Goal: Task Accomplishment & Management: Manage account settings

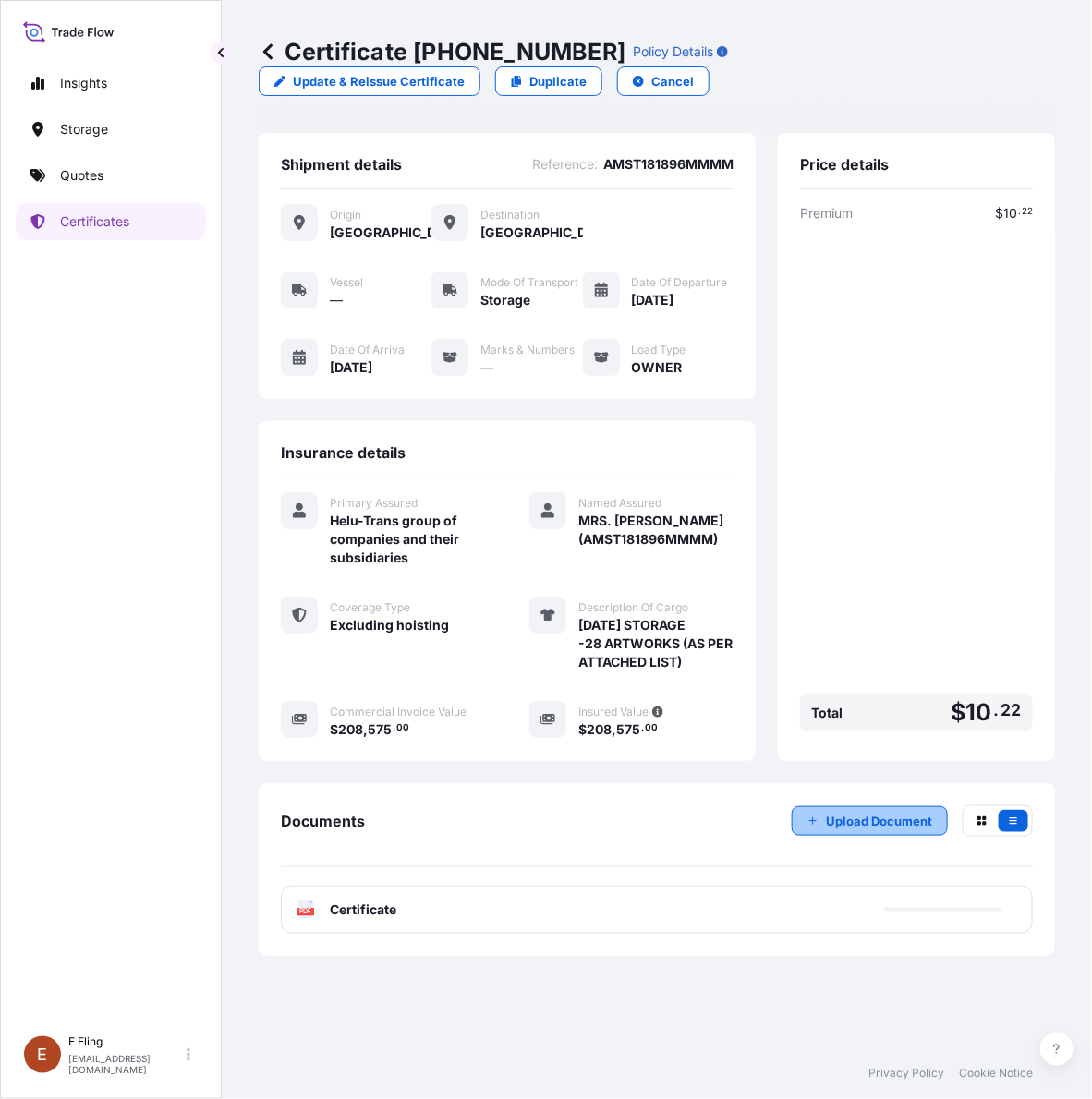
click at [834, 812] on p "Upload Document" at bounding box center [878, 821] width 106 height 19
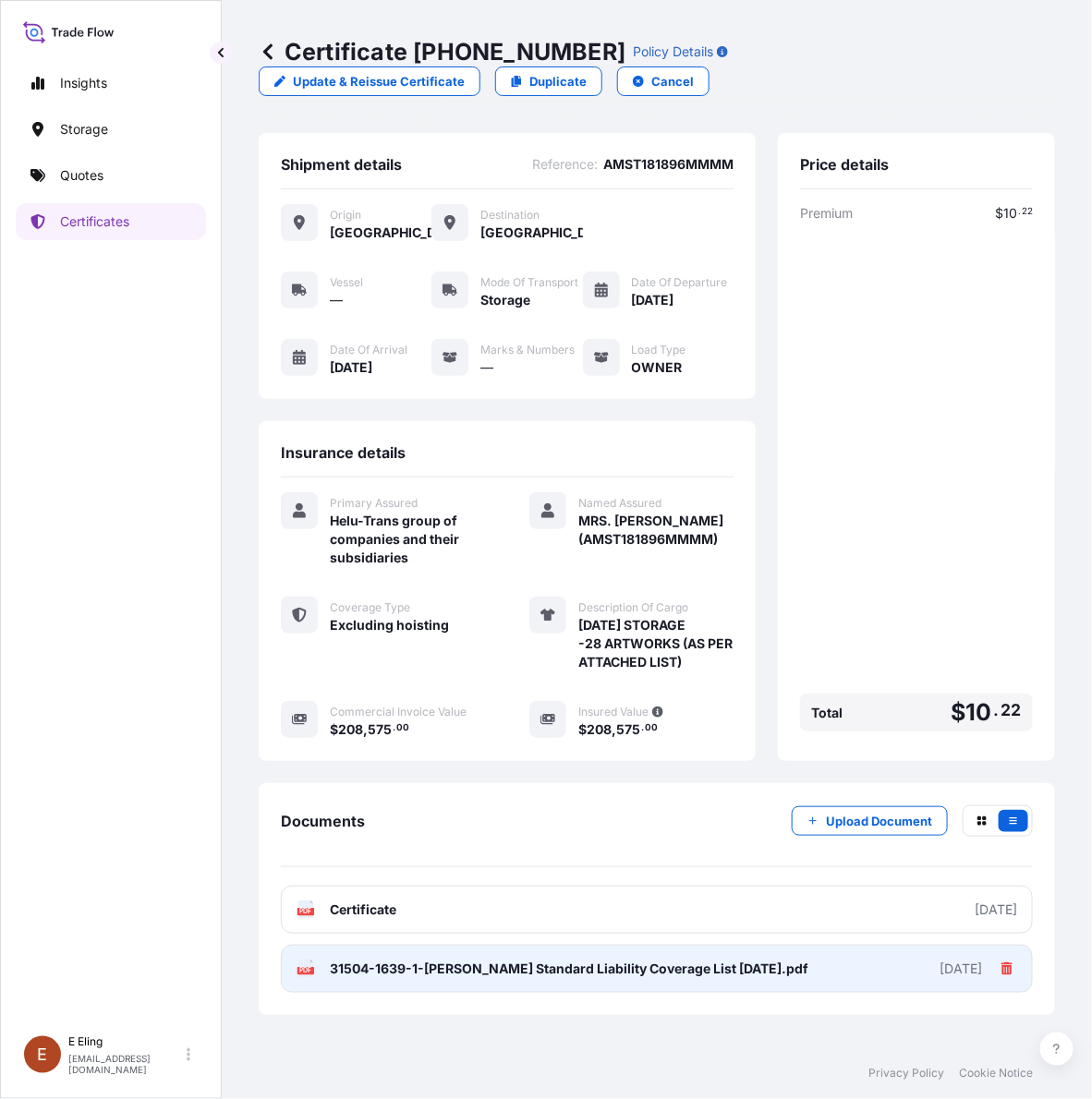
click at [1001, 967] on icon at bounding box center [1007, 969] width 13 height 13
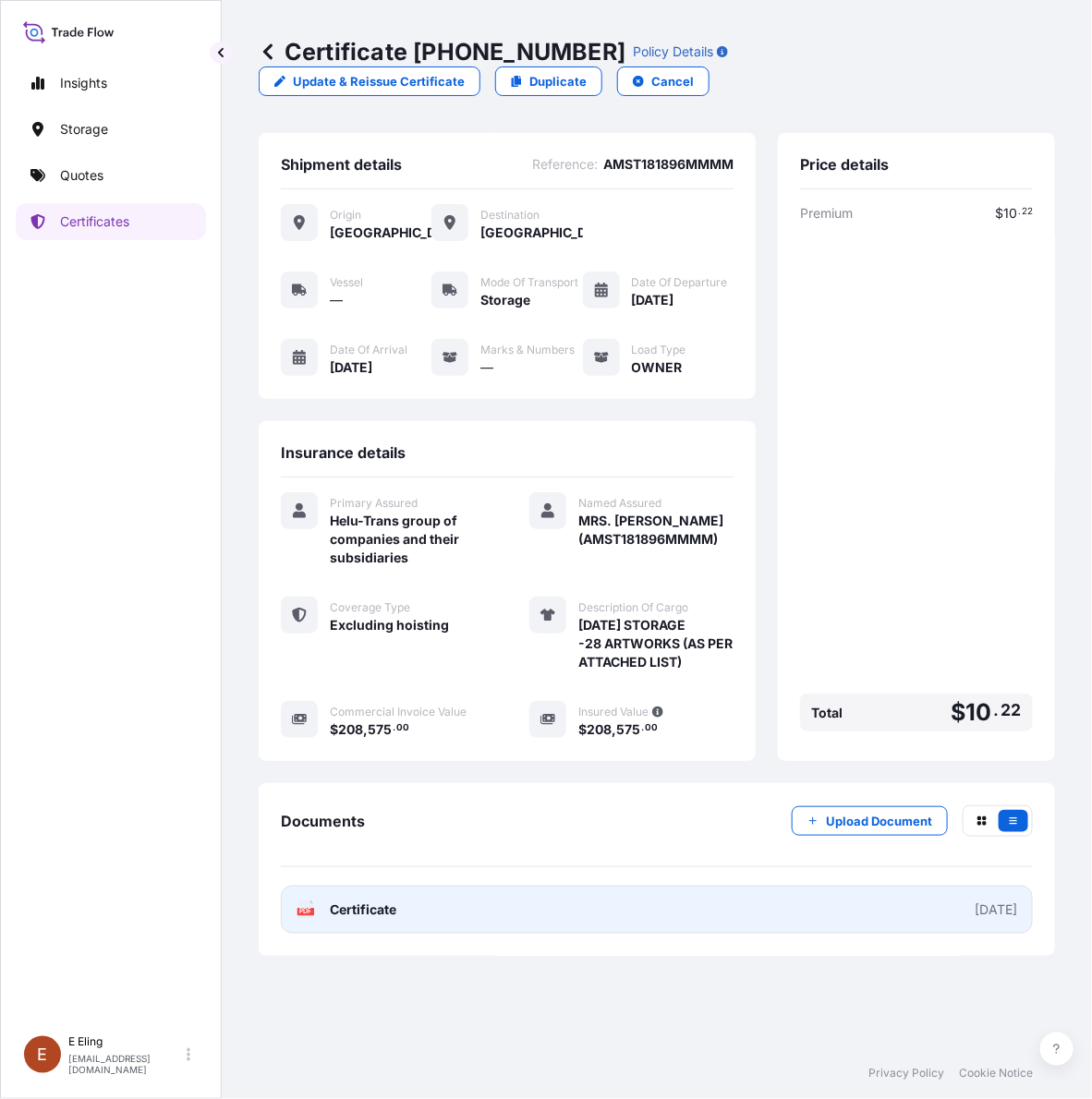
click at [426, 908] on link "PDF Certificate [DATE]" at bounding box center [657, 910] width 752 height 48
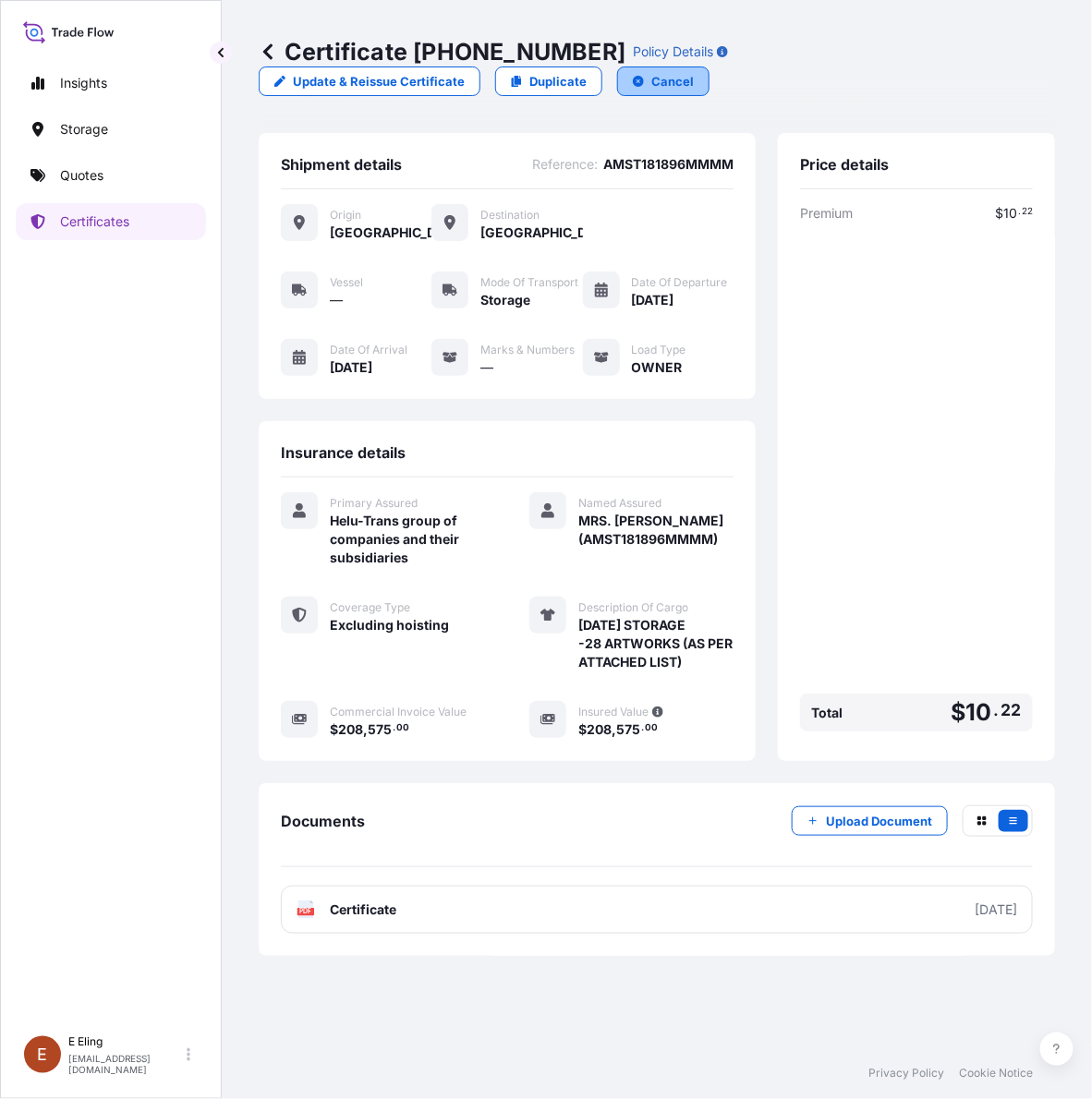
click at [657, 80] on p "Cancel" at bounding box center [673, 81] width 43 height 19
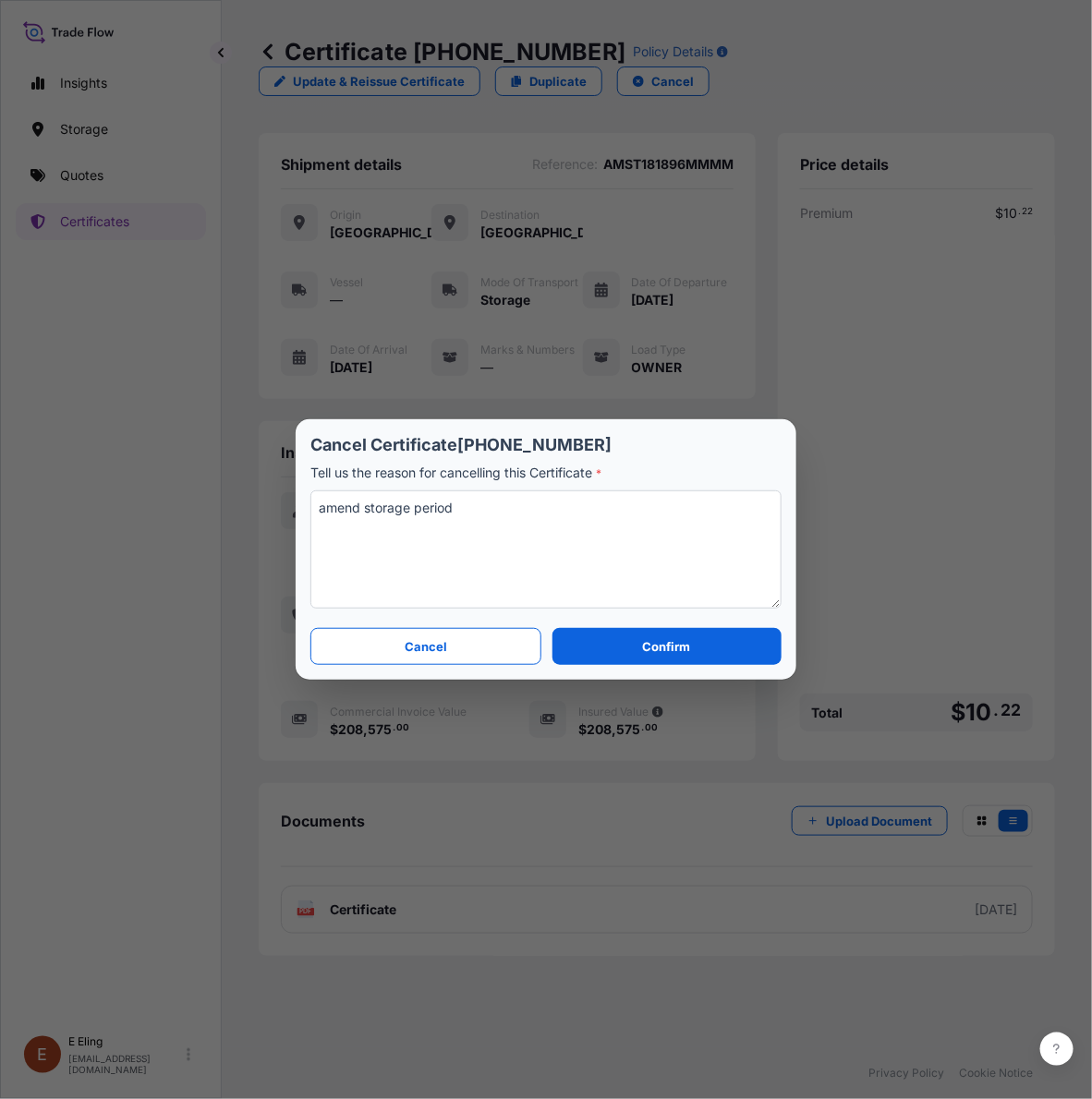
click at [477, 522] on textarea "amend storage period" at bounding box center [546, 550] width 471 height 118
click at [647, 649] on p "Confirm" at bounding box center [667, 647] width 48 height 19
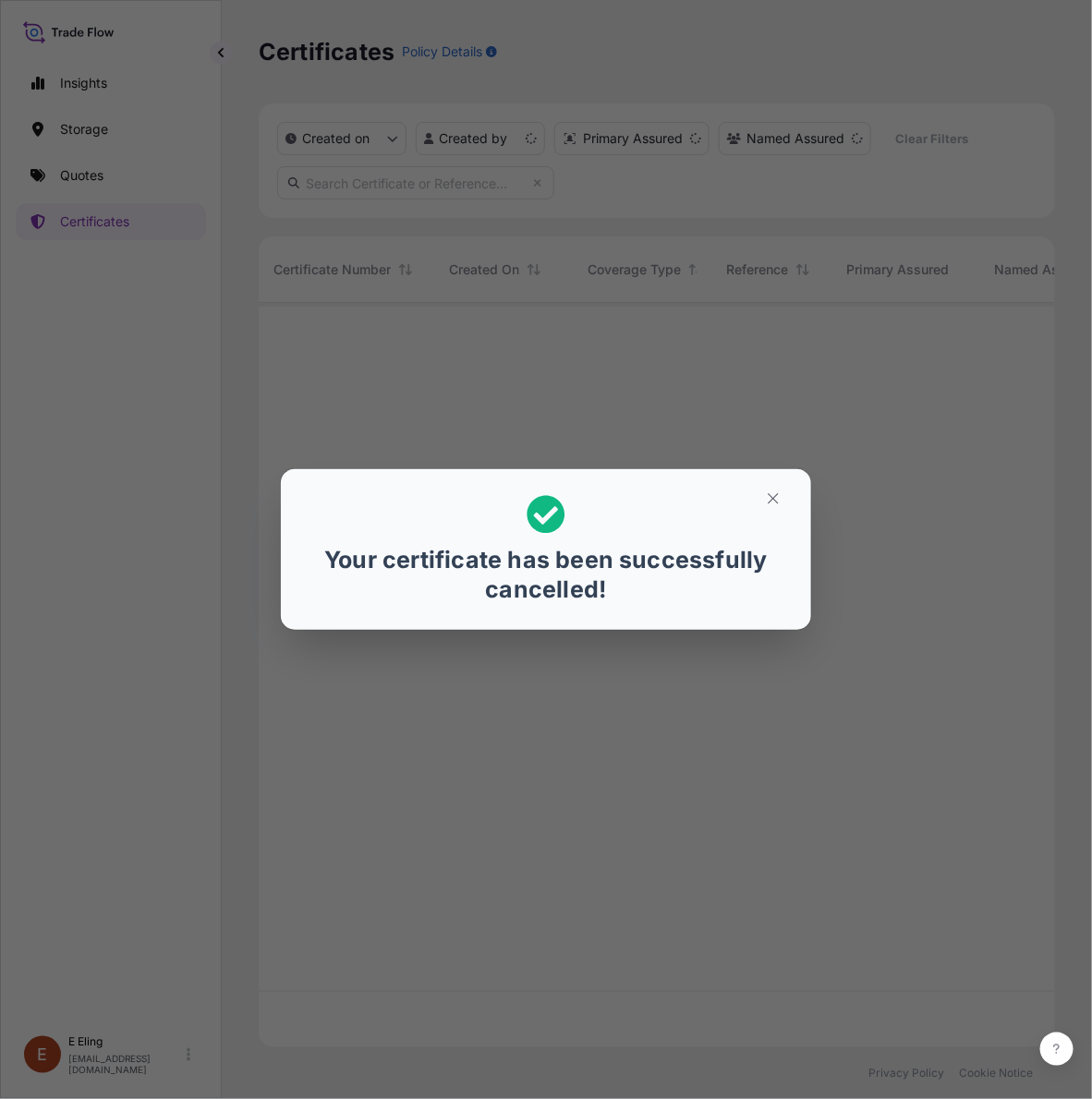
scroll to position [737, 779]
click at [774, 499] on icon "button" at bounding box center [773, 499] width 17 height 17
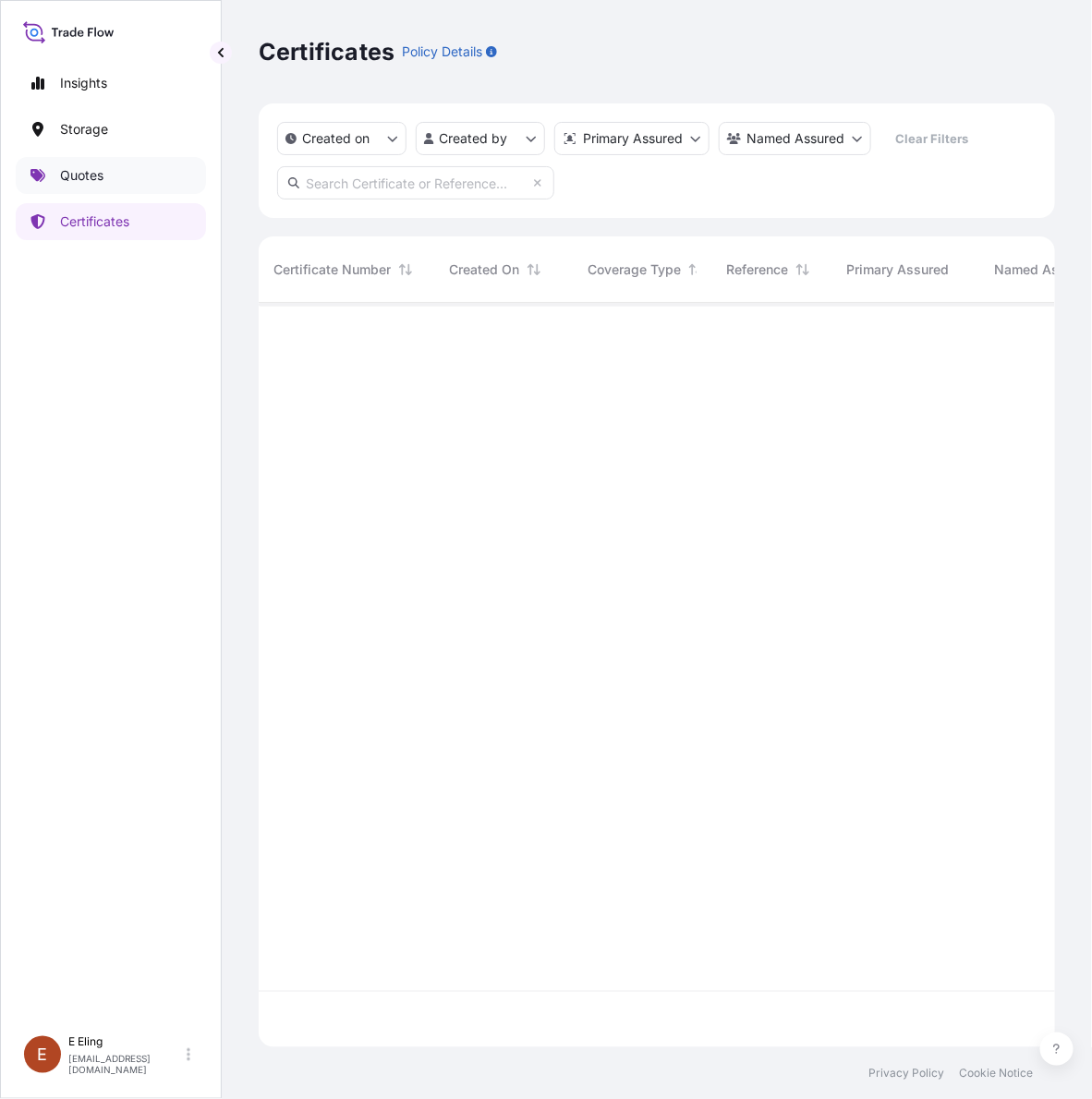
click at [46, 167] on link "Quotes" at bounding box center [111, 175] width 191 height 37
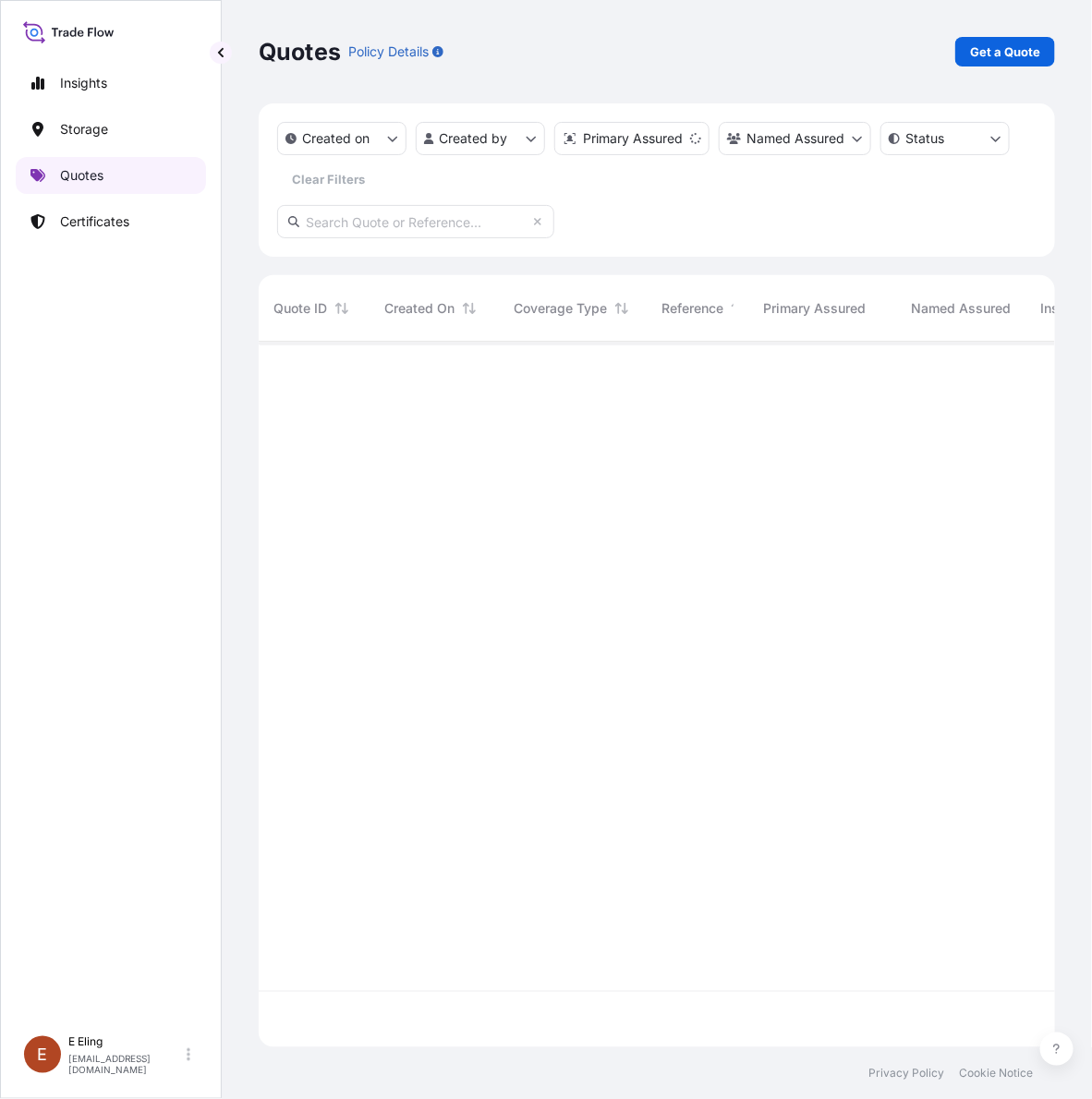
scroll to position [699, 779]
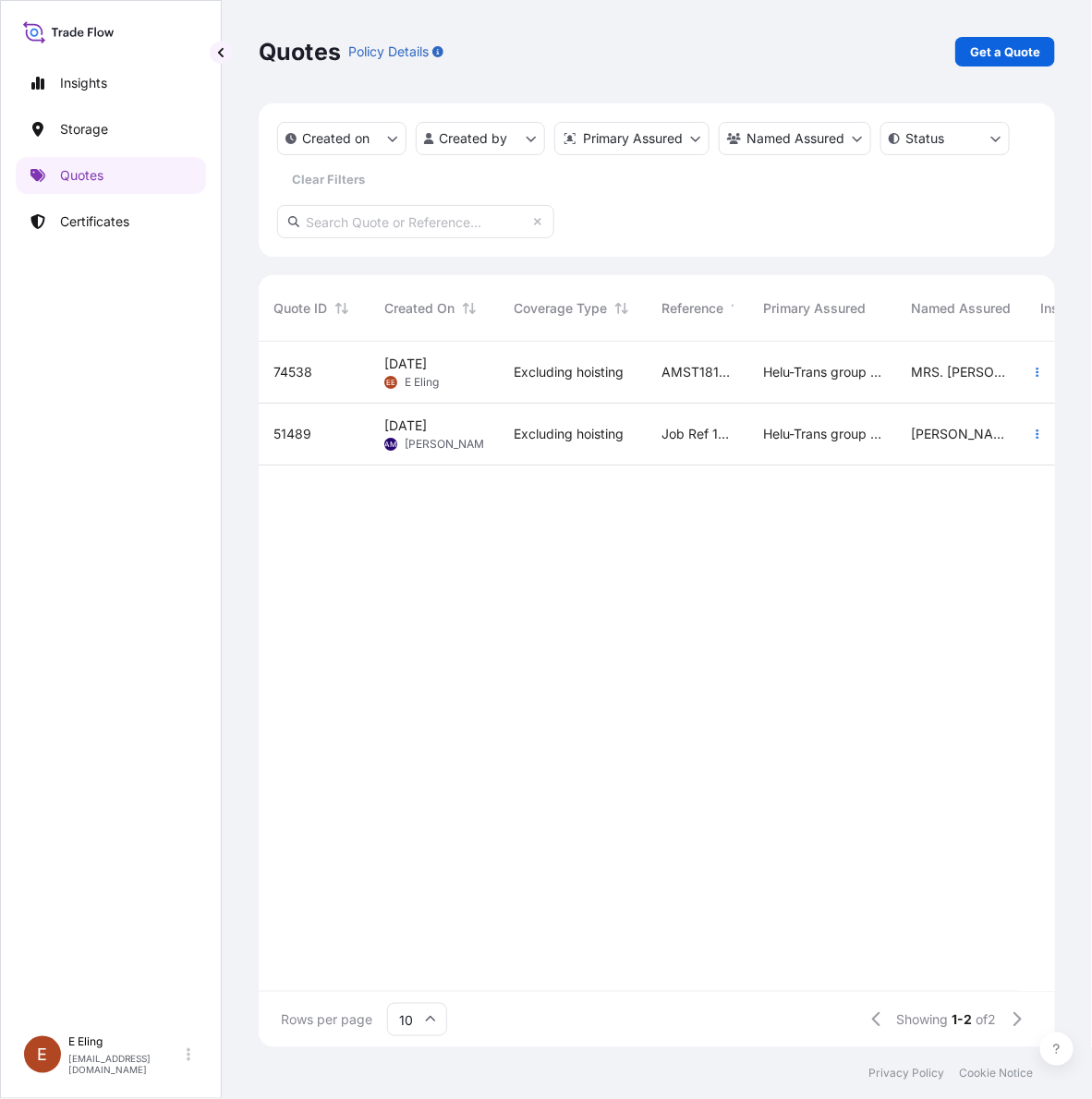
click at [793, 391] on div "Helu-Trans group of companies and their subsidiaries" at bounding box center [822, 373] width 148 height 62
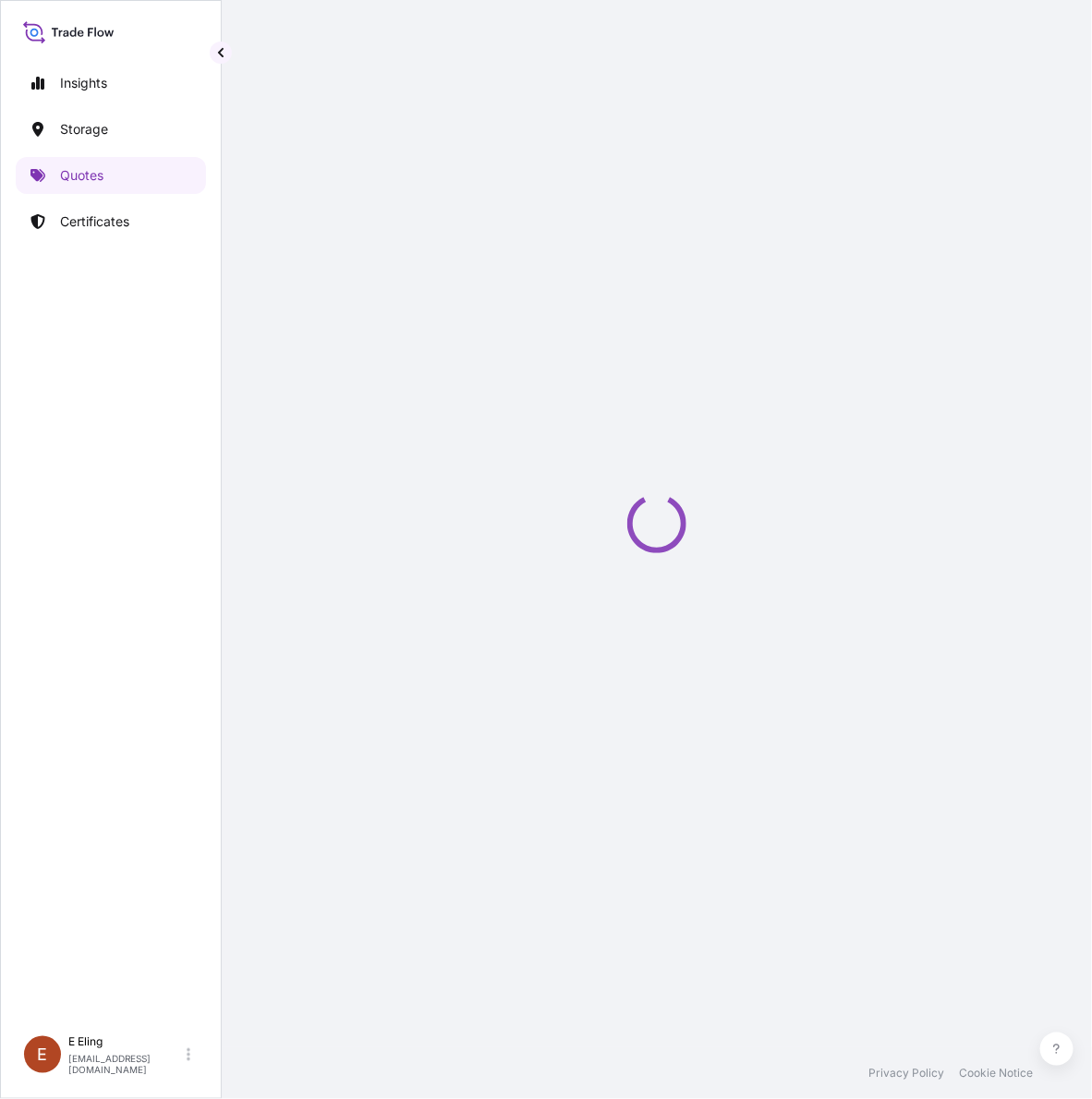
select select "STORAGE"
select select "Transit"
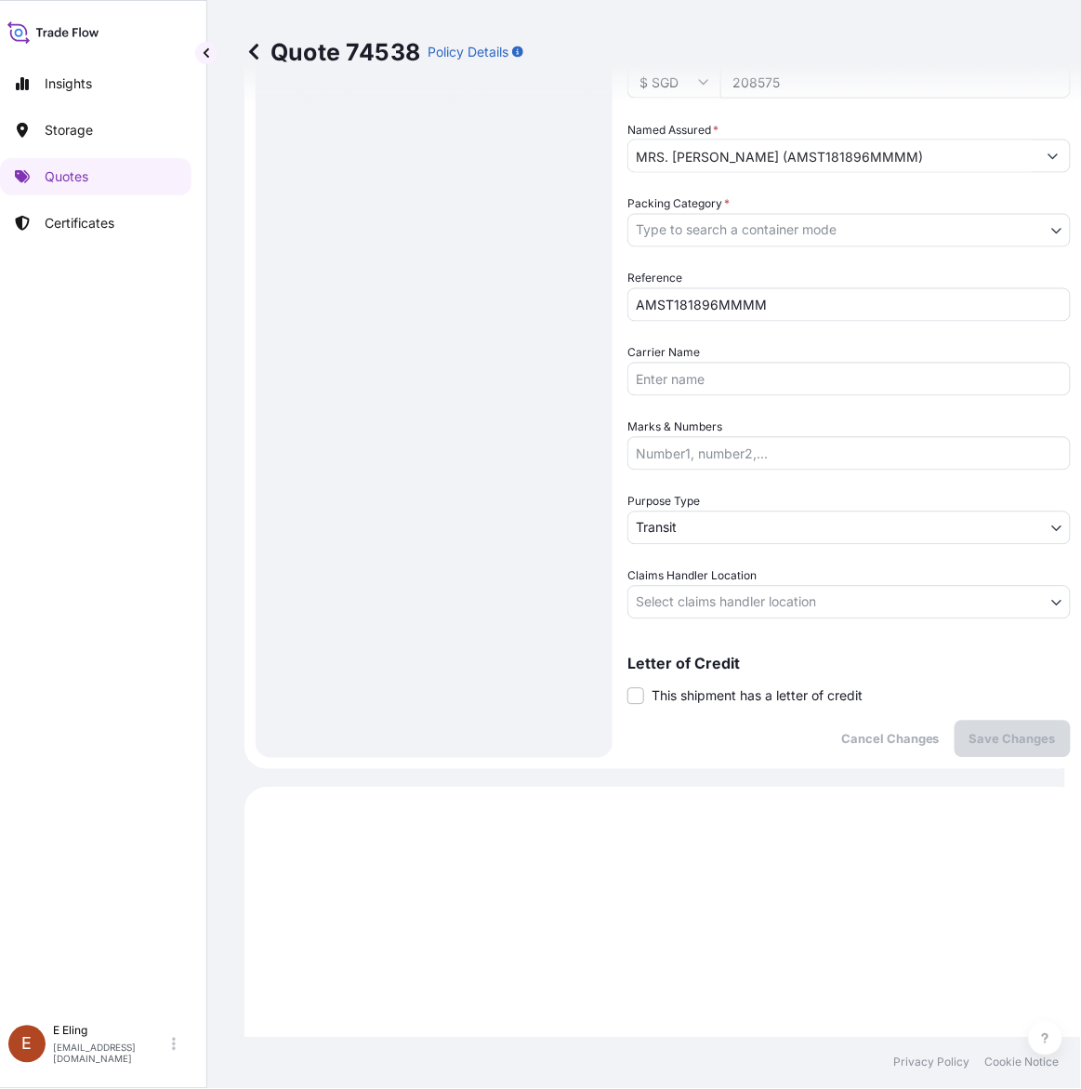
scroll to position [517, 0]
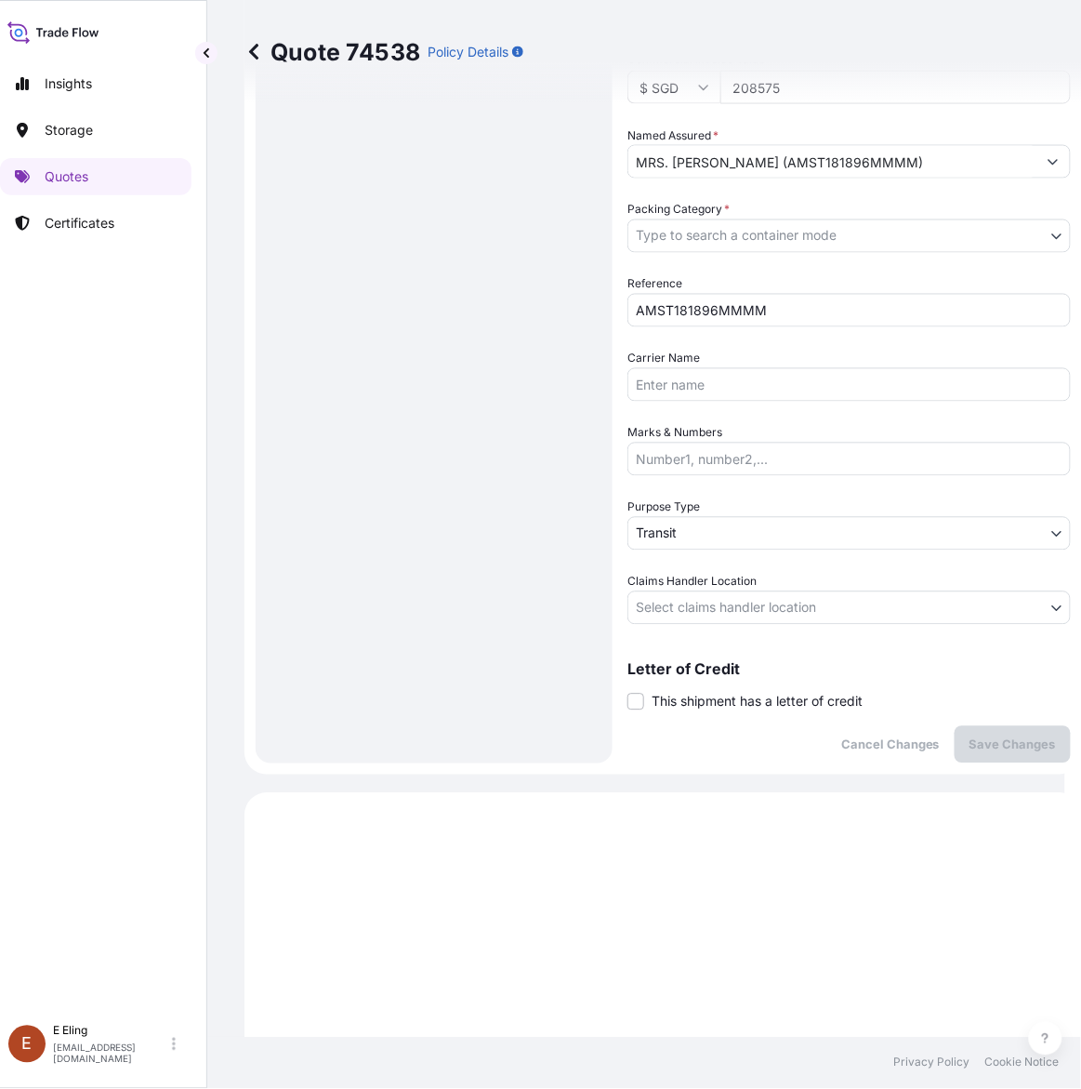
drag, startPoint x: 735, startPoint y: 711, endPoint x: 735, endPoint y: 730, distance: 18.6
click at [733, 711] on div "Coverage Type Excluding hoisting Including hoisting Packing/unpacking only Ship…" at bounding box center [850, 180] width 444 height 1165
drag, startPoint x: 745, startPoint y: 698, endPoint x: 745, endPoint y: 730, distance: 31.6
click at [745, 703] on span "This shipment has a letter of credit" at bounding box center [757, 702] width 211 height 19
click at [628, 692] on input "This shipment has a letter of credit" at bounding box center [628, 692] width 0 height 0
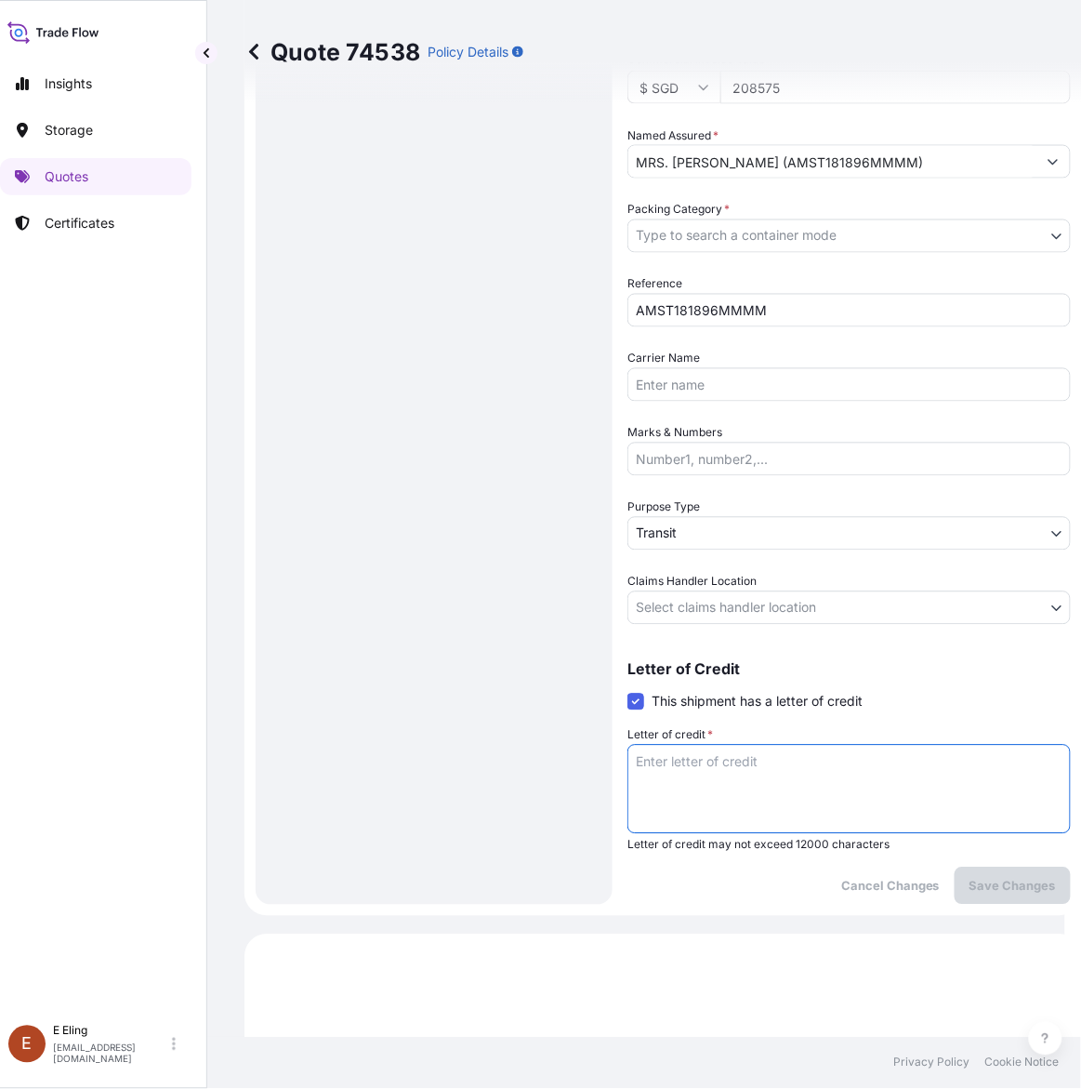
click at [741, 749] on textarea "Letter of credit *" at bounding box center [850, 789] width 444 height 89
paste textarea "Storage Period: [DATE] to [DATE] (till further notice)"
type textarea "Storage Period: [DATE] to [DATE] (till further notice)"
click at [756, 605] on body "Insights Storage Quotes Certificates E E Eling eeling@helutrans.com Quote 74538…" at bounding box center [524, 544] width 1081 height 1089
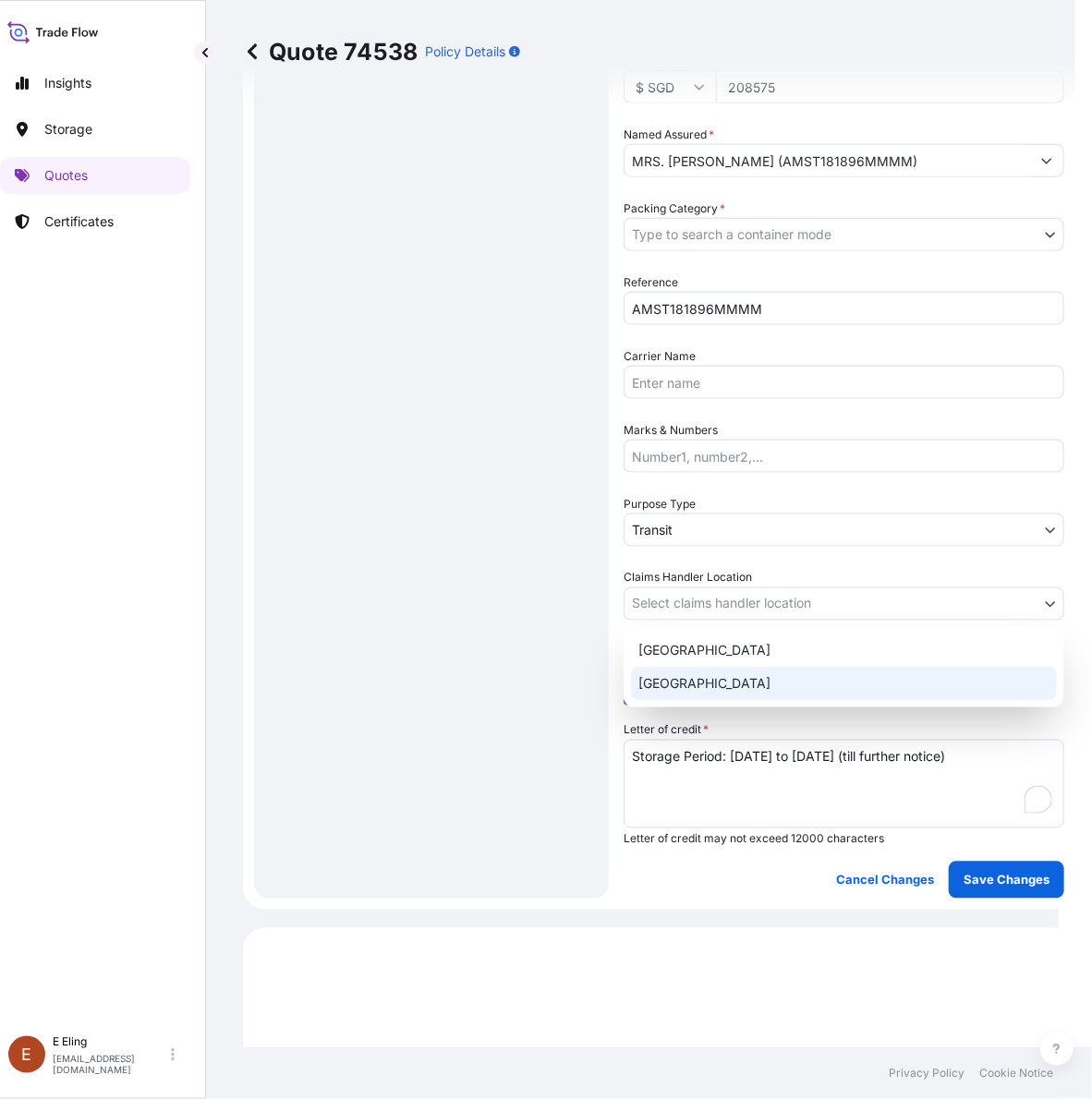
click at [708, 682] on div "[GEOGRAPHIC_DATA]" at bounding box center [844, 683] width 426 height 33
select select "[GEOGRAPHIC_DATA]"
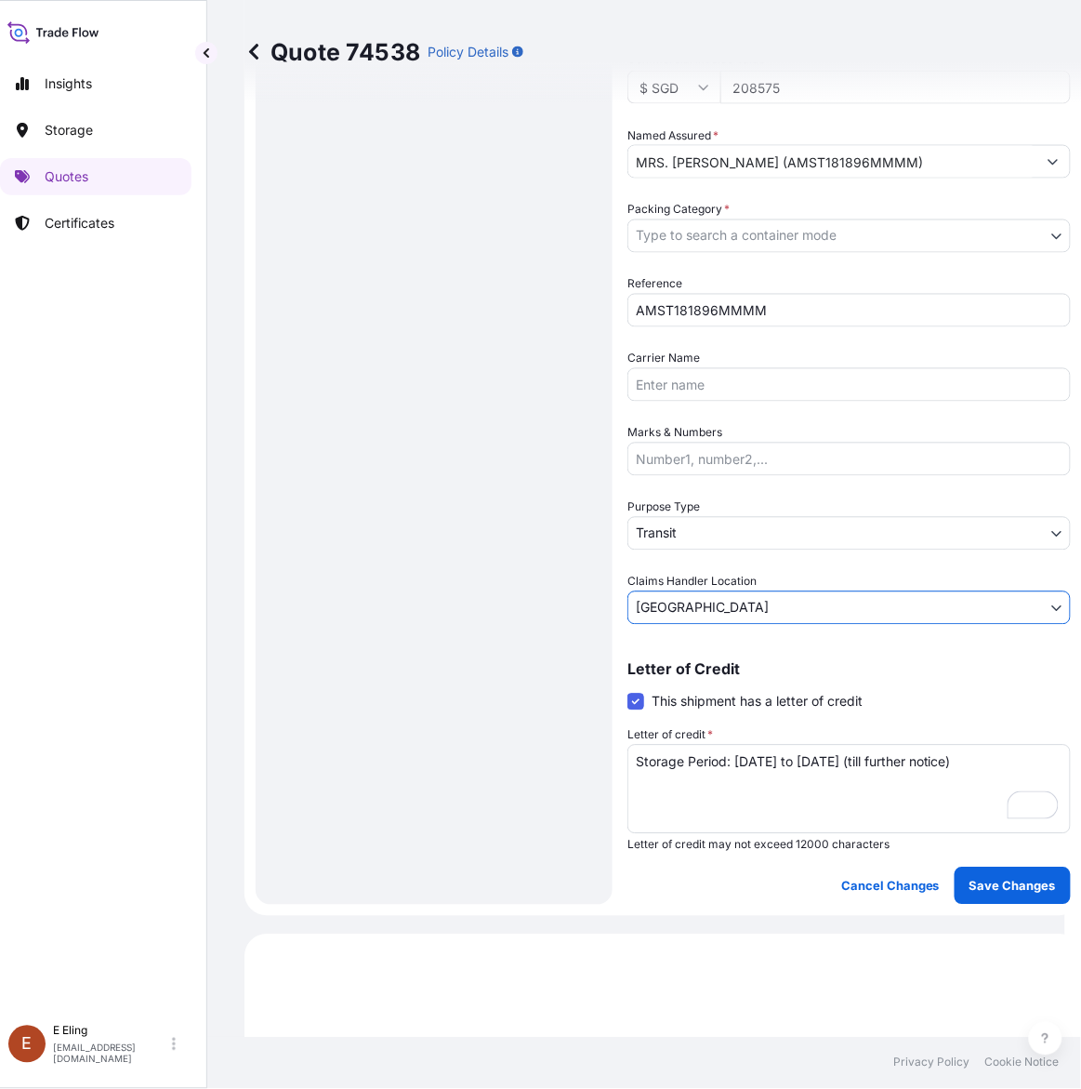
click at [708, 517] on body "Insights Storage Quotes Certificates E E Eling eeling@helutrans.com Quote 74538…" at bounding box center [524, 544] width 1081 height 1089
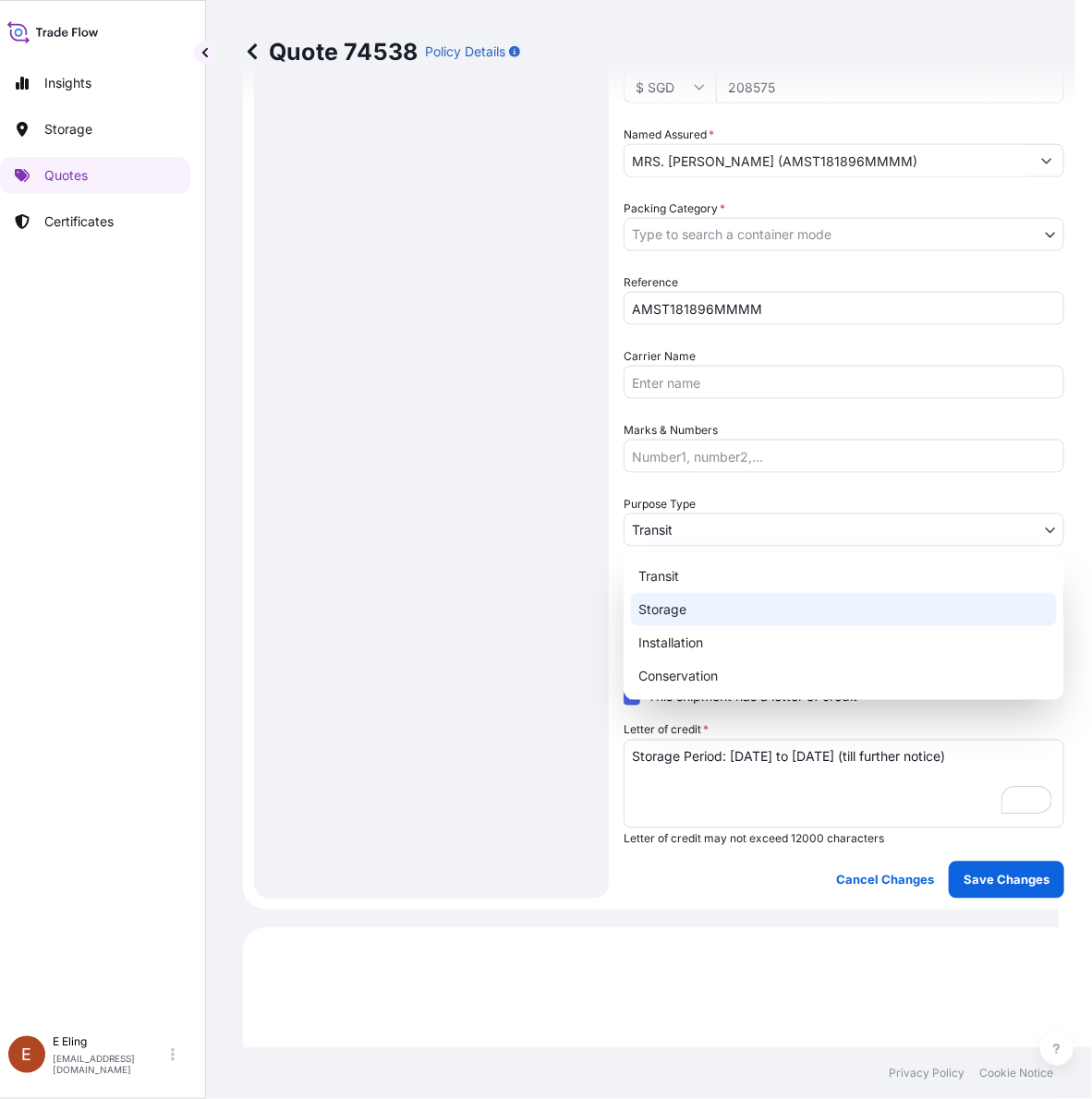
click at [686, 607] on div "Storage" at bounding box center [844, 609] width 426 height 33
select select "Storage"
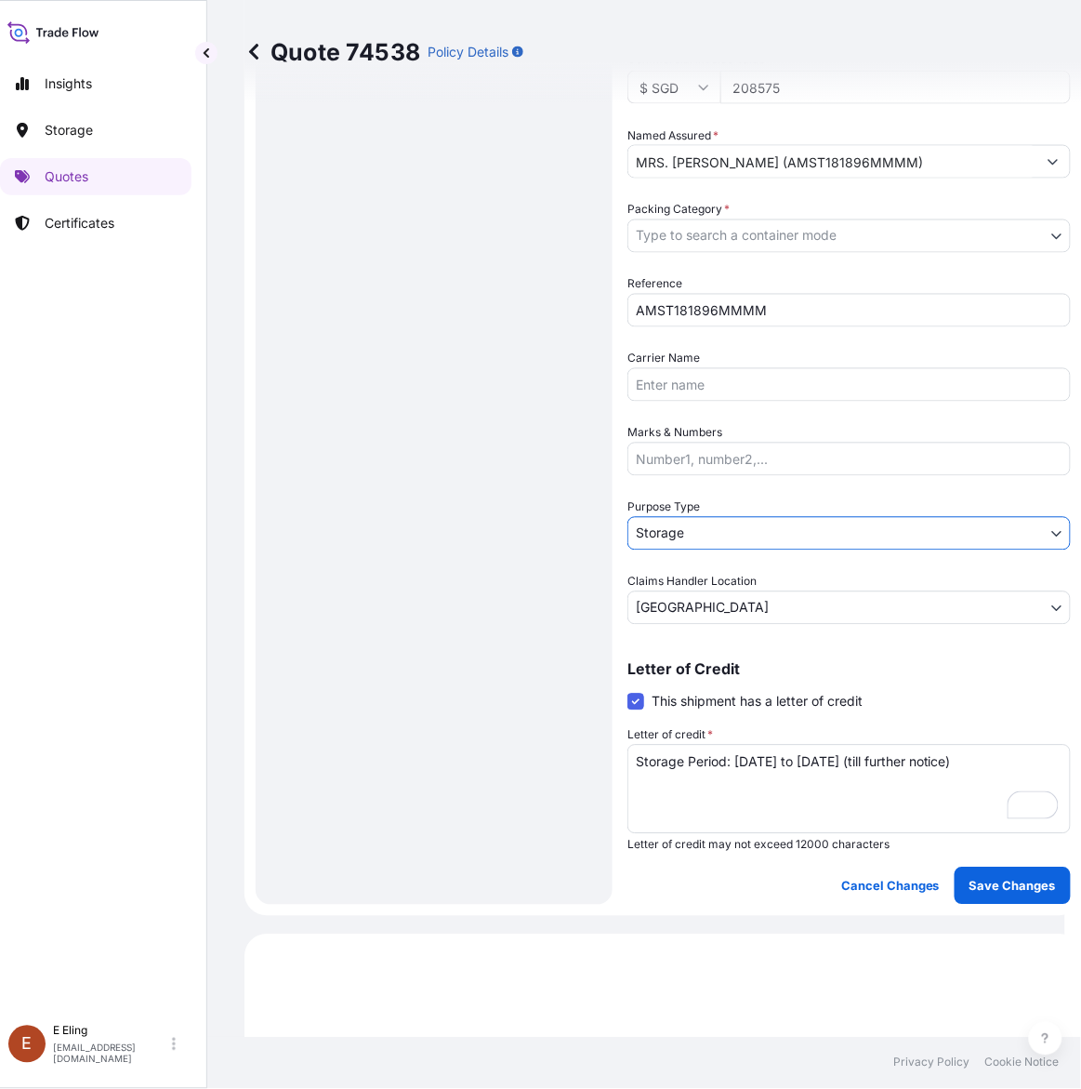
click at [725, 230] on body "Insights Storage Quotes Certificates E E Eling eeling@helutrans.com Quote 74538…" at bounding box center [524, 544] width 1081 height 1089
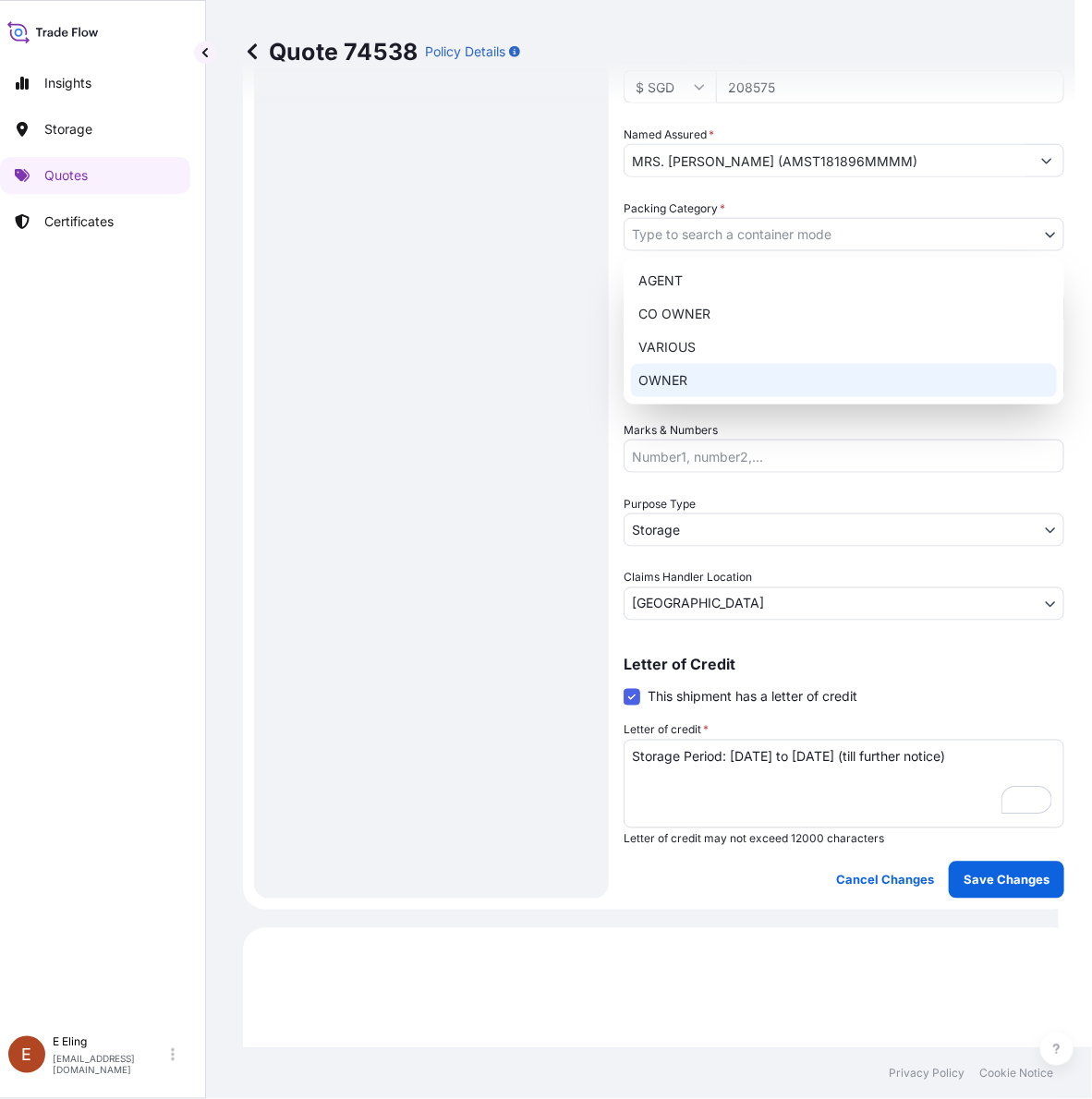
click at [672, 382] on div "OWNER" at bounding box center [844, 380] width 426 height 33
select select "27"
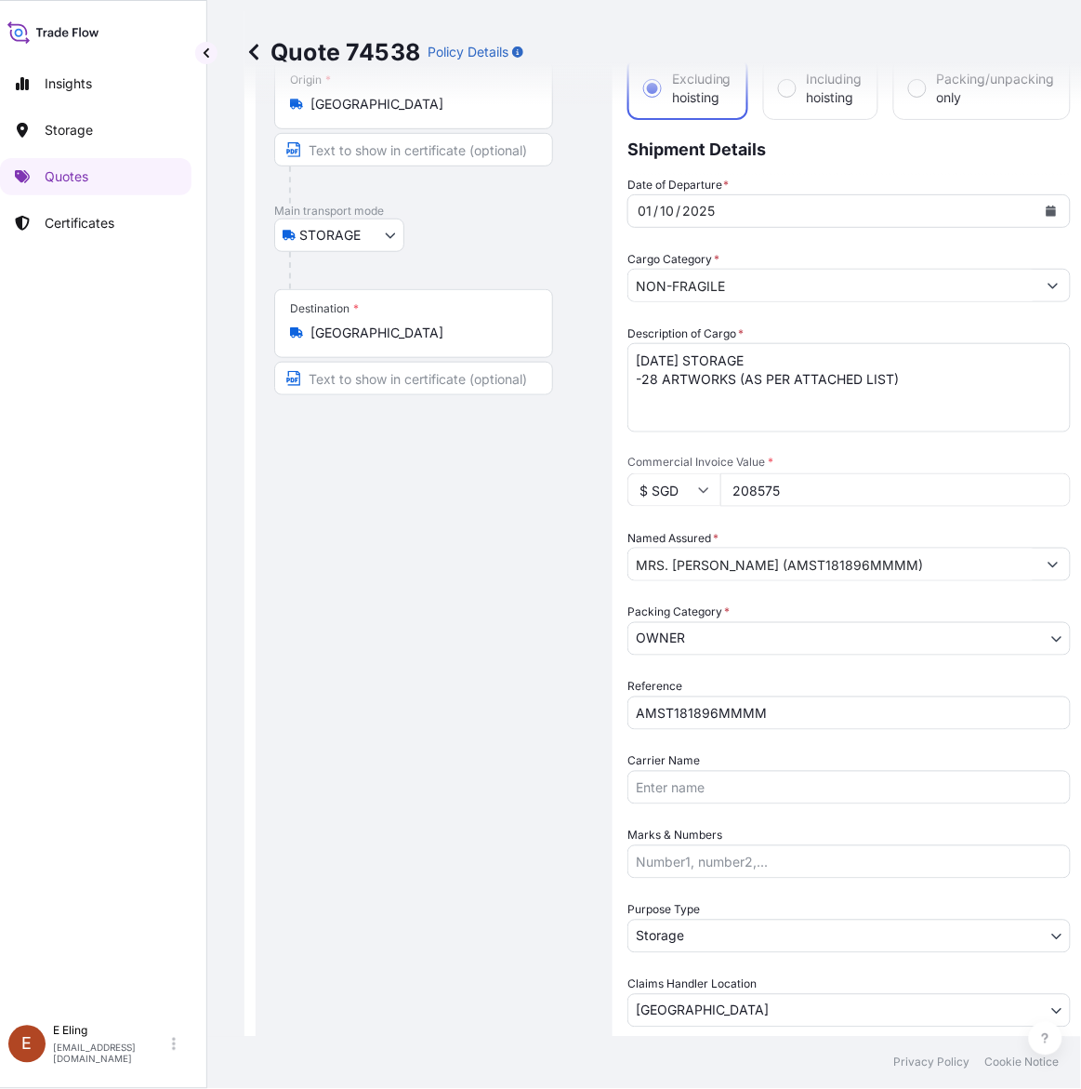
scroll to position [0, 0]
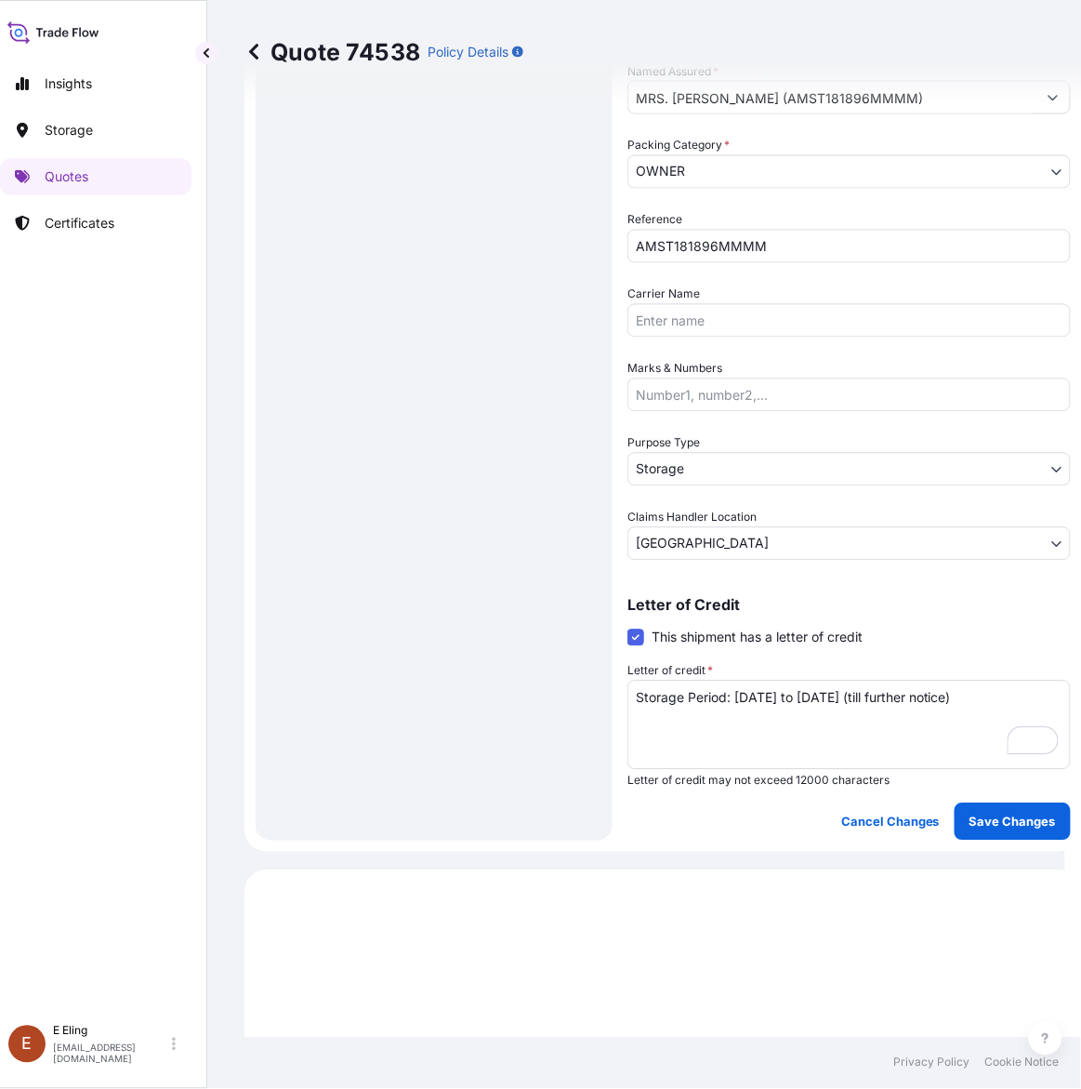
click at [1023, 795] on div "Coverage Type Excluding hoisting Including hoisting Packing/unpacking only Ship…" at bounding box center [850, 187] width 444 height 1306
click at [1018, 804] on button "Save Changes" at bounding box center [1013, 821] width 116 height 37
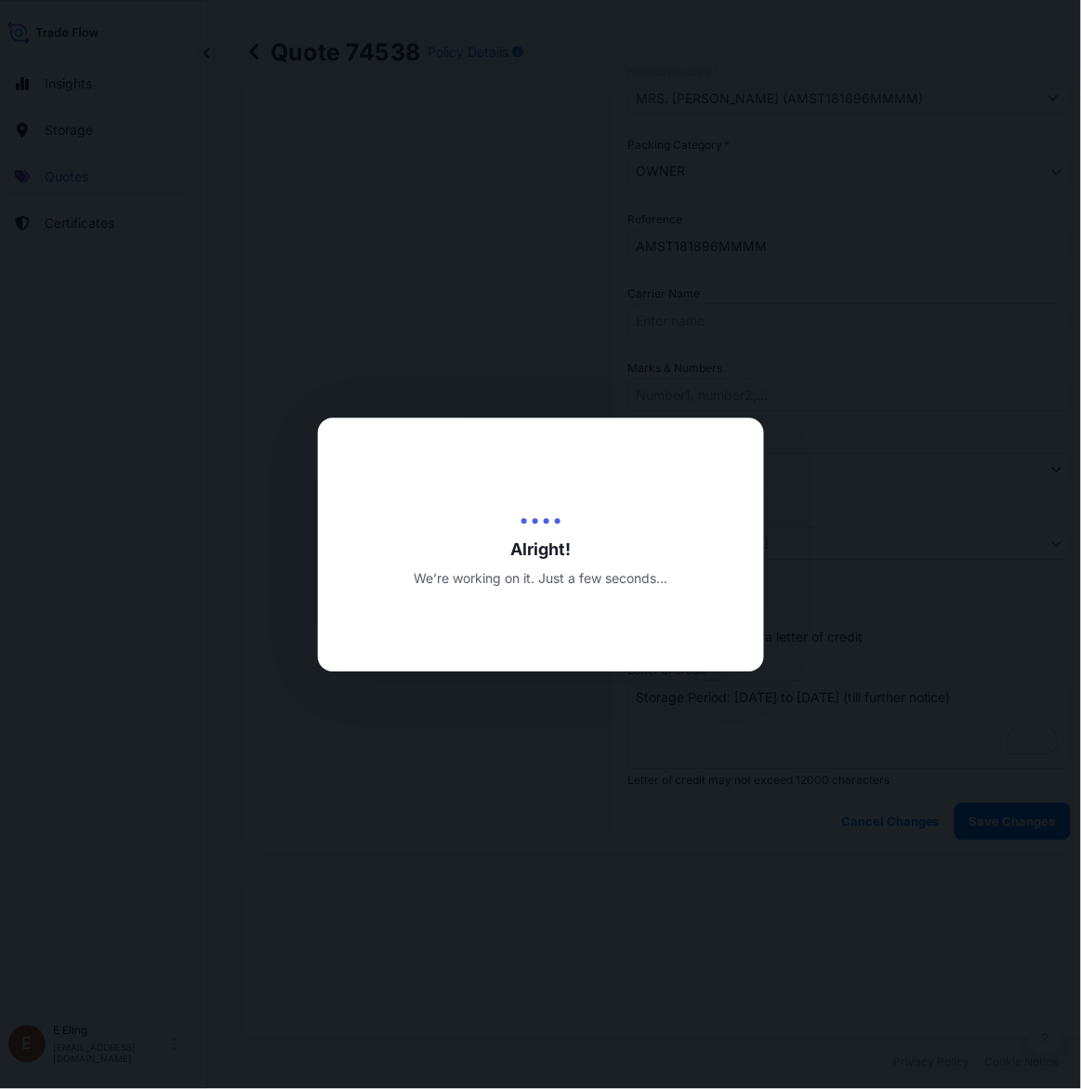
type input "[DATE]"
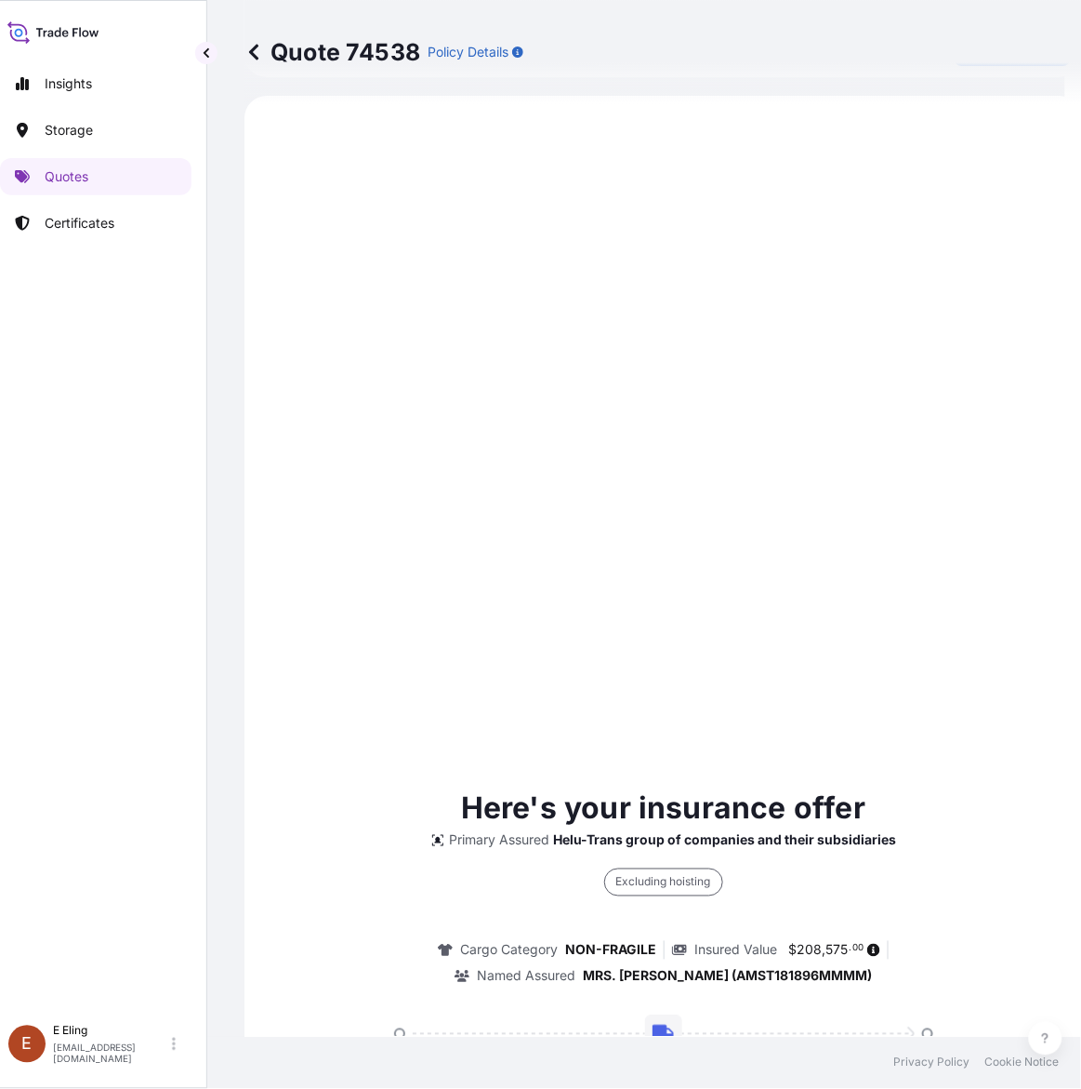
select select "STORAGE"
select select "Storage"
select select "[GEOGRAPHIC_DATA]"
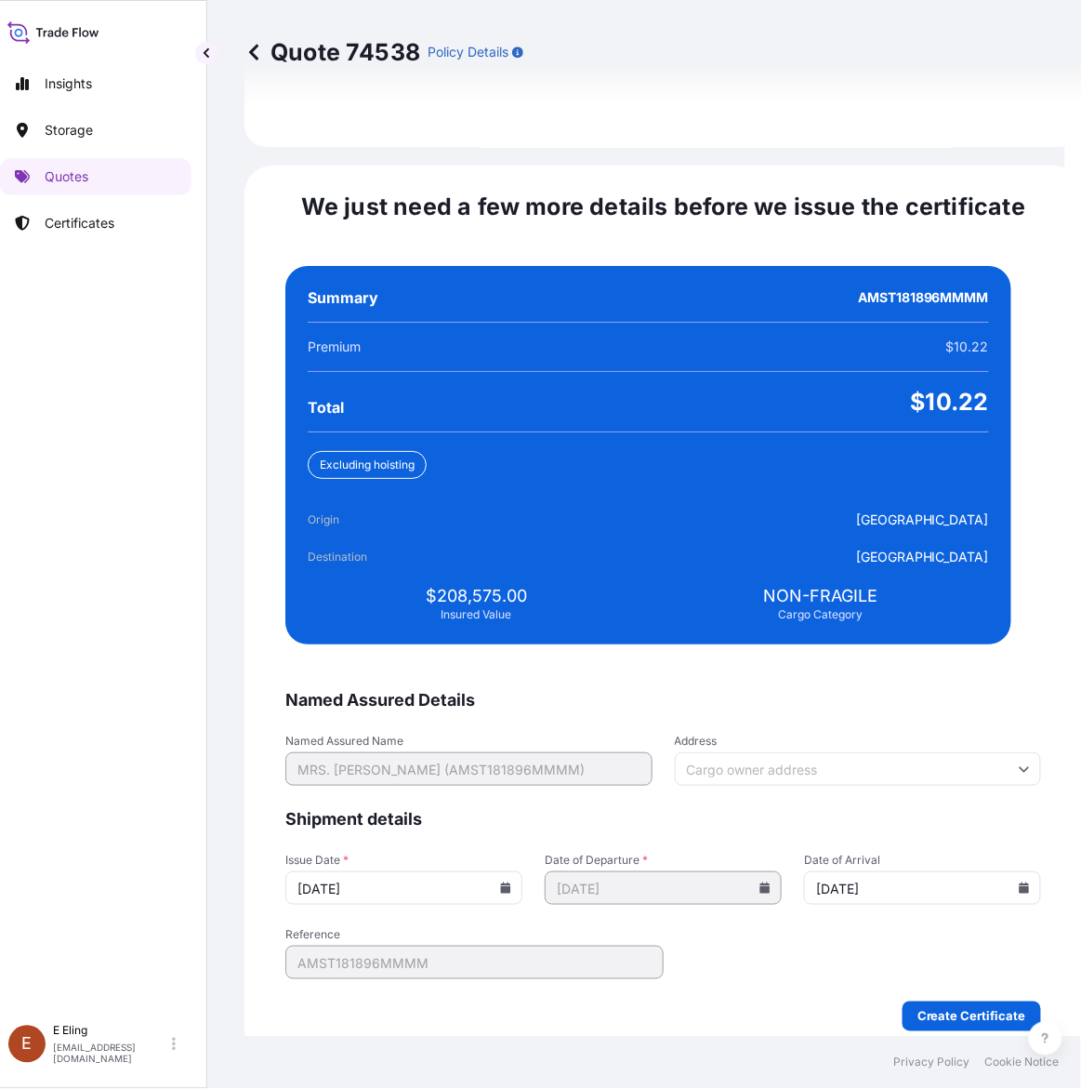
click at [511, 882] on icon at bounding box center [506, 887] width 10 height 11
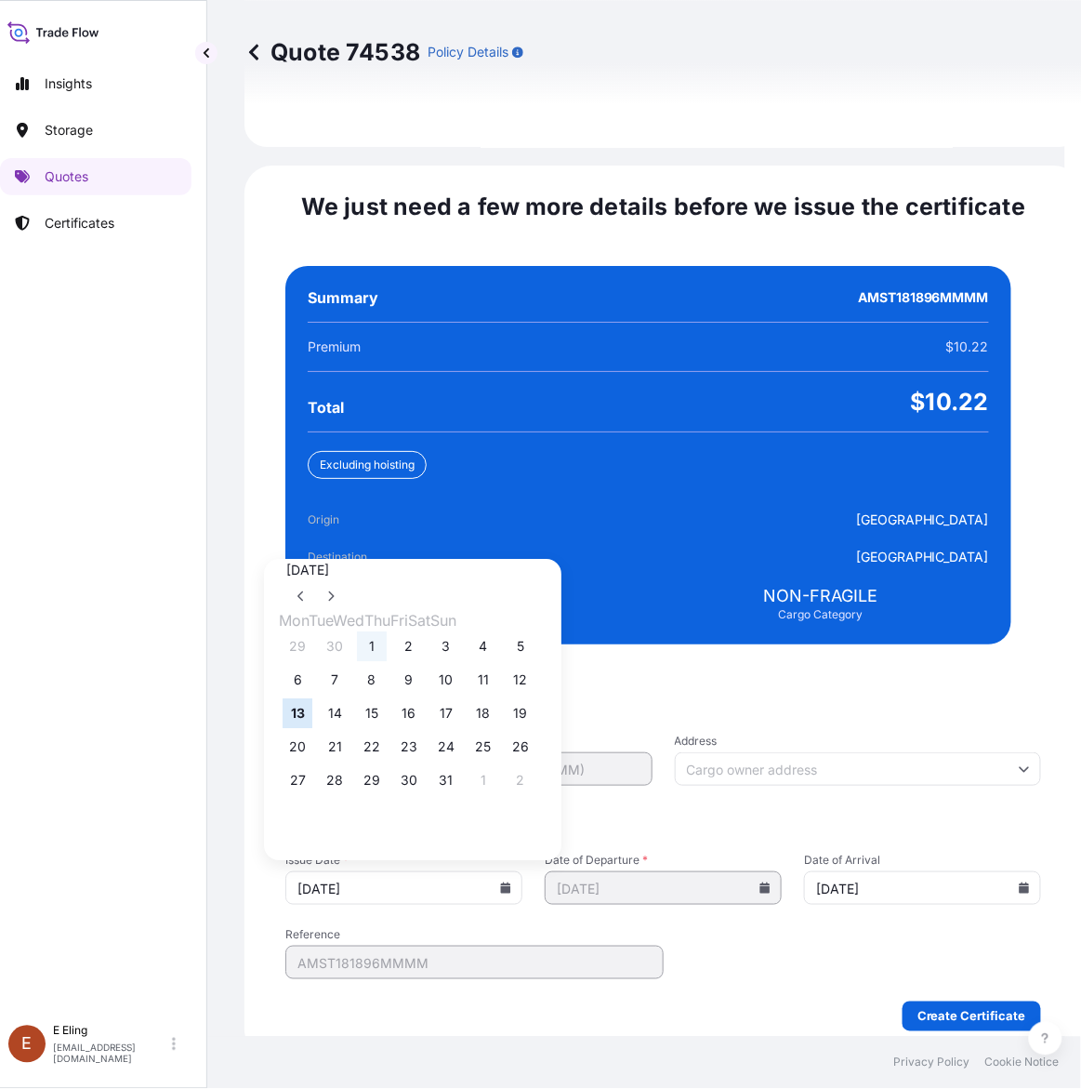
click at [383, 632] on button "1" at bounding box center [372, 647] width 30 height 30
type input "[DATE]"
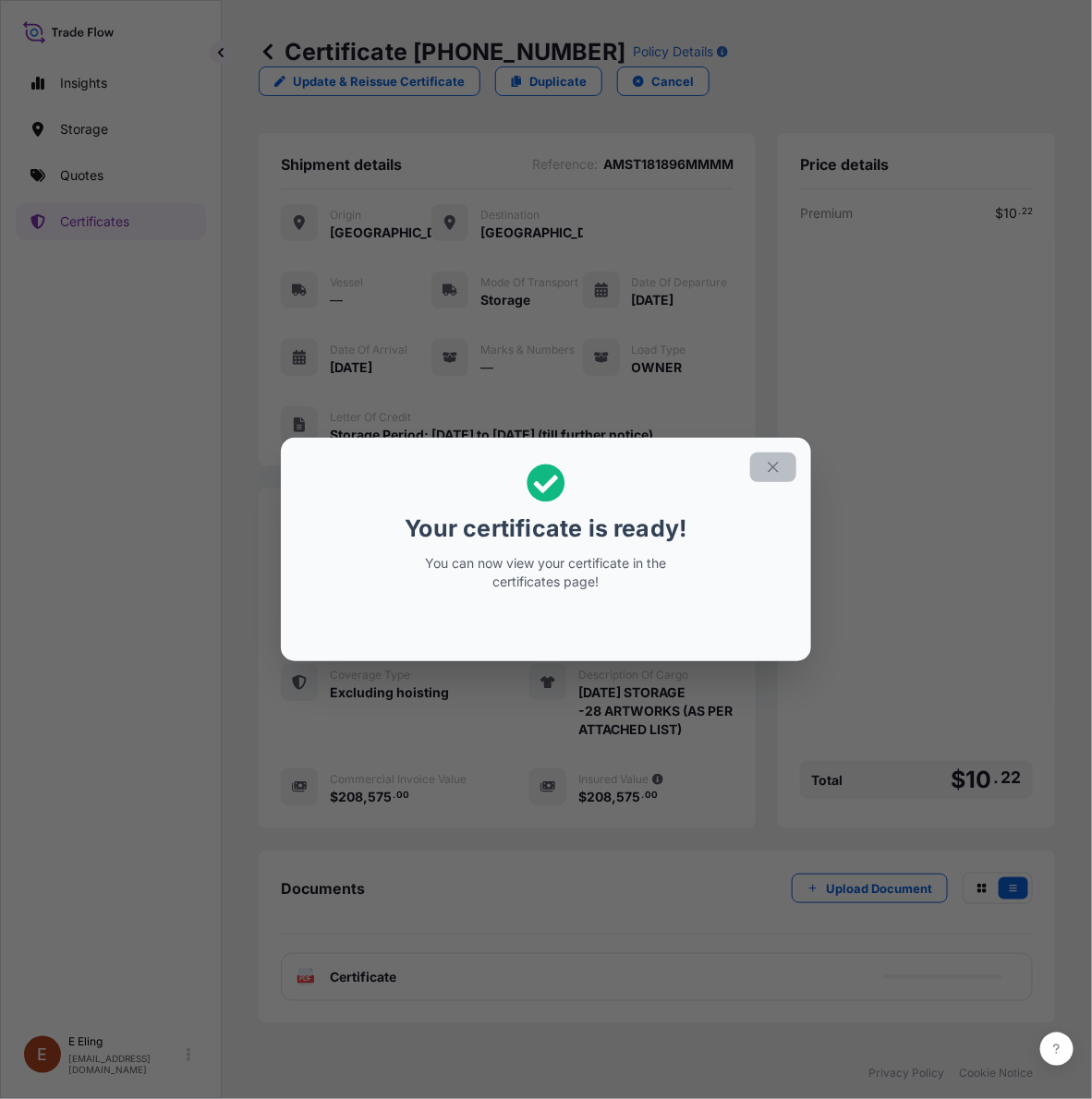
click at [773, 453] on button "button" at bounding box center [773, 468] width 46 height 30
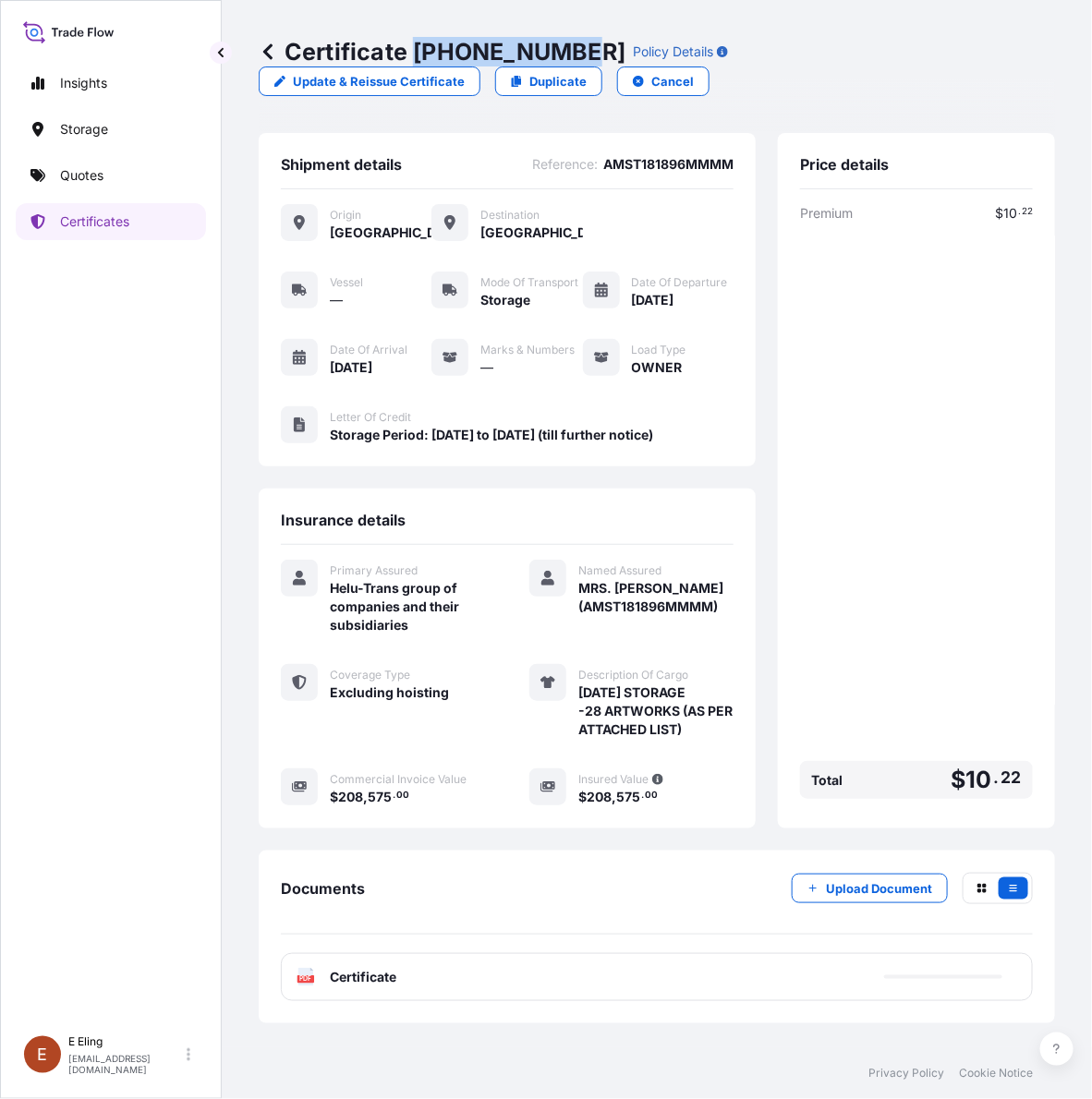
drag, startPoint x: 414, startPoint y: 52, endPoint x: 841, endPoint y: 0, distance: 430.2
click at [591, 53] on div "Certificate 31504-1640-2 Policy Details" at bounding box center [493, 52] width 469 height 30
copy p "[PHONE_NUMBER]"
drag, startPoint x: 1056, startPoint y: 71, endPoint x: 905, endPoint y: 30, distance: 156.5
click at [1055, 70] on div "Certificate 31504-1640-2 Policy Details Update & Reissue Certificate Duplicate …" at bounding box center [657, 524] width 870 height 1047
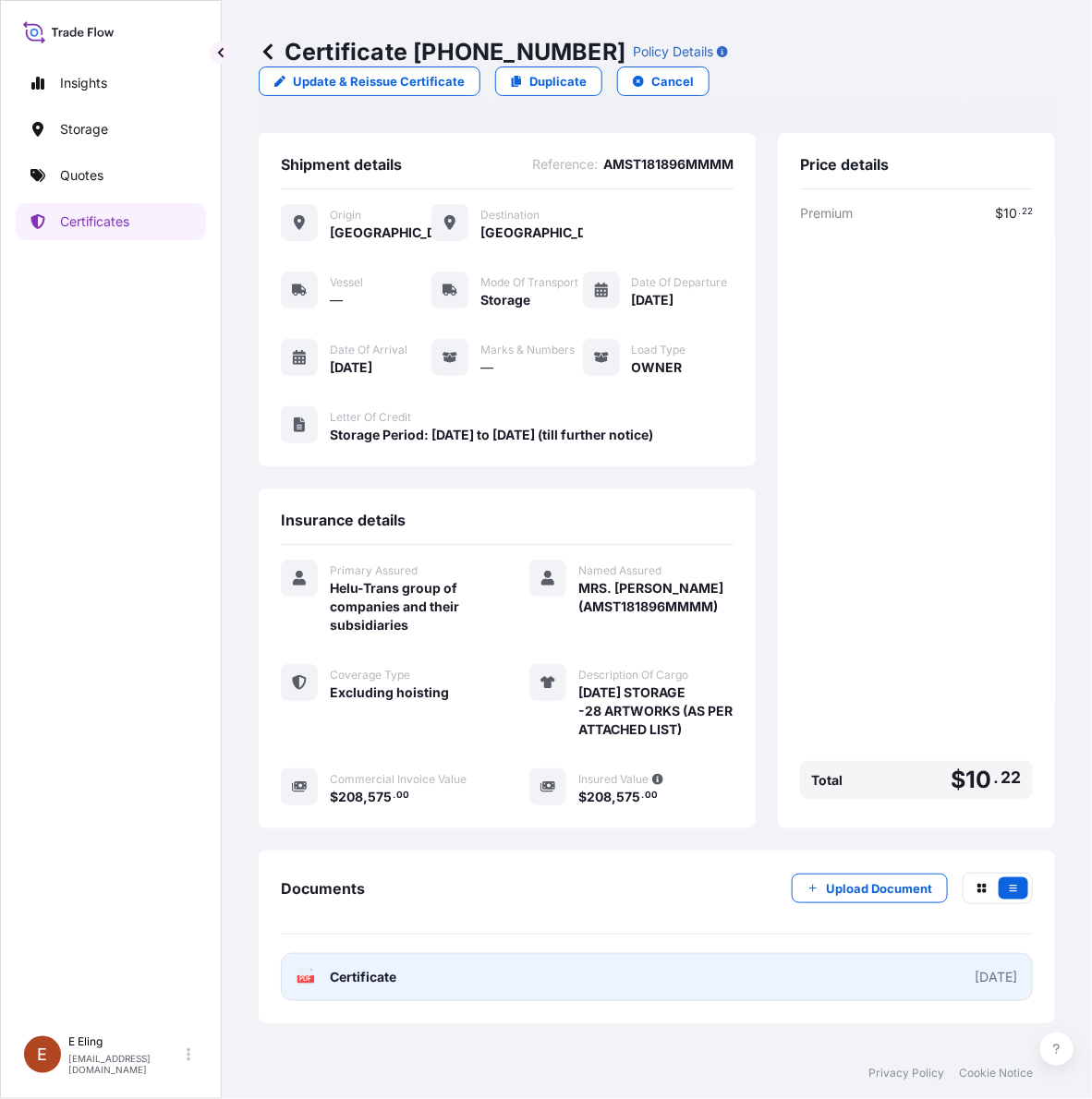
click at [730, 986] on link "PDF Certificate [DATE]" at bounding box center [657, 978] width 752 height 48
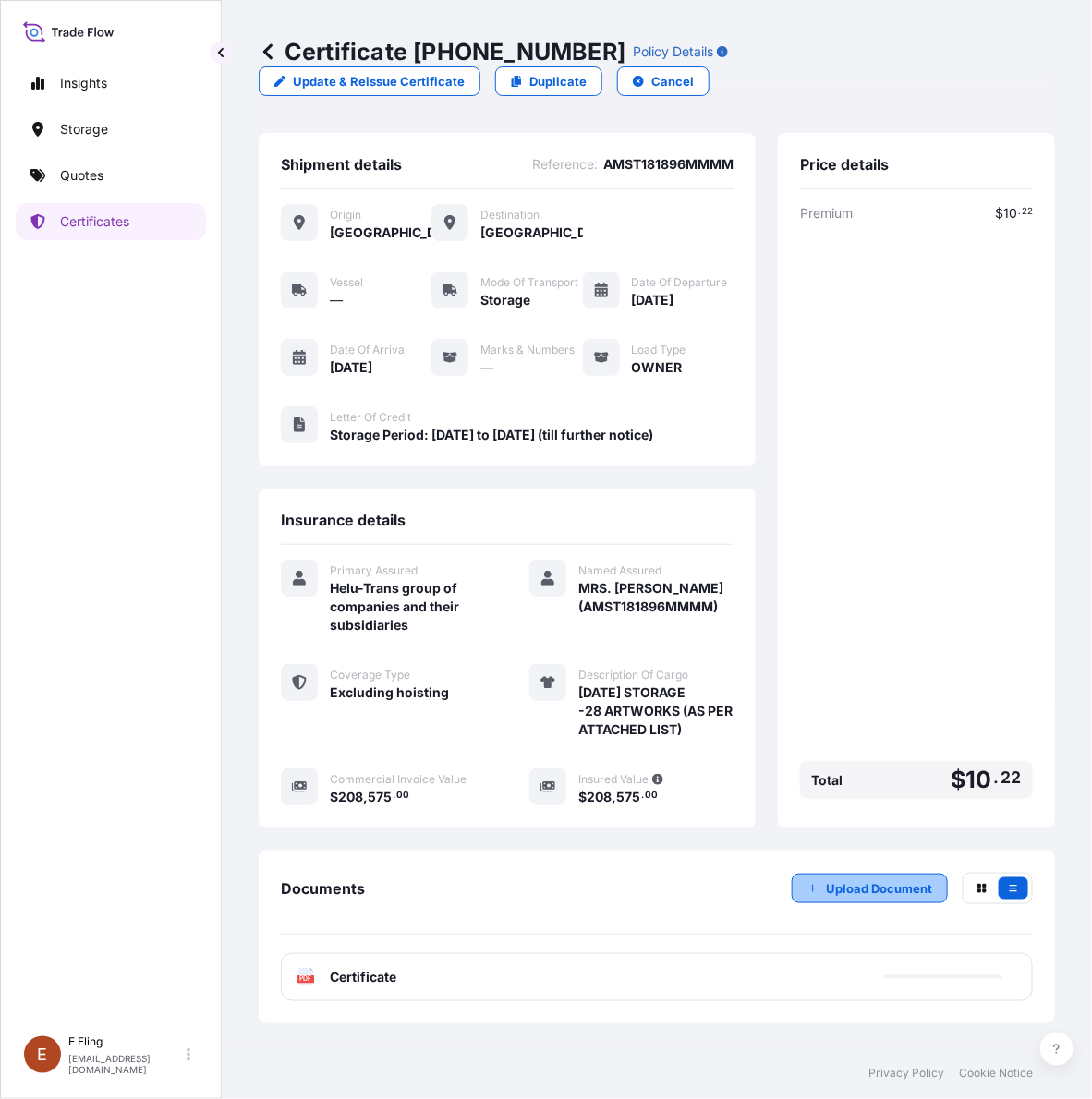
click at [823, 882] on button "Upload Document" at bounding box center [869, 889] width 156 height 30
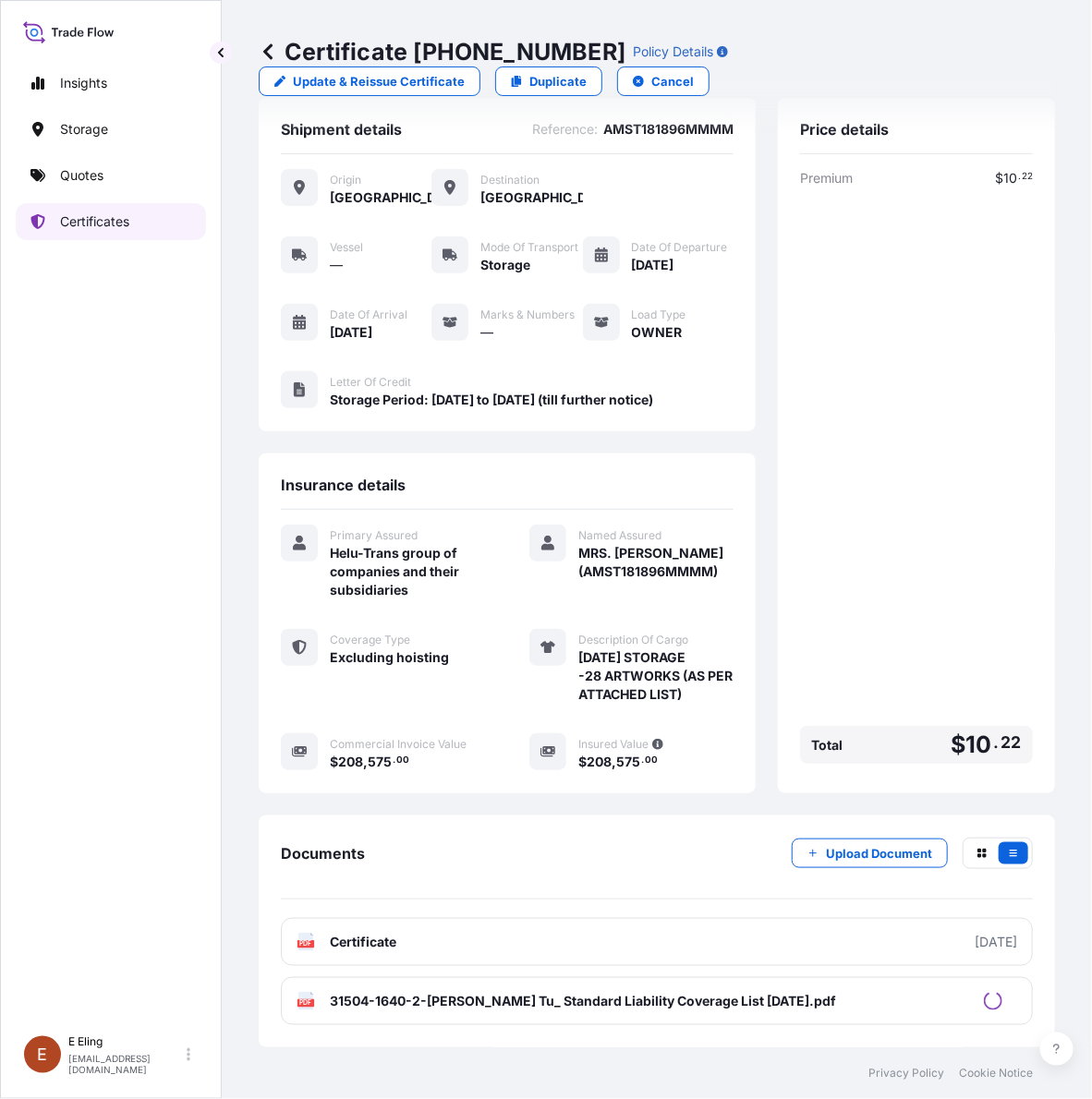
click at [153, 223] on link "Certificates" at bounding box center [111, 222] width 191 height 37
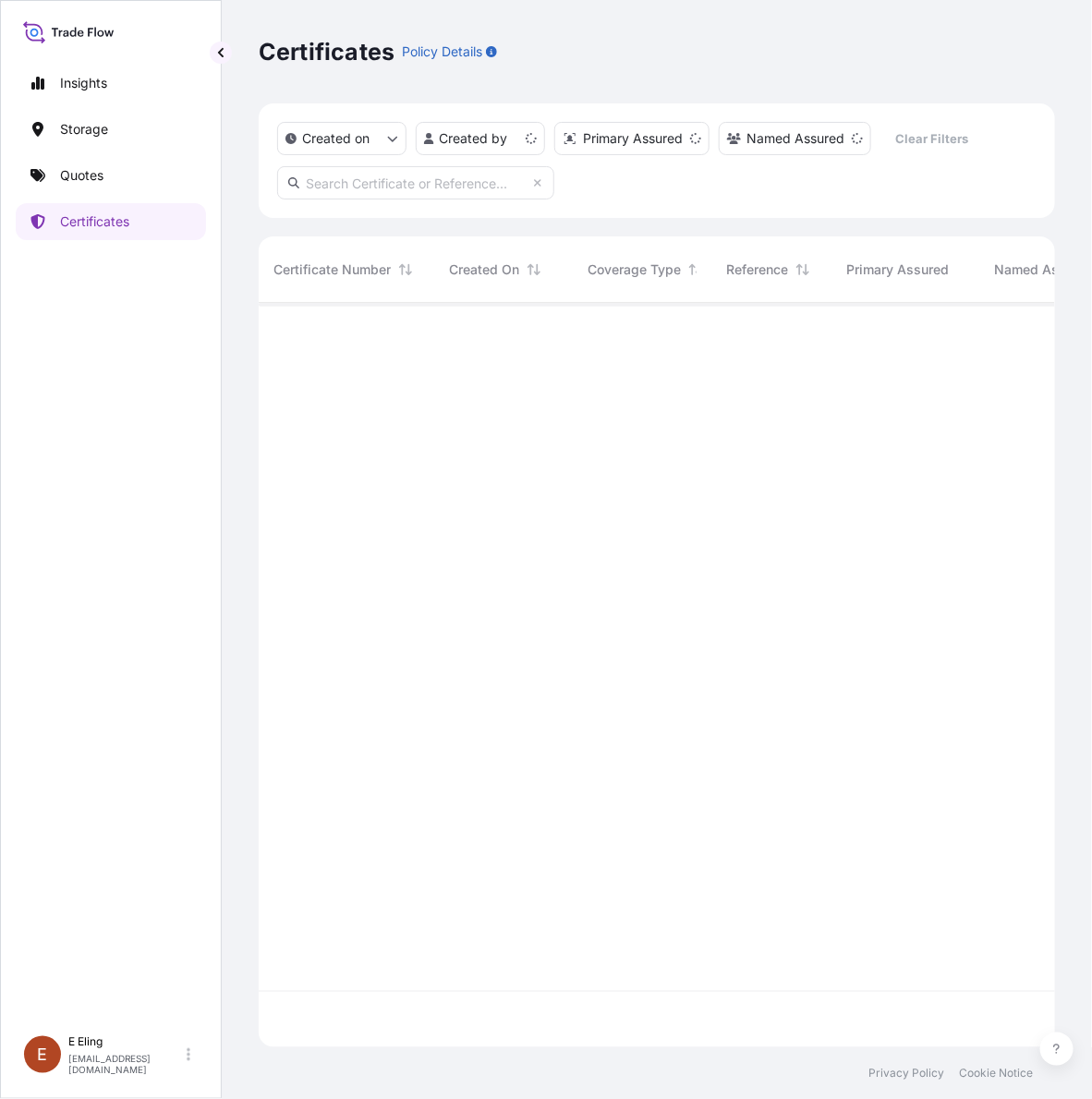
scroll to position [737, 779]
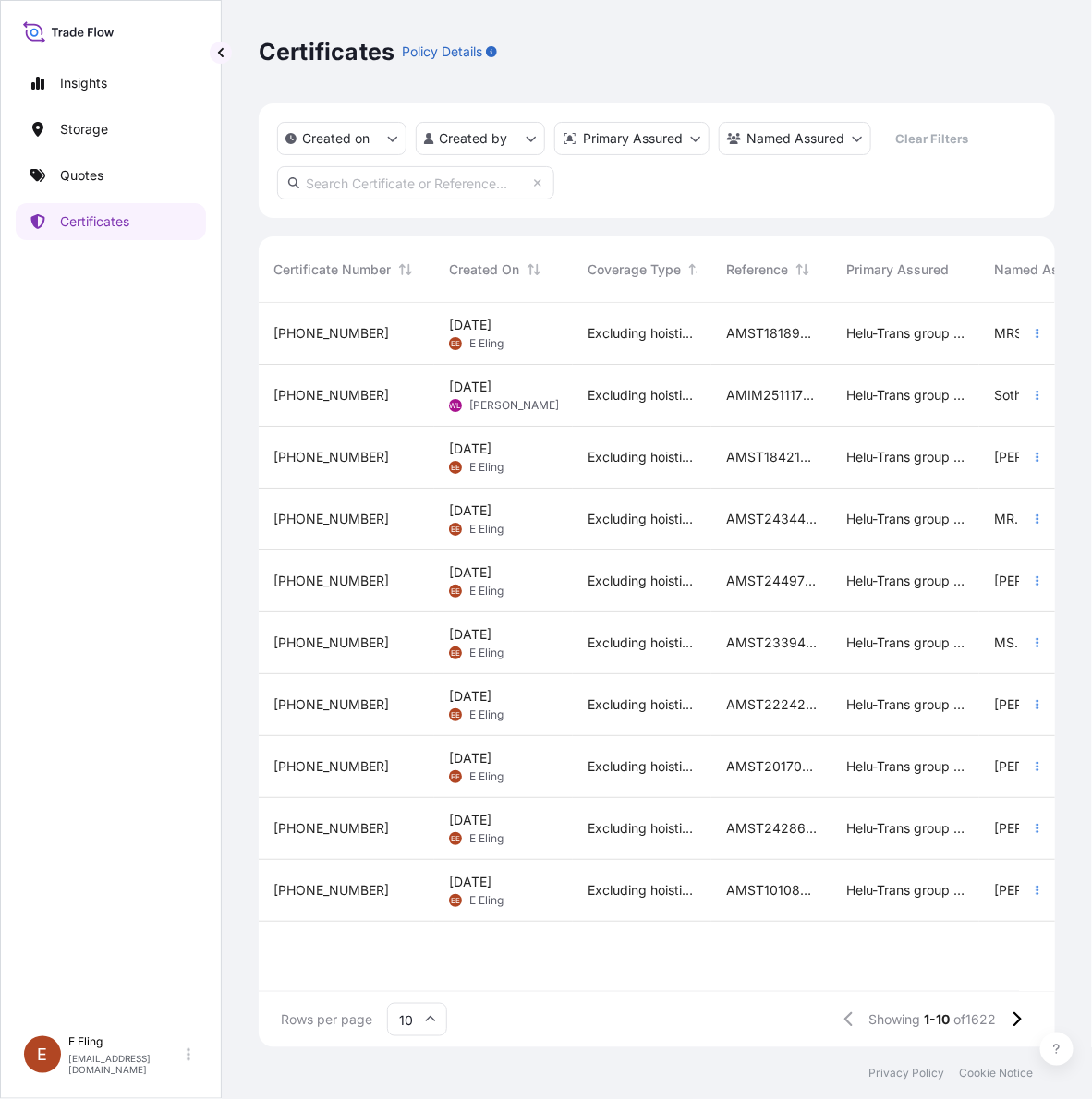
click at [441, 186] on input "text" at bounding box center [415, 182] width 277 height 33
paste input "AMST233503RCZJ"
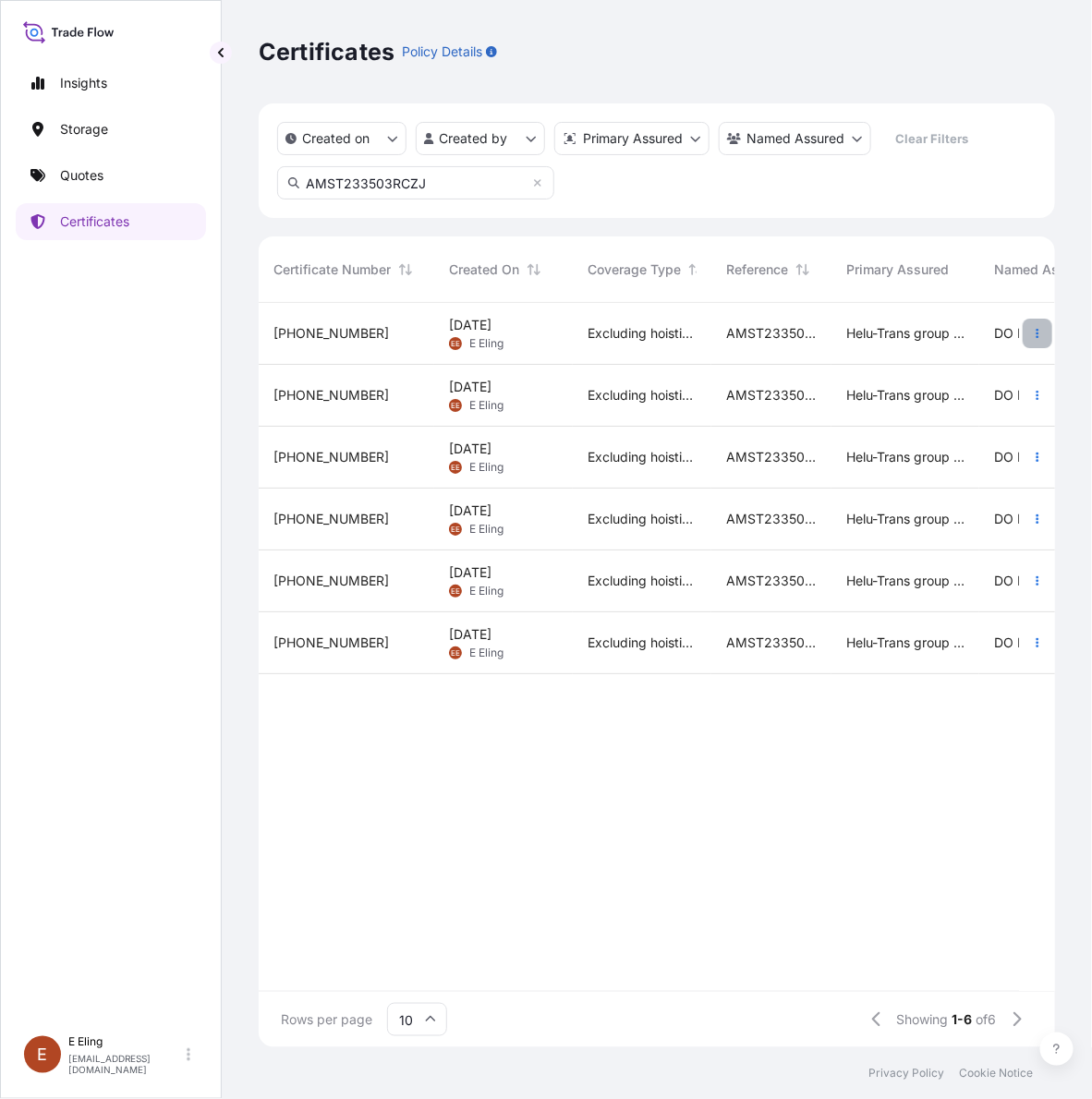
type input "AMST233503RCZJ"
click at [1032, 330] on icon "button" at bounding box center [1037, 333] width 11 height 11
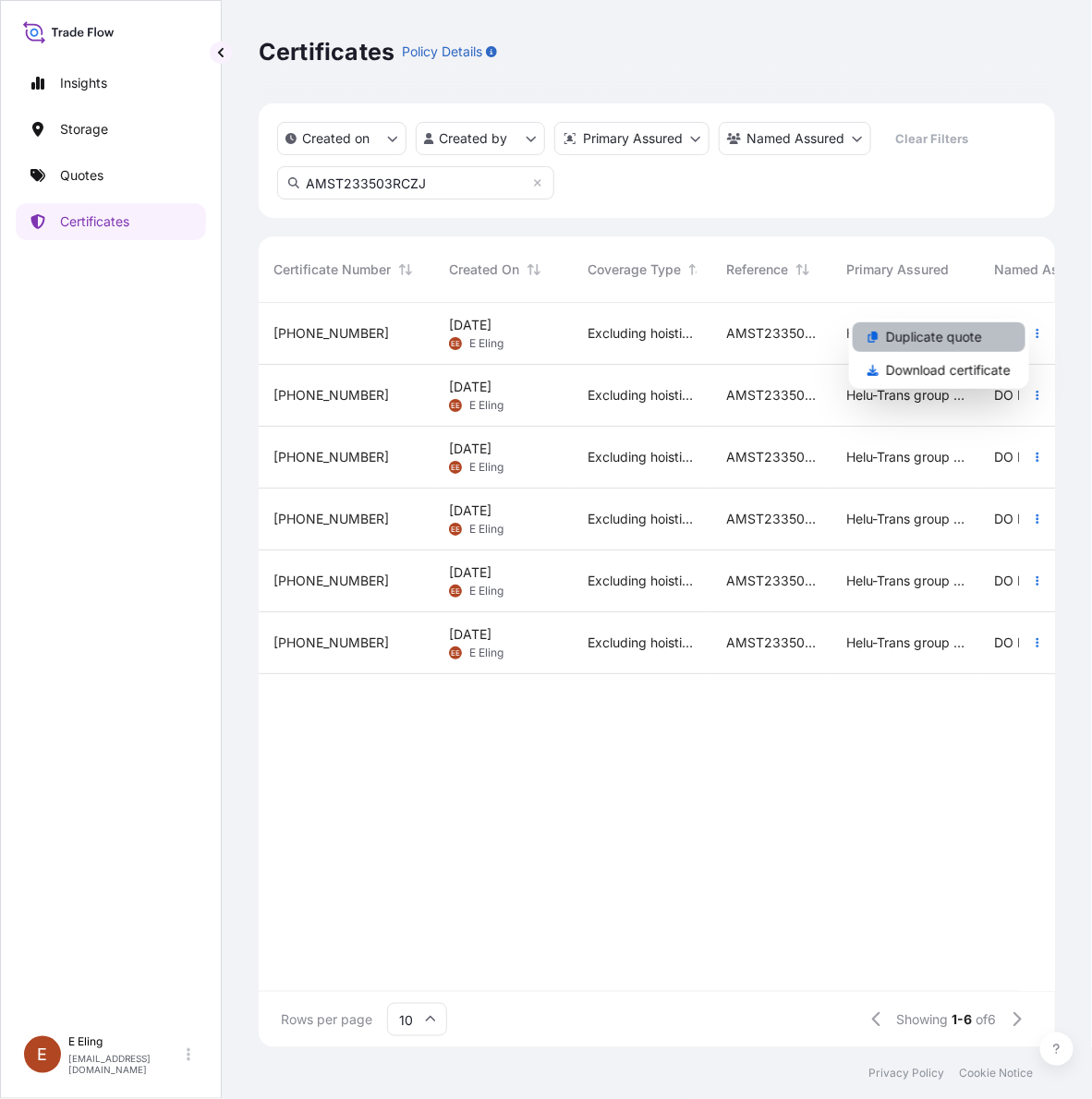
click at [967, 337] on p "Duplicate quote" at bounding box center [934, 337] width 96 height 19
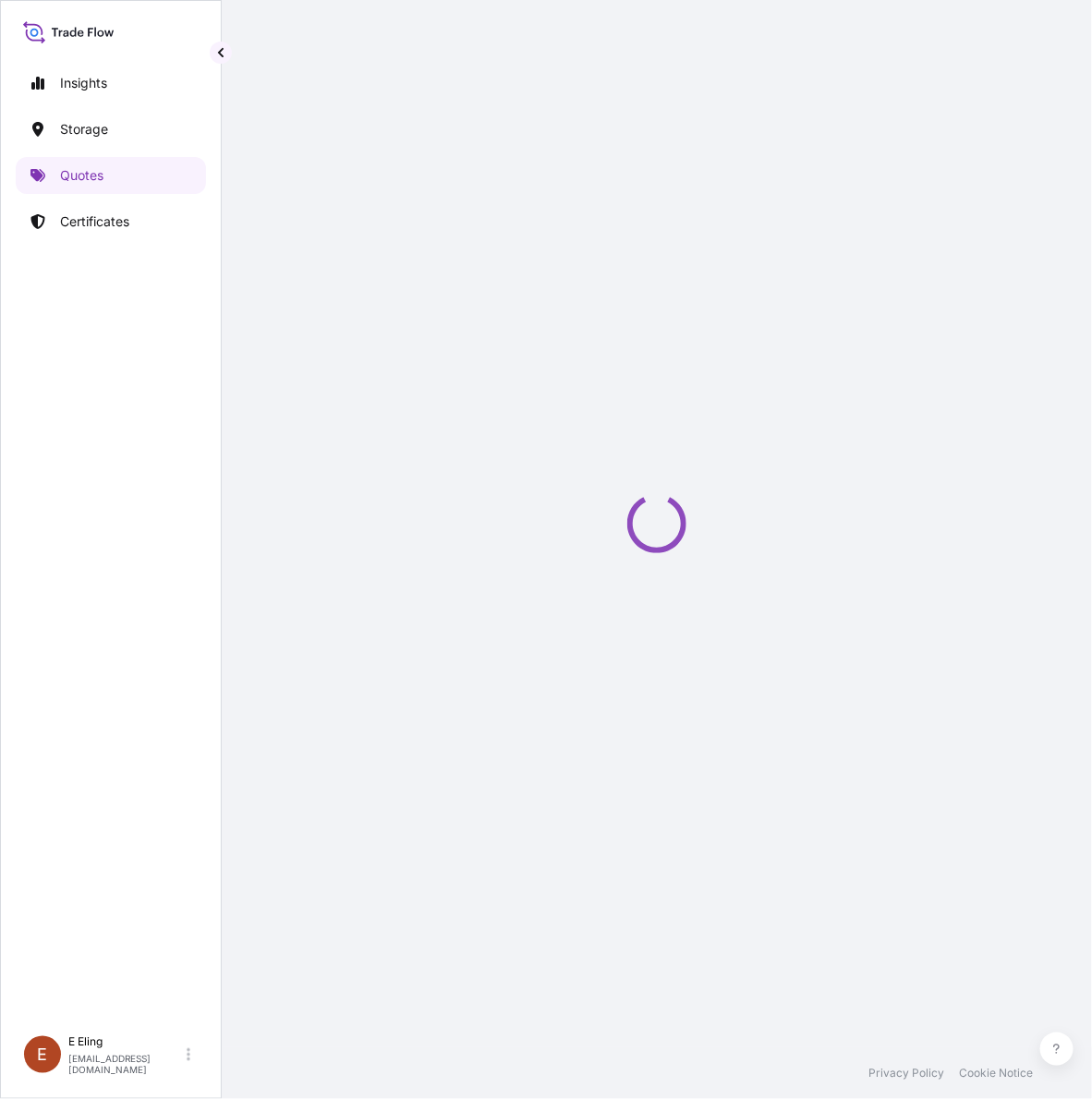
select select "STORAGE"
select select "Storage"
select select "Singapore"
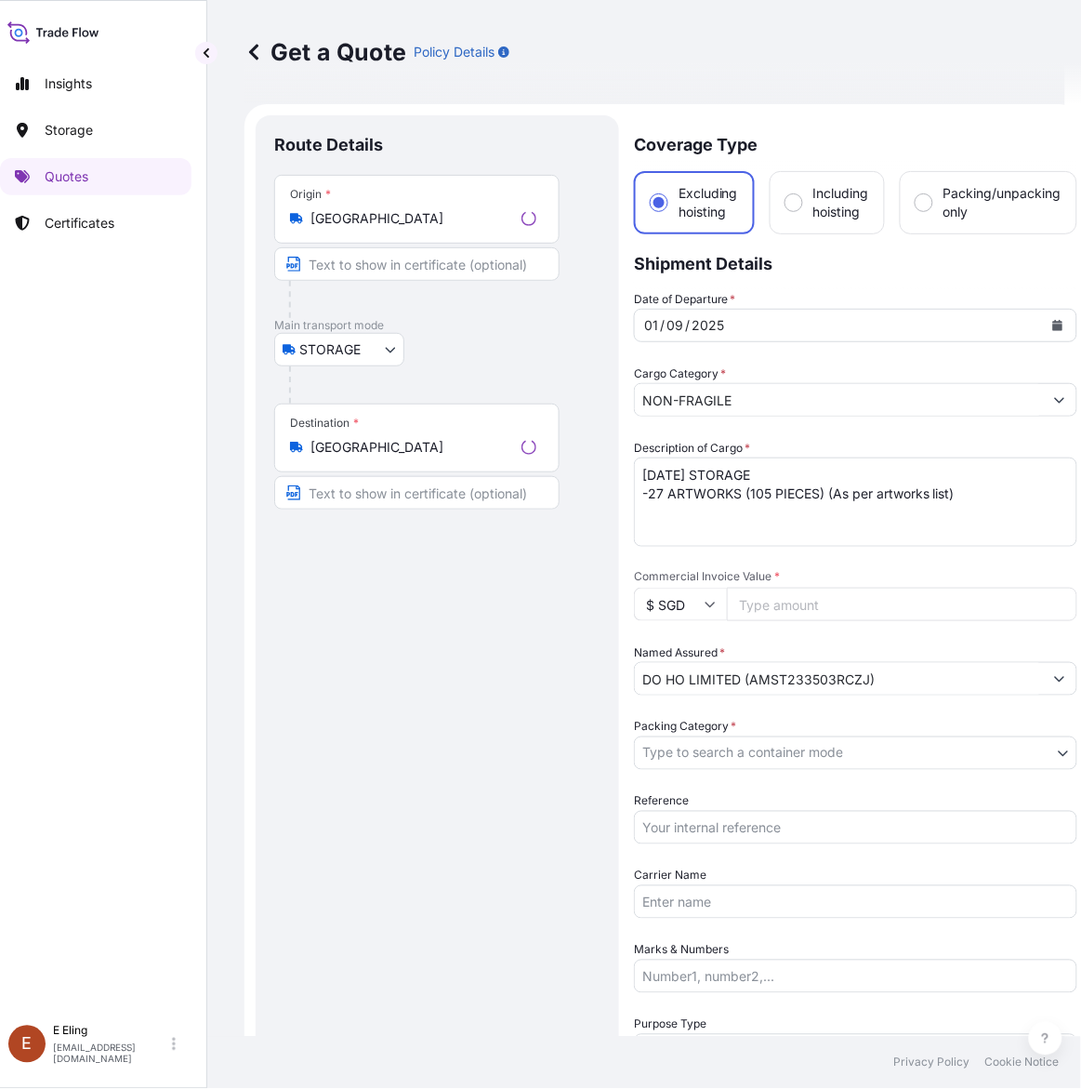
scroll to position [30, 0]
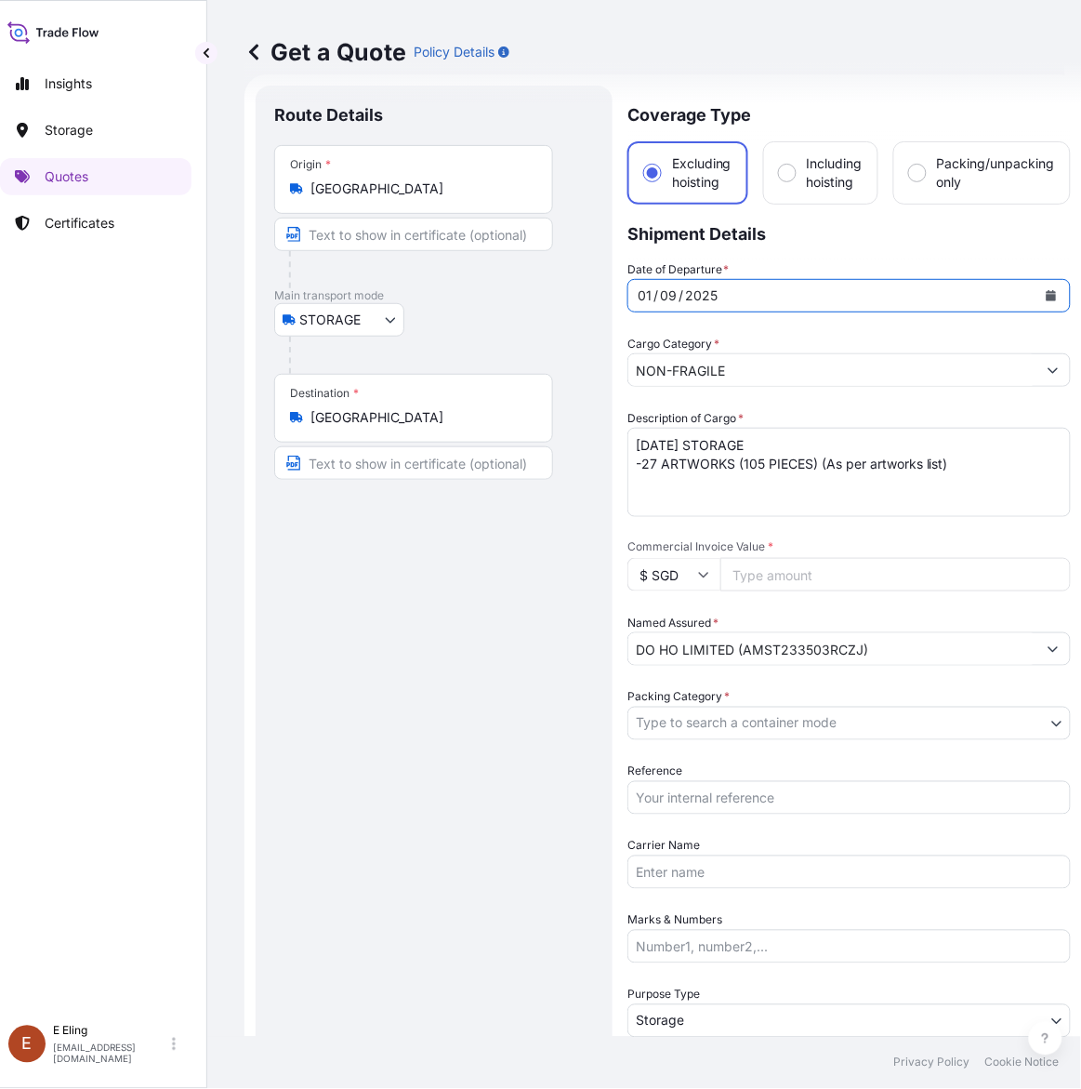
click at [1049, 290] on icon "Calendar" at bounding box center [1051, 295] width 11 height 11
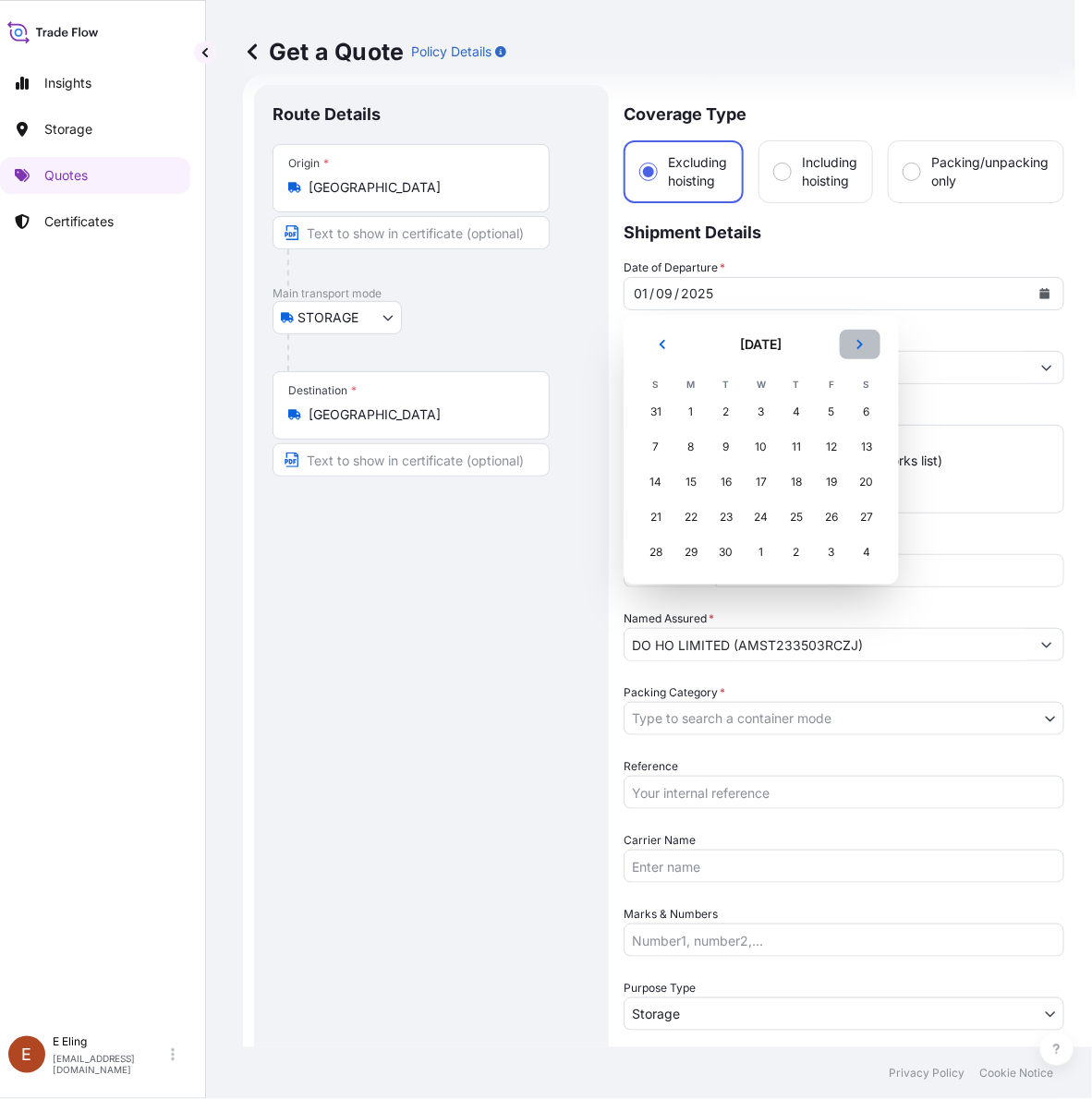
click at [863, 336] on button "Next" at bounding box center [859, 345] width 41 height 30
click at [751, 418] on div "1" at bounding box center [760, 411] width 33 height 33
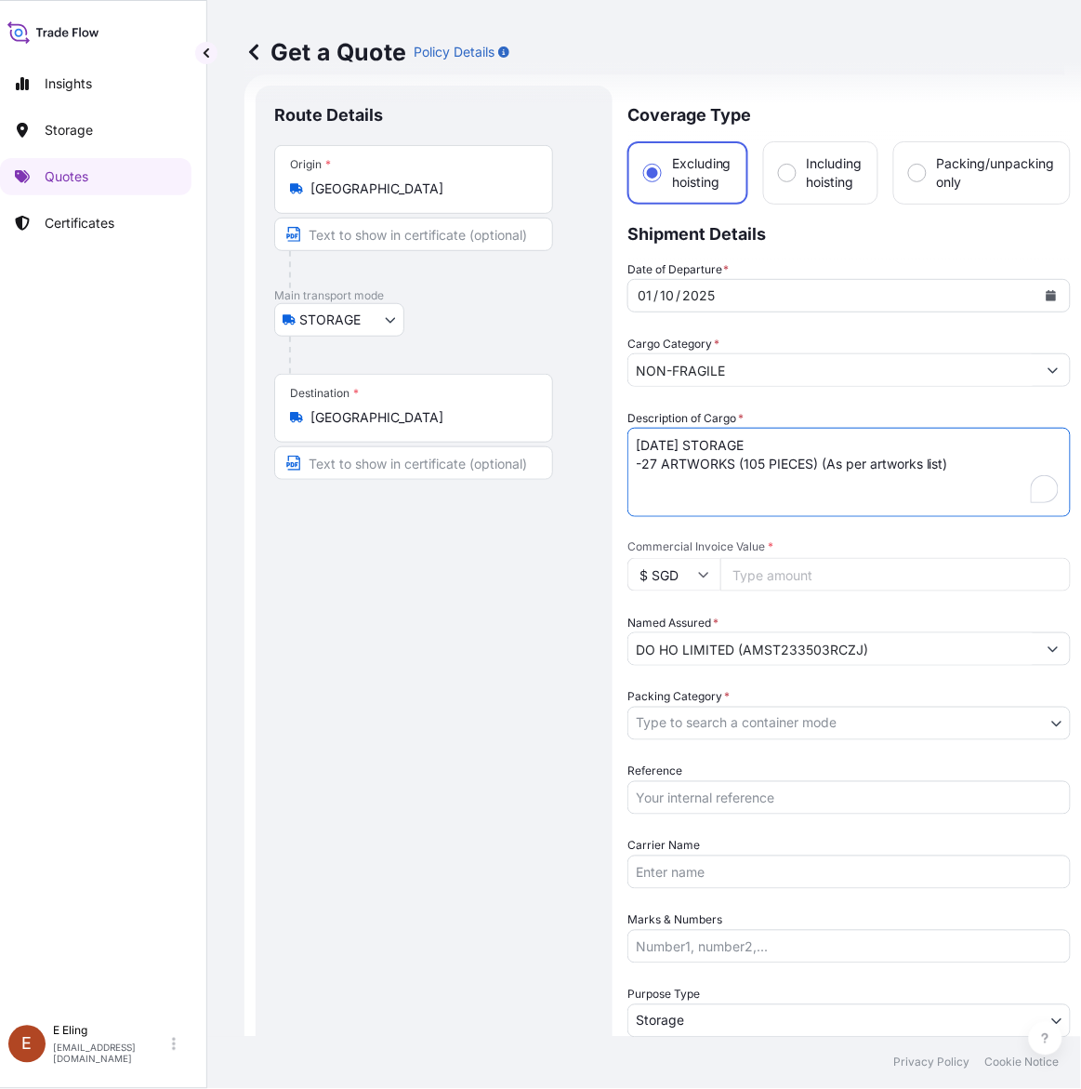
drag, startPoint x: 665, startPoint y: 448, endPoint x: 629, endPoint y: 449, distance: 35.3
click at [629, 449] on textarea "SEP25 STORAGE -27 ARTWORKS (105 PIECES) (As per artworks list)" at bounding box center [850, 472] width 444 height 89
click at [644, 440] on textarea "SEP25 STORAGE -27 ARTWORKS (105 PIECES) (As per artworks list)" at bounding box center [850, 472] width 444 height 89
drag, startPoint x: 657, startPoint y: 444, endPoint x: 626, endPoint y: 435, distance: 32.7
click at [628, 439] on textarea "SEP25 STORAGE -27 ARTWORKS (105 PIECES) (As per artworks list)" at bounding box center [850, 472] width 444 height 89
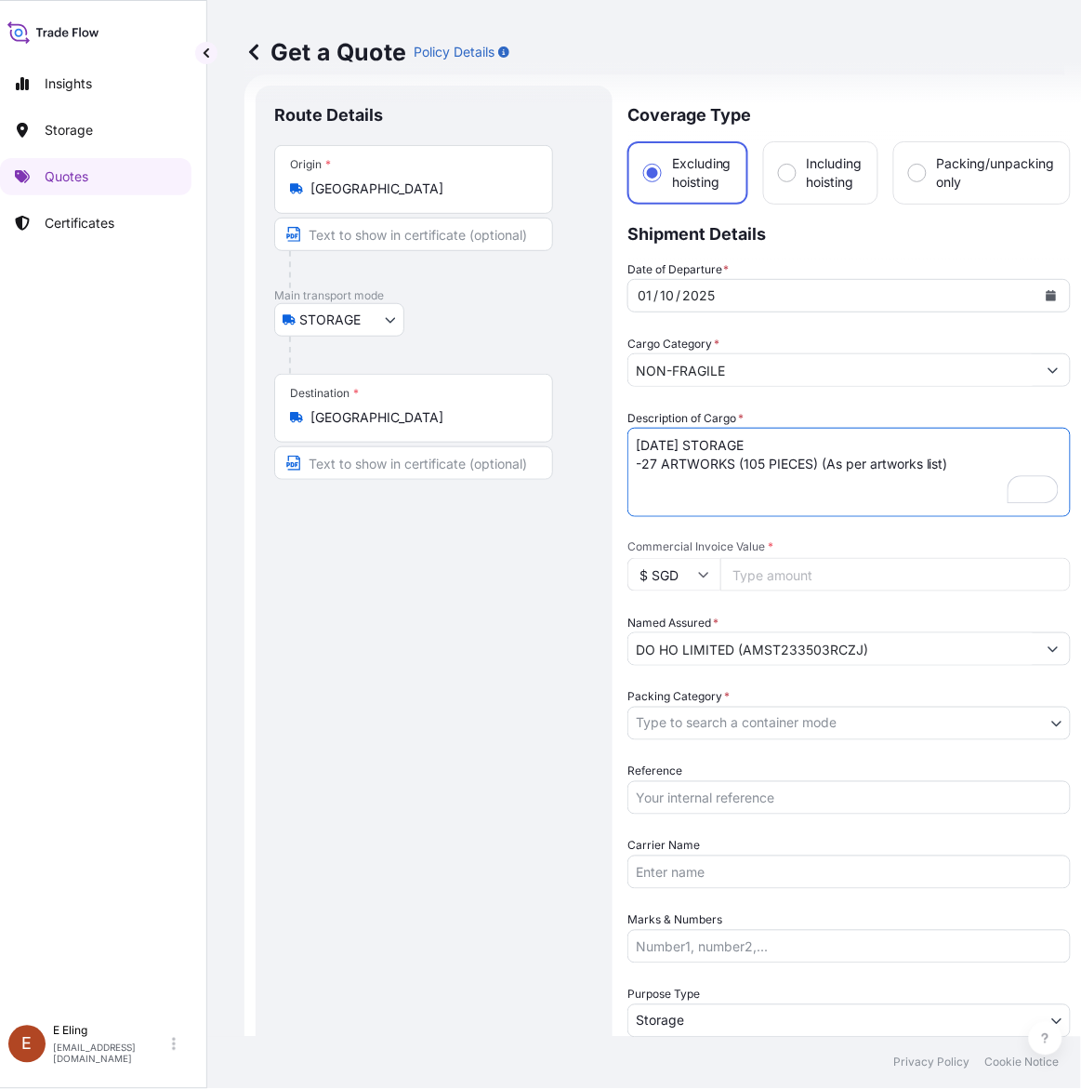
type textarea "OCT25 STORAGE -27 ARTWORKS (105 PIECES) (As per artworks list)"
click at [708, 795] on input "Reference" at bounding box center [850, 797] width 444 height 33
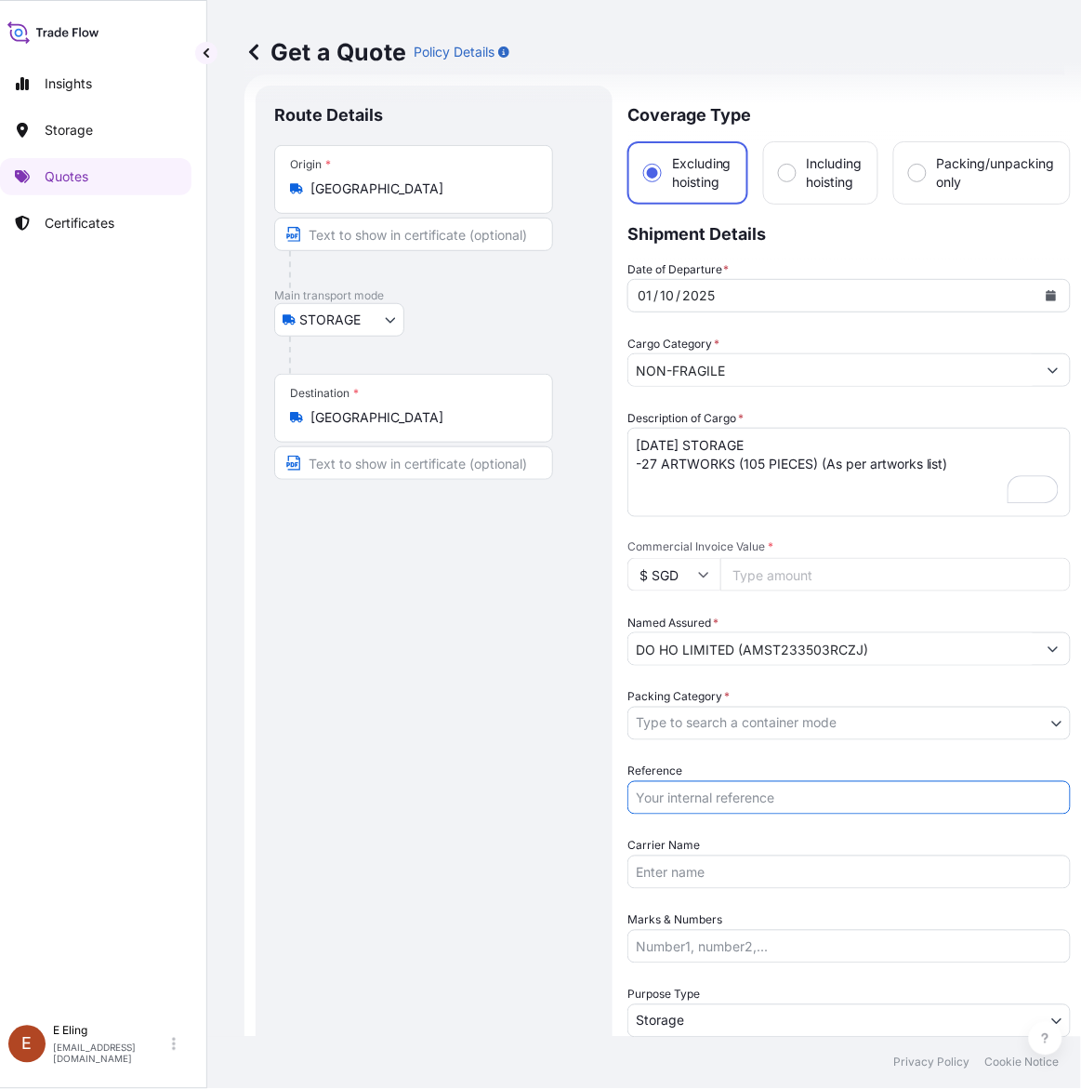
paste input "AMST233503RCZJ"
type input "AMST233503RCZJ"
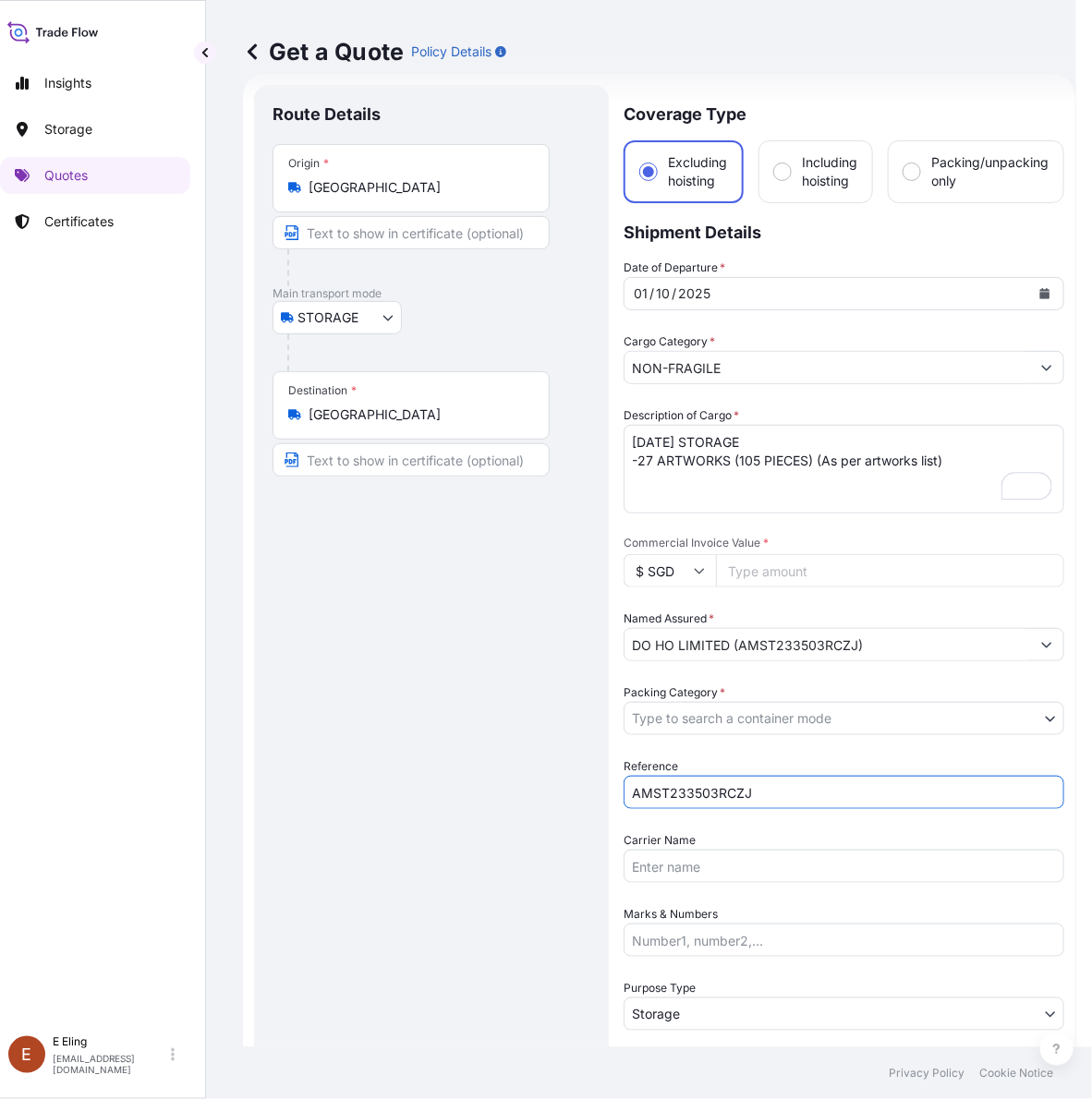
click at [717, 704] on body "Insights Storage Quotes Certificates E E Eling eeling@helutrans.com Get a Quote…" at bounding box center [530, 550] width 1092 height 1099
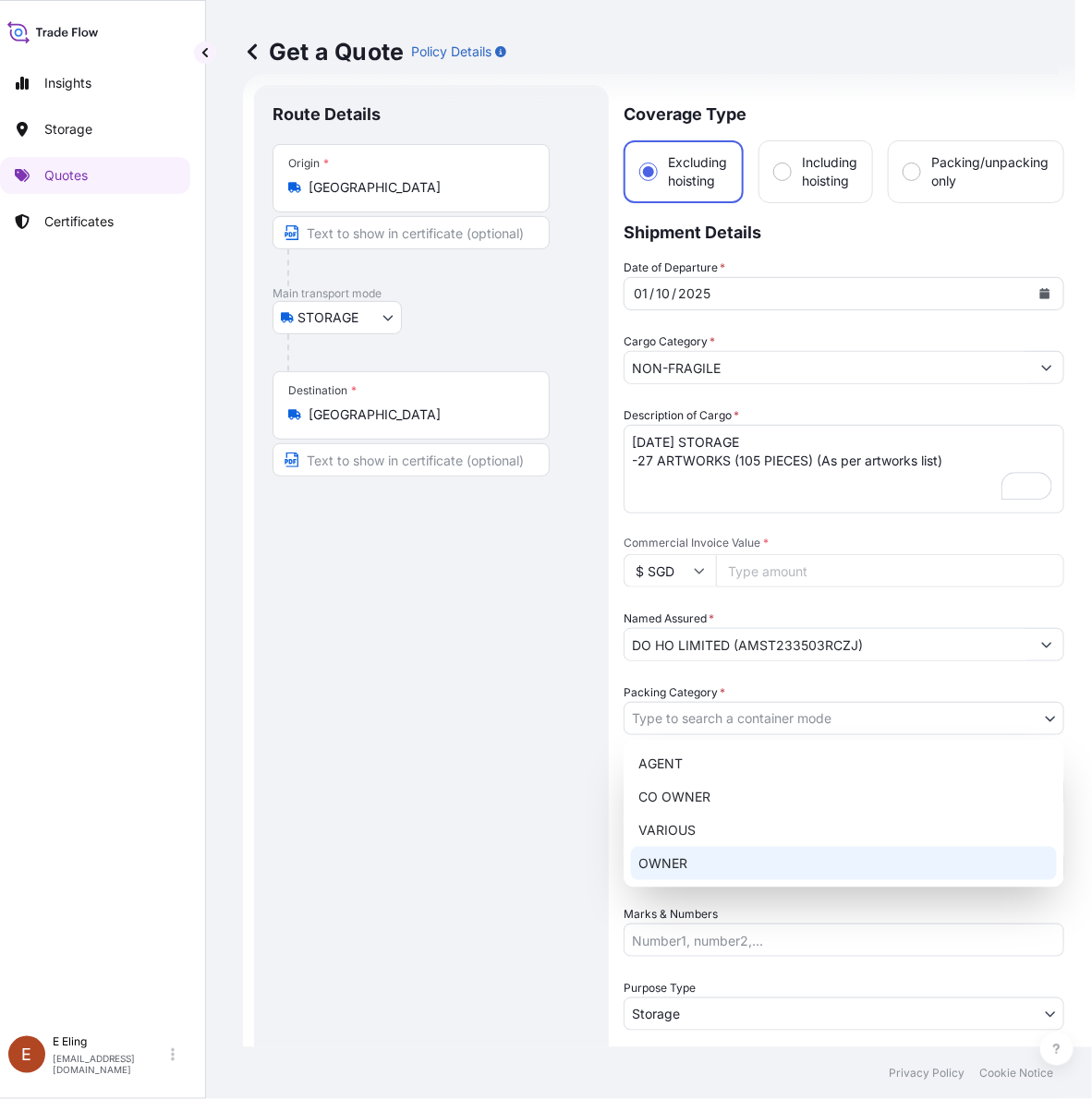
click at [677, 862] on div "OWNER" at bounding box center [844, 864] width 426 height 33
select select "27"
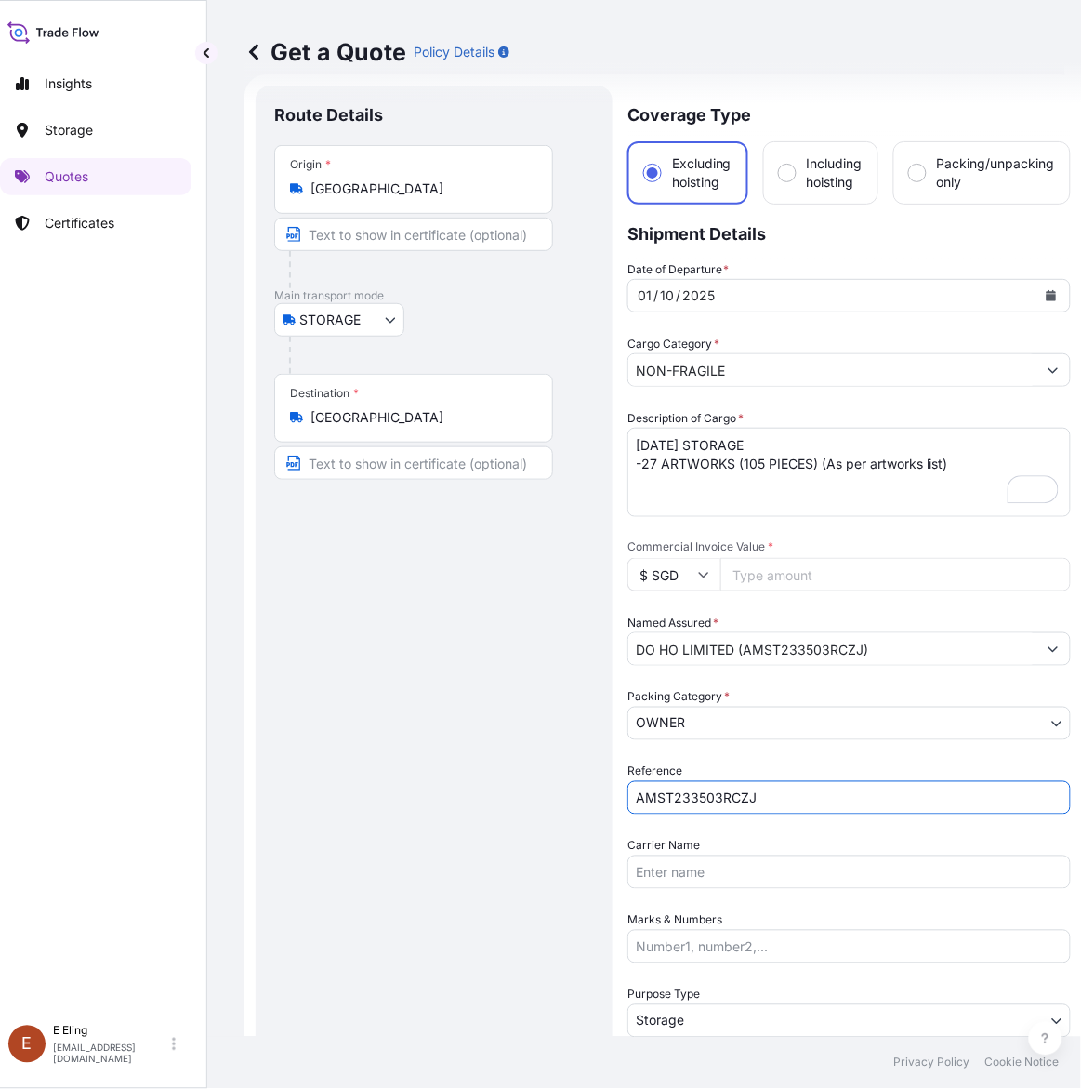
drag, startPoint x: 749, startPoint y: 798, endPoint x: 760, endPoint y: 798, distance: 10.2
click at [754, 800] on input "AMST233503RCZJ" at bounding box center [850, 797] width 444 height 33
click at [760, 798] on input "AMST233503RCZJ" at bounding box center [850, 797] width 444 height 33
drag, startPoint x: 756, startPoint y: 797, endPoint x: 996, endPoint y: 797, distance: 239.9
click at [996, 797] on input "AMST233503RCZJ" at bounding box center [850, 797] width 444 height 33
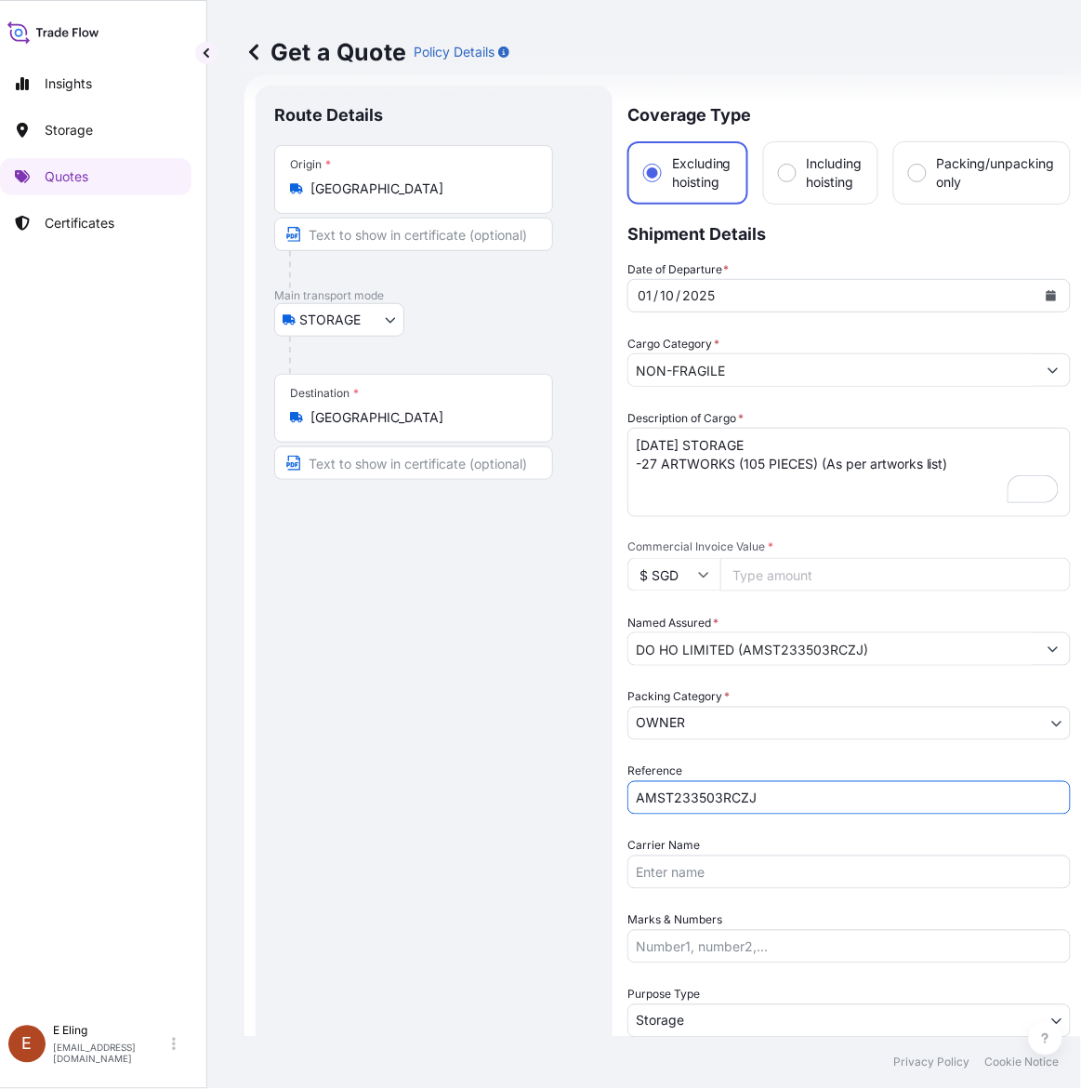
type input "AMST233503RCZJ"
click at [398, 773] on div "Route Details Place of loading Road / Inland Road / Inland Origin * Singapore M…" at bounding box center [434, 738] width 320 height 1269
click at [558, 721] on div "Route Details Place of loading Road / Inland Road / Inland Origin * Singapore M…" at bounding box center [434, 738] width 320 height 1269
click at [810, 576] on input "Commercial Invoice Value *" at bounding box center [896, 574] width 351 height 33
paste input "1798830.02"
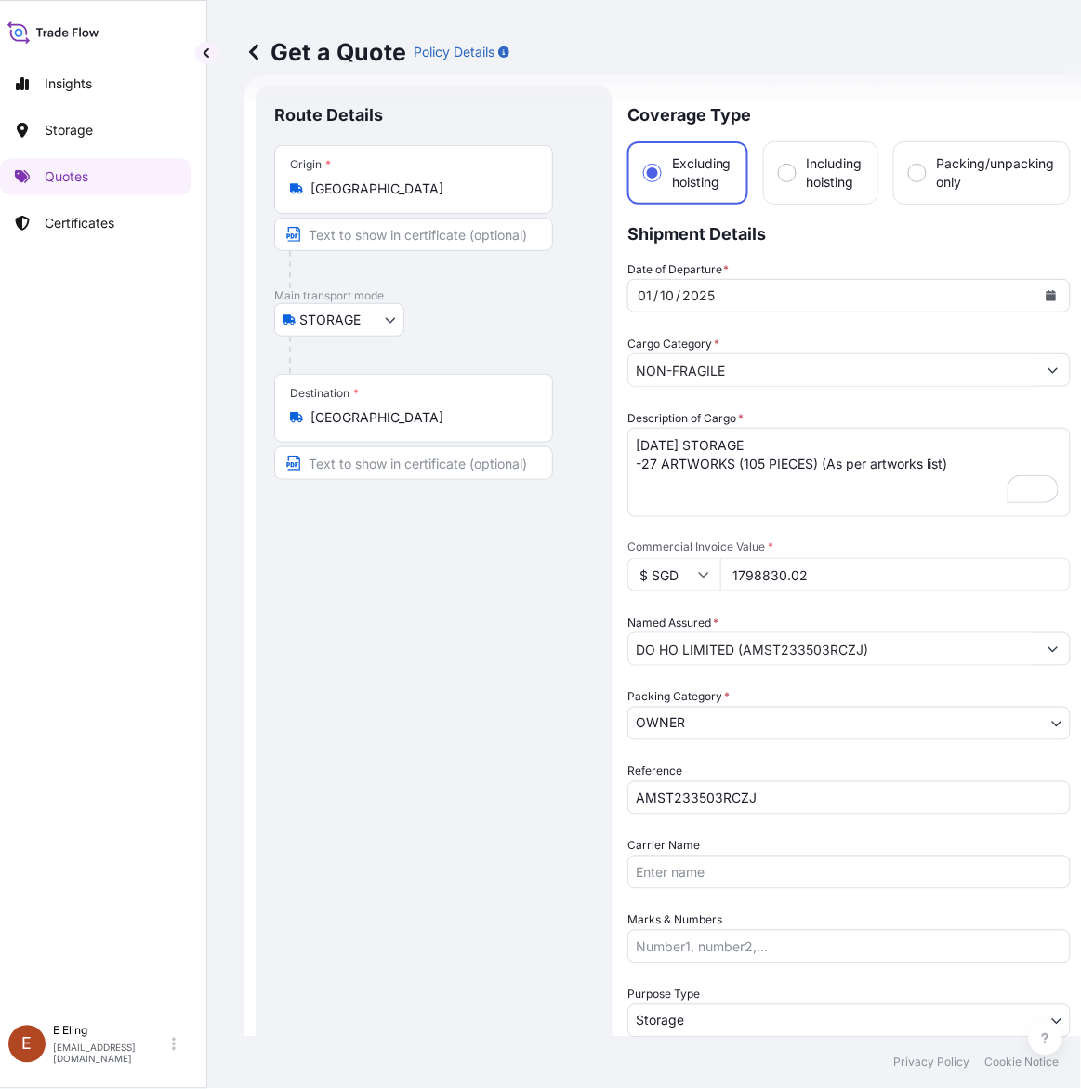
type input "1798830.02"
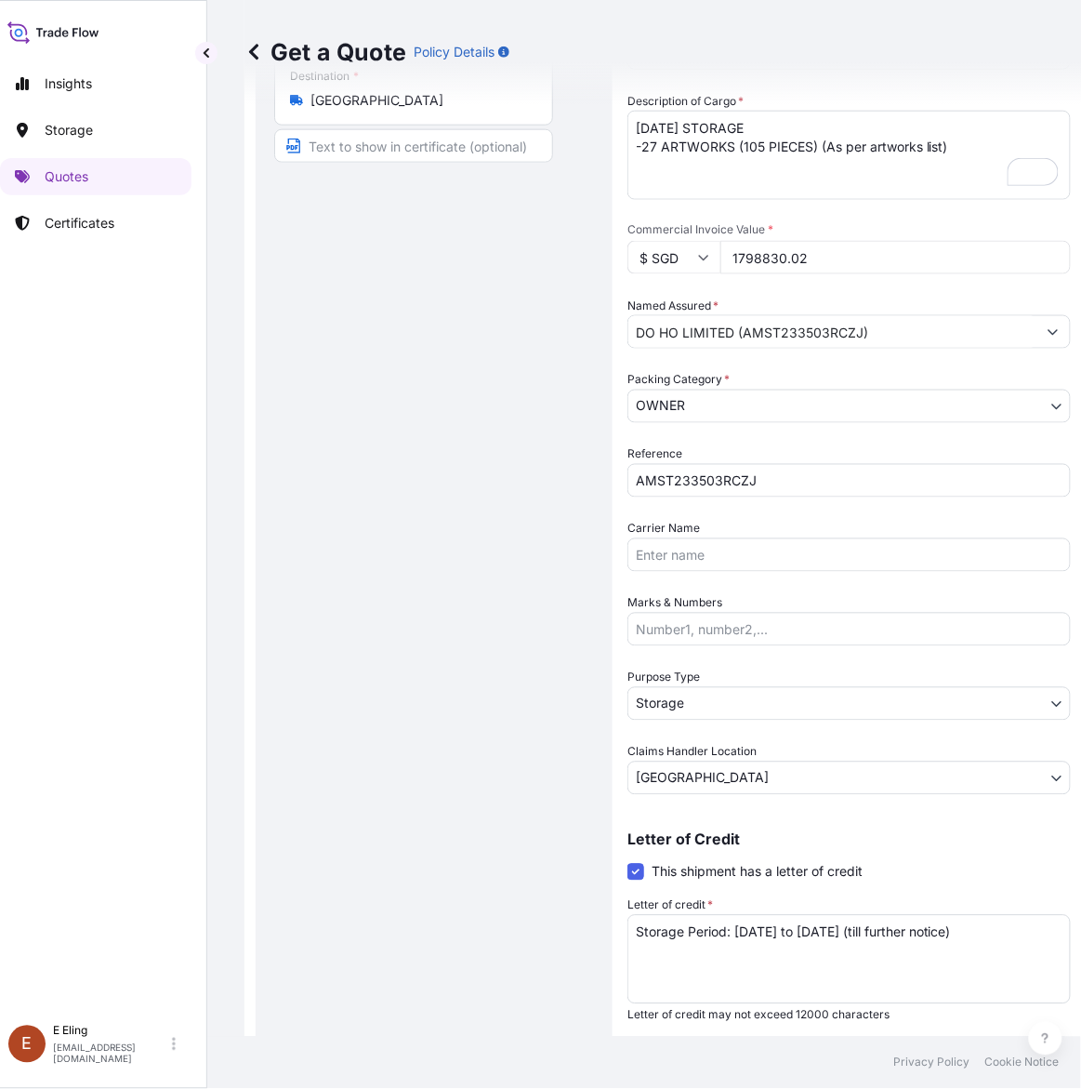
scroll to position [377, 0]
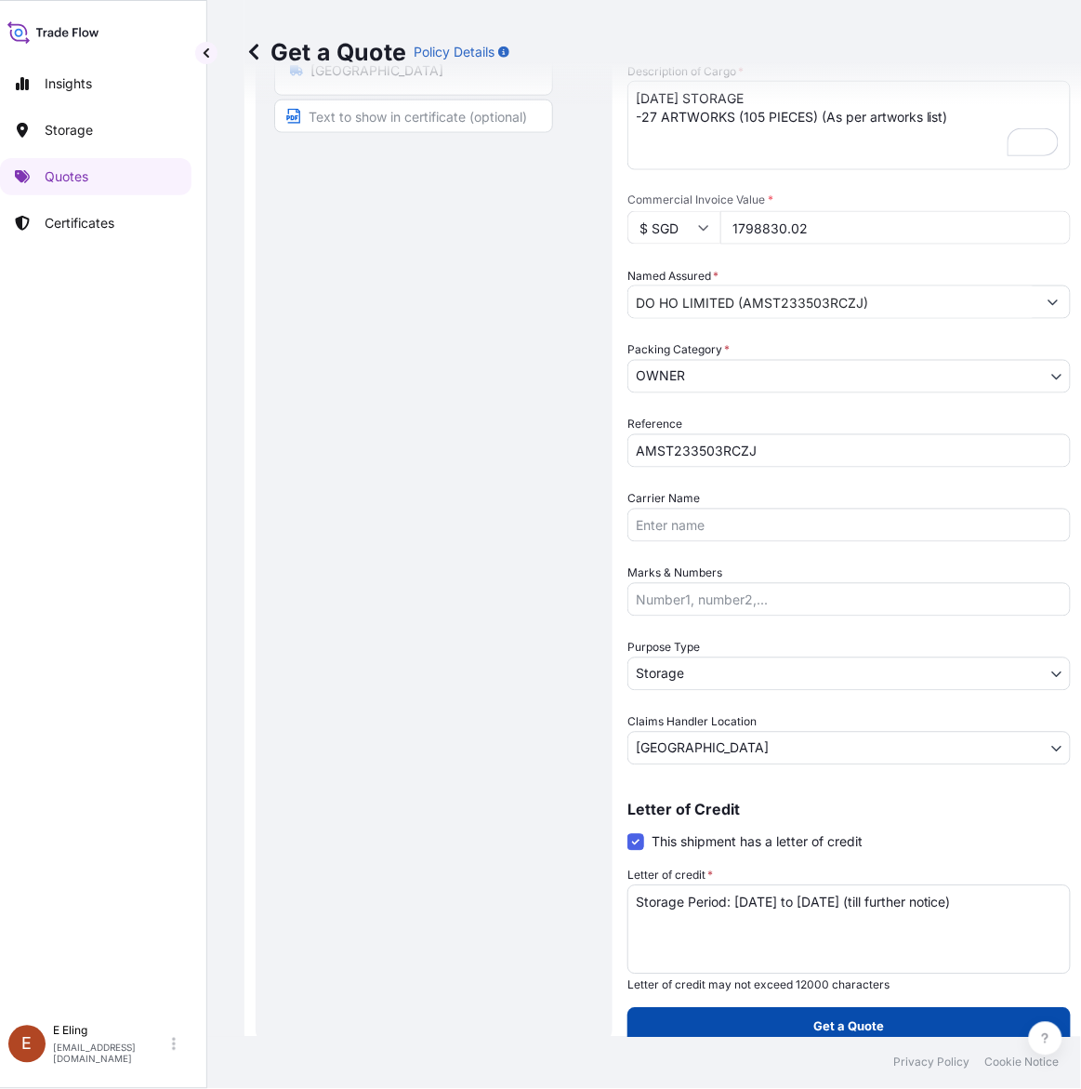
click at [889, 1026] on button "Get a Quote" at bounding box center [850, 1026] width 444 height 37
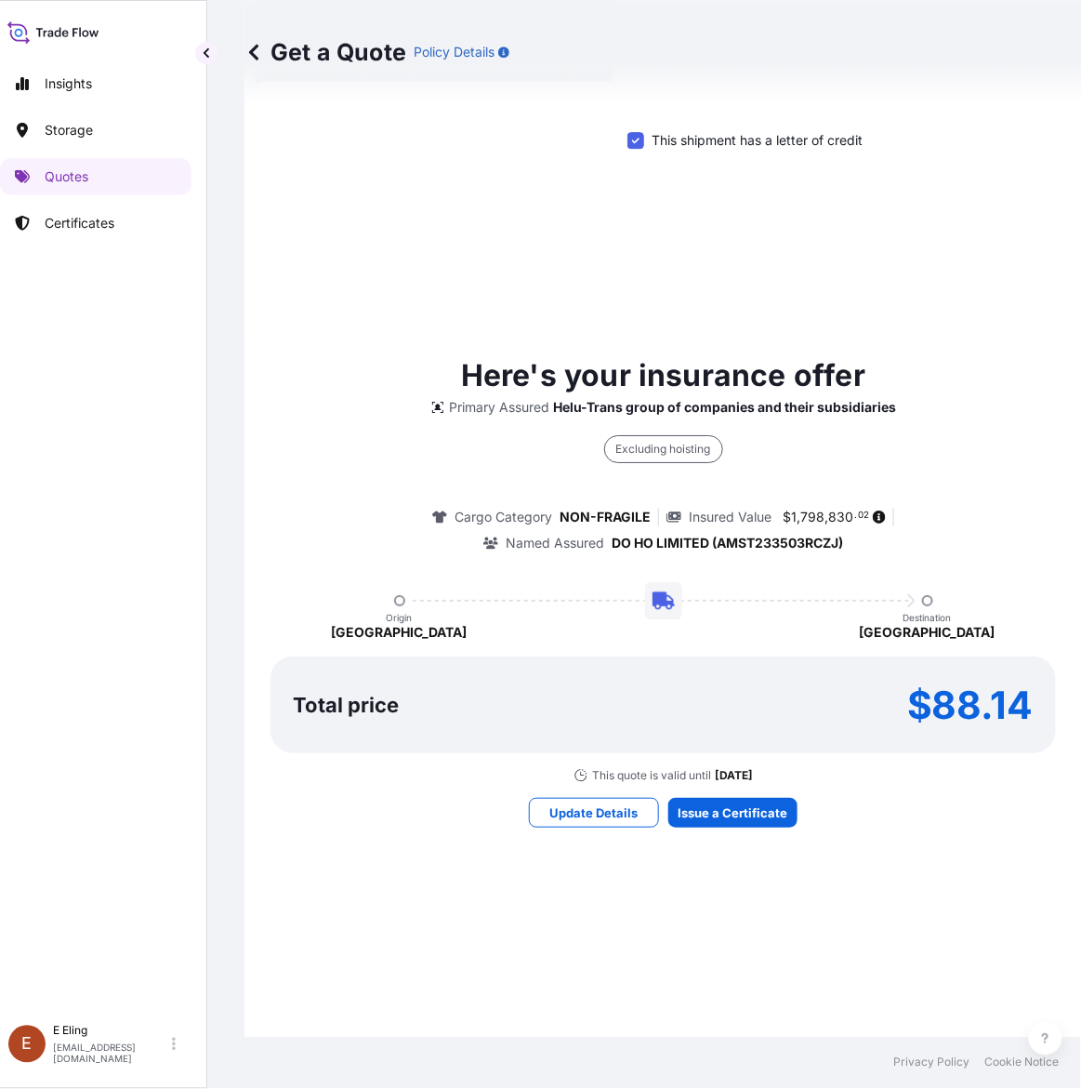
scroll to position [1084, 0]
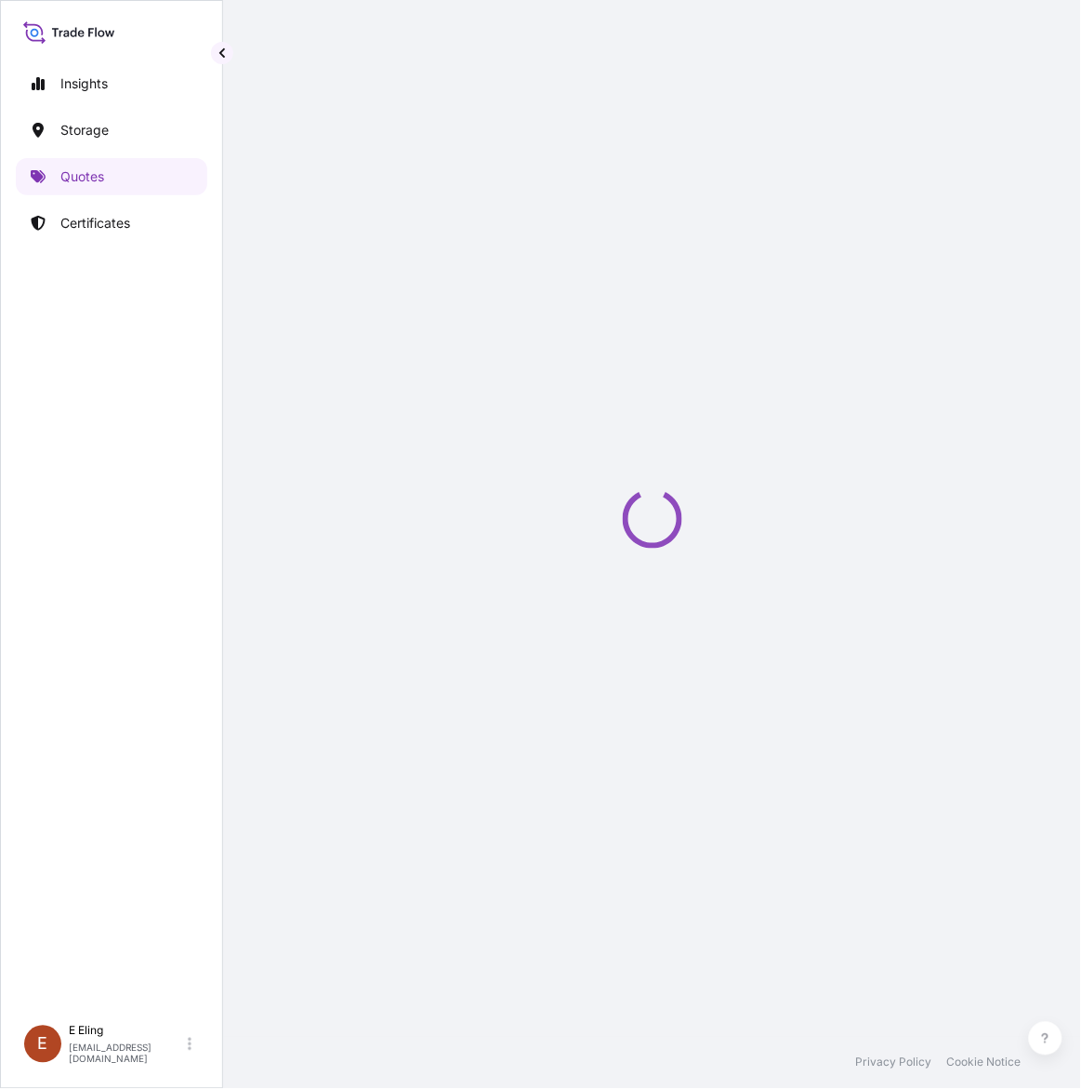
scroll to position [0, 16]
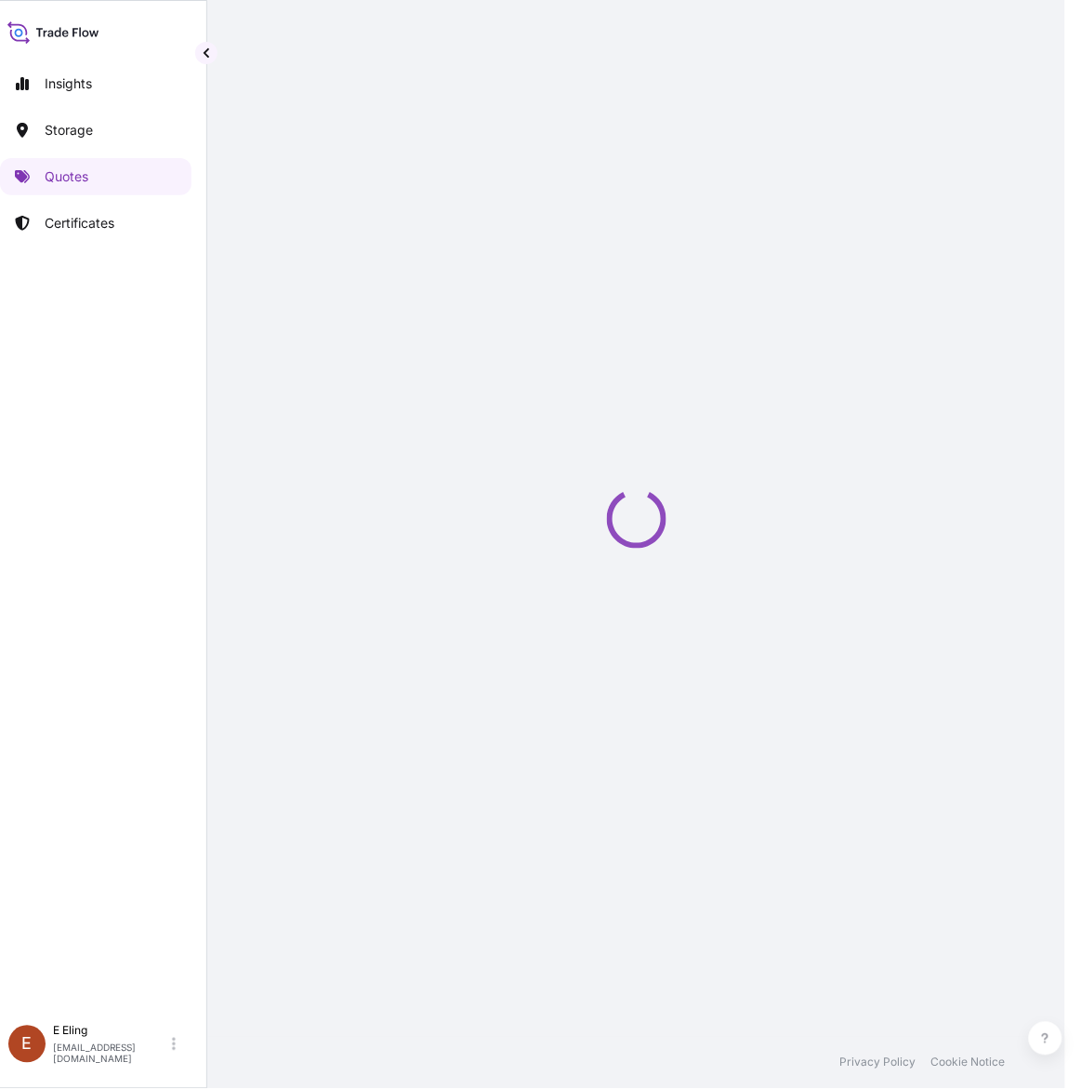
select select "STORAGE"
select select "Transit"
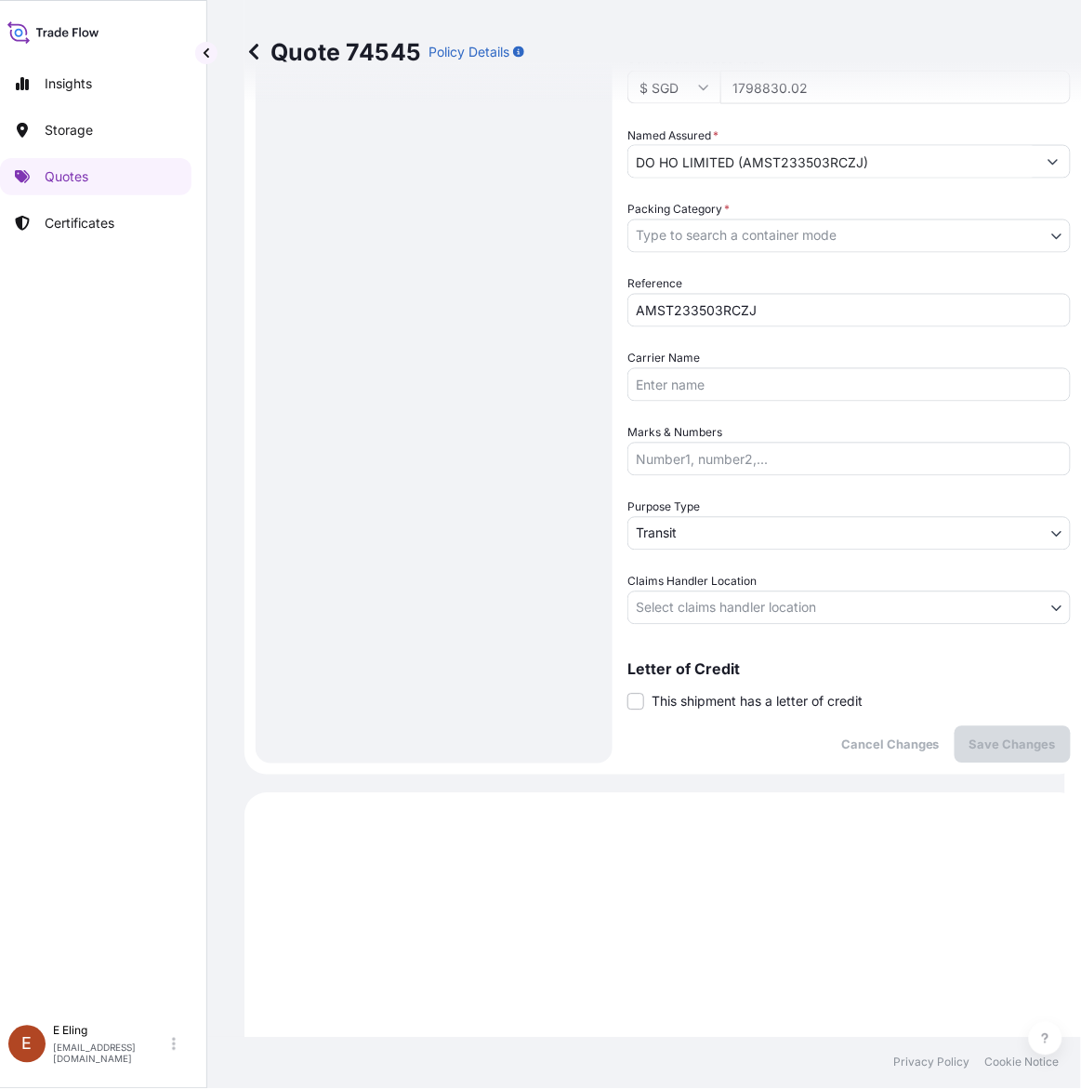
click at [745, 688] on div "Letter of Credit This shipment has a letter of credit Letter of credit * Letter…" at bounding box center [850, 686] width 444 height 49
click at [754, 702] on span "This shipment has a letter of credit" at bounding box center [757, 702] width 211 height 19
click at [628, 692] on input "This shipment has a letter of credit" at bounding box center [628, 692] width 0 height 0
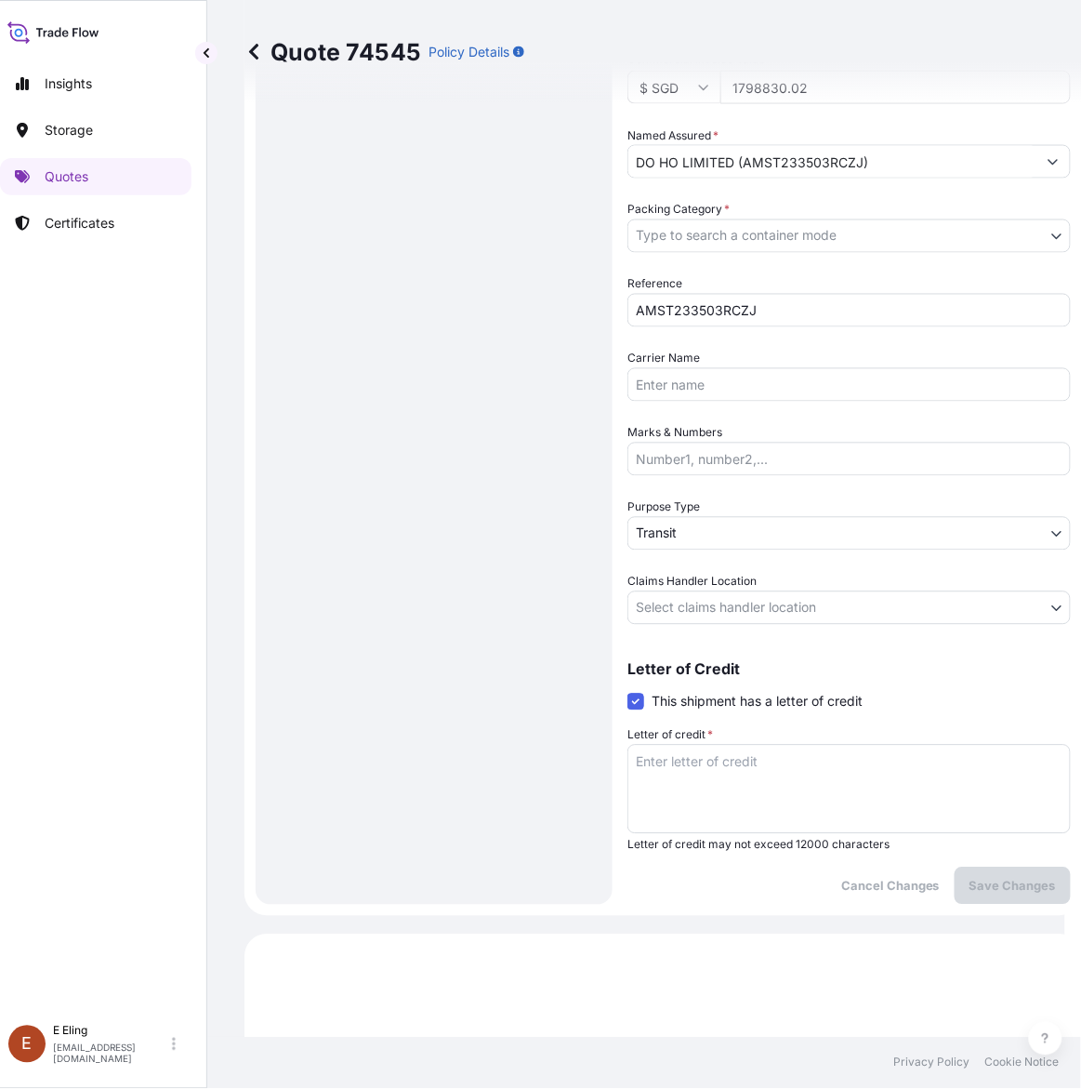
click at [748, 767] on textarea "Letter of credit *" at bounding box center [850, 789] width 444 height 89
paste textarea "Storage Period: 01 Oct 2025 to 31 Oct 2025 (till further notice)"
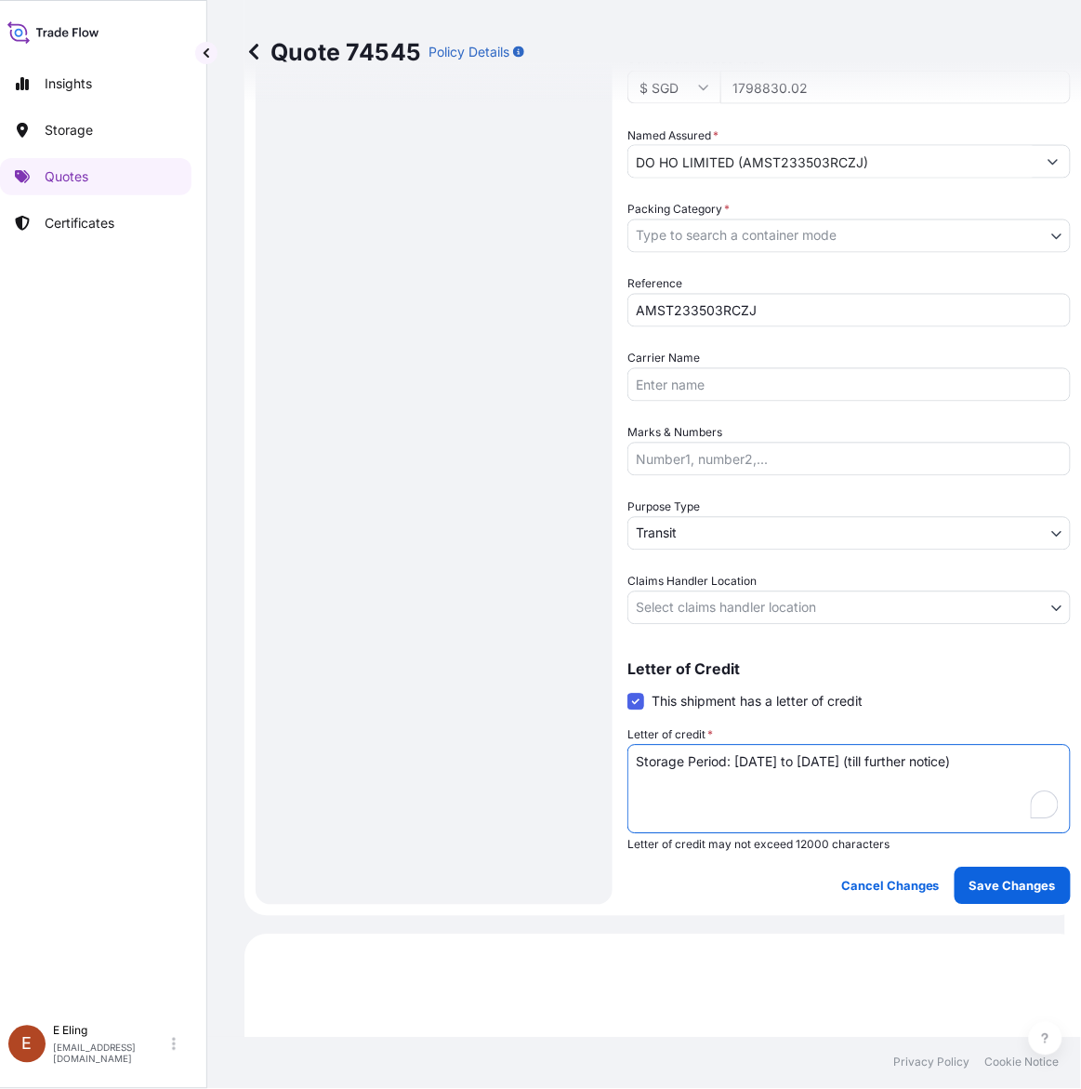
type textarea "Storage Period: 01 Oct 2025 to 31 Oct 2025 (till further notice)"
click at [735, 629] on div "Coverage Type Excluding hoisting Including hoisting Packing/unpacking only Ship…" at bounding box center [850, 251] width 444 height 1306
click at [718, 591] on body "Insights Storage Quotes Certificates E E Eling eeling@helutrans.com Quote 74545…" at bounding box center [524, 544] width 1081 height 1089
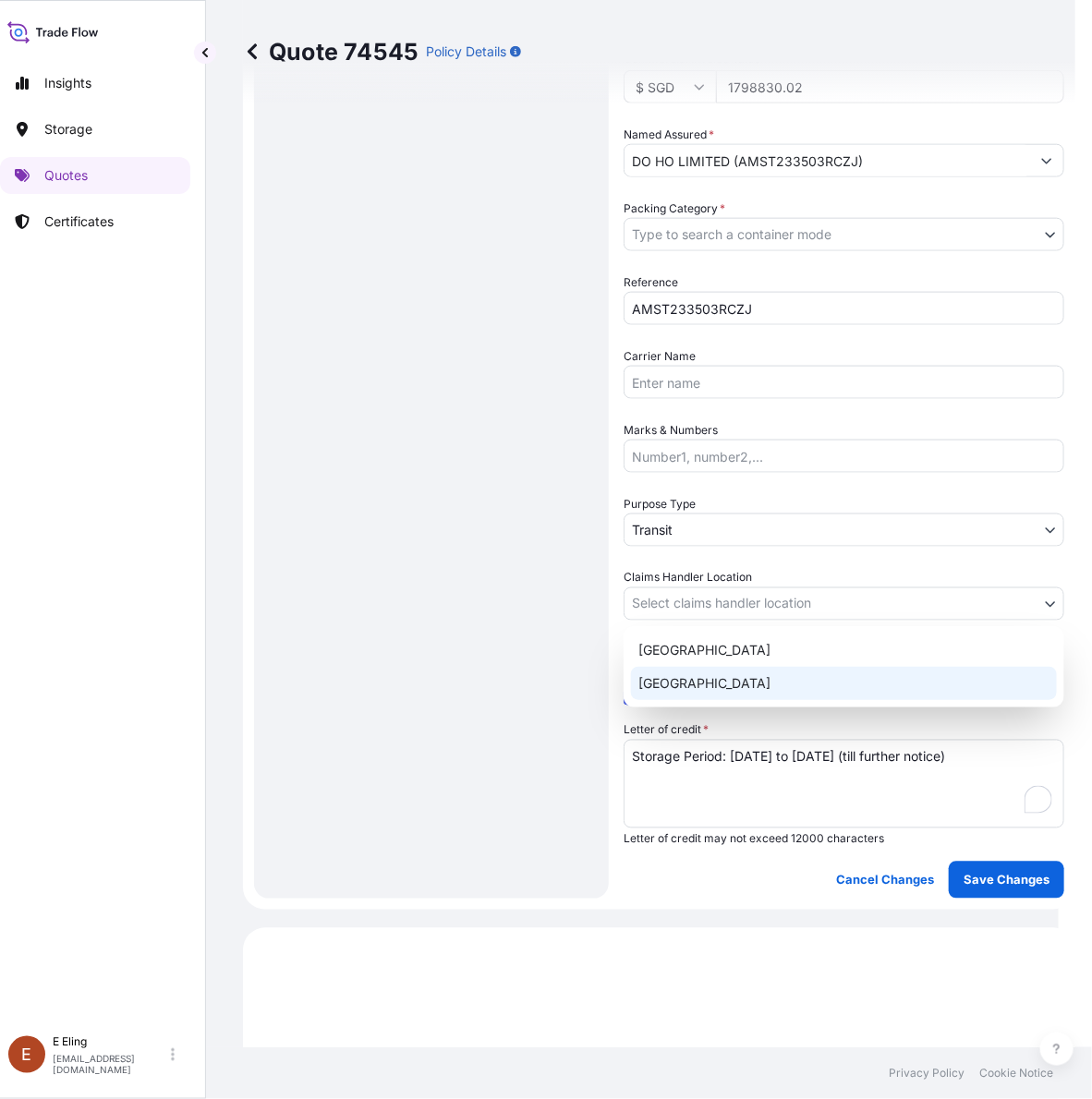
click at [702, 679] on div "Singapore" at bounding box center [844, 683] width 426 height 33
select select "Singapore"
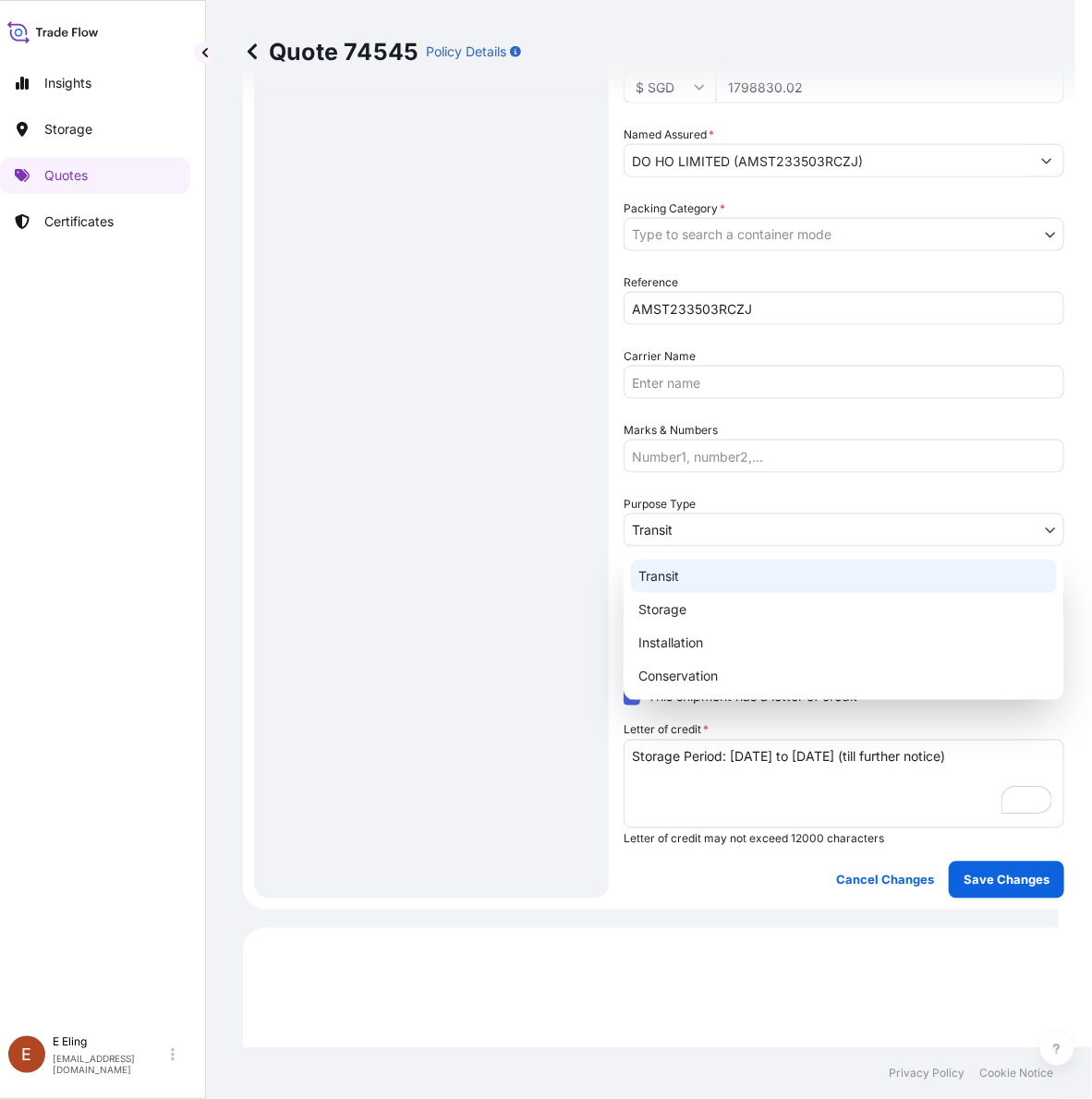
click at [707, 538] on body "Insights Storage Quotes Certificates E E Eling eeling@helutrans.com Quote 74545…" at bounding box center [521, 550] width 1074 height 1099
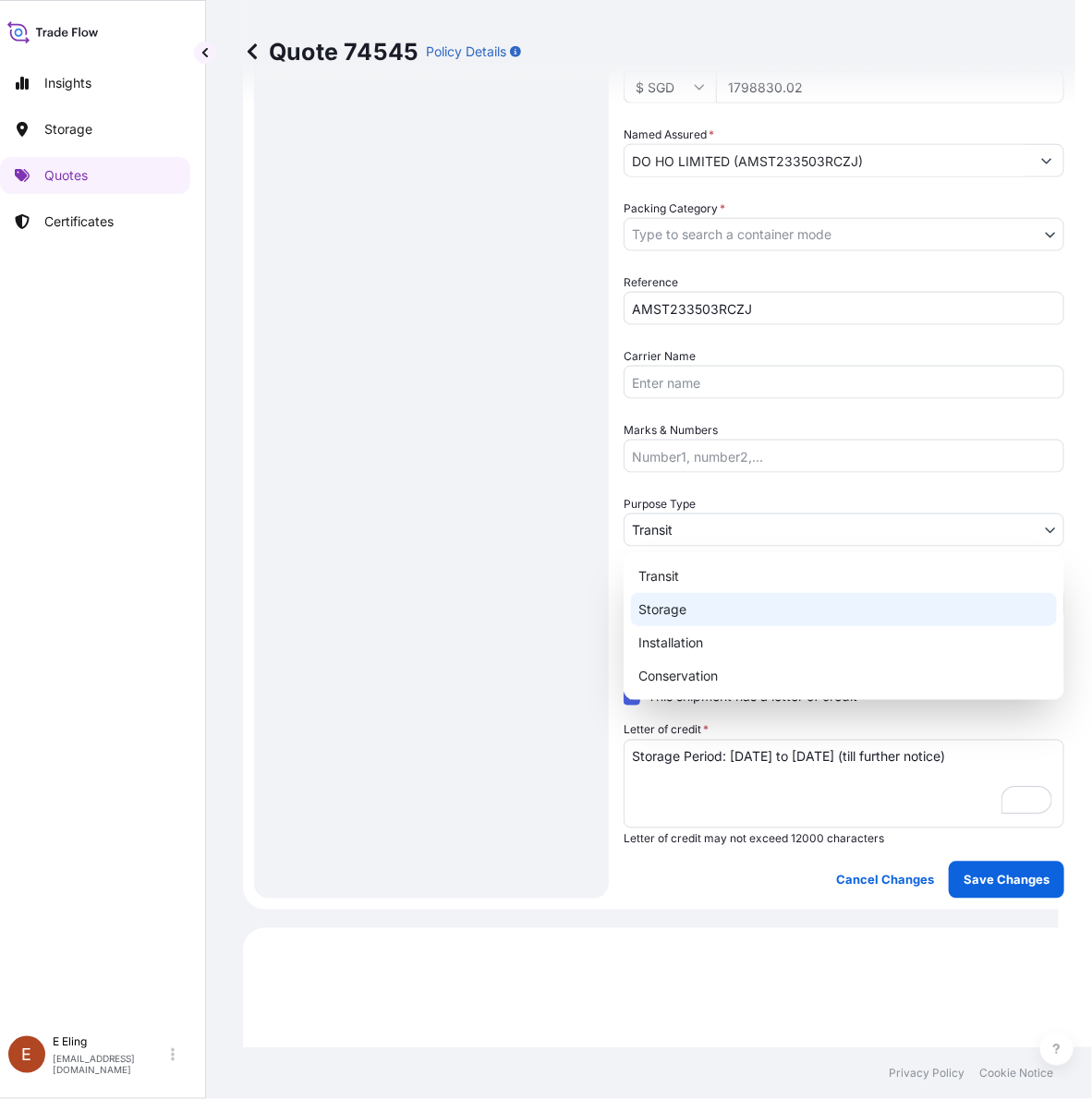
click at [698, 605] on div "Storage" at bounding box center [844, 609] width 426 height 33
select select "Storage"
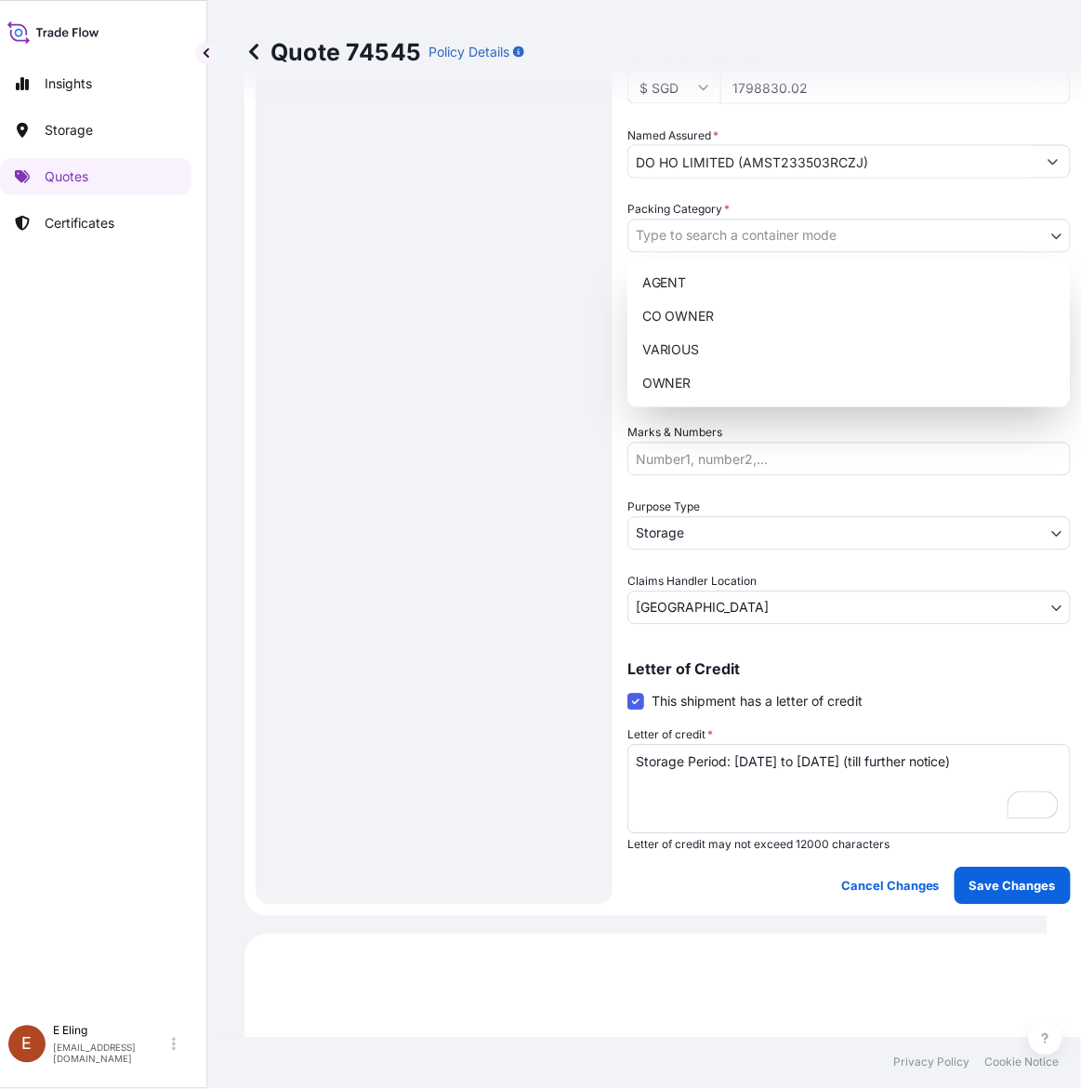
click at [721, 237] on body "Insights Storage Quotes Certificates E E Eling eeling@helutrans.com Quote 74545…" at bounding box center [516, 544] width 1064 height 1089
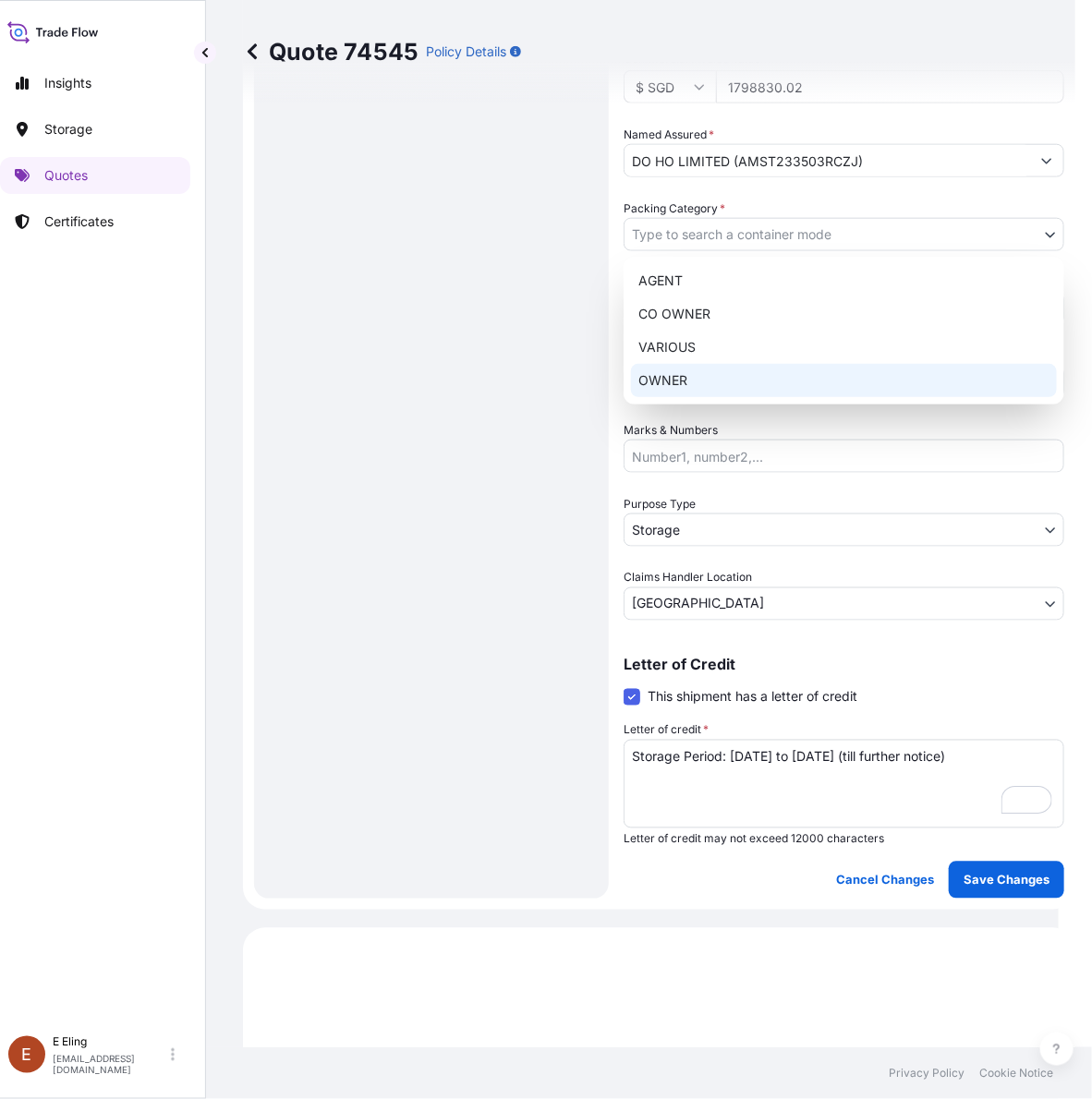
click at [691, 389] on div "OWNER" at bounding box center [844, 380] width 426 height 33
select select "27"
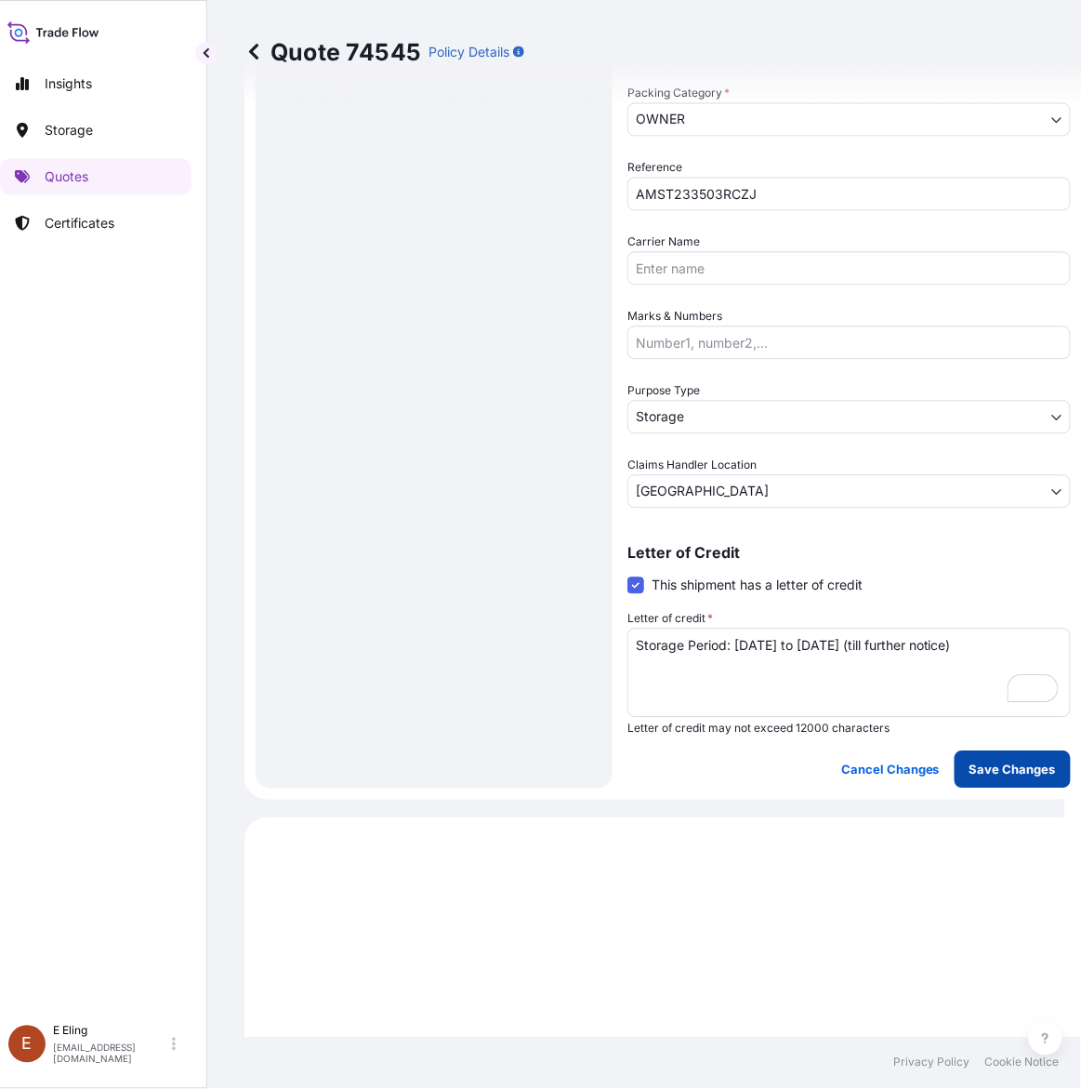
click at [998, 764] on p "Save Changes" at bounding box center [1013, 770] width 86 height 19
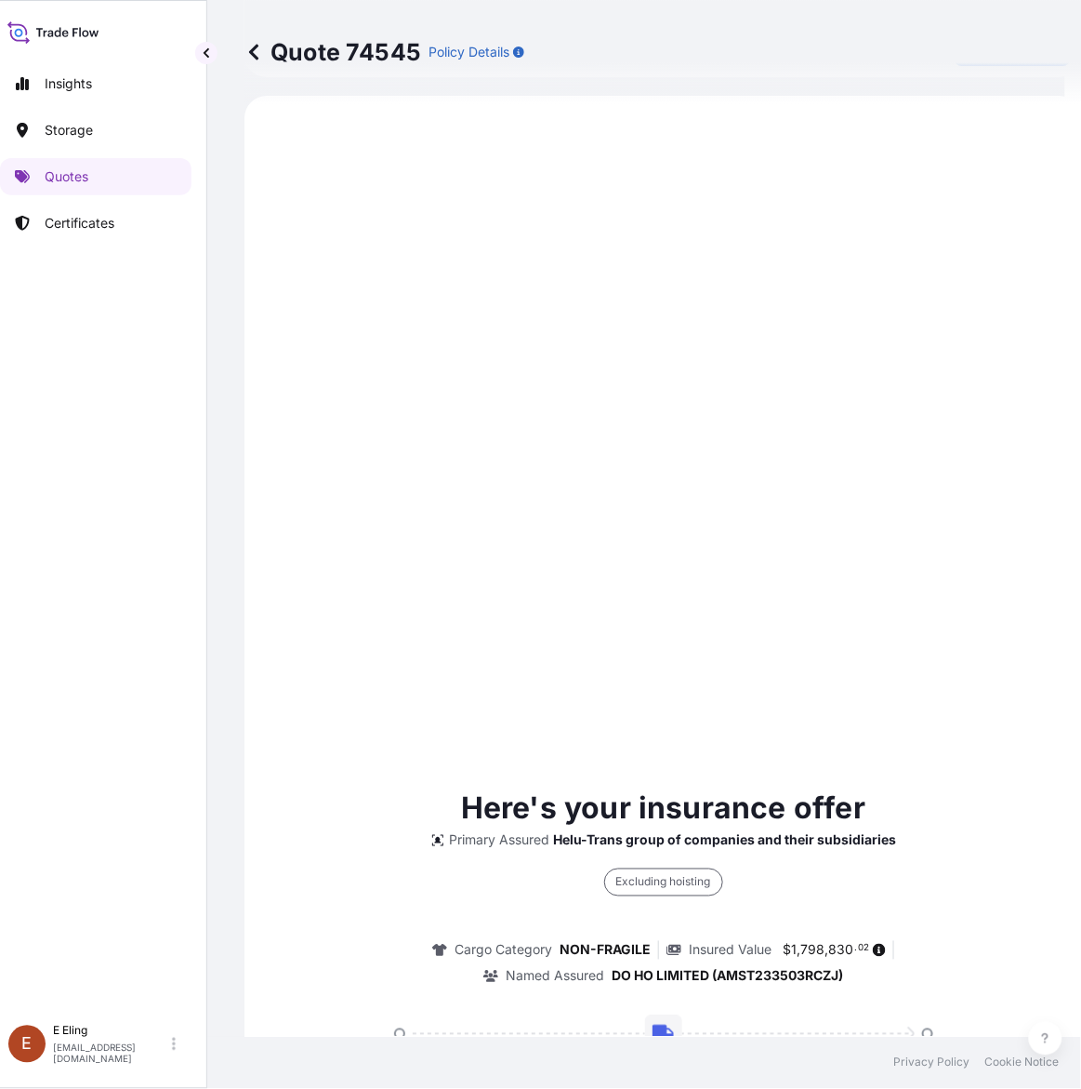
select select "STORAGE"
select select "Storage"
select select "Singapore"
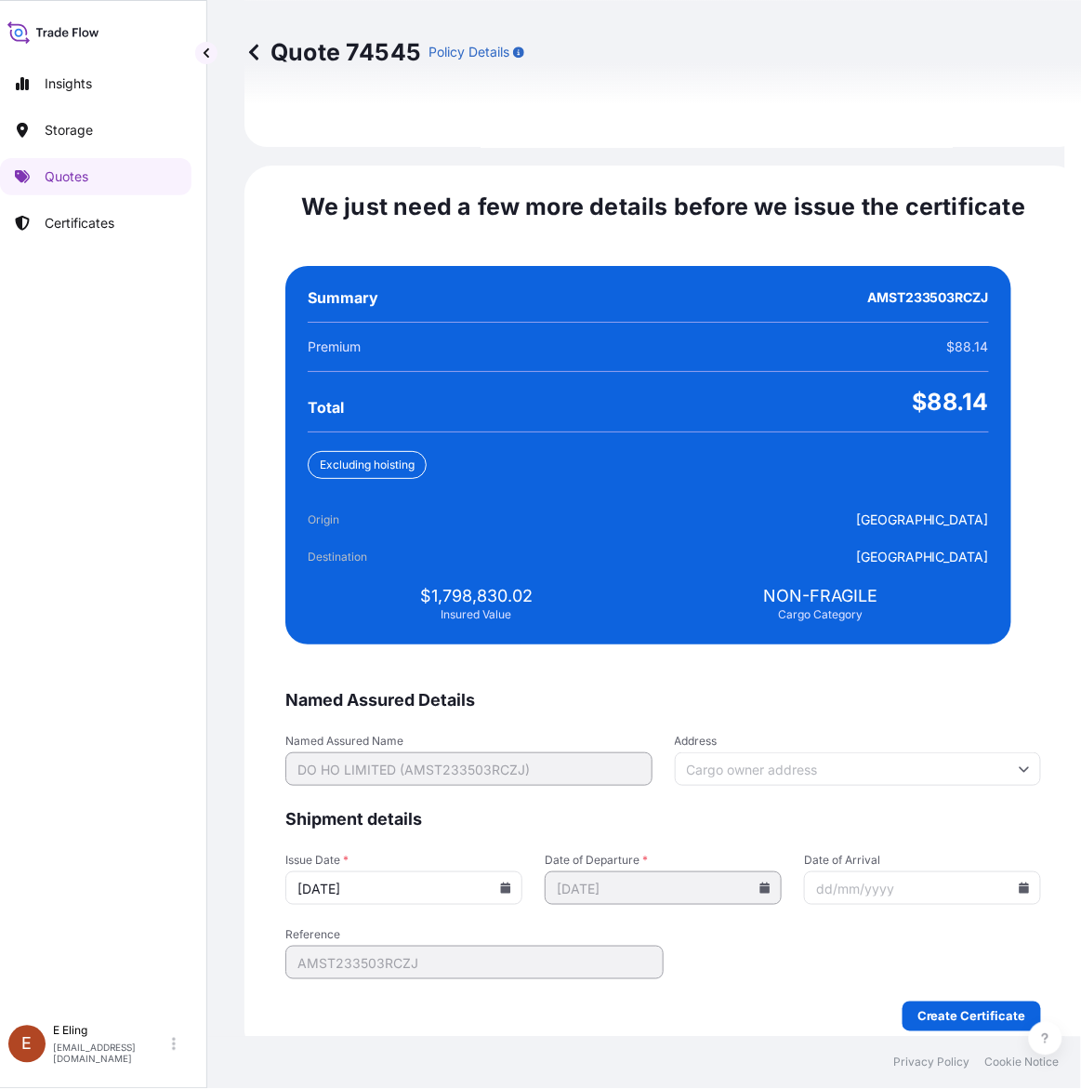
click at [523, 871] on input "13/10/2025" at bounding box center [403, 887] width 237 height 33
click at [517, 871] on div "13/10/2025" at bounding box center [403, 887] width 237 height 33
click at [511, 882] on icon at bounding box center [506, 887] width 10 height 11
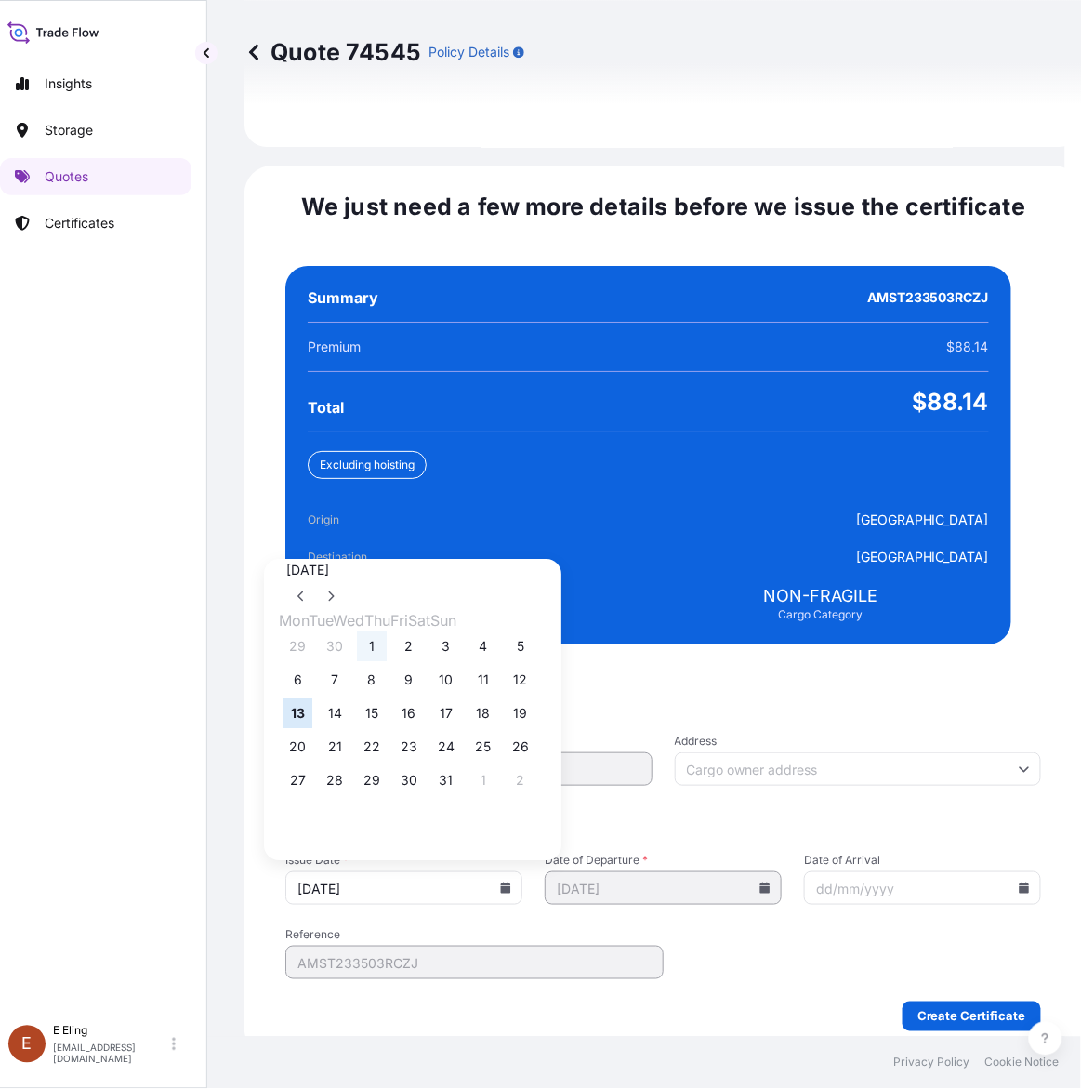
click at [375, 642] on button "1" at bounding box center [372, 647] width 30 height 30
type input "01/10/2025"
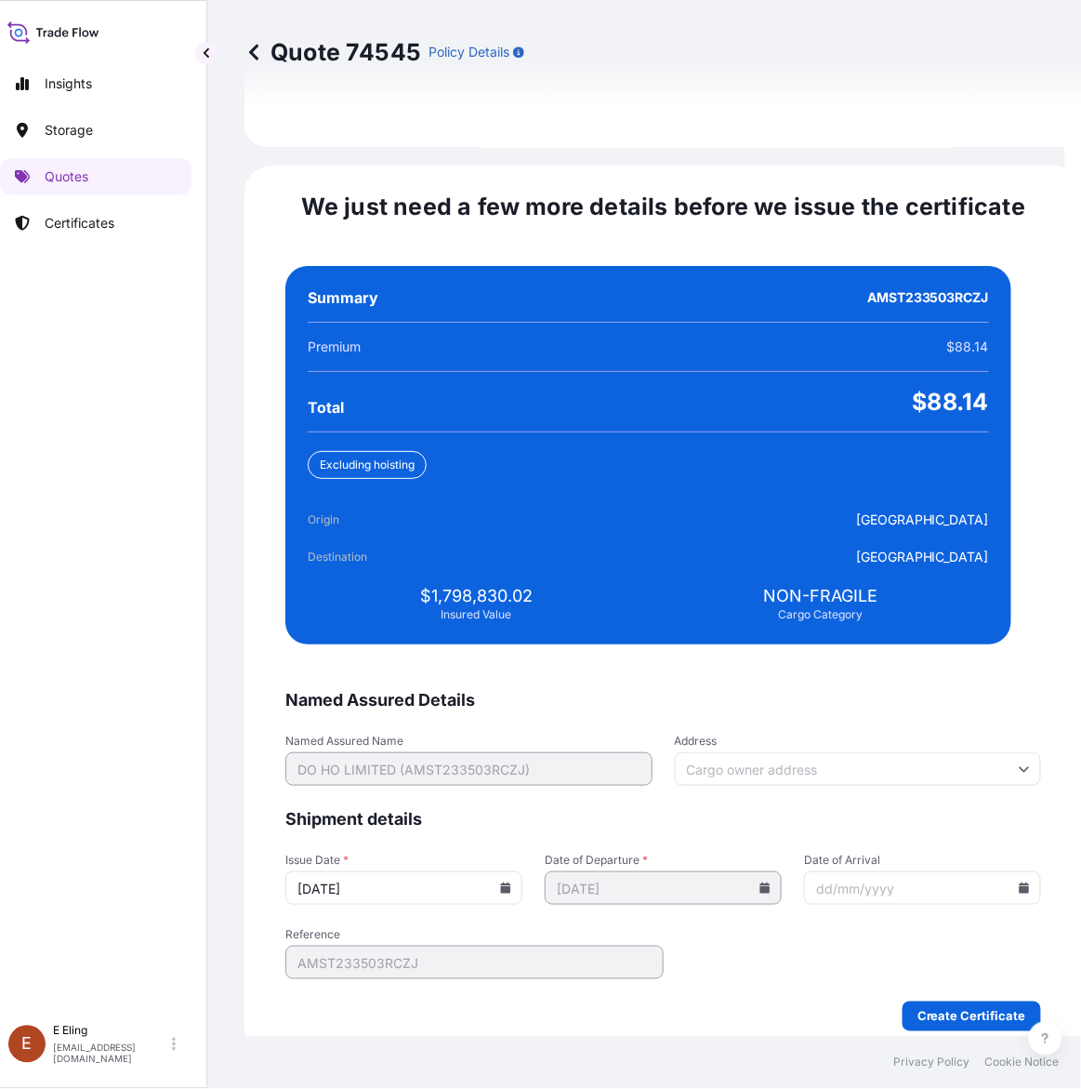
click at [1019, 882] on icon at bounding box center [1024, 887] width 11 height 11
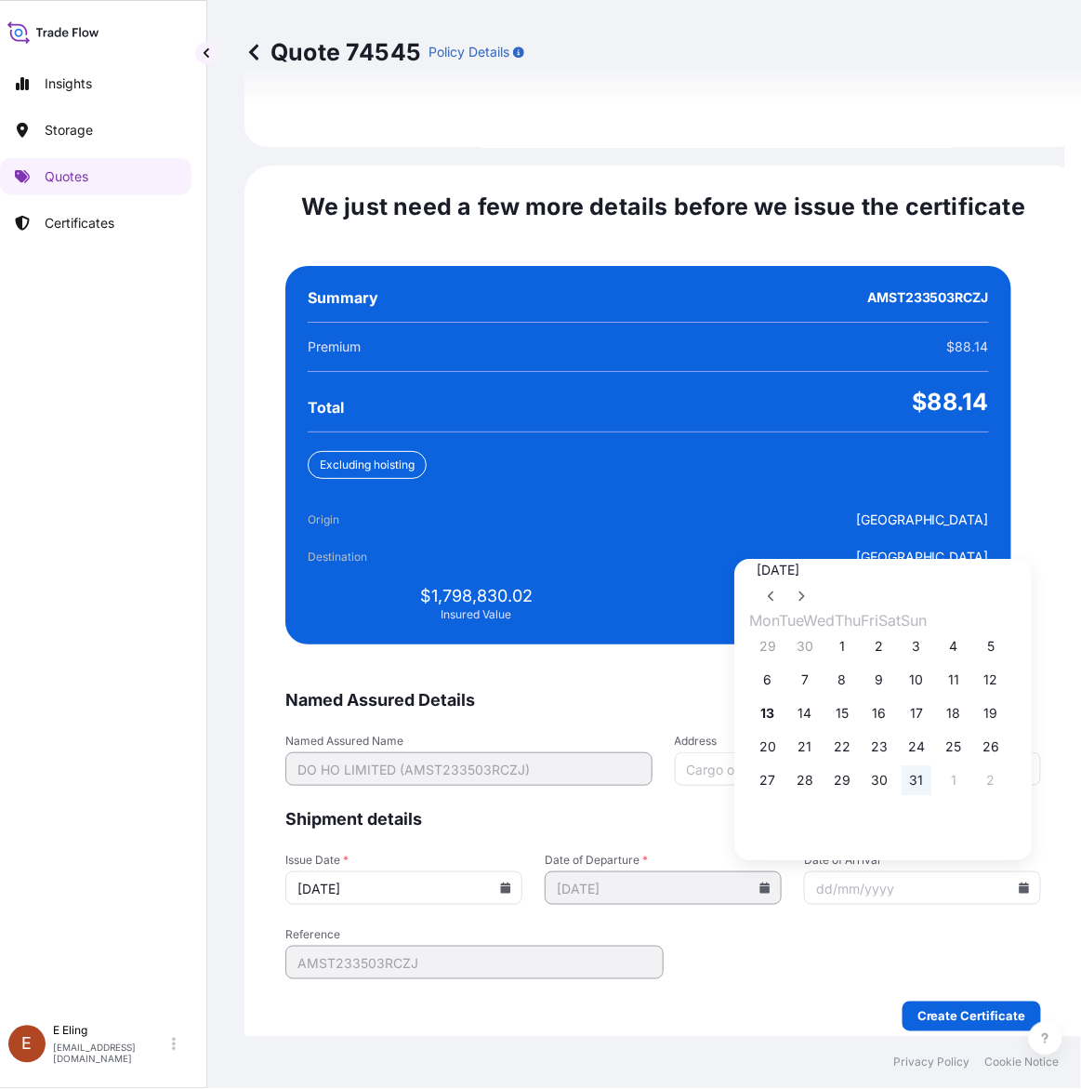
click at [933, 775] on button "31" at bounding box center [918, 781] width 30 height 30
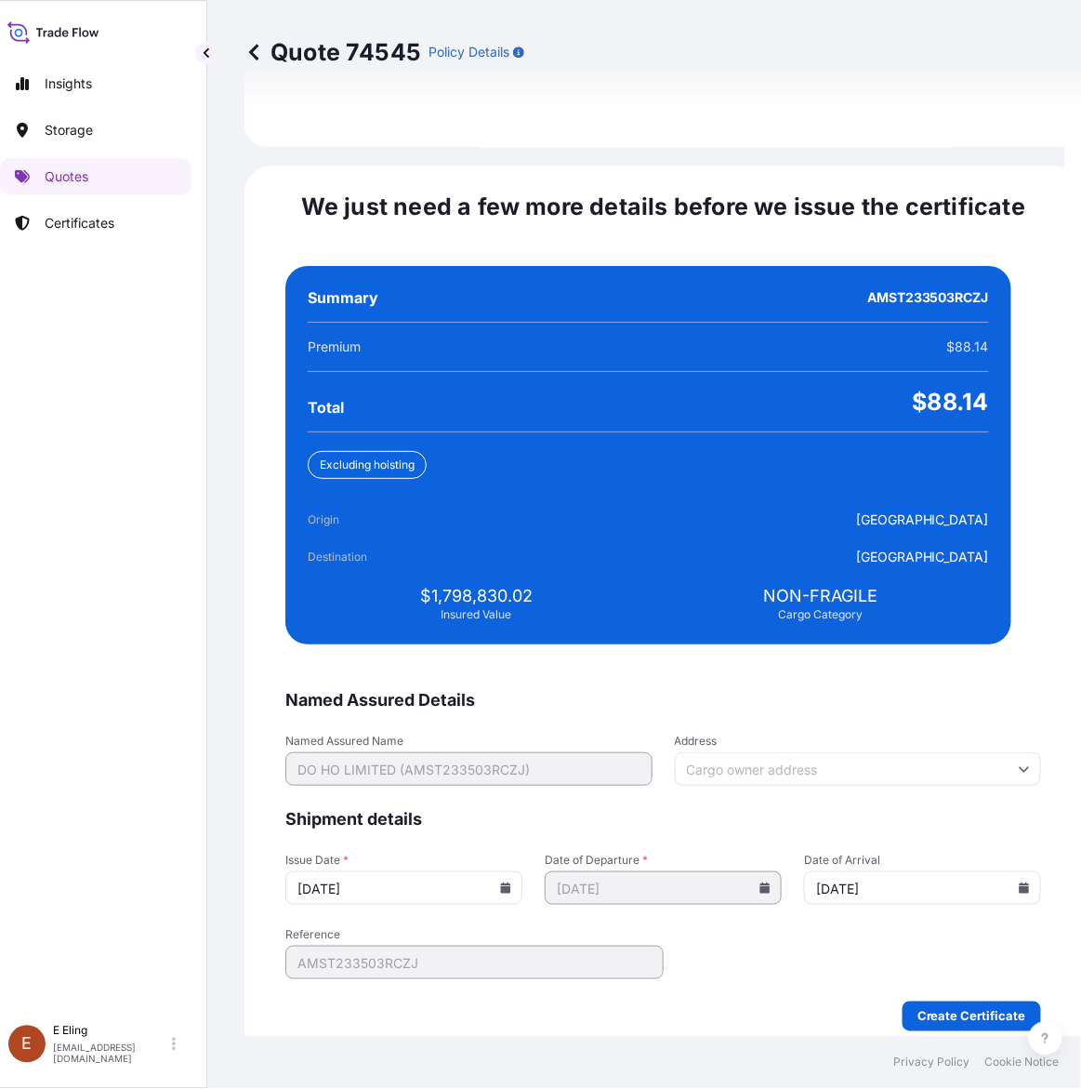
type input "31/10/2025"
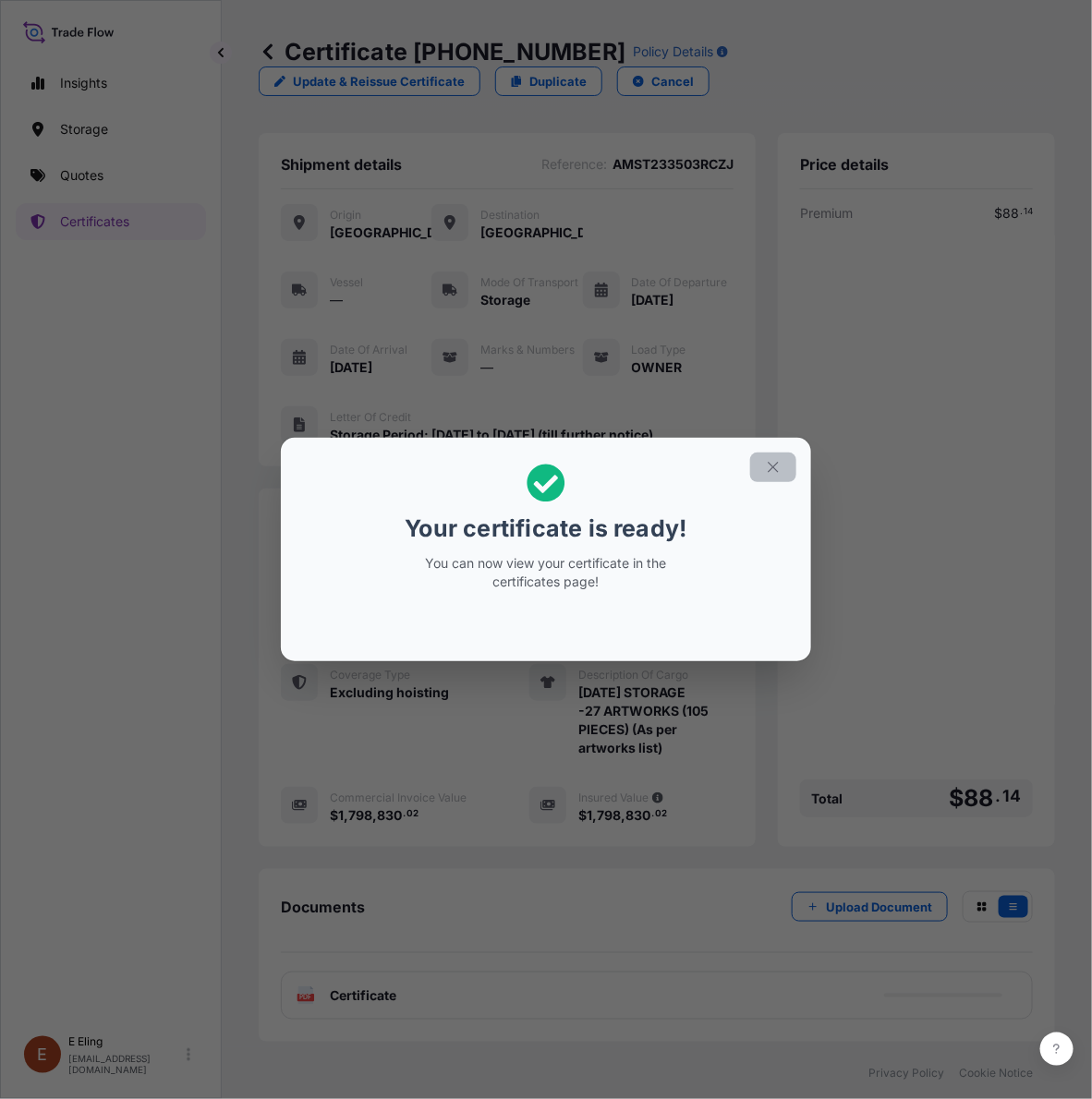
click at [763, 454] on button "button" at bounding box center [773, 468] width 46 height 30
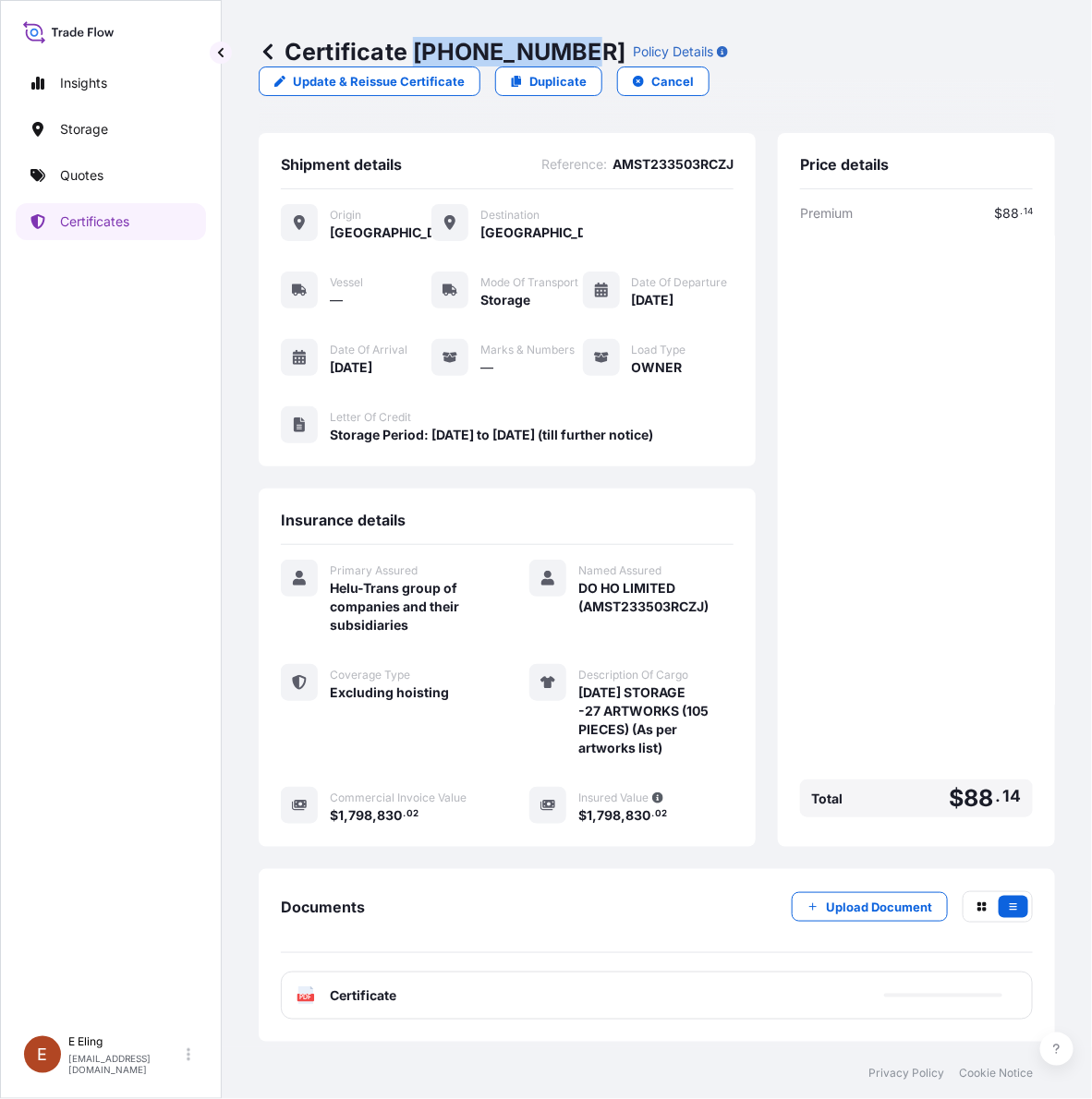
copy p "31504-1642-1"
drag, startPoint x: 417, startPoint y: 46, endPoint x: 574, endPoint y: 42, distance: 157.1
click at [574, 42] on p "Certificate 31504-1642-1" at bounding box center [441, 52] width 367 height 30
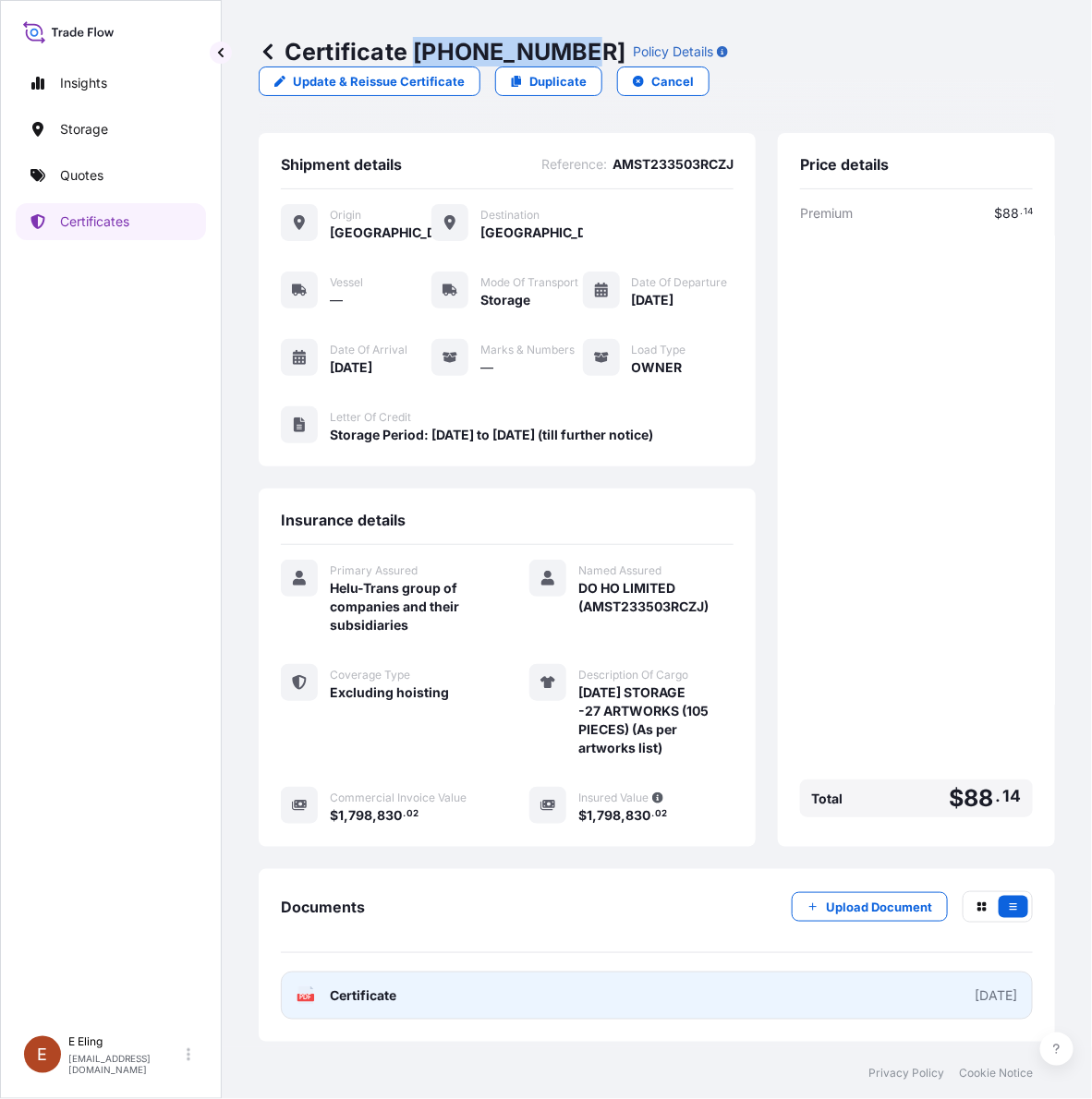
click at [755, 980] on link "PDF Certificate 2025-10-01" at bounding box center [657, 996] width 752 height 48
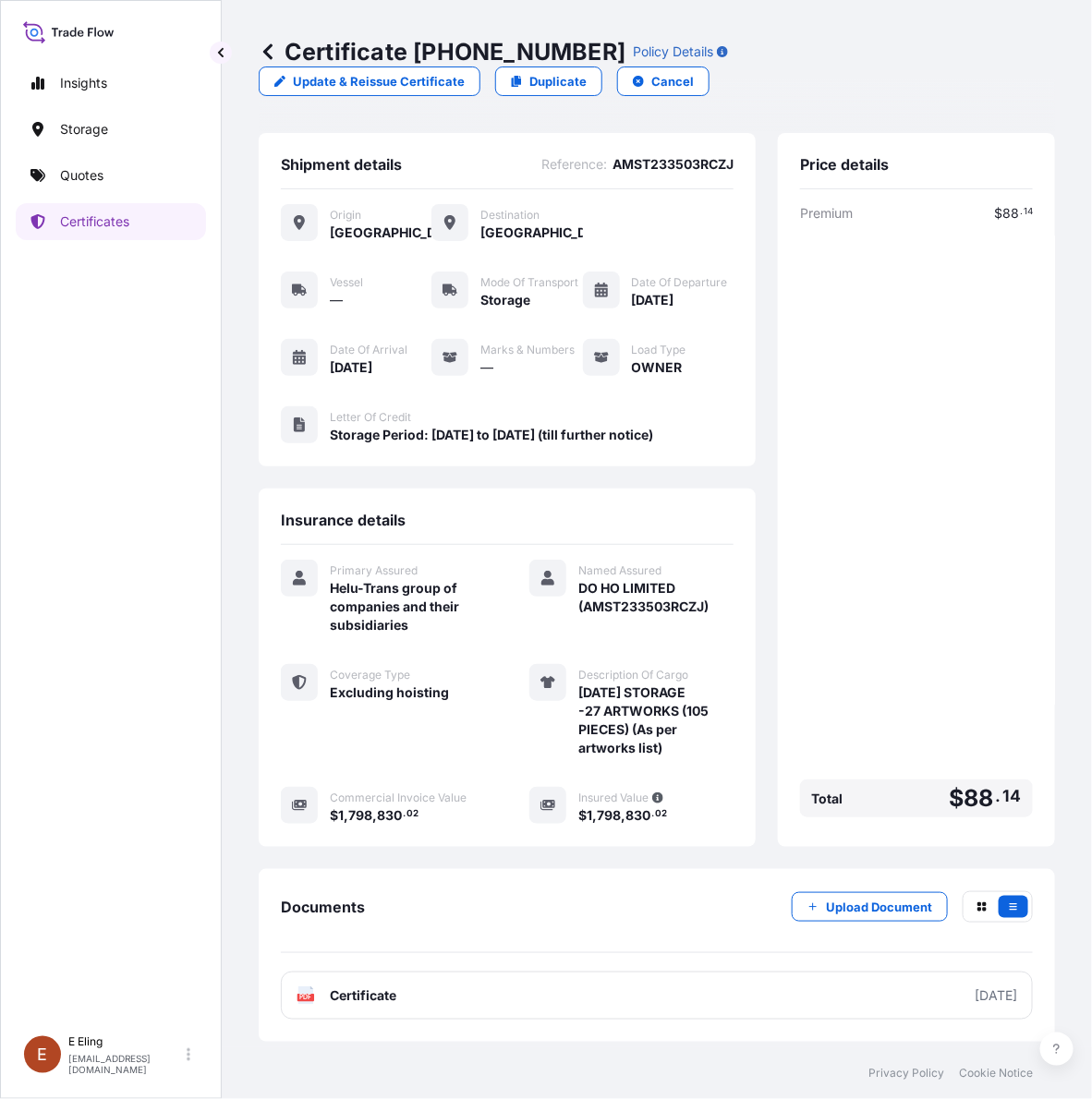
click at [1041, 569] on div "Price details Premium $ 88 . 14 Total $ 88 . 14" at bounding box center [916, 490] width 277 height 714
click at [1045, 592] on div "Price details Premium $ 88 . 14 Total $ 88 . 14" at bounding box center [916, 490] width 277 height 714
click at [137, 215] on link "Certificates" at bounding box center [111, 222] width 191 height 37
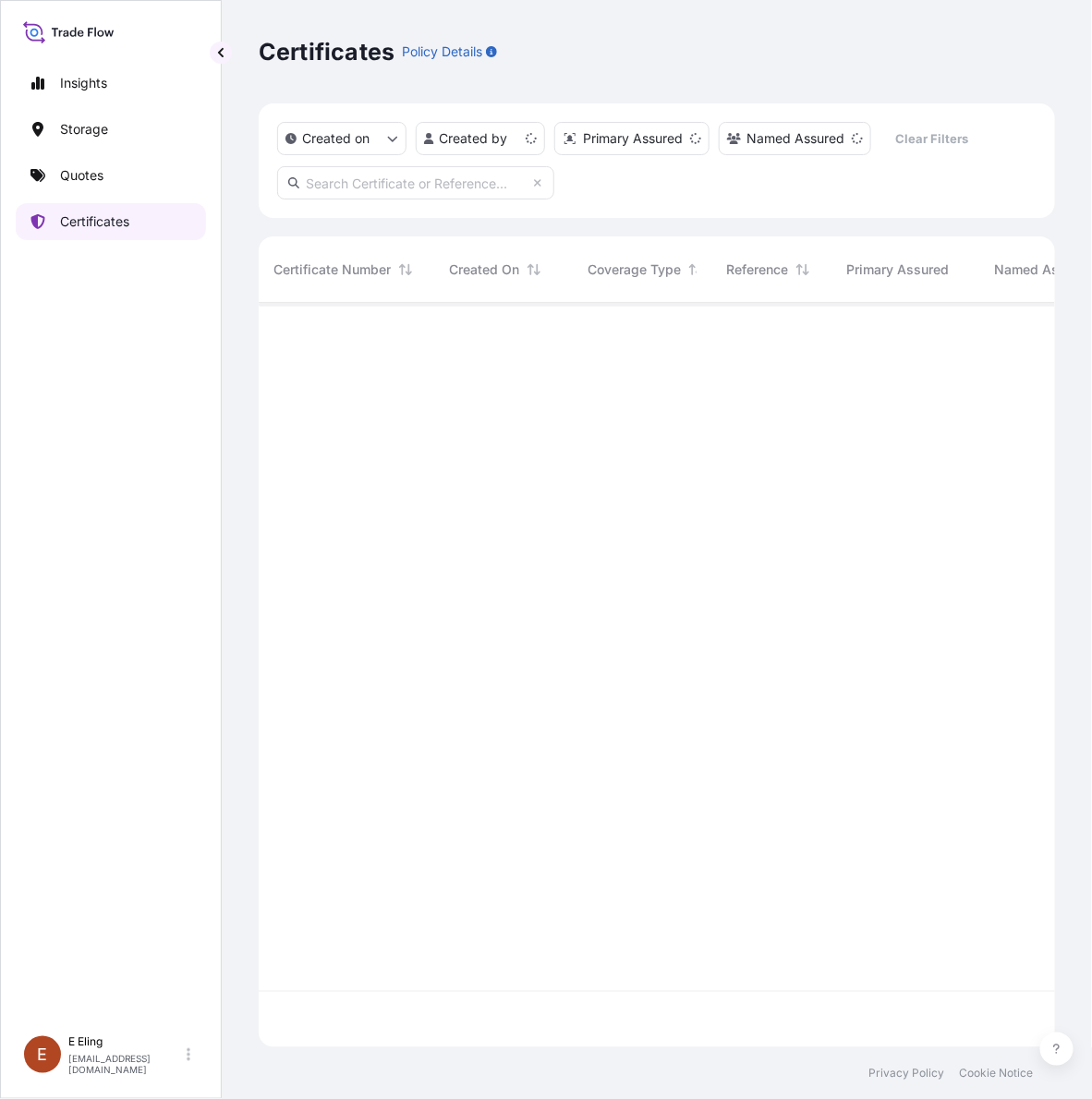
scroll to position [737, 779]
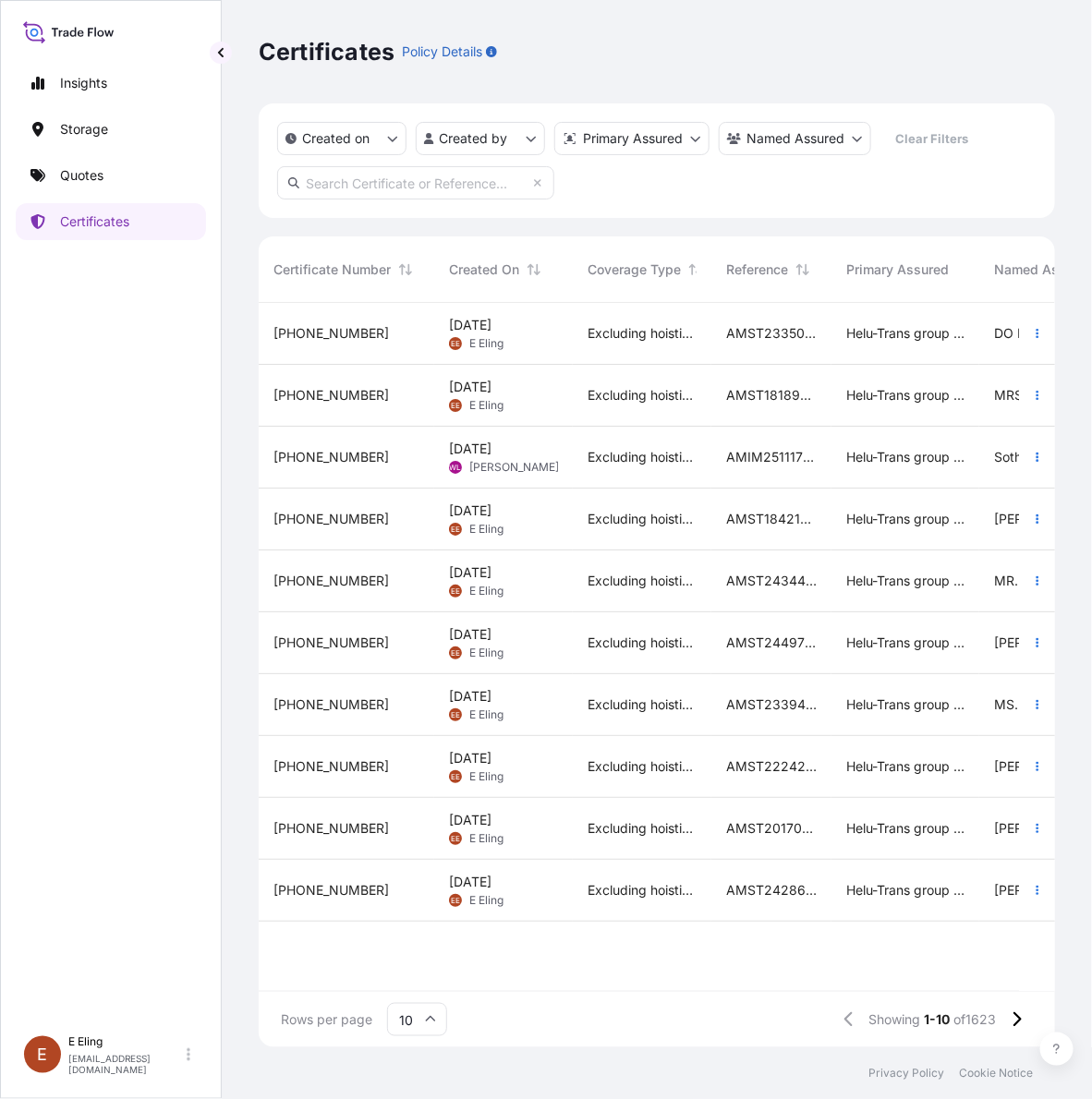
click at [672, 328] on span "Excluding hoisting" at bounding box center [642, 333] width 109 height 19
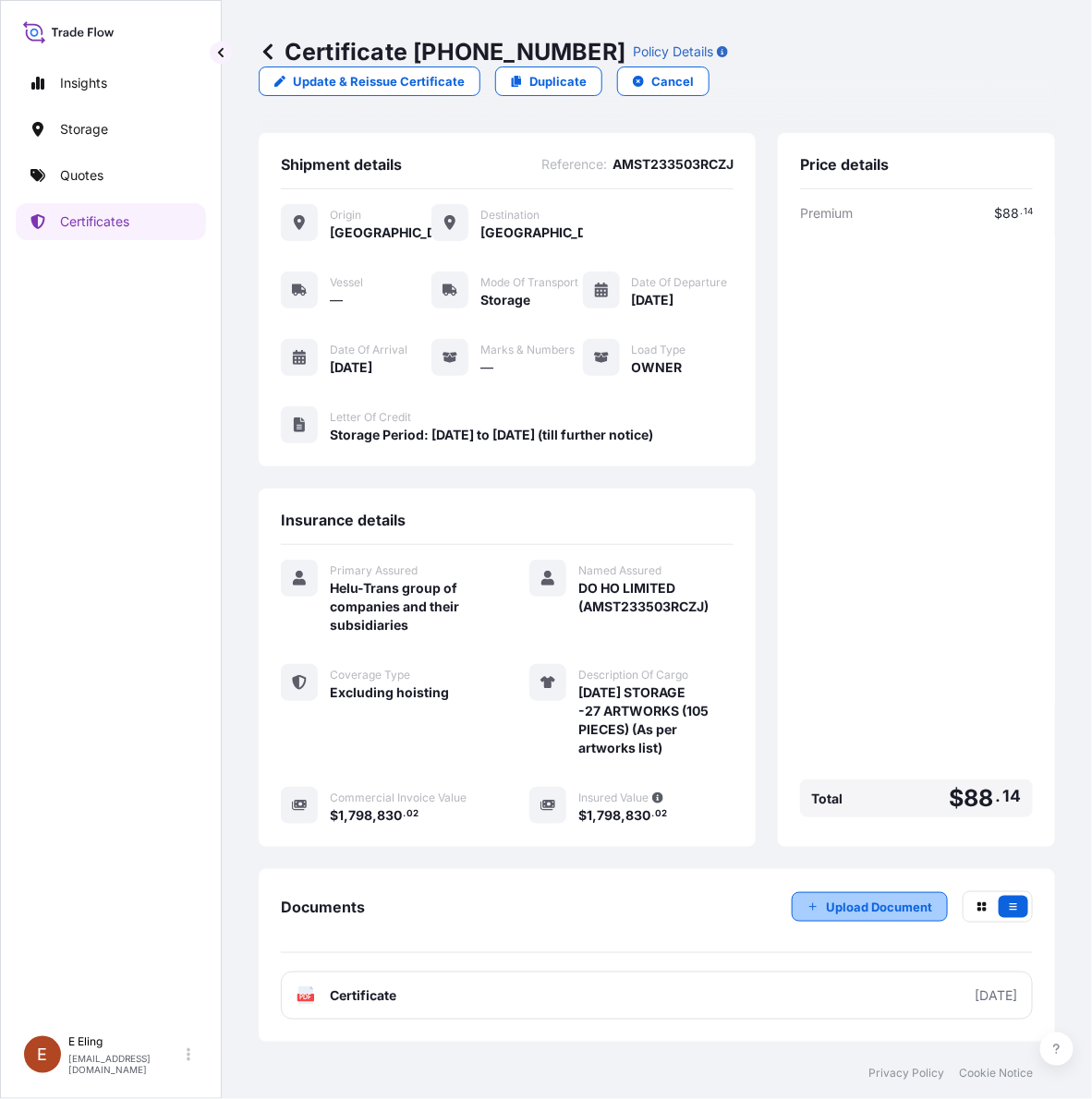
click at [871, 908] on p "Upload Document" at bounding box center [878, 907] width 106 height 19
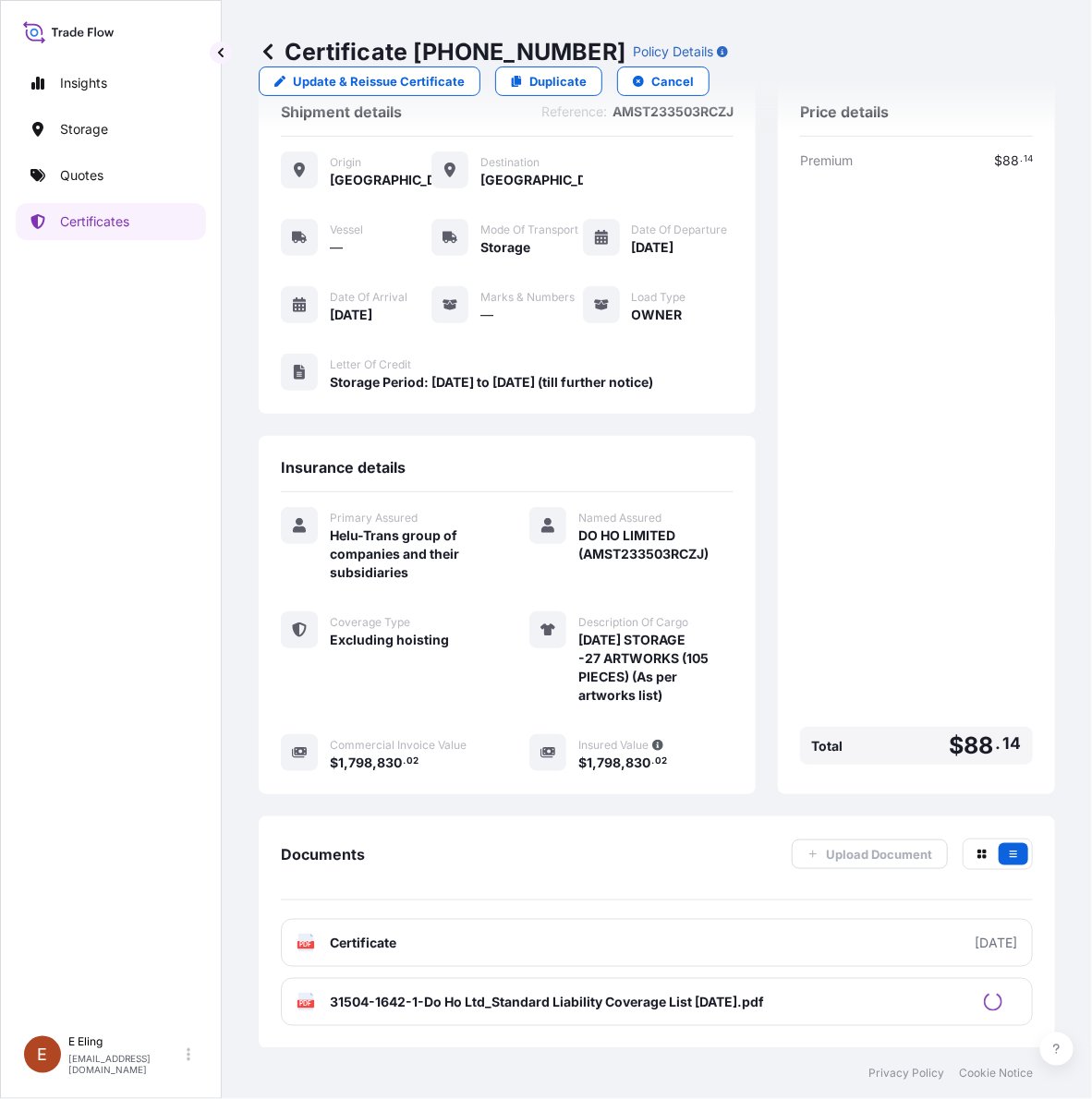
scroll to position [80, 0]
click at [74, 160] on link "Quotes" at bounding box center [111, 175] width 191 height 37
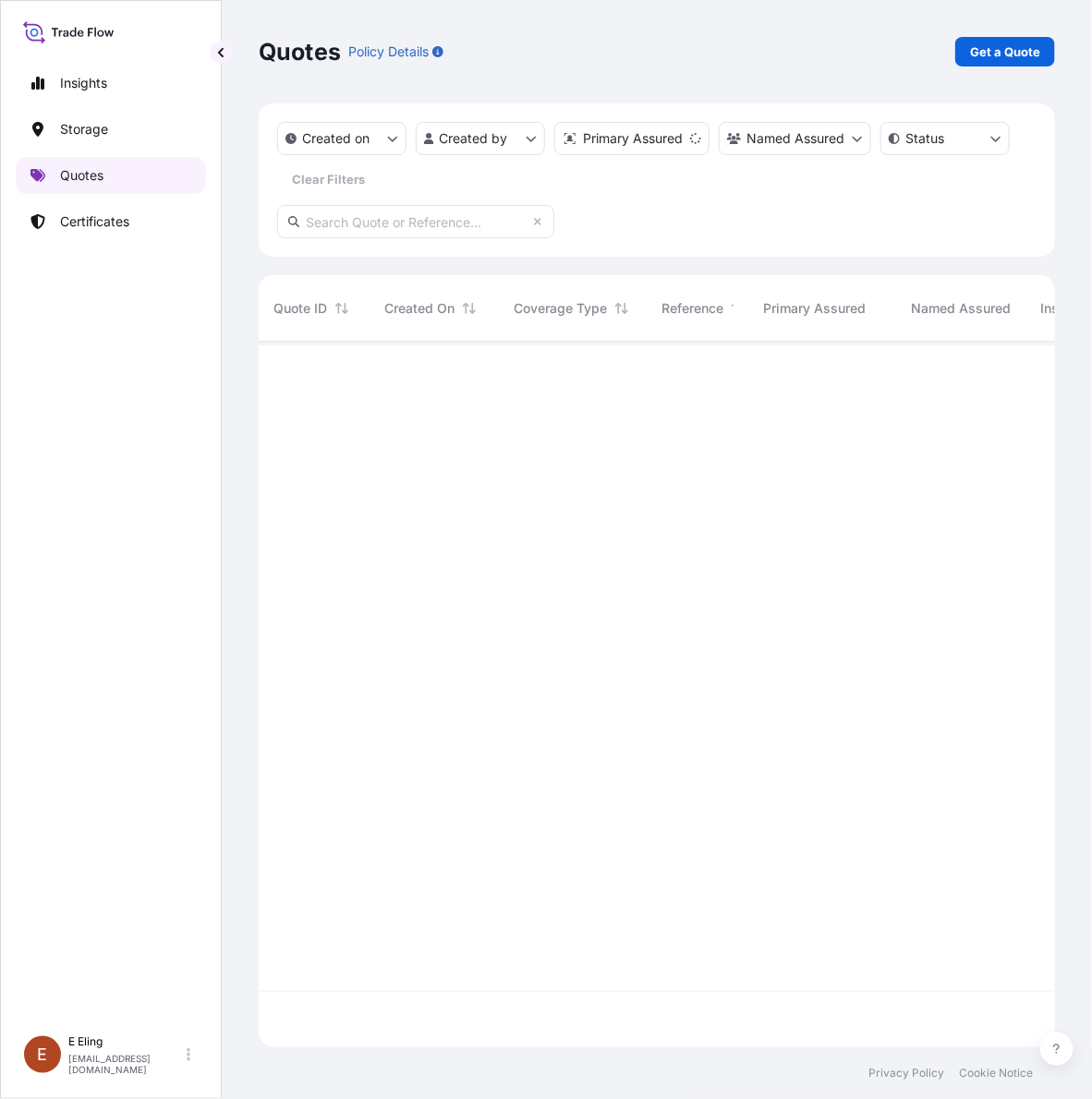
scroll to position [699, 779]
click at [129, 220] on p "Certificates" at bounding box center [94, 222] width 70 height 19
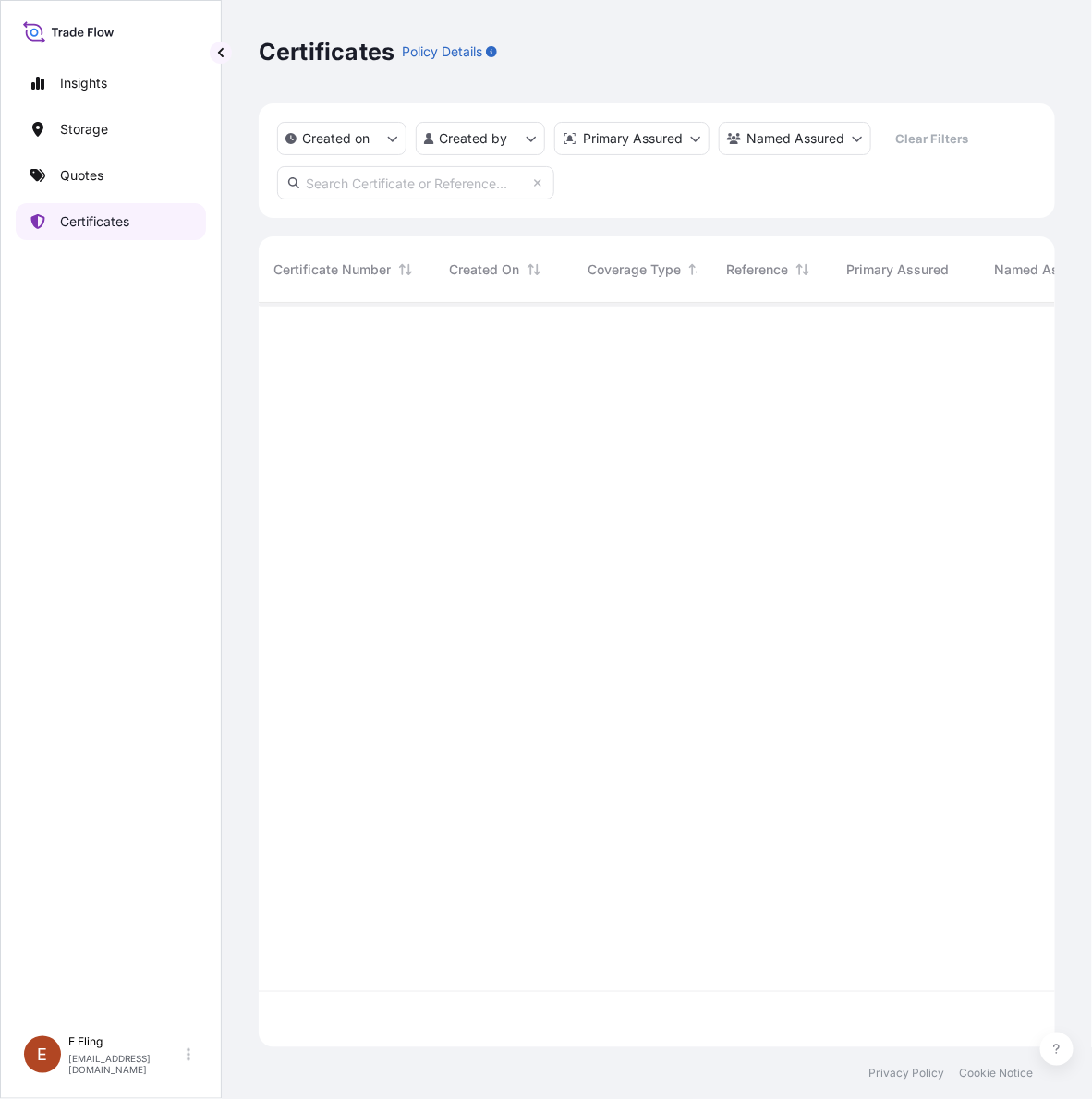
scroll to position [737, 779]
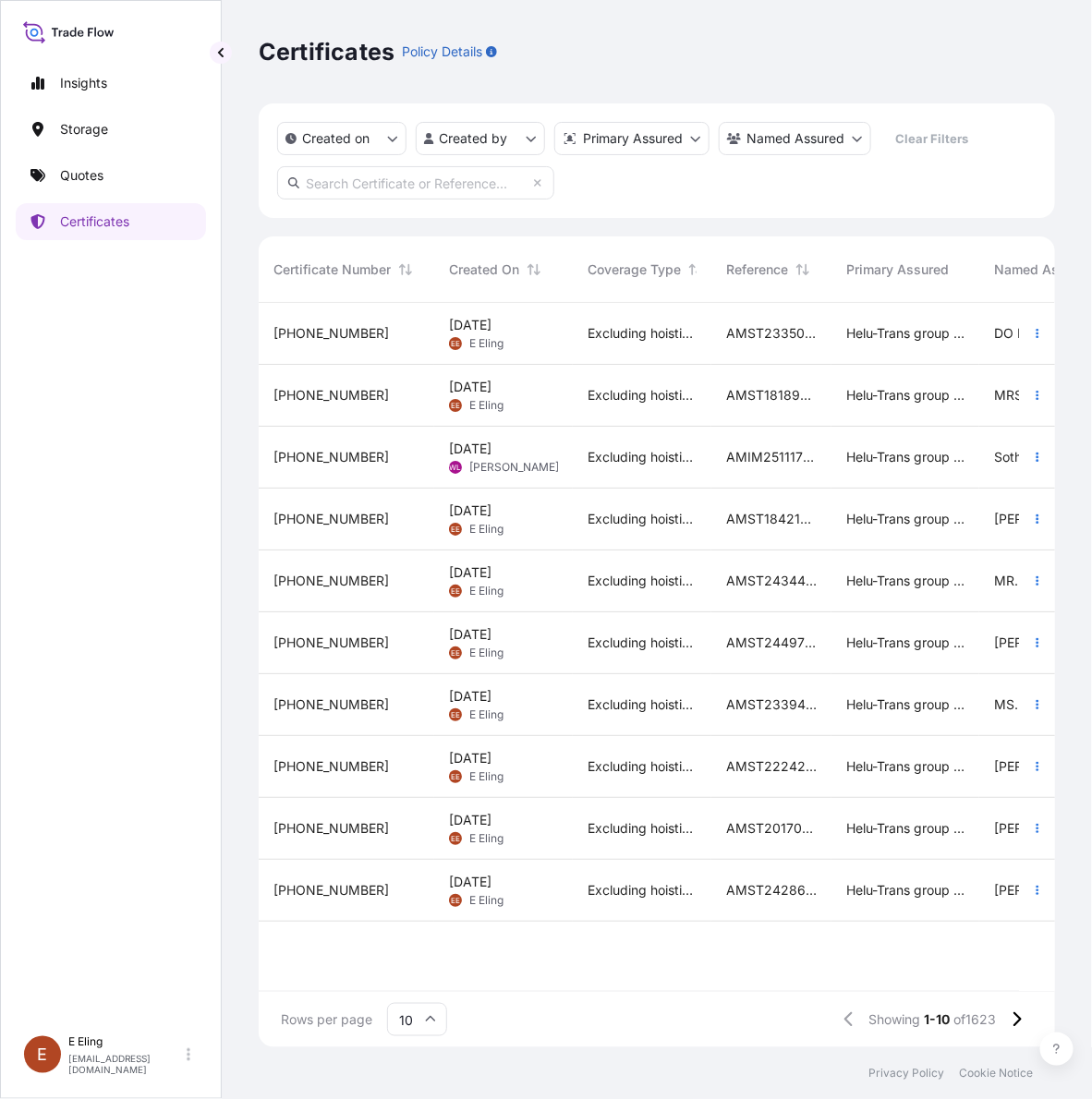
click at [365, 178] on input "text" at bounding box center [415, 182] width 277 height 33
paste input "AMST223303CCZJ"
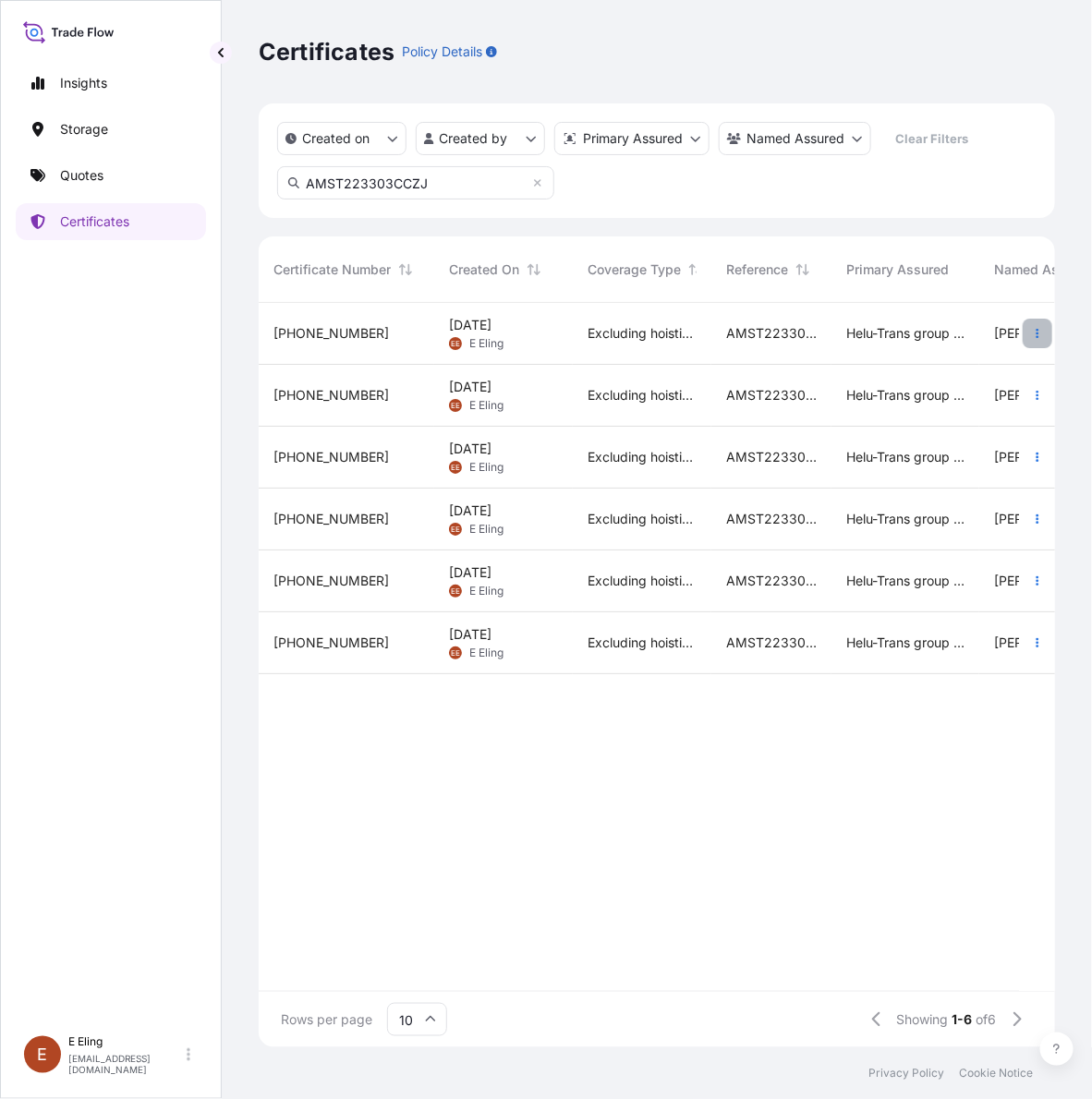
type input "AMST223303CCZJ"
click at [1027, 335] on button "button" at bounding box center [1037, 334] width 30 height 30
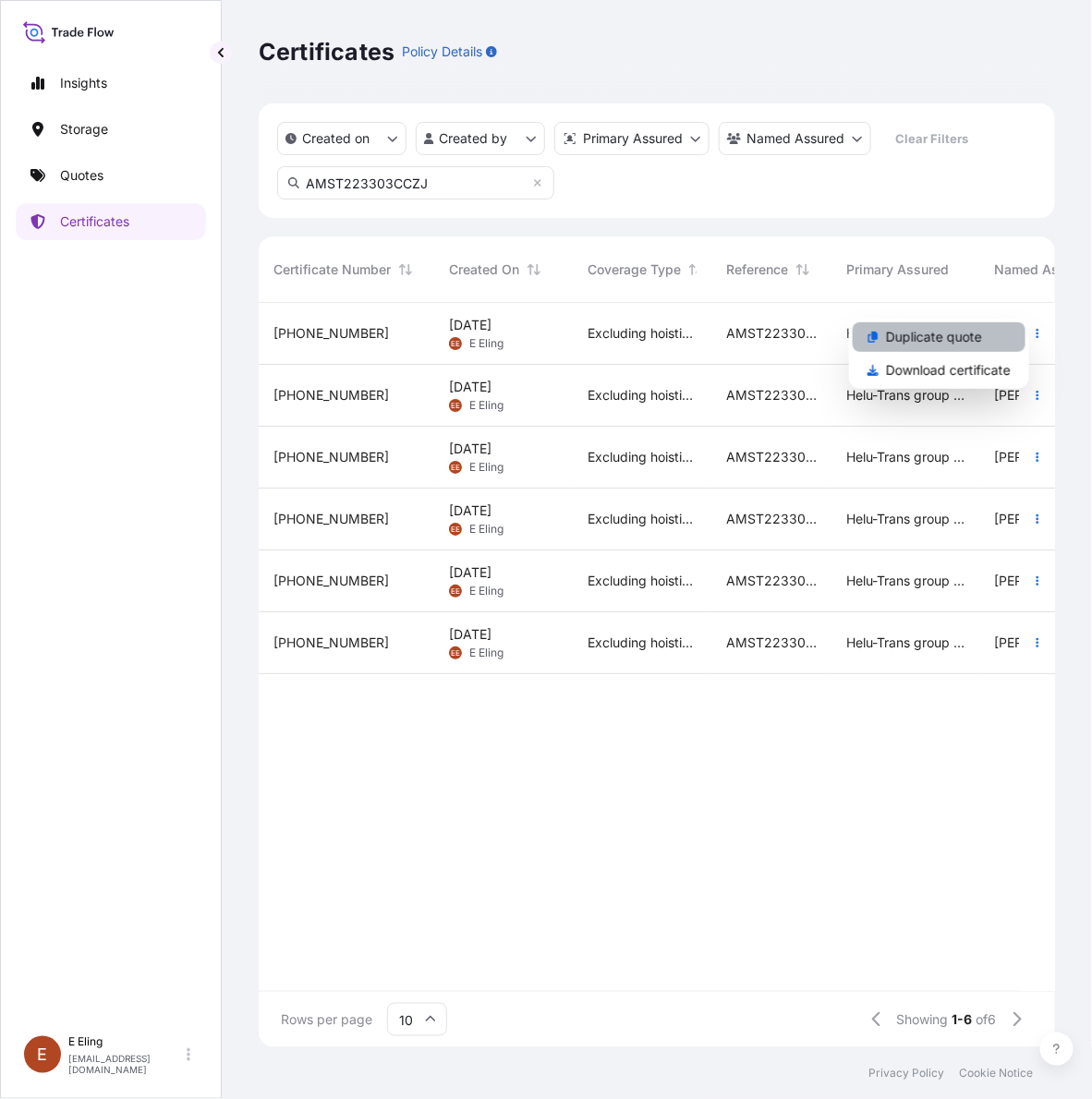
click at [1017, 335] on link "Duplicate quote" at bounding box center [939, 337] width 173 height 30
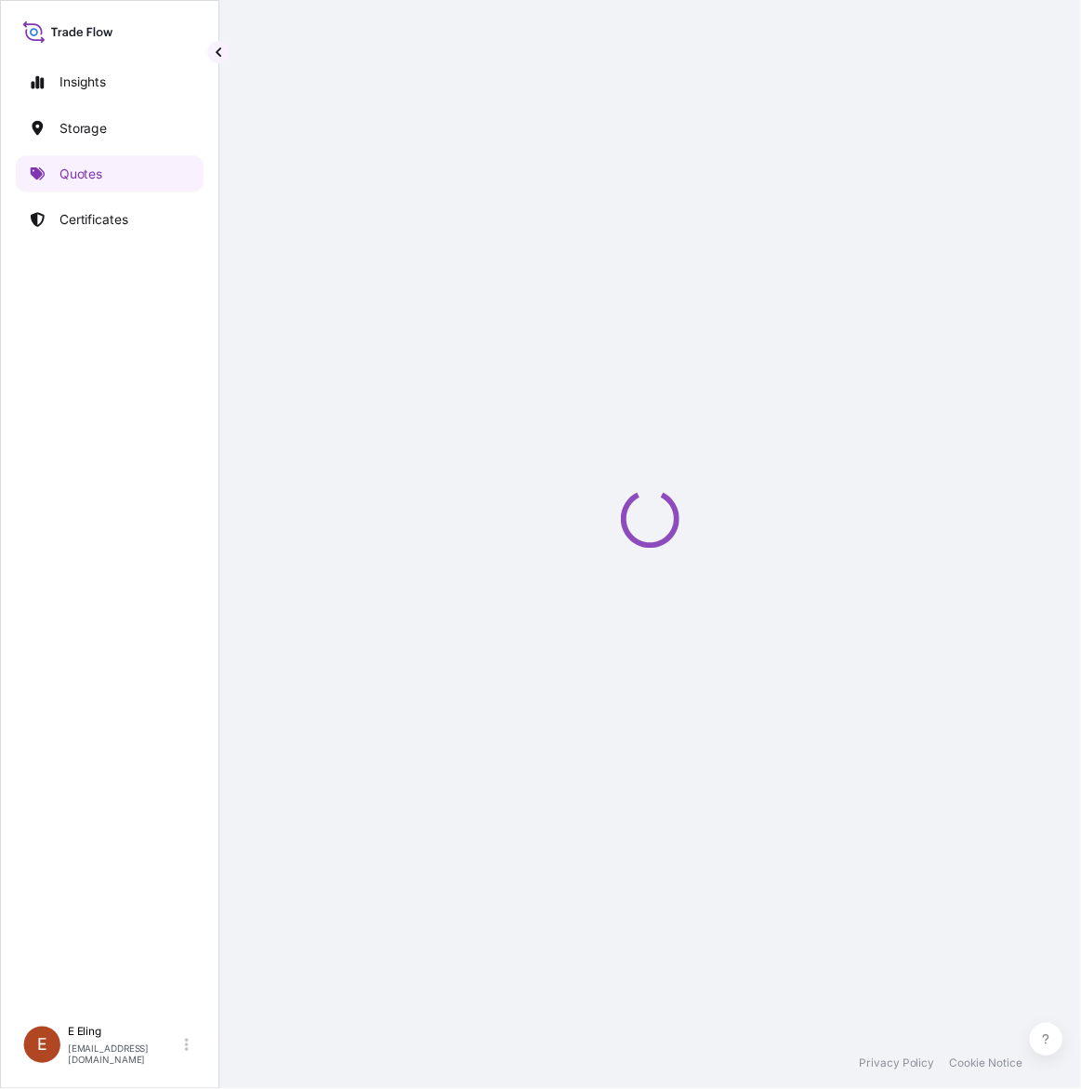
scroll to position [0, 16]
select select "STORAGE"
select select "Storage"
select select "Singapore"
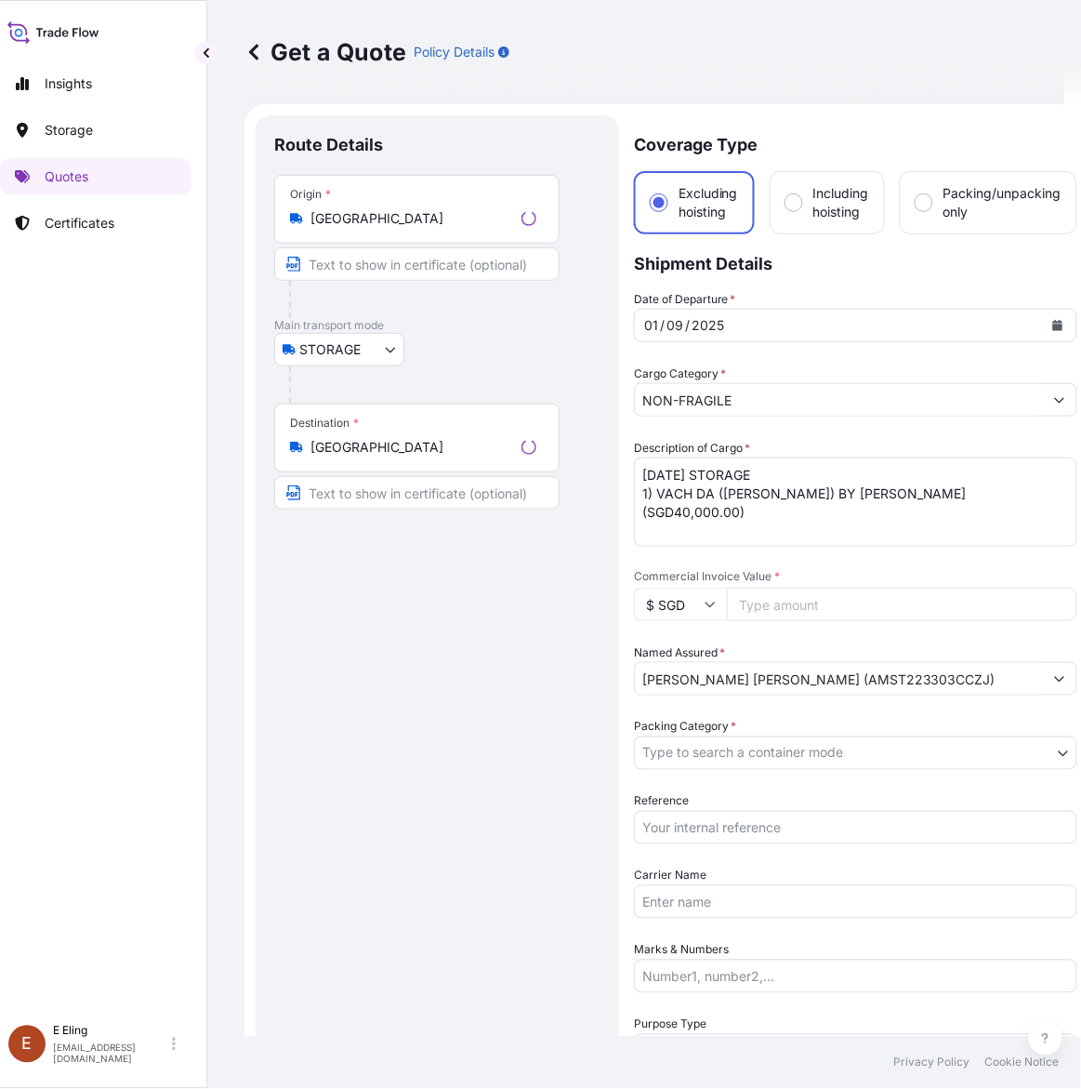
scroll to position [30, 0]
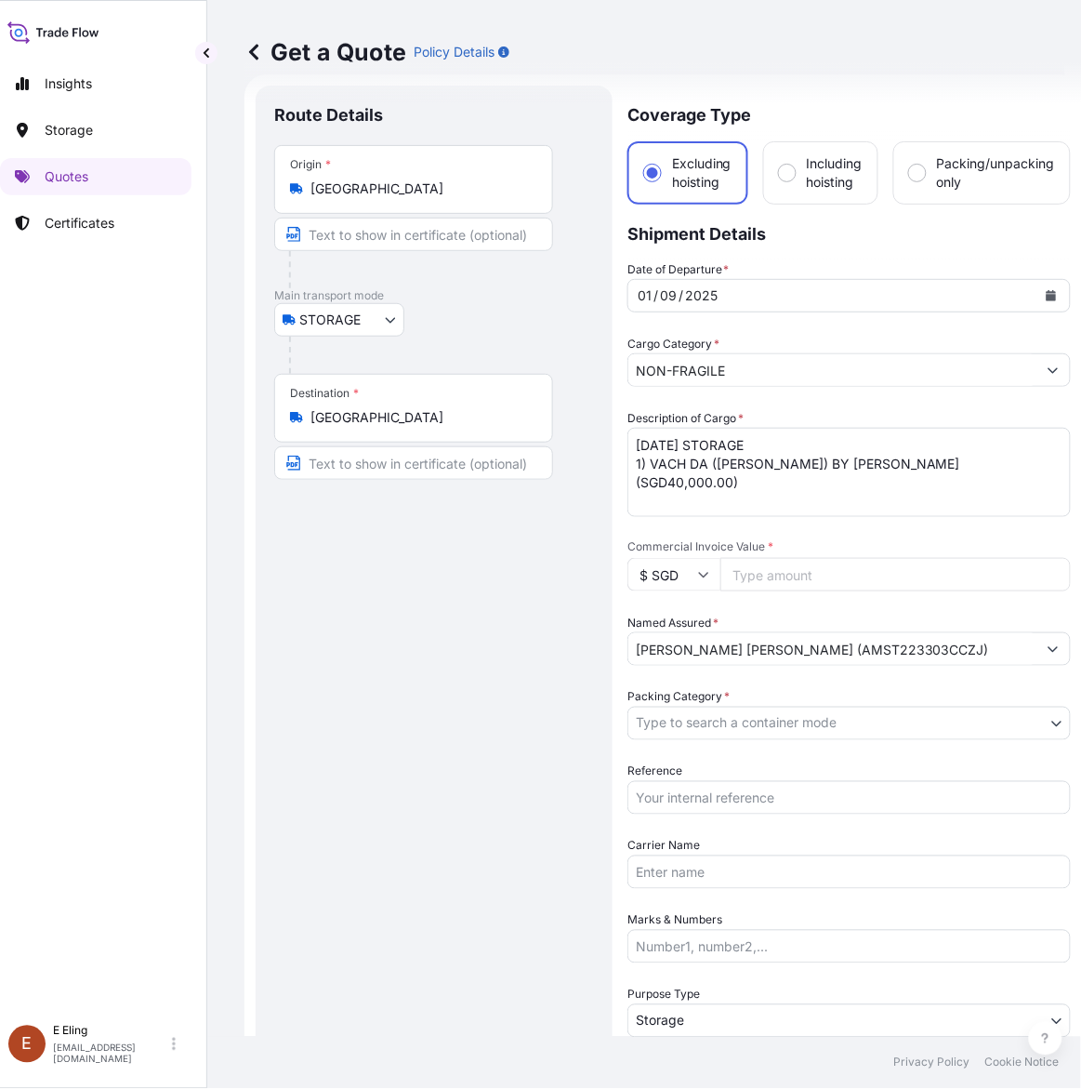
click at [1048, 290] on icon "Calendar" at bounding box center [1052, 295] width 10 height 11
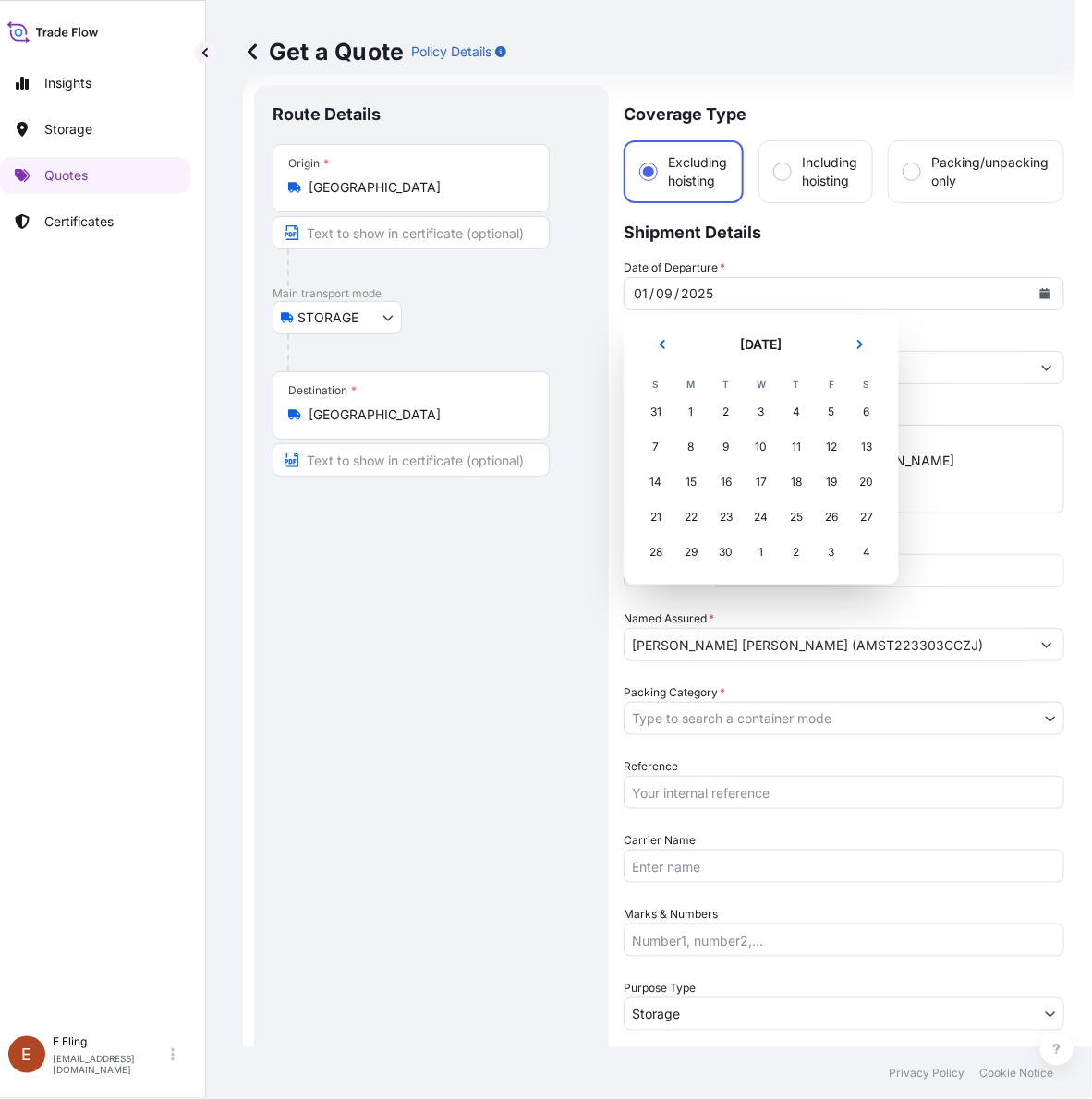
click at [851, 347] on button "Next" at bounding box center [859, 345] width 41 height 30
click at [753, 413] on div "1" at bounding box center [760, 411] width 33 height 33
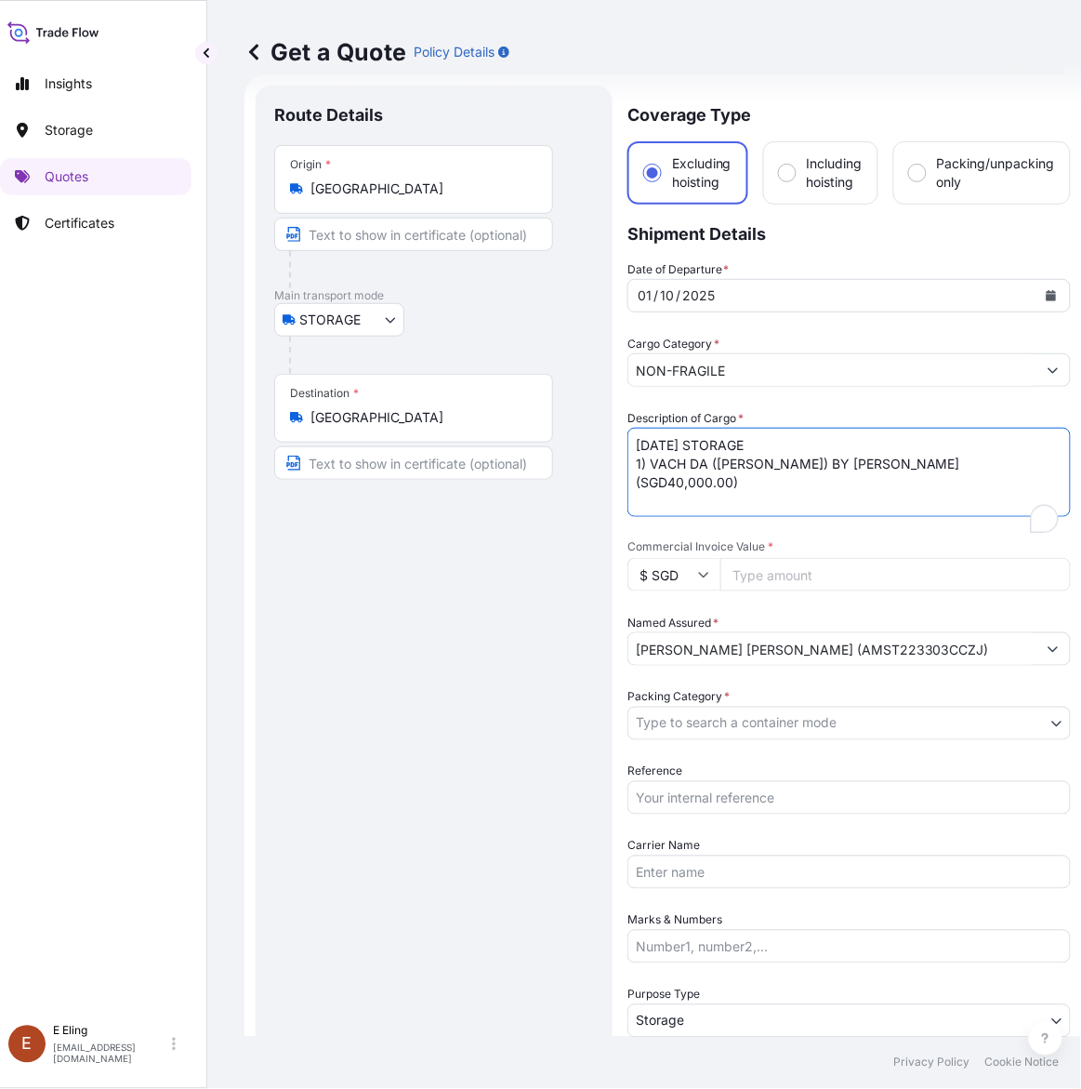
drag, startPoint x: 657, startPoint y: 443, endPoint x: 634, endPoint y: 443, distance: 23.2
click at [634, 443] on textarea "SEP25 STORAGE 1) VACH DA (CLIFF) BY NGUYEN KHANG (SGD40,000.00)" at bounding box center [850, 472] width 444 height 89
type textarea "OCT25 STORAGE 1) VACH DA (CLIFF) BY NGUYEN KHANG (SGD40,000.00)"
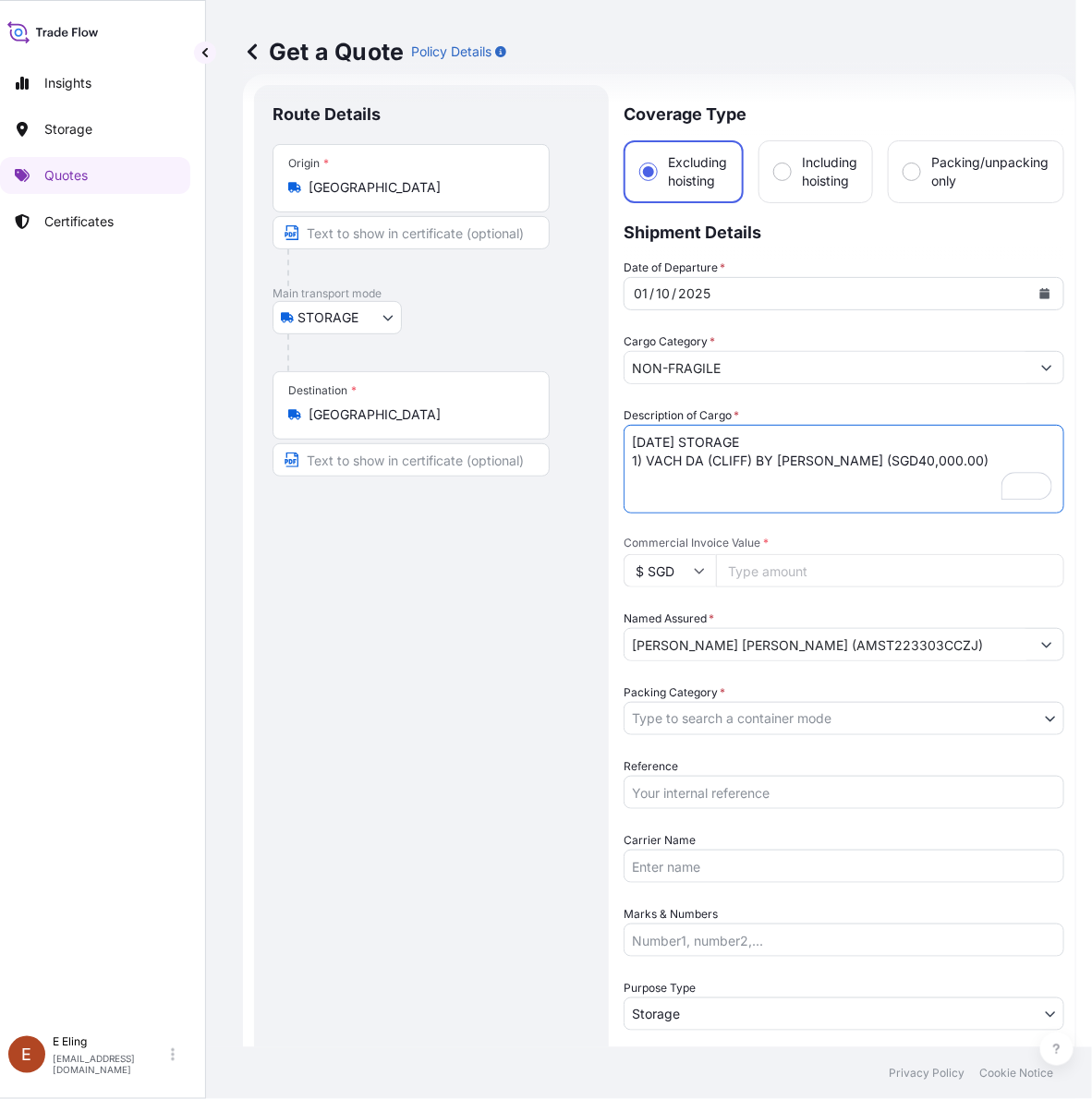
click at [693, 717] on body "October 2025 Insights Storage Quotes Certificates E E Eling eeling@helutrans.co…" at bounding box center [530, 550] width 1092 height 1099
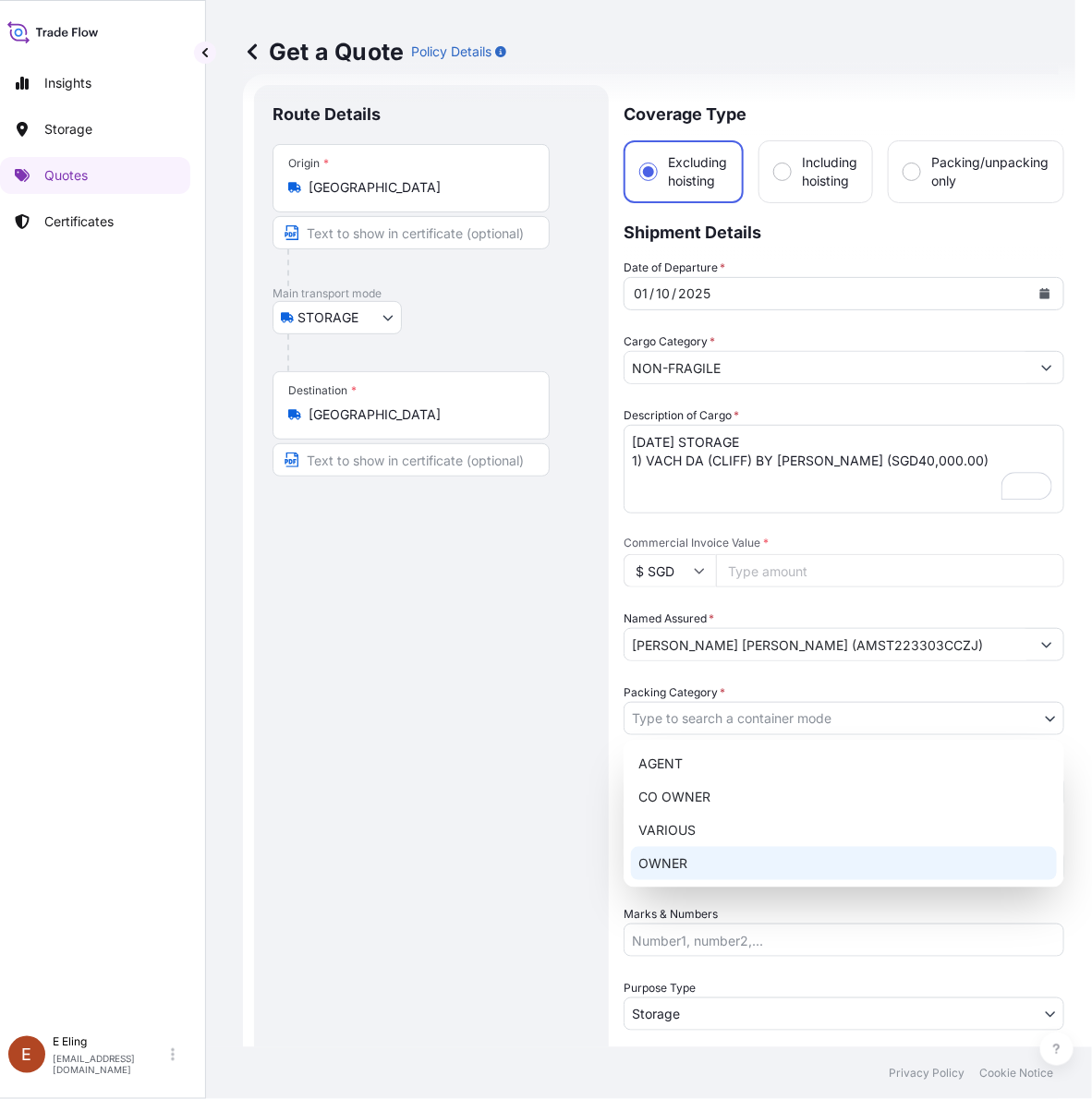
click at [677, 858] on div "OWNER" at bounding box center [844, 864] width 426 height 33
select select "27"
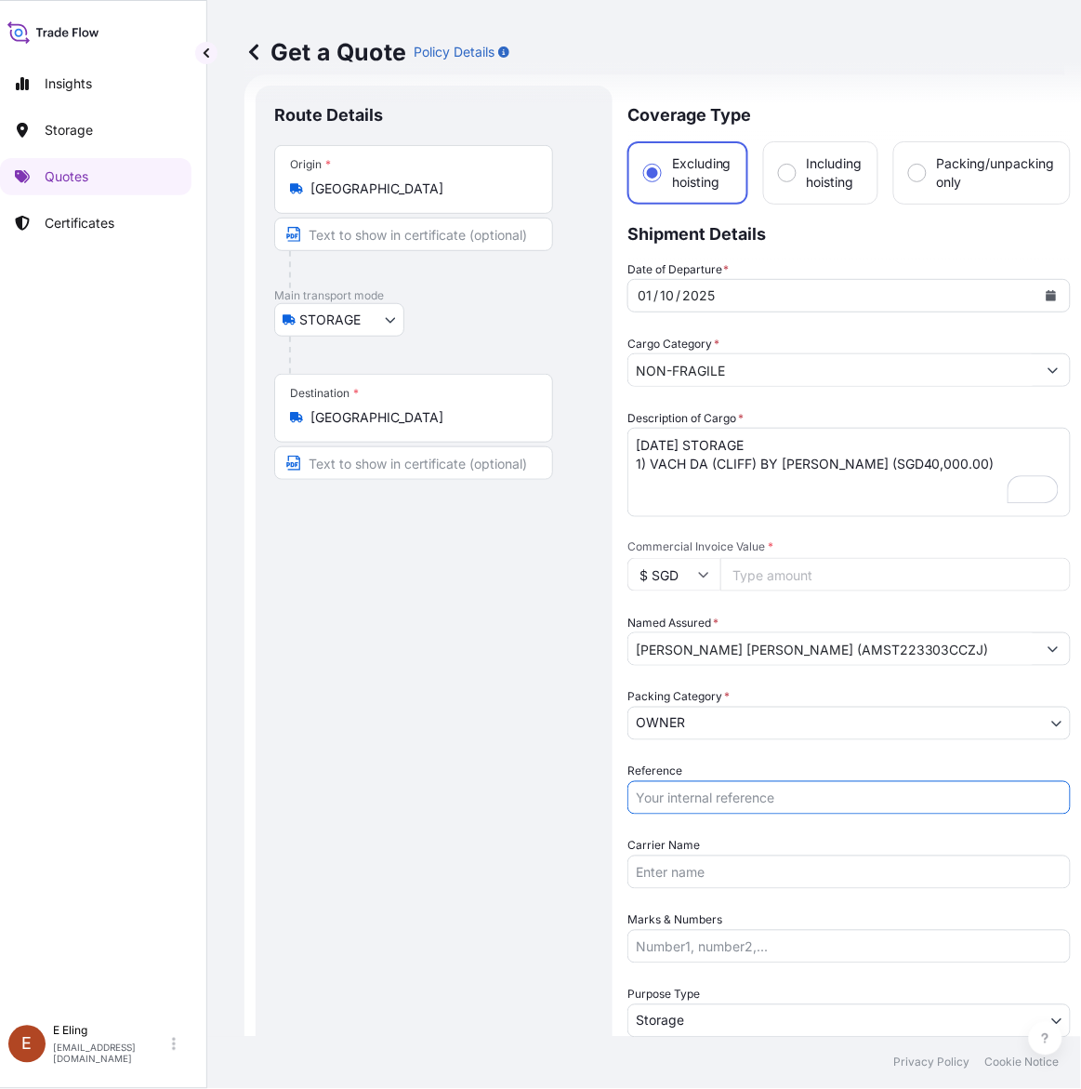
click at [698, 802] on input "Reference" at bounding box center [850, 797] width 444 height 33
paste input "AMST223303CCZJ"
type input "AMST223303CCZJ"
click at [762, 574] on input "Commercial Invoice Value *" at bounding box center [896, 574] width 351 height 33
type input "40000"
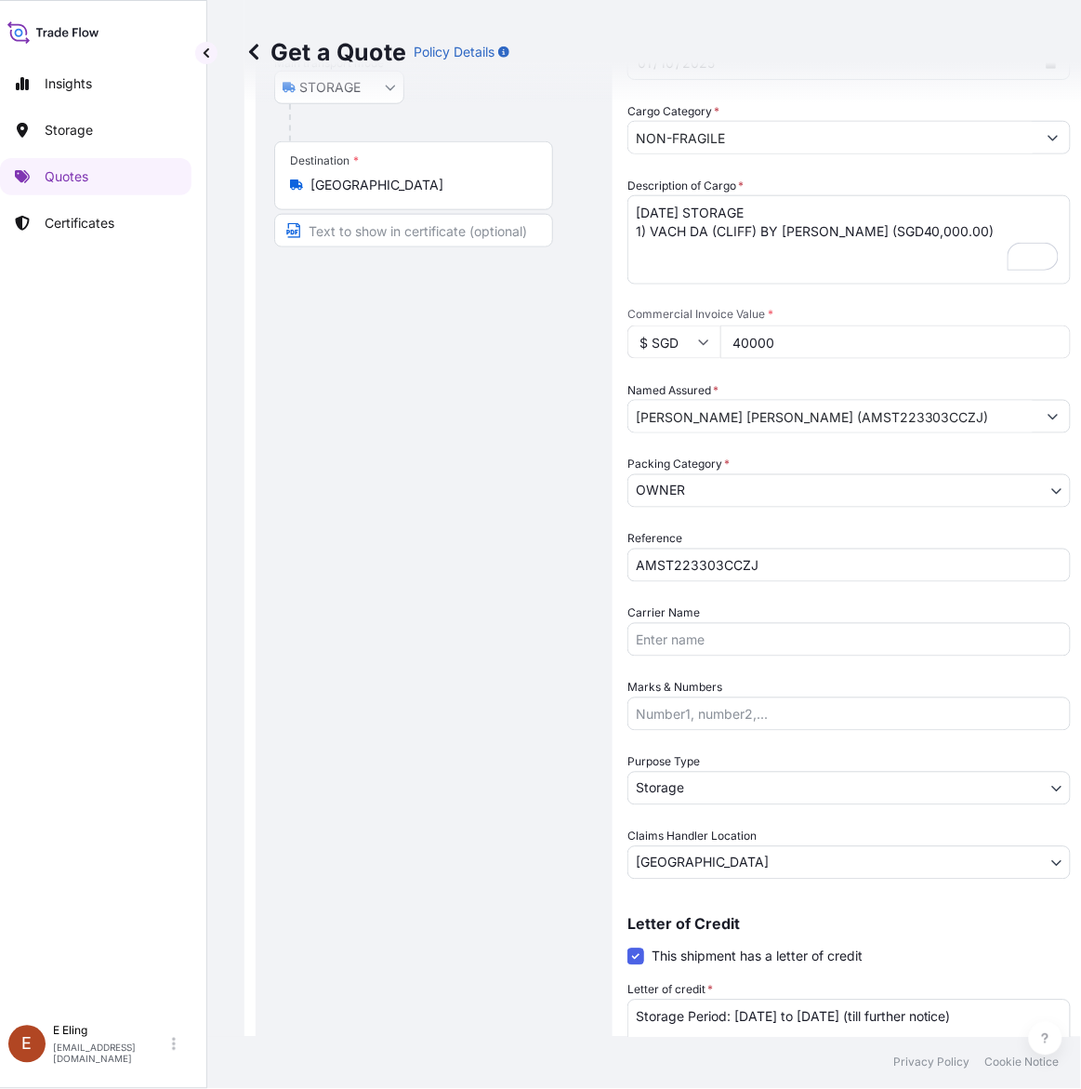
scroll to position [342, 0]
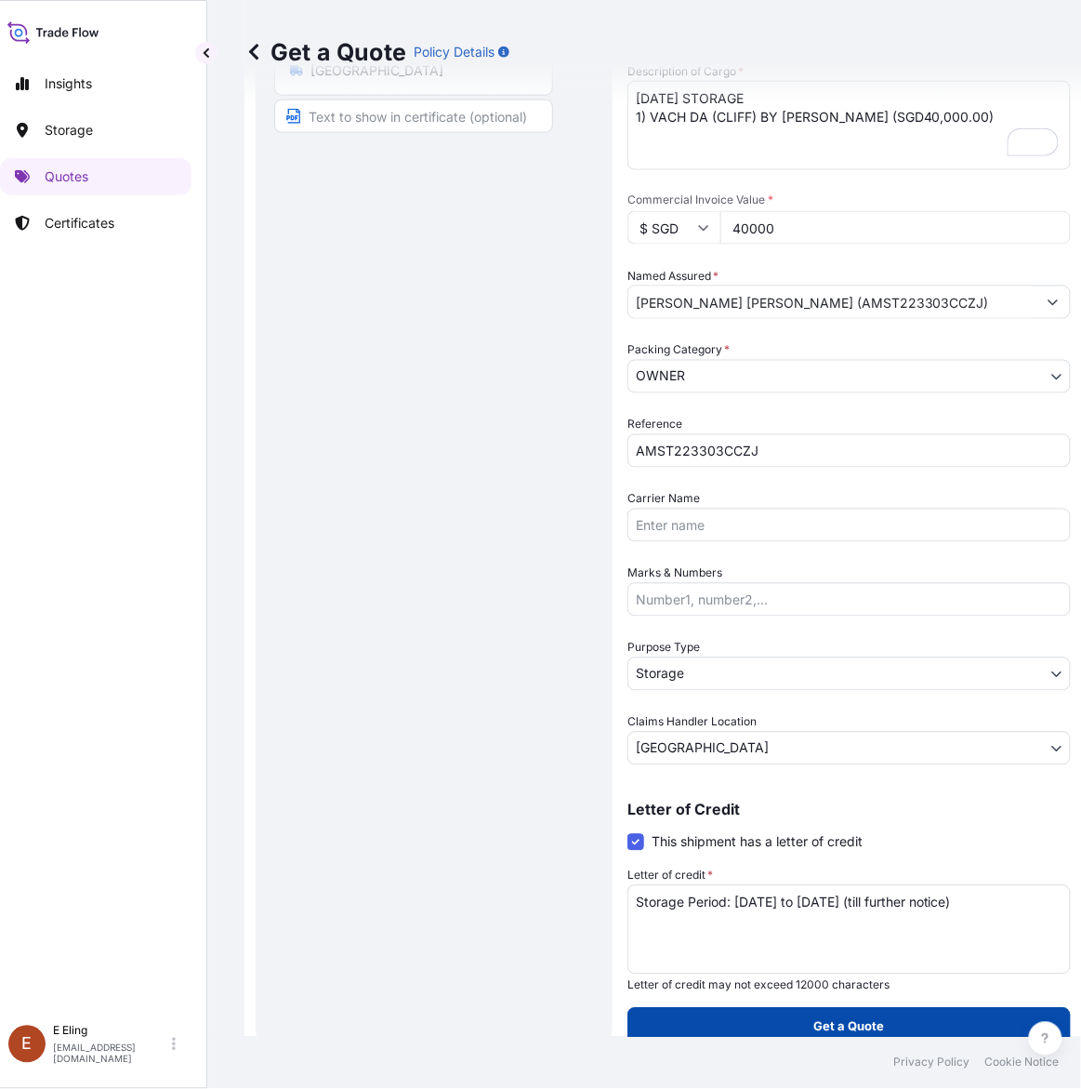
click at [875, 1019] on p "Get a Quote" at bounding box center [849, 1026] width 71 height 19
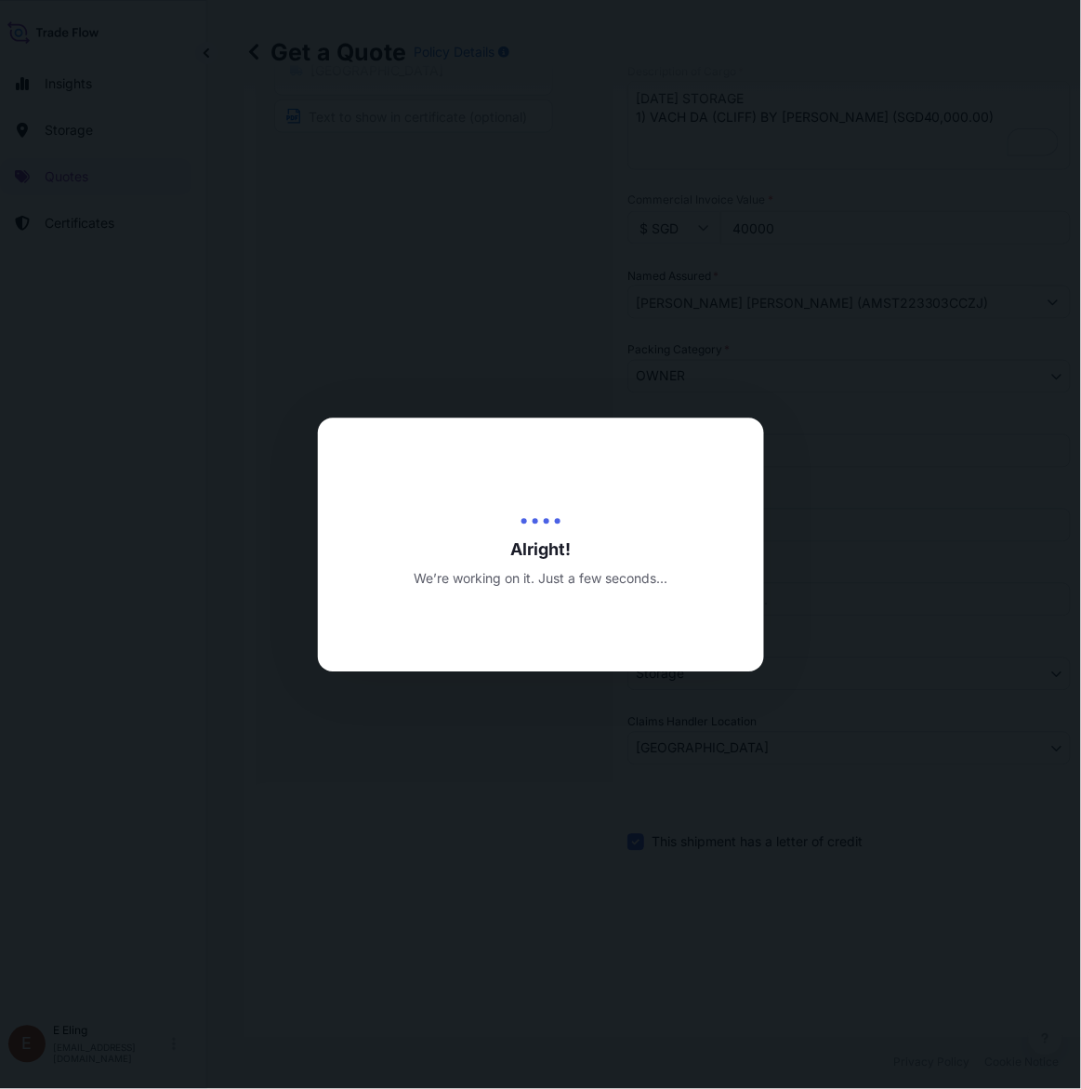
type input "13/10/2025"
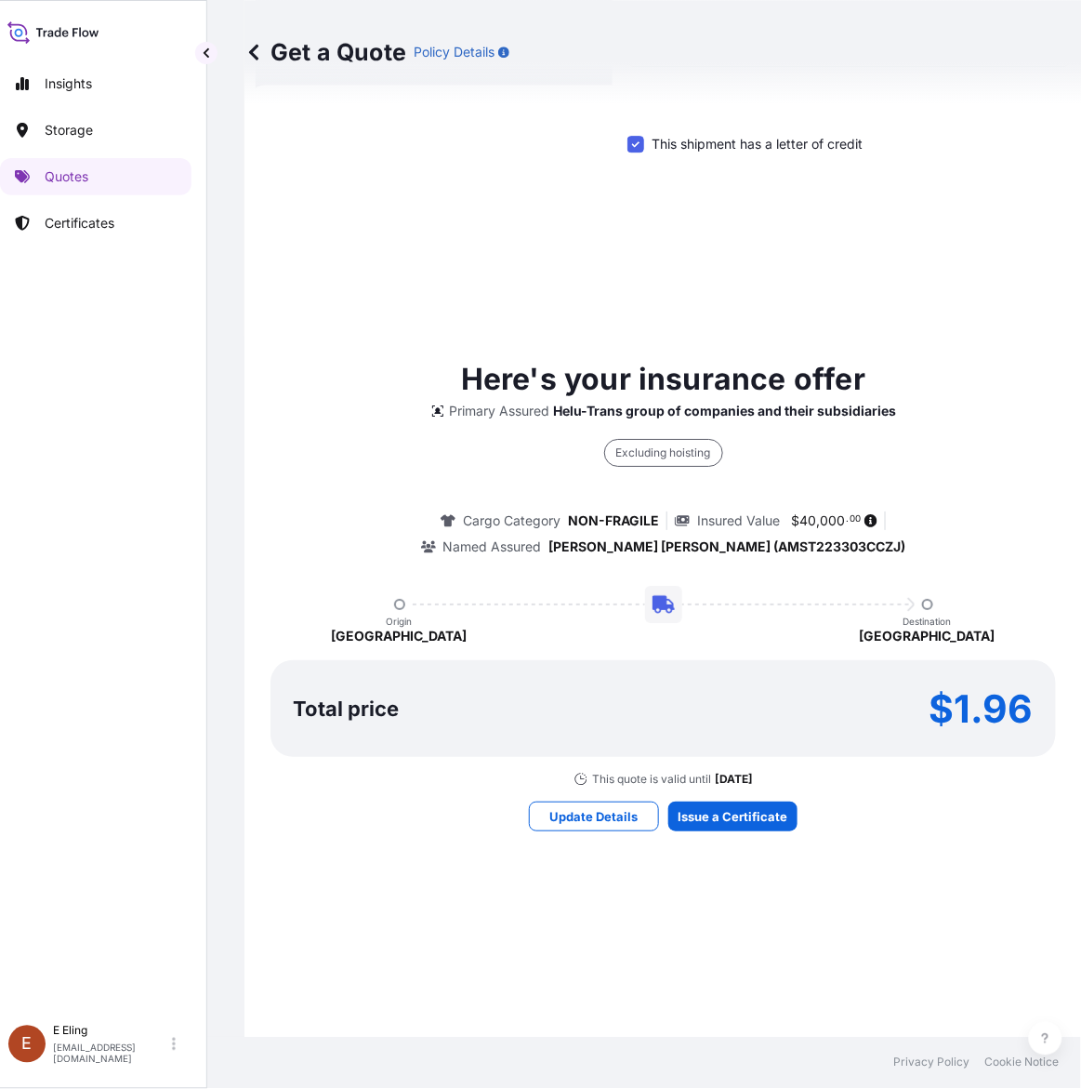
scroll to position [1084, 0]
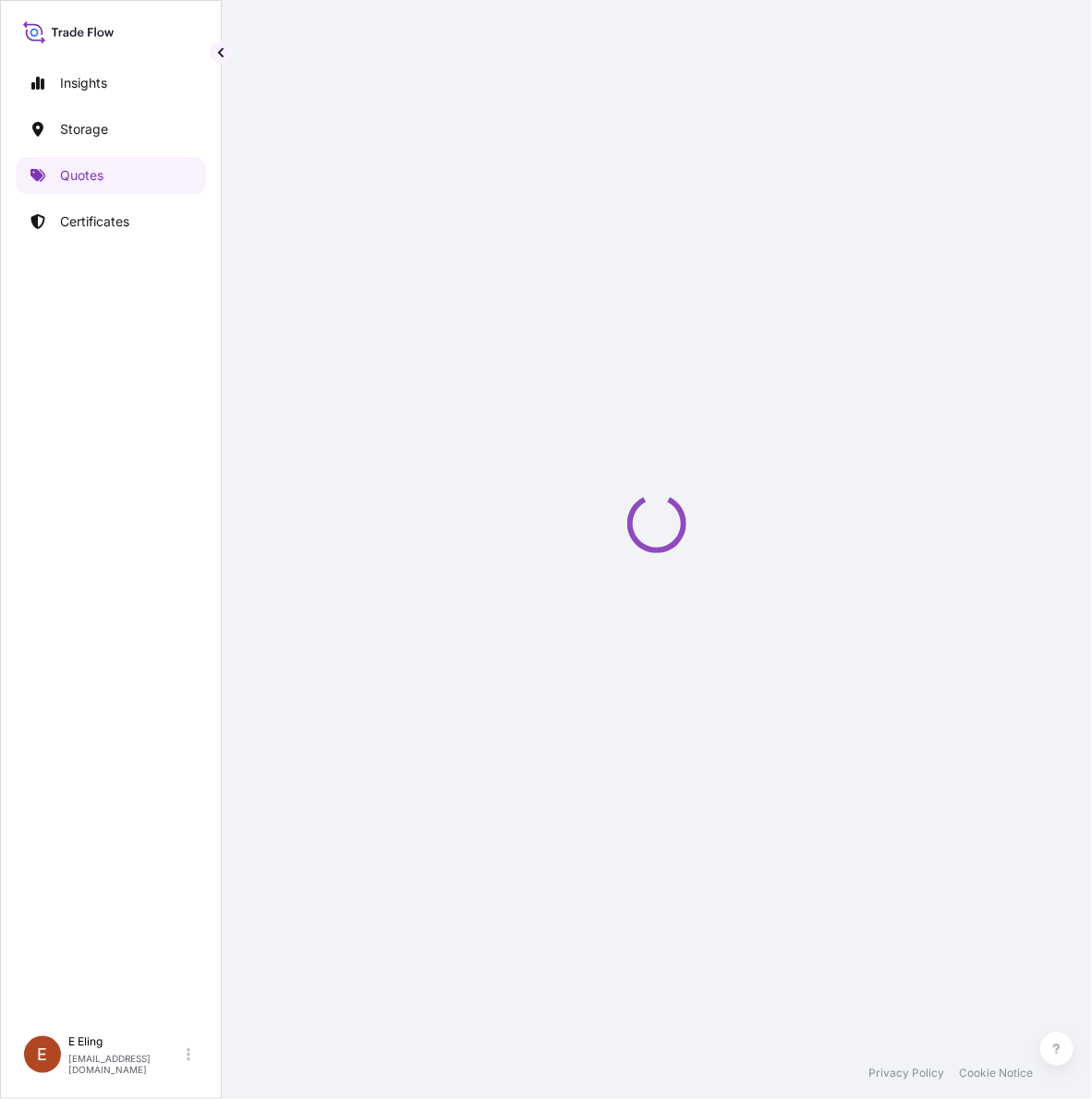
select select "STORAGE"
select select "Transit"
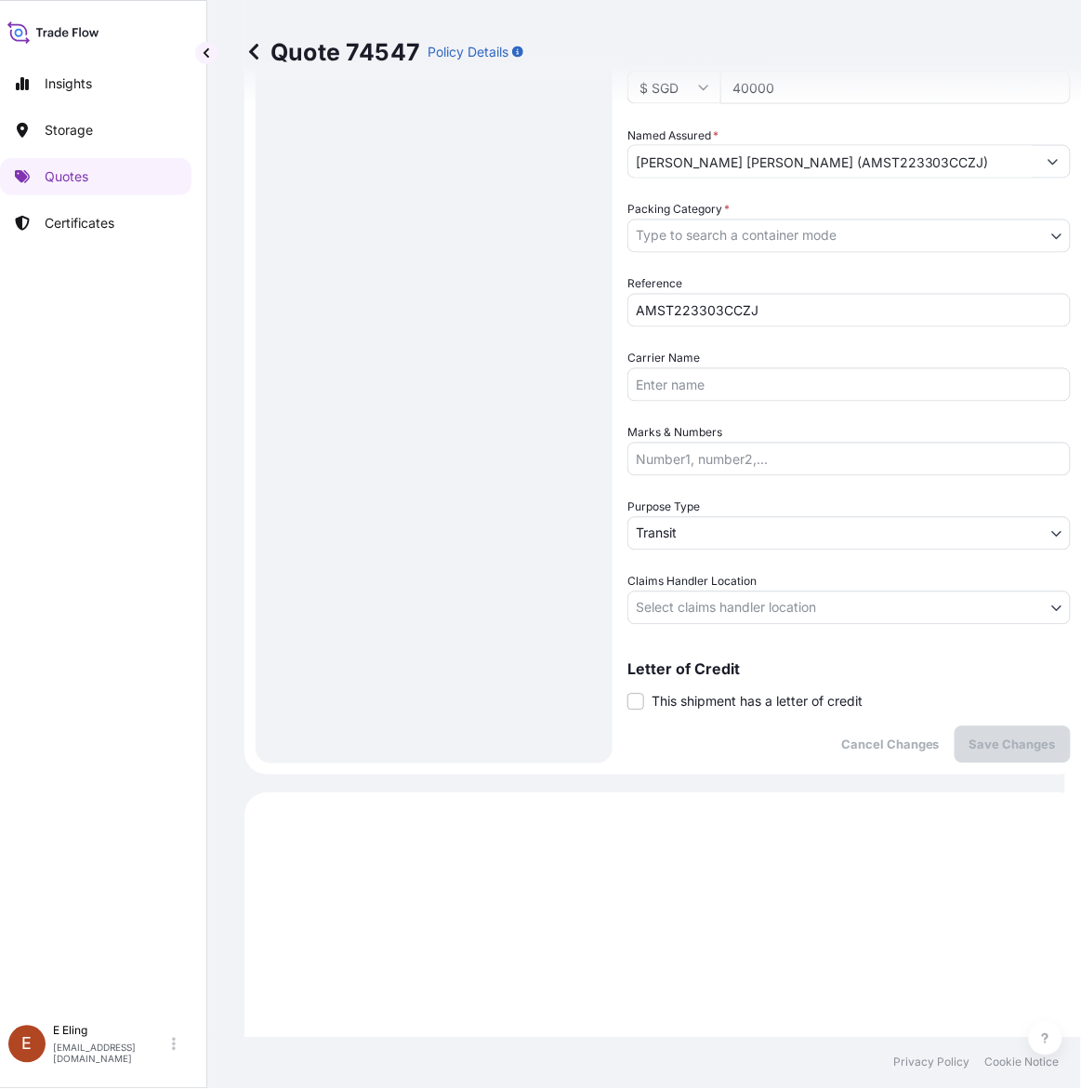
click at [753, 693] on span "This shipment has a letter of credit" at bounding box center [757, 702] width 211 height 19
click at [628, 692] on input "This shipment has a letter of credit" at bounding box center [628, 692] width 0 height 0
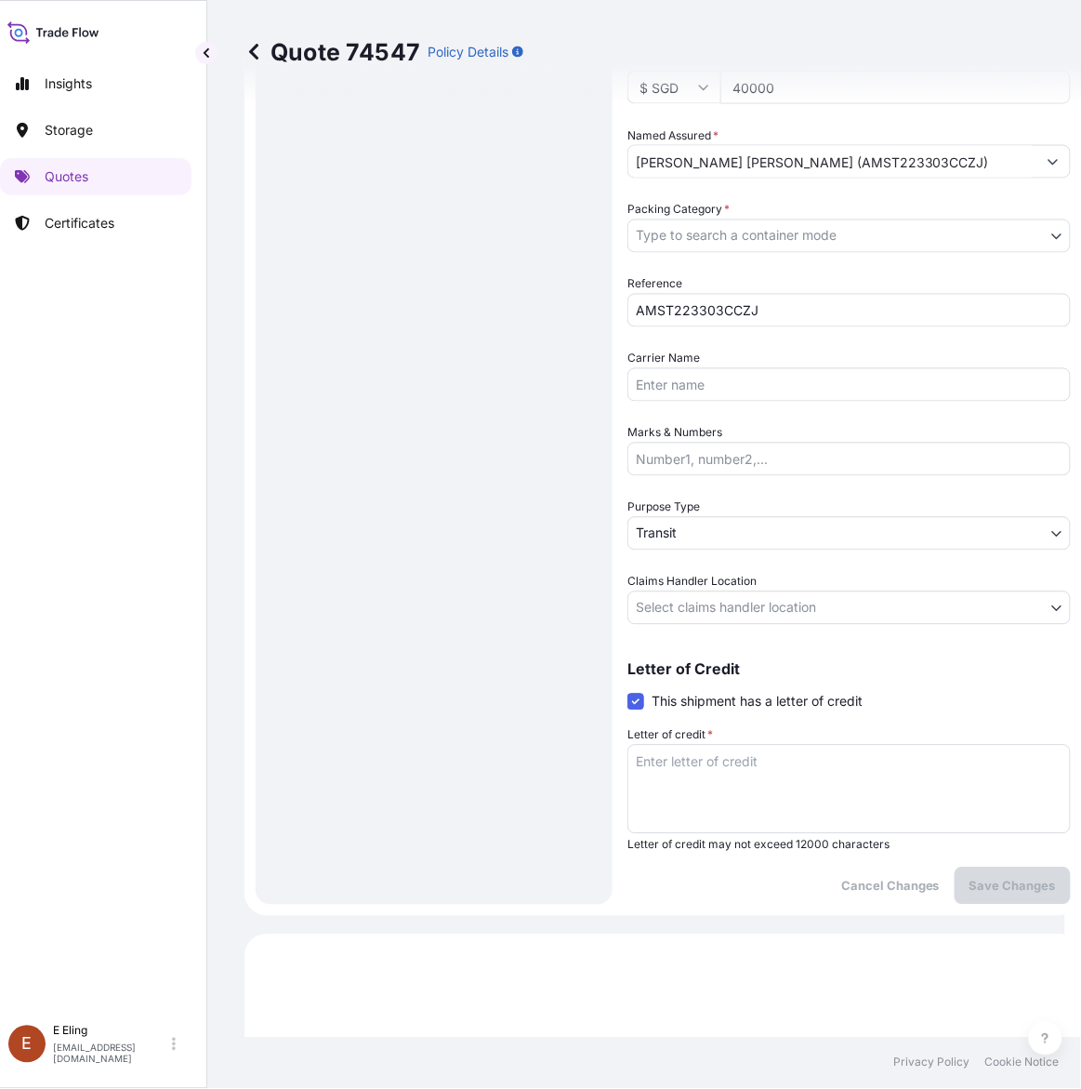
click at [756, 788] on textarea "Letter of credit *" at bounding box center [850, 789] width 444 height 89
paste textarea "Storage Period: 01 Oct 2025 to 31 Oct 2025 (till further notice)"
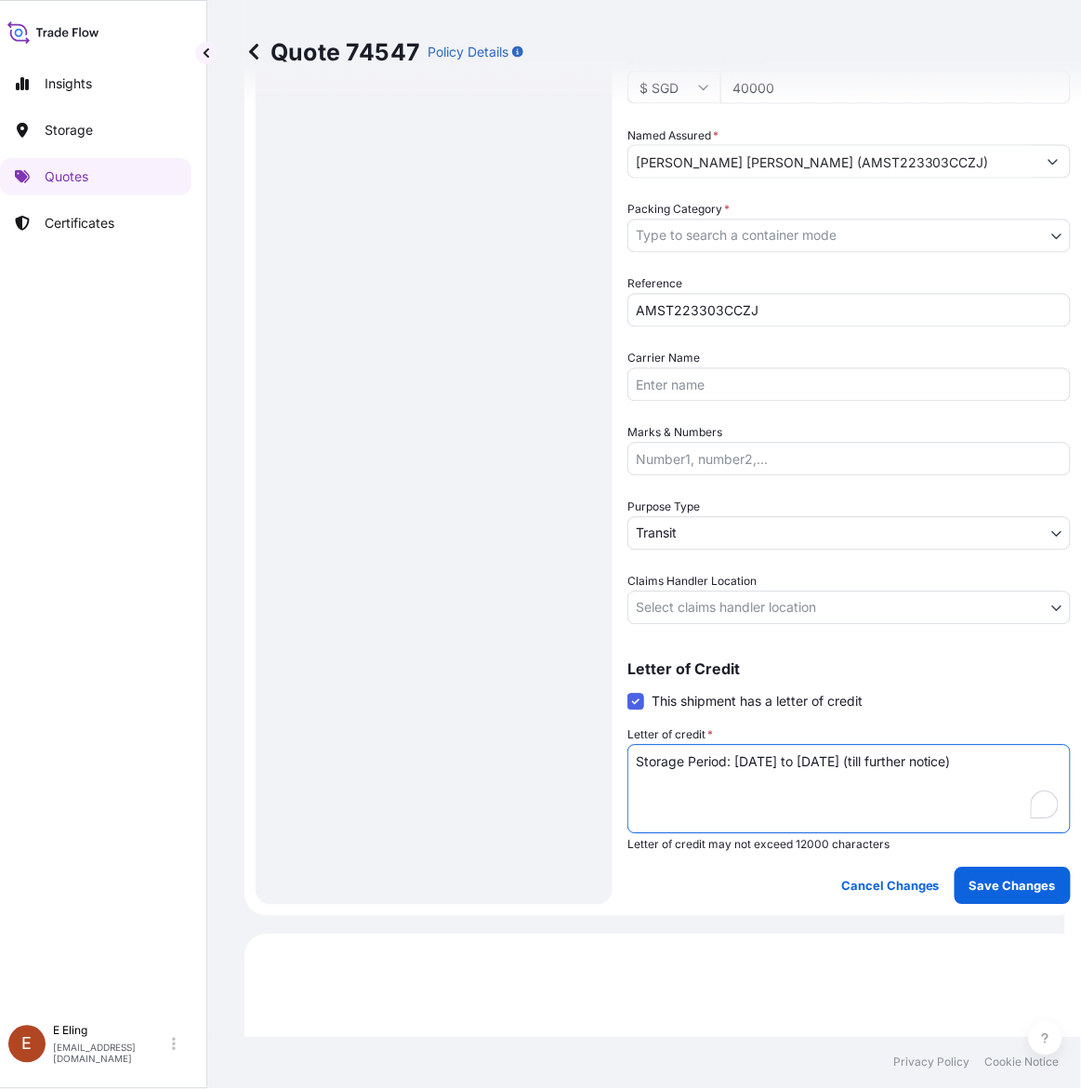
type textarea "Storage Period: 01 Oct 2025 to 31 Oct 2025 (till further notice)"
click at [717, 618] on body "Insights Storage Quotes Certificates E E Eling eeling@helutrans.com Quote 74547…" at bounding box center [524, 544] width 1081 height 1089
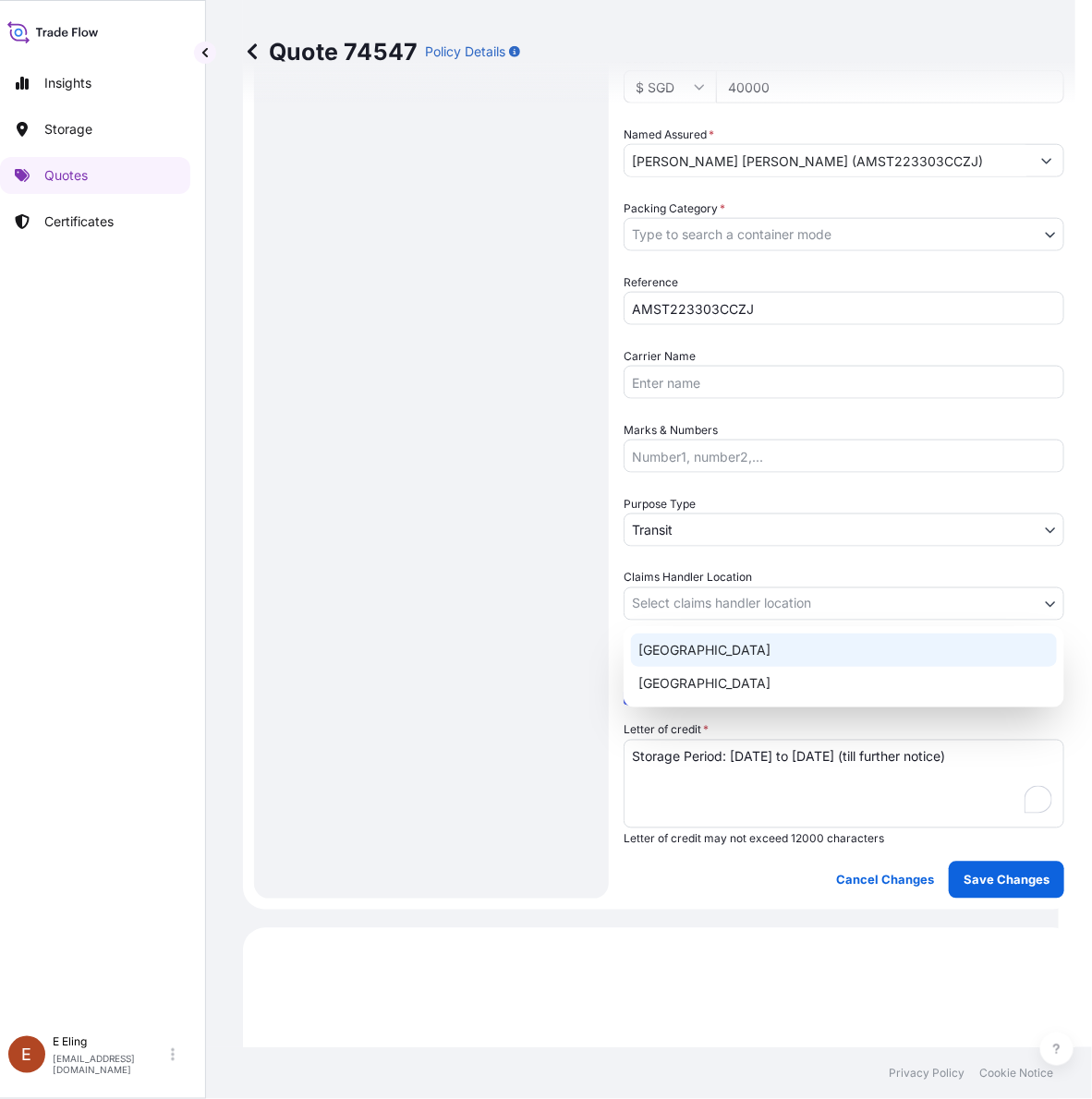
click at [695, 676] on div "Singapore" at bounding box center [844, 683] width 426 height 33
select select "Singapore"
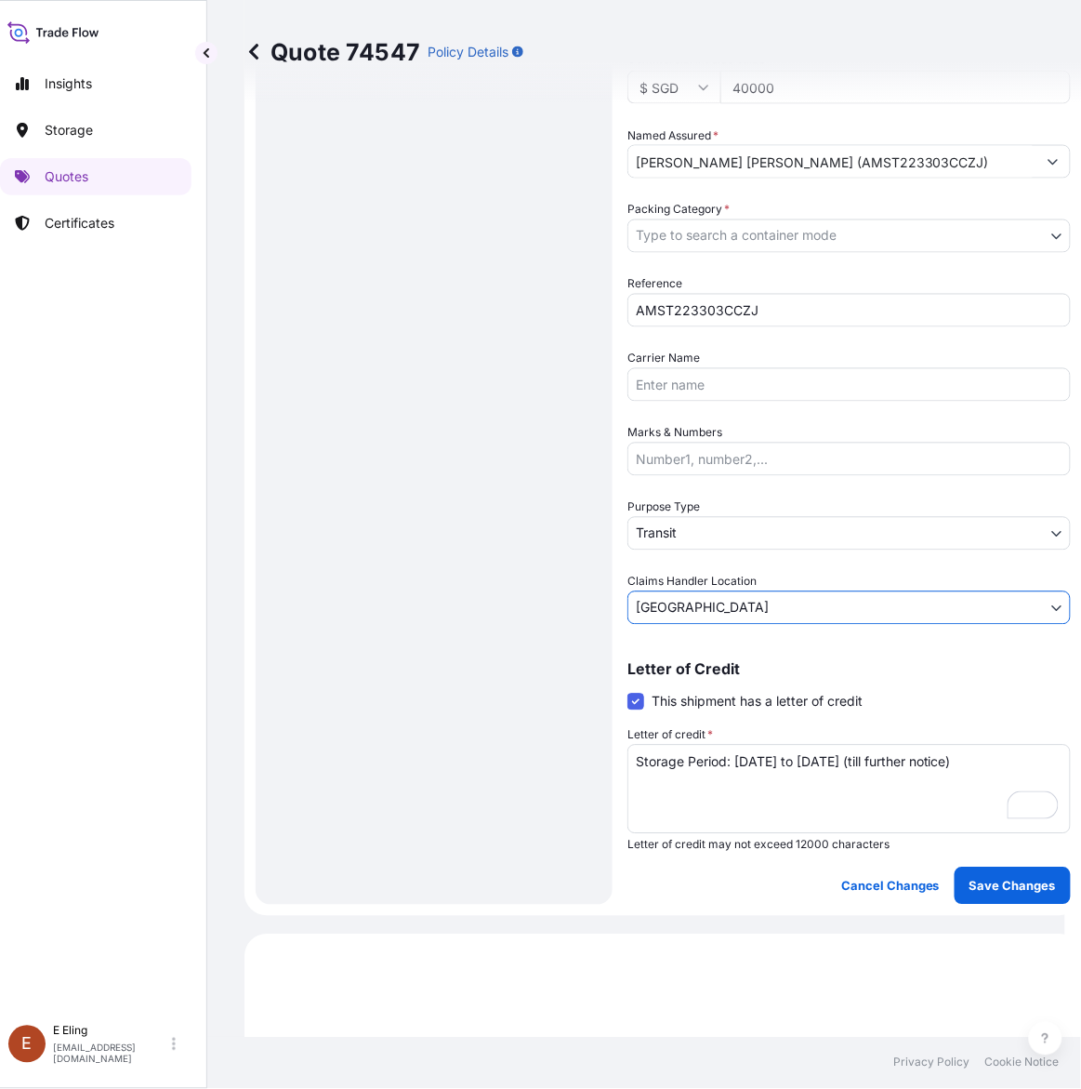
click at [686, 519] on body "Insights Storage Quotes Certificates E E Eling eeling@helutrans.com Quote 74547…" at bounding box center [524, 544] width 1081 height 1089
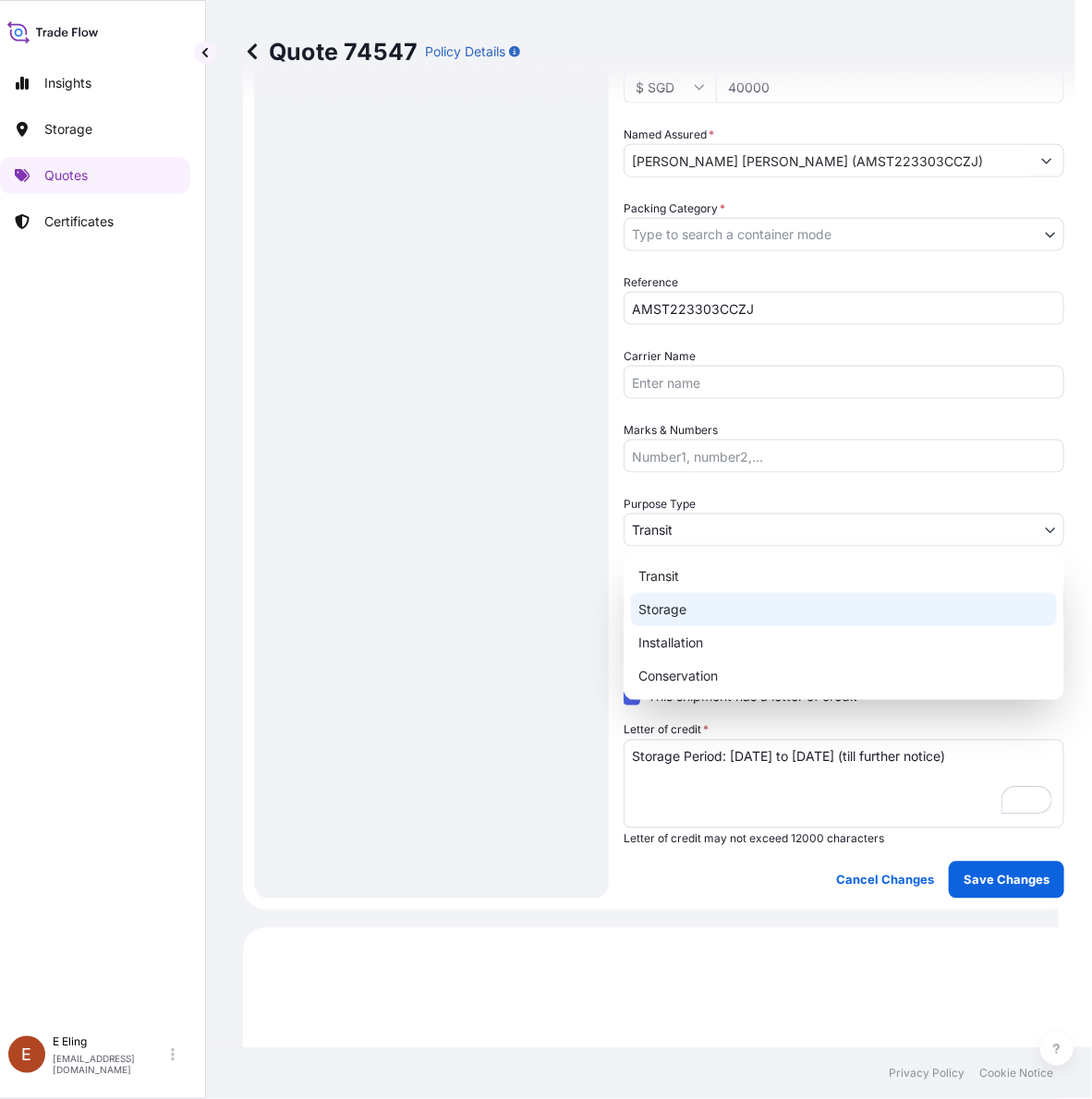
click at [678, 602] on div "Storage" at bounding box center [844, 609] width 426 height 33
select select "Storage"
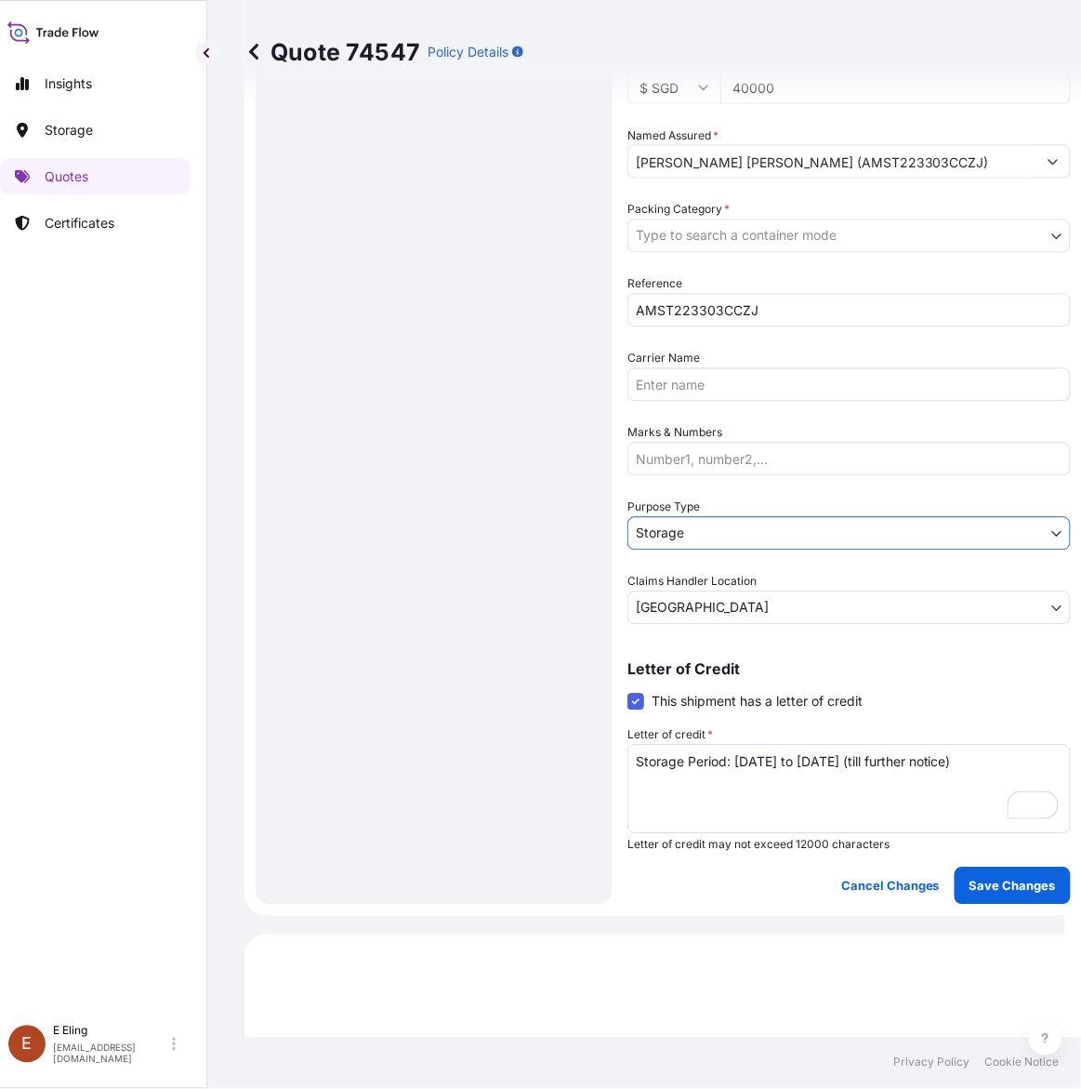
click at [705, 239] on body "Insights Storage Quotes Certificates E E Eling eeling@helutrans.com Quote 74547…" at bounding box center [524, 544] width 1081 height 1089
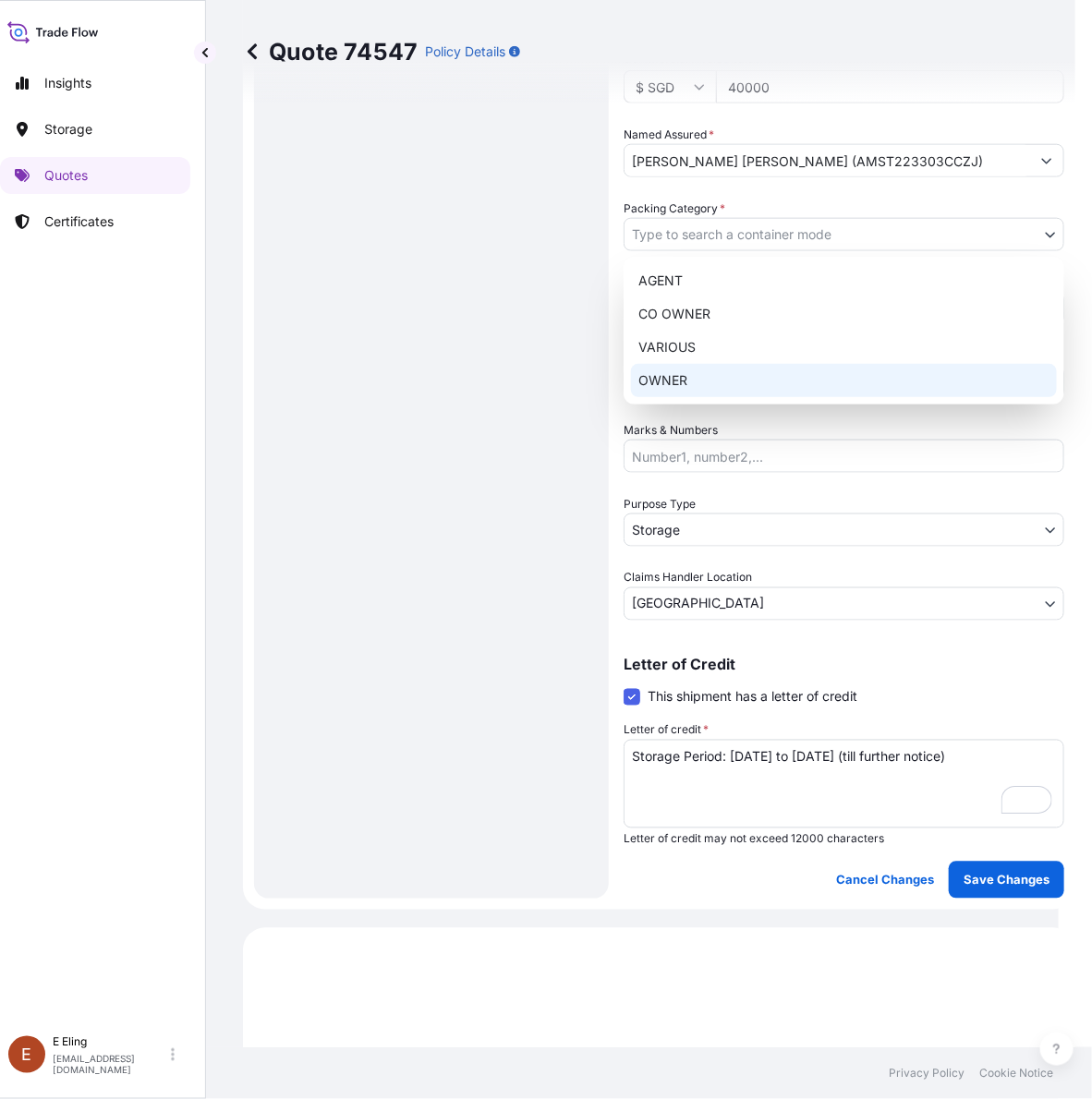
click at [703, 370] on div "OWNER" at bounding box center [844, 380] width 426 height 33
select select "27"
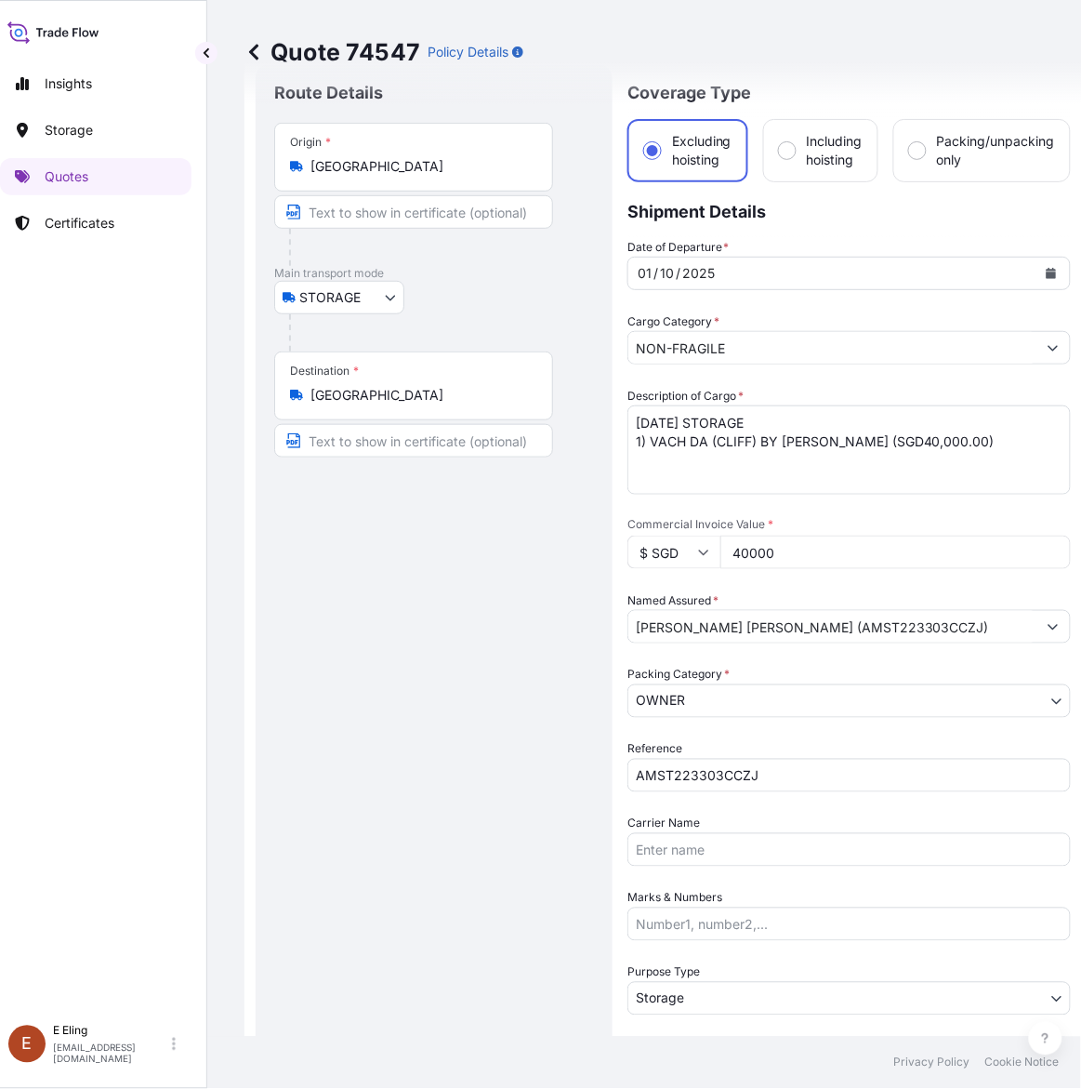
click at [880, 442] on textarea "OCT25 STORAGE 1) VACH DA (CLIFF) BY NGUYEN KHANG (SGD40,000.00)" at bounding box center [850, 449] width 444 height 89
click at [888, 443] on textarea "OCT25 STORAGE 1) VACH DA (CLIFF) BY NGUYEN KHANG (SGD40,000.00)" at bounding box center [850, 449] width 444 height 89
paste textarea "SG220822176"
click at [900, 444] on textarea "OCT25 STORAGE 1) VACH DA (CLIFF) BY NGUYEN KHANG (SGD40,000.00)" at bounding box center [850, 449] width 444 height 89
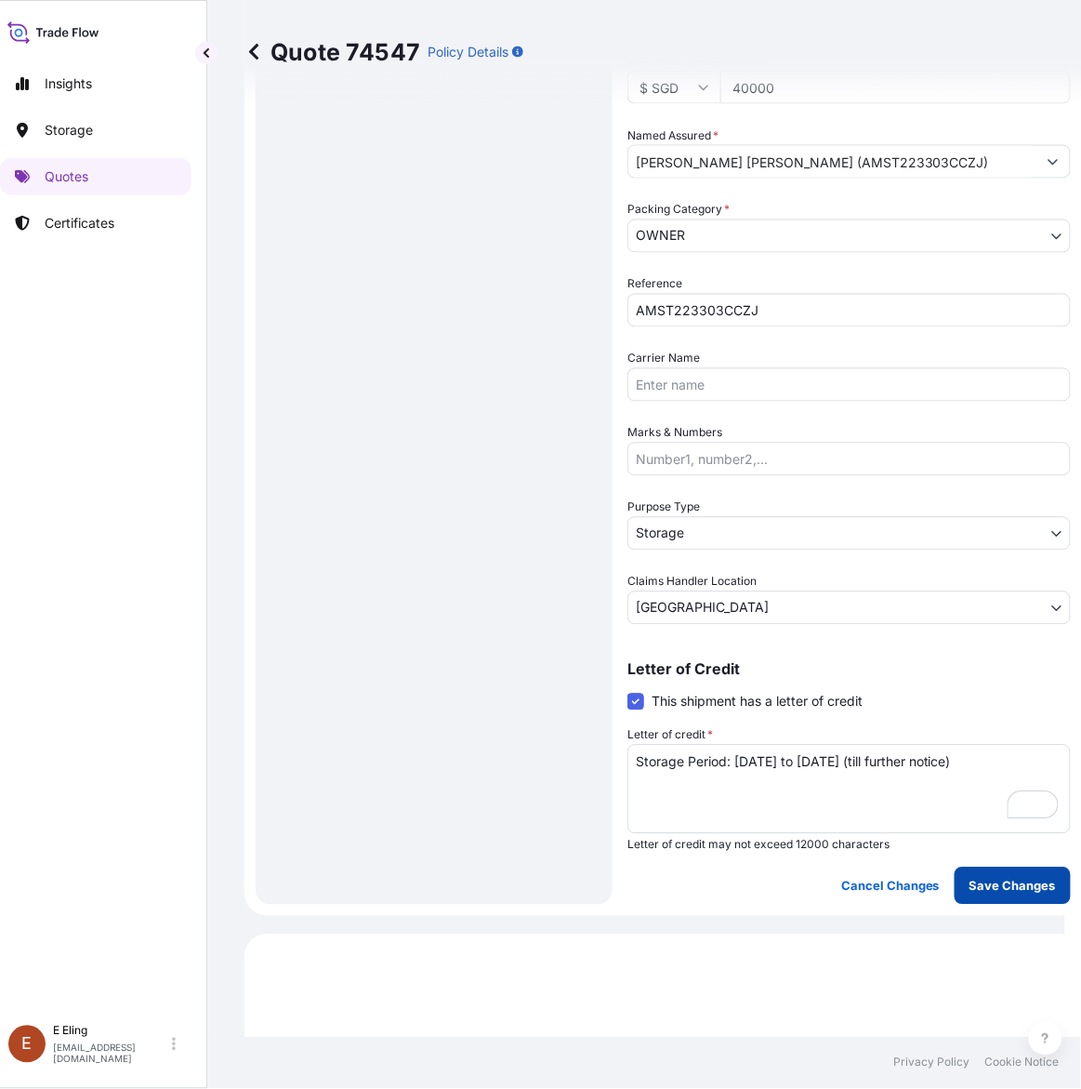
type textarea "OCT25 STORAGE 1) VACH DA (CLIFF) BY NGUYEN KHANG (SG220822176) (SGD40,000.00)"
click at [986, 877] on p "Save Changes" at bounding box center [1013, 886] width 86 height 19
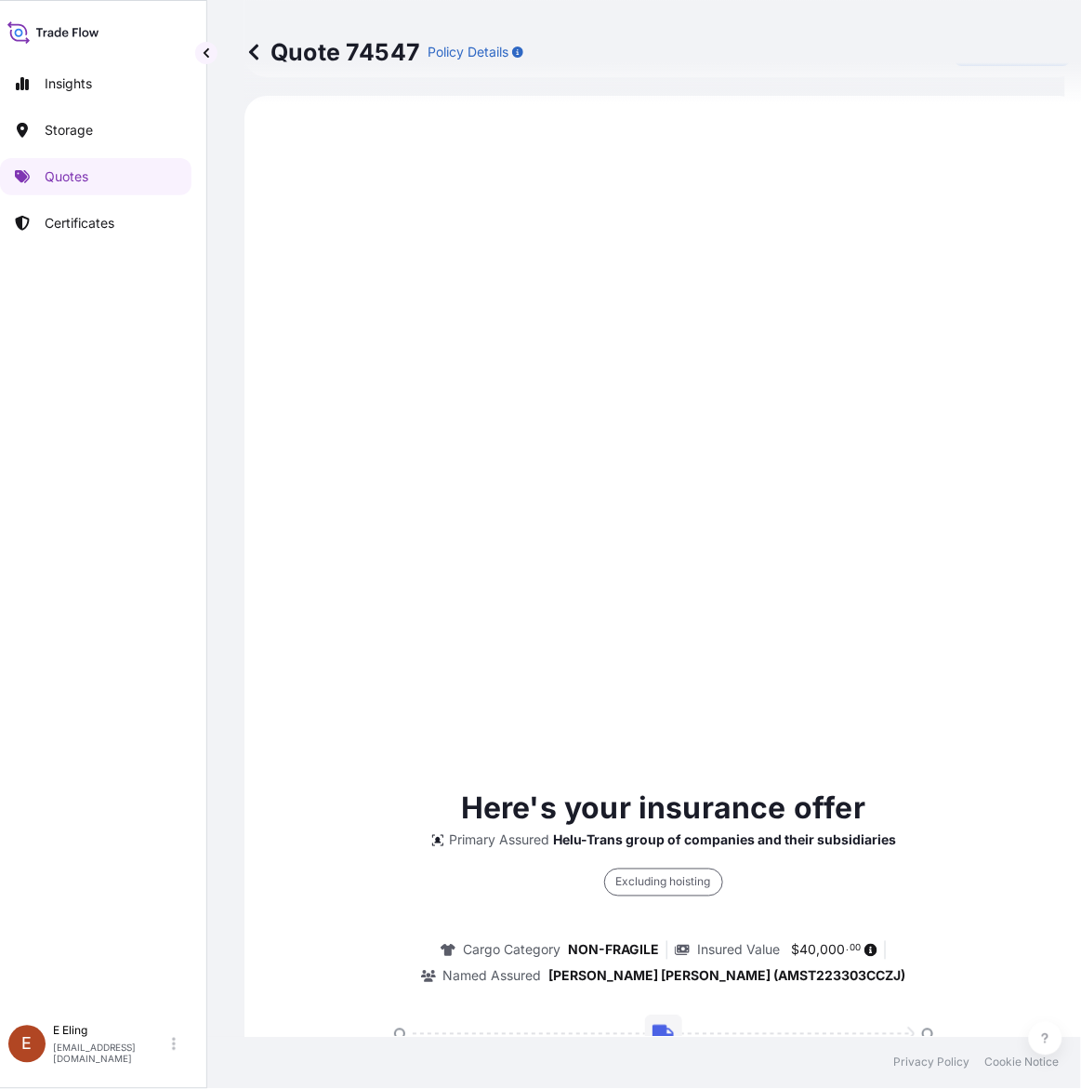
select select "STORAGE"
select select "Storage"
select select "Singapore"
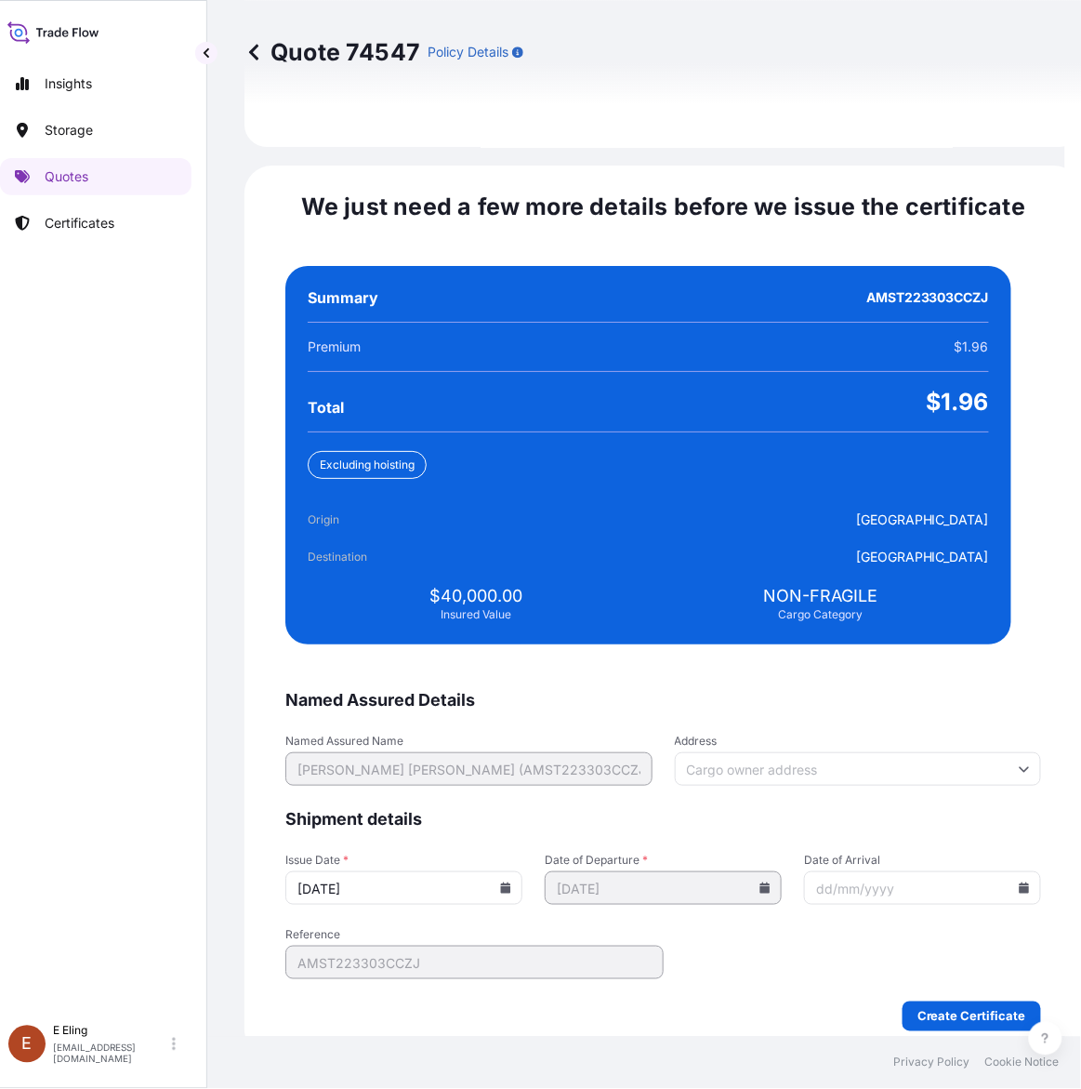
click at [511, 882] on icon at bounding box center [506, 887] width 10 height 11
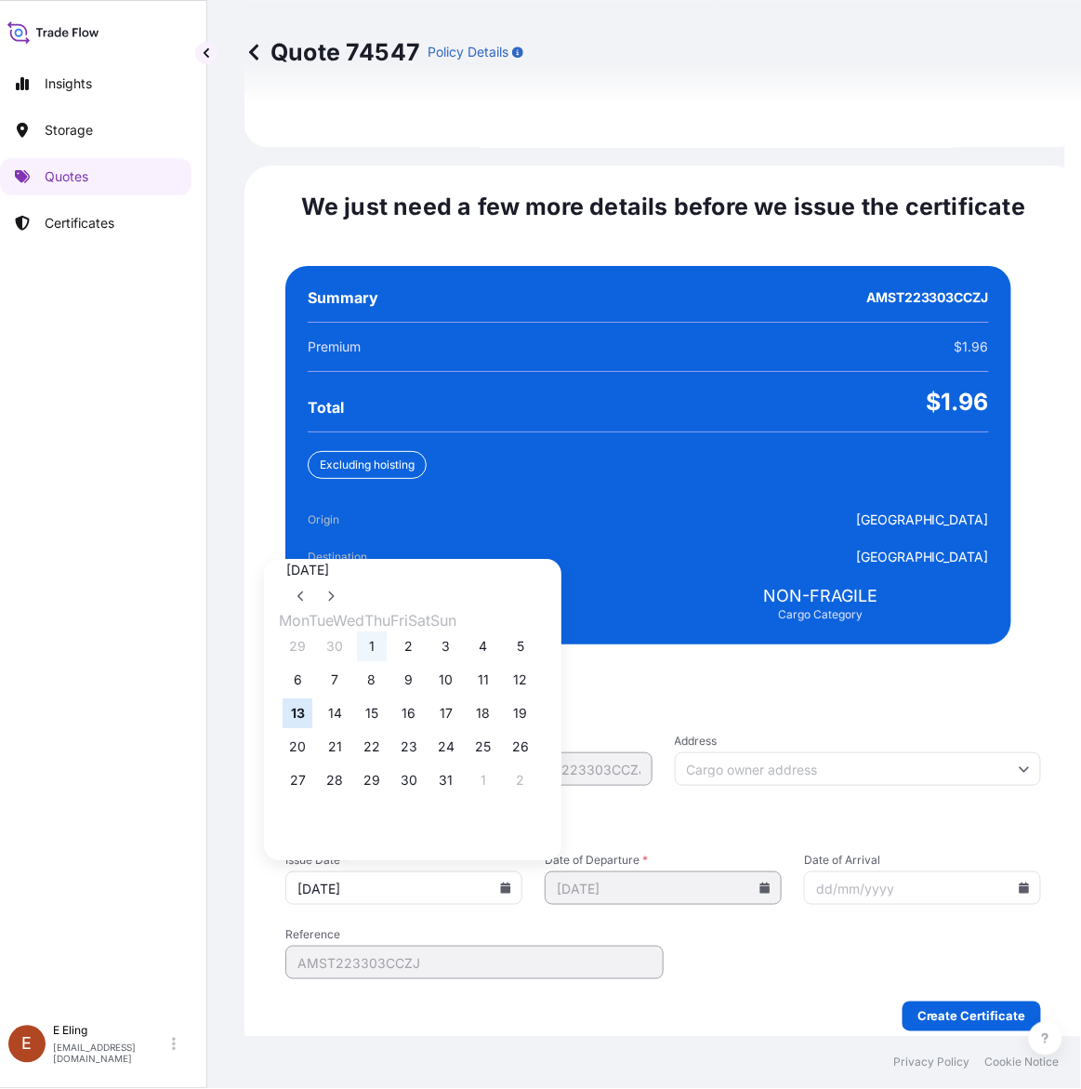
click at [387, 632] on button "1" at bounding box center [372, 647] width 30 height 30
type input "01/10/2025"
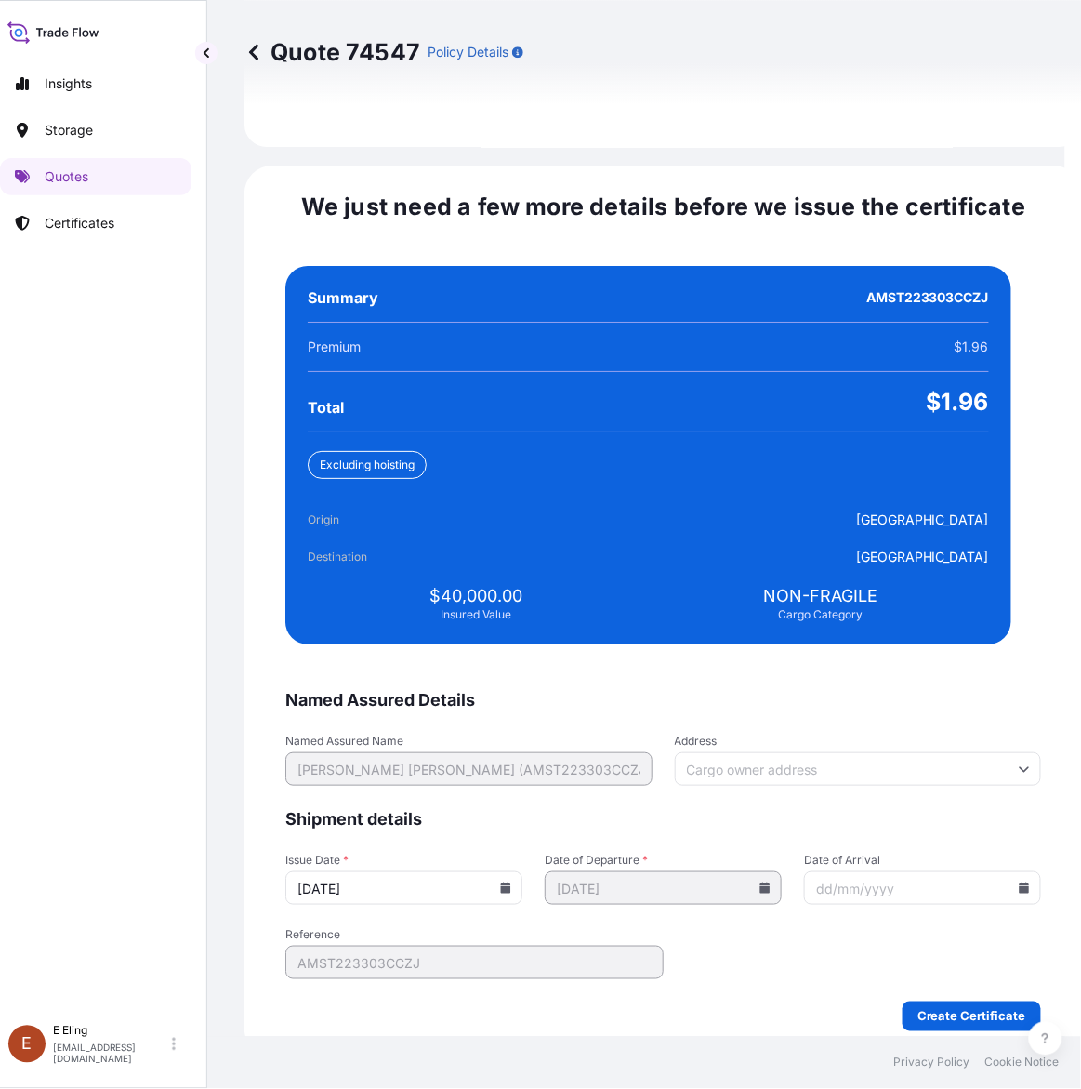
click at [986, 871] on div at bounding box center [922, 887] width 237 height 33
click at [1020, 882] on icon at bounding box center [1025, 887] width 10 height 11
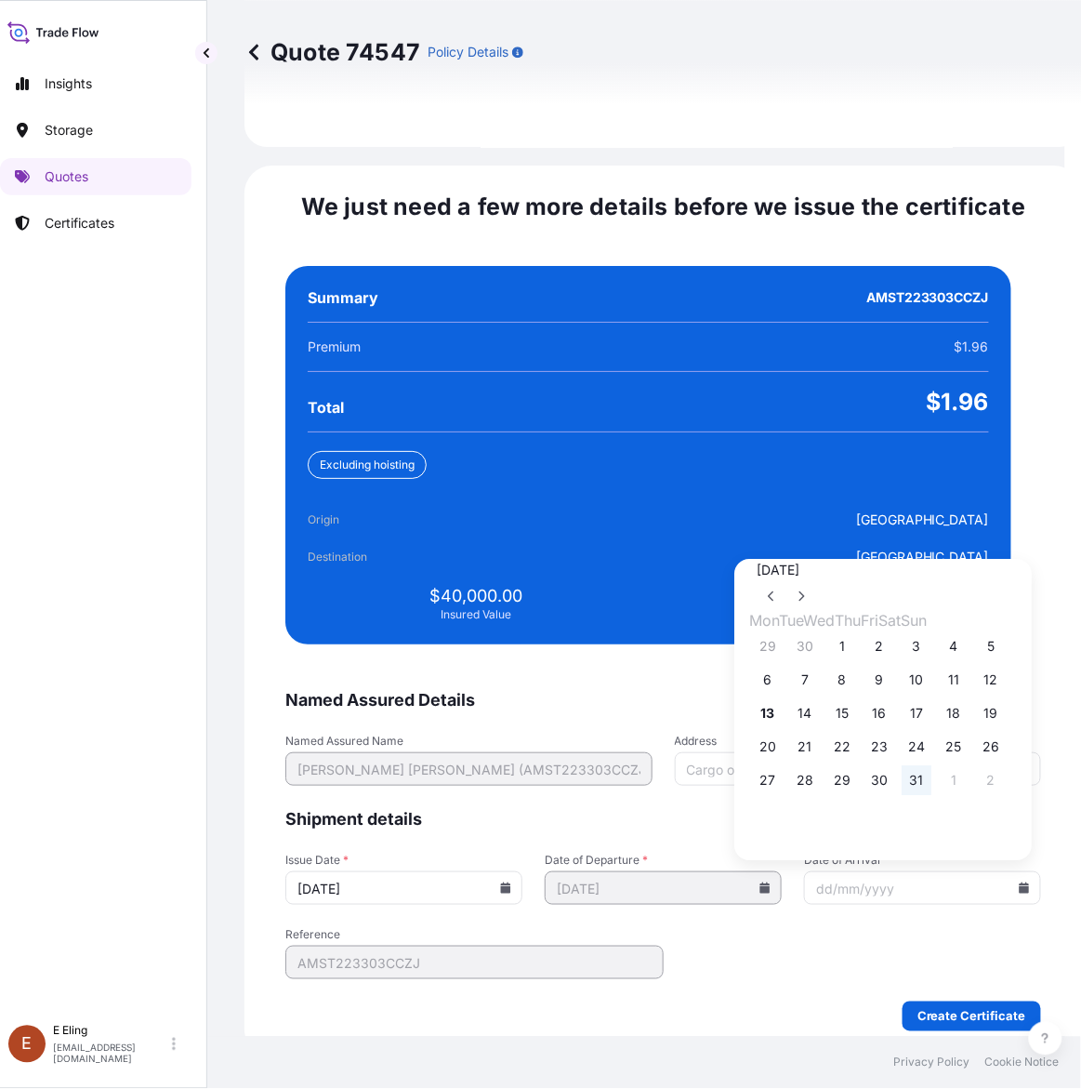
click at [933, 770] on button "31" at bounding box center [918, 781] width 30 height 30
type input "31/10/2025"
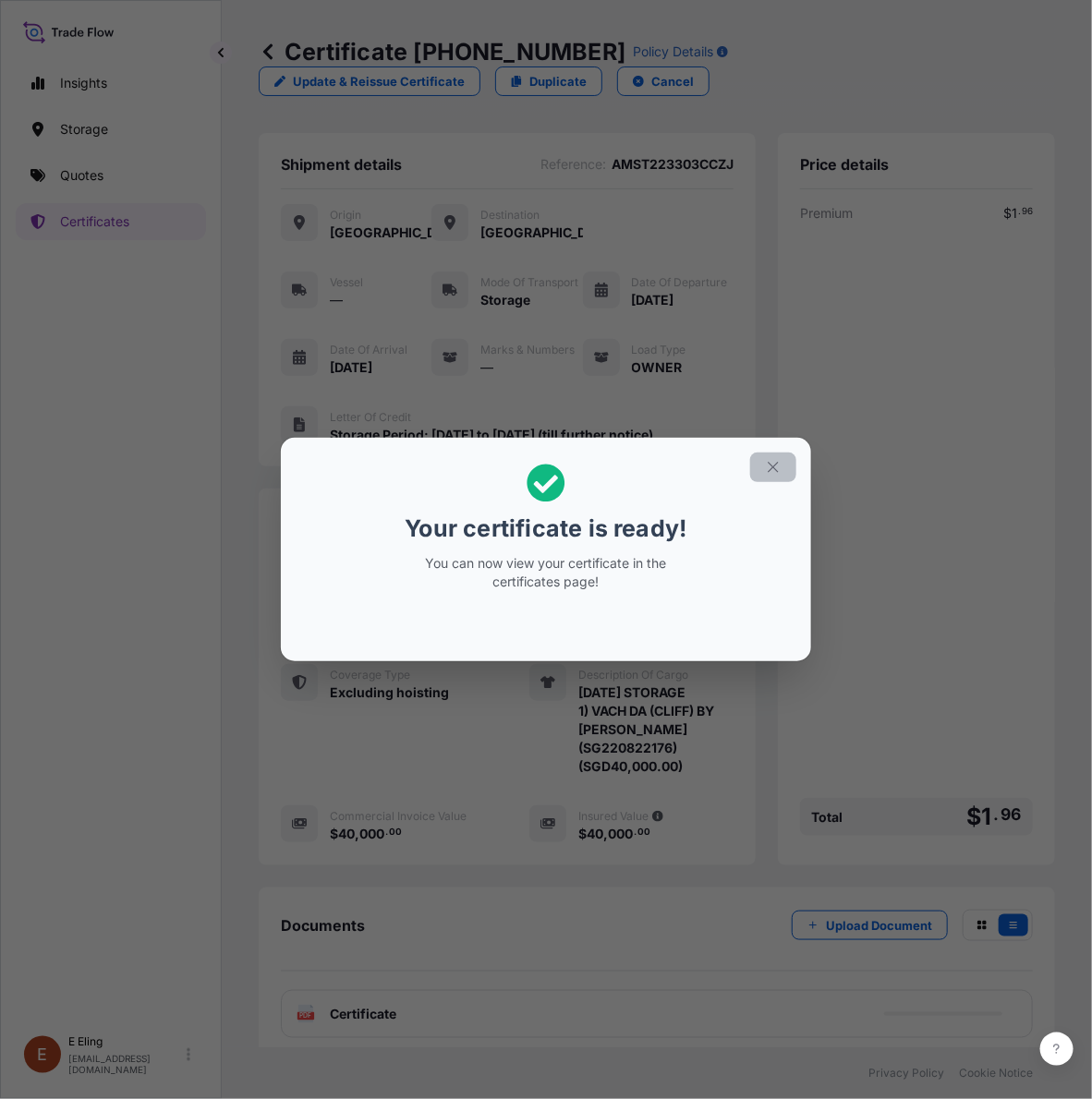
click at [778, 459] on icon "button" at bounding box center [773, 467] width 17 height 17
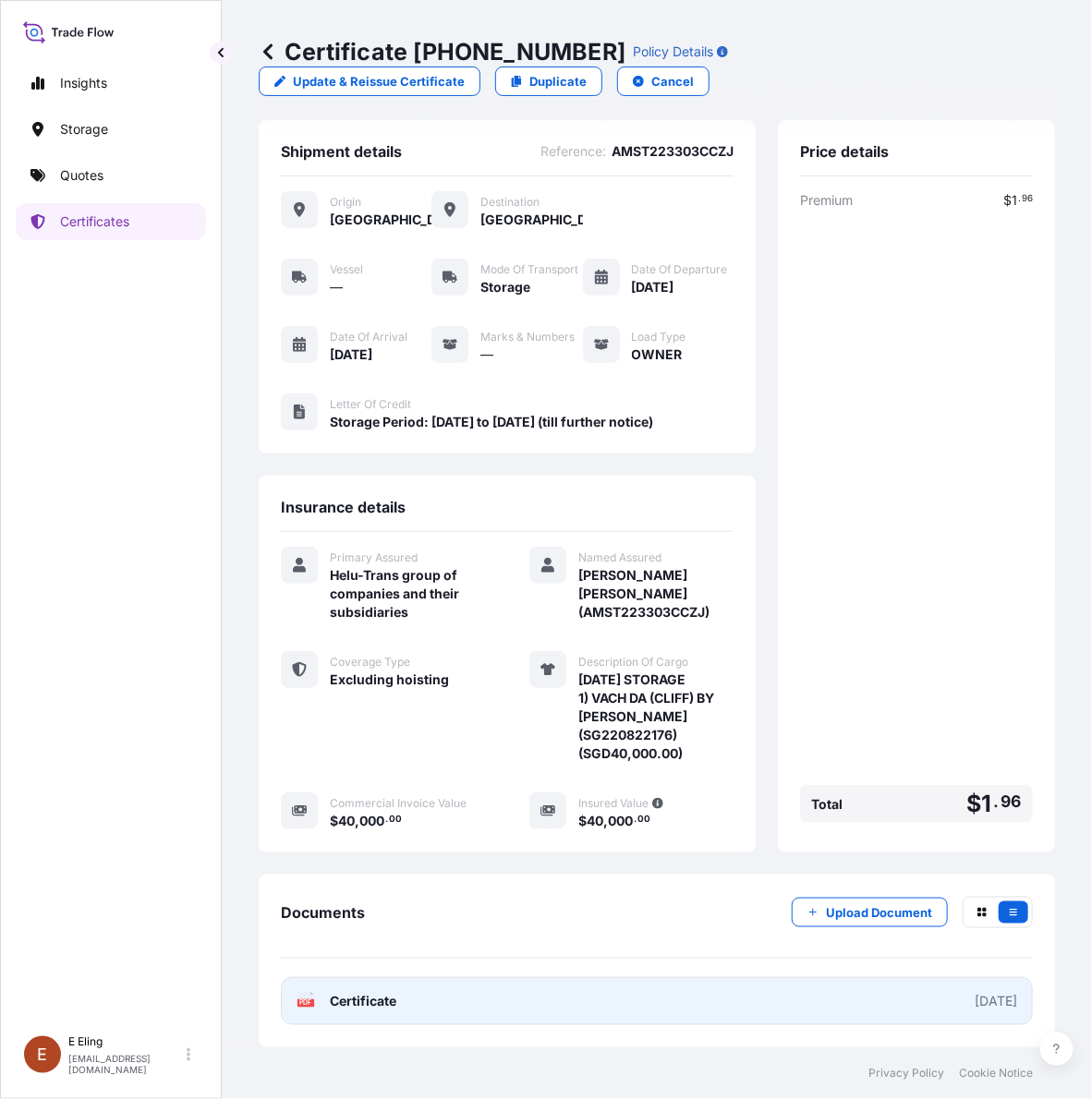
scroll to position [40, 0]
click at [459, 980] on link "PDF Certificate 2025-10-01" at bounding box center [657, 1002] width 752 height 48
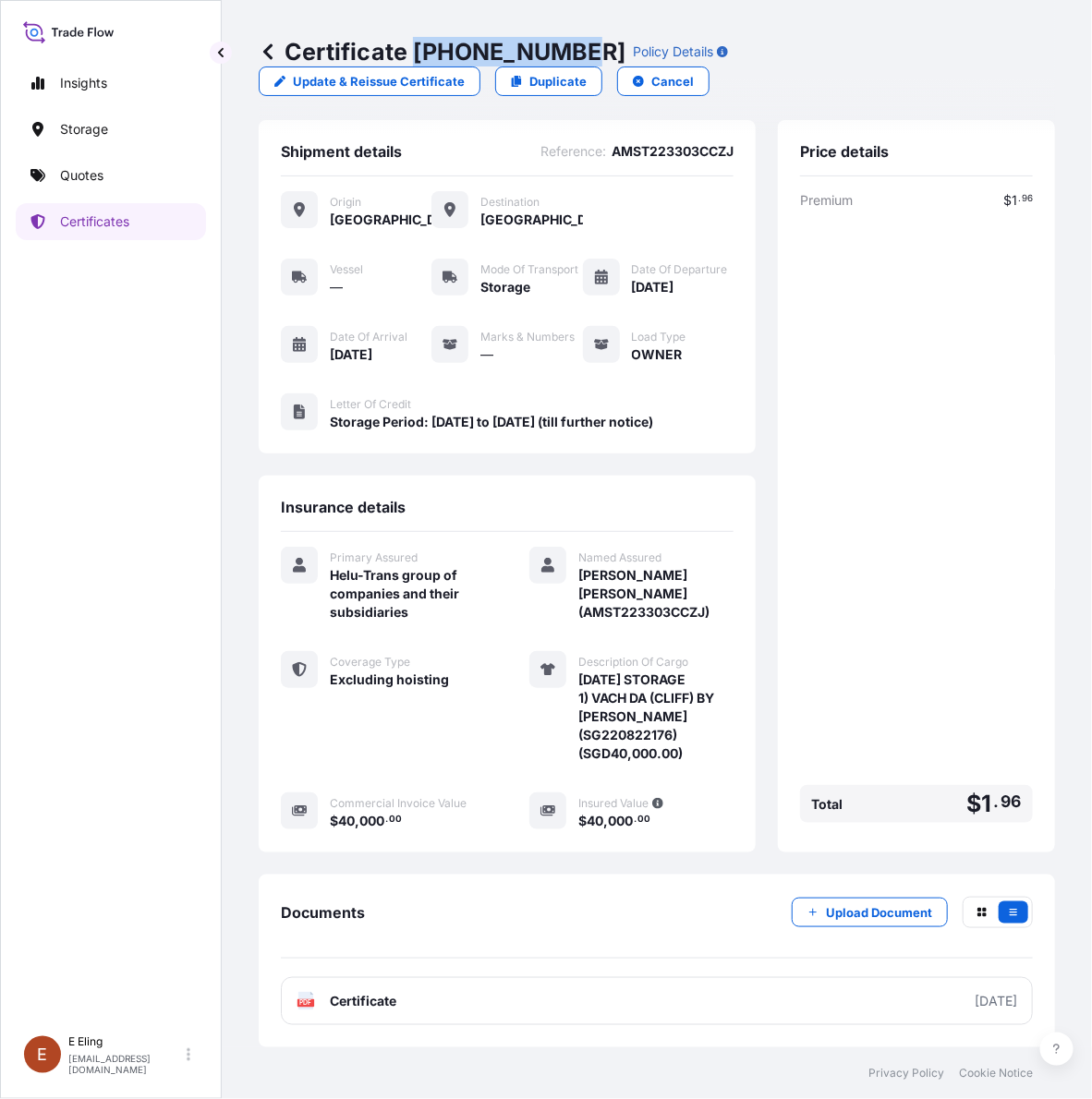
drag, startPoint x: 417, startPoint y: 45, endPoint x: 573, endPoint y: 45, distance: 156.0
click at [573, 45] on p "Certificate 31504-1643-1" at bounding box center [441, 52] width 367 height 30
copy p "31504-1643-1"
click at [792, 910] on button "Upload Document" at bounding box center [869, 913] width 156 height 30
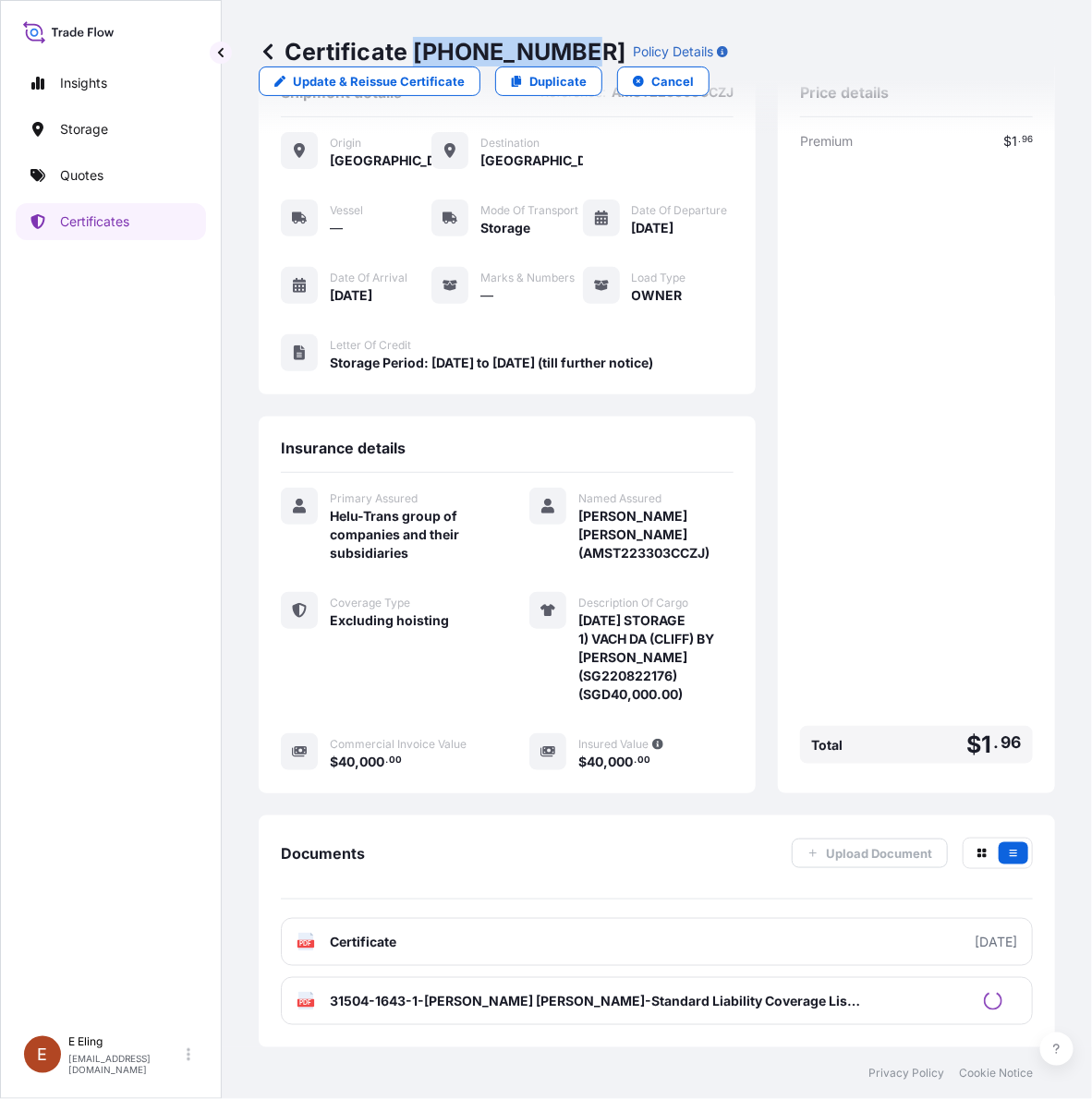
scroll to position [98, 0]
click at [99, 228] on p "Certificates" at bounding box center [94, 222] width 70 height 19
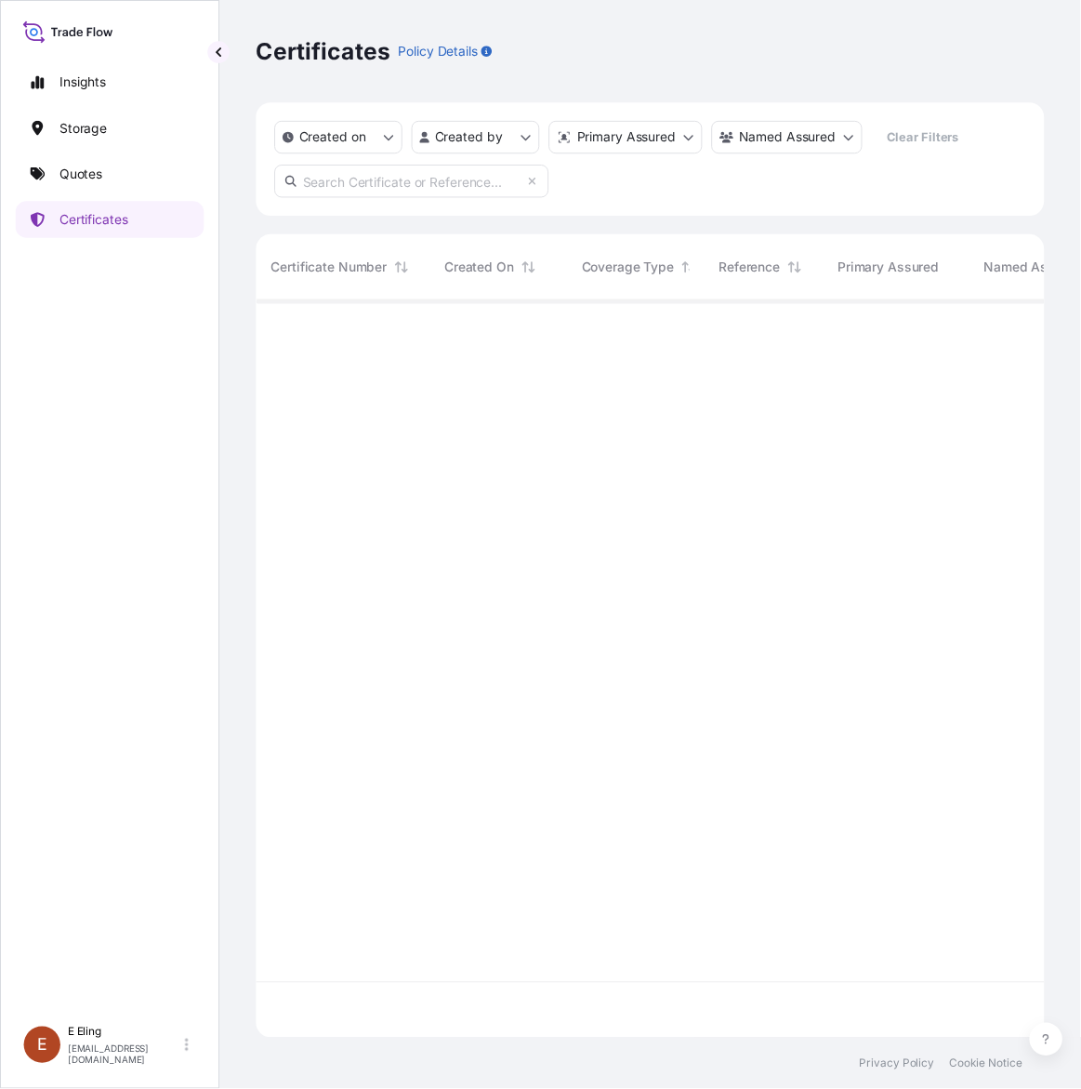
scroll to position [742, 784]
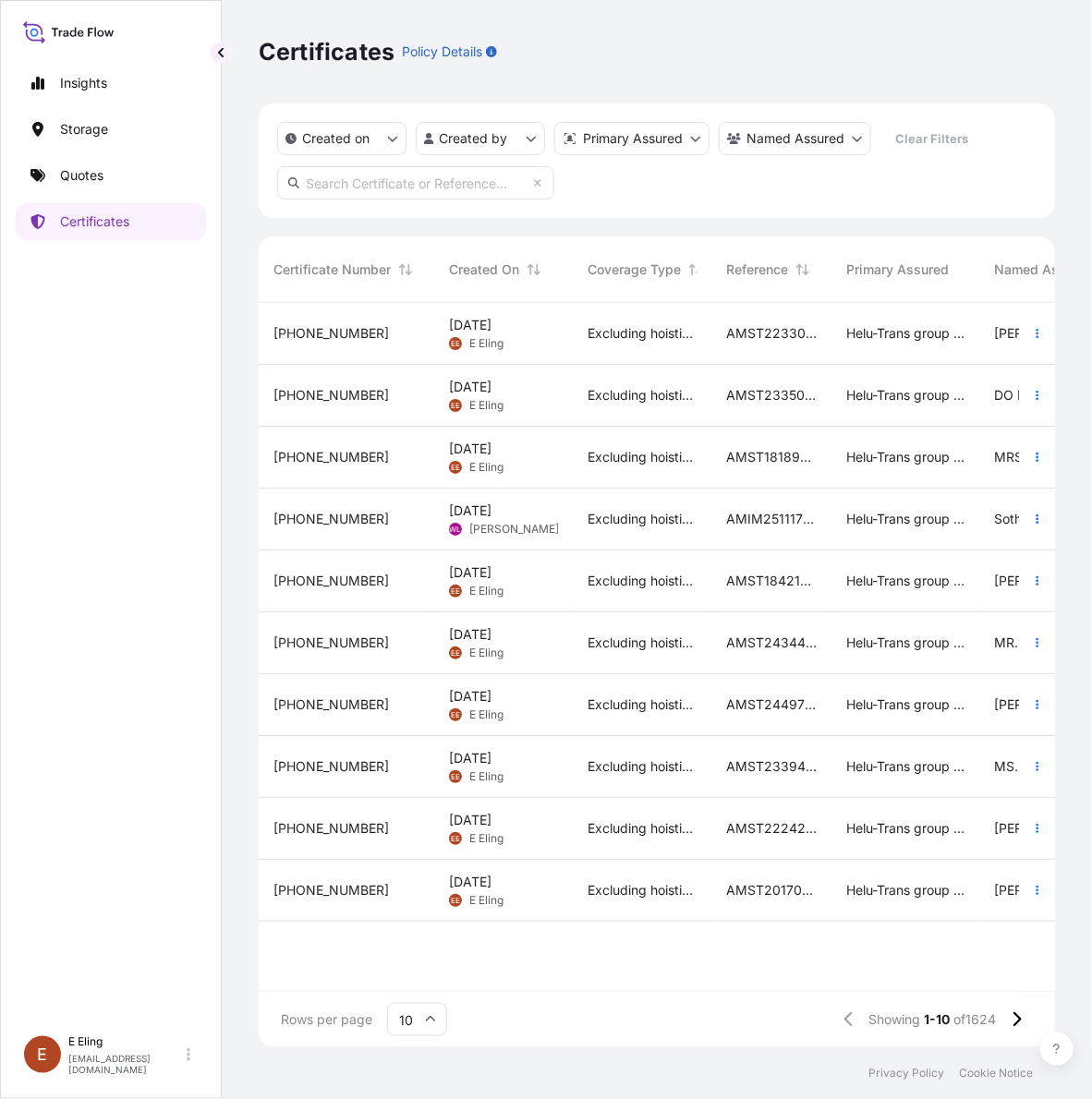
click at [464, 174] on input "text" at bounding box center [415, 182] width 277 height 33
paste input "AMST153100MMHT"
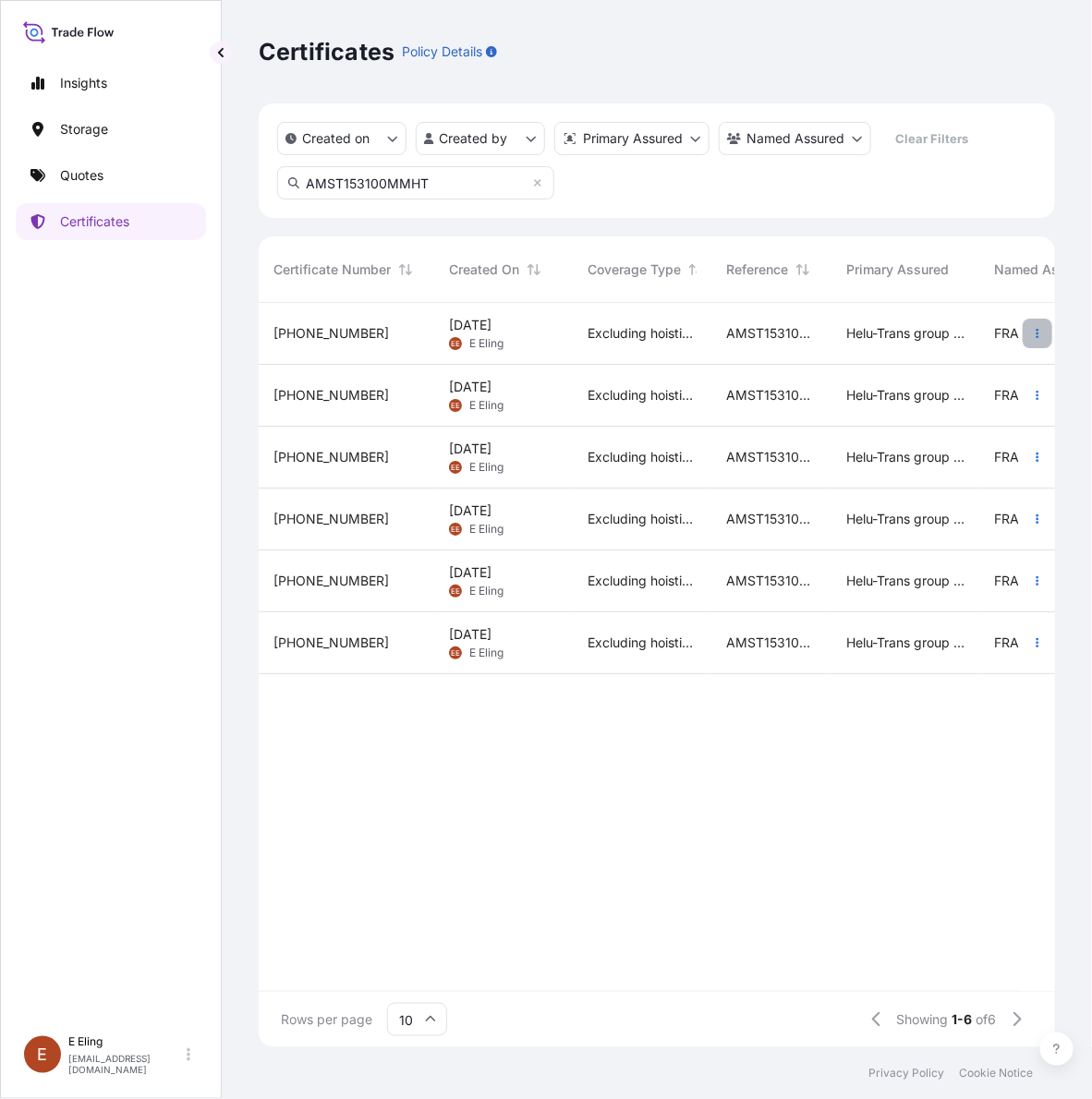
type input "AMST153100MMHT"
click at [1037, 328] on button "button" at bounding box center [1037, 334] width 30 height 30
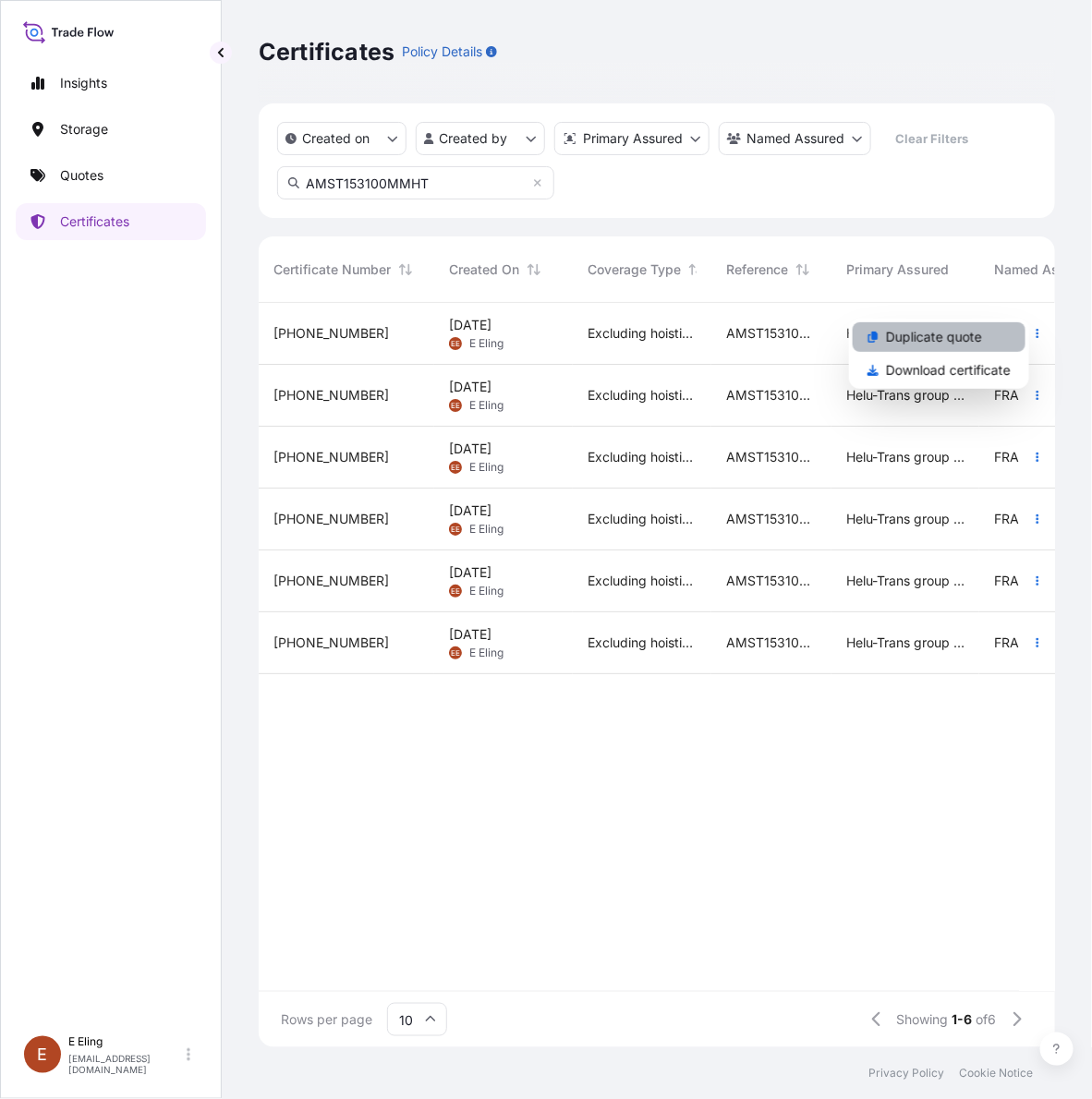
click at [980, 328] on p "Duplicate quote" at bounding box center [934, 337] width 96 height 19
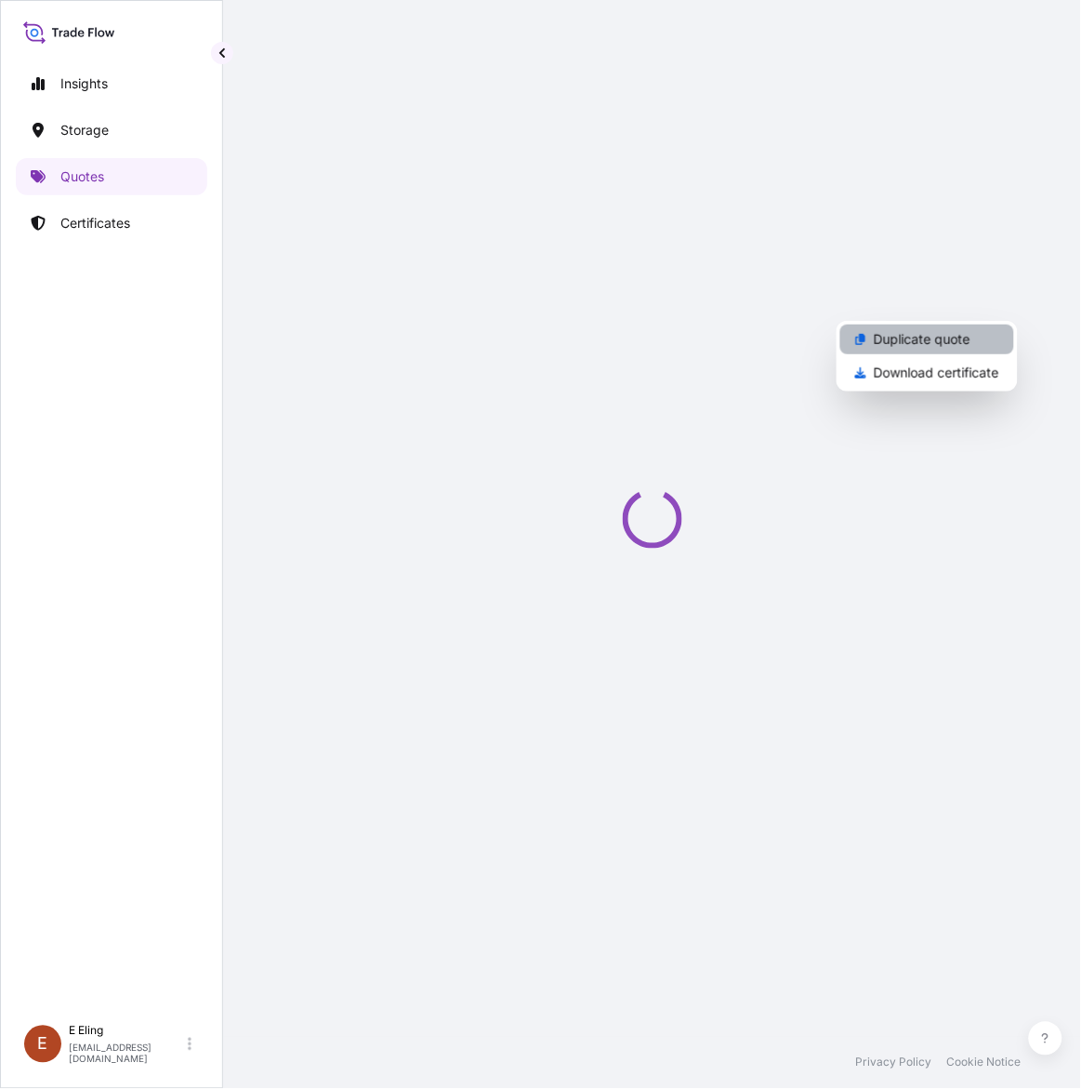
scroll to position [30, 0]
select select "STORAGE"
select select "Storage"
select select "Singapore"
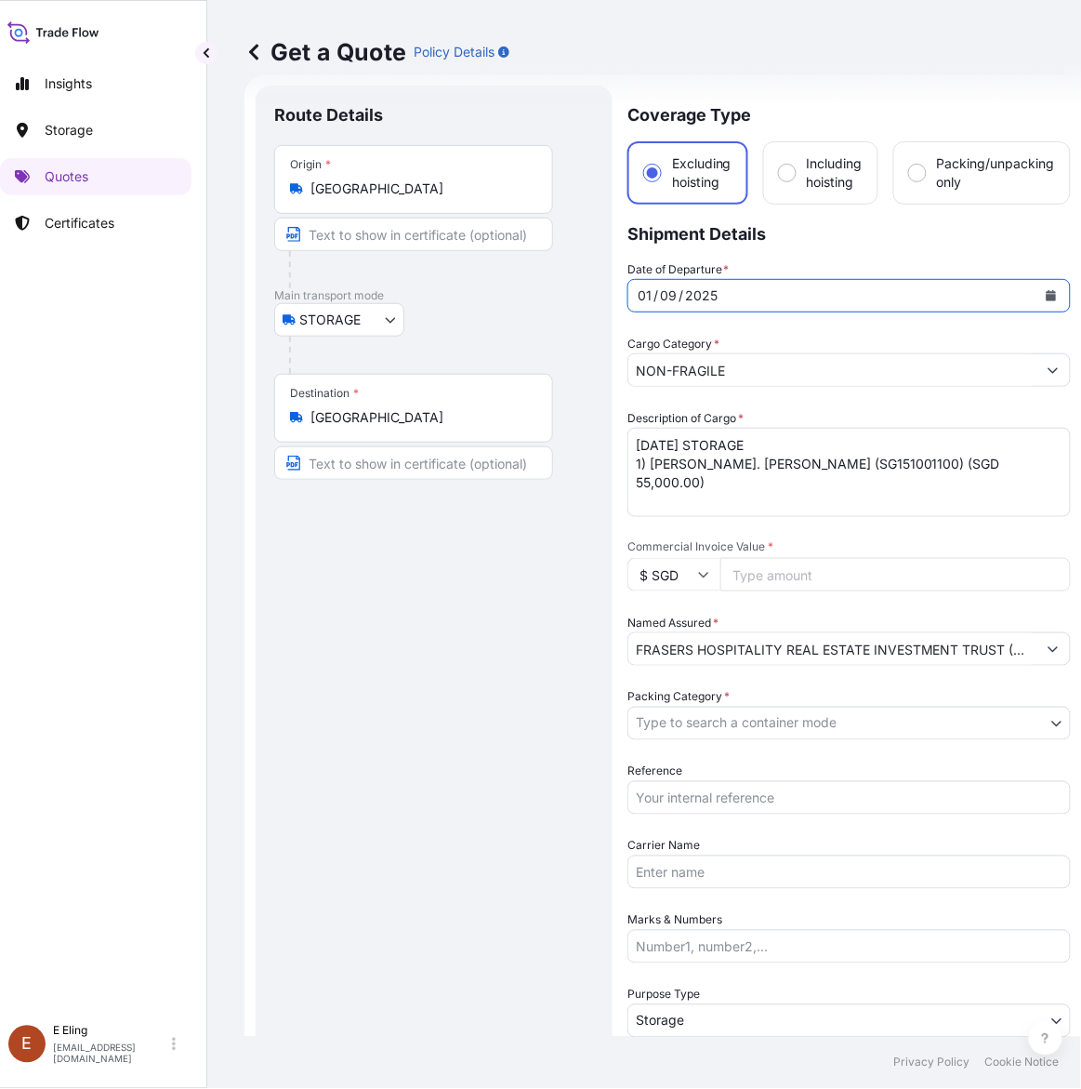
click at [1040, 295] on button "Calendar" at bounding box center [1052, 296] width 30 height 30
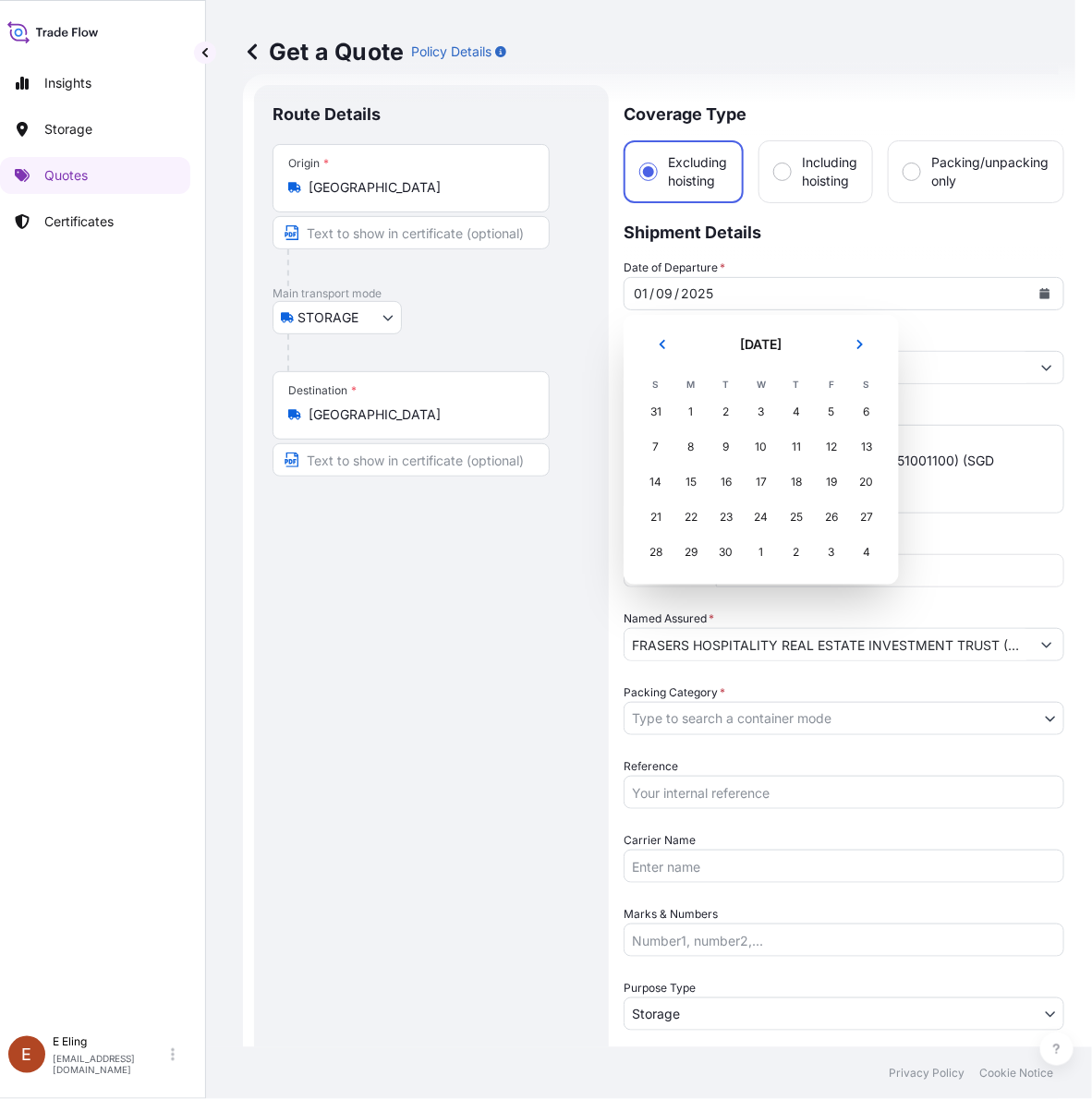
click at [839, 340] on header "September 2025" at bounding box center [760, 352] width 245 height 45
click at [855, 343] on icon "Next" at bounding box center [859, 344] width 11 height 11
click at [763, 408] on div "1" at bounding box center [760, 411] width 33 height 33
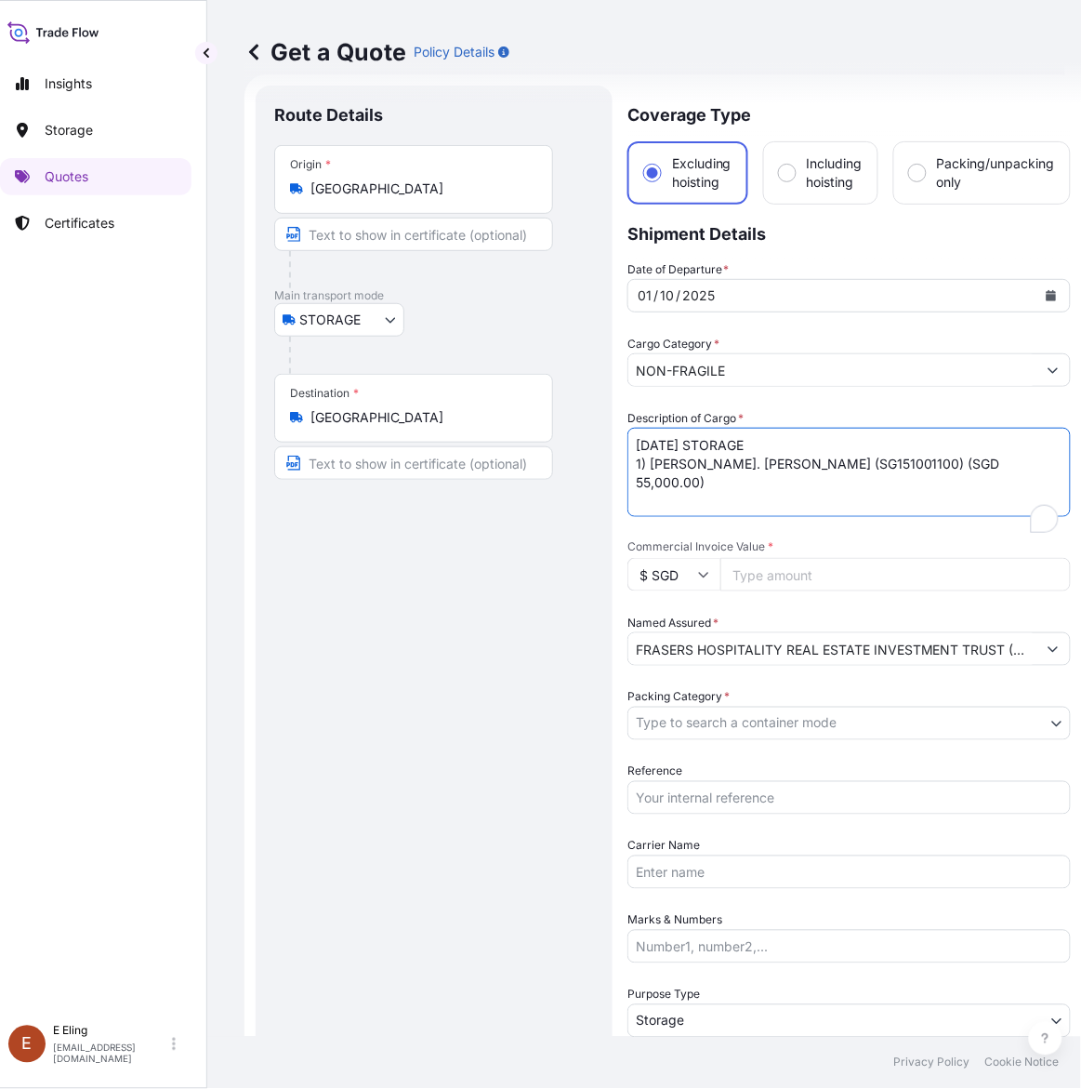
drag, startPoint x: 660, startPoint y: 437, endPoint x: 610, endPoint y: 443, distance: 50.5
click at [610, 442] on form "Route Details Place of loading Road / Inland Road / Inland Origin * Singapore M…" at bounding box center [664, 738] width 838 height 1329
type textarea "OCT25 STORAGE 1) CHUAN BY BRO. JOSEPH MCNALLY (SG151001100) (SGD 55,000.00)"
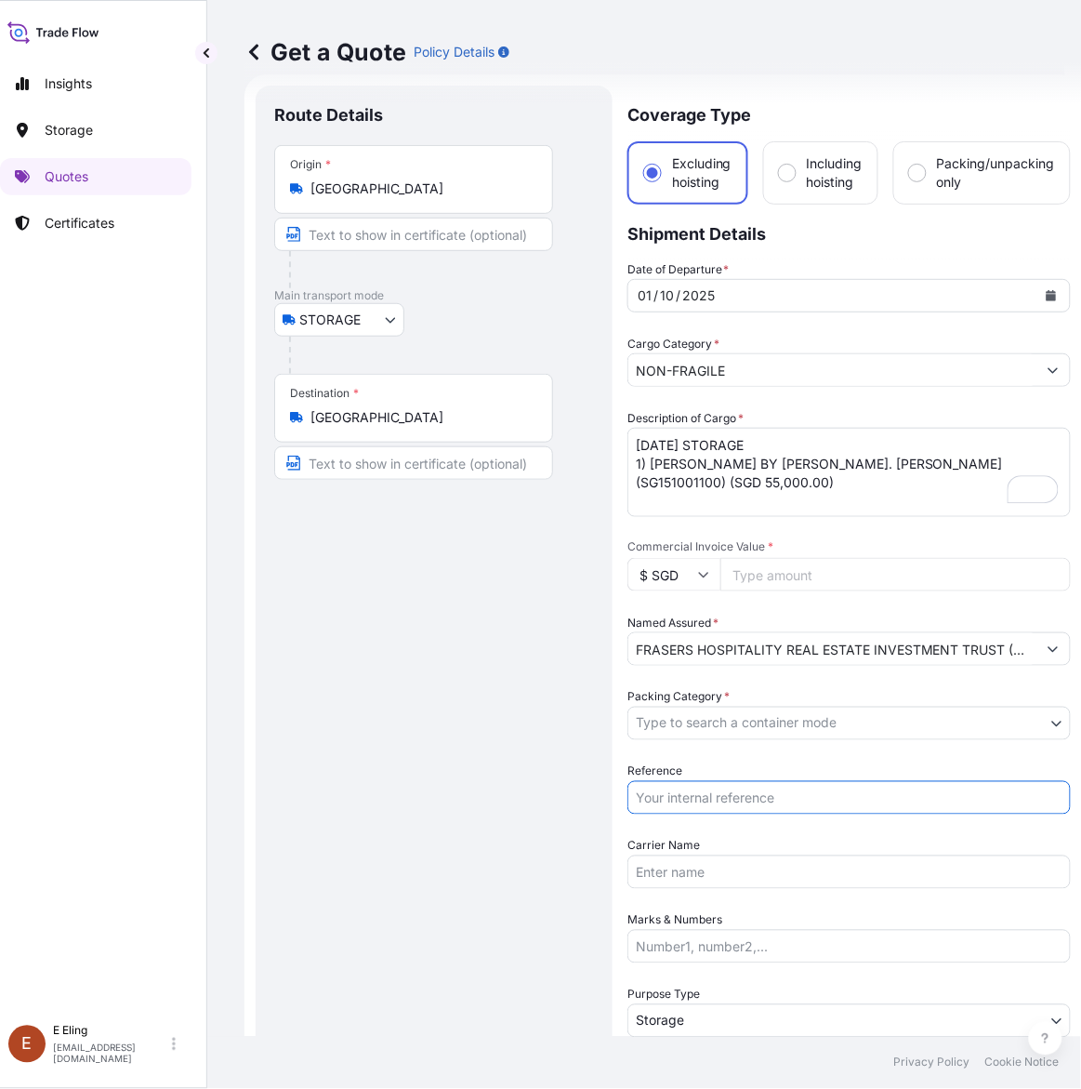
click at [694, 796] on input "Reference" at bounding box center [850, 797] width 444 height 33
paste input "AMST153100MMHT"
type input "AMST153100MMHT"
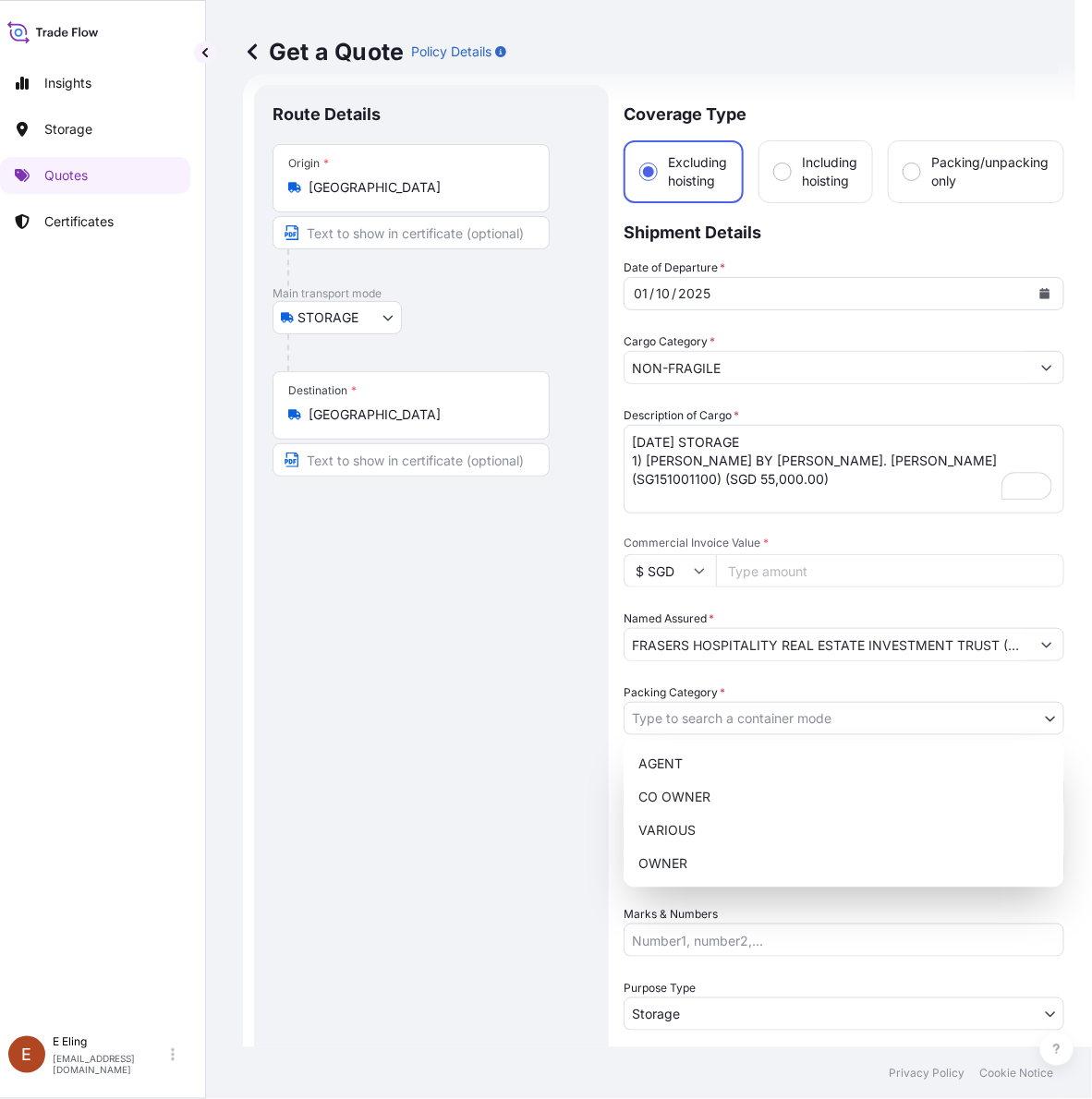
click at [713, 718] on body "October 2025 Insights Storage Quotes Certificates E E Eling eeling@helutrans.co…" at bounding box center [521, 550] width 1074 height 1099
click at [699, 855] on div "OWNER" at bounding box center [844, 864] width 426 height 33
select select "27"
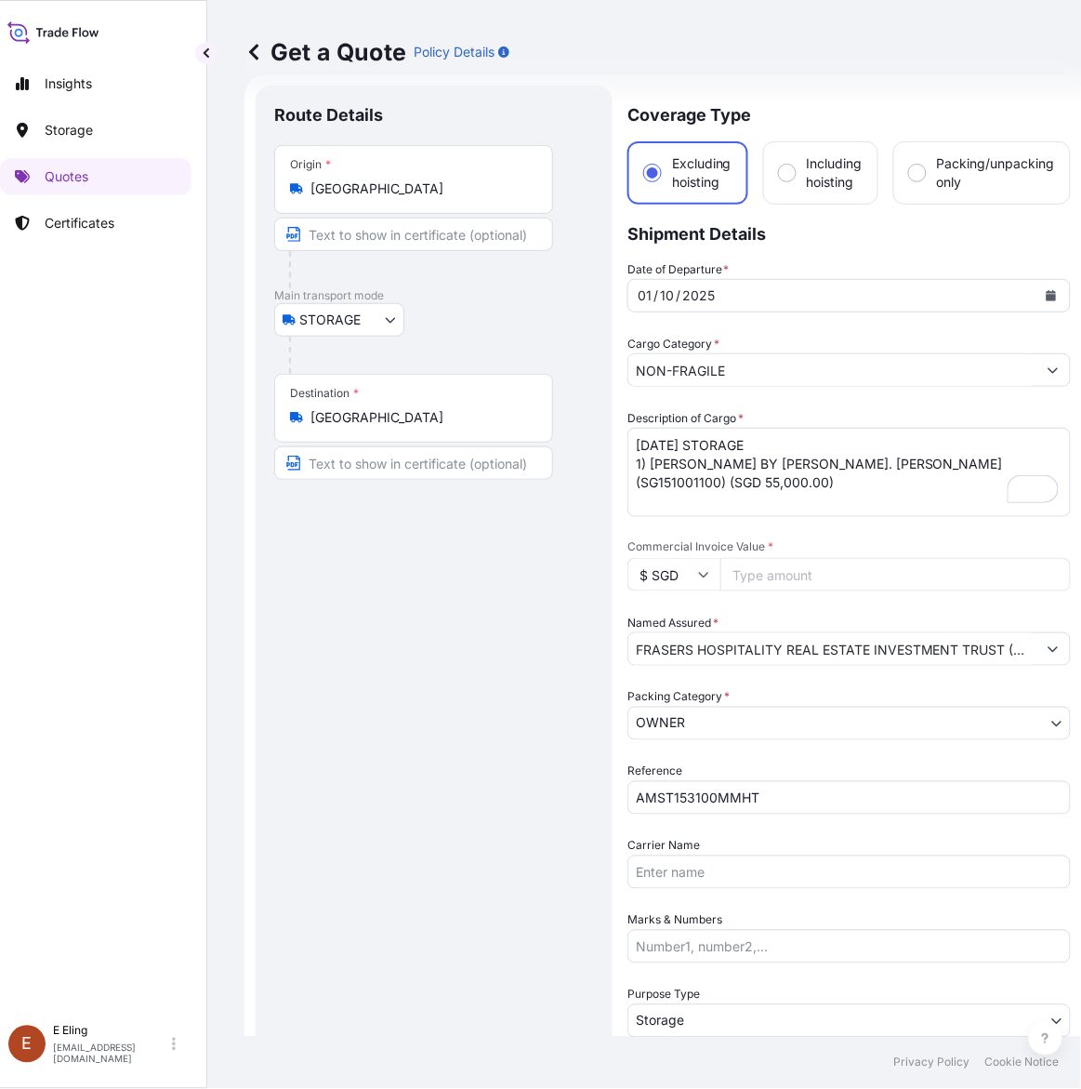
click at [839, 565] on input "Commercial Invoice Value *" at bounding box center [896, 574] width 351 height 33
paste input "55000.00"
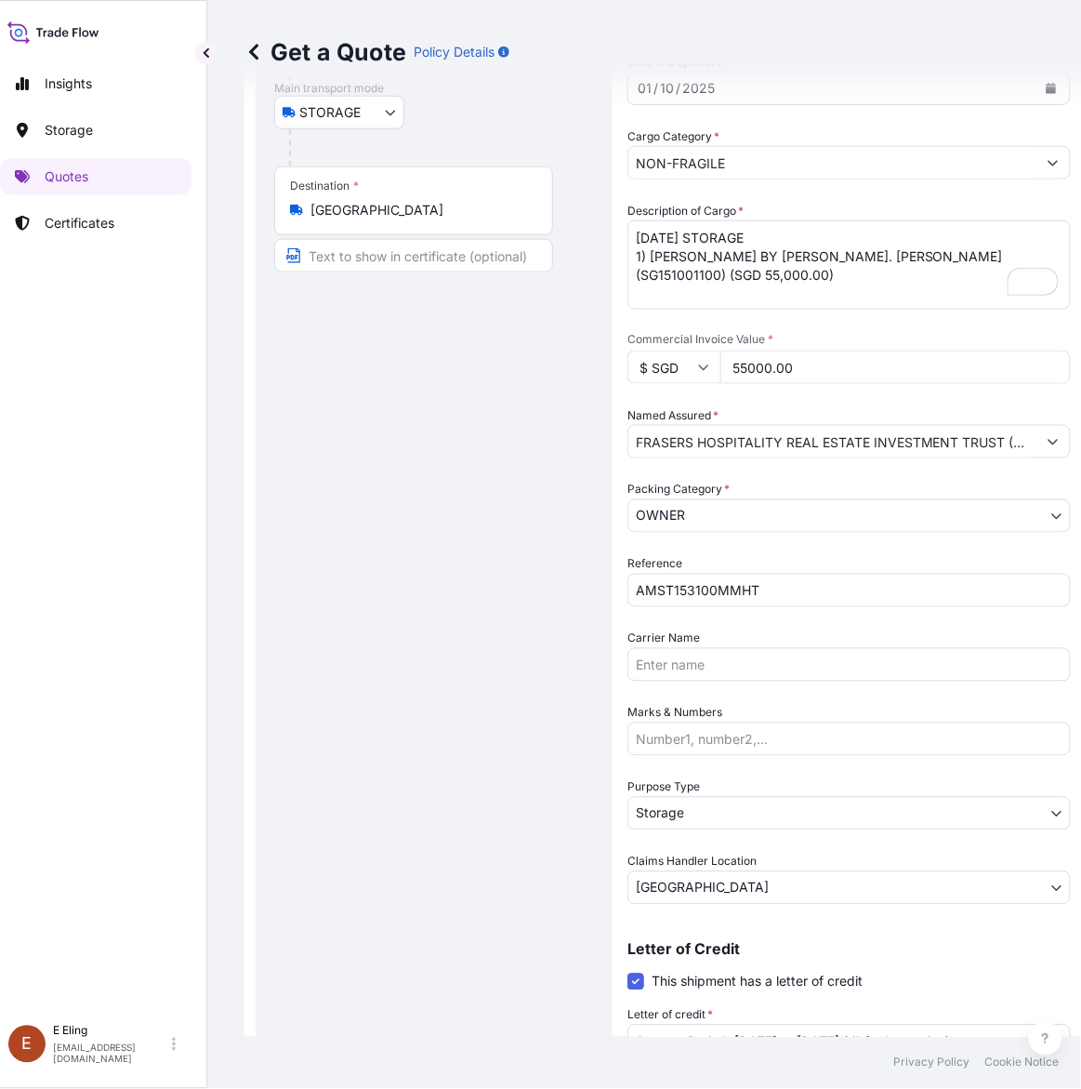
scroll to position [377, 0]
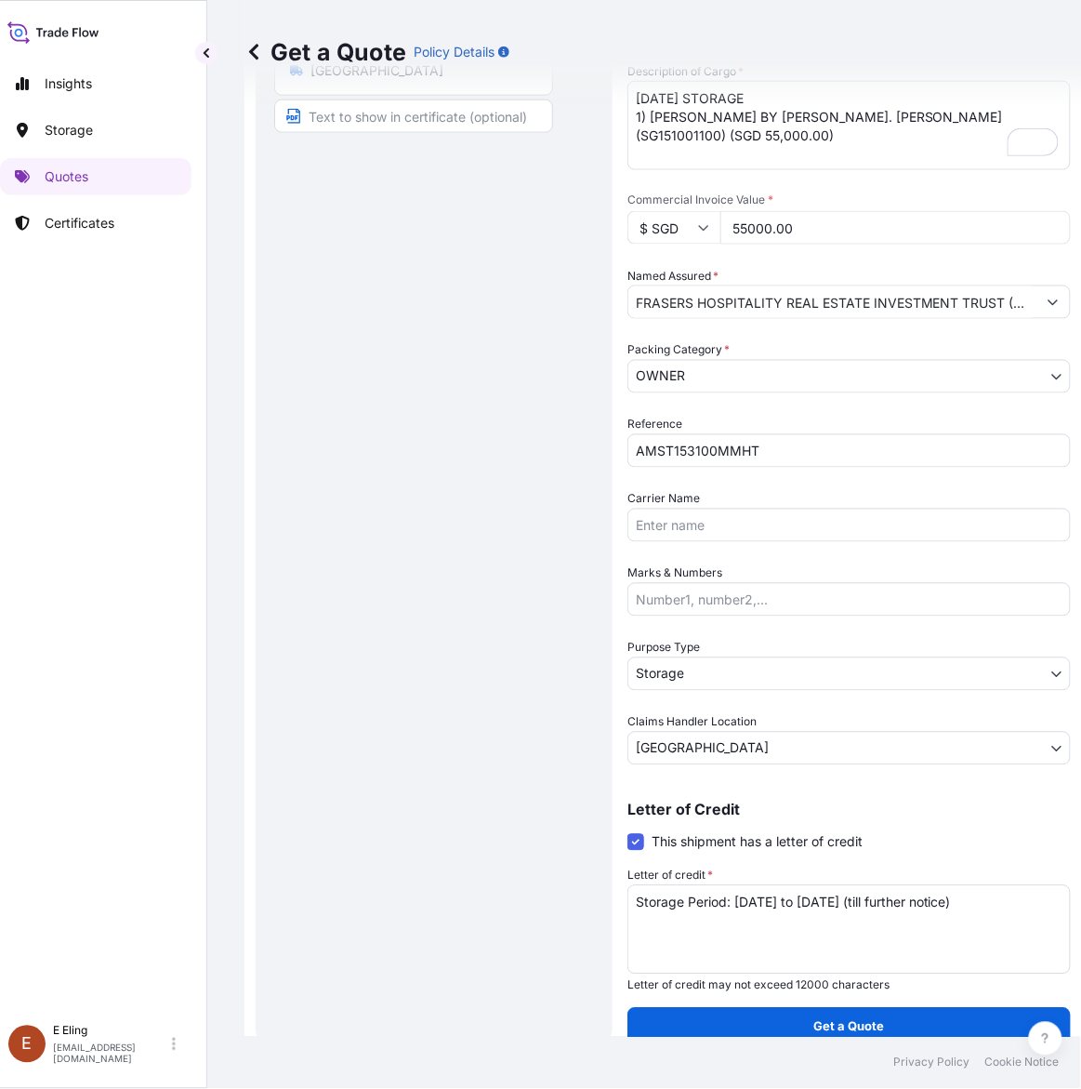
type input "55000.00"
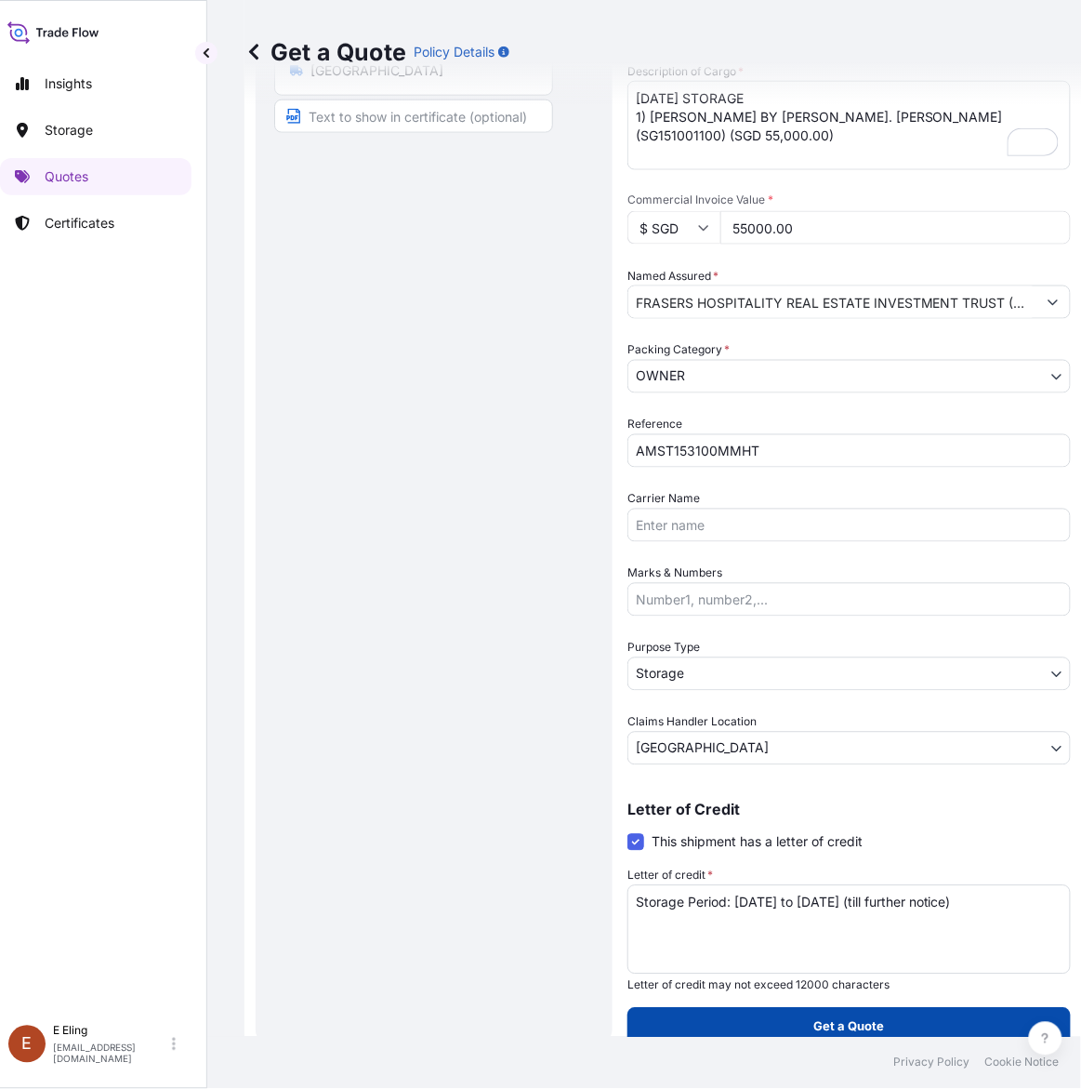
click at [804, 1015] on button "Get a Quote" at bounding box center [850, 1026] width 444 height 37
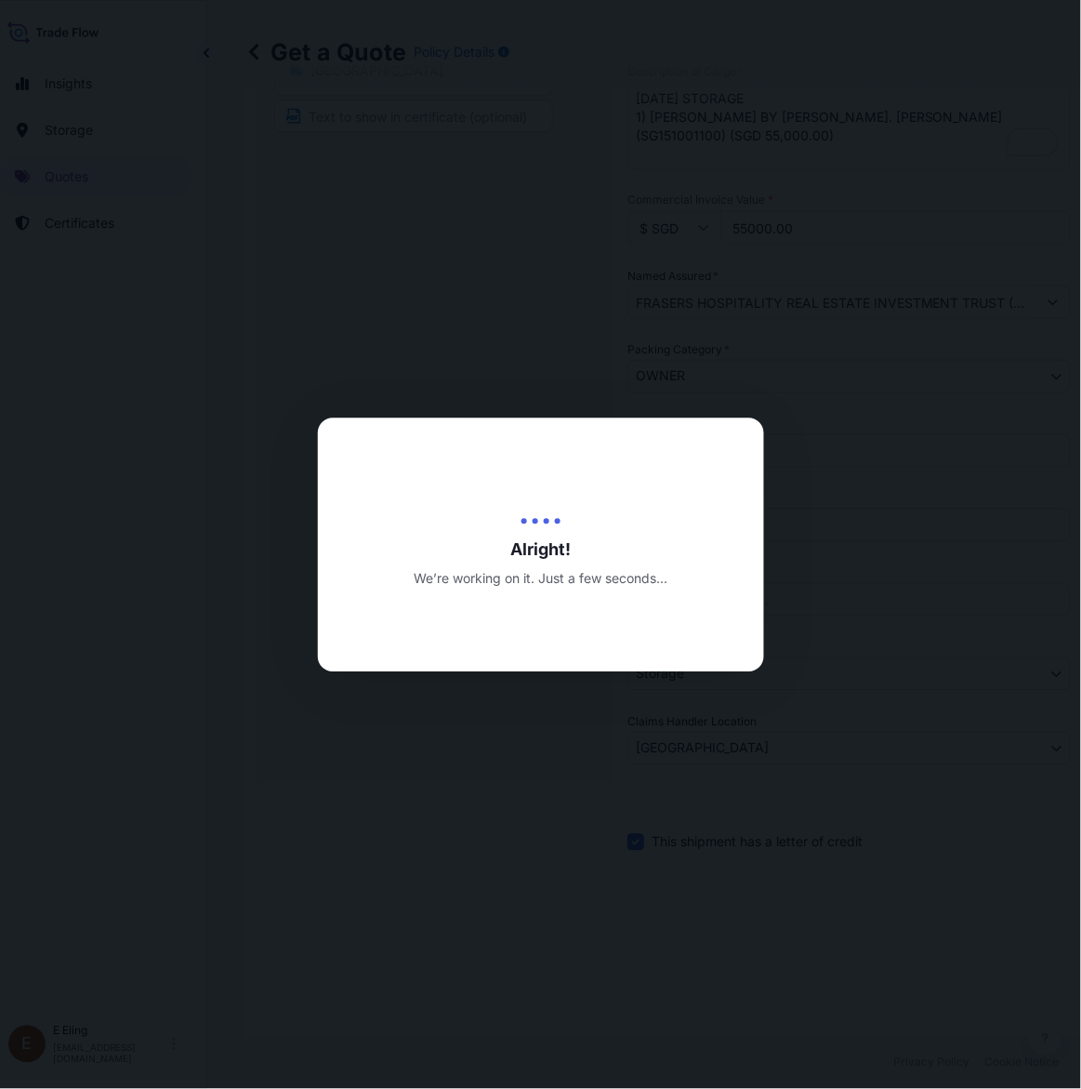
type input "13/10/2025"
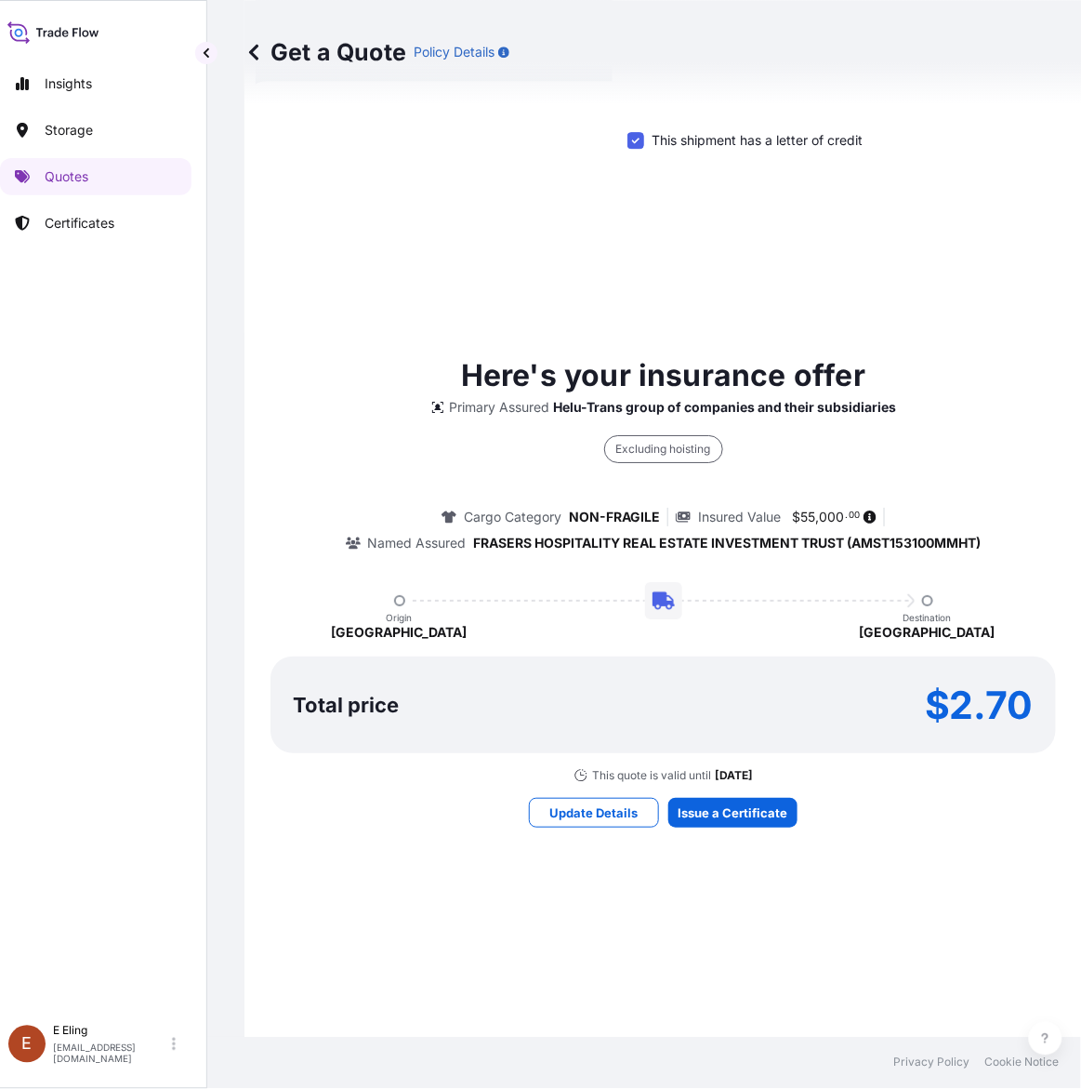
scroll to position [1084, 0]
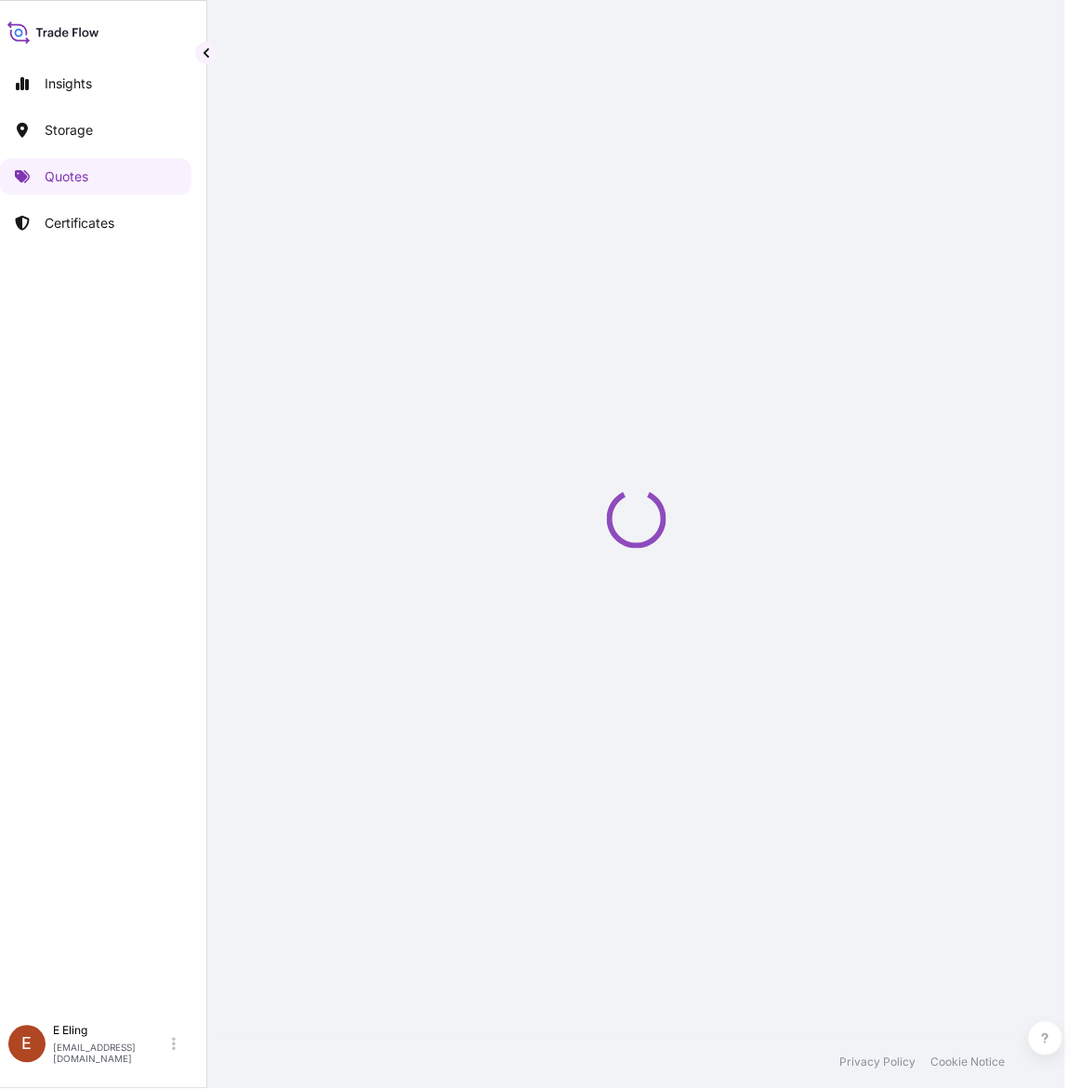
select select "STORAGE"
select select "Transit"
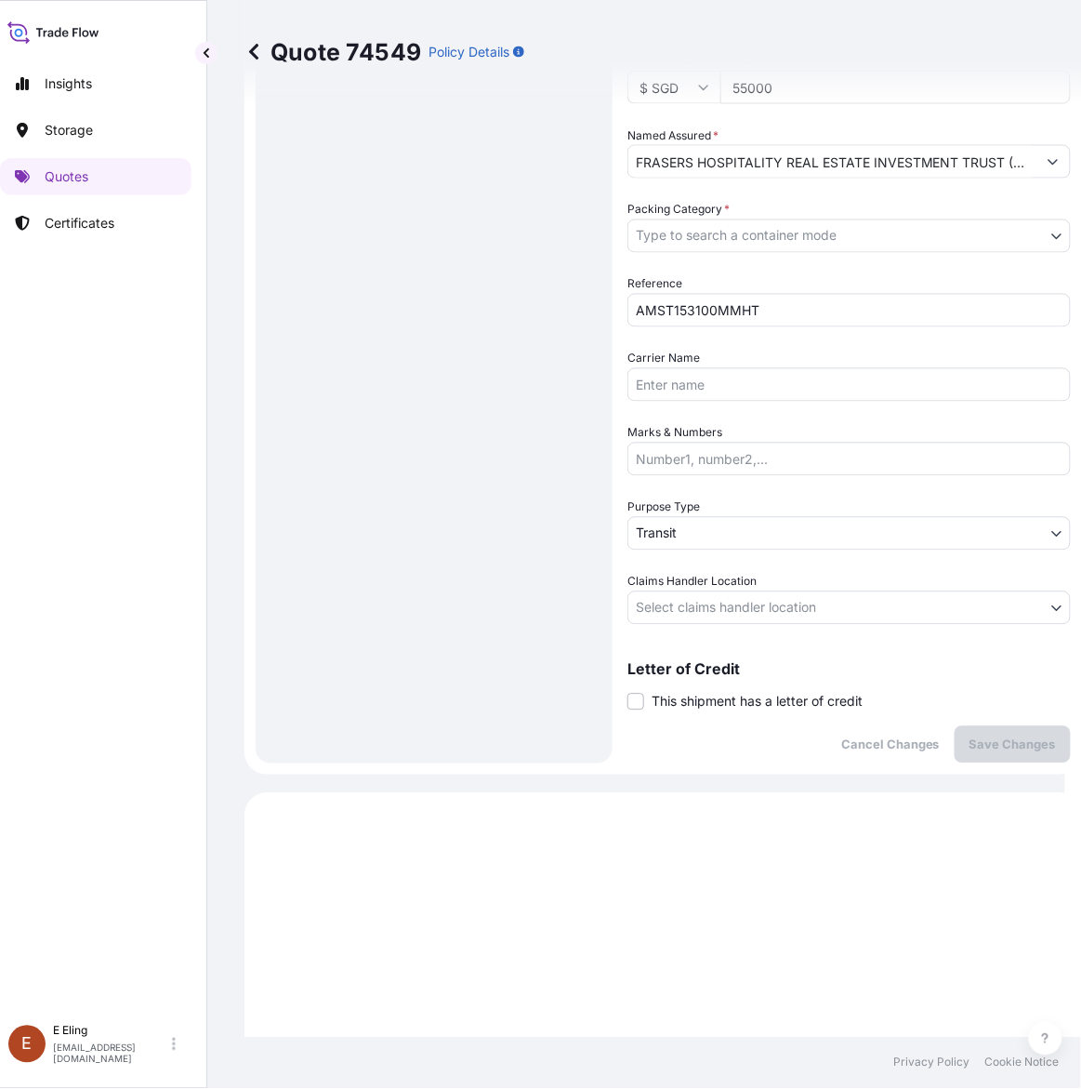
click at [783, 704] on span "This shipment has a letter of credit" at bounding box center [757, 702] width 211 height 19
click at [628, 692] on input "This shipment has a letter of credit" at bounding box center [628, 692] width 0 height 0
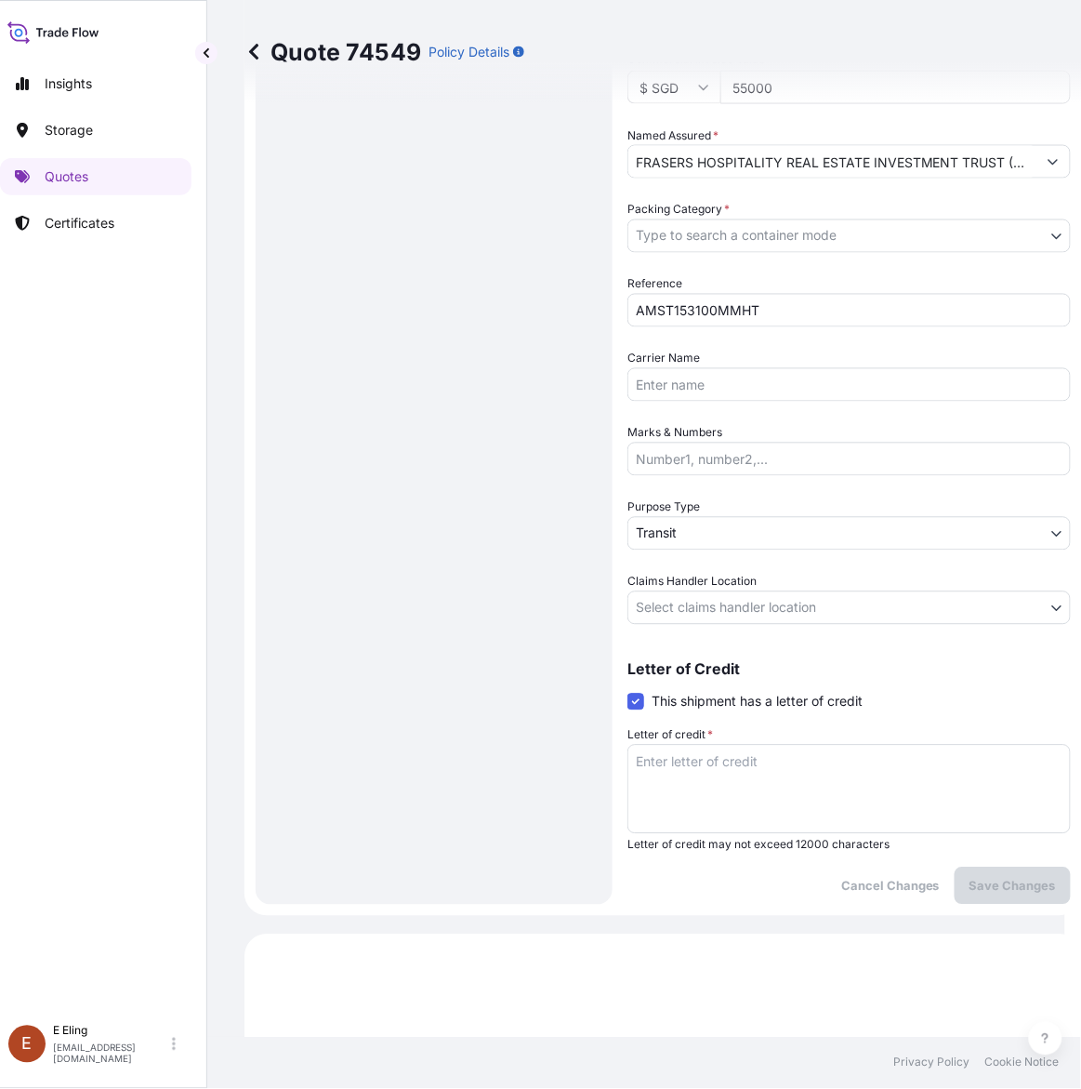
click at [786, 753] on textarea "Letter of credit *" at bounding box center [850, 789] width 444 height 89
paste textarea "Storage Period: 01 Oct 2025 to 31 Oct 2025 (till further notice)"
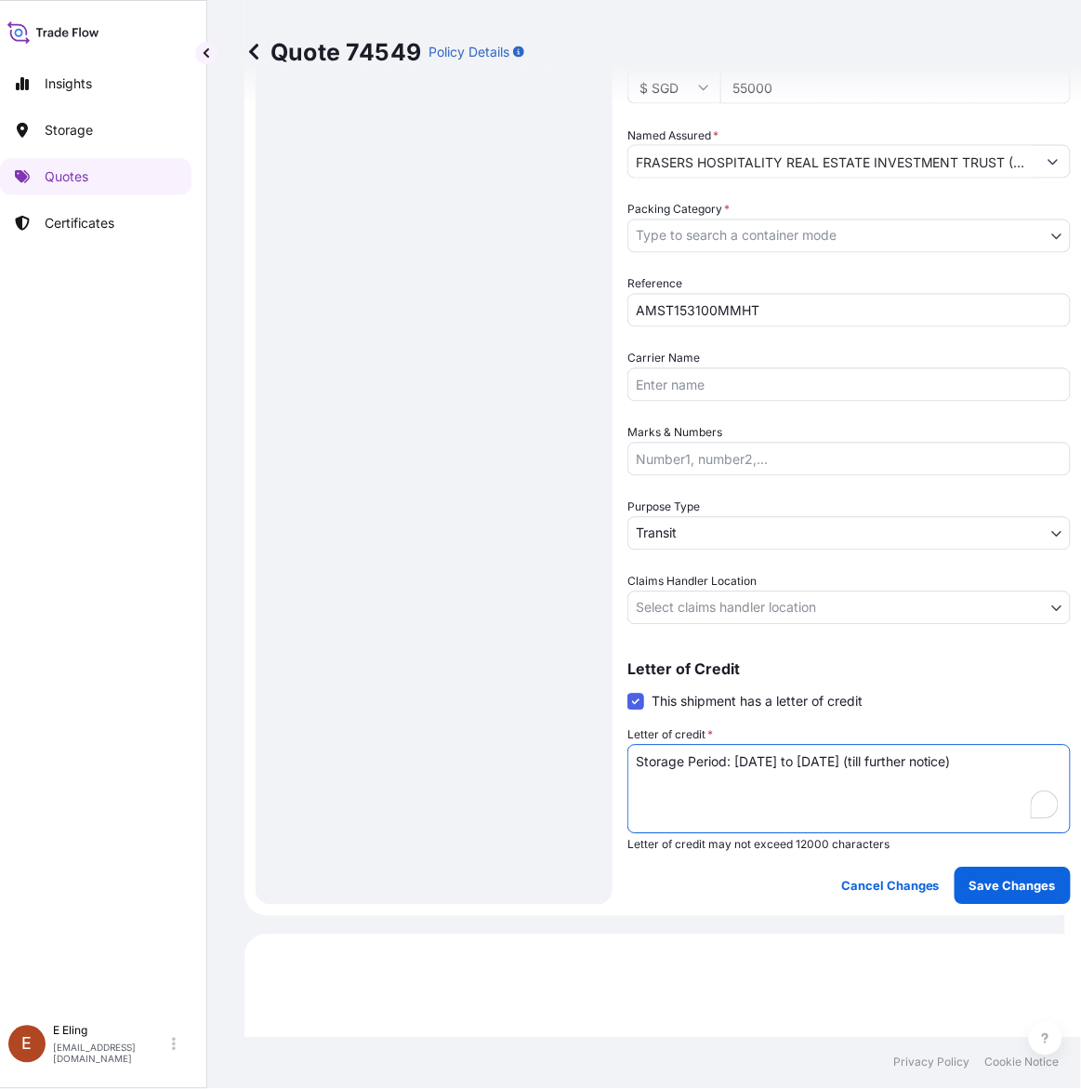
type textarea "Storage Period: 01 Oct 2025 to 31 Oct 2025 (till further notice)"
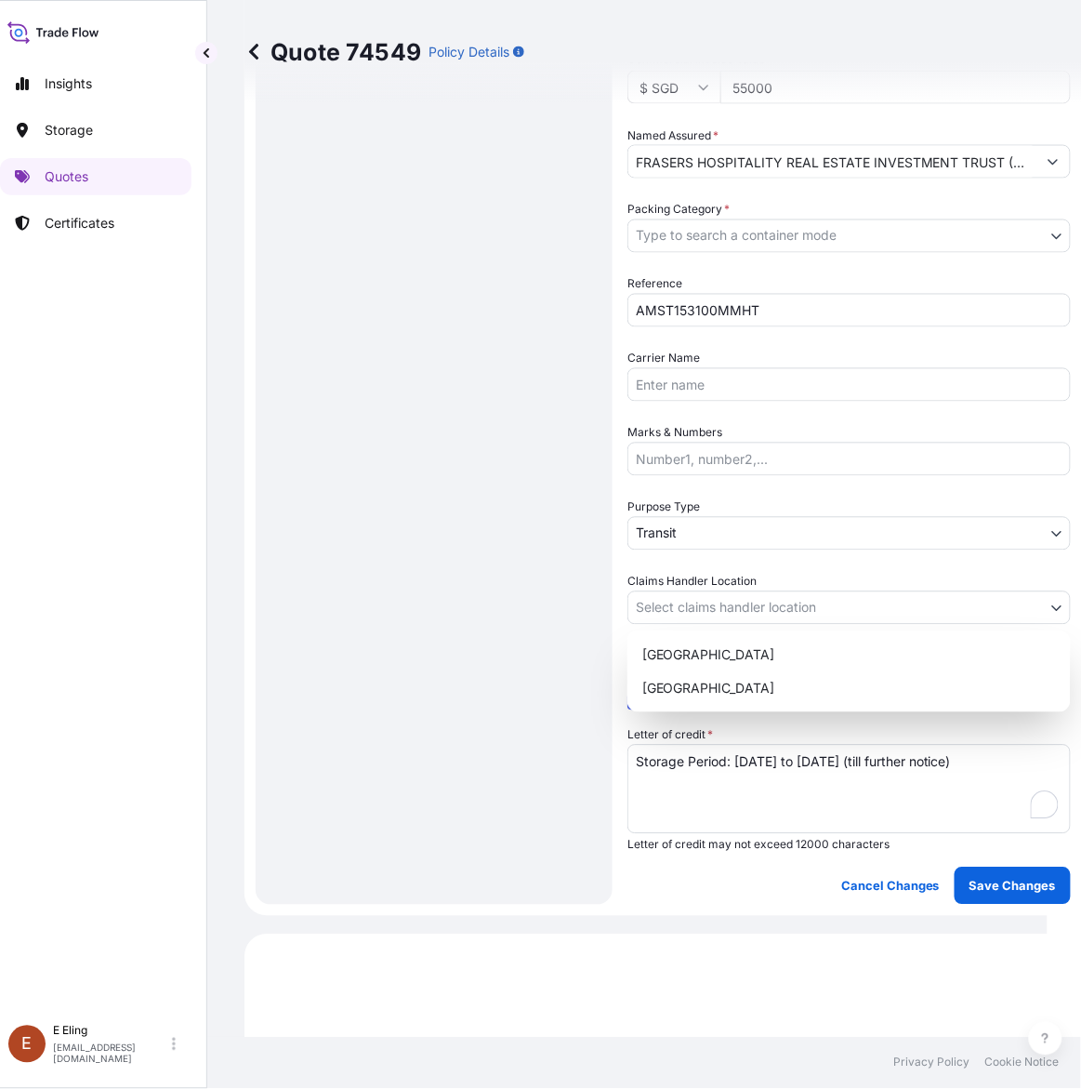
click at [746, 604] on body "Insights Storage Quotes Certificates E E Eling eeling@helutrans.com Quote 74549…" at bounding box center [516, 544] width 1064 height 1089
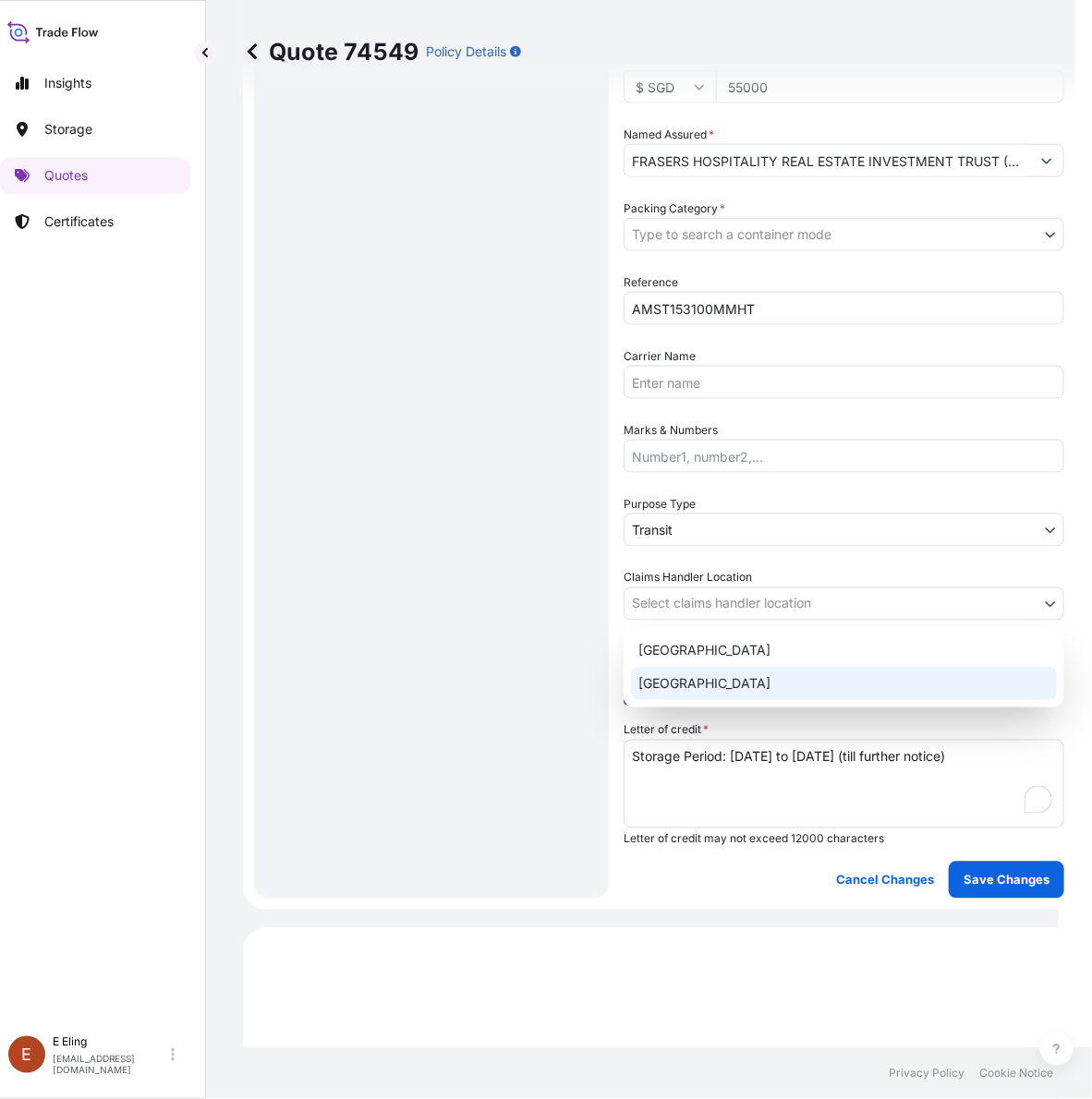
click at [712, 672] on div "Singapore" at bounding box center [844, 683] width 426 height 33
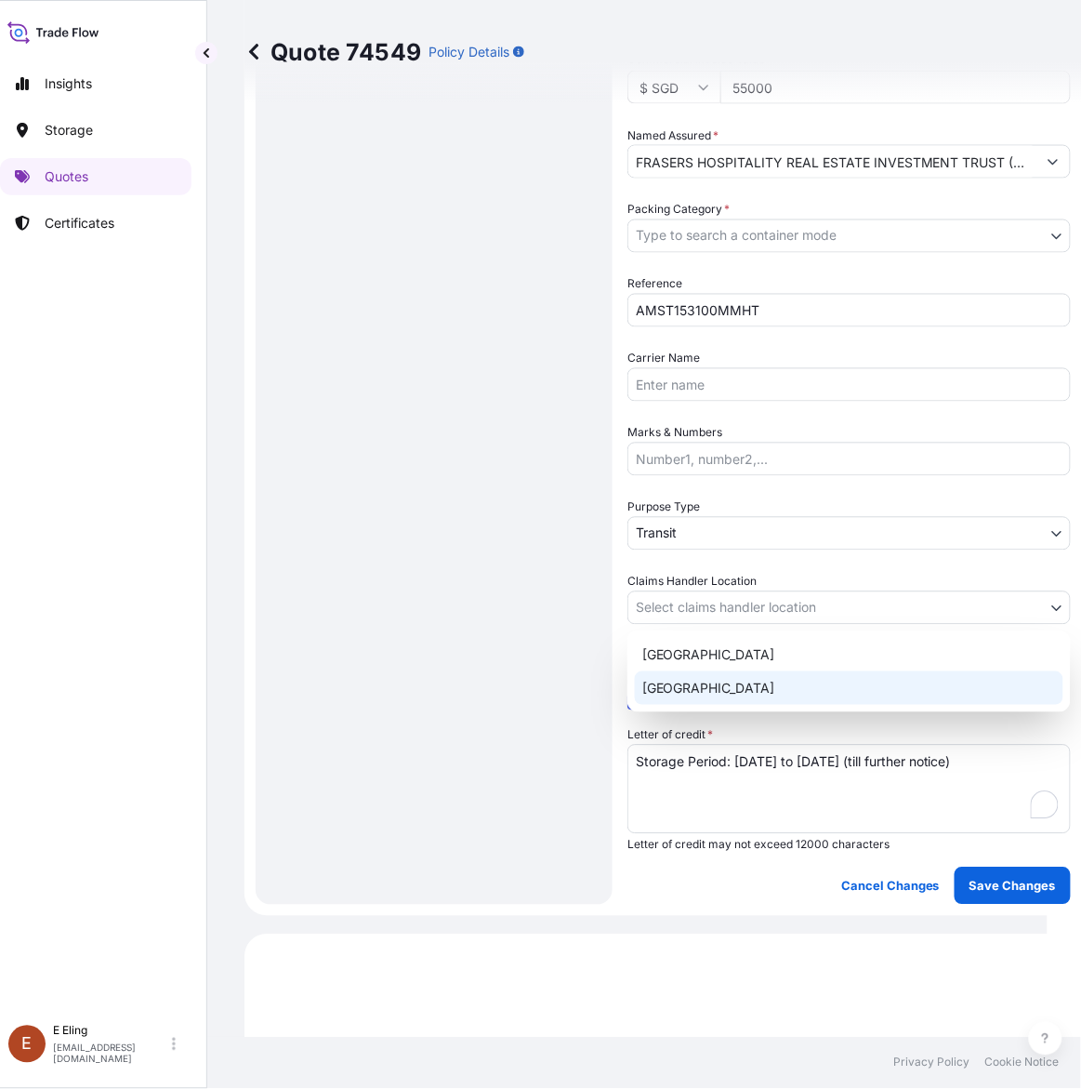
select select "Singapore"
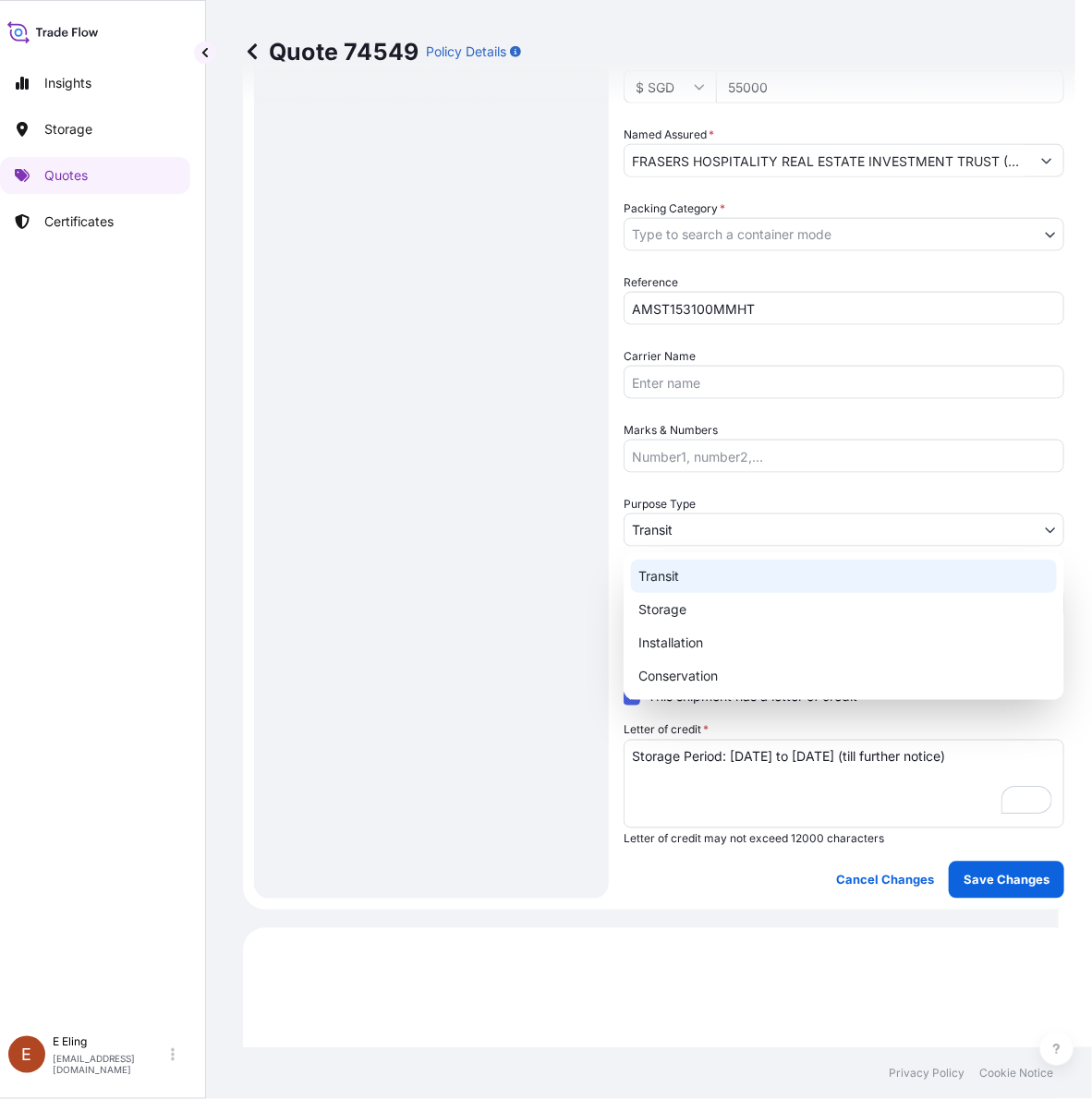
click at [698, 519] on body "Insights Storage Quotes Certificates E E Eling eeling@helutrans.com Quote 74549…" at bounding box center [521, 550] width 1074 height 1099
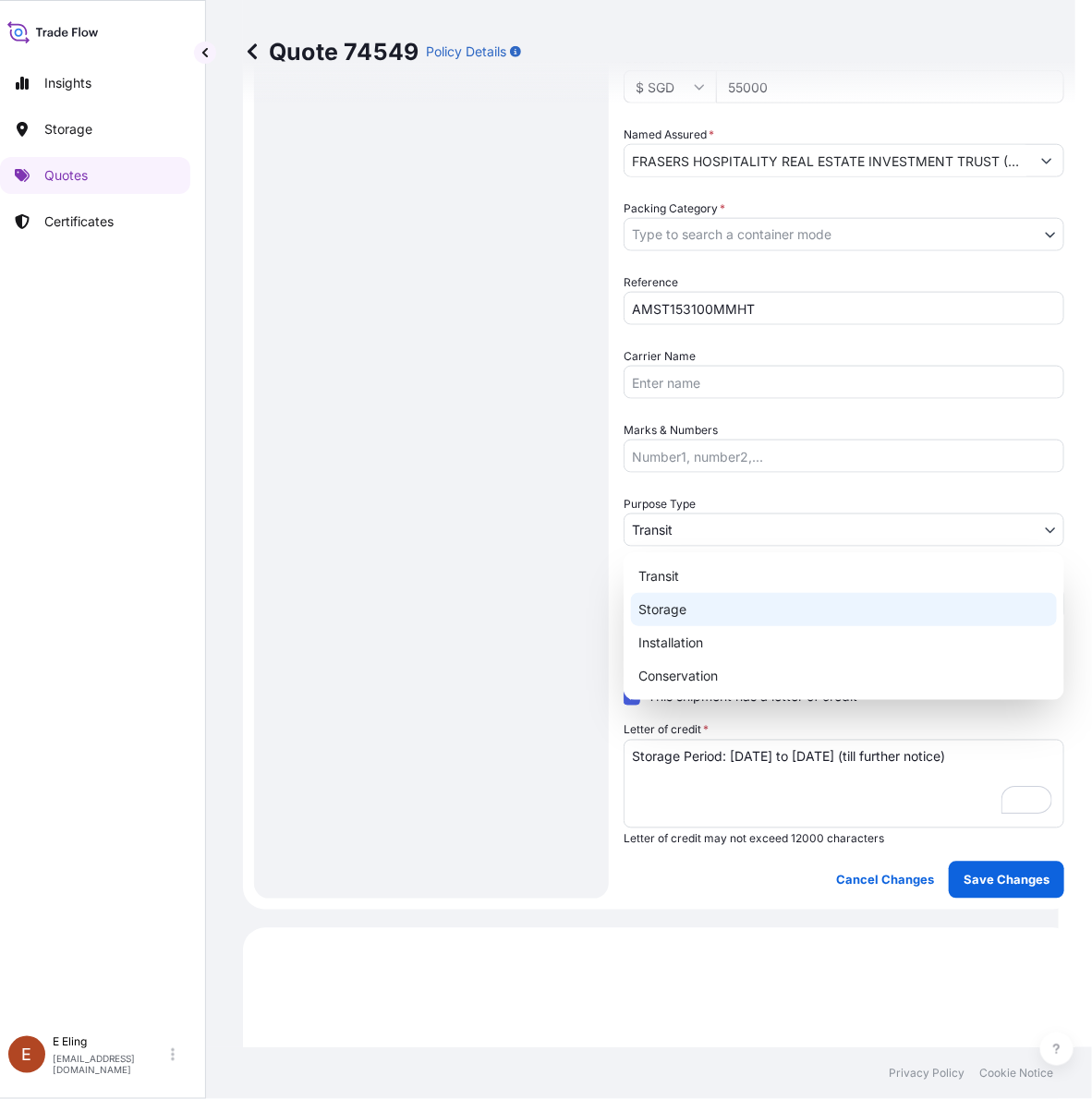
click at [668, 607] on div "Storage" at bounding box center [844, 609] width 426 height 33
select select "Storage"
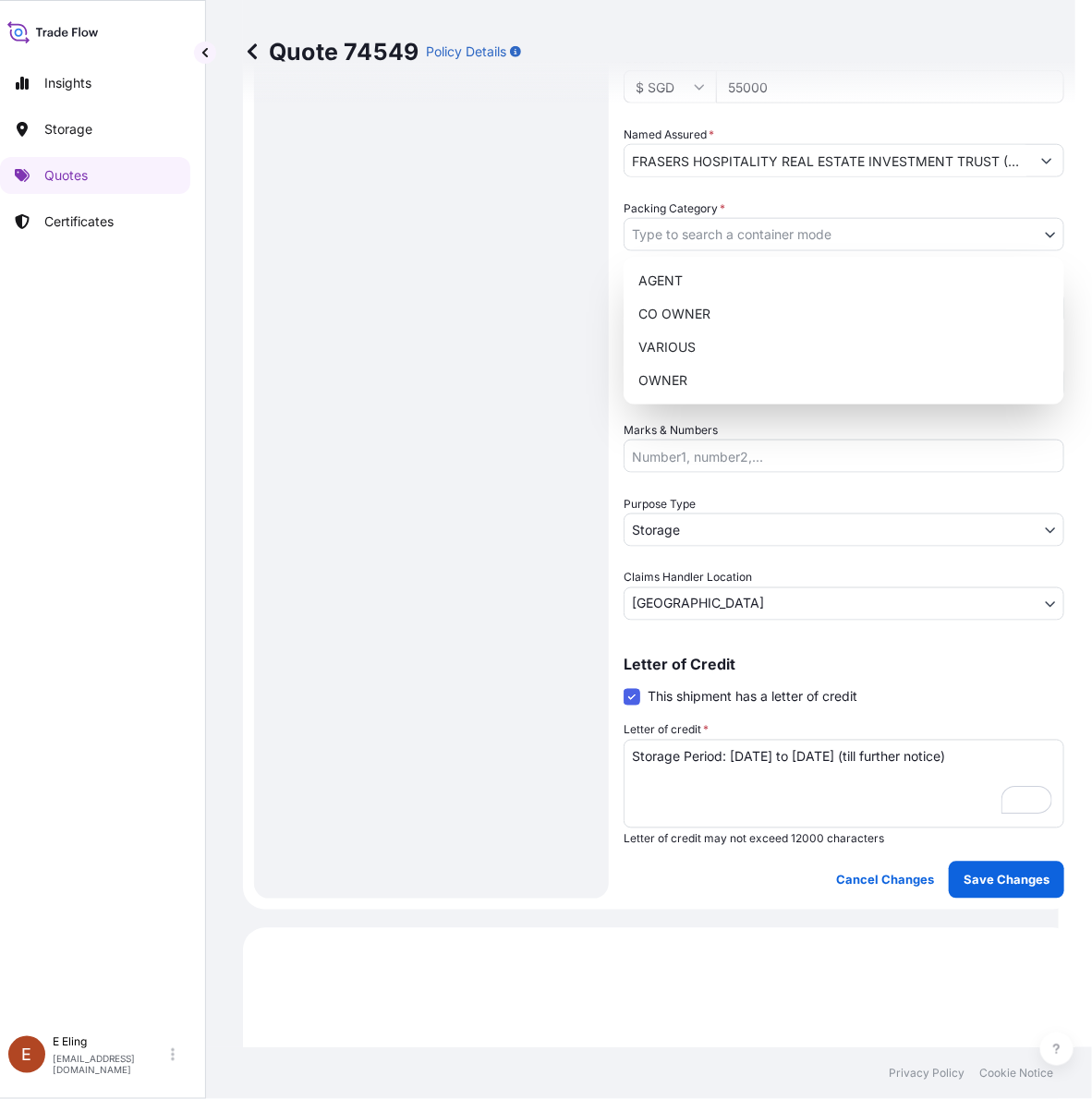
click at [767, 231] on body "Insights Storage Quotes Certificates E E Eling eeling@helutrans.com Quote 74549…" at bounding box center [521, 550] width 1074 height 1099
click at [691, 381] on div "OWNER" at bounding box center [844, 380] width 426 height 33
select select "27"
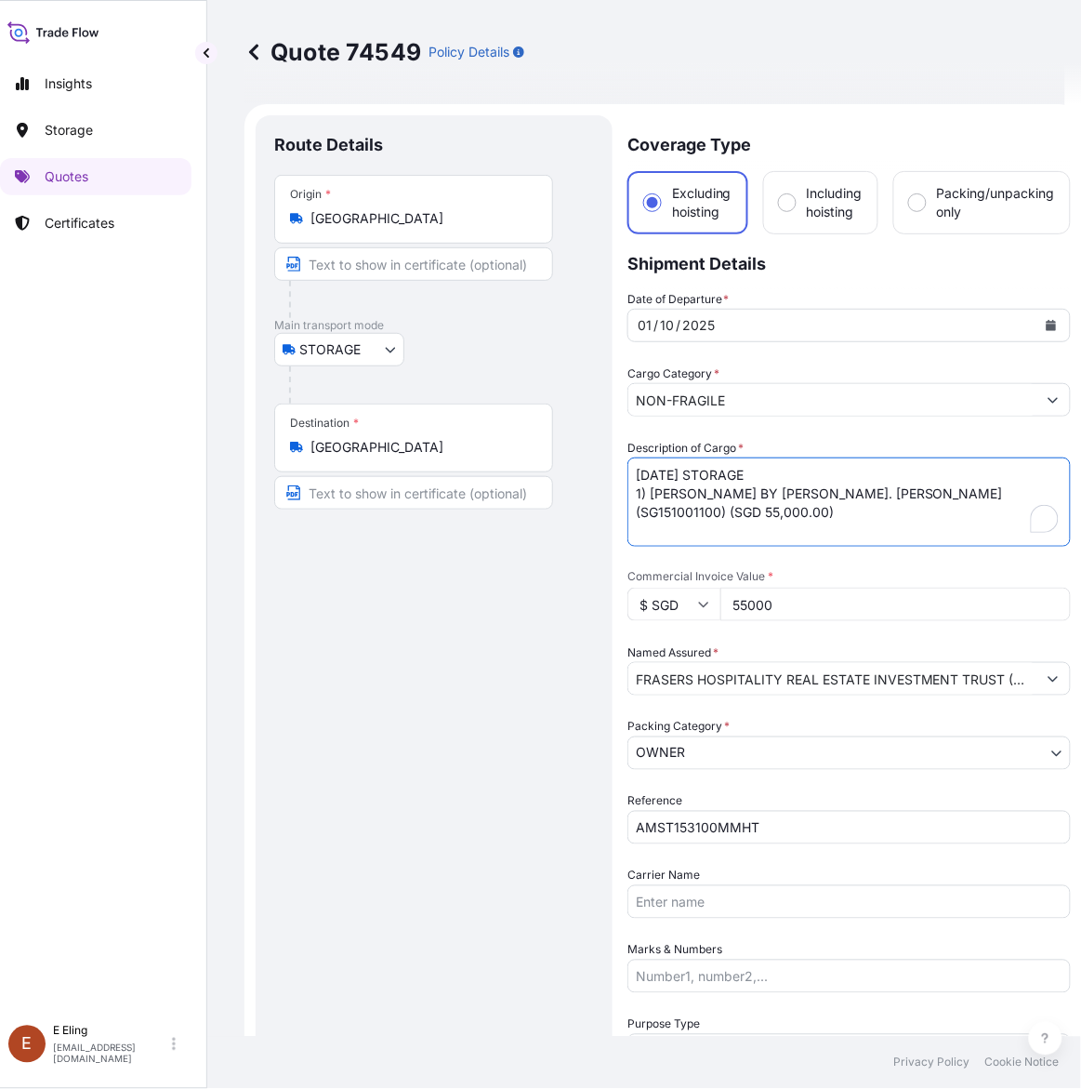
click at [629, 516] on textarea "OCT25 STORAGE 1) CHUAN BY BRO. JOSEPH MCNALLY (SG151001100) (SGD 55,000.00)" at bounding box center [850, 501] width 444 height 89
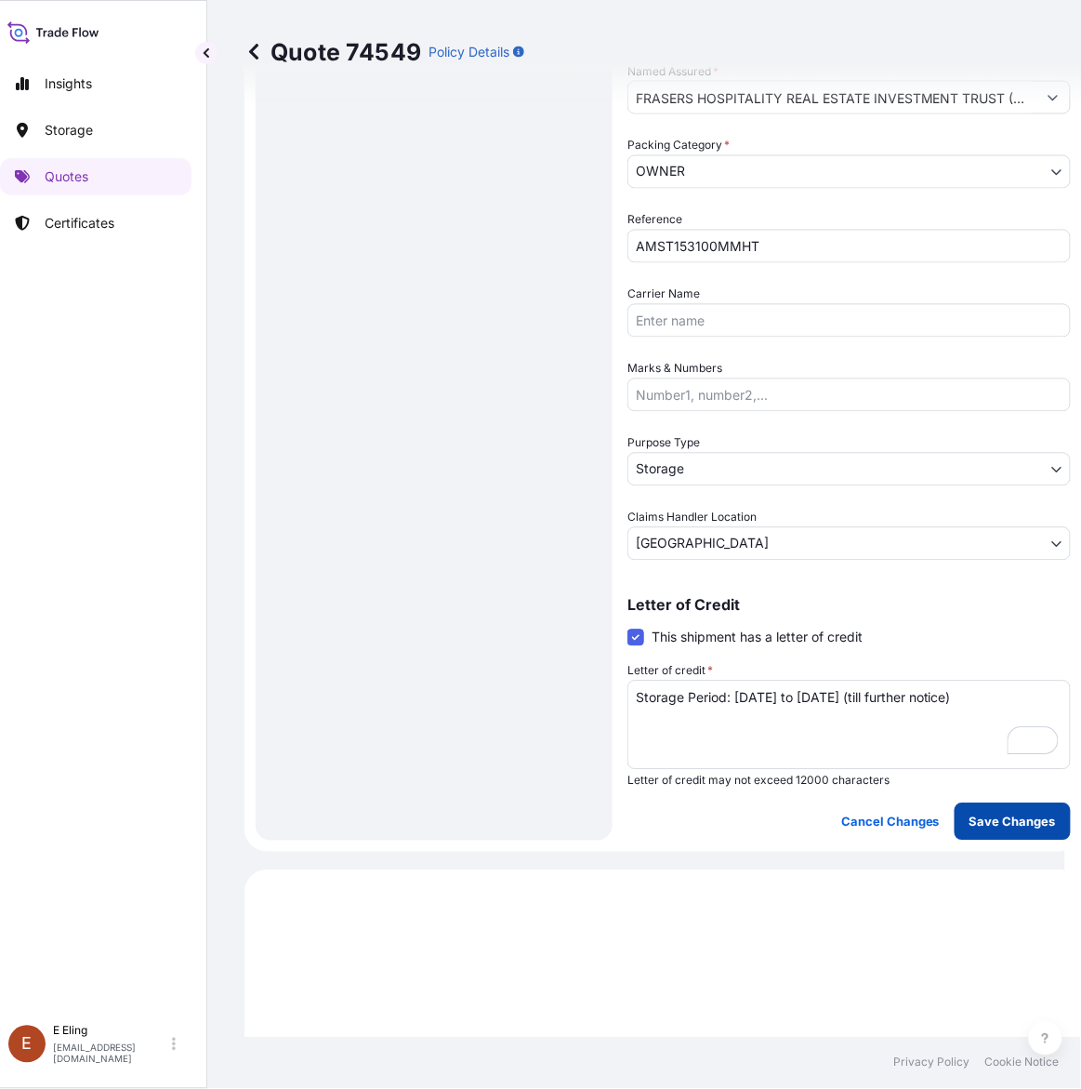
type textarea "OCT25 STORAGE 1) CHUAN BY BRO. JOSEPH MCNALLY (SG151001100) (SGD55,000.00)"
click at [1018, 820] on p "Save Changes" at bounding box center [1013, 822] width 86 height 19
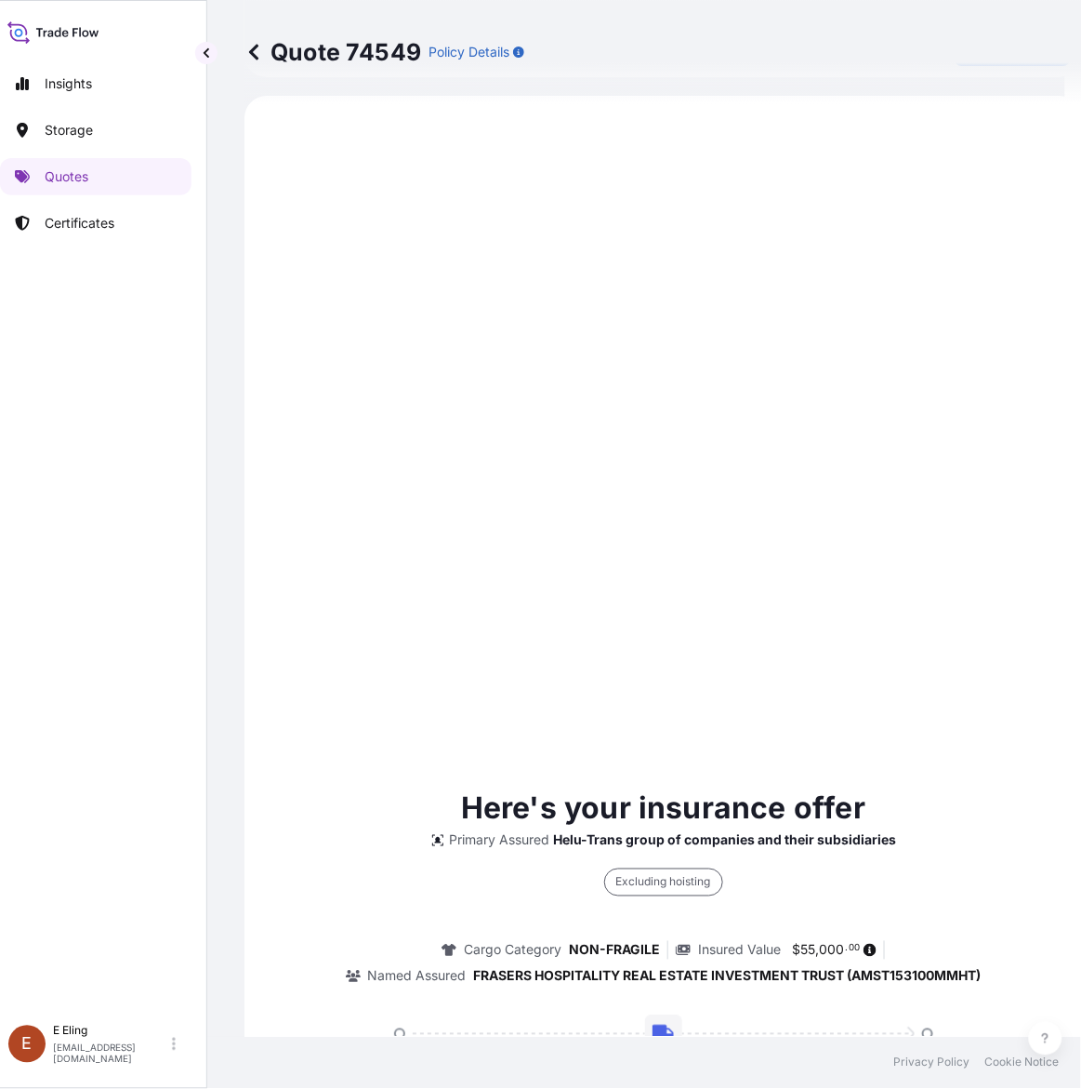
select select "STORAGE"
select select "Storage"
select select "Singapore"
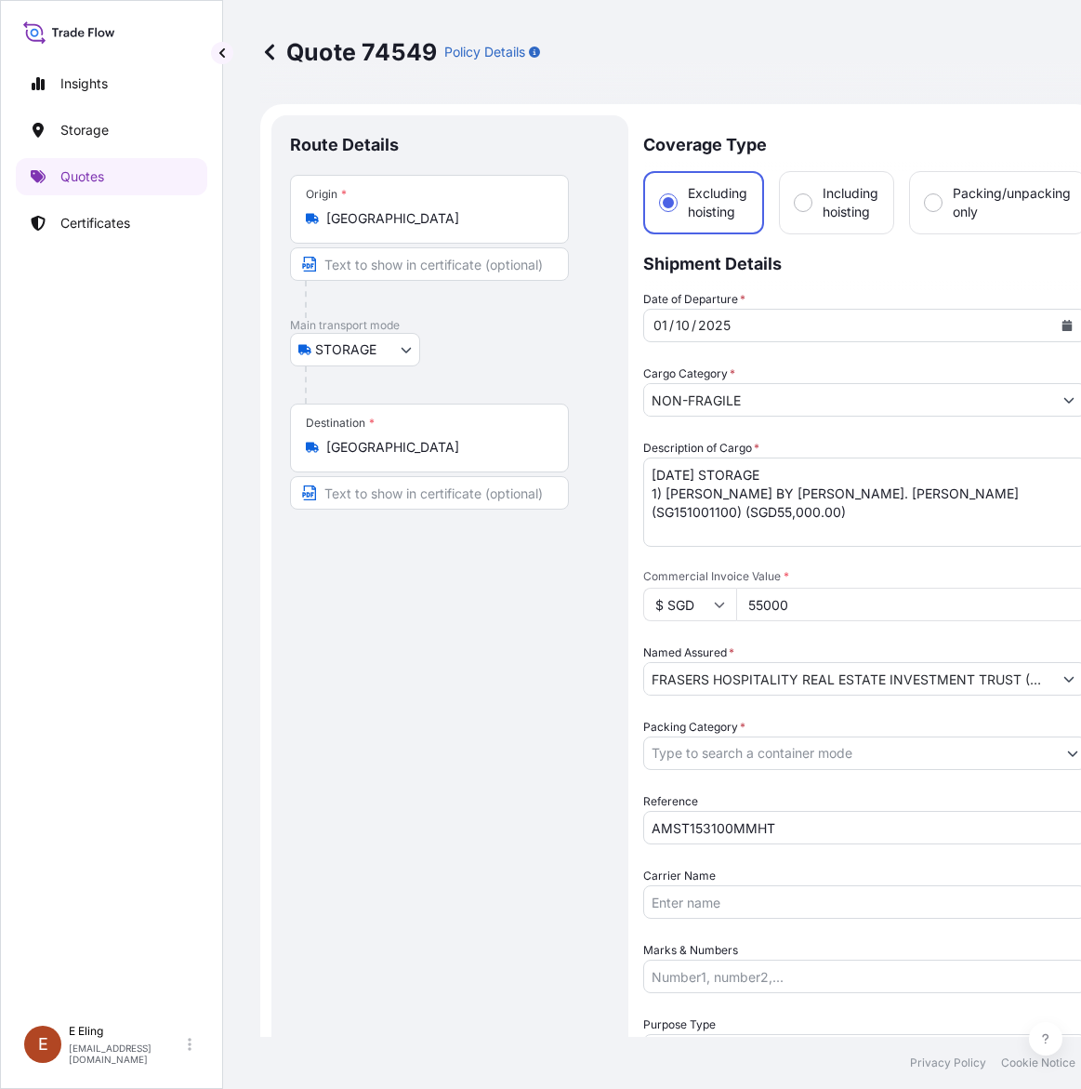
select select "STORAGE"
select select "Storage"
select select "Singapore"
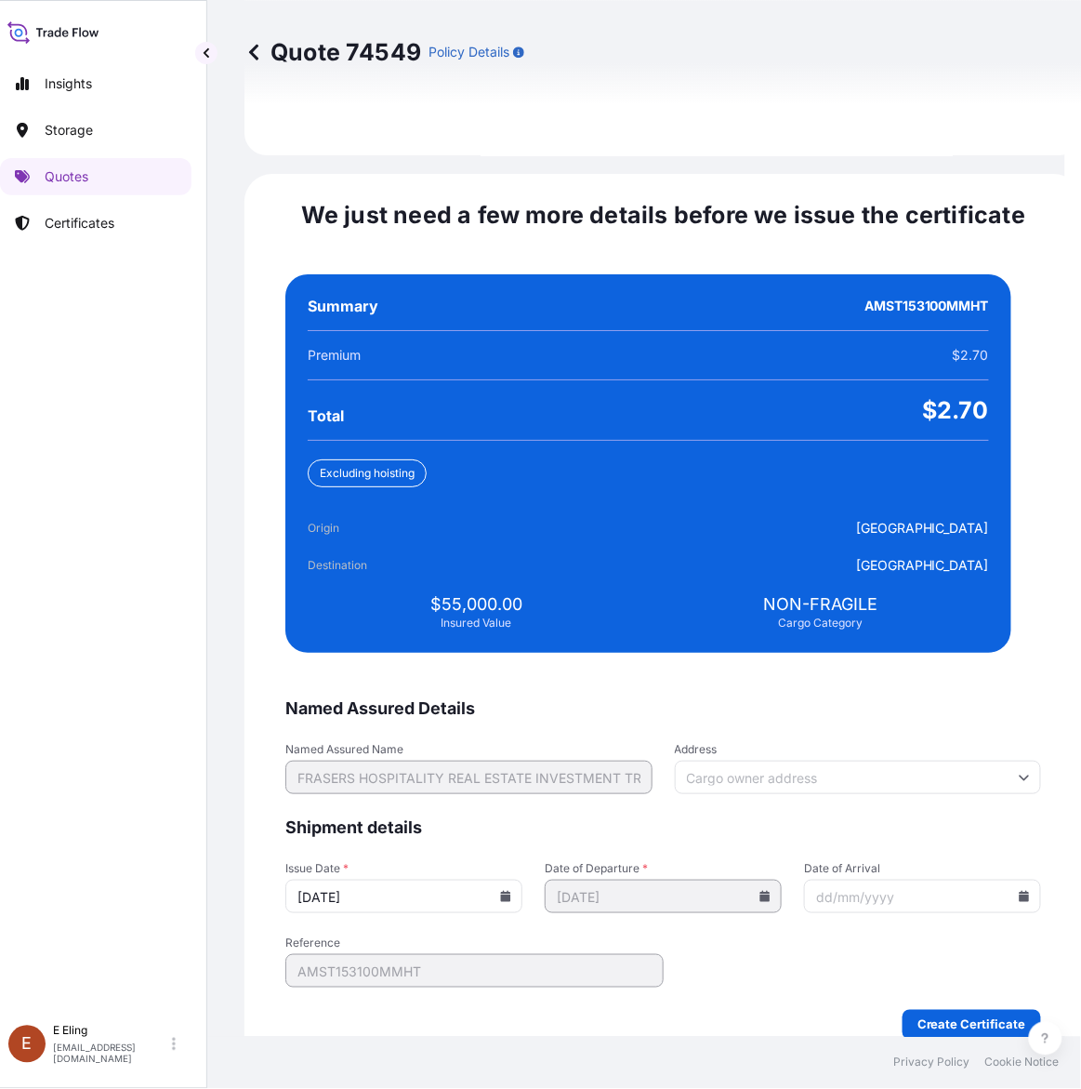
scroll to position [4070, 0]
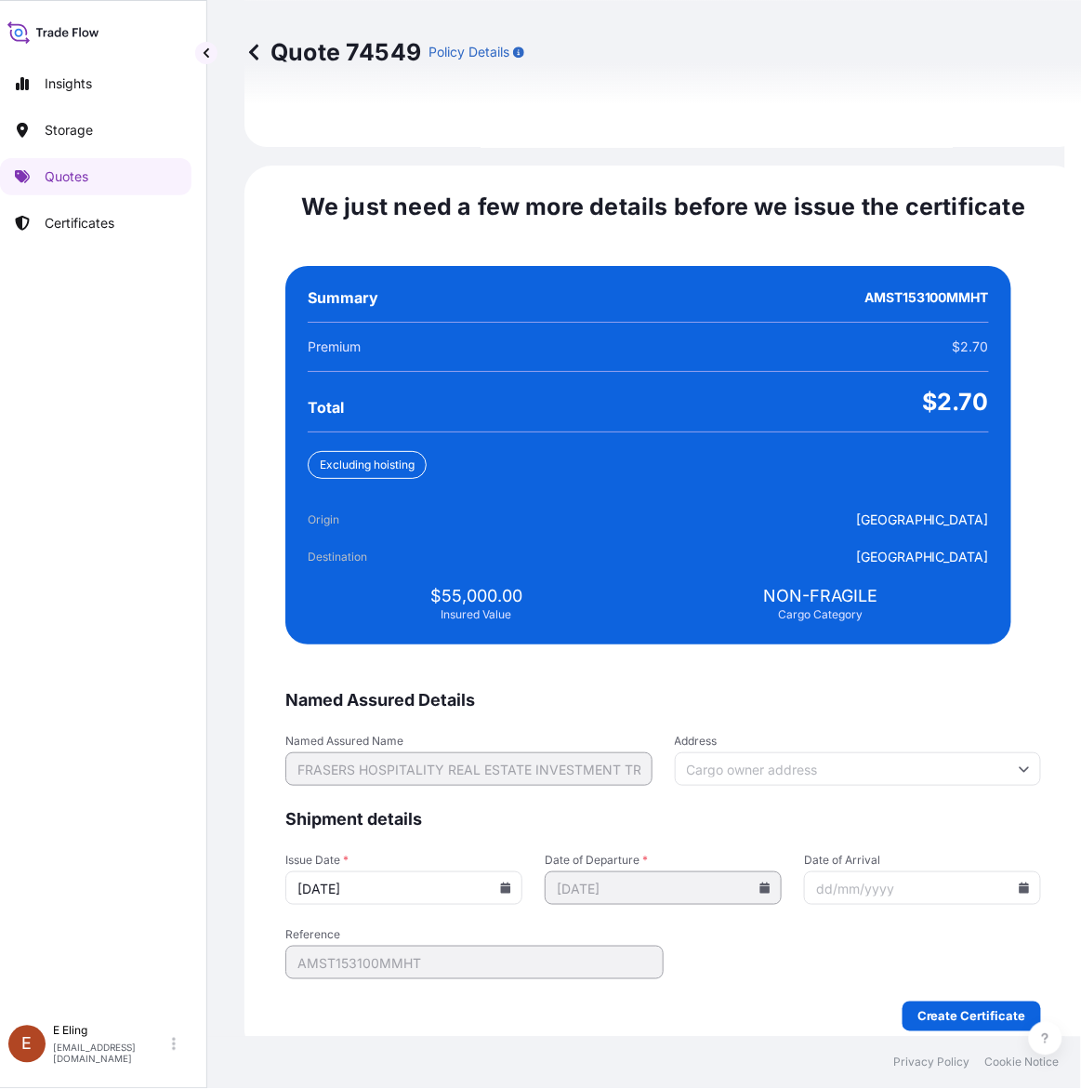
click at [511, 882] on icon at bounding box center [506, 887] width 10 height 11
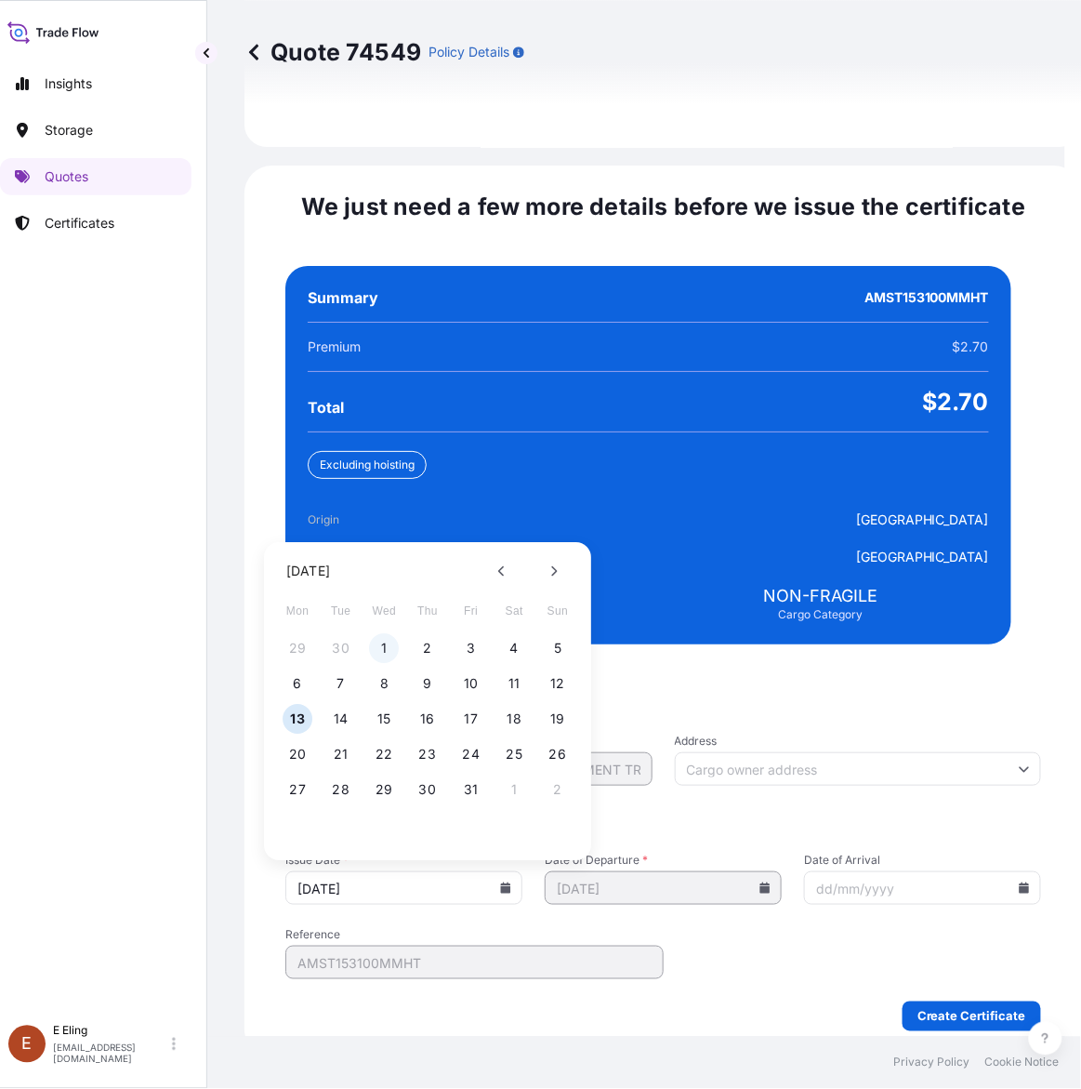
click at [388, 634] on button "1" at bounding box center [385, 649] width 30 height 30
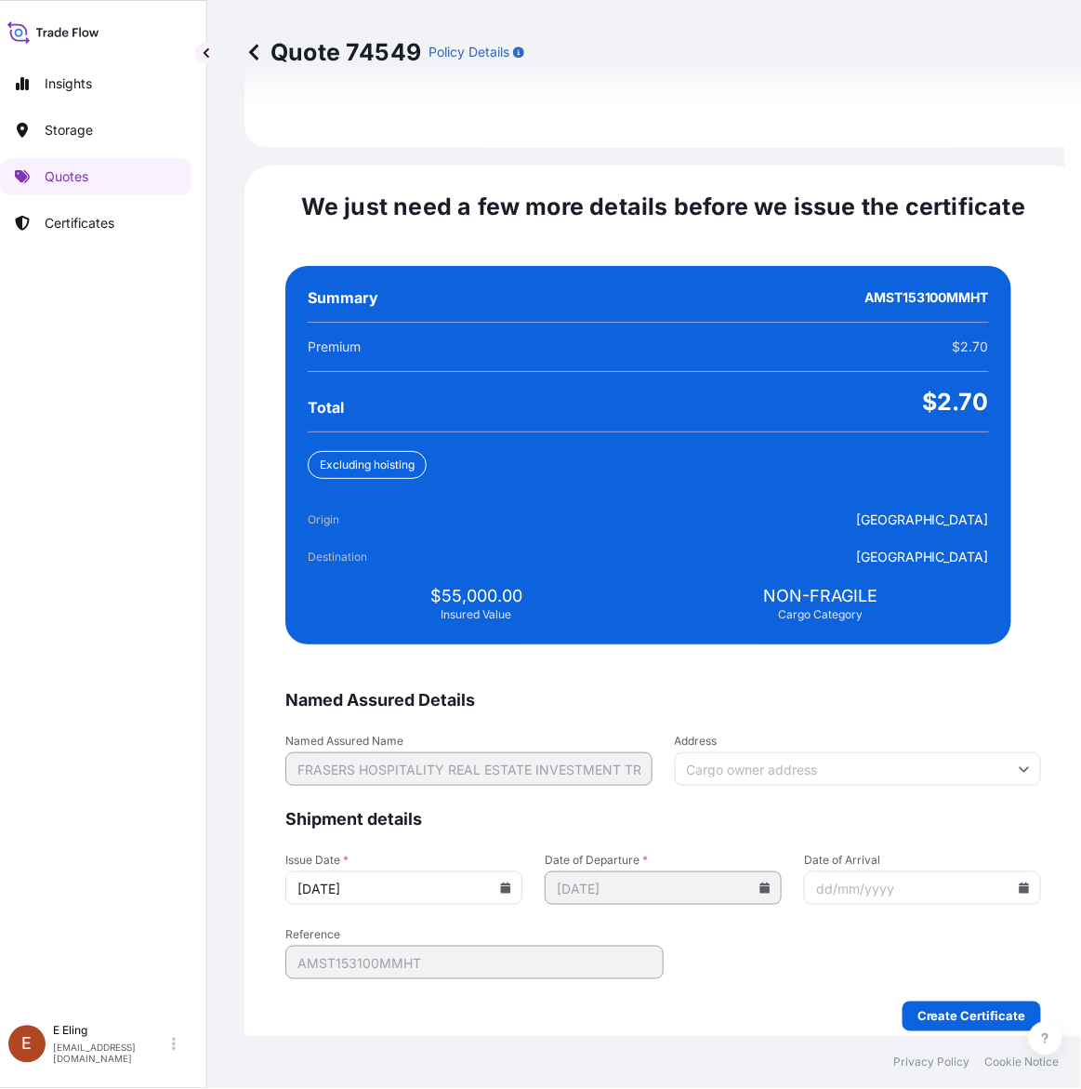
type input "[DATE]"
click at [1020, 882] on icon at bounding box center [1025, 887] width 10 height 11
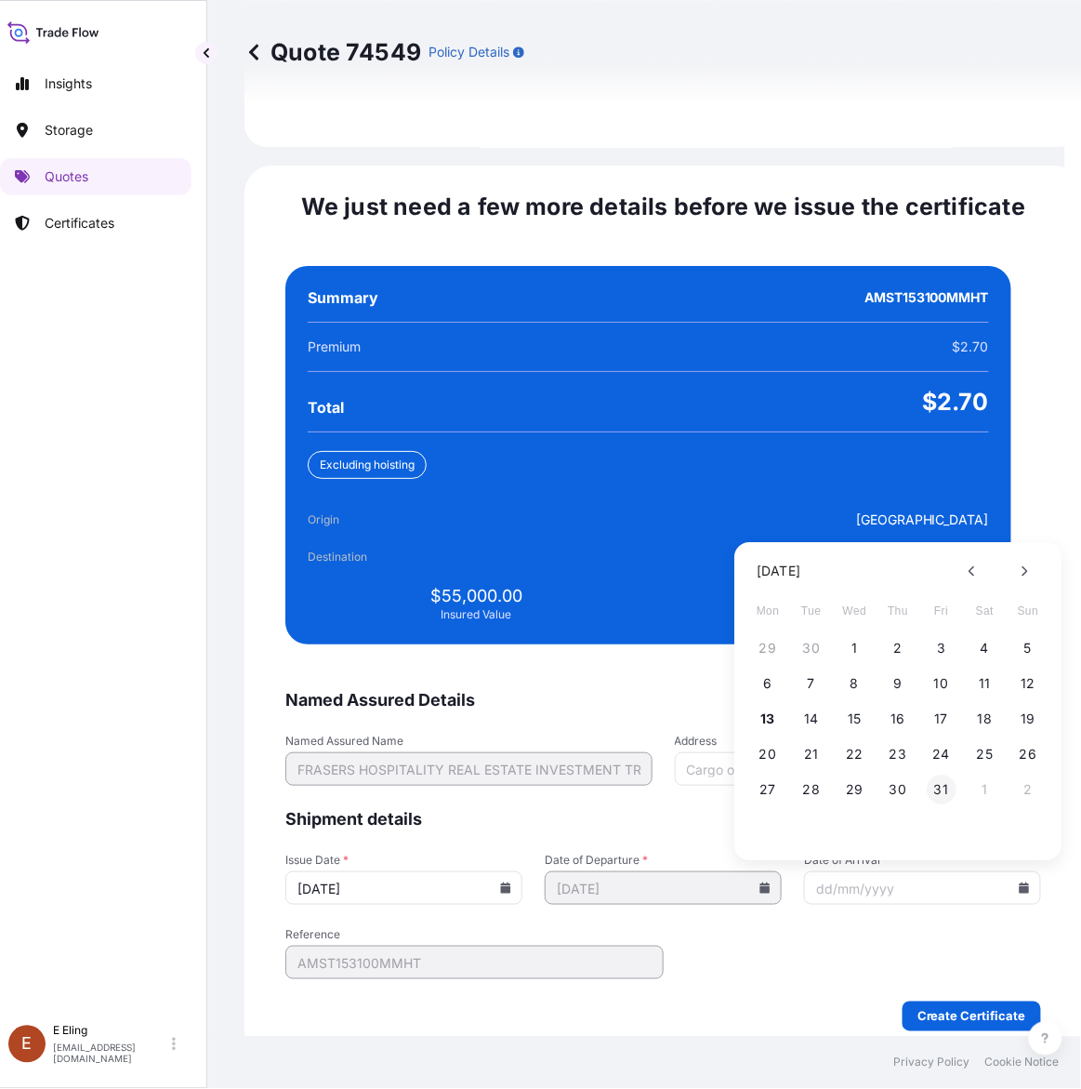
click at [942, 775] on button "31" at bounding box center [942, 790] width 30 height 30
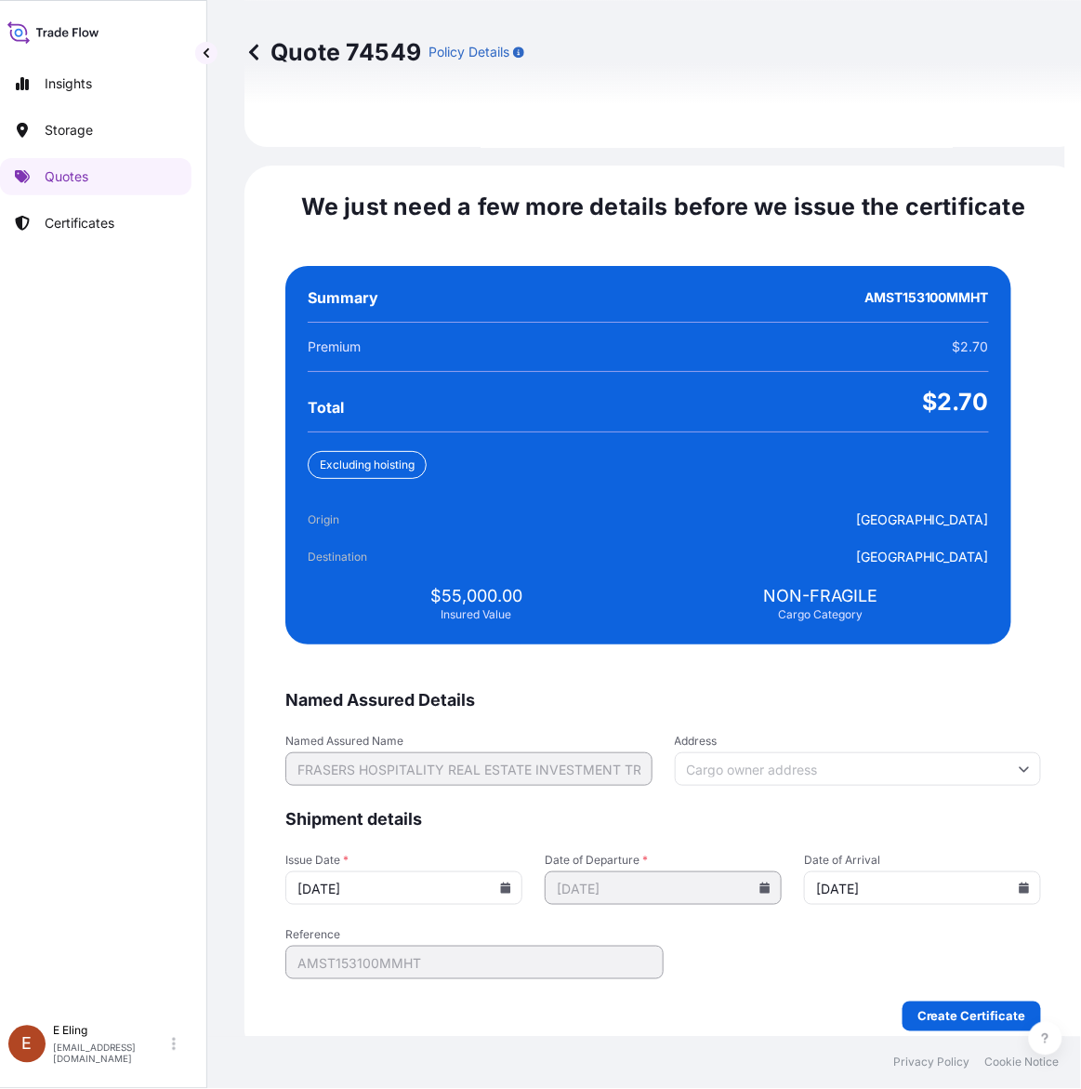
type input "[DATE]"
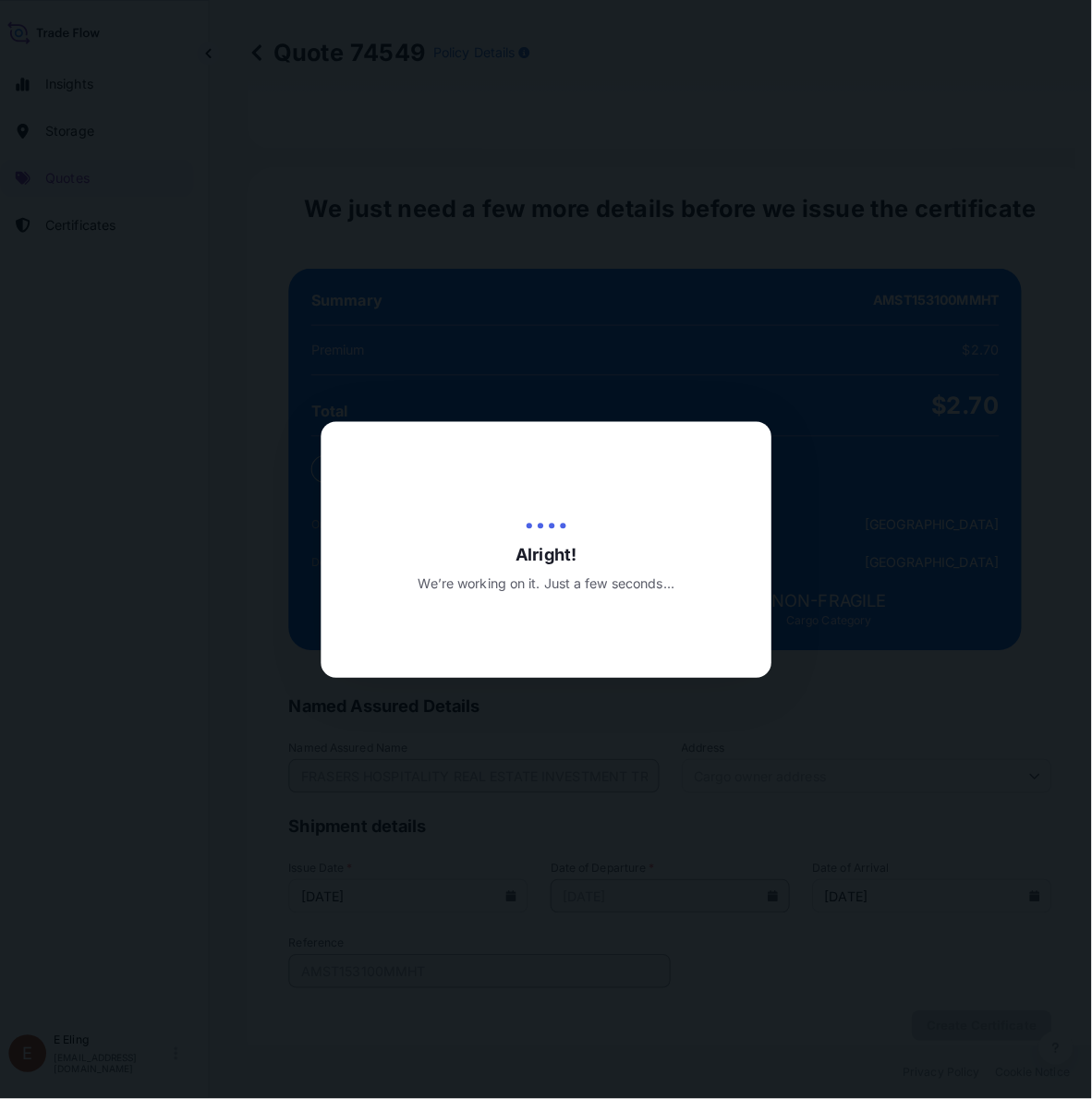
scroll to position [0, 16]
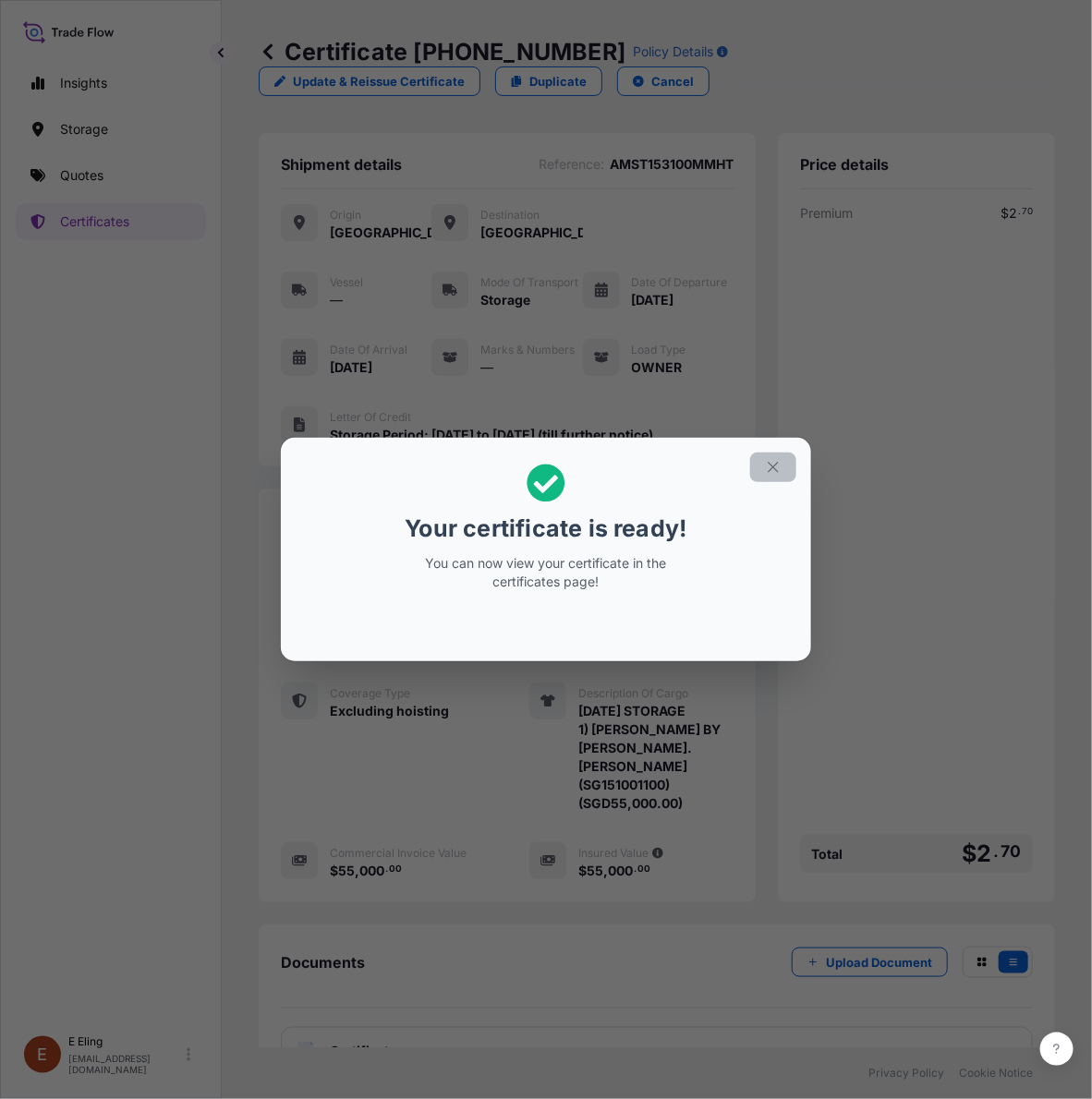
click at [768, 464] on icon "button" at bounding box center [773, 467] width 17 height 17
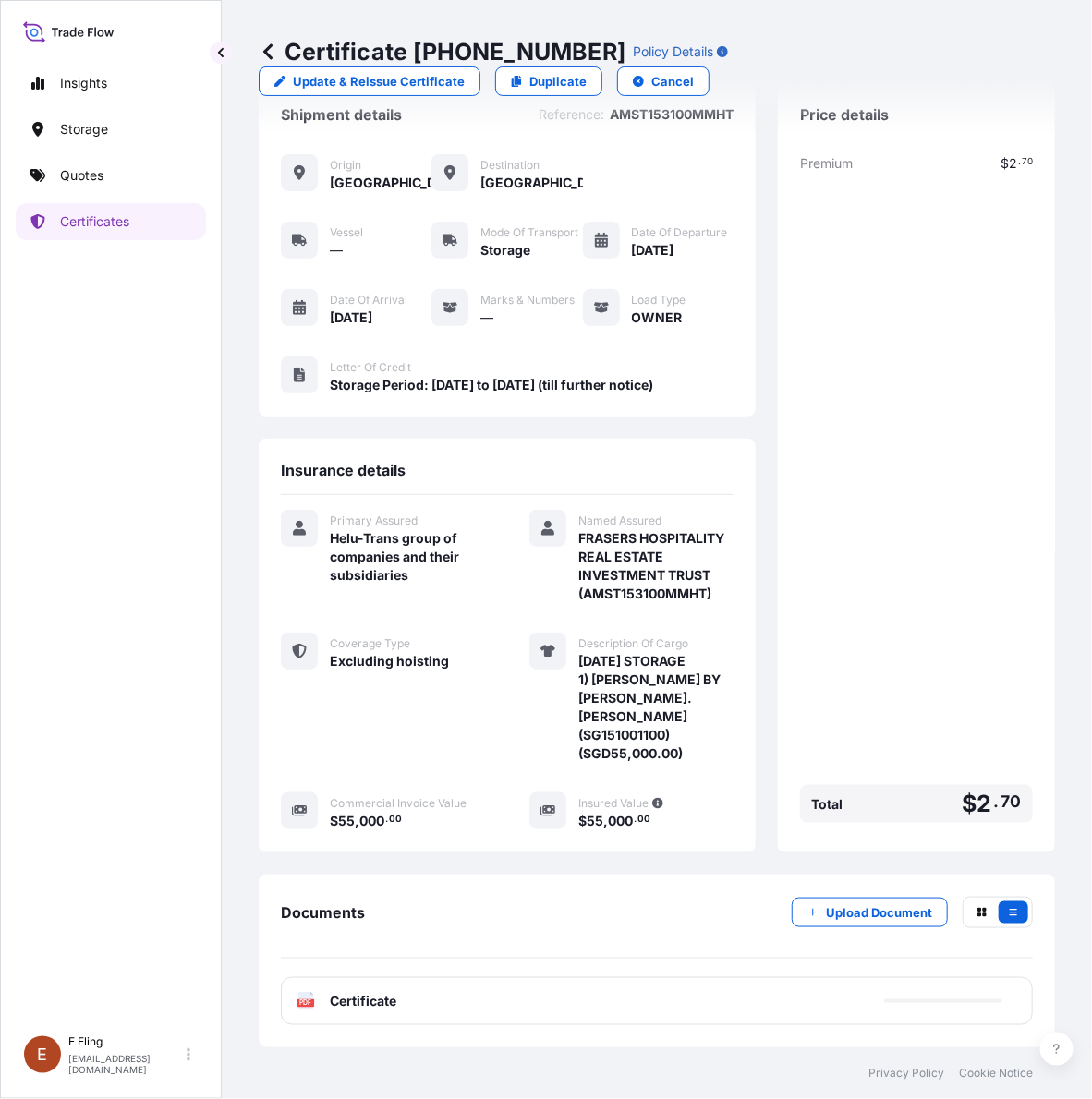
scroll to position [77, 0]
click at [569, 1003] on div "PDF Certificate" at bounding box center [657, 1002] width 752 height 48
click at [541, 1009] on link "PDF Certificate [DATE]" at bounding box center [657, 1002] width 752 height 48
drag, startPoint x: 449, startPoint y: 46, endPoint x: 578, endPoint y: 47, distance: 129.0
click at [578, 47] on p "Certificate 31504-1644-1" at bounding box center [441, 52] width 367 height 30
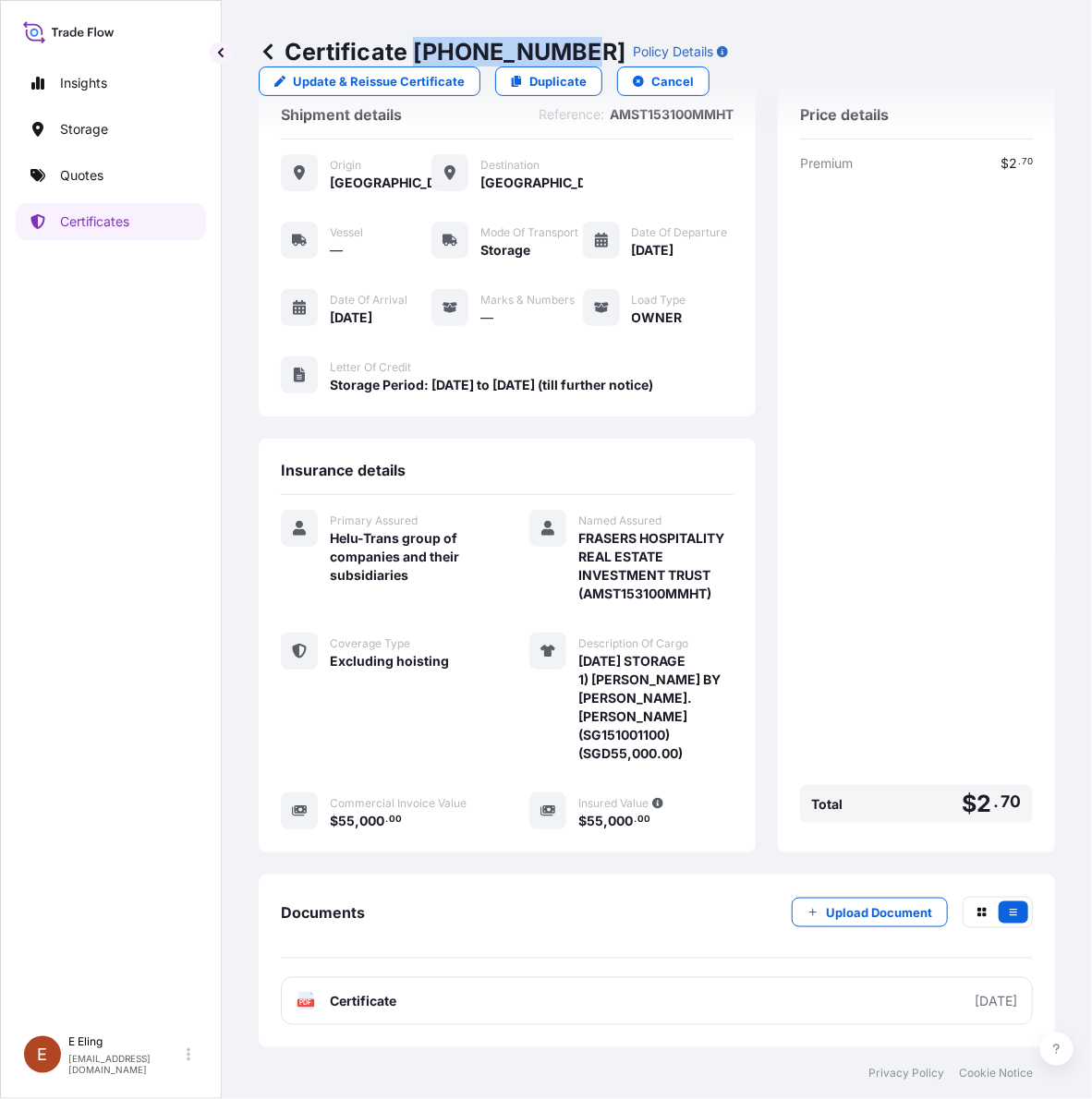
copy p "[PHONE_NUMBER]"
click at [857, 906] on p "Upload Document" at bounding box center [878, 912] width 106 height 19
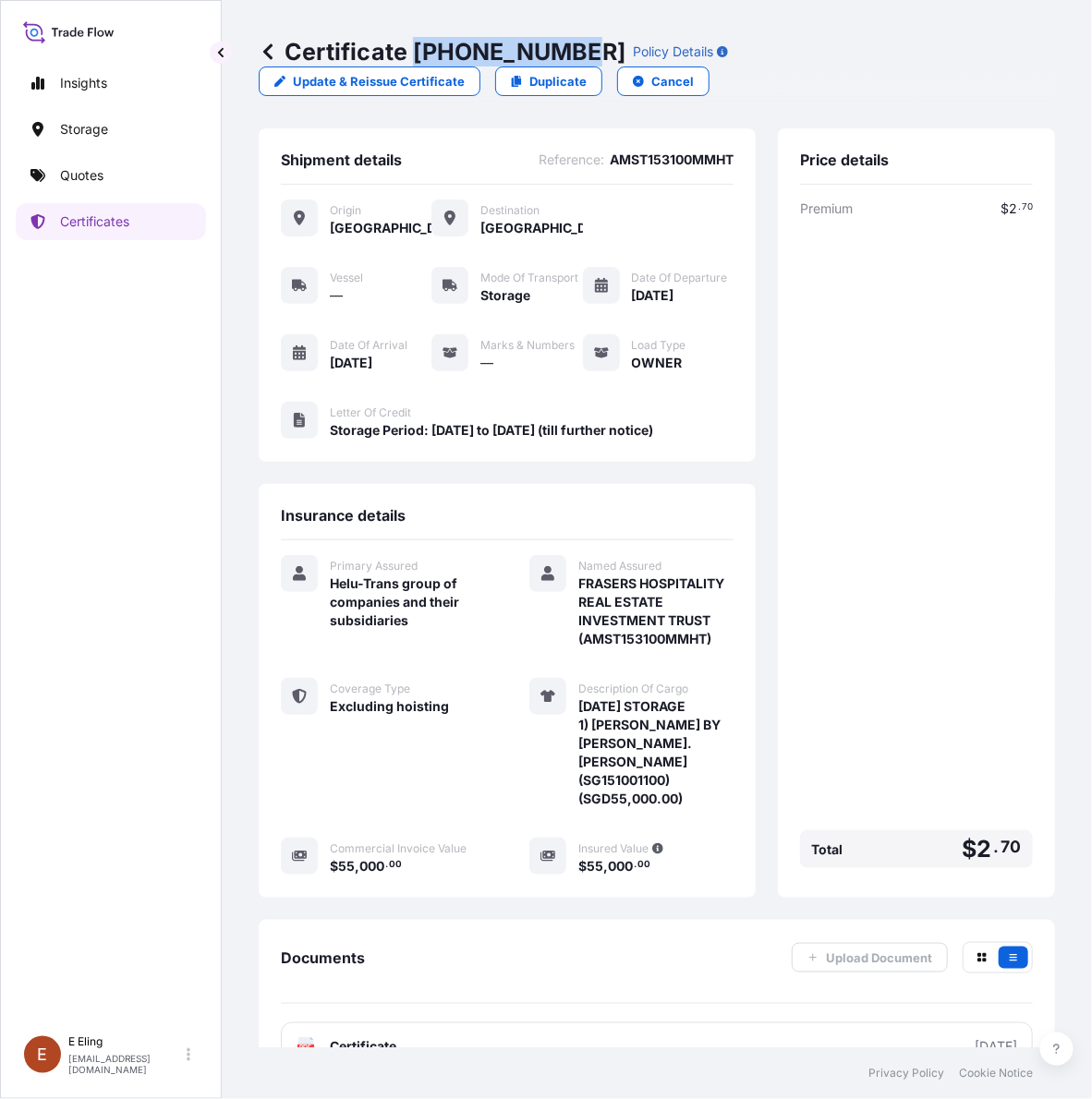
scroll to position [0, 0]
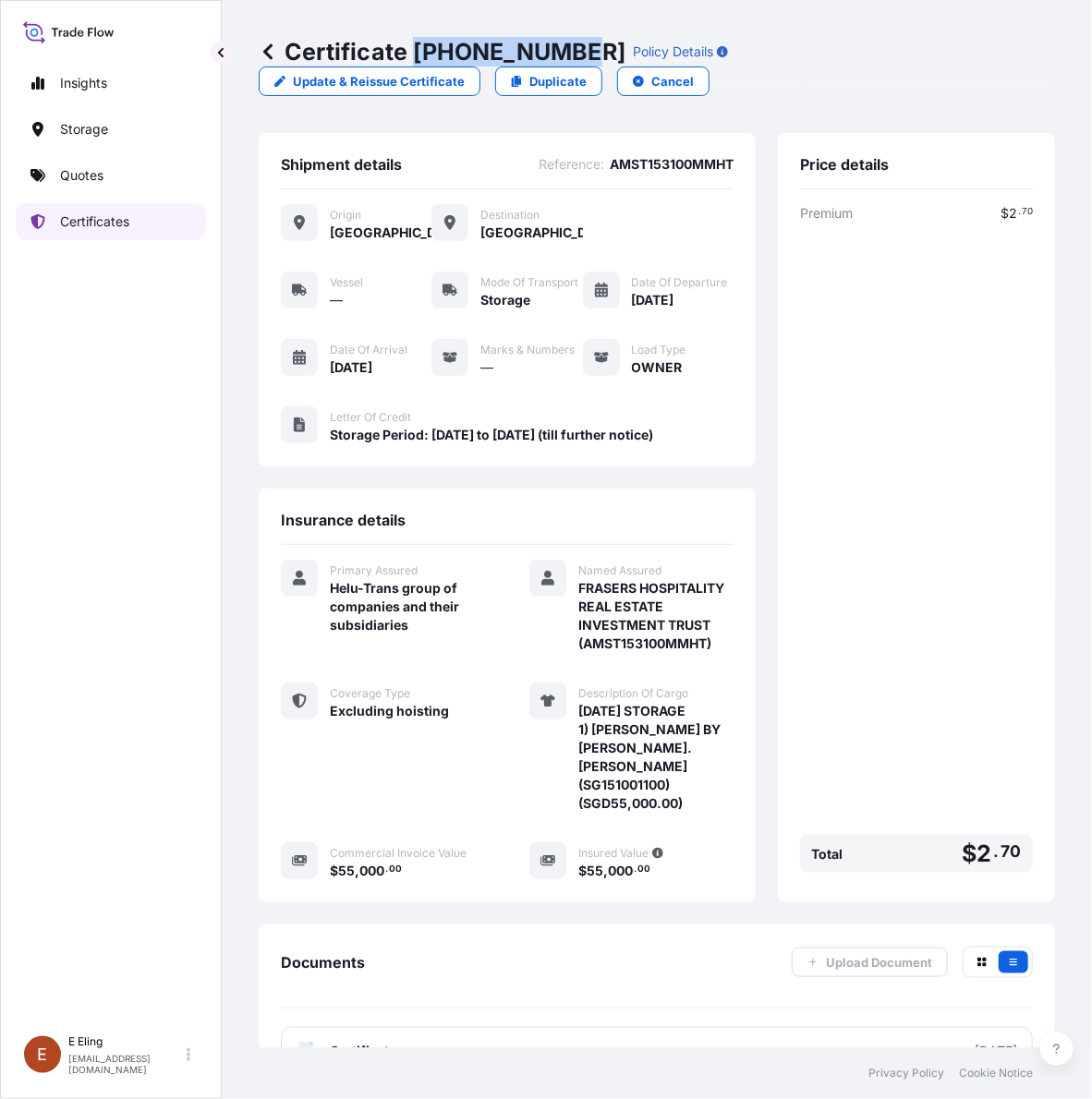
click at [135, 215] on link "Certificates" at bounding box center [111, 222] width 191 height 37
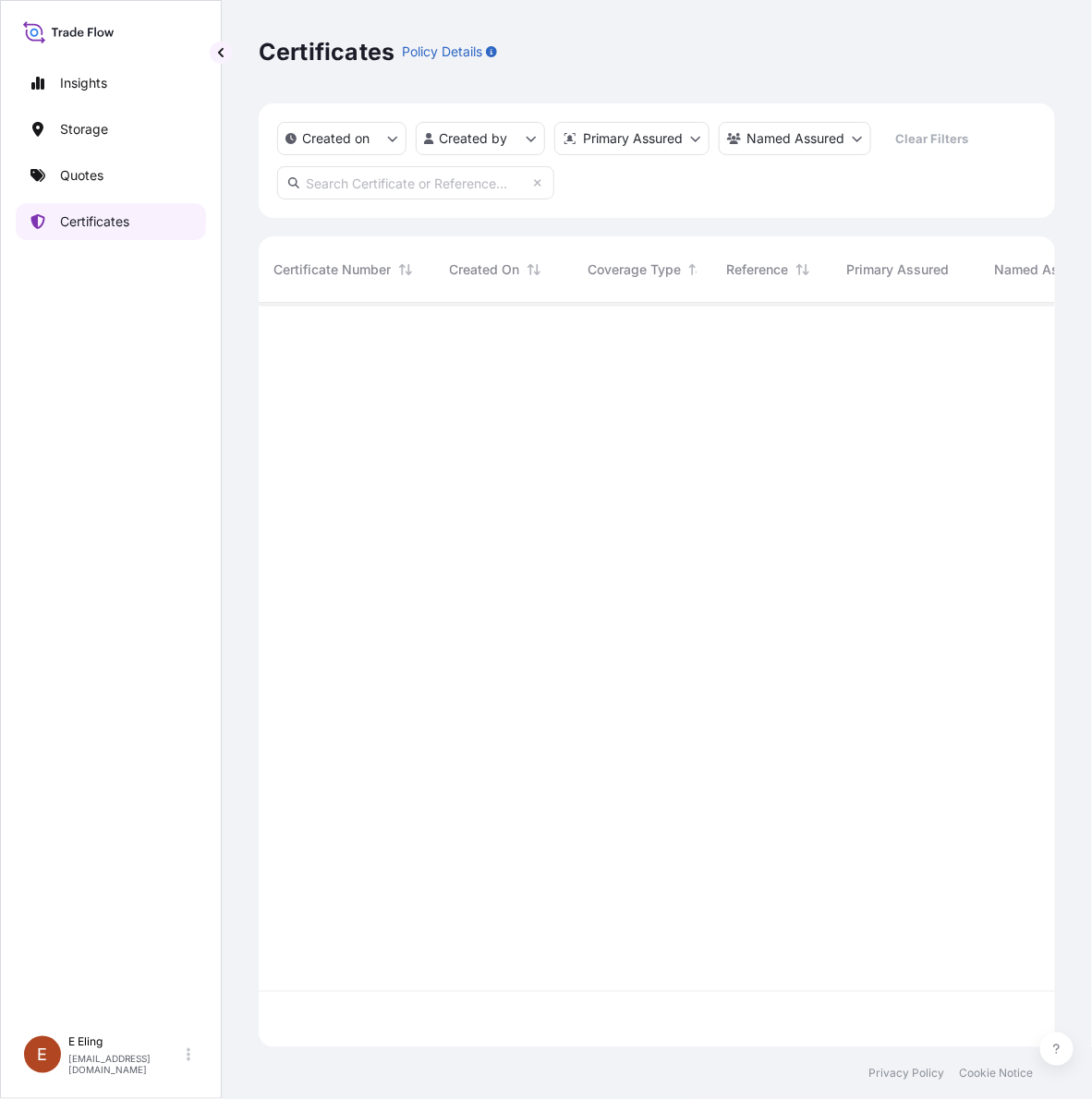
scroll to position [737, 779]
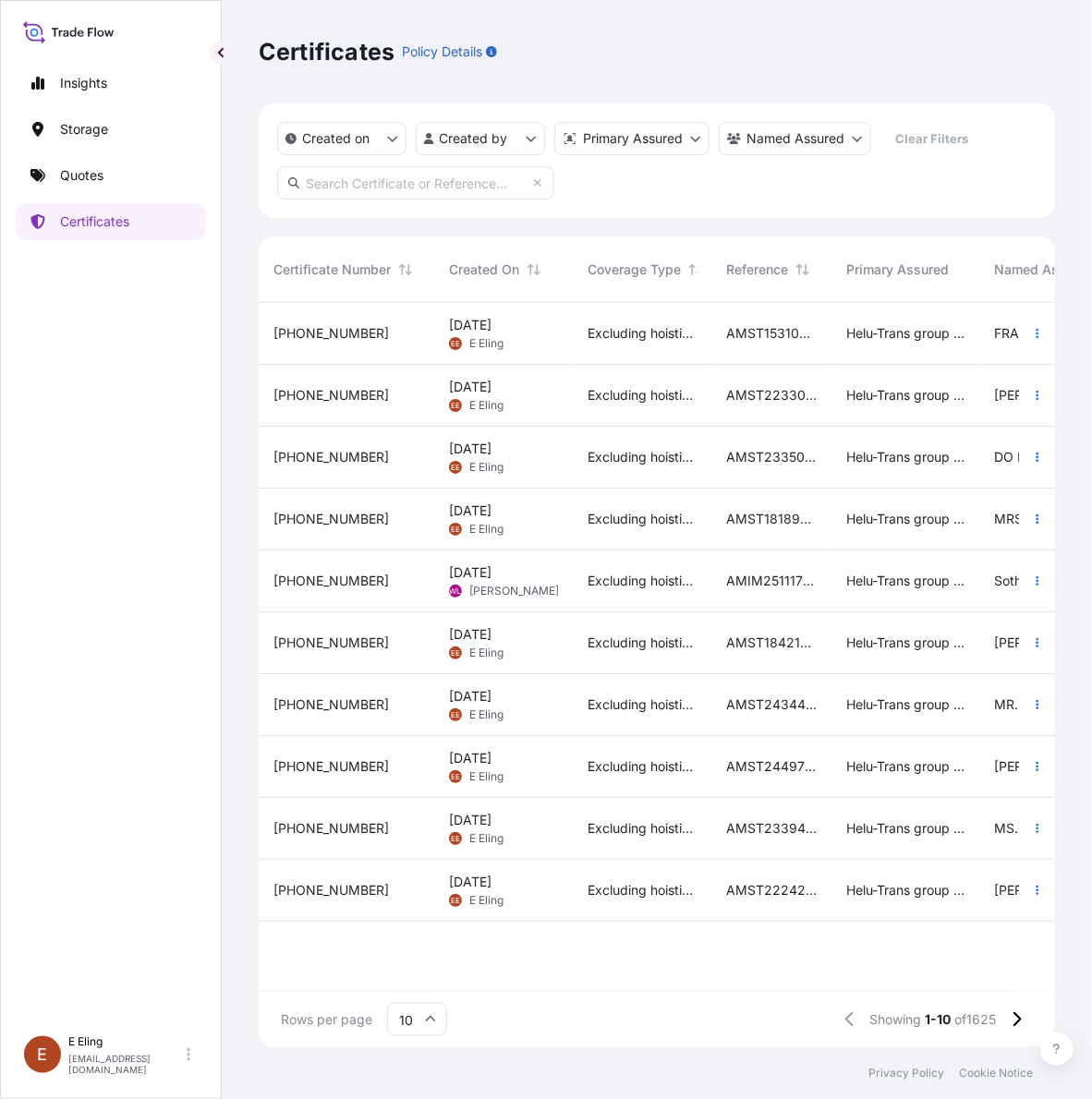
click at [510, 177] on input "text" at bounding box center [415, 182] width 277 height 33
paste input "AMST243189PTPT"
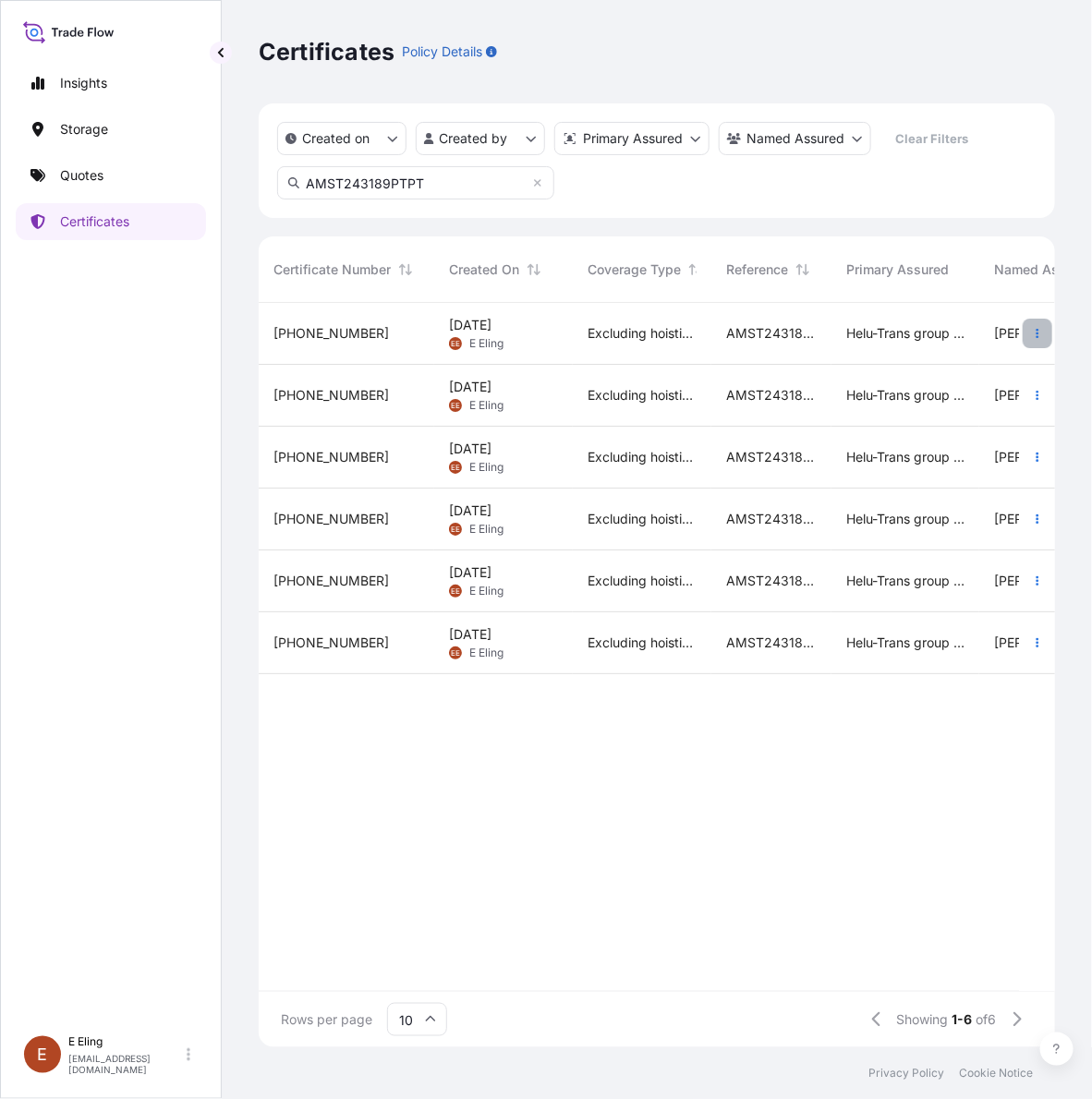
type input "AMST243189PTPT"
click at [1034, 328] on icon "button" at bounding box center [1037, 333] width 11 height 11
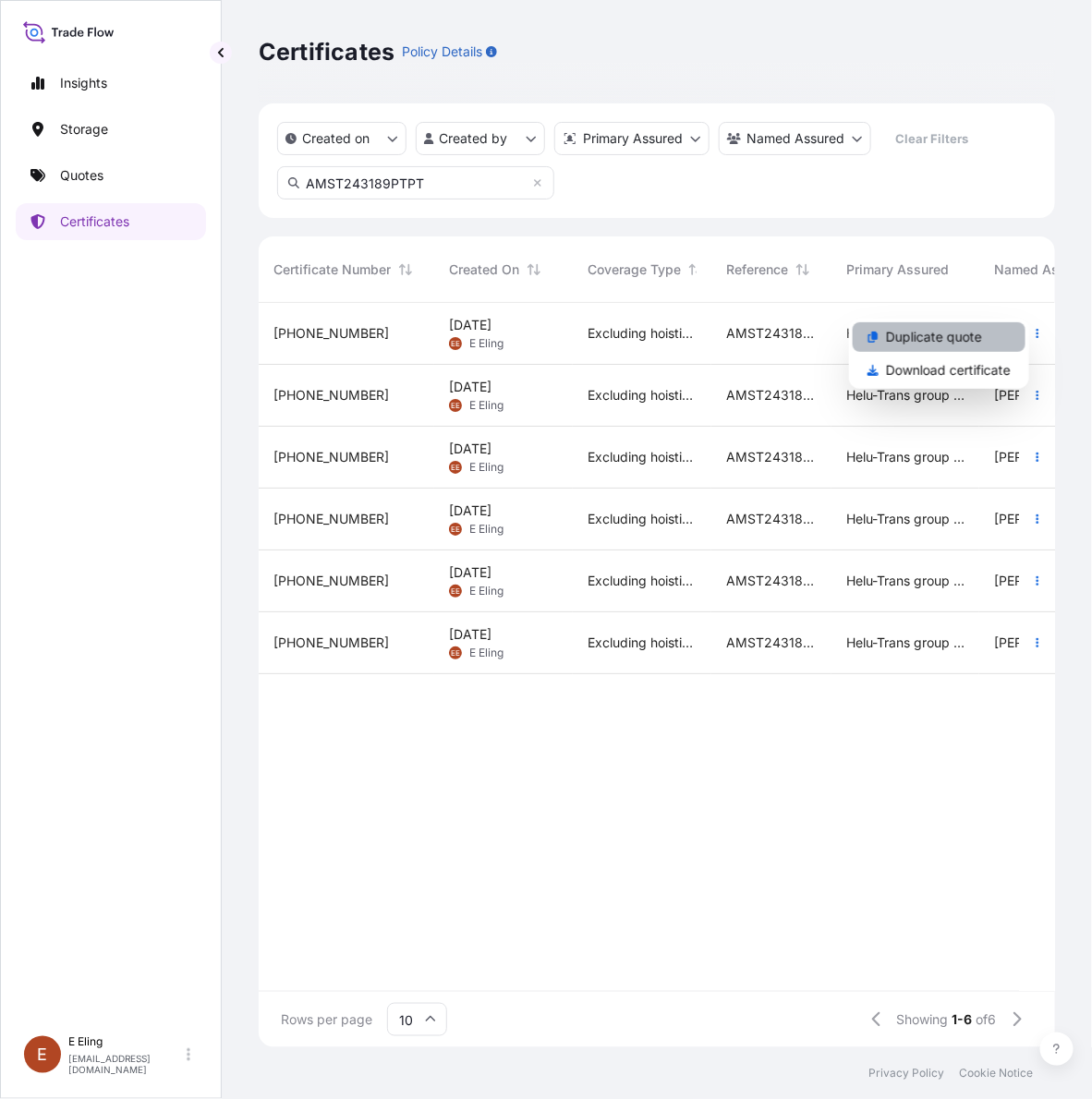
click at [980, 340] on p "Duplicate quote" at bounding box center [934, 337] width 96 height 19
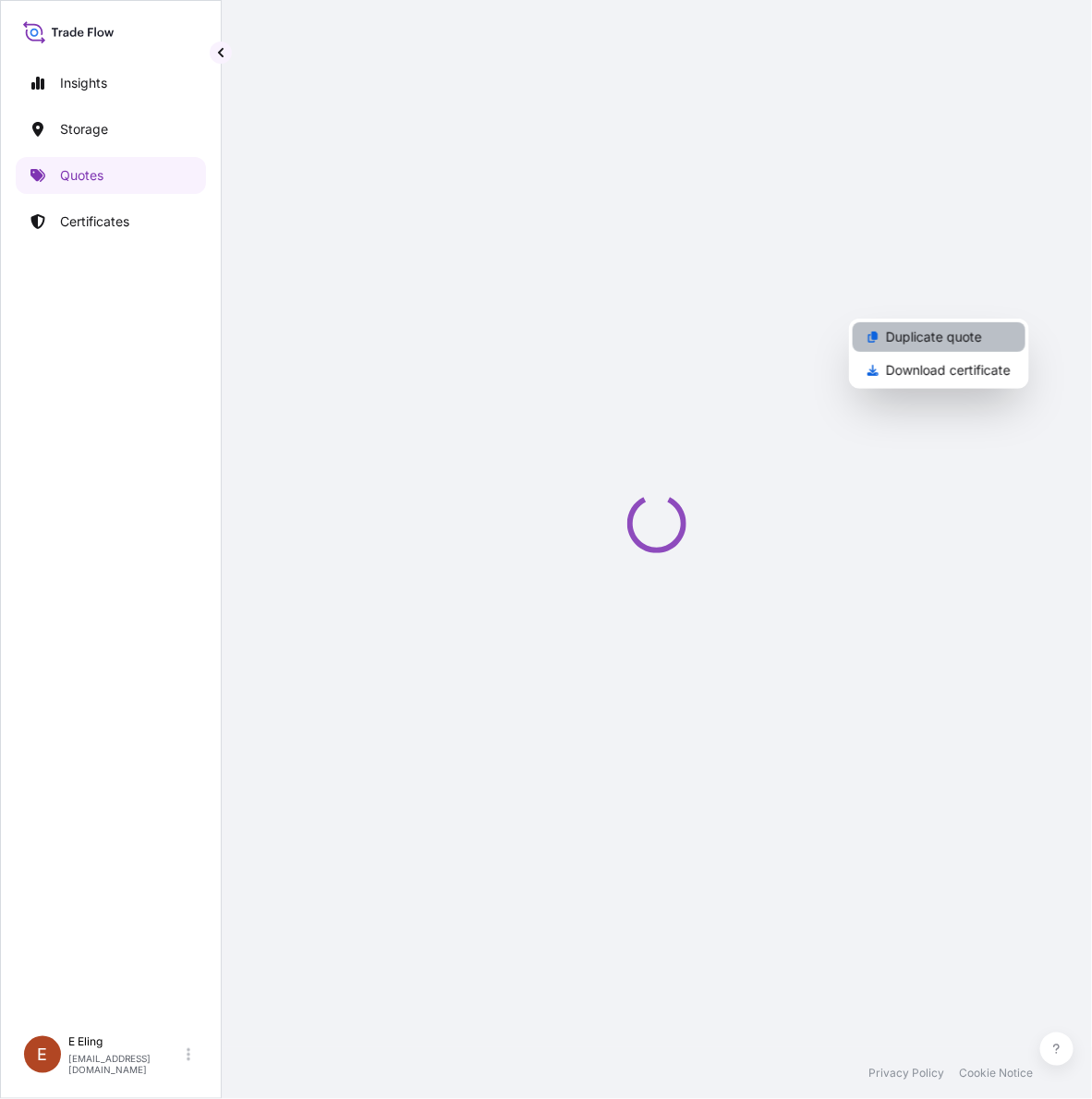
select select "STORAGE"
select select "Storage"
select select "[GEOGRAPHIC_DATA]"
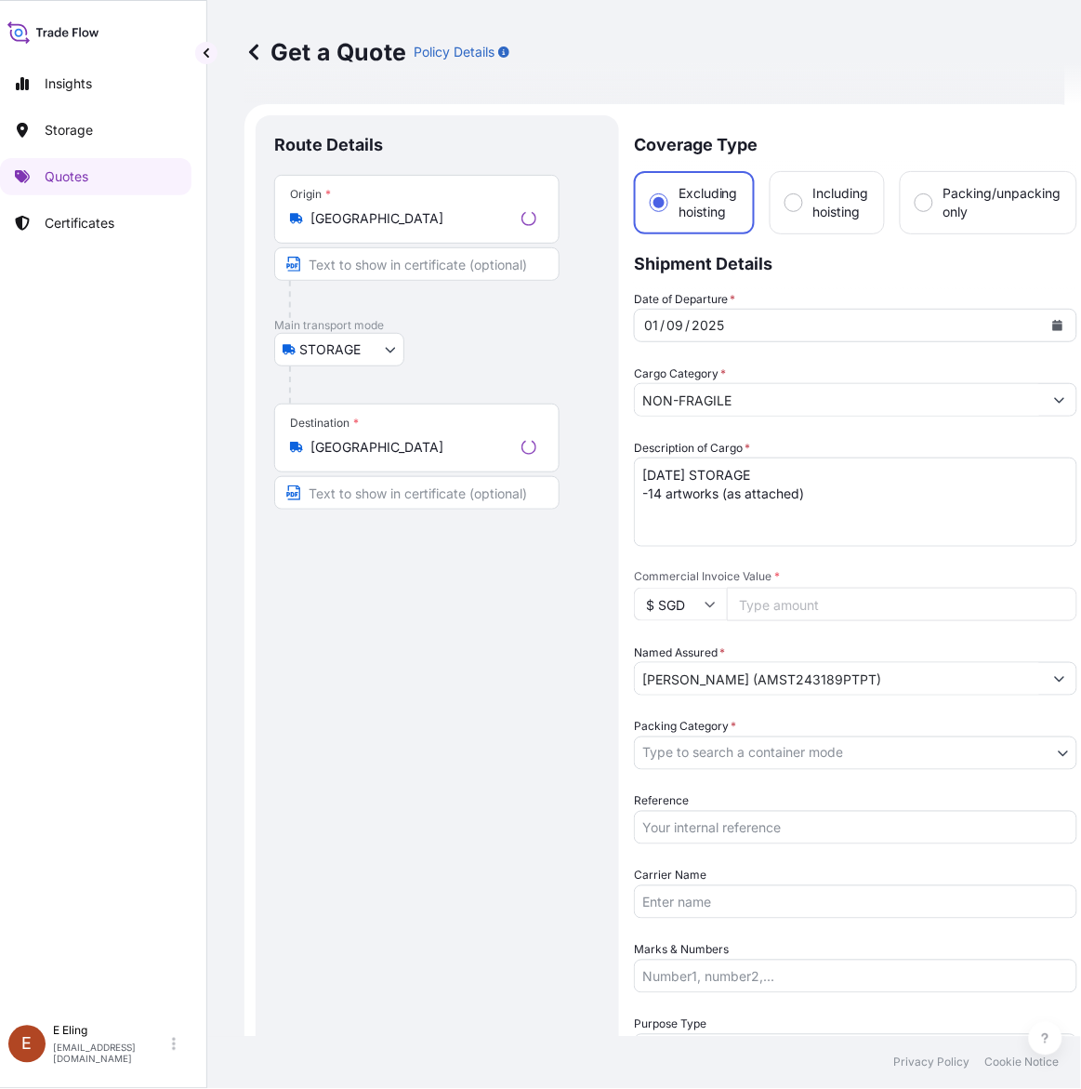
scroll to position [30, 0]
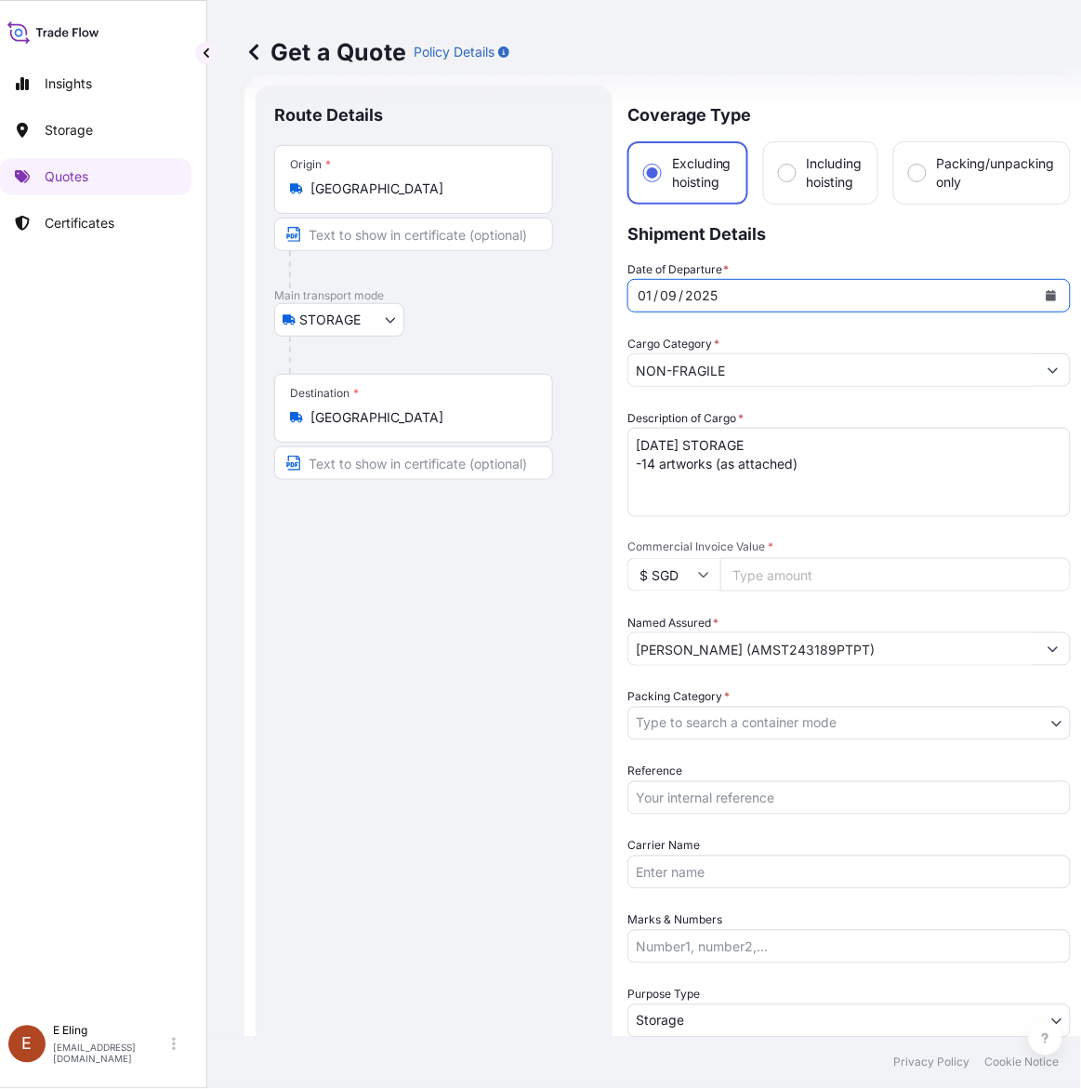
click at [1056, 286] on button "Calendar" at bounding box center [1052, 296] width 30 height 30
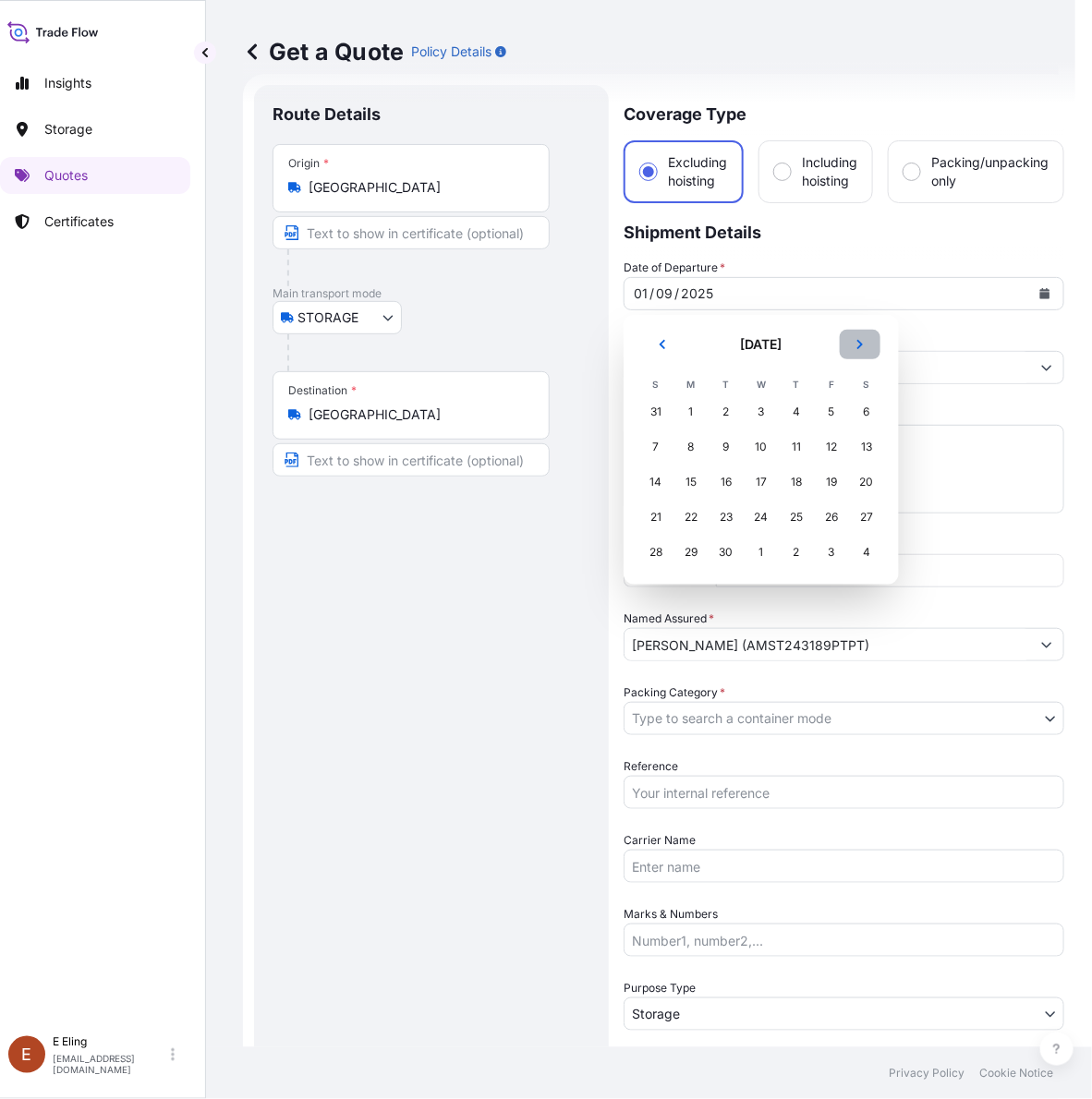
click at [869, 337] on button "Next" at bounding box center [859, 345] width 41 height 30
click at [757, 415] on div "1" at bounding box center [760, 411] width 33 height 33
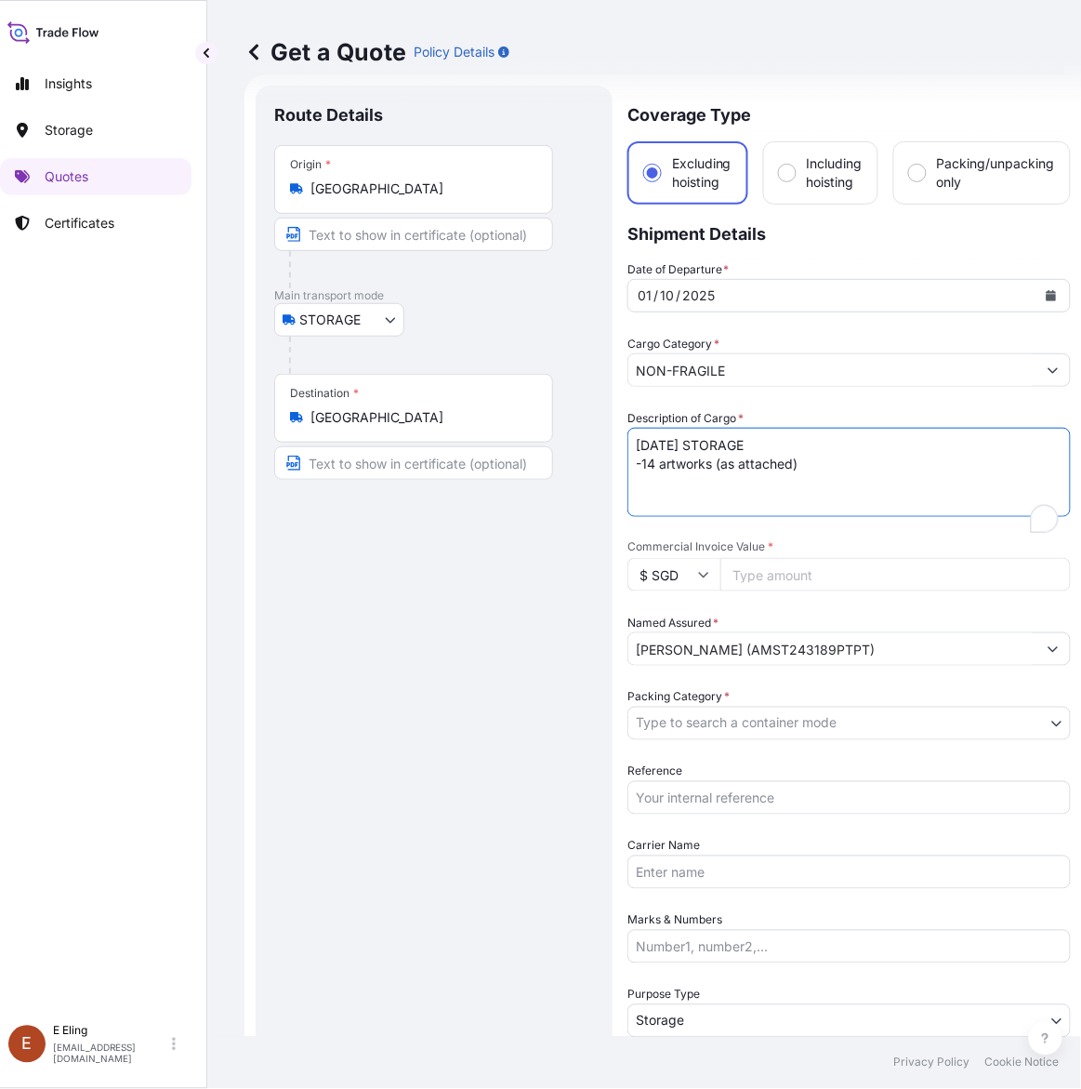
drag, startPoint x: 660, startPoint y: 443, endPoint x: 573, endPoint y: 439, distance: 87.5
click at [573, 439] on form "Route Details Place of loading Road / Inland Road / Inland Origin * Singapore M…" at bounding box center [664, 738] width 838 height 1329
type textarea "OCT25 STORAGE -14 artworks (as attached)"
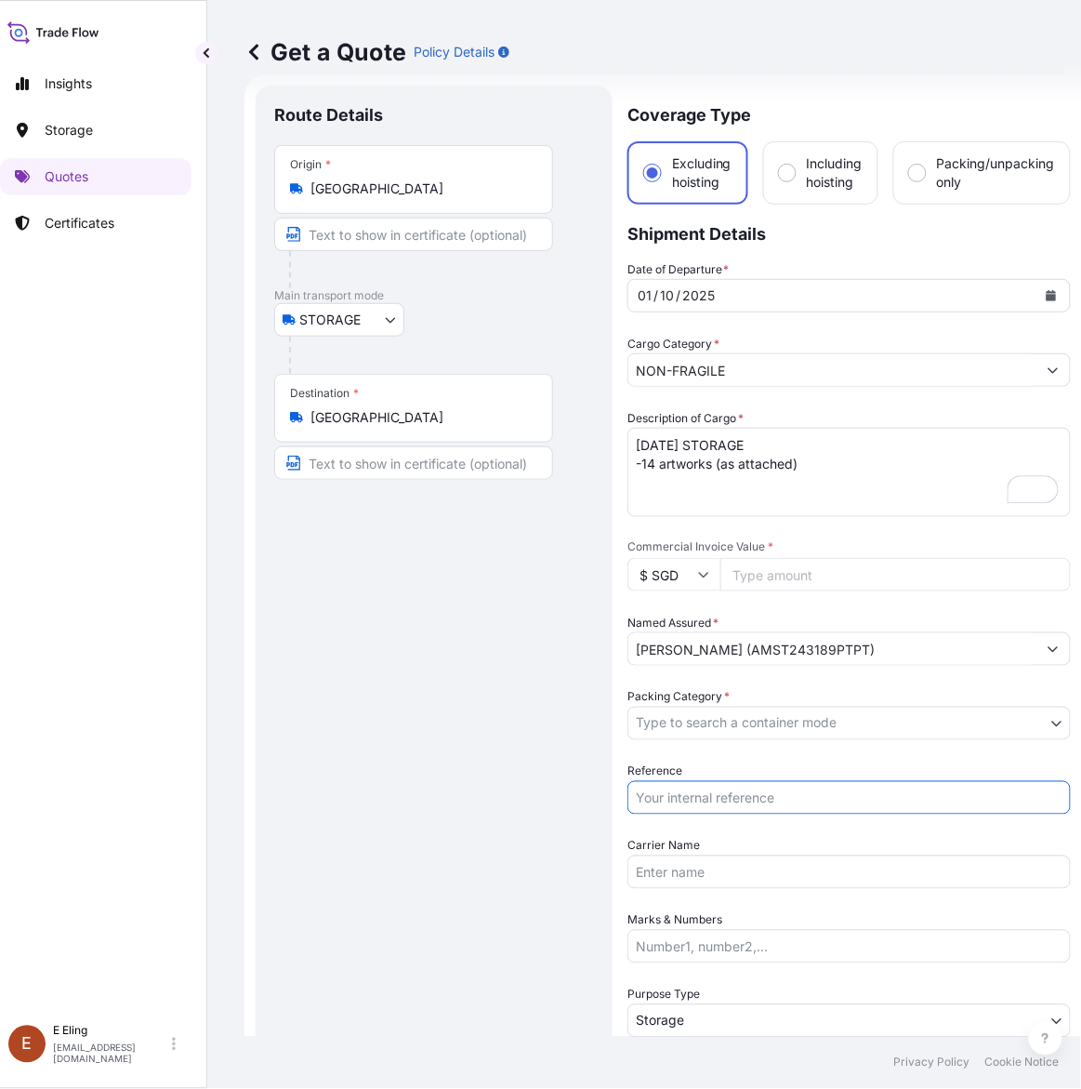
click at [725, 801] on input "Reference" at bounding box center [850, 797] width 444 height 33
paste input "AMST243189PTPT"
type input "AMST243189PTPT"
click at [745, 737] on body "October 2025 Insights Storage Quotes Certificates E E Eling eeling@helutrans.co…" at bounding box center [524, 544] width 1081 height 1089
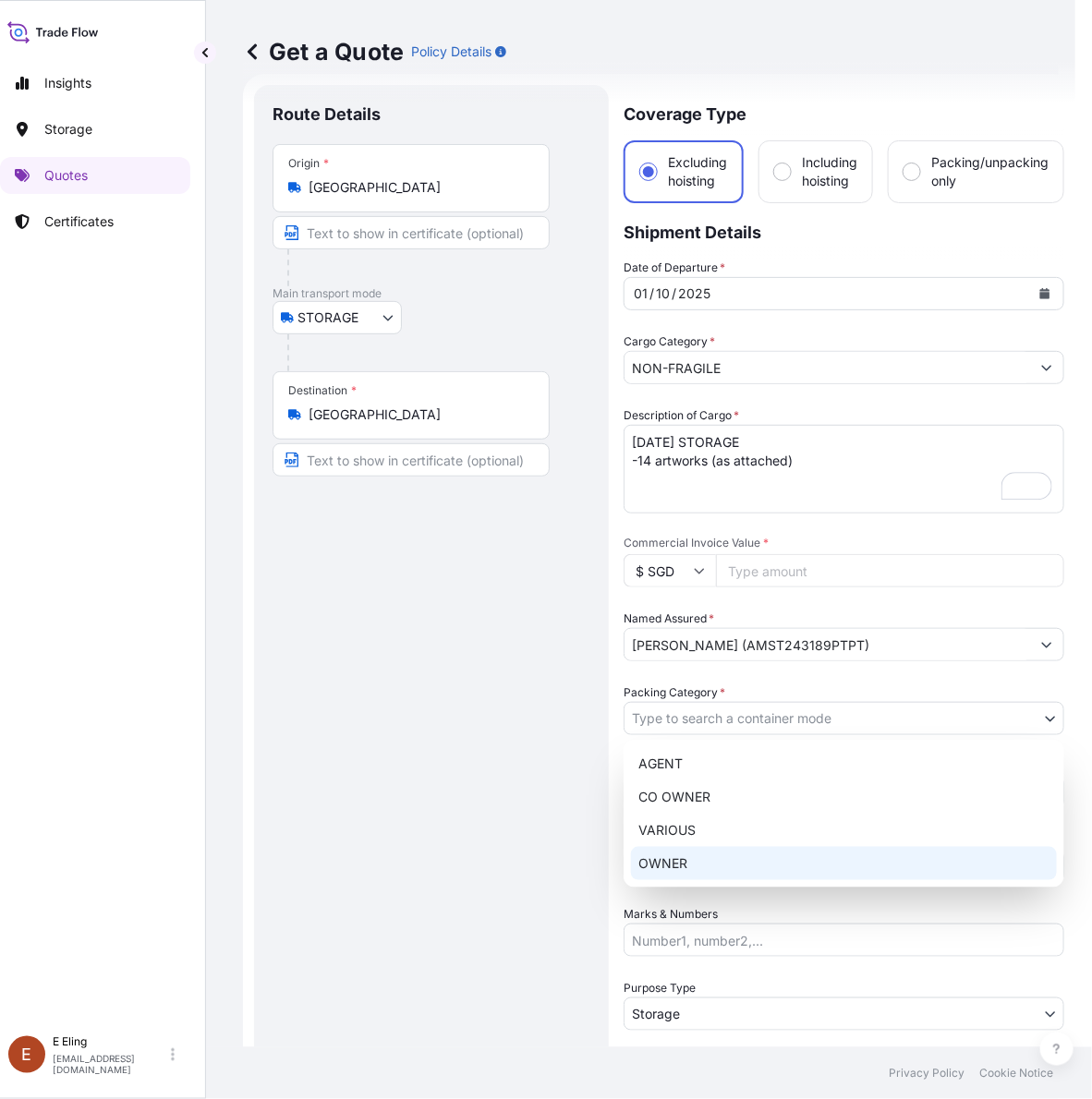
click at [714, 857] on div "OWNER" at bounding box center [844, 864] width 426 height 33
select select "27"
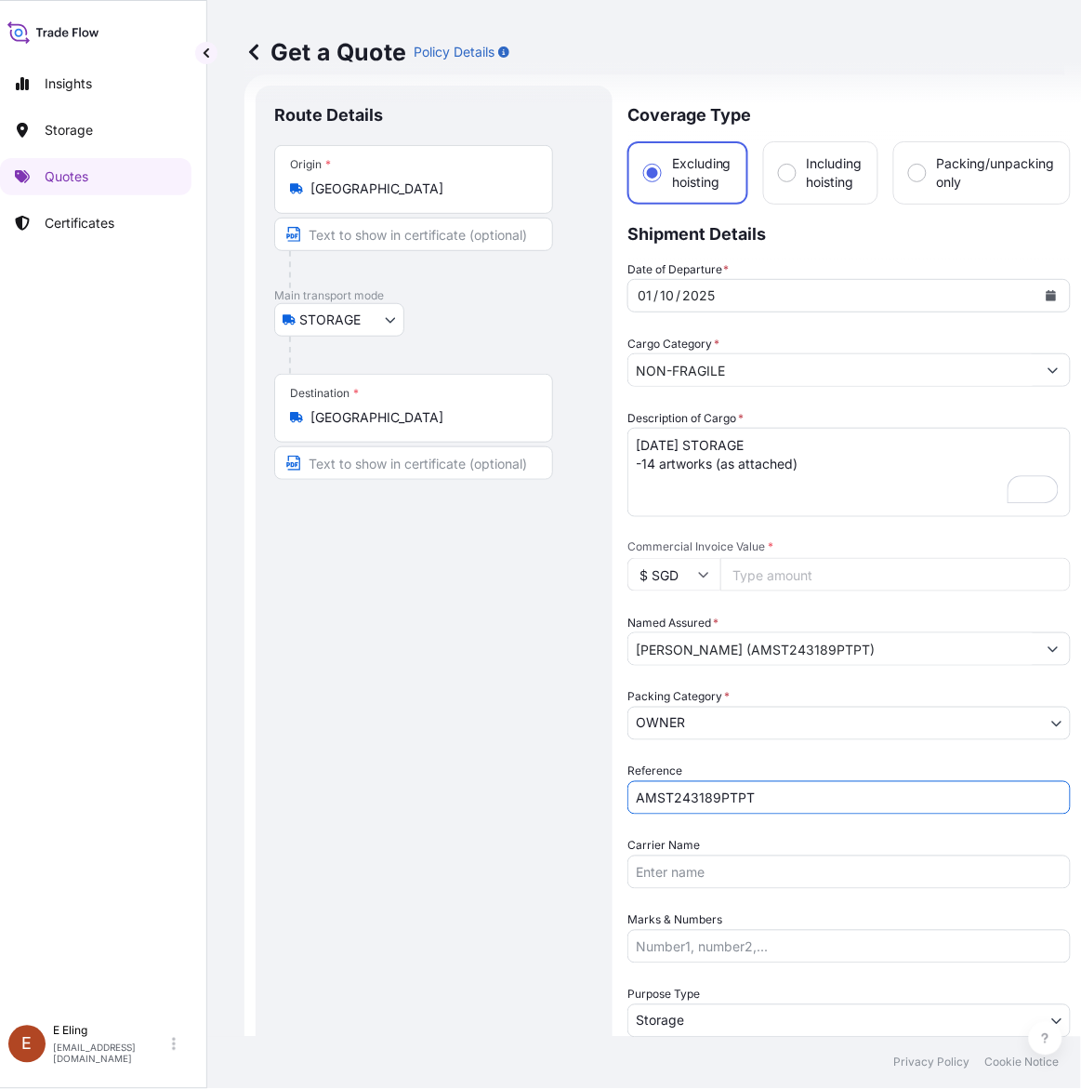
click at [758, 805] on input "AMST243189PTPT" at bounding box center [850, 797] width 444 height 33
drag, startPoint x: 753, startPoint y: 792, endPoint x: 900, endPoint y: 795, distance: 146.9
click at [900, 795] on input "AMST243189PTPT" at bounding box center [850, 797] width 444 height 33
type input "AMST243189PTPT"
click at [756, 563] on input "Commercial Invoice Value *" at bounding box center [896, 574] width 351 height 33
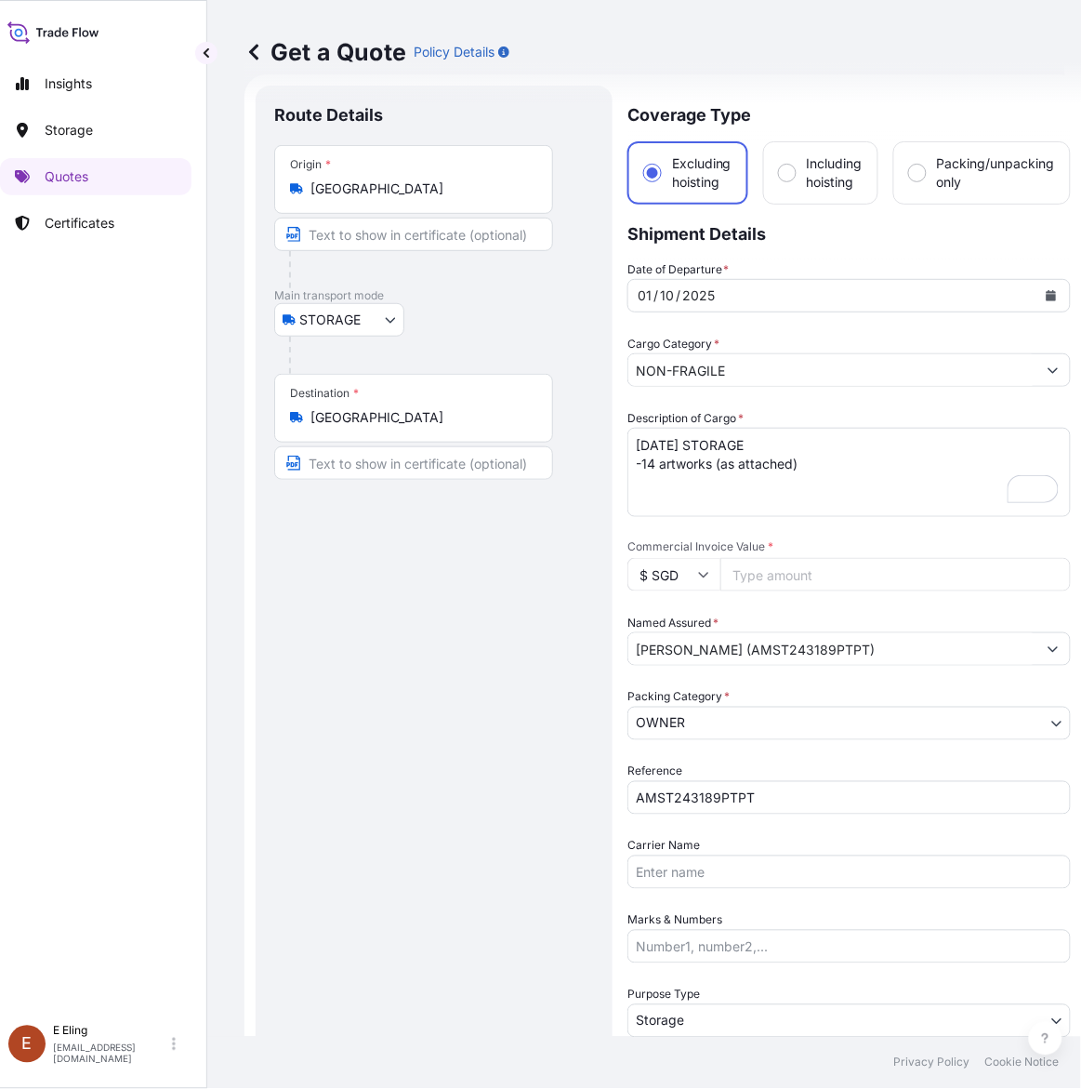
click at [760, 547] on span "Commercial Invoice Value *" at bounding box center [850, 546] width 444 height 15
click at [760, 558] on input "Commercial Invoice Value *" at bounding box center [896, 574] width 351 height 33
click at [764, 554] on div "Commercial Invoice Value * $ SGD" at bounding box center [850, 565] width 444 height 52
click at [776, 572] on input "Commercial Invoice Value *" at bounding box center [896, 574] width 351 height 33
paste input "202000.00"
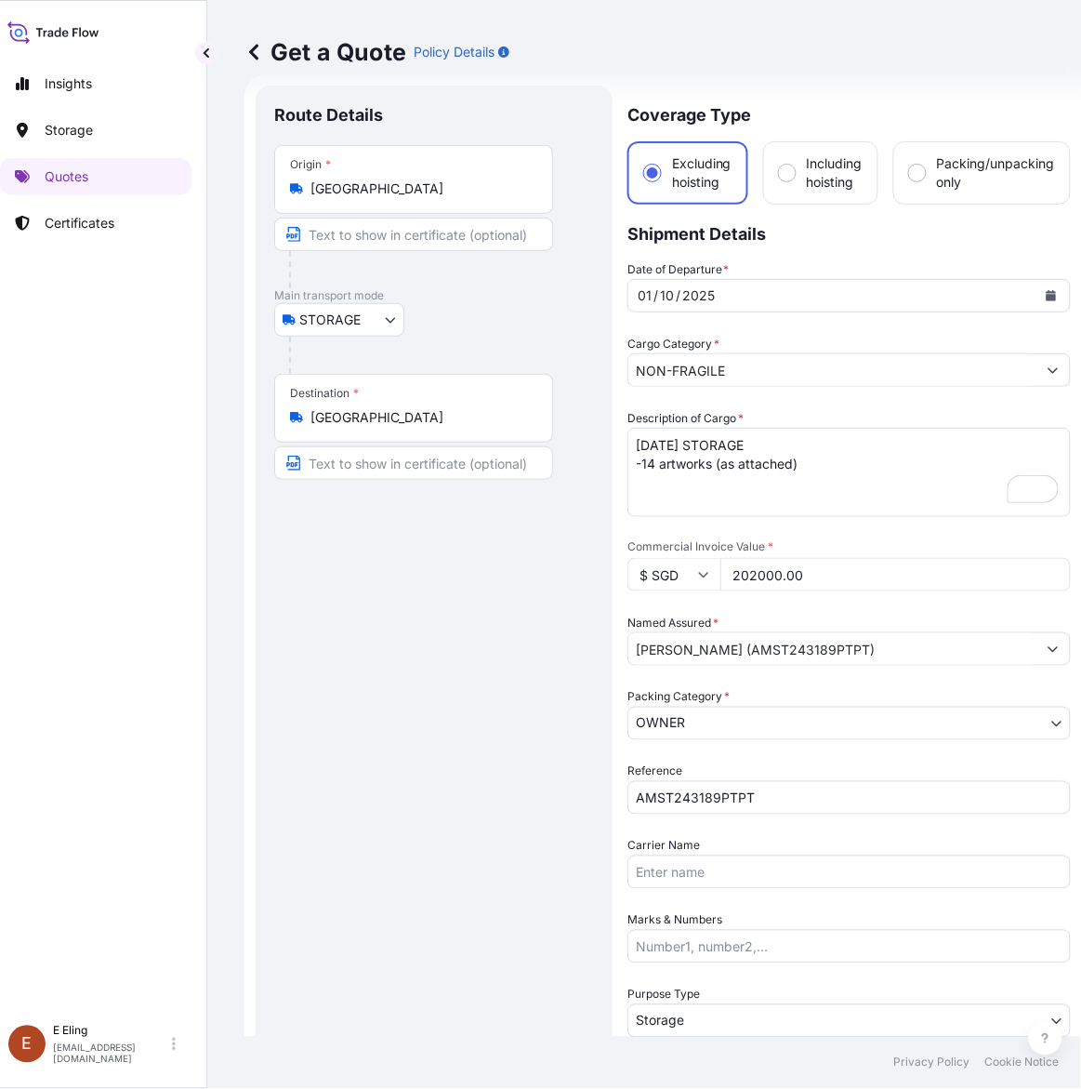
type input "202000.00"
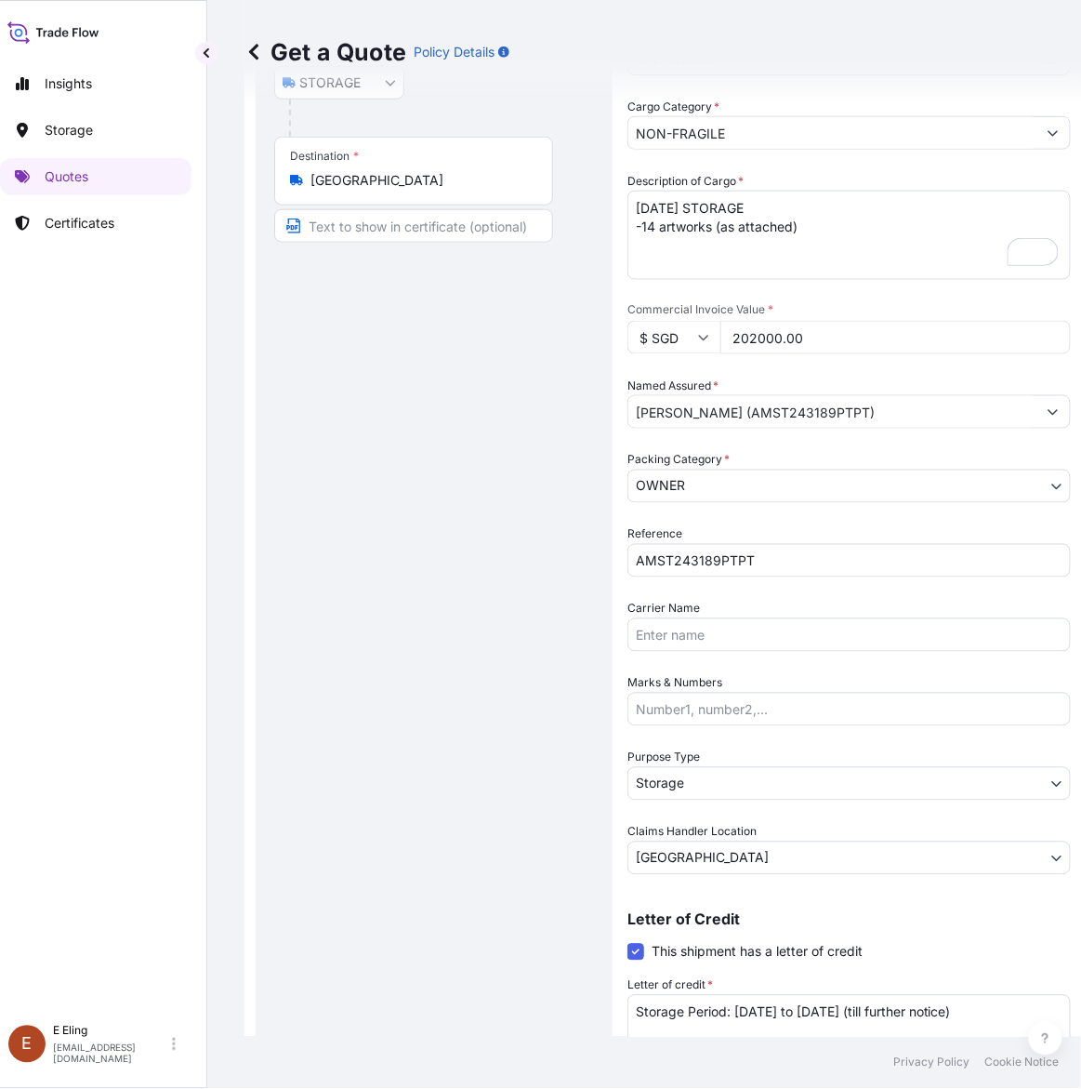
scroll to position [377, 0]
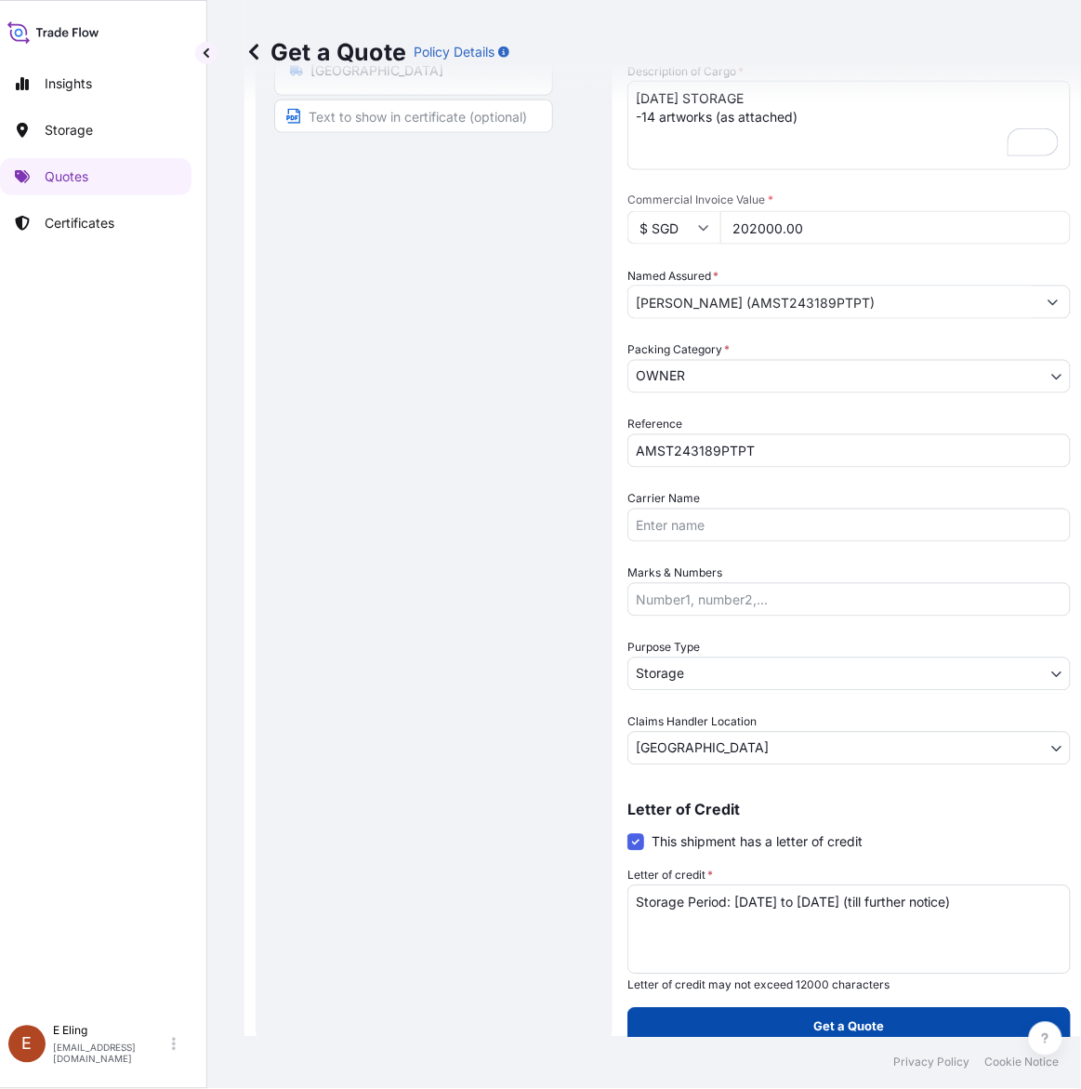
click at [820, 1020] on p "Get a Quote" at bounding box center [849, 1026] width 71 height 19
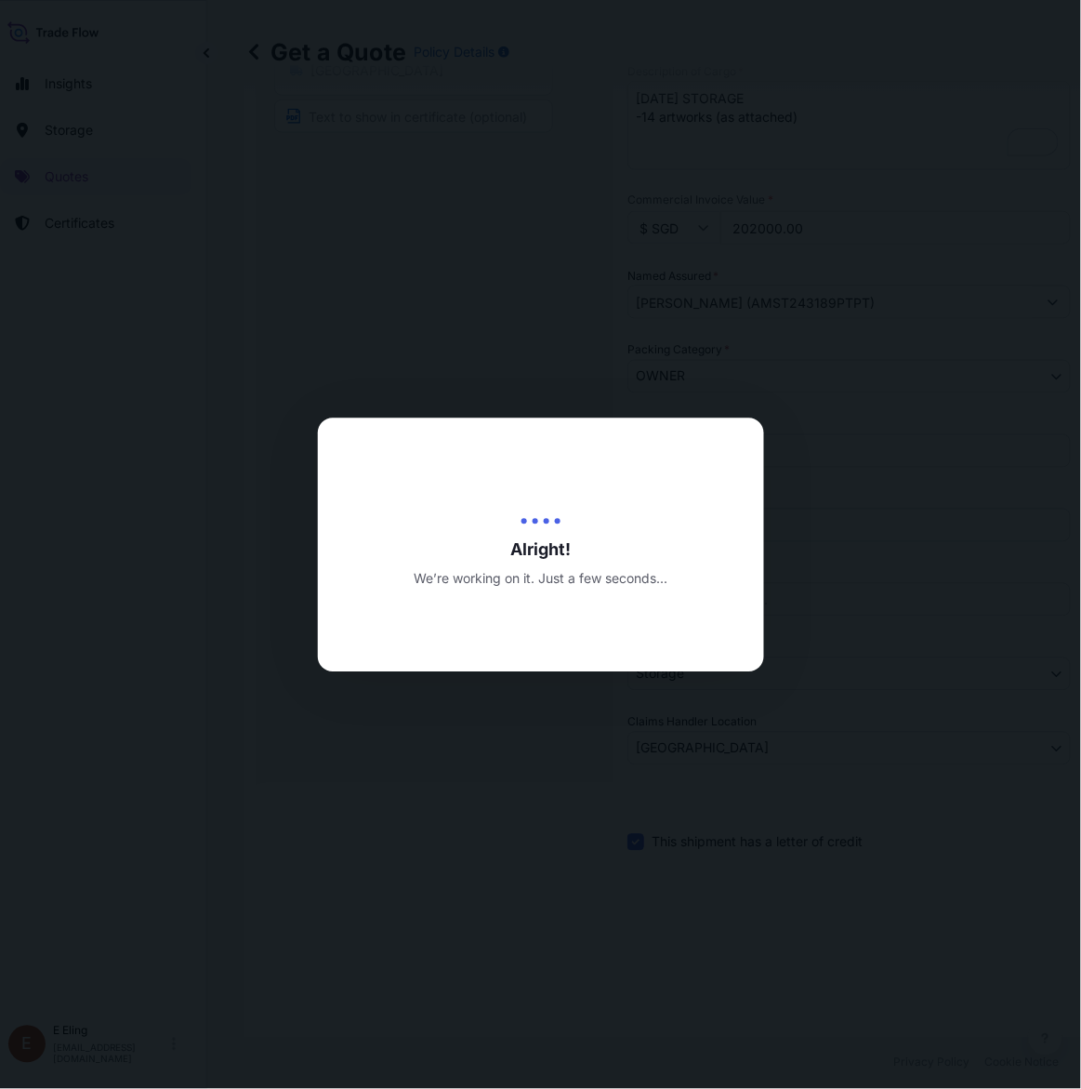
type input "[DATE]"
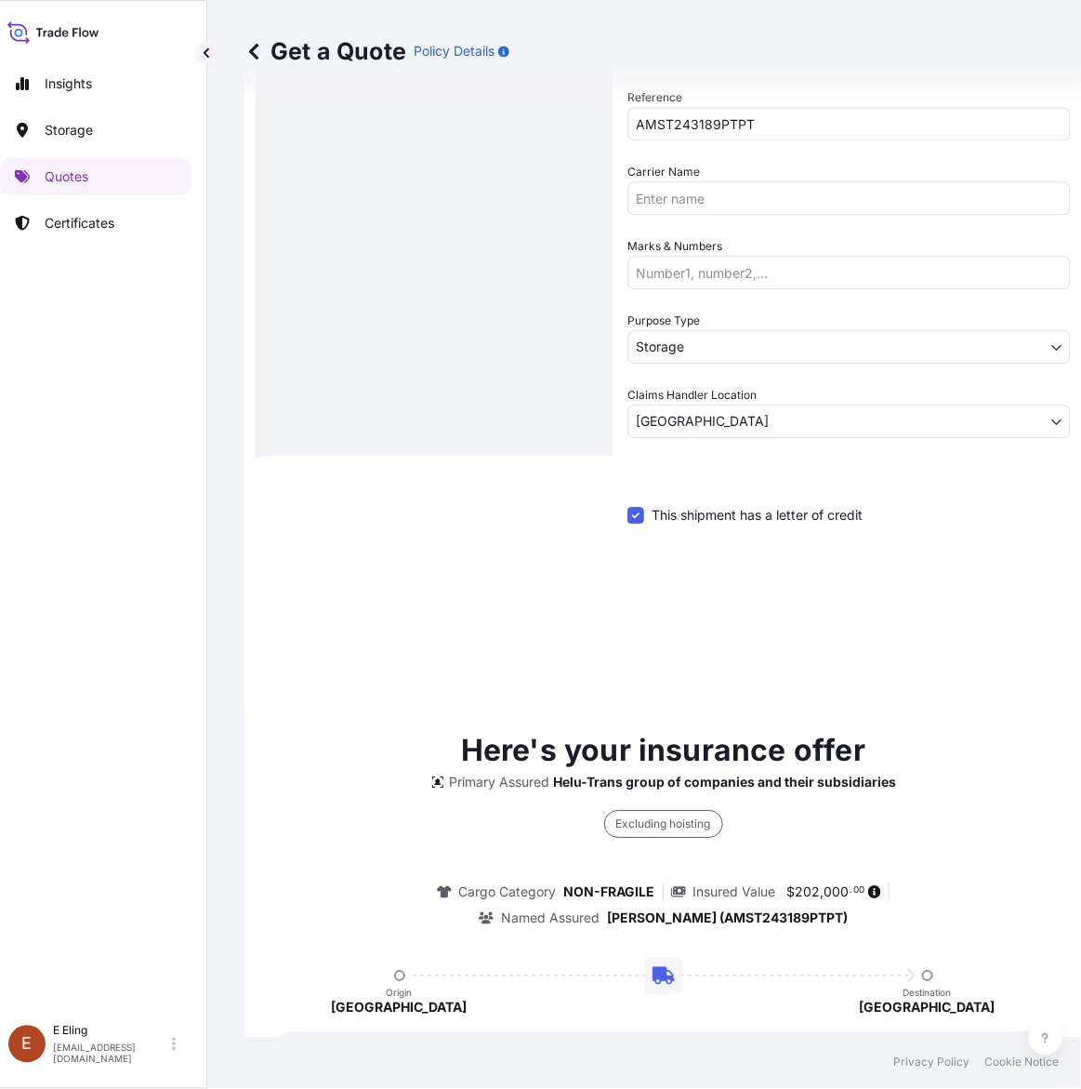
scroll to position [0, 0]
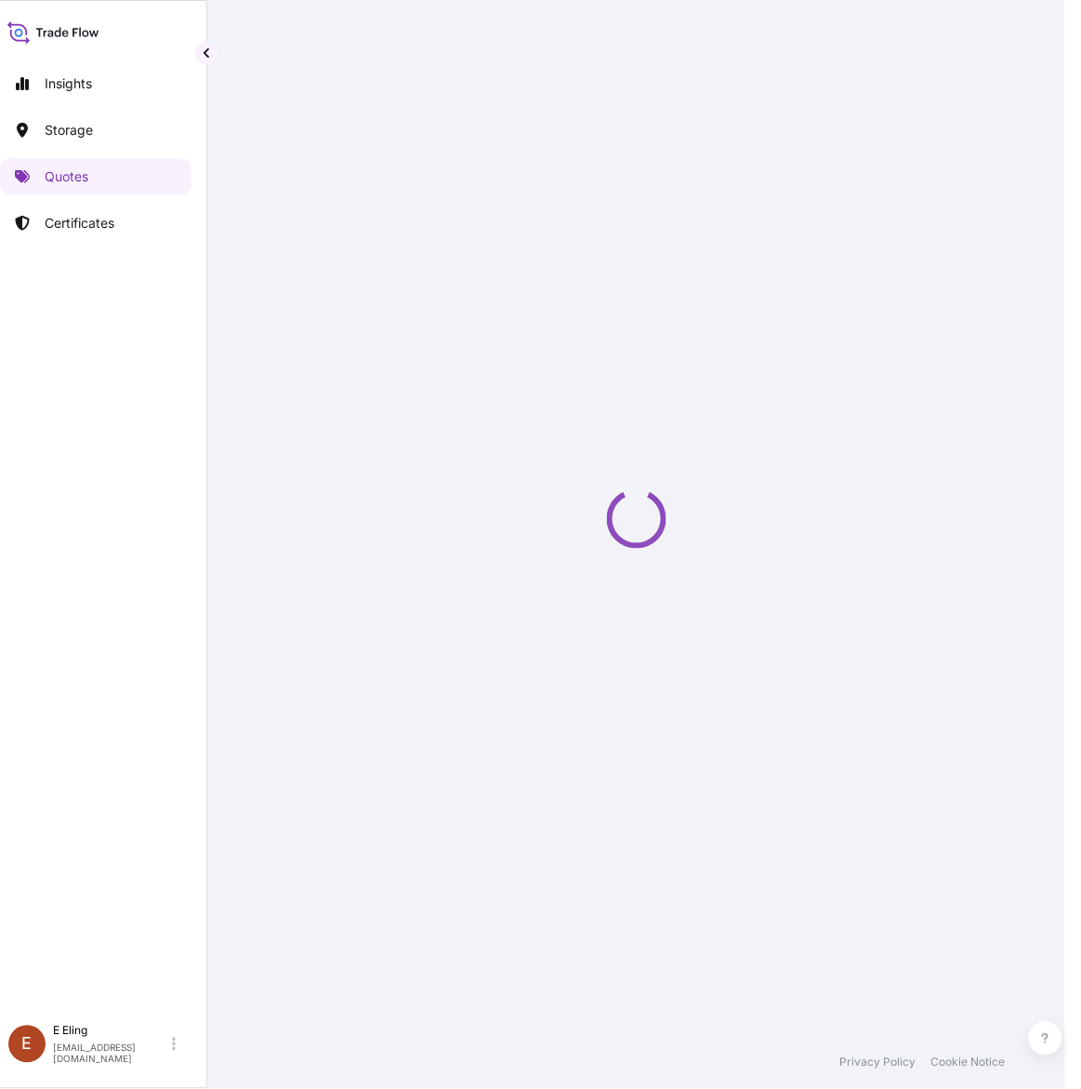
select select "STORAGE"
select select "Transit"
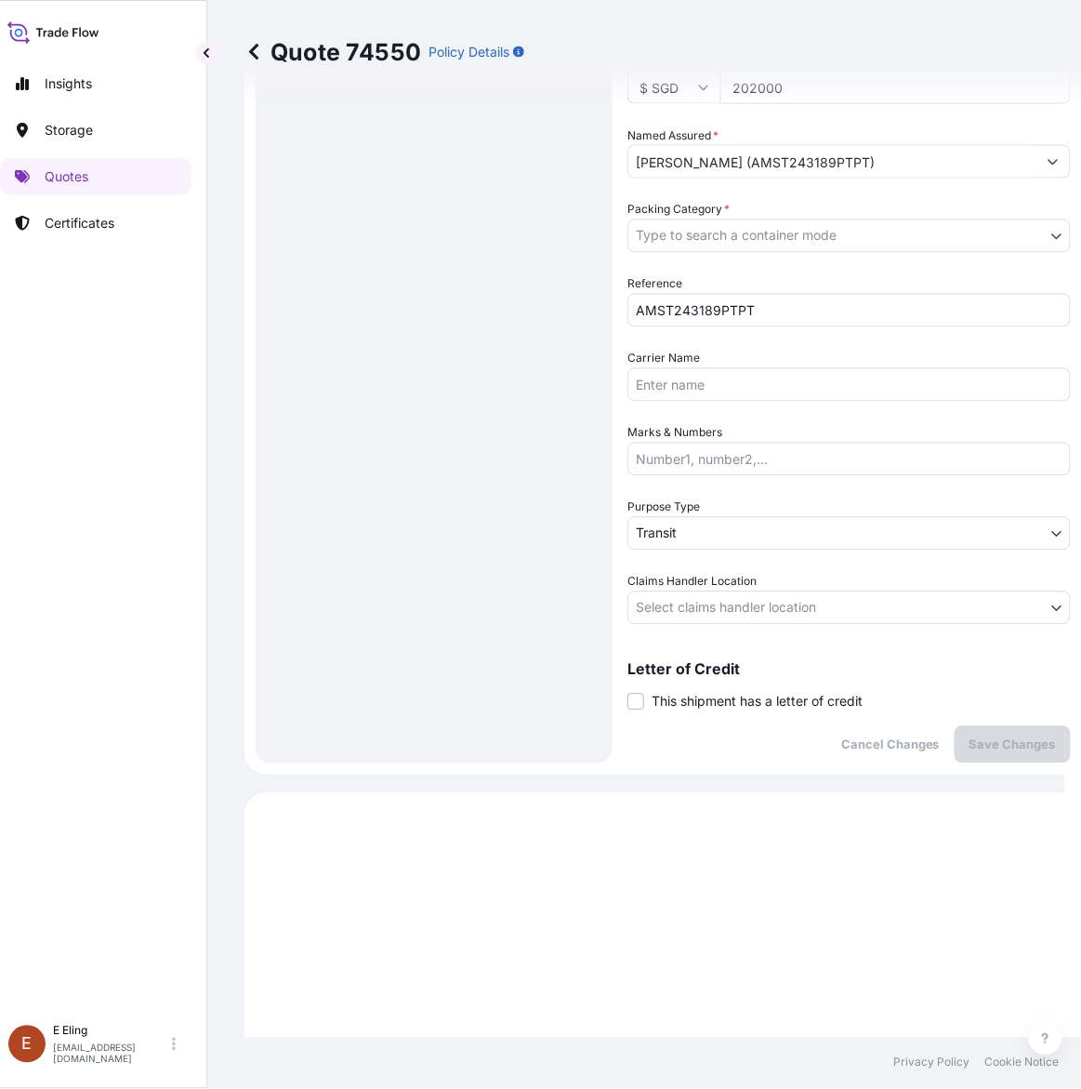
click at [708, 702] on span "This shipment has a letter of credit" at bounding box center [757, 702] width 211 height 19
click at [628, 692] on input "This shipment has a letter of credit" at bounding box center [628, 692] width 0 height 0
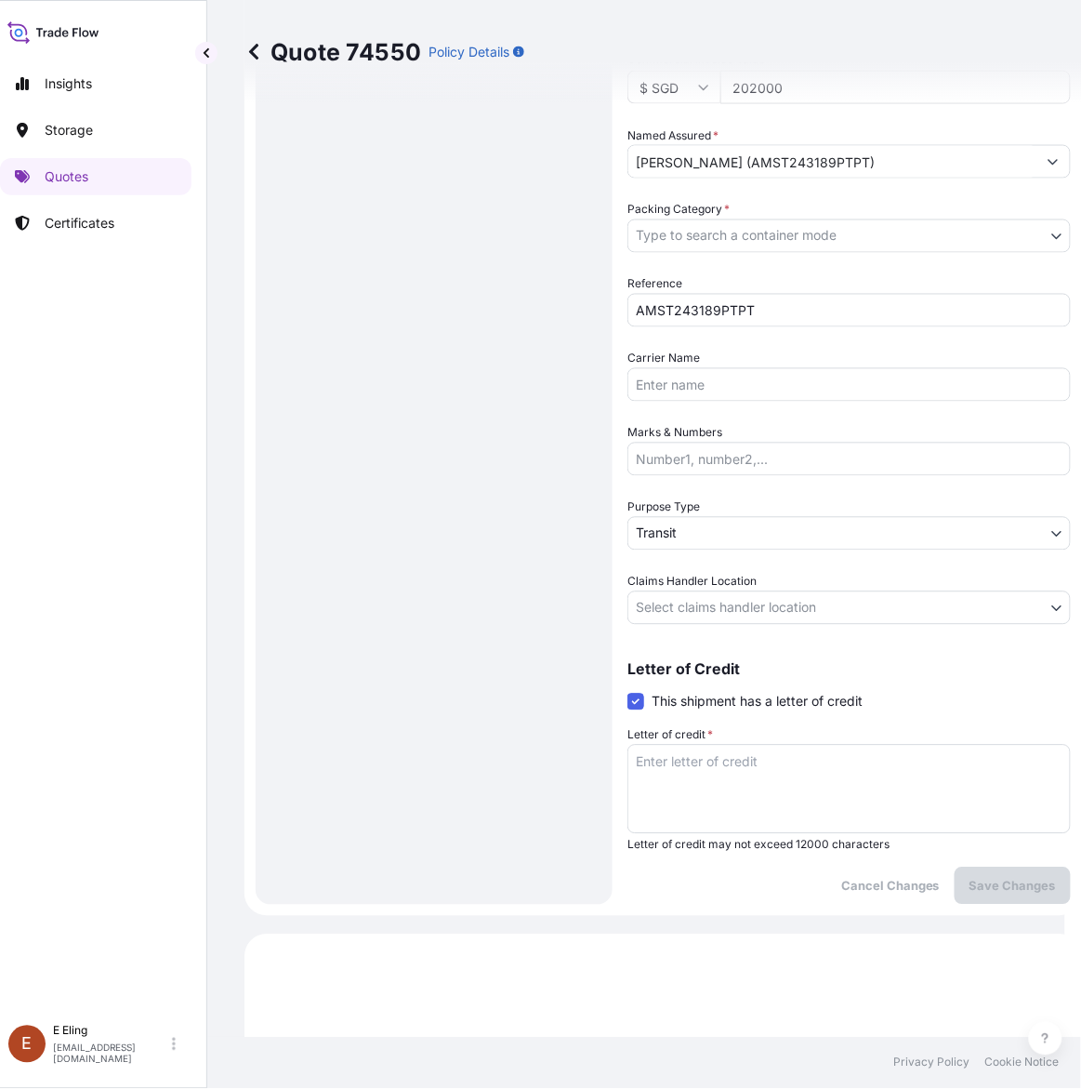
click at [726, 769] on textarea "Letter of credit *" at bounding box center [850, 789] width 444 height 89
paste textarea "Storage Period: 01 Oct 2025 to 31 Oct 2025 (till further notice)"
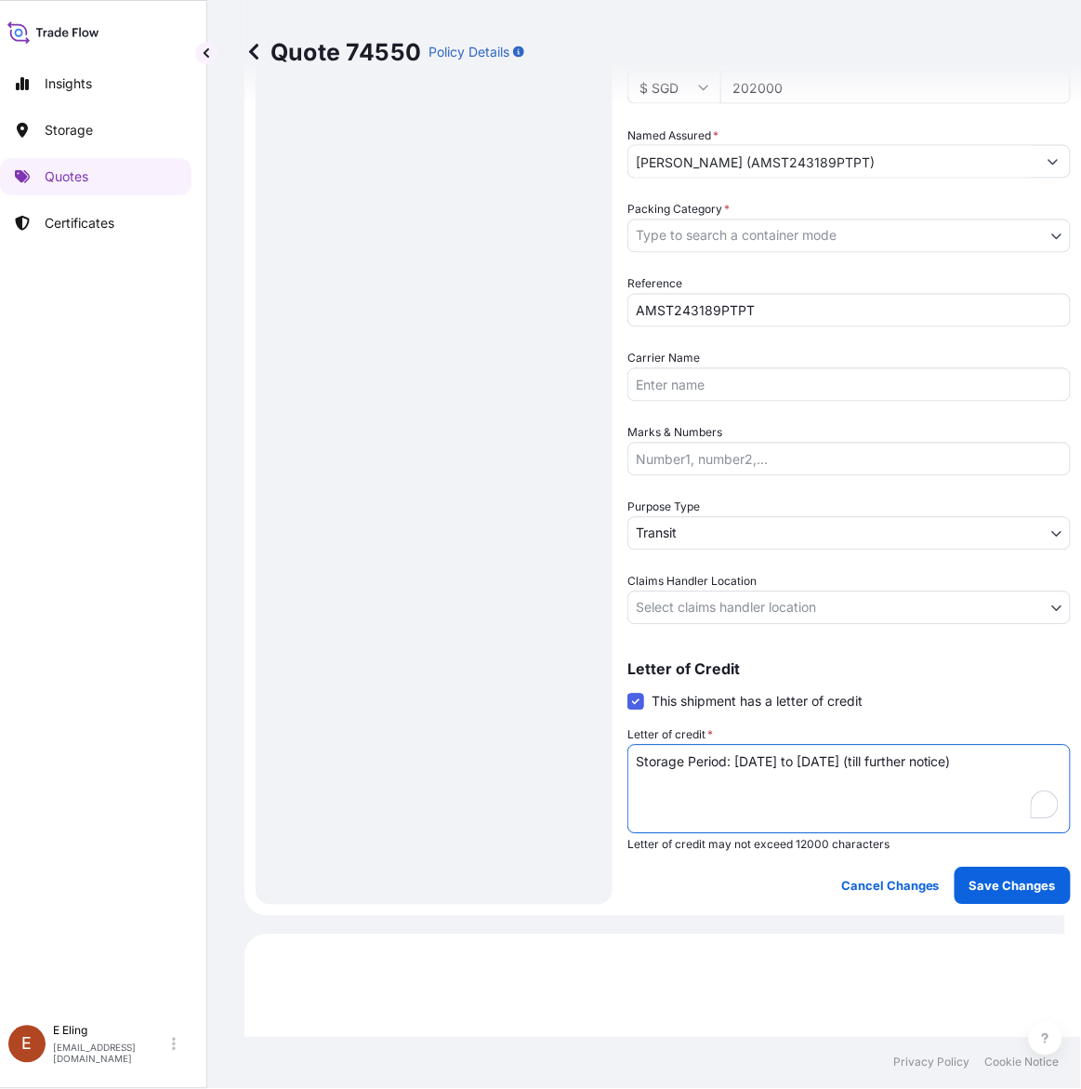
type textarea "Storage Period: 01 Oct 2025 to 31 Oct 2025 (till further notice)"
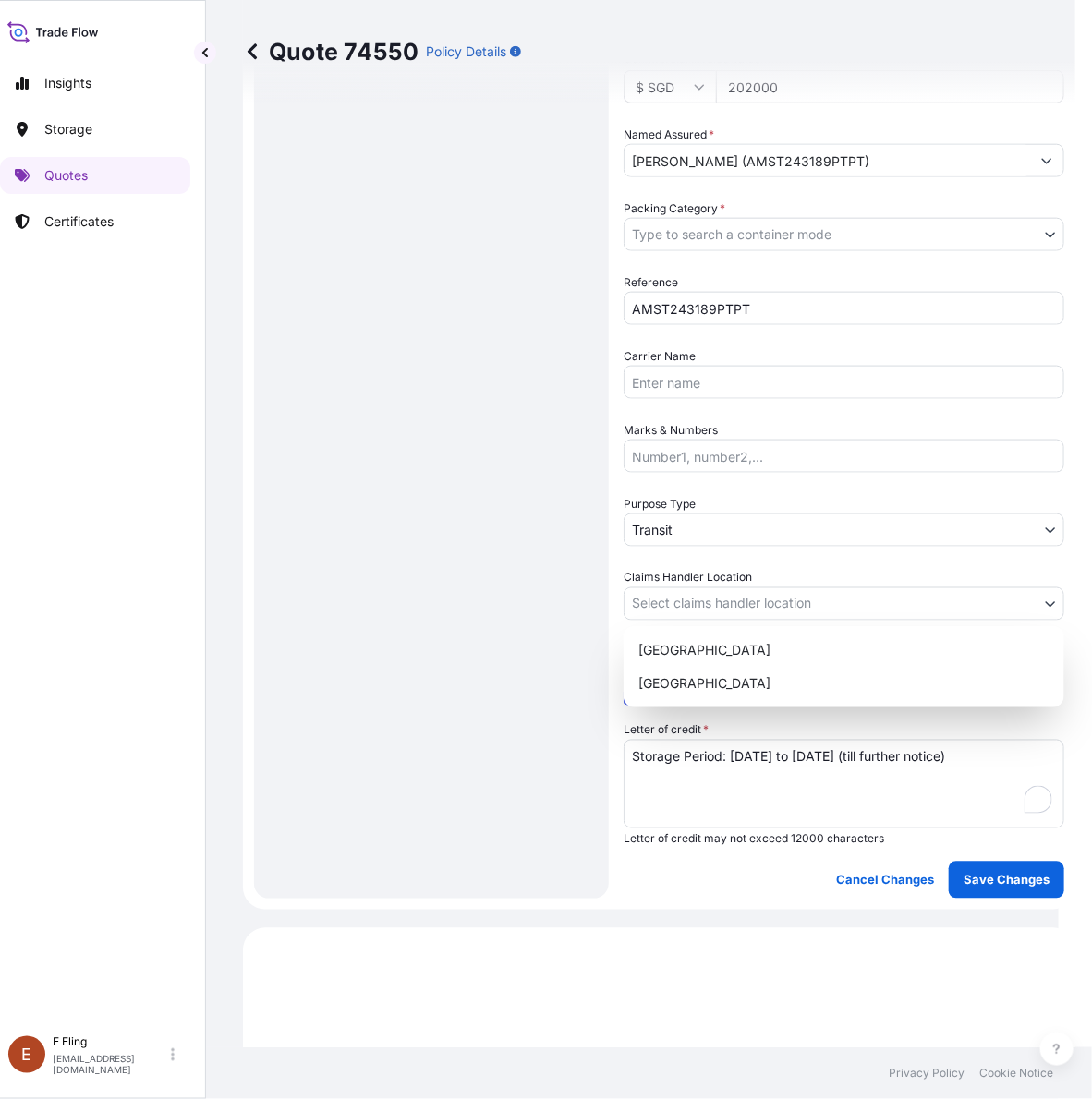
click at [773, 597] on body "Insights Storage Quotes Certificates E E Eling eeling@helutrans.com Quote 74550…" at bounding box center [521, 550] width 1074 height 1099
click at [741, 695] on div "Singapore" at bounding box center [844, 683] width 426 height 33
select select "Singapore"
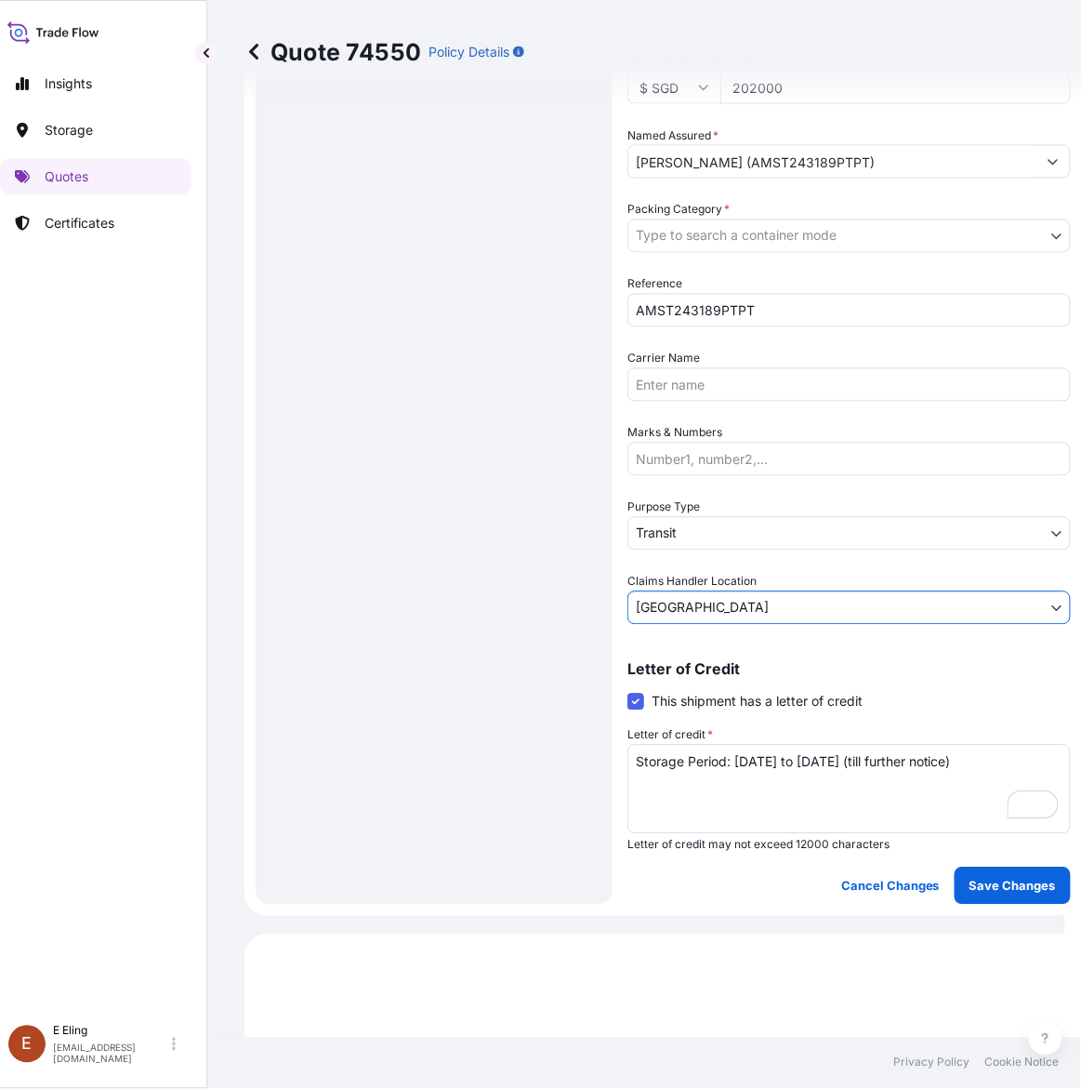
click at [719, 516] on body "Insights Storage Quotes Certificates E E Eling eeling@helutrans.com Quote 74550…" at bounding box center [524, 544] width 1081 height 1089
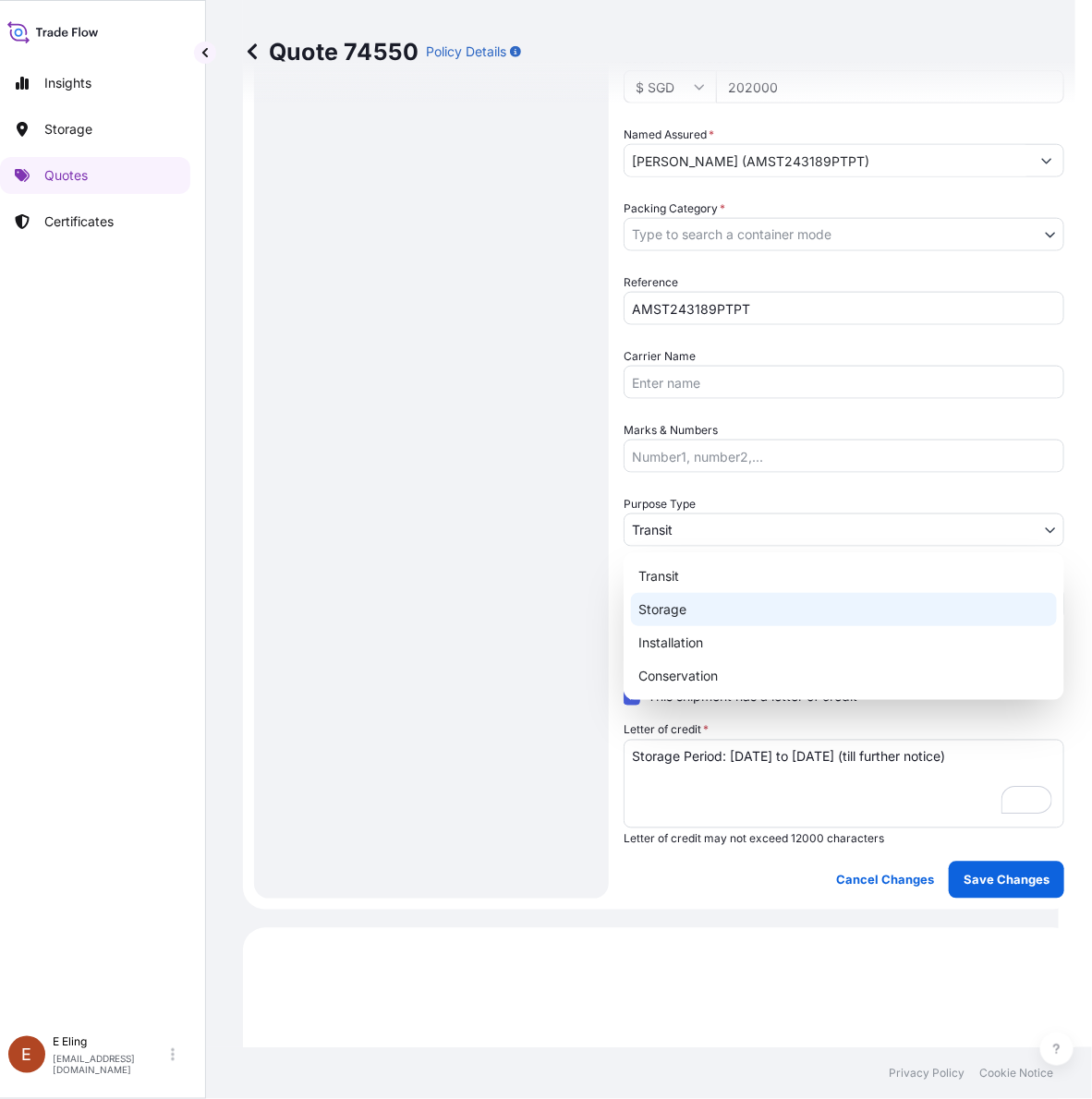
click at [694, 608] on div "Storage" at bounding box center [844, 609] width 426 height 33
select select "Storage"
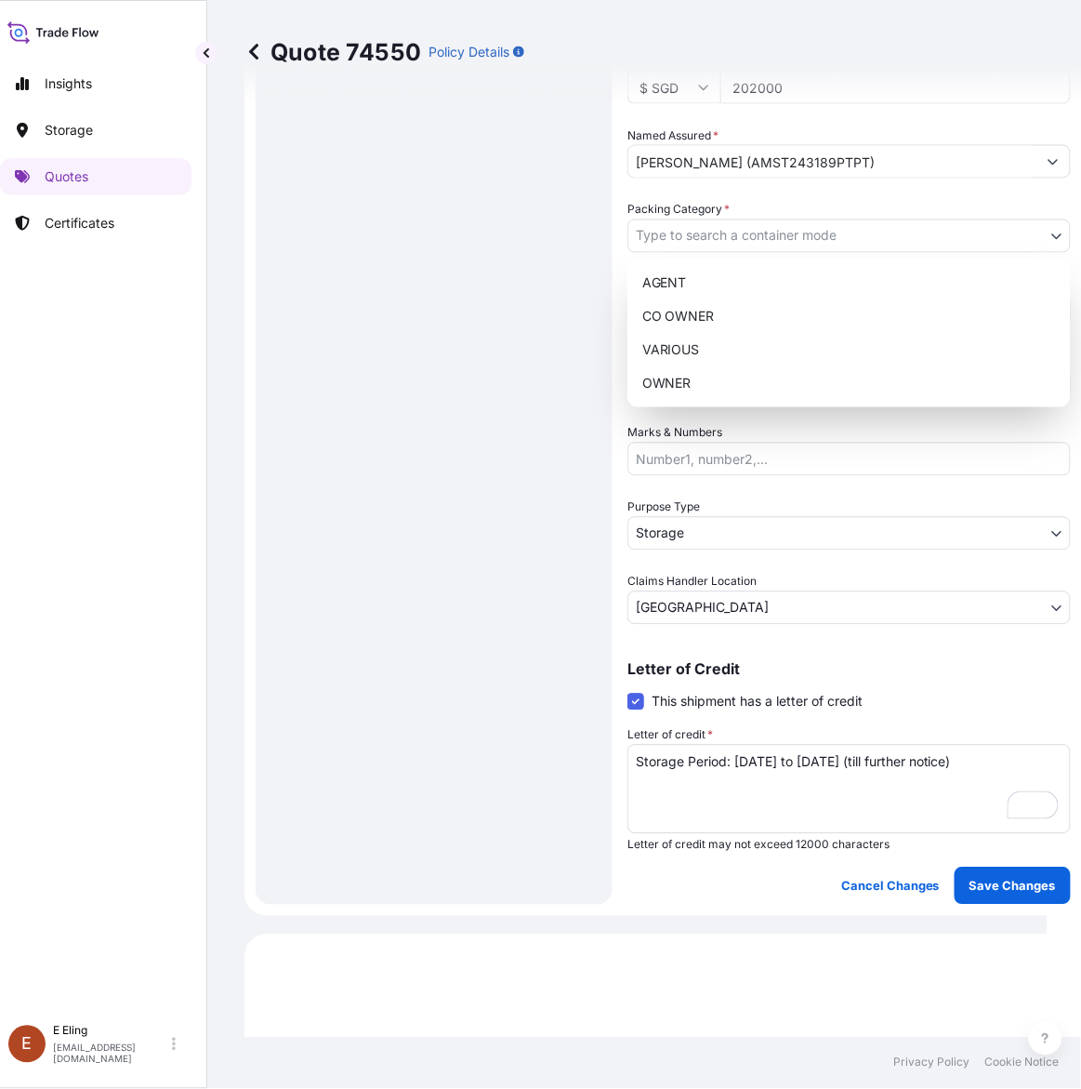
click at [723, 239] on body "Insights Storage Quotes Certificates E E Eling eeling@helutrans.com Quote 74550…" at bounding box center [516, 544] width 1064 height 1089
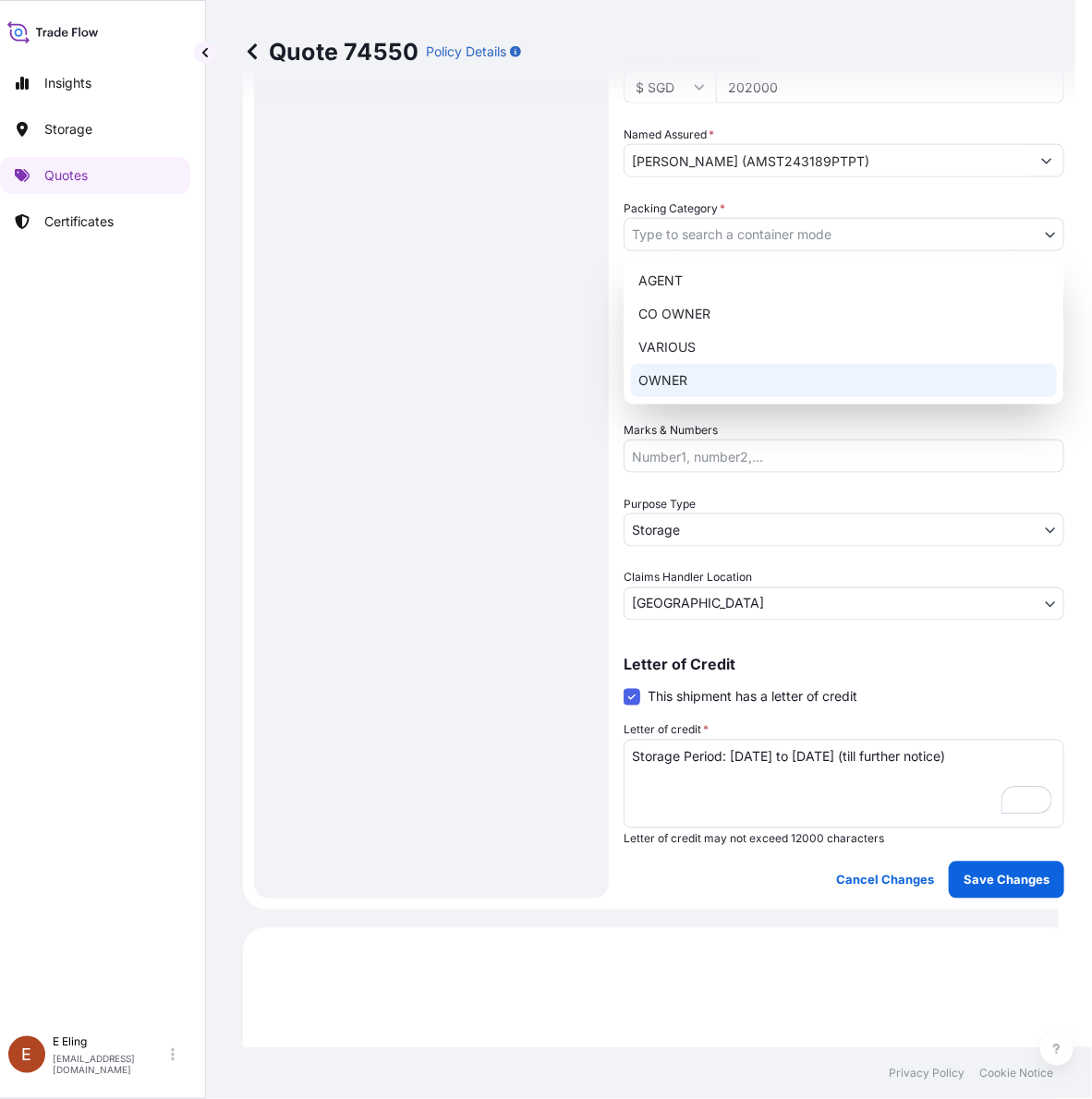
click at [678, 375] on div "OWNER" at bounding box center [844, 380] width 426 height 33
select select "27"
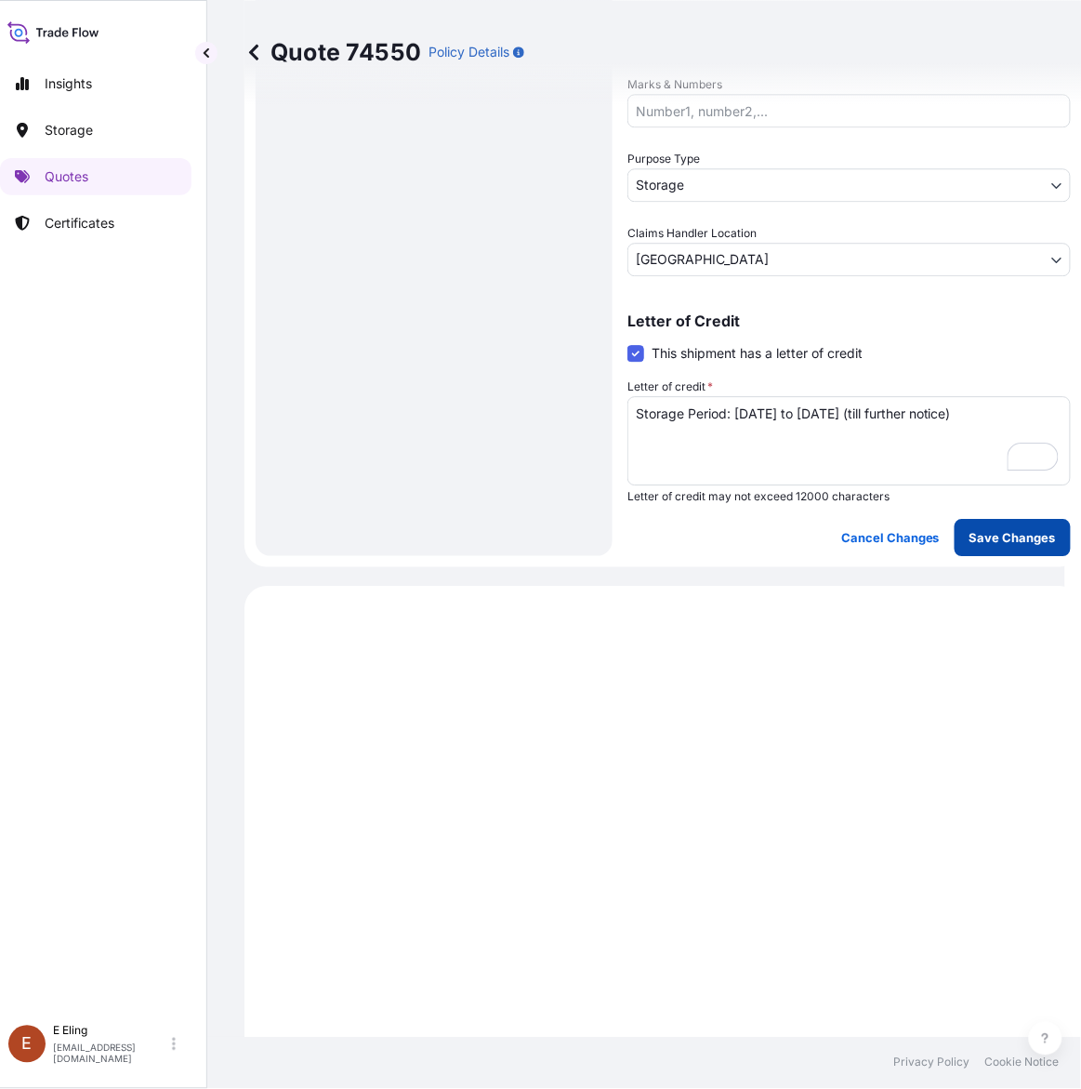
click at [997, 528] on p "Save Changes" at bounding box center [1013, 537] width 86 height 19
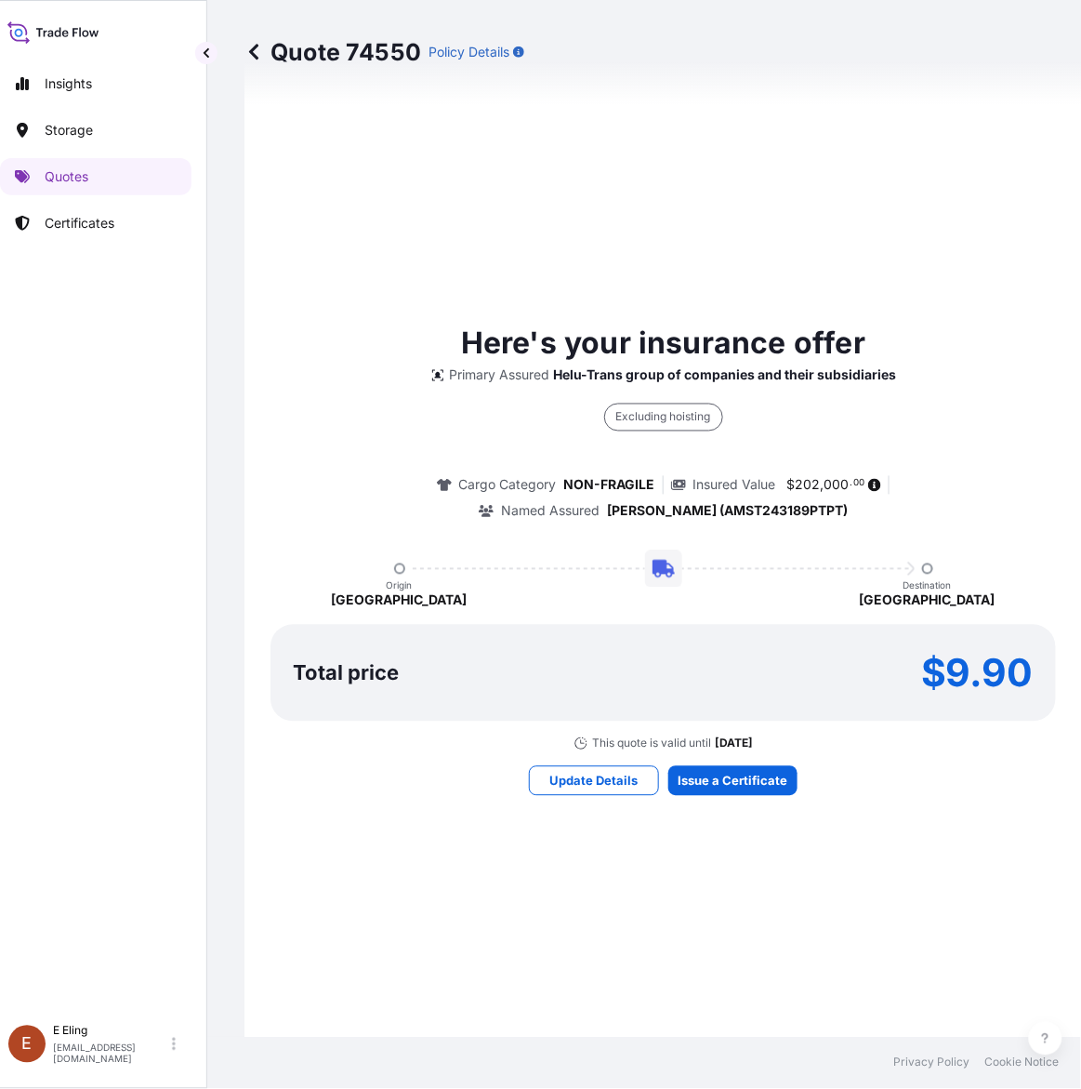
select select "STORAGE"
select select "Storage"
select select "Singapore"
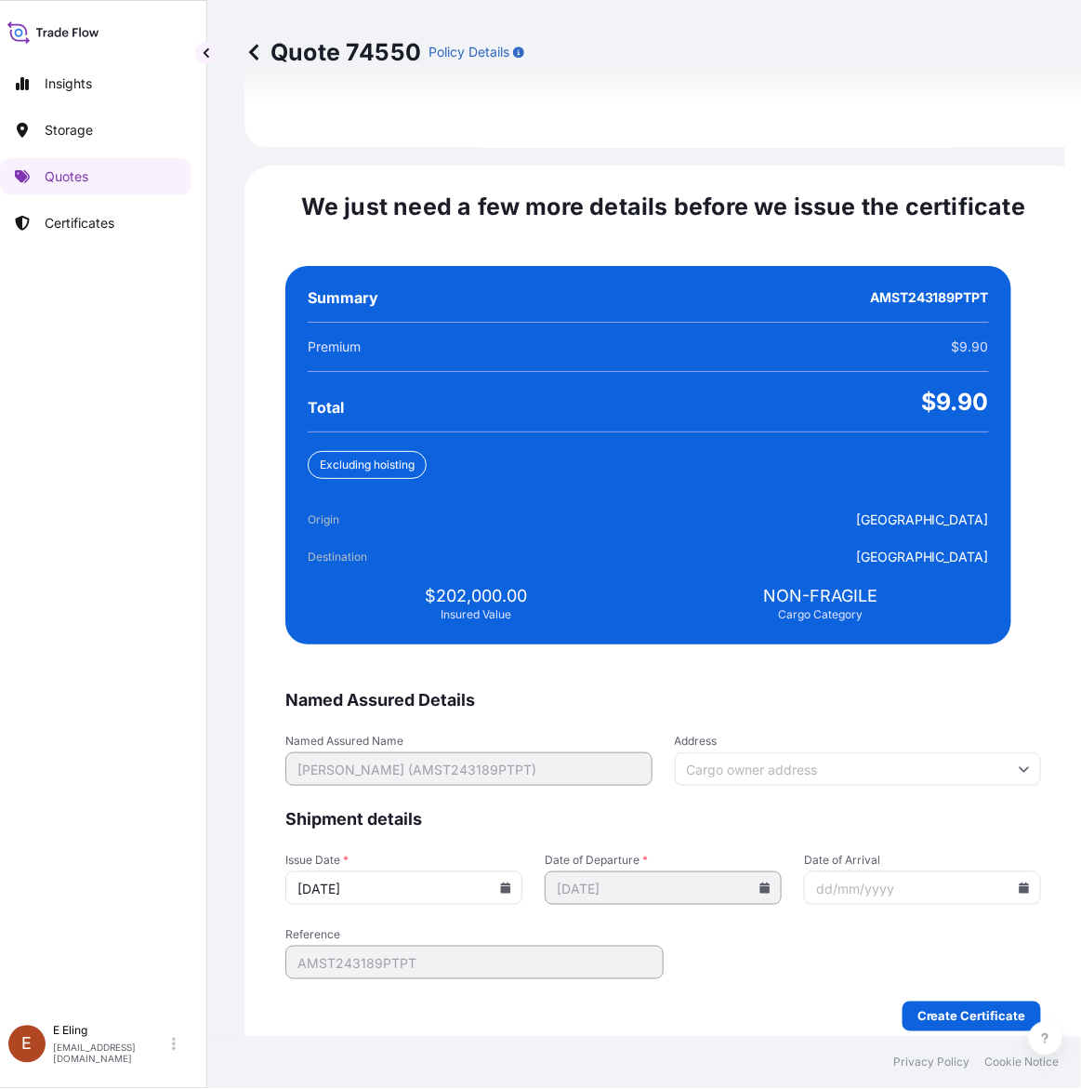
click at [511, 882] on icon at bounding box center [506, 887] width 10 height 11
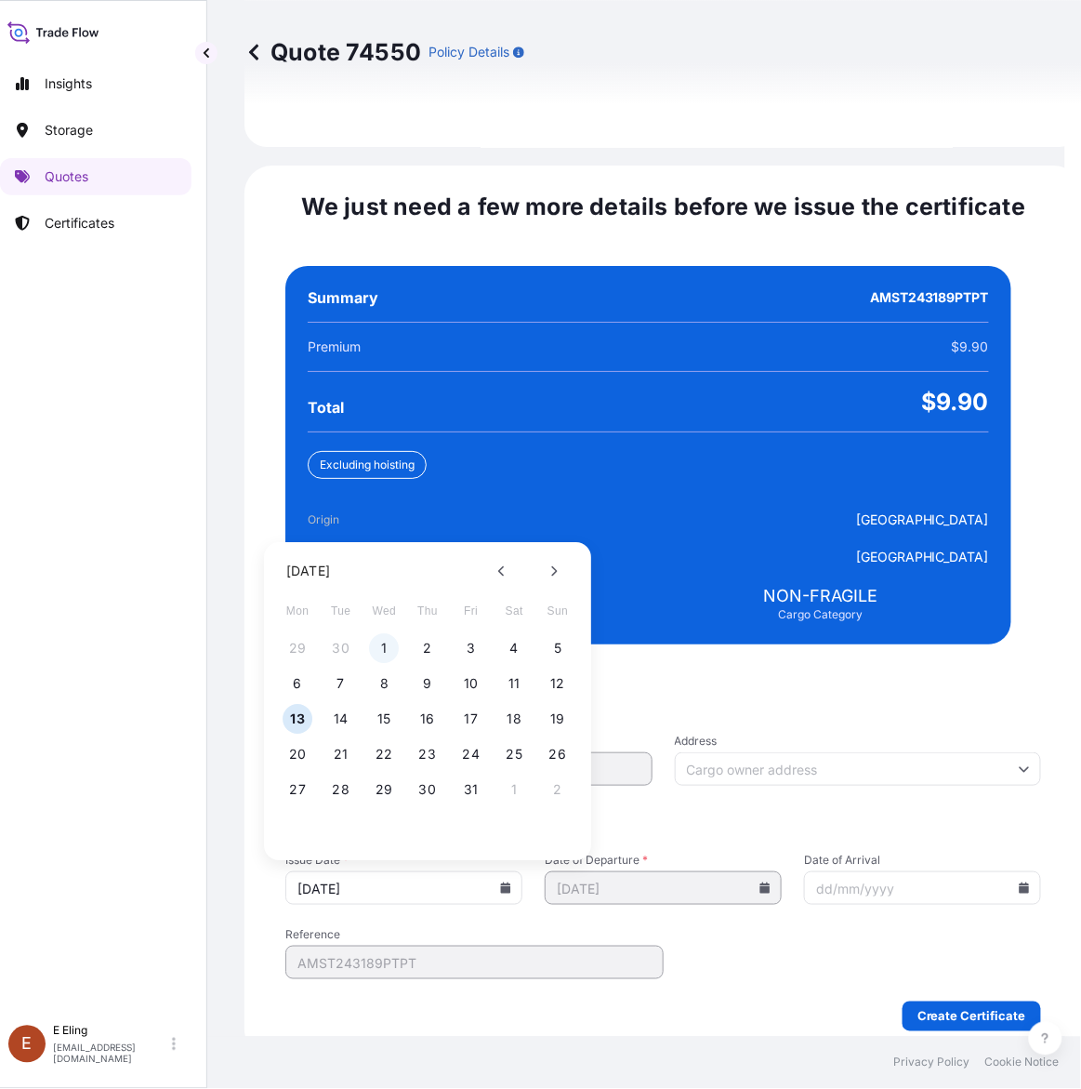
click at [381, 634] on button "1" at bounding box center [385, 649] width 30 height 30
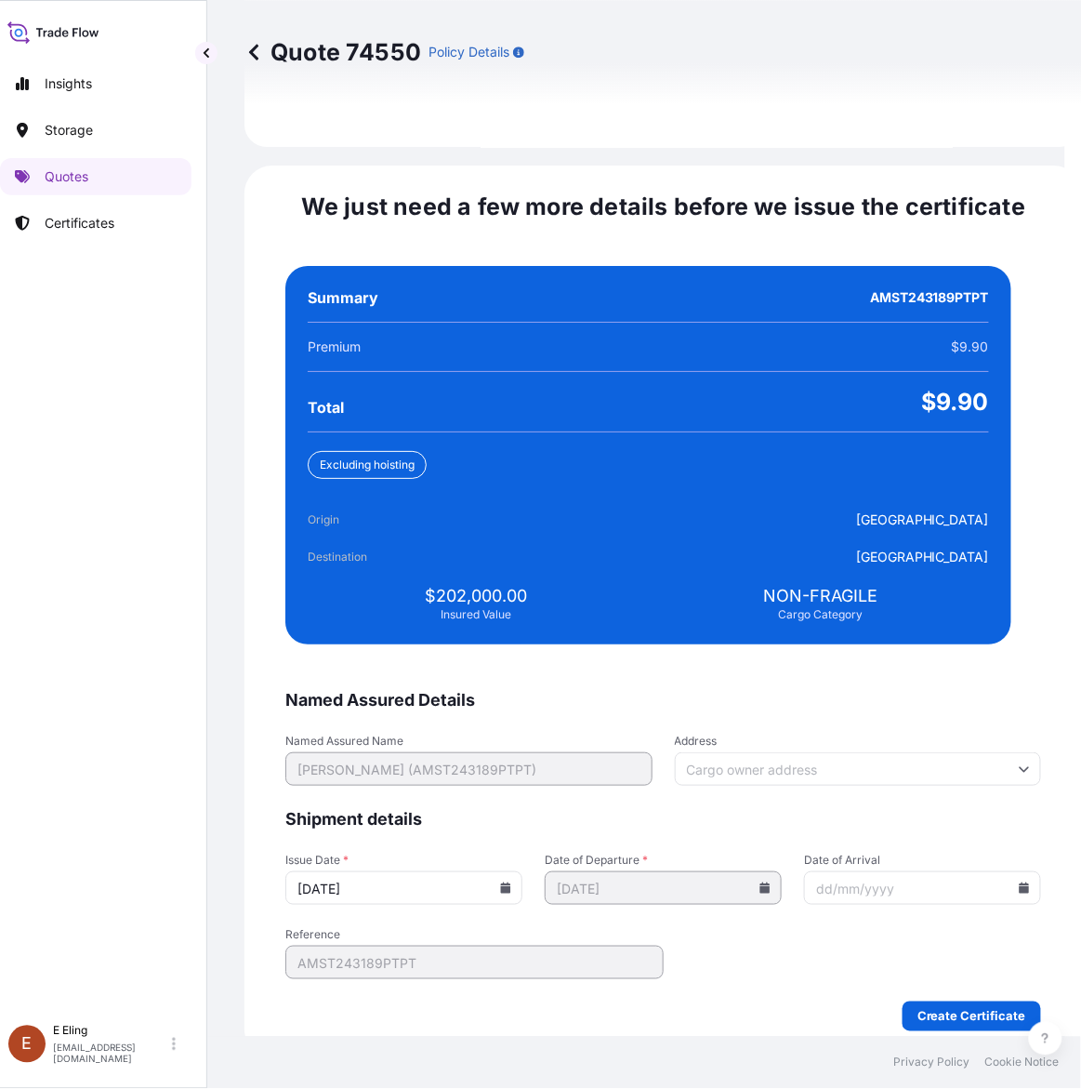
type input "01/10/2025"
click at [1019, 882] on icon at bounding box center [1024, 887] width 11 height 11
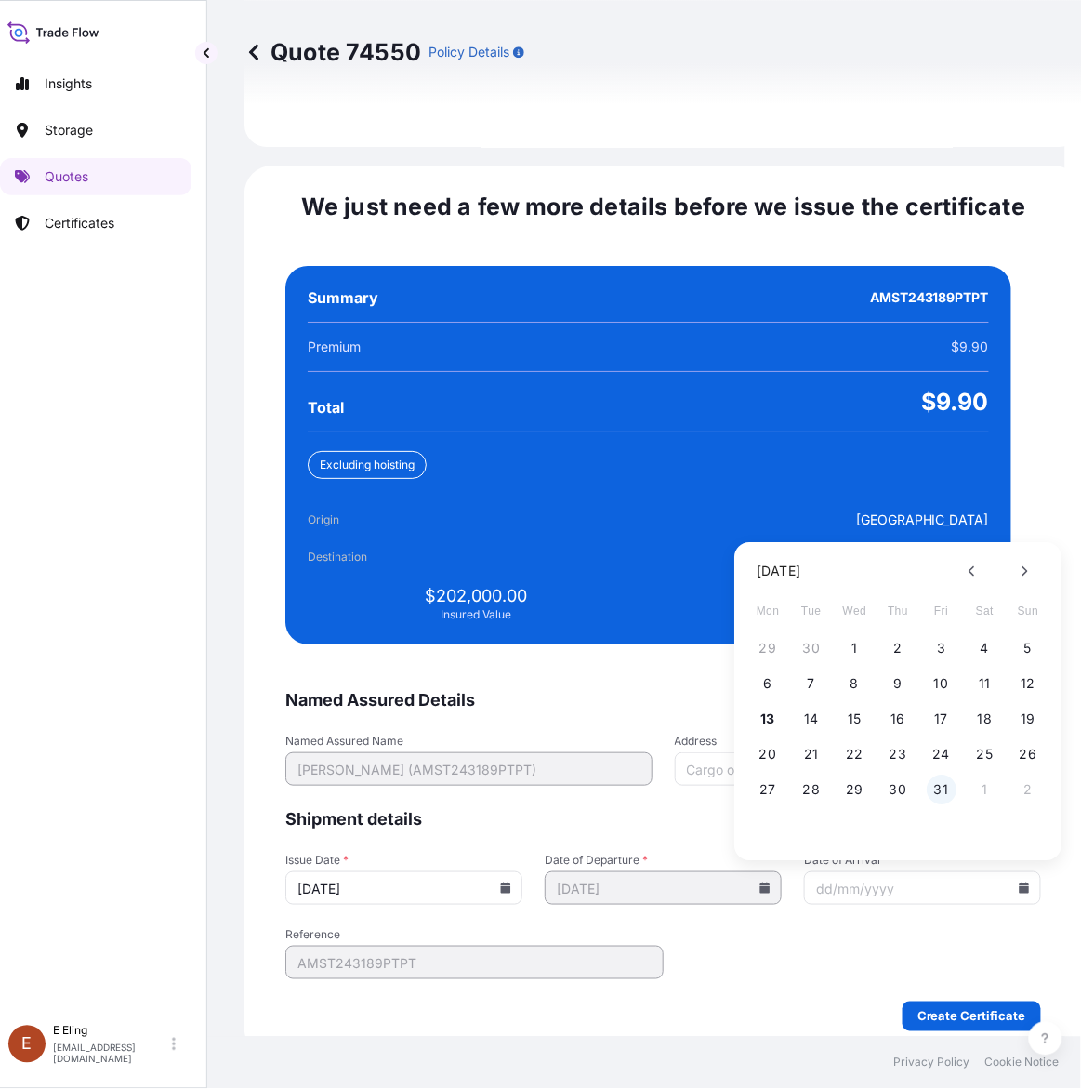
click at [932, 775] on button "31" at bounding box center [942, 790] width 30 height 30
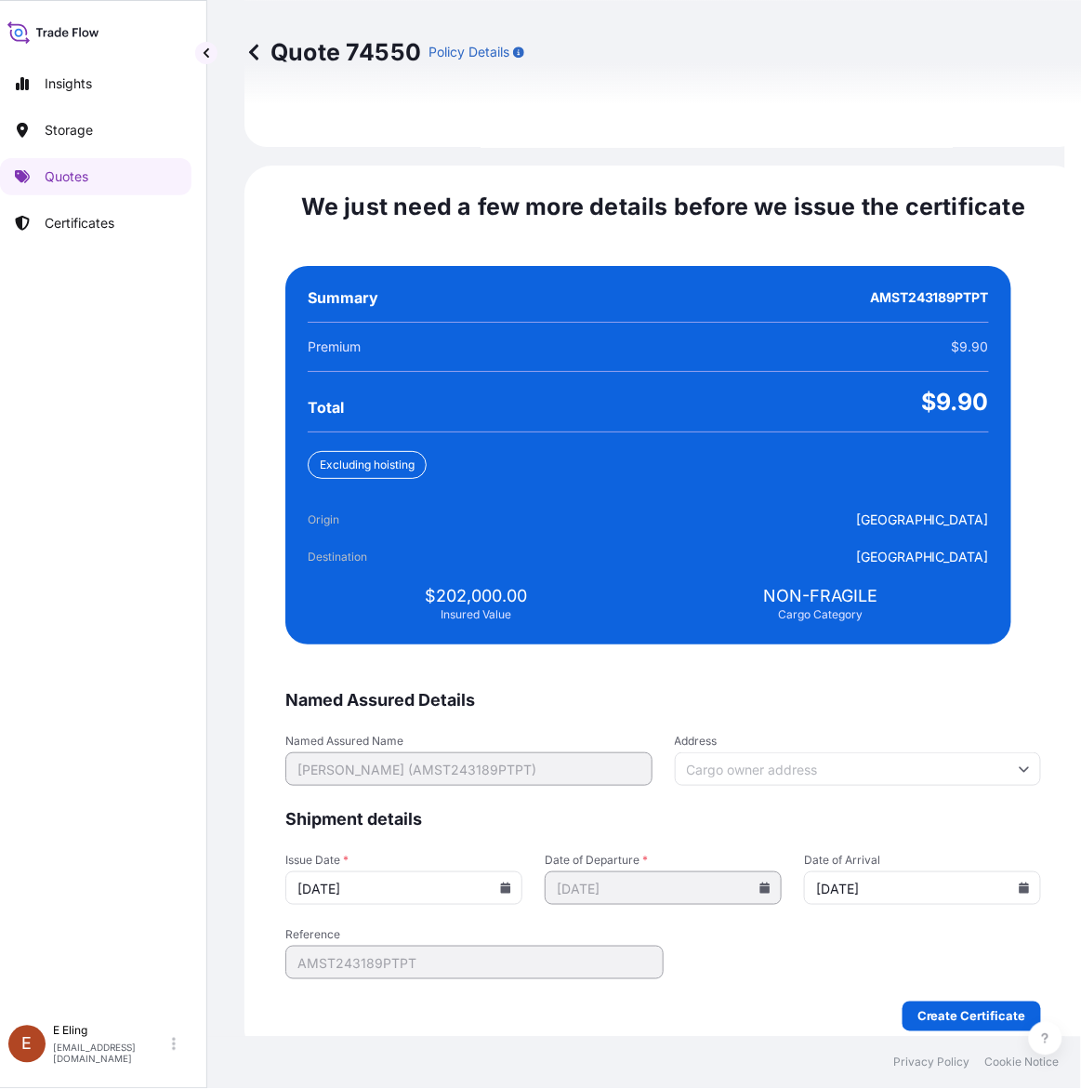
type input "31/10/2025"
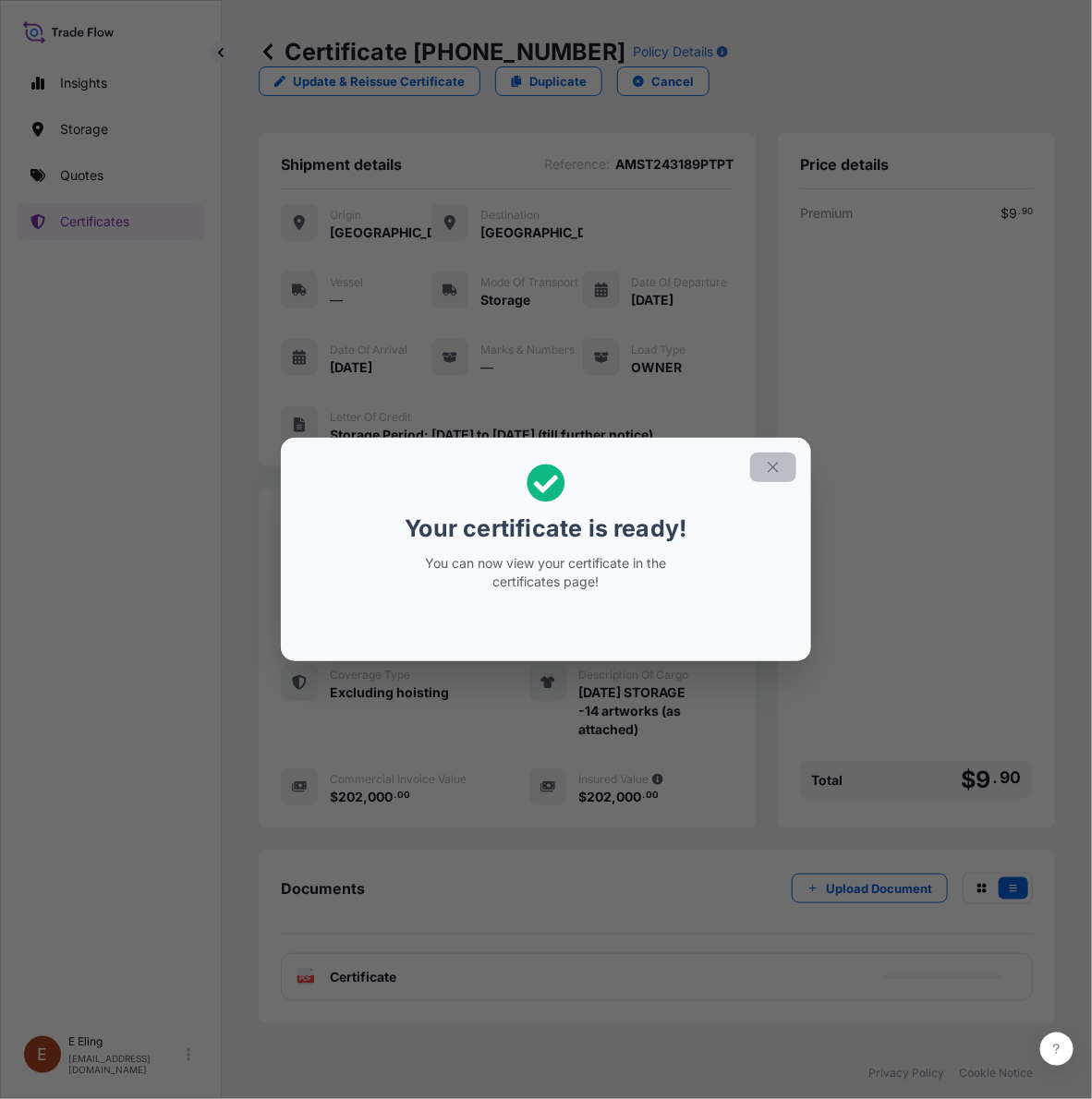
click at [772, 469] on icon "button" at bounding box center [773, 467] width 17 height 17
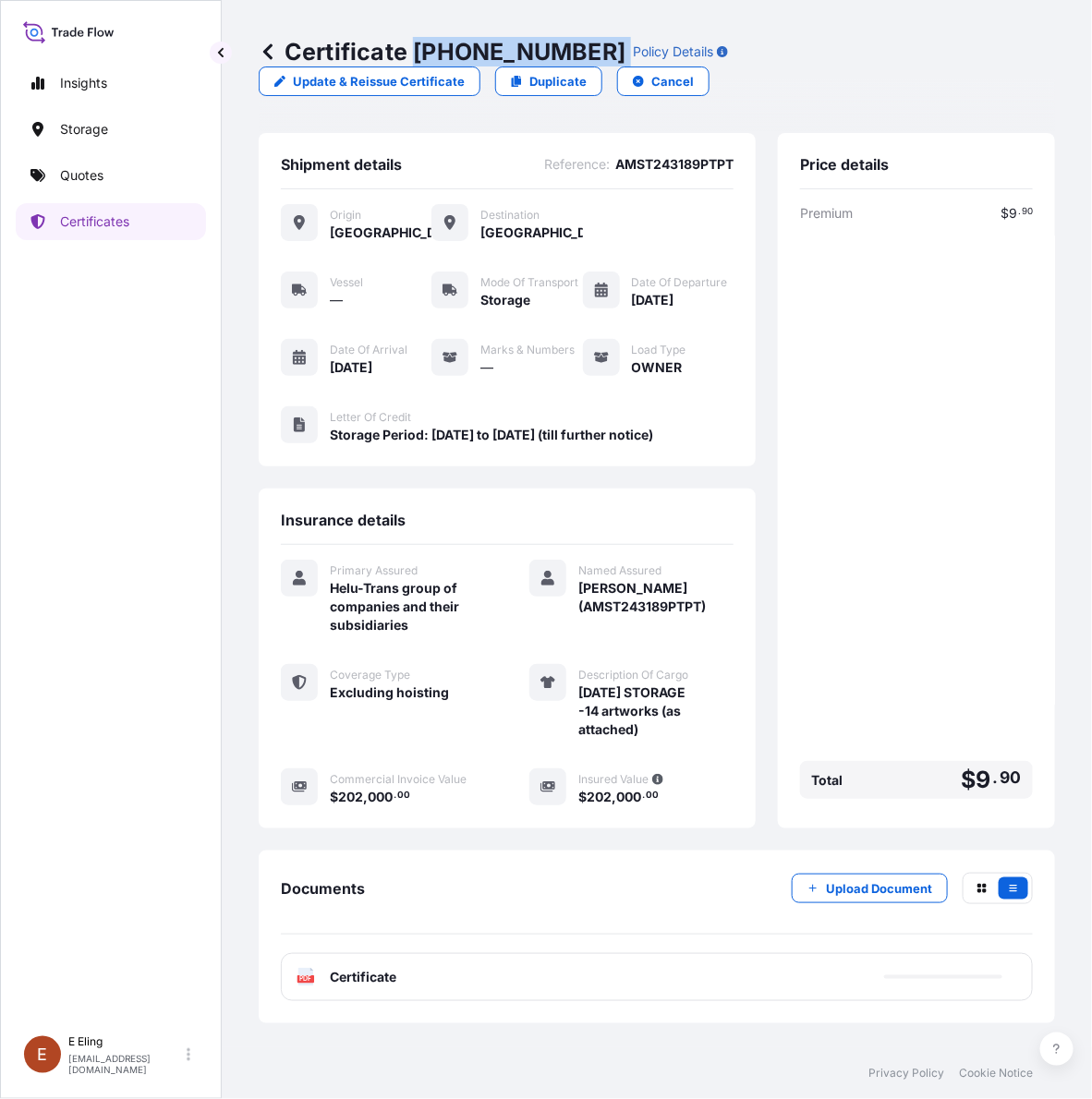
drag, startPoint x: 413, startPoint y: 45, endPoint x: 584, endPoint y: 42, distance: 171.0
click at [584, 42] on div "Certificate 31504-1645-1 Policy Details" at bounding box center [493, 52] width 469 height 30
copy p "31504-1645-1"
click at [1053, 126] on div "Certificate 31504-1645-1 Policy Details Update & Reissue Certificate Duplicate …" at bounding box center [656, 67] width 796 height 133
click at [1073, 593] on div "Certificate 31504-1645-1 Policy Details Update & Reissue Certificate Duplicate …" at bounding box center [657, 524] width 870 height 1047
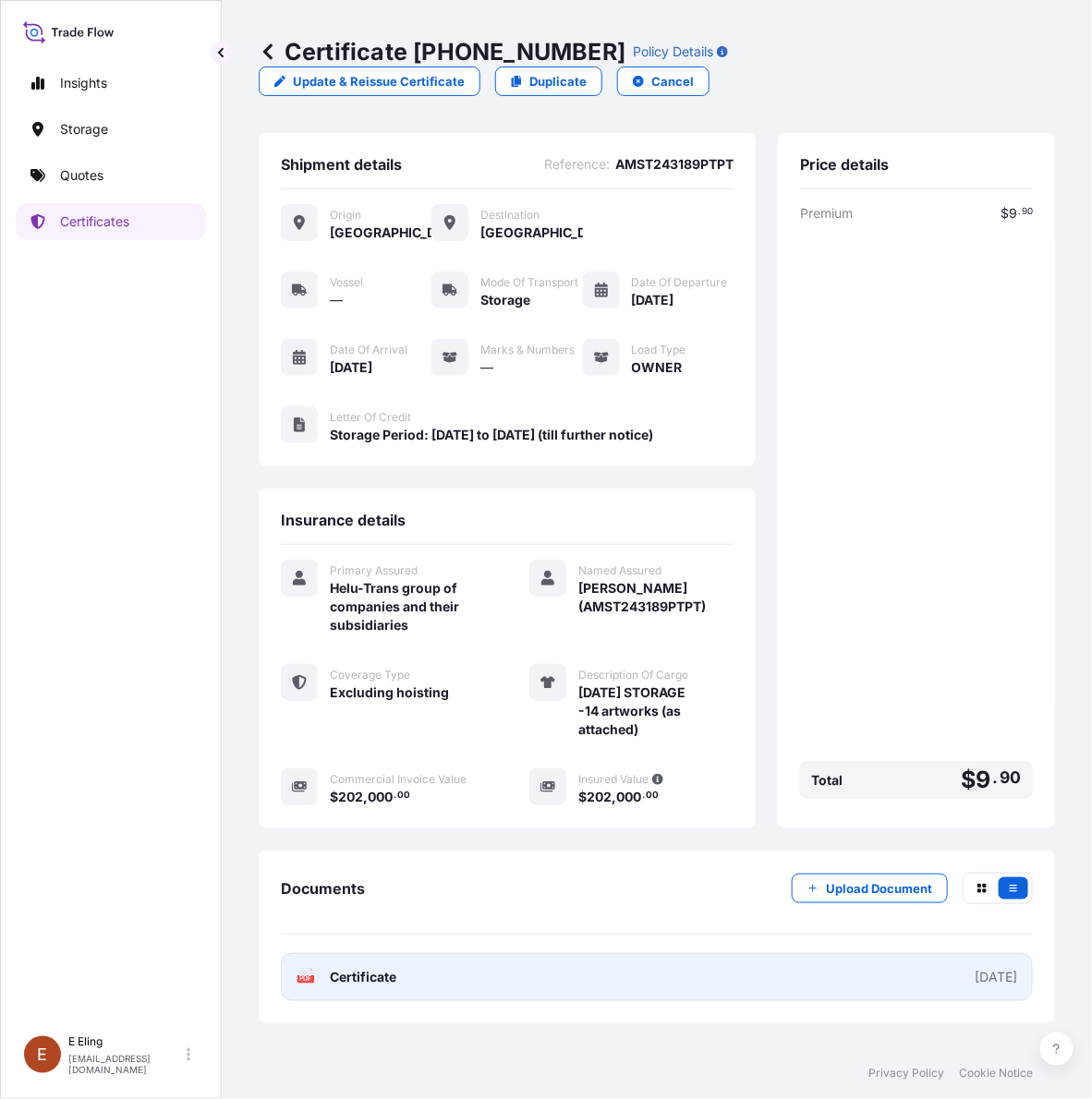
click at [629, 954] on link "PDF Certificate [DATE]" at bounding box center [657, 978] width 752 height 48
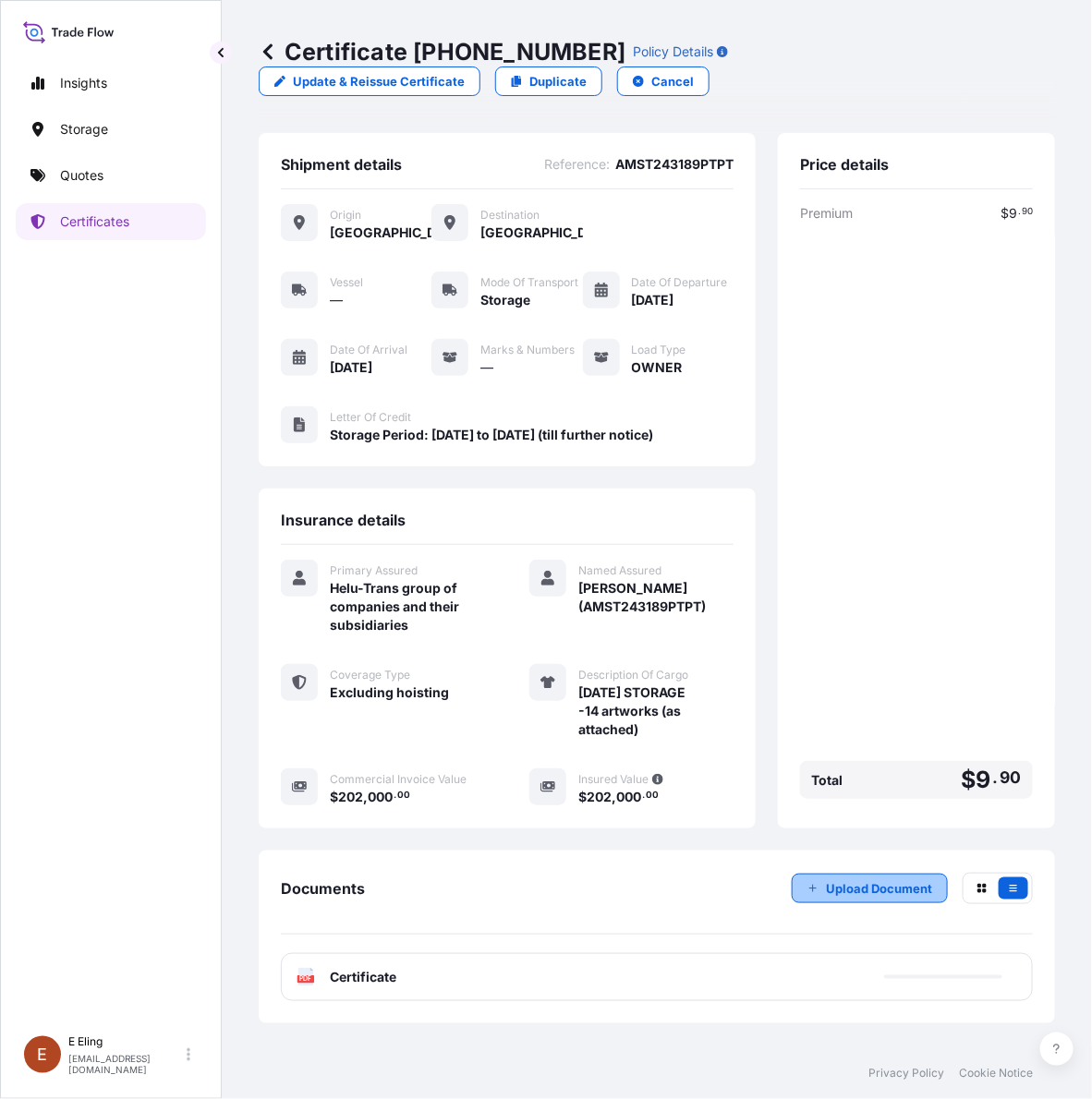
click at [856, 874] on button "Upload Document" at bounding box center [869, 889] width 156 height 30
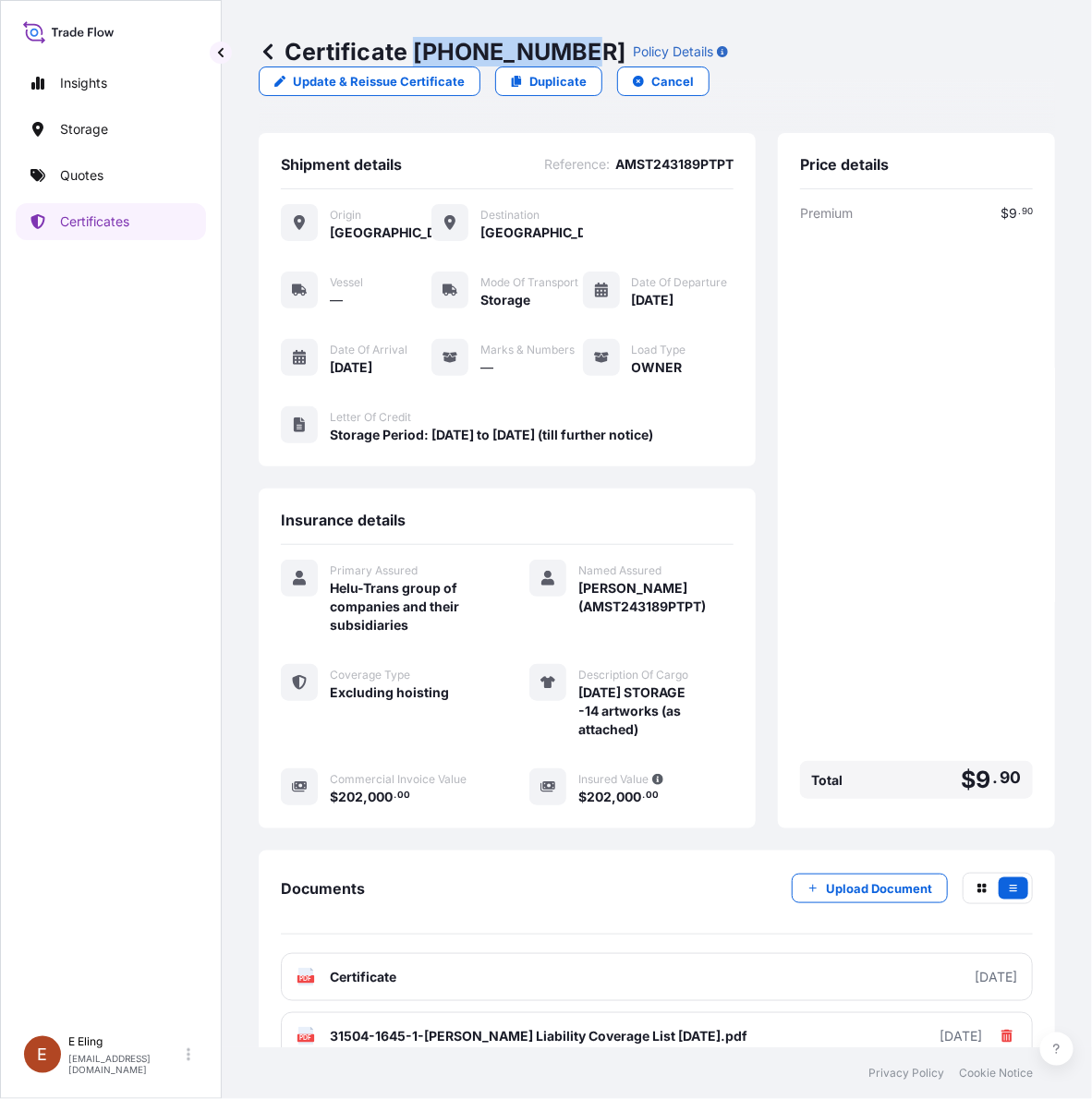
copy p "[PHONE_NUMBER]"
drag, startPoint x: 417, startPoint y: 46, endPoint x: 573, endPoint y: 52, distance: 156.1
click at [573, 52] on p "Certificate 31504-1645-1" at bounding box center [441, 52] width 367 height 30
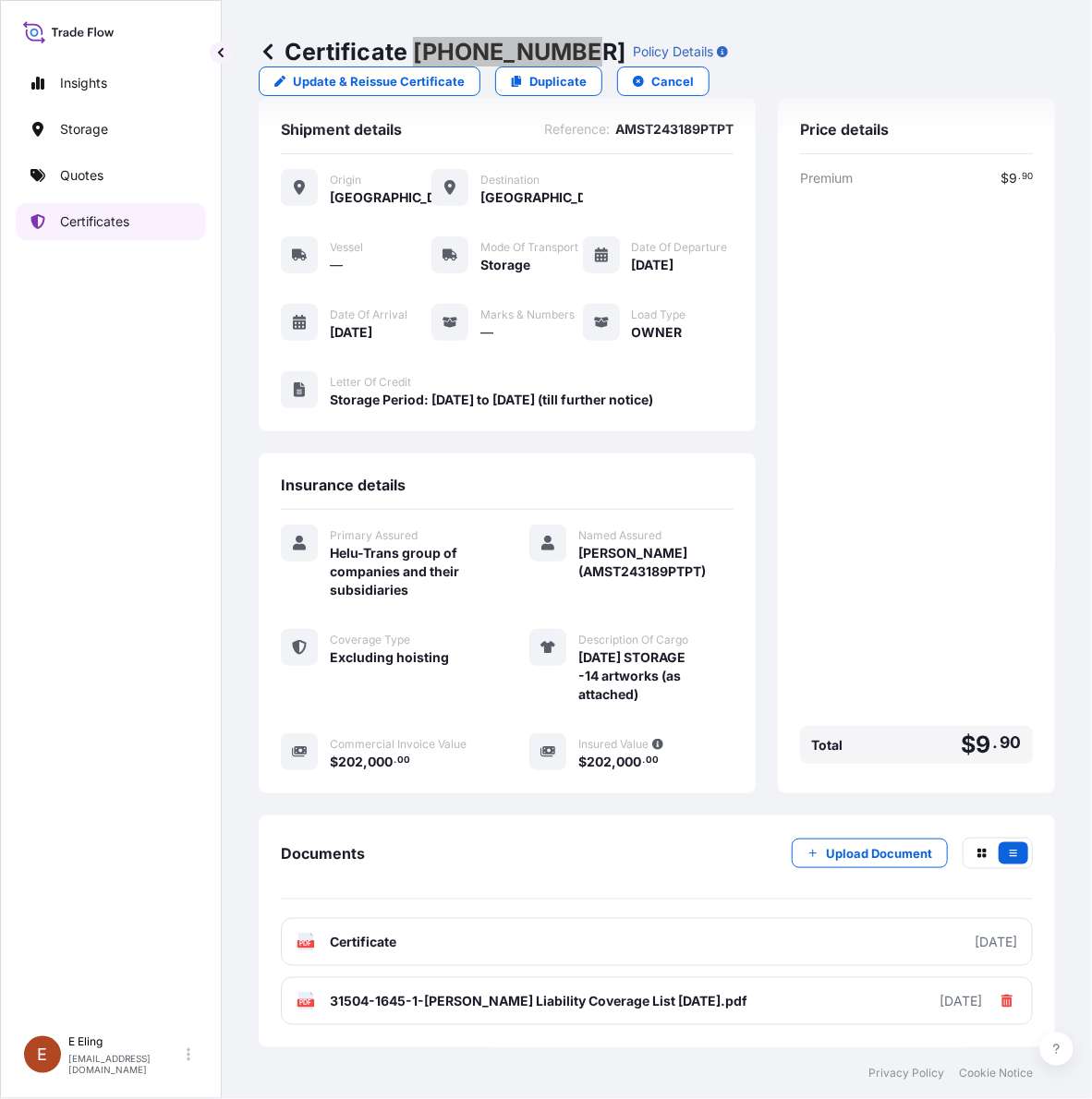
click at [52, 240] on link "Certificates" at bounding box center [111, 222] width 191 height 37
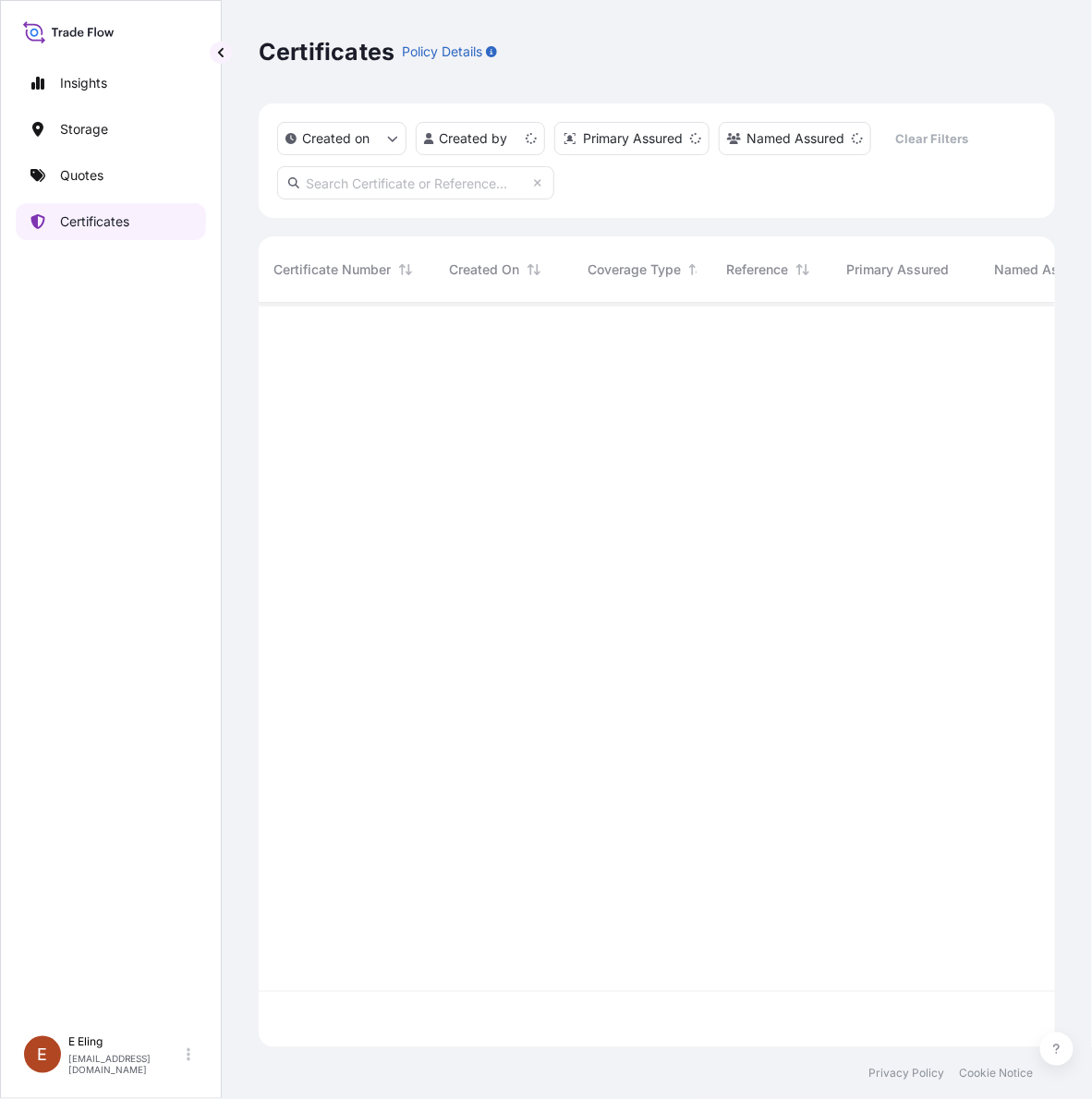
scroll to position [737, 779]
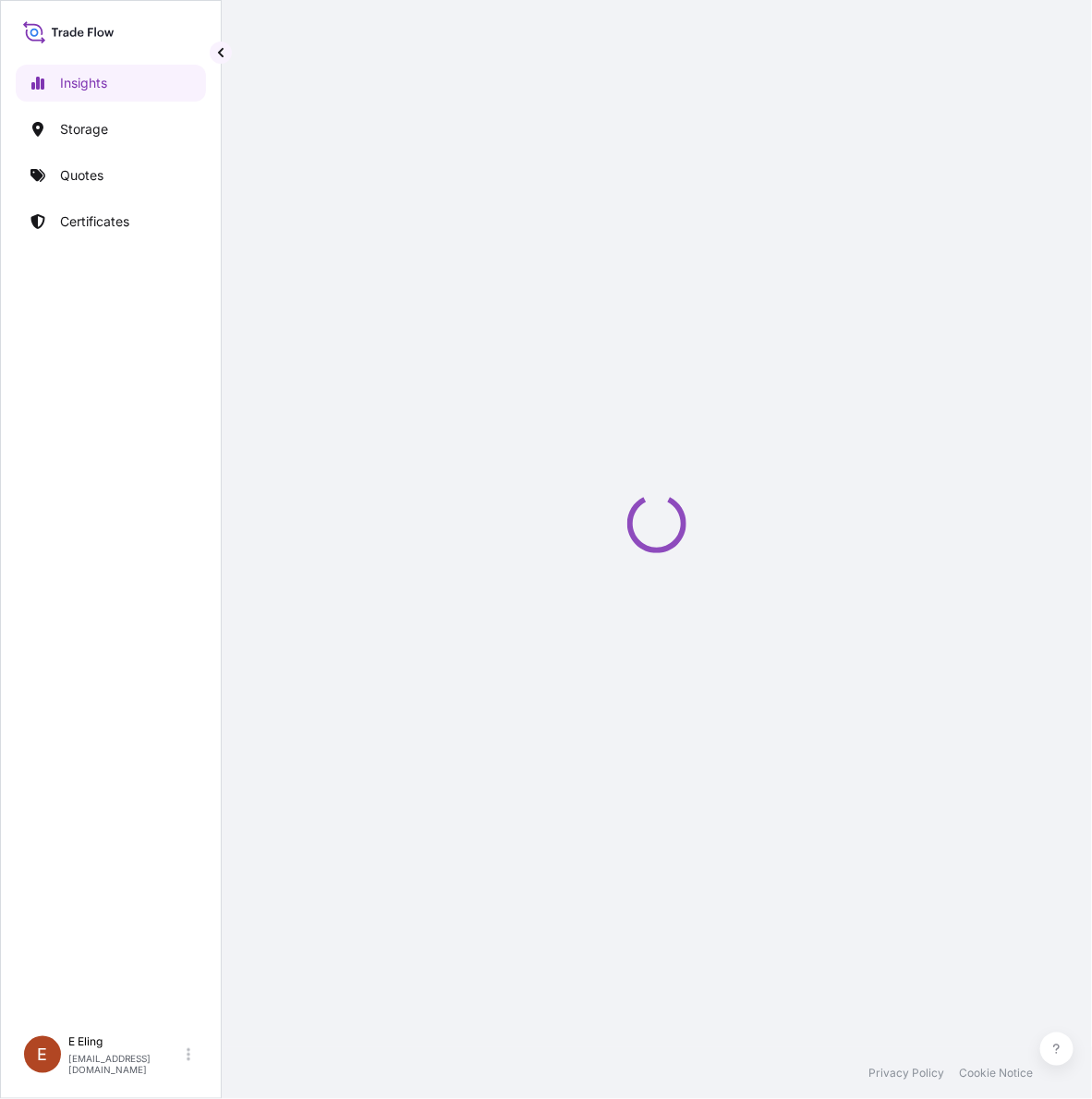
select select "2025"
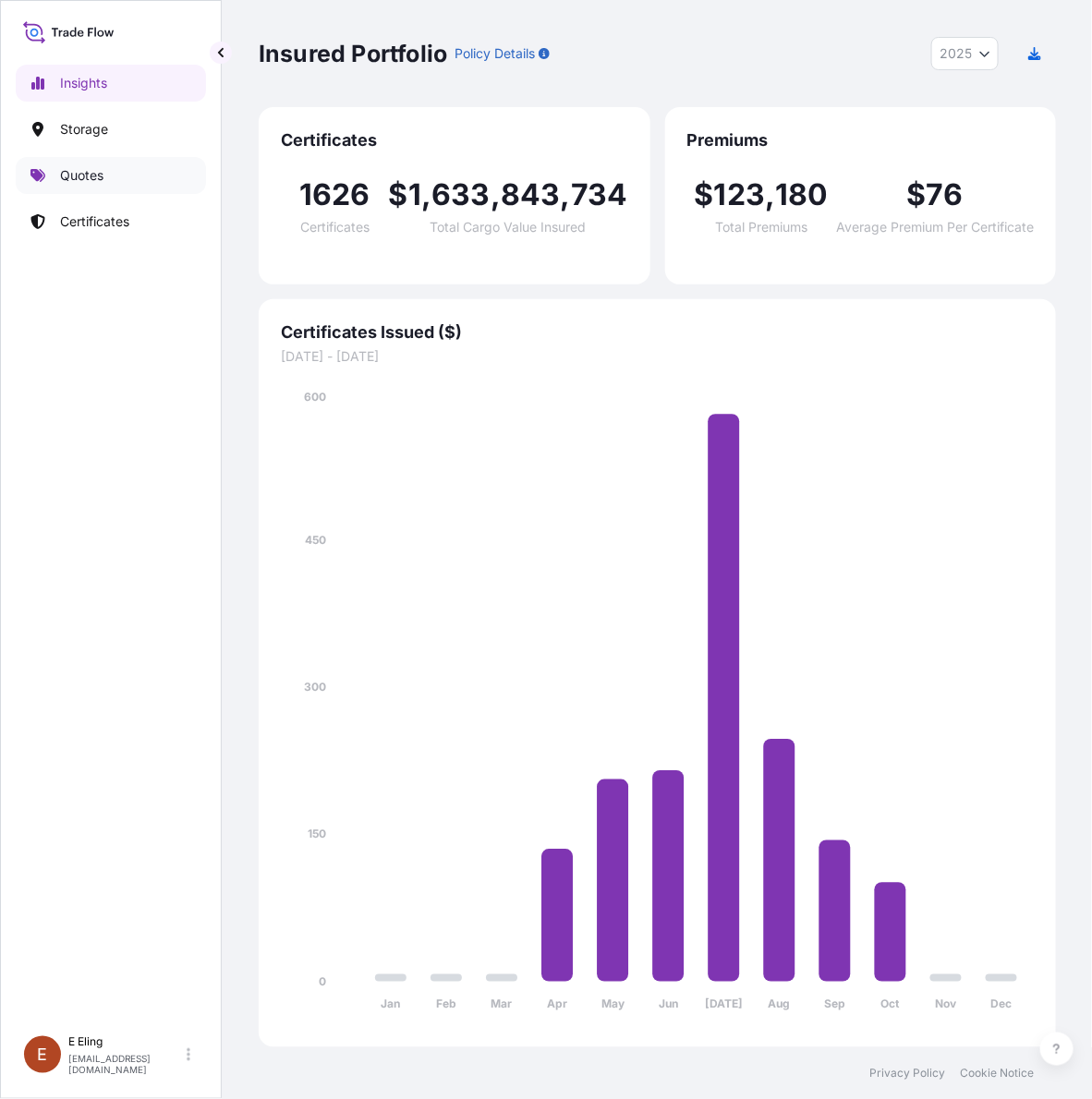
click at [130, 187] on link "Quotes" at bounding box center [111, 175] width 191 height 37
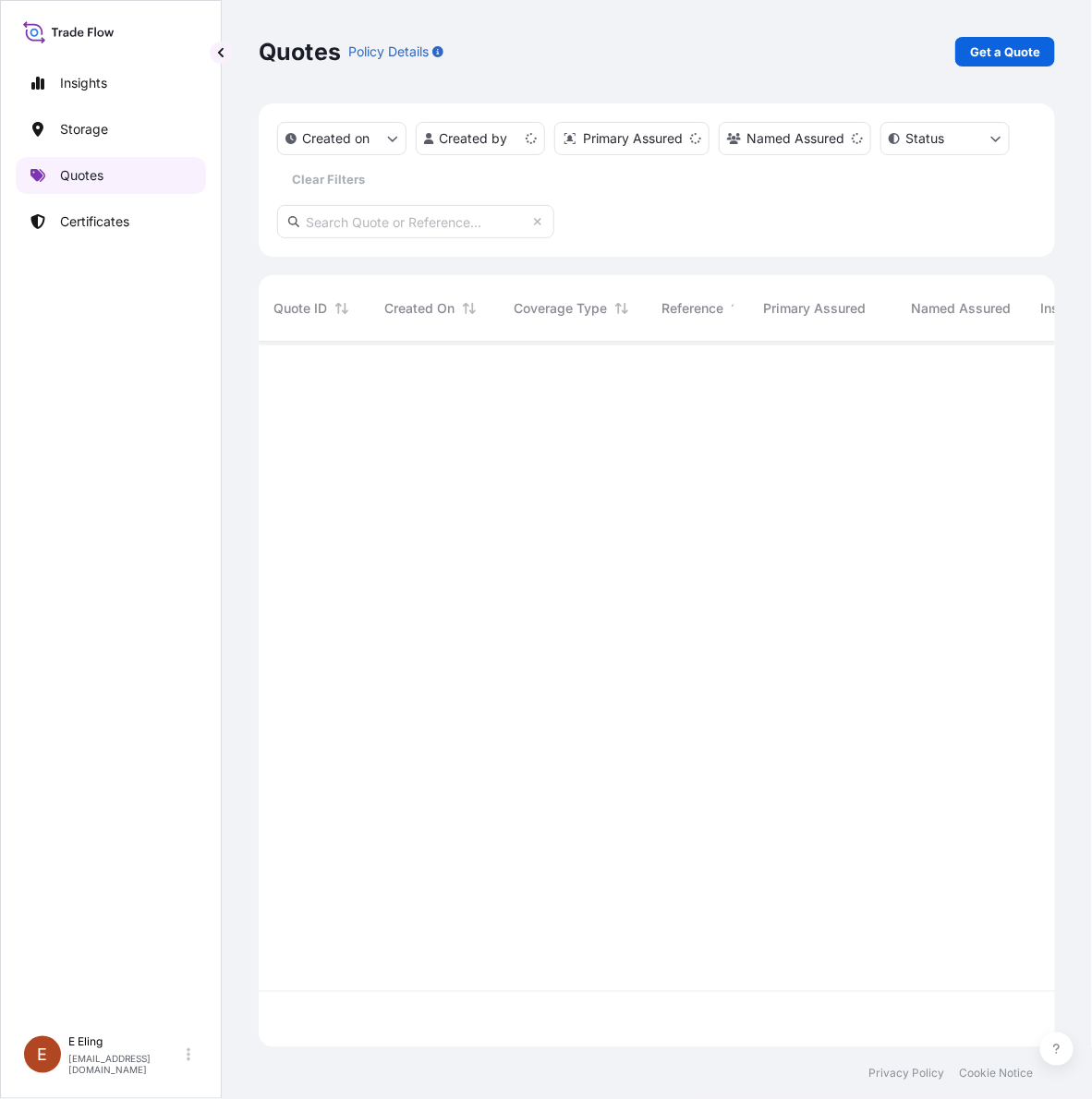
scroll to position [699, 779]
click at [131, 232] on link "Certificates" at bounding box center [111, 222] width 191 height 37
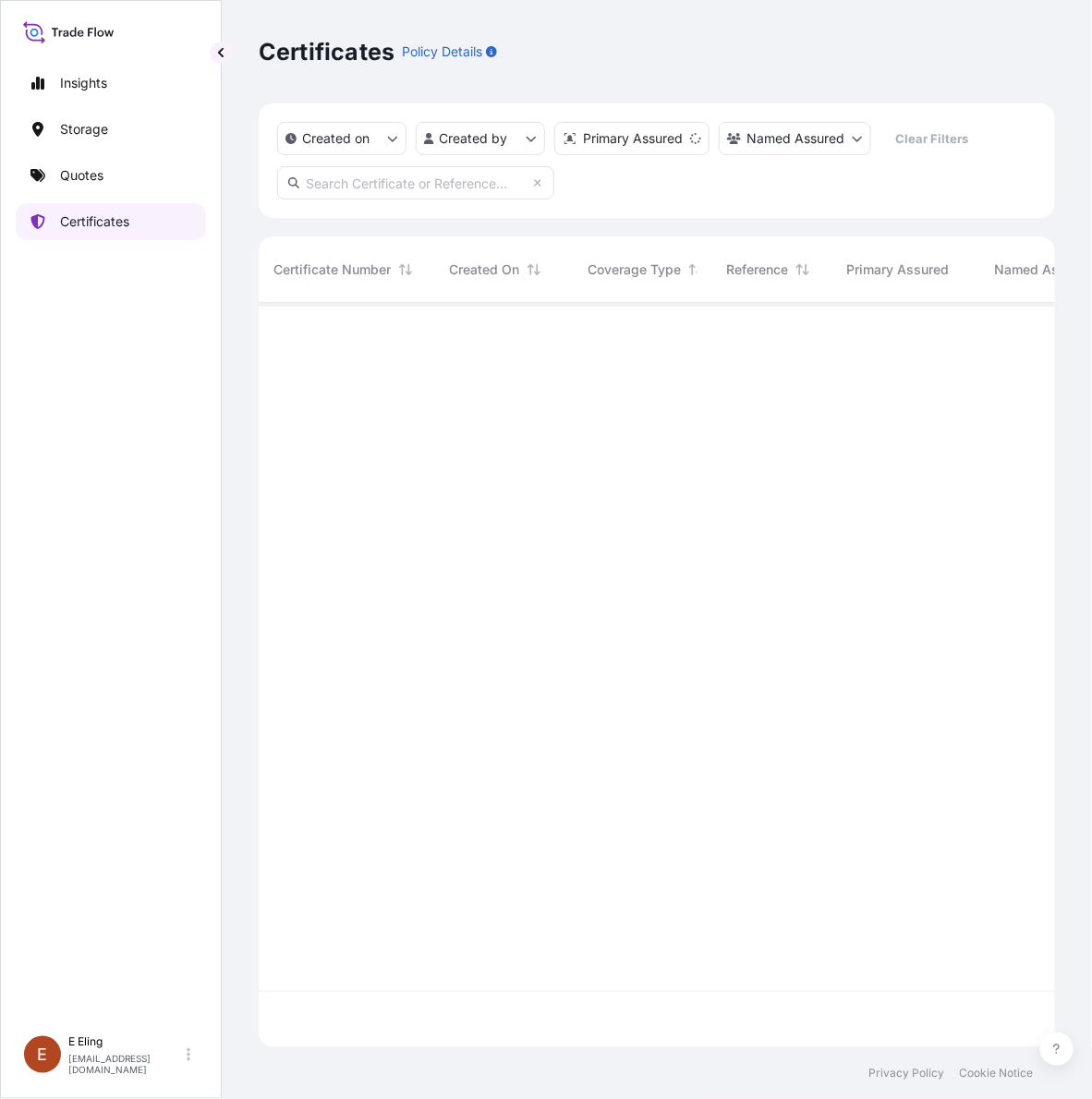
scroll to position [737, 779]
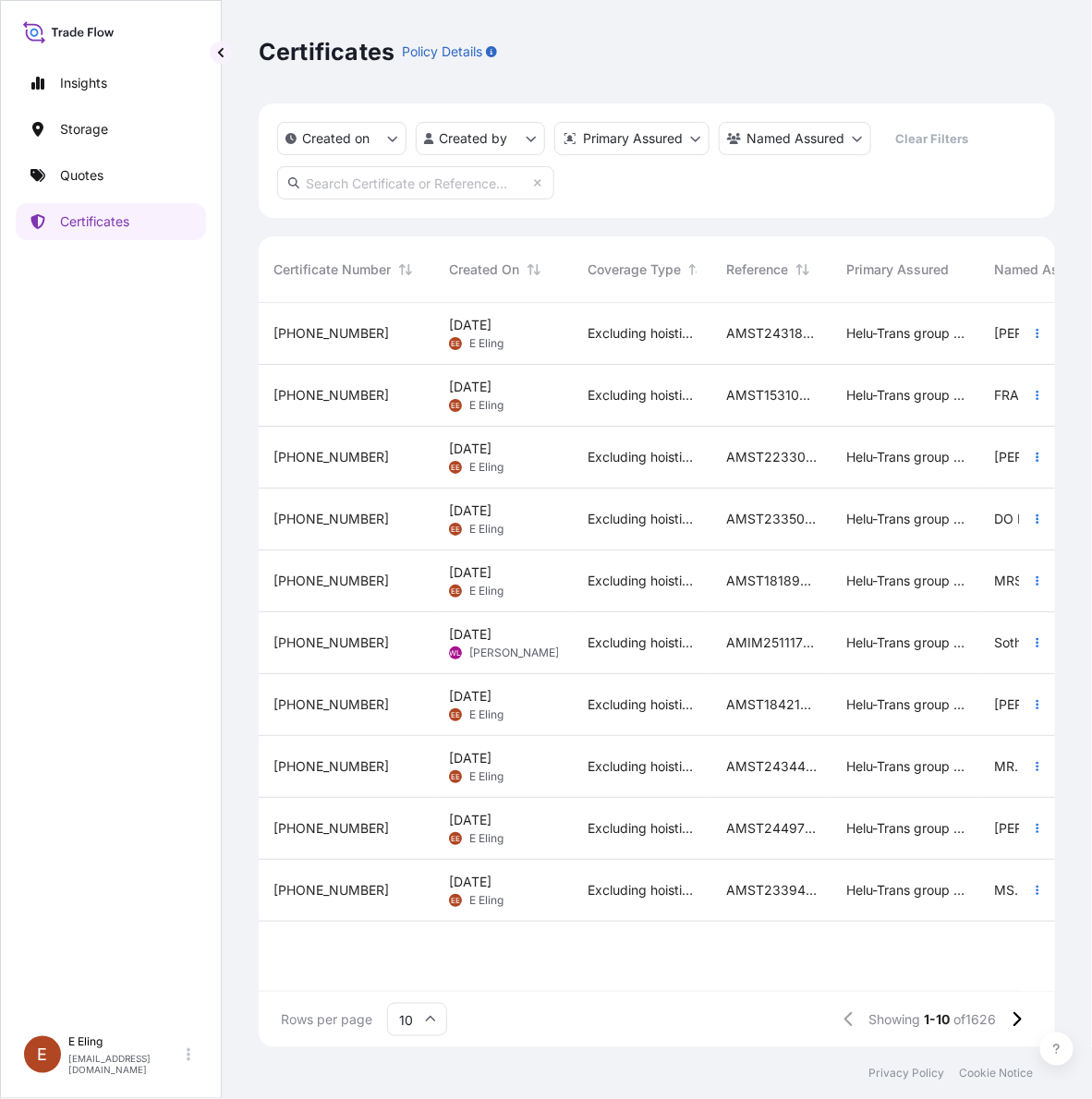
click at [467, 186] on input "text" at bounding box center [415, 182] width 277 height 33
paste input "AMST194269SWSW"
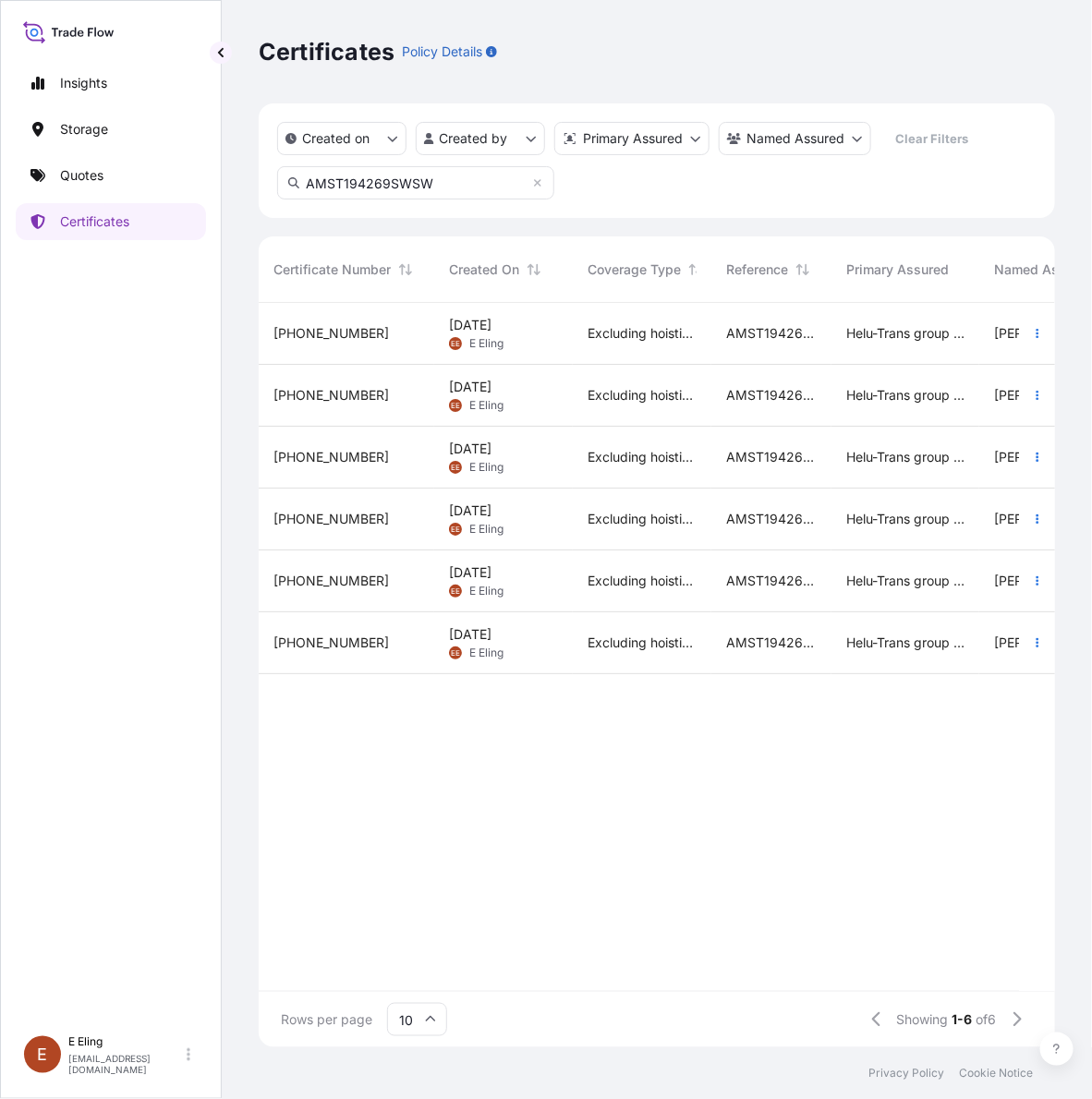
type input "AMST194269SWSW"
click at [1032, 334] on icon "button" at bounding box center [1037, 333] width 11 height 11
click at [985, 345] on link "Duplicate quote" at bounding box center [939, 337] width 173 height 30
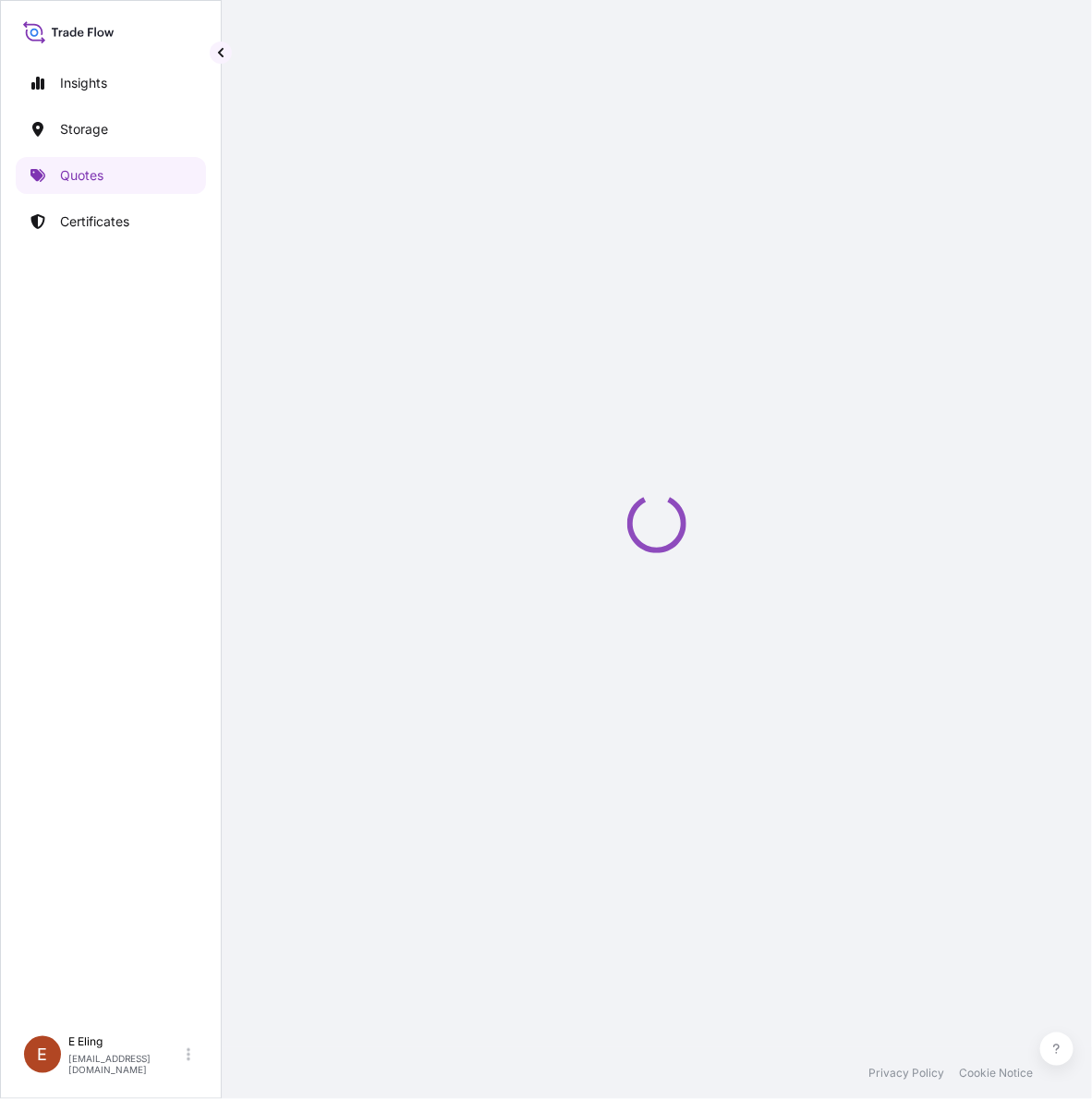
select select "STORAGE"
select select "Storage"
select select "[GEOGRAPHIC_DATA]"
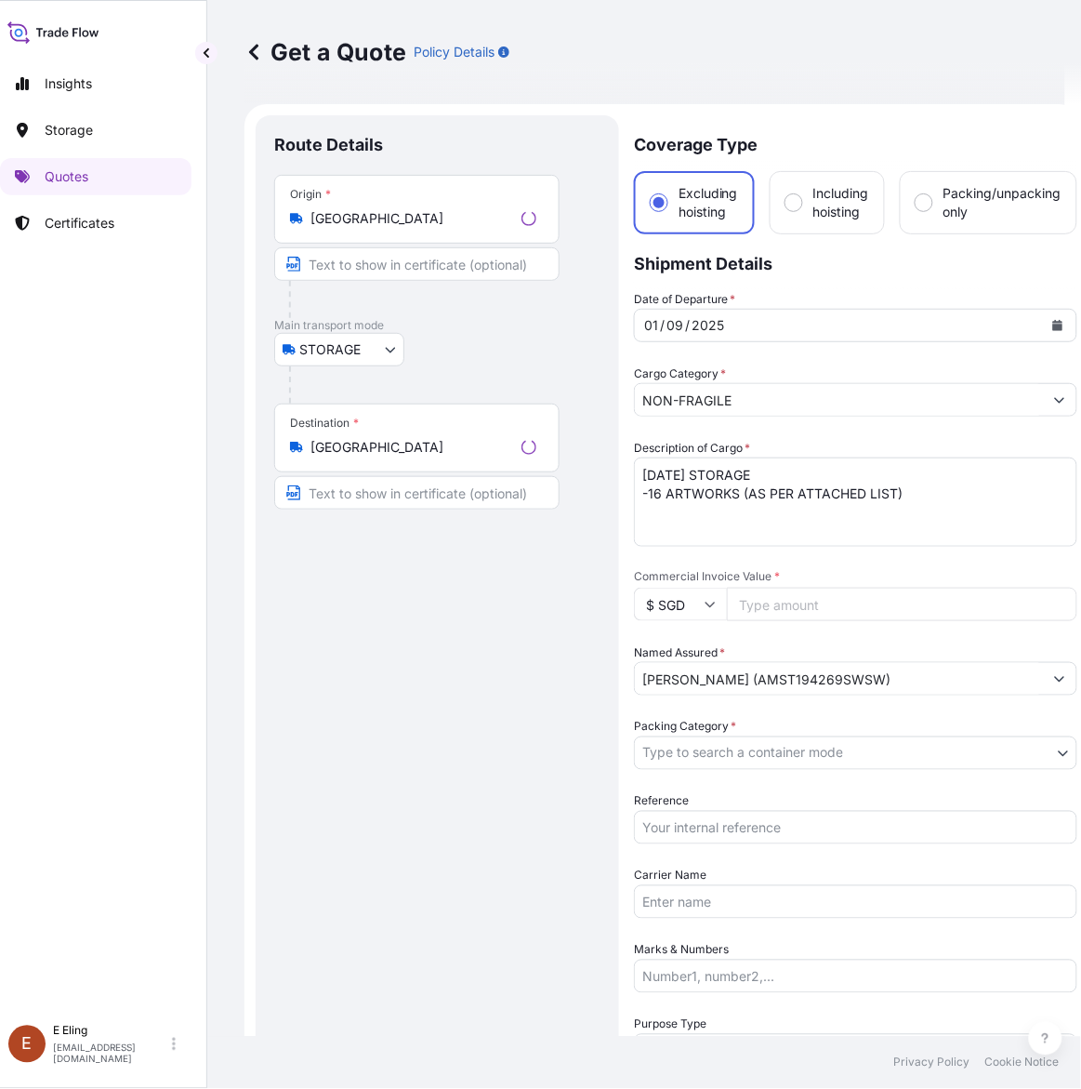
scroll to position [30, 0]
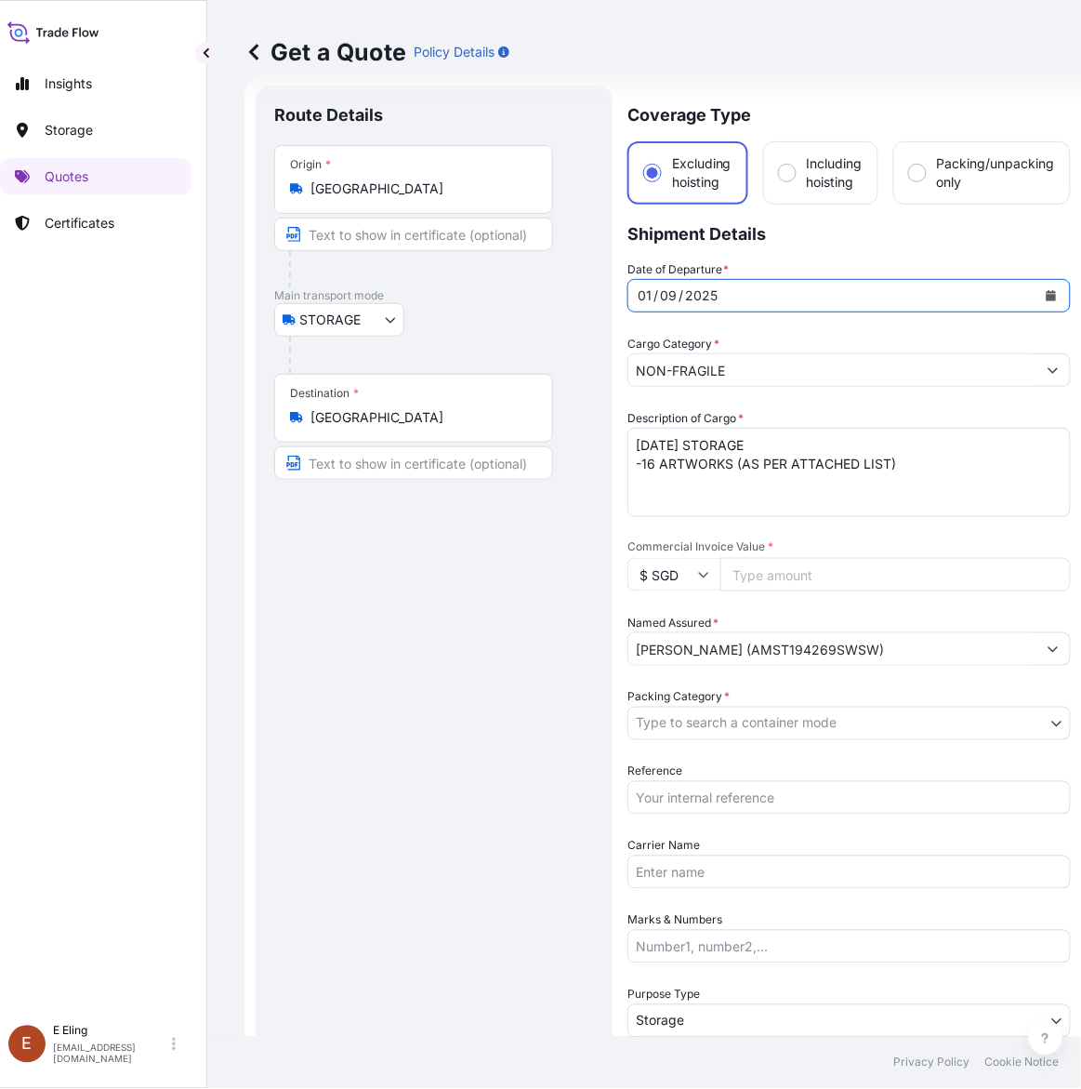
click at [1048, 298] on icon "Calendar" at bounding box center [1051, 295] width 11 height 11
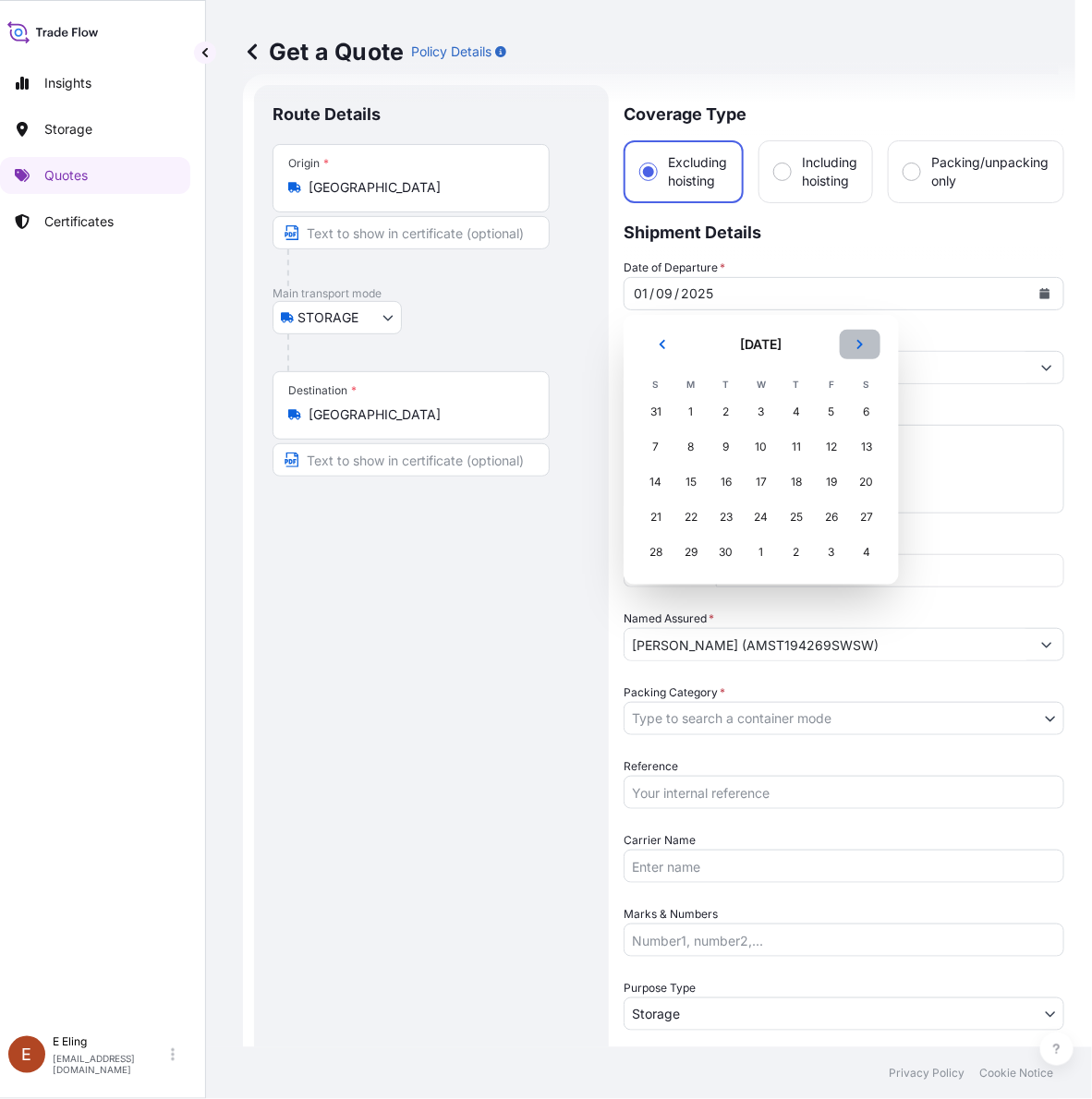
click at [851, 345] on button "Next" at bounding box center [859, 345] width 41 height 30
click at [751, 411] on div "1" at bounding box center [760, 411] width 33 height 33
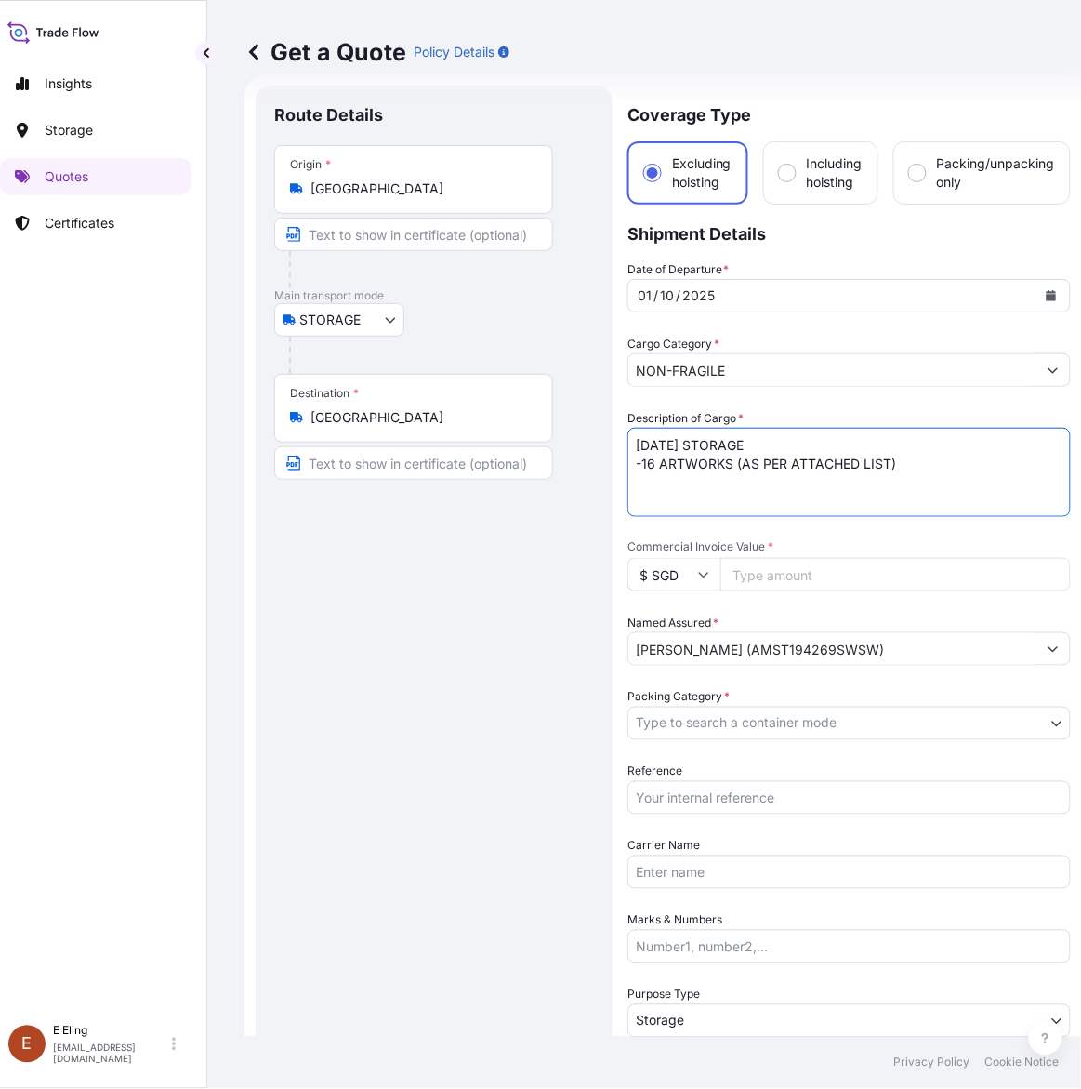
drag, startPoint x: 661, startPoint y: 439, endPoint x: 604, endPoint y: 442, distance: 56.8
click at [604, 442] on form "Route Details Place of loading Road / Inland Road / Inland Origin * [GEOGRAPHIC…" at bounding box center [664, 738] width 838 height 1329
type textarea "[DATE] STORAGE -16 ARTWORKS (AS PER ATTACHED LIST)"
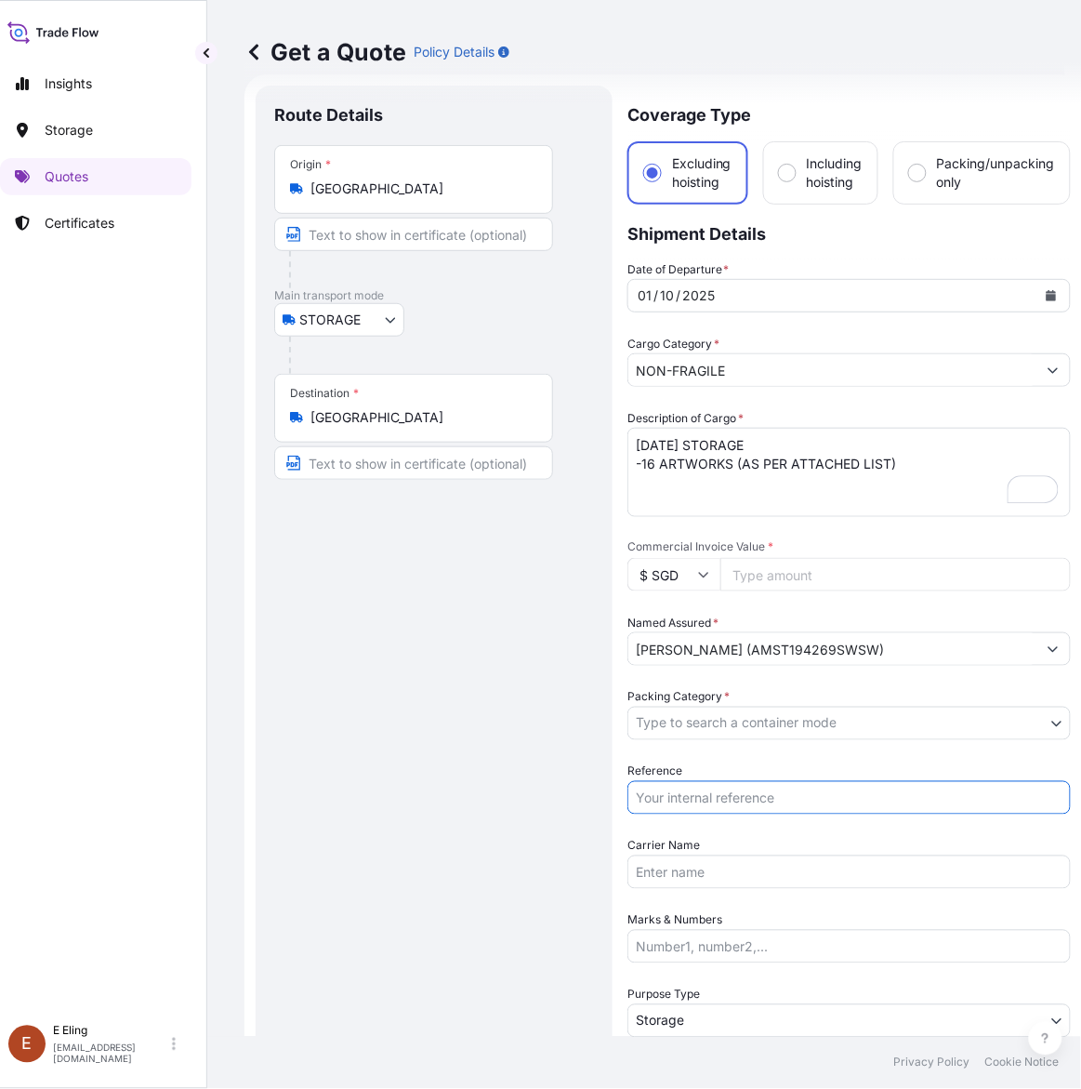
drag, startPoint x: 718, startPoint y: 790, endPoint x: 718, endPoint y: 779, distance: 11.2
click at [718, 791] on input "Reference" at bounding box center [850, 797] width 444 height 33
paste input "AMST194269SWSW"
type input "AMST194269SWSW"
drag, startPoint x: 730, startPoint y: 702, endPoint x: 708, endPoint y: 731, distance: 36.5
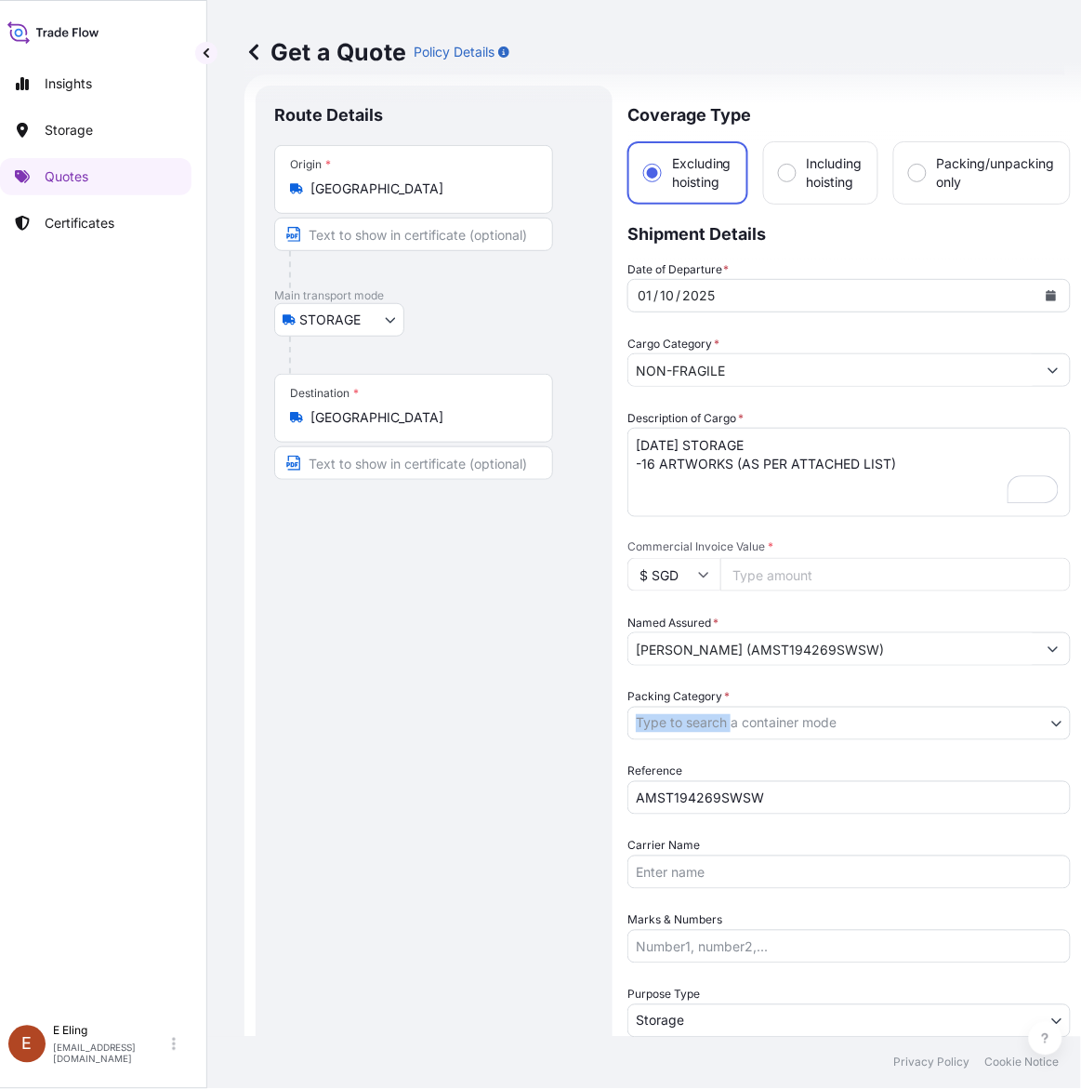
click at [727, 702] on div "Packing Category * Type to search a container mode" at bounding box center [850, 714] width 444 height 52
click at [708, 731] on body "[DATE] Insights Storage Quotes Certificates [PERSON_NAME] [EMAIL_ADDRESS][DOMAI…" at bounding box center [524, 544] width 1081 height 1089
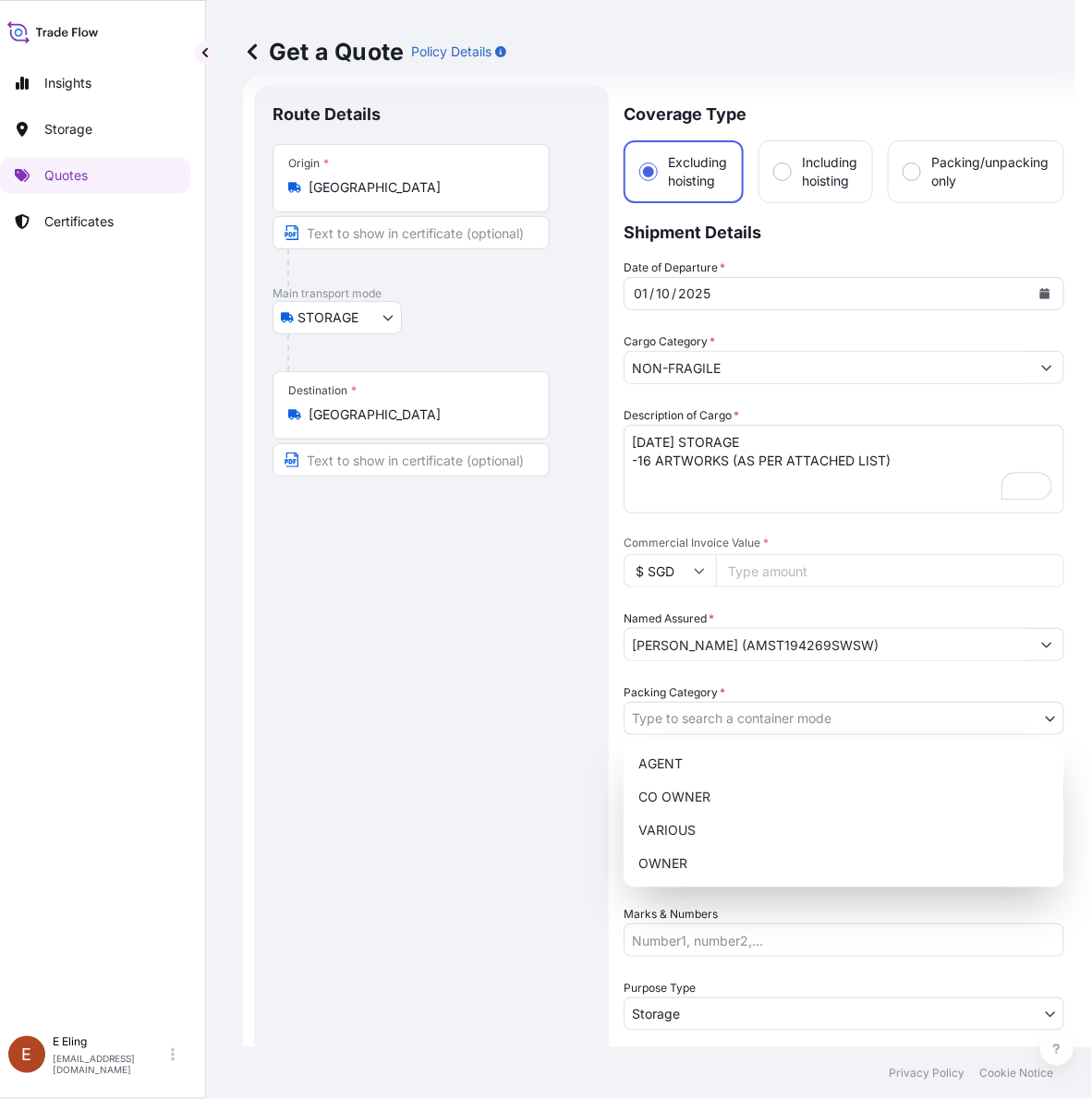
click at [693, 728] on body "Insights Storage Quotes Certificates [PERSON_NAME] [EMAIL_ADDRESS][DOMAIN_NAME]…" at bounding box center [521, 550] width 1074 height 1099
click at [682, 858] on div "OWNER" at bounding box center [844, 864] width 426 height 33
select select "27"
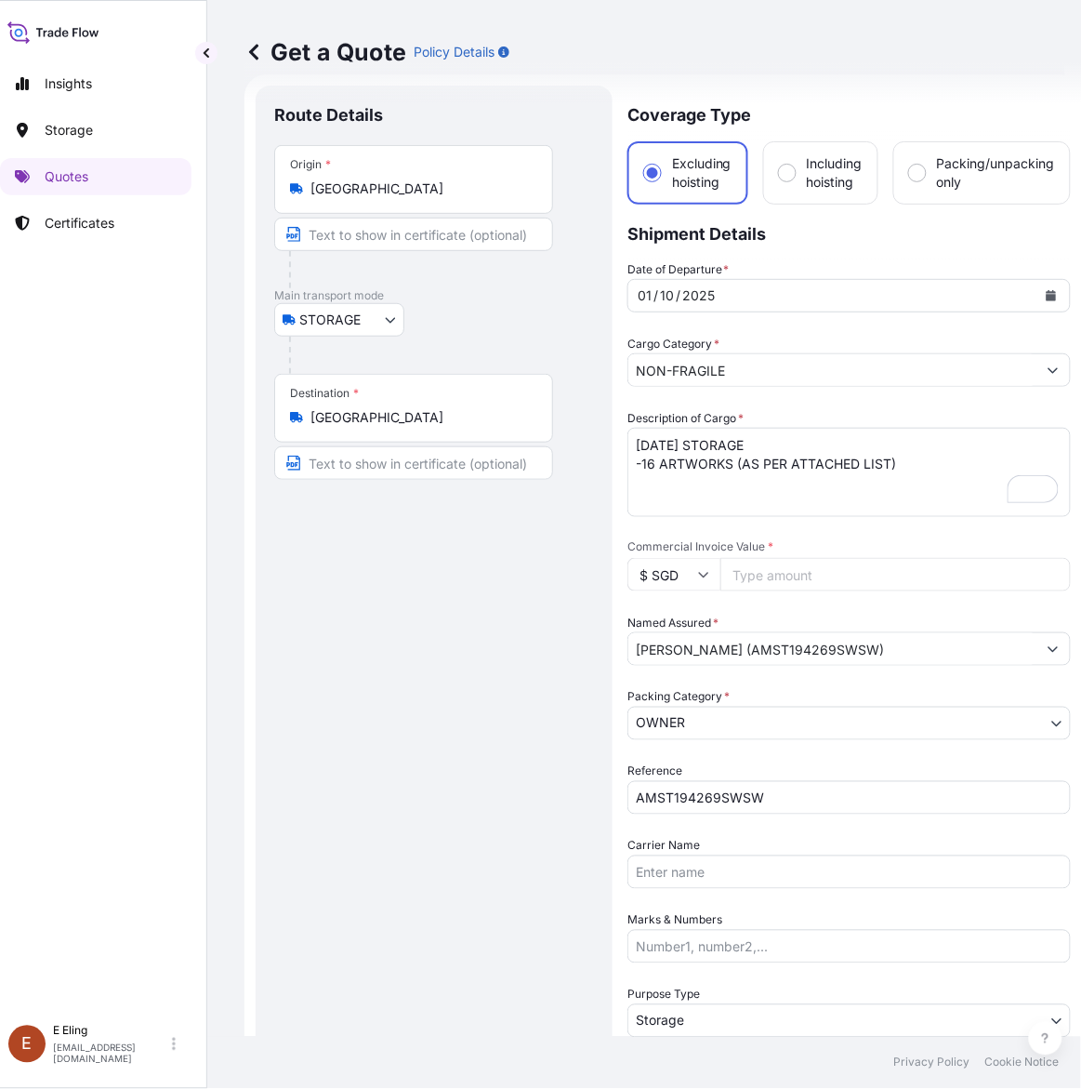
click at [769, 577] on input "Commercial Invoice Value *" at bounding box center [896, 574] width 351 height 33
paste input "96200.00"
type input "96200.00"
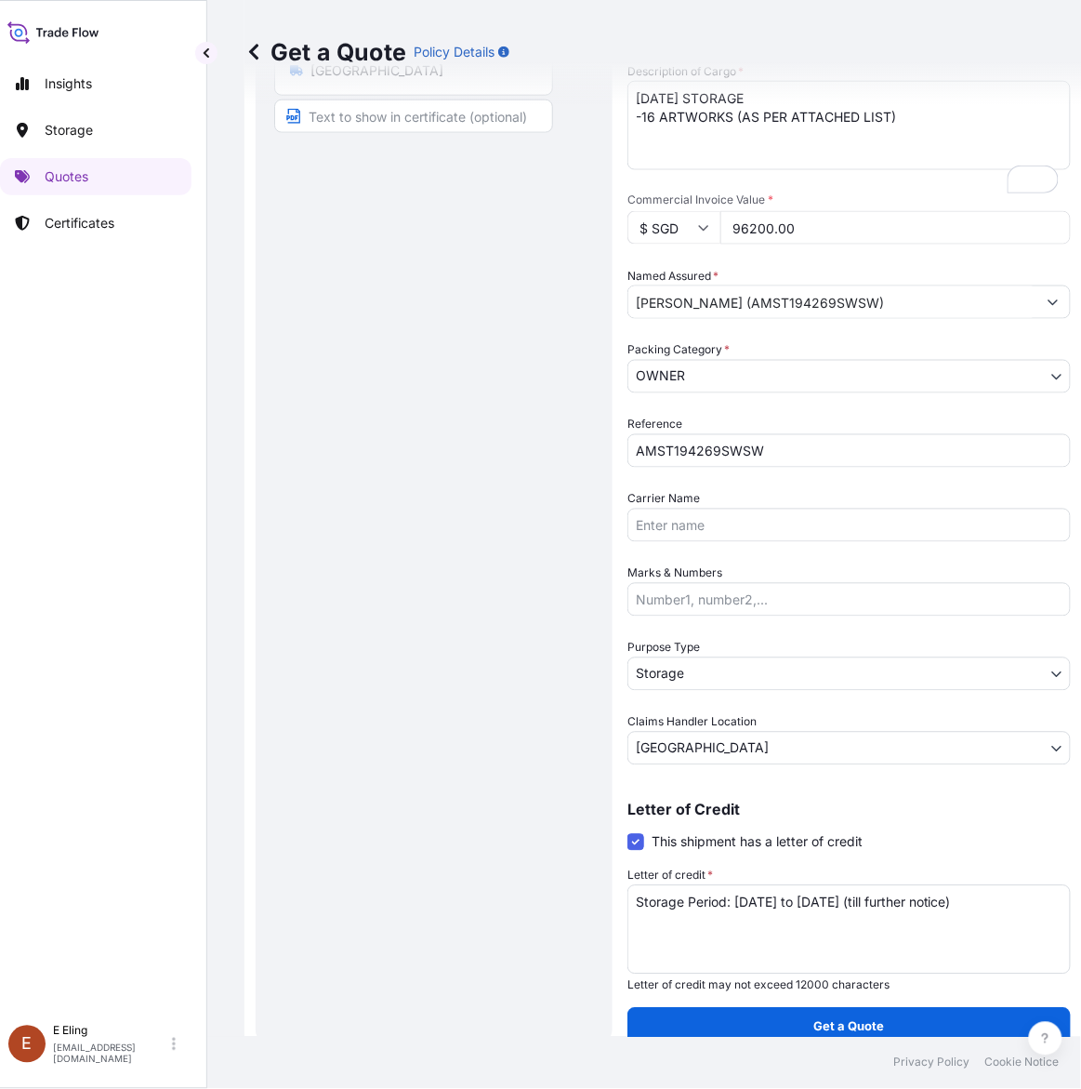
scroll to position [377, 0]
drag, startPoint x: 847, startPoint y: 991, endPoint x: 849, endPoint y: 1021, distance: 29.8
click at [847, 993] on div "Coverage Type Excluding hoisting Including hoisting Packing/unpacking only Ship…" at bounding box center [850, 392] width 444 height 1306
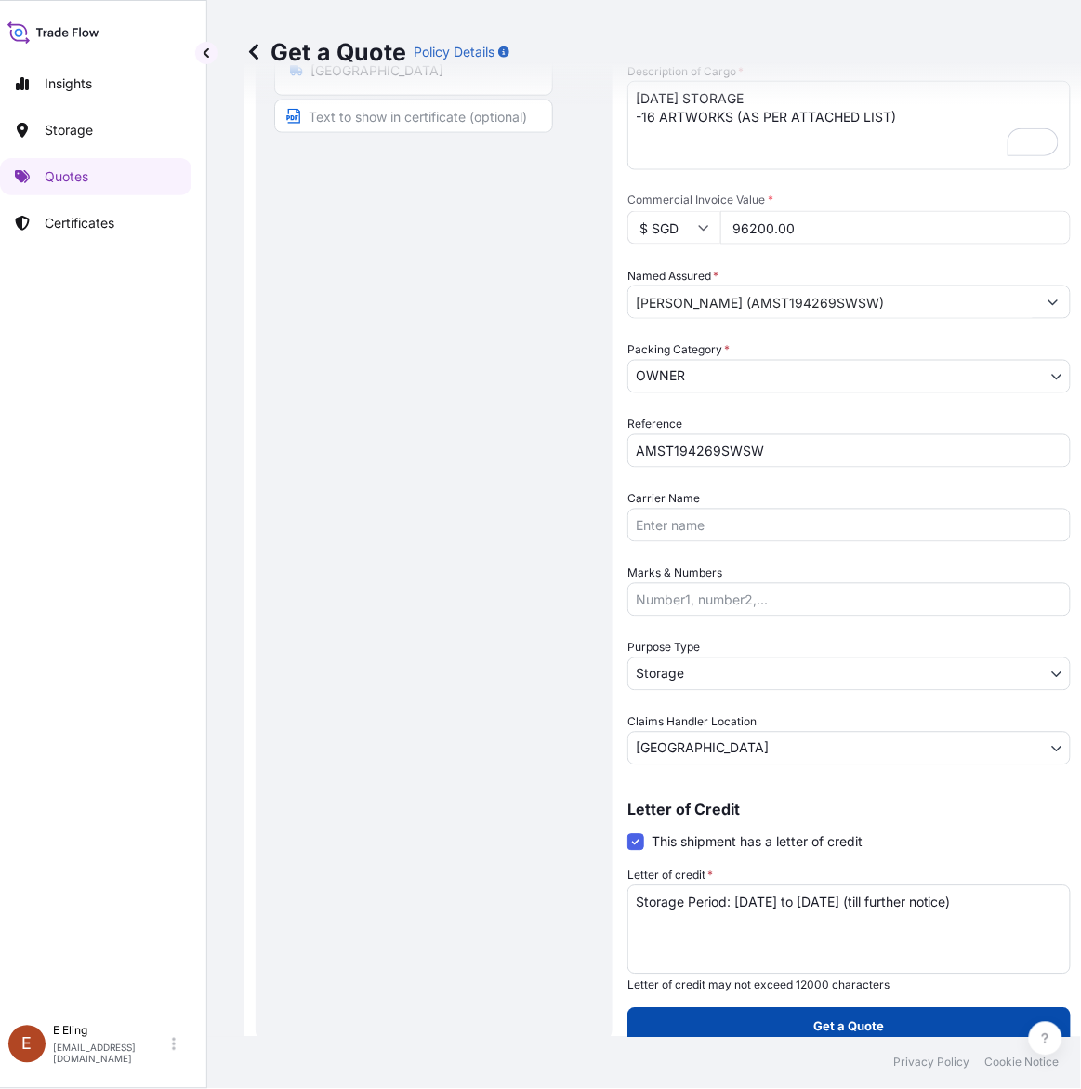
click at [851, 1033] on button "Get a Quote" at bounding box center [850, 1026] width 444 height 37
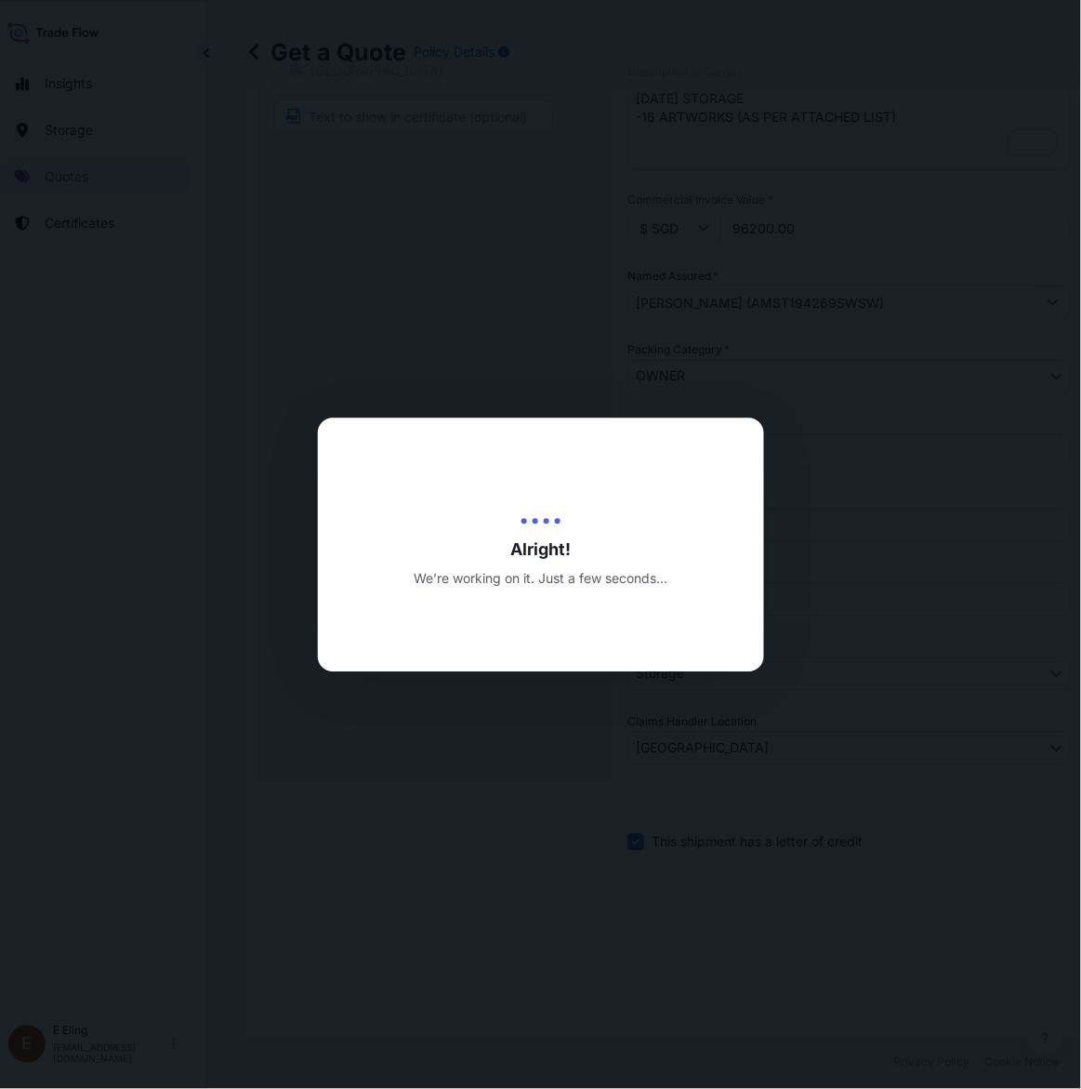
type input "[DATE]"
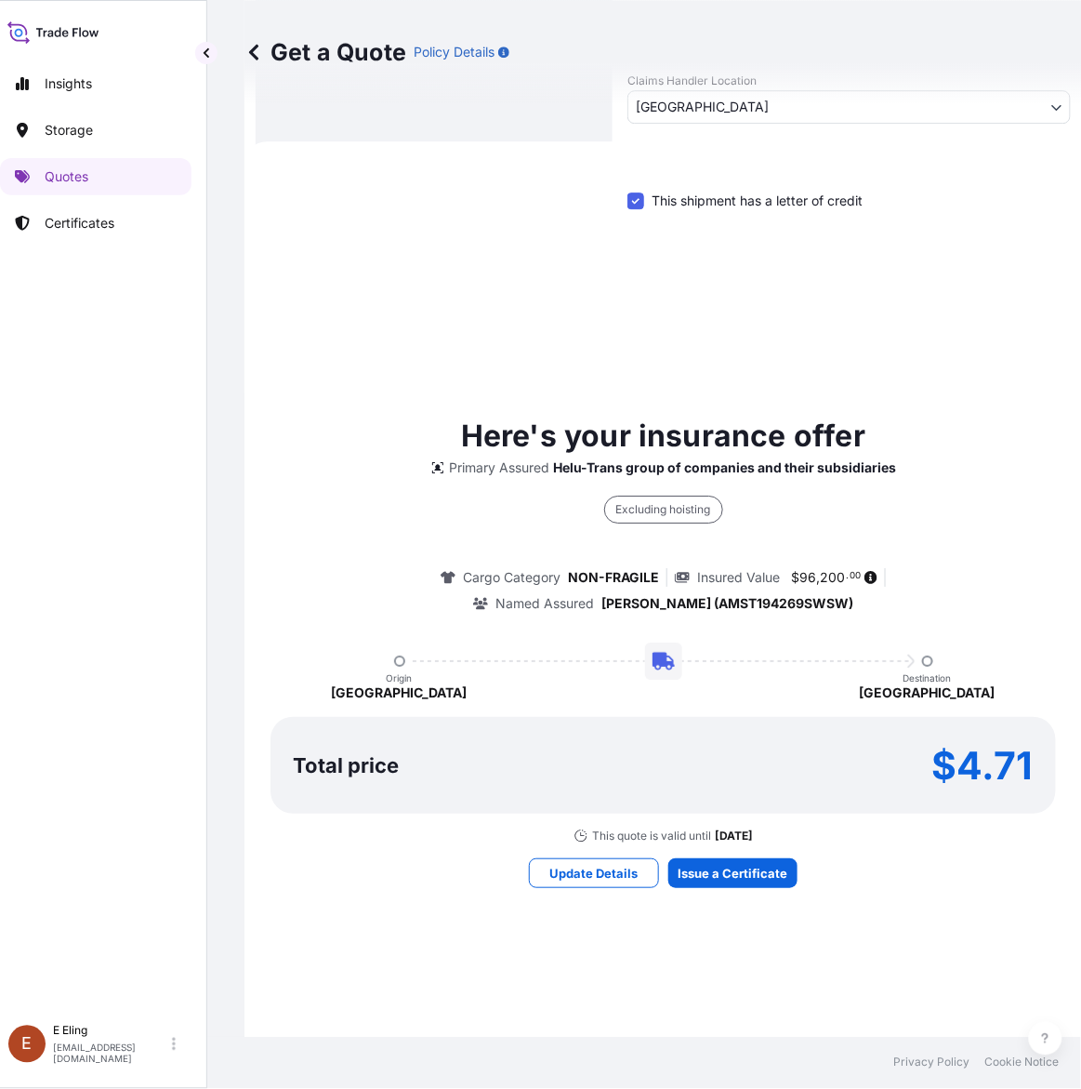
scroll to position [0, 0]
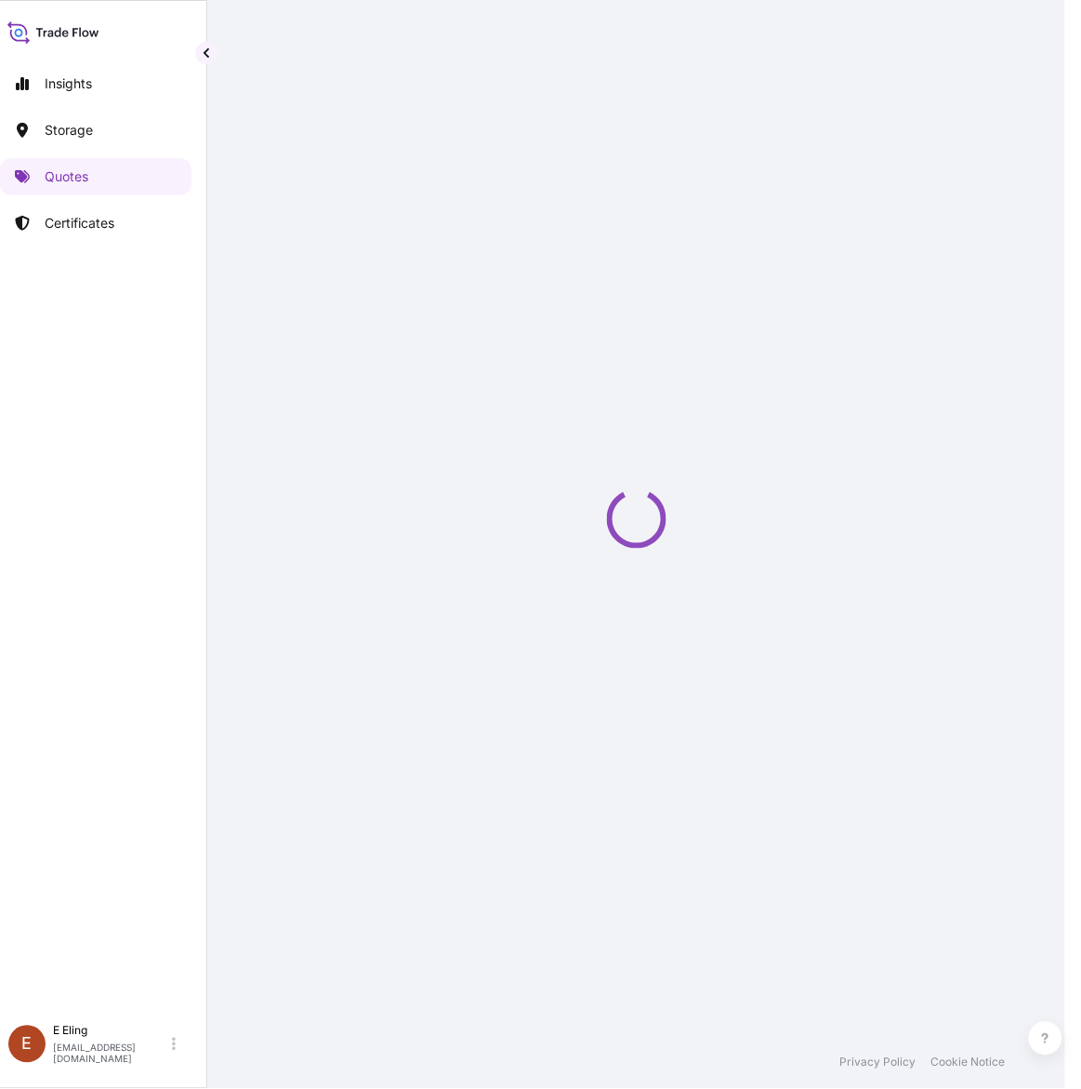
select select "STORAGE"
select select "Transit"
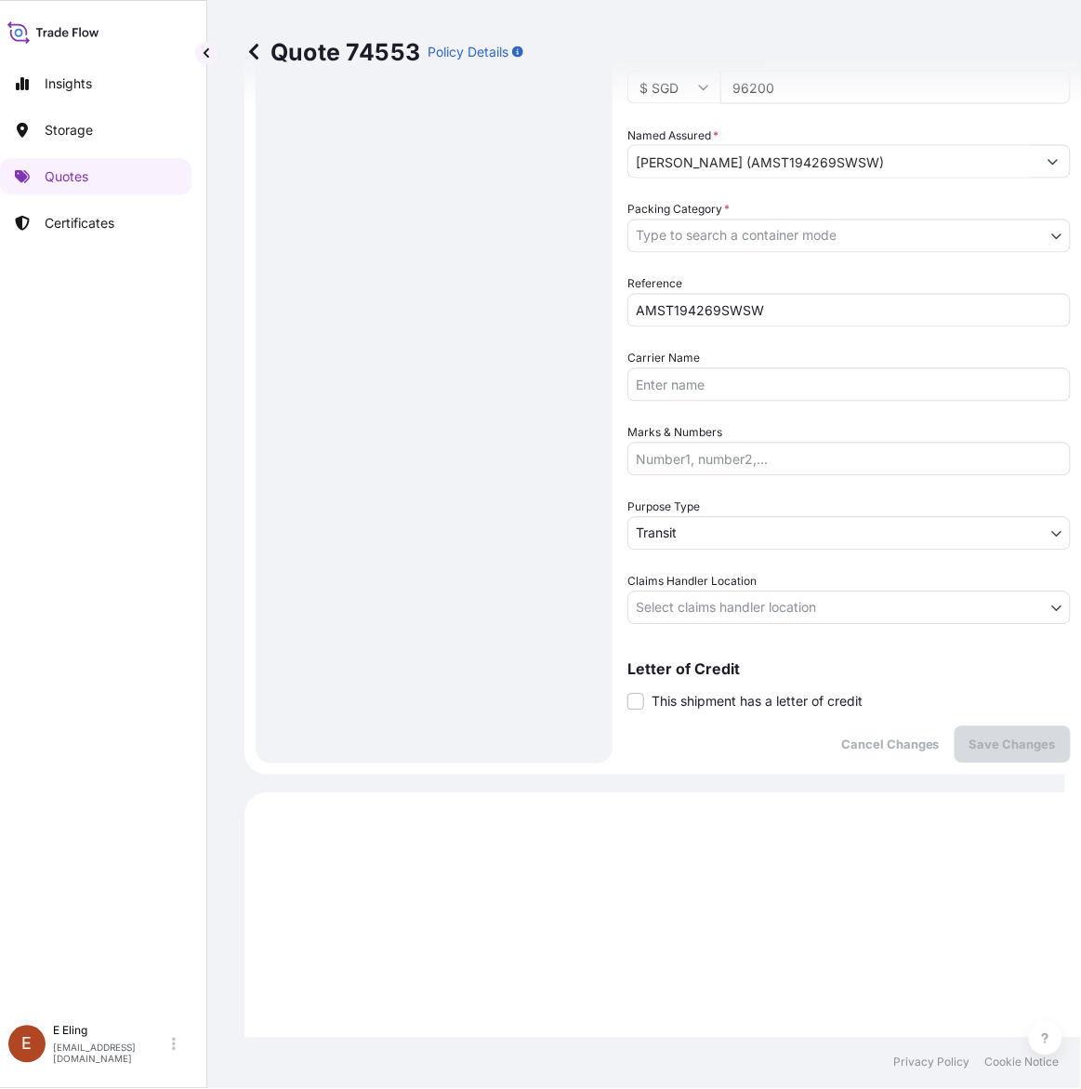
click at [702, 694] on span "This shipment has a letter of credit" at bounding box center [757, 702] width 211 height 19
click at [628, 692] on input "This shipment has a letter of credit" at bounding box center [628, 692] width 0 height 0
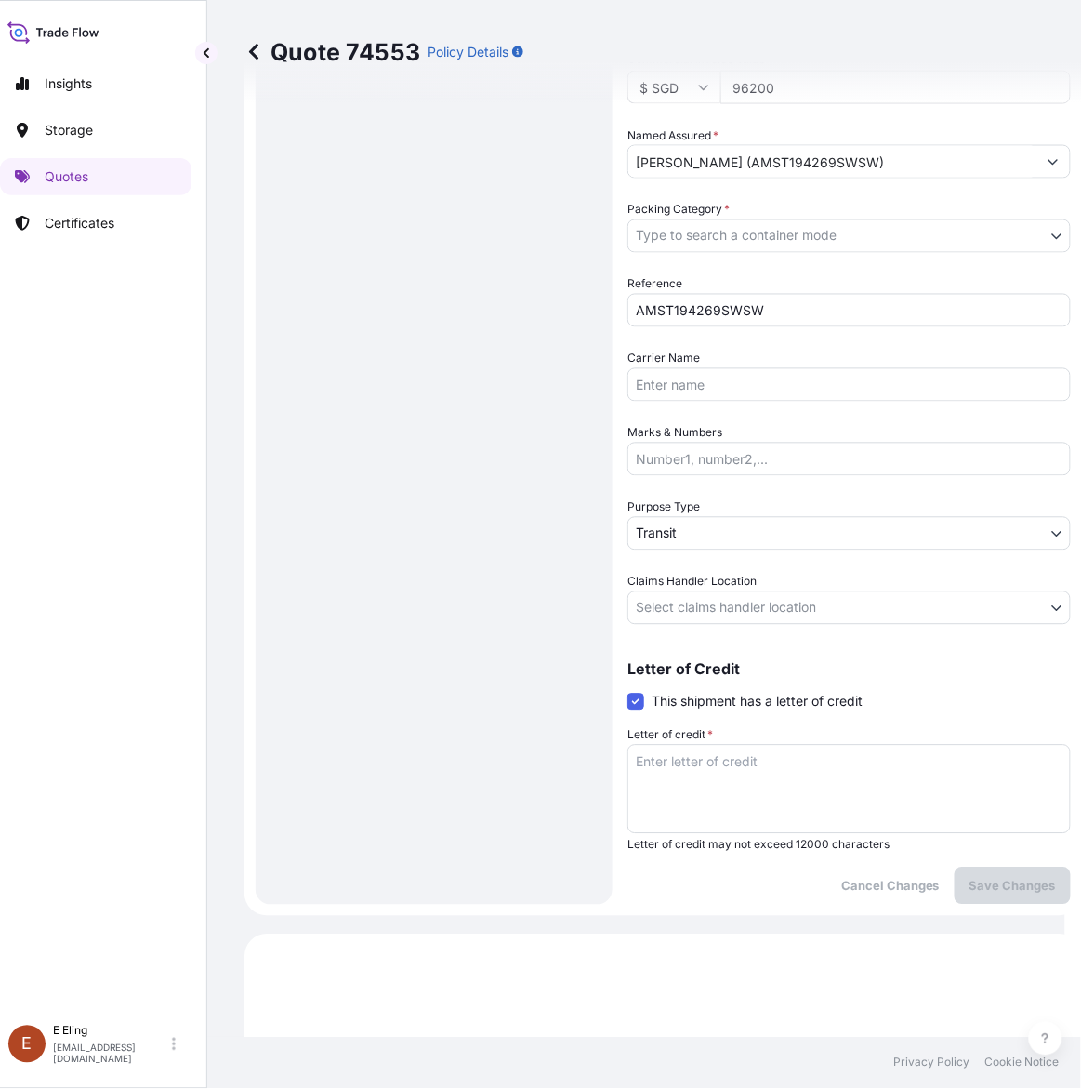
click at [707, 745] on textarea "Letter of credit *" at bounding box center [850, 789] width 444 height 89
paste textarea "Storage Period: [DATE] to [DATE] (till further notice)"
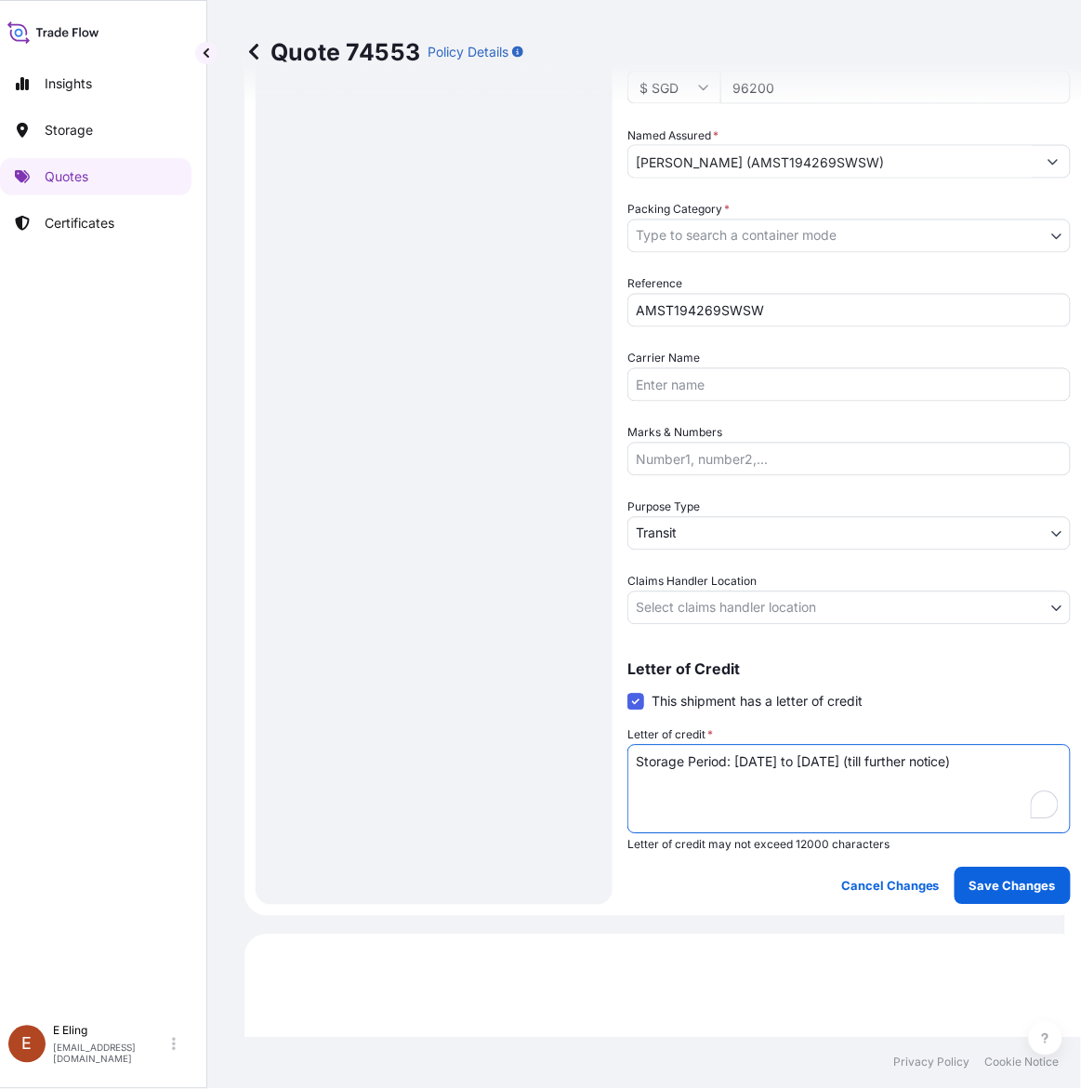
type textarea "Storage Period: [DATE] to [DATE] (till further notice)"
click at [703, 626] on div "Coverage Type Excluding hoisting Including hoisting Packing/unpacking only Ship…" at bounding box center [850, 251] width 444 height 1306
click at [702, 606] on body "Insights Storage Quotes Certificates [PERSON_NAME] [EMAIL_ADDRESS][DOMAIN_NAME]…" at bounding box center [524, 544] width 1081 height 1089
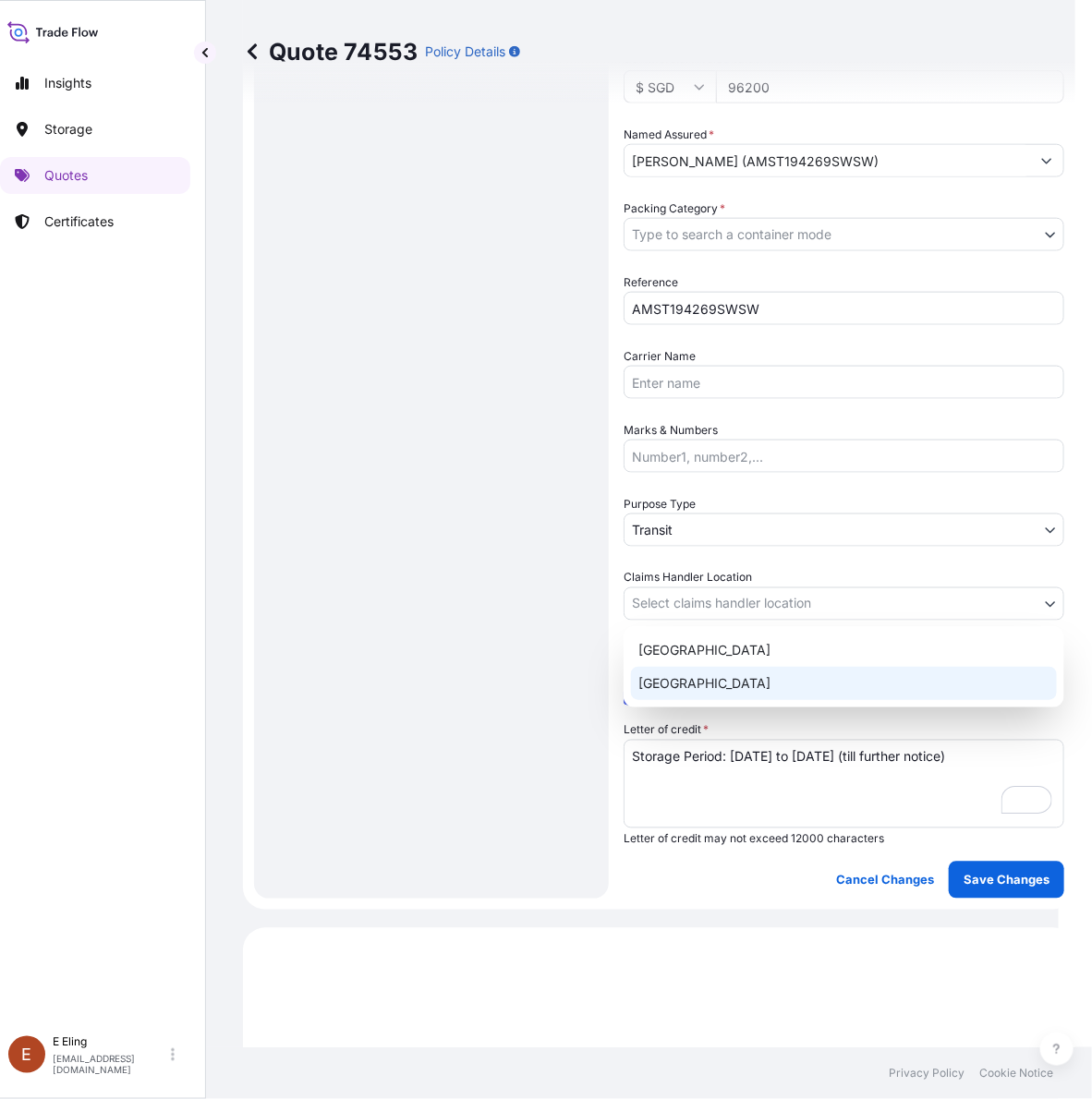
click at [689, 679] on div "[GEOGRAPHIC_DATA]" at bounding box center [844, 683] width 426 height 33
select select "[GEOGRAPHIC_DATA]"
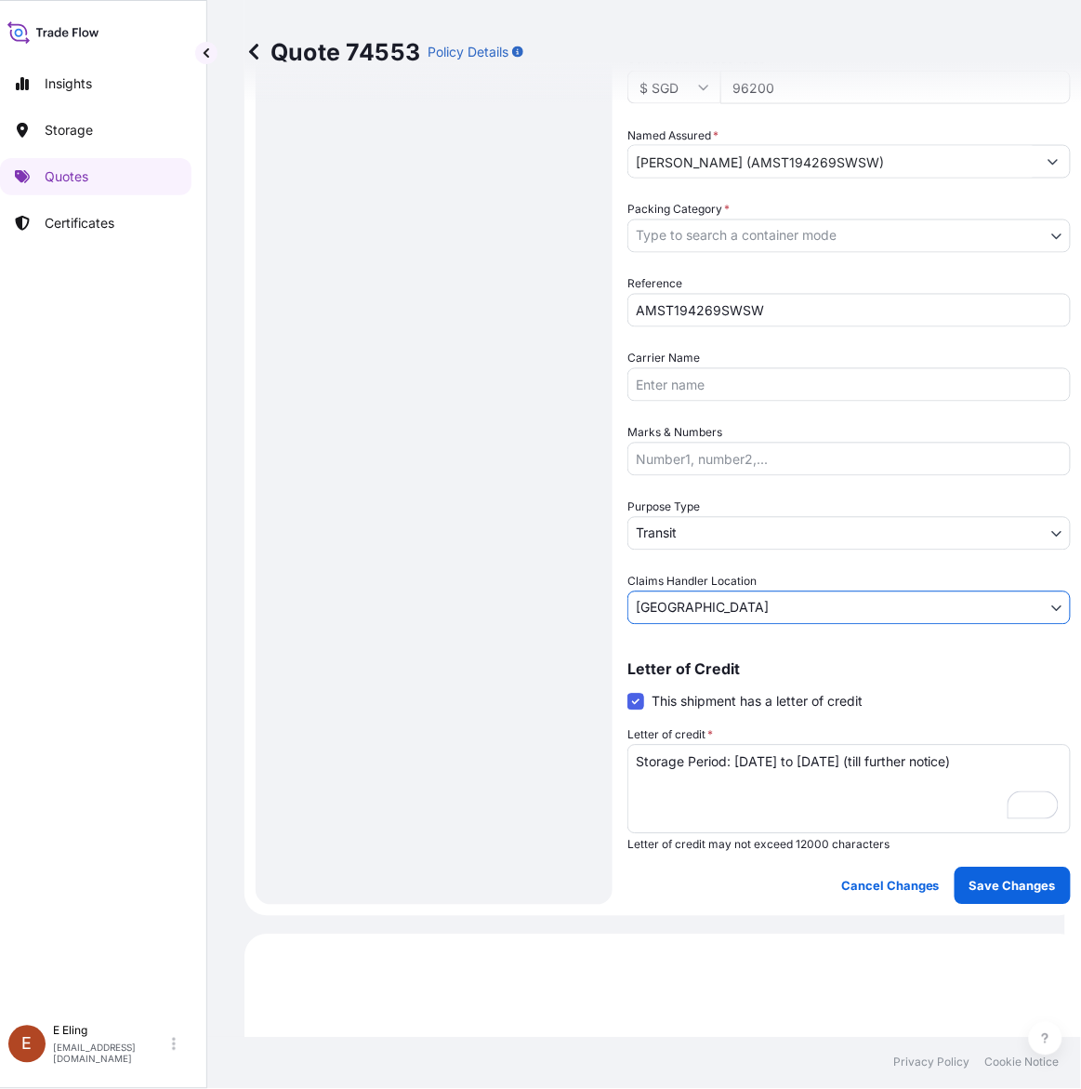
click at [671, 522] on body "Insights Storage Quotes Certificates [PERSON_NAME] [EMAIL_ADDRESS][DOMAIN_NAME]…" at bounding box center [524, 544] width 1081 height 1089
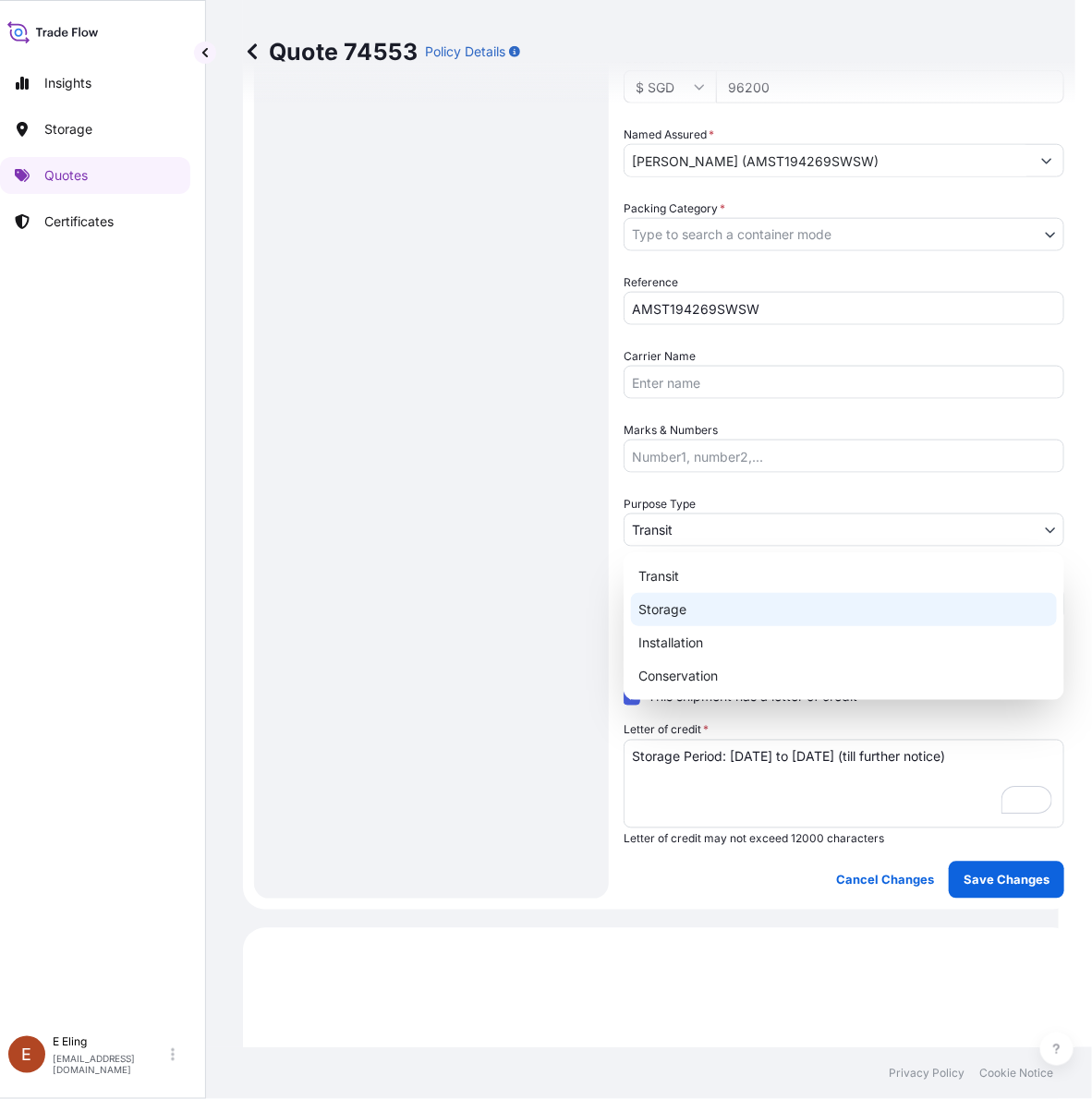
click at [677, 598] on div "Storage" at bounding box center [844, 609] width 426 height 33
select select "Storage"
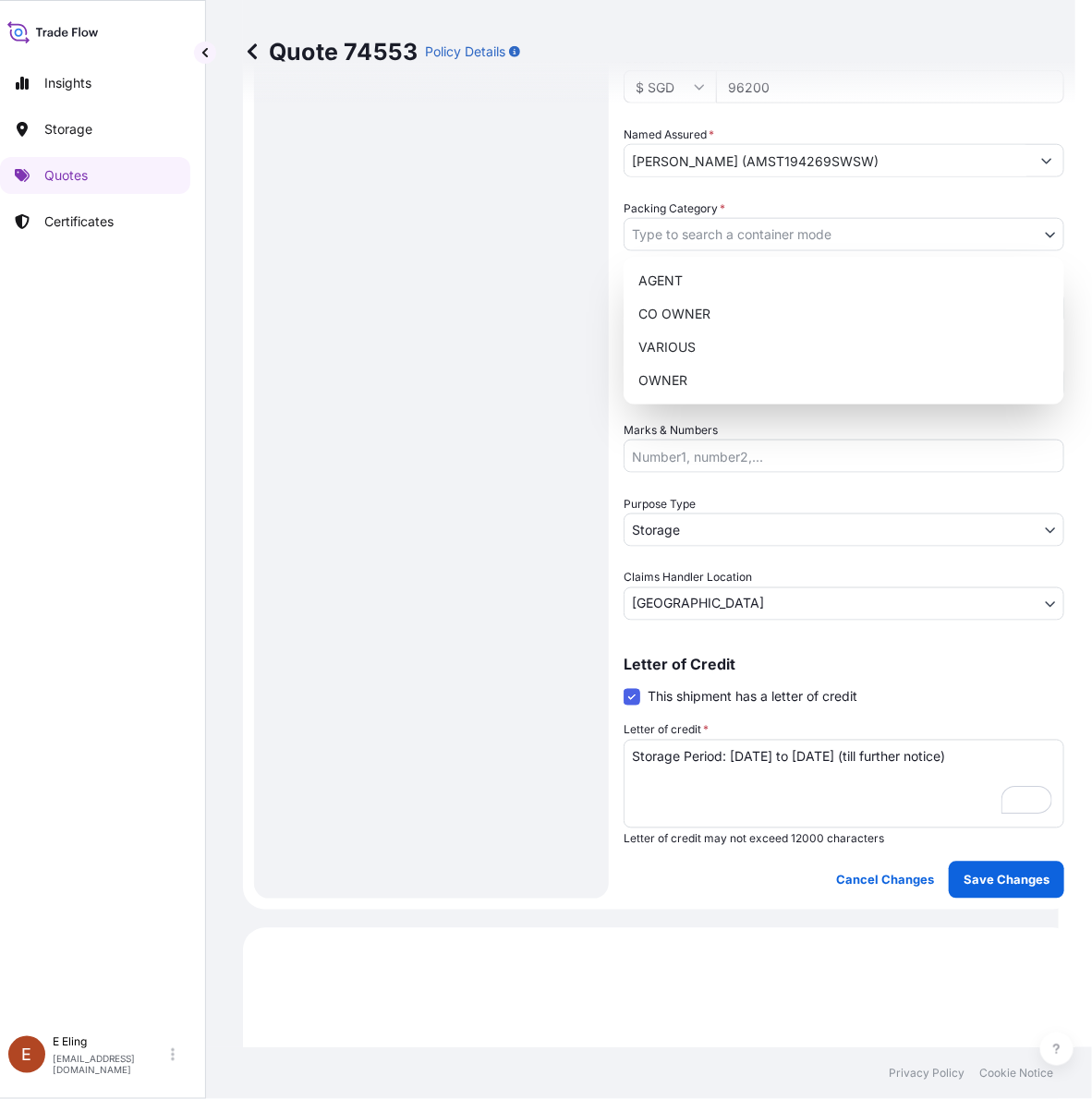
click at [689, 222] on body "Insights Storage Quotes Certificates [PERSON_NAME] [EMAIL_ADDRESS][DOMAIN_NAME]…" at bounding box center [521, 550] width 1074 height 1099
click at [675, 375] on div "OWNER" at bounding box center [844, 380] width 426 height 33
select select "27"
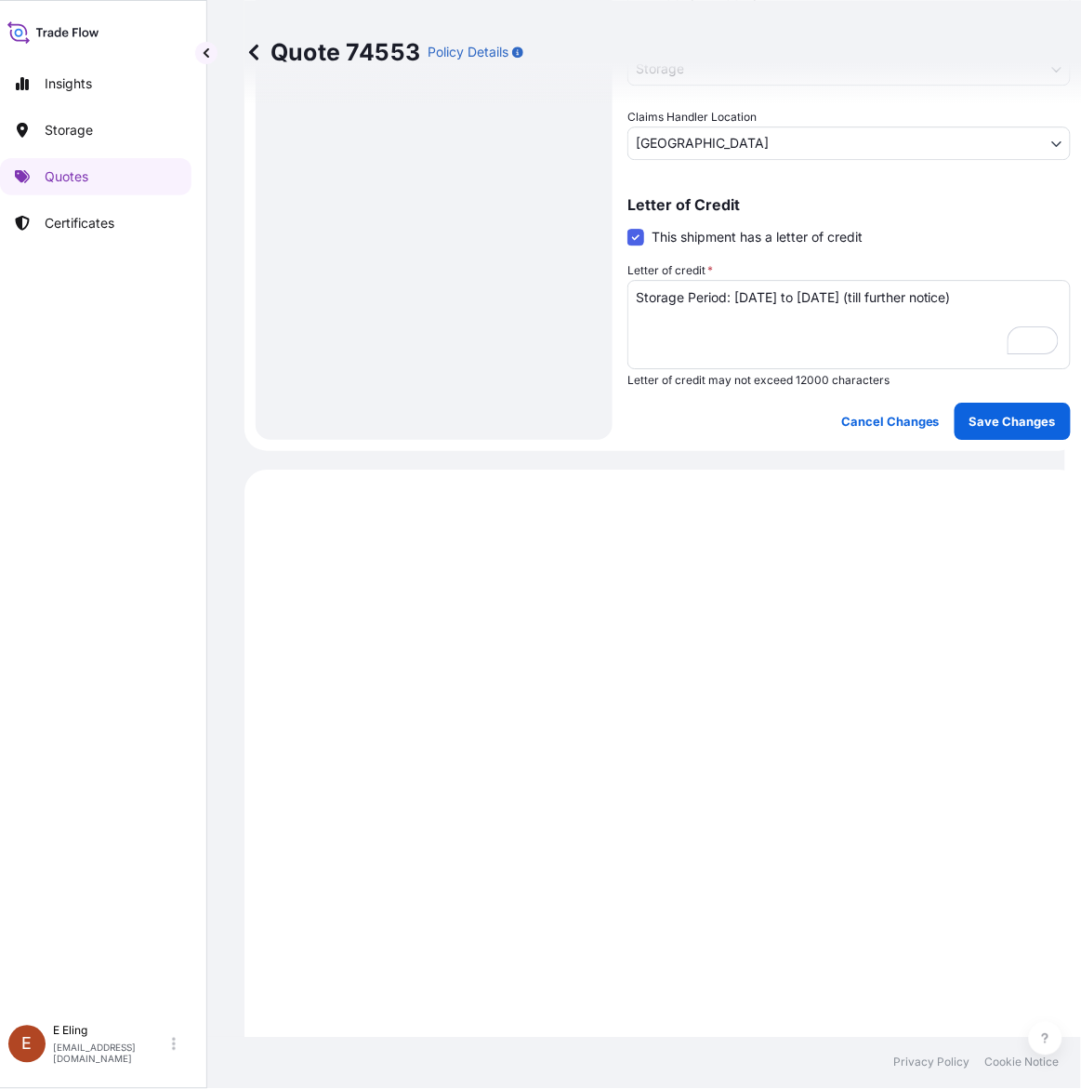
click at [1013, 403] on button "Save Changes" at bounding box center [1013, 421] width 116 height 37
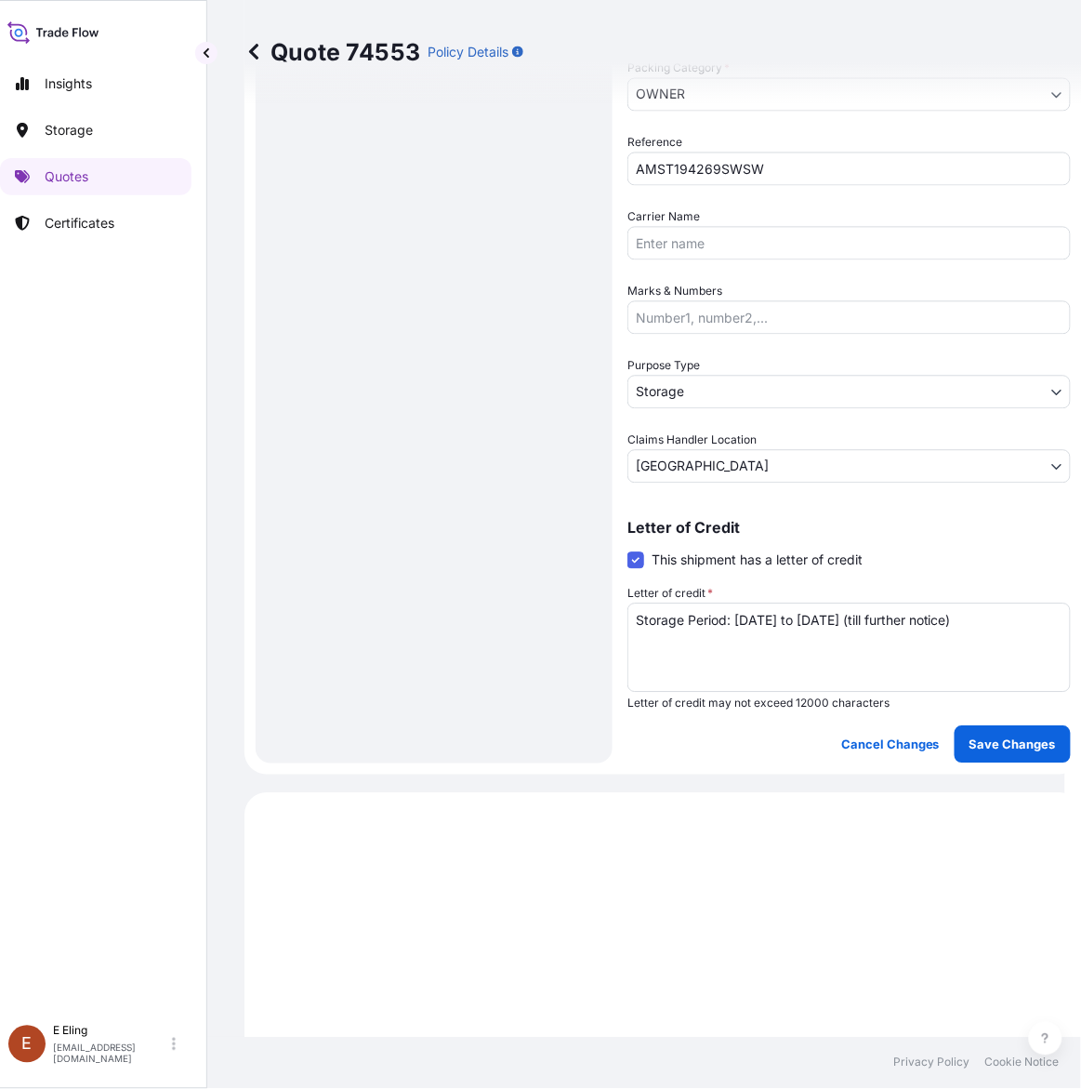
select select "STORAGE"
select select "Storage"
select select "[GEOGRAPHIC_DATA]"
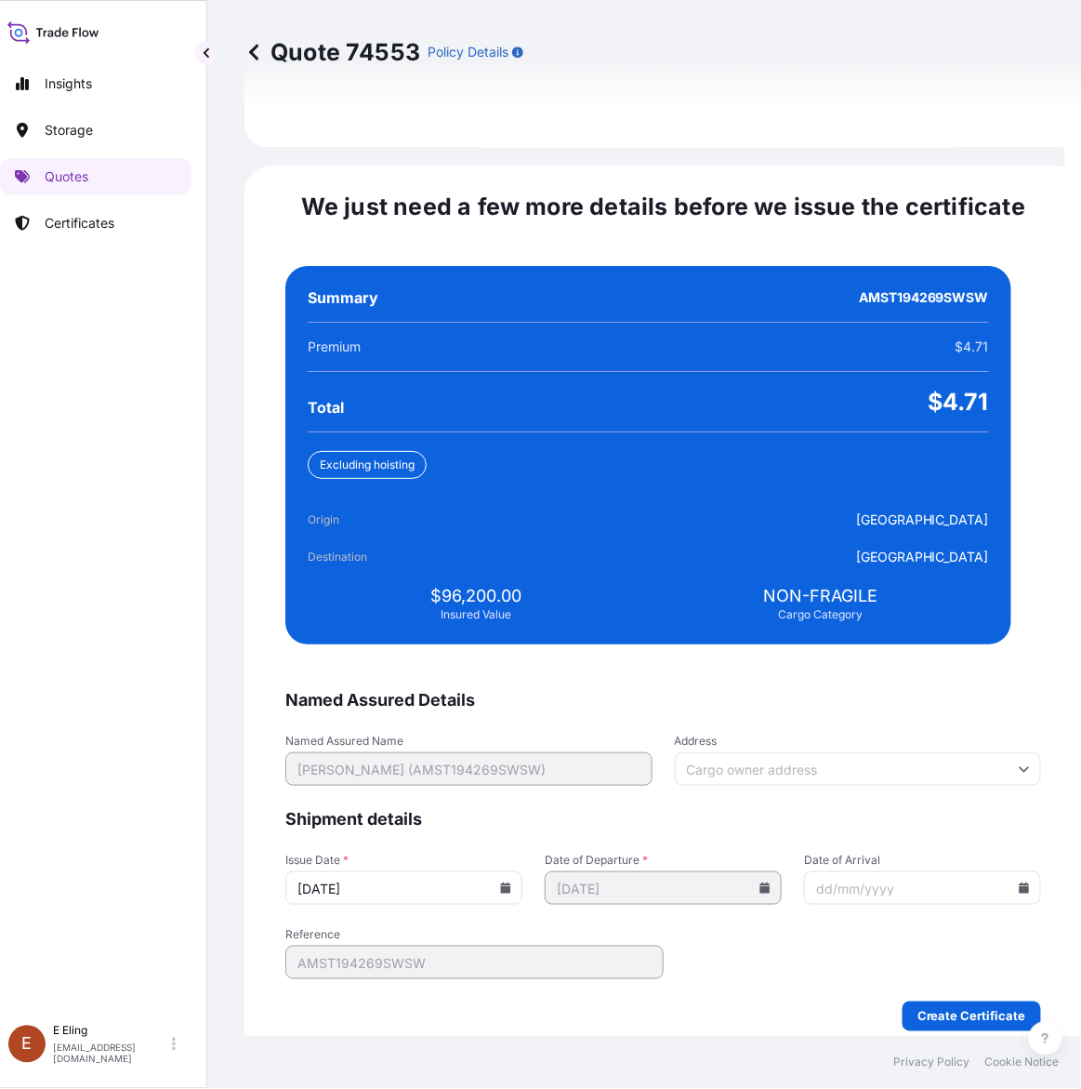
click at [511, 882] on icon at bounding box center [506, 887] width 10 height 11
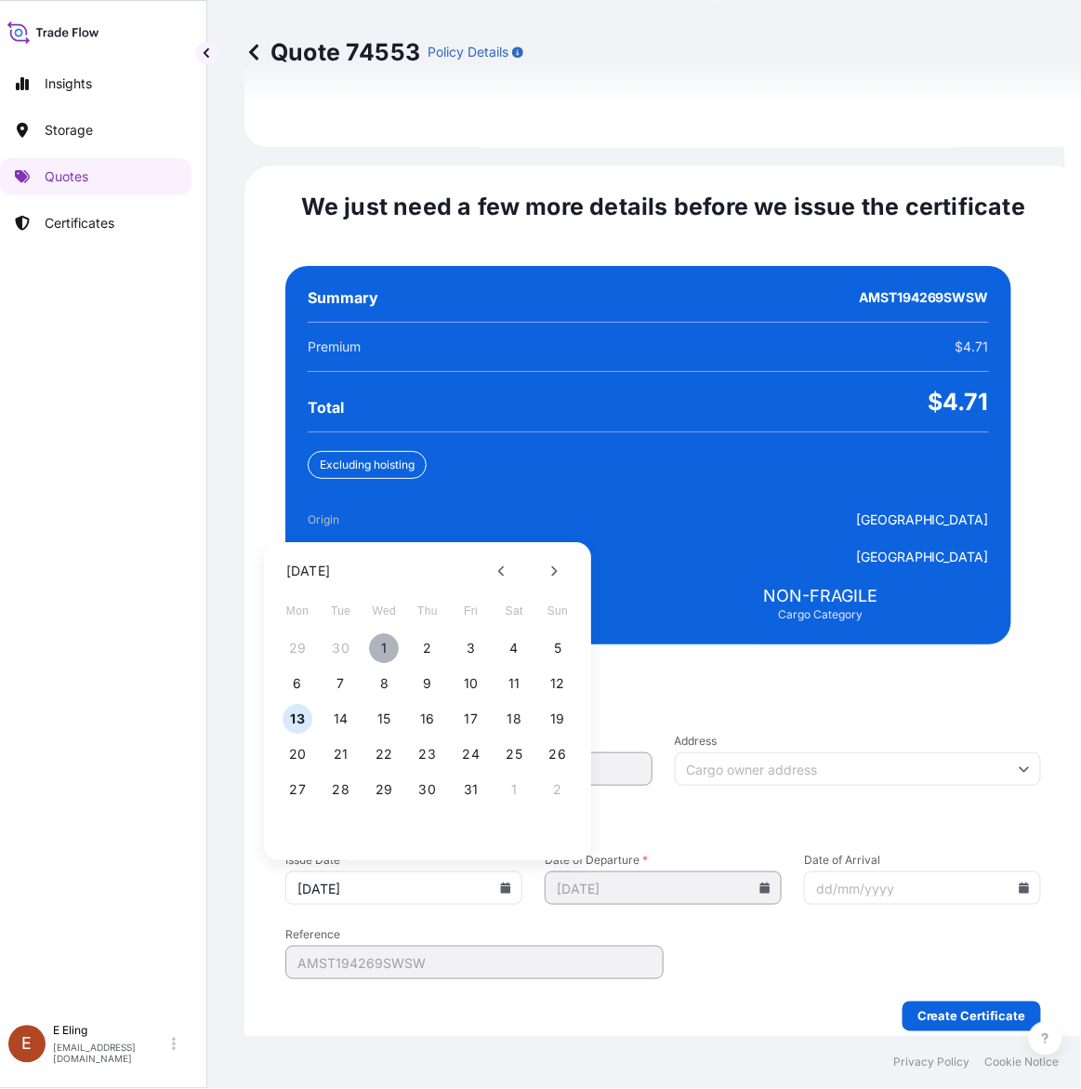
click at [375, 634] on button "1" at bounding box center [385, 649] width 30 height 30
type input "[DATE]"
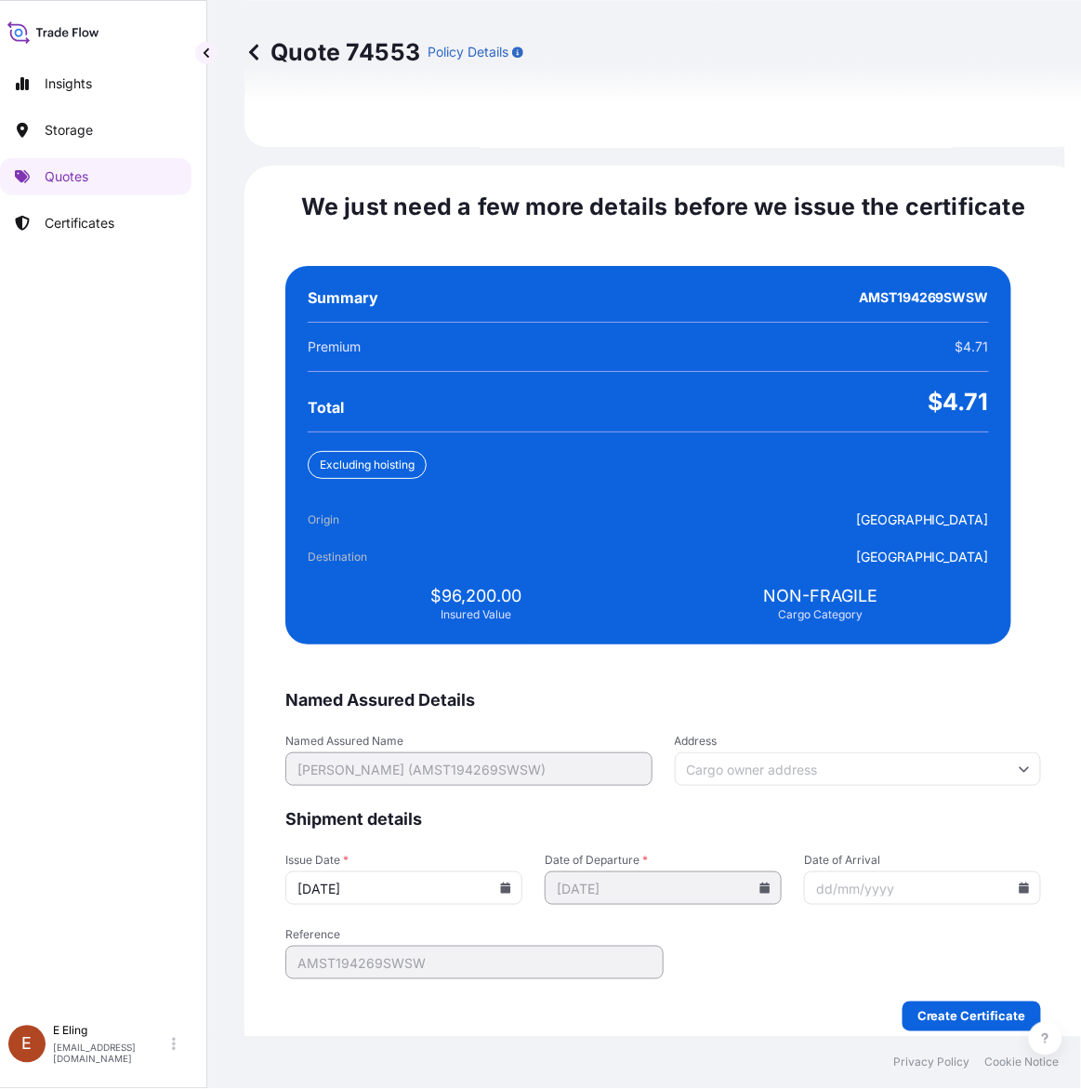
click at [1020, 882] on icon at bounding box center [1025, 887] width 10 height 11
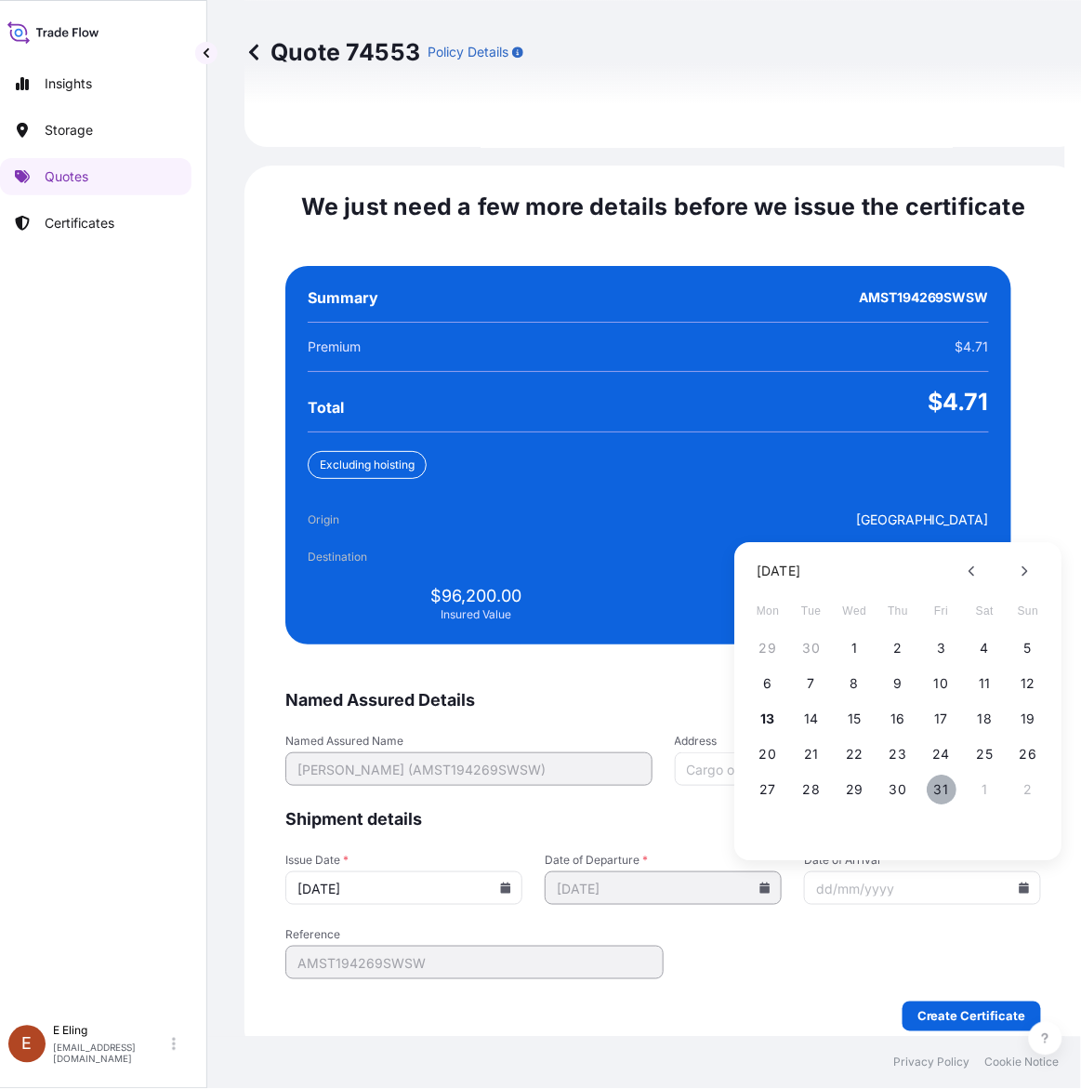
click at [949, 775] on button "31" at bounding box center [942, 790] width 30 height 30
type input "31/10/2025"
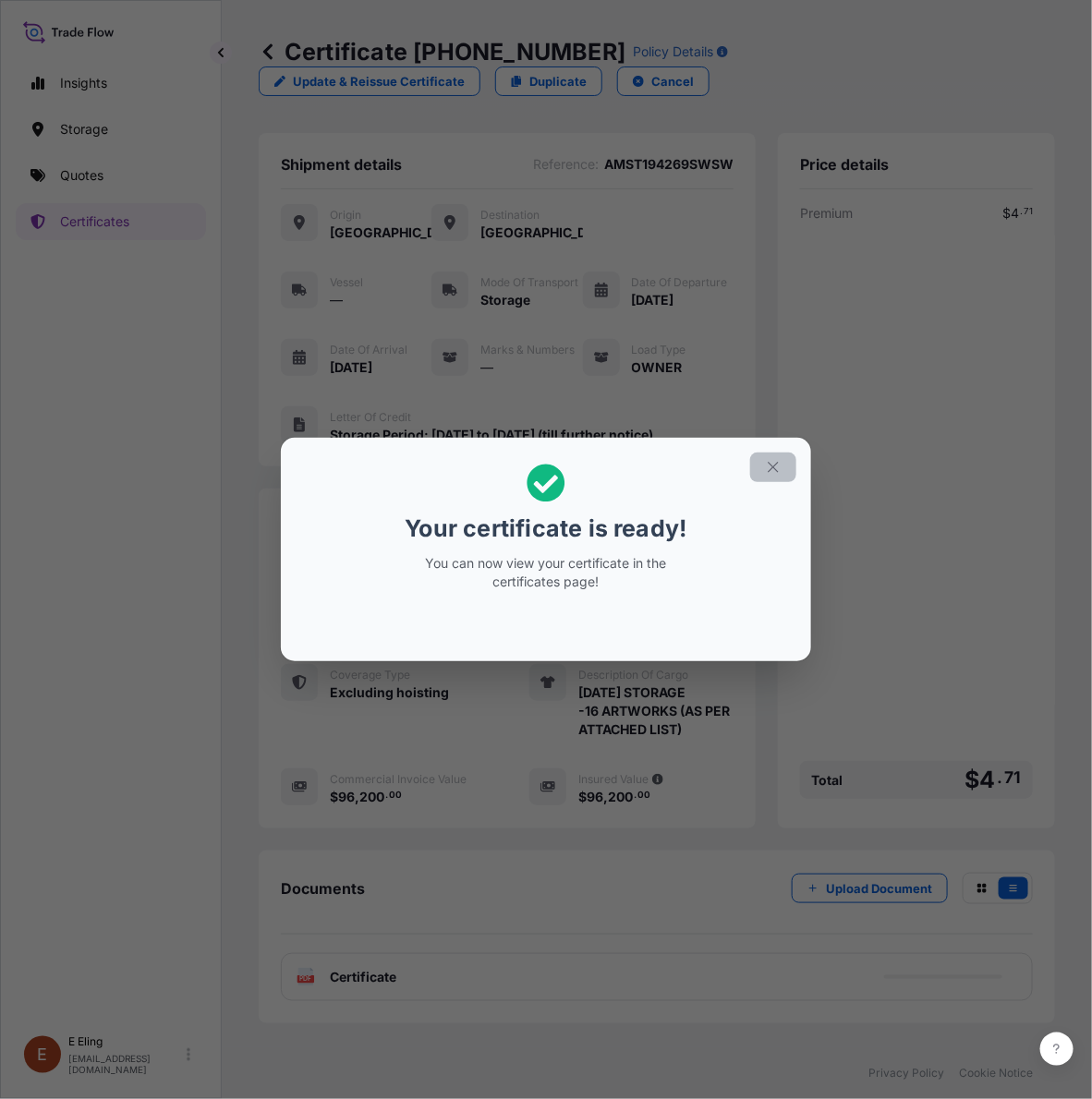
click at [751, 463] on button "button" at bounding box center [773, 468] width 46 height 30
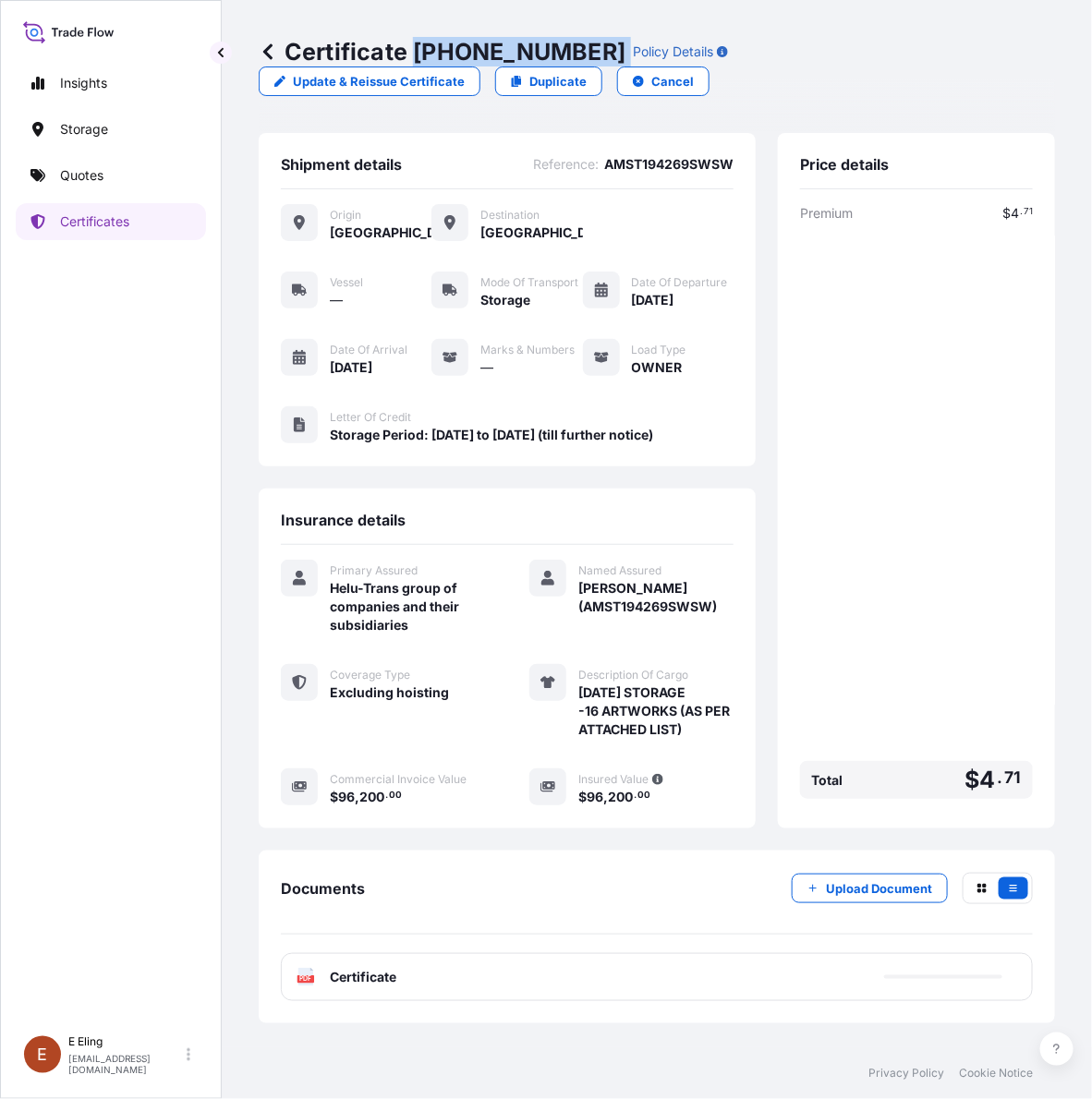
drag, startPoint x: 415, startPoint y: 43, endPoint x: 584, endPoint y: 49, distance: 169.1
click at [584, 49] on div "Certificate 31504-1646-1 Policy Details" at bounding box center [493, 52] width 469 height 30
copy p "31504-1646-1"
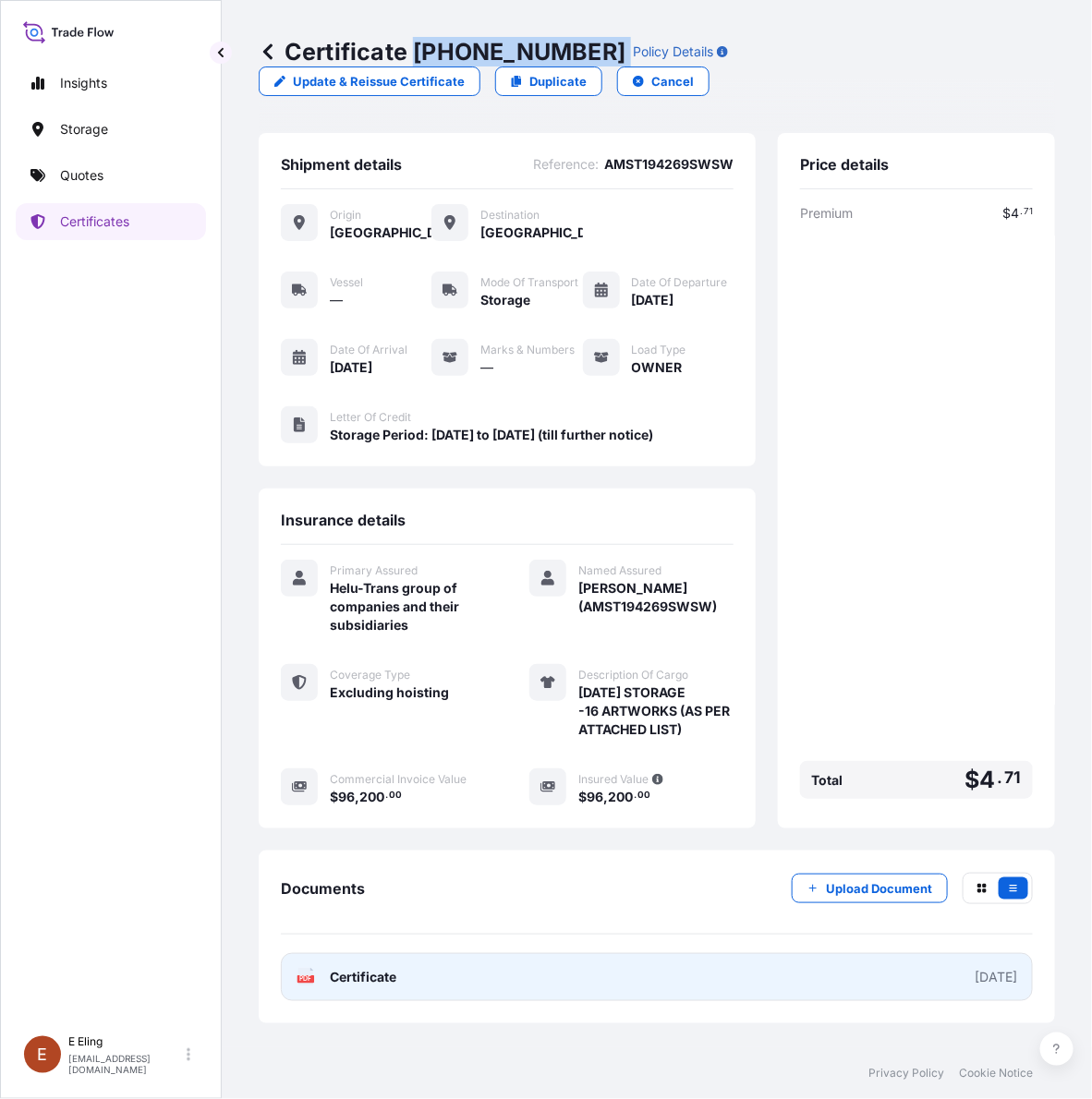
click at [530, 972] on link "PDF Certificate 2025-10-01" at bounding box center [657, 978] width 752 height 48
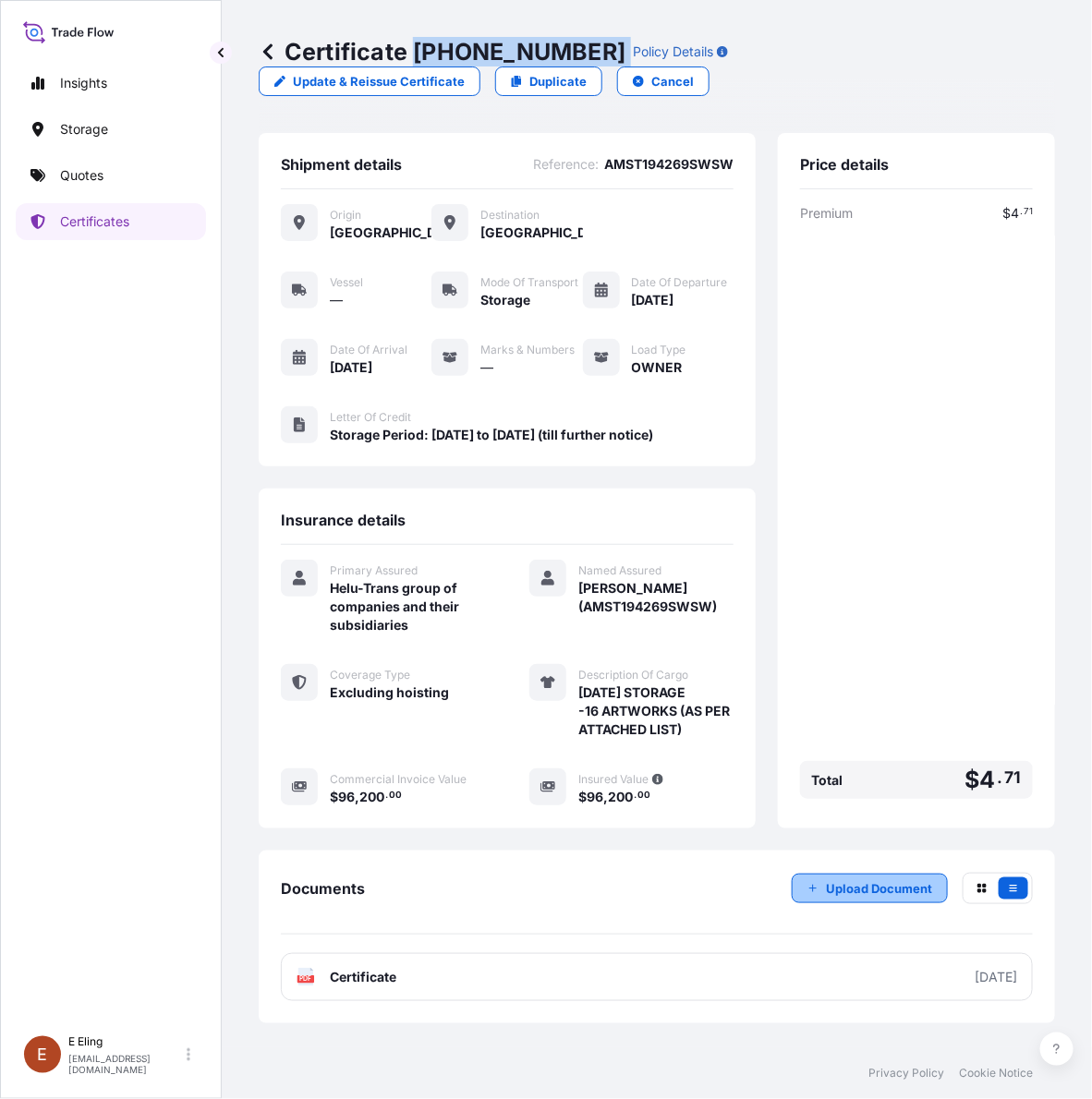
click at [816, 896] on button "Upload Document" at bounding box center [869, 889] width 156 height 30
click at [62, 232] on link "Certificates" at bounding box center [111, 222] width 191 height 37
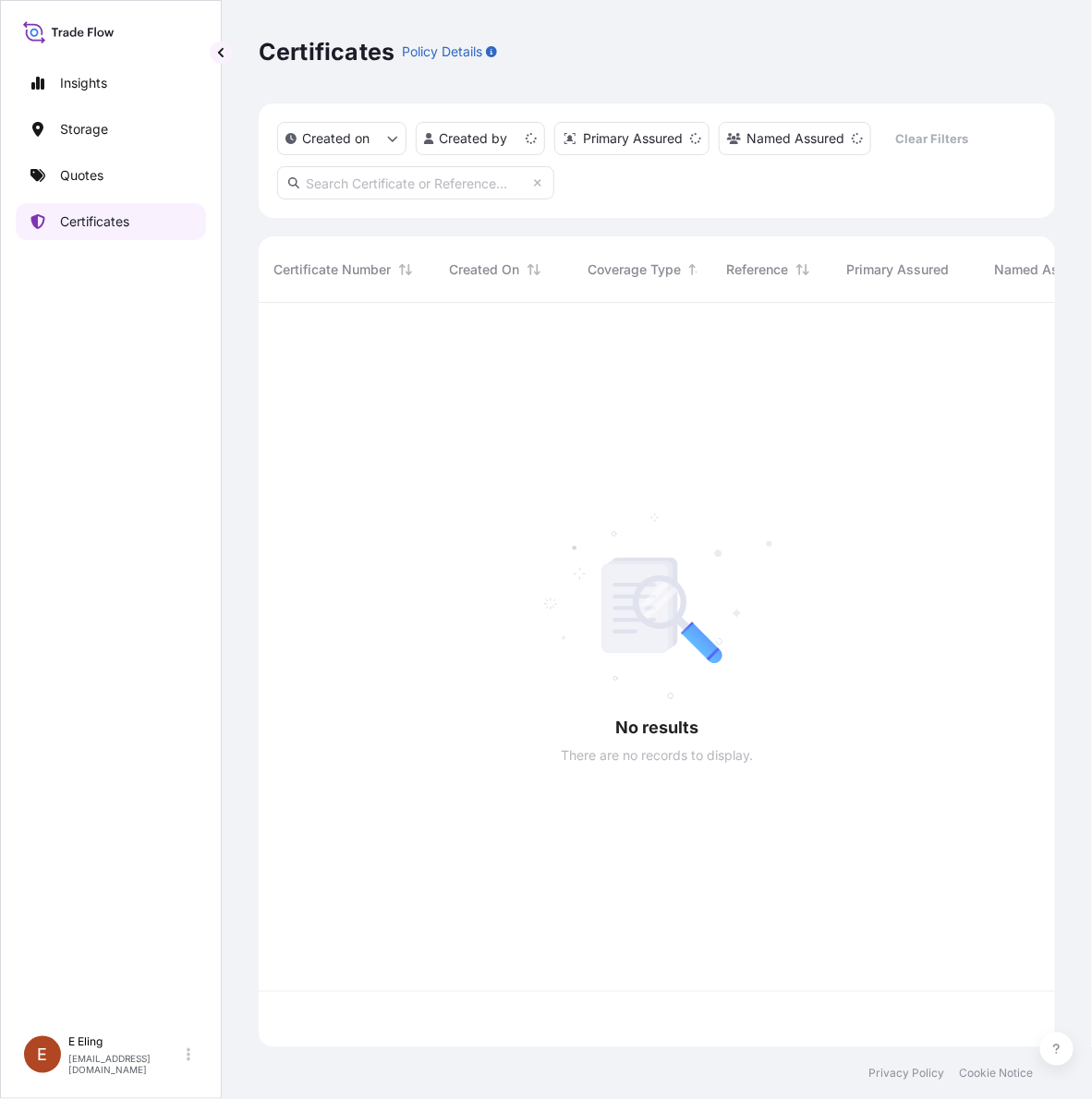
scroll to position [737, 779]
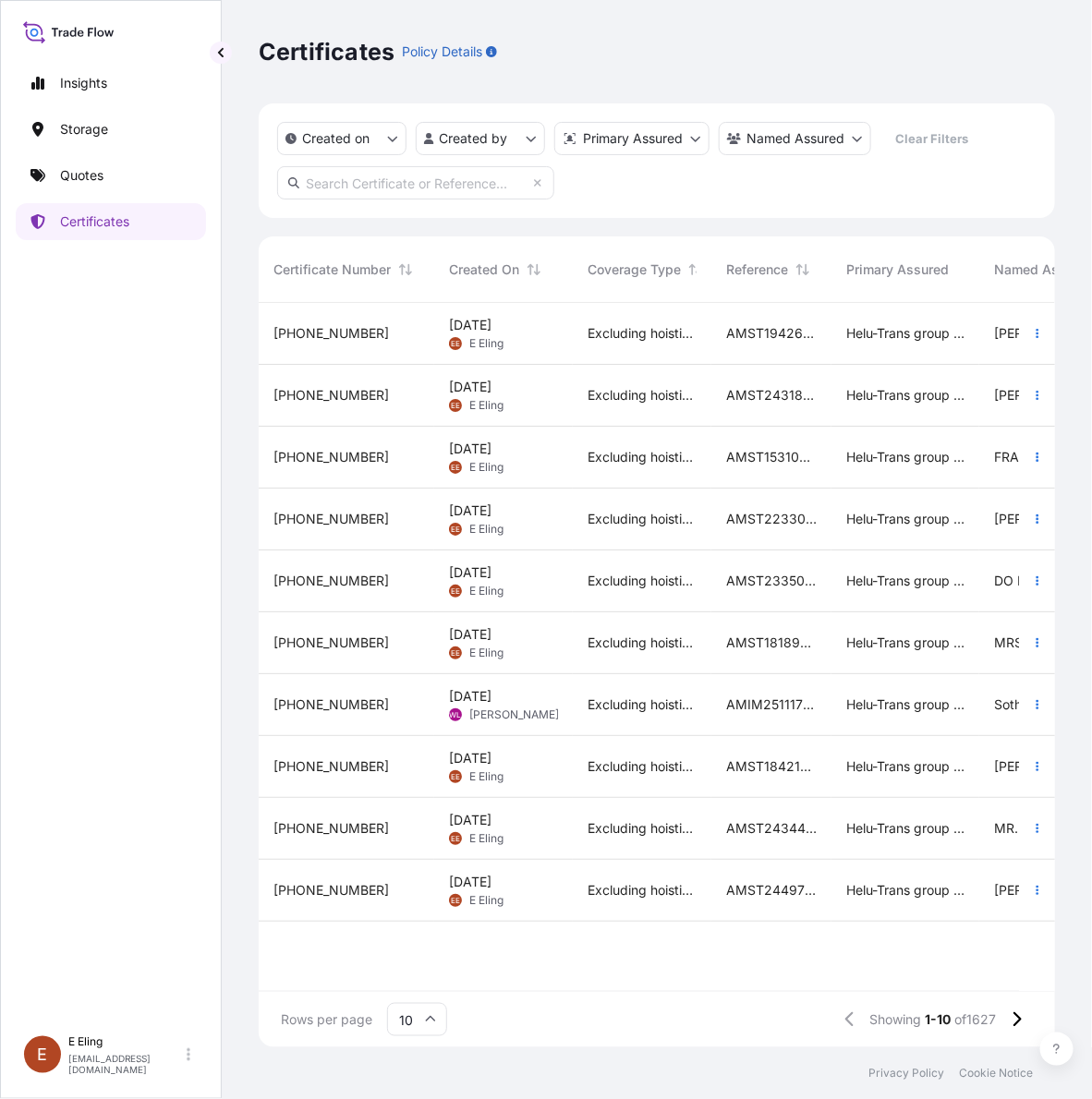
click at [459, 182] on input "text" at bounding box center [415, 182] width 277 height 33
paste input "AMST174285JHJH"
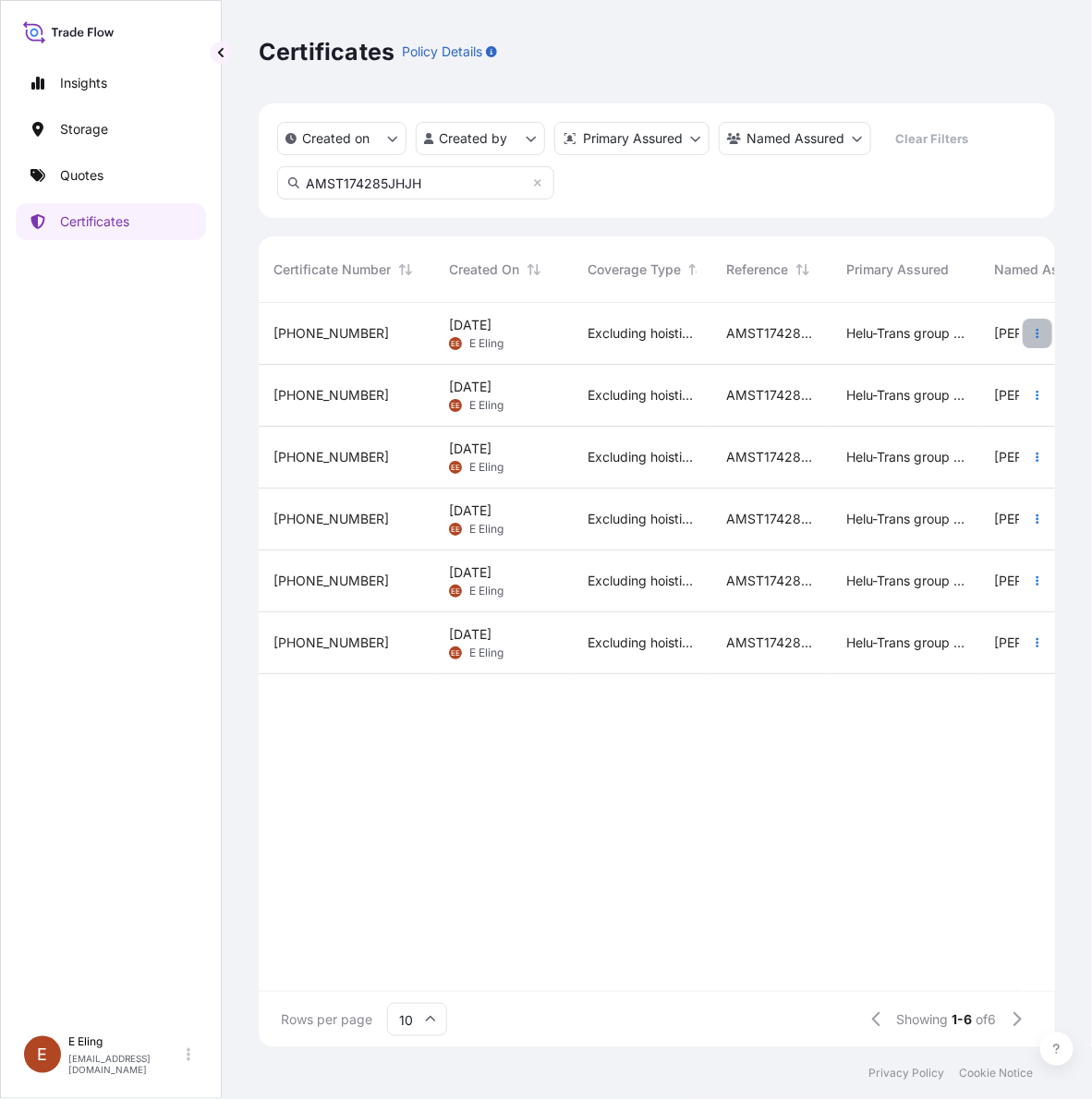
type input "AMST174285JHJH"
click at [1039, 320] on button "button" at bounding box center [1037, 334] width 30 height 30
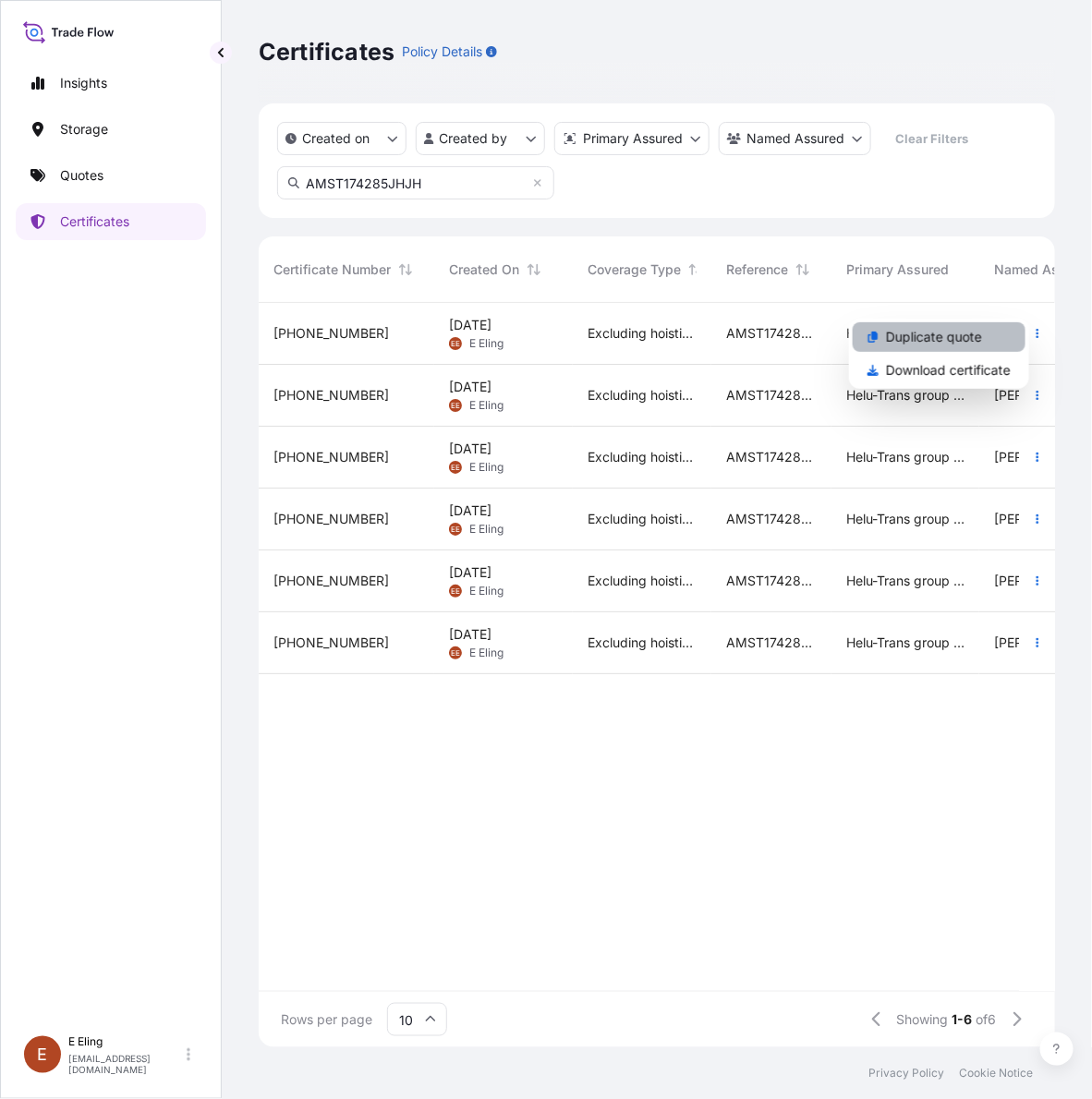
click at [944, 336] on p "Duplicate quote" at bounding box center [934, 337] width 96 height 19
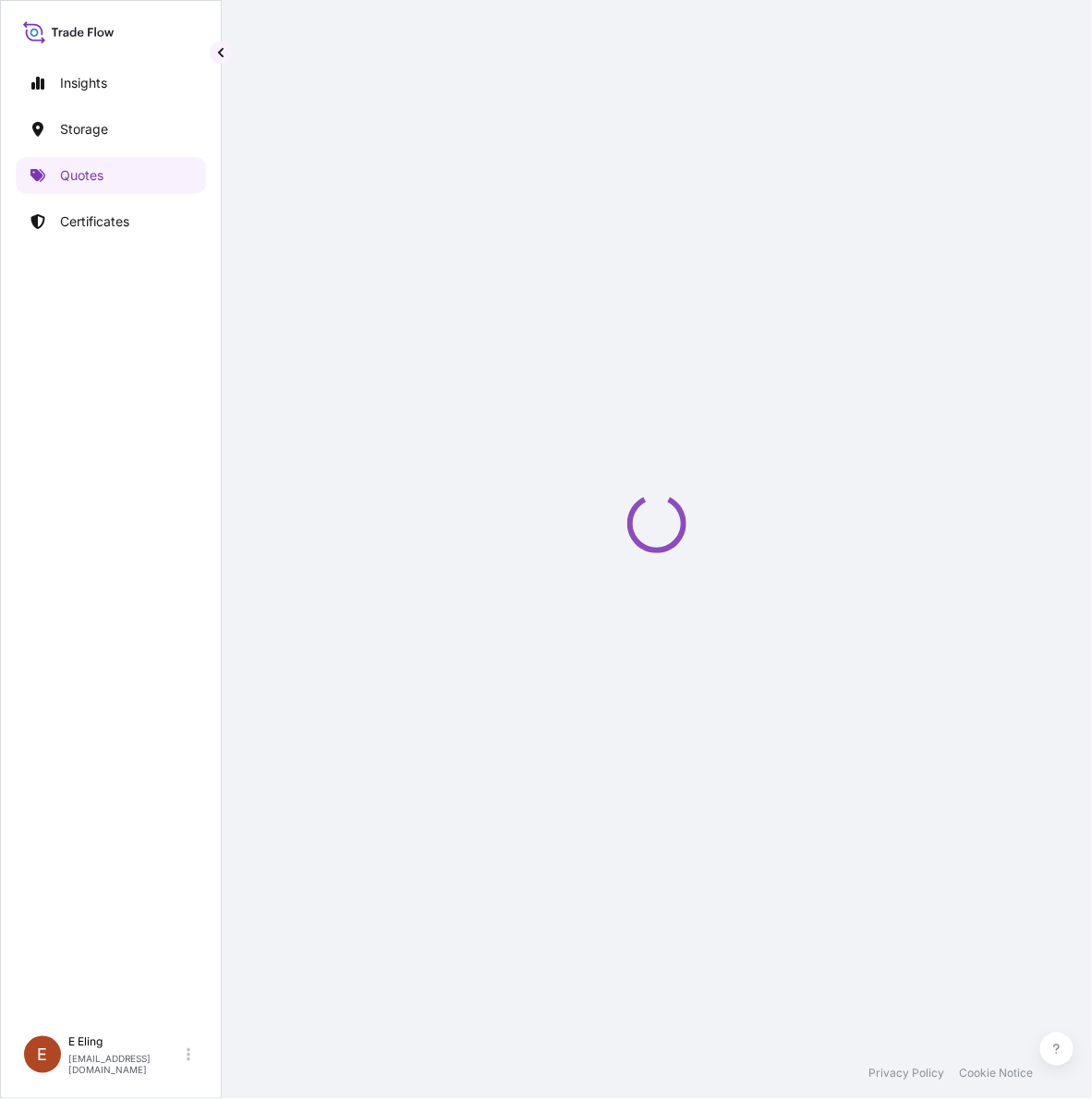
select select "STORAGE"
select select "Storage"
select select "Singapore"
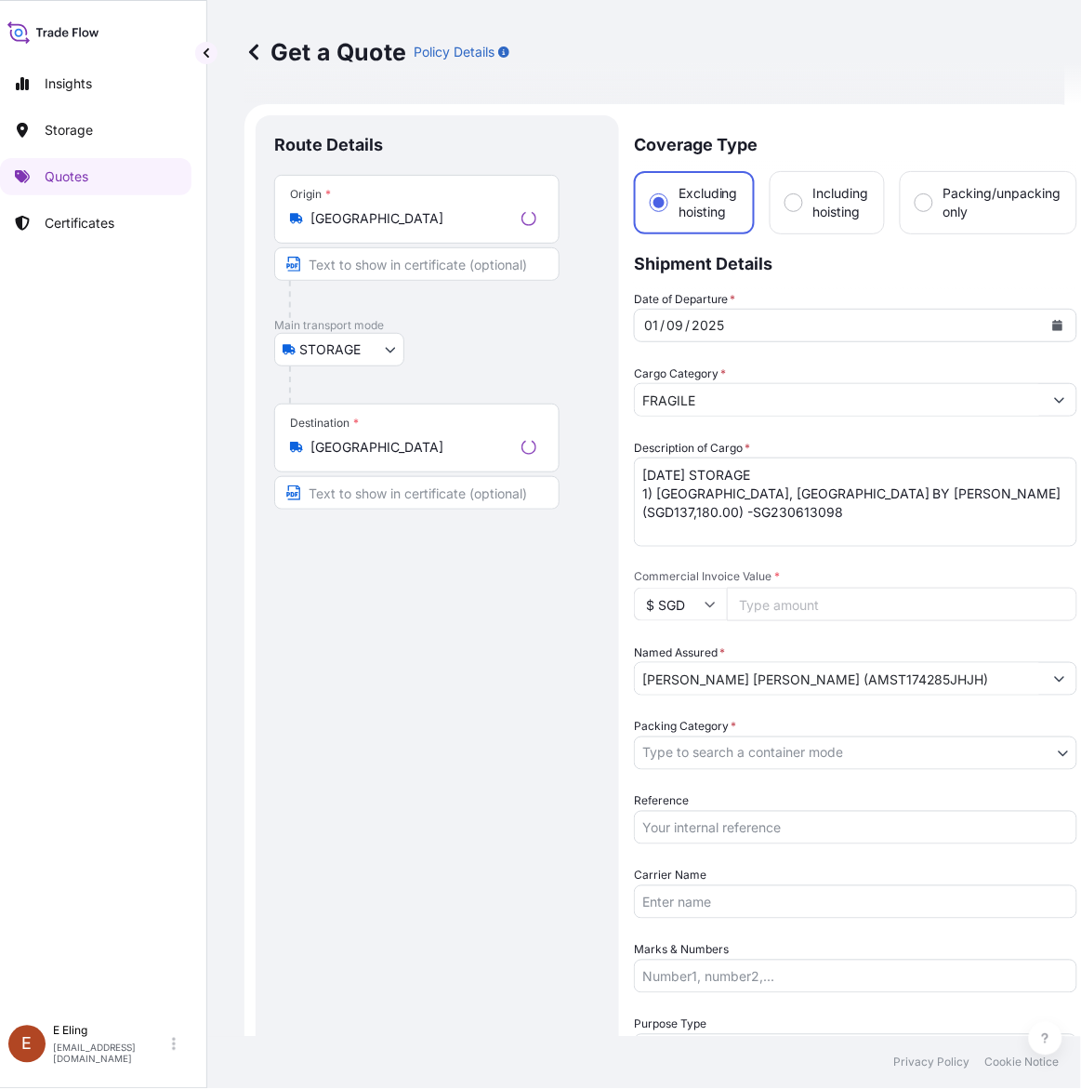
scroll to position [30, 0]
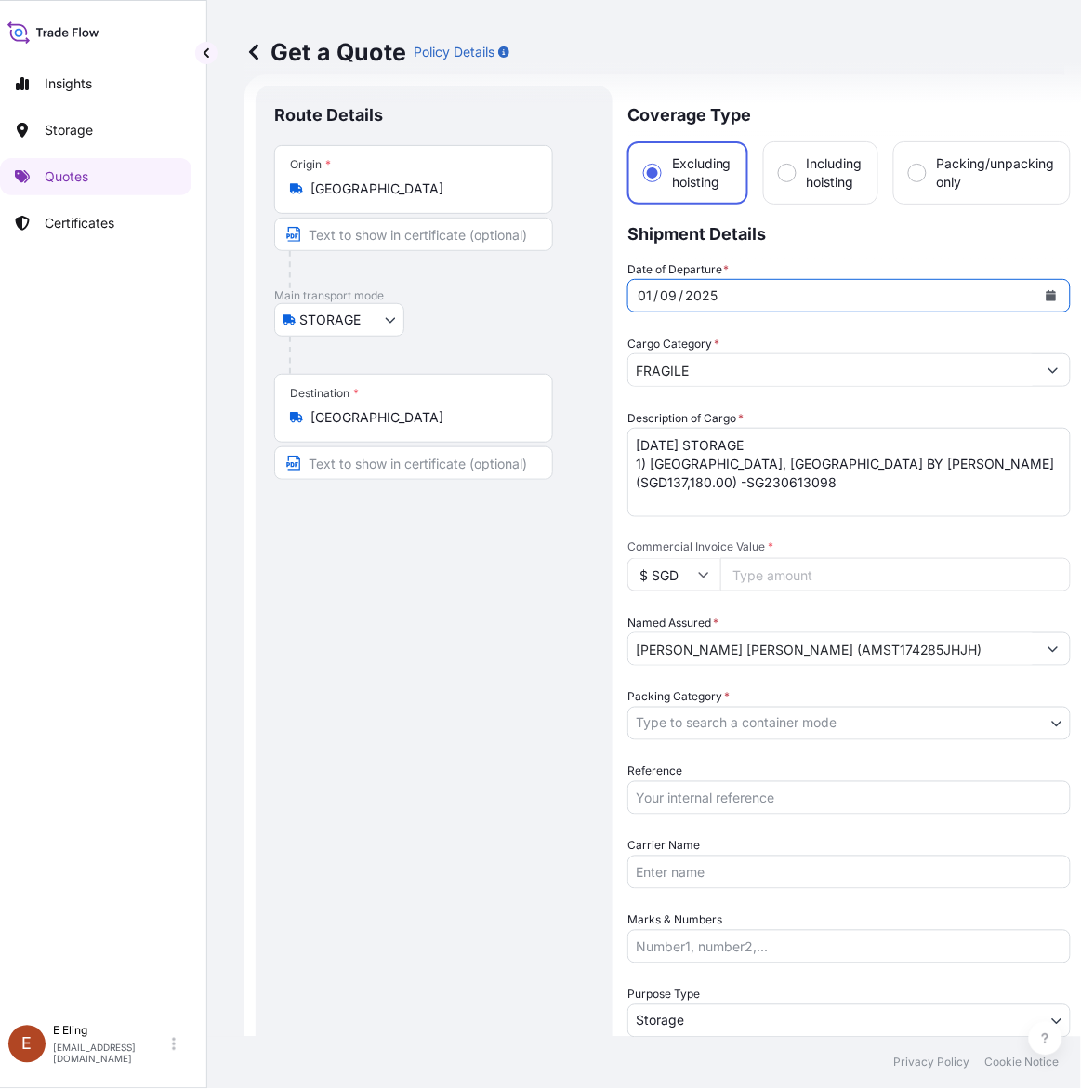
click at [1047, 296] on icon "Calendar" at bounding box center [1052, 295] width 10 height 11
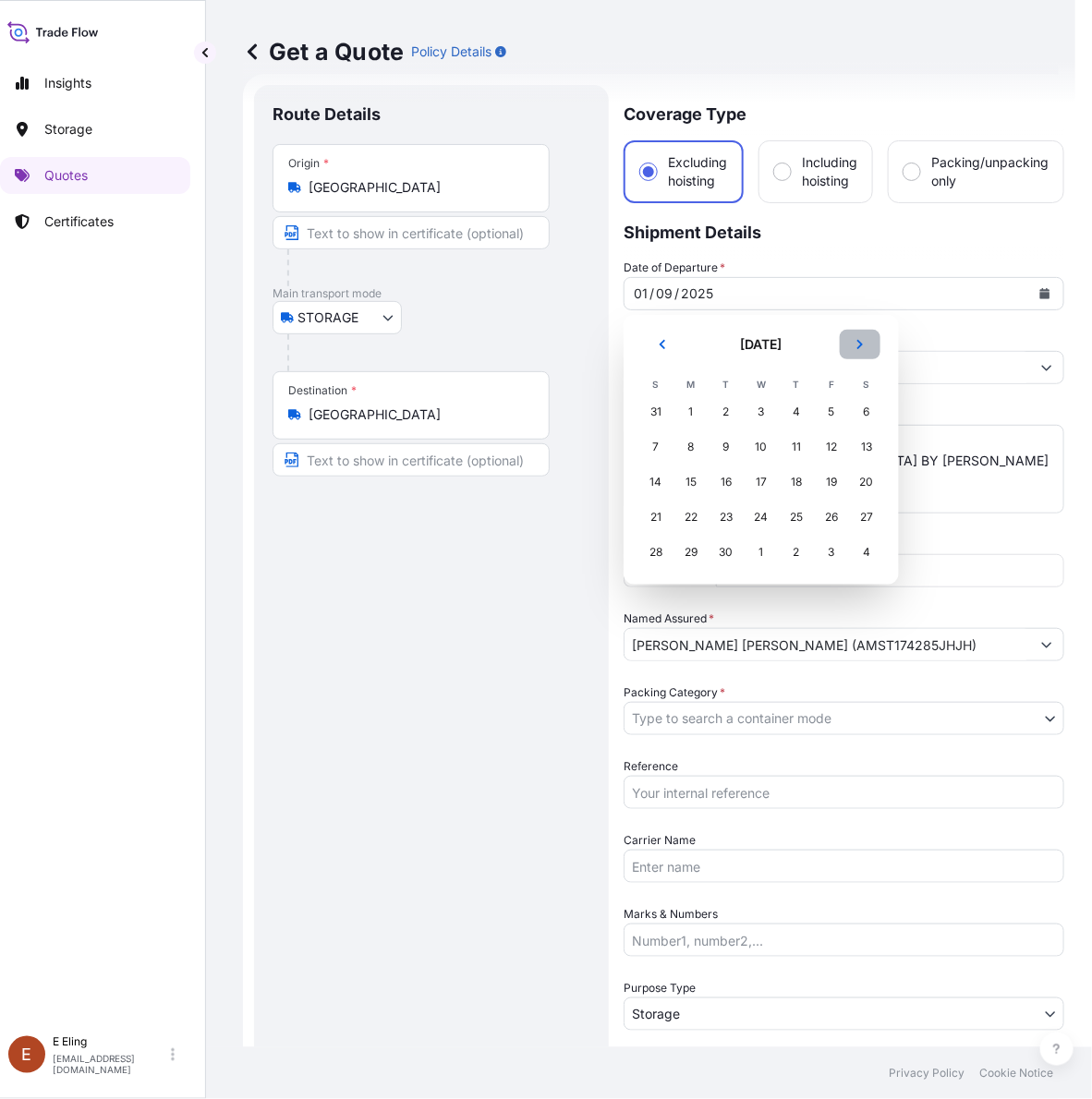
click at [850, 348] on button "Next" at bounding box center [859, 345] width 41 height 30
click at [750, 416] on div "1" at bounding box center [760, 411] width 33 height 33
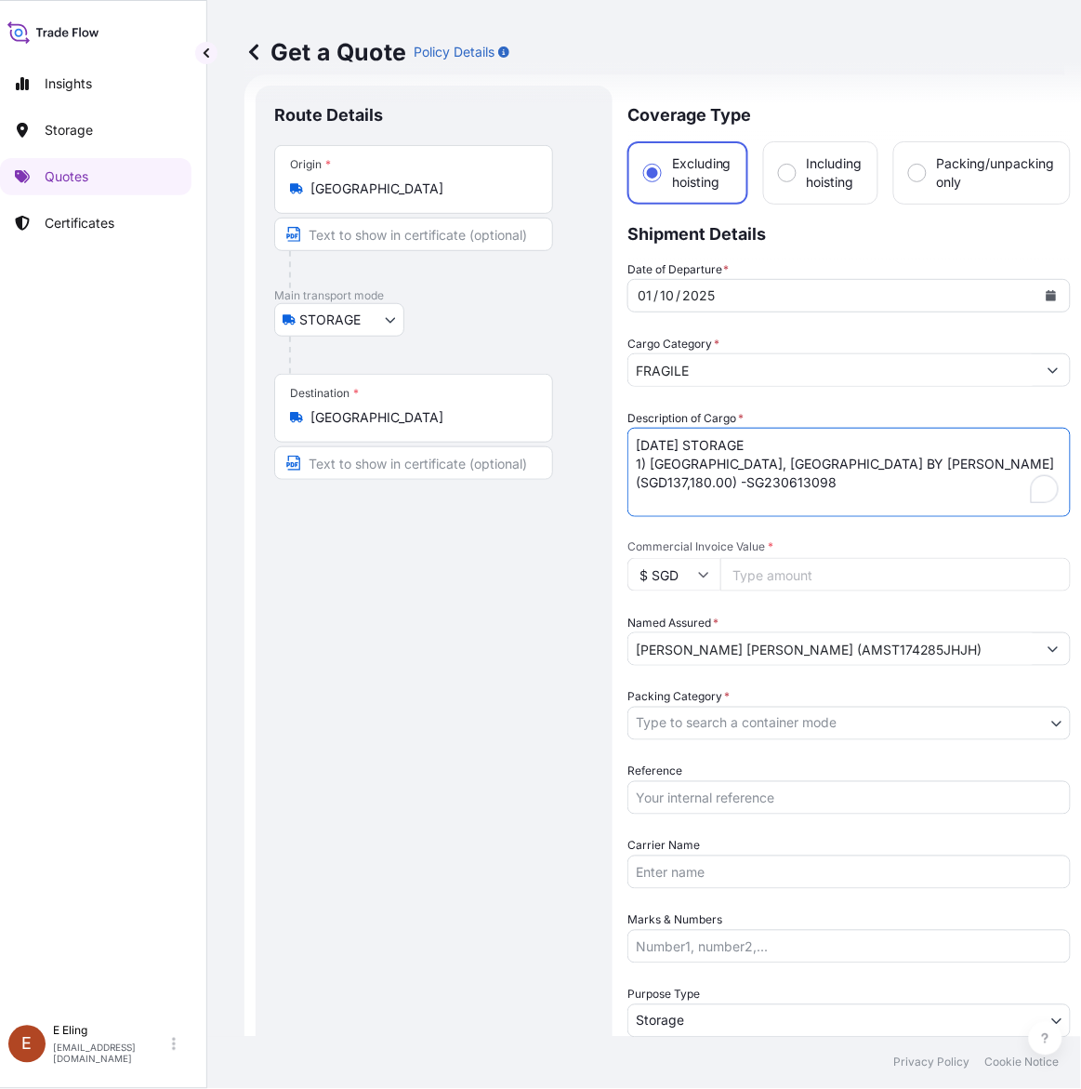
drag, startPoint x: 656, startPoint y: 438, endPoint x: 575, endPoint y: 430, distance: 82.2
click at [575, 430] on form "Route Details Place of loading Road / Inland Road / Inland Origin * Singapore M…" at bounding box center [664, 738] width 838 height 1329
type textarea "OCT25 STORAGE 1) CHINA, CHINA BY ZHU WEI (SGD137,180.00) -SG230613098"
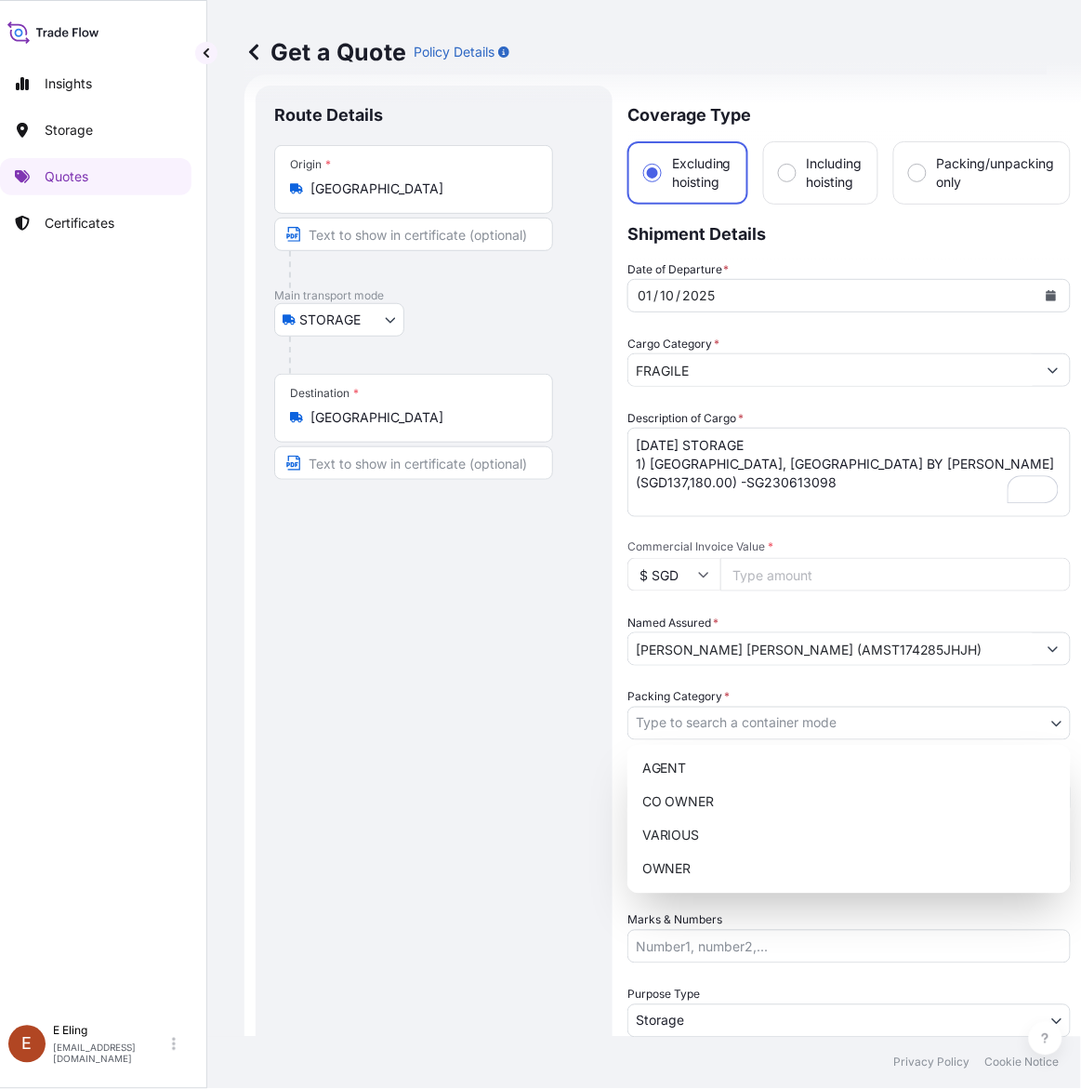
click at [805, 722] on body "October 2025 Selected Date: Wednesday, 1 October 2025 Insights Storage Quotes C…" at bounding box center [516, 544] width 1064 height 1089
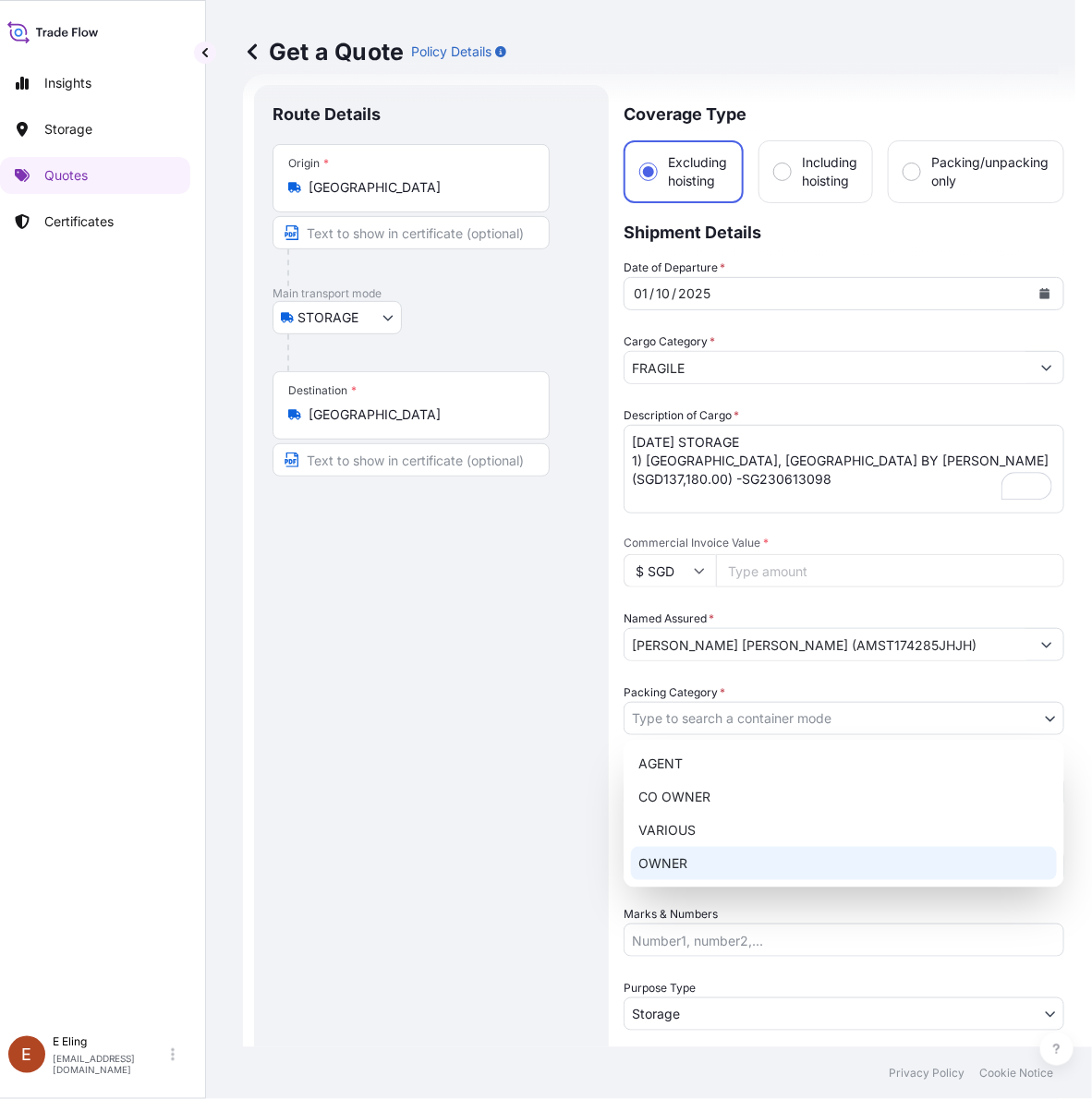
click at [717, 855] on div "OWNER" at bounding box center [844, 864] width 426 height 33
select select "27"
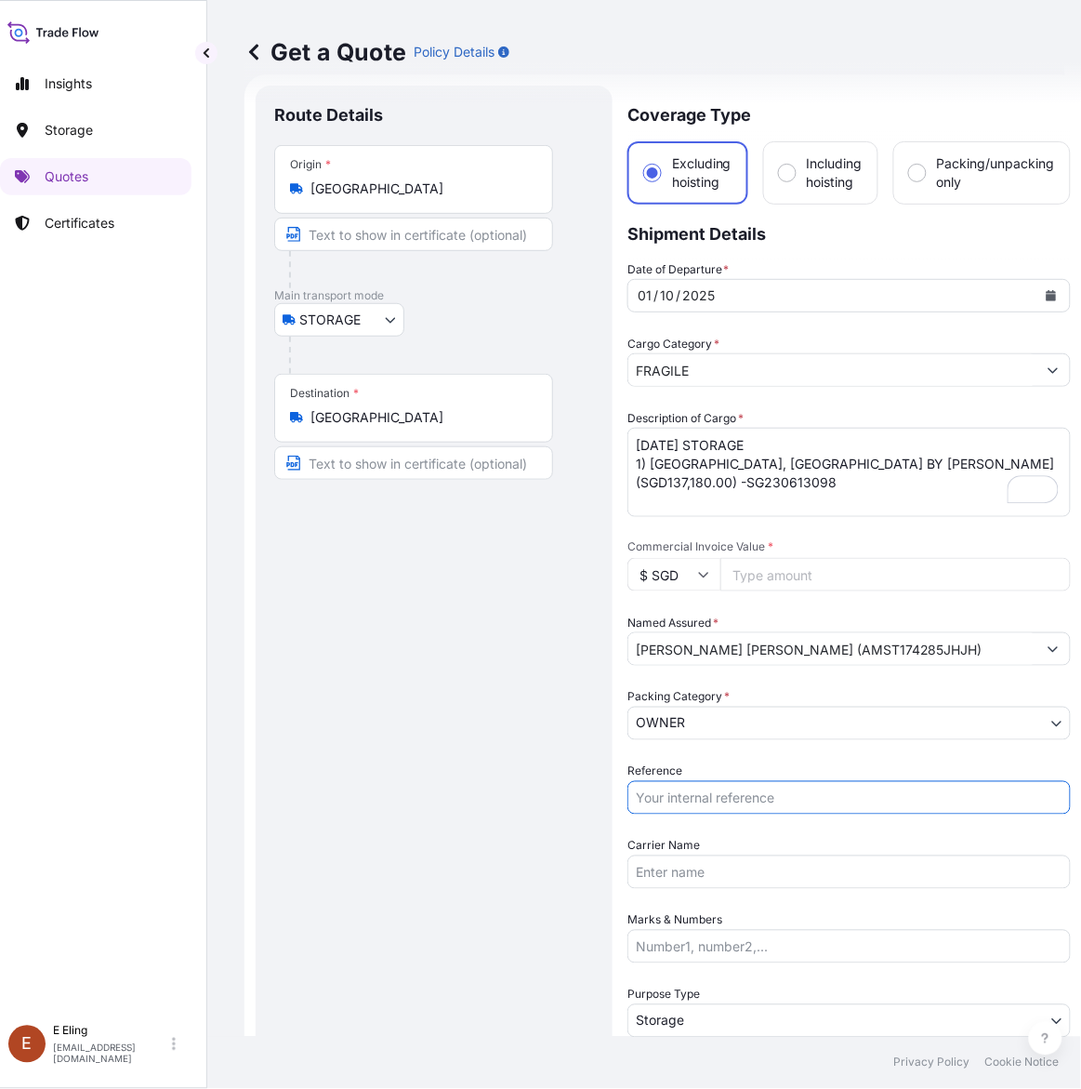
click at [708, 796] on input "Reference" at bounding box center [850, 797] width 444 height 33
paste input "AMST174285JHJH"
type input "AMST174285JHJH"
click at [818, 550] on span "Commercial Invoice Value *" at bounding box center [850, 546] width 444 height 15
click at [818, 558] on input "Commercial Invoice Value *" at bounding box center [896, 574] width 351 height 33
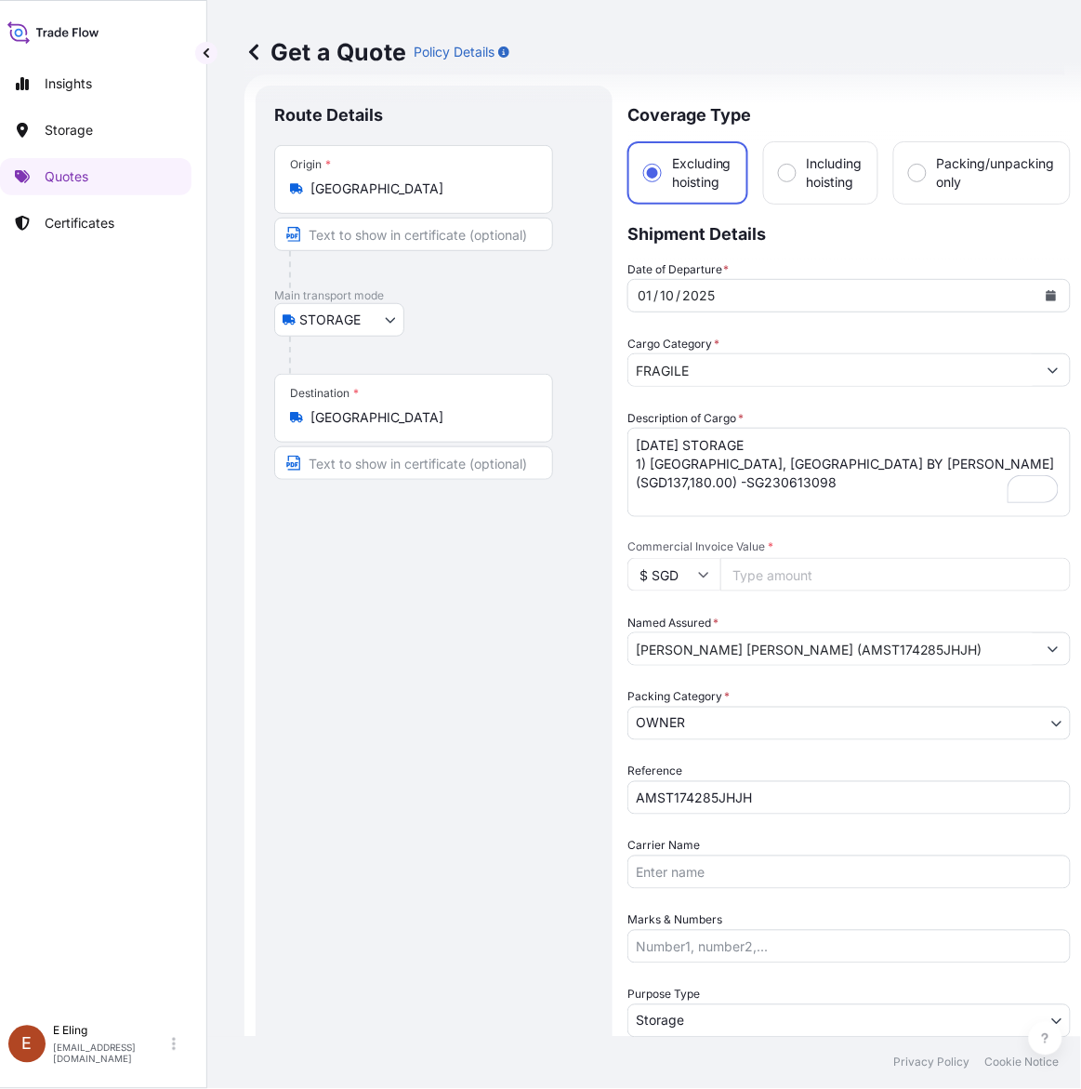
paste input "137180.00"
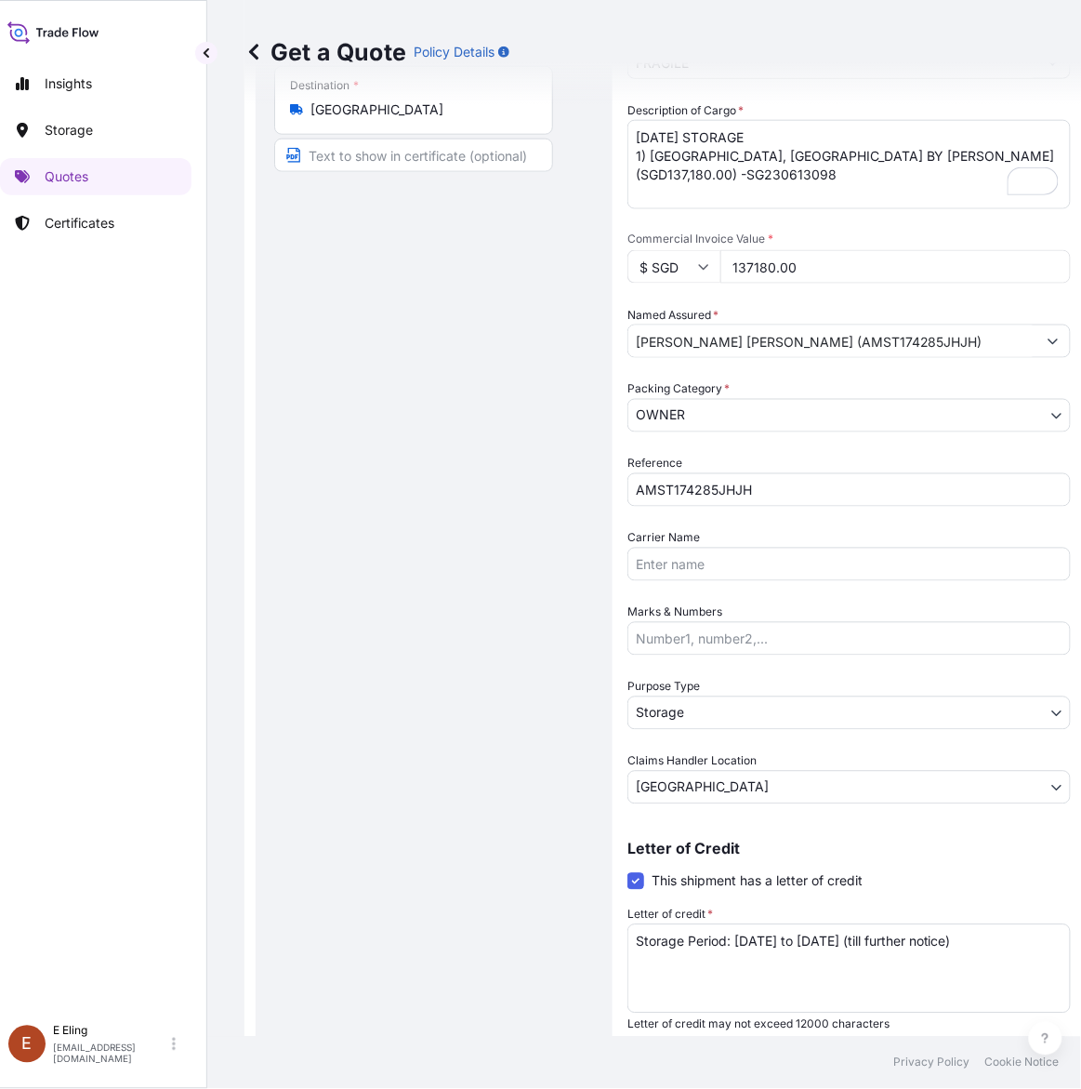
scroll to position [377, 0]
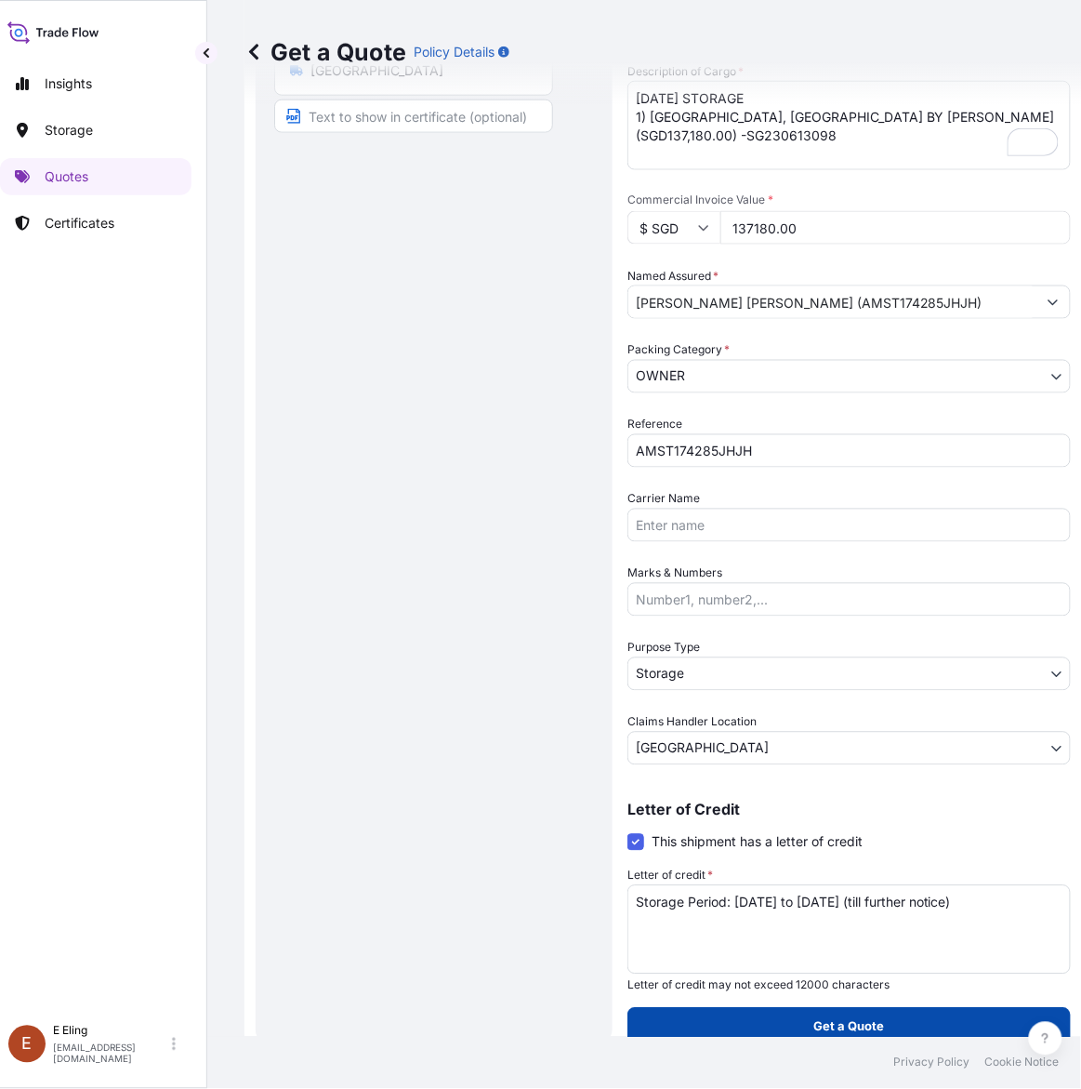
type input "137180.00"
click at [828, 1027] on p "Get a Quote" at bounding box center [849, 1026] width 71 height 19
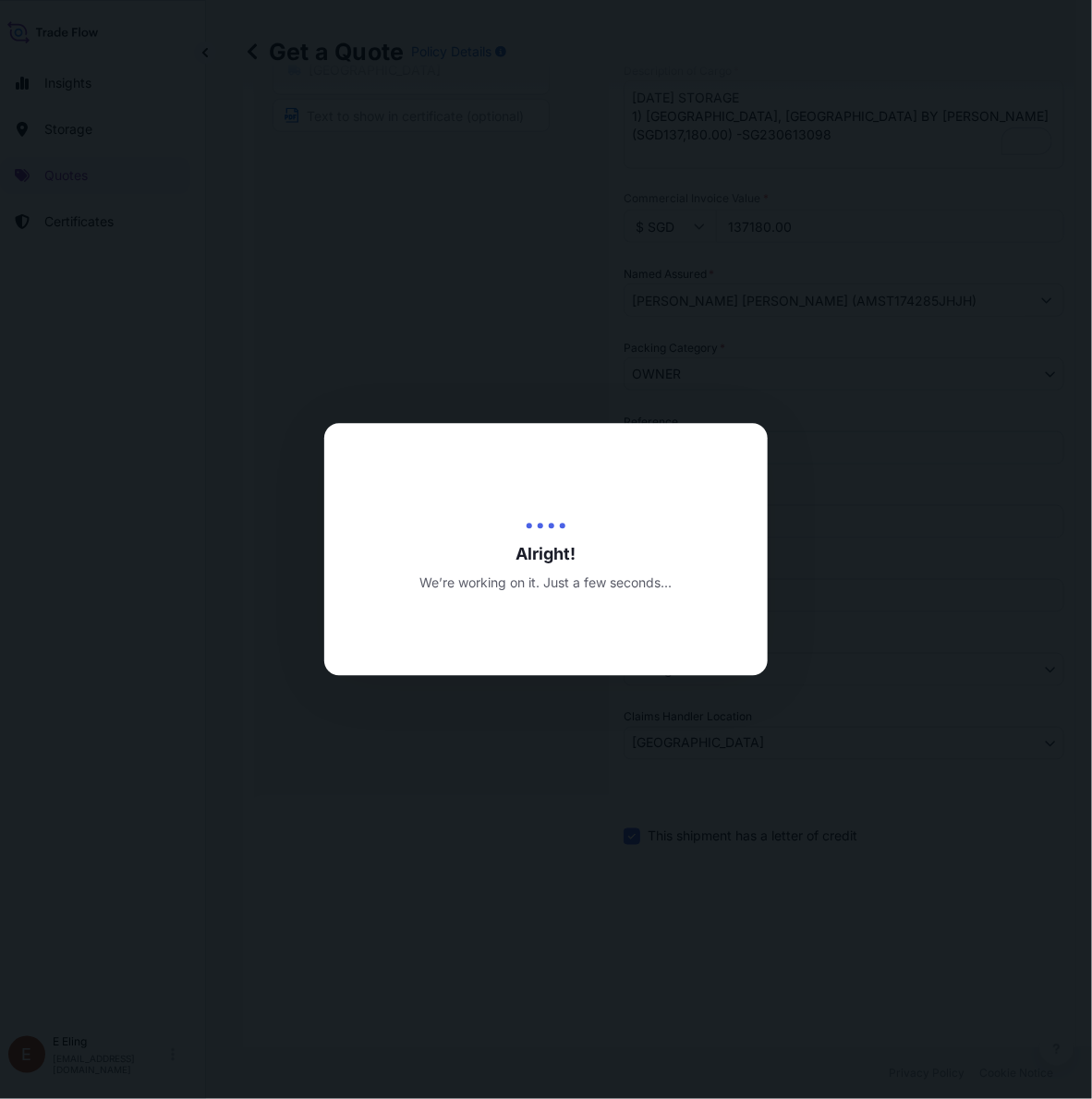
type input "13/10/2025"
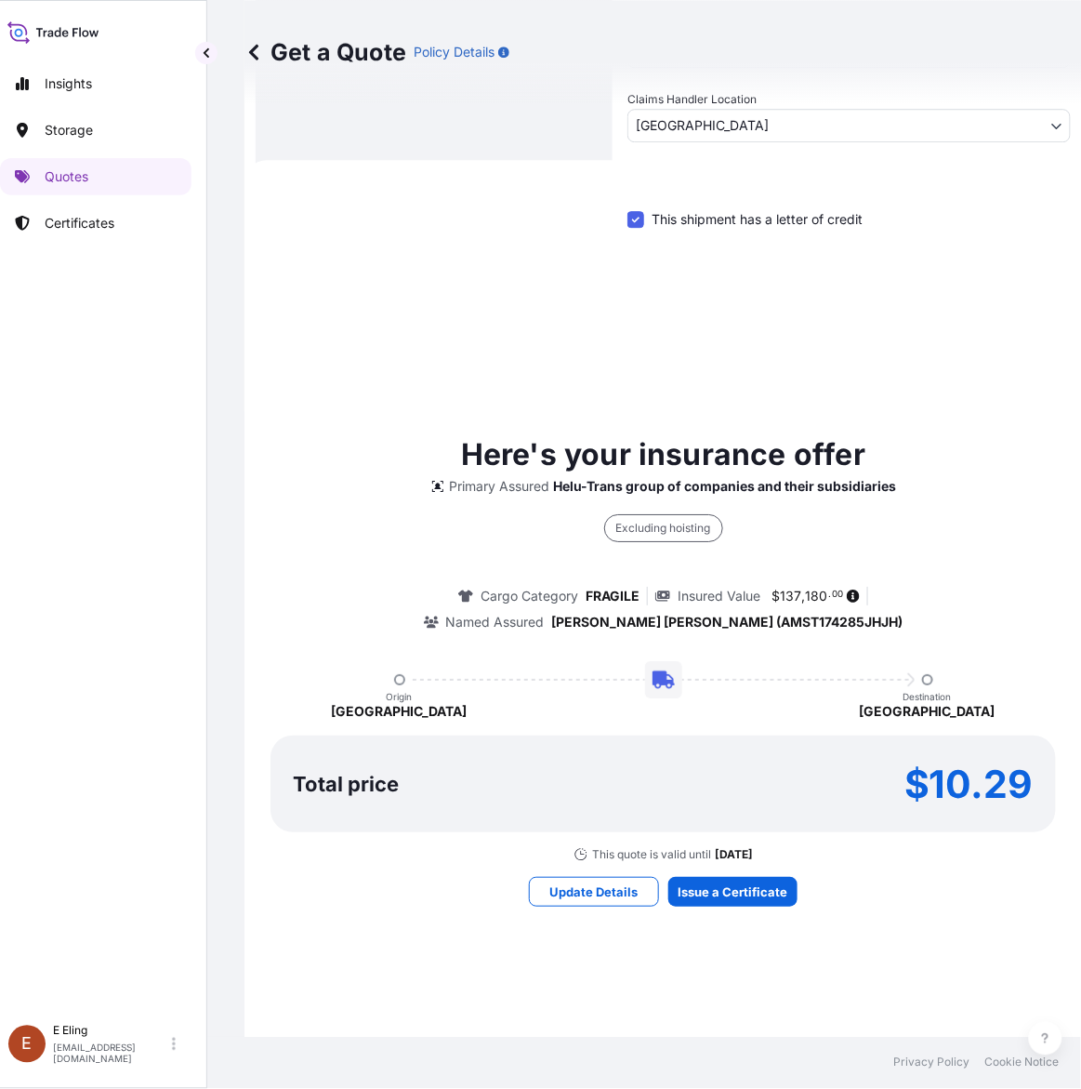
scroll to position [1084, 0]
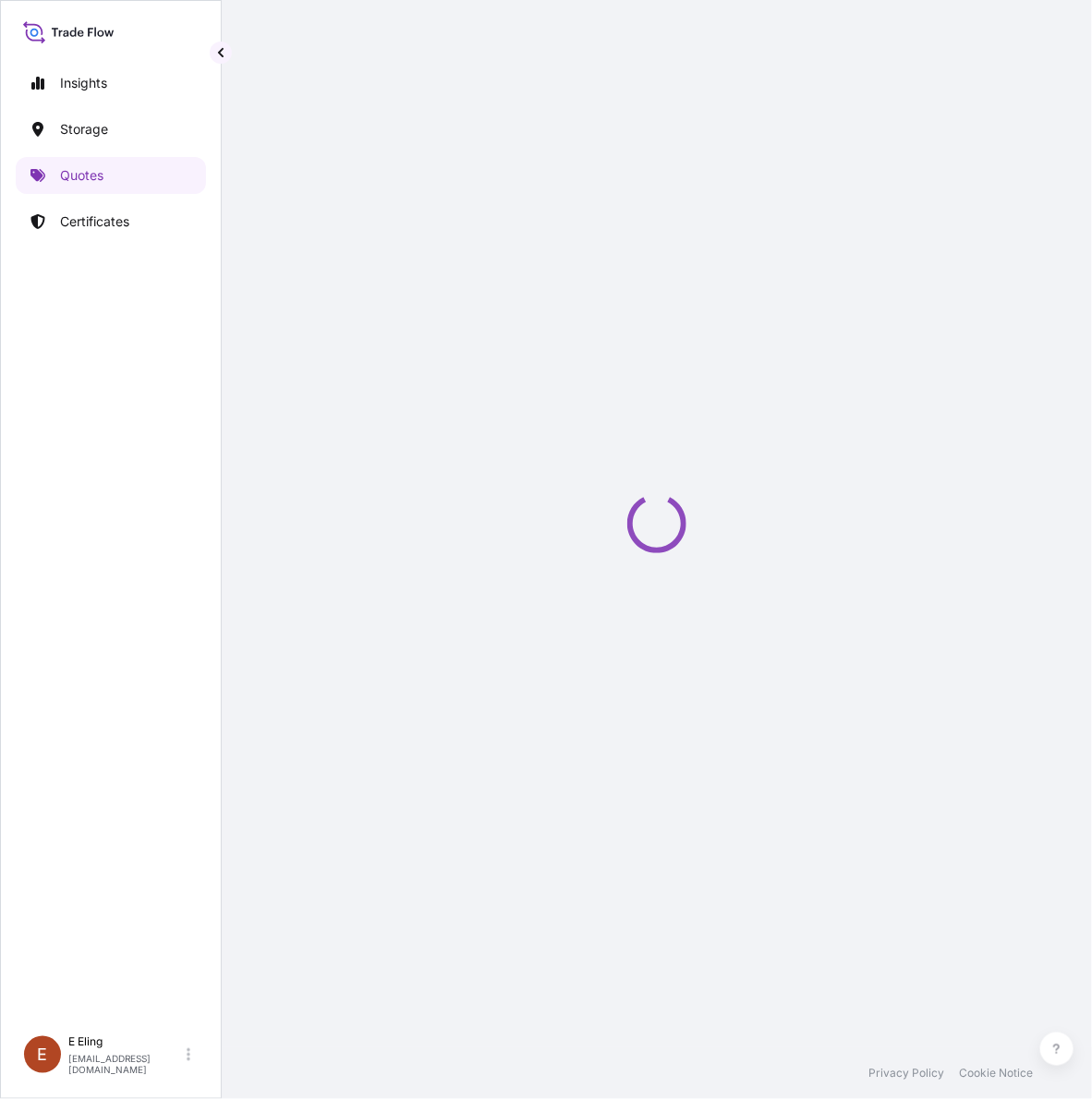
select select "STORAGE"
select select "Transit"
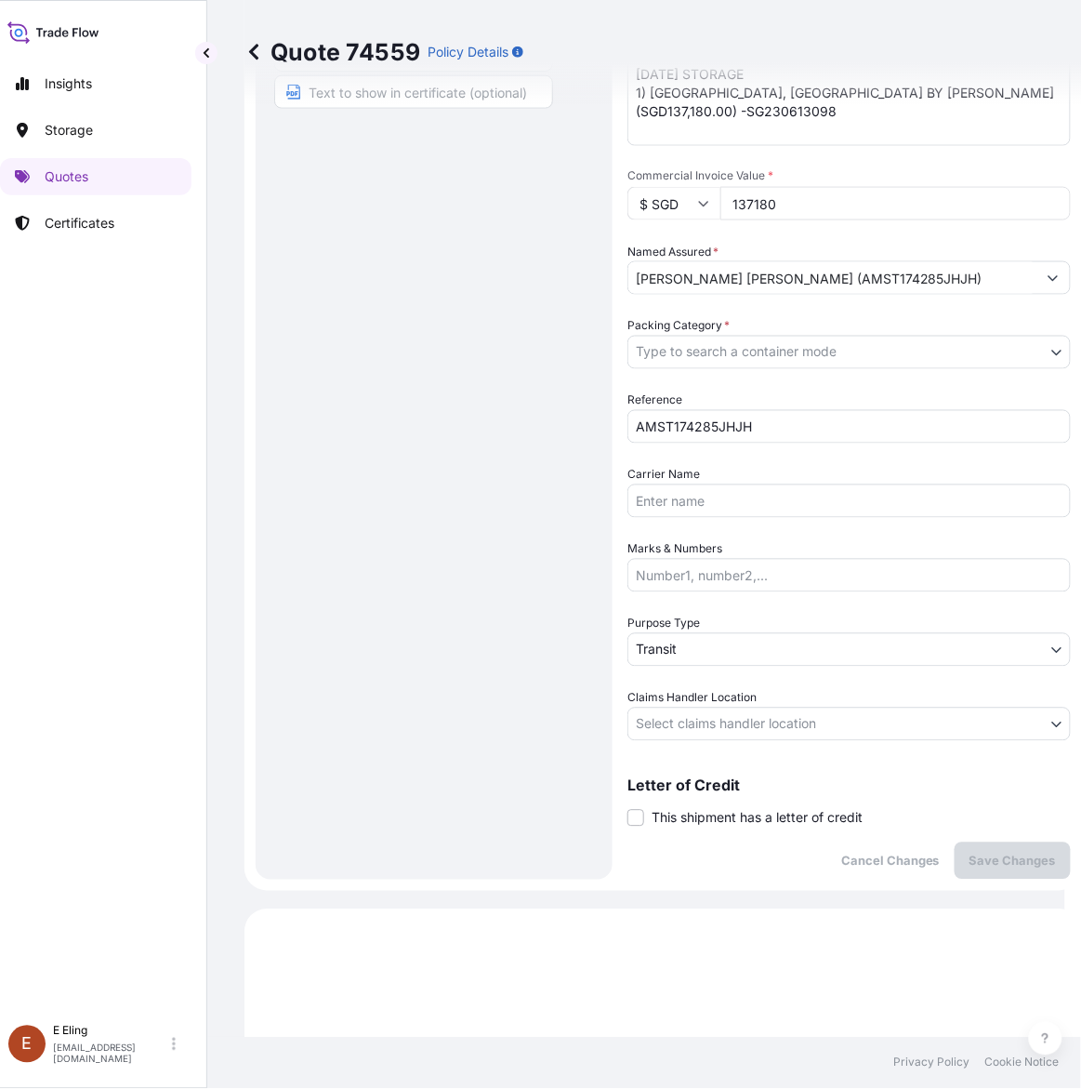
click at [741, 809] on span "This shipment has a letter of credit" at bounding box center [757, 818] width 211 height 19
click at [628, 808] on input "This shipment has a letter of credit" at bounding box center [628, 808] width 0 height 0
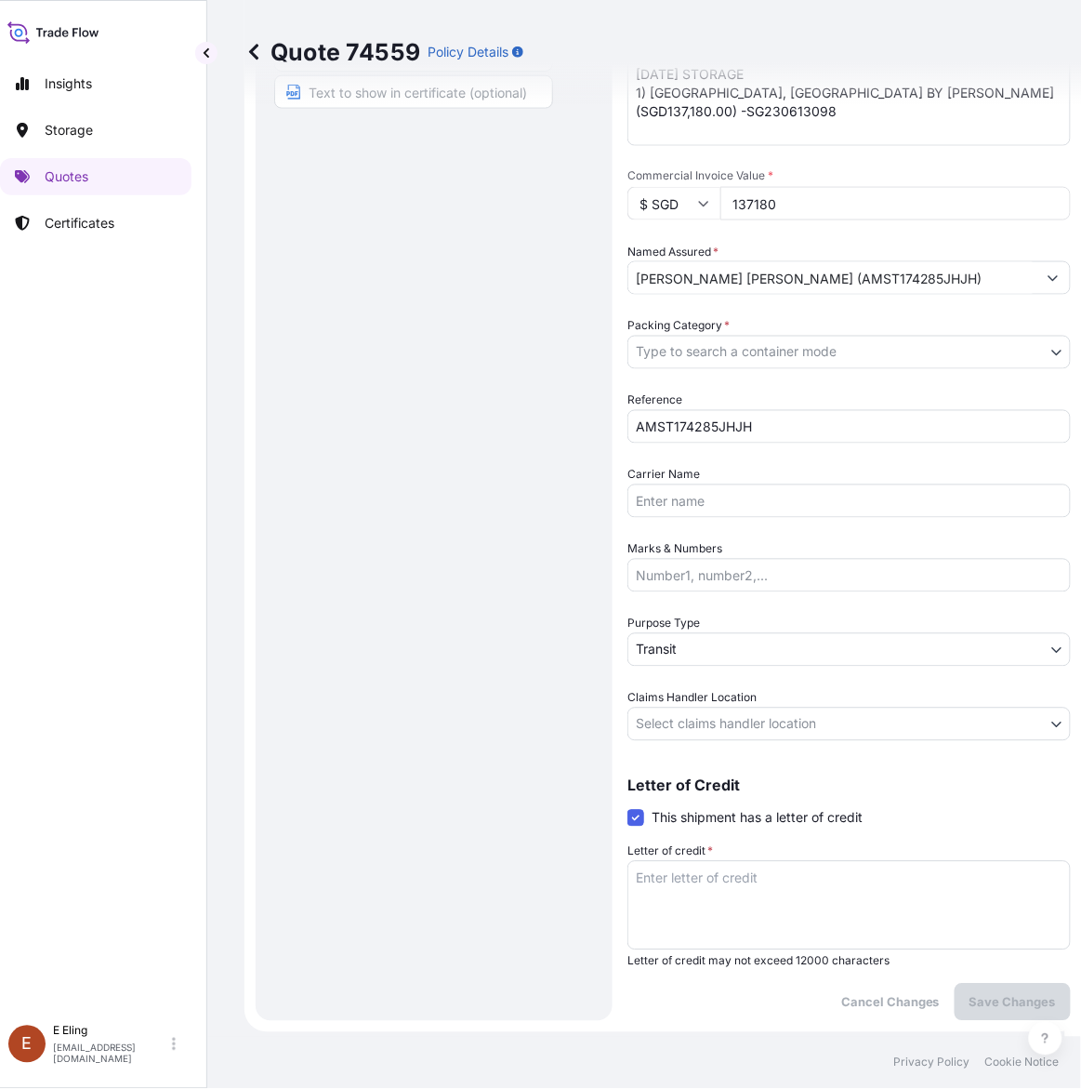
click at [741, 809] on span "This shipment has a letter of credit" at bounding box center [757, 818] width 211 height 19
click at [628, 808] on input "This shipment has a letter of credit" at bounding box center [628, 808] width 0 height 0
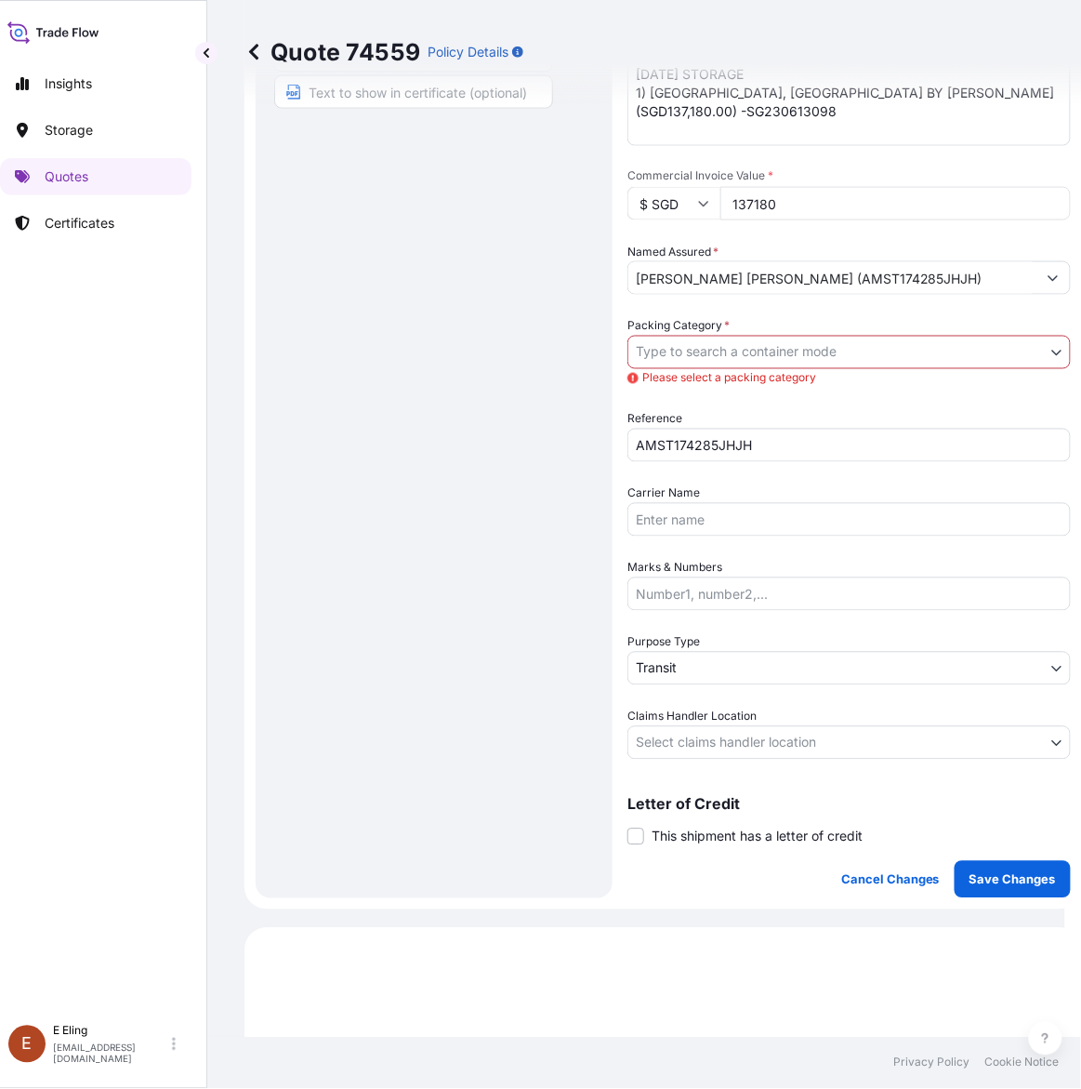
click at [709, 826] on div "Letter of Credit This shipment has a letter of credit Letter of credit * Letter…" at bounding box center [850, 821] width 444 height 49
click at [708, 837] on span "This shipment has a letter of credit" at bounding box center [757, 837] width 211 height 19
click at [628, 827] on input "This shipment has a letter of credit" at bounding box center [628, 827] width 0 height 0
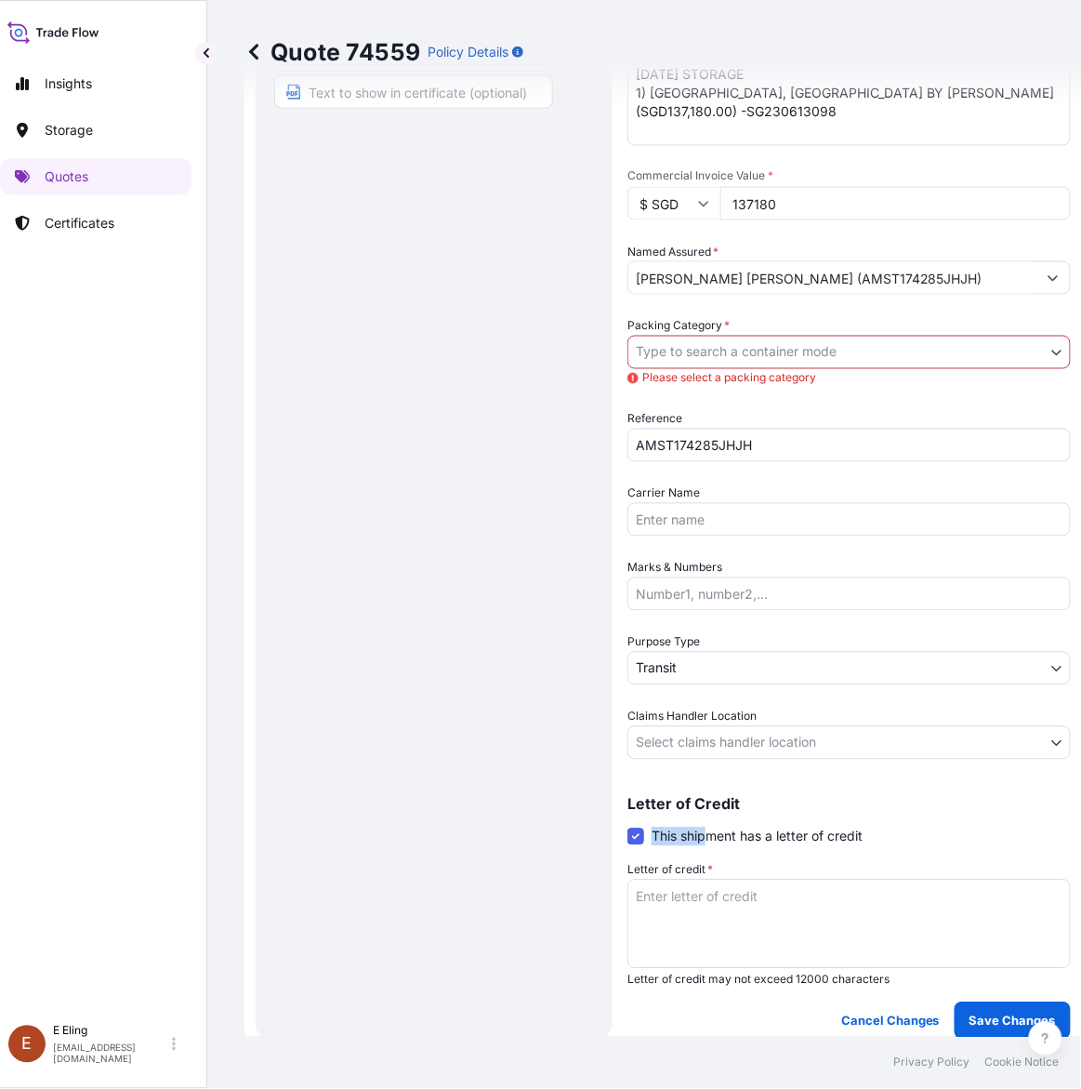
click at [725, 898] on textarea "Letter of credit *" at bounding box center [850, 924] width 444 height 89
paste textarea "Storage Period: 01 Oct 2025 to 31 Oct 2025 (till further notice)"
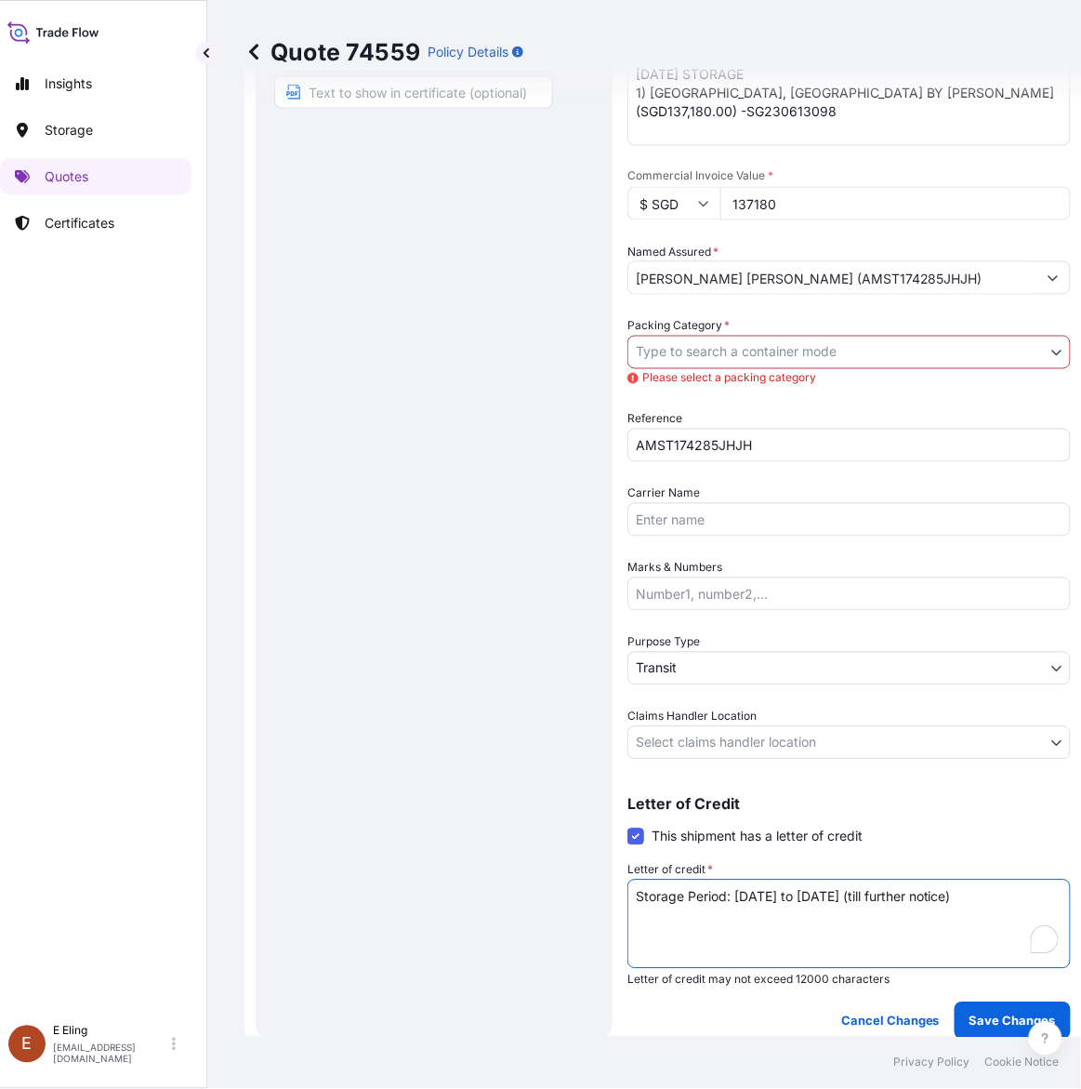
type textarea "Storage Period: 01 Oct 2025 to 31 Oct 2025 (till further notice)"
click at [713, 741] on body "Insights Storage Quotes Certificates E E Eling eeling@helutrans.com Quote 74559…" at bounding box center [524, 544] width 1081 height 1089
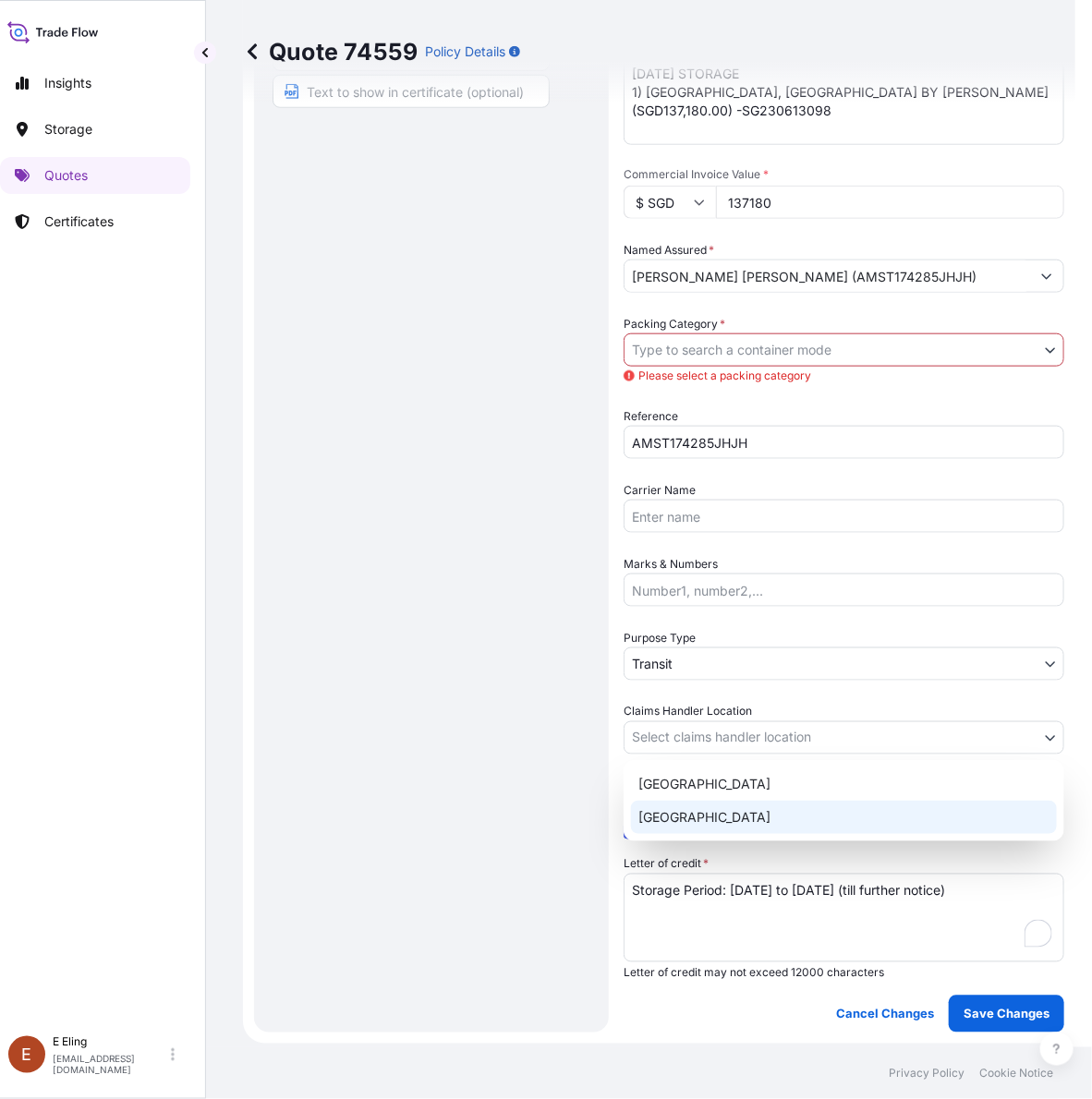
click at [691, 814] on div "Singapore" at bounding box center [844, 817] width 426 height 33
select select "Singapore"
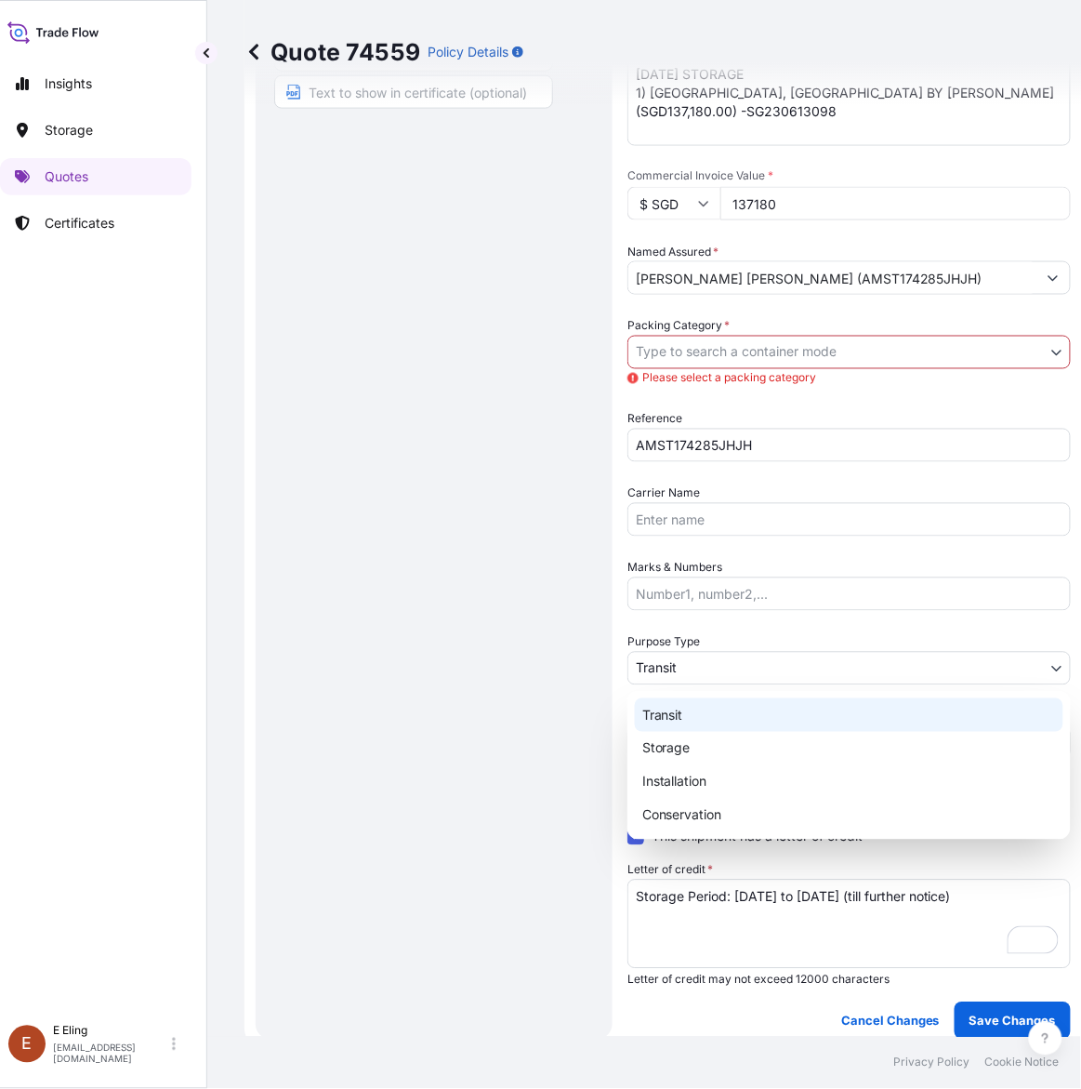
click at [711, 658] on body "Insights Storage Quotes Certificates E E Eling eeling@helutrans.com Quote 74559…" at bounding box center [516, 544] width 1064 height 1089
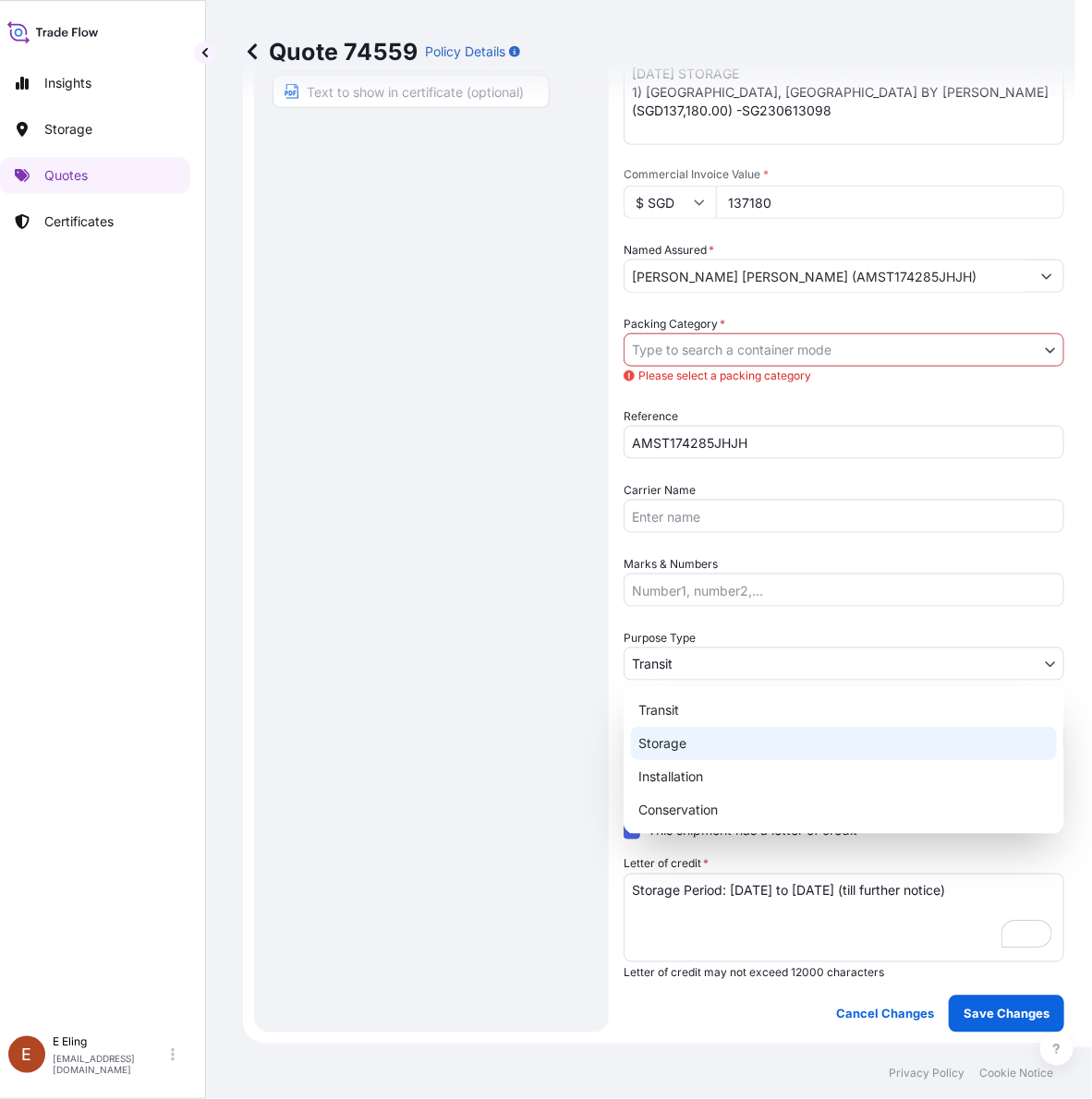
click at [680, 749] on div "Storage" at bounding box center [844, 743] width 426 height 33
select select "Storage"
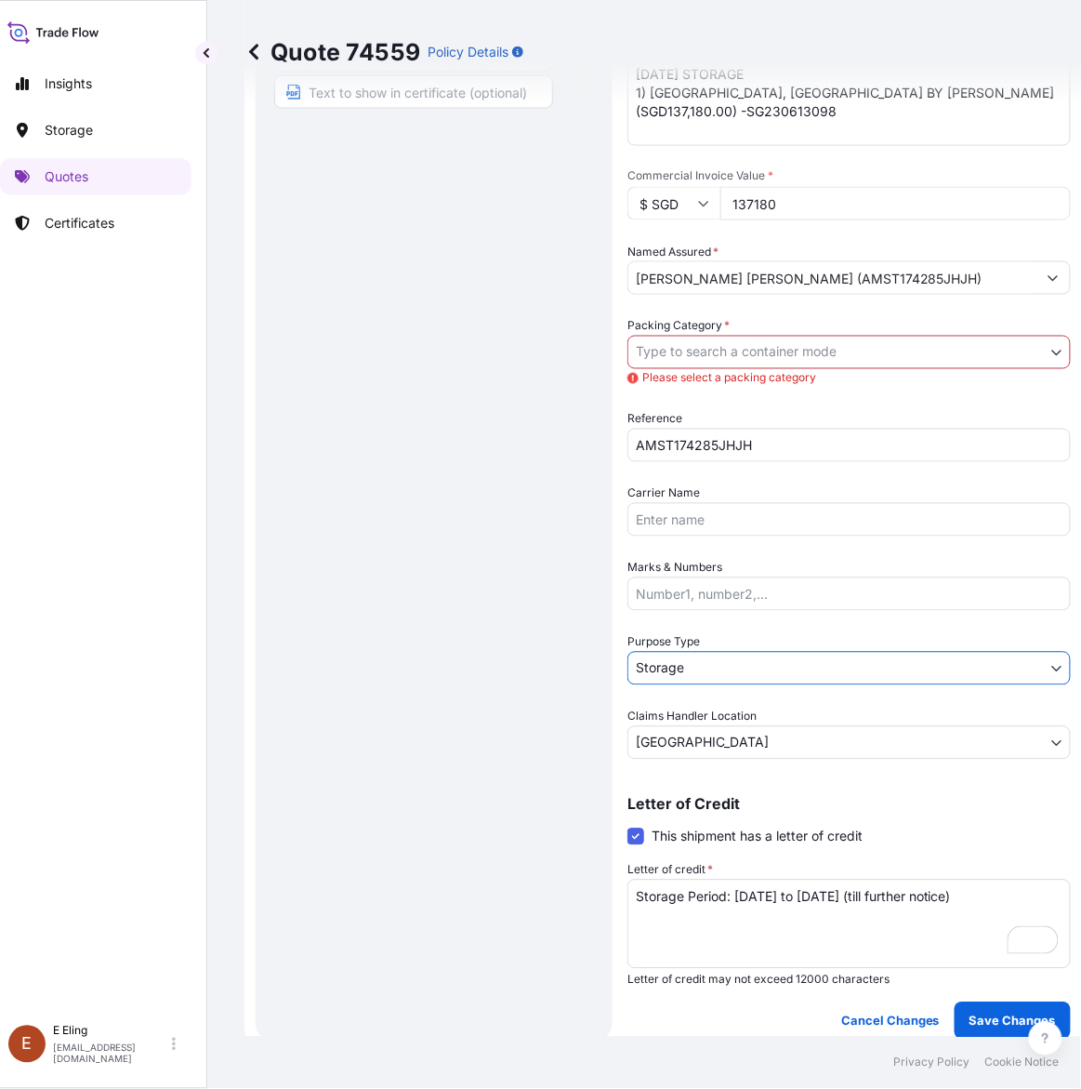
click at [807, 364] on body "Insights Storage Quotes Certificates E E Eling eeling@helutrans.com Quote 74559…" at bounding box center [524, 544] width 1081 height 1089
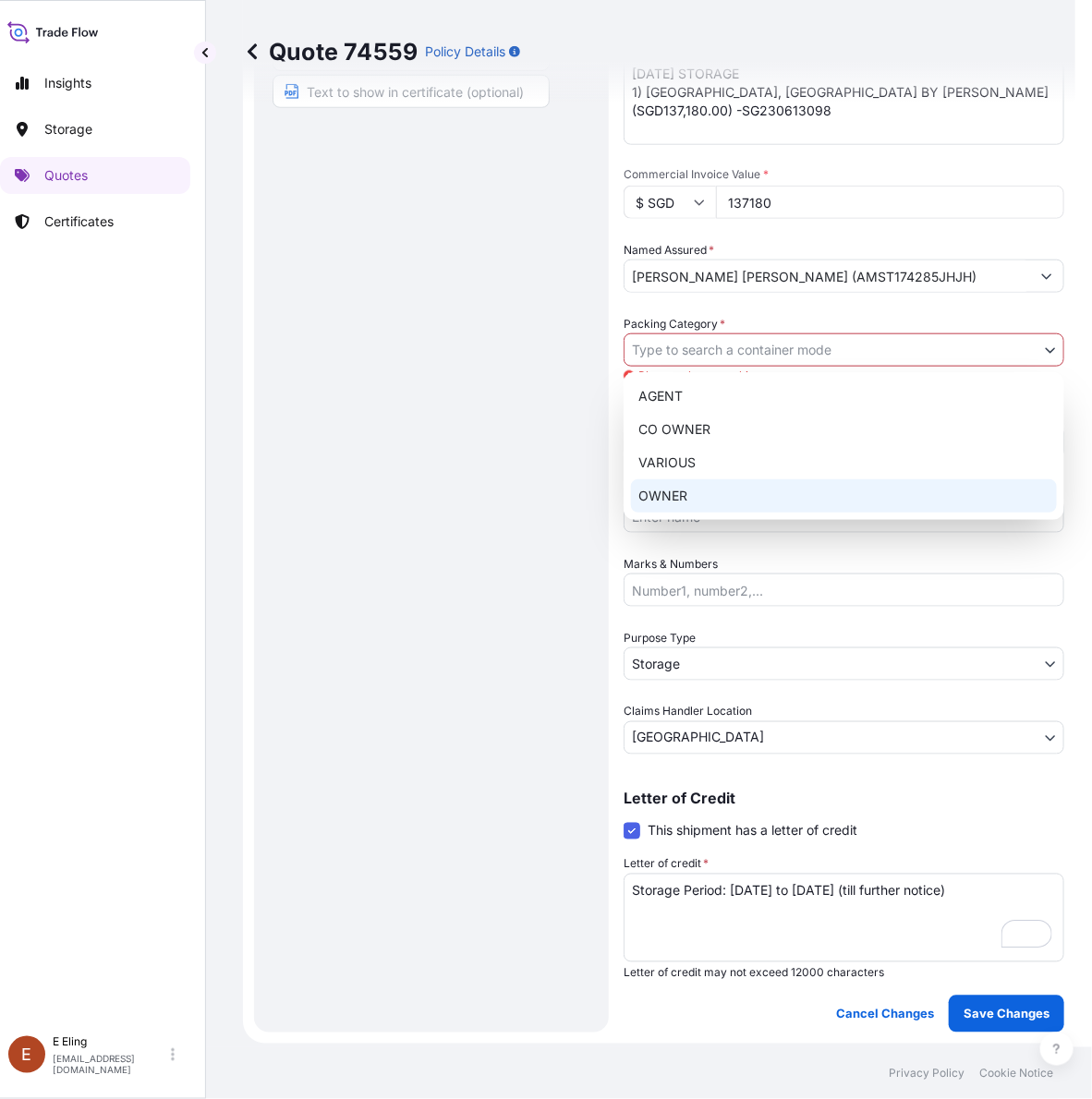
click at [677, 497] on div "OWNER" at bounding box center [844, 496] width 426 height 33
select select "27"
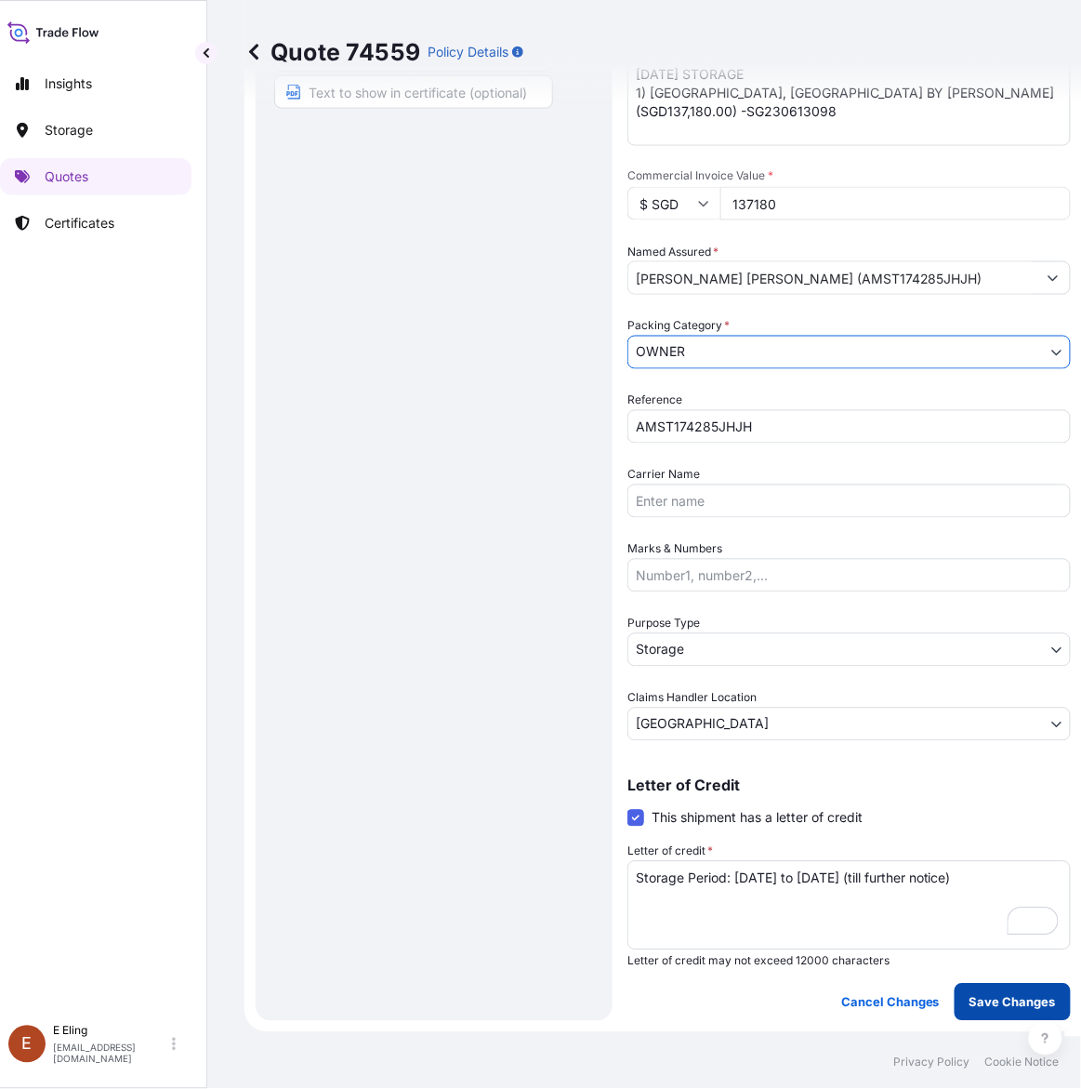
click at [1002, 993] on p "Save Changes" at bounding box center [1013, 1002] width 86 height 19
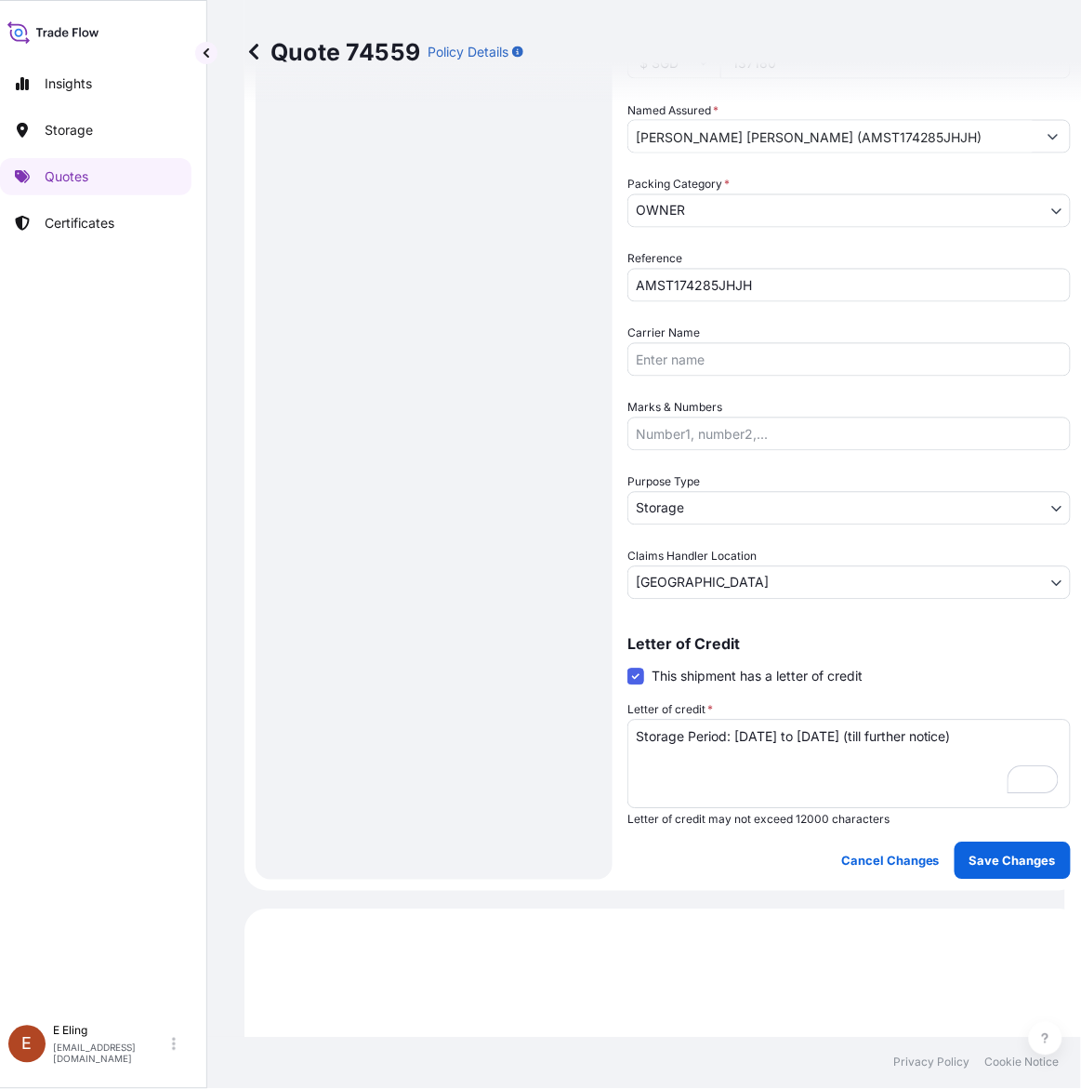
select select "STORAGE"
select select "Storage"
select select "Singapore"
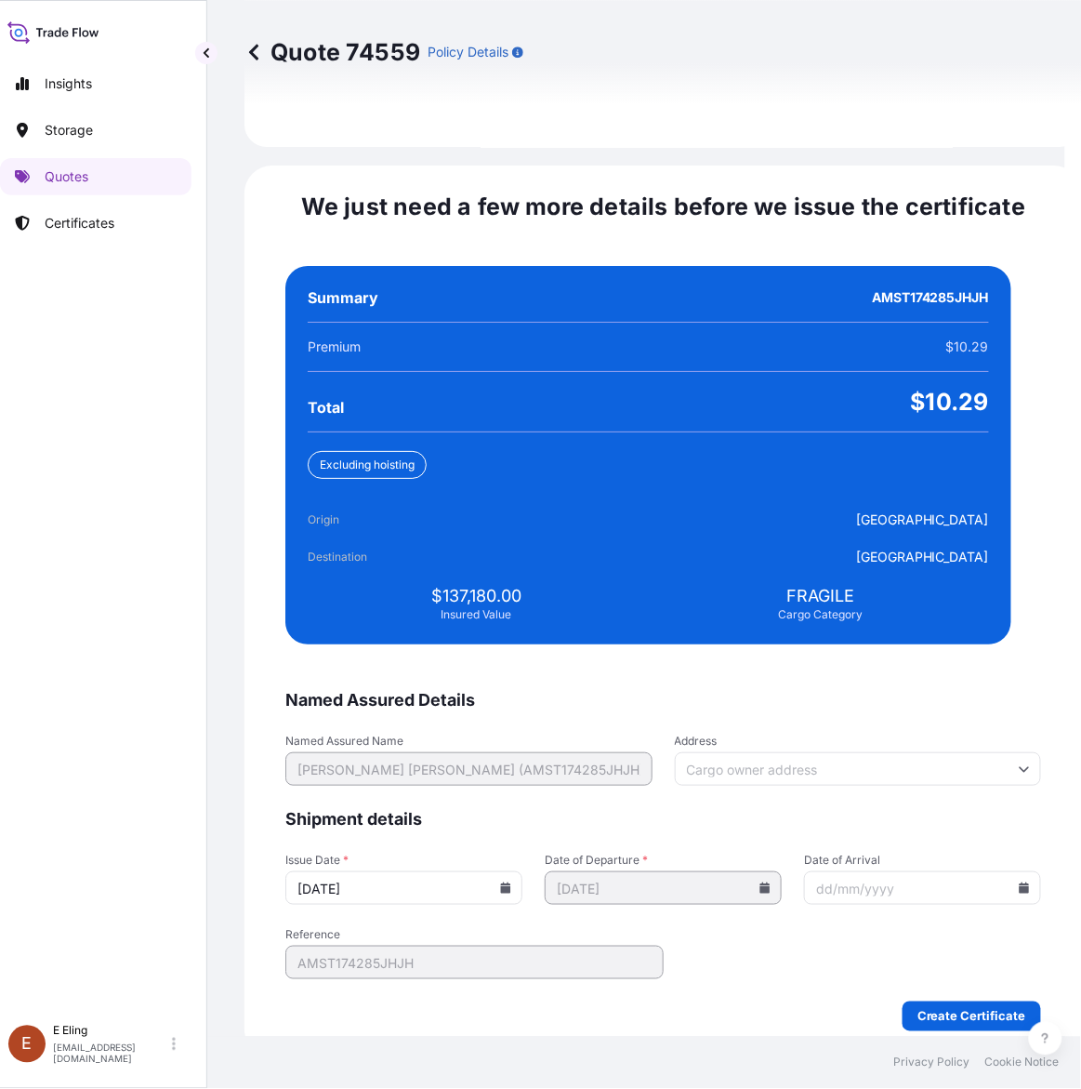
click at [511, 882] on icon at bounding box center [506, 887] width 10 height 11
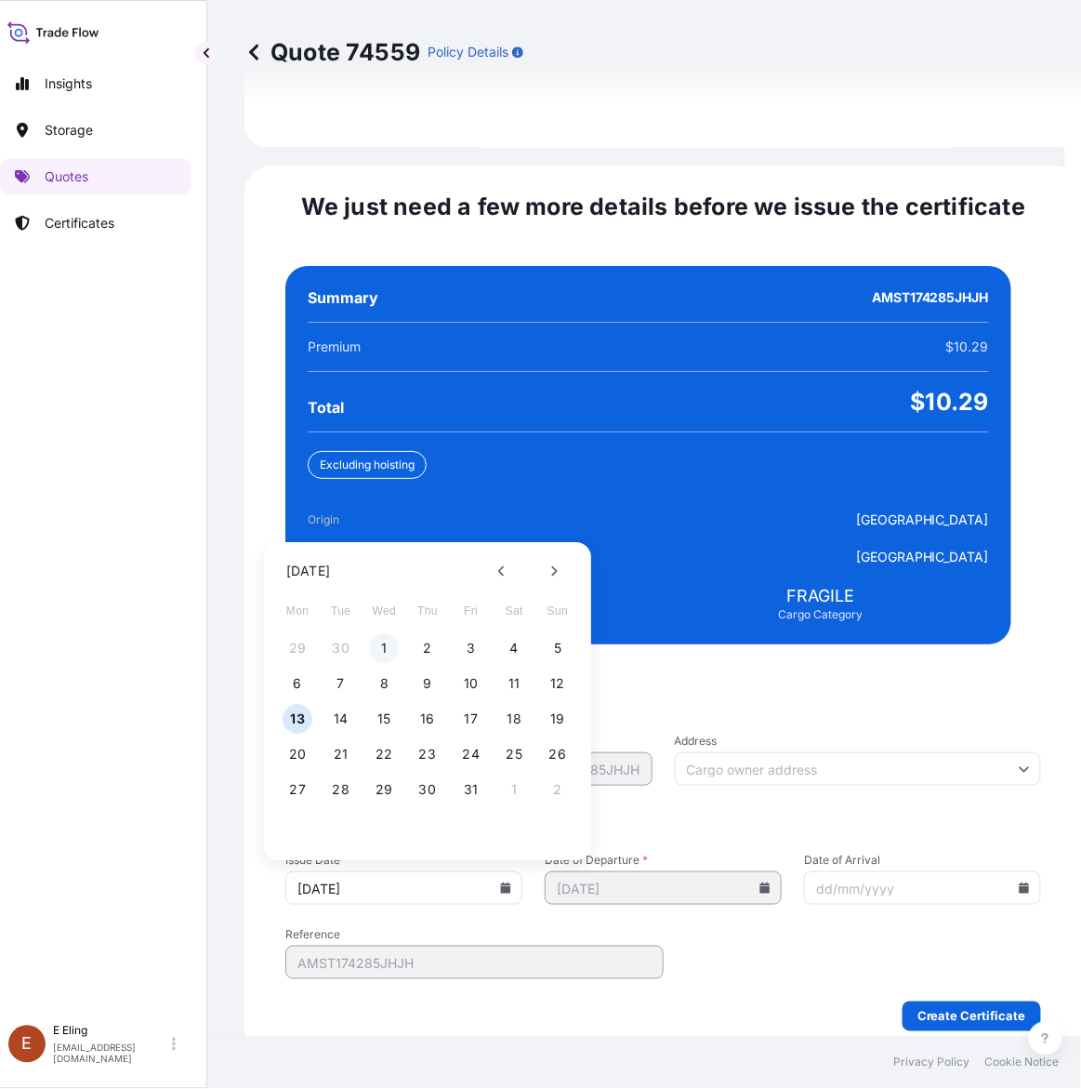
click at [384, 634] on button "1" at bounding box center [385, 649] width 30 height 30
type input "01/10/2025"
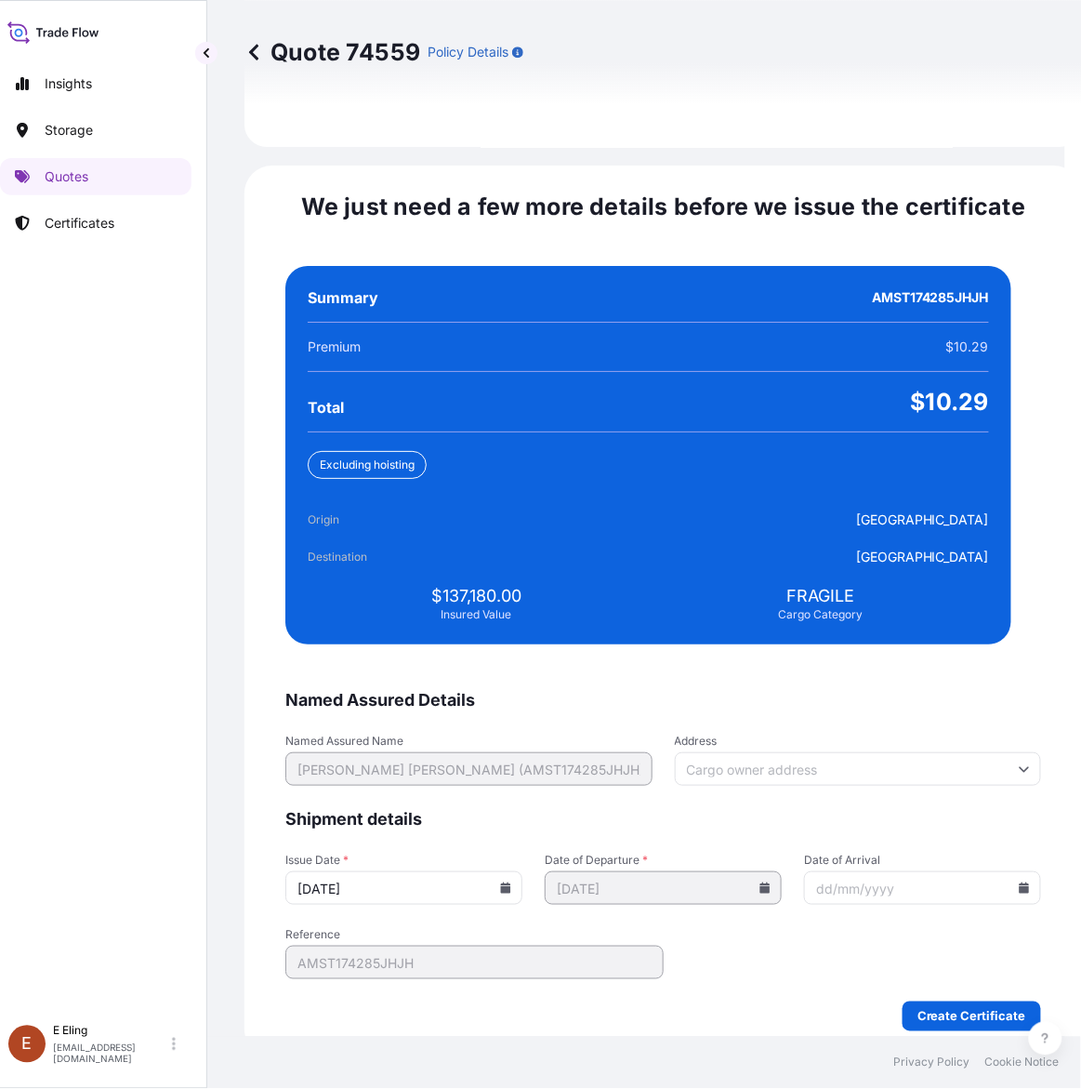
click at [996, 871] on input "Date of Arrival" at bounding box center [922, 887] width 237 height 33
click at [1019, 882] on icon at bounding box center [1024, 887] width 11 height 11
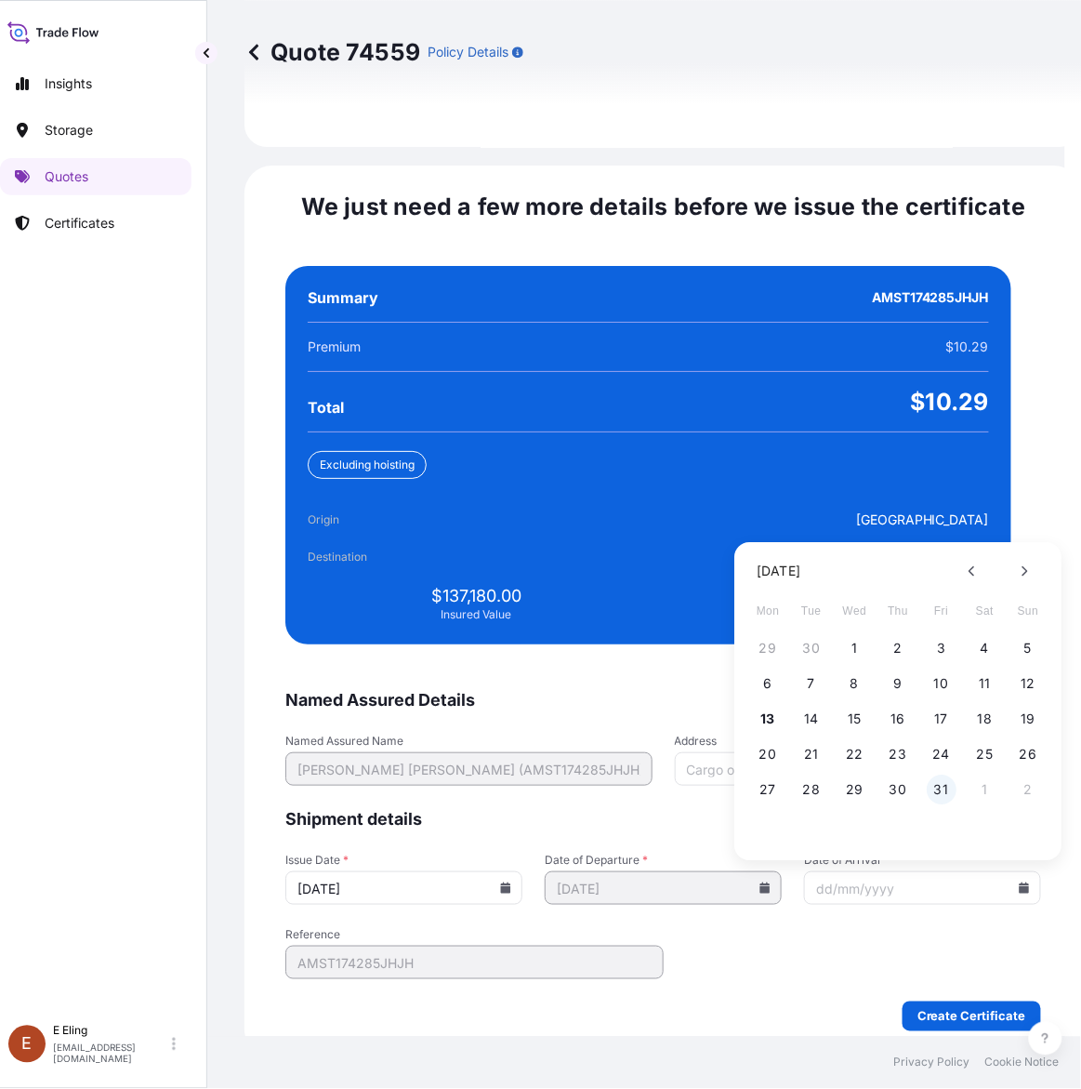
click at [945, 775] on button "31" at bounding box center [942, 790] width 30 height 30
type input "31/10/2025"
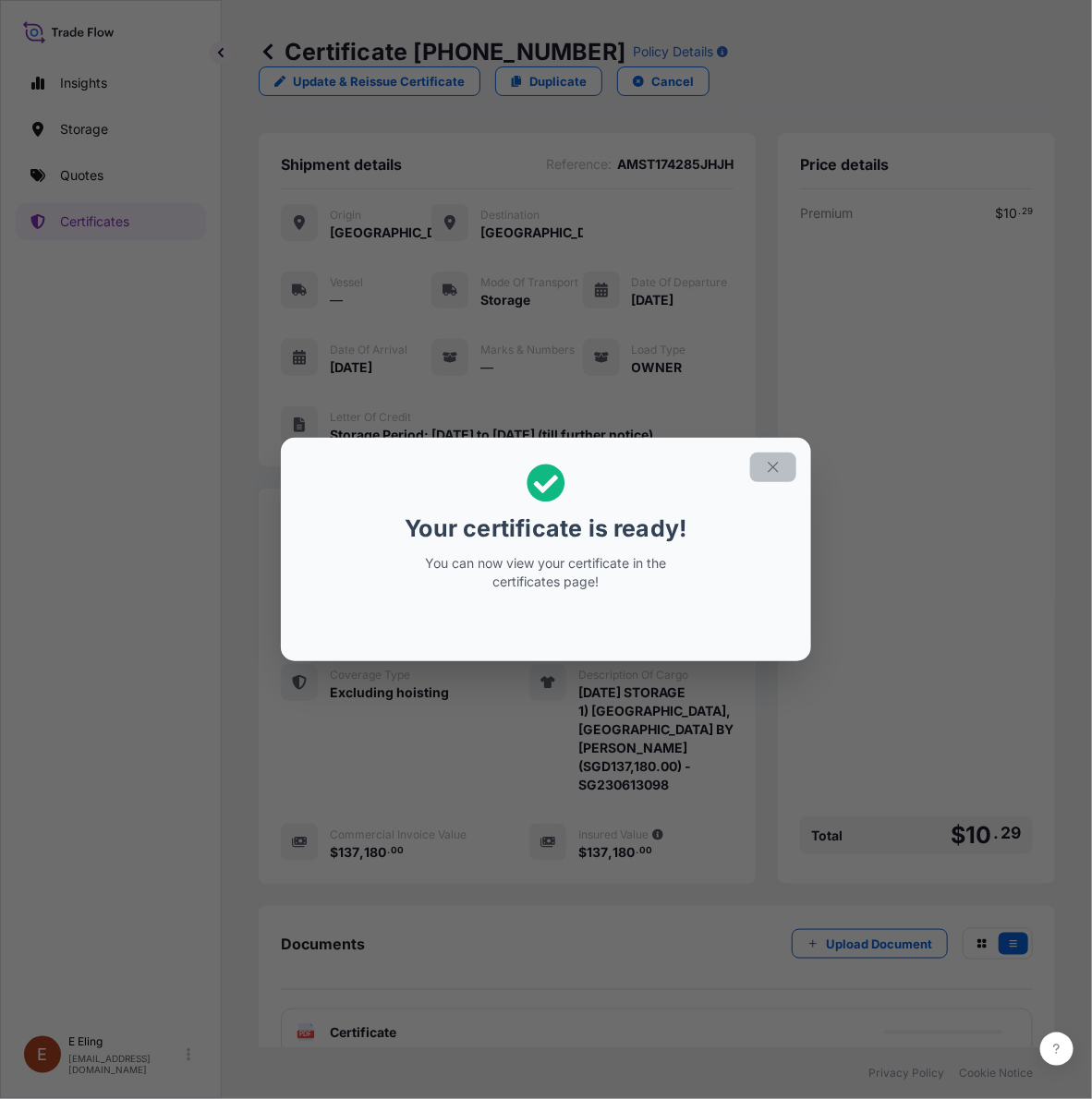
click at [777, 471] on icon "button" at bounding box center [773, 467] width 10 height 10
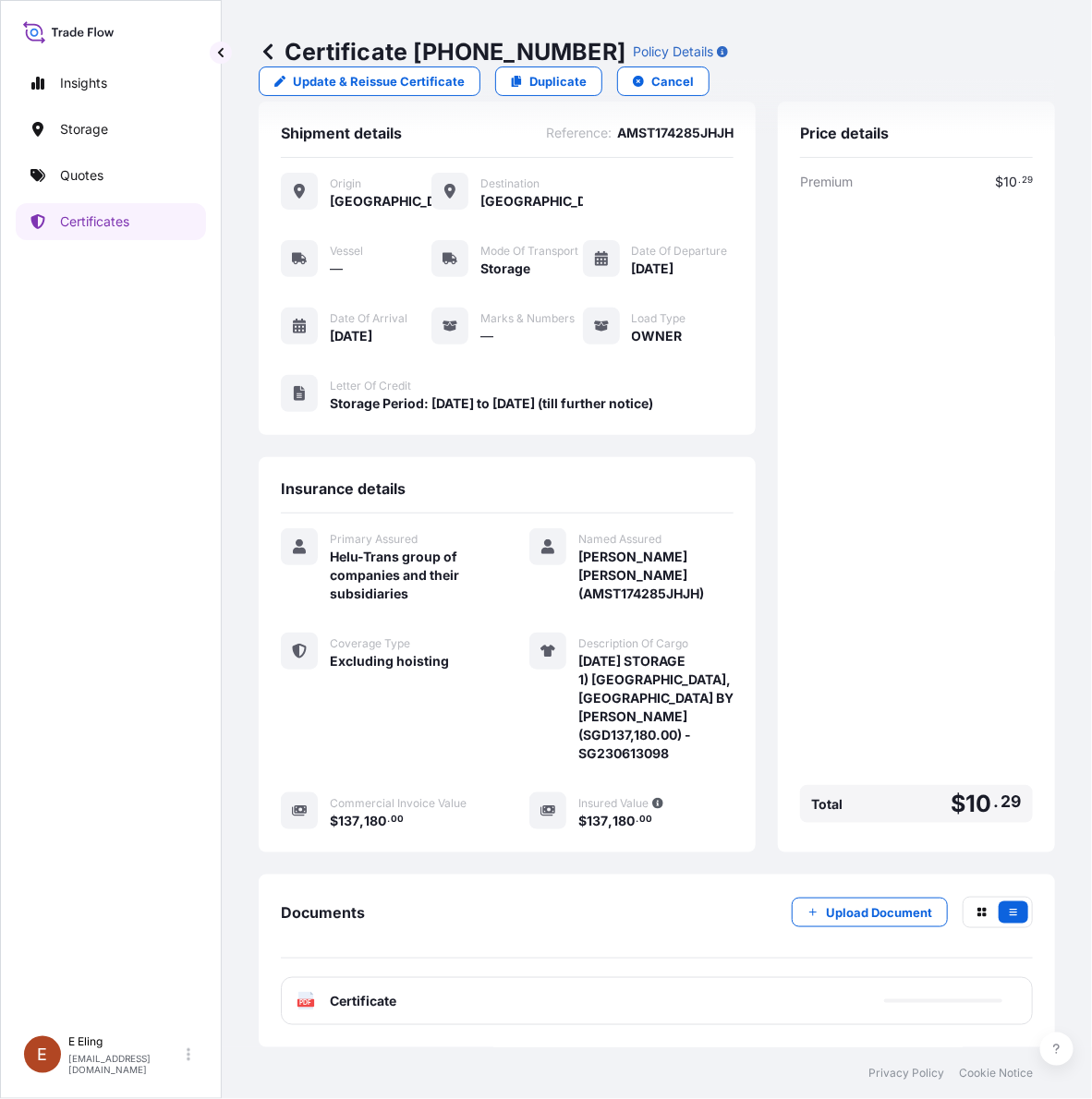
click at [574, 1027] on div "Documents Upload Document PDF Certificate" at bounding box center [656, 962] width 796 height 173
click at [577, 1000] on div "PDF Certificate" at bounding box center [657, 1002] width 752 height 48
click at [578, 1000] on div "PDF Certificate" at bounding box center [657, 1002] width 752 height 48
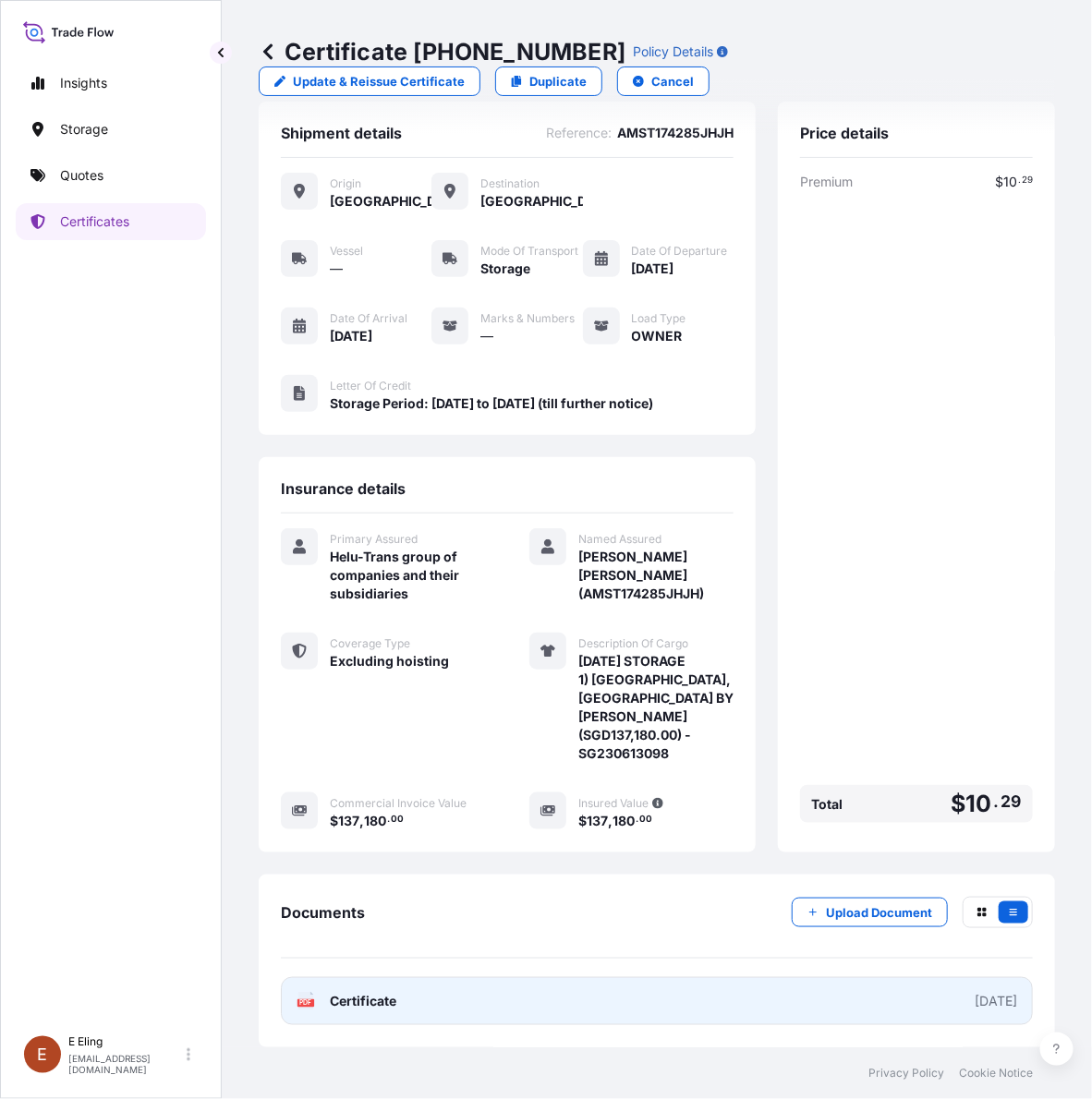
click at [589, 994] on link "PDF Certificate 2025-10-01" at bounding box center [657, 1002] width 752 height 48
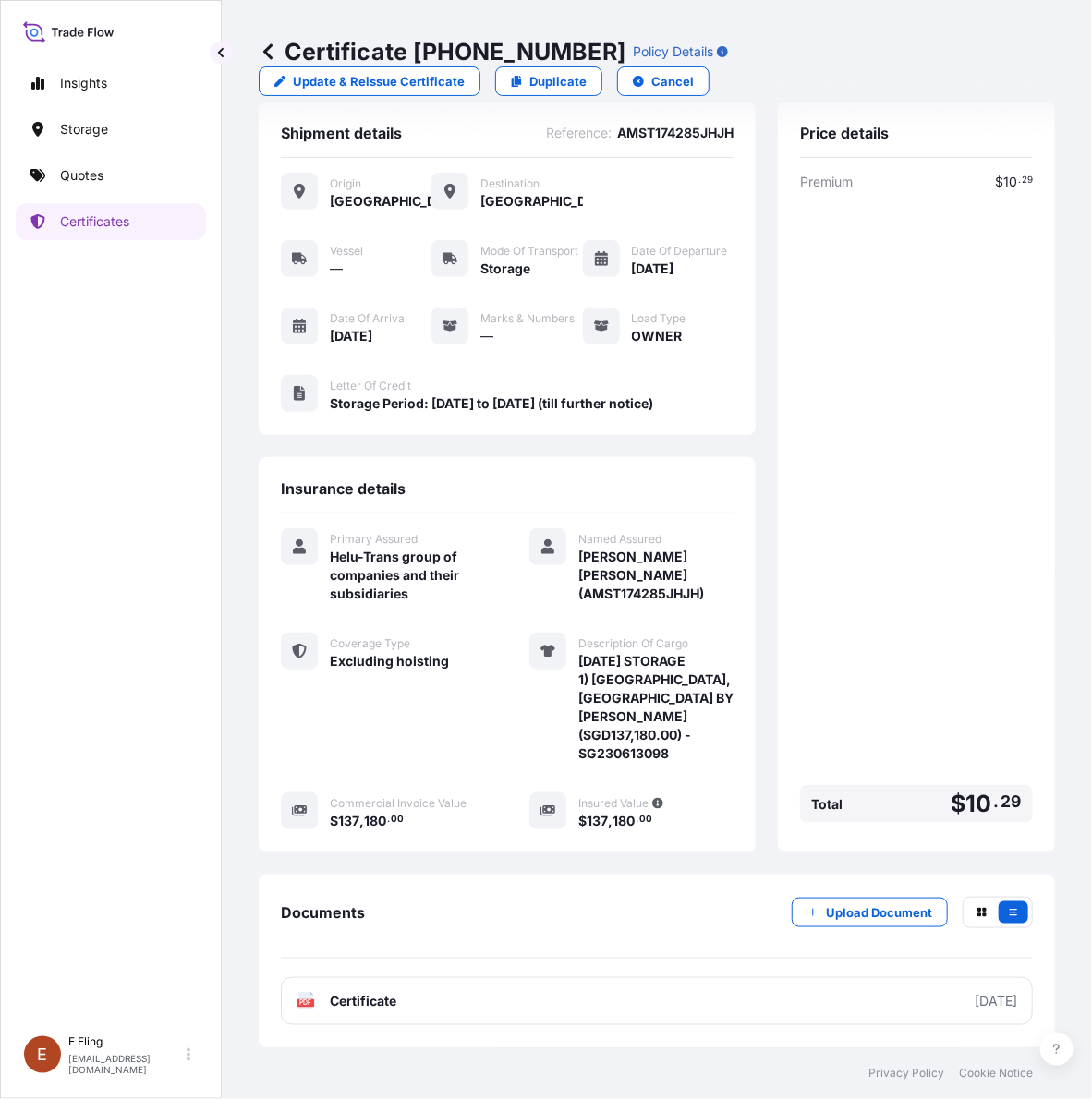
click at [813, 740] on div "Premium $ 10 . 29 Total $ 10 . 29" at bounding box center [916, 502] width 233 height 658
click at [807, 901] on button "Upload Document" at bounding box center [869, 913] width 156 height 30
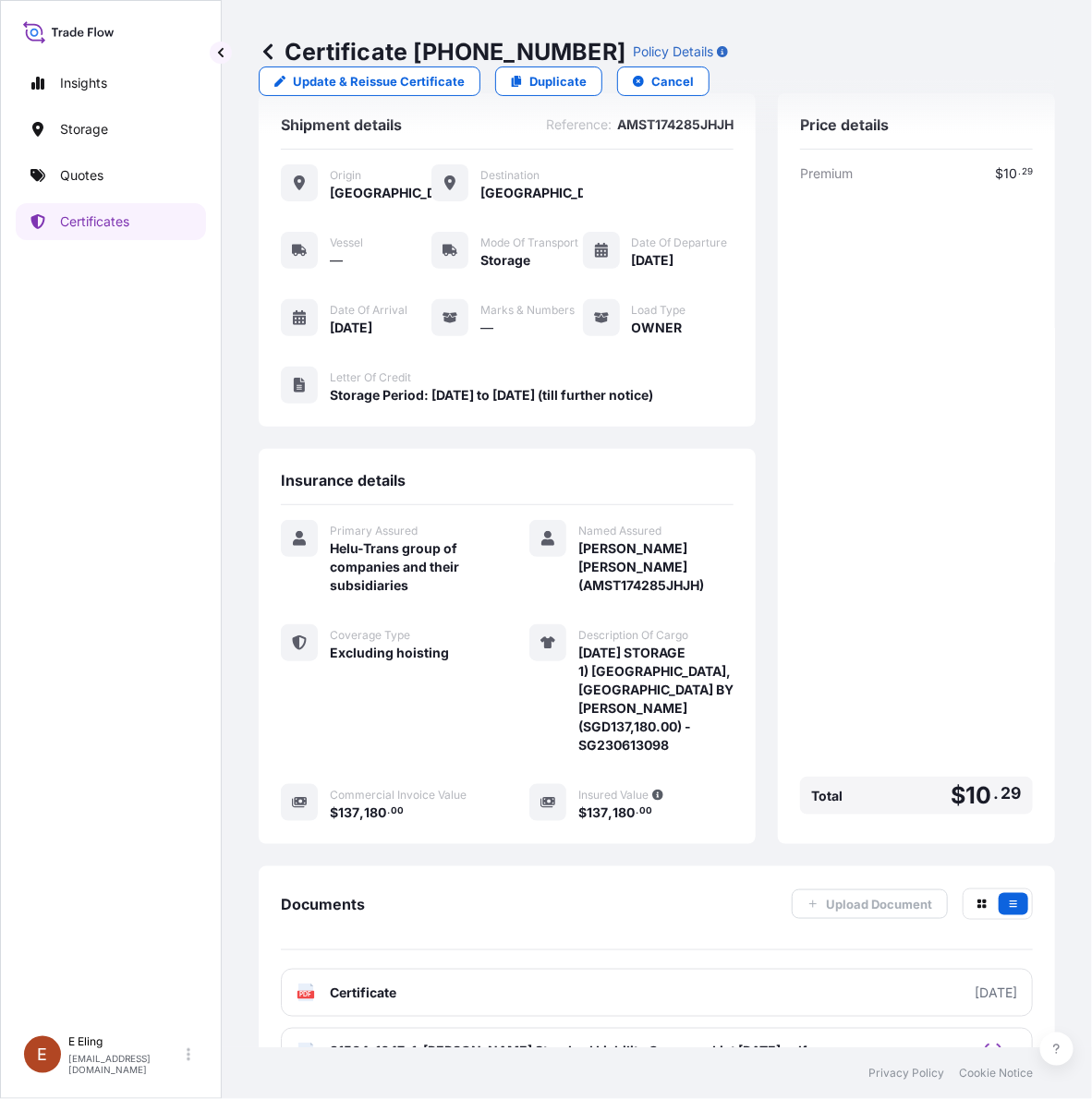
click at [972, 631] on div "Premium $ 10 . 29 Total $ 10 . 29" at bounding box center [916, 494] width 233 height 658
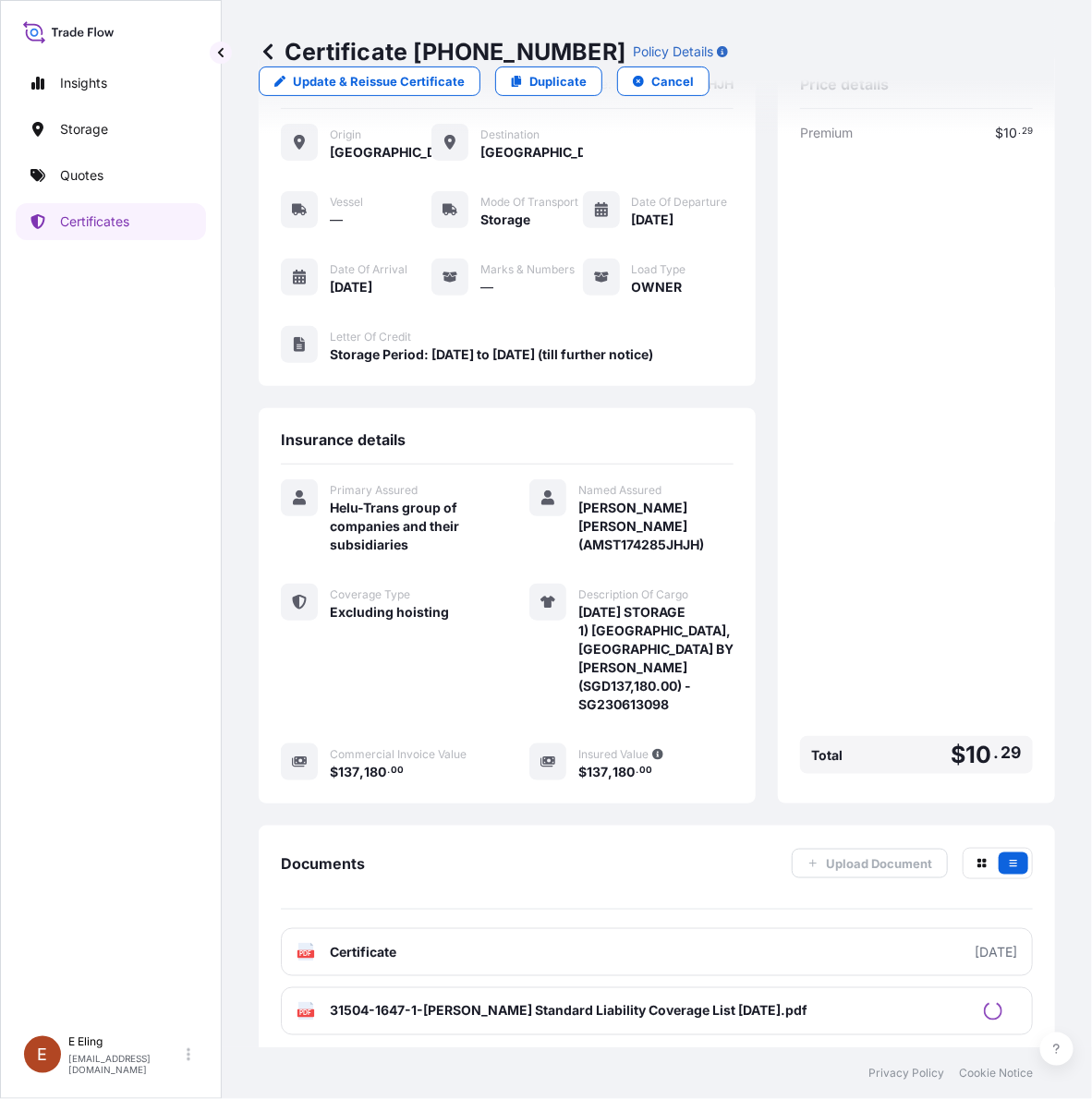
scroll to position [98, 0]
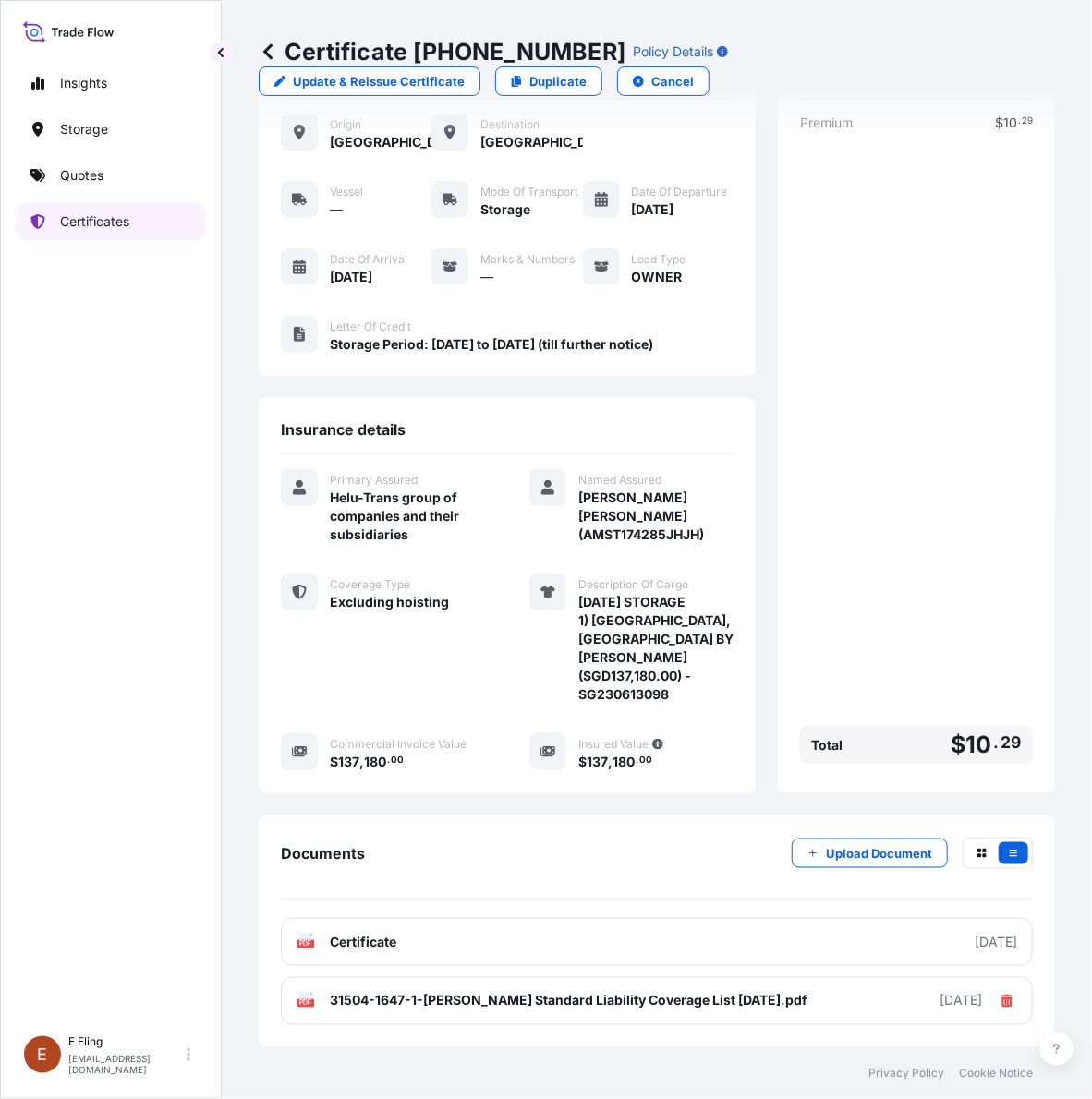
click at [70, 230] on p "Certificates" at bounding box center [94, 222] width 70 height 19
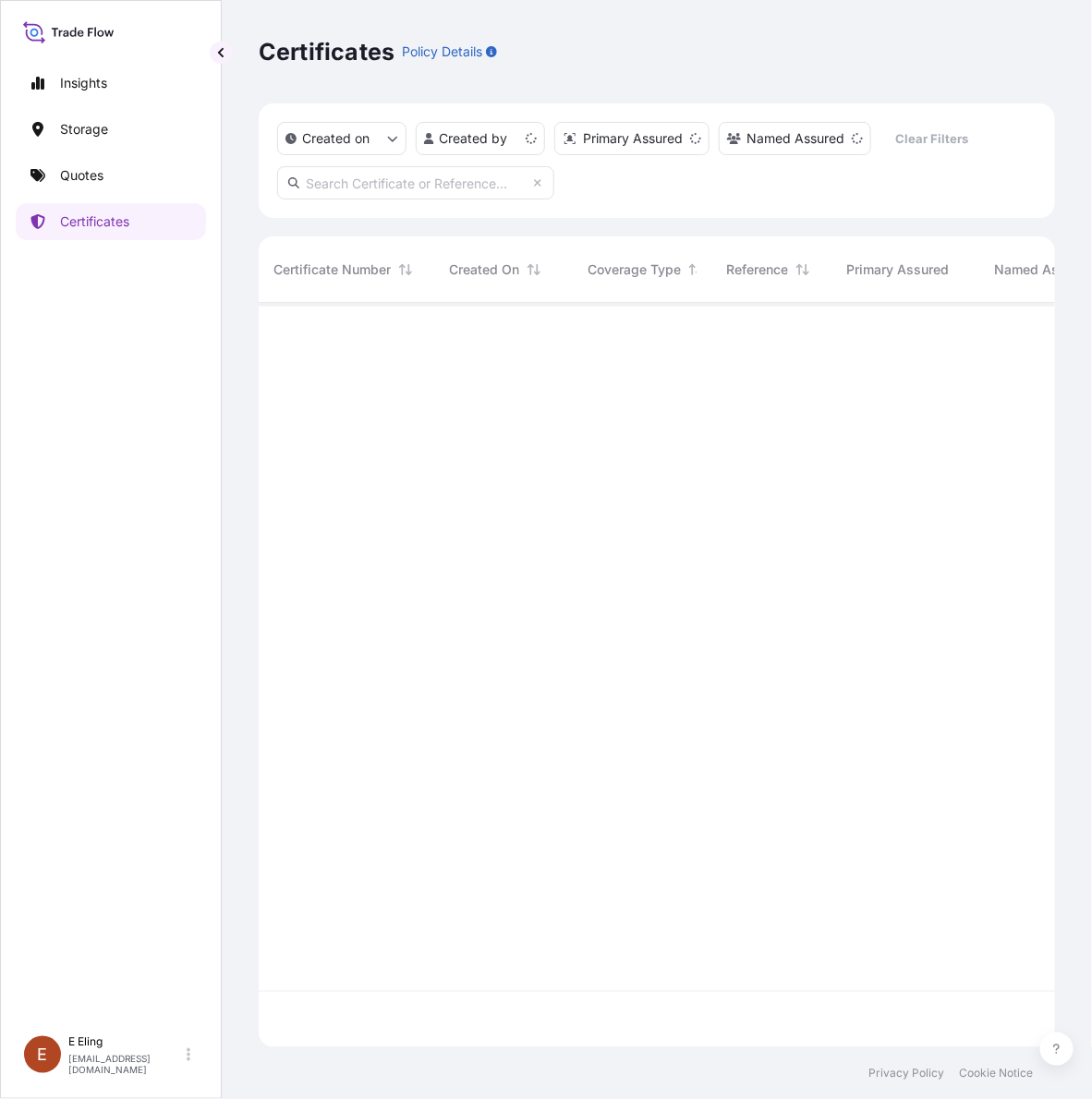
scroll to position [737, 779]
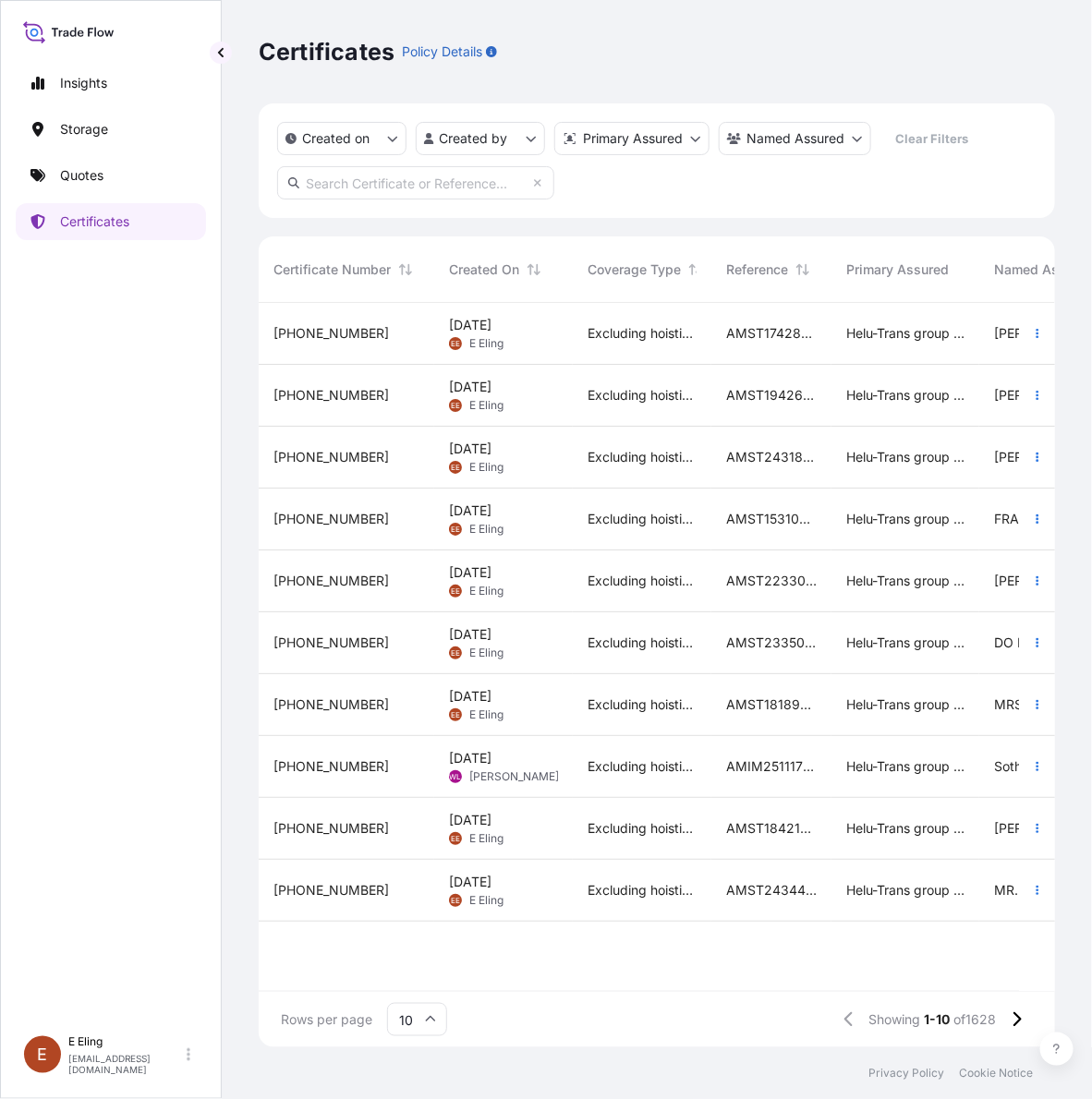
click at [422, 172] on input "text" at bounding box center [415, 182] width 277 height 33
paste input "AMST242381ZJZJ"
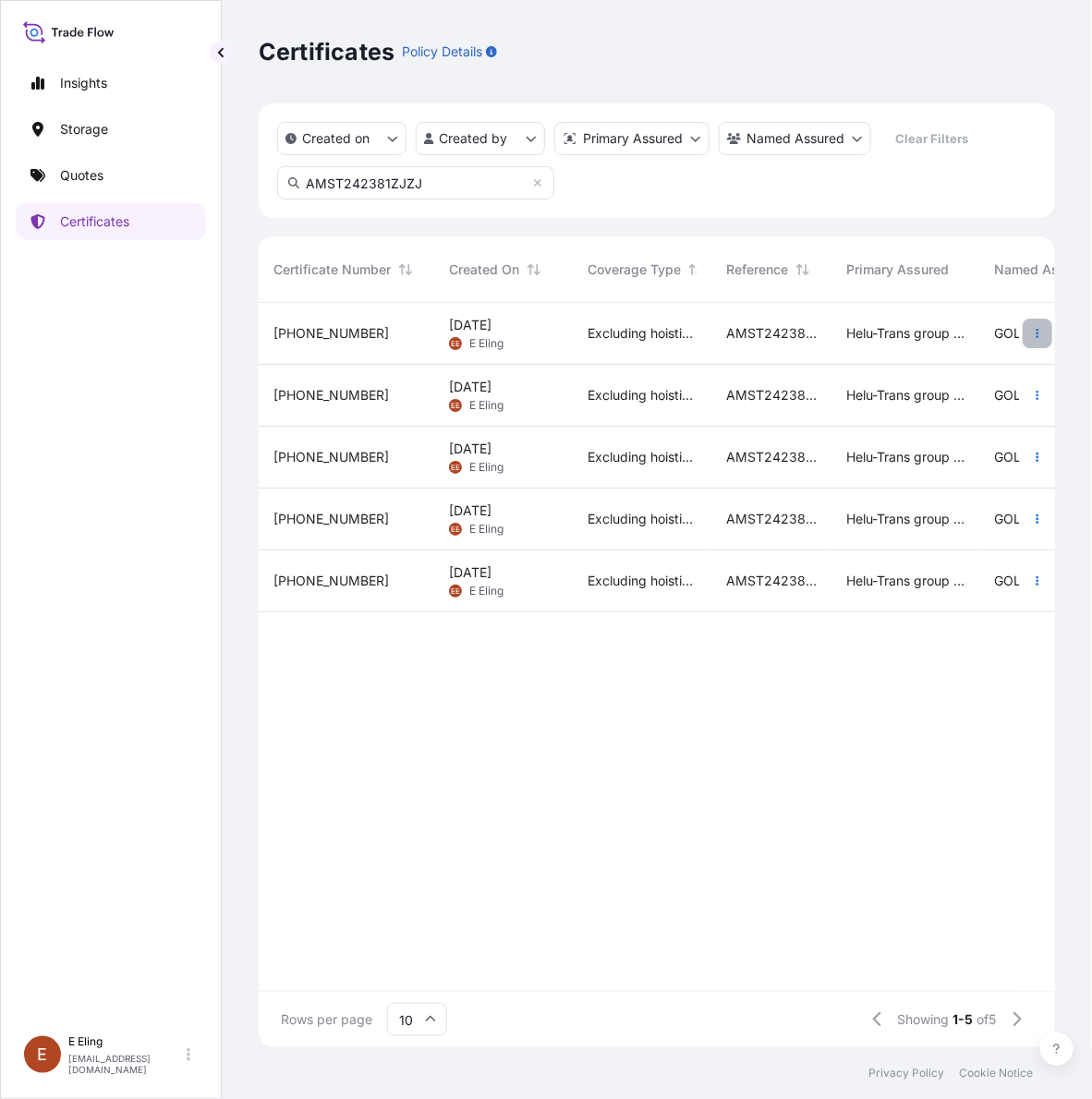
type input "AMST242381ZJZJ"
click at [1033, 334] on icon "button" at bounding box center [1037, 333] width 11 height 11
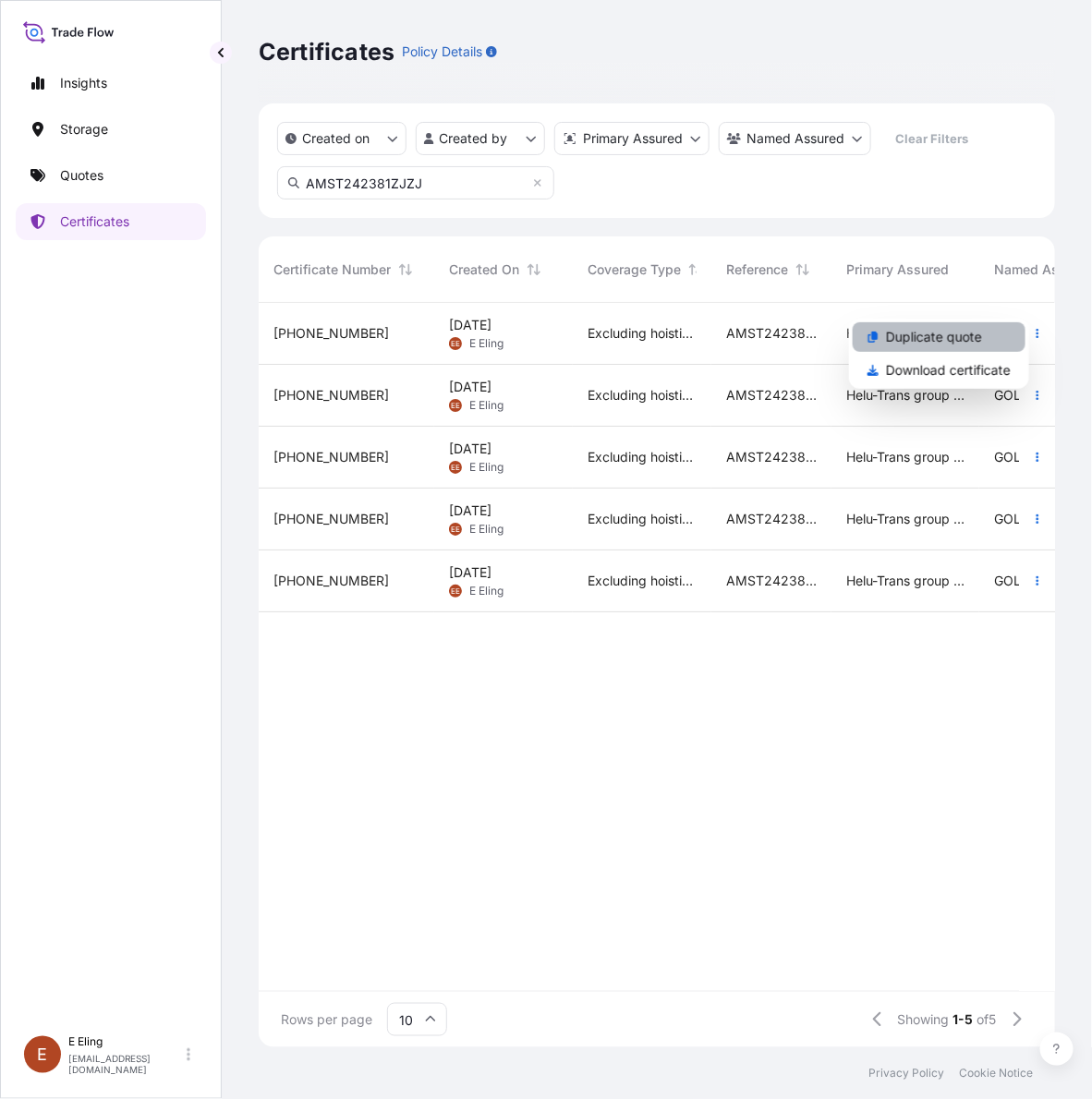
click at [927, 340] on p "Duplicate quote" at bounding box center [934, 337] width 96 height 19
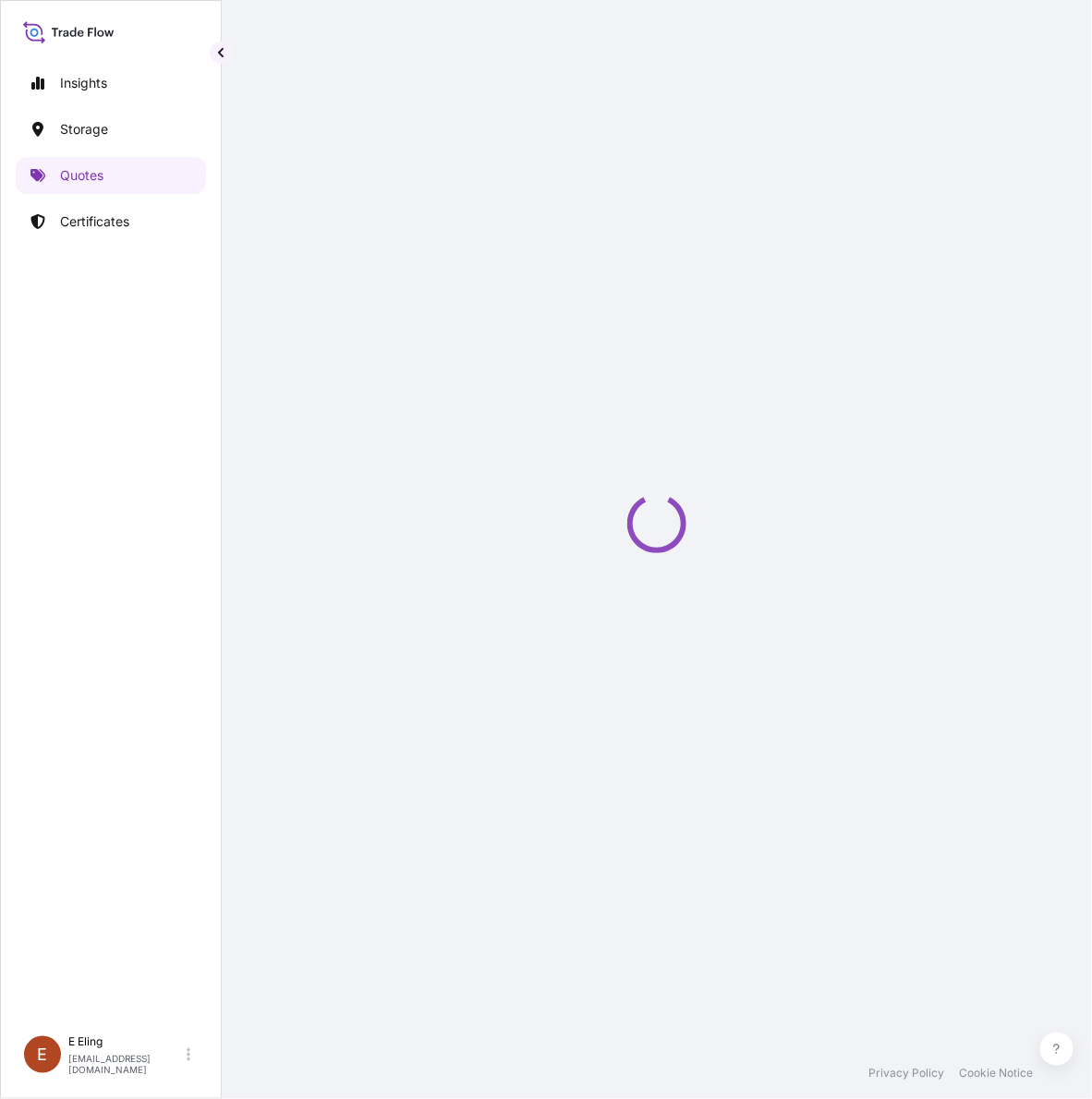
select select "STORAGE"
select select "Storage"
select select "Singapore"
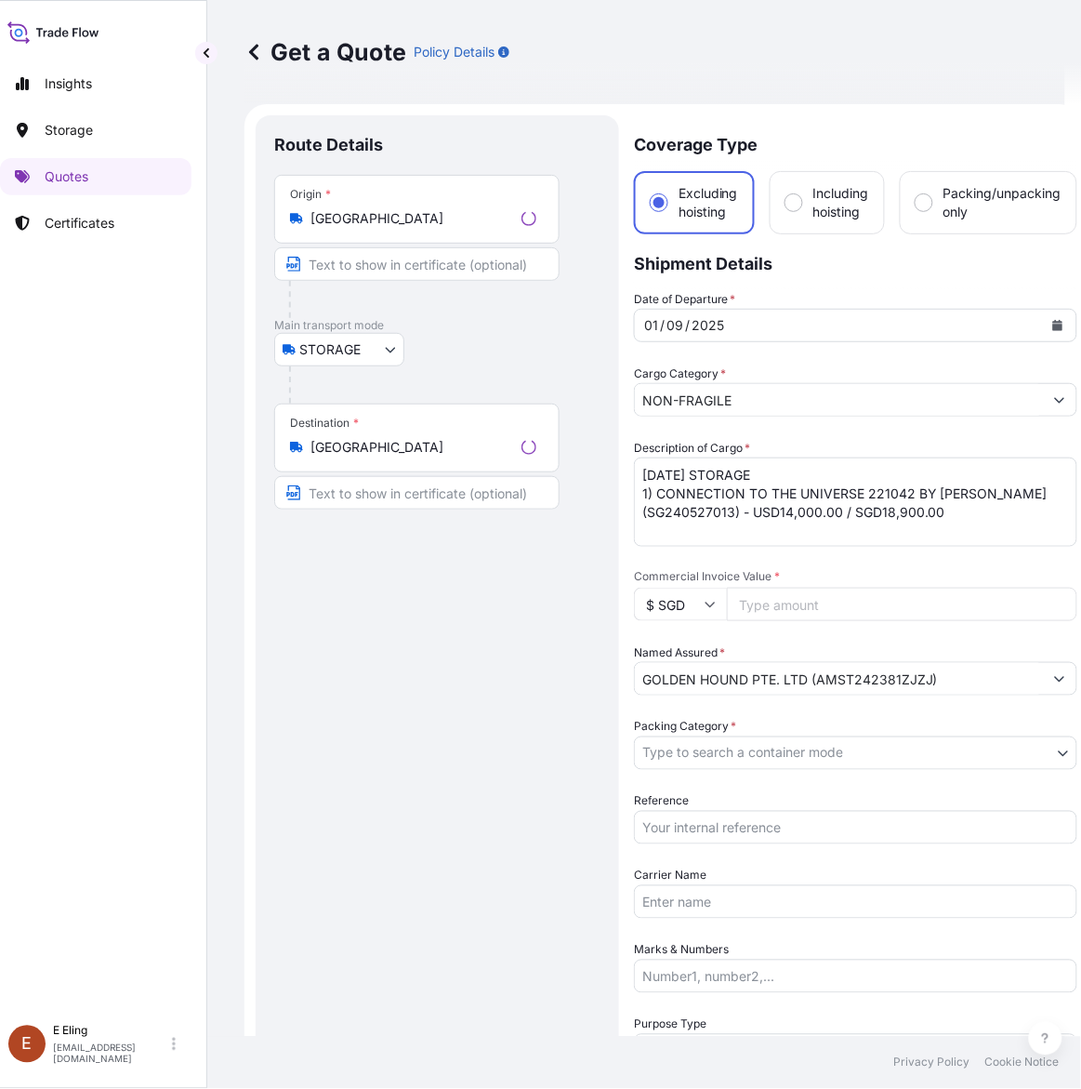
scroll to position [30, 0]
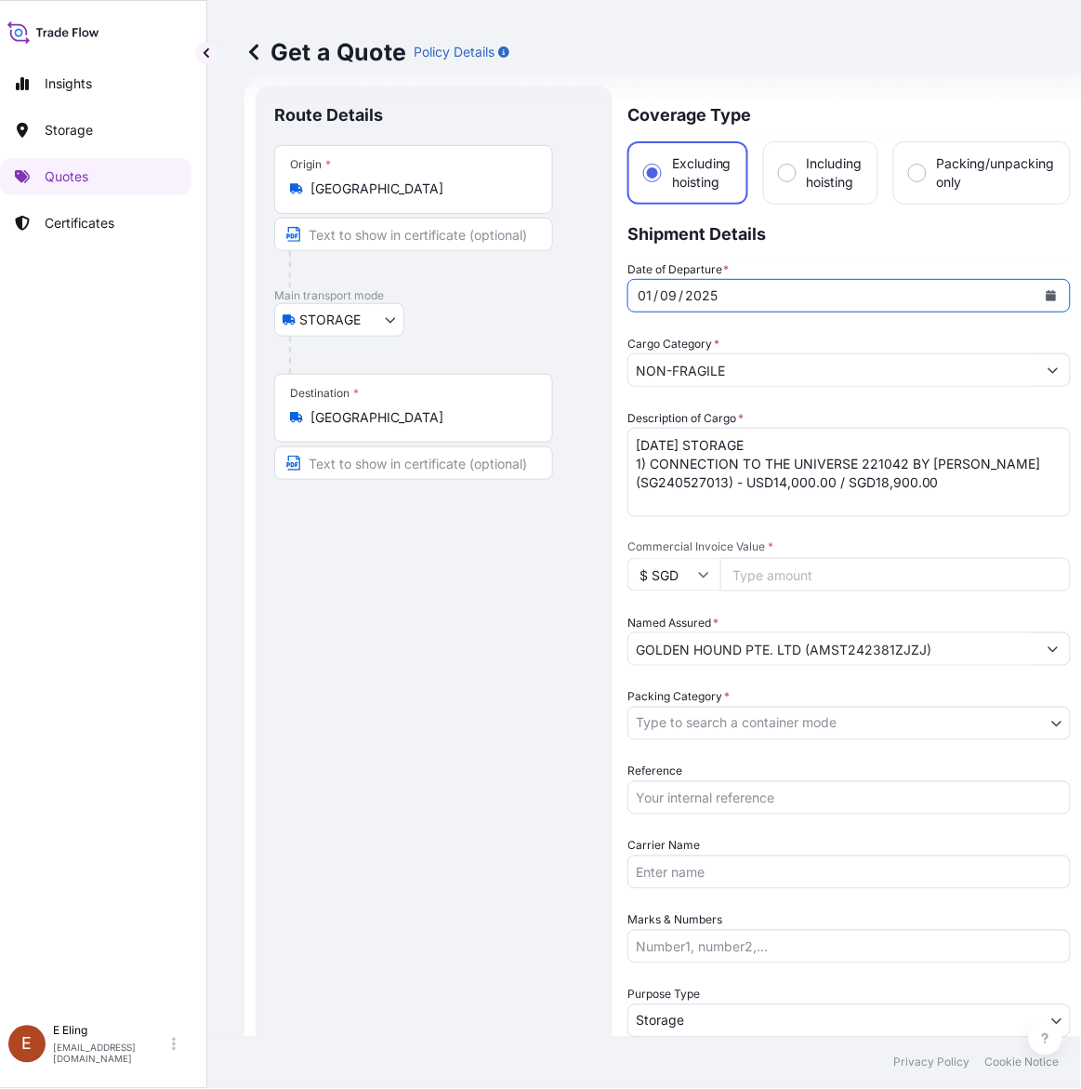
click at [1055, 294] on icon "Calendar" at bounding box center [1052, 295] width 10 height 11
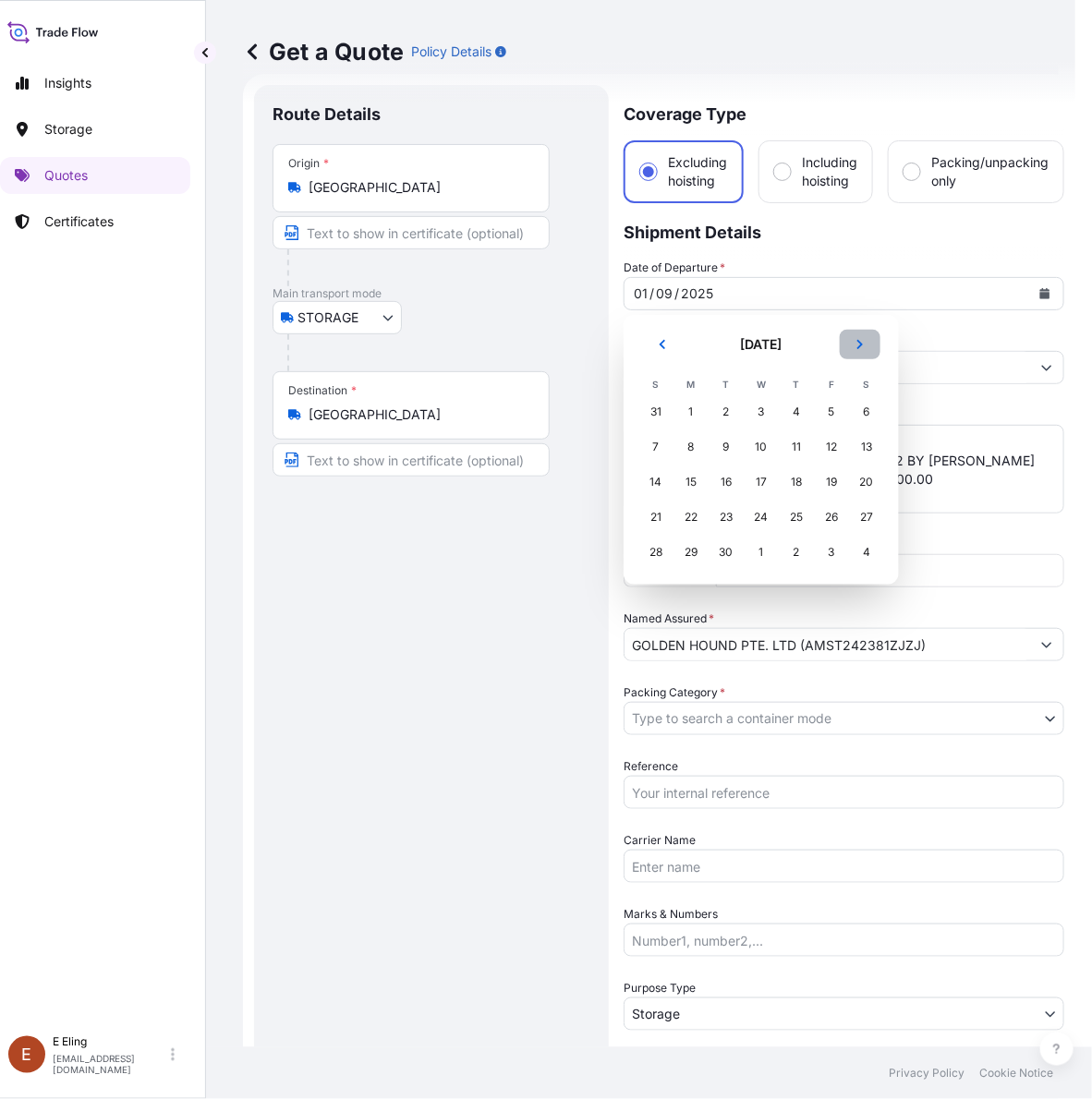
click at [866, 338] on button "Next" at bounding box center [859, 345] width 41 height 30
click at [746, 421] on div "1" at bounding box center [760, 411] width 33 height 33
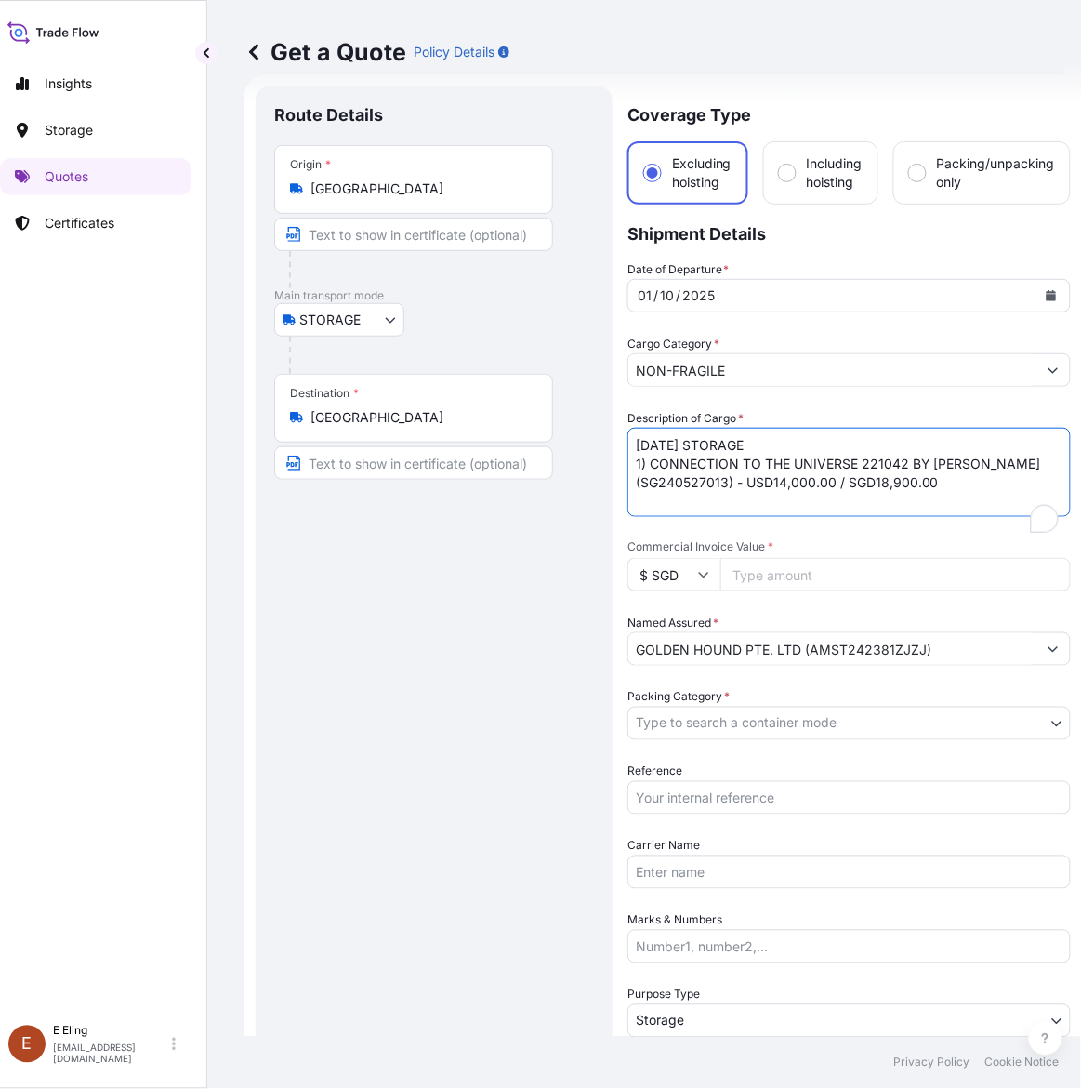
drag, startPoint x: 660, startPoint y: 449, endPoint x: 615, endPoint y: 440, distance: 46.5
click at [615, 440] on form "Route Details Place of loading Road / Inland Road / Inland Origin * Singapore M…" at bounding box center [664, 738] width 838 height 1329
type textarea "OCT25 STORAGE 1) CONNECTION TO THE UNIVERSE 221042 BY CHIHARU SHIOTA (SG2405270…"
click at [792, 723] on body "October 2025 Insights Storage Quotes Certificates E E Eling eeling@helutrans.co…" at bounding box center [524, 544] width 1081 height 1089
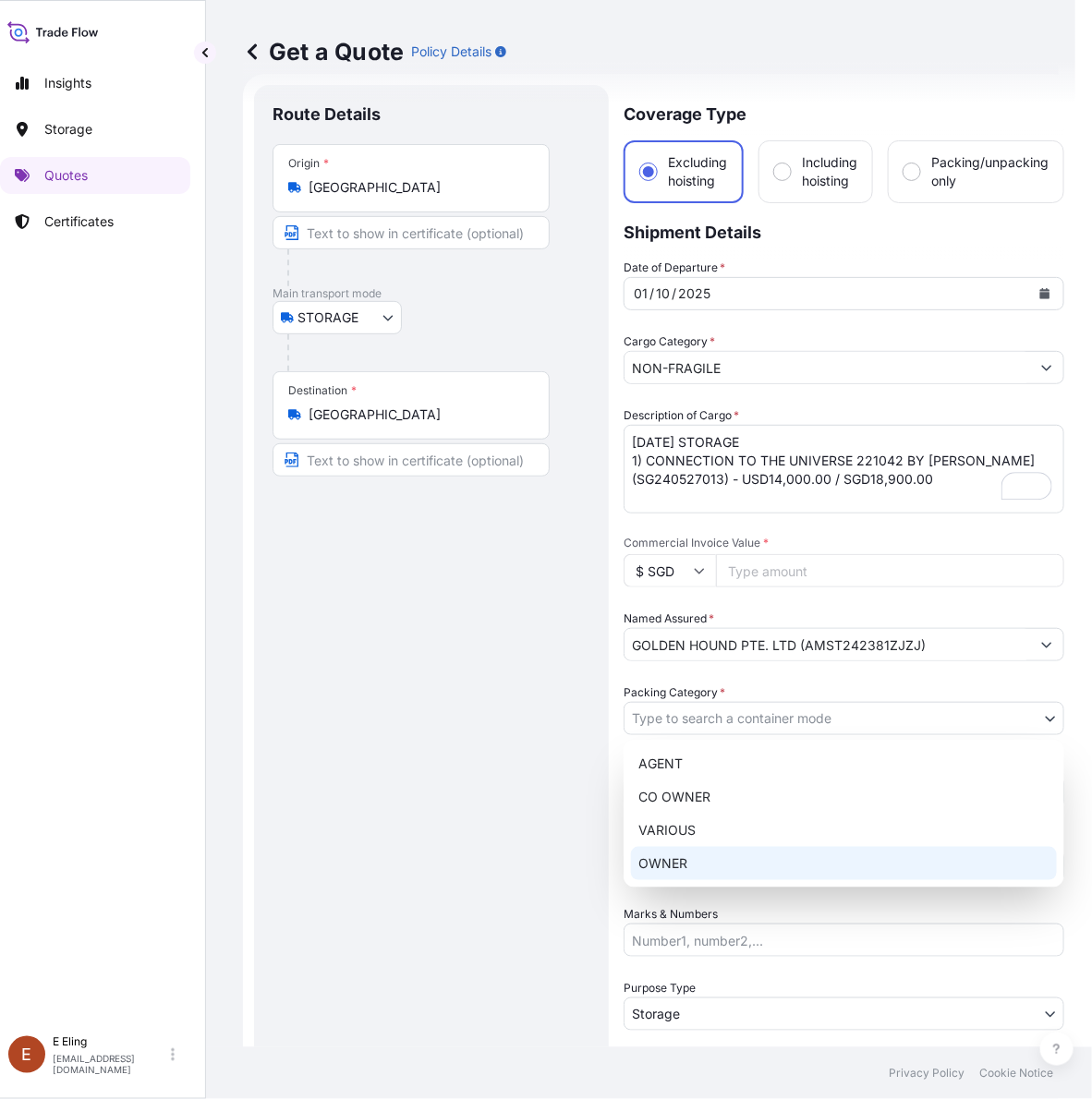
click at [689, 862] on div "OWNER" at bounding box center [844, 864] width 426 height 33
select select "27"
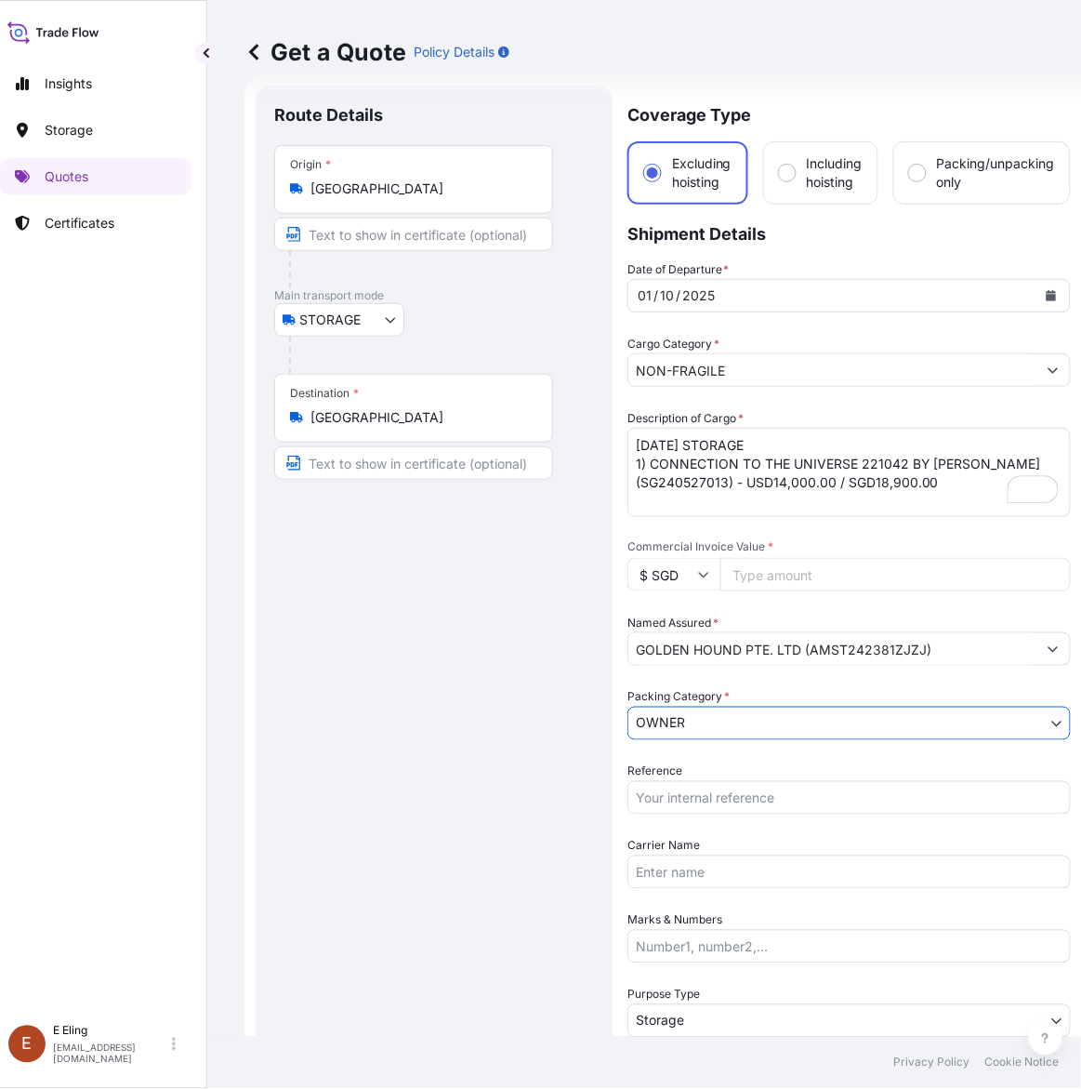
click at [716, 807] on input "Reference" at bounding box center [850, 797] width 444 height 33
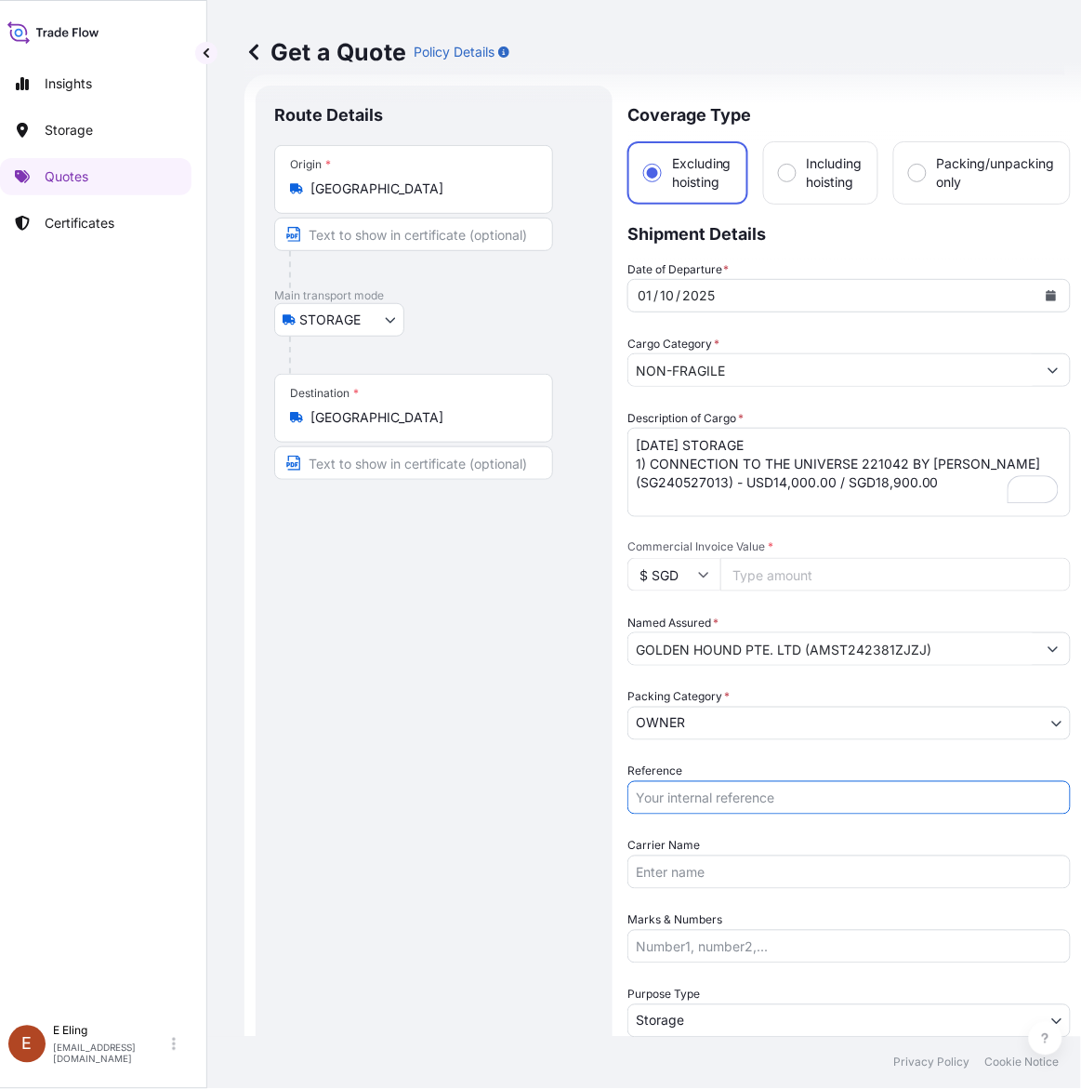
paste input "AMST242381ZJZJ"
drag, startPoint x: 653, startPoint y: 797, endPoint x: 574, endPoint y: 796, distance: 79.0
click at [574, 796] on form "Route Details Place of loading Road / Inland Road / Inland Origin * Singapore M…" at bounding box center [664, 738] width 838 height 1329
type input "AMST242381ZJZJ"
click at [841, 572] on input "Commercial Invoice Value *" at bounding box center [896, 574] width 351 height 33
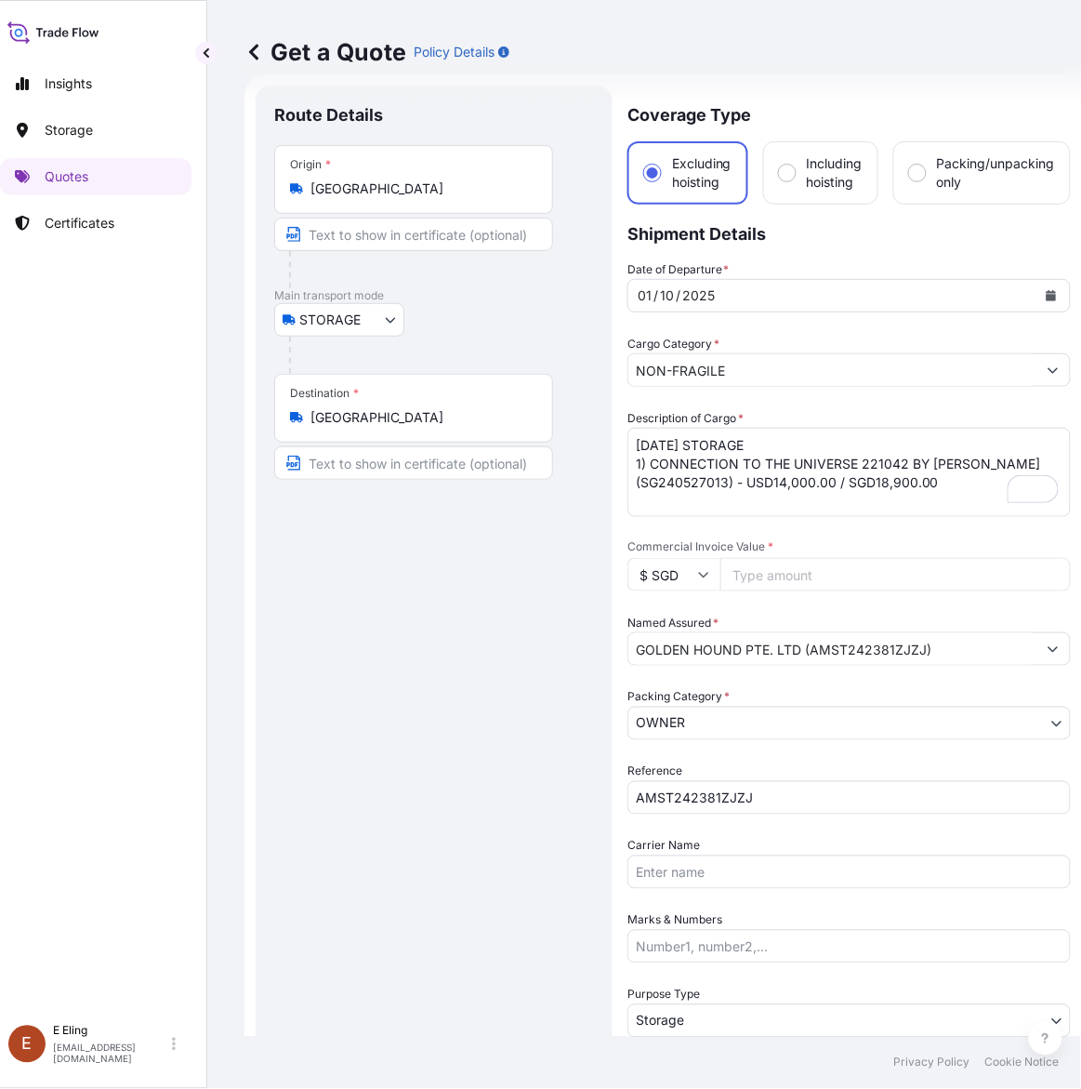
paste input "18900.00"
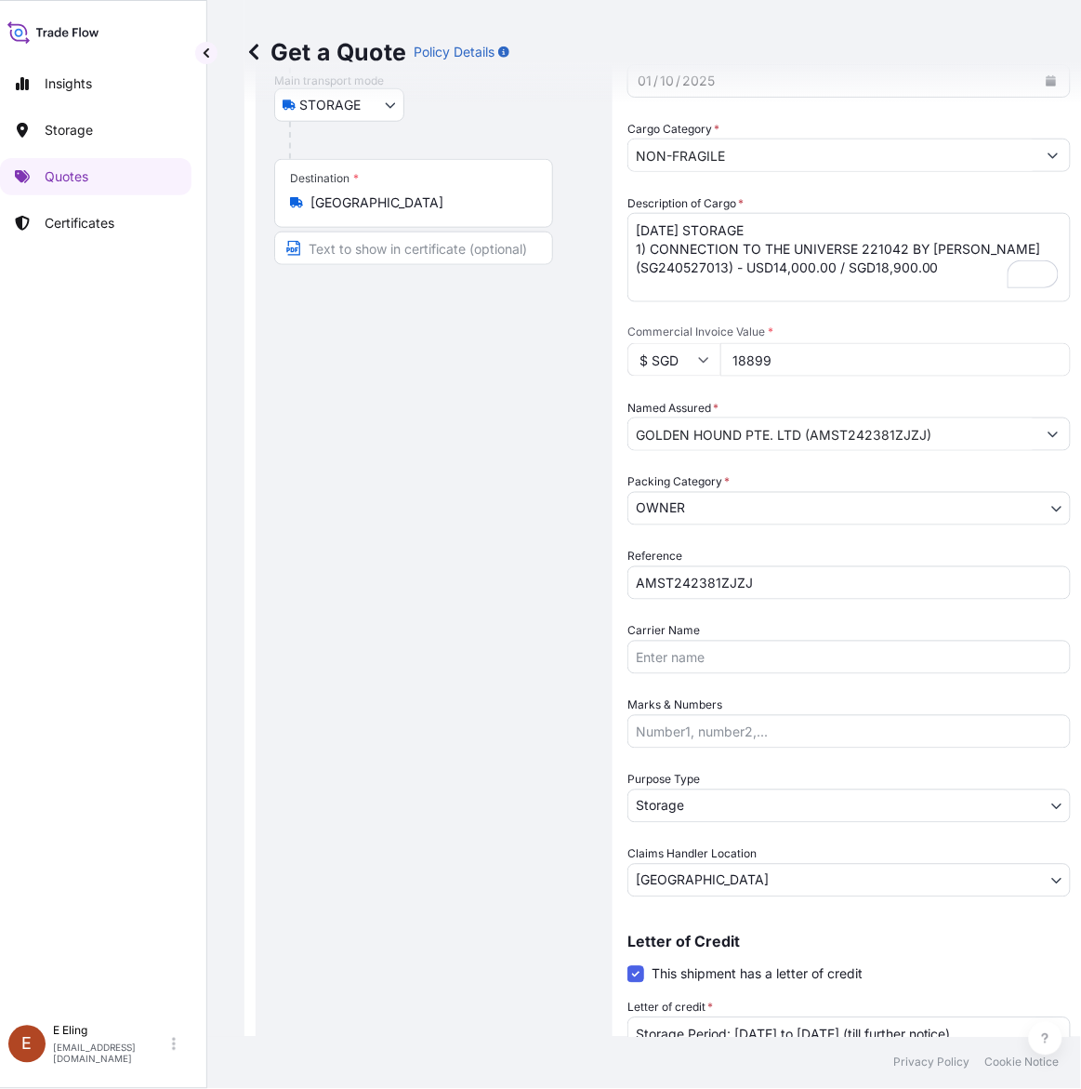
scroll to position [347, 0]
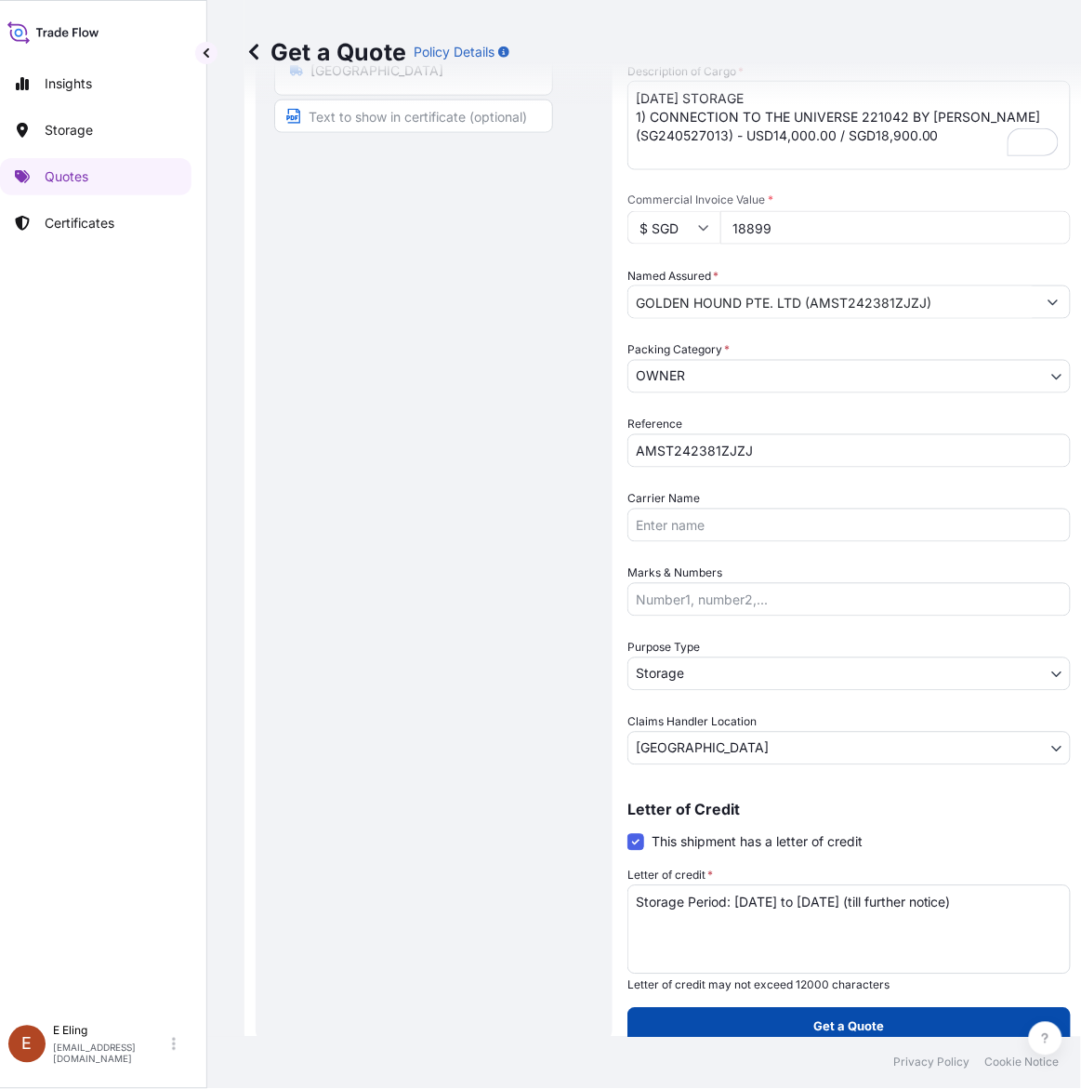
type input "18899"
click at [880, 1029] on p "Get a Quote" at bounding box center [849, 1026] width 71 height 19
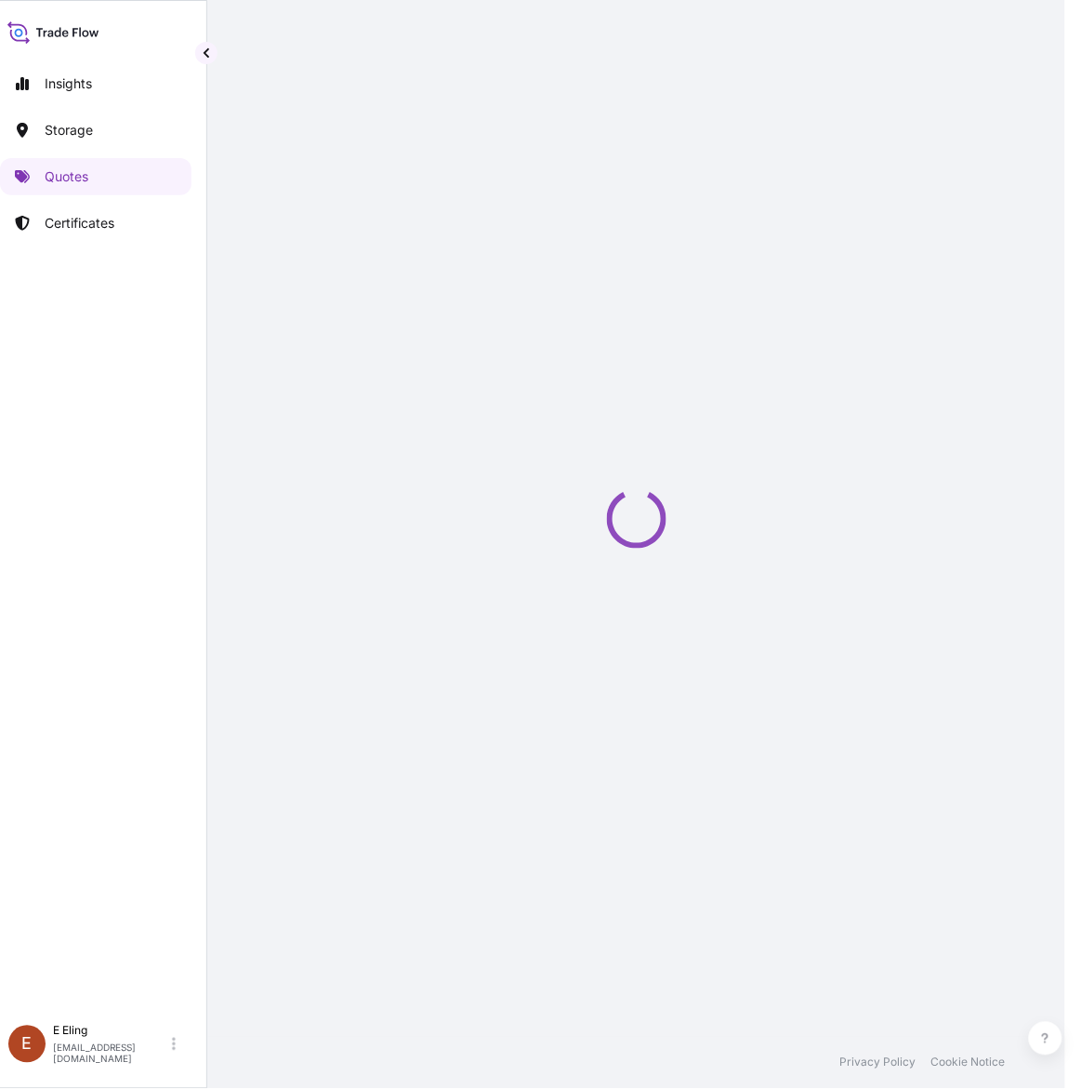
select select "STORAGE"
select select "Transit"
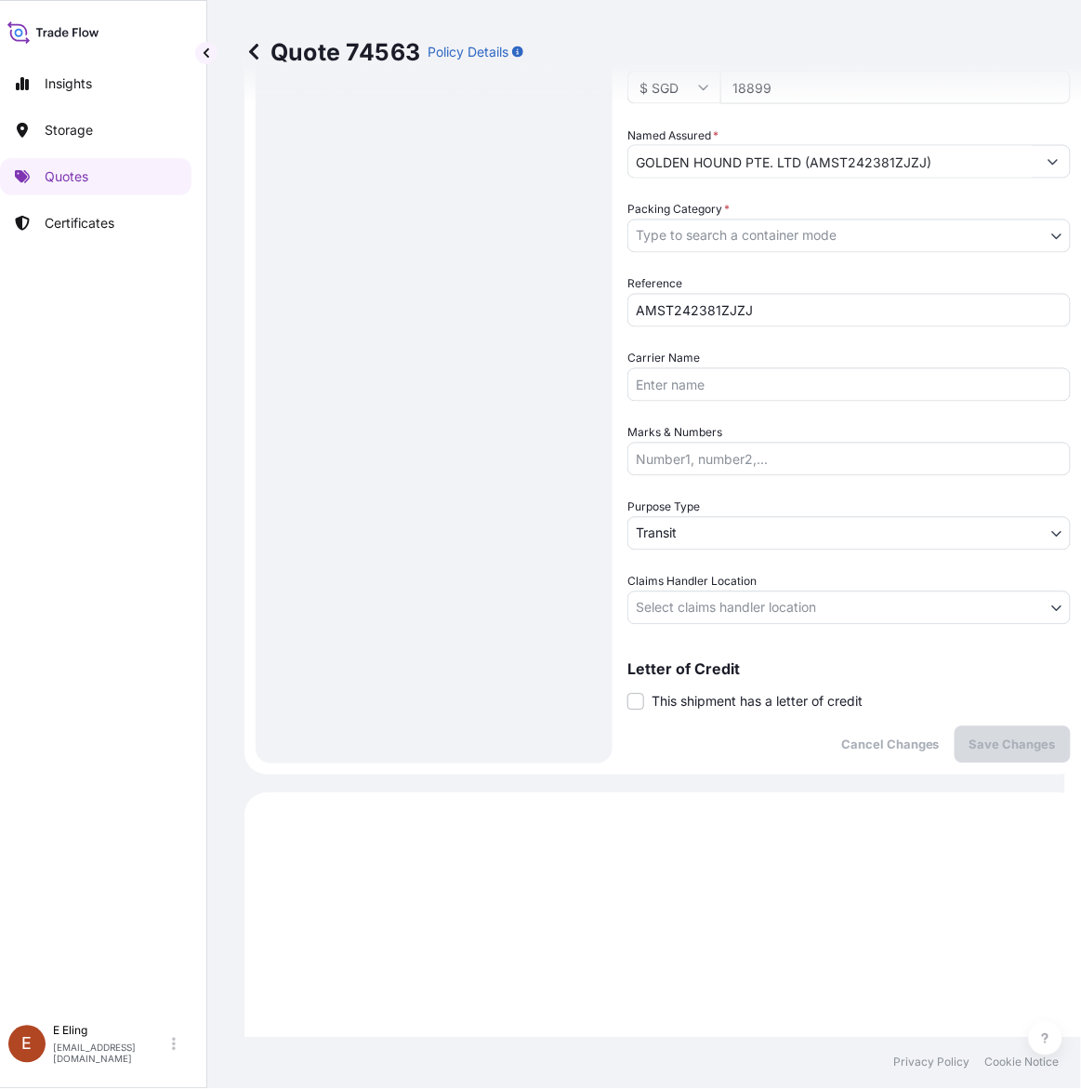
click at [741, 700] on span "This shipment has a letter of credit" at bounding box center [757, 702] width 211 height 19
click at [628, 692] on input "This shipment has a letter of credit" at bounding box center [628, 692] width 0 height 0
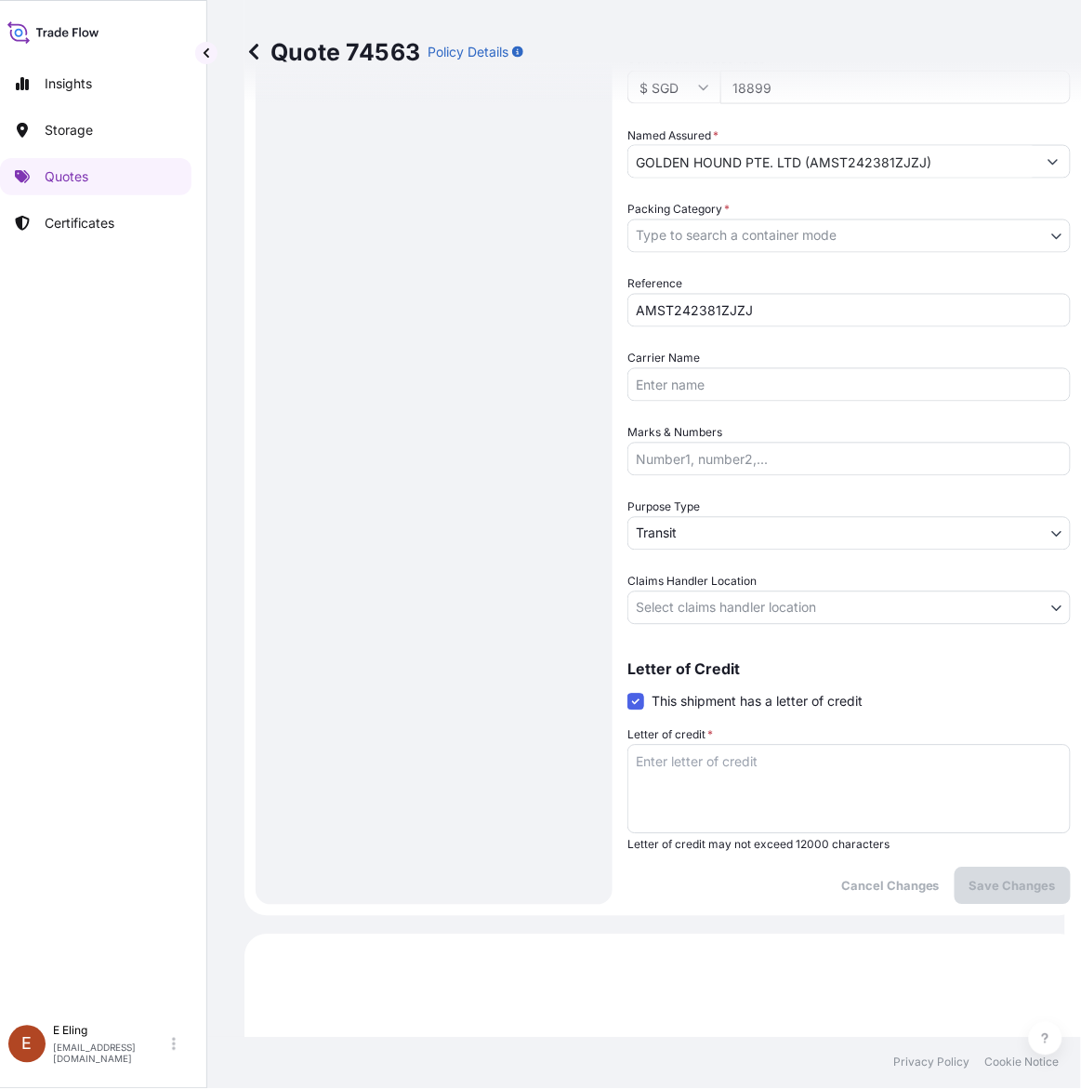
click at [745, 755] on textarea "Letter of credit *" at bounding box center [850, 789] width 444 height 89
paste textarea "Storage Period: 01 Oct 2025 to 31 Oct 2025 (till further notice)"
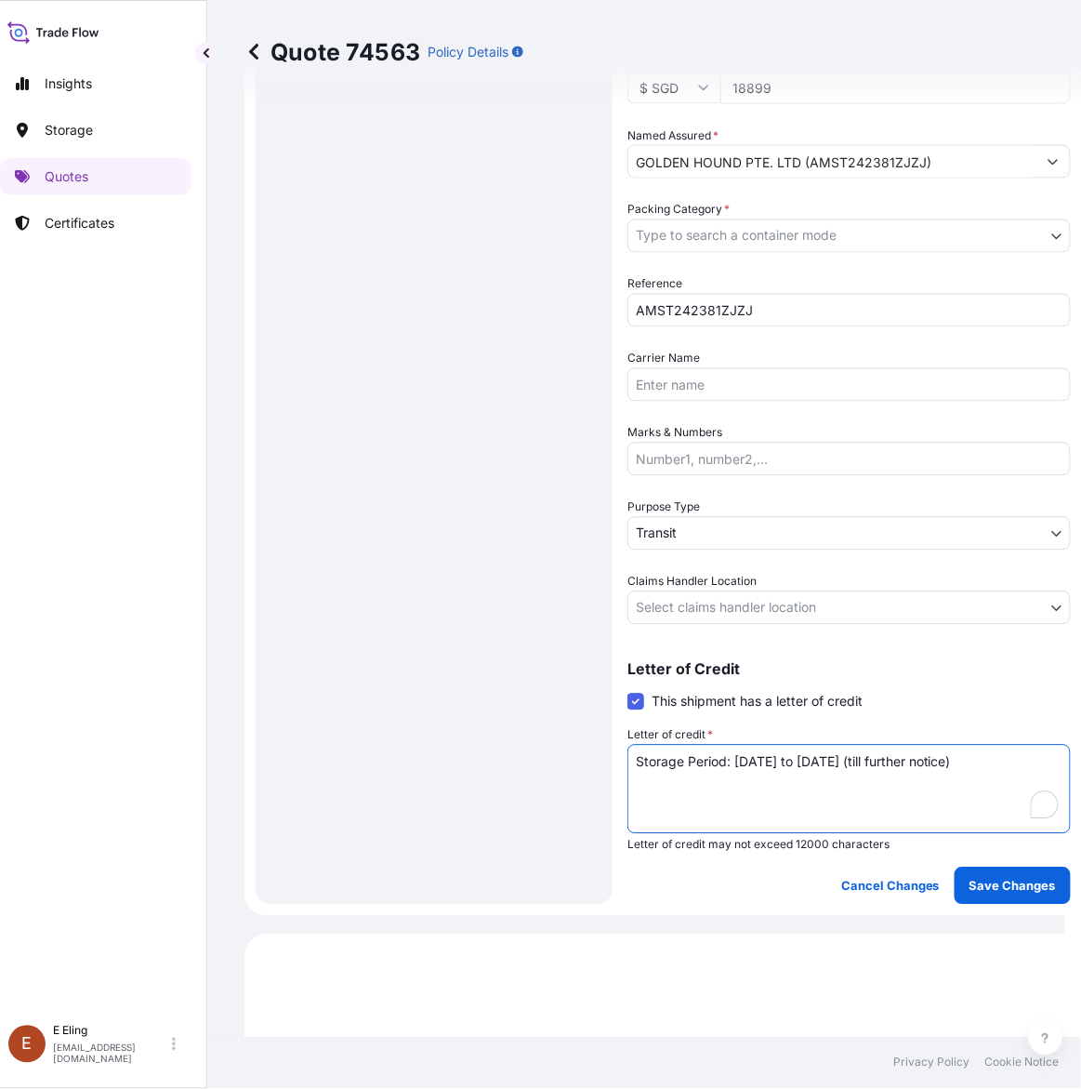
type textarea "Storage Period: 01 Oct 2025 to 31 Oct 2025 (till further notice)"
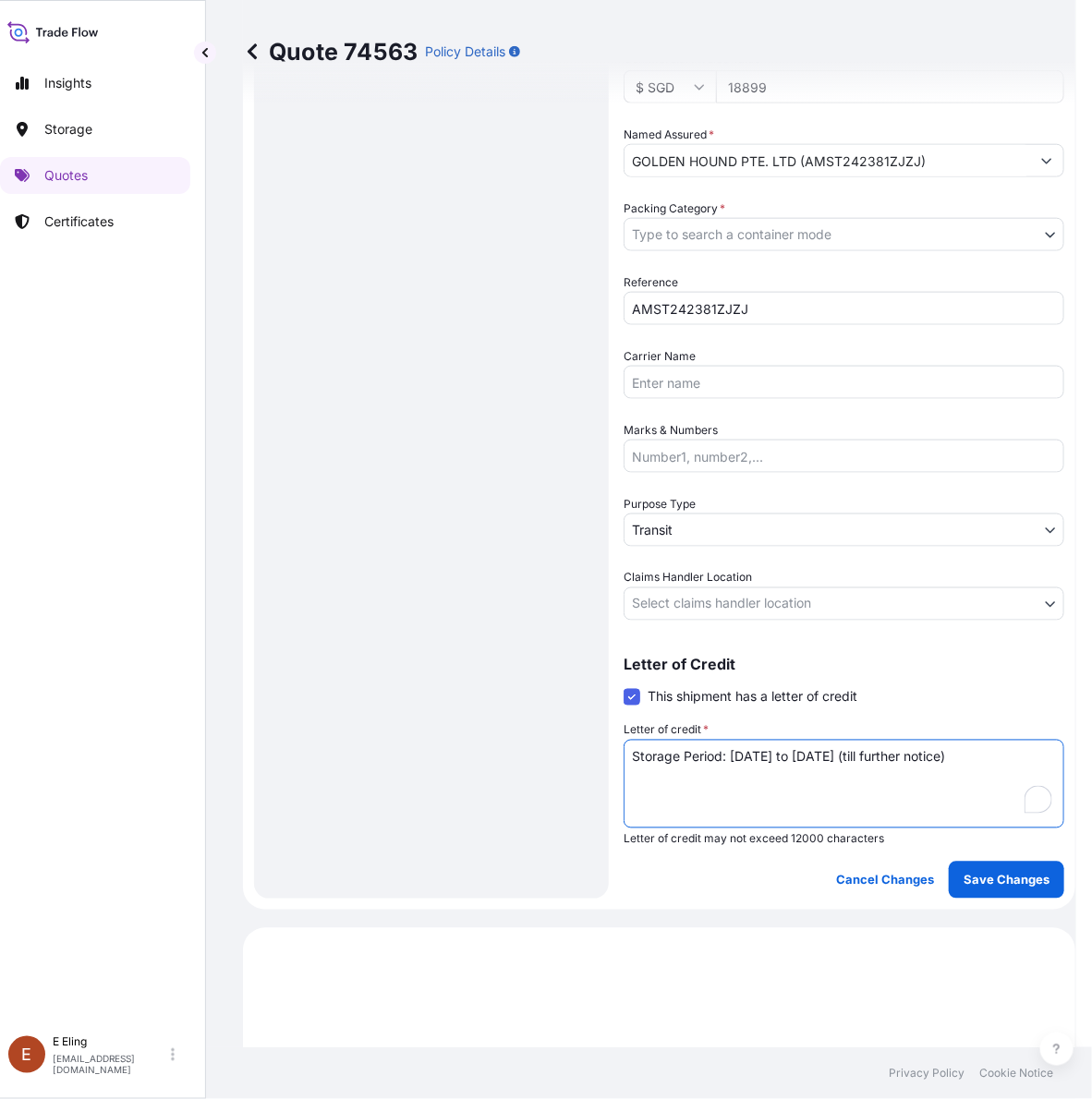
click at [741, 602] on body "Insights Storage Quotes Certificates E E Eling eeling@helutrans.com Quote 74563…" at bounding box center [530, 550] width 1092 height 1099
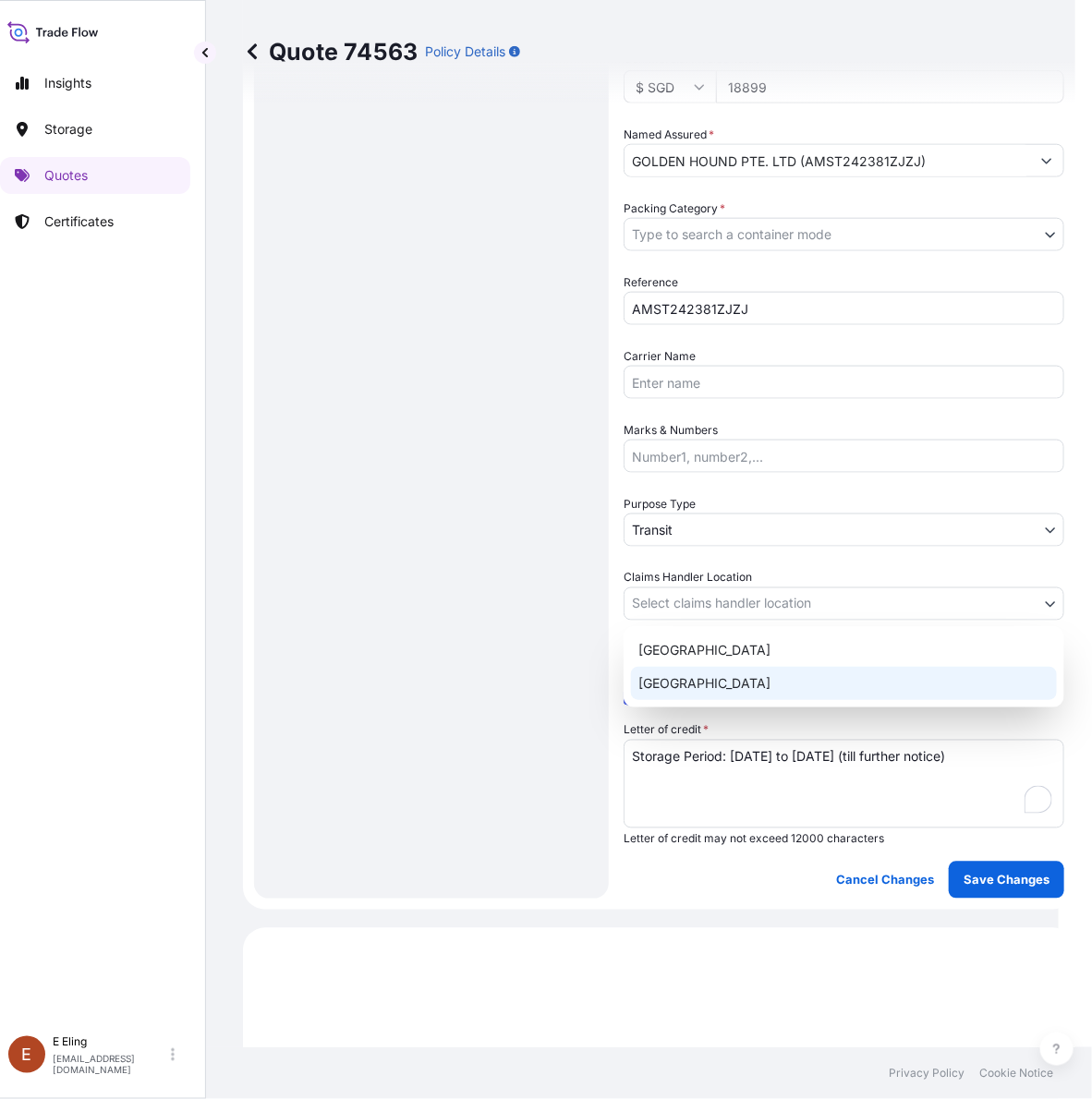
click at [709, 680] on div "Singapore" at bounding box center [844, 683] width 426 height 33
select select "Singapore"
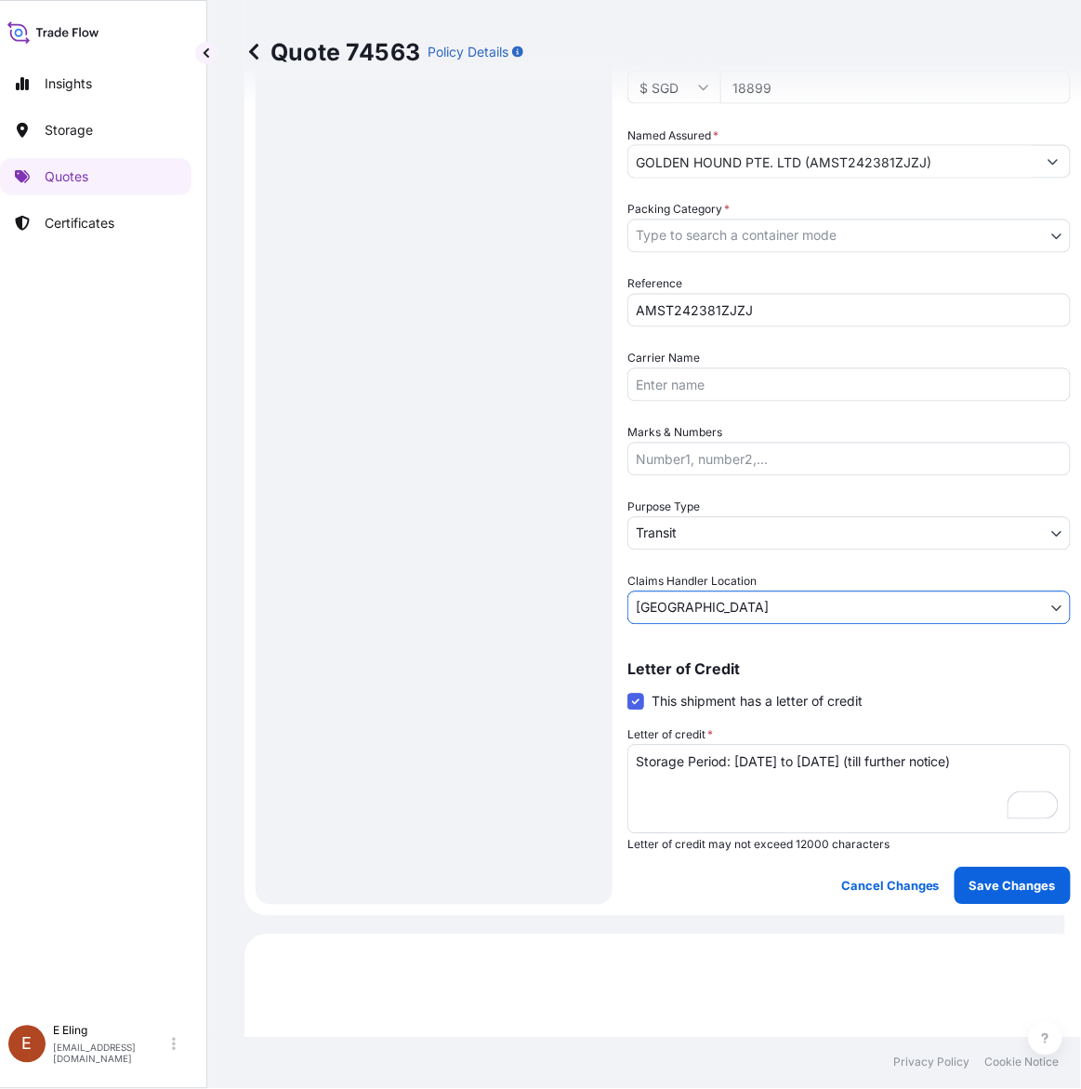
click at [702, 525] on body "Insights Storage Quotes Certificates E E Eling eeling@helutrans.com Quote 74563…" at bounding box center [524, 544] width 1081 height 1089
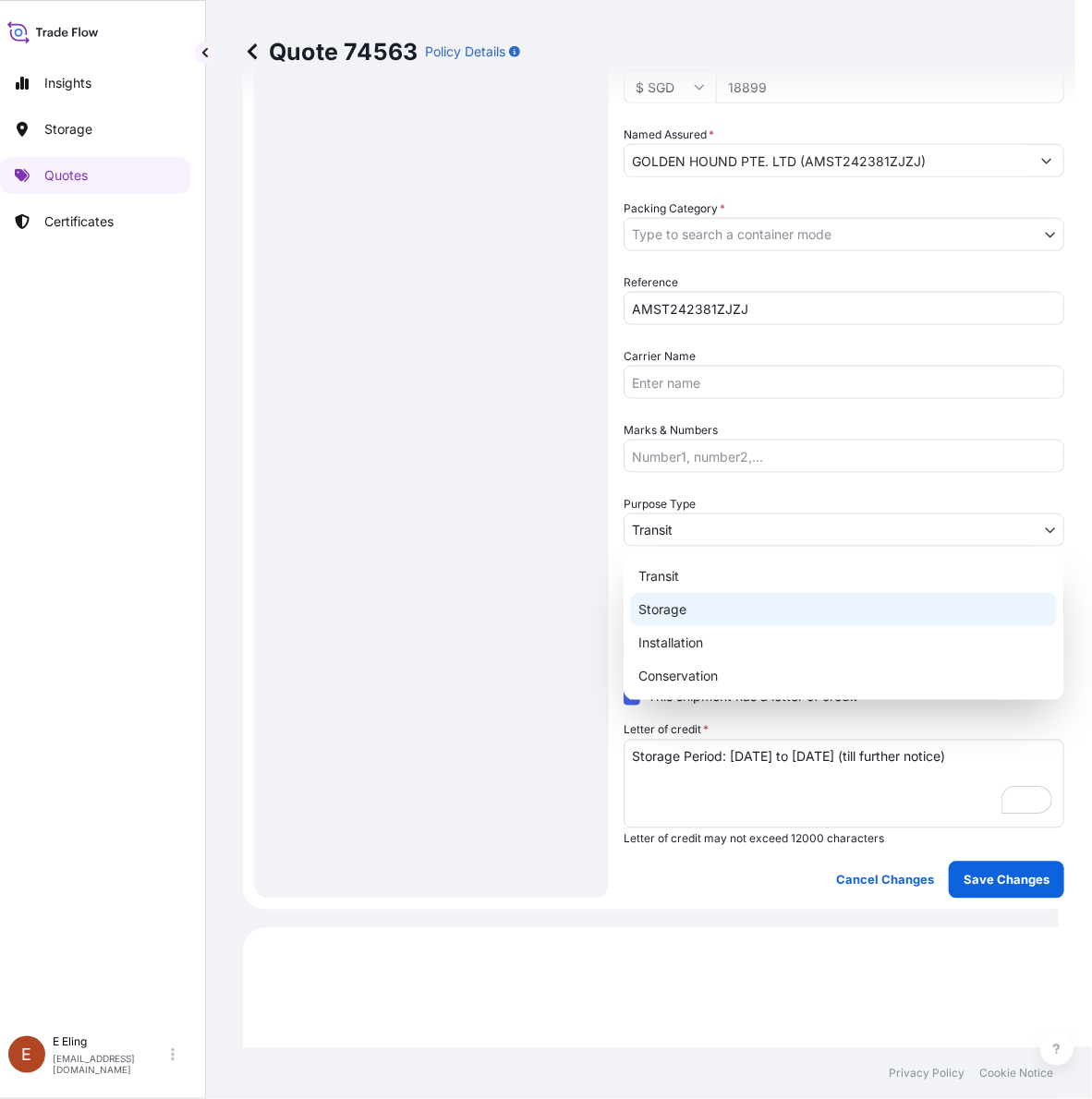
click at [667, 607] on div "Storage" at bounding box center [844, 609] width 426 height 33
select select "Storage"
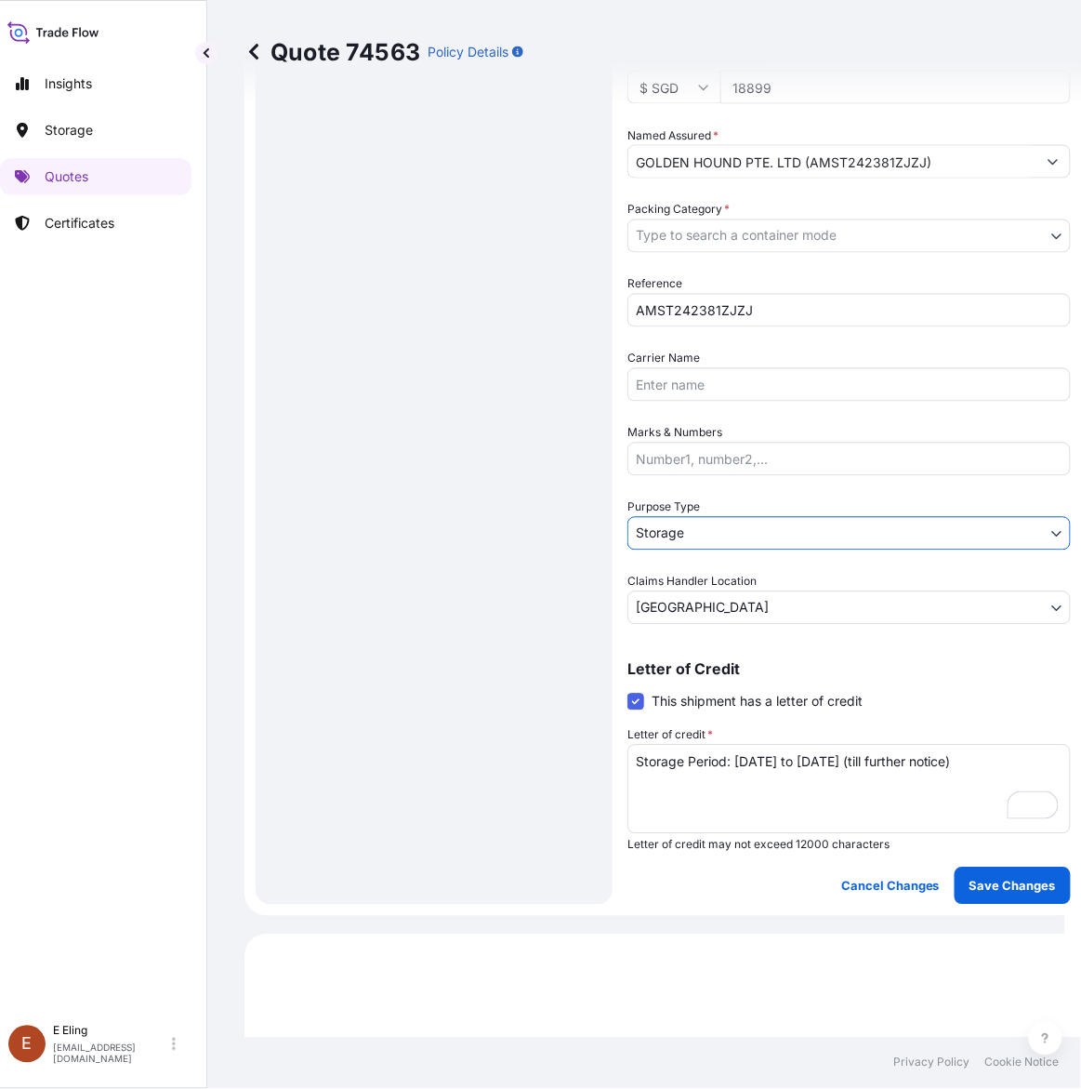
click at [708, 233] on body "Insights Storage Quotes Certificates E E Eling eeling@helutrans.com Quote 74563…" at bounding box center [524, 544] width 1081 height 1089
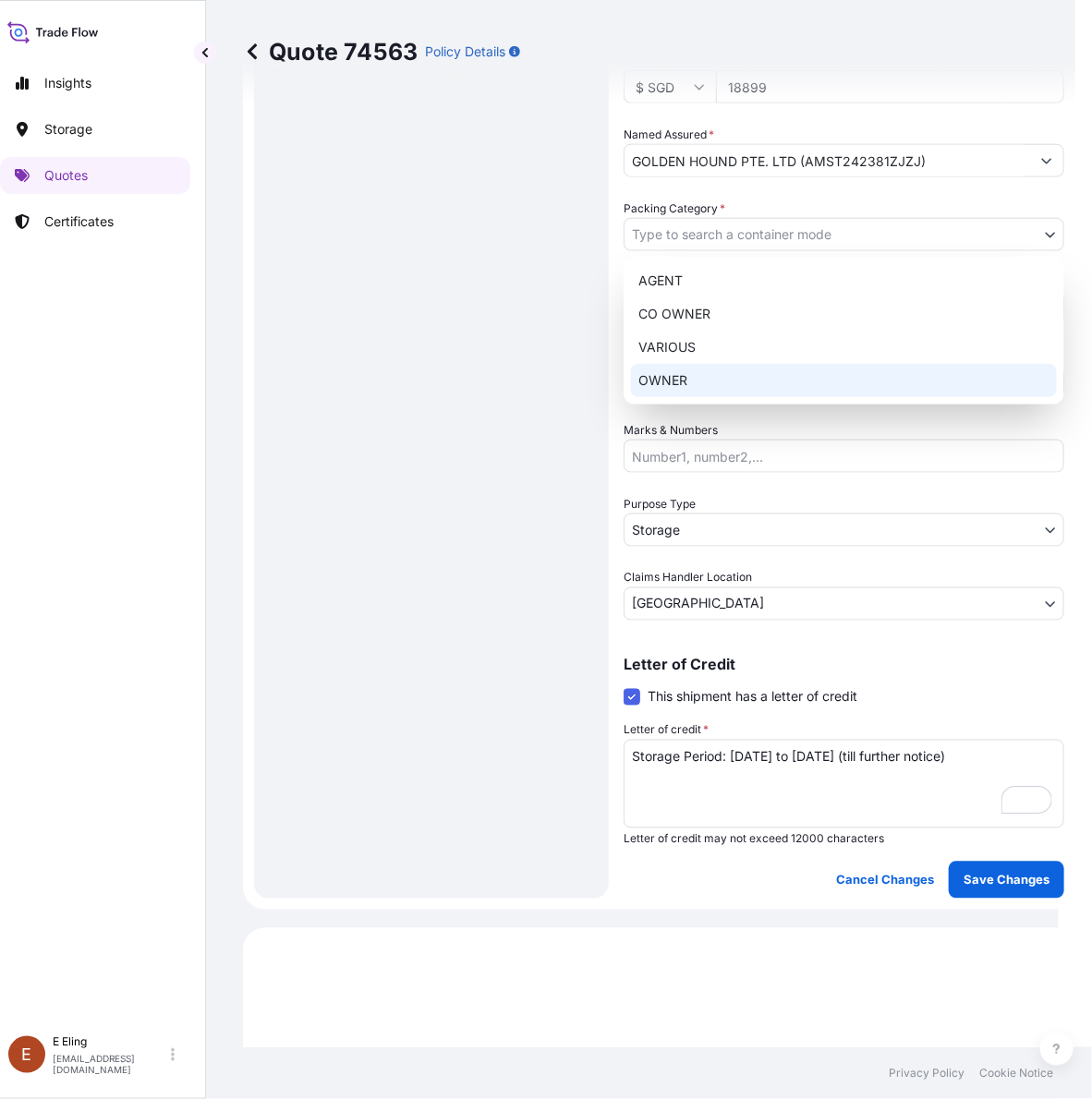
click at [681, 389] on div "OWNER" at bounding box center [844, 380] width 426 height 33
select select "27"
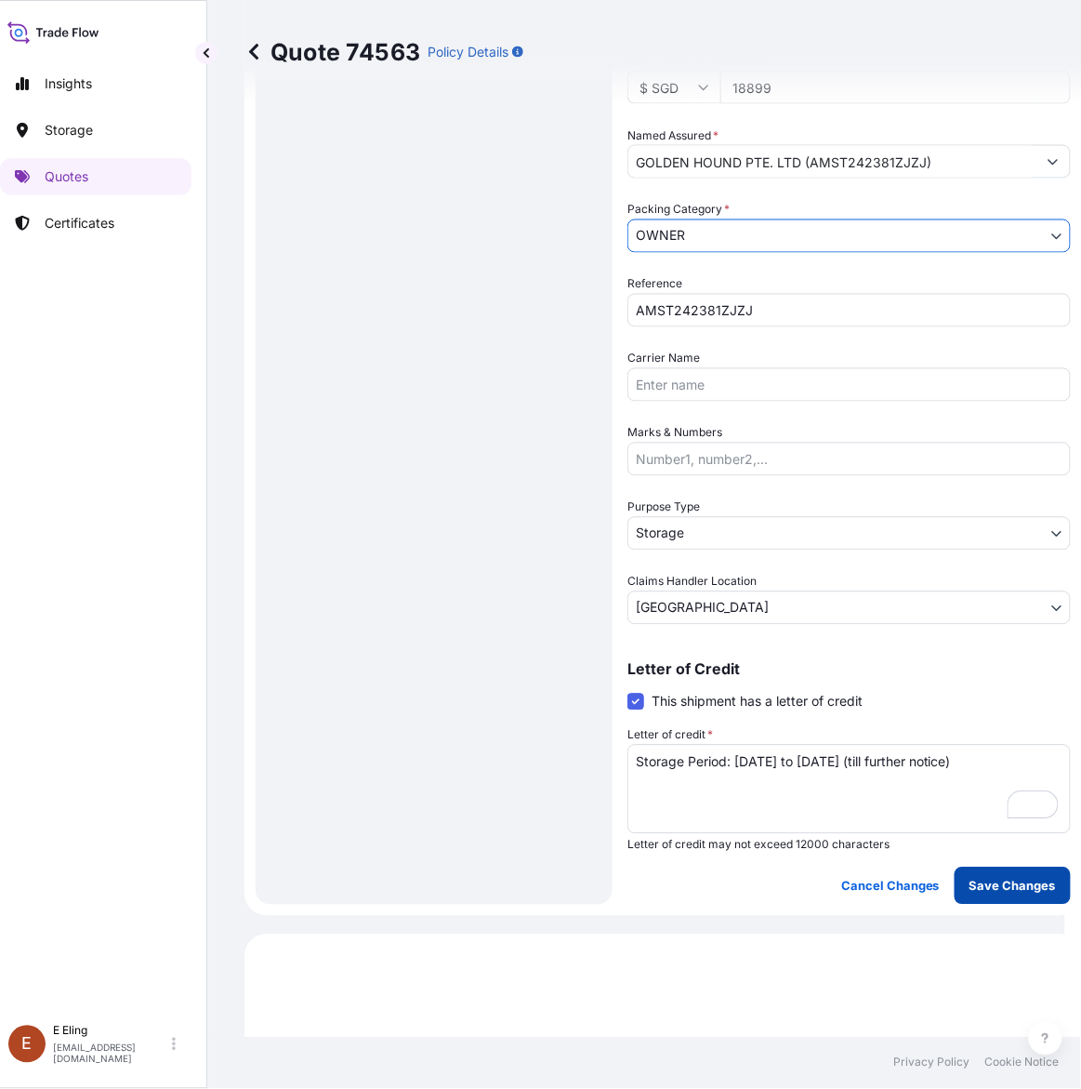
click at [970, 881] on p "Save Changes" at bounding box center [1013, 886] width 86 height 19
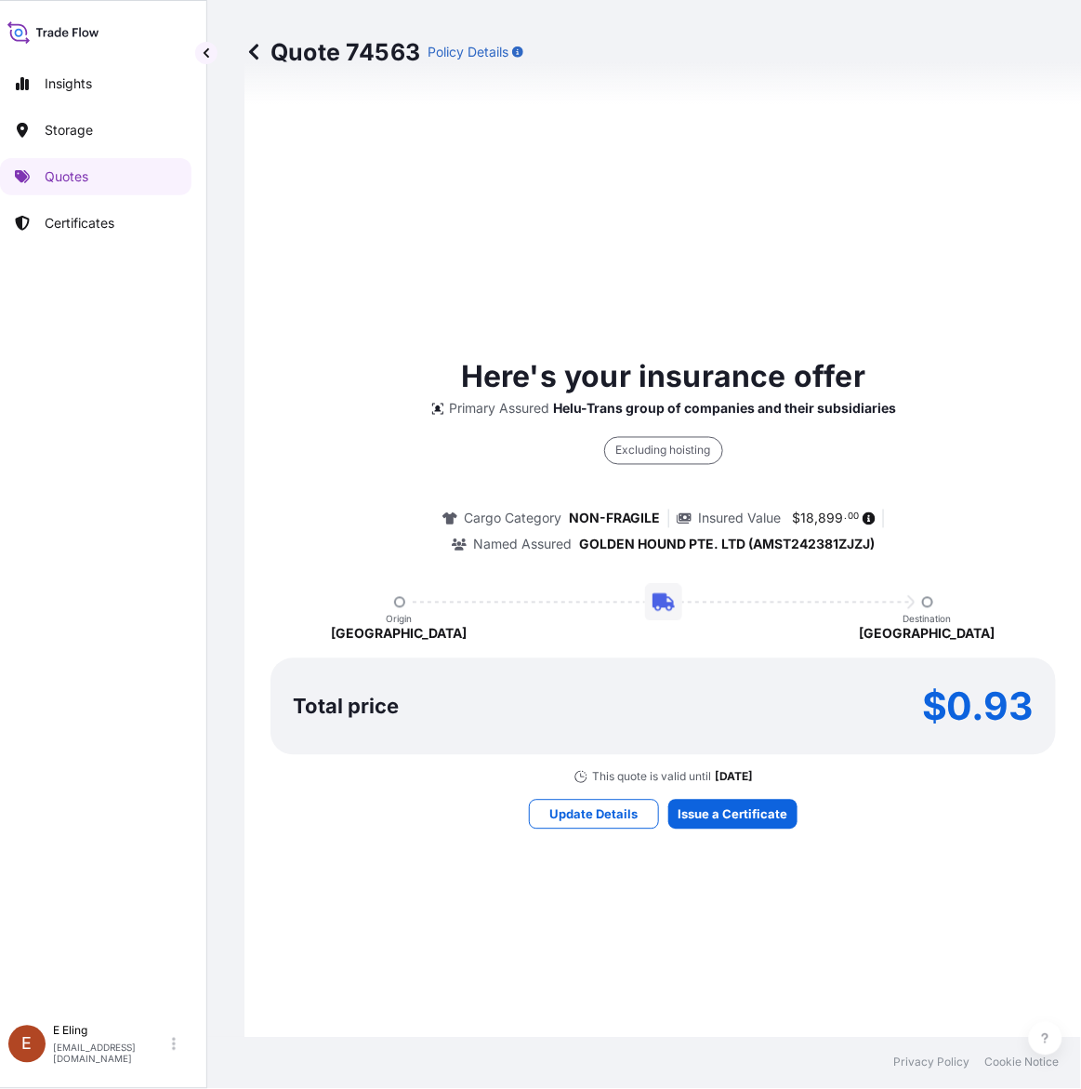
select select "STORAGE"
select select "Storage"
select select "Singapore"
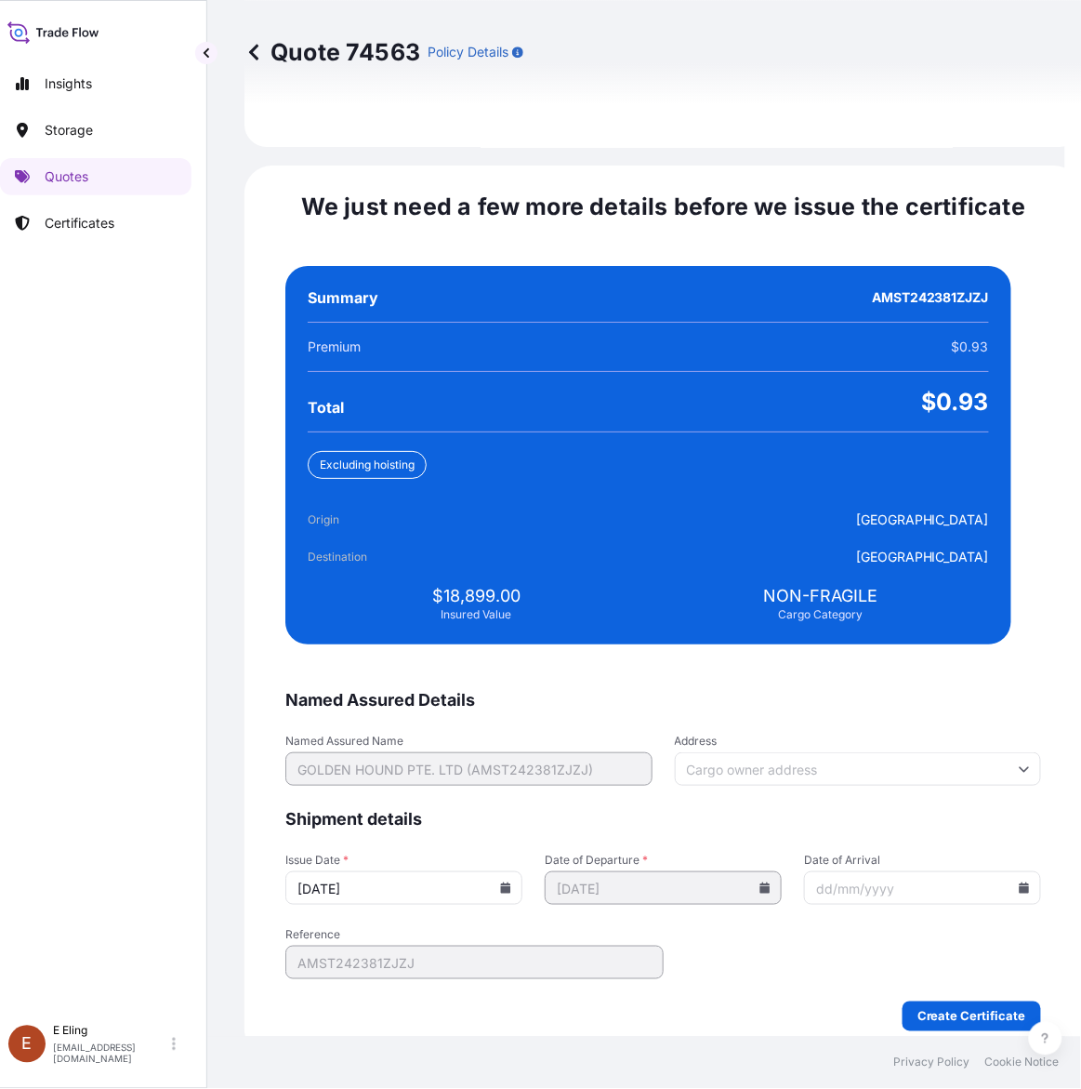
click at [507, 872] on input "13/10/2025" at bounding box center [403, 887] width 237 height 33
click at [516, 872] on input "13/10/2025" at bounding box center [403, 887] width 237 height 33
click at [511, 882] on icon at bounding box center [506, 887] width 10 height 11
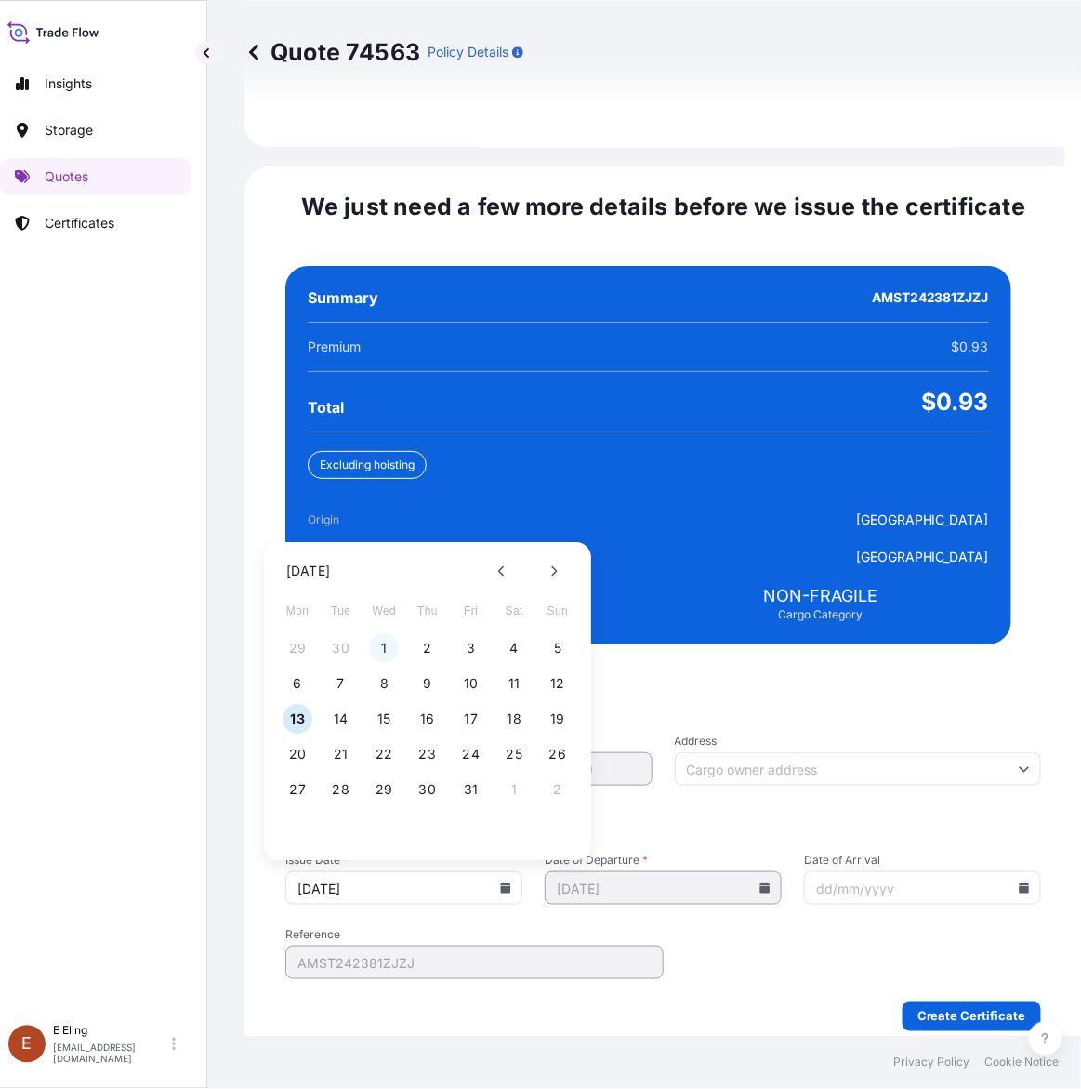
click at [383, 634] on button "1" at bounding box center [385, 649] width 30 height 30
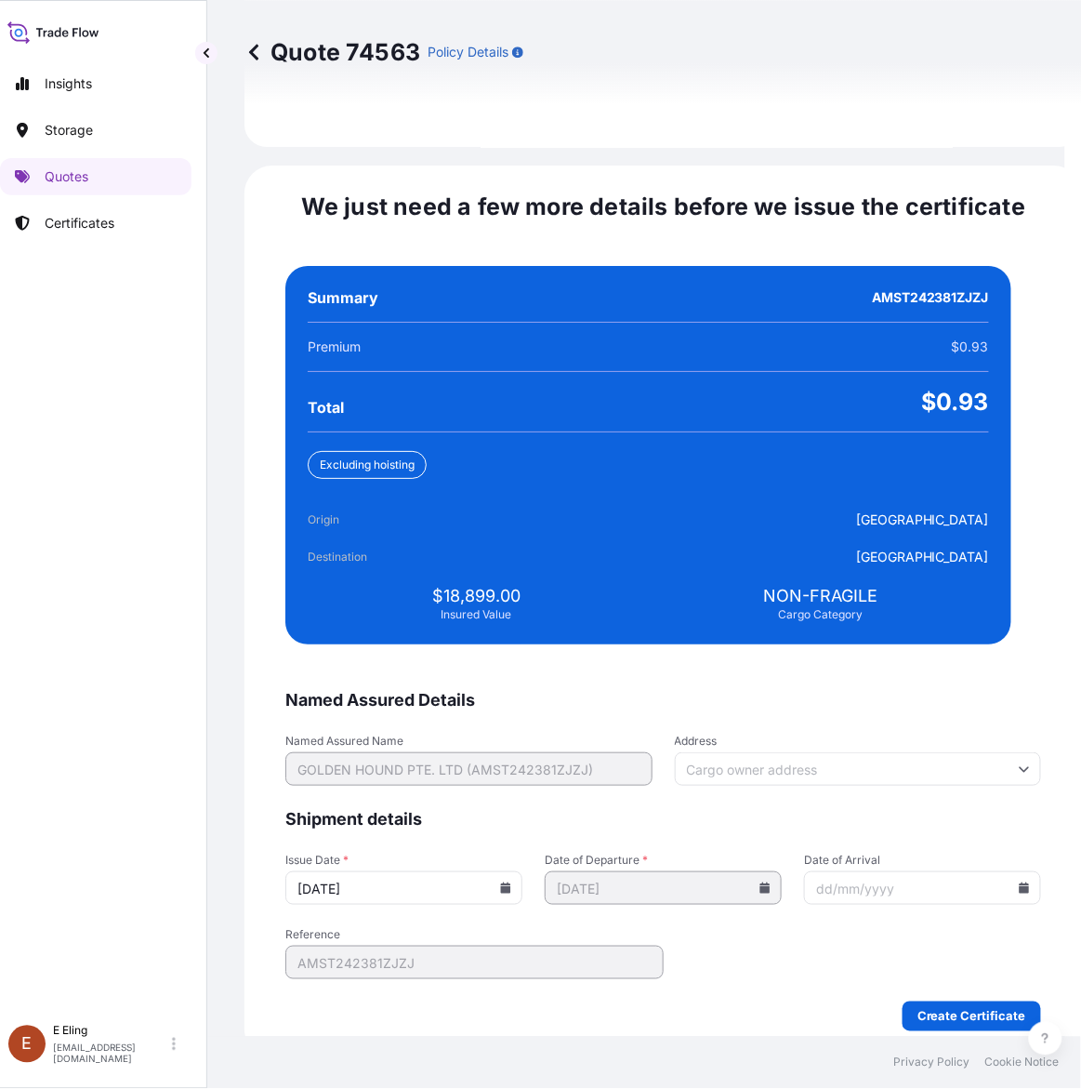
type input "01/10/2025"
click at [998, 871] on input "Date of Arrival" at bounding box center [922, 887] width 237 height 33
click at [1019, 882] on icon at bounding box center [1024, 887] width 11 height 11
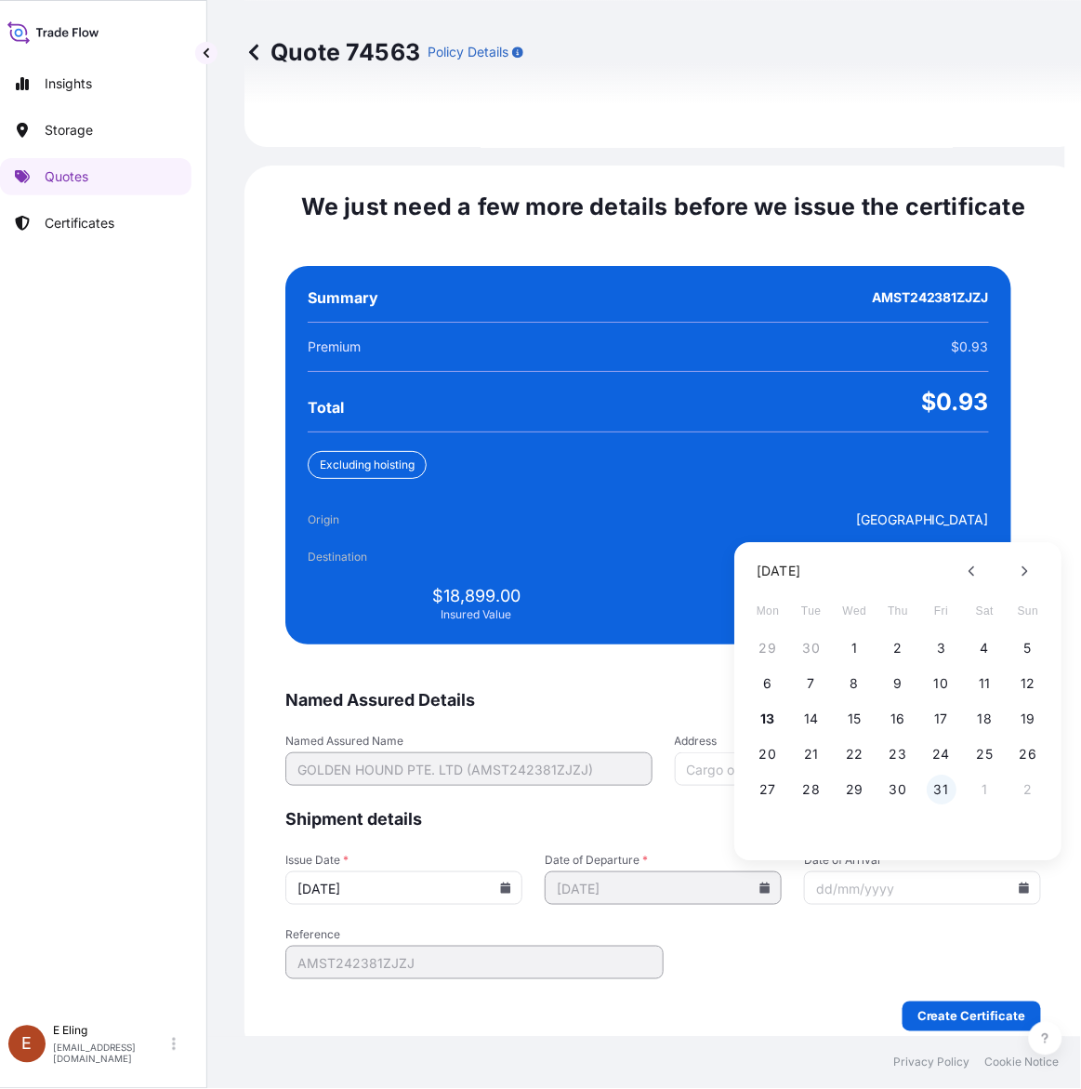
click at [934, 775] on button "31" at bounding box center [942, 790] width 30 height 30
type input "31/10/2025"
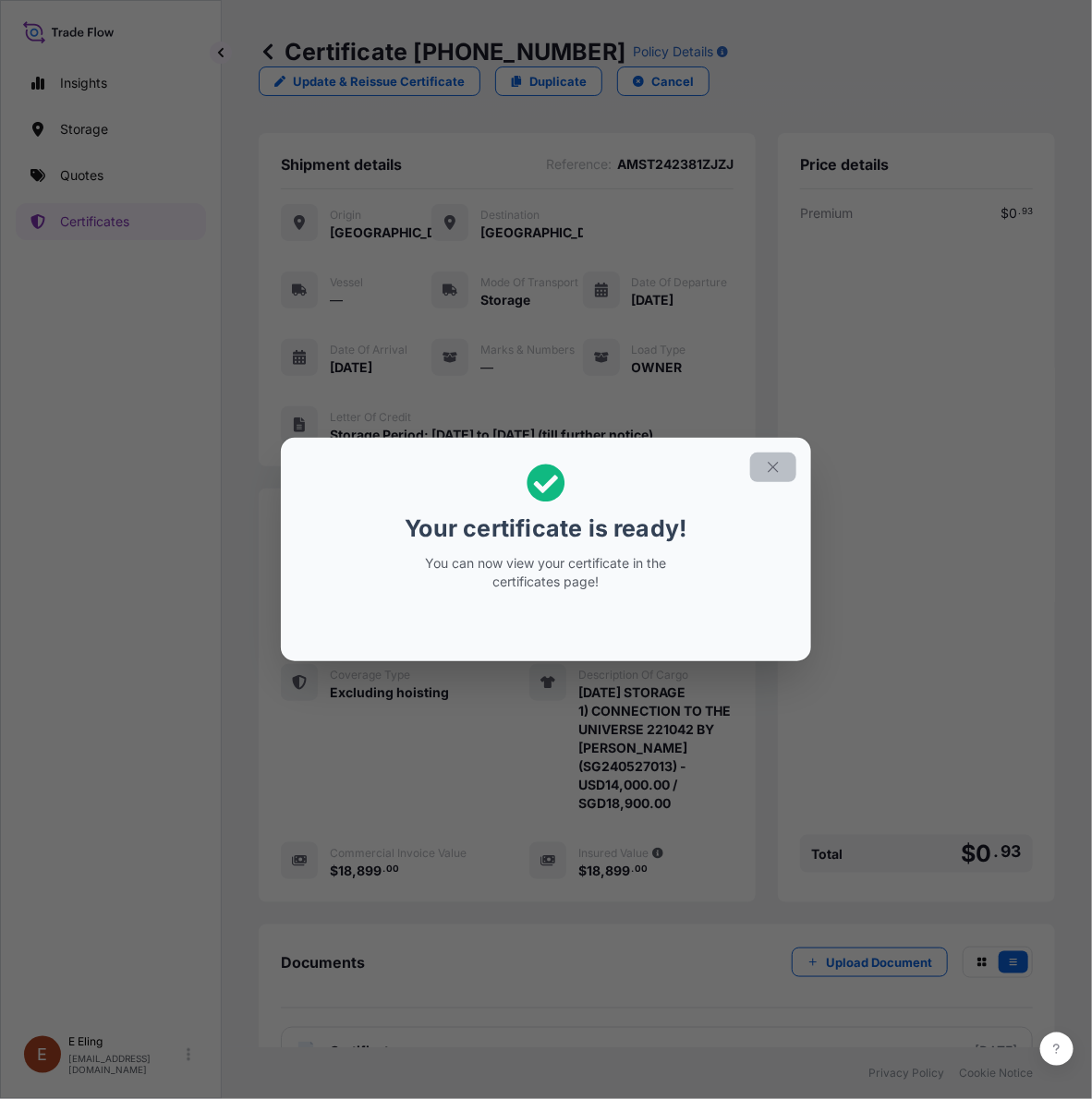
click at [774, 455] on button "button" at bounding box center [773, 468] width 46 height 30
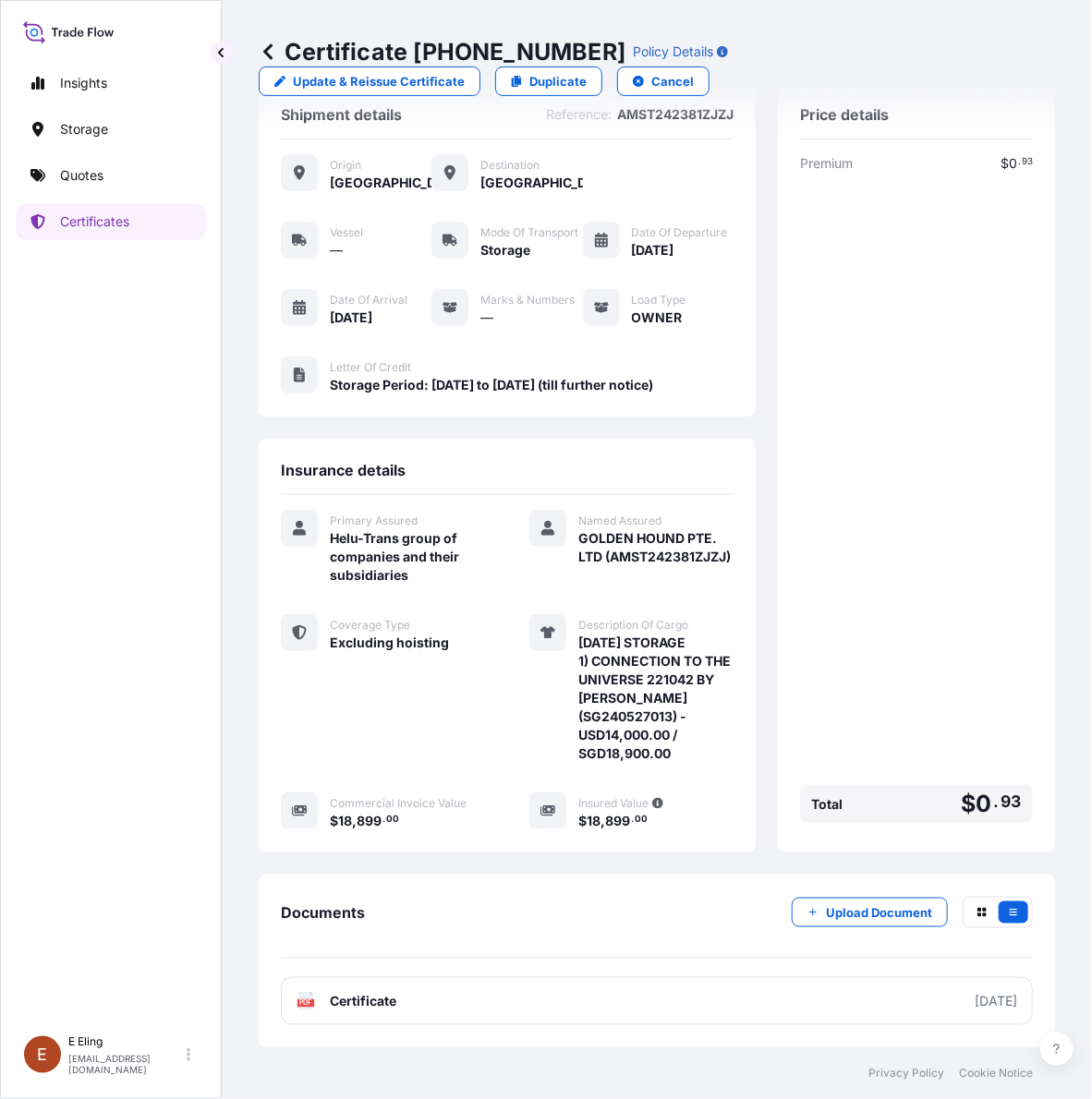
click at [552, 919] on div "Documents Upload Document" at bounding box center [657, 928] width 752 height 62
click at [547, 922] on div "Documents Upload Document" at bounding box center [657, 928] width 752 height 62
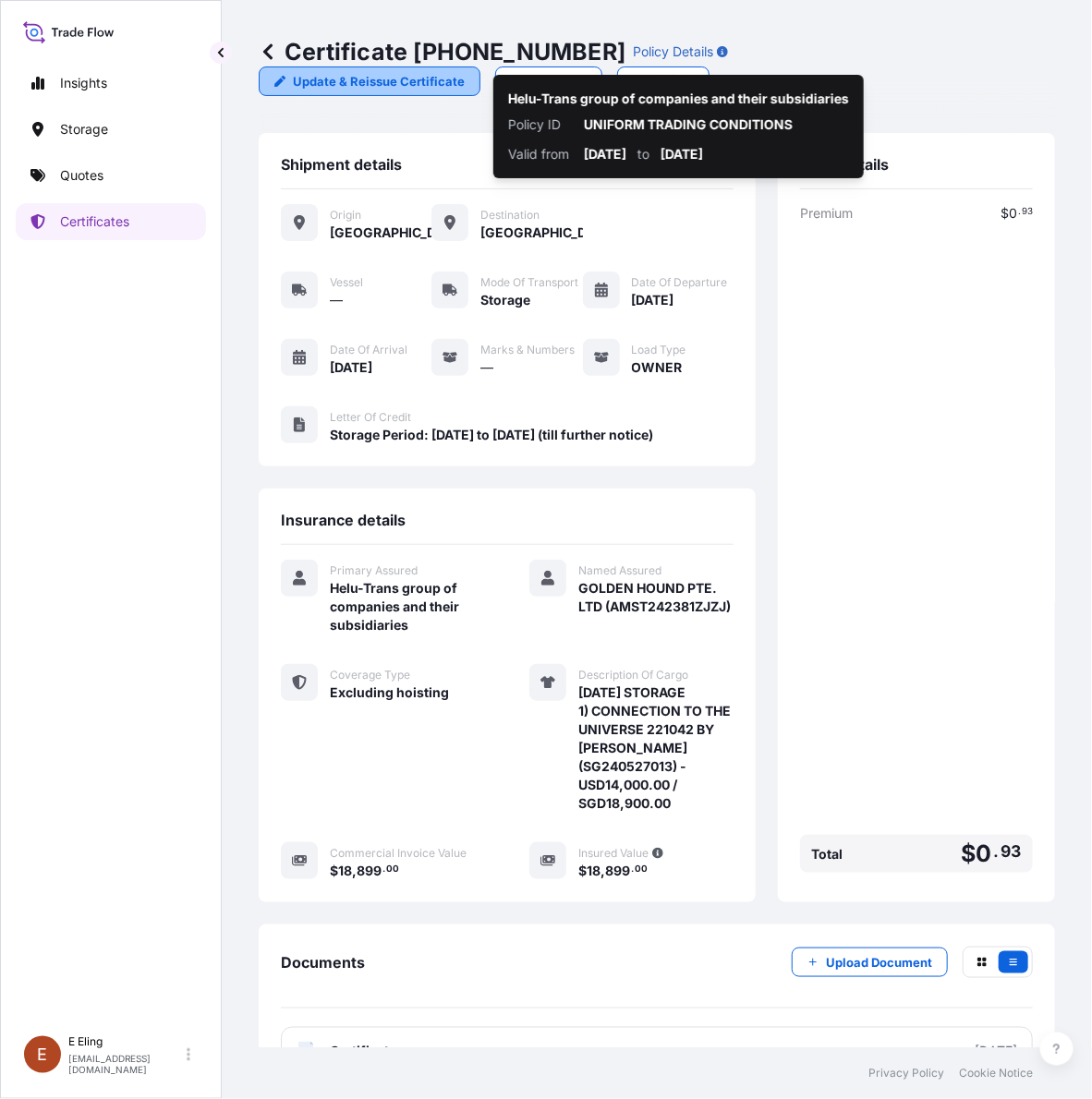
click at [394, 85] on p "Update & Reissue Certificate" at bounding box center [379, 81] width 172 height 19
select select "STORAGE"
select select "31504"
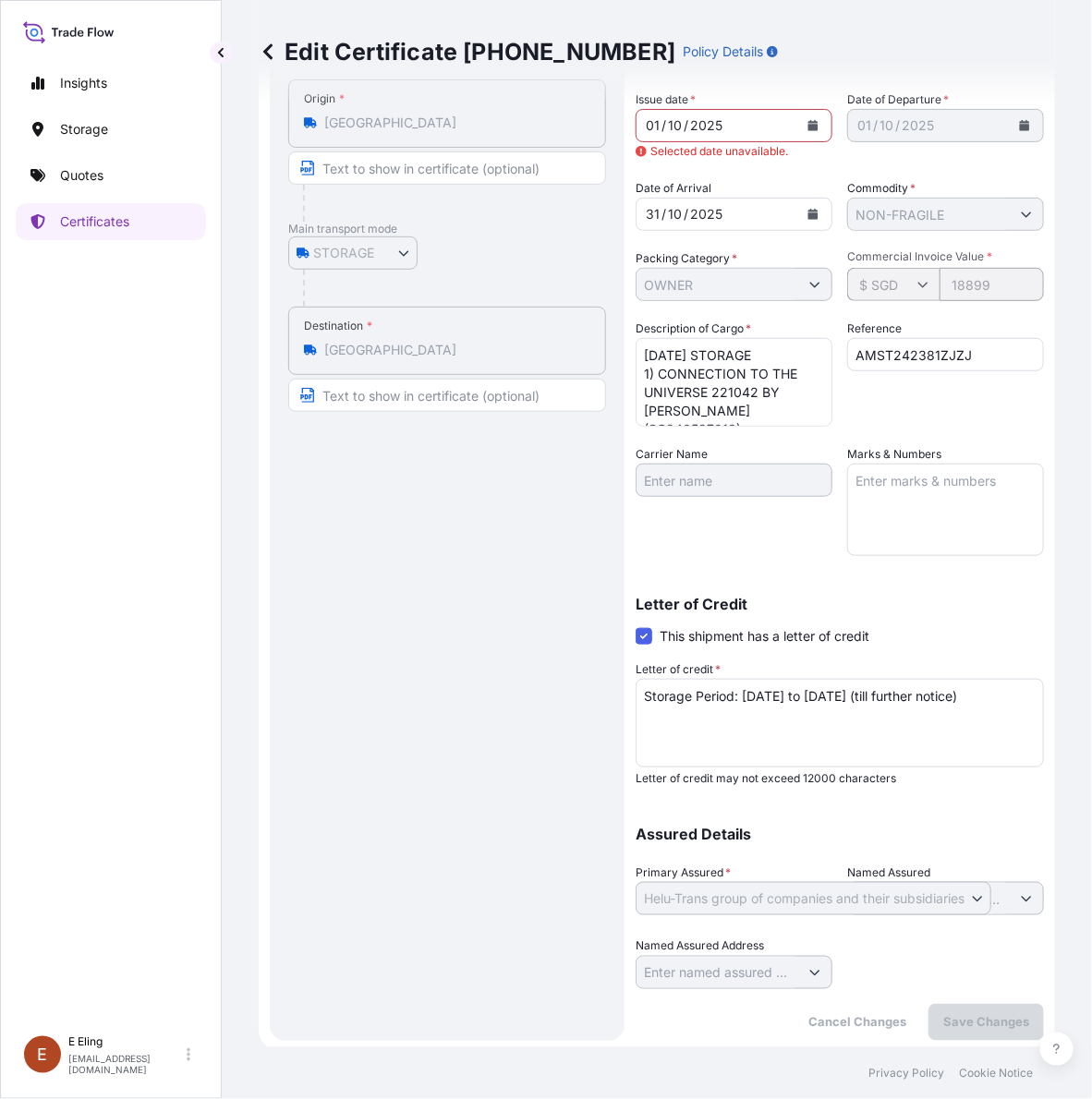
scroll to position [159, 0]
click at [280, 49] on p "Edit Certificate 31504-1648-1" at bounding box center [466, 52] width 416 height 30
click at [269, 49] on icon at bounding box center [267, 52] width 19 height 19
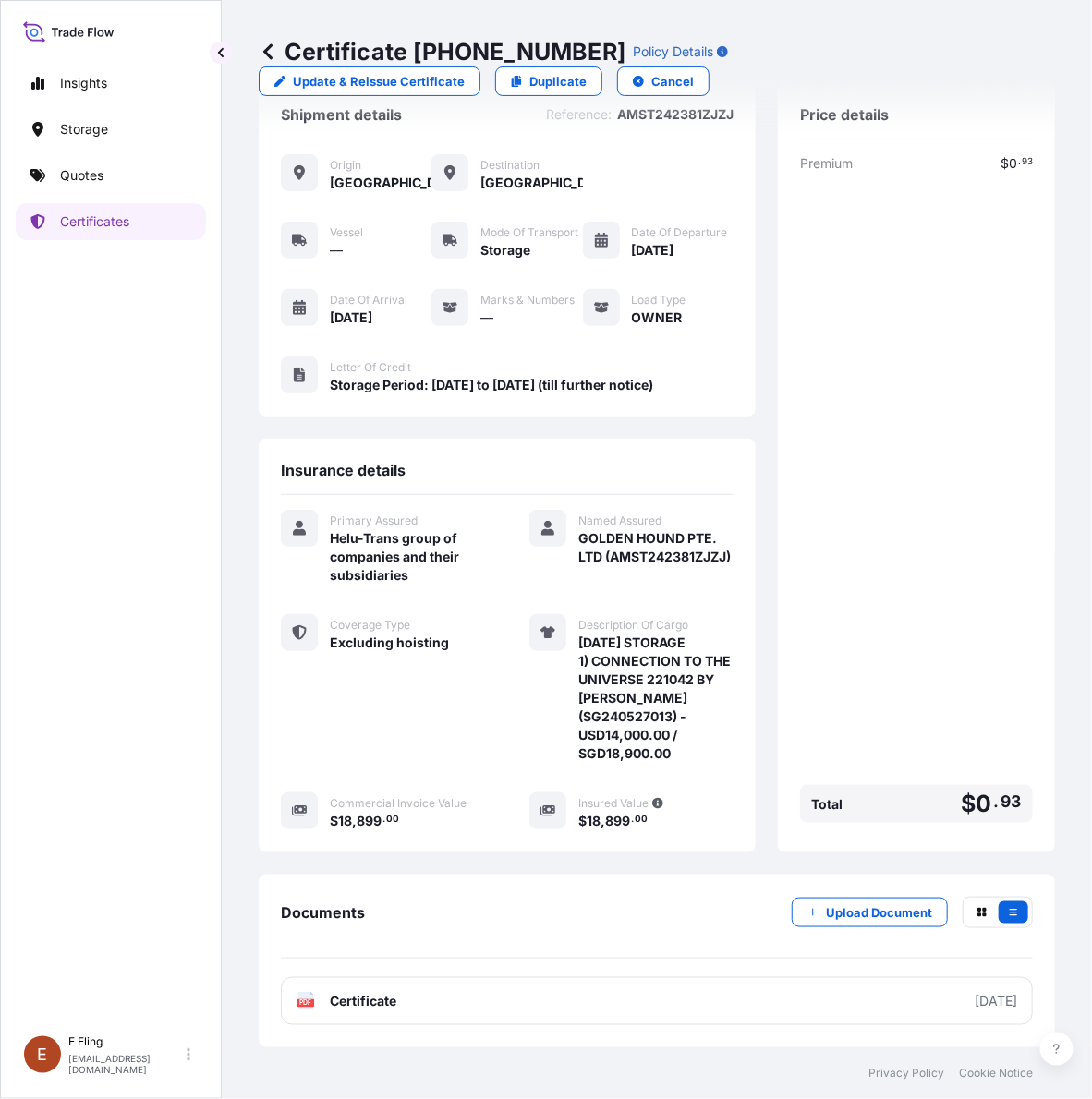
scroll to position [77, 0]
click at [656, 81] on p "Cancel" at bounding box center [673, 81] width 43 height 19
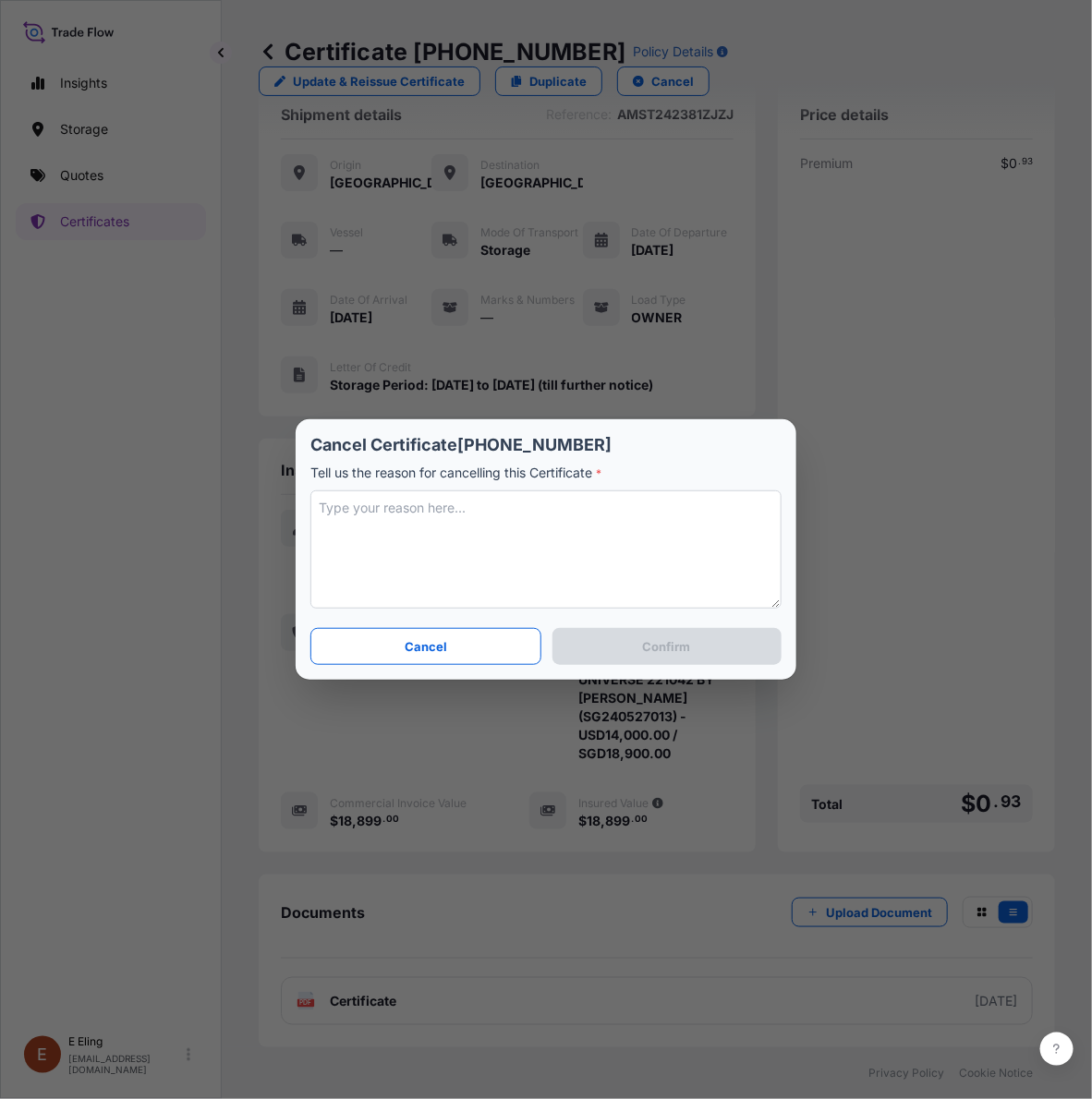
click at [534, 508] on textarea at bounding box center [546, 550] width 471 height 118
type textarea "C"
click at [477, 520] on textarea "amount should be" at bounding box center [546, 550] width 471 height 118
paste textarea "SGD 18,900.00"
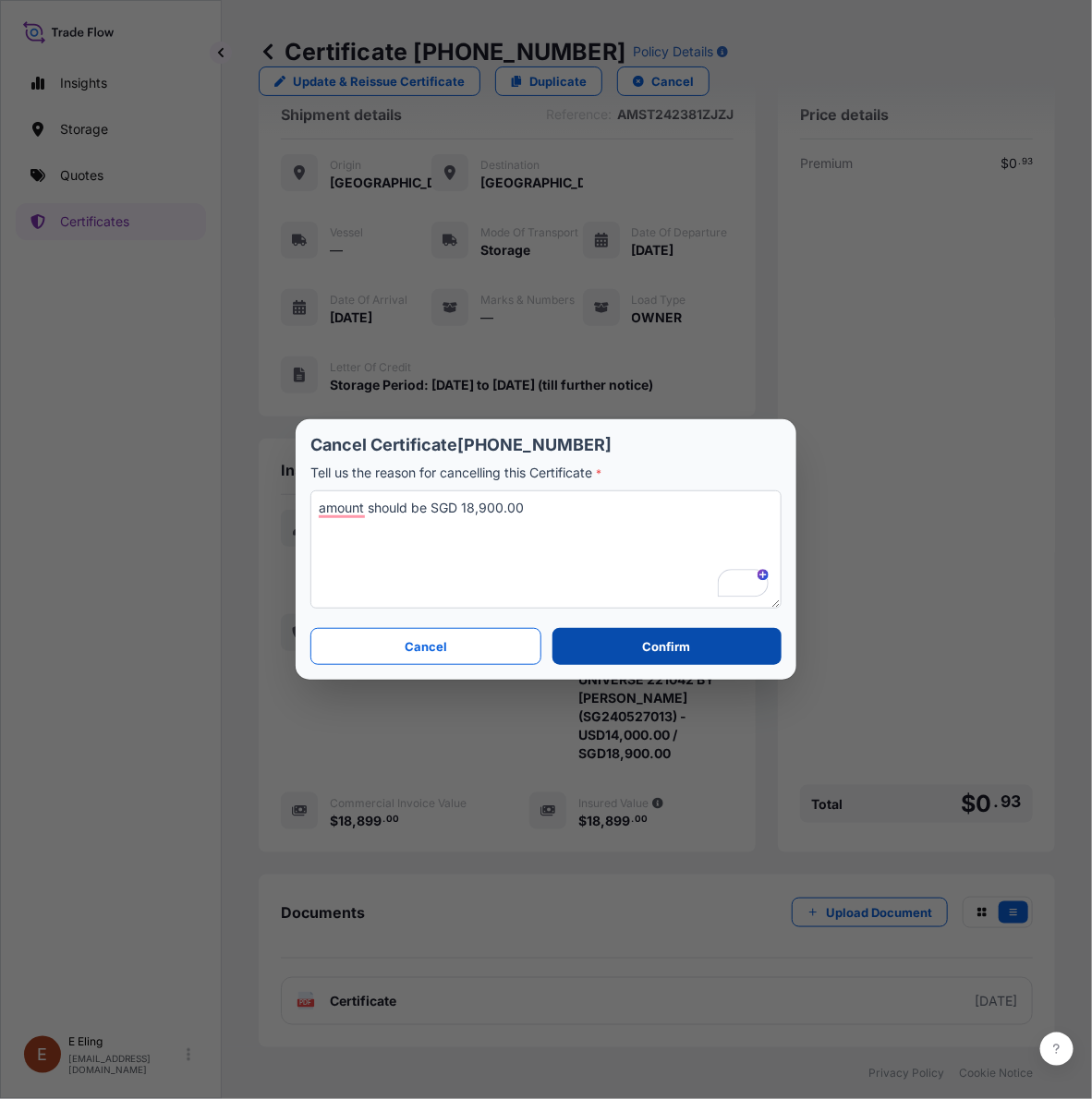
type textarea "amount should be SGD 18,900.00"
click at [580, 648] on button "Confirm" at bounding box center [667, 646] width 230 height 37
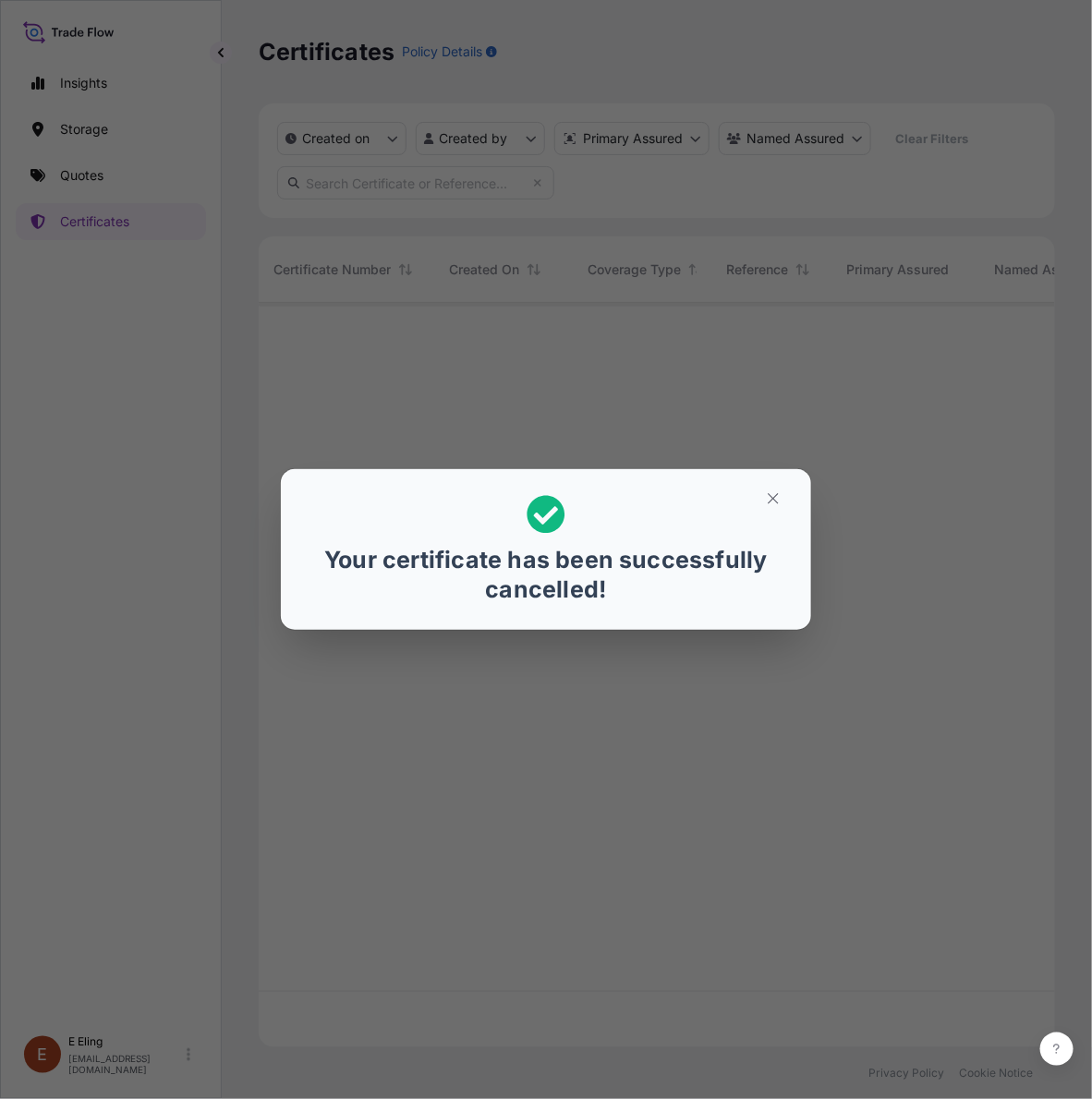
scroll to position [737, 779]
click at [770, 502] on icon "button" at bounding box center [773, 499] width 10 height 10
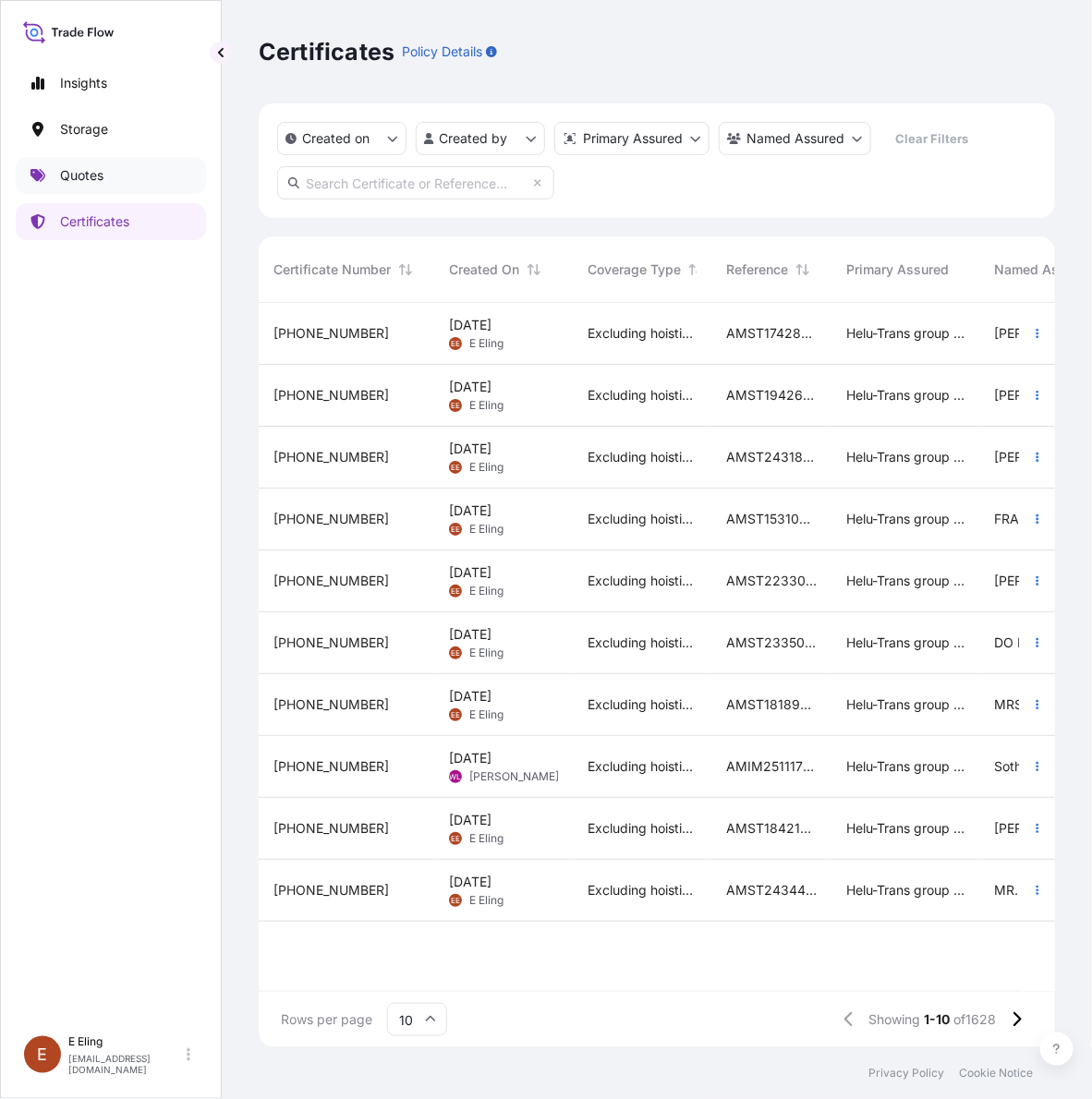
click at [130, 180] on link "Quotes" at bounding box center [111, 175] width 191 height 37
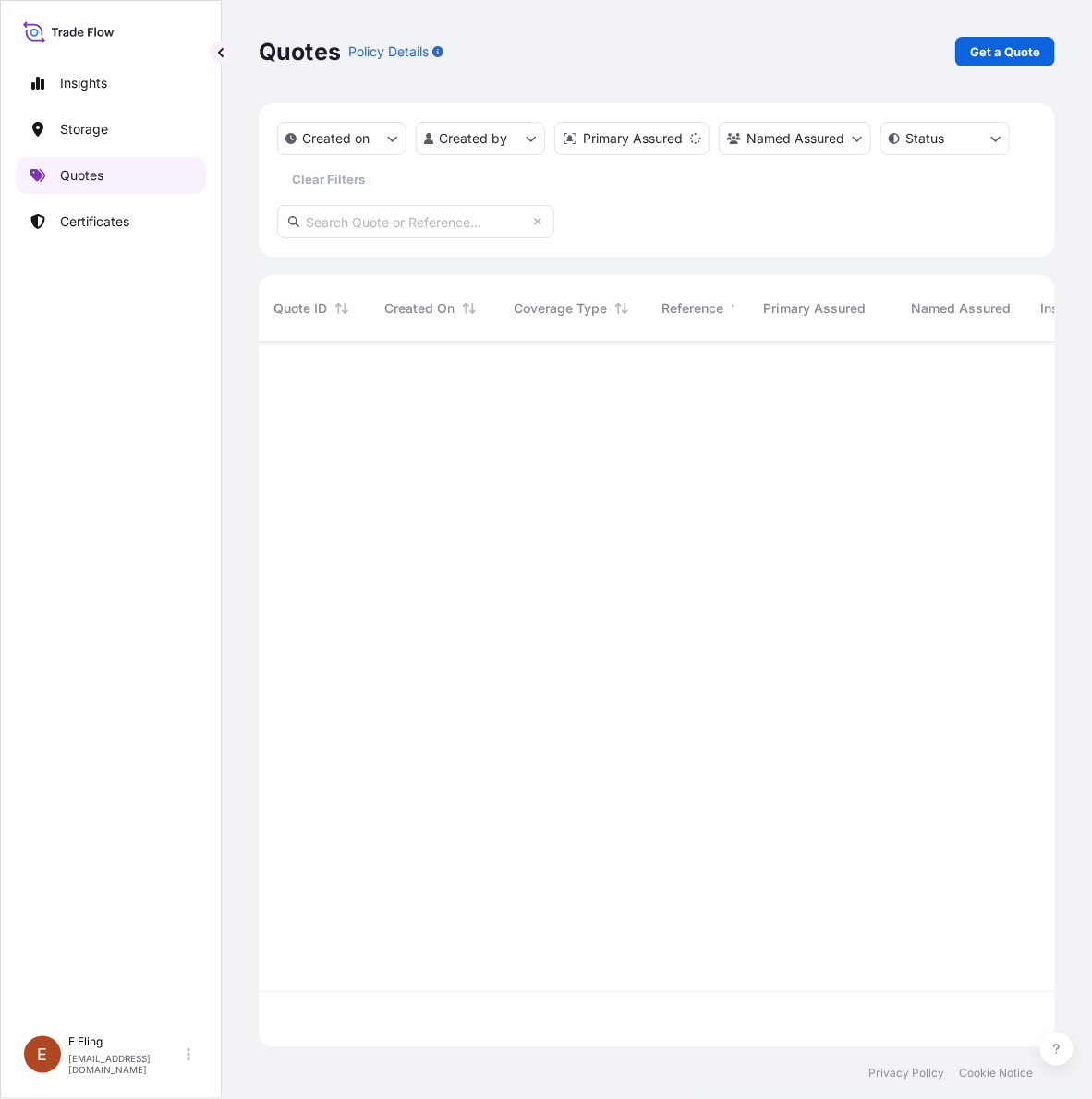
scroll to position [699, 779]
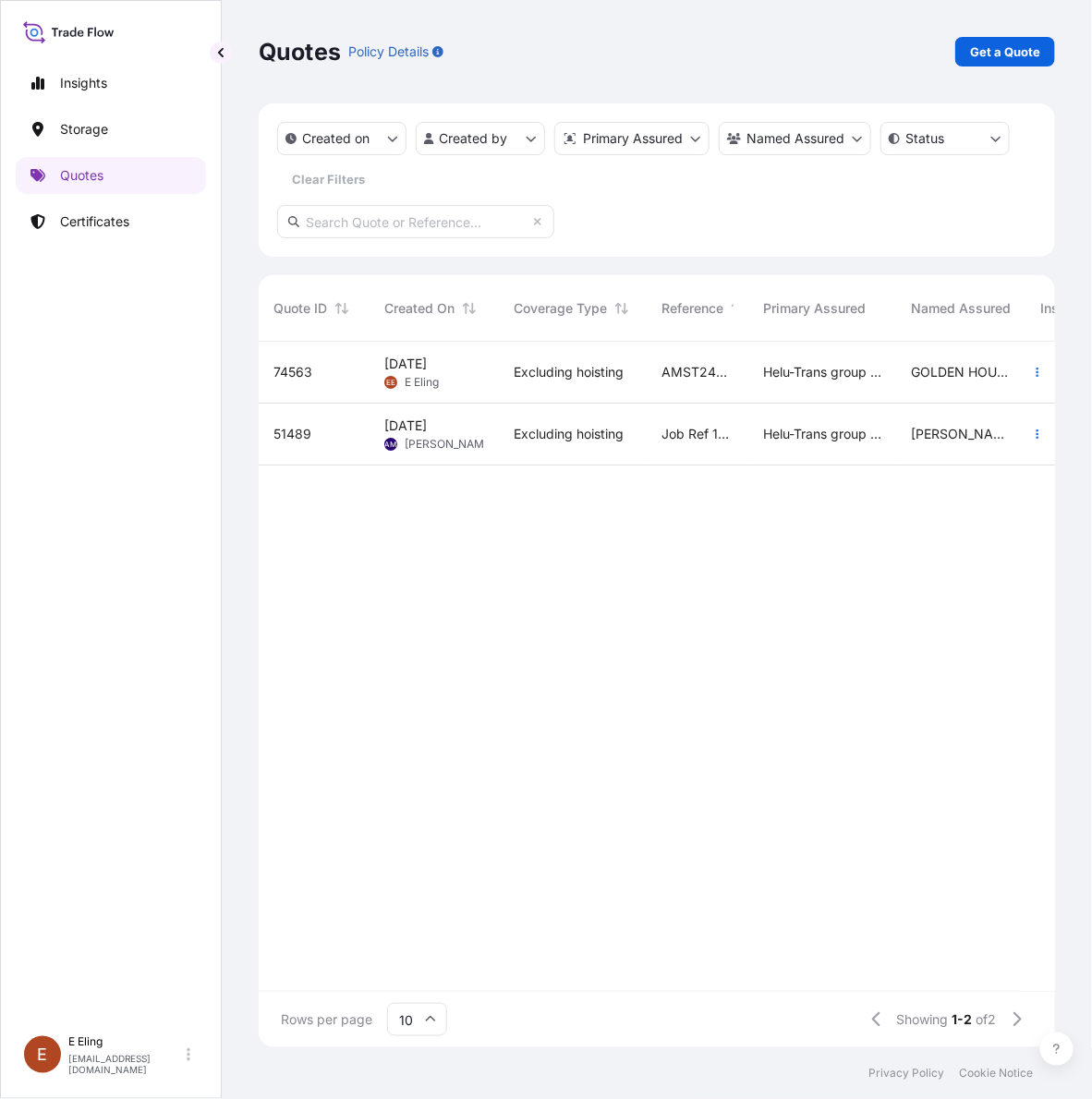
click at [656, 371] on div "AMST242381ZJZJ" at bounding box center [698, 373] width 101 height 62
select select "STORAGE"
select select "Storage"
select select "Singapore"
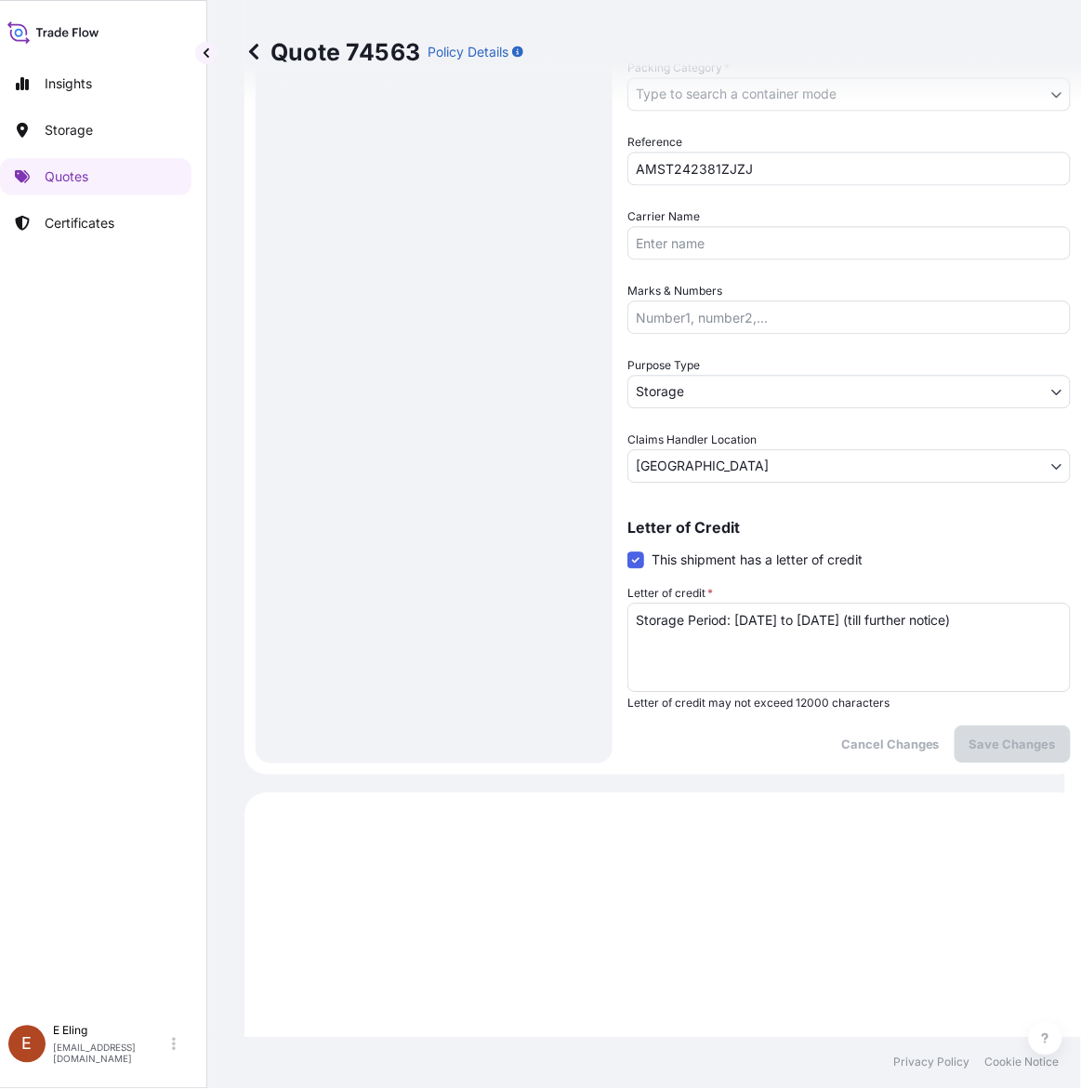
scroll to position [77, 0]
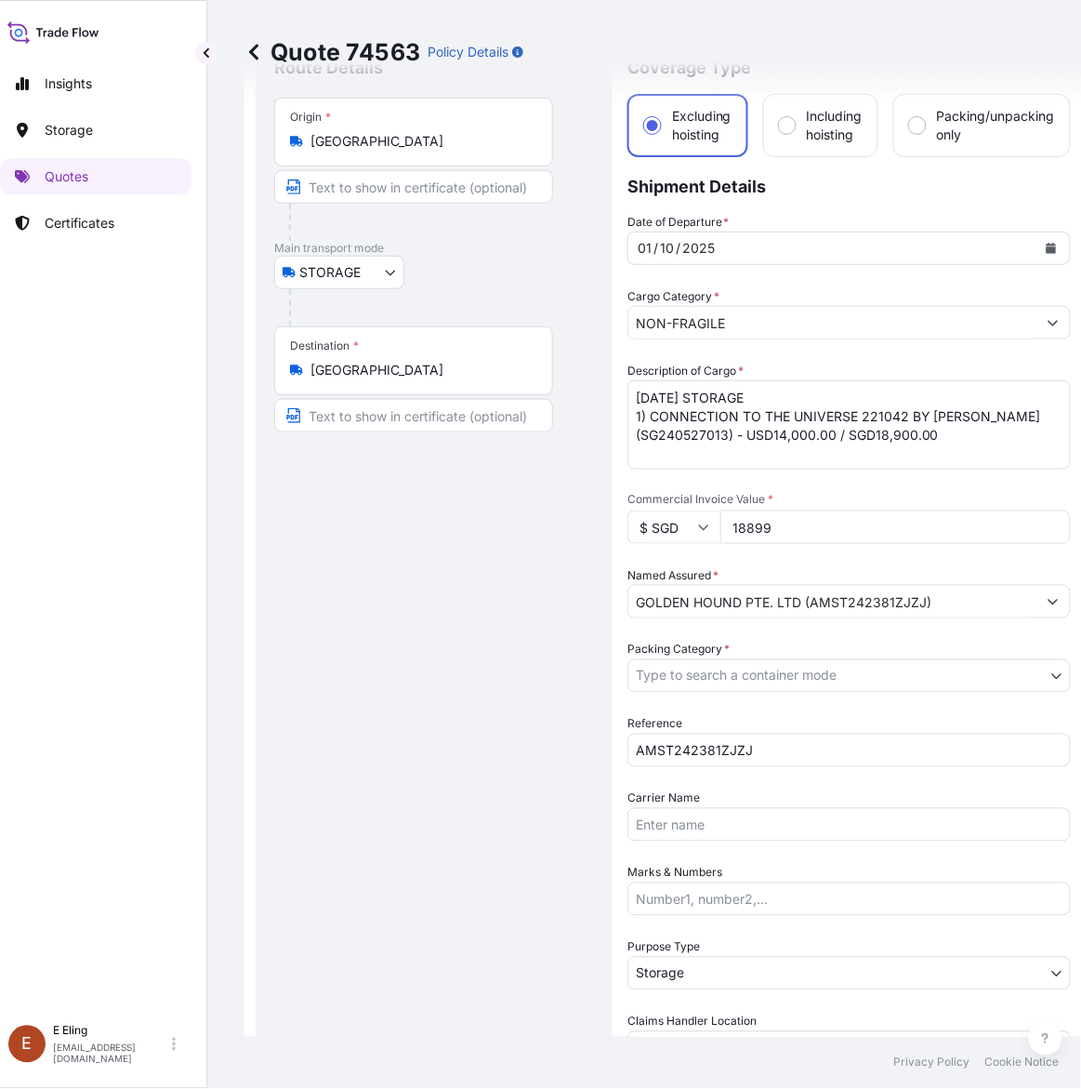
drag, startPoint x: 749, startPoint y: 525, endPoint x: 830, endPoint y: 522, distance: 81.0
click at [830, 522] on input "18899" at bounding box center [896, 526] width 351 height 33
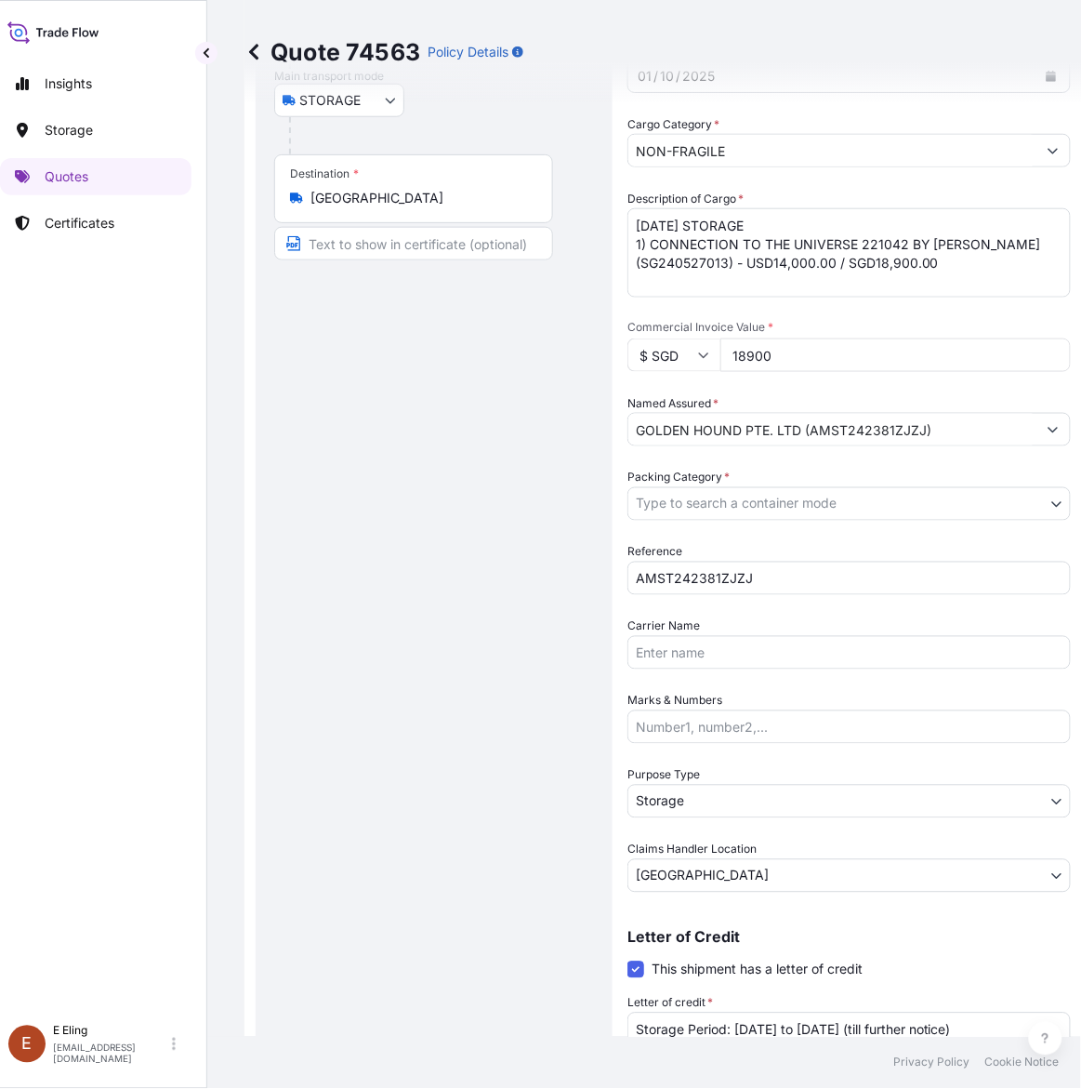
scroll to position [542, 0]
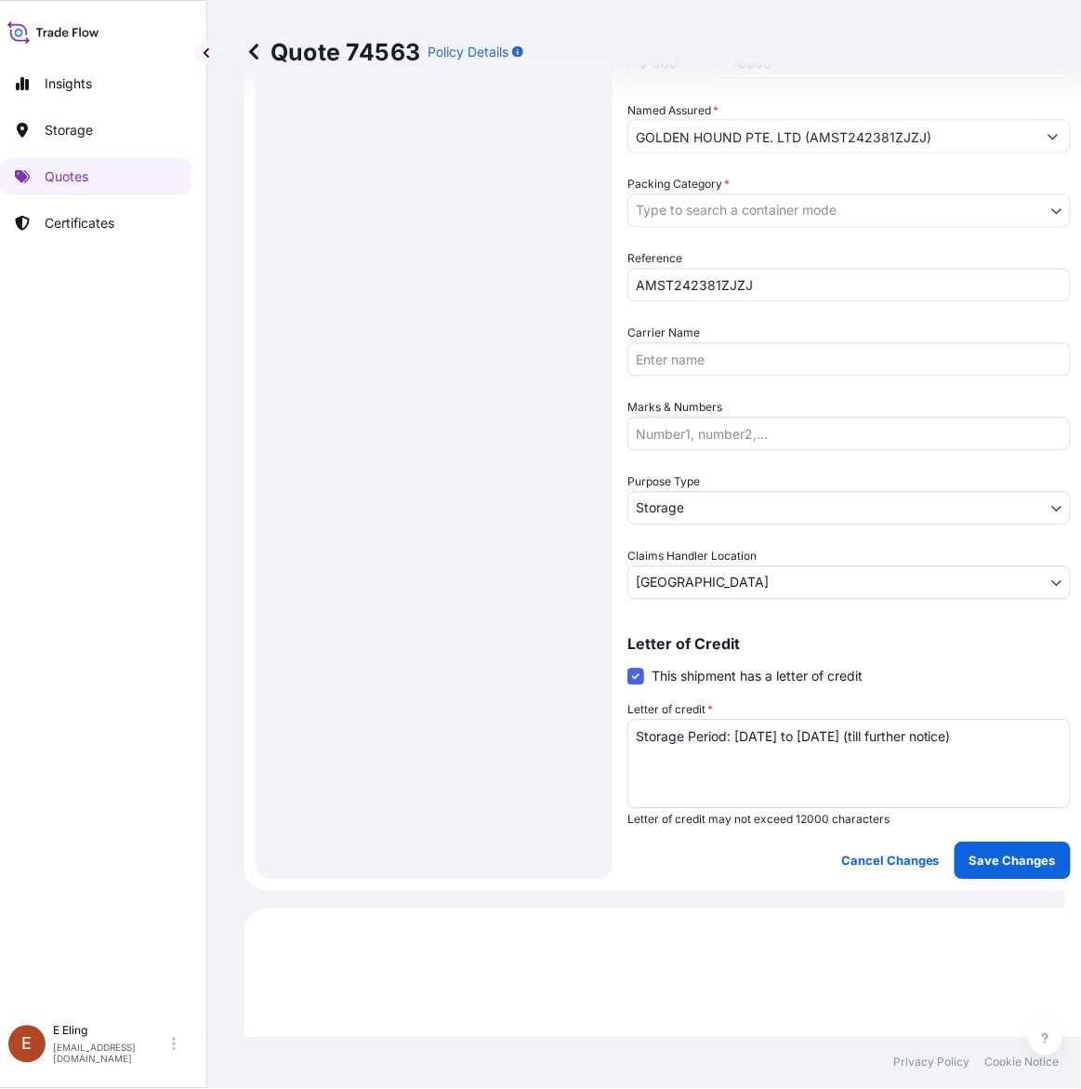
type input "18900"
click at [844, 735] on textarea "Storage Period: 01 Oct 2025 to 31 Oct 2025 (till further notice)" at bounding box center [850, 764] width 444 height 89
click at [987, 854] on p "Save Changes" at bounding box center [1013, 861] width 86 height 19
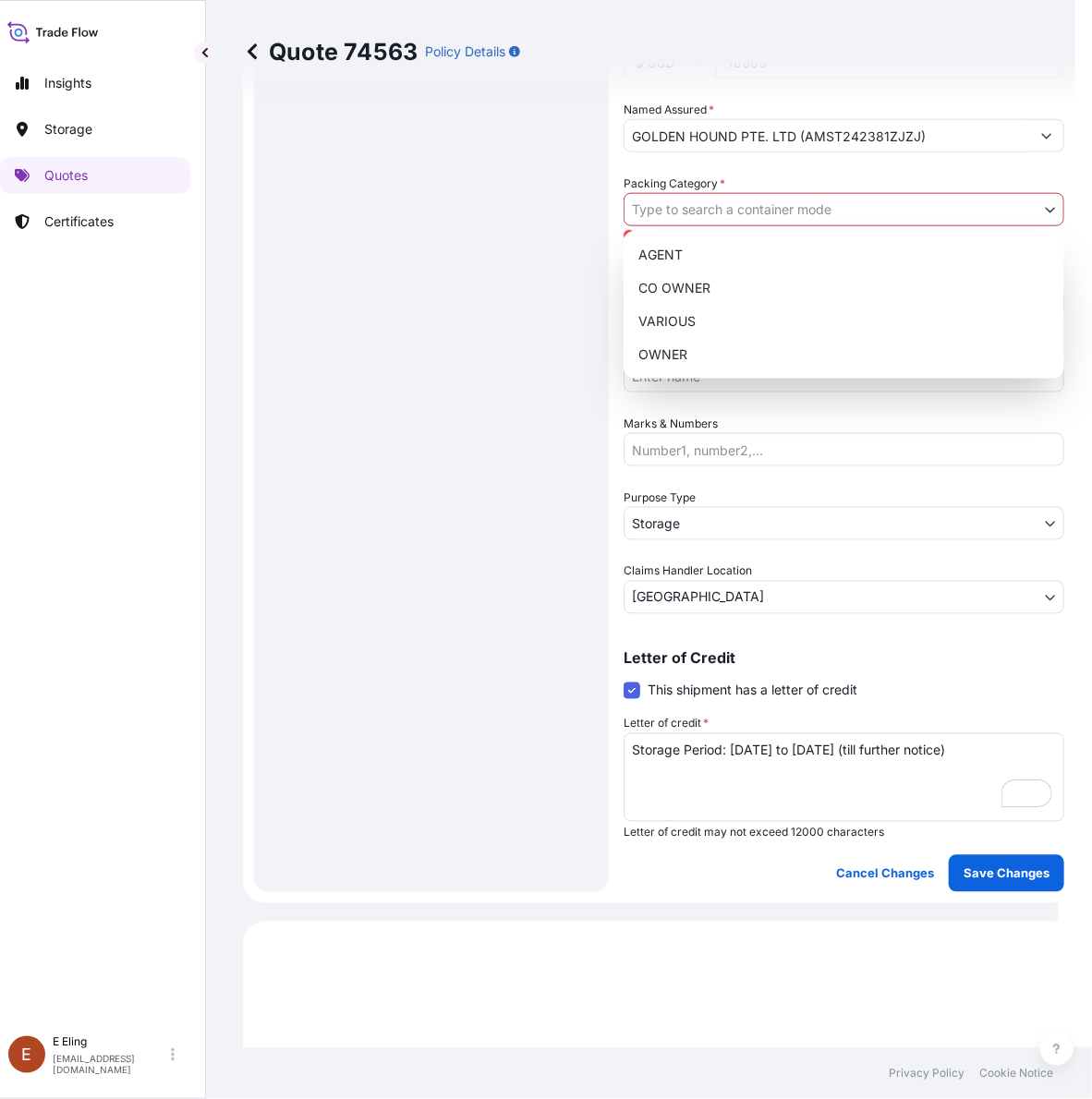
click at [767, 202] on body "Insights Storage Quotes Certificates E E Eling eeling@helutrans.com Quote 74563…" at bounding box center [521, 550] width 1074 height 1099
click at [735, 359] on div "OWNER" at bounding box center [844, 354] width 426 height 33
select select "27"
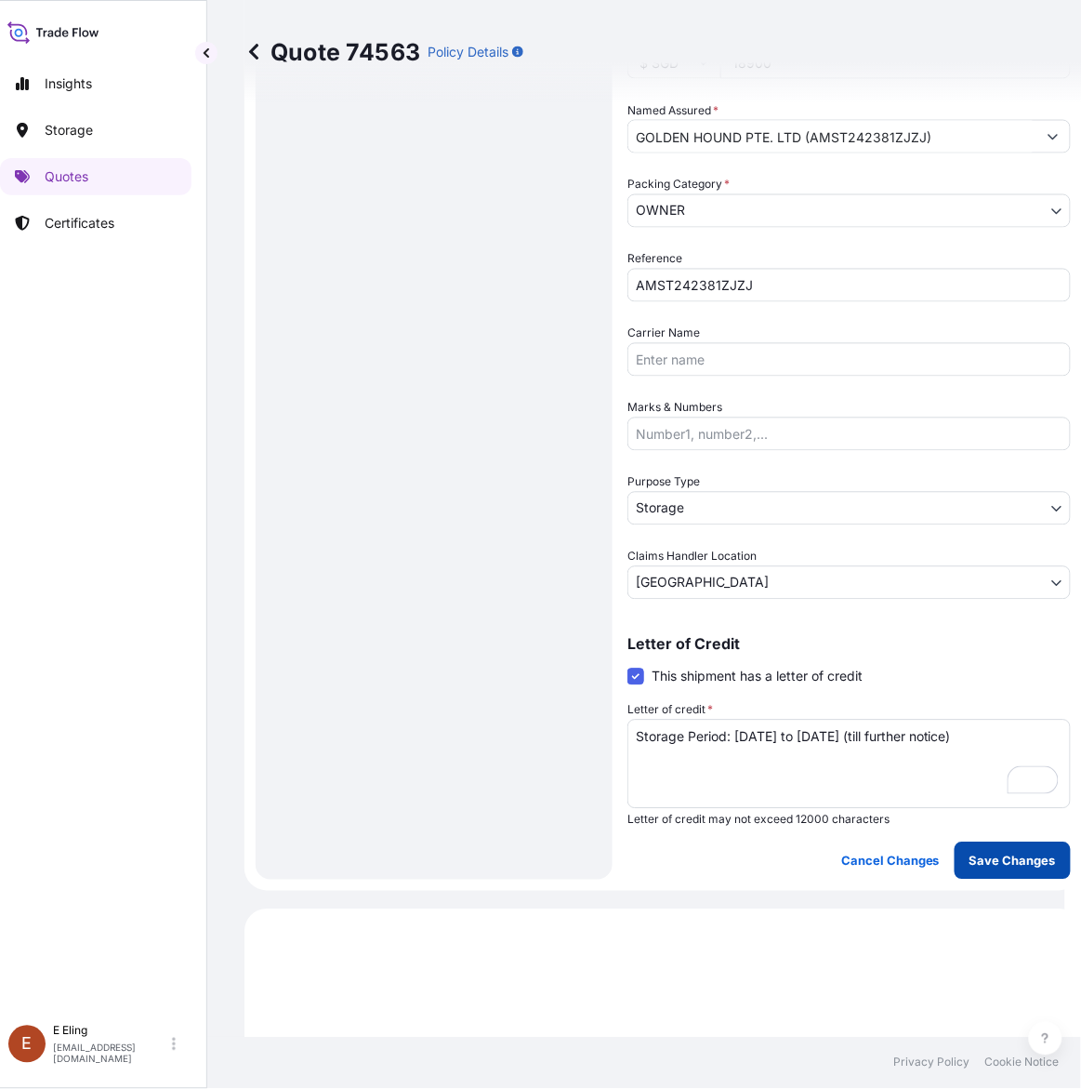
click at [995, 872] on button "Save Changes" at bounding box center [1013, 860] width 116 height 37
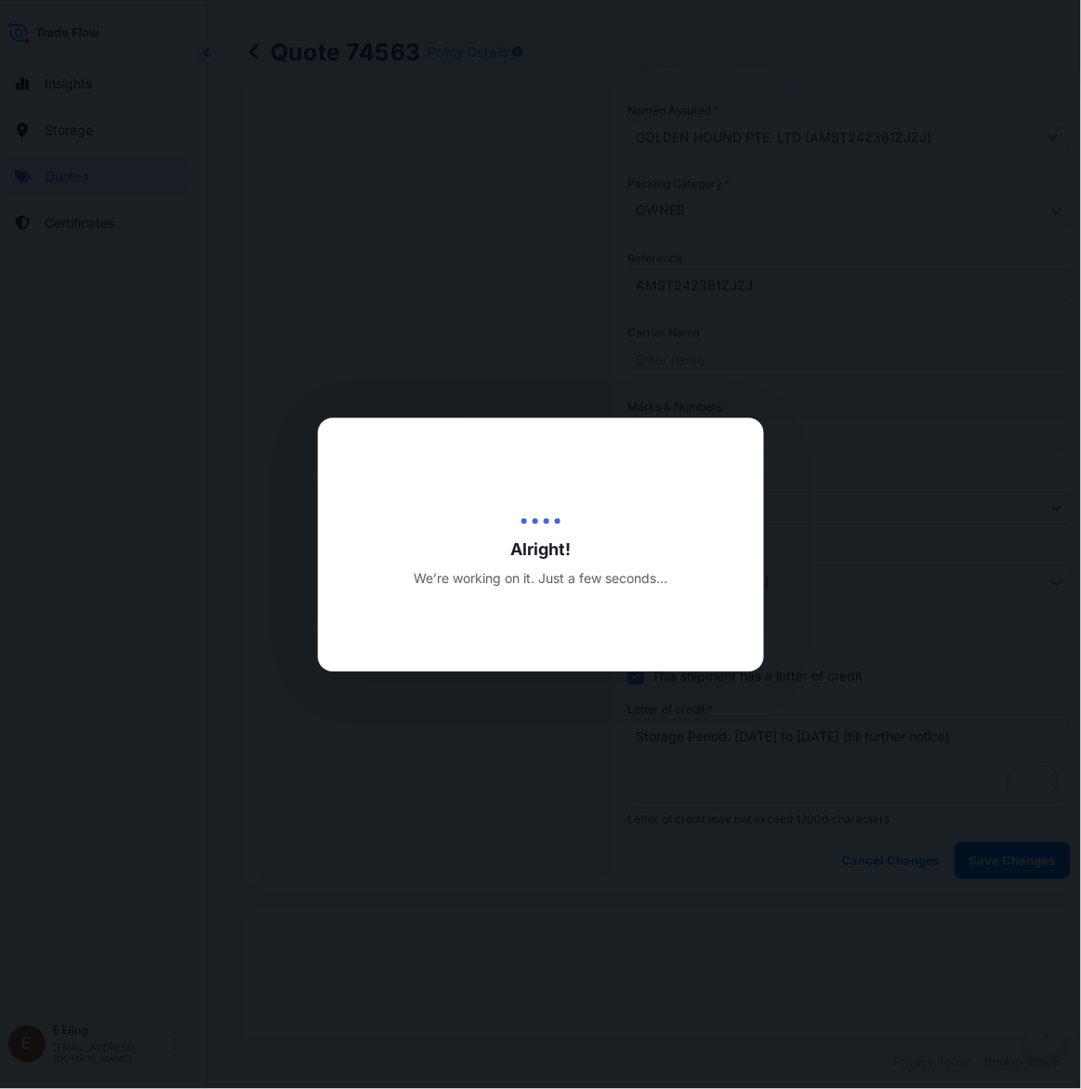
type input "13/10/2025"
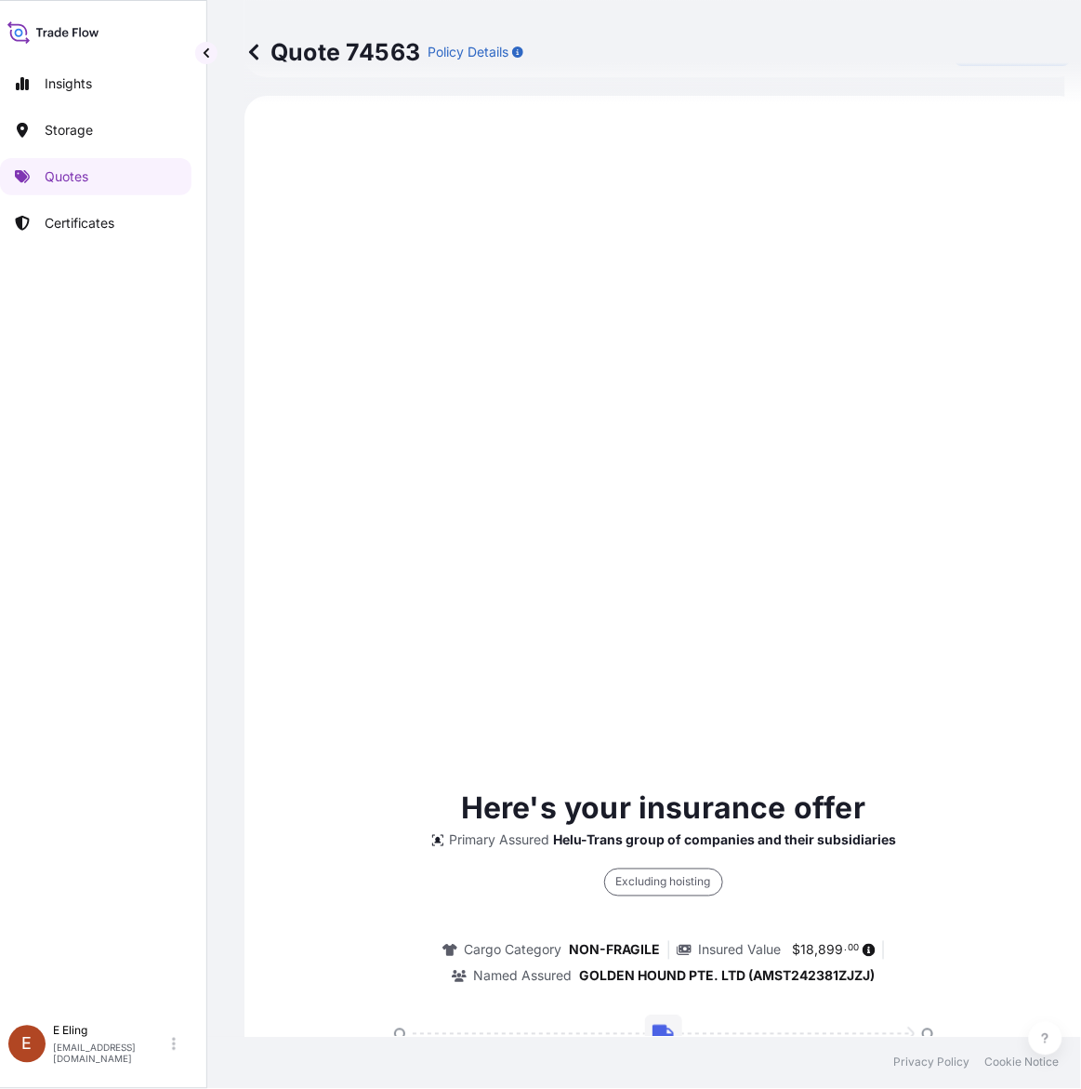
scroll to position [951, 0]
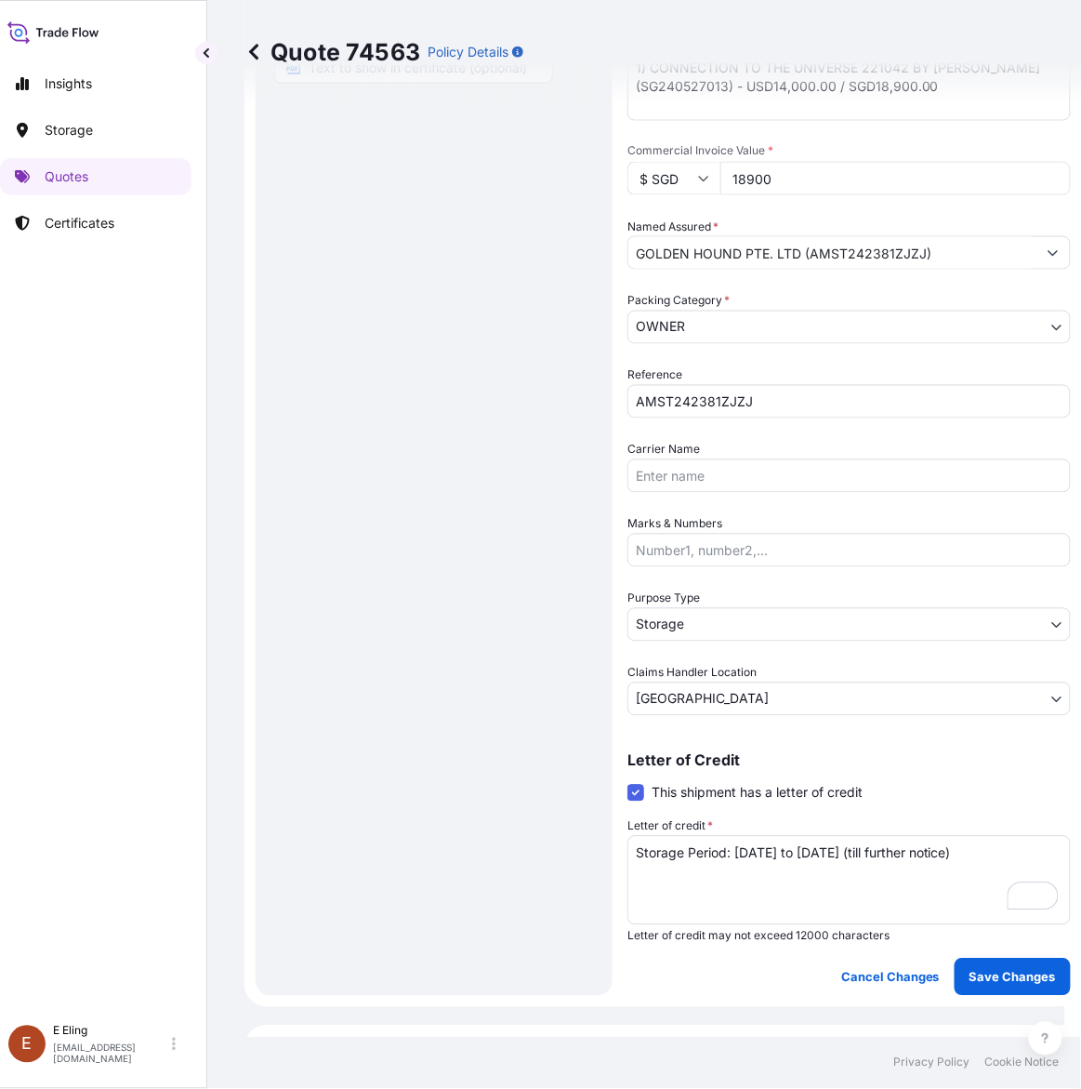
select select "STORAGE"
select select "Storage"
select select "Singapore"
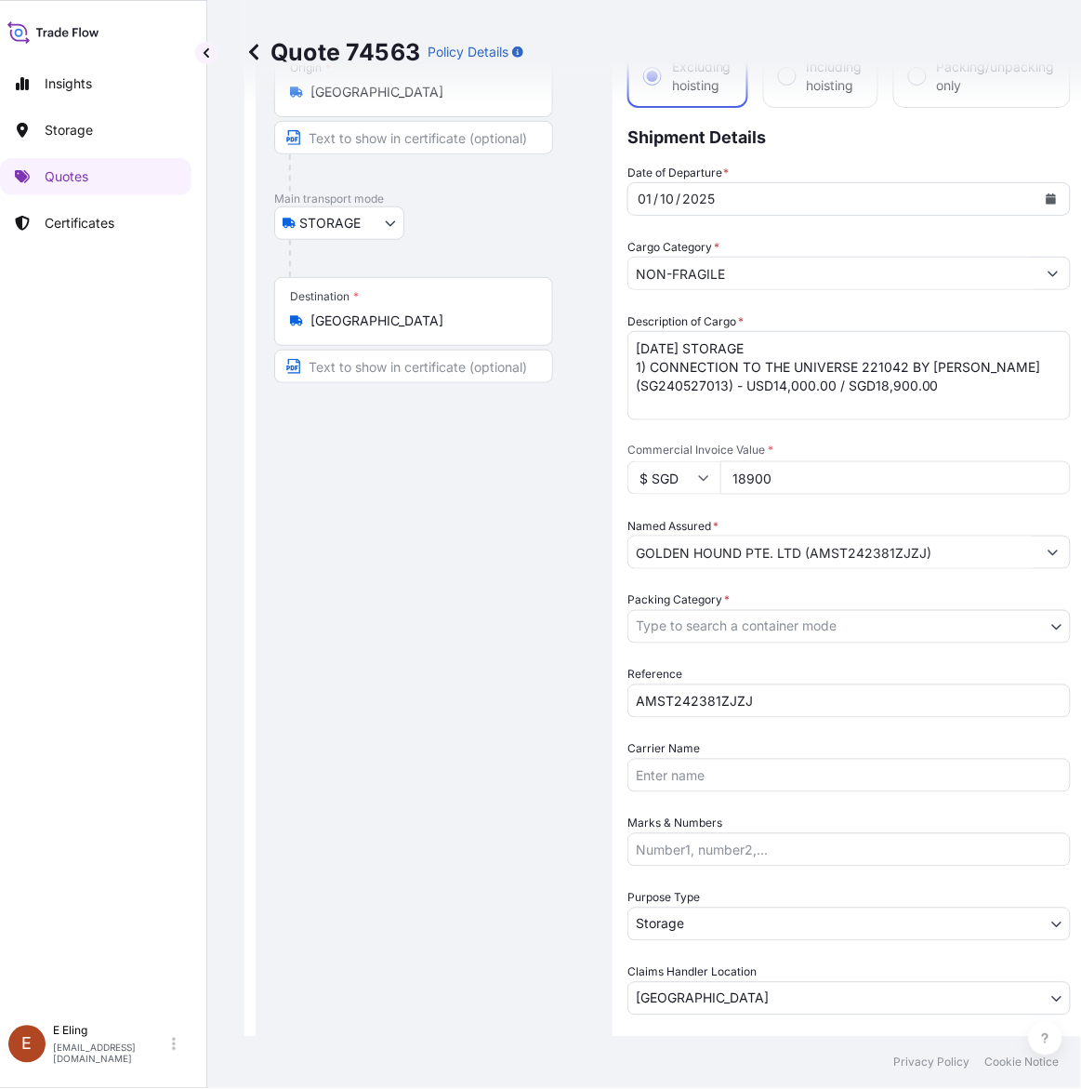
scroll to position [349, 0]
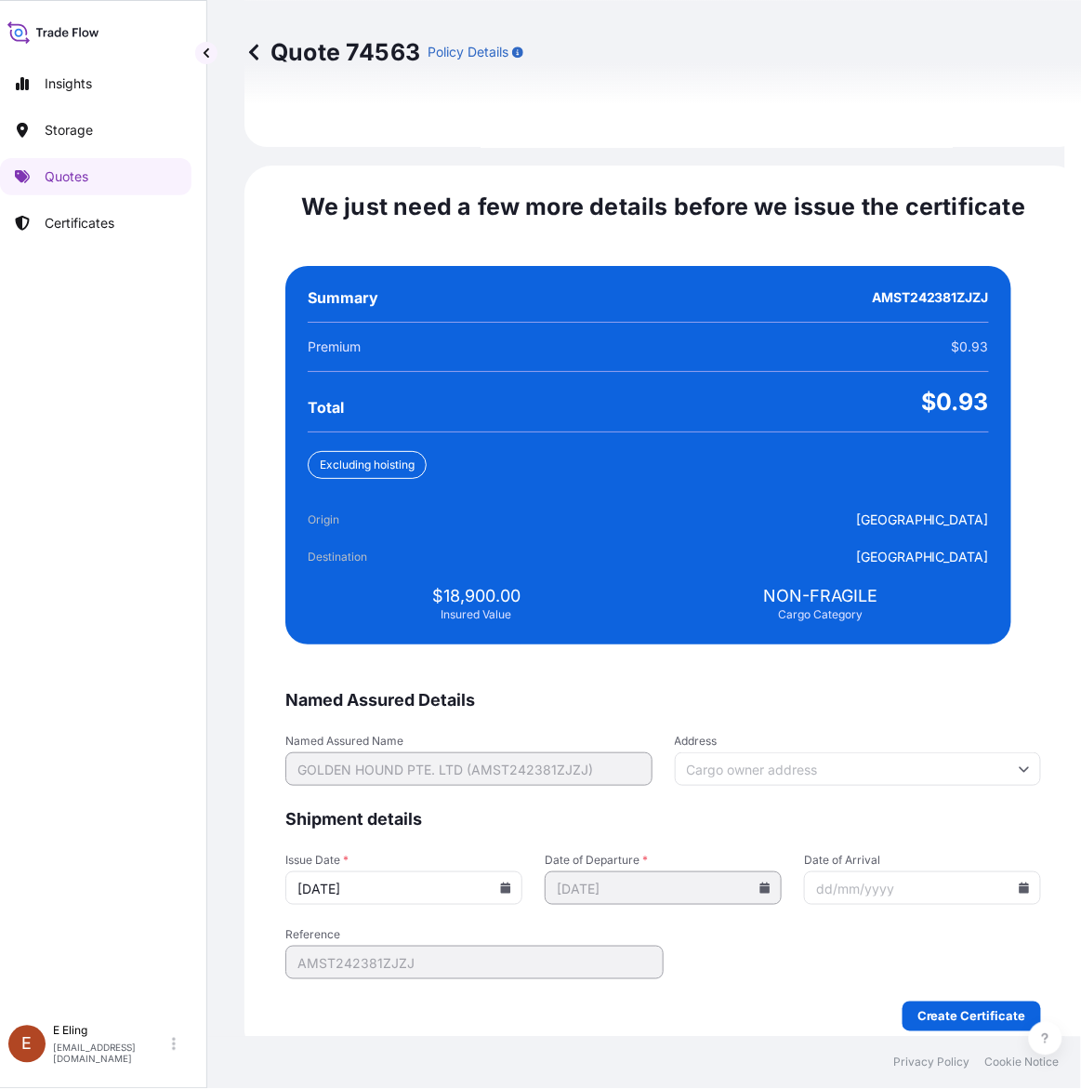
click at [511, 882] on icon at bounding box center [505, 887] width 11 height 11
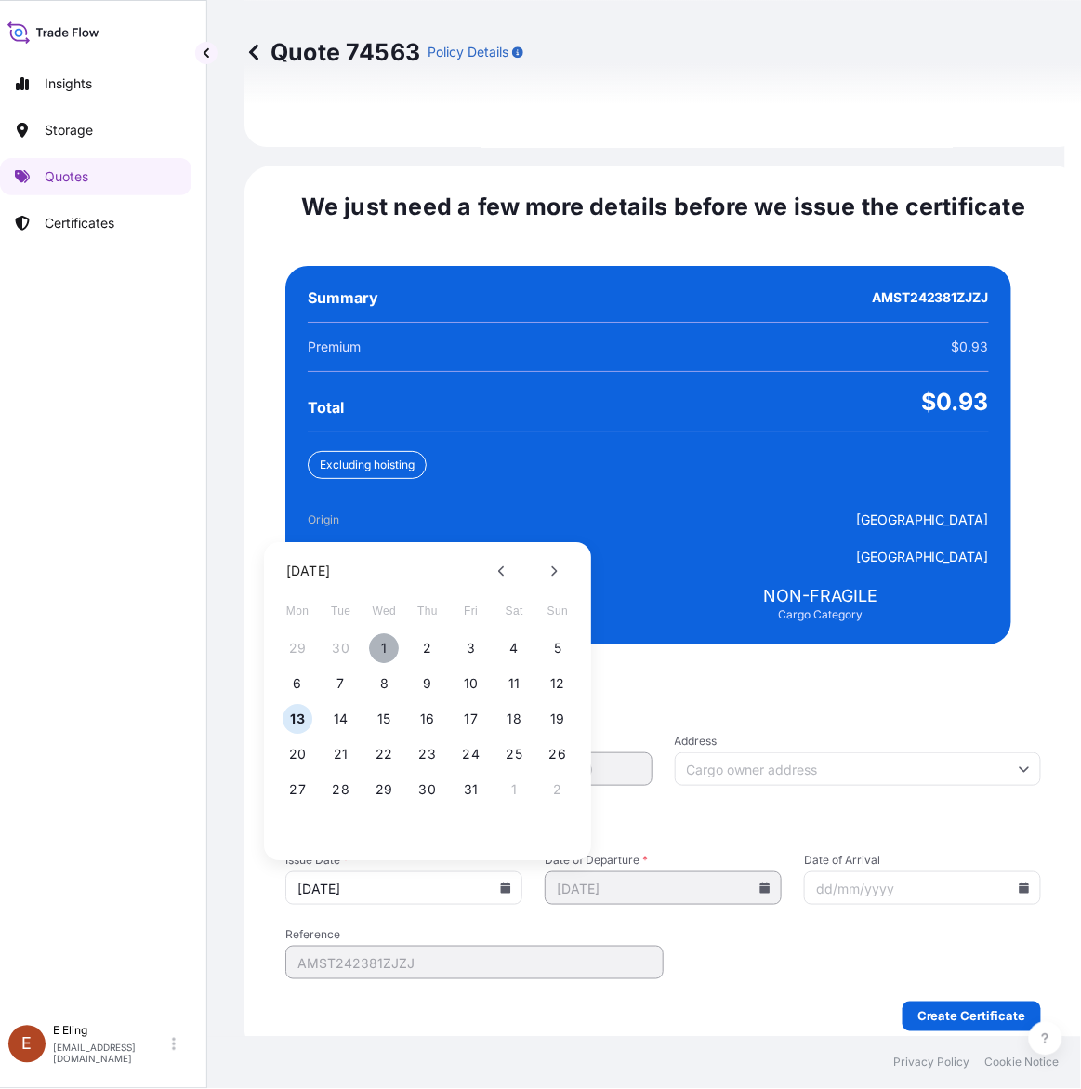
click at [381, 639] on button "1" at bounding box center [385, 649] width 30 height 30
type input "01/10/2025"
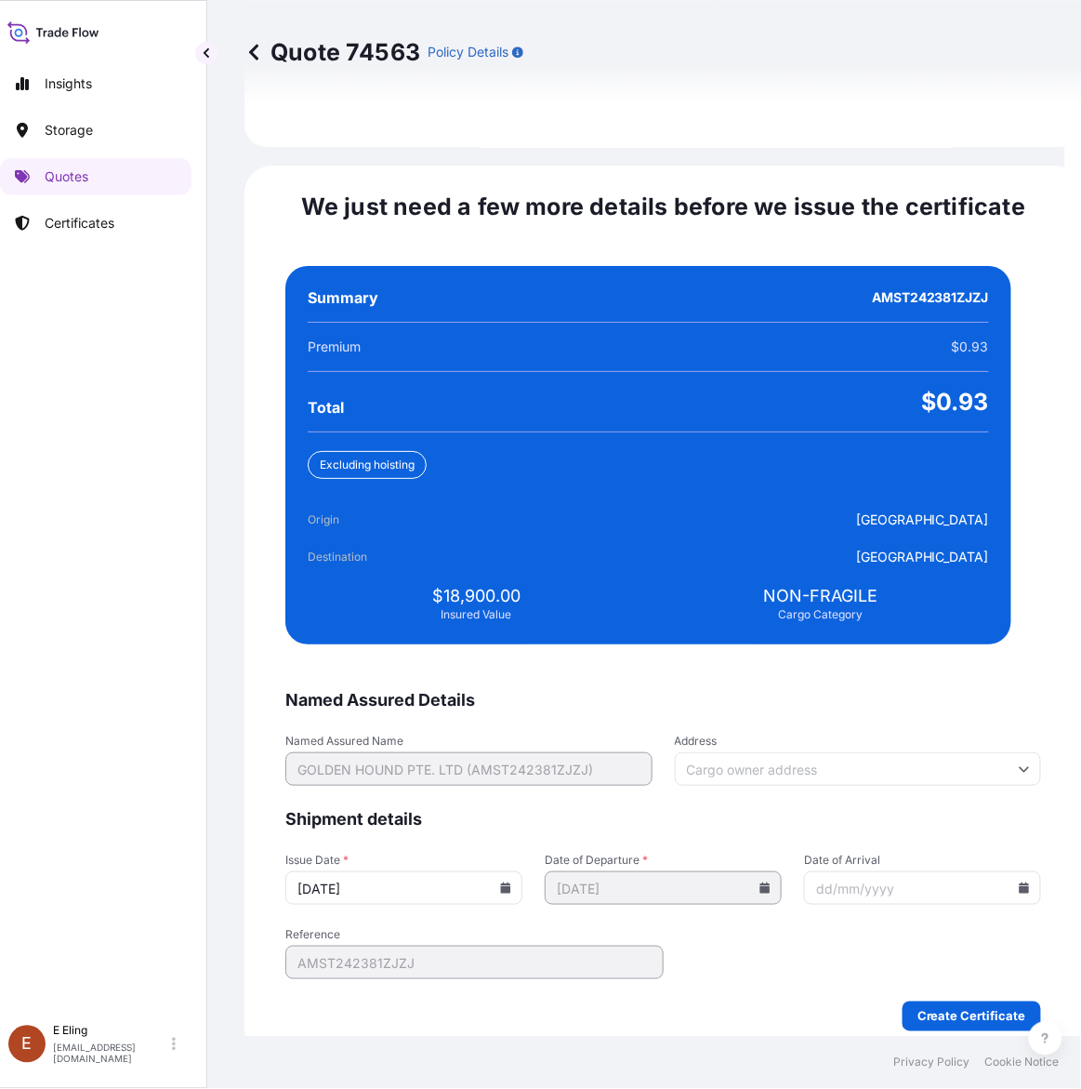
click at [1020, 882] on icon at bounding box center [1025, 887] width 10 height 11
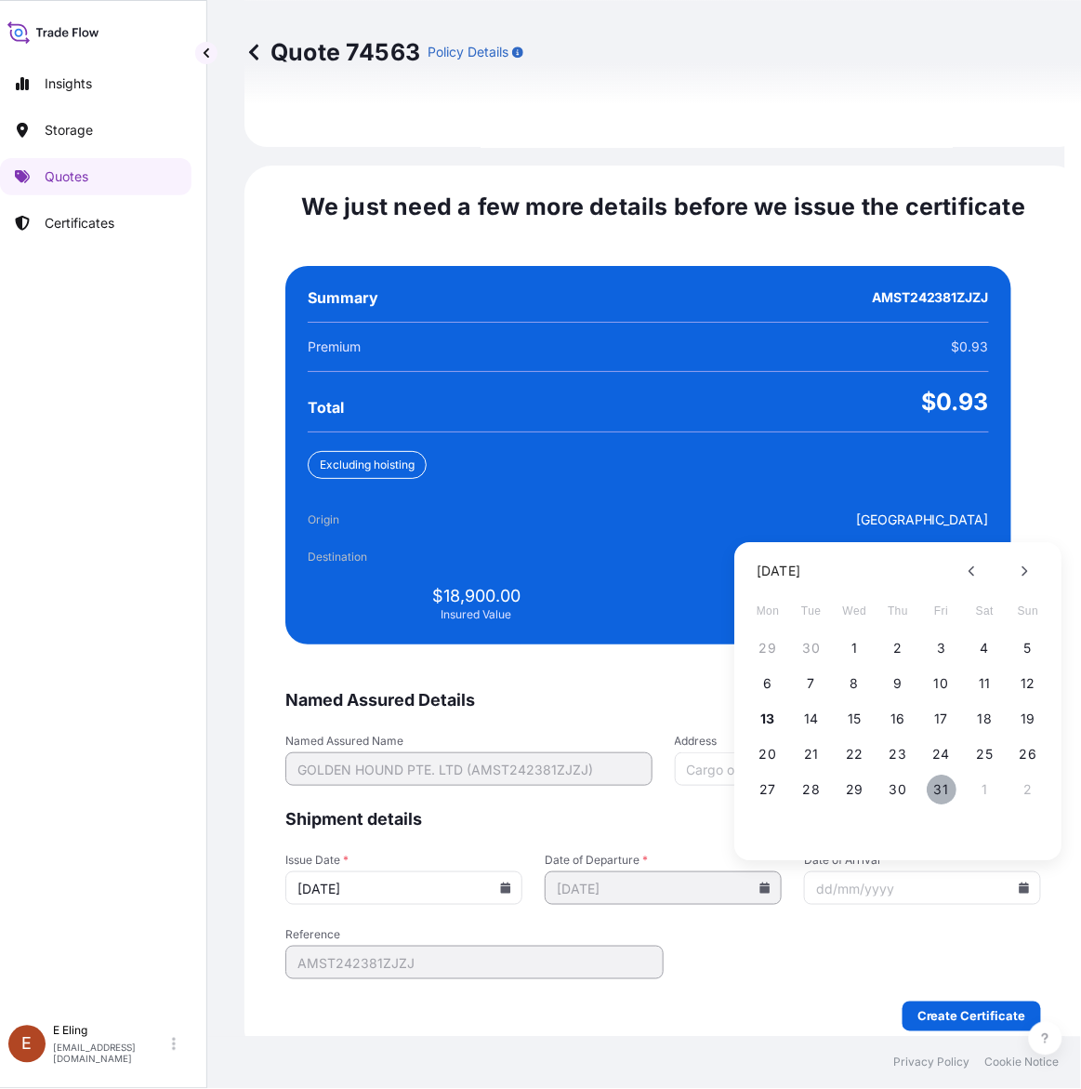
click at [934, 775] on button "31" at bounding box center [942, 790] width 30 height 30
type input "31/10/2025"
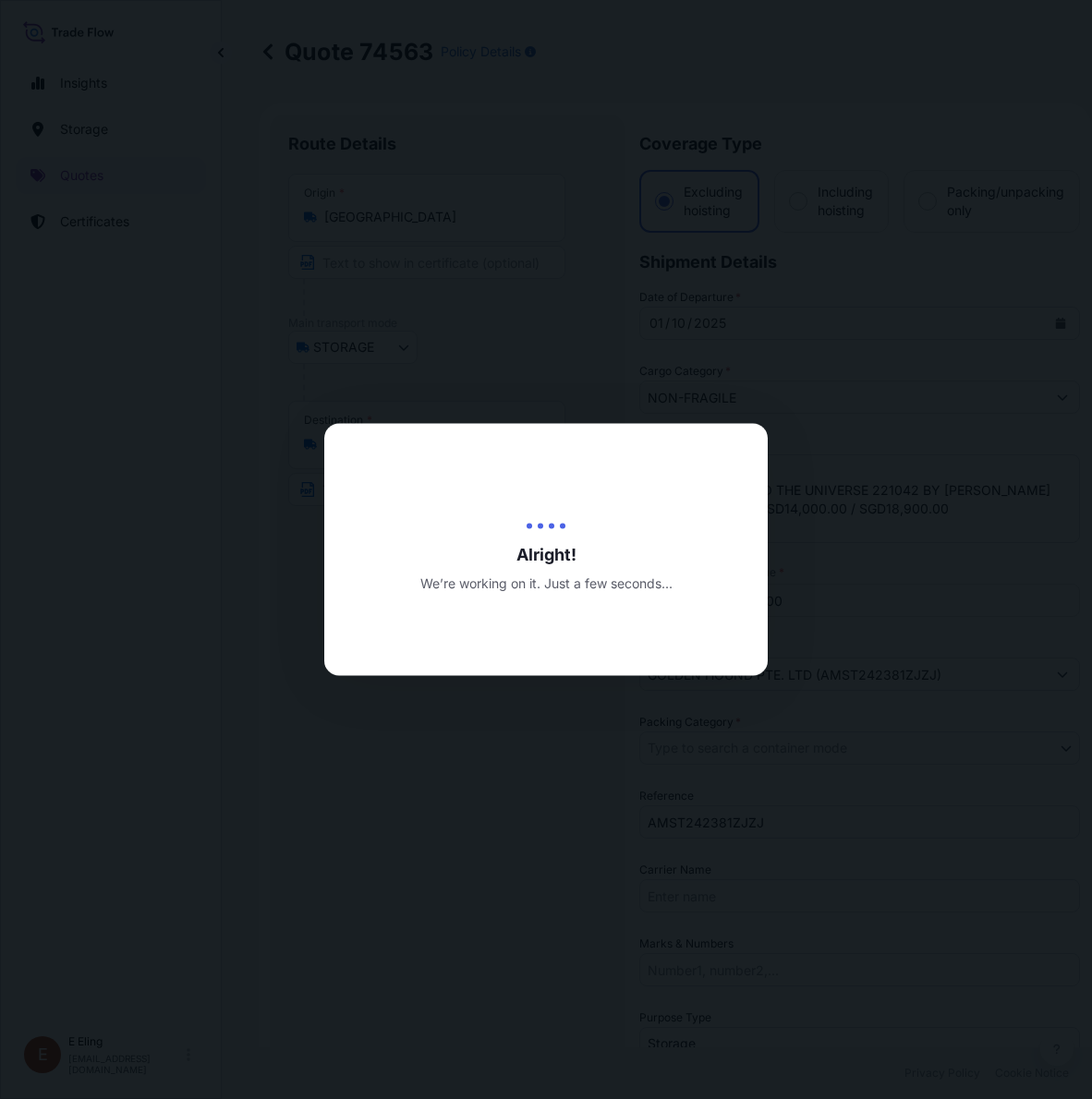
select select "STORAGE"
select select "Storage"
select select "[GEOGRAPHIC_DATA]"
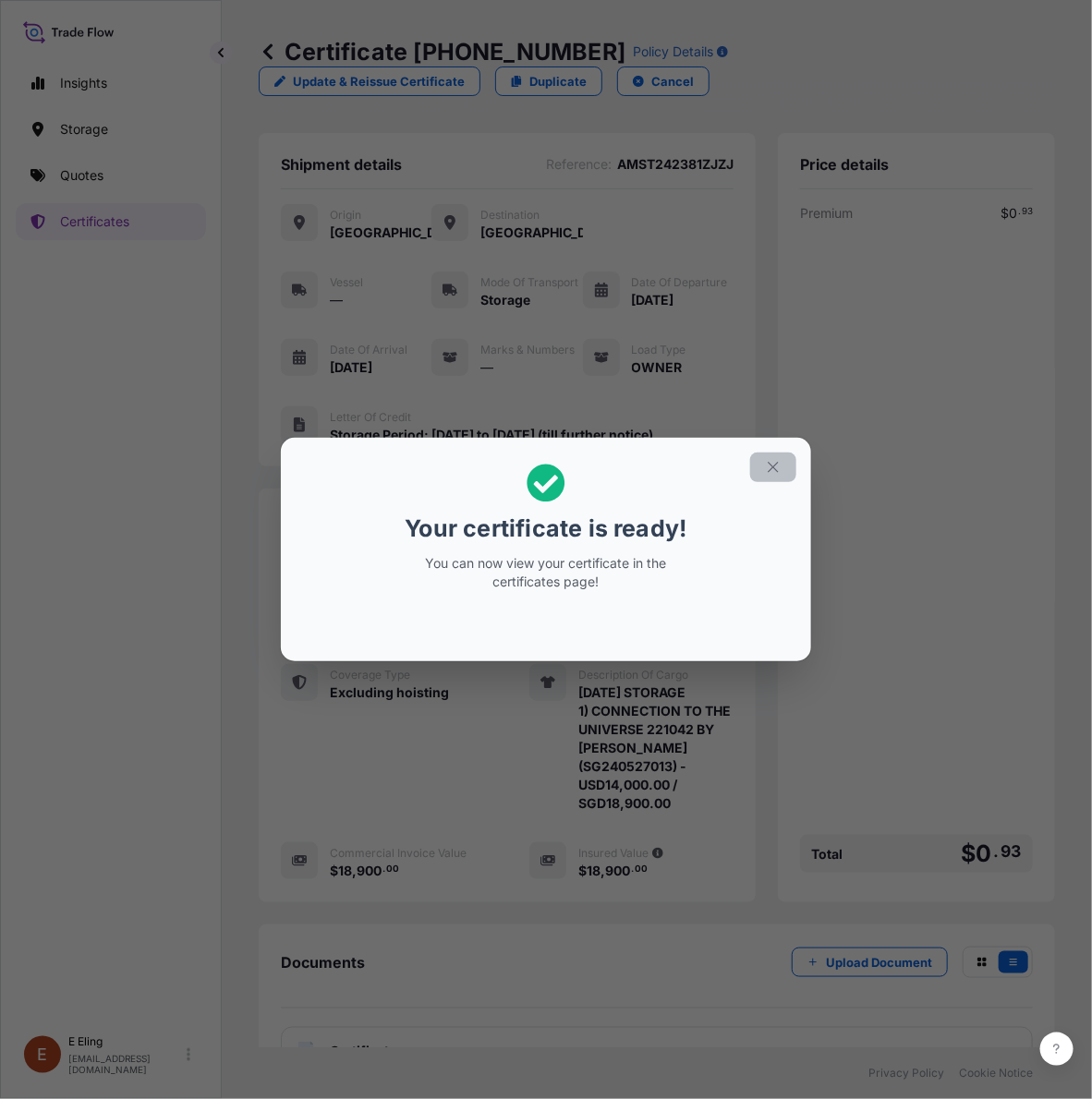
click at [774, 472] on icon "button" at bounding box center [773, 467] width 17 height 17
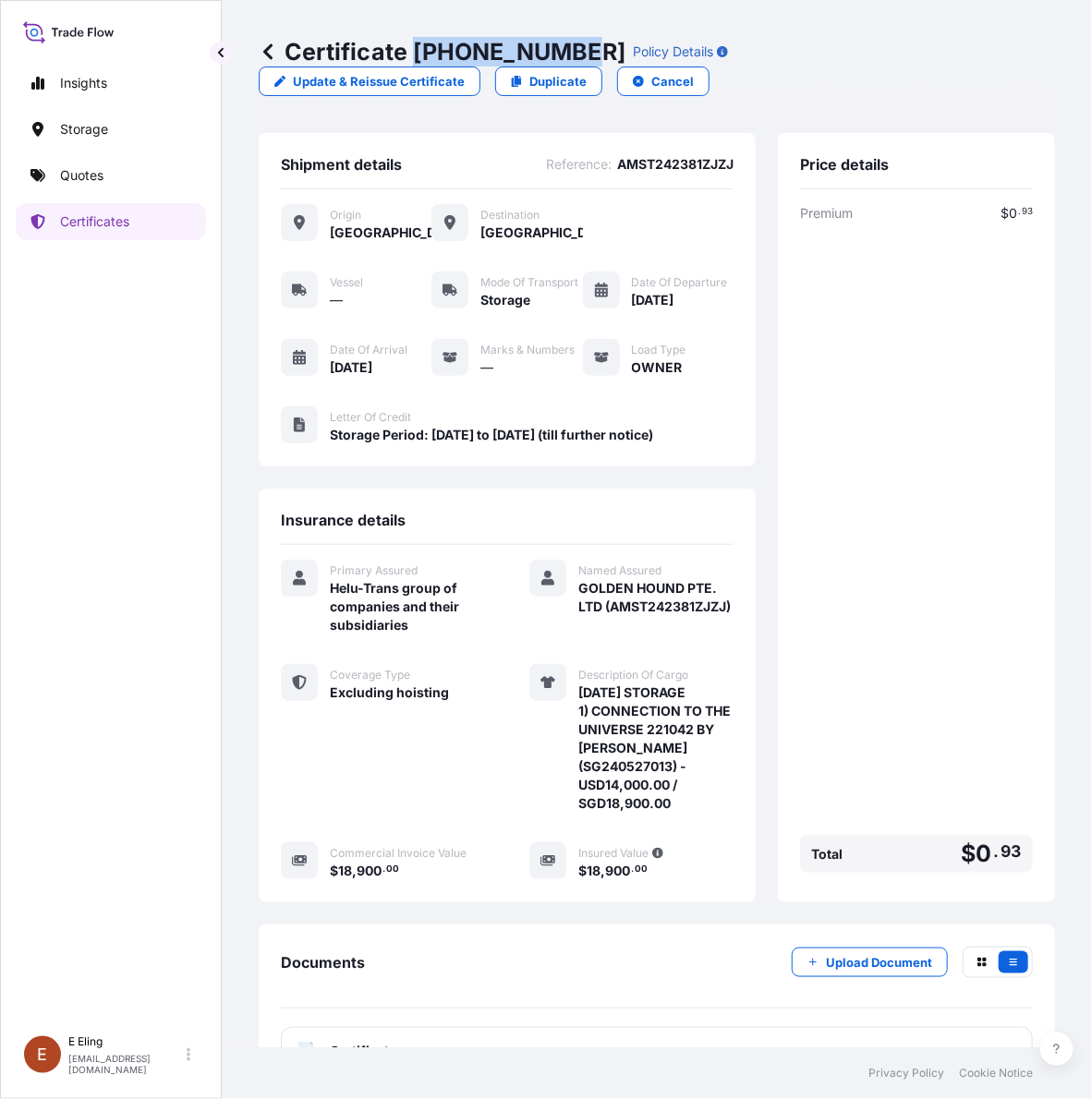
copy p "31504-1648-2"
drag, startPoint x: 412, startPoint y: 43, endPoint x: 575, endPoint y: 44, distance: 163.0
click at [575, 44] on p "Certificate 31504-1648-2" at bounding box center [441, 52] width 367 height 30
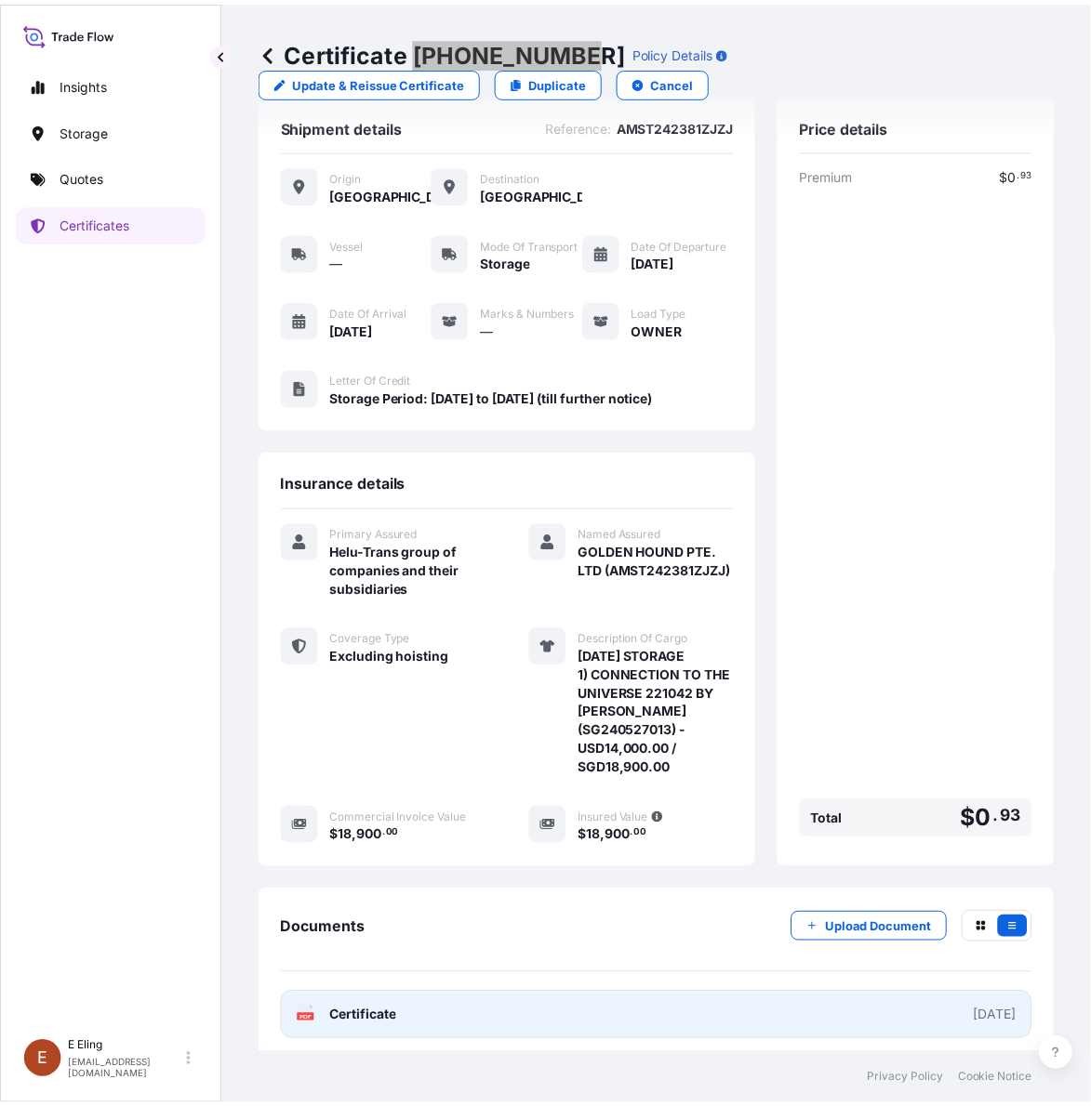
scroll to position [77, 0]
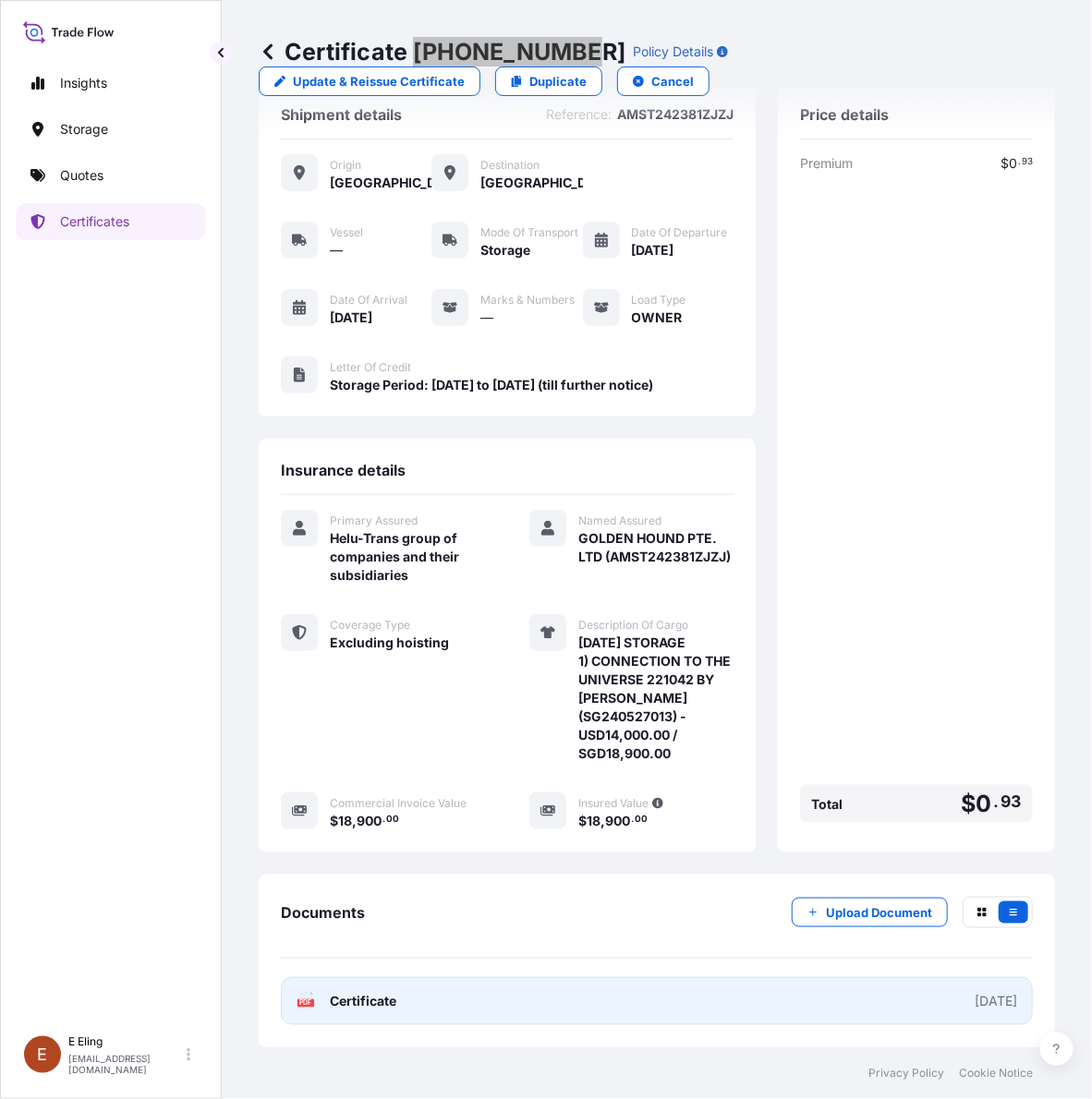
click at [644, 994] on link "PDF Certificate [DATE]" at bounding box center [657, 1002] width 752 height 48
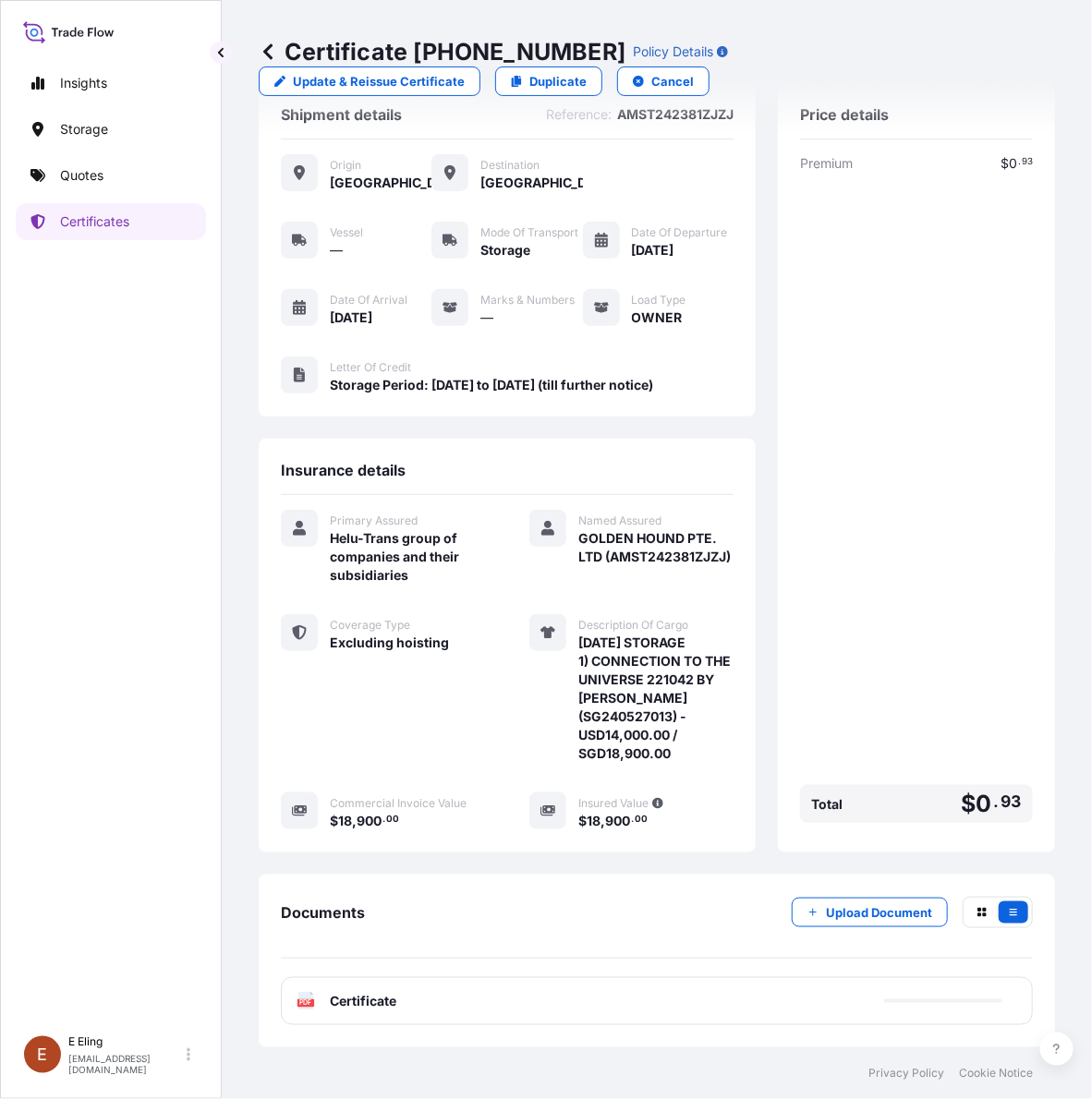
drag, startPoint x: 853, startPoint y: 888, endPoint x: 853, endPoint y: 907, distance: 19.0
click at [856, 894] on div "Documents Upload Document PDF Certificate" at bounding box center [656, 962] width 796 height 173
click at [851, 908] on p "Upload Document" at bounding box center [878, 912] width 106 height 19
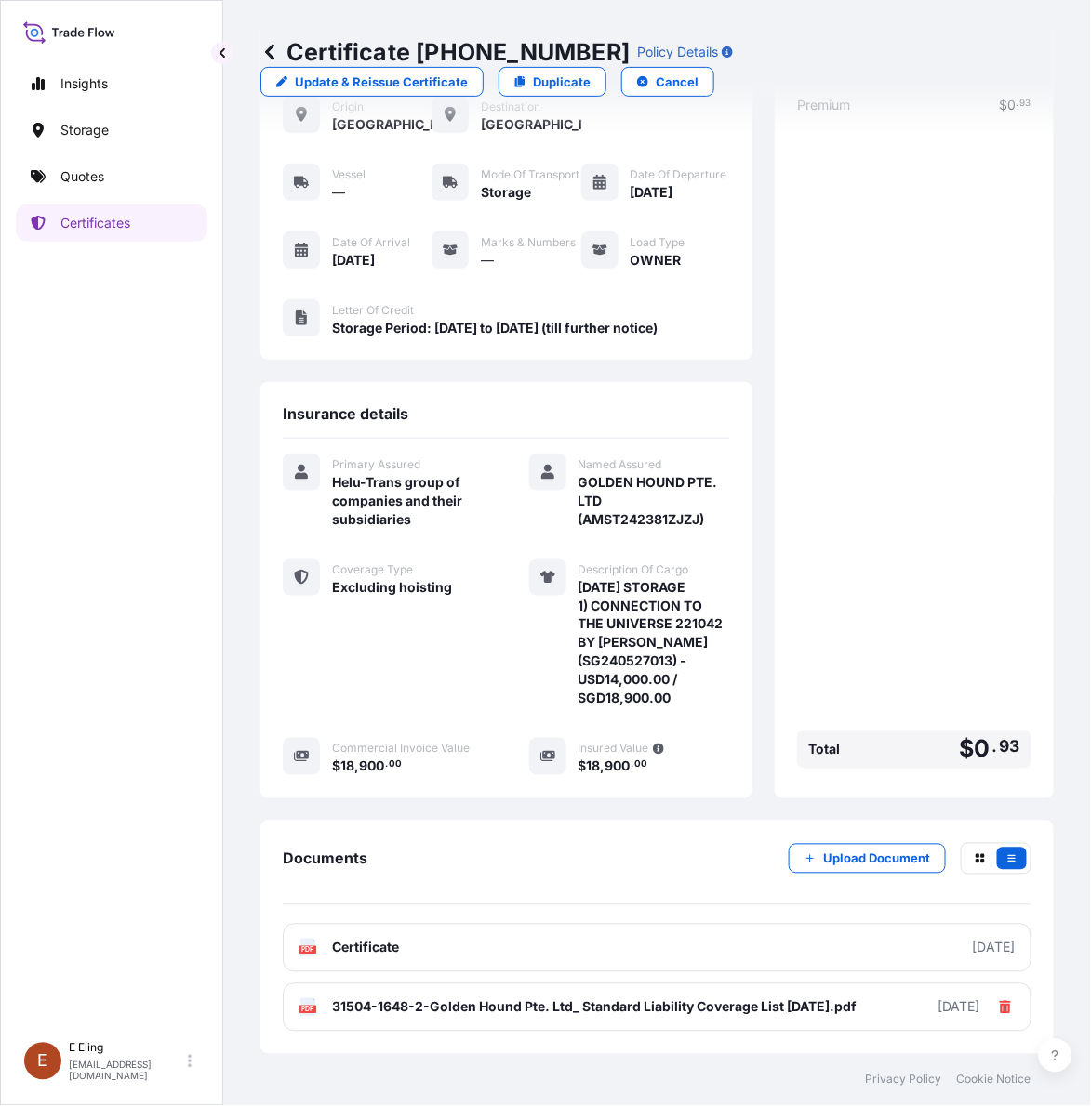
scroll to position [170, 0]
click at [96, 217] on p "Certificates" at bounding box center [95, 223] width 70 height 19
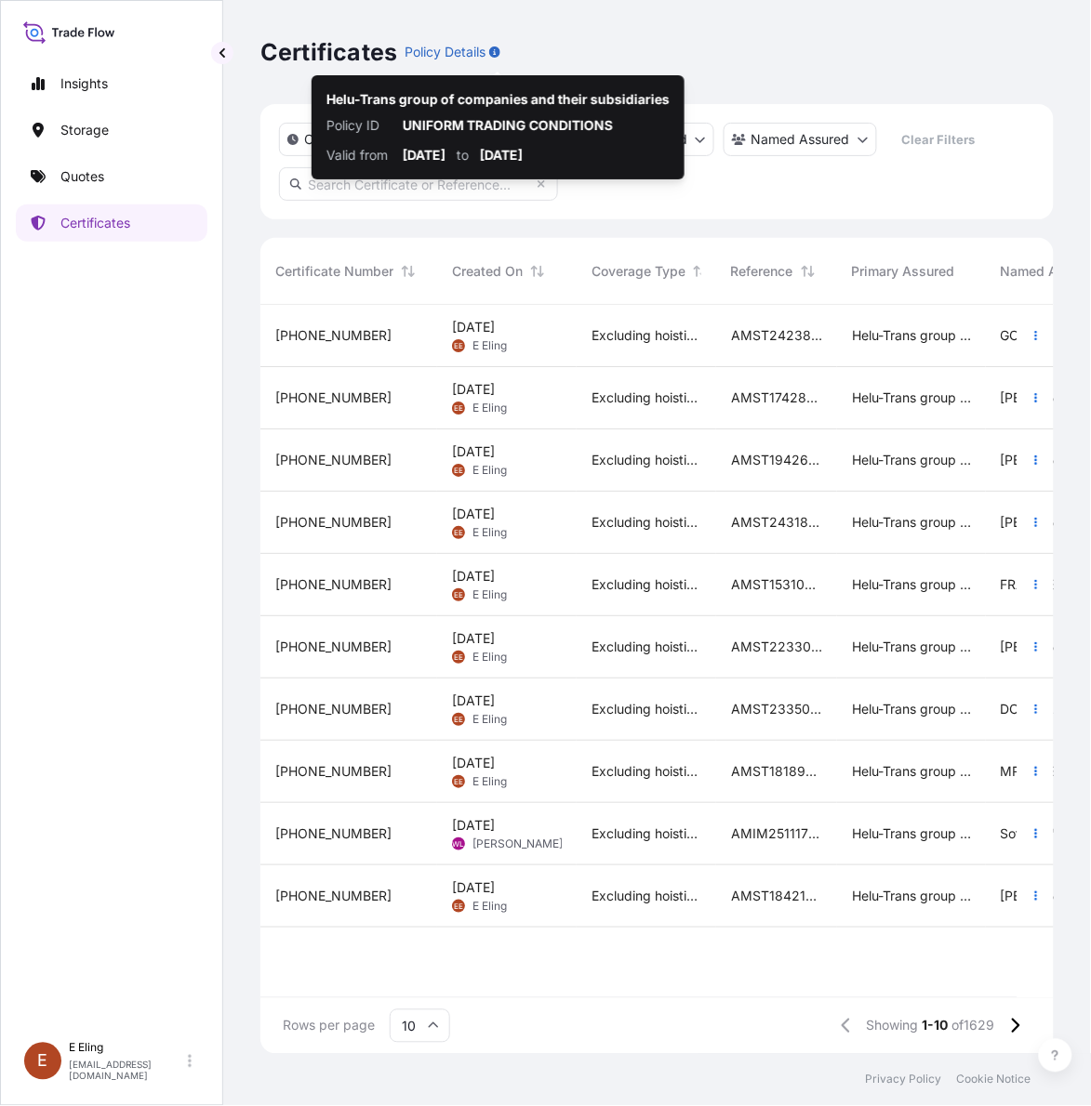
scroll to position [742, 776]
click at [391, 175] on div "Helu-Trans group of companies and their subsidiaries Policy ID UNIFORM TRADING …" at bounding box center [497, 127] width 373 height 104
click at [392, 182] on input "text" at bounding box center [418, 183] width 279 height 33
paste input "AMST244929MMLR"
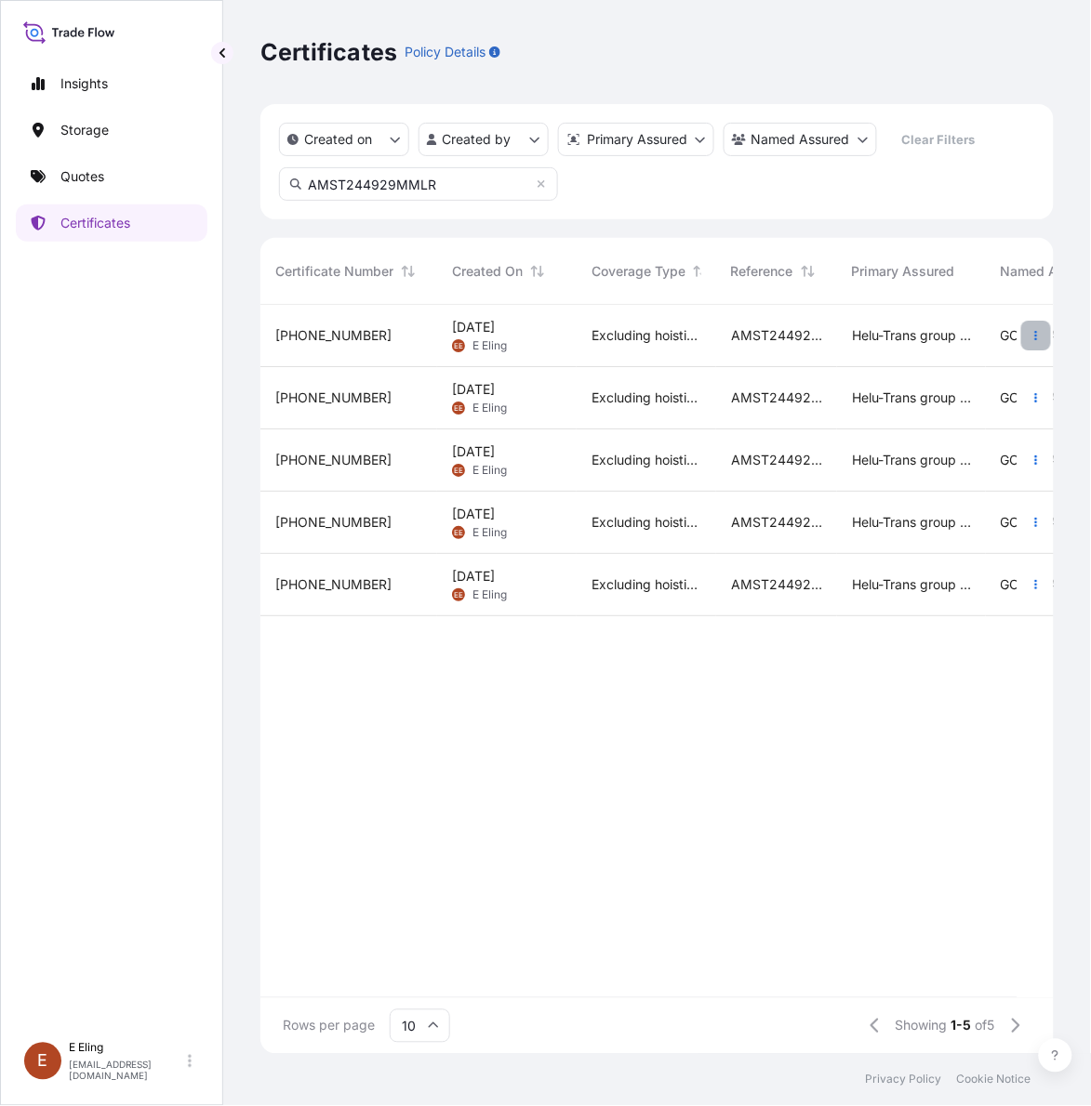
type input "AMST244929MMLR"
click at [1037, 330] on icon "button" at bounding box center [1035, 335] width 11 height 11
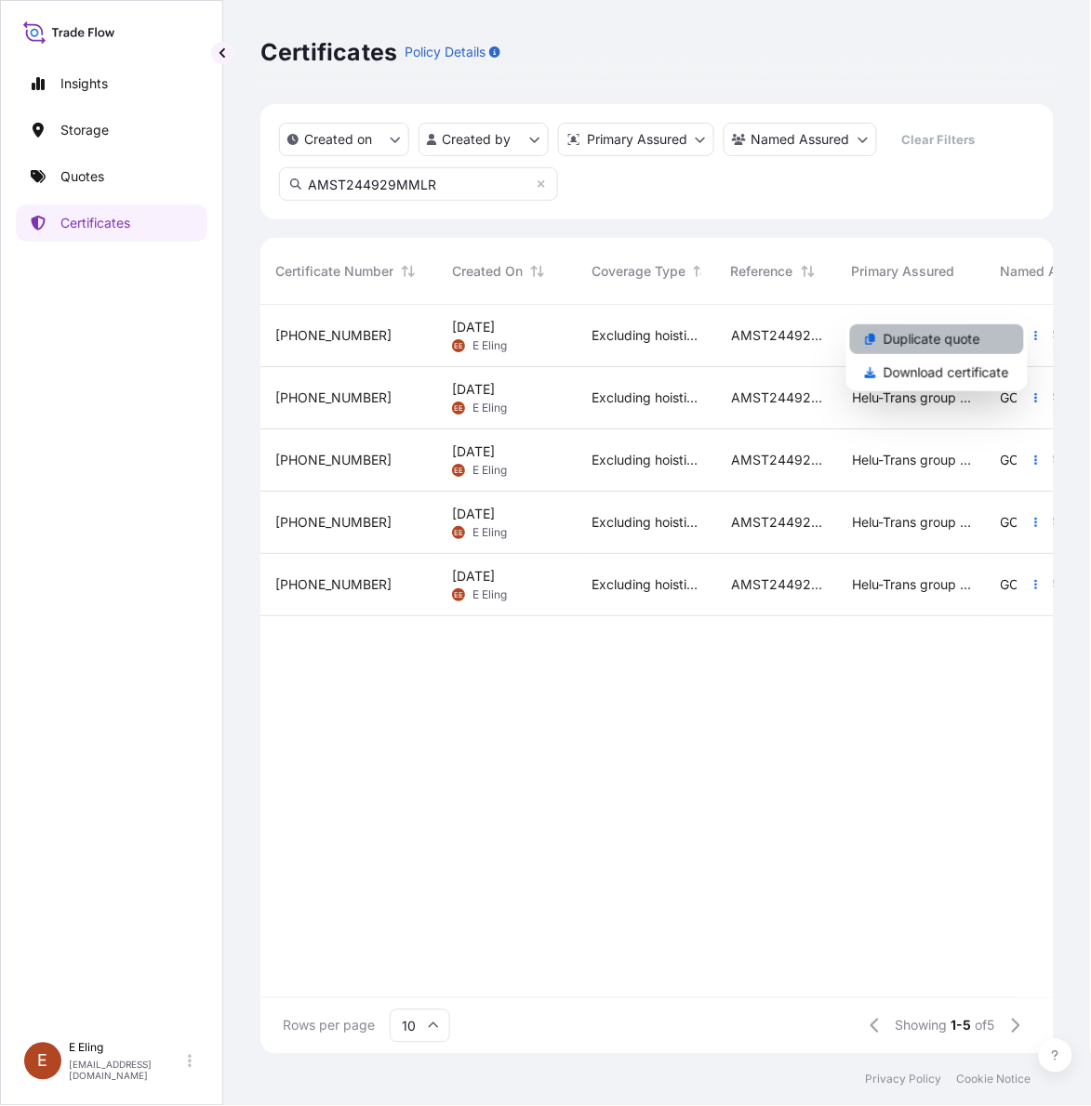
click at [981, 341] on link "Duplicate quote" at bounding box center [937, 339] width 174 height 30
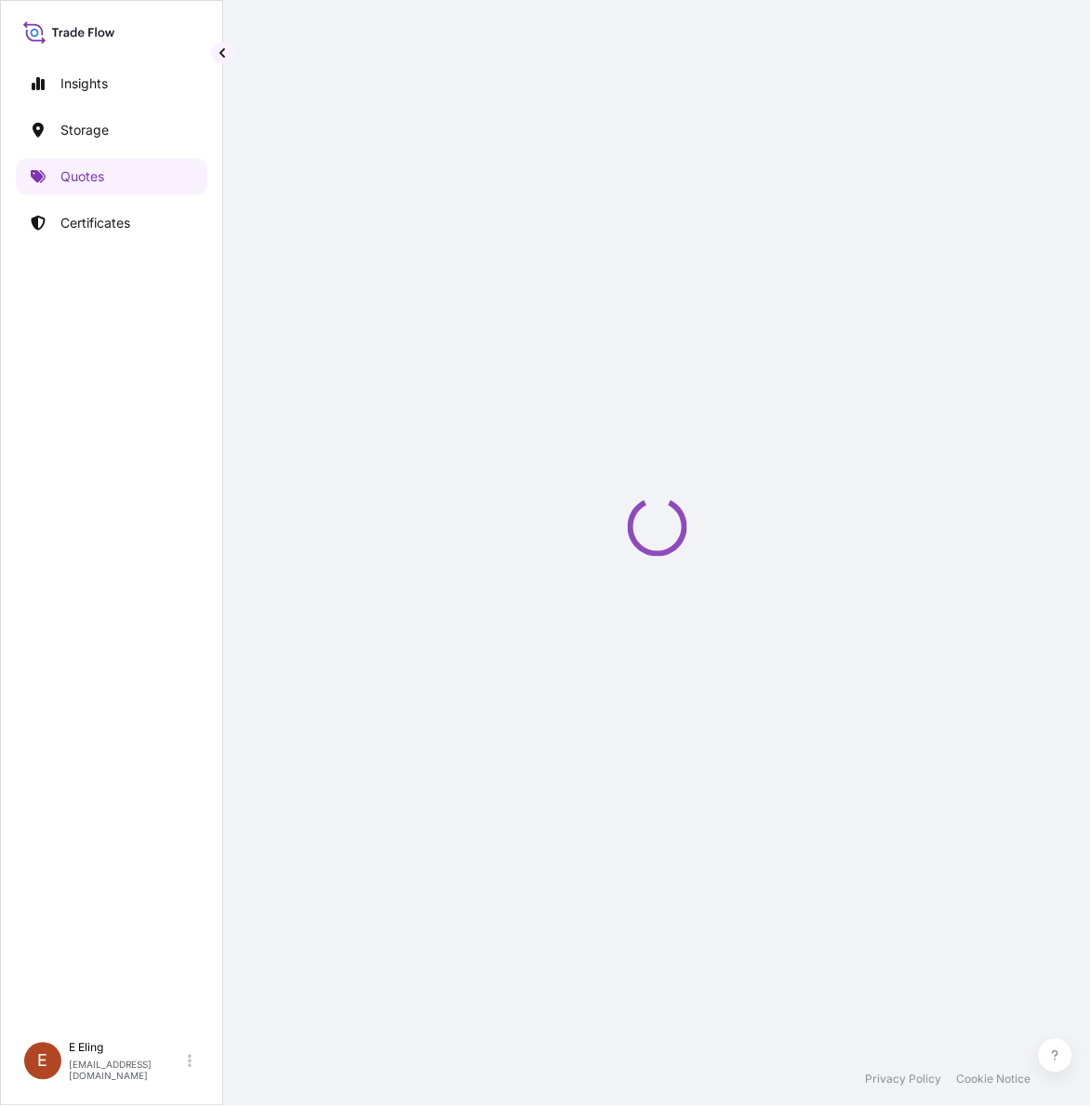
select select "STORAGE"
select select "Storage"
select select "[GEOGRAPHIC_DATA]"
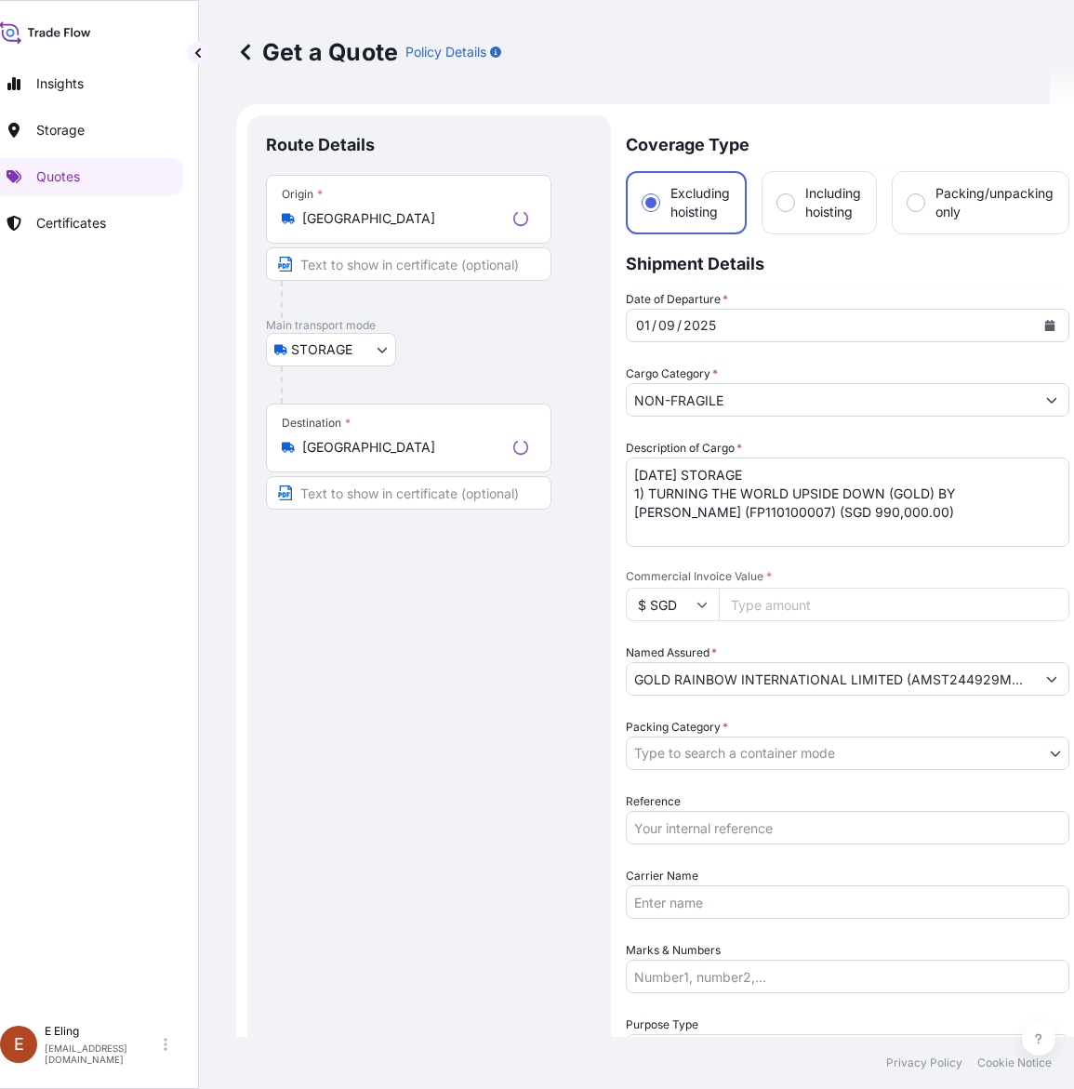
scroll to position [30, 0]
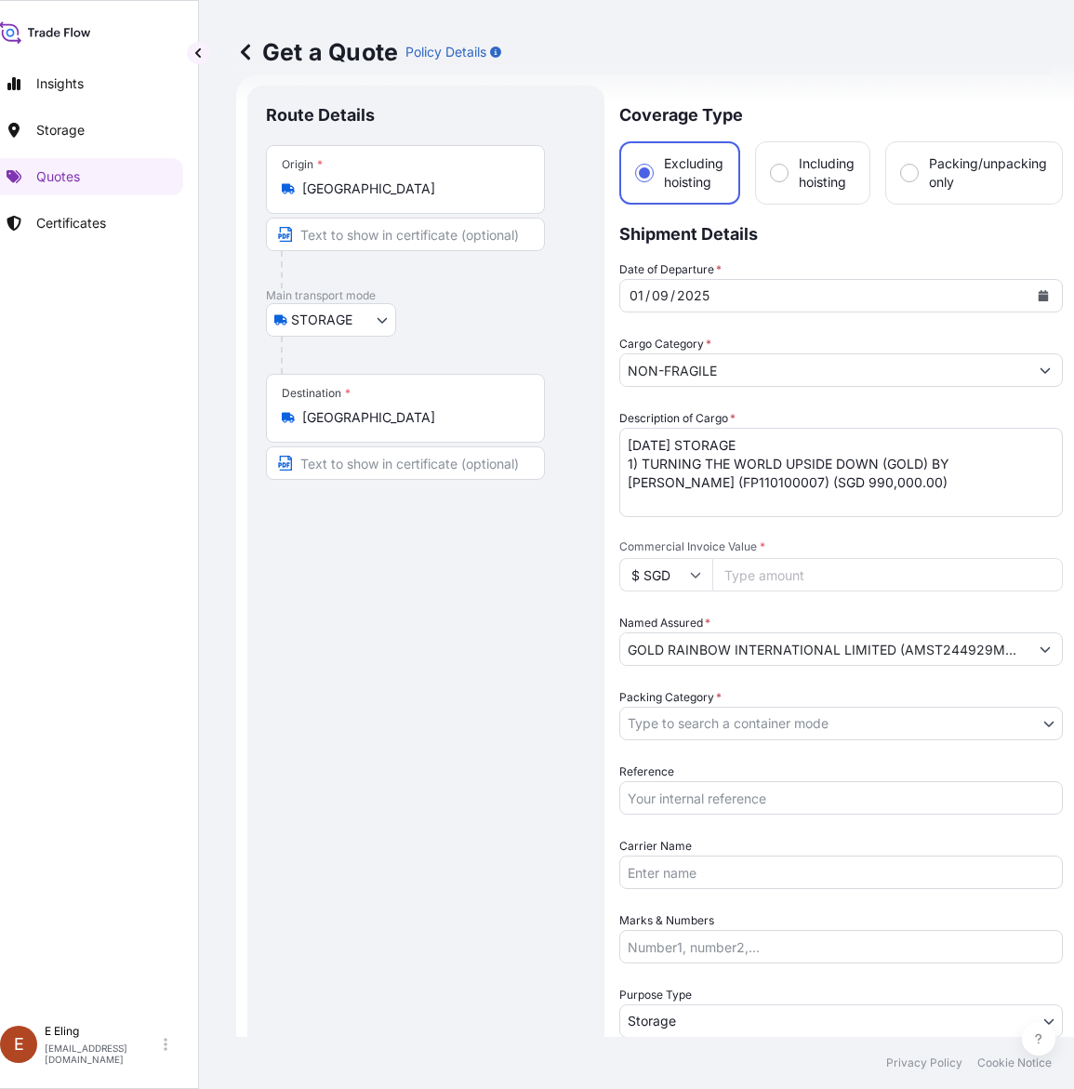
click at [1048, 286] on button "Calendar" at bounding box center [1043, 296] width 30 height 30
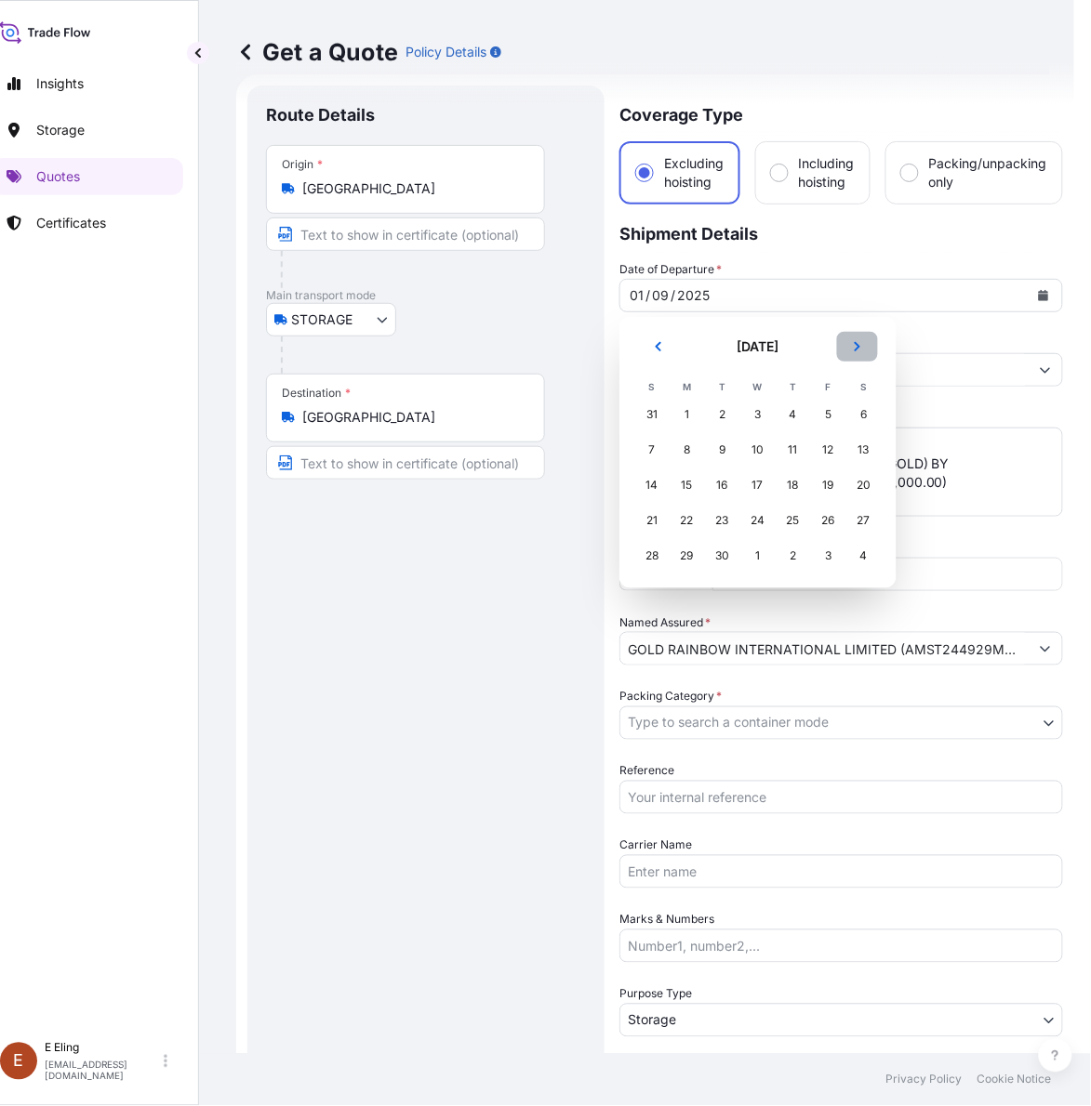
click at [866, 344] on button "Next" at bounding box center [857, 347] width 41 height 30
click at [767, 419] on div "1" at bounding box center [757, 414] width 33 height 33
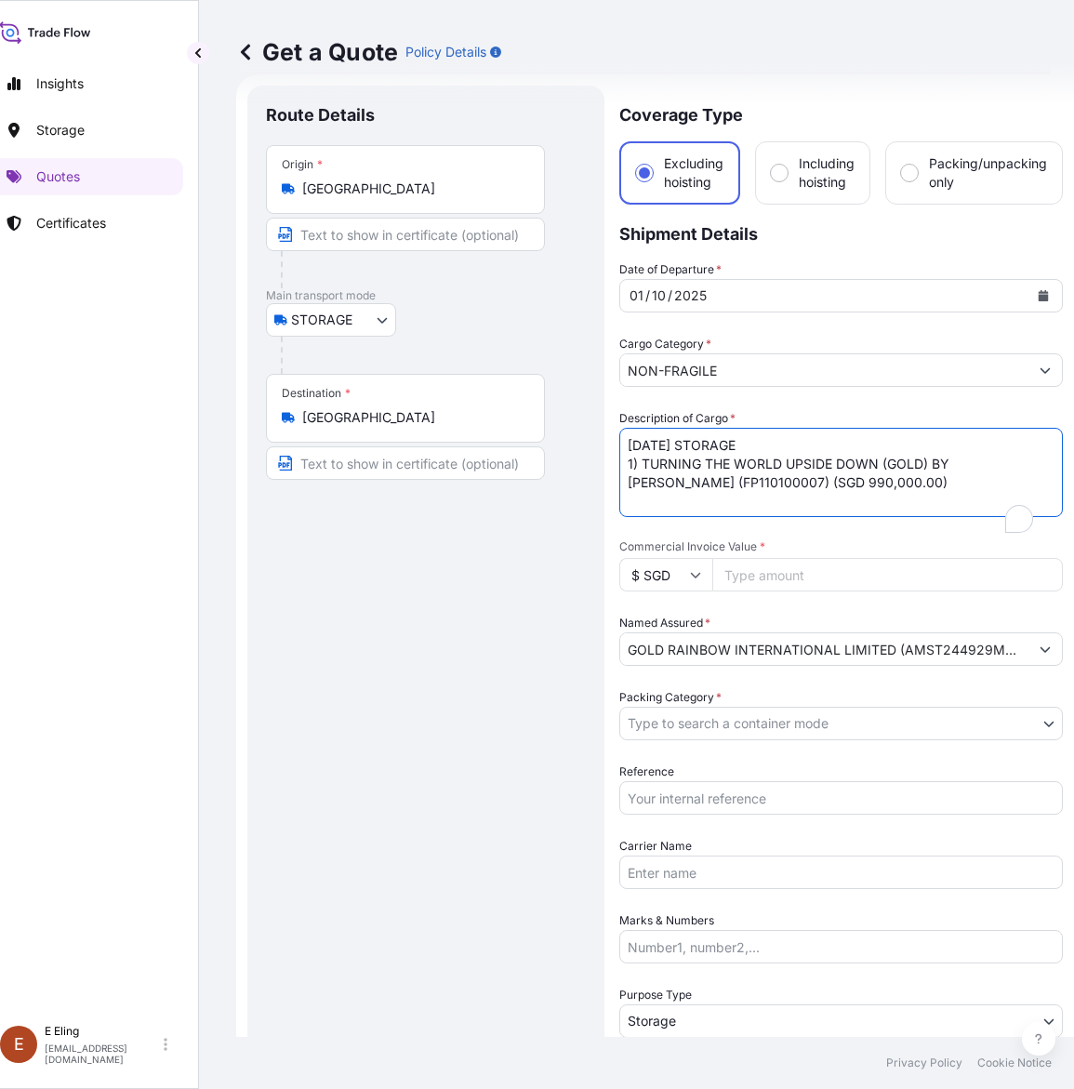
drag, startPoint x: 652, startPoint y: 440, endPoint x: 603, endPoint y: 443, distance: 49.4
click at [577, 440] on form "Route Details Place of loading Road / Inland Road / Inland Origin * Singapore M…" at bounding box center [655, 738] width 838 height 1329
type textarea "OCT25 STORAGE 1) TURNING THE WORLD UPSIDE DOWN (GOLD) BY ANISH KAPOOR (FP110100…"
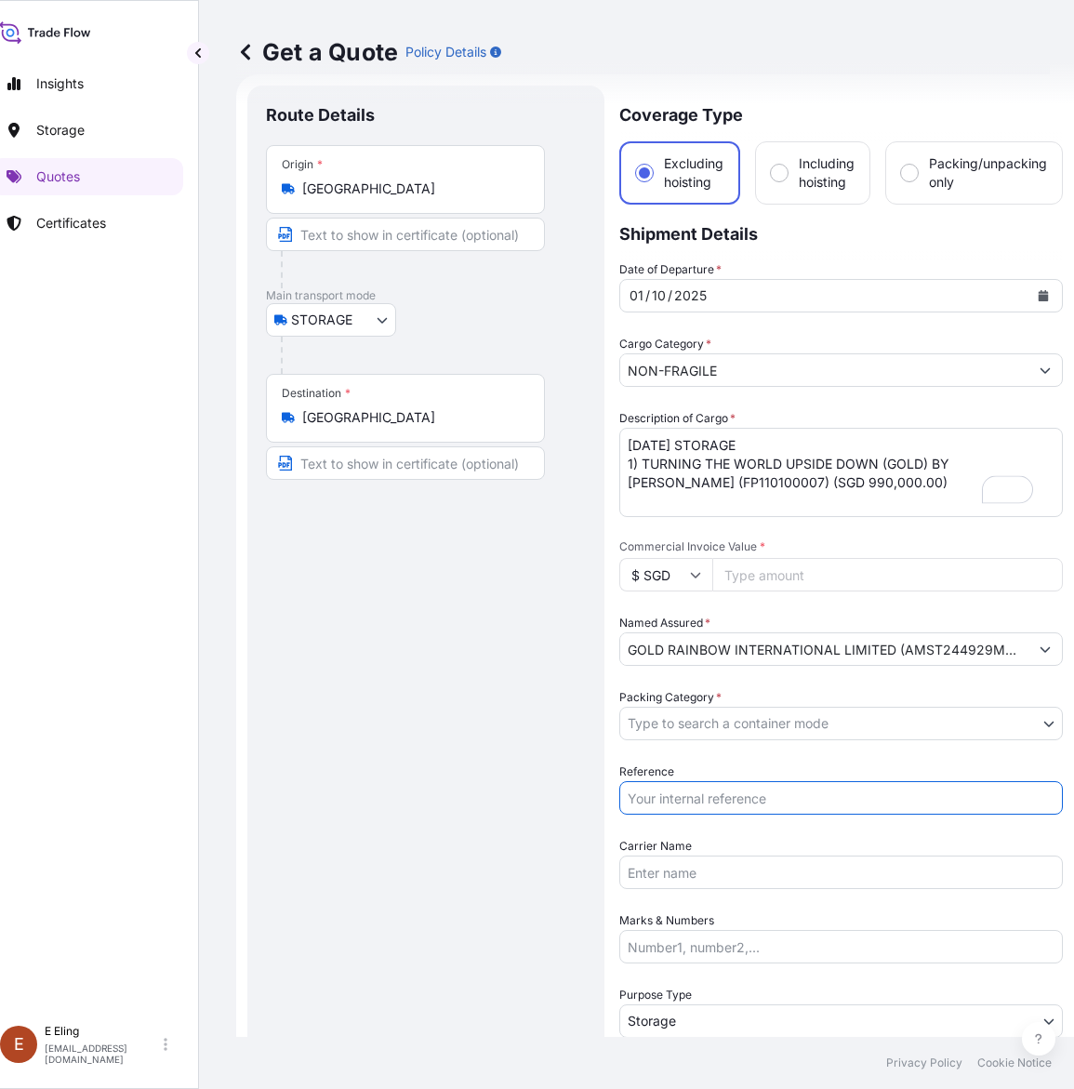
click at [688, 790] on input "Reference" at bounding box center [841, 797] width 444 height 33
paste input "AMST244929MMLR"
type input "AMST244929MMLR"
click at [698, 732] on body "October 2025 Insights Storage Quotes Certificates E E Eling eeling@helutrans.co…" at bounding box center [513, 544] width 1074 height 1089
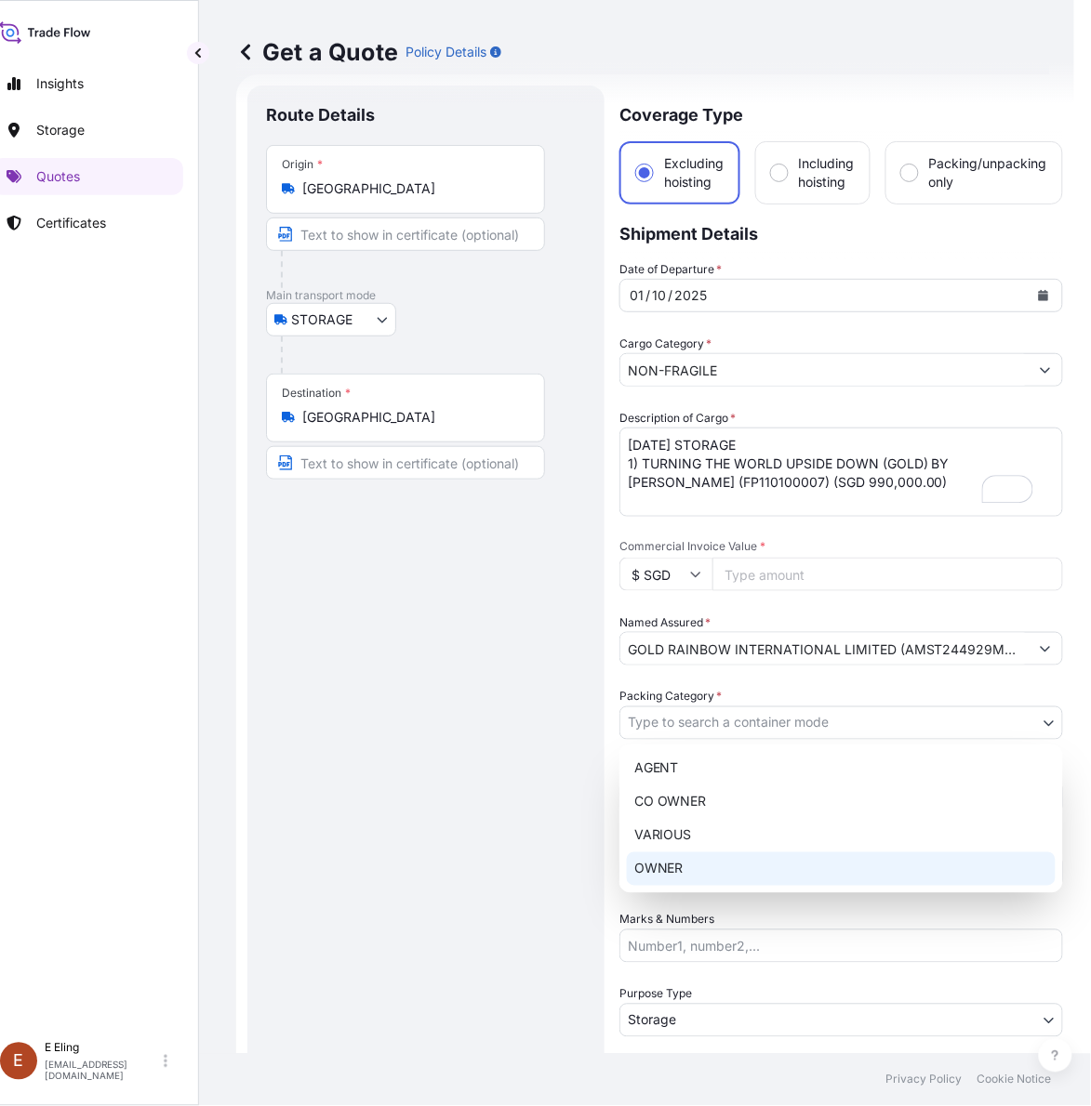
click at [680, 881] on div "OWNER" at bounding box center [841, 869] width 429 height 33
select select "27"
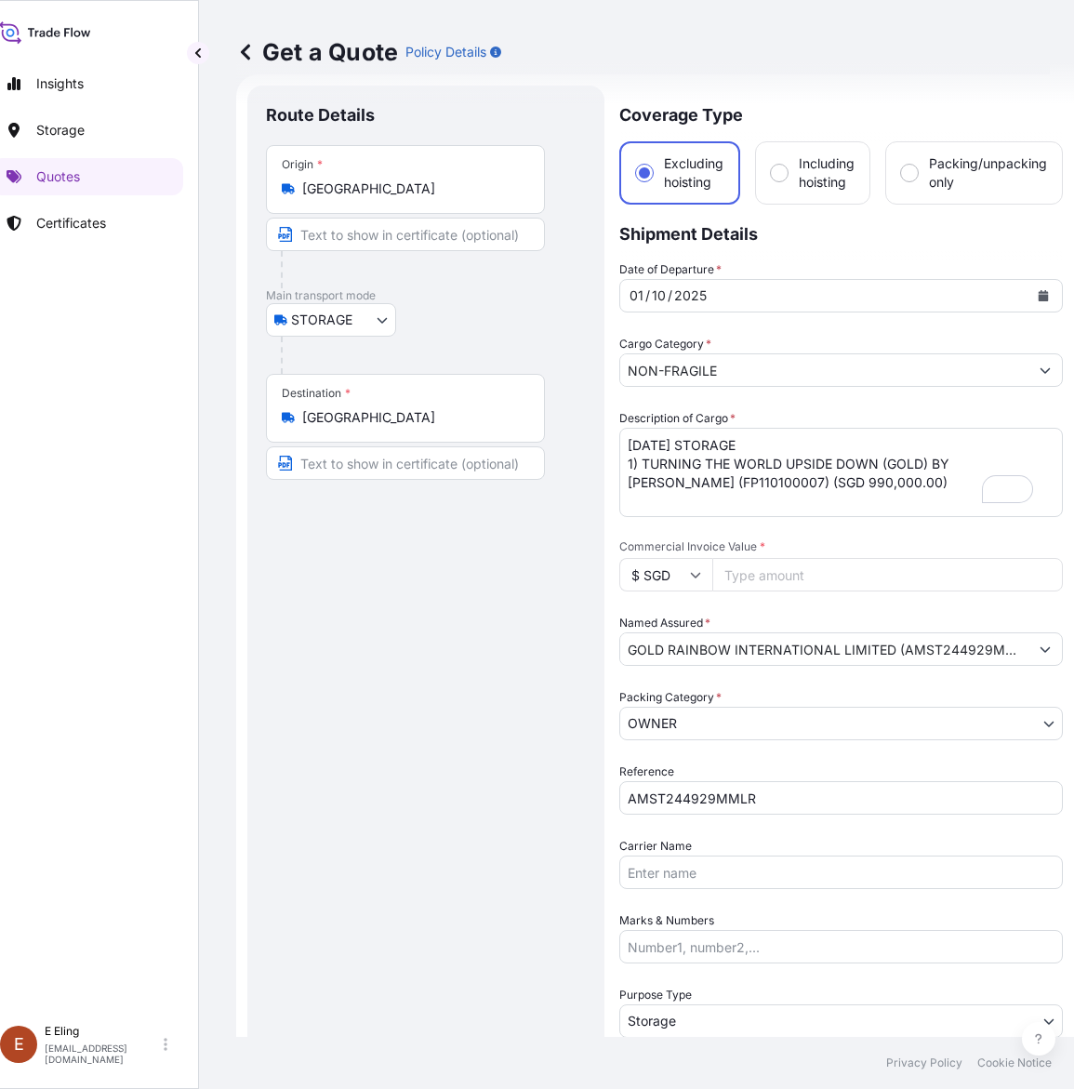
click at [807, 560] on input "Commercial Invoice Value *" at bounding box center [887, 574] width 351 height 33
paste input "990000.00"
type input "990000.00"
drag, startPoint x: 643, startPoint y: 461, endPoint x: 928, endPoint y: 465, distance: 284.5
click at [928, 465] on textarea "SEP25 STORAGE 1) TURNING THE WORLD UPSIDE DOWN (GOLD) BY ANISH KAPOOR (FP110100…" at bounding box center [841, 472] width 444 height 89
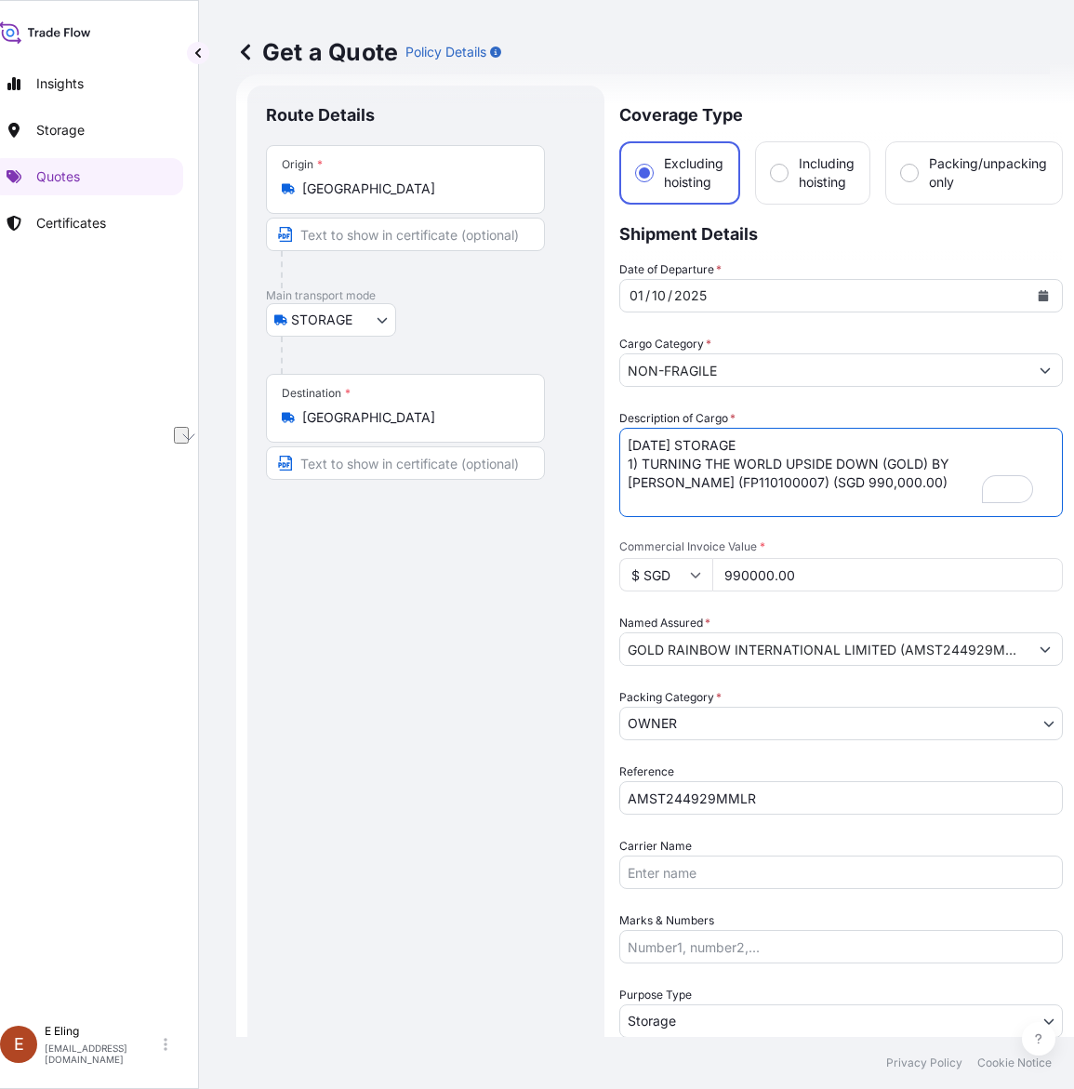
paste textarea "Sculpture"
click at [656, 461] on textarea "SEP25 STORAGE 1) TURNING THE WORLD UPSIDE DOWN (GOLD) BY ANISH KAPOOR (FP110100…" at bounding box center [841, 472] width 444 height 89
type textarea "OCT25 STORAGE 1) Sculpture BY ANISH KAPOOR (FP110100007) (SGD 990,000.00)"
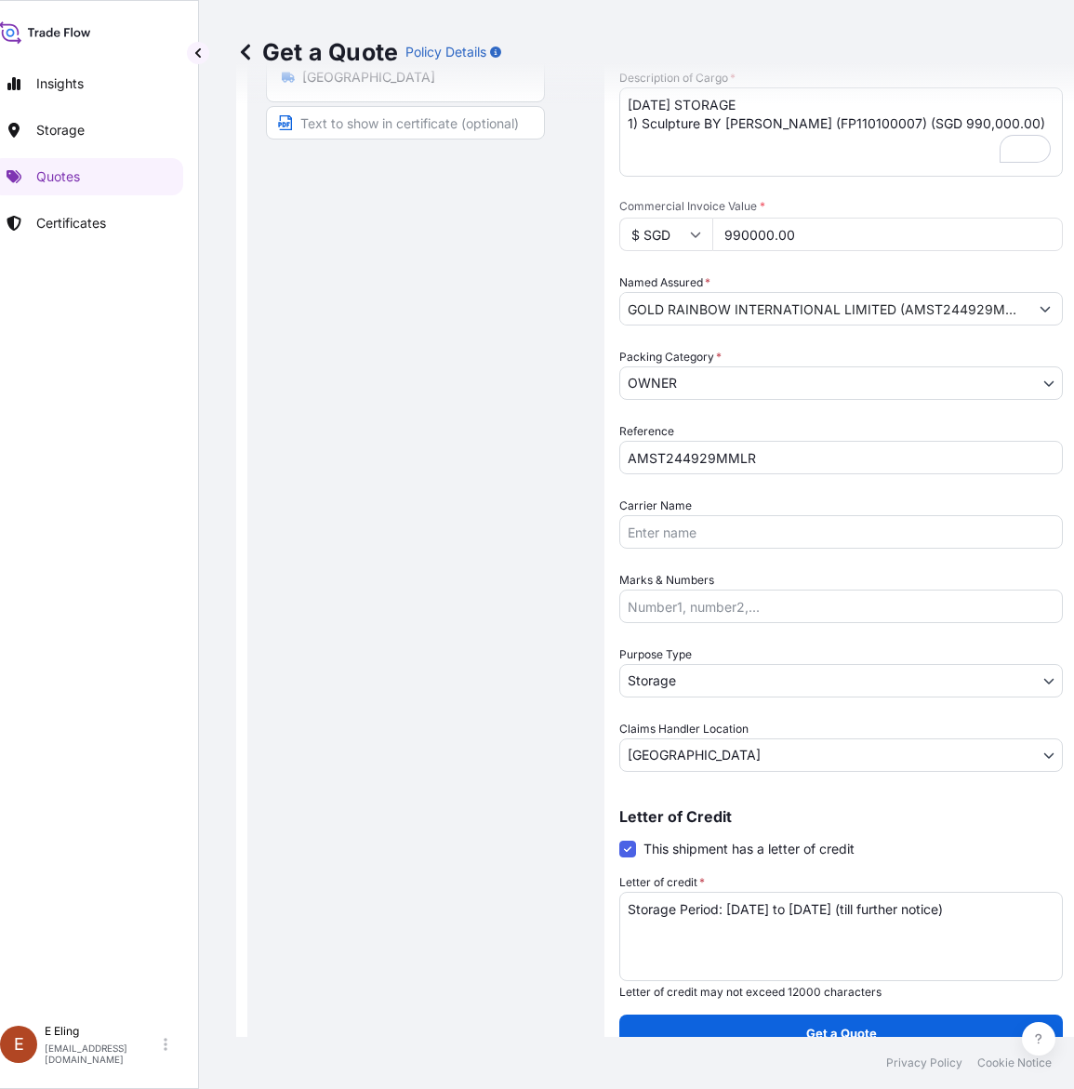
scroll to position [377, 0]
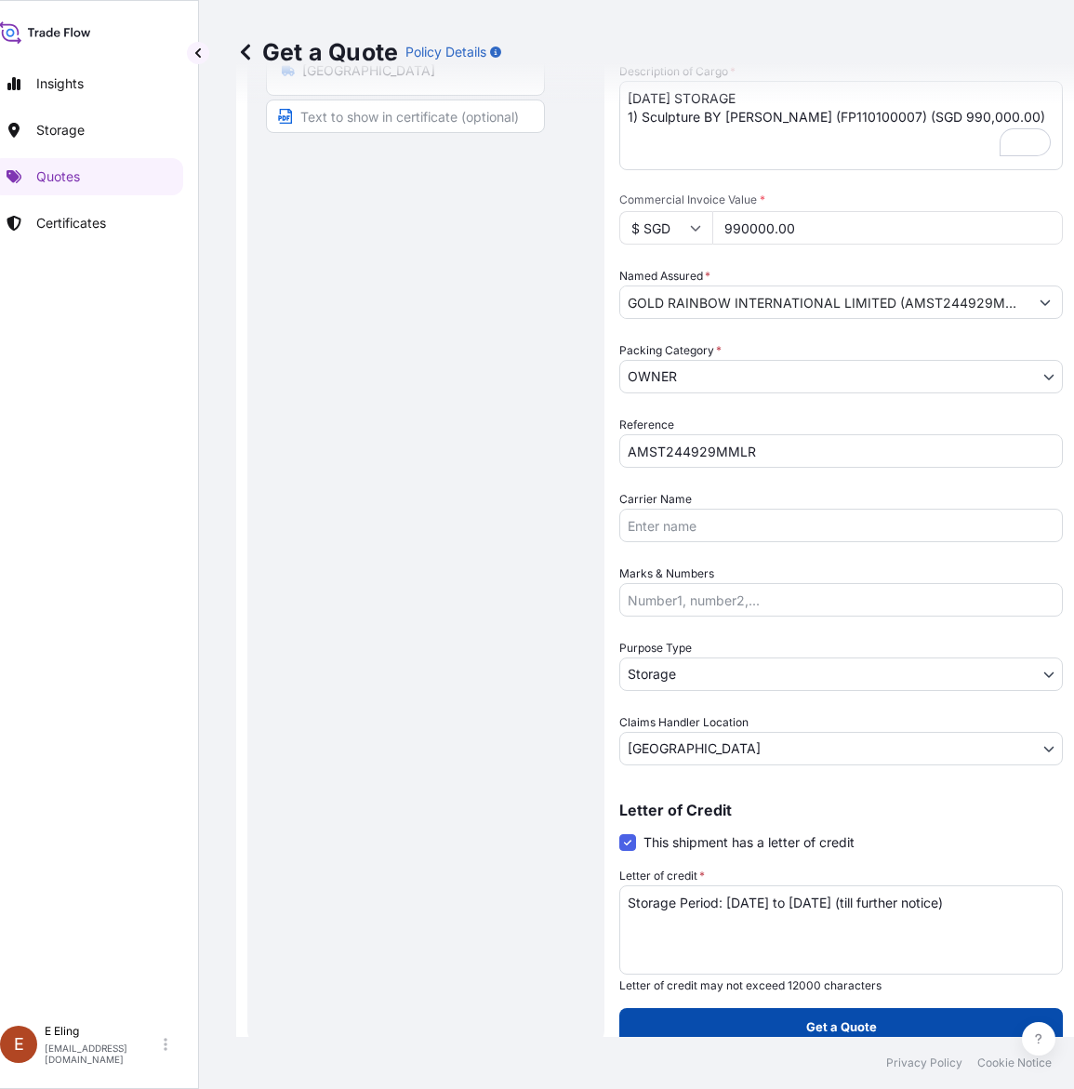
click at [848, 1017] on p "Get a Quote" at bounding box center [841, 1026] width 71 height 19
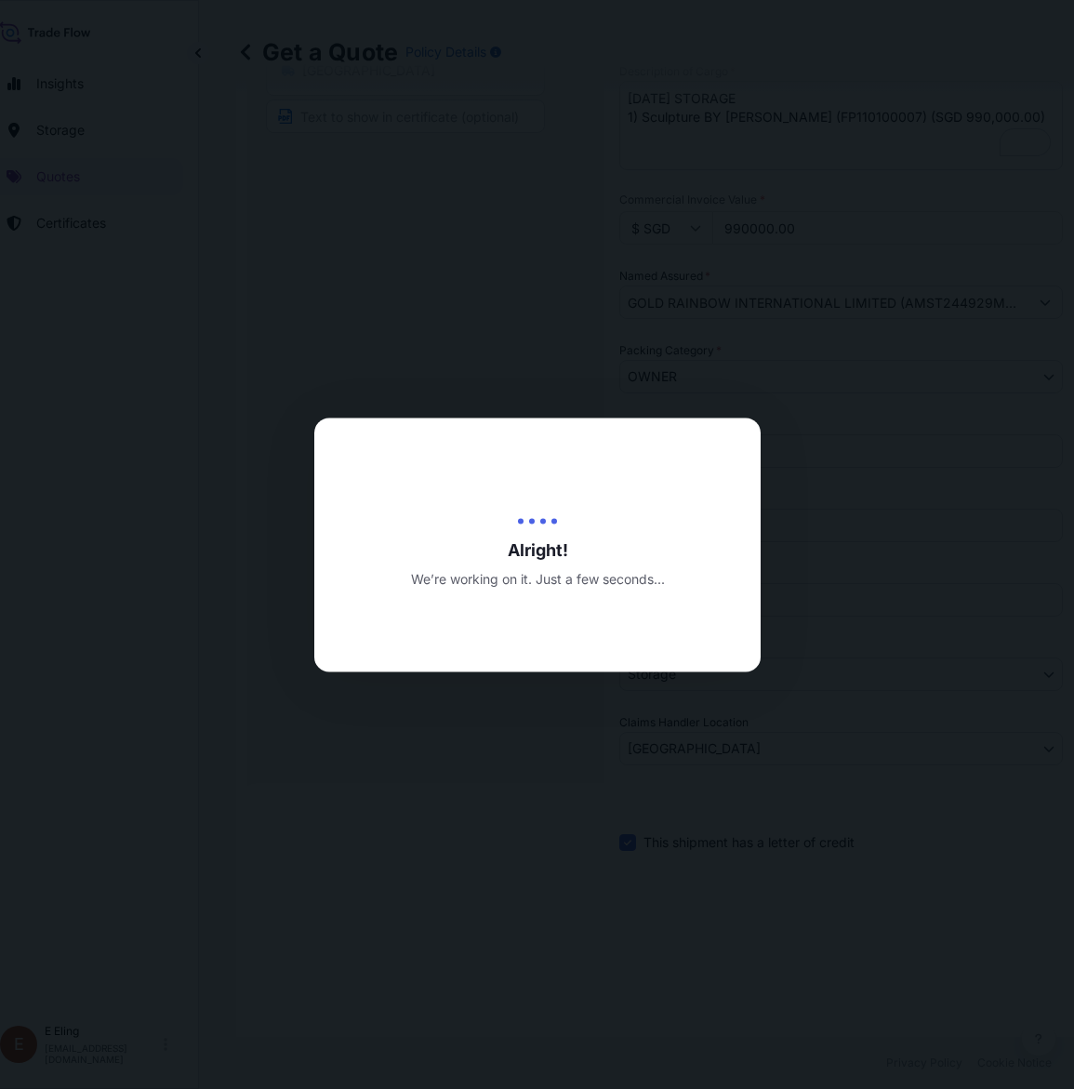
type input "[DATE]"
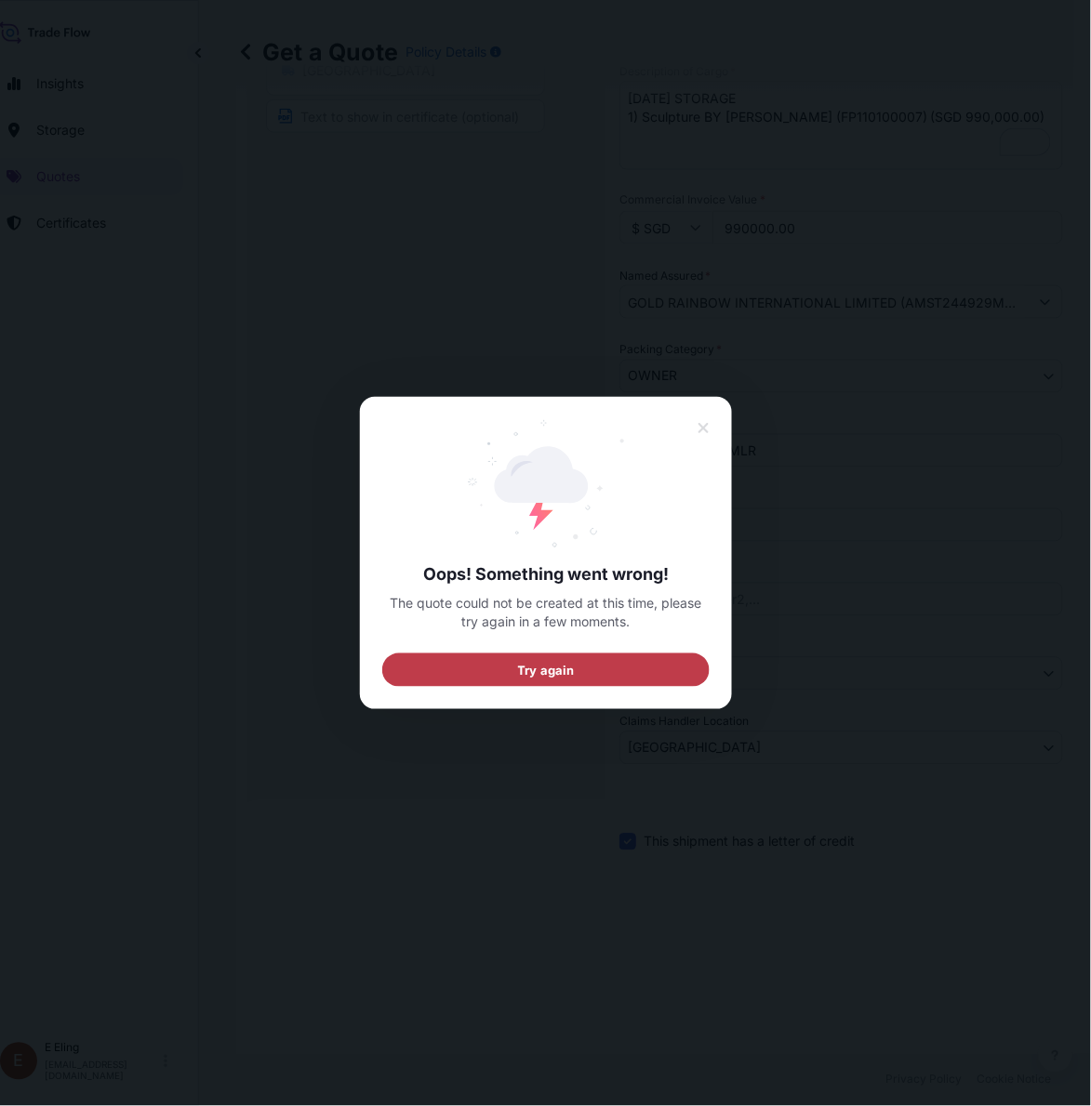
drag, startPoint x: 528, startPoint y: 691, endPoint x: 533, endPoint y: 671, distance: 20.1
click at [531, 684] on div "Oops! Something went wrong! The quote could not be created at this time, please…" at bounding box center [546, 553] width 372 height 312
click at [533, 671] on span "Try again" at bounding box center [545, 670] width 57 height 19
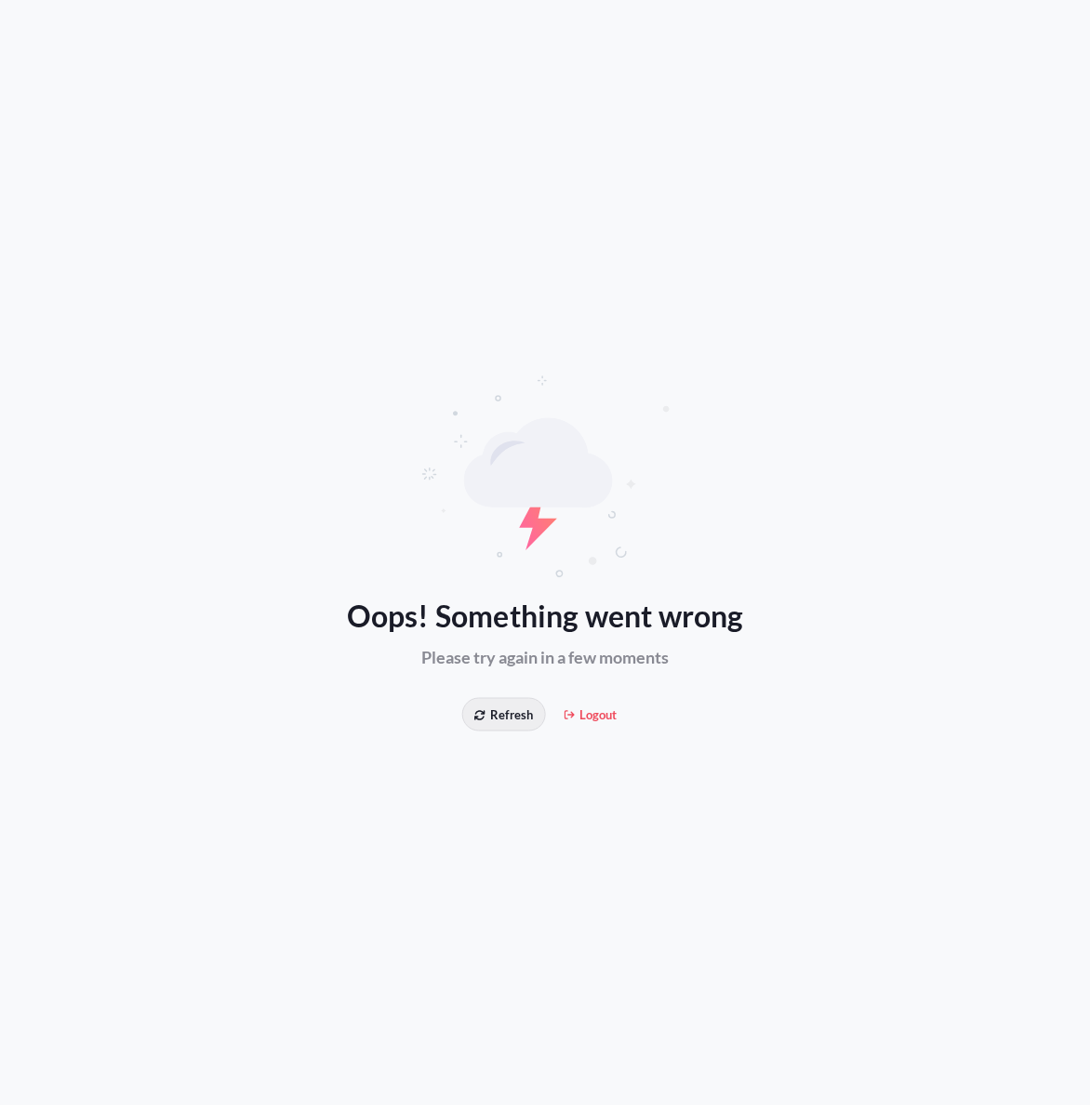
click at [517, 723] on span "Refresh" at bounding box center [503, 715] width 59 height 19
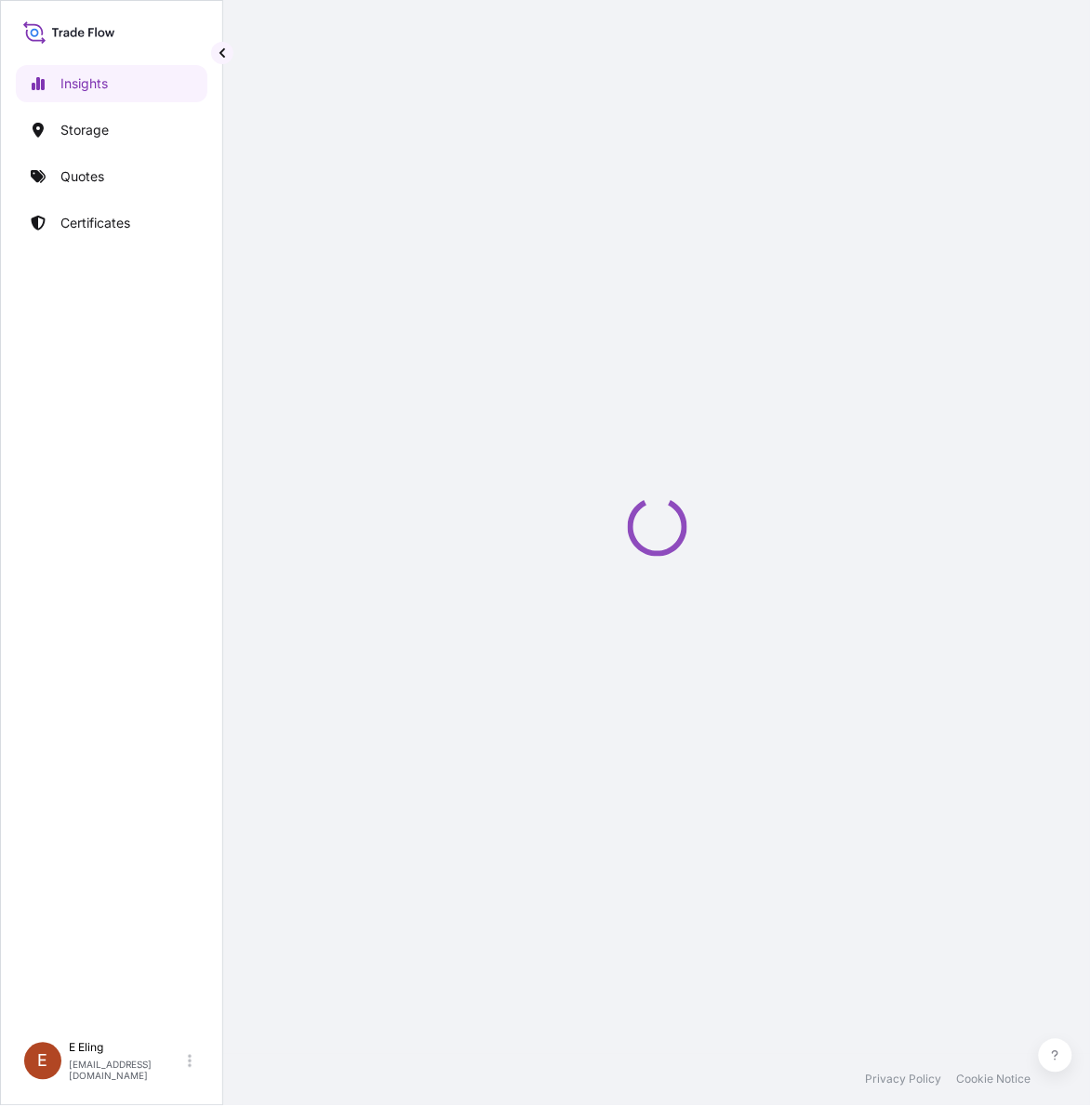
select select "2025"
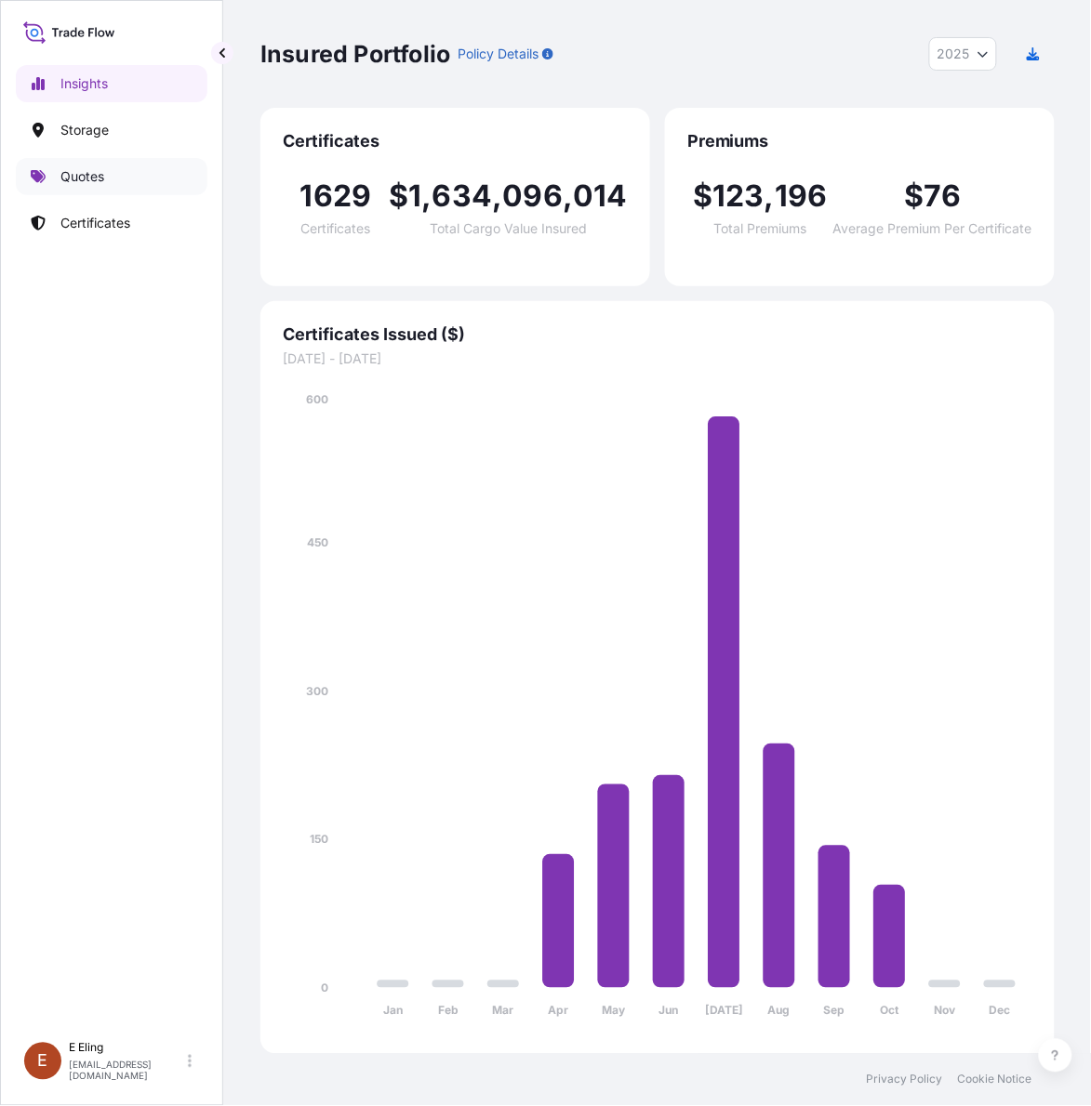
click at [71, 182] on p "Quotes" at bounding box center [82, 176] width 44 height 19
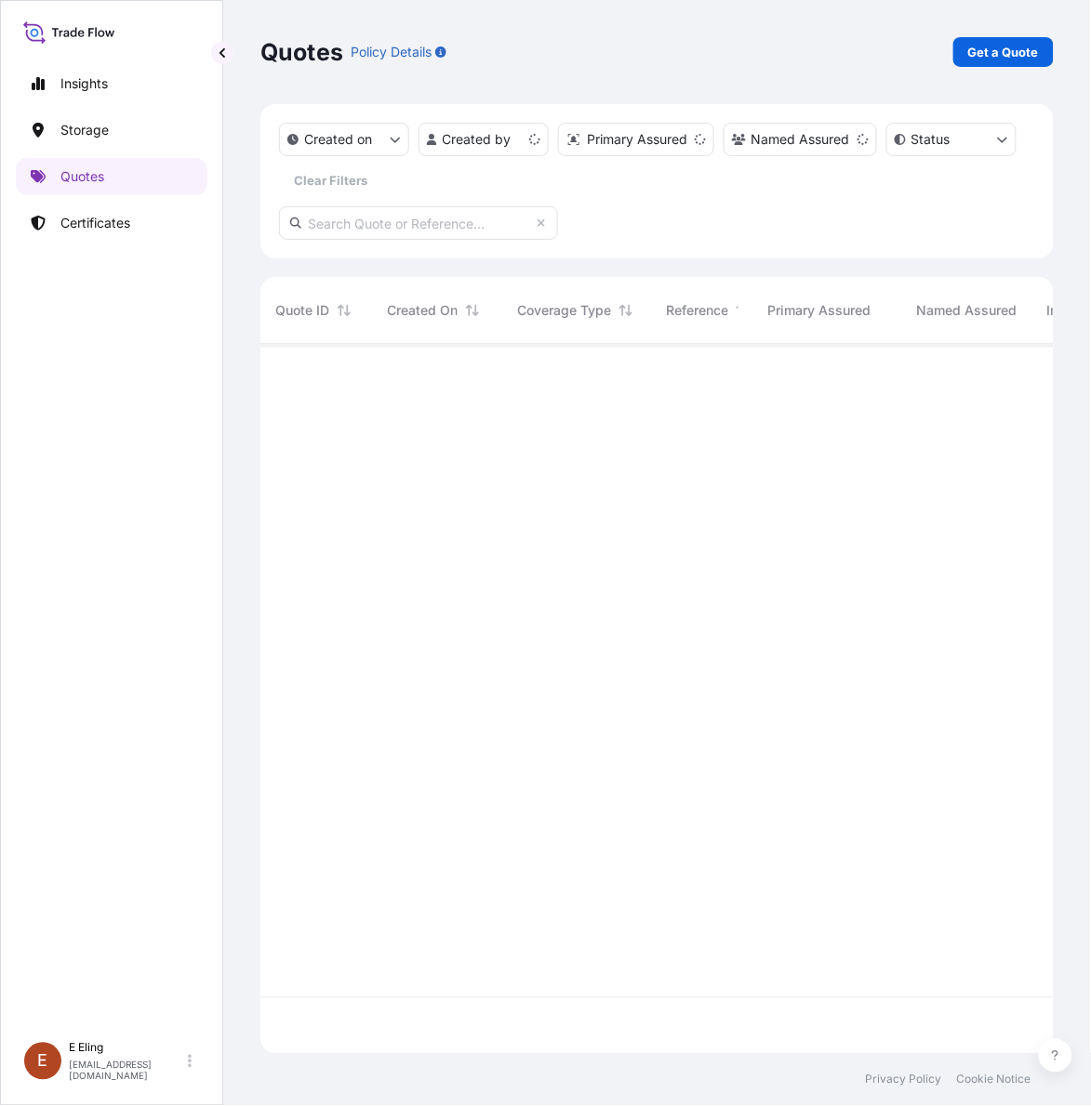
scroll to position [703, 776]
click at [116, 232] on p "Certificates" at bounding box center [95, 223] width 70 height 19
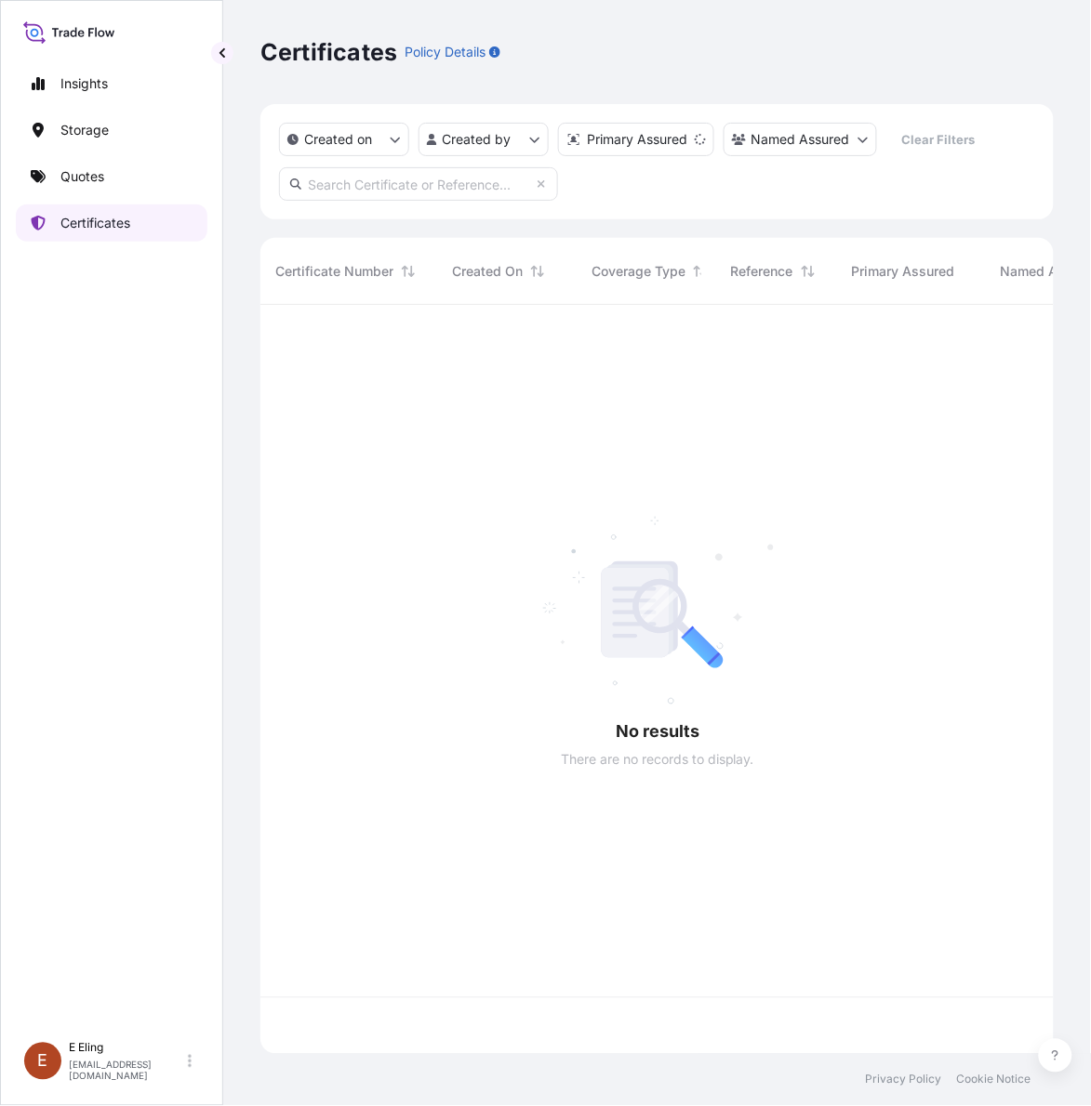
scroll to position [742, 776]
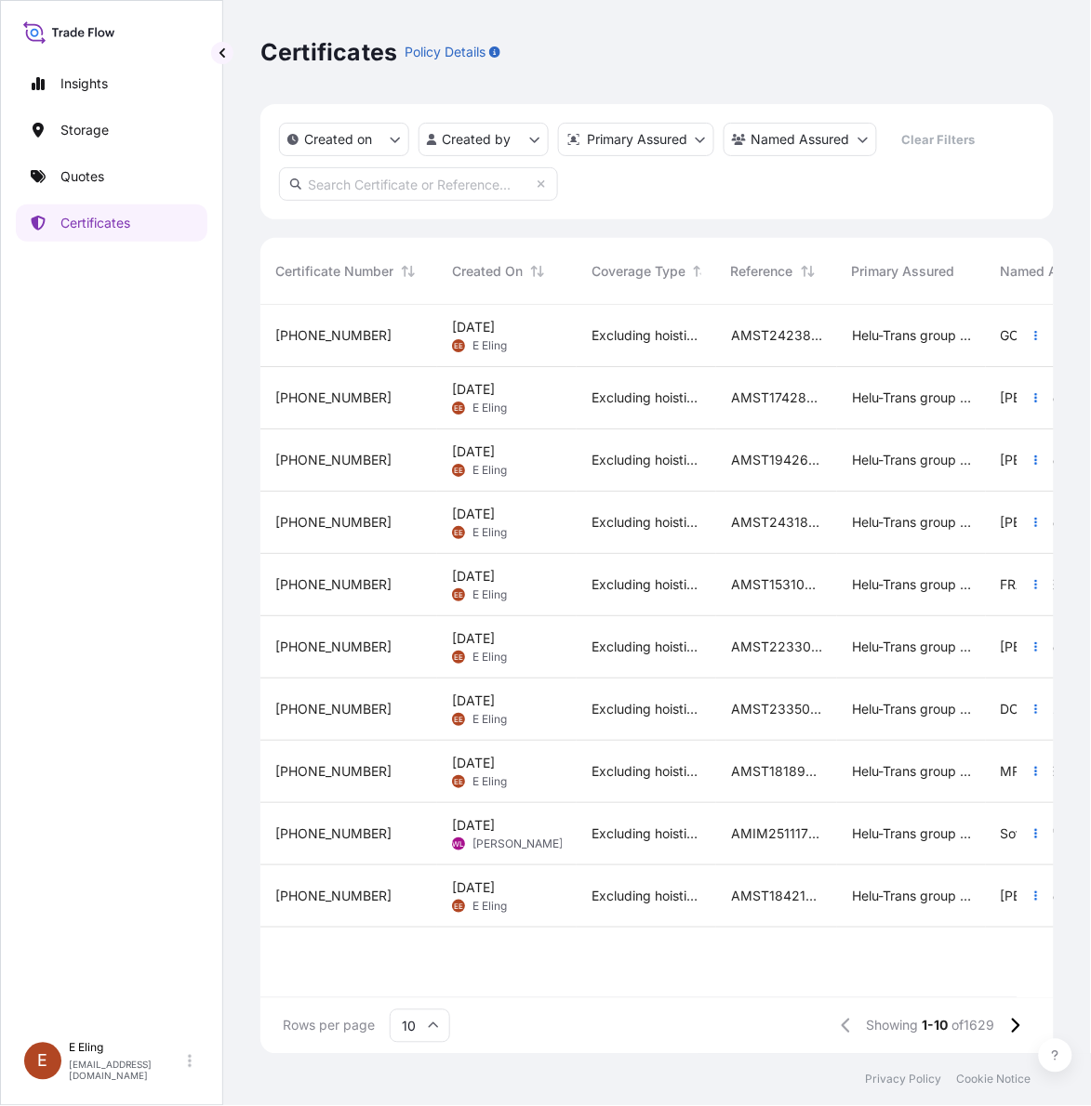
click at [731, 338] on span "AMST242381ZJZJ" at bounding box center [776, 335] width 91 height 19
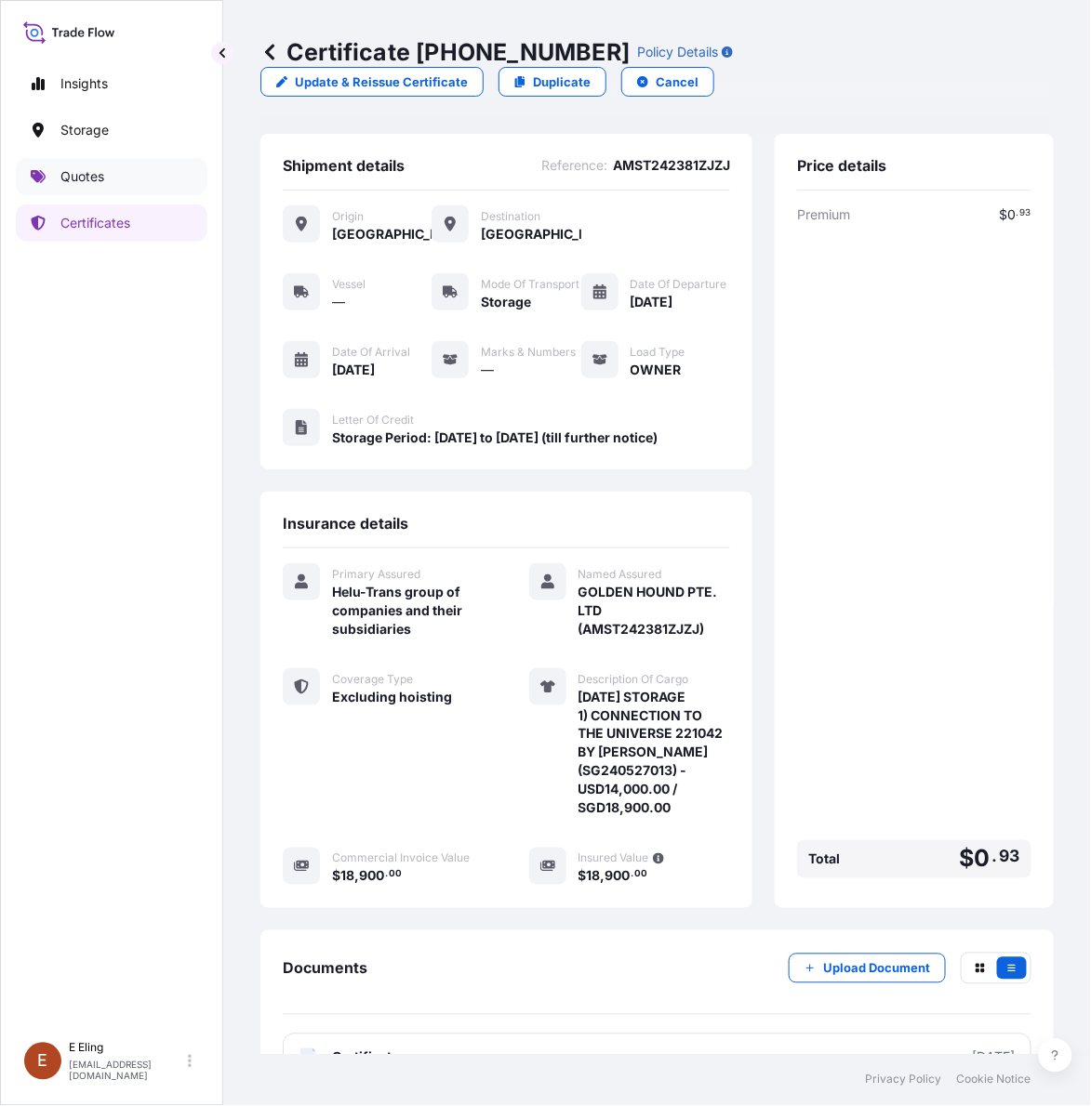
click at [95, 181] on p "Quotes" at bounding box center [82, 176] width 44 height 19
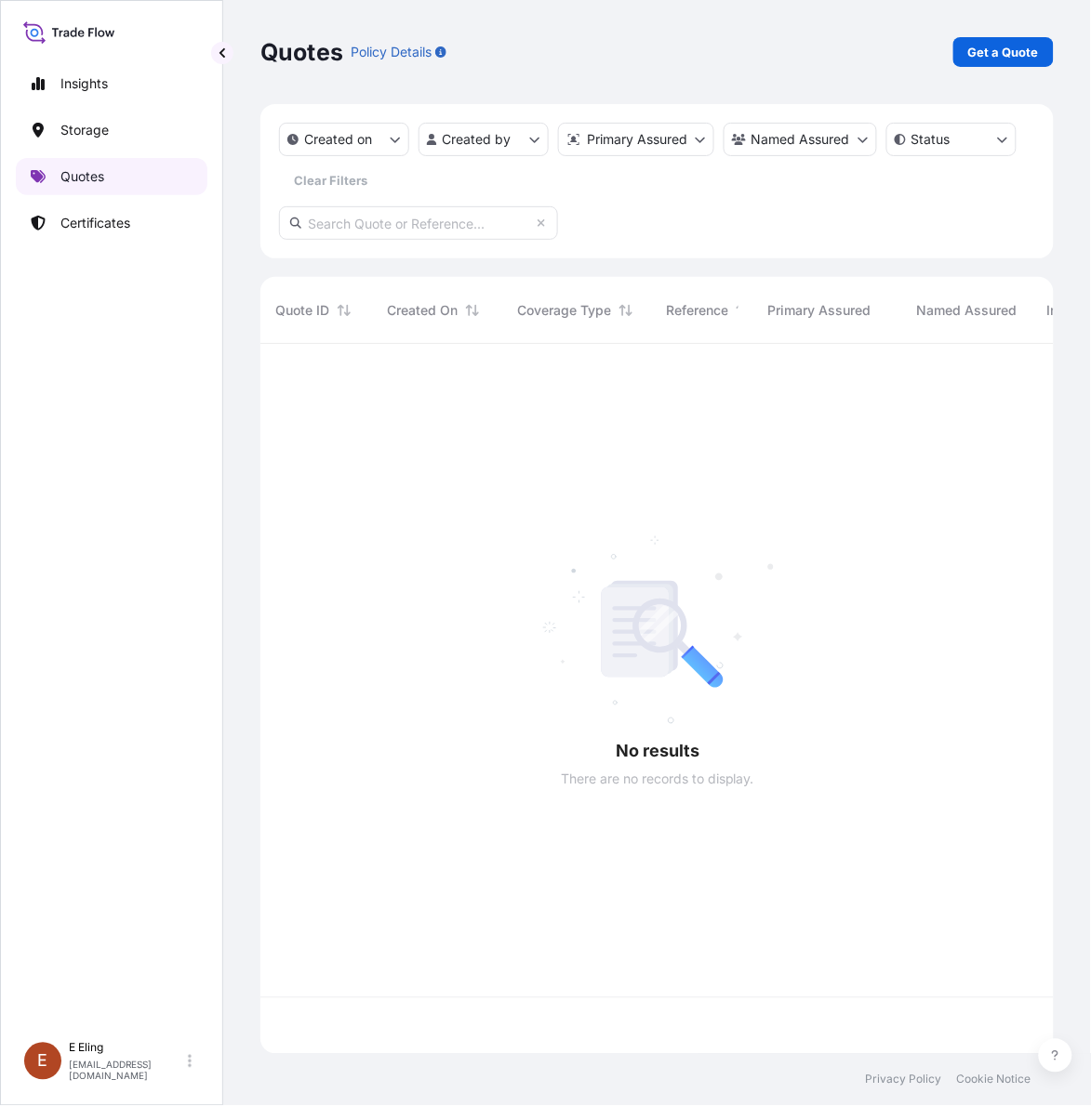
scroll to position [703, 776]
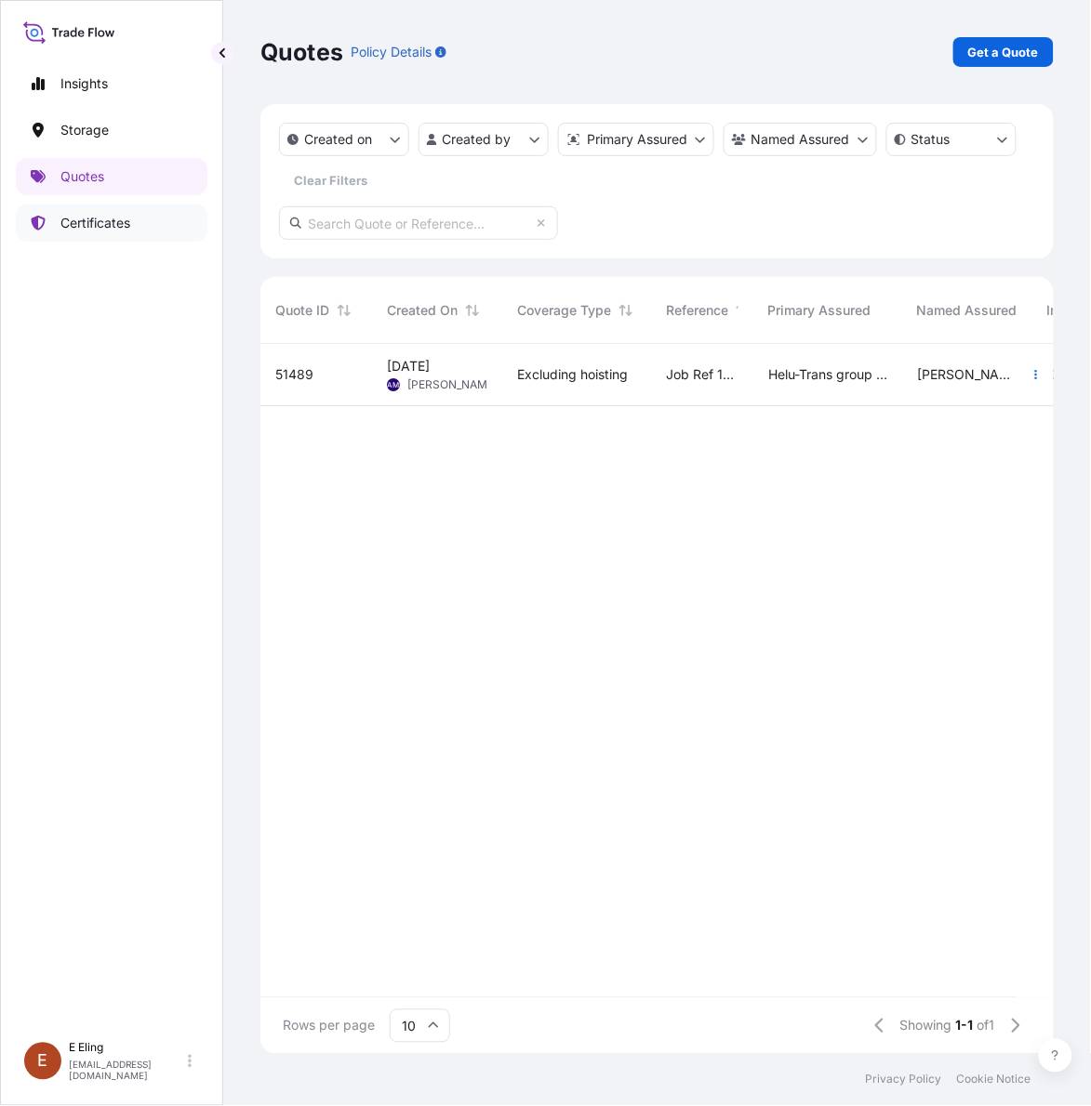
click at [52, 240] on link "Certificates" at bounding box center [112, 223] width 192 height 37
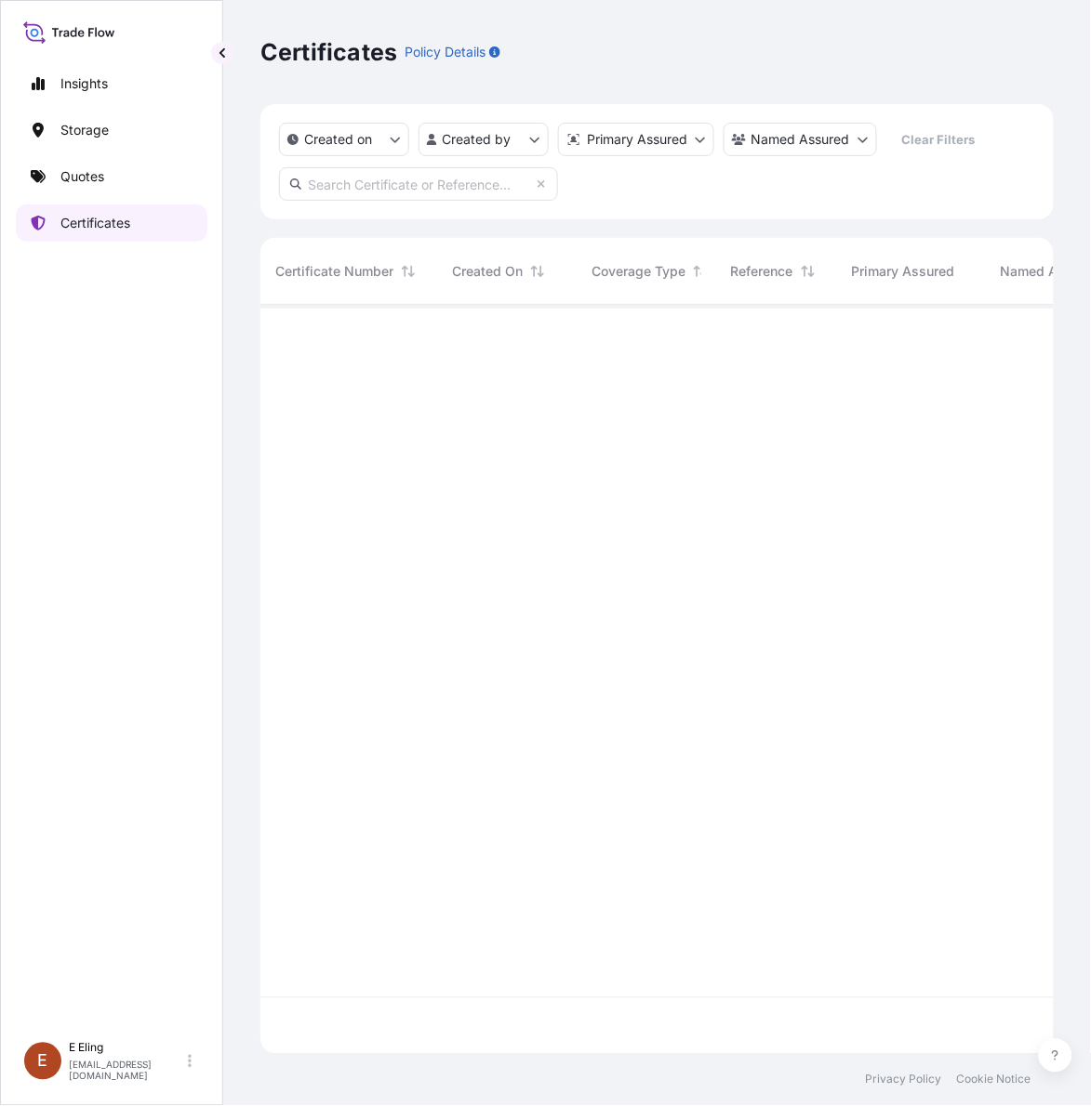
scroll to position [742, 776]
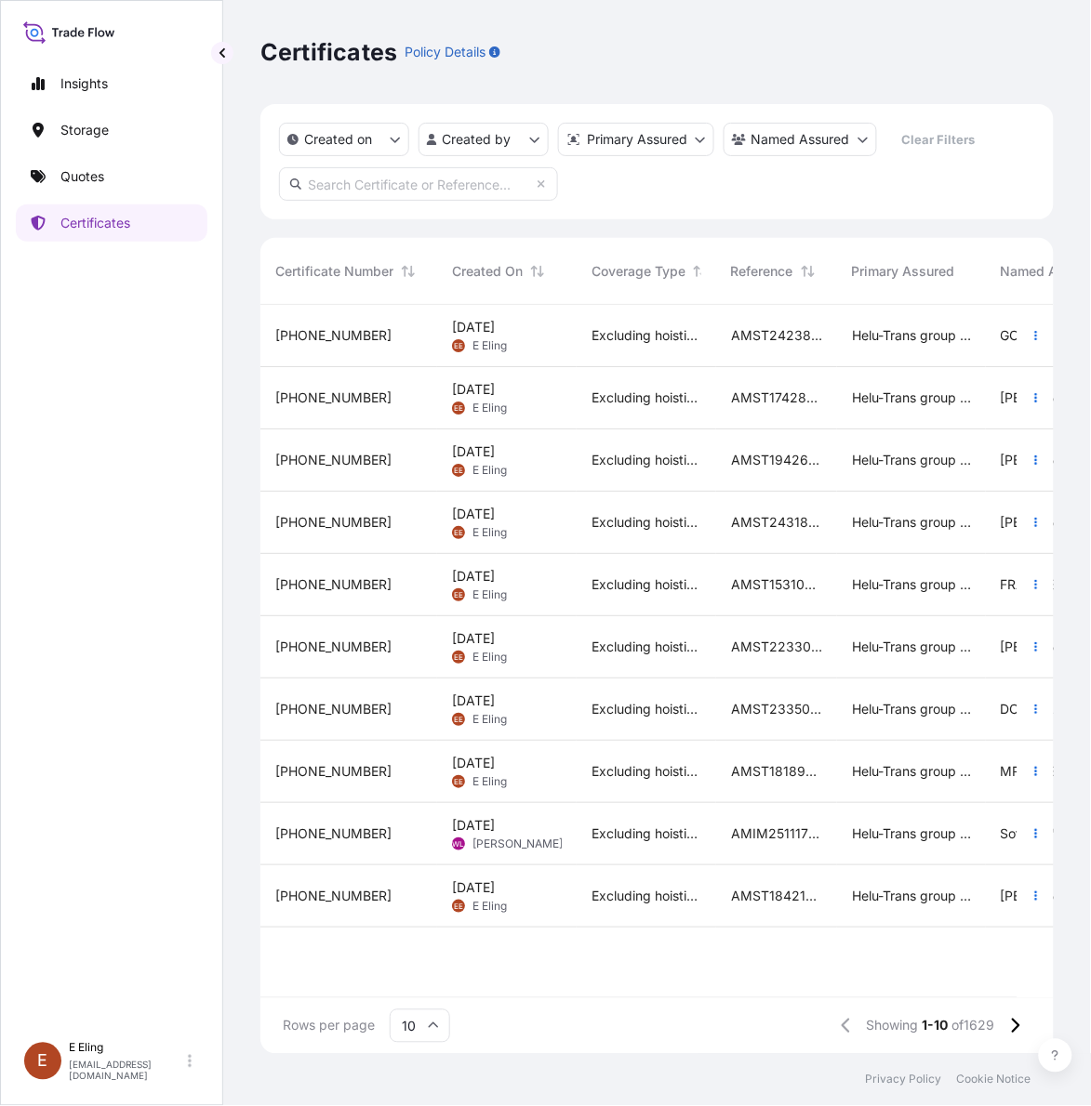
click at [446, 175] on input "text" at bounding box center [418, 183] width 279 height 33
paste input "AMST244929MMLR"
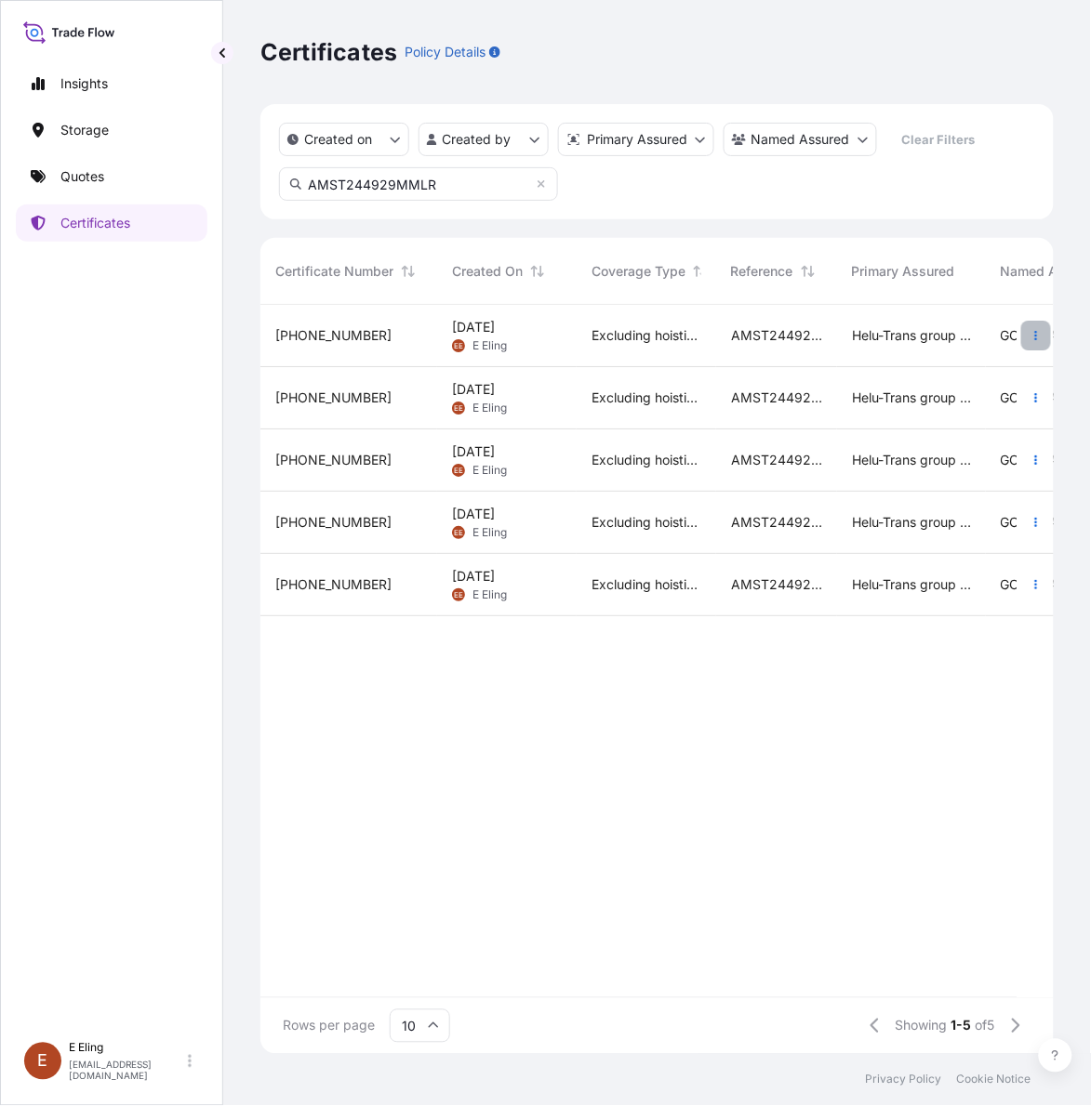
type input "AMST244929MMLR"
click at [1034, 323] on button "button" at bounding box center [1036, 336] width 30 height 30
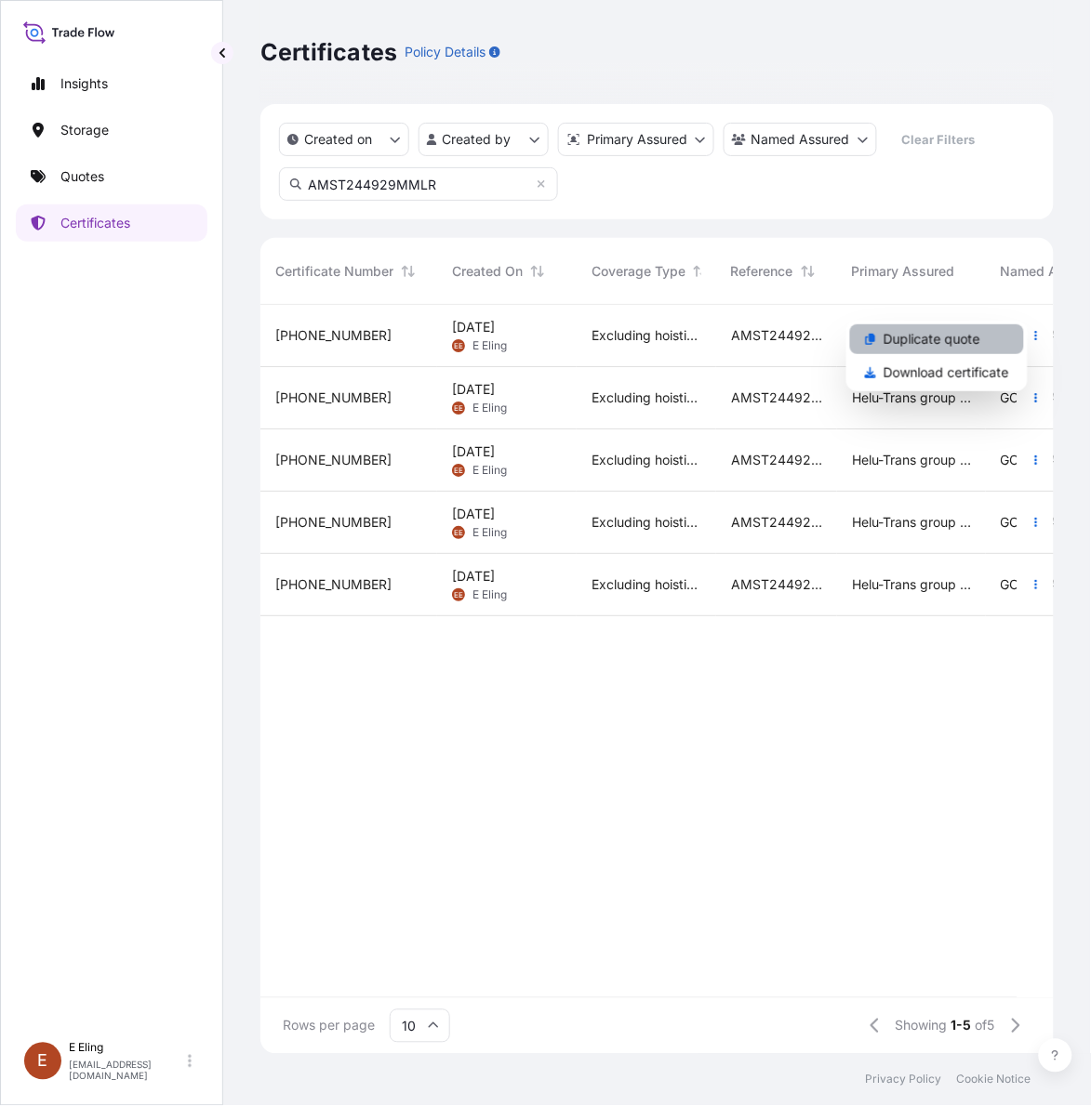
click at [987, 331] on link "Duplicate quote" at bounding box center [937, 339] width 174 height 30
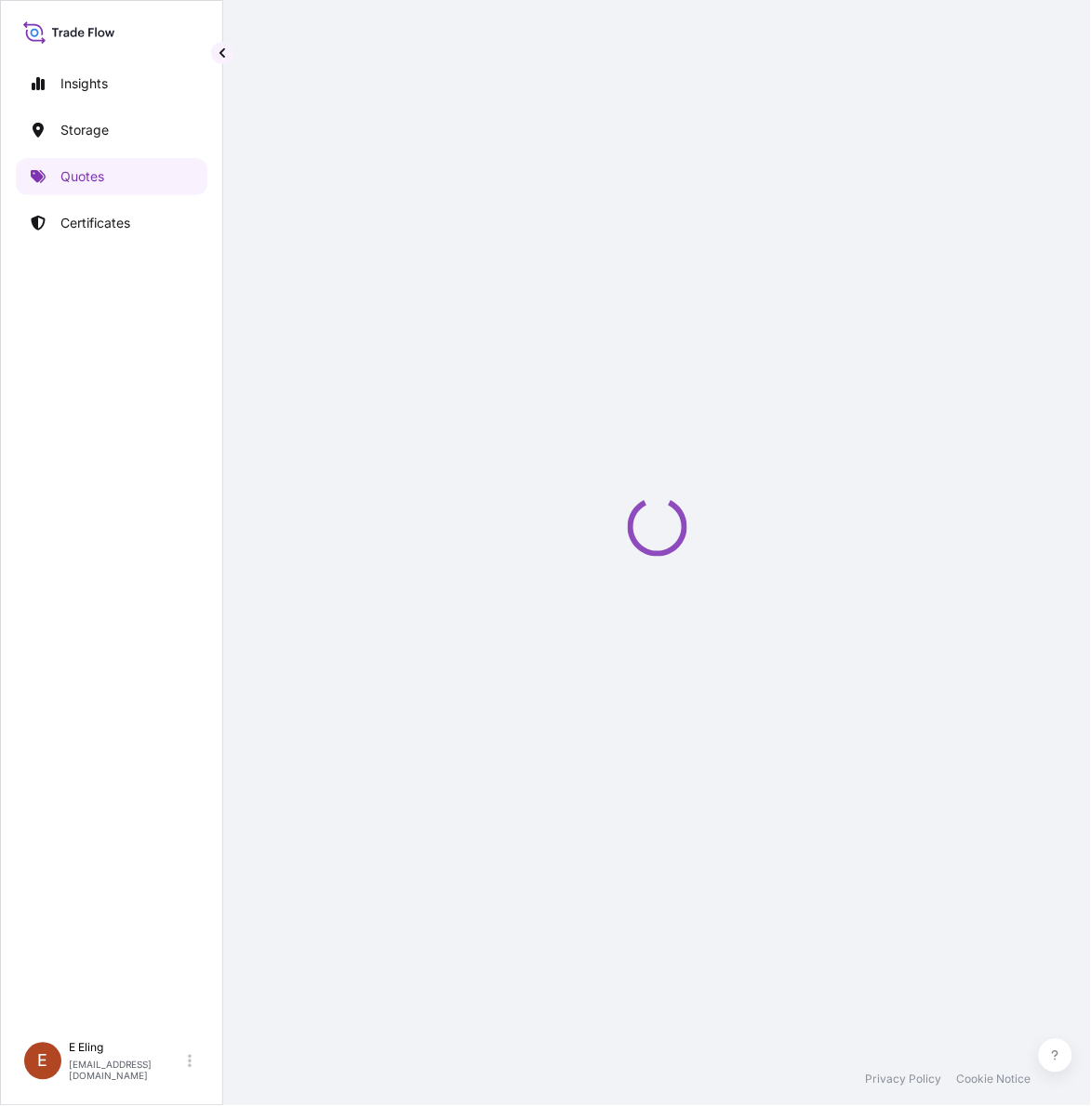
select select "STORAGE"
select select "Storage"
select select "Singapore"
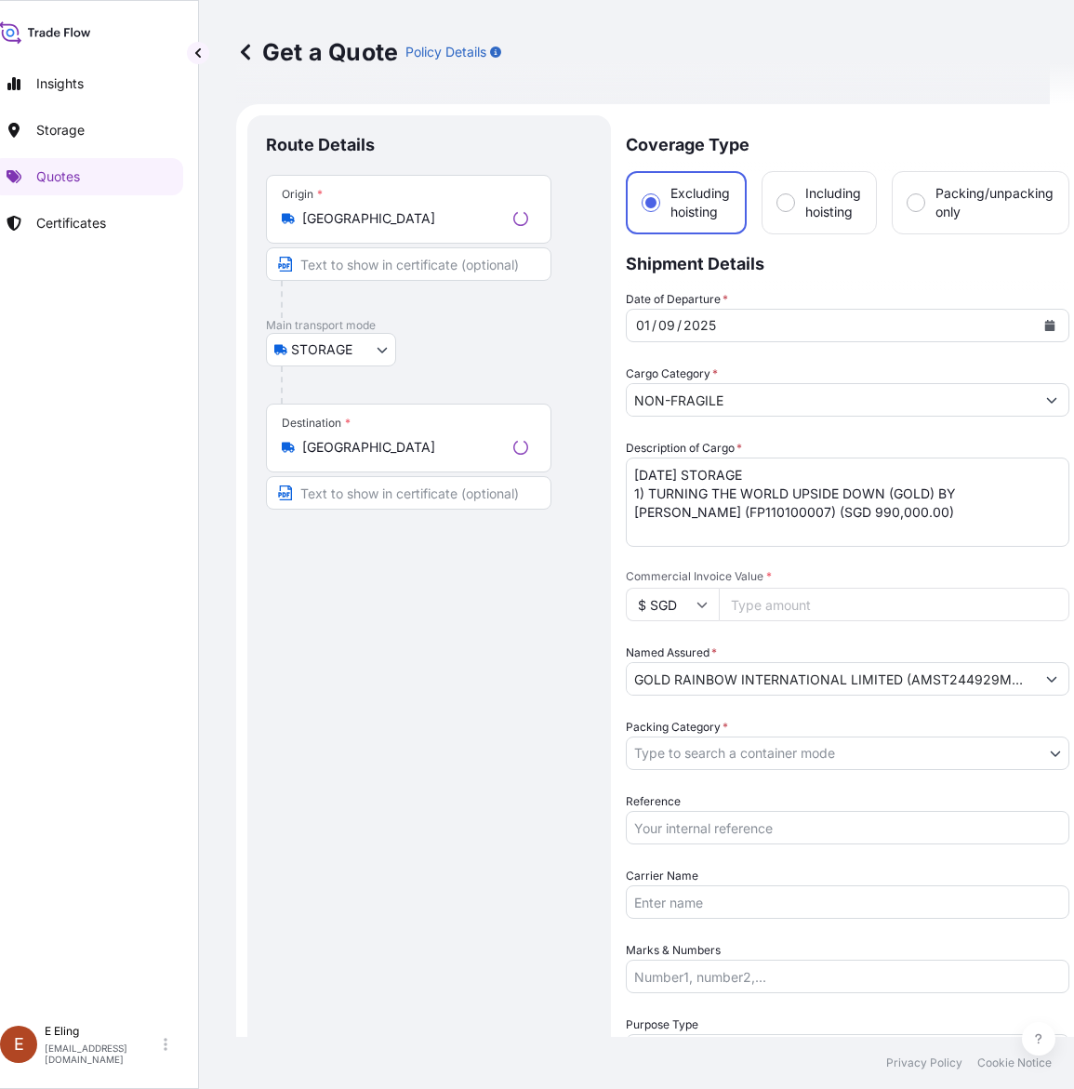
scroll to position [30, 0]
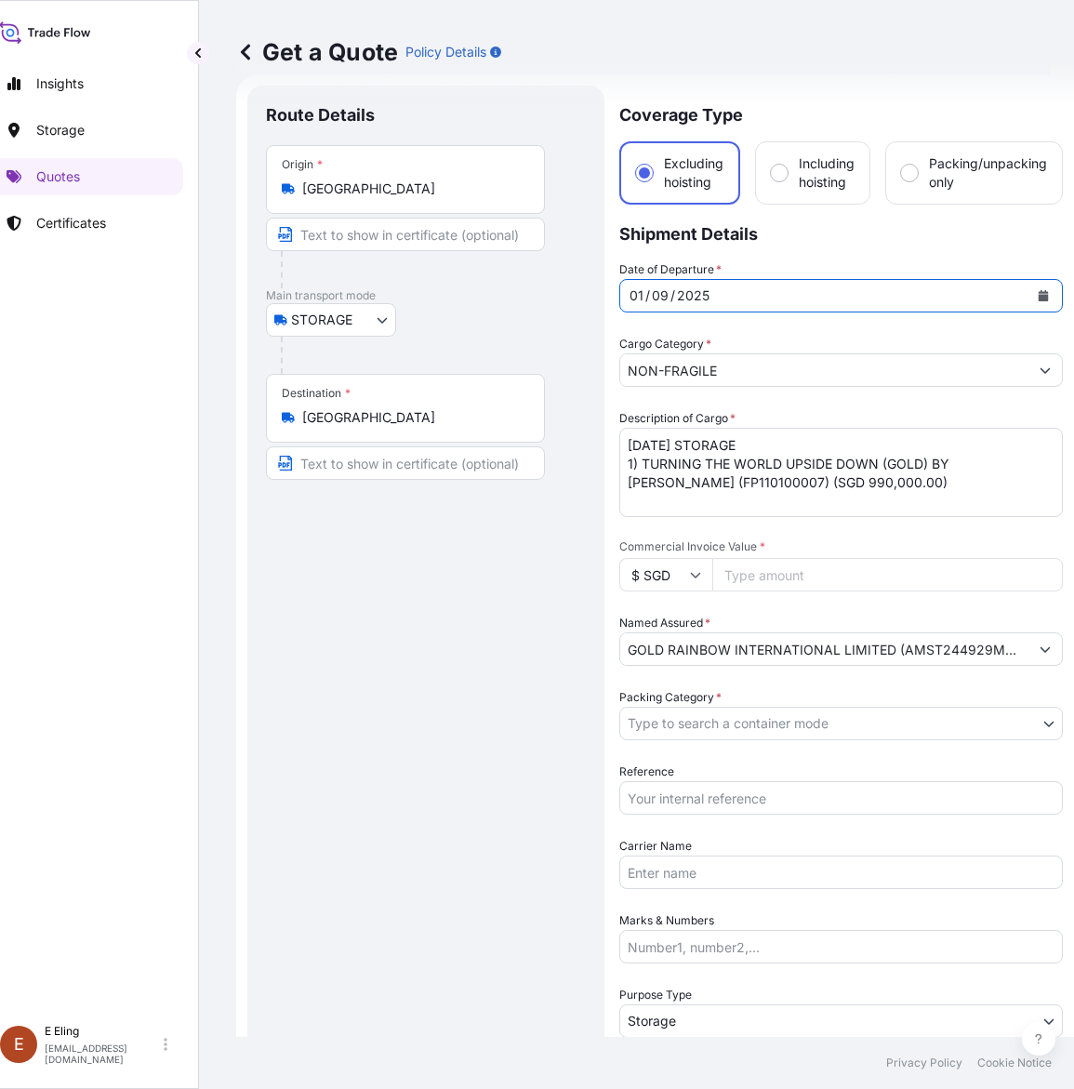
click at [1047, 285] on button "Calendar" at bounding box center [1043, 296] width 30 height 30
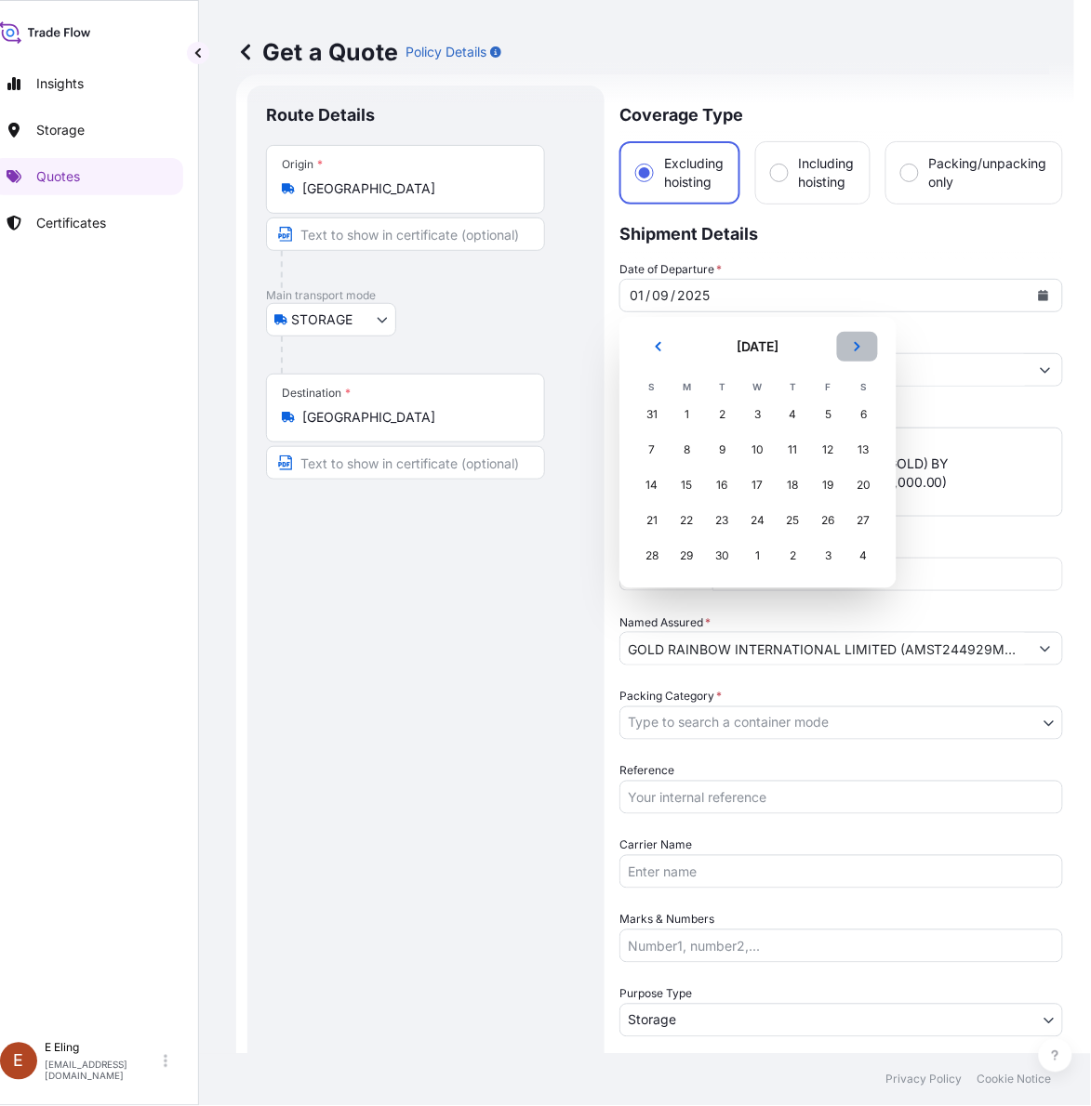
click at [856, 339] on button "Next" at bounding box center [857, 347] width 41 height 30
click at [761, 412] on div "1" at bounding box center [757, 414] width 33 height 33
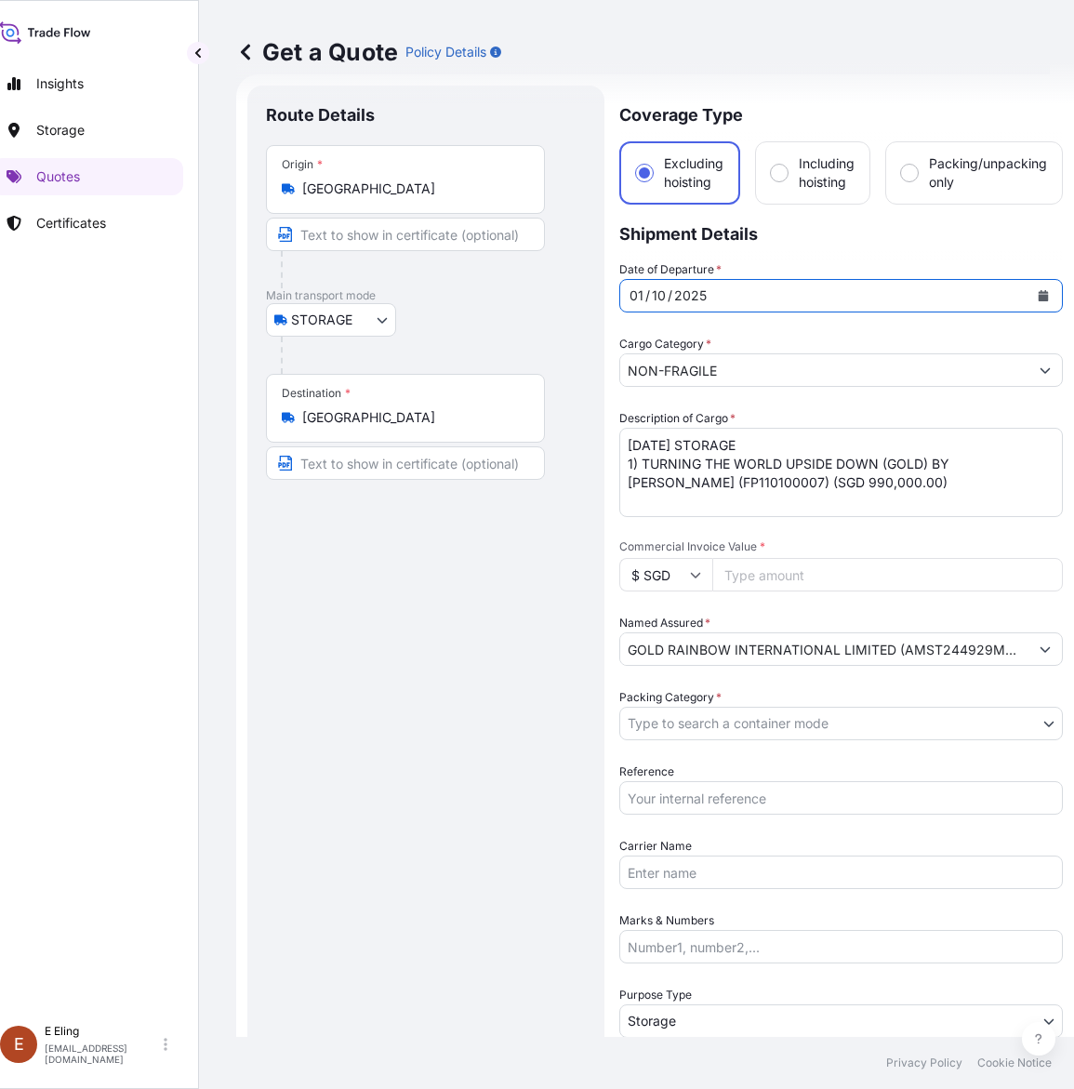
drag, startPoint x: 651, startPoint y: 443, endPoint x: 440, endPoint y: 438, distance: 211.1
click at [440, 438] on form "Route Details Place of loading Road / Inland Road / Inland Origin * Singapore M…" at bounding box center [655, 738] width 838 height 1329
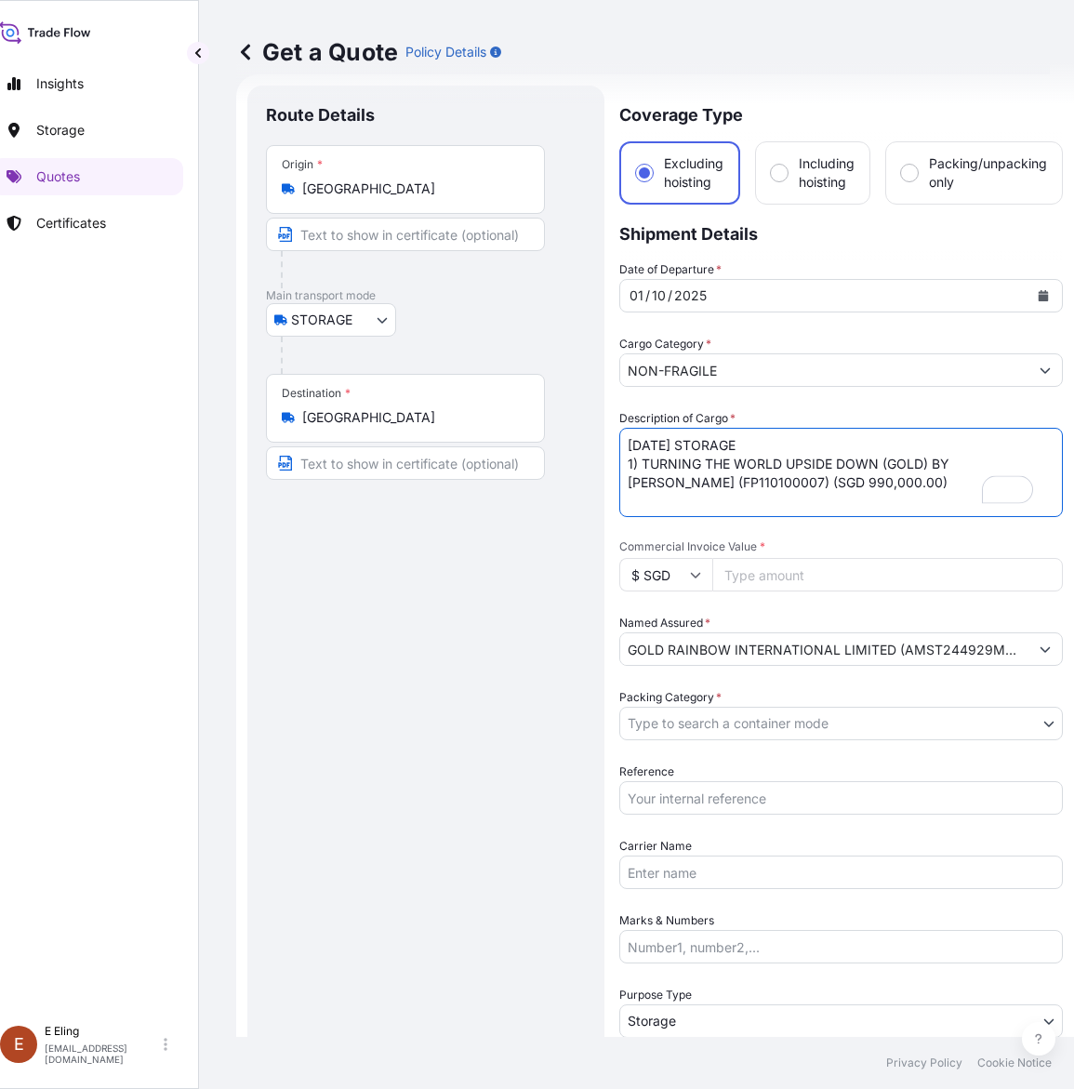
type textarea "OCT25 STORAGE 1) TURNING THE WORLD UPSIDE DOWN (GOLD) BY ANISH KAPOOR (FP110100…"
click at [725, 709] on body "October 2025 Selected Date: Wednesday, 1 October 2025 Insights Storage Quotes C…" at bounding box center [513, 544] width 1074 height 1089
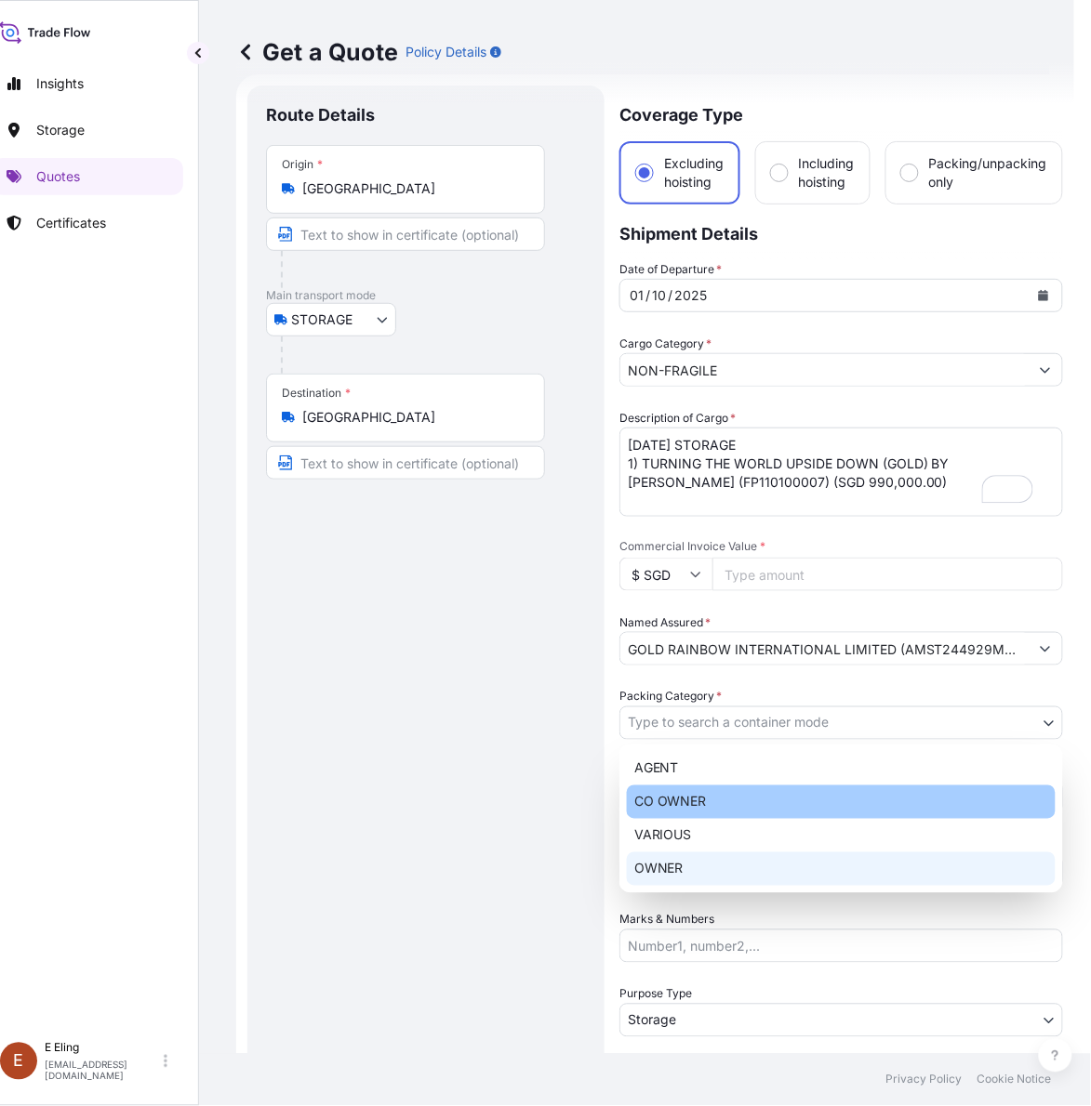
click at [685, 867] on div "OWNER" at bounding box center [841, 869] width 429 height 33
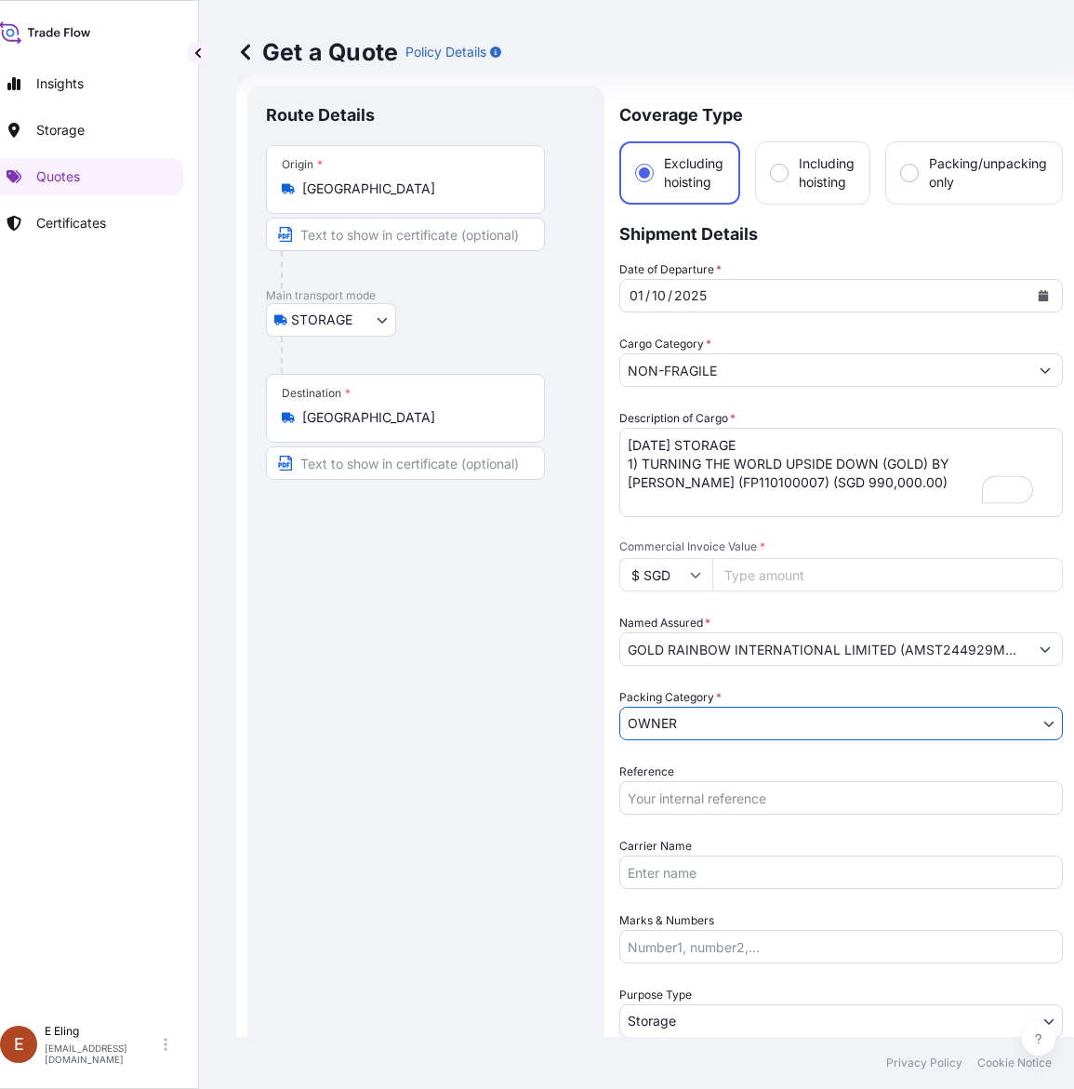
drag, startPoint x: 703, startPoint y: 801, endPoint x: 711, endPoint y: 783, distance: 20.4
click at [703, 801] on input "Reference" at bounding box center [841, 797] width 444 height 33
paste input "AMST244929MMLR"
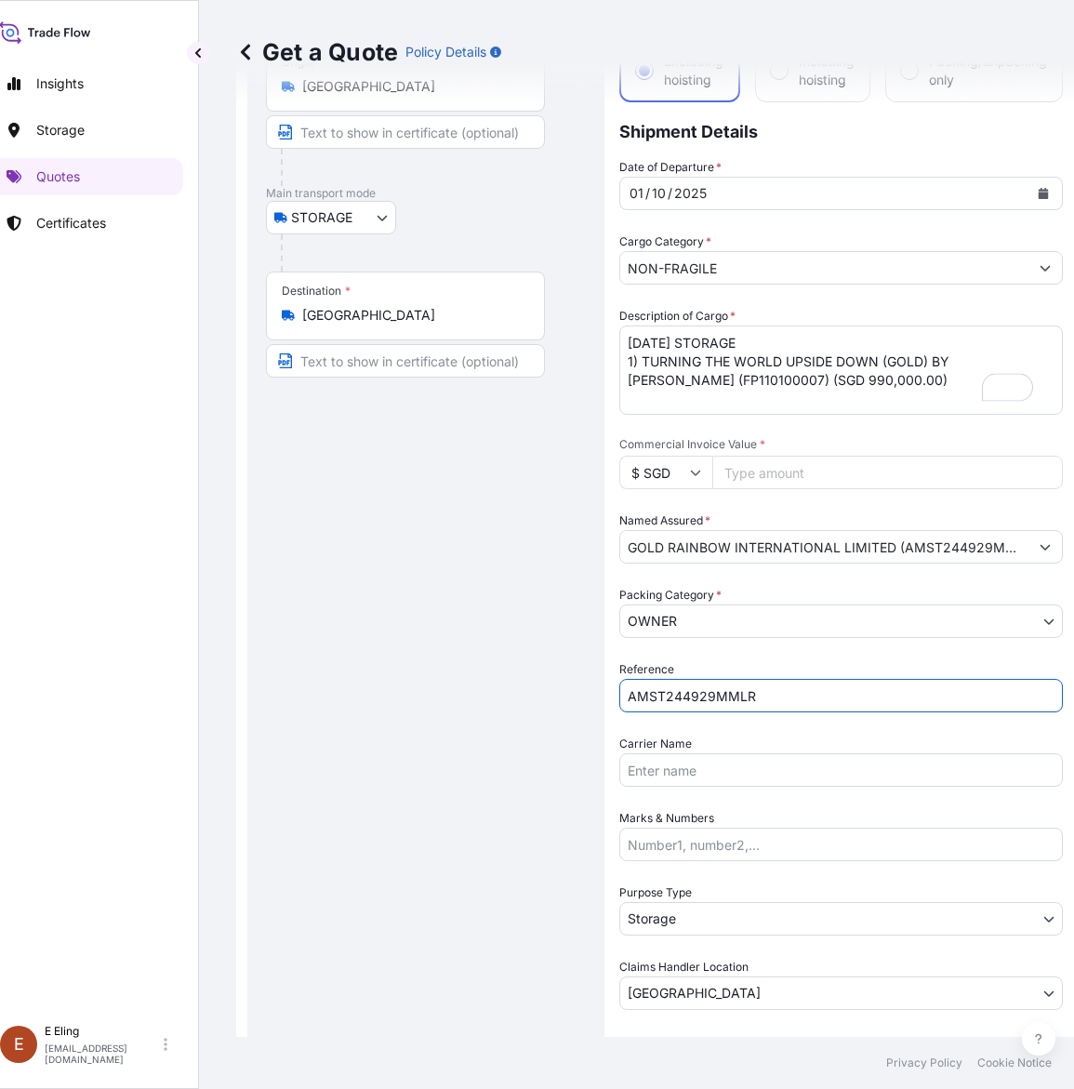
scroll to position [0, 0]
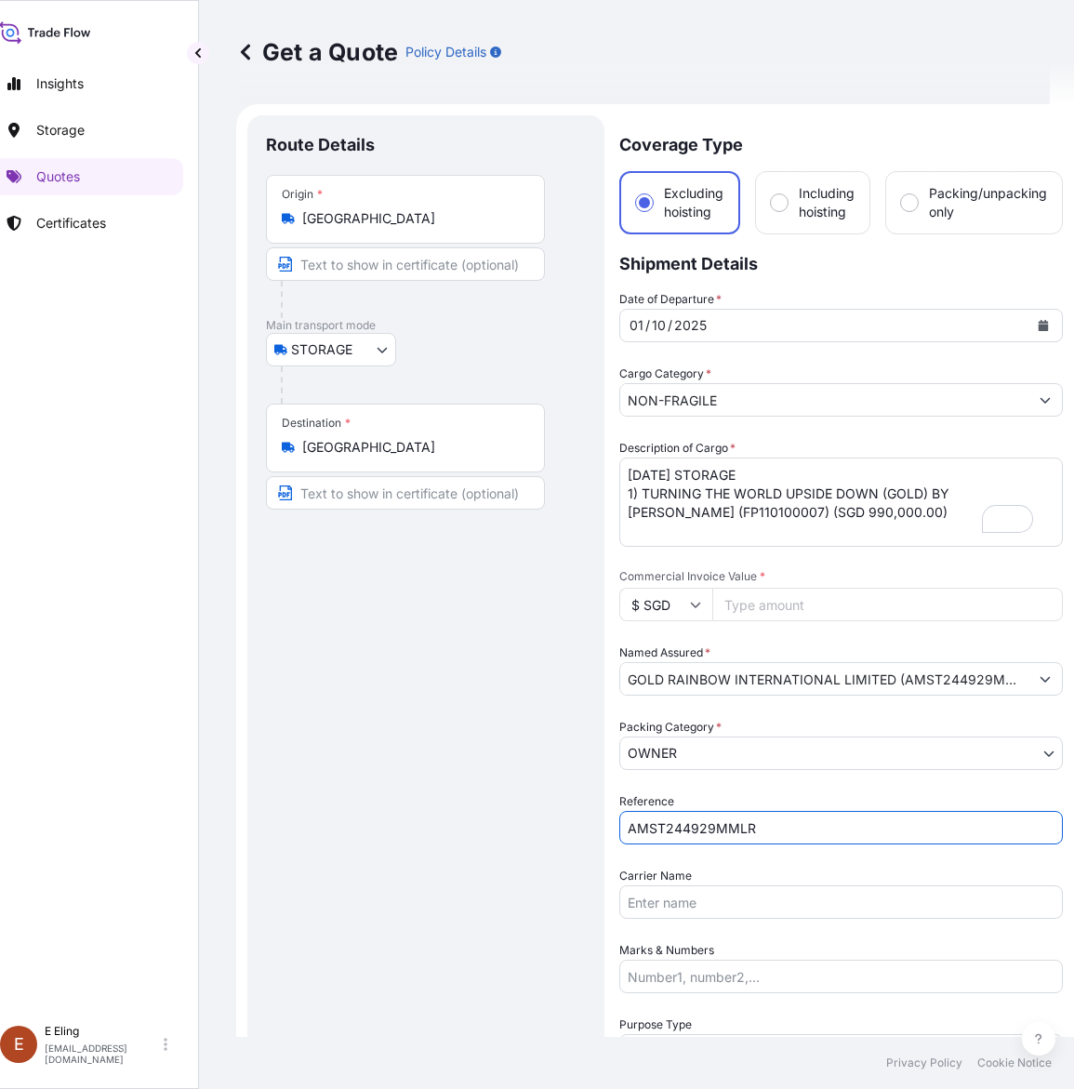
type input "AMST244929MMLR"
drag, startPoint x: 754, startPoint y: 614, endPoint x: 1089, endPoint y: 246, distance: 496.9
click at [754, 614] on input "Commercial Invoice Value *" at bounding box center [887, 604] width 351 height 33
click at [819, 601] on input "Commercial Invoice Value *" at bounding box center [887, 604] width 351 height 33
paste input "990000.00"
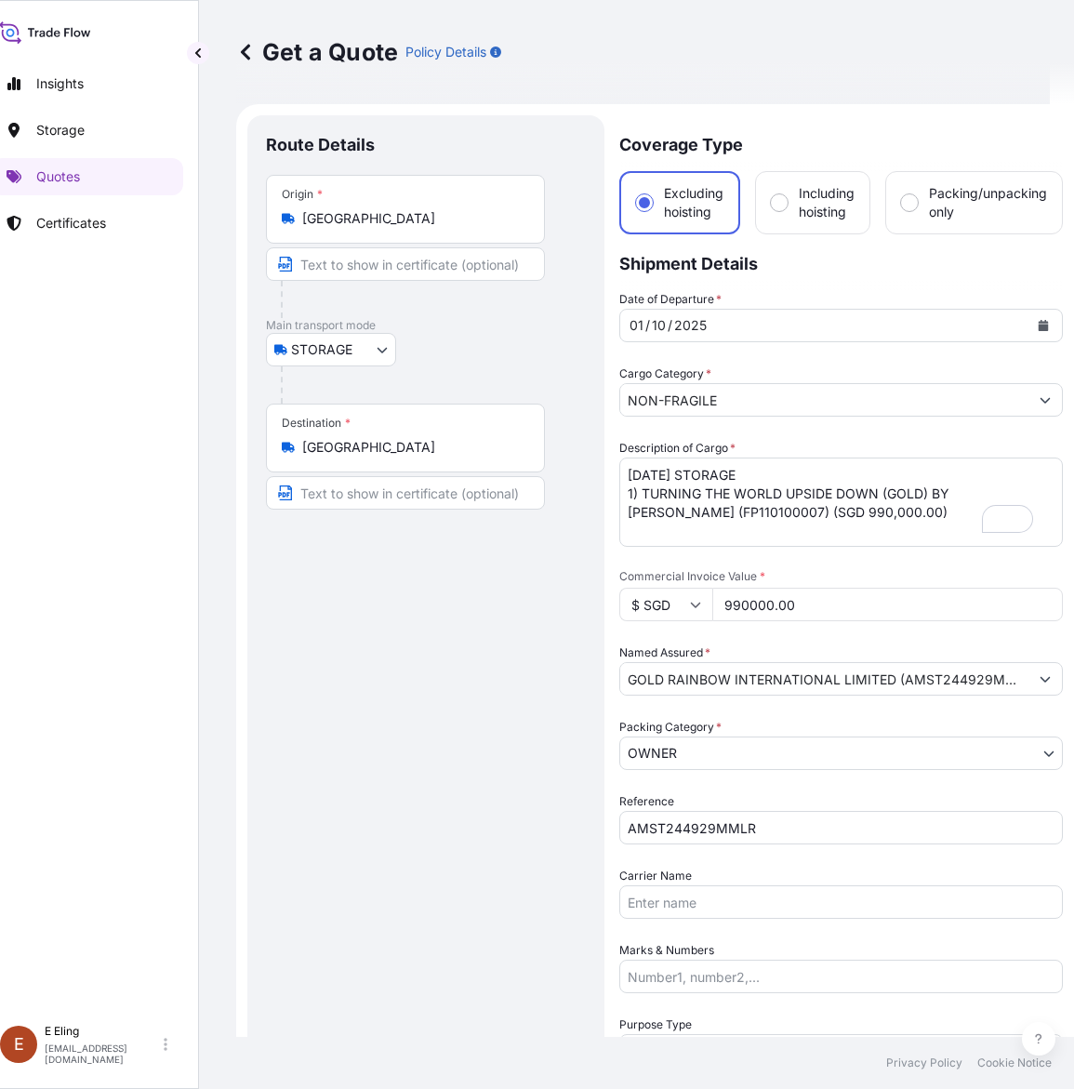
scroll to position [183, 0]
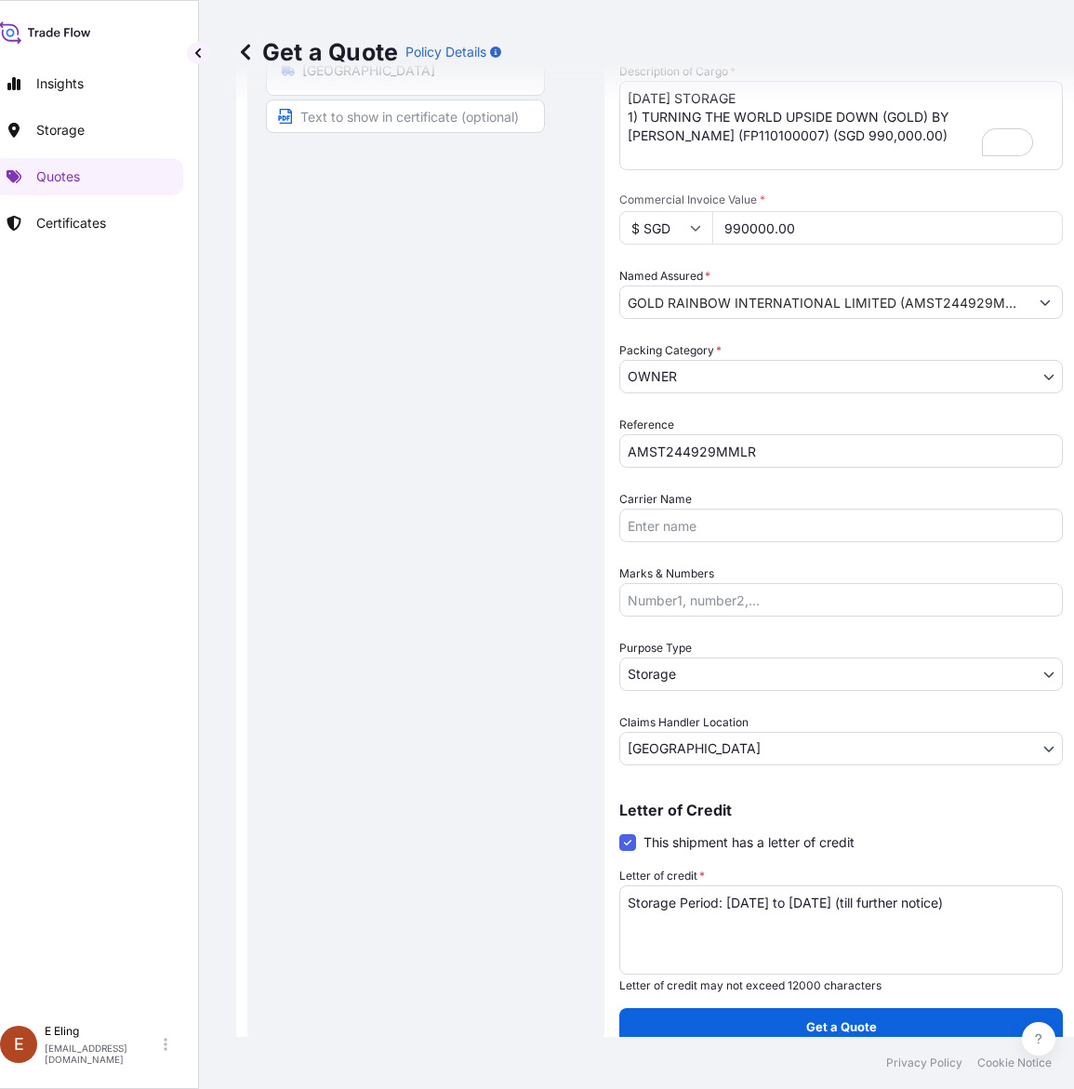
type input "990000.00"
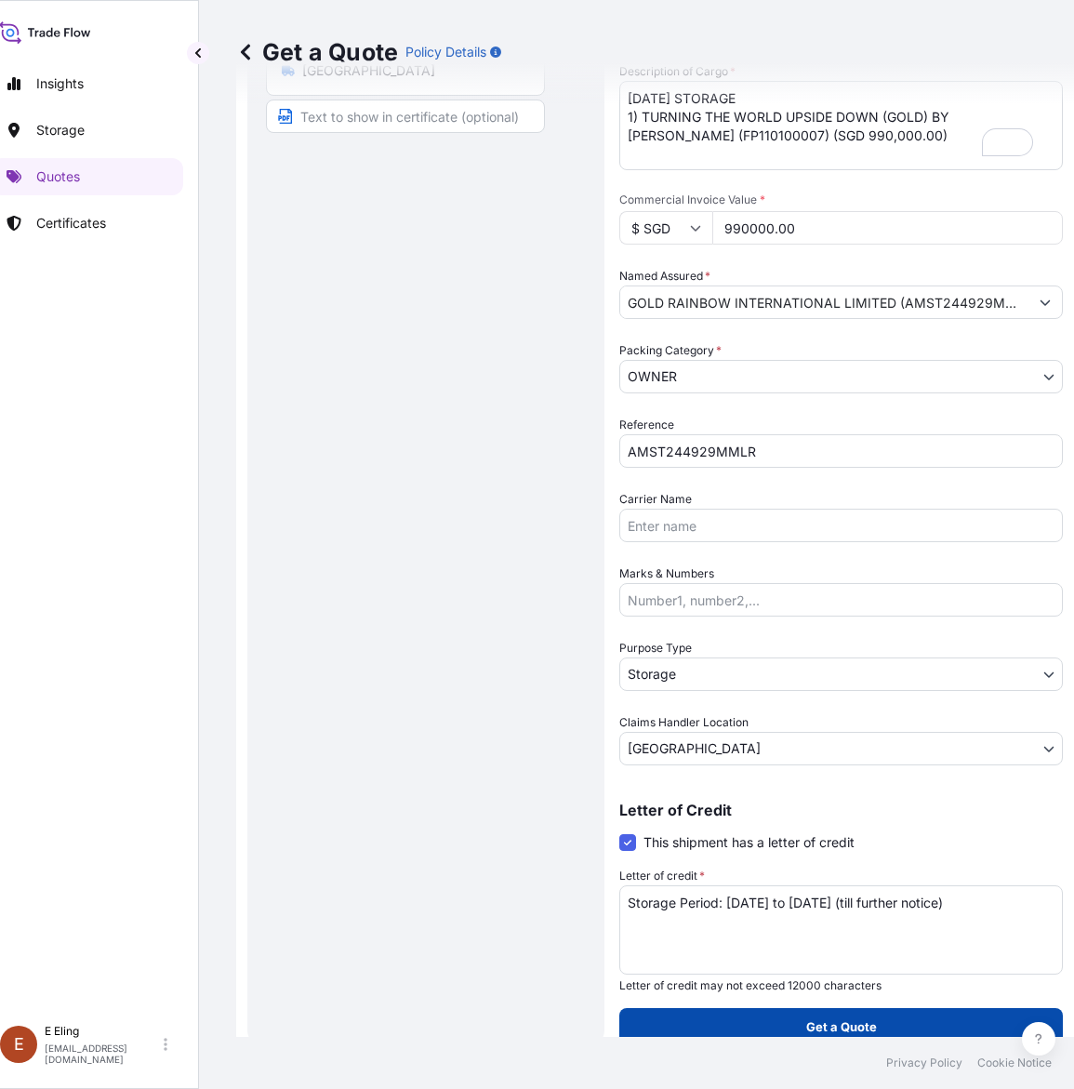
click at [894, 1018] on button "Get a Quote" at bounding box center [841, 1026] width 444 height 37
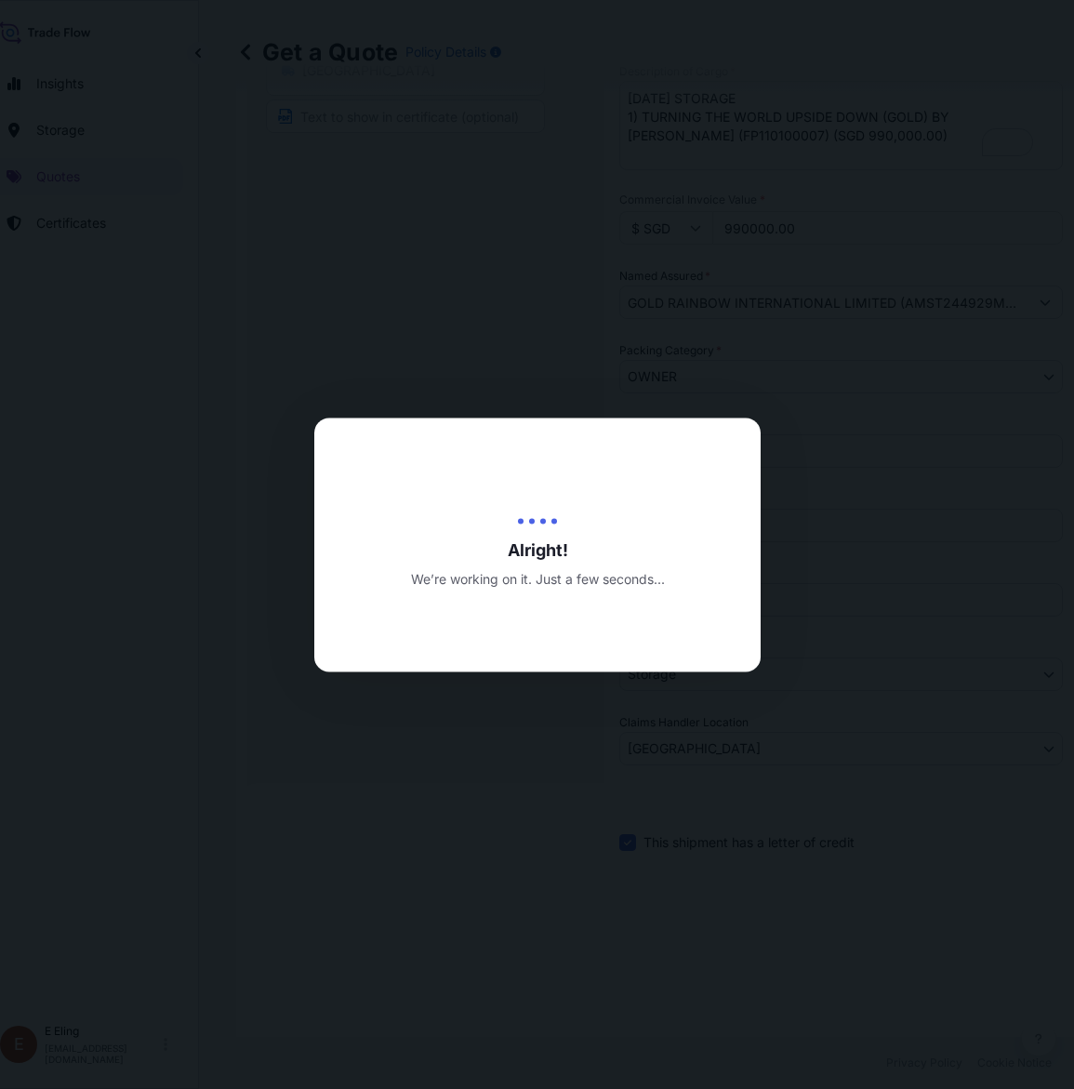
type input "13/10/2025"
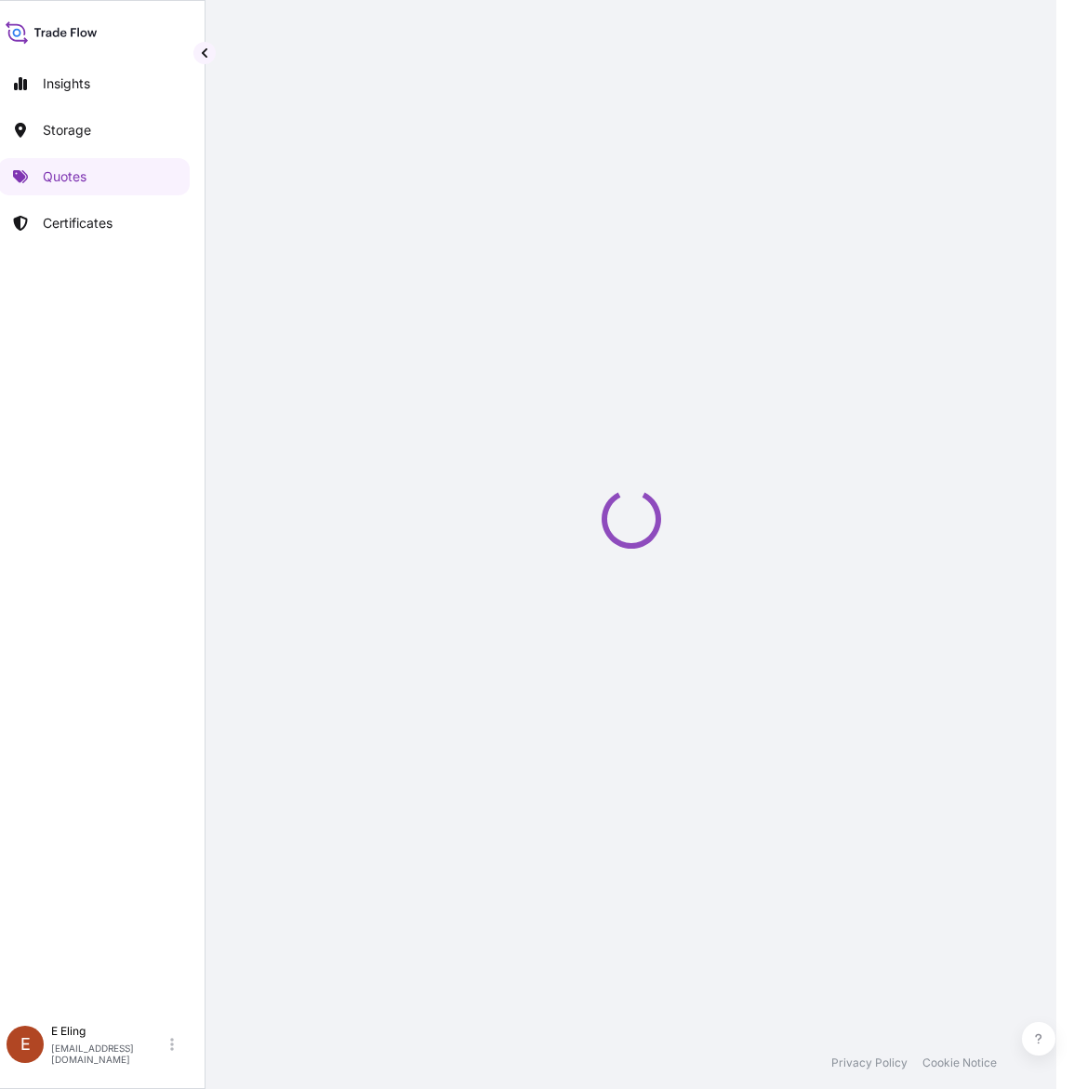
select select "STORAGE"
select select "Transit"
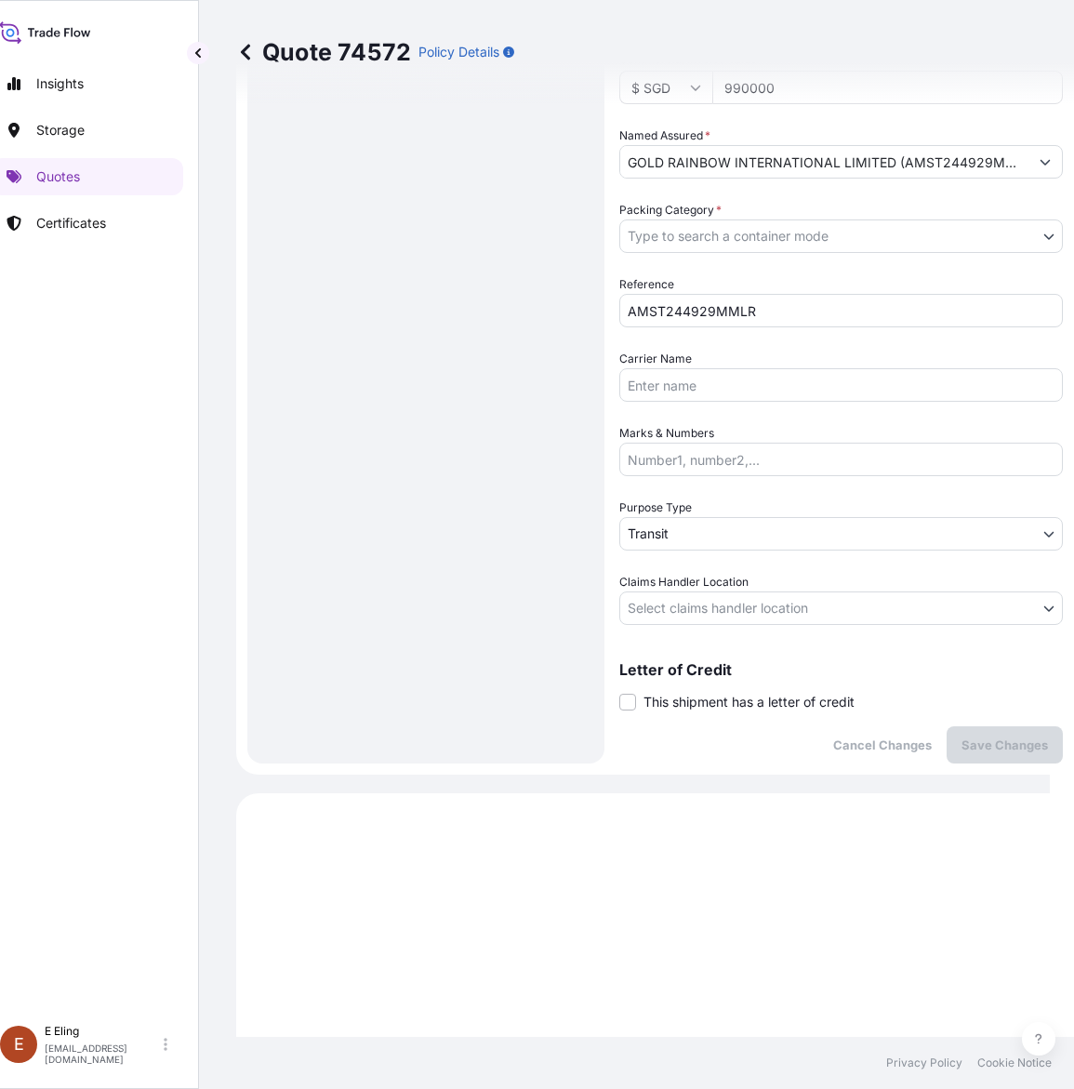
drag, startPoint x: 688, startPoint y: 699, endPoint x: 700, endPoint y: 711, distance: 17.1
click at [689, 700] on span "This shipment has a letter of credit" at bounding box center [748, 702] width 211 height 19
click at [712, 750] on div "Cancel Changes Save Changes" at bounding box center [841, 744] width 444 height 37
click at [709, 711] on div "Coverage Type Excluding hoisting Including hoisting Packing/unpacking only Ship…" at bounding box center [841, 180] width 444 height 1165
click at [716, 699] on span "This shipment has a letter of credit" at bounding box center [748, 702] width 211 height 19
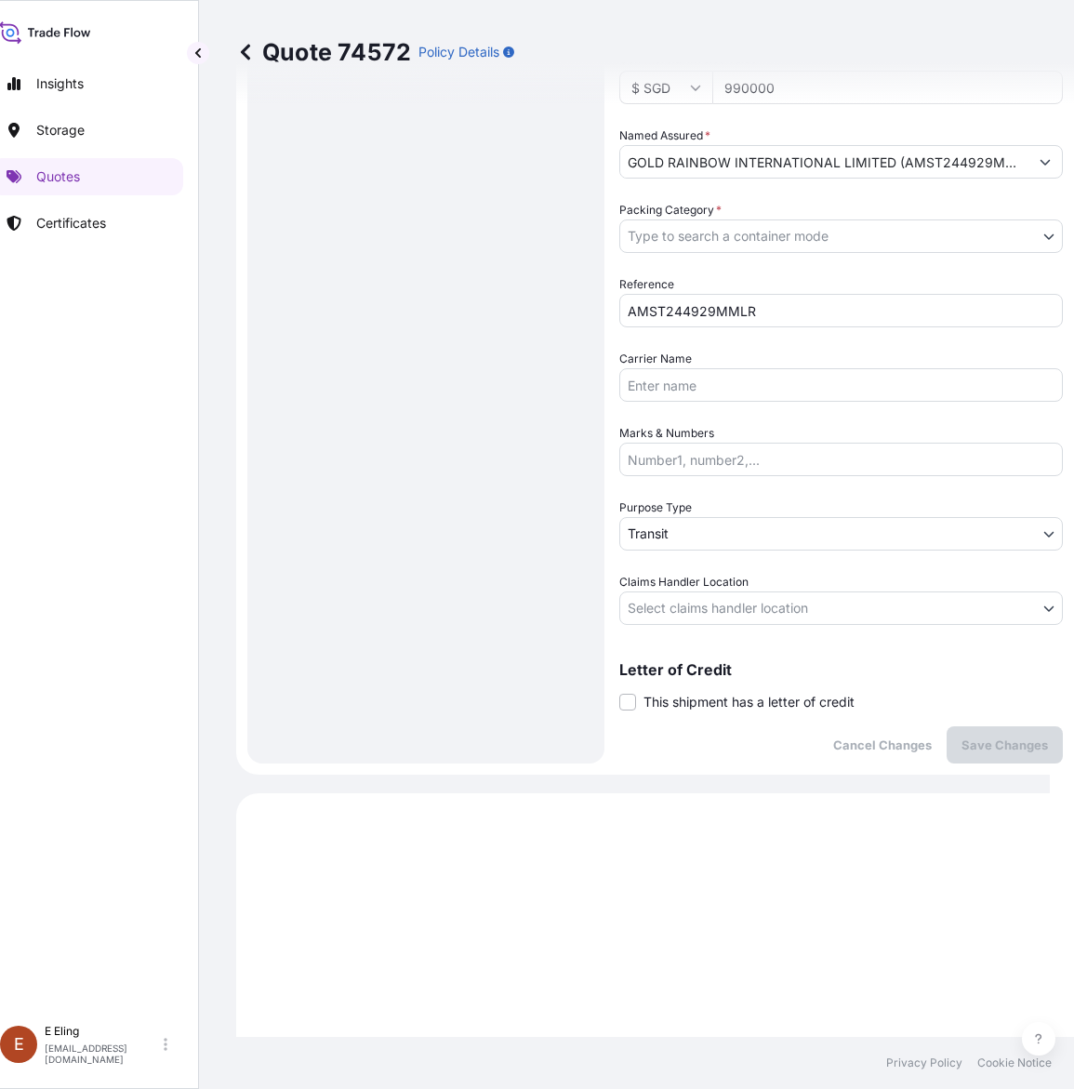
click at [619, 692] on input "This shipment has a letter of credit" at bounding box center [619, 692] width 0 height 0
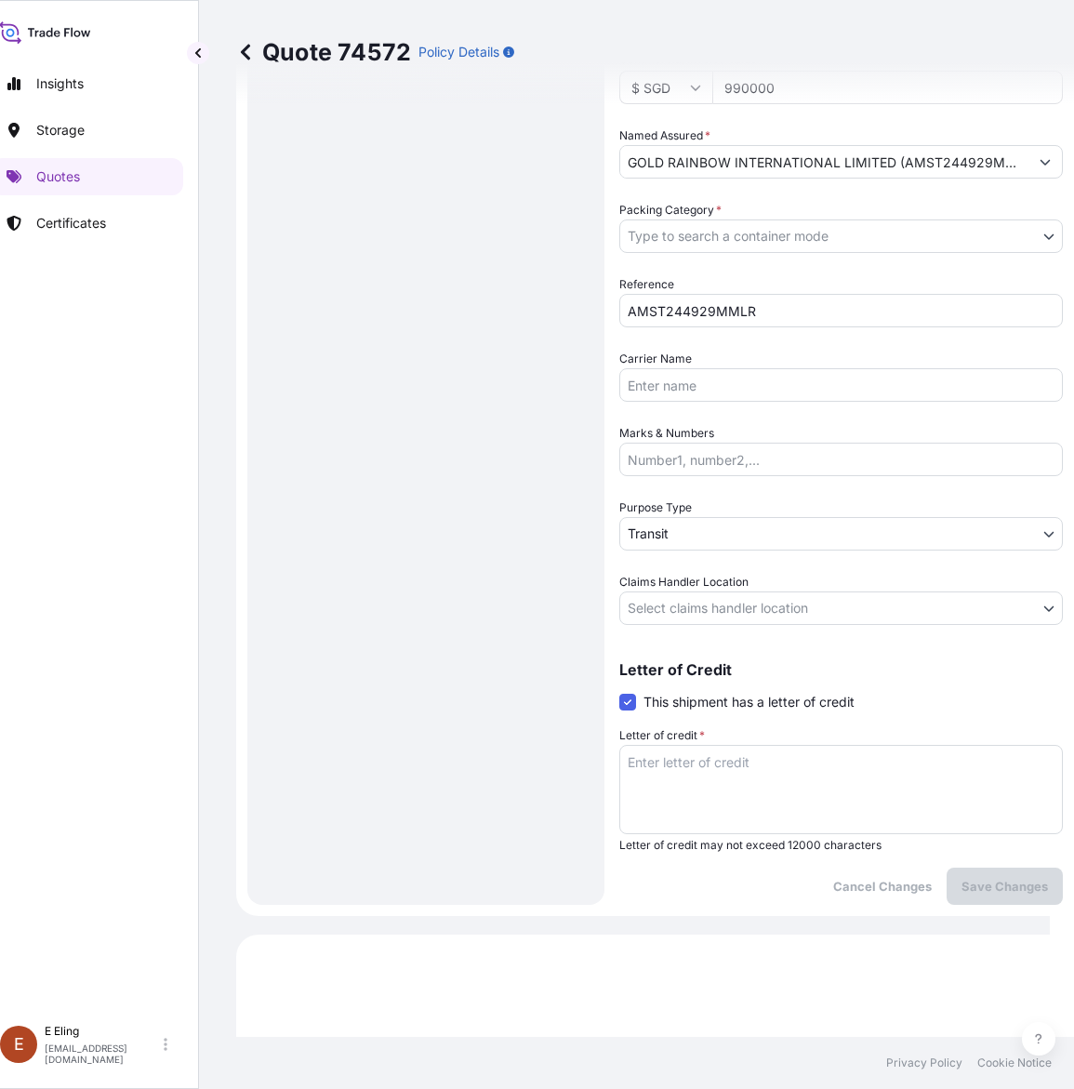
click at [699, 759] on textarea "Letter of credit *" at bounding box center [841, 789] width 444 height 89
paste textarea "Storage Period: 01 Oct 2025 to 31 Oct 2025 (till further notice)"
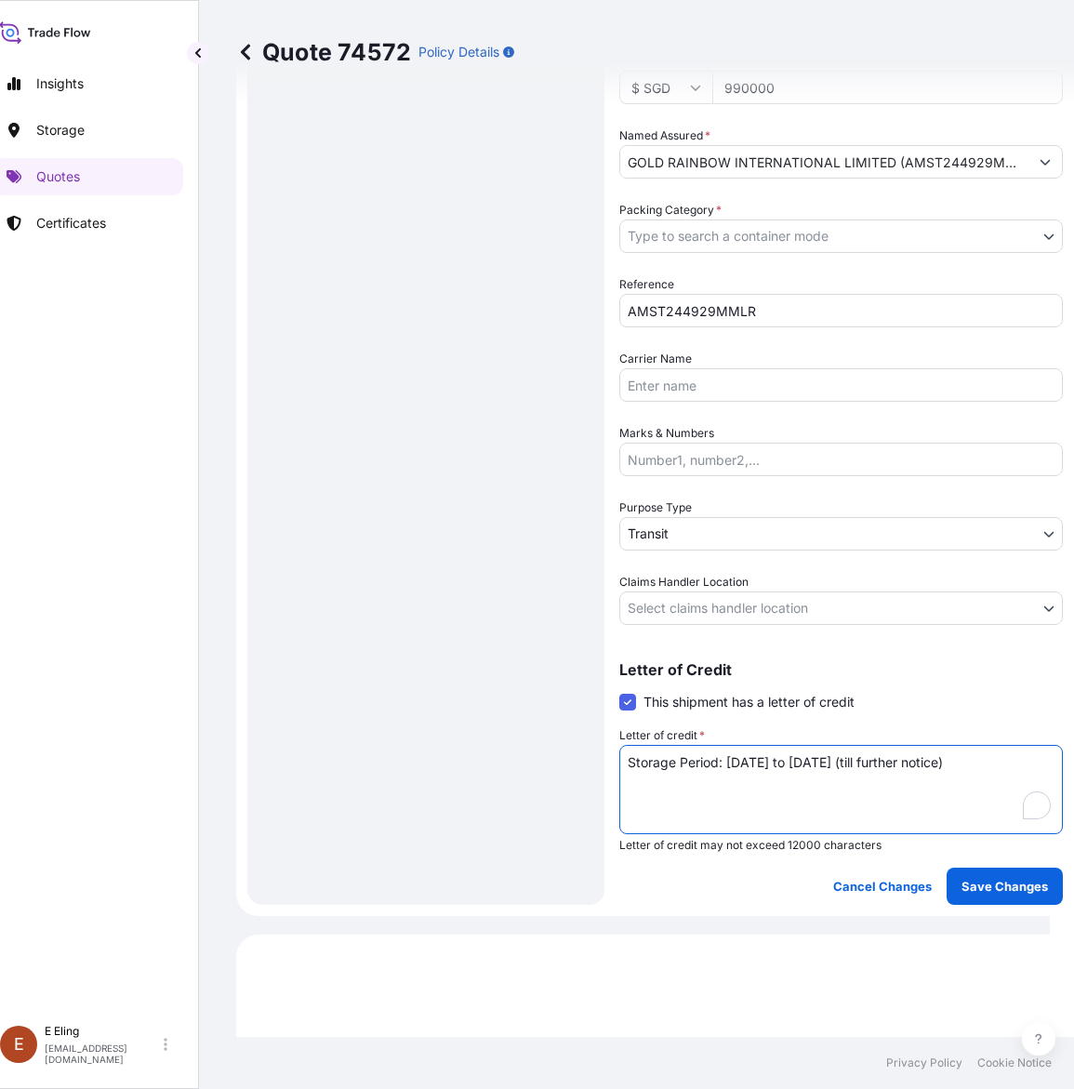
type textarea "Storage Period: 01 Oct 2025 to 31 Oct 2025 (till further notice)"
click at [708, 611] on body "Insights Storage Quotes Certificates E E Eling eeling@helutrans.com Quote 74572…" at bounding box center [513, 544] width 1074 height 1089
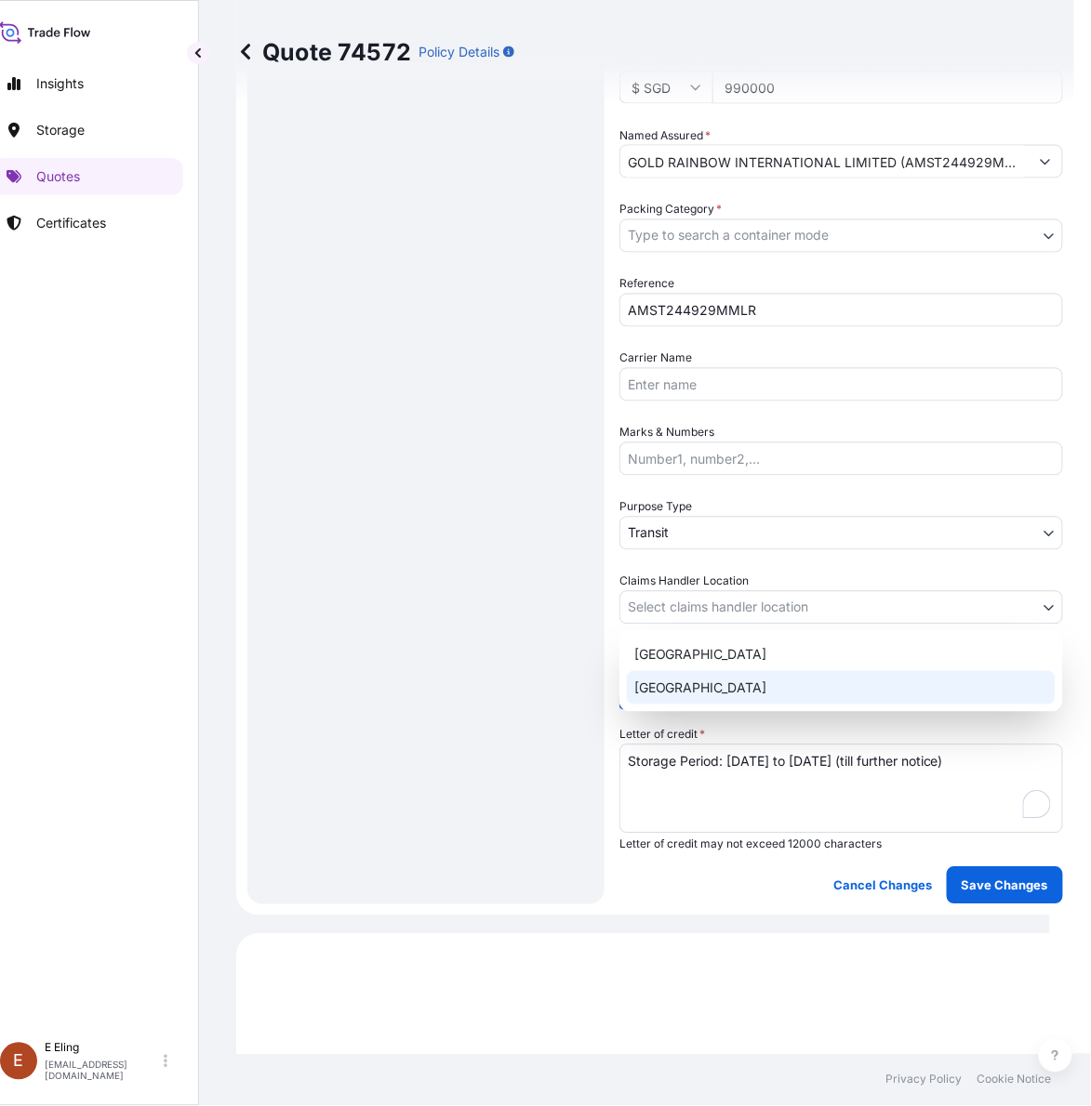
click at [684, 690] on div "Singapore" at bounding box center [841, 687] width 429 height 33
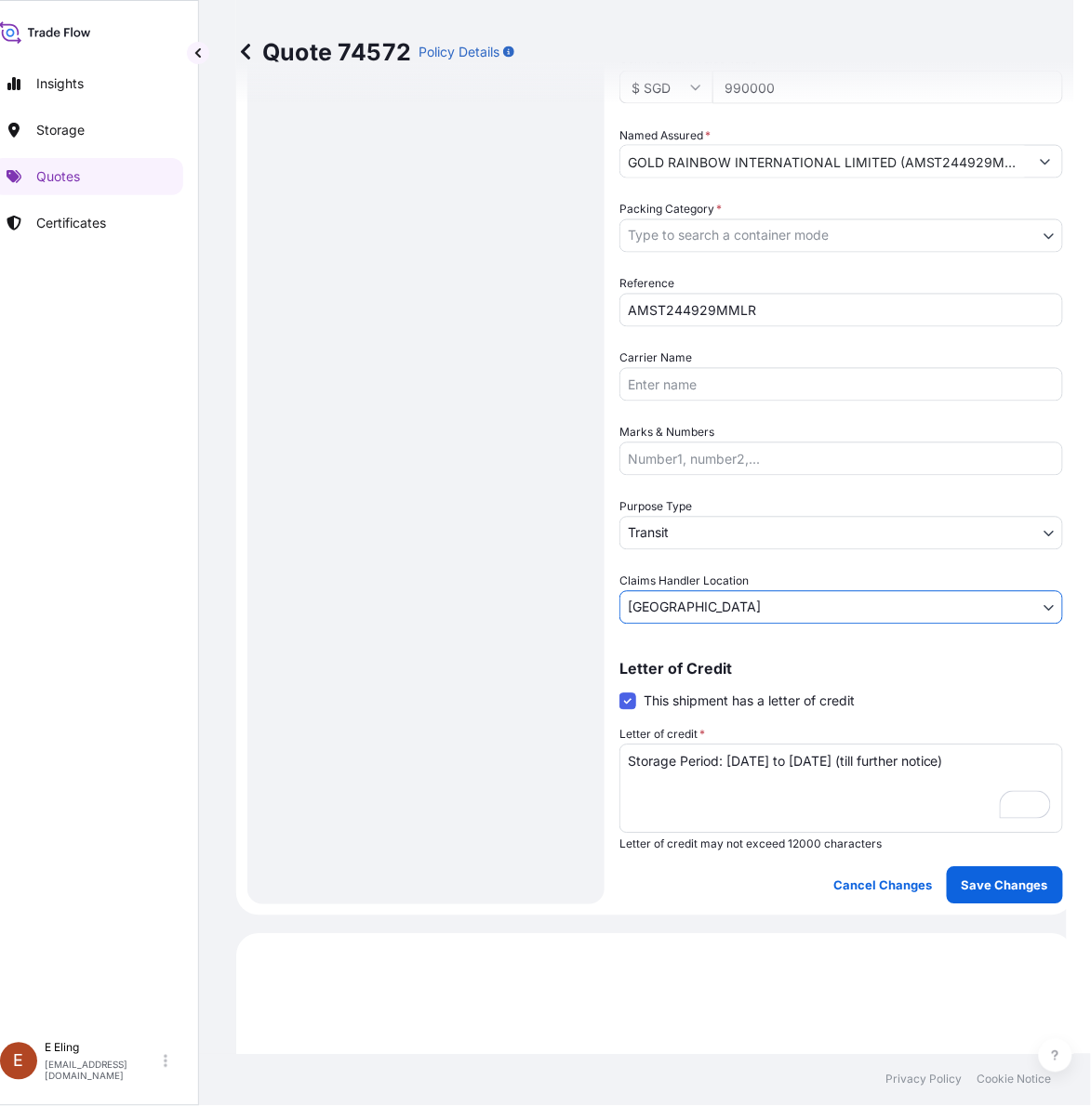
click at [679, 523] on body "Insights Storage Quotes Certificates E E Eling eeling@helutrans.com Quote 74572…" at bounding box center [521, 553] width 1091 height 1106
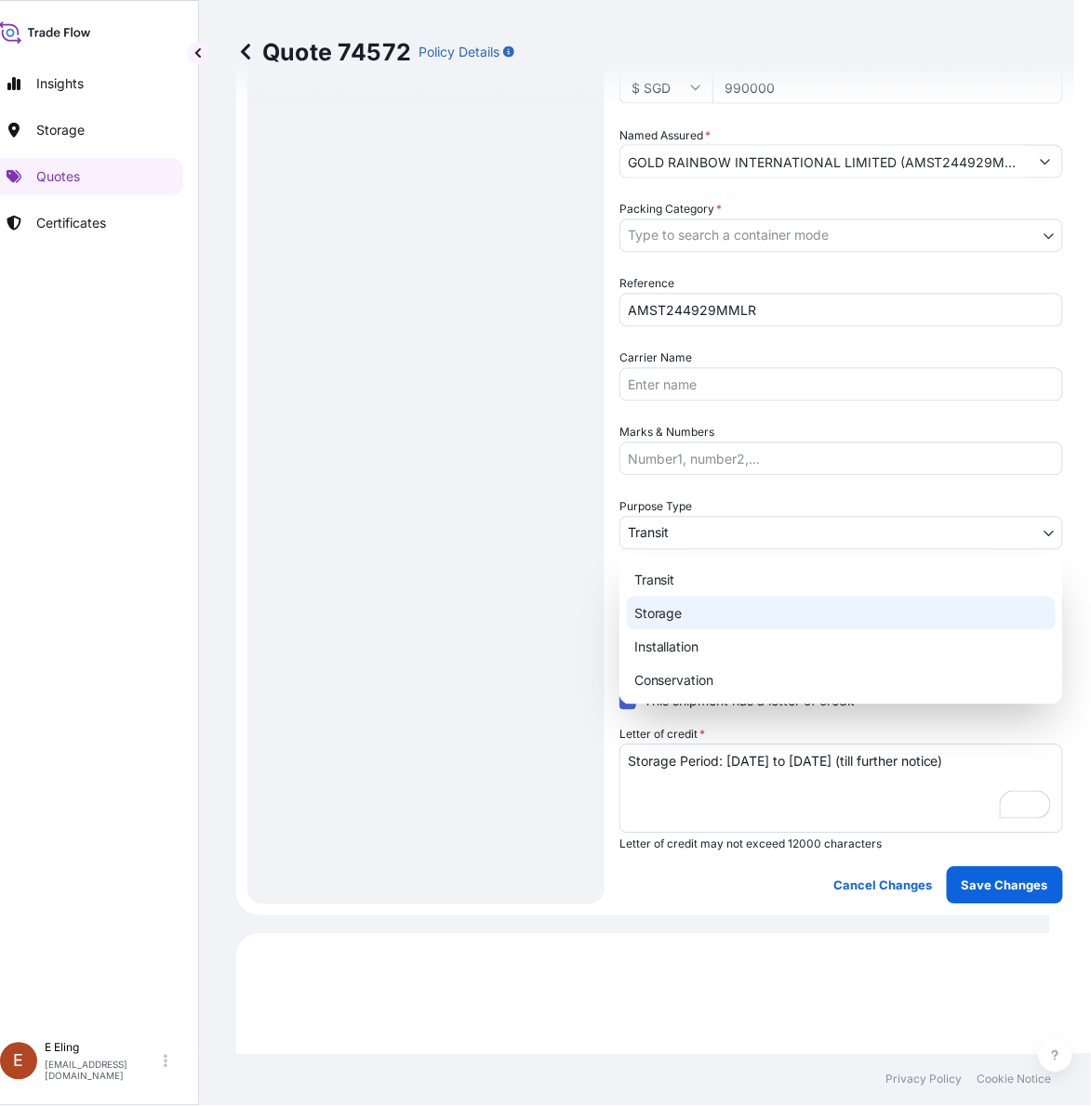
click at [666, 602] on div "Storage" at bounding box center [841, 613] width 429 height 33
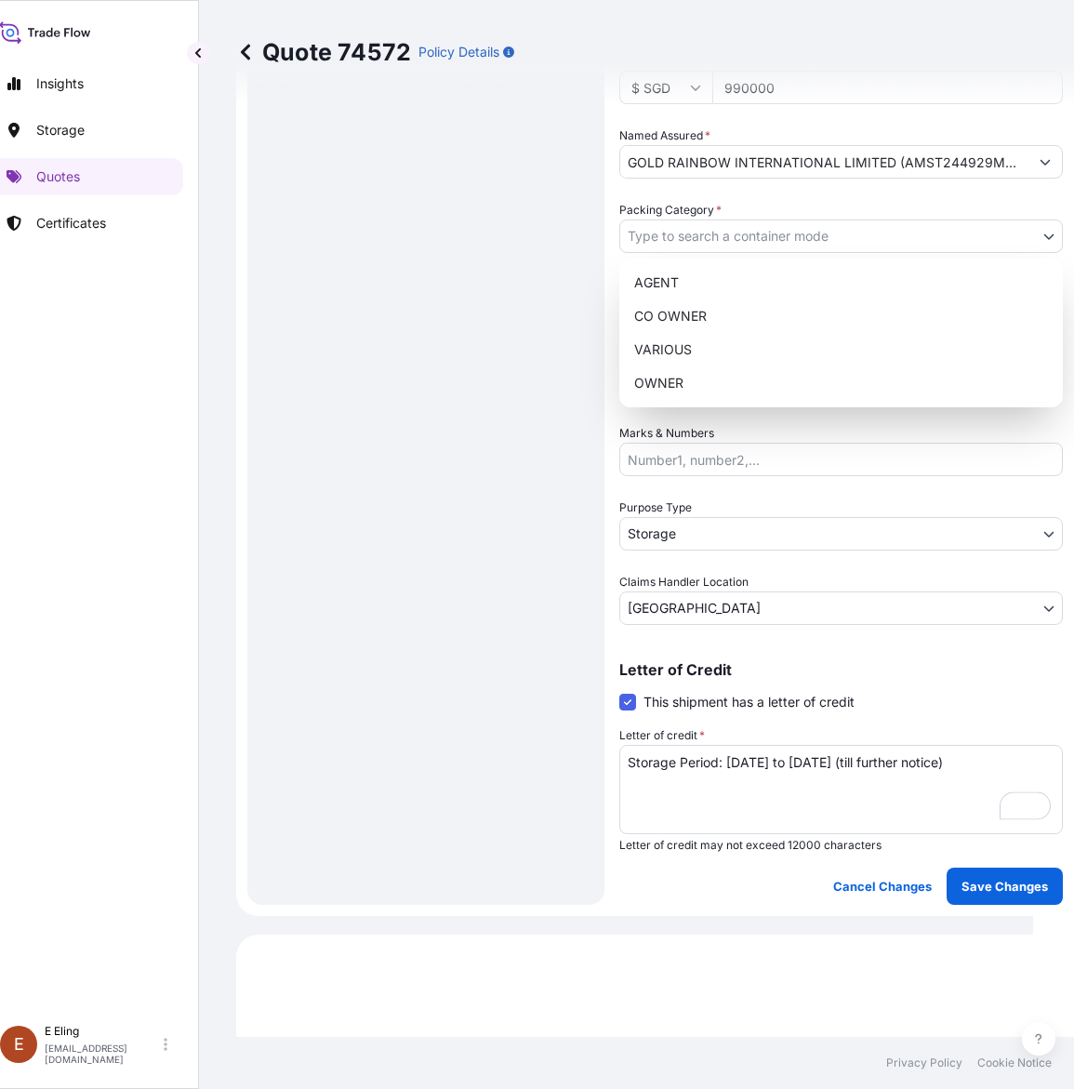
click at [695, 245] on body "Insights Storage Quotes Certificates E E Eling eeling@helutrans.com Quote 74572…" at bounding box center [504, 544] width 1057 height 1089
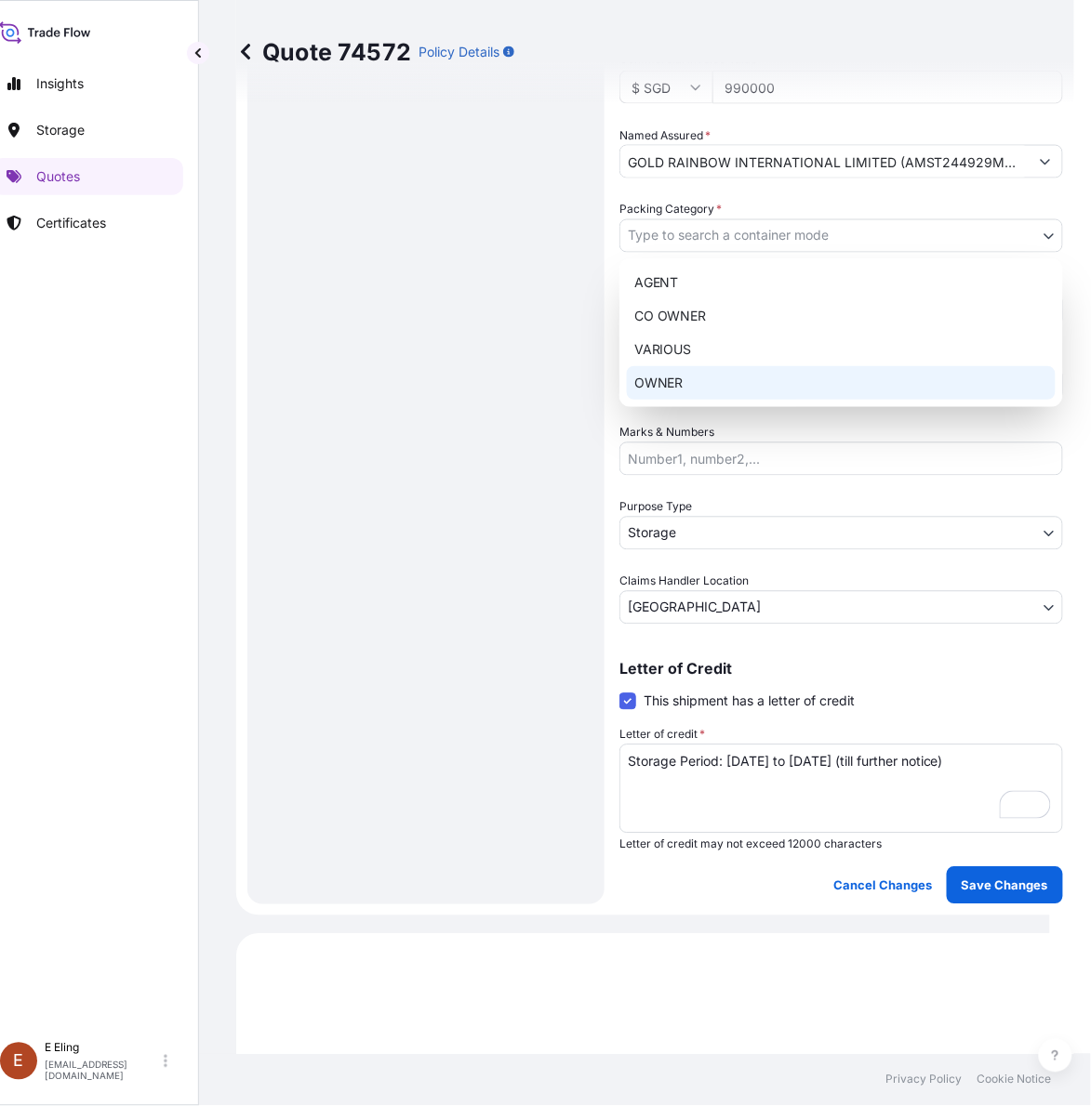
click at [667, 400] on div "AGENT CO OWNER VARIOUS OWNER" at bounding box center [841, 332] width 444 height 149
click at [666, 384] on div "OWNER" at bounding box center [841, 382] width 429 height 33
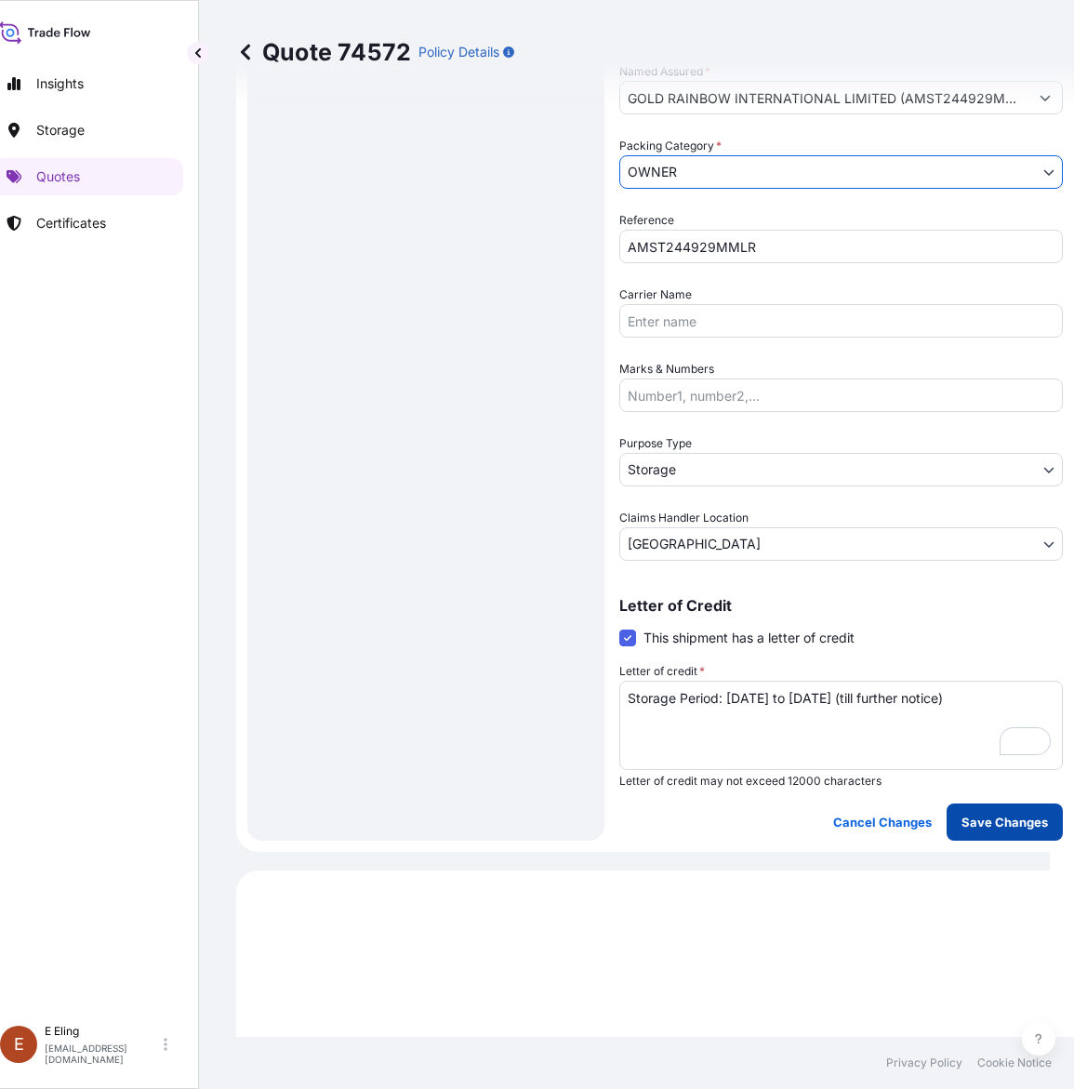
click at [1009, 813] on p "Save Changes" at bounding box center [1004, 822] width 86 height 19
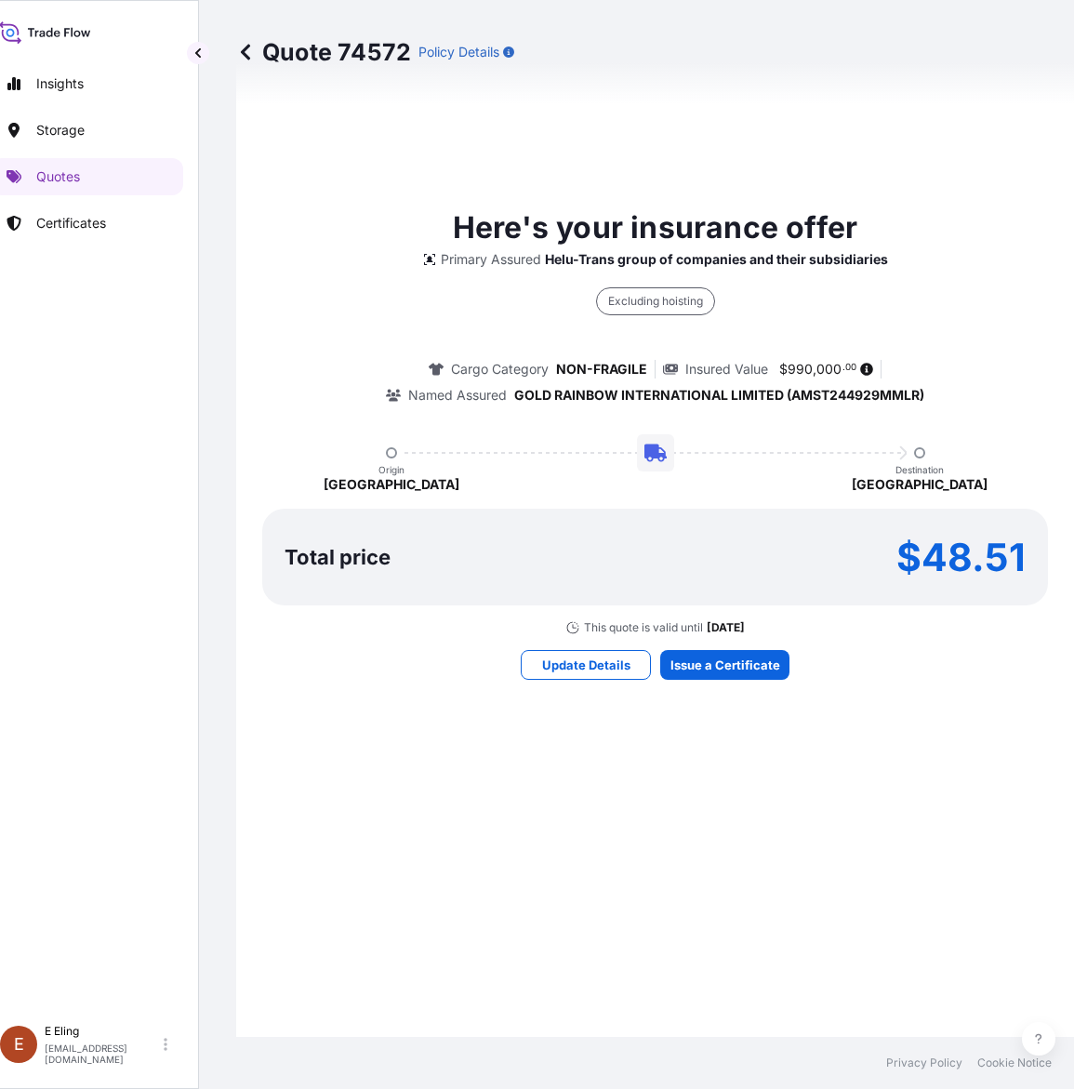
select select "STORAGE"
select select "Storage"
select select "Singapore"
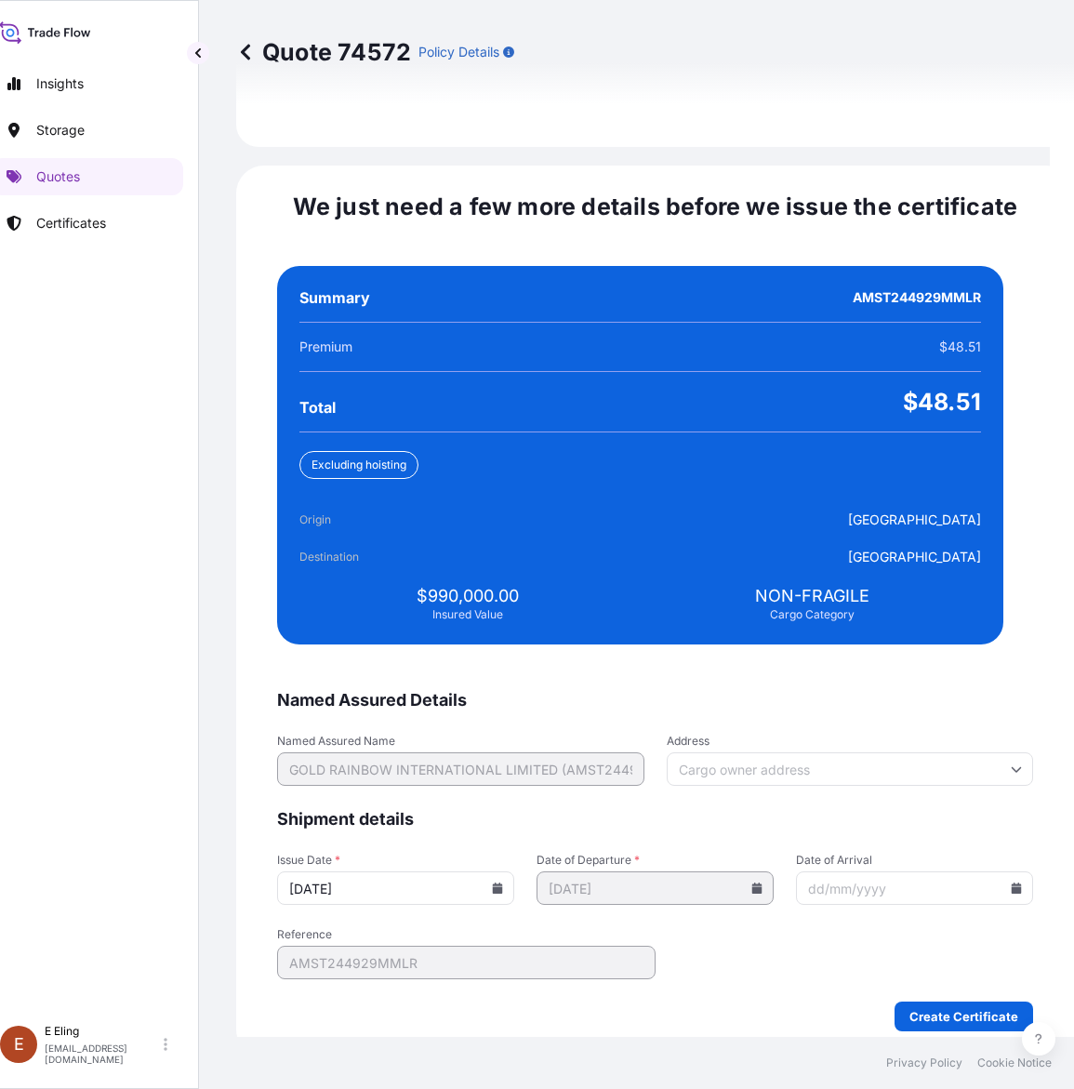
click at [503, 882] on icon at bounding box center [498, 887] width 10 height 11
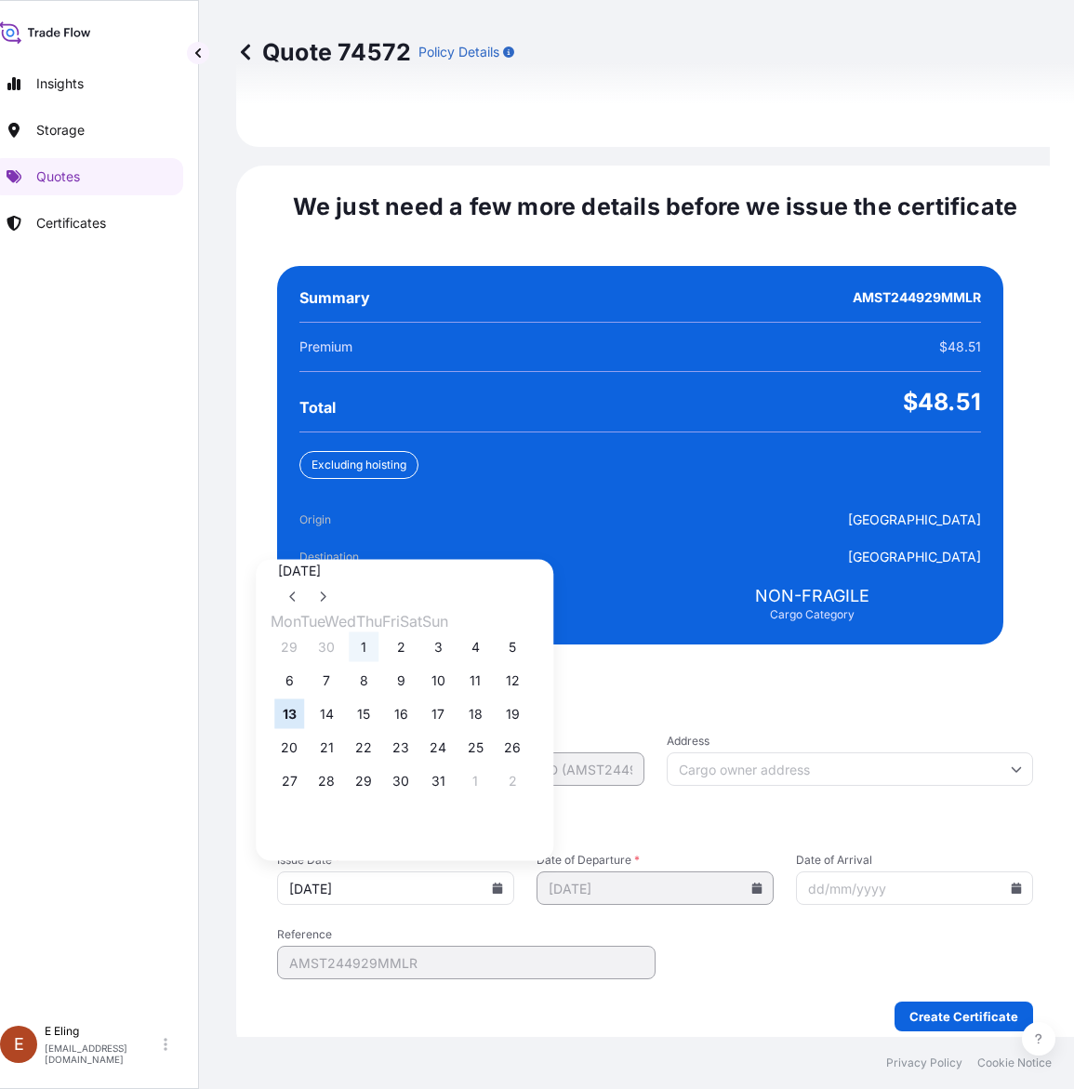
click at [377, 632] on button "1" at bounding box center [364, 647] width 30 height 30
type input "01/10/2025"
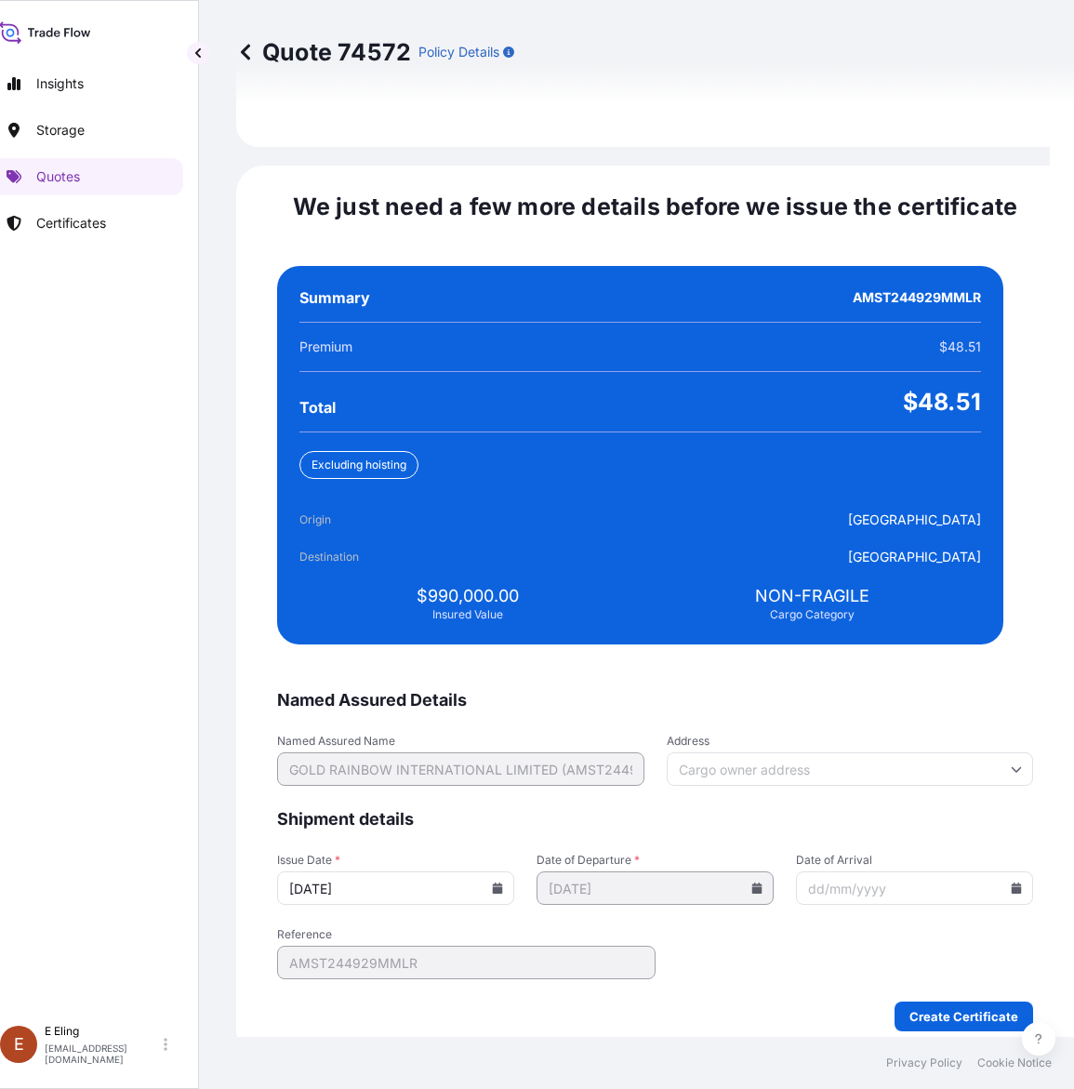
click at [973, 871] on div at bounding box center [914, 887] width 237 height 33
click at [1012, 882] on icon at bounding box center [1017, 887] width 10 height 11
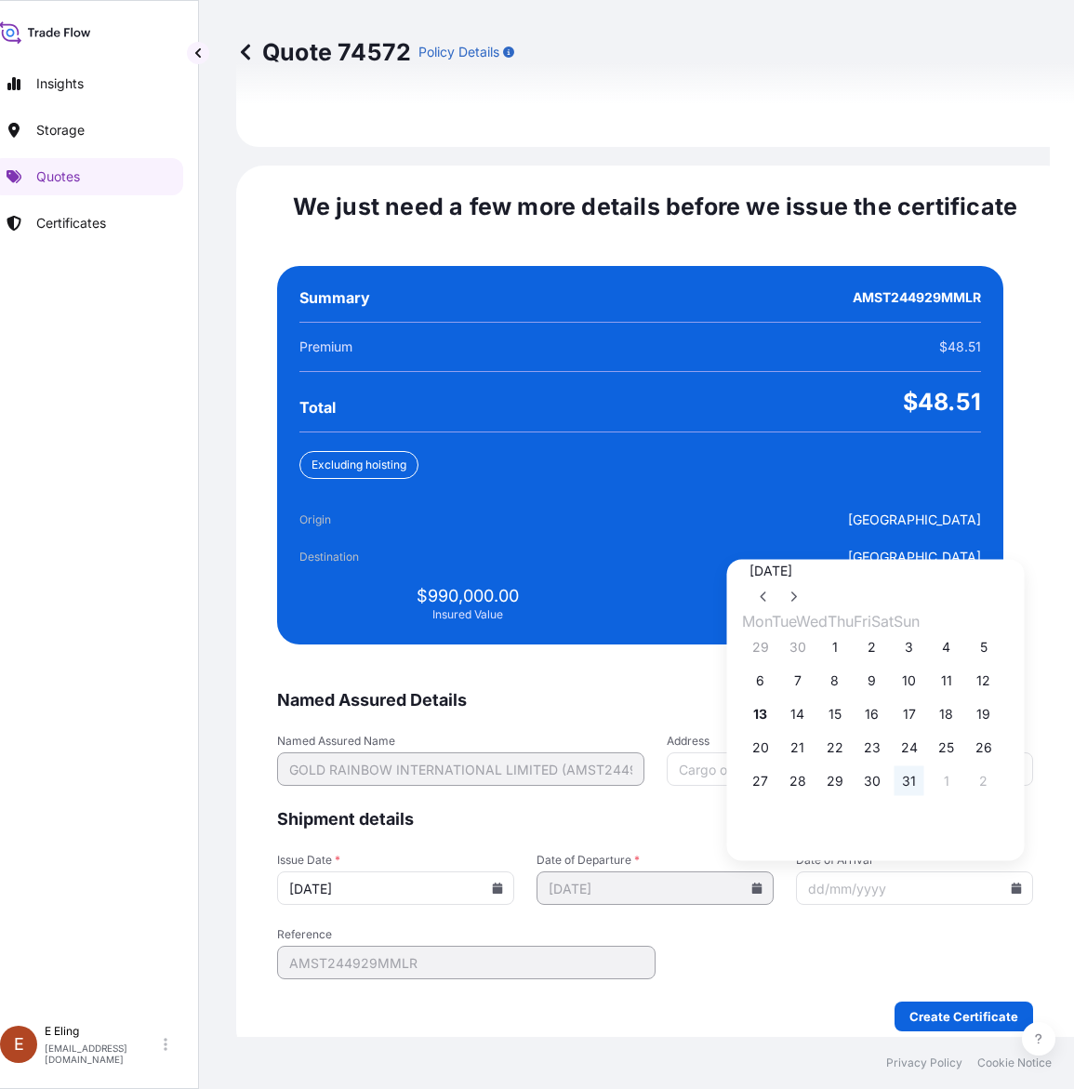
click at [924, 769] on button "31" at bounding box center [909, 781] width 30 height 30
type input "31/10/2025"
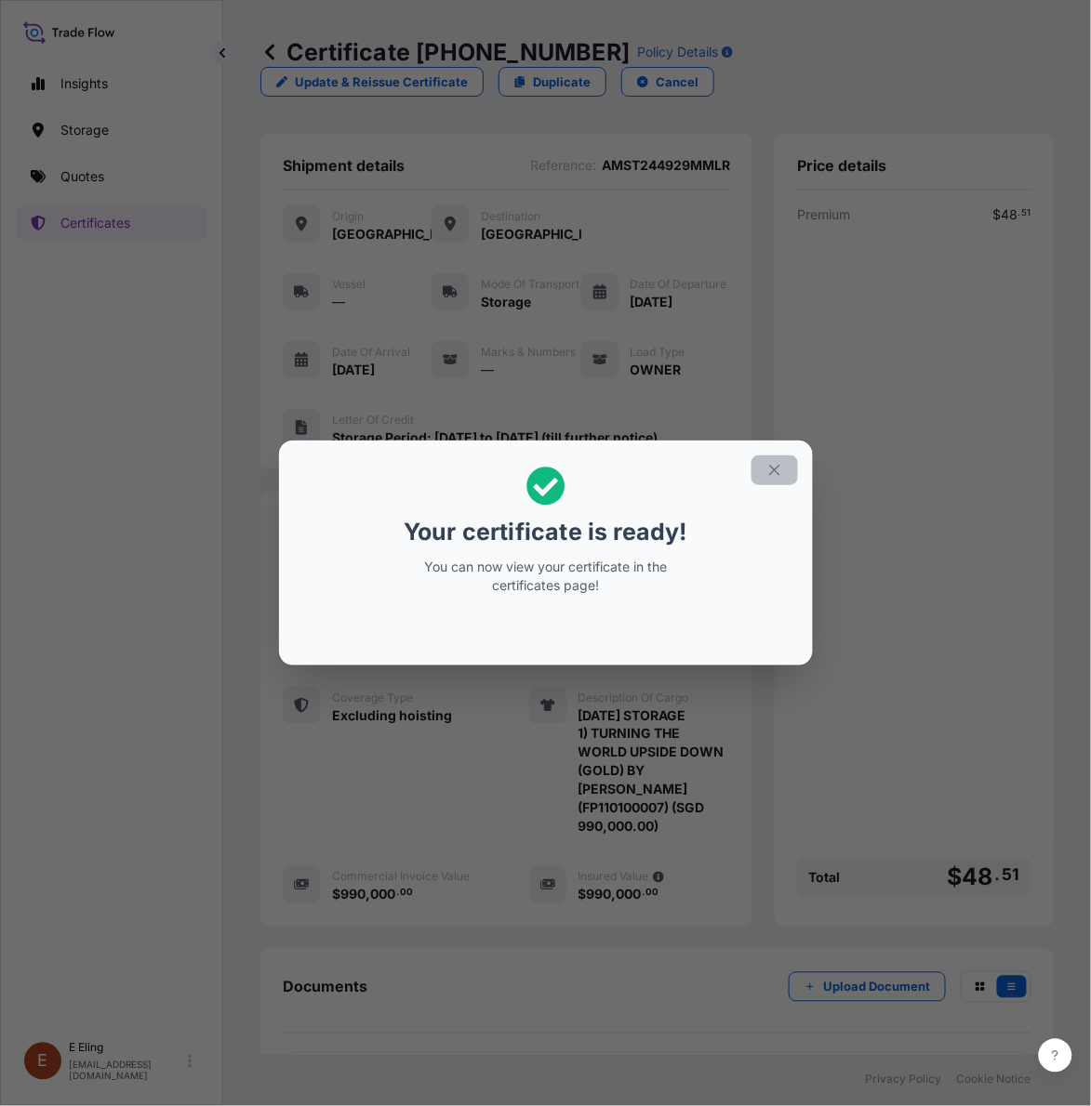
click at [759, 474] on button "button" at bounding box center [774, 471] width 46 height 30
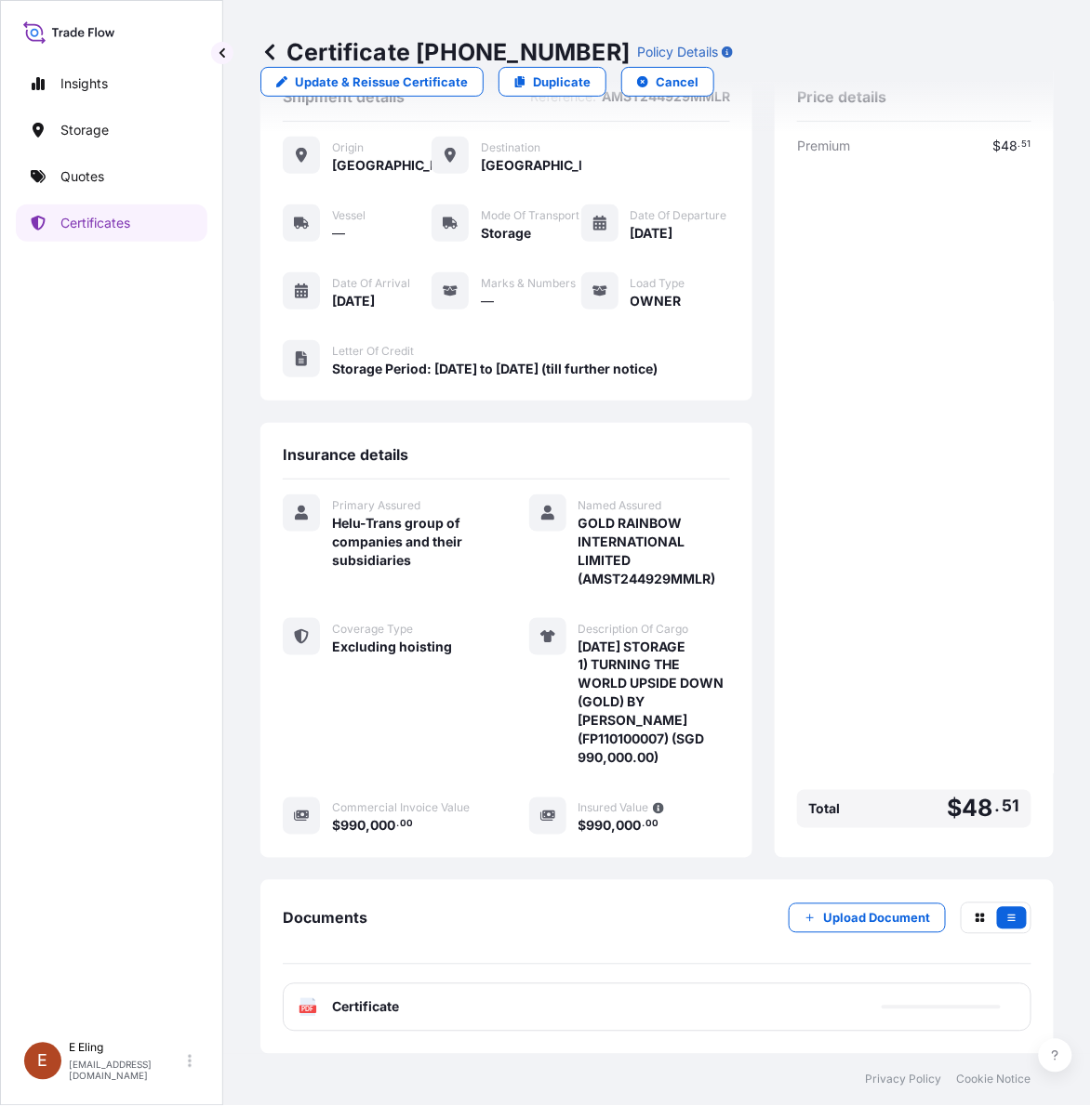
click at [505, 1013] on div "PDF Certificate" at bounding box center [657, 1008] width 748 height 48
click at [470, 995] on link "PDF Certificate 2025-10-01" at bounding box center [657, 1008] width 748 height 48
click at [928, 651] on div "Premium $ 48 . 51 Total $ 48 . 51" at bounding box center [914, 486] width 234 height 699
click at [913, 711] on div "Premium $ 48 . 51 Total $ 48 . 51" at bounding box center [914, 486] width 234 height 699
click at [823, 925] on p "Upload Document" at bounding box center [876, 918] width 107 height 19
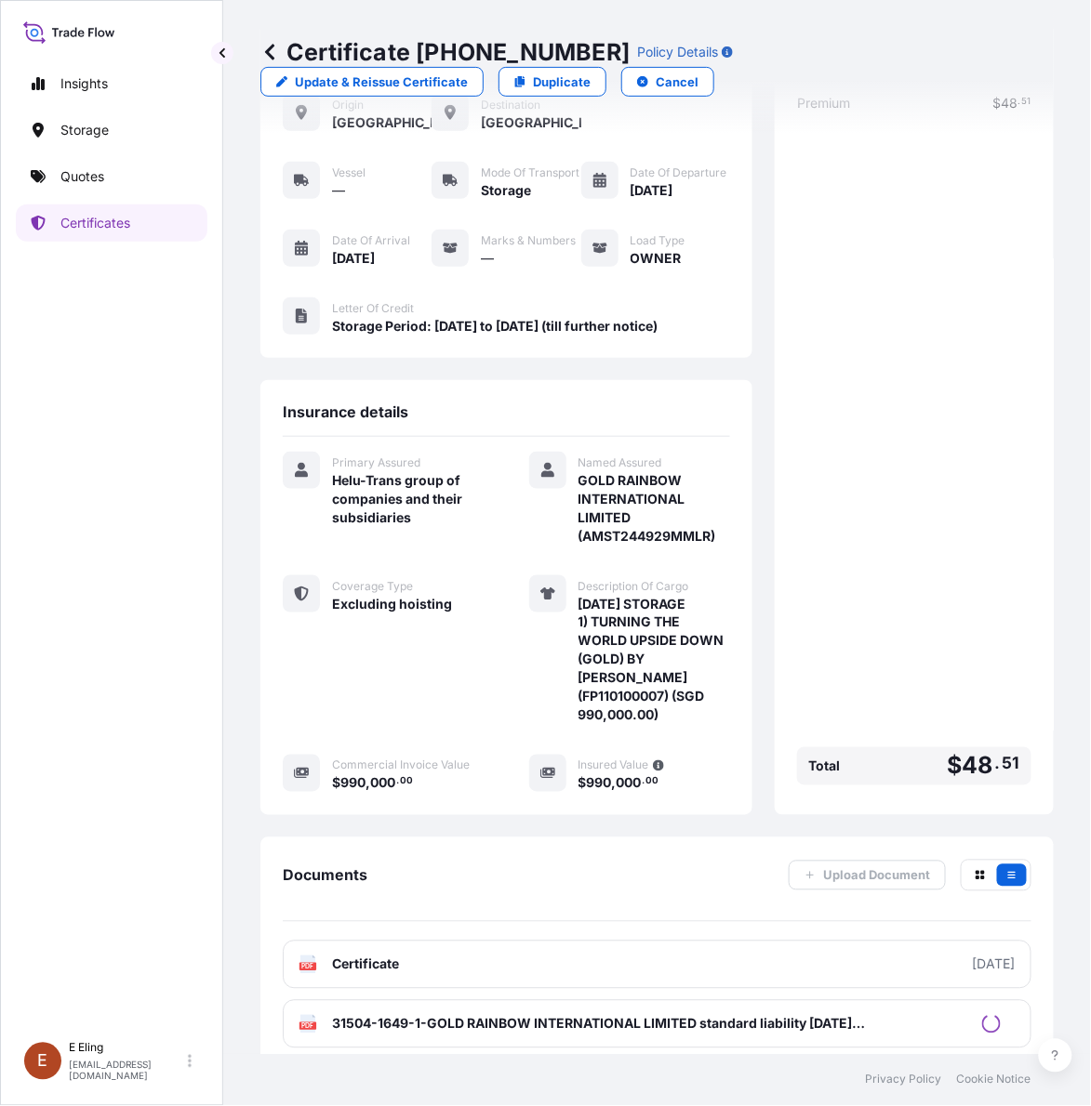
click at [820, 444] on div "Premium $ 48 . 51 Total $ 48 . 51" at bounding box center [914, 443] width 234 height 699
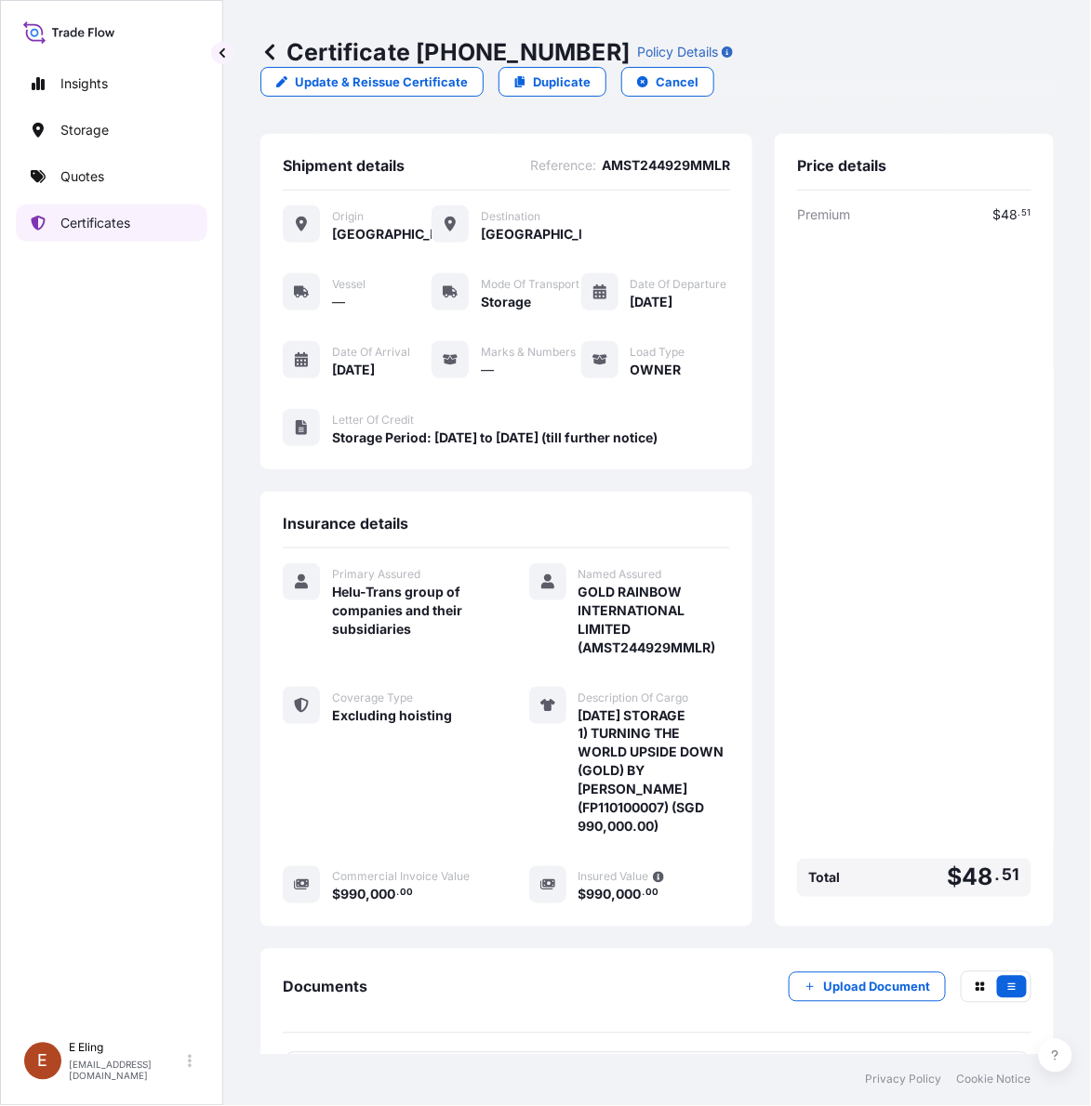
click at [118, 221] on p "Certificates" at bounding box center [95, 223] width 70 height 19
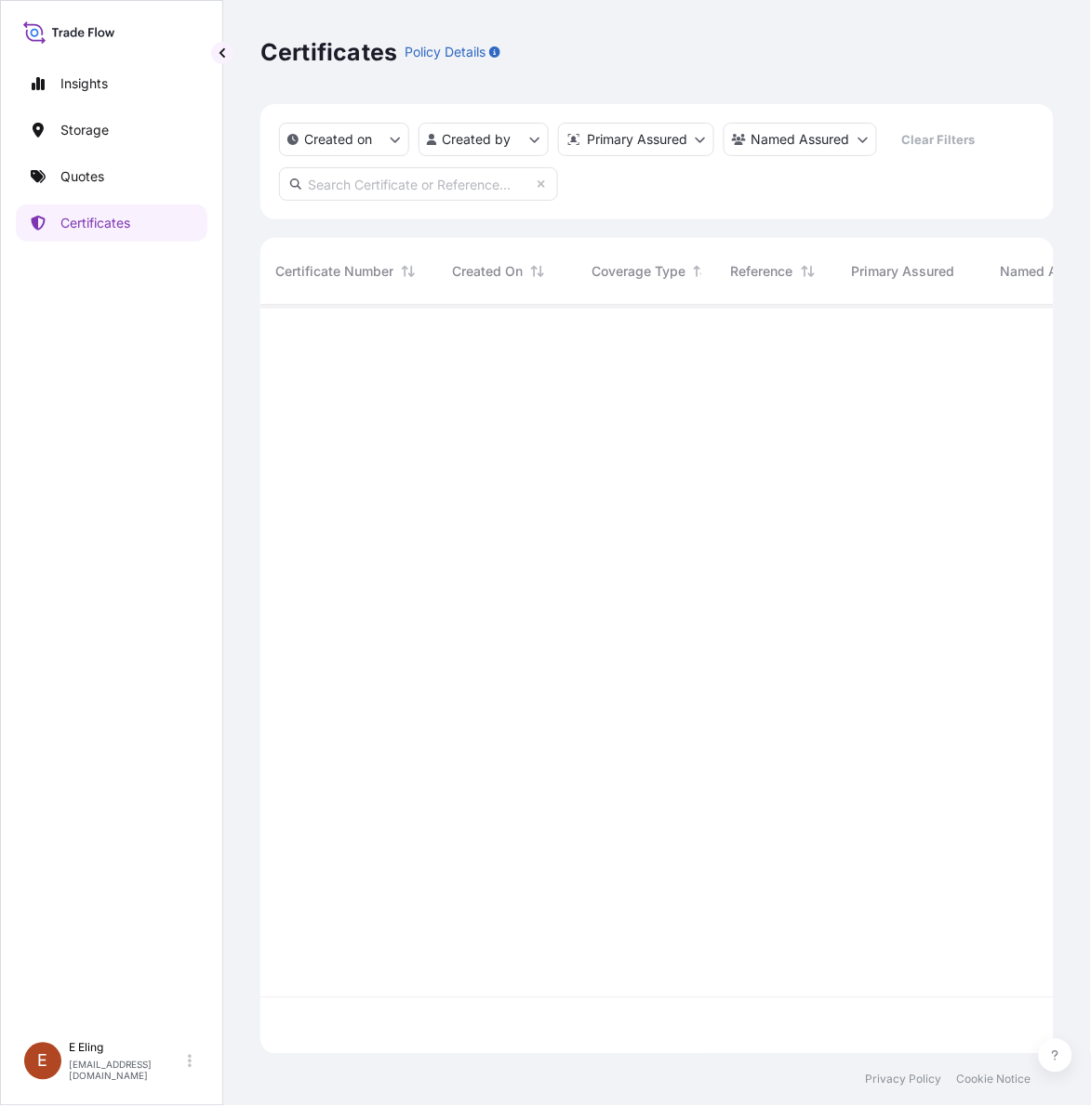
scroll to position [742, 776]
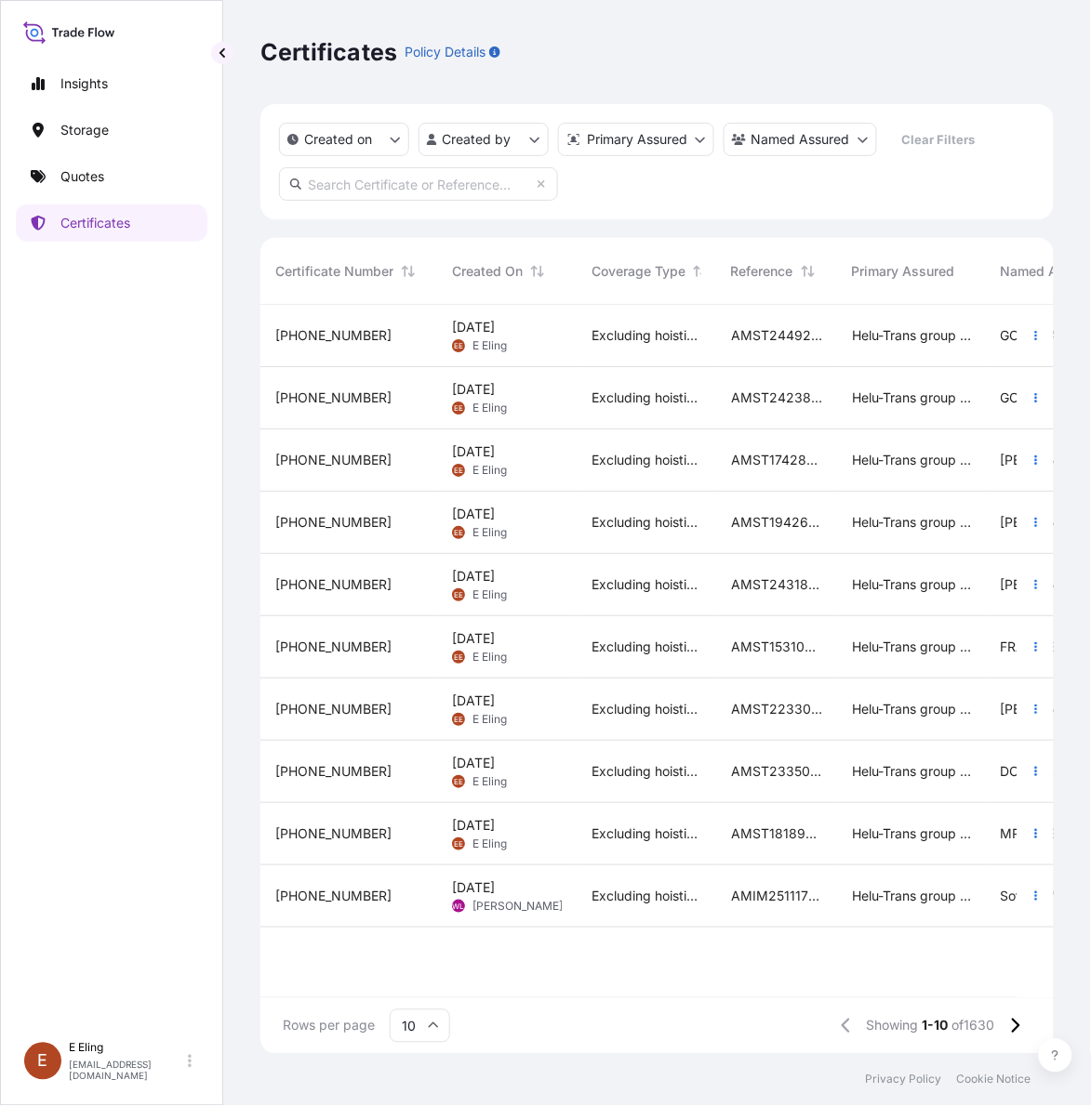
paste input "AMST203767MMMM"
click at [391, 188] on input "text" at bounding box center [418, 183] width 279 height 33
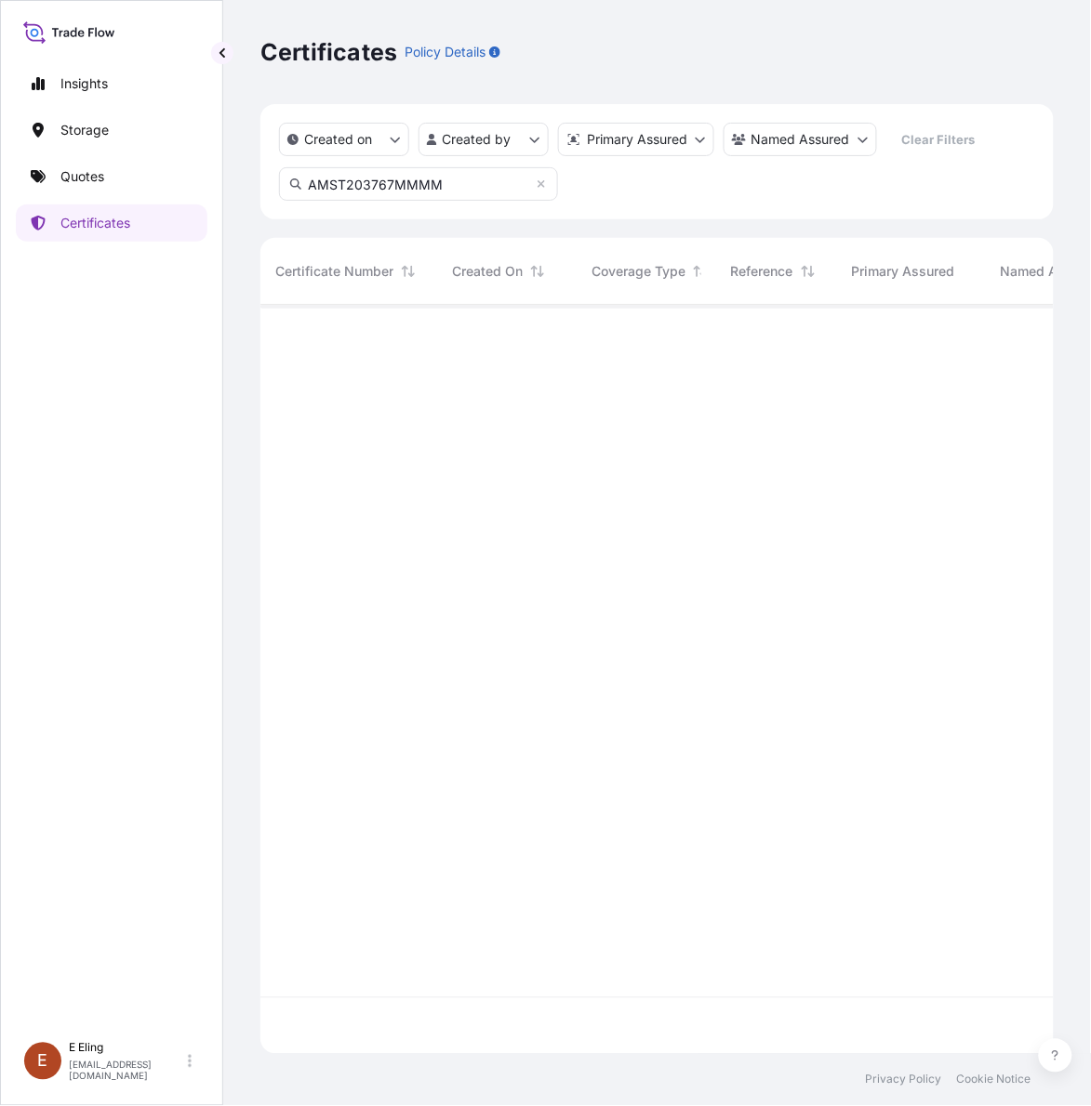
type input "AMST203767MMMM"
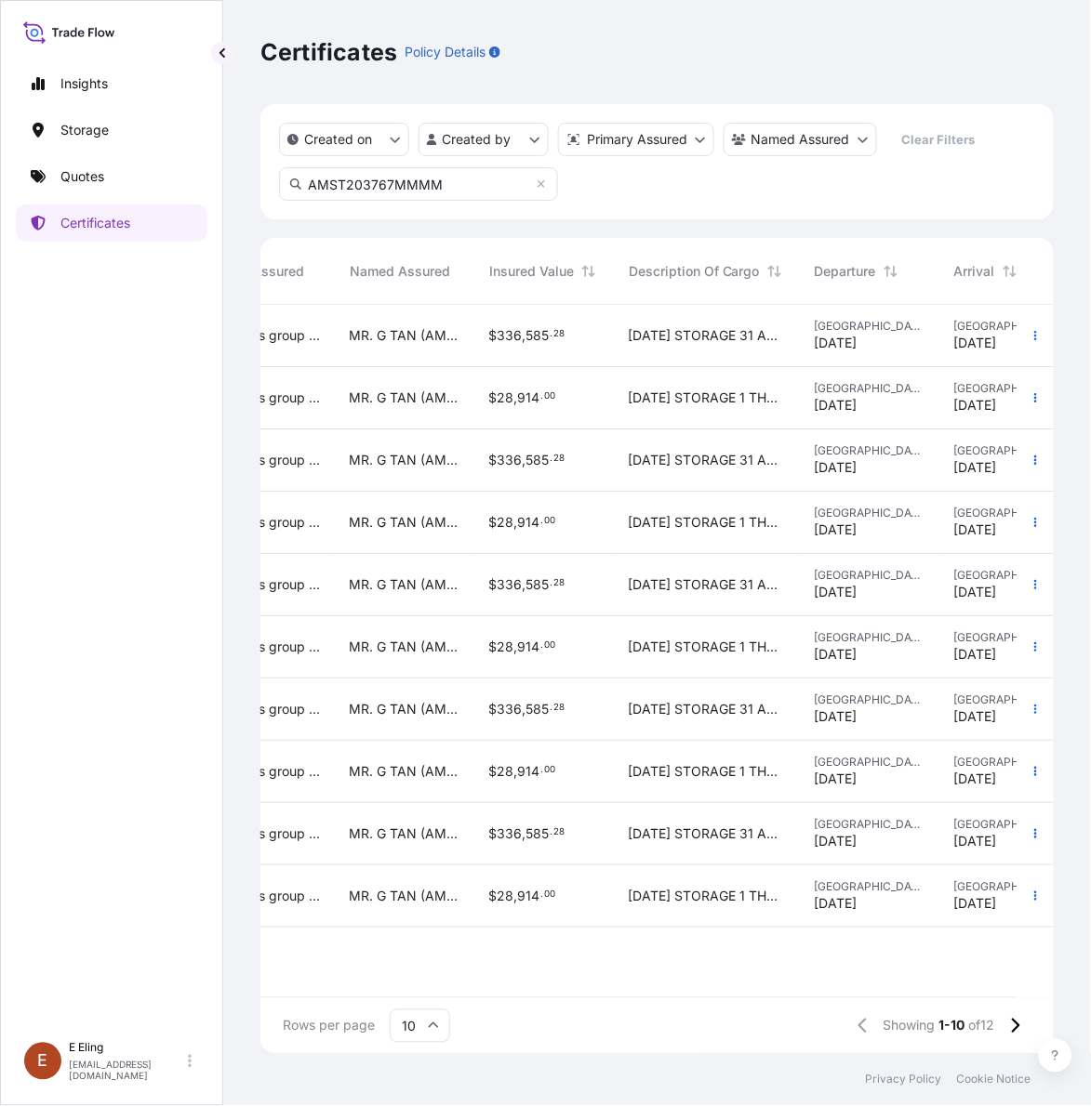
scroll to position [0, 653]
click at [1042, 331] on button "button" at bounding box center [1036, 336] width 30 height 30
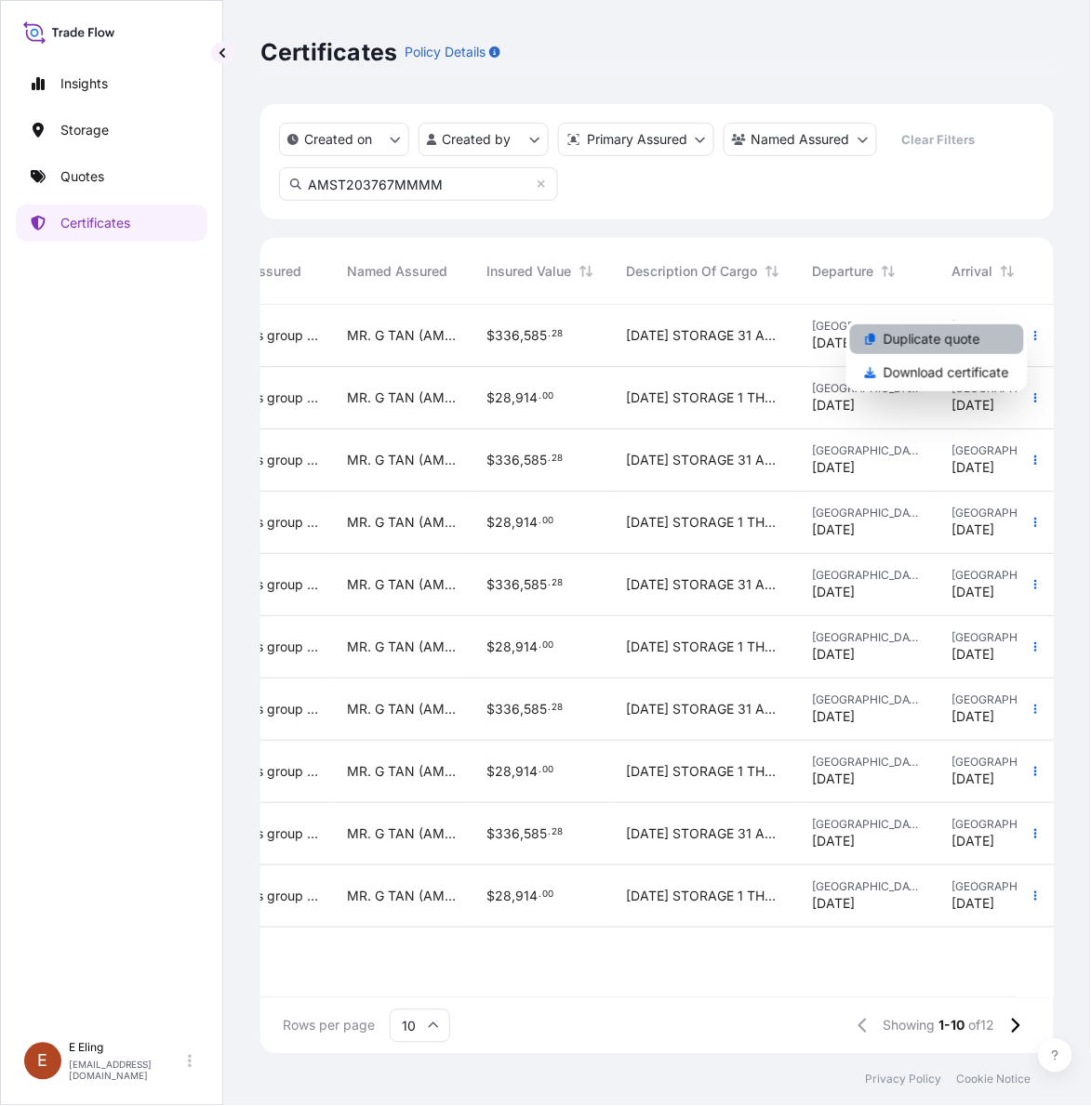
click at [960, 327] on link "Duplicate quote" at bounding box center [937, 339] width 174 height 30
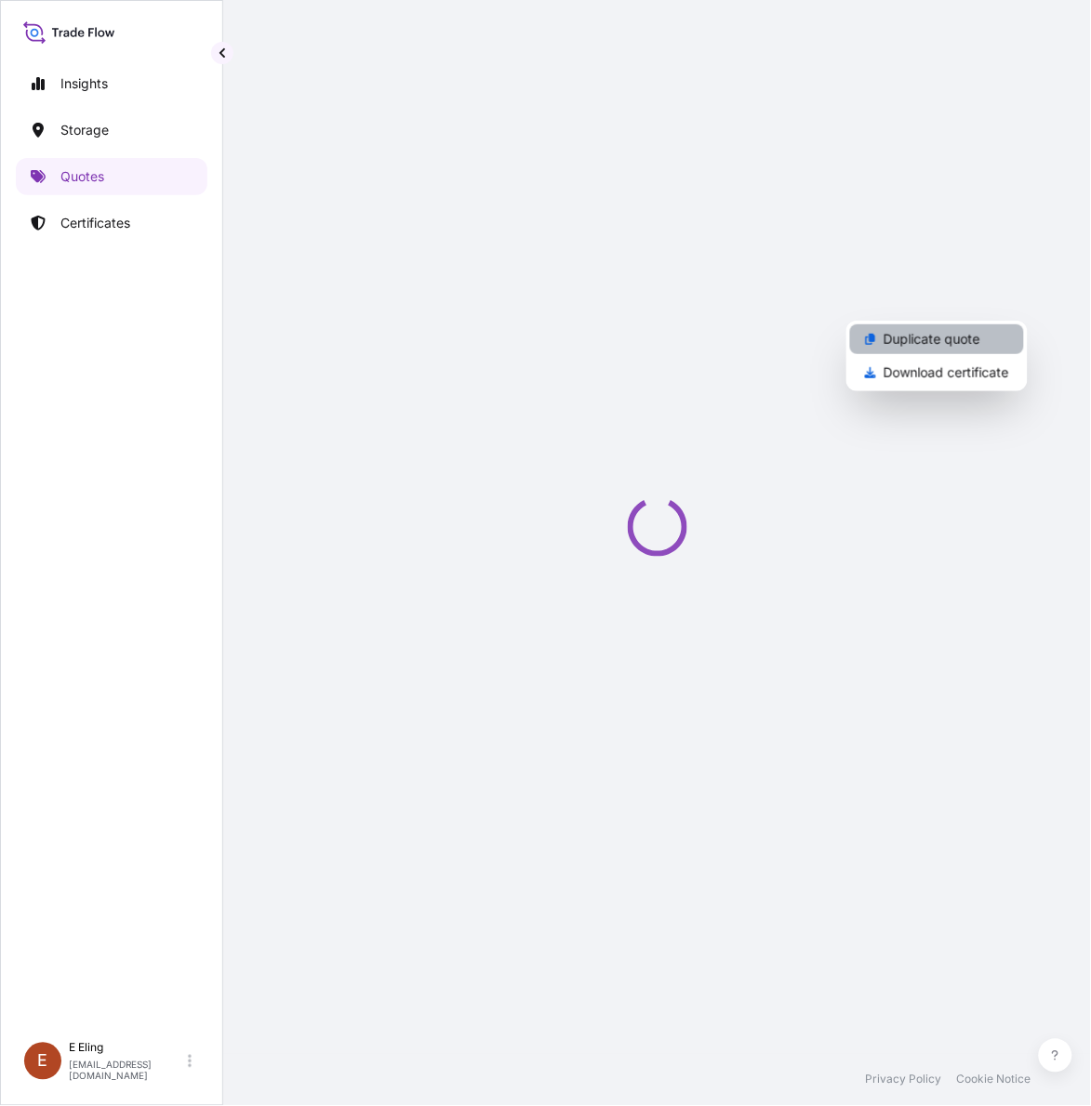
select select "STORAGE"
select select "Storage"
select select "Singapore"
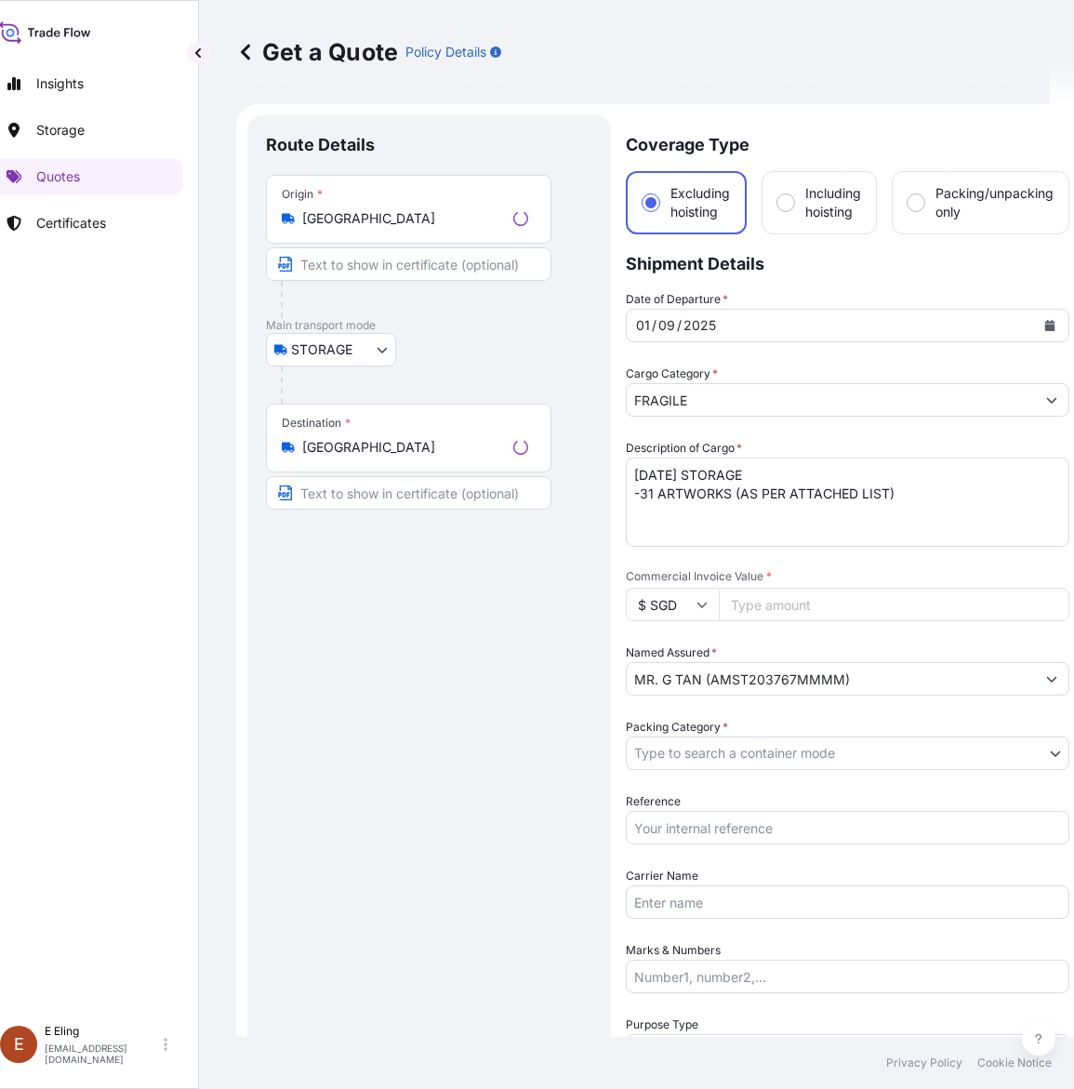
scroll to position [30, 0]
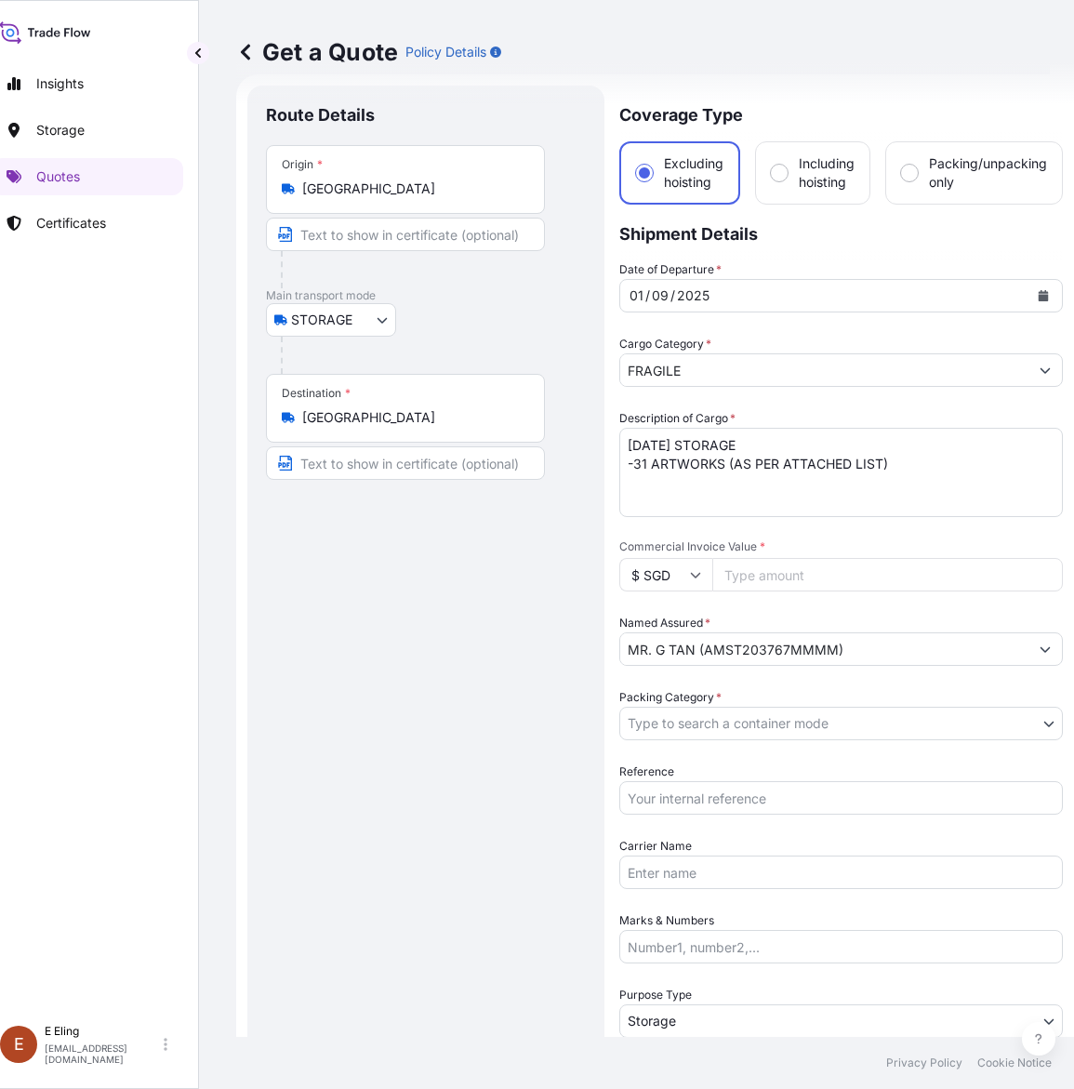
click at [239, 59] on icon at bounding box center [245, 52] width 19 height 19
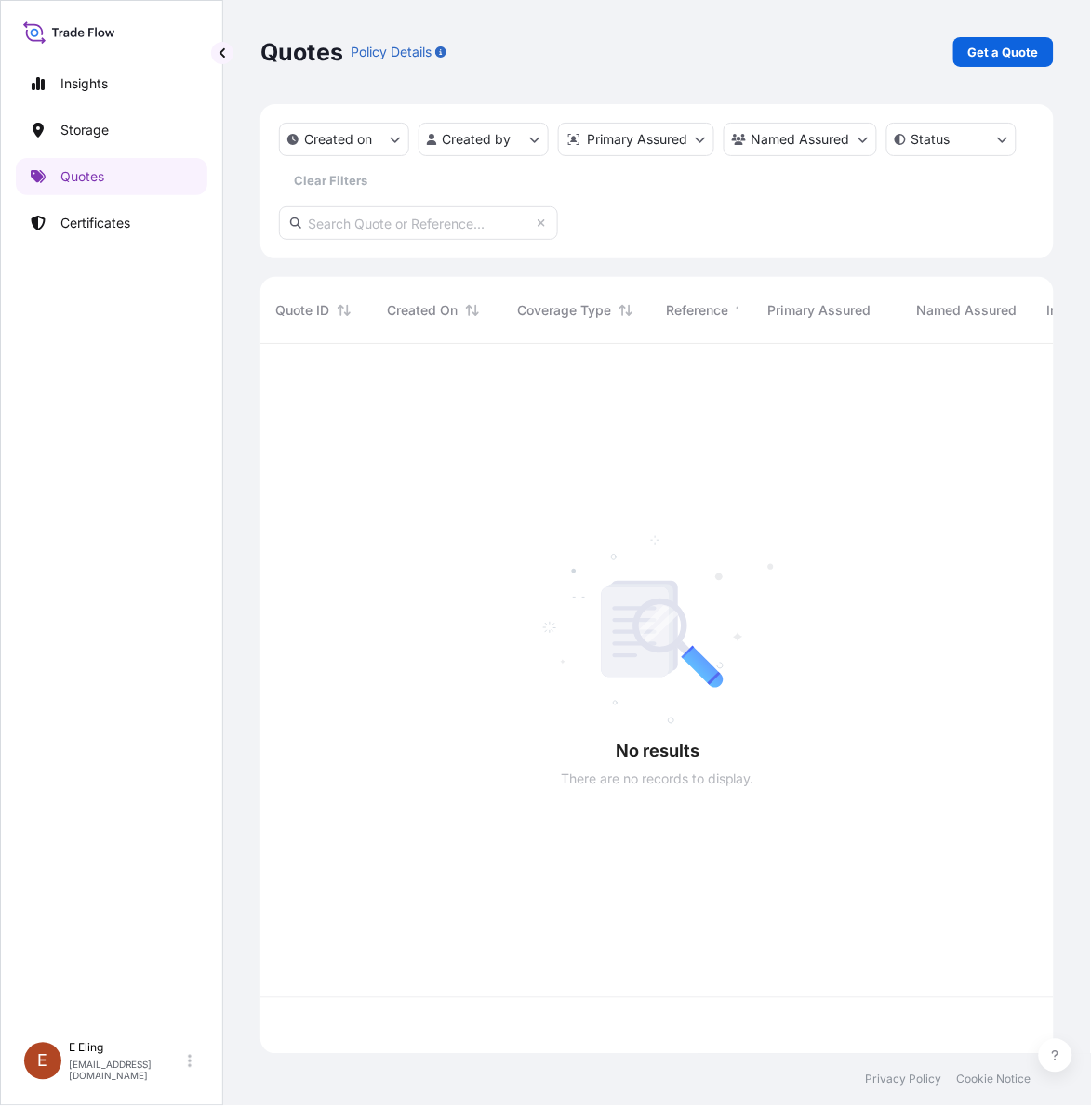
scroll to position [703, 776]
click at [468, 223] on input "text" at bounding box center [418, 222] width 279 height 33
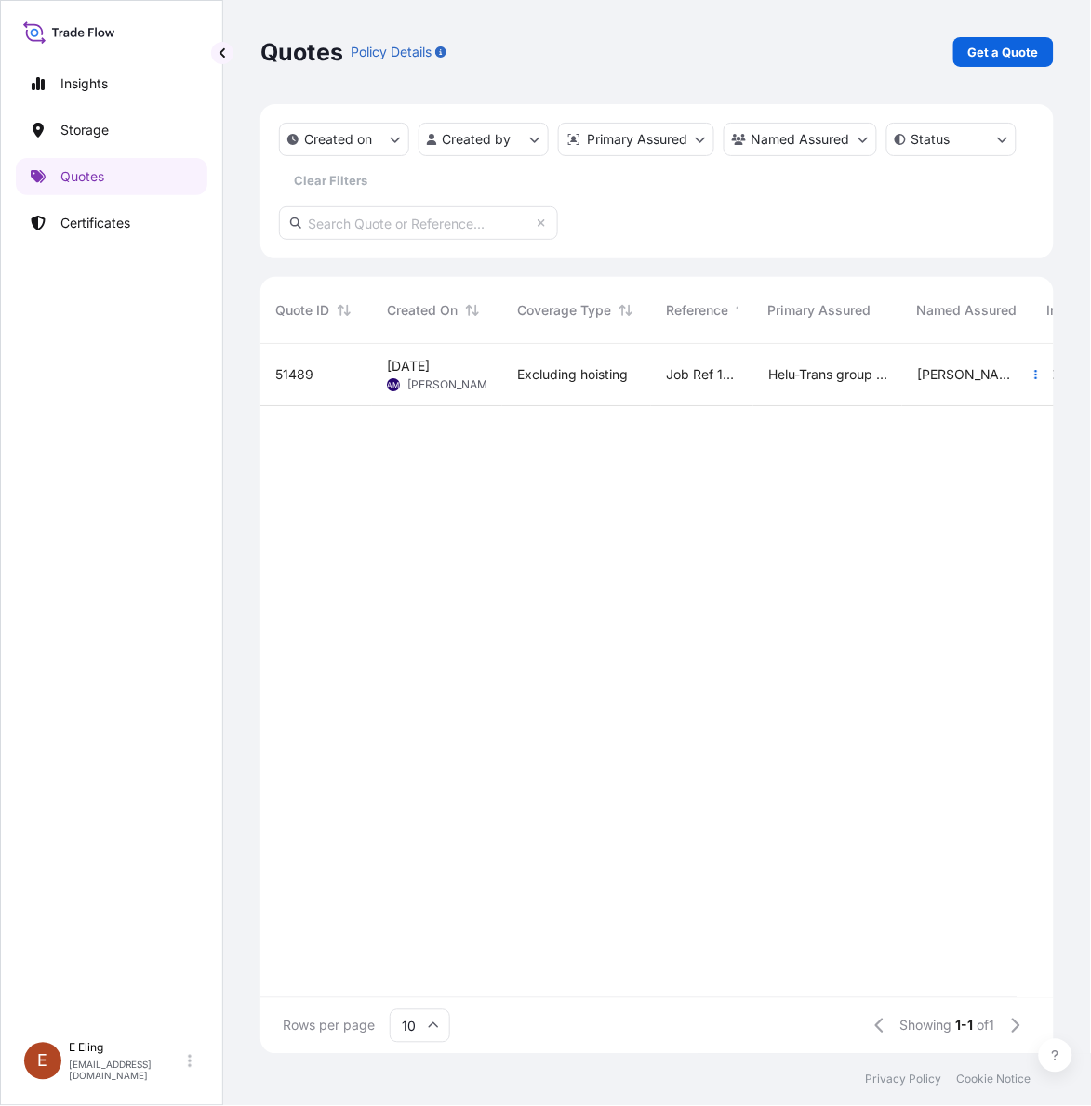
paste input "AMST203767MMMM"
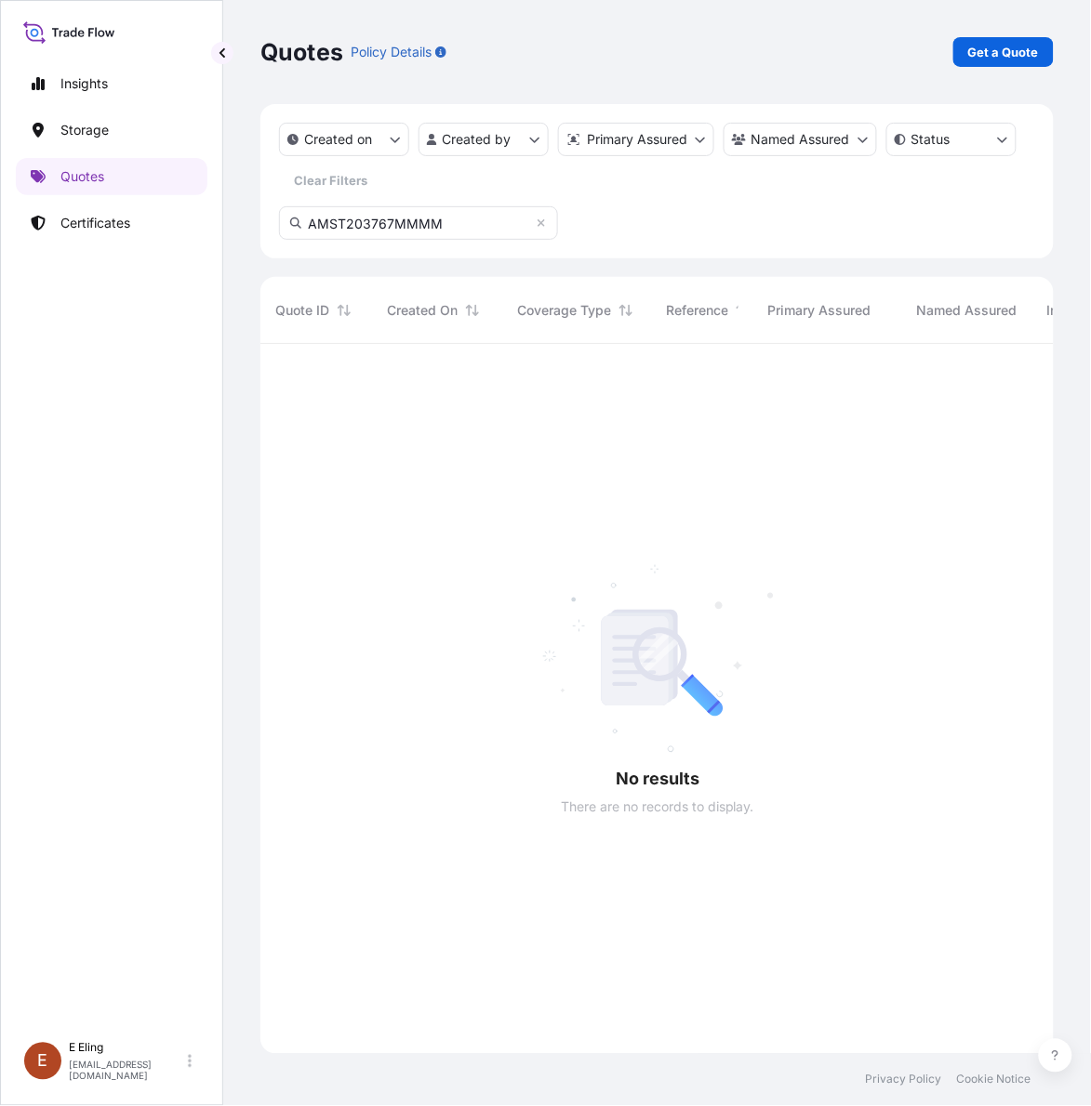
click at [494, 219] on input "AMST203767MMMM" at bounding box center [418, 222] width 279 height 33
type input "AMST203767MMMM"
click at [118, 232] on p "Certificates" at bounding box center [95, 223] width 70 height 19
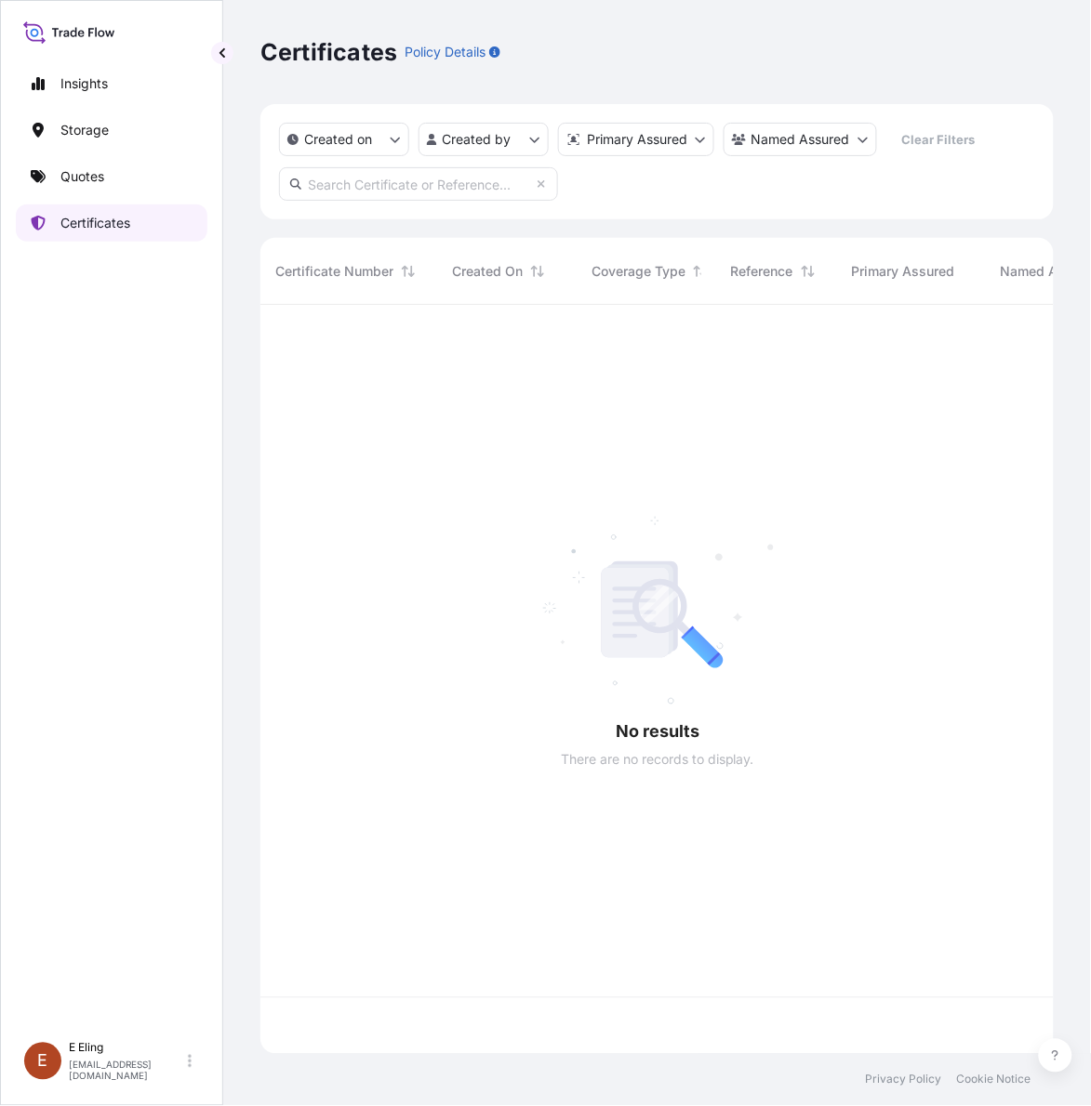
scroll to position [742, 776]
click at [398, 179] on input "text" at bounding box center [418, 183] width 279 height 33
paste input "AMST203767MMMM"
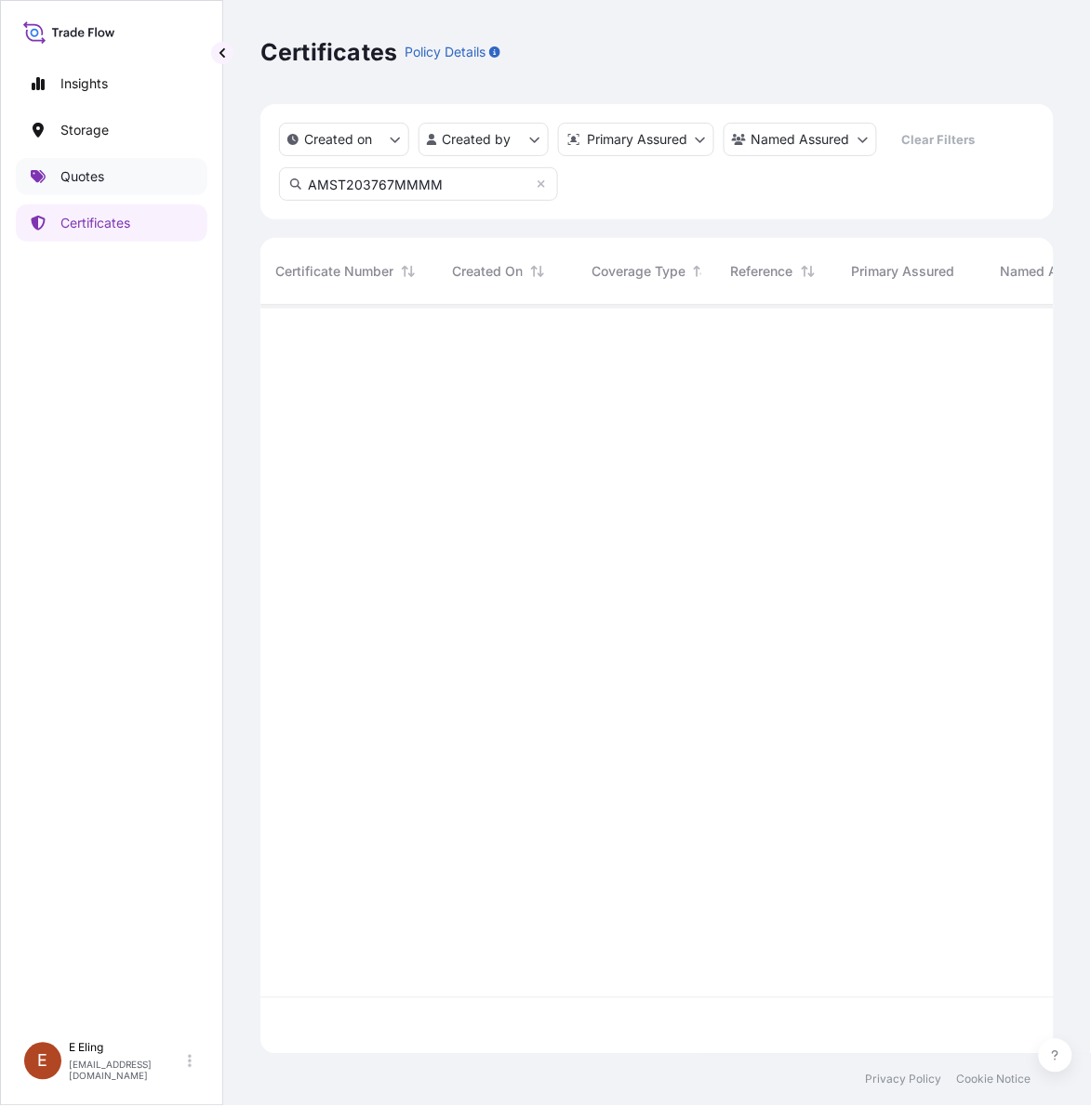
type input "AMST203767MMMM"
click at [150, 166] on link "Quotes" at bounding box center [112, 176] width 192 height 37
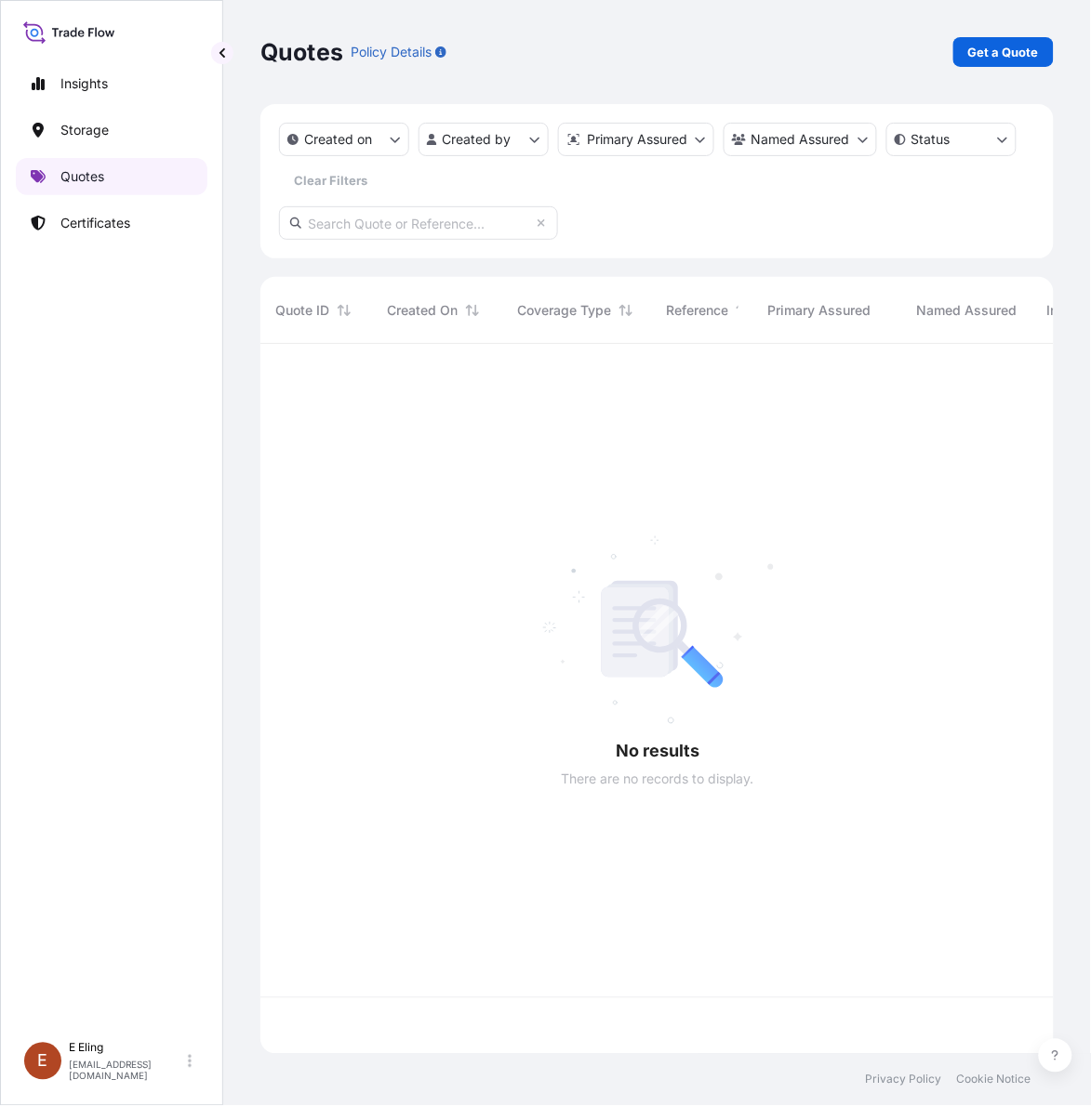
scroll to position [703, 776]
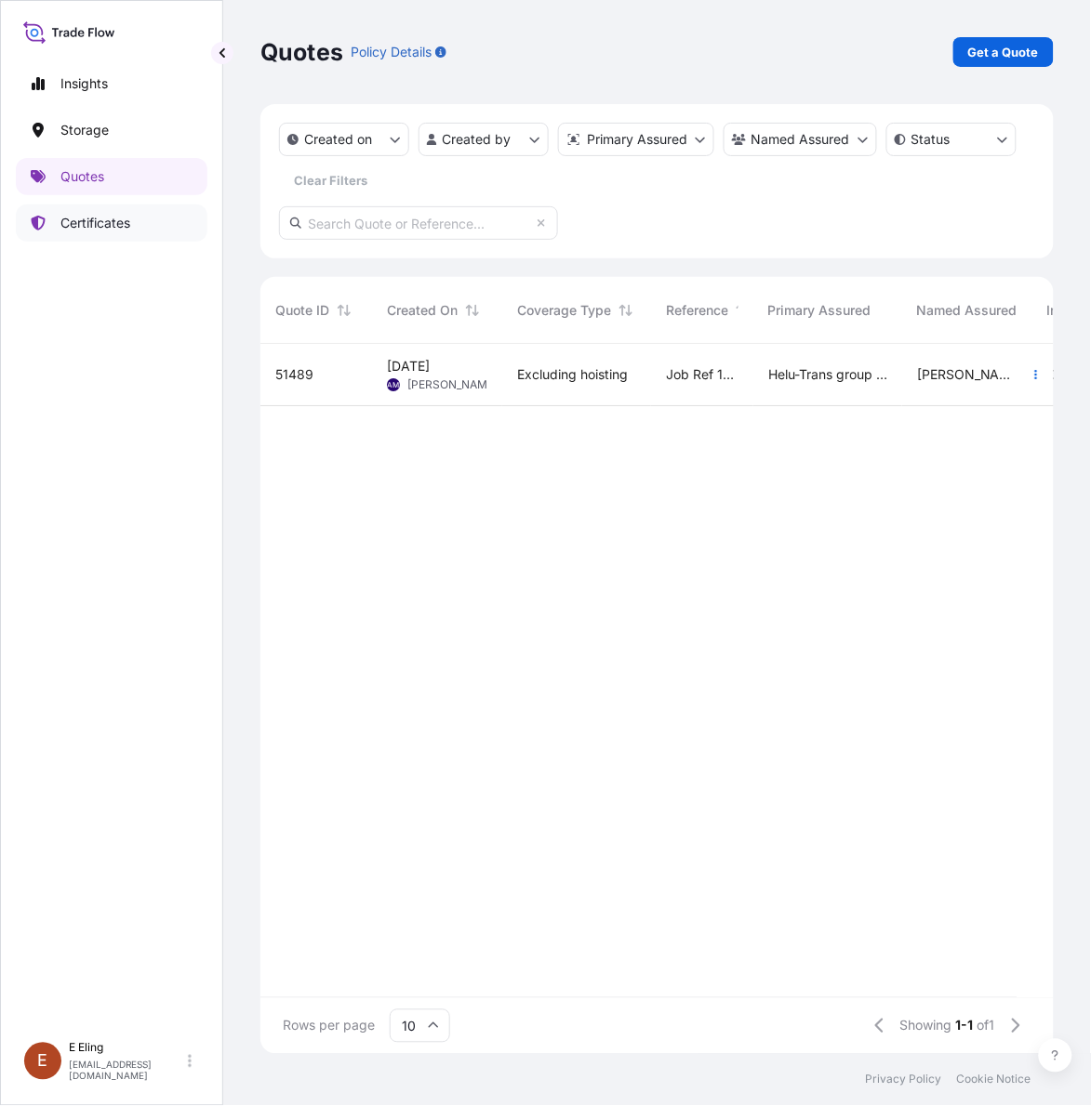
click at [133, 234] on link "Certificates" at bounding box center [112, 223] width 192 height 37
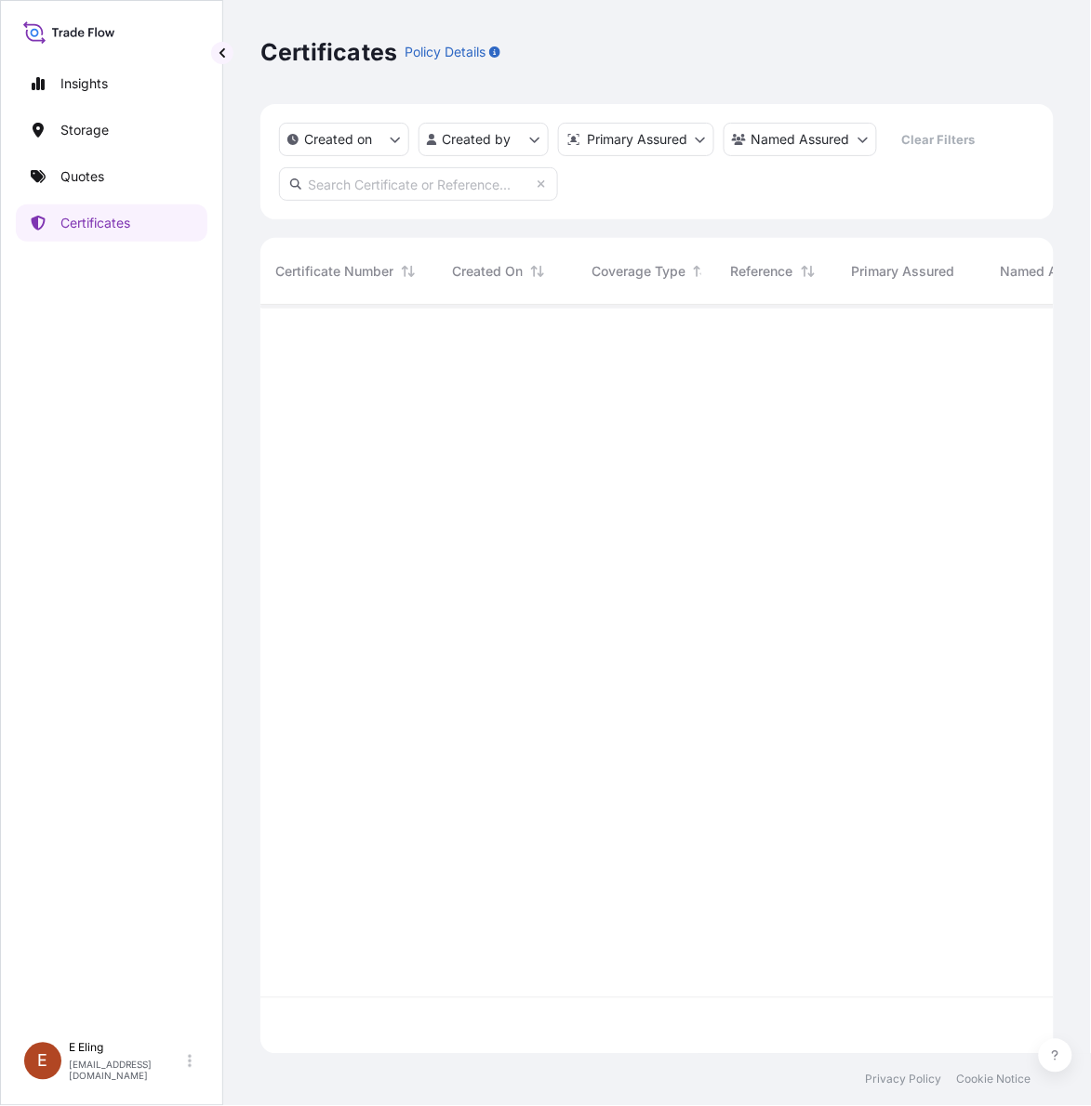
scroll to position [742, 776]
click at [446, 182] on input "text" at bounding box center [418, 183] width 279 height 33
paste input "AMST203767MMMM"
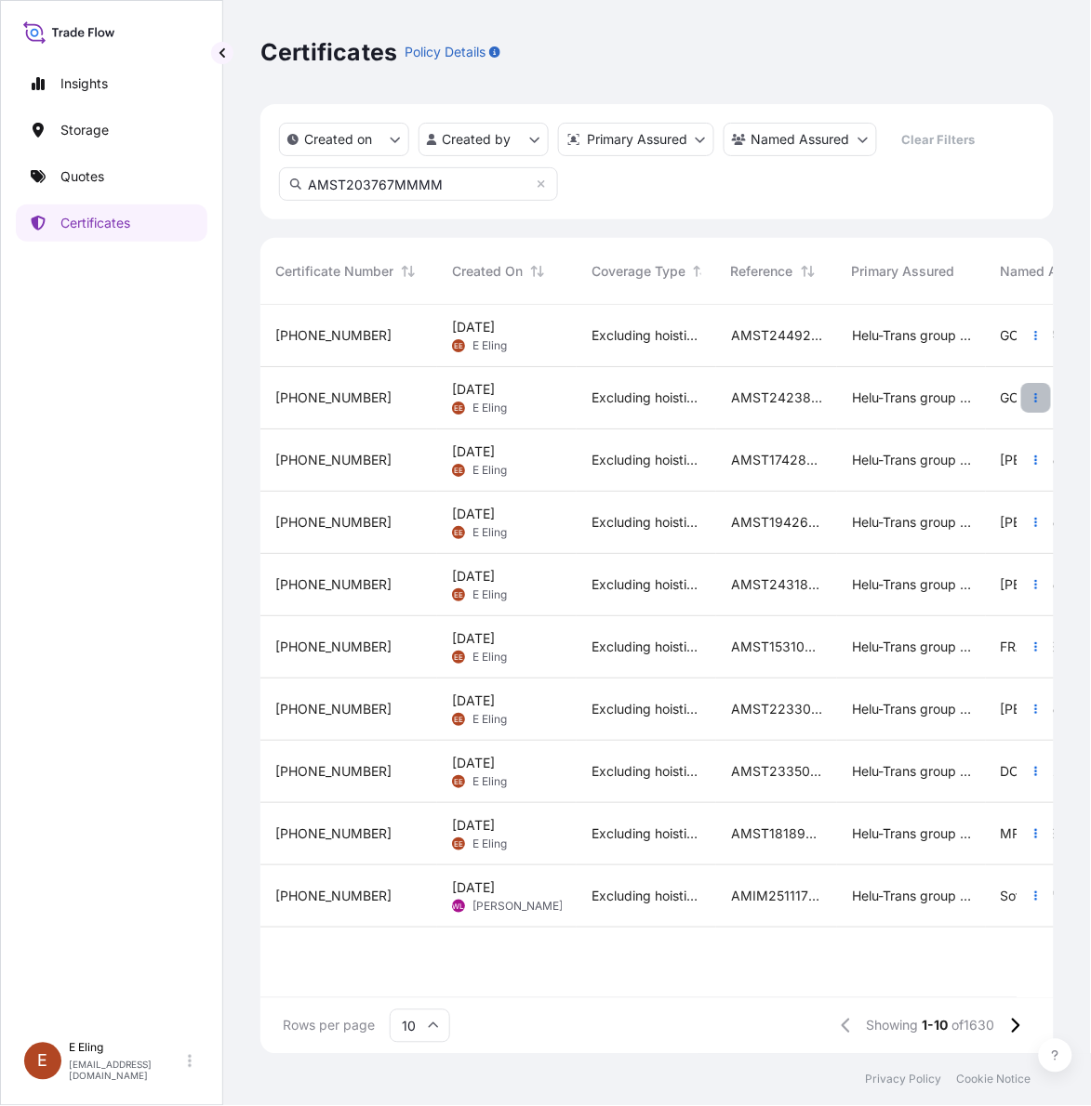
type input "AMST203767MMMM"
click at [1034, 397] on icon "button" at bounding box center [1035, 397] width 11 height 11
click at [470, 181] on input "AMST203767MMMM" at bounding box center [418, 183] width 279 height 33
click at [1038, 395] on icon "button" at bounding box center [1035, 397] width 11 height 11
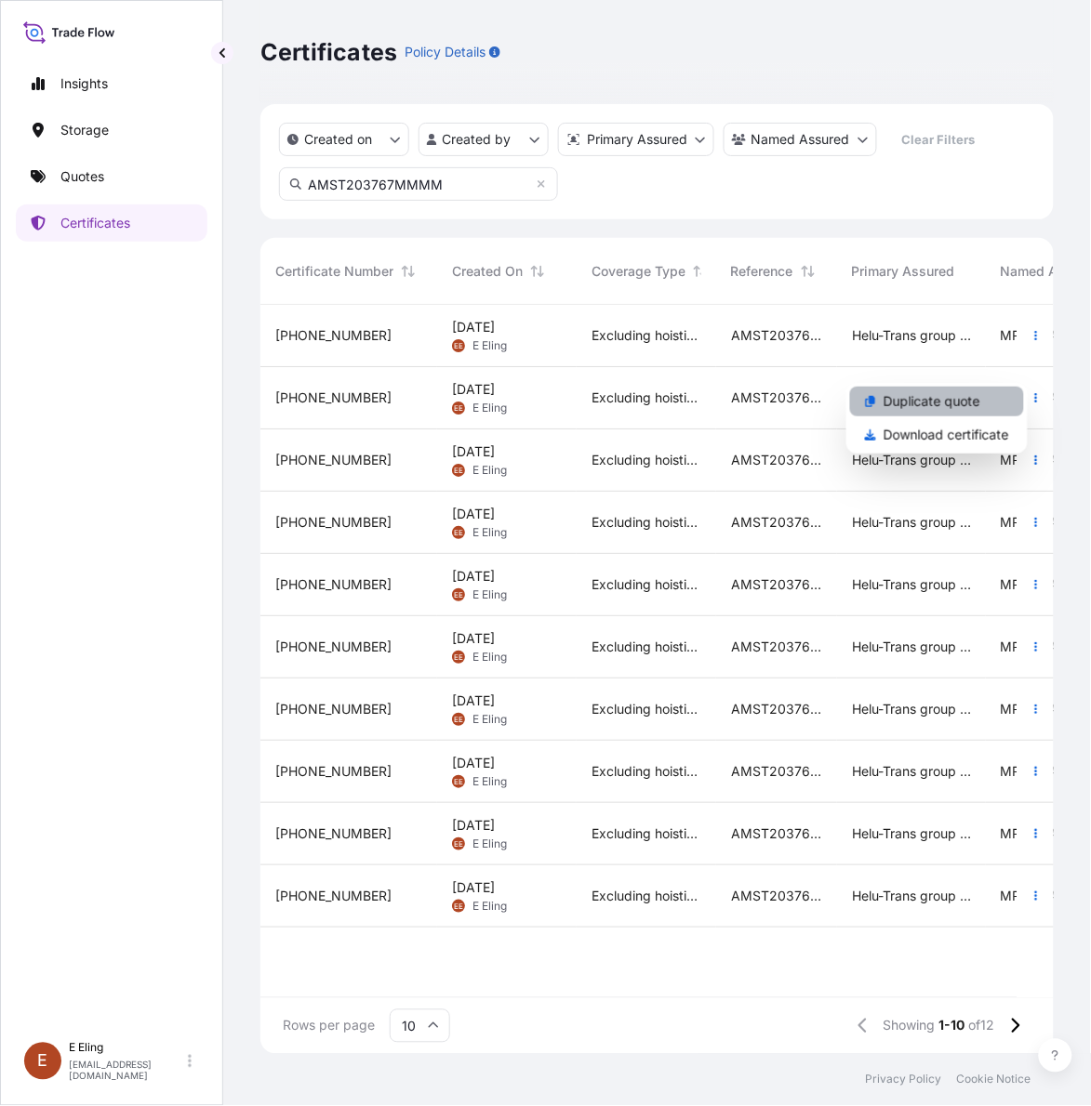
click at [973, 393] on p "Duplicate quote" at bounding box center [931, 401] width 97 height 19
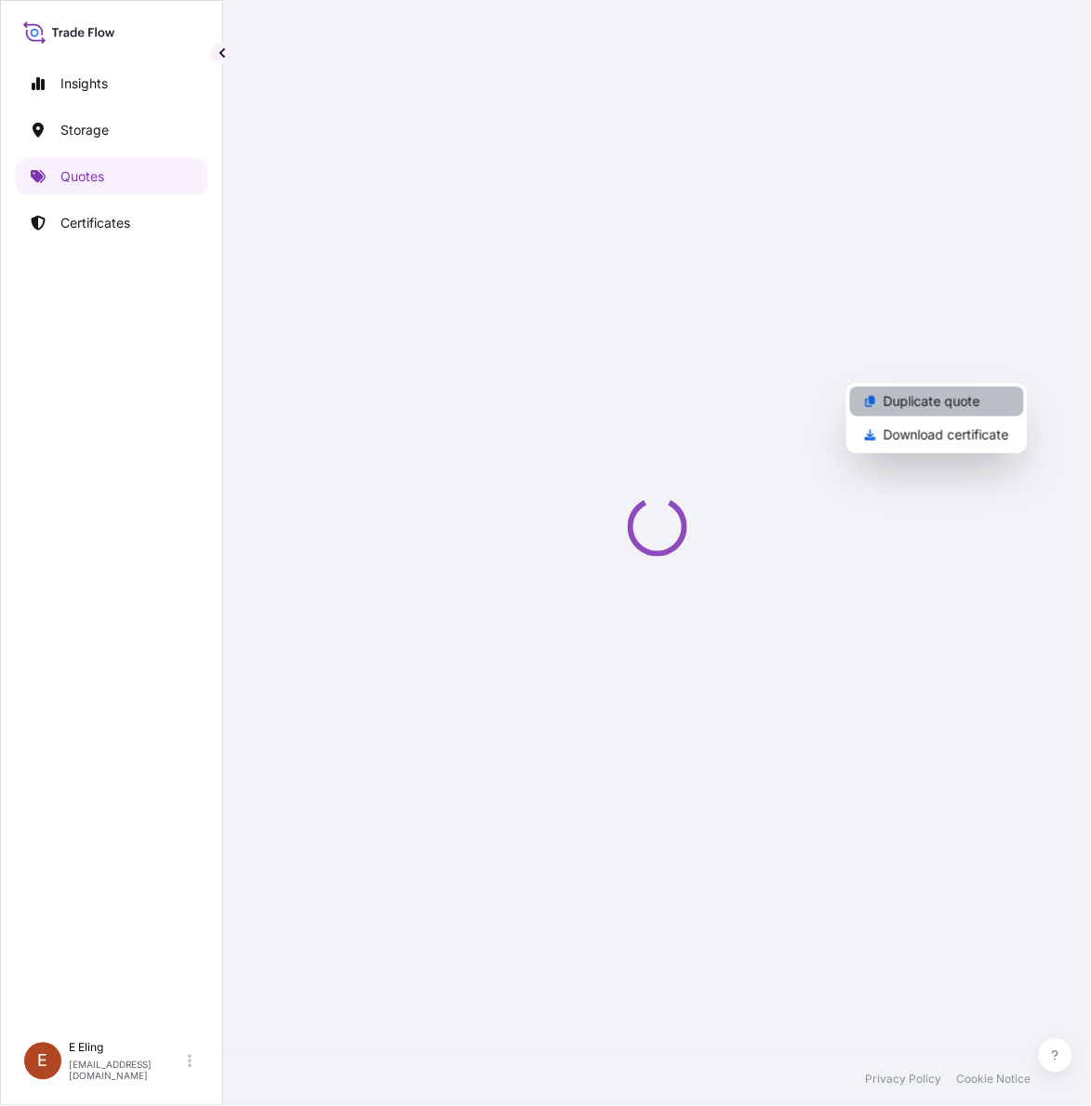
select select "STORAGE"
select select "Storage"
select select "Singapore"
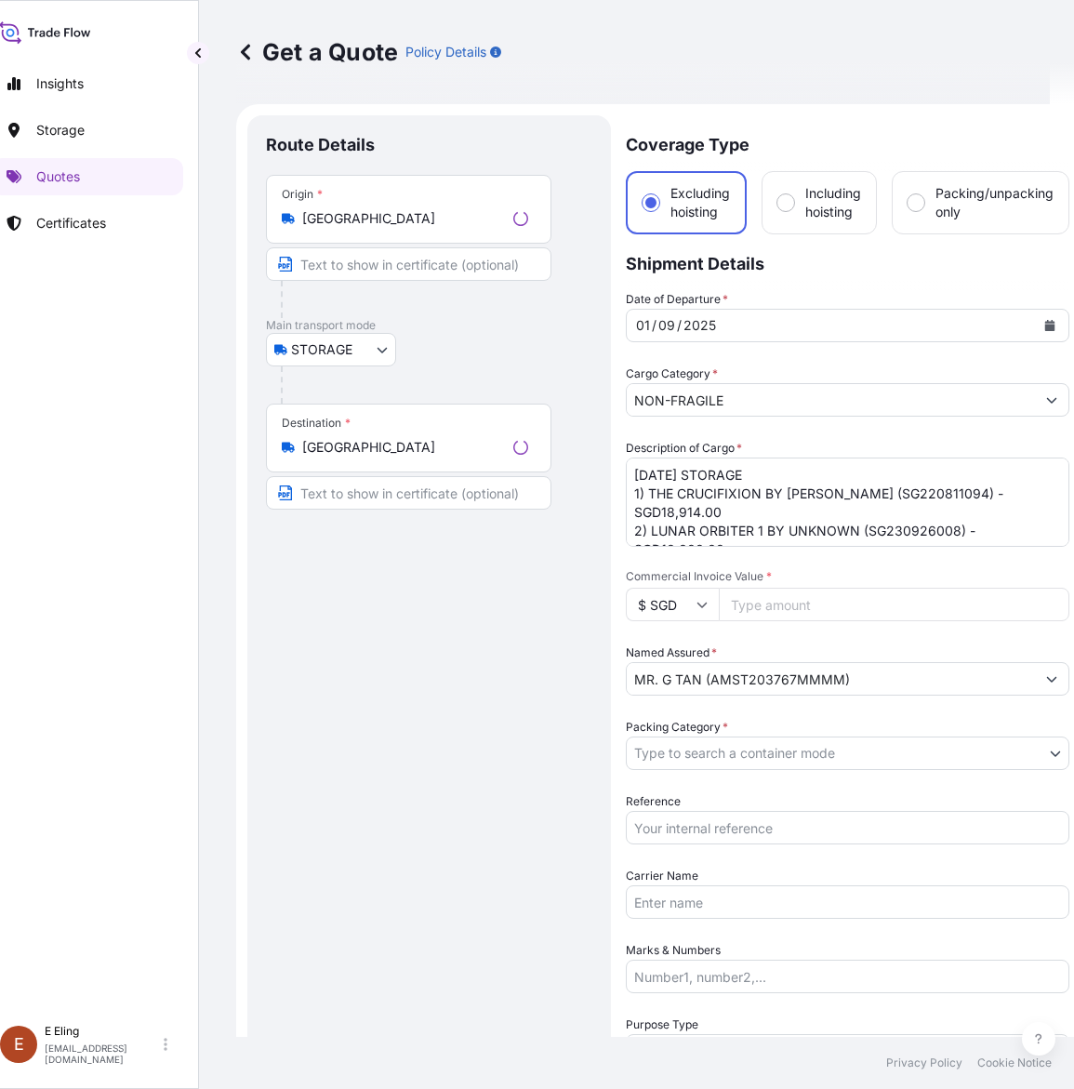
scroll to position [30, 0]
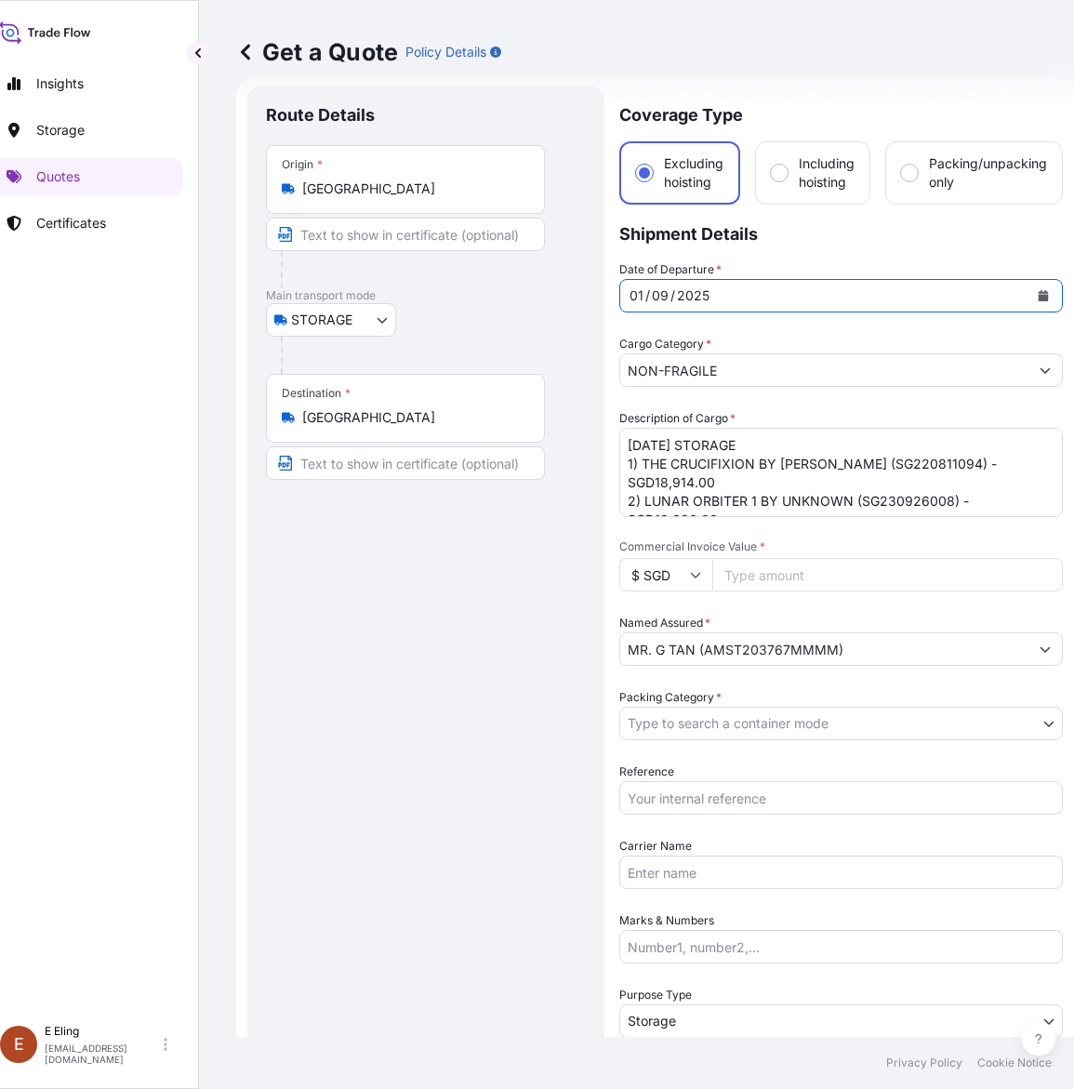
click at [1044, 290] on icon "Calendar" at bounding box center [1044, 295] width 10 height 11
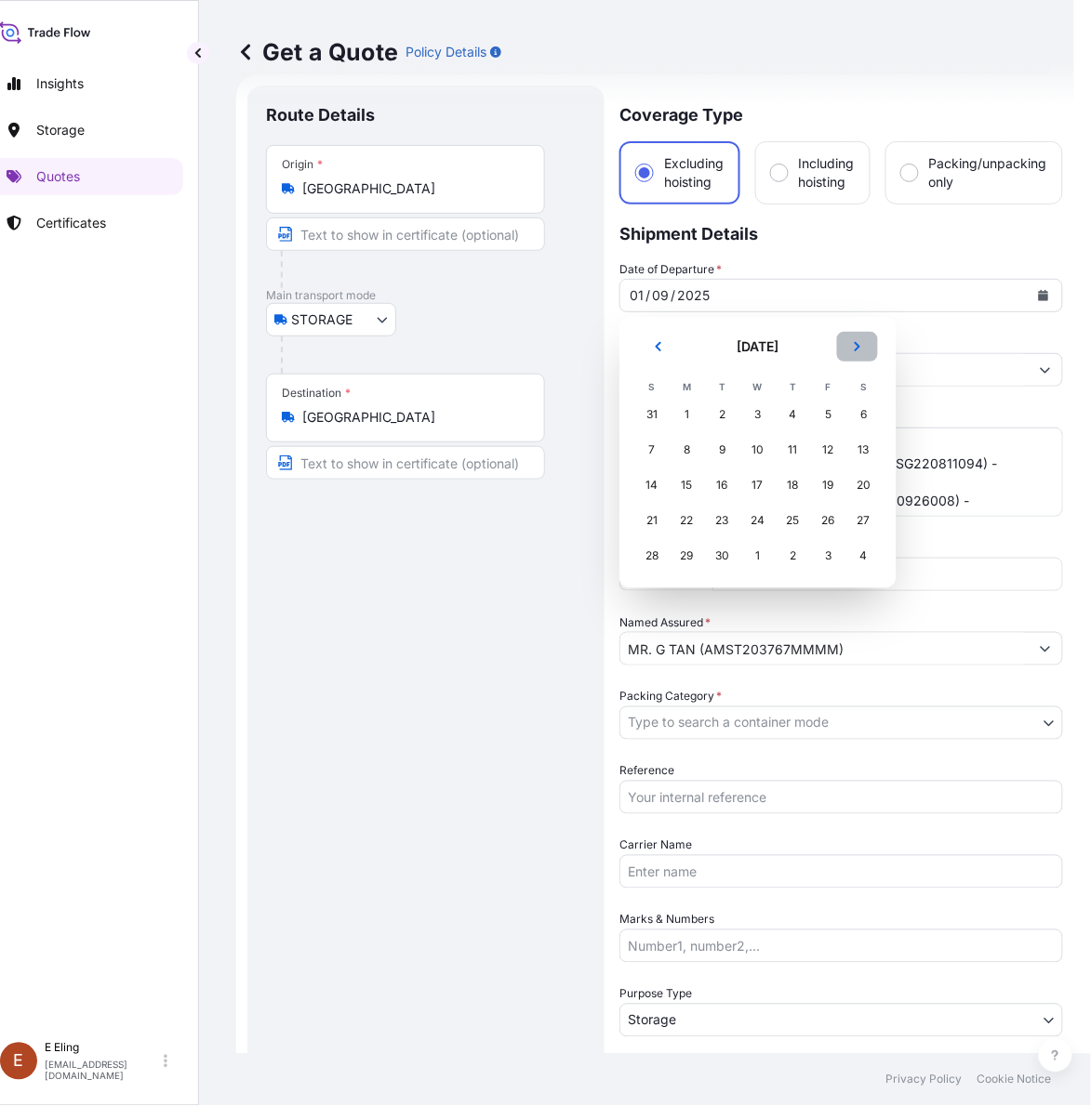
click at [840, 341] on button "Next" at bounding box center [857, 347] width 41 height 30
click at [741, 415] on div "1" at bounding box center [757, 414] width 33 height 33
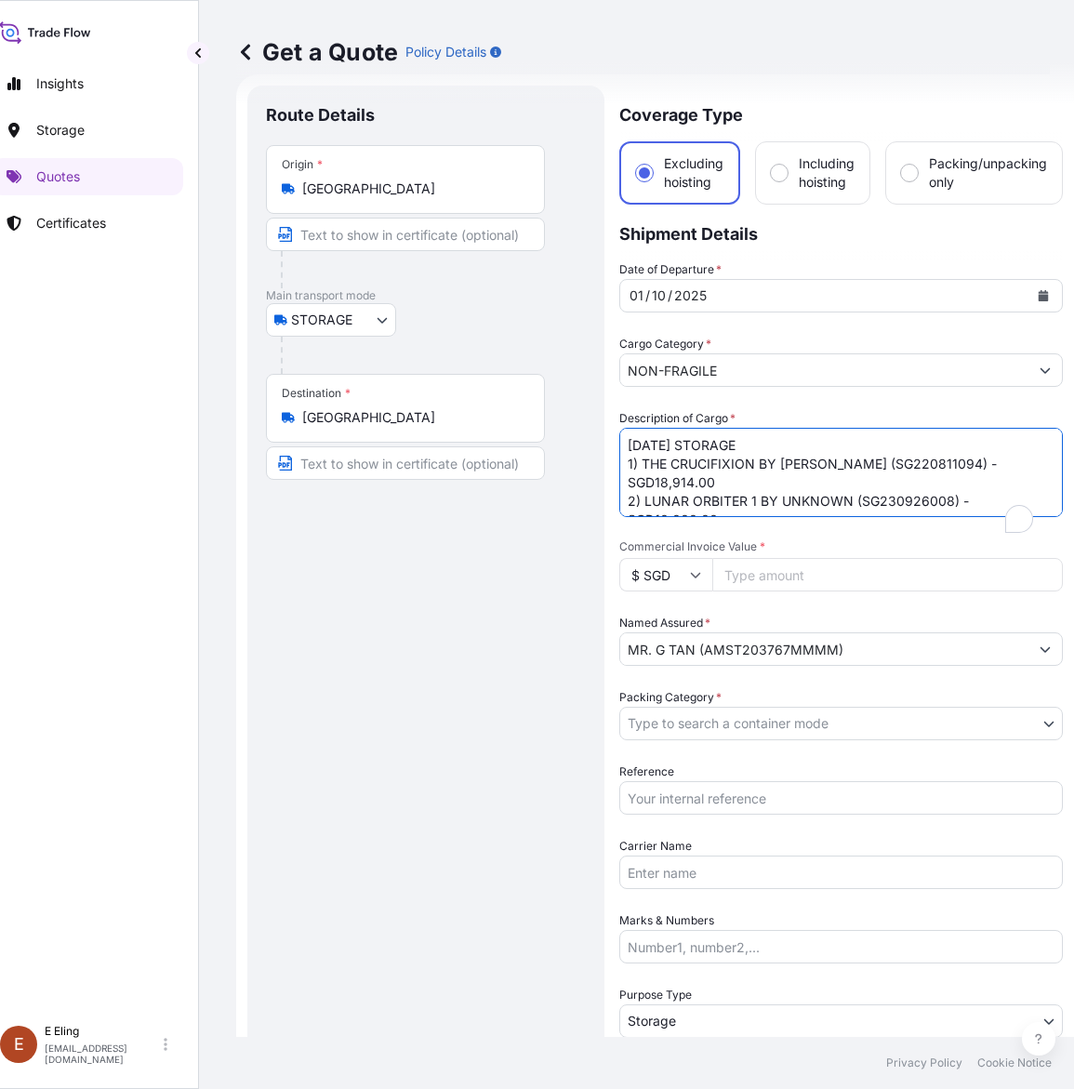
drag, startPoint x: 651, startPoint y: 444, endPoint x: 423, endPoint y: 477, distance: 230.2
click at [423, 477] on form "Route Details Place of loading Road / Inland Road / Inland Origin * Singapore M…" at bounding box center [655, 738] width 838 height 1329
click at [677, 421] on label "Description of Cargo *" at bounding box center [677, 418] width 116 height 19
click at [677, 428] on textarea "SEP25 STORAGE 1) THE CRUCIFIXION BY TINTORETTO, JACOPO ROBUSTI (SG220811094) - …" at bounding box center [841, 472] width 444 height 89
click at [658, 444] on textarea "SEP25 STORAGE 1) THE CRUCIFIXION BY TINTORETTO, JACOPO ROBUSTI (SG220811094) - …" at bounding box center [841, 472] width 444 height 89
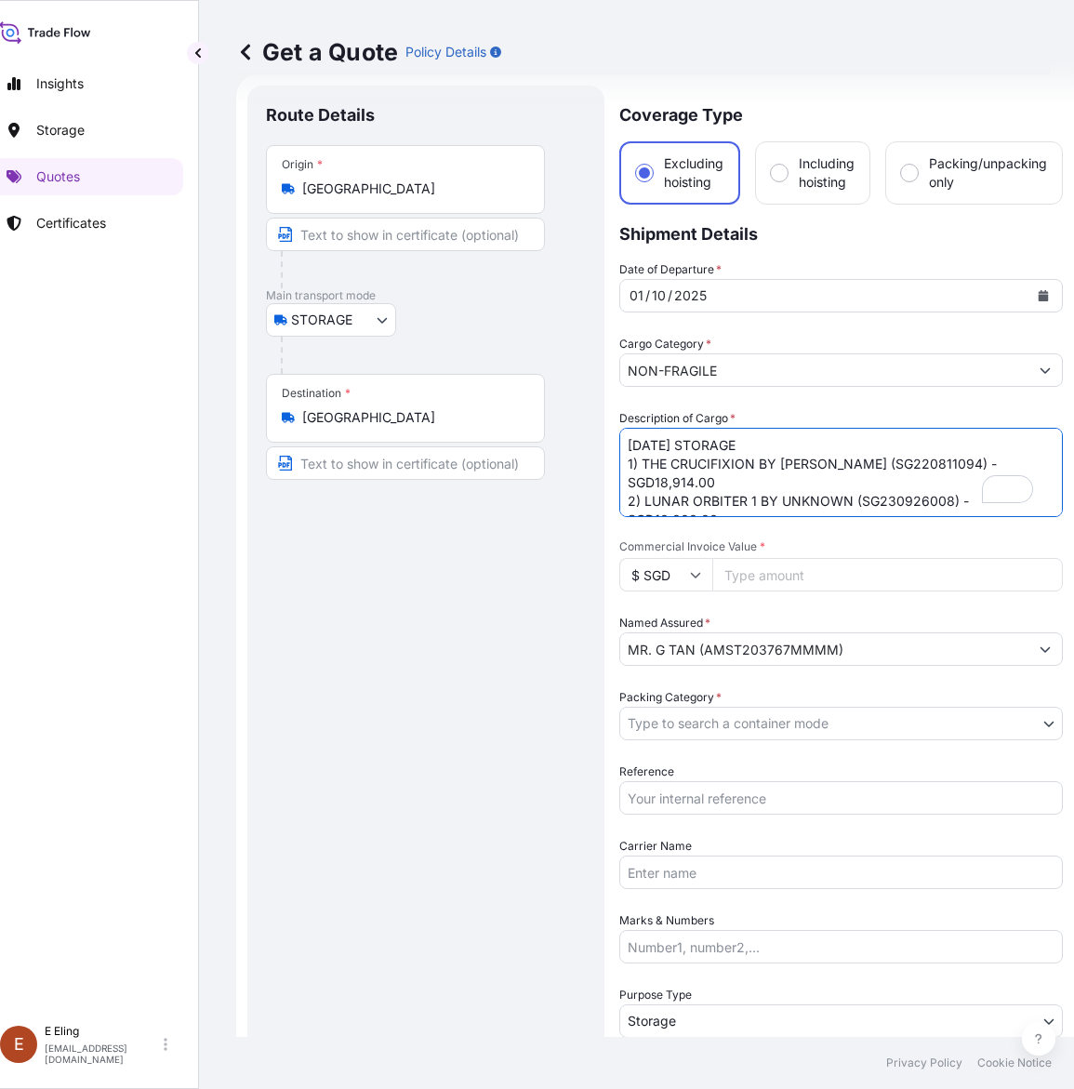
drag, startPoint x: 652, startPoint y: 438, endPoint x: 616, endPoint y: 438, distance: 36.3
click at [616, 438] on form "Route Details Place of loading Road / Inland Road / Inland Origin * Singapore M…" at bounding box center [655, 738] width 838 height 1329
type textarea "OCT25 STORAGE 1) THE CRUCIFIXION BY TINTORETTO, JACOPO ROBUSTI (SG220811094) - …"
click at [711, 713] on body "Insights Storage Quotes Certificates E E Eling eeling@helutrans.com Get a Quote…" at bounding box center [513, 544] width 1074 height 1089
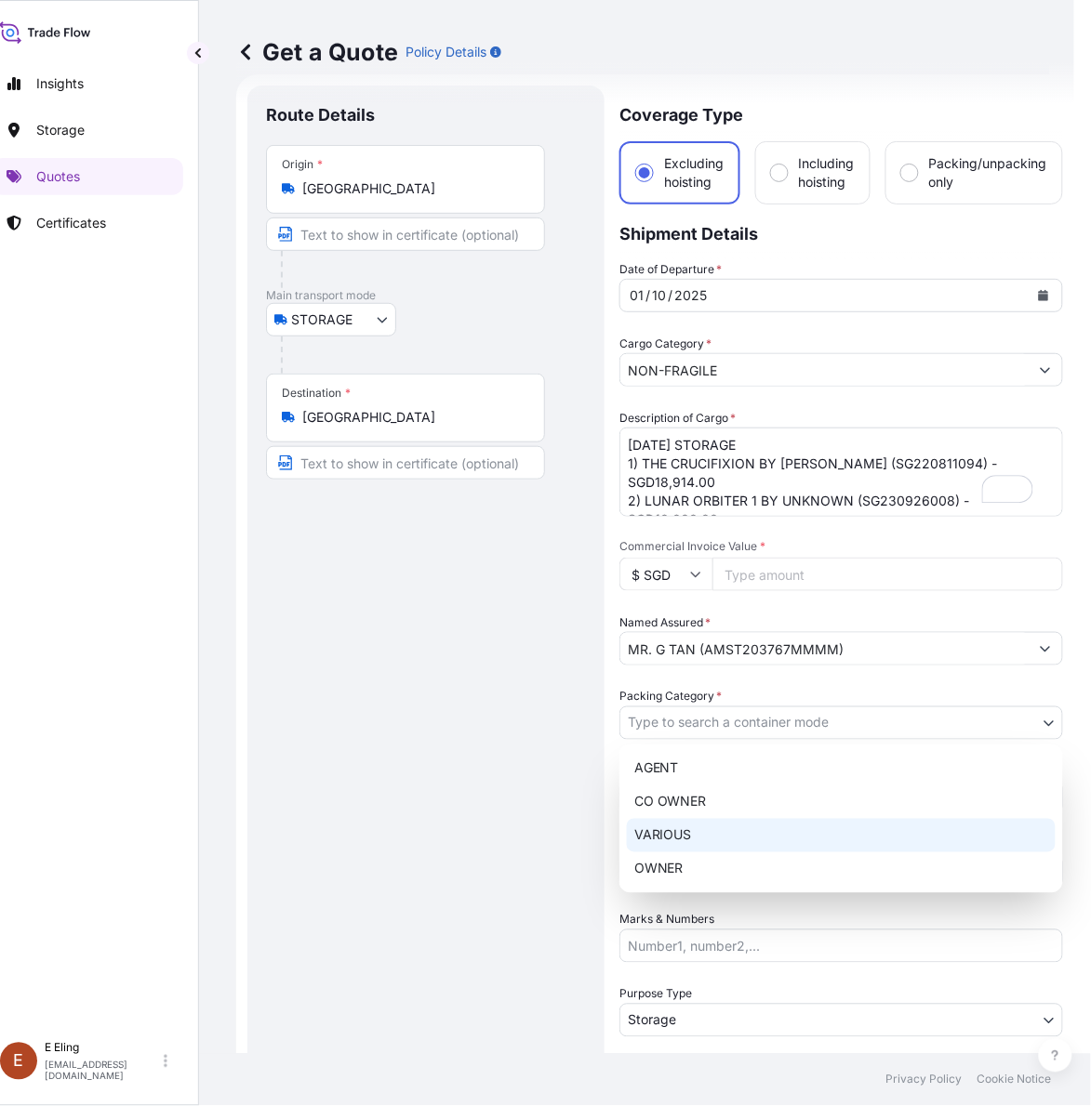
click at [716, 847] on div "VARIOUS" at bounding box center [841, 835] width 429 height 33
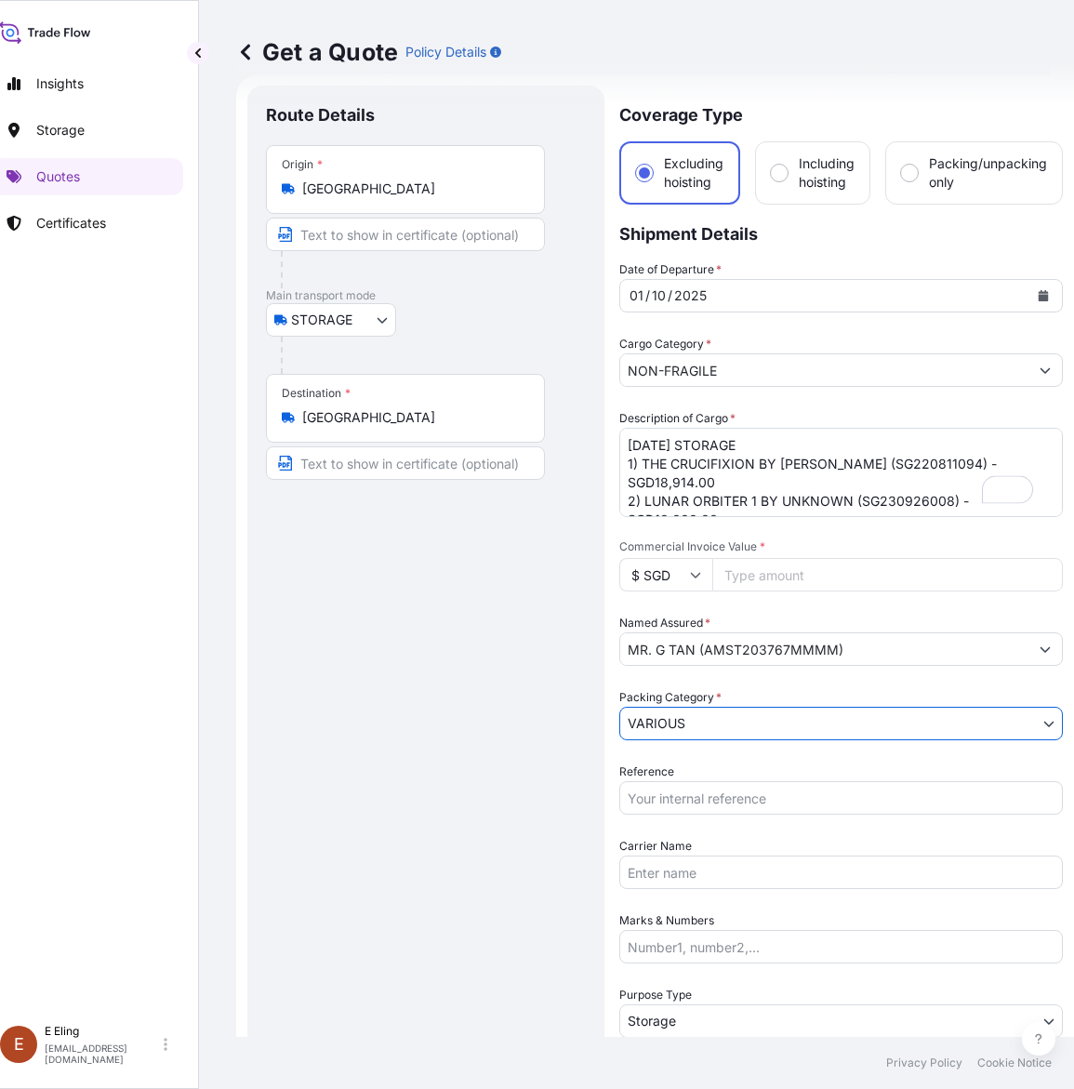
click at [708, 719] on body "Insights Storage Quotes Certificates E E Eling eeling@helutrans.com Get a Quote…" at bounding box center [513, 544] width 1074 height 1089
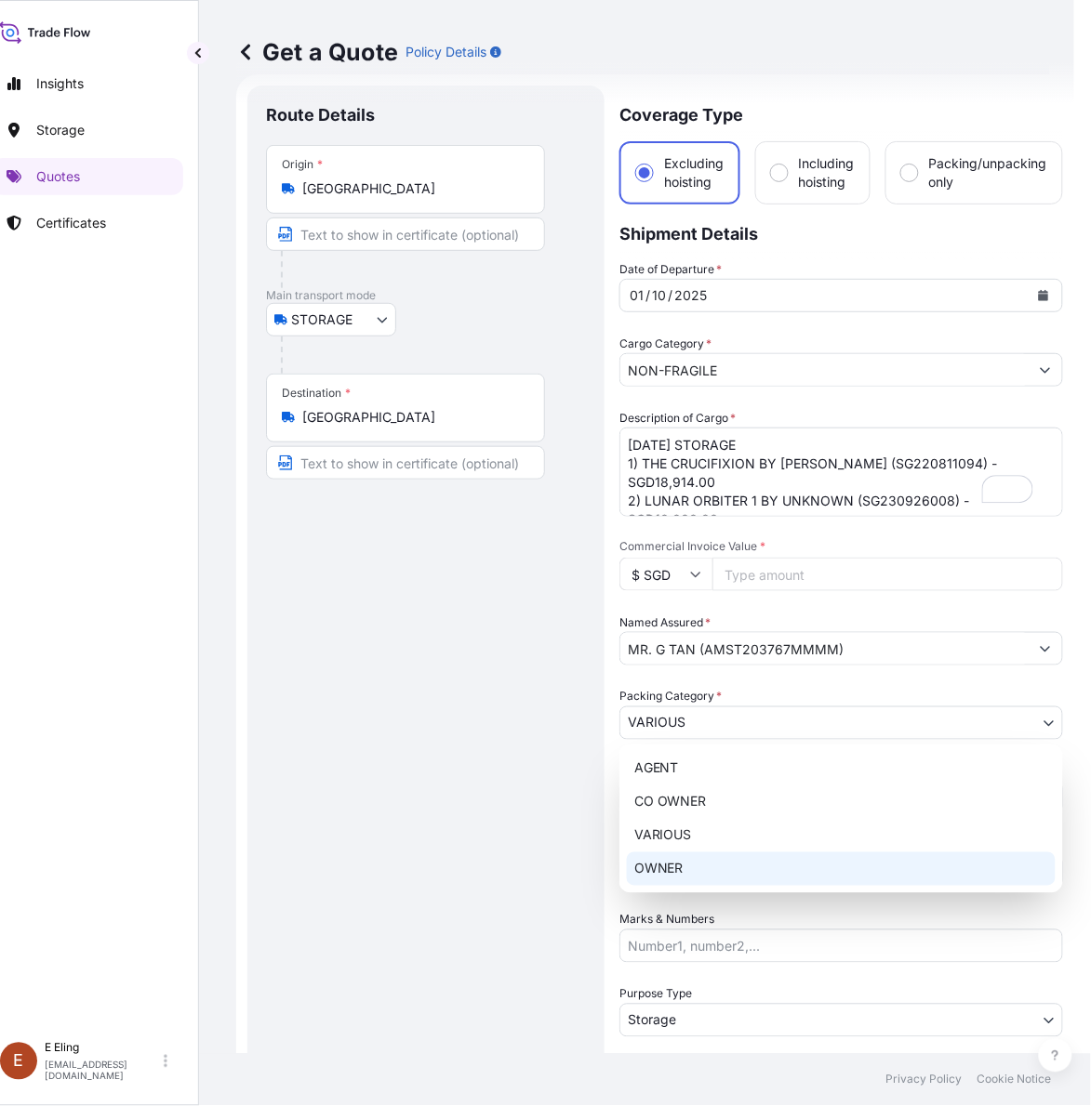
click at [700, 863] on div "OWNER" at bounding box center [841, 869] width 429 height 33
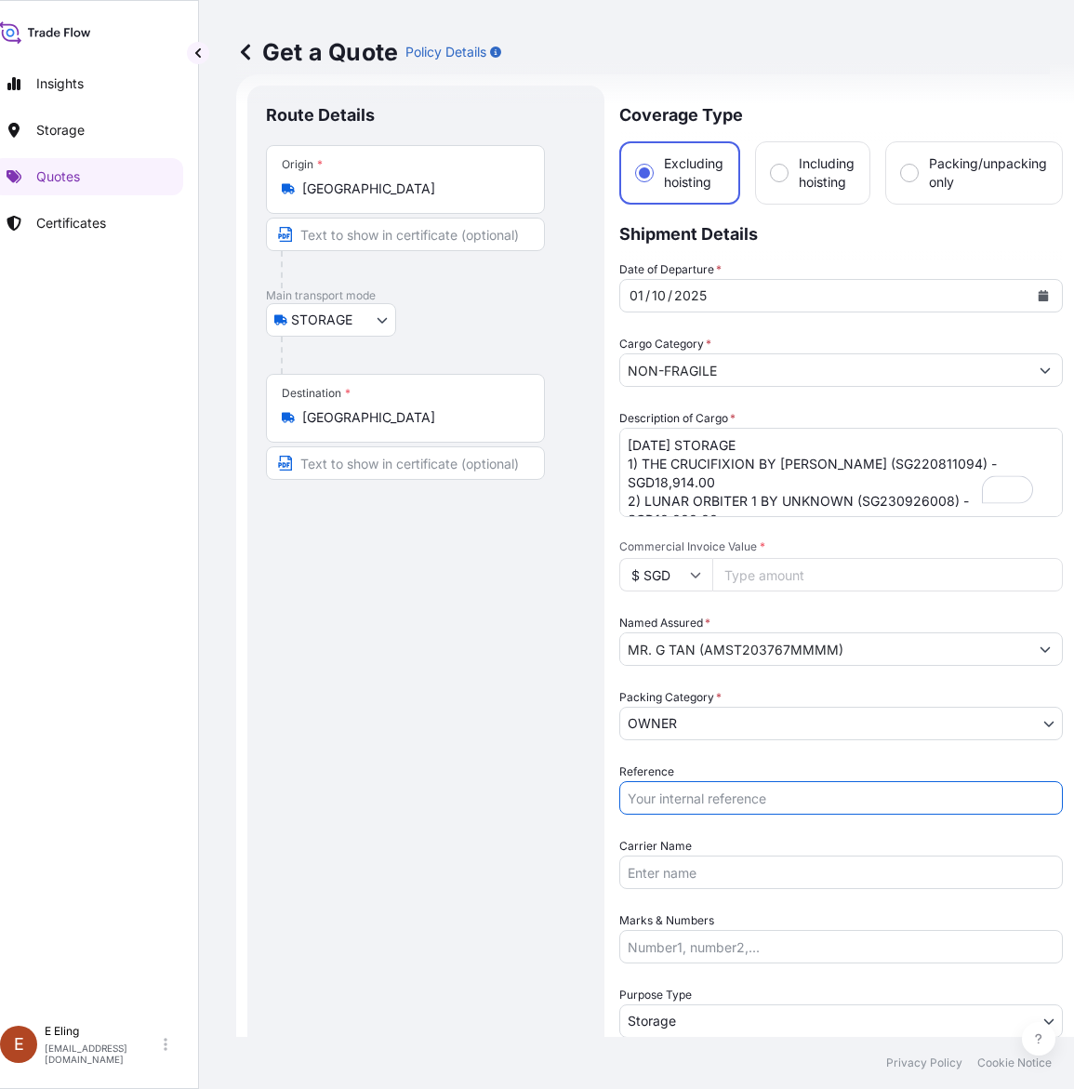
click at [713, 798] on input "Reference" at bounding box center [841, 797] width 444 height 33
paste input "AMST203767MMMM"
type input "AMST203767MMMM"
paste input "28914.00"
click at [753, 579] on input "28914.00" at bounding box center [887, 574] width 351 height 33
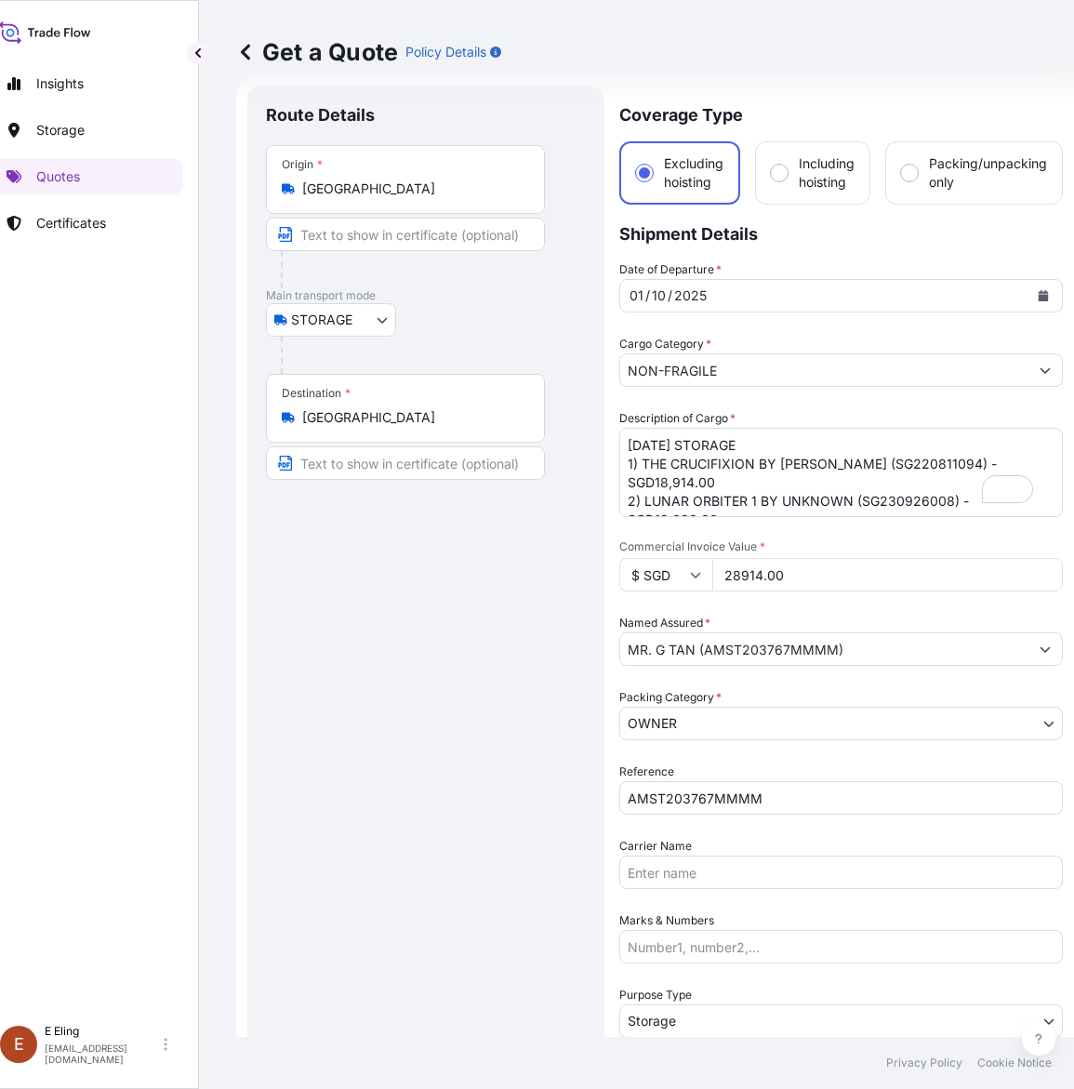
type input "28914.00"
click at [870, 494] on textarea "SEP25 STORAGE 1) THE CRUCIFIXION BY TINTORETTO, JACOPO ROBUSTI (SG220811094) - …" at bounding box center [841, 472] width 444 height 89
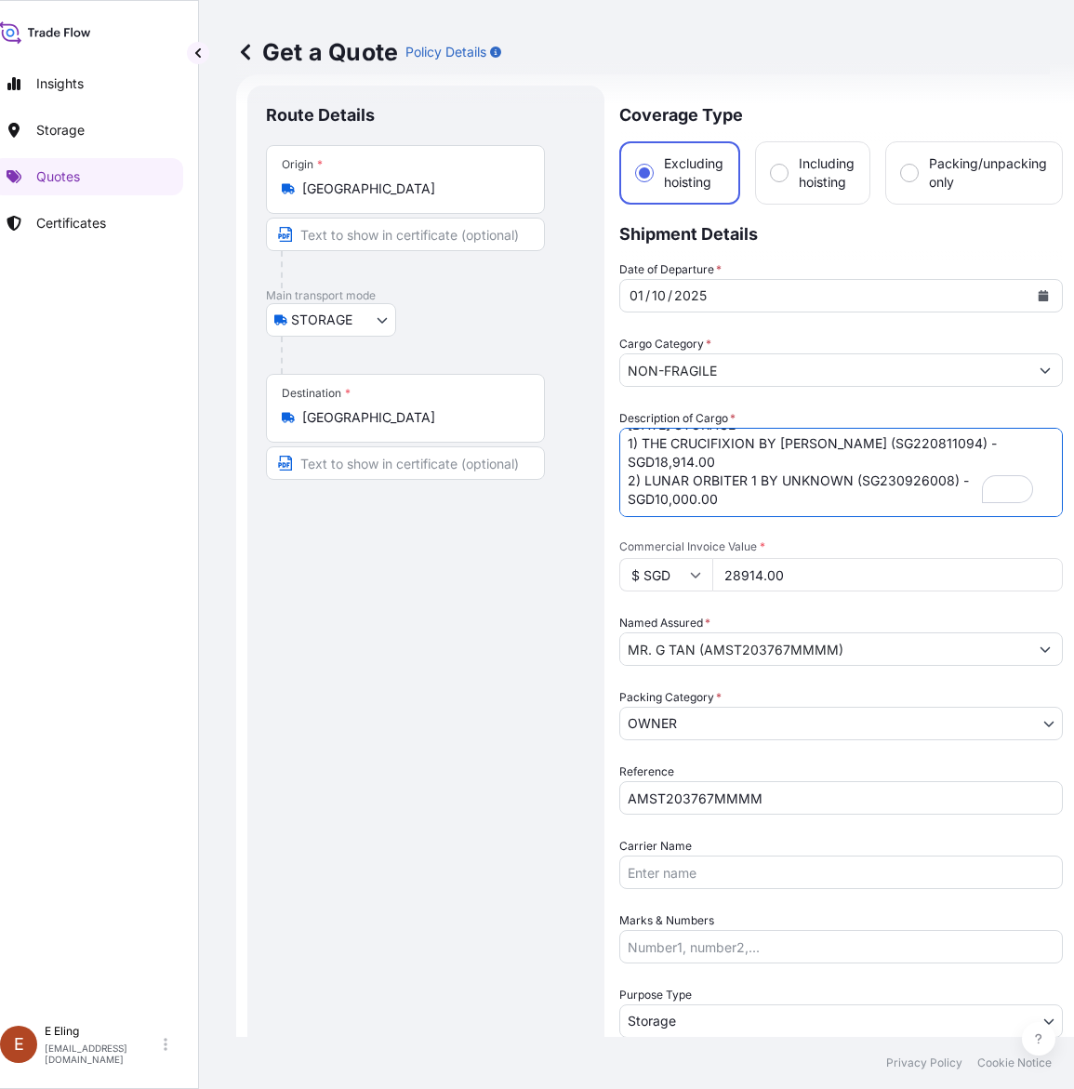
drag, startPoint x: 861, startPoint y: 497, endPoint x: 948, endPoint y: 467, distance: 92.6
click at [948, 467] on textarea "SEP25 STORAGE 1) THE CRUCIFIXION BY TINTORETTO, JACOPO ROBUSTI (SG220811094) - …" at bounding box center [841, 472] width 444 height 89
paste textarea "1123032"
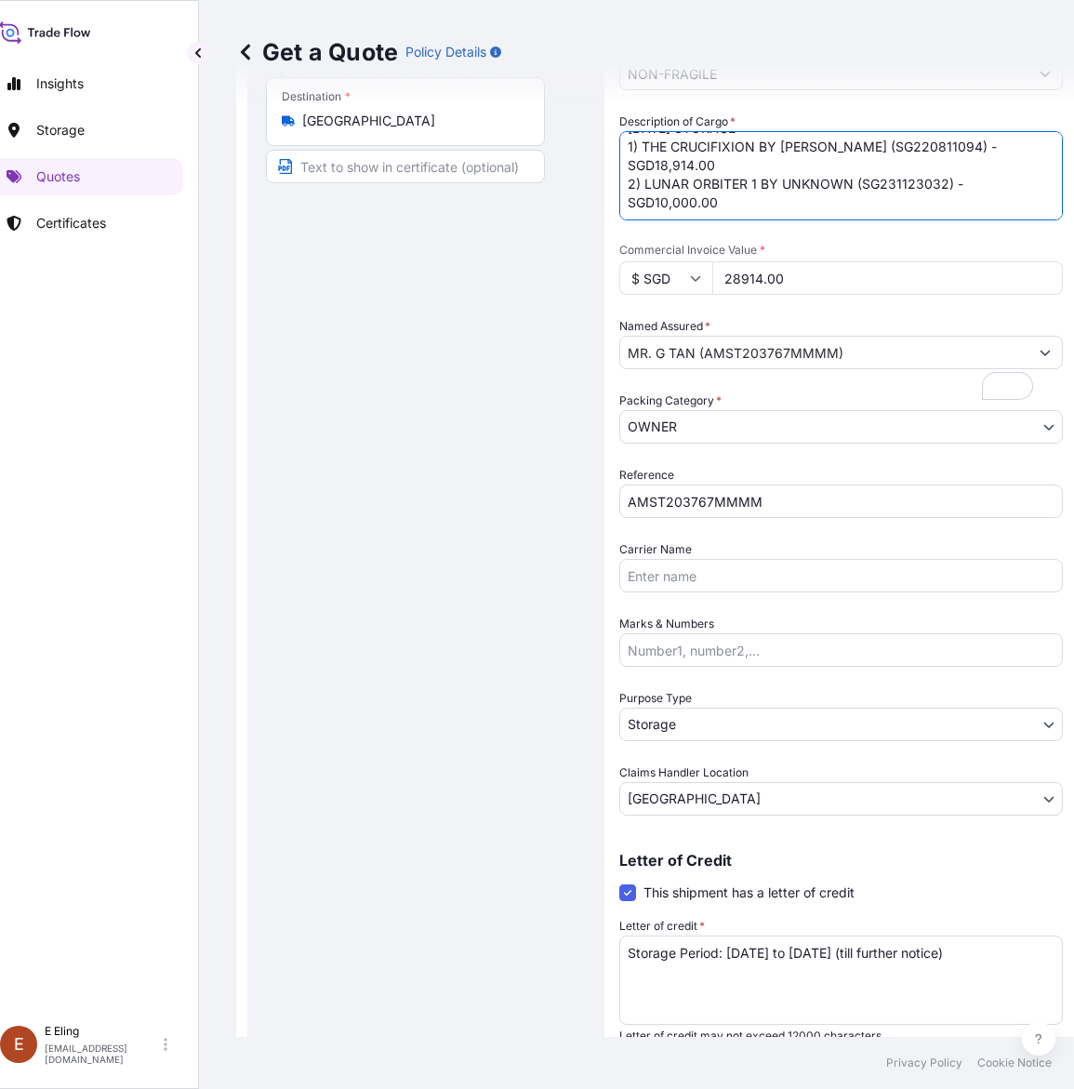
scroll to position [377, 0]
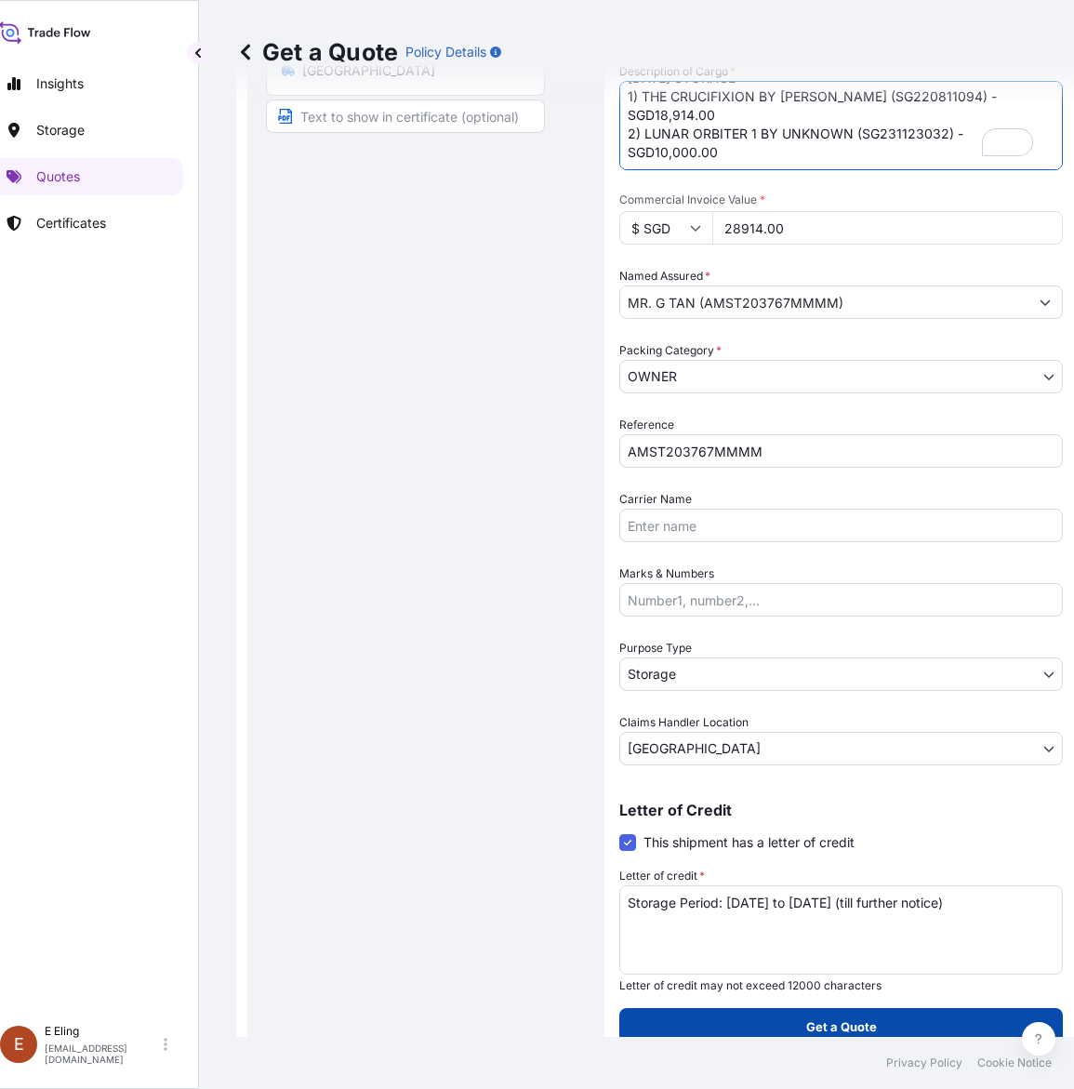
type textarea "OCT25 STORAGE 1) THE CRUCIFIXION BY TINTORETTO, JACOPO ROBUSTI (SG220811094) - …"
click at [883, 1028] on button "Get a Quote" at bounding box center [841, 1026] width 444 height 37
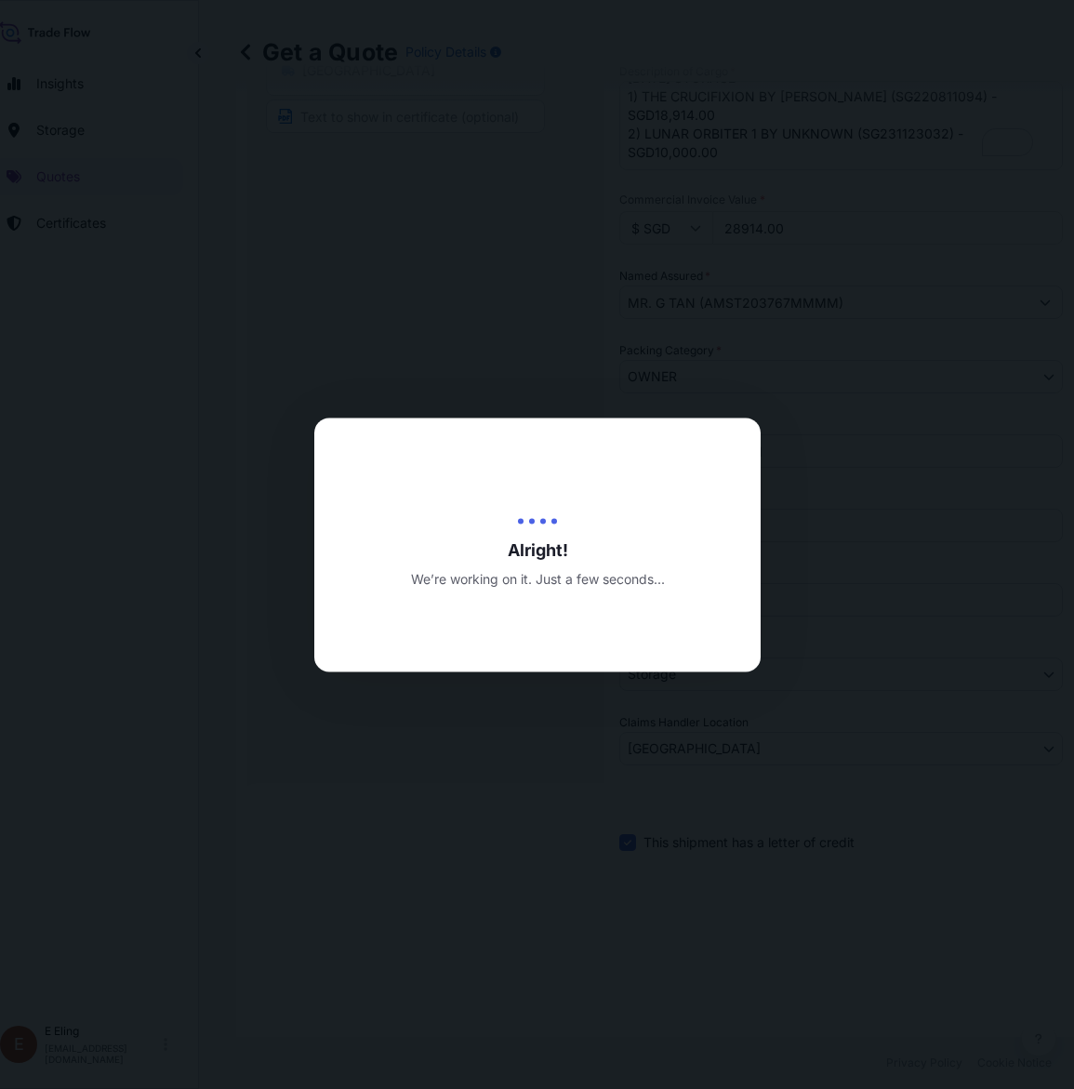
type input "13/10/2025"
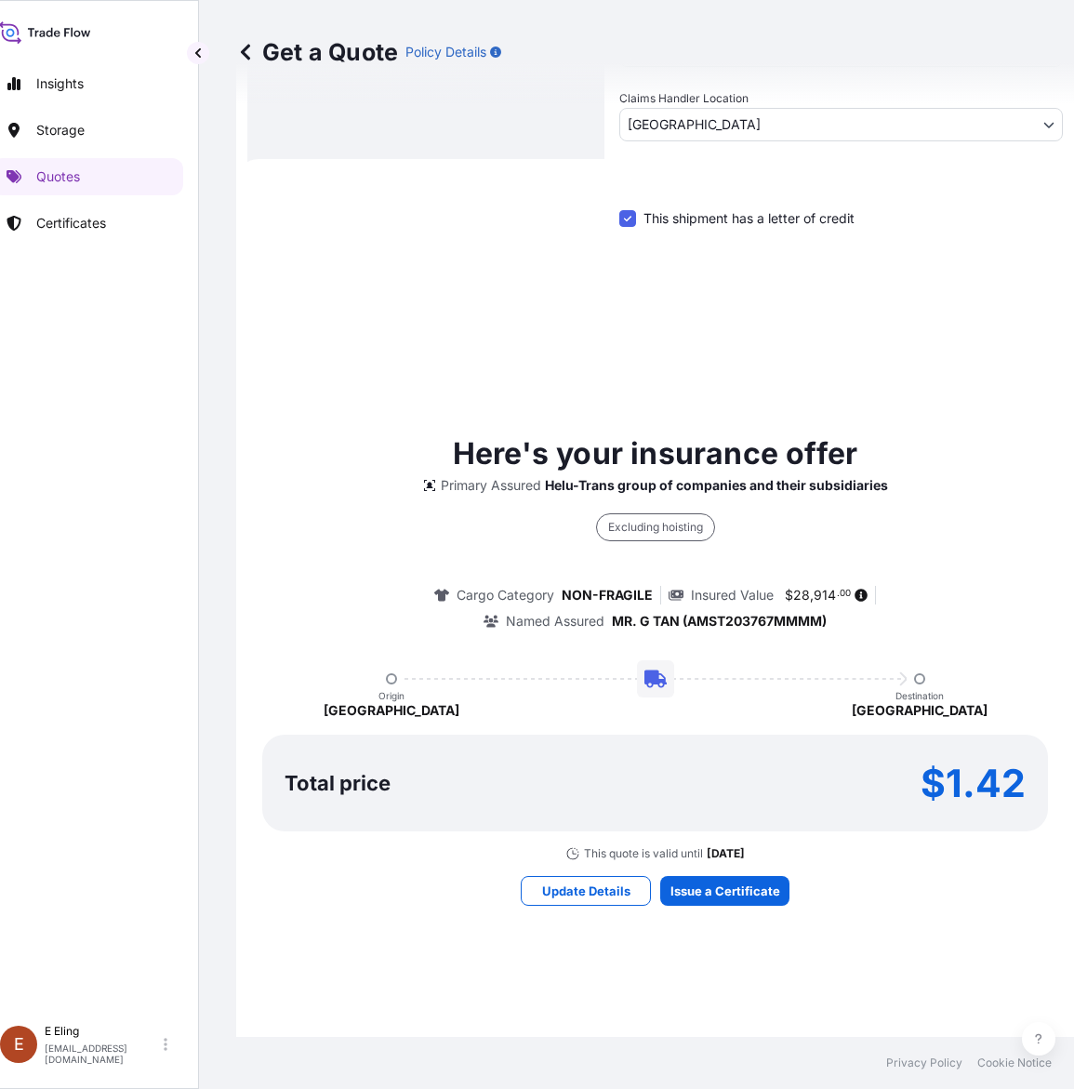
scroll to position [1084, 0]
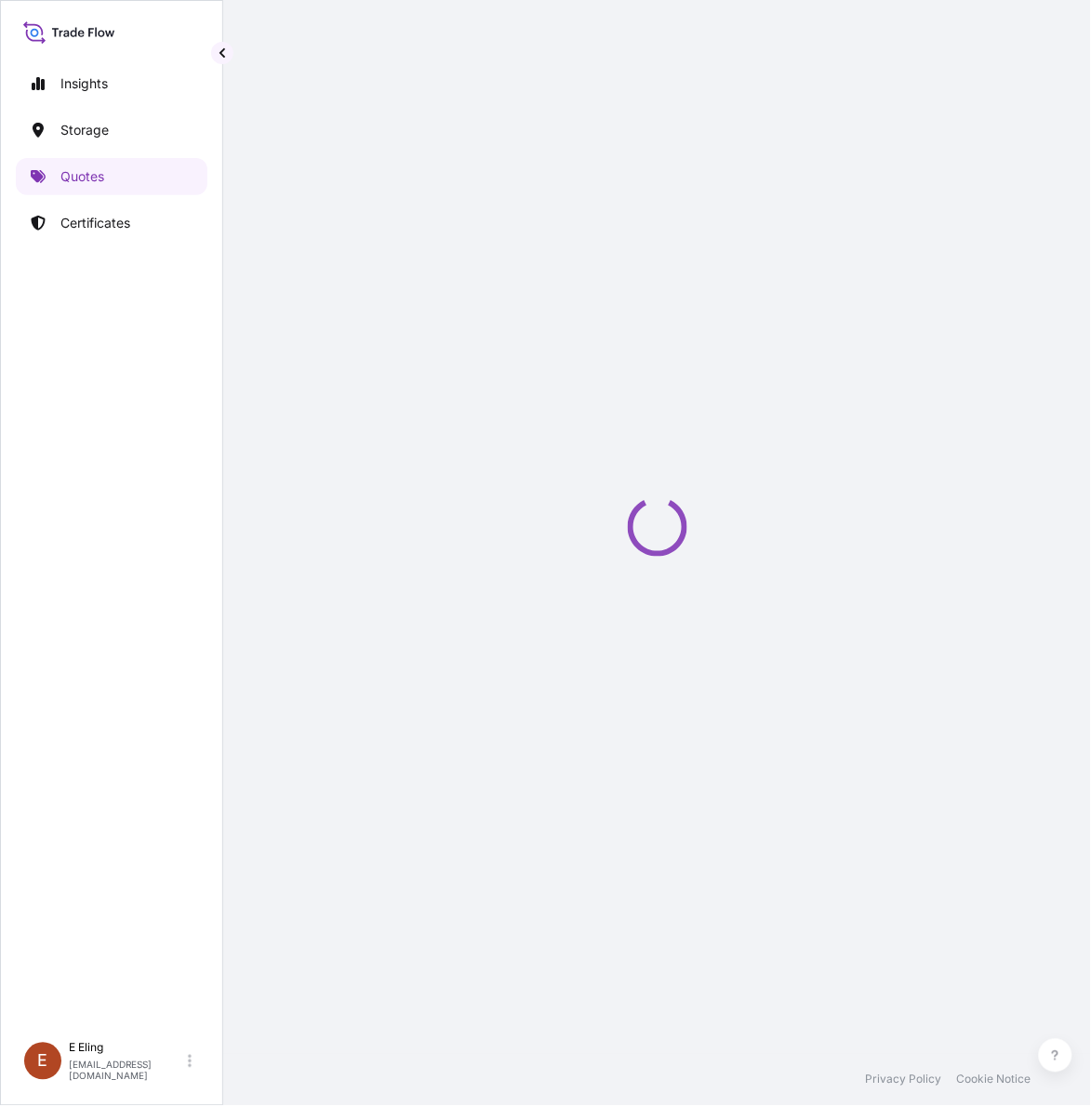
select select "STORAGE"
select select "Transit"
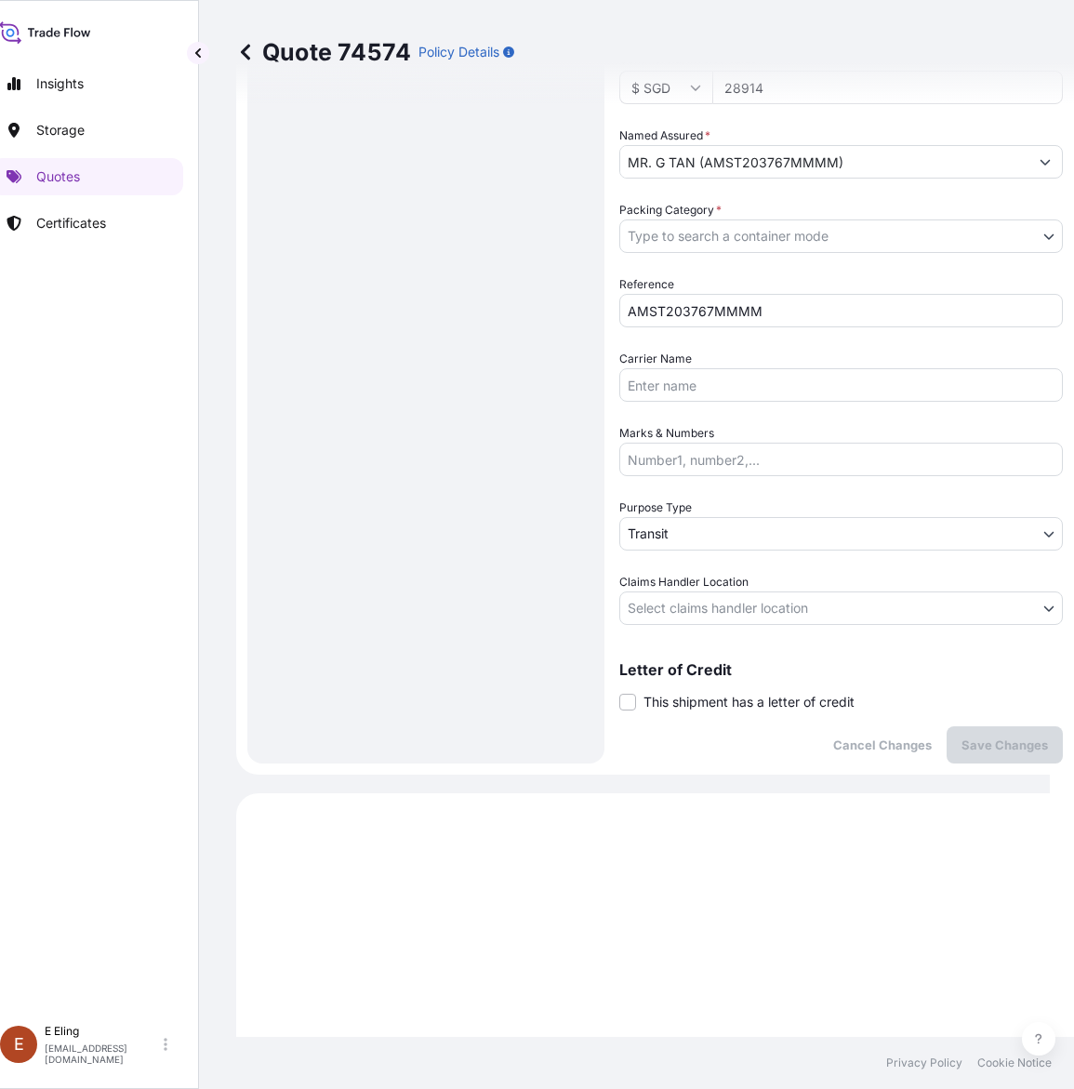
click at [708, 700] on span "This shipment has a letter of credit" at bounding box center [748, 702] width 211 height 19
click at [619, 692] on input "This shipment has a letter of credit" at bounding box center [619, 692] width 0 height 0
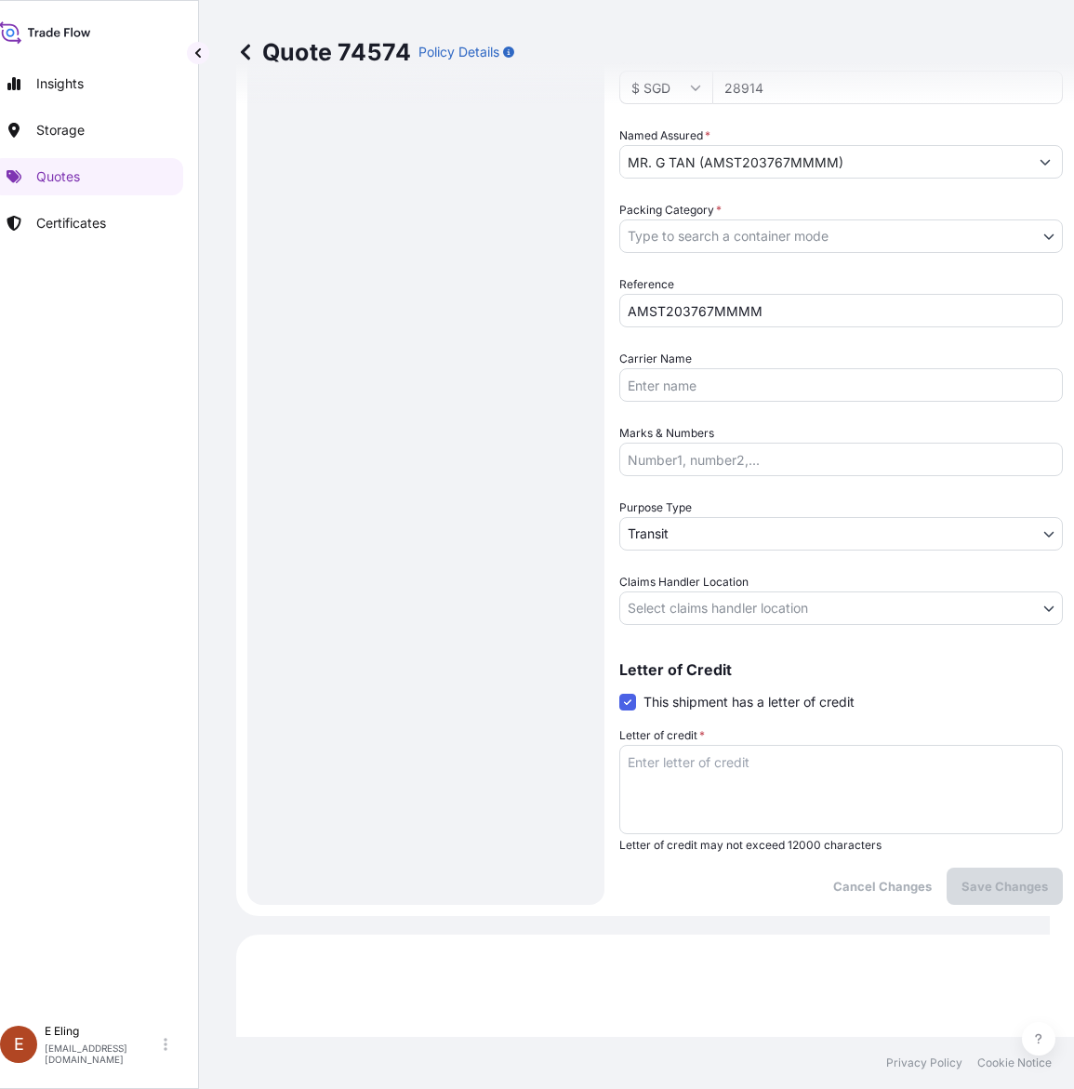
click at [723, 765] on textarea "Letter of credit *" at bounding box center [841, 789] width 444 height 89
paste textarea "Storage Period: 01 Oct 2025 to 31 Oct 2025 (till further notice)"
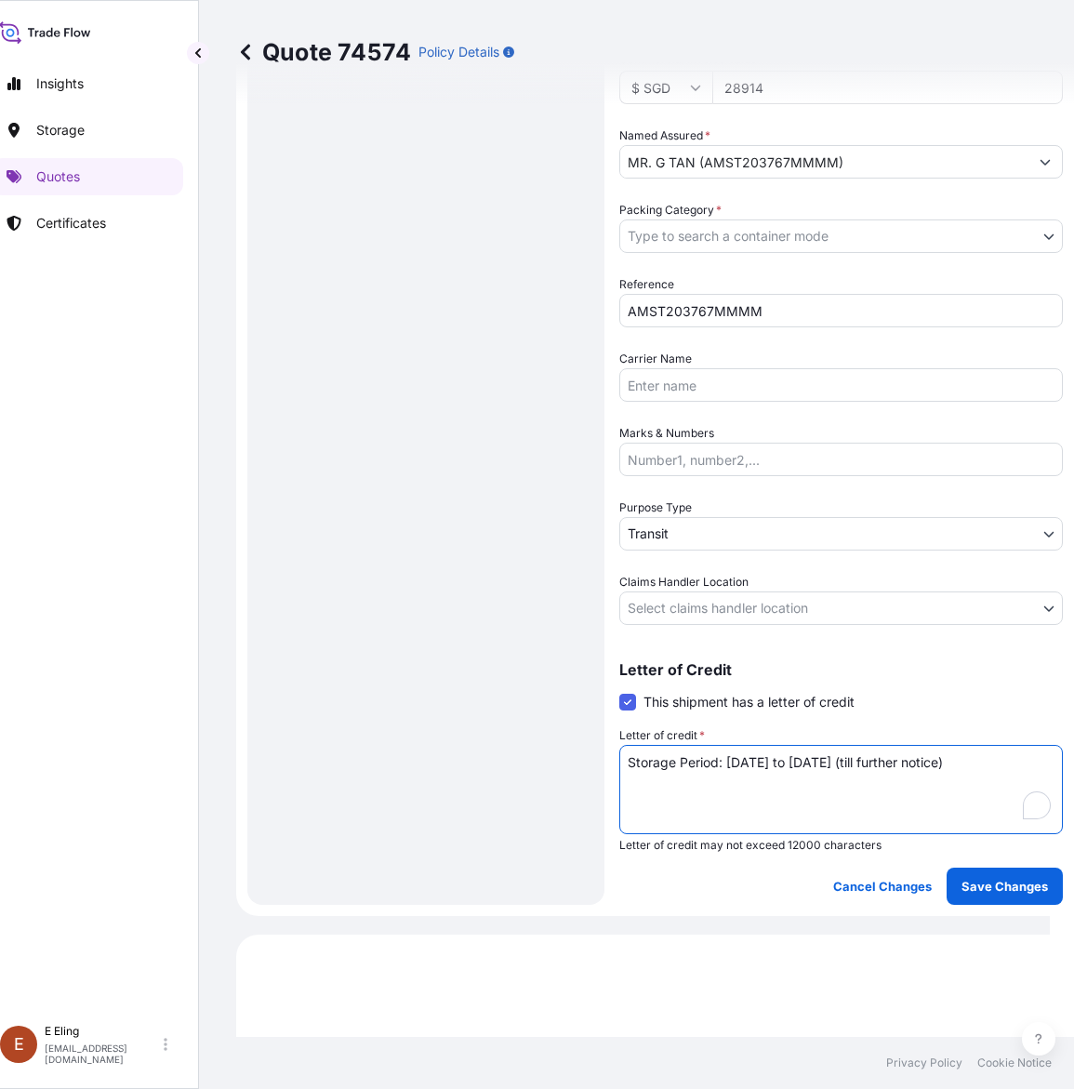
type textarea "Storage Period: 01 Oct 2025 to 31 Oct 2025 (till further notice)"
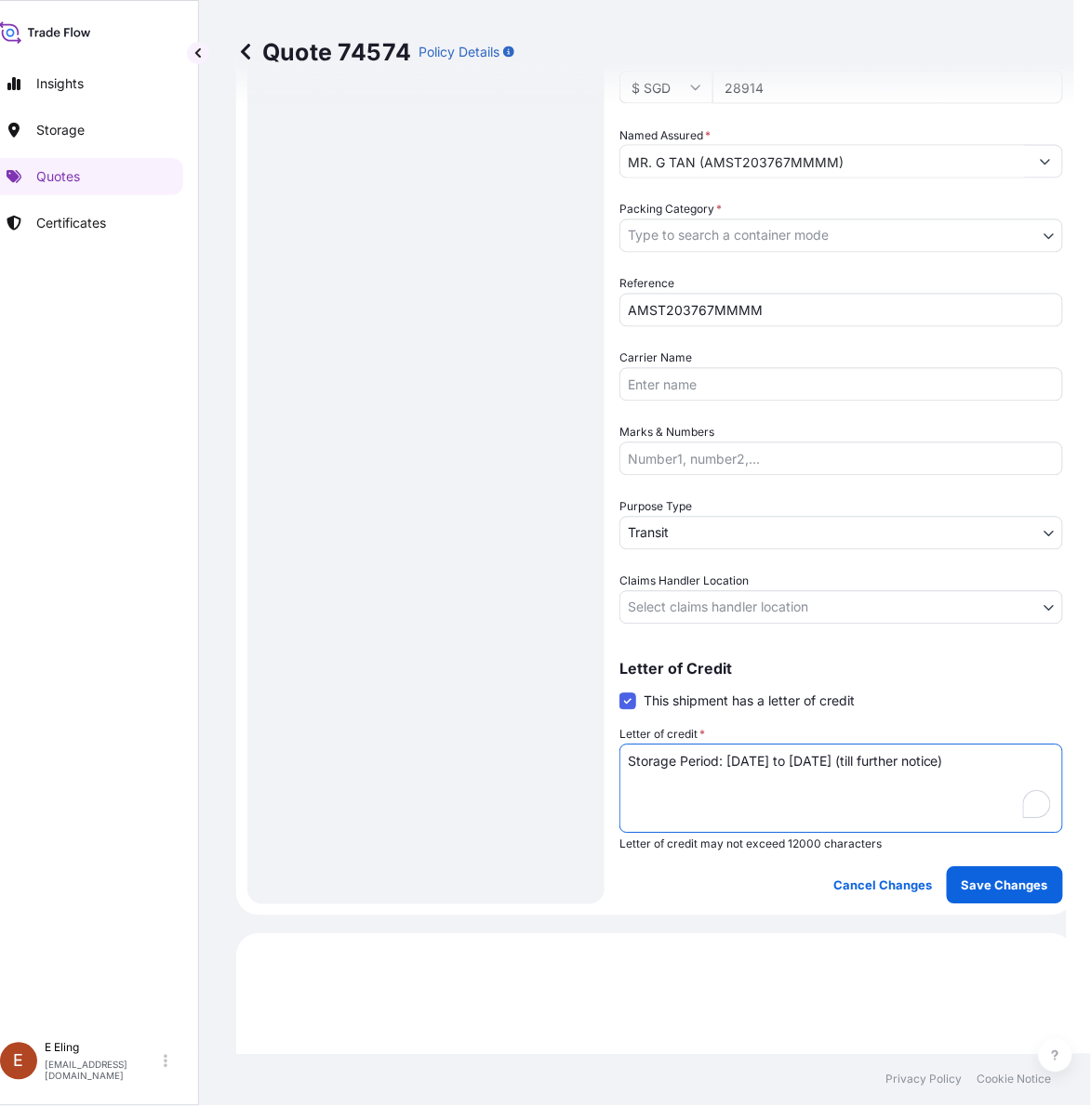
click at [727, 593] on body "Insights Storage Quotes Certificates E E Eling eeling@helutrans.com Quote 74574…" at bounding box center [521, 553] width 1091 height 1106
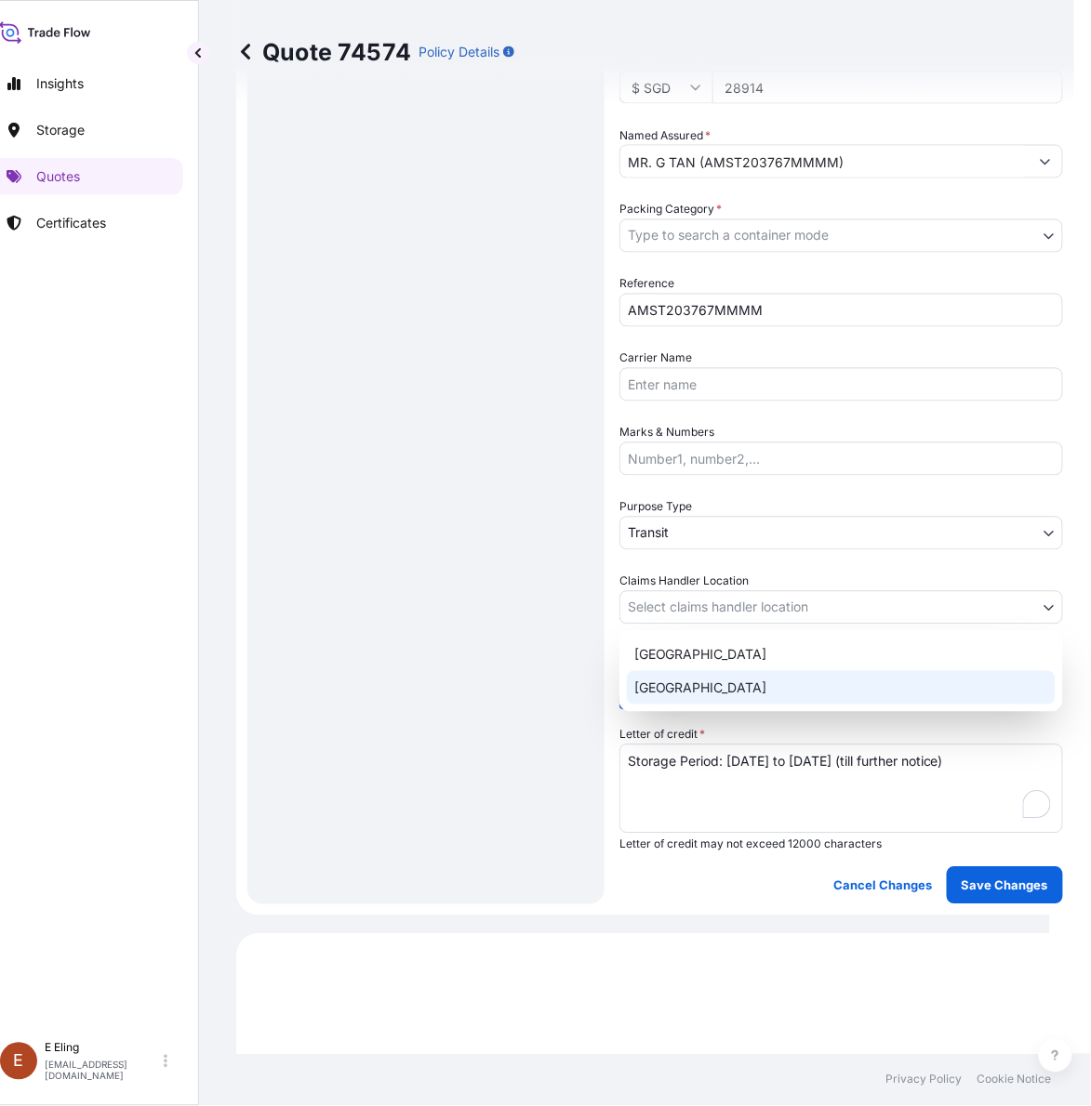
click at [676, 689] on div "Singapore" at bounding box center [841, 687] width 429 height 33
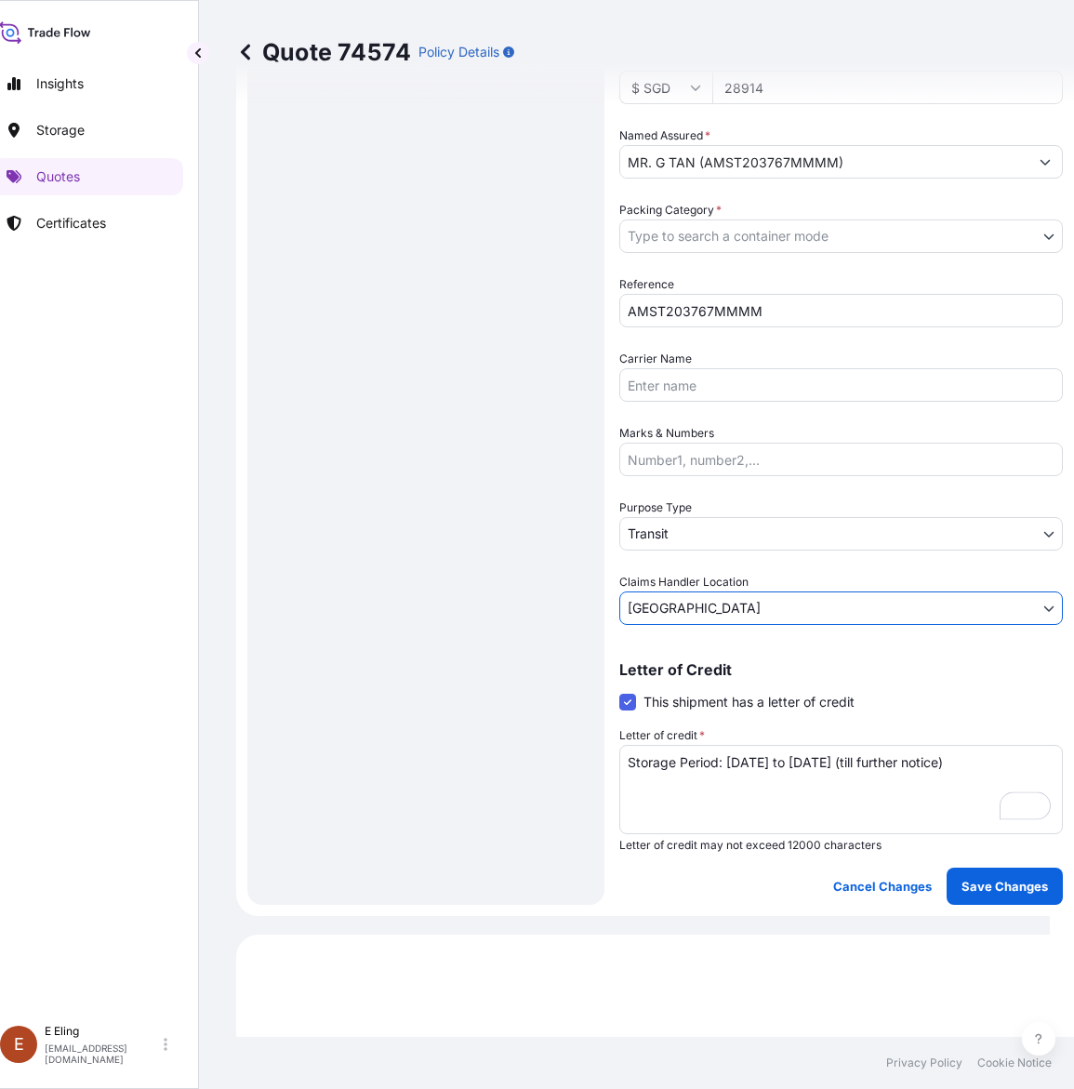
click at [671, 532] on body "Insights Storage Quotes Certificates E E Eling eeling@helutrans.com Quote 74574…" at bounding box center [513, 544] width 1074 height 1089
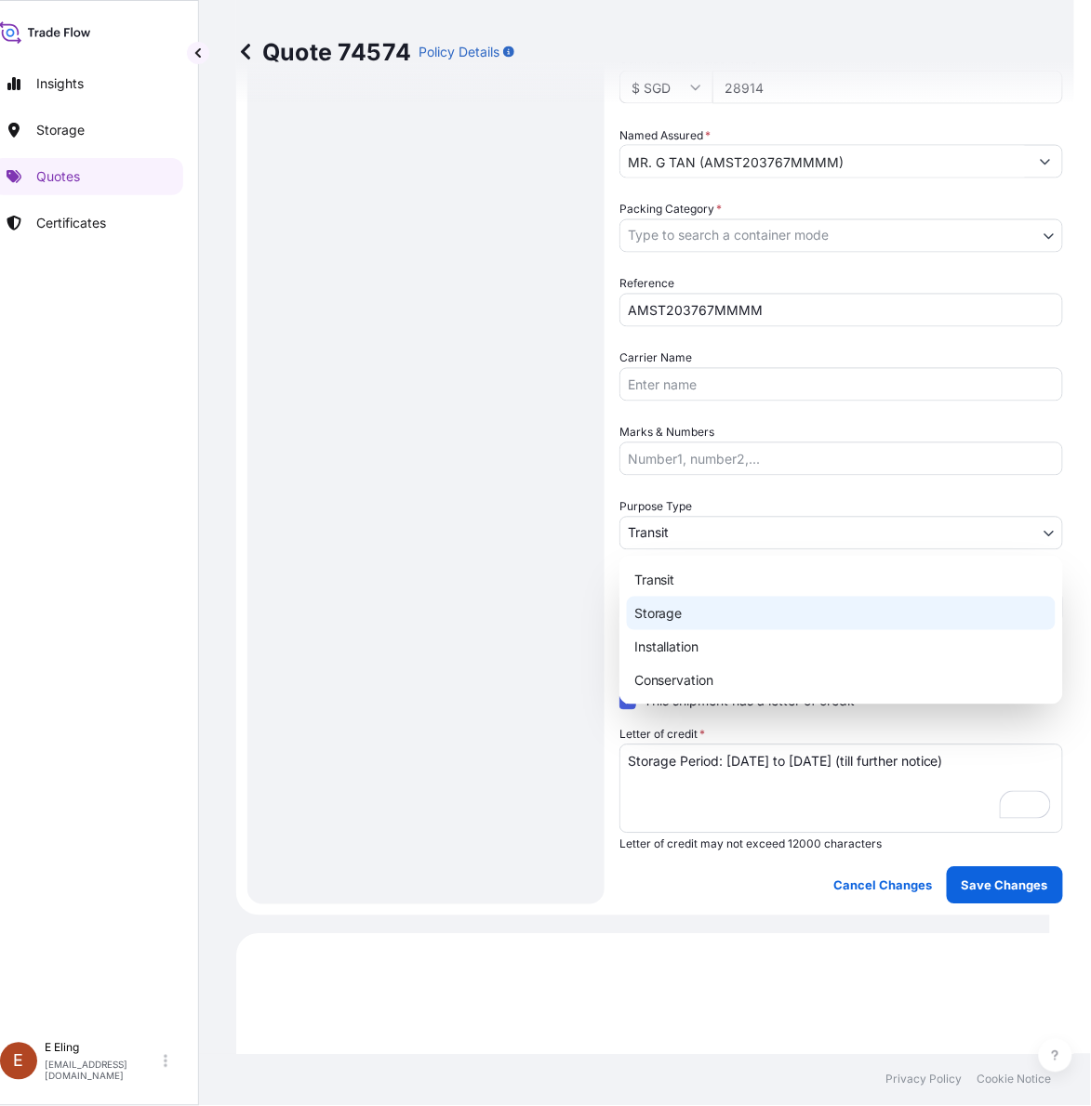
click at [671, 607] on div "Storage" at bounding box center [841, 613] width 429 height 33
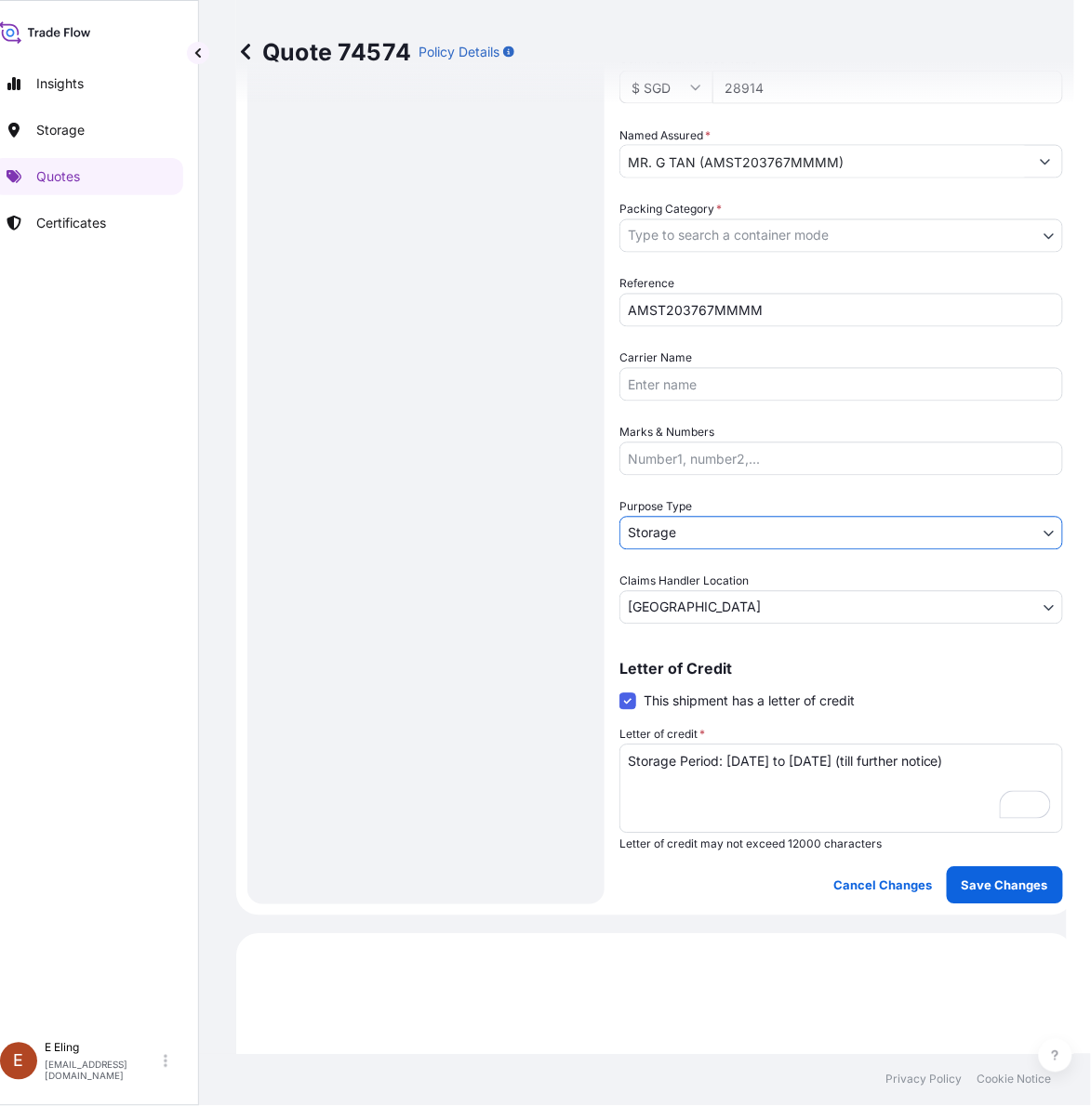
click at [688, 226] on body "Insights Storage Quotes Certificates E E Eling eeling@helutrans.com Quote 74574…" at bounding box center [521, 553] width 1091 height 1106
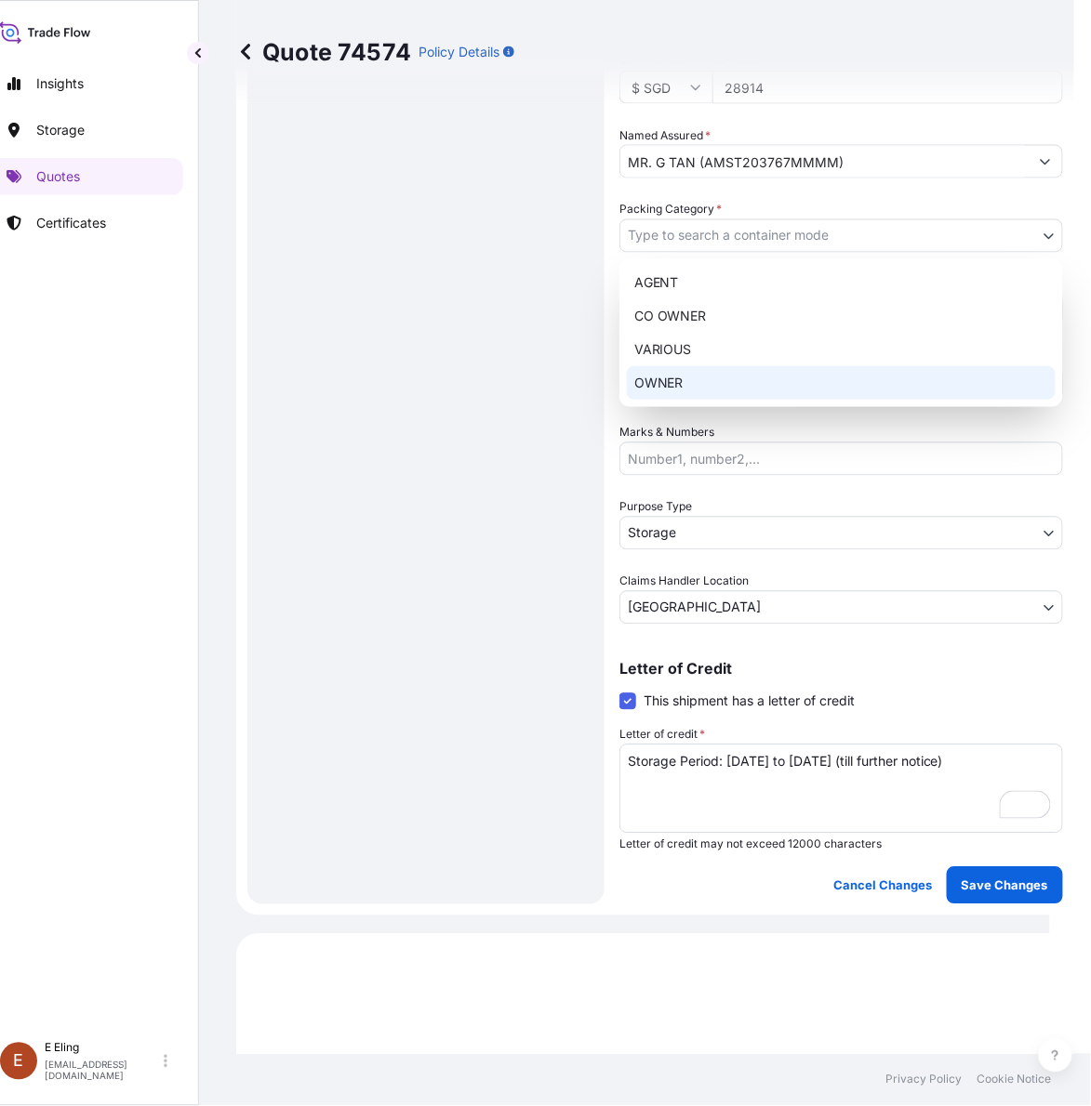
click at [670, 389] on div "OWNER" at bounding box center [841, 382] width 429 height 33
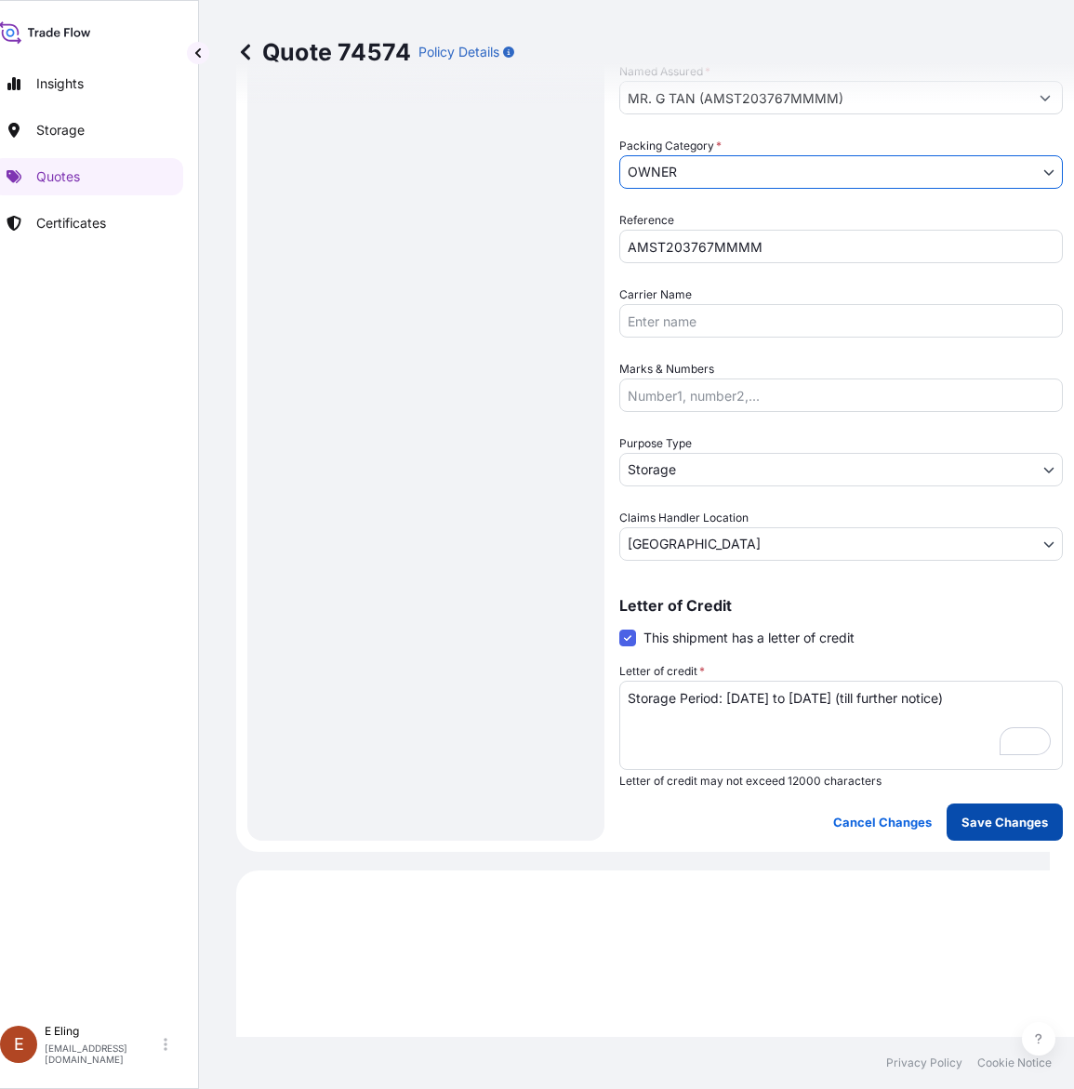
click at [983, 824] on p "Save Changes" at bounding box center [1004, 822] width 86 height 19
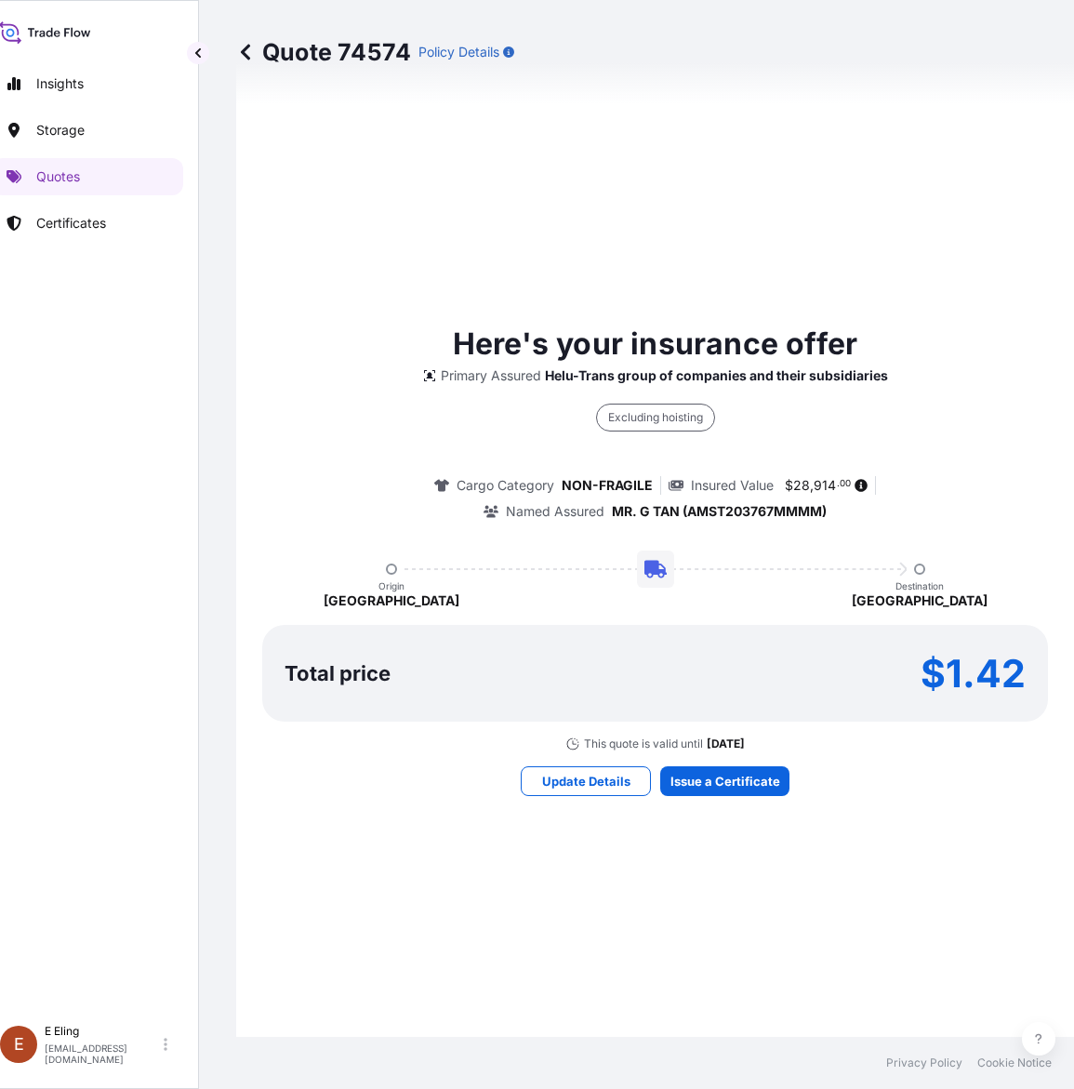
select select "STORAGE"
select select "Storage"
select select "Singapore"
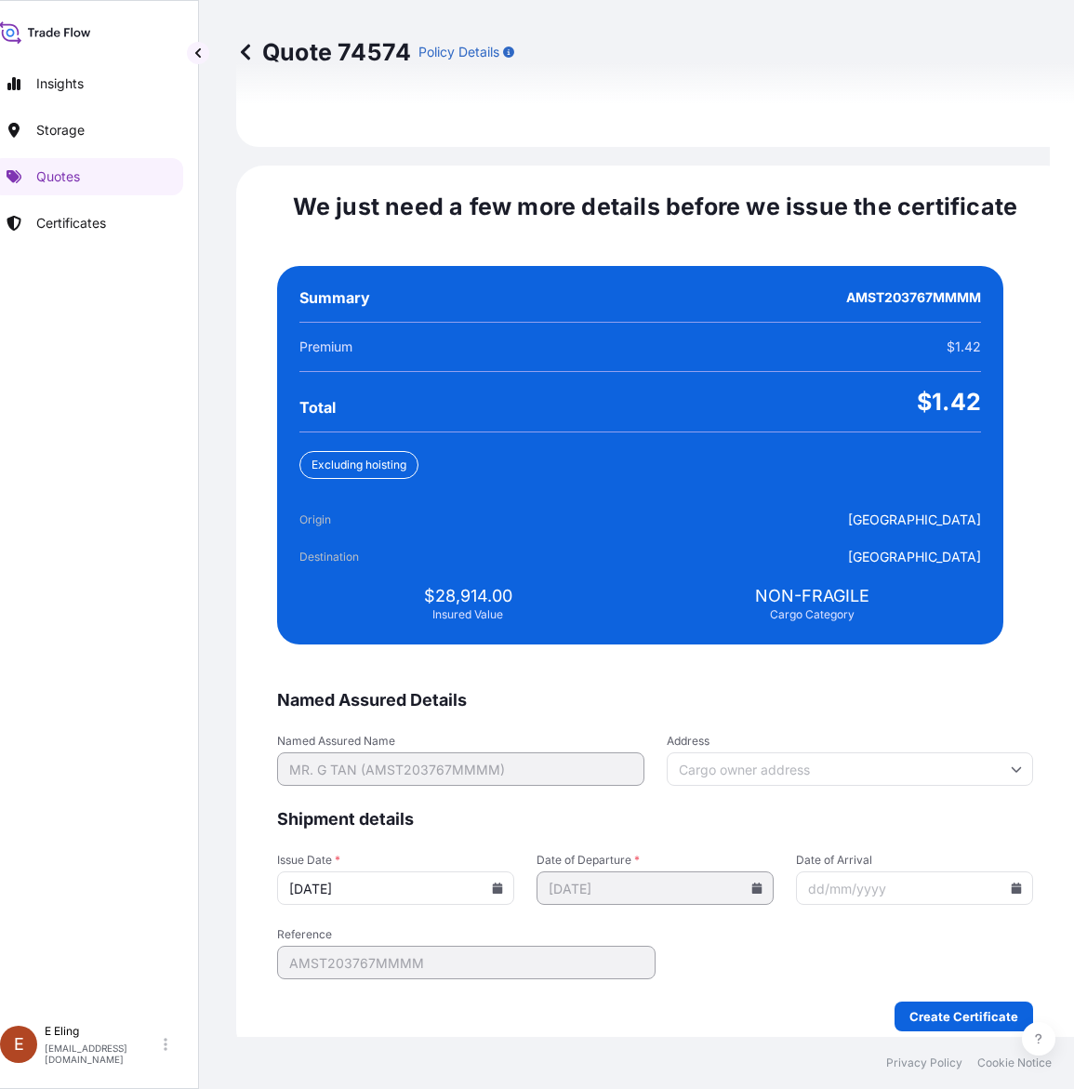
click at [507, 871] on input "13/10/2025" at bounding box center [395, 887] width 237 height 33
click at [510, 871] on input "13/10/2025" at bounding box center [395, 887] width 237 height 33
click at [509, 871] on div "13/10/2025" at bounding box center [395, 887] width 237 height 33
click at [503, 882] on icon at bounding box center [498, 887] width 10 height 11
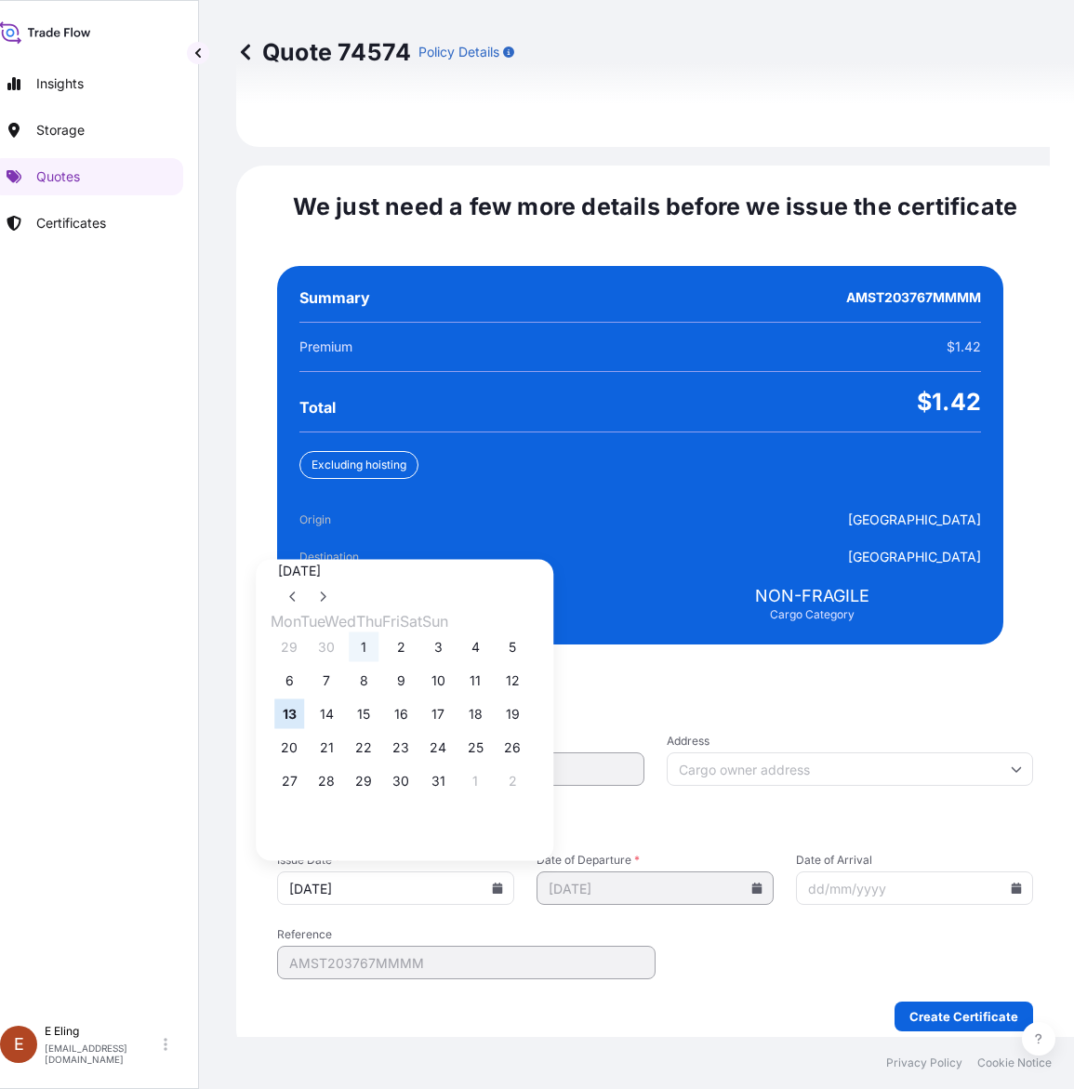
click at [367, 632] on button "1" at bounding box center [364, 647] width 30 height 30
type input "01/10/2025"
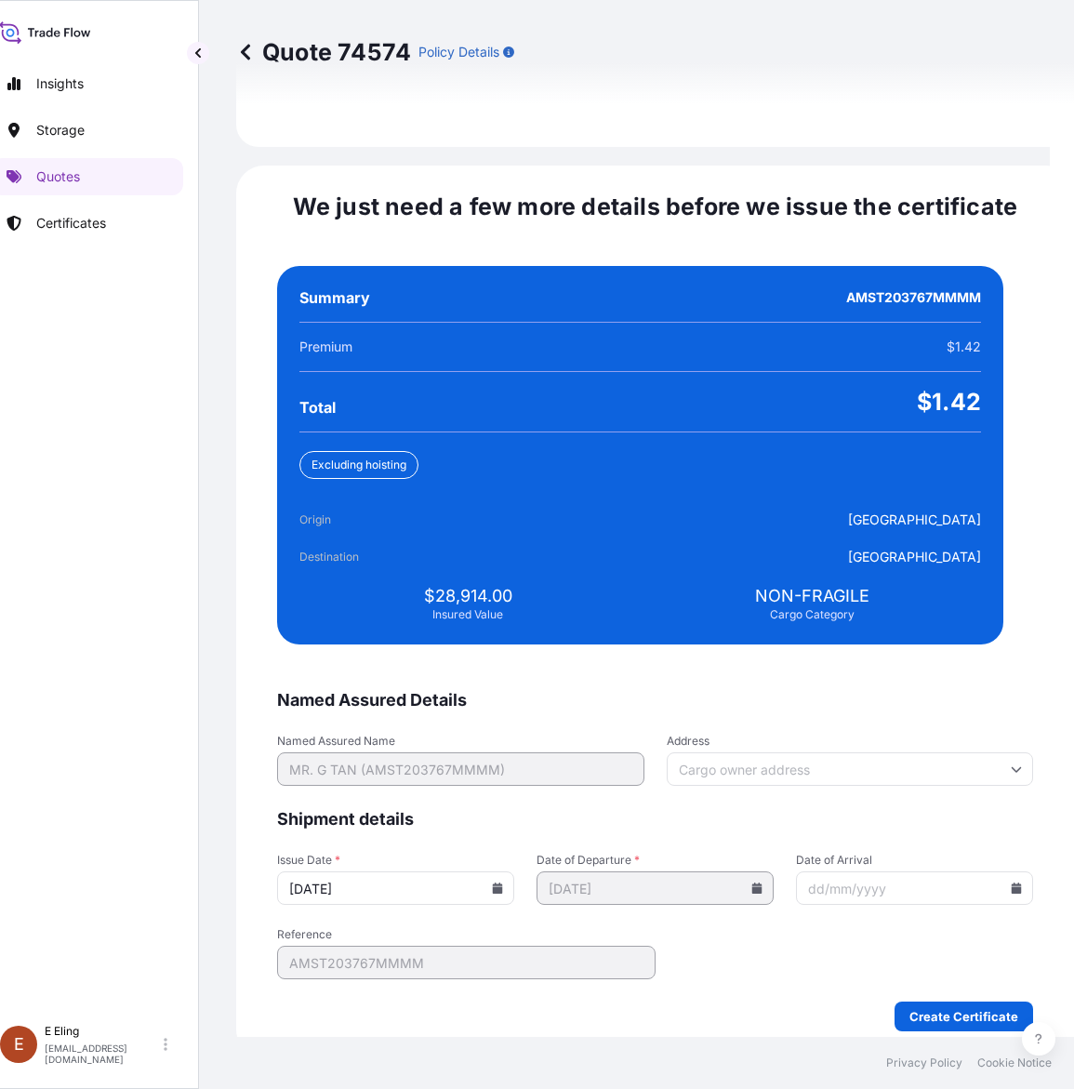
click at [1012, 882] on icon at bounding box center [1017, 887] width 10 height 11
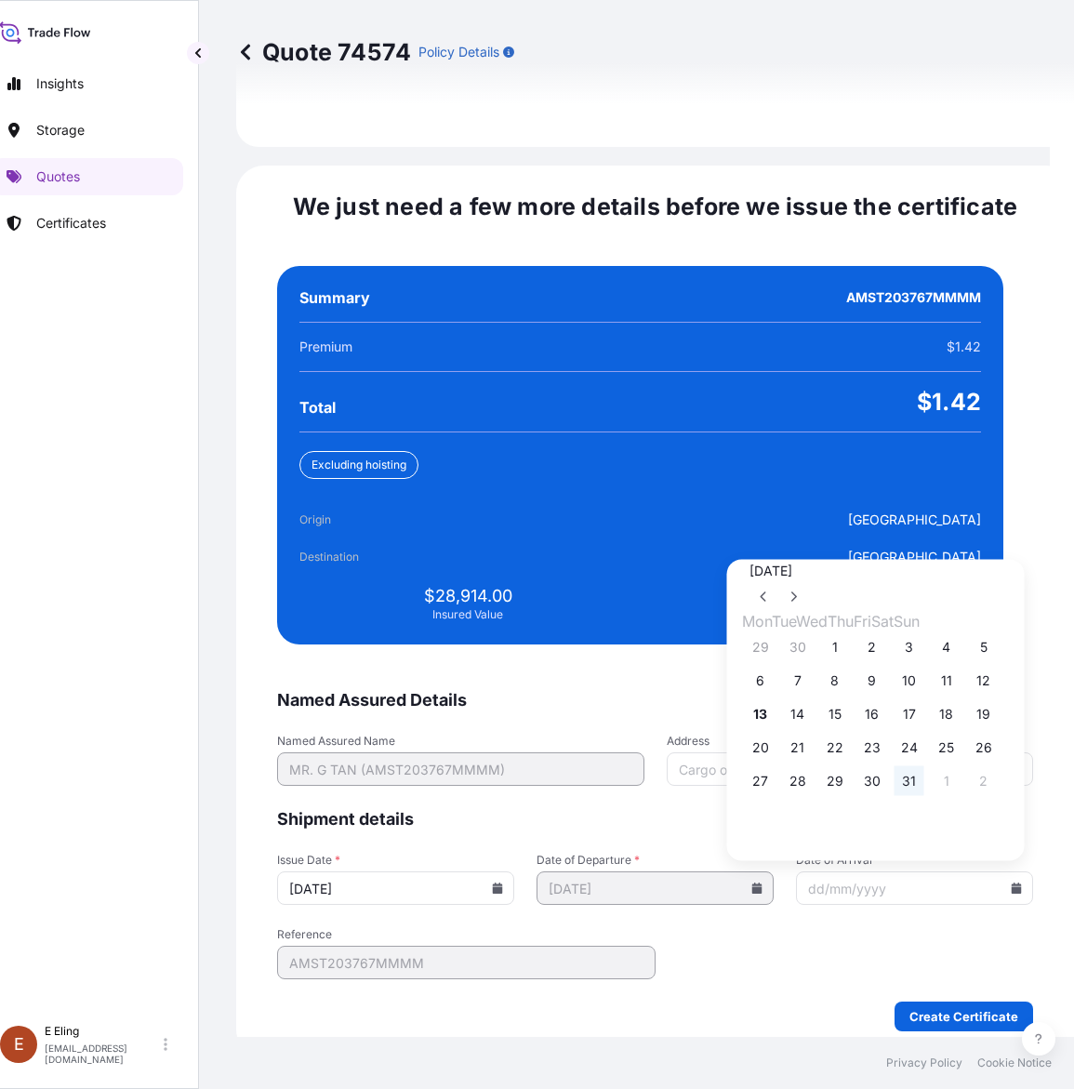
drag, startPoint x: 917, startPoint y: 778, endPoint x: 931, endPoint y: 778, distance: 13.9
click at [931, 778] on div "27 28 29 30 31 1 2" at bounding box center [876, 780] width 268 height 33
click at [924, 778] on button "31" at bounding box center [909, 781] width 30 height 30
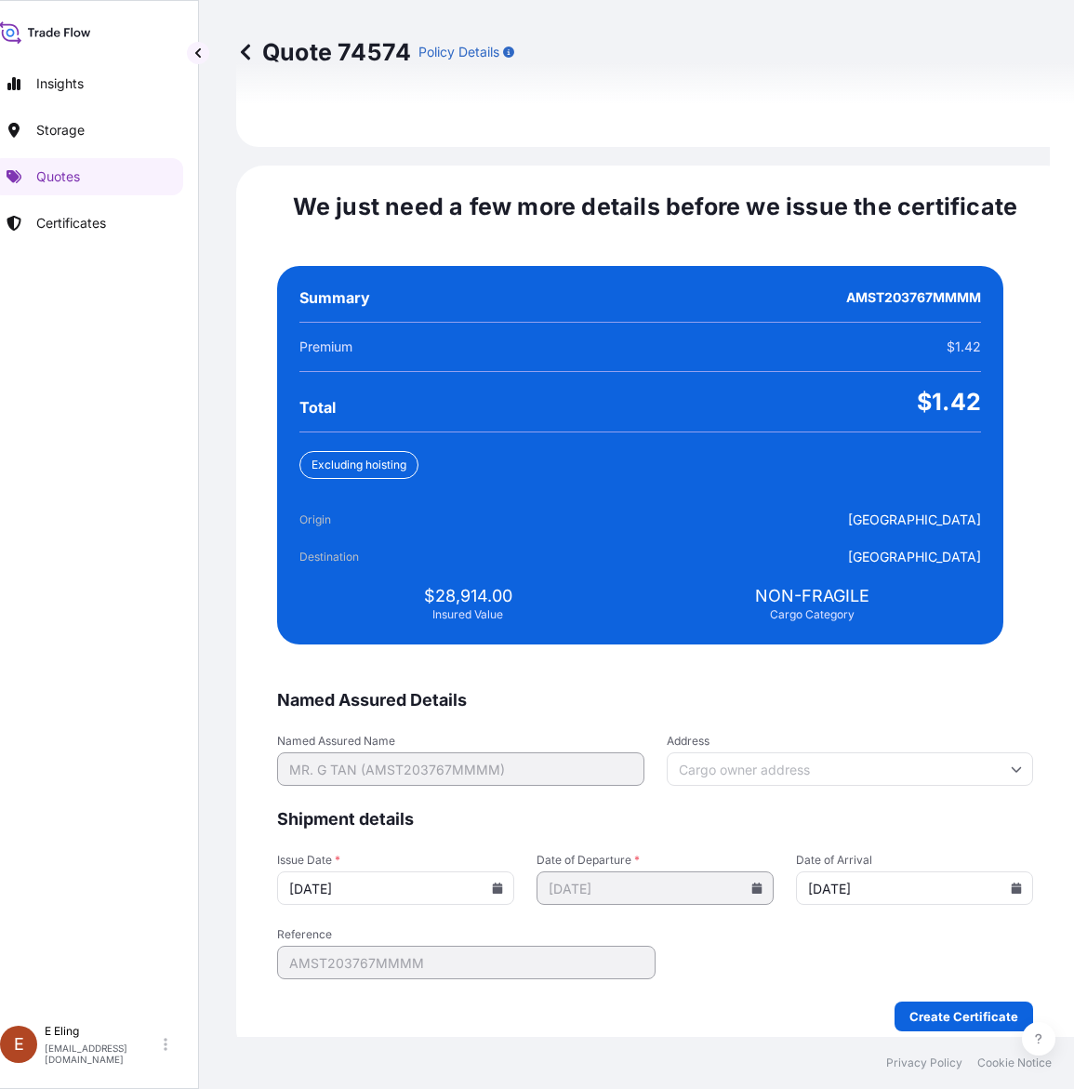
type input "31/10/2025"
drag, startPoint x: 944, startPoint y: 977, endPoint x: 942, endPoint y: 987, distance: 10.4
click at [944, 979] on form "Named Assured Details Named Assured Name MR. G TAN (AMST203767MMMM) Address Shi…" at bounding box center [655, 860] width 756 height 342
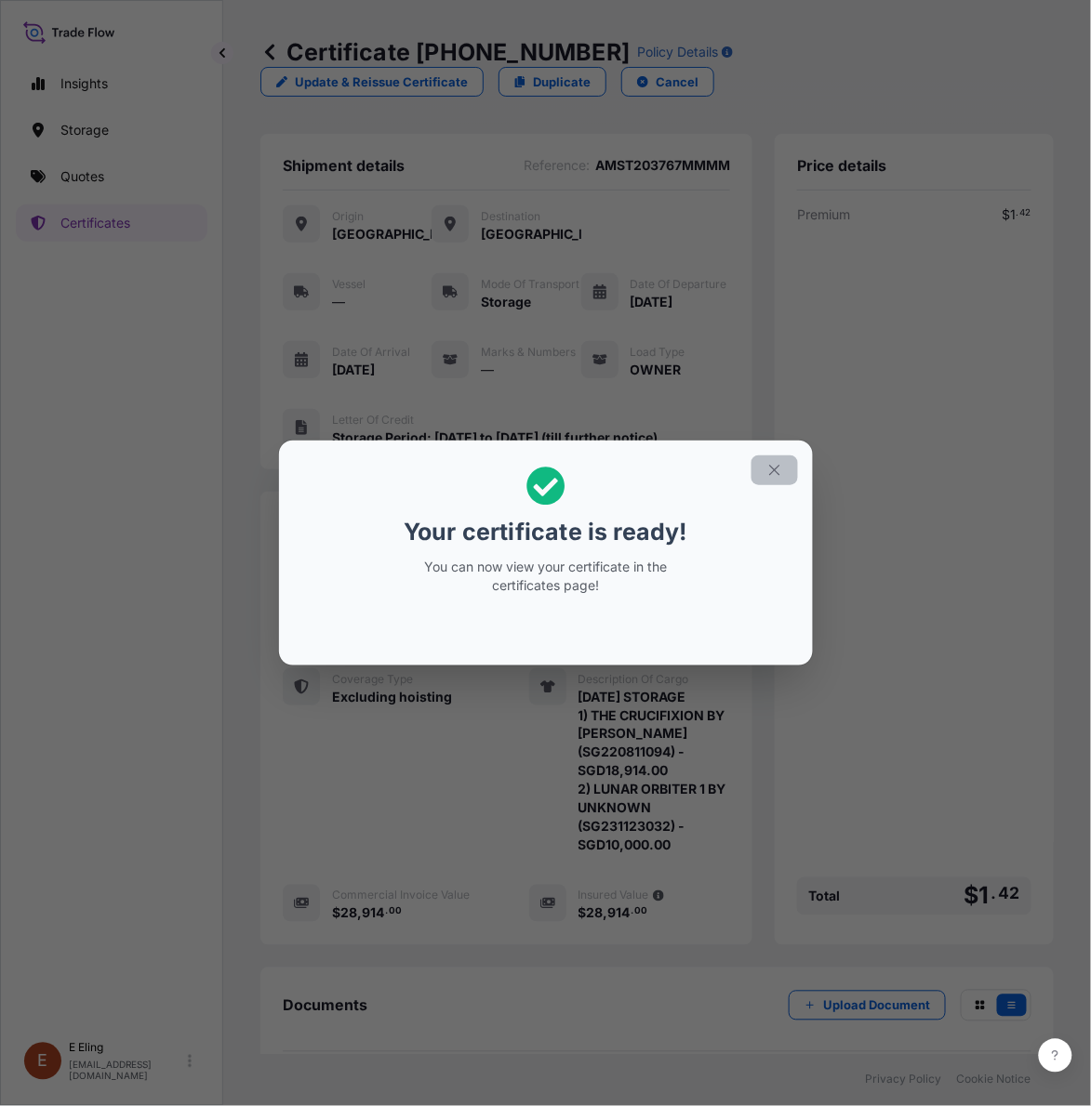
click at [767, 470] on icon "button" at bounding box center [774, 470] width 17 height 17
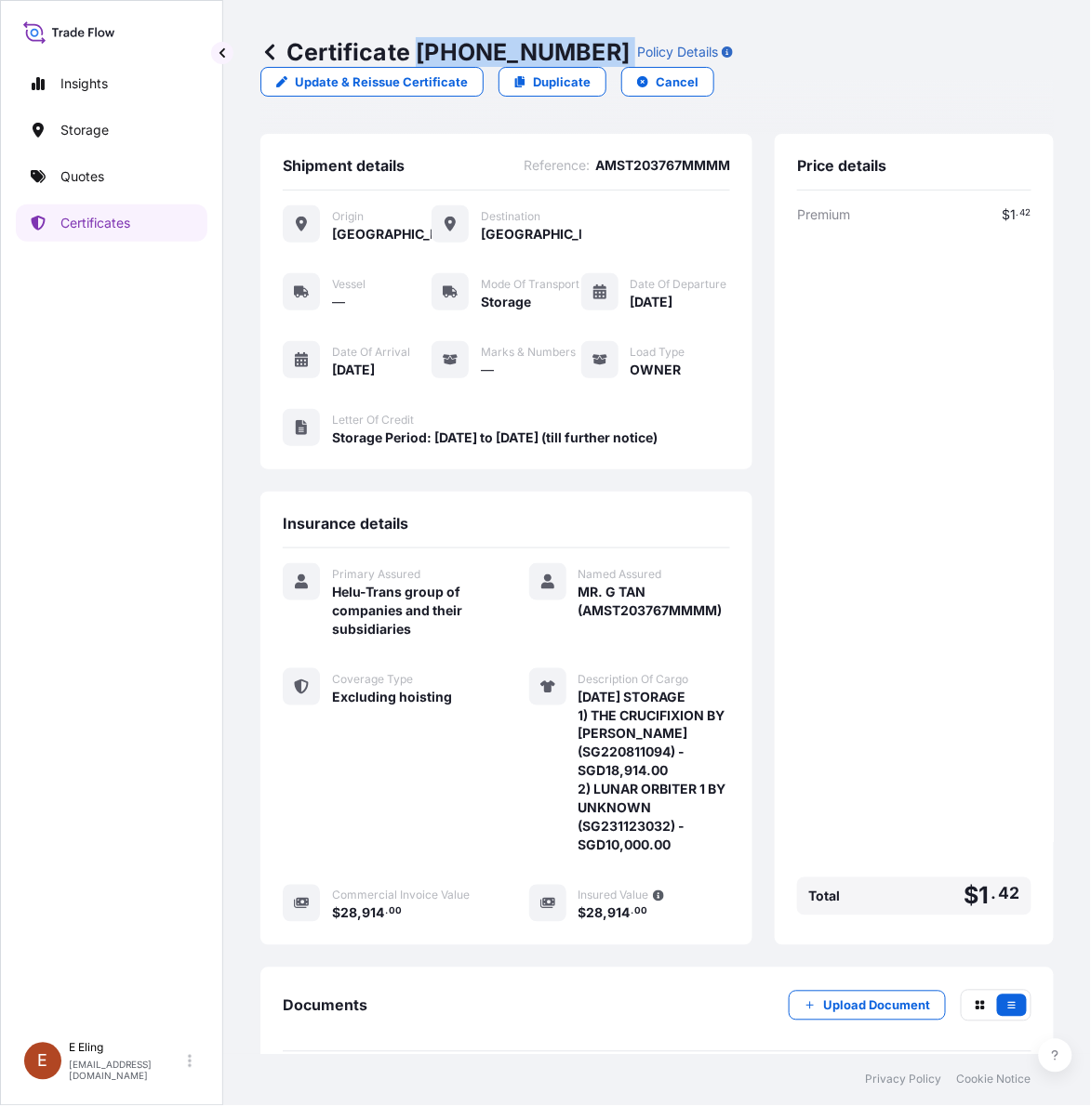
drag, startPoint x: 417, startPoint y: 47, endPoint x: 587, endPoint y: 46, distance: 170.2
click at [587, 46] on div "Certificate 31504-1650-1 Policy Details" at bounding box center [496, 52] width 472 height 30
copy p "31504-1650-1"
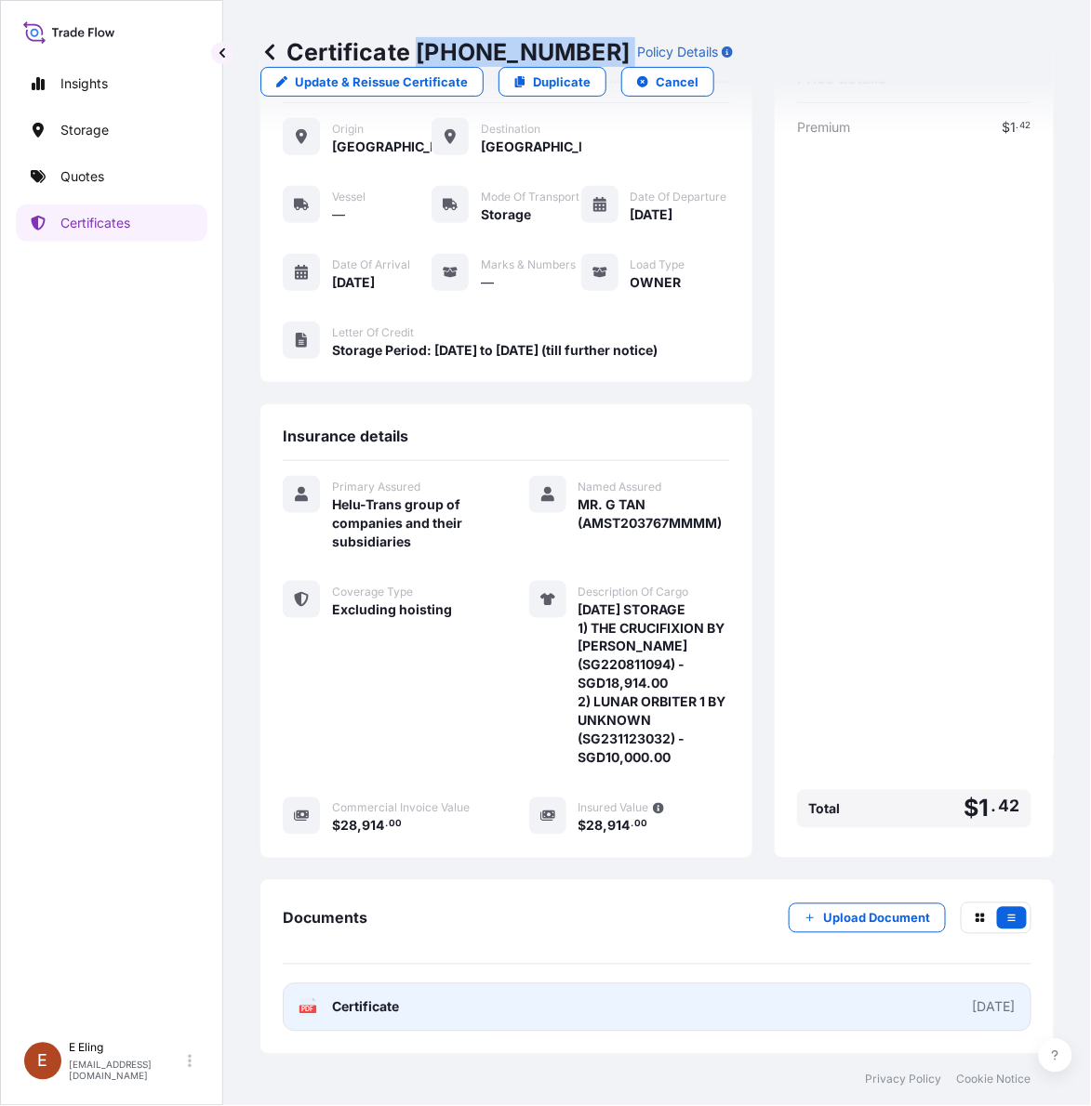
click at [449, 1015] on link "PDF Certificate 2025-10-01" at bounding box center [657, 1008] width 748 height 48
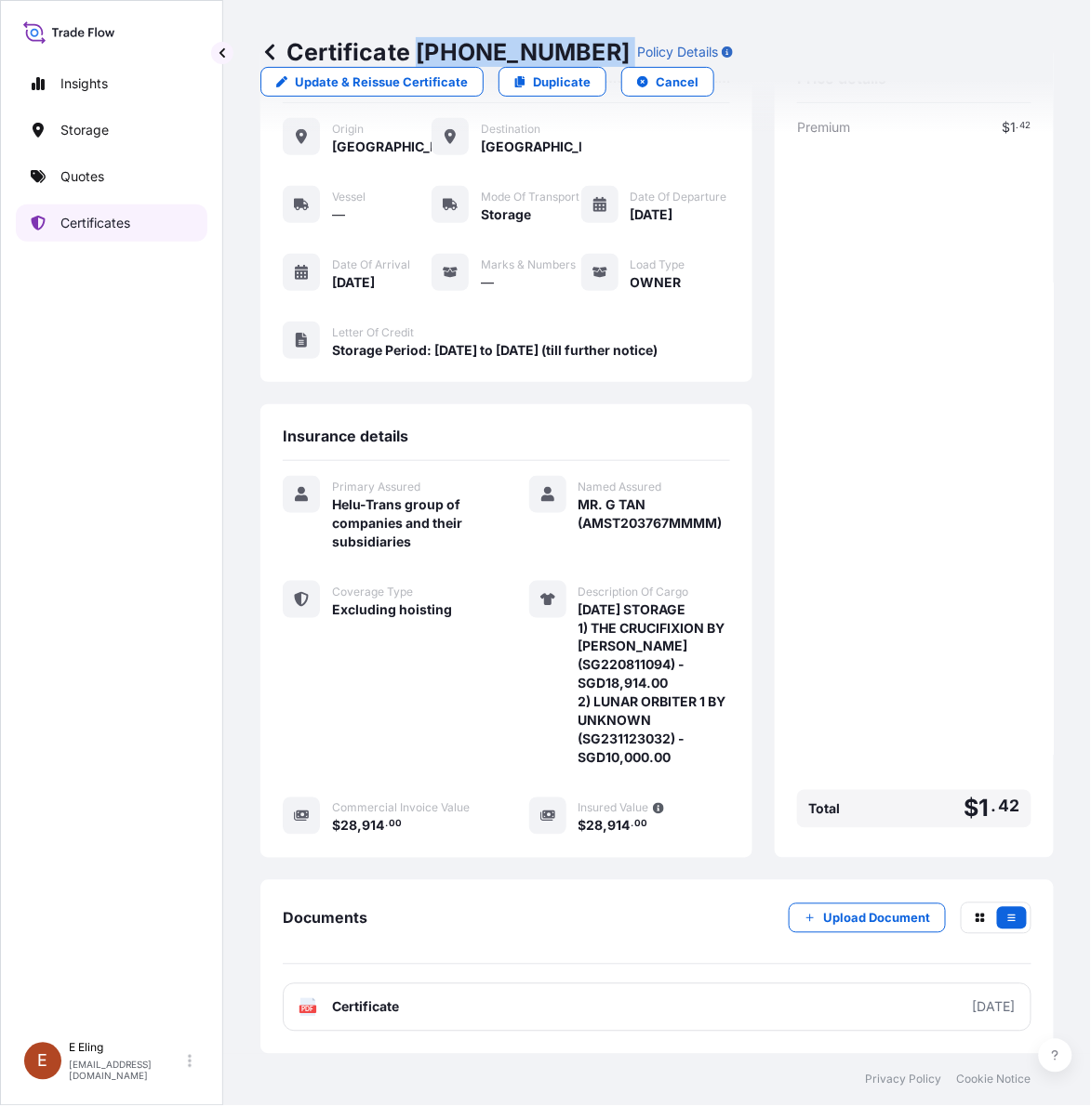
click at [110, 216] on p "Certificates" at bounding box center [95, 223] width 70 height 19
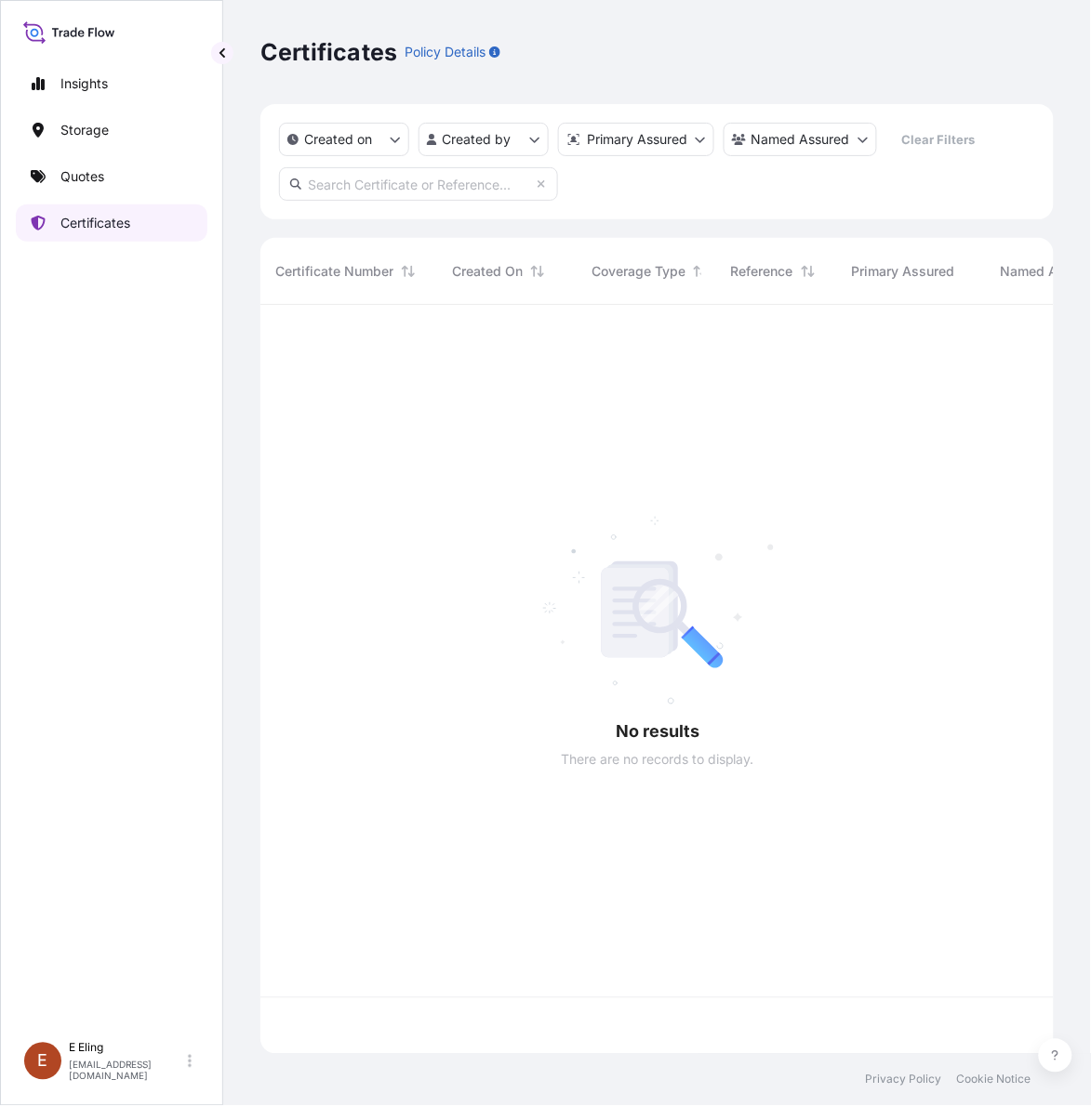
scroll to position [742, 776]
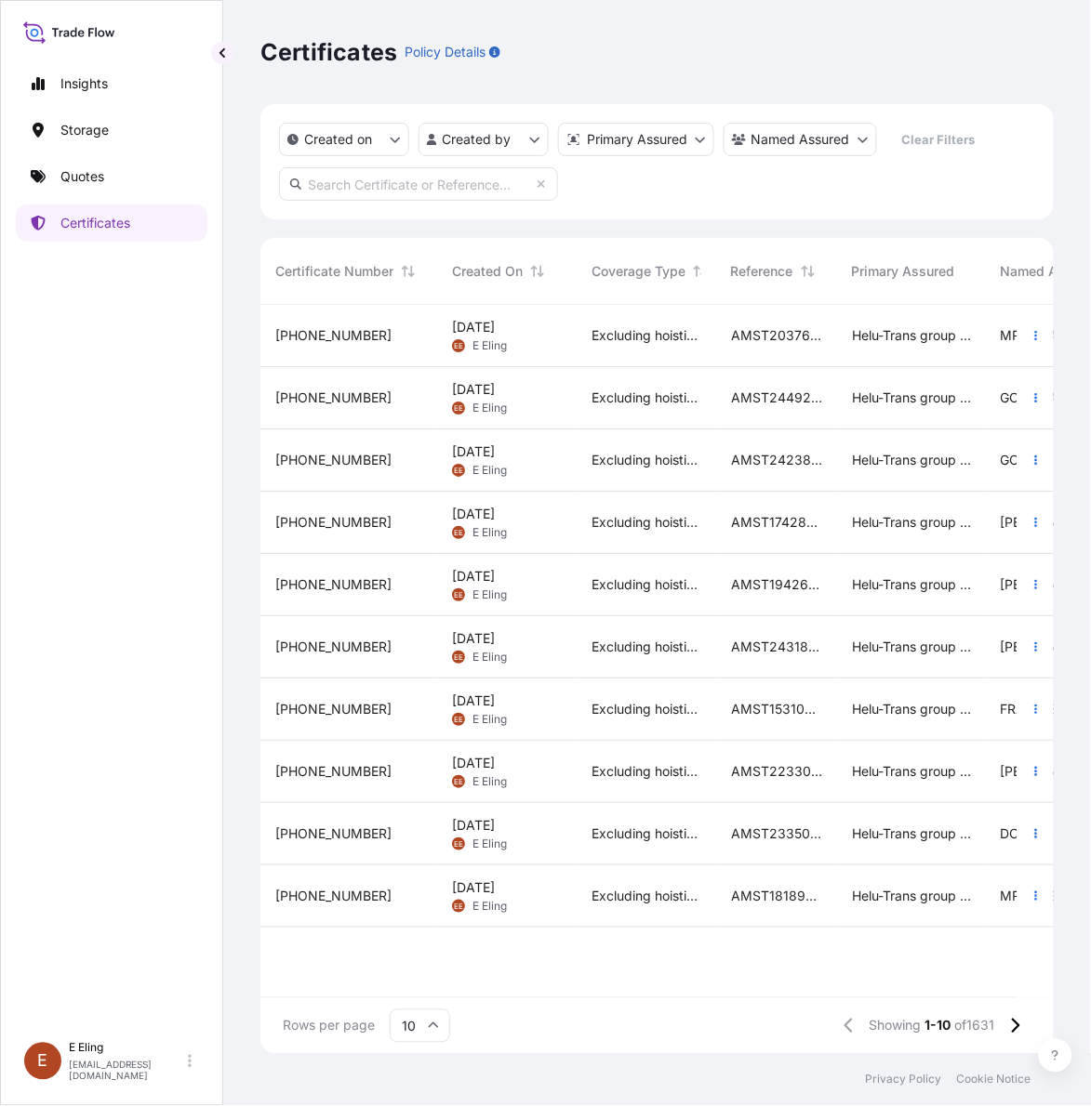
paste input "AMST203767MMMM"
click at [451, 195] on input "AMST203767MMMM" at bounding box center [418, 183] width 279 height 33
type input "AMST203767MMMM"
click at [1040, 395] on button "button" at bounding box center [1036, 398] width 30 height 30
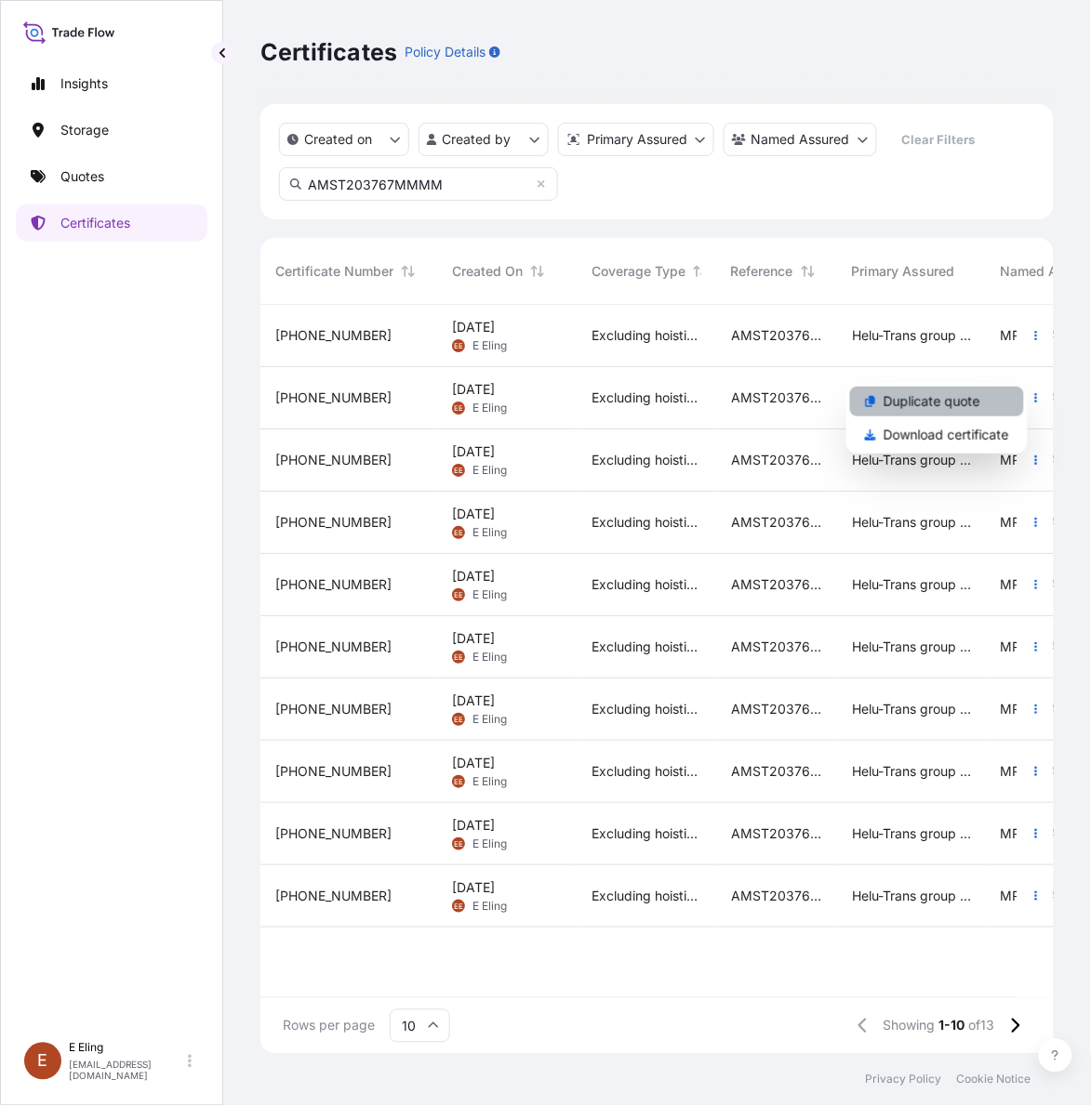
click at [974, 398] on p "Duplicate quote" at bounding box center [931, 401] width 97 height 19
select select "STORAGE"
select select "Storage"
select select "Singapore"
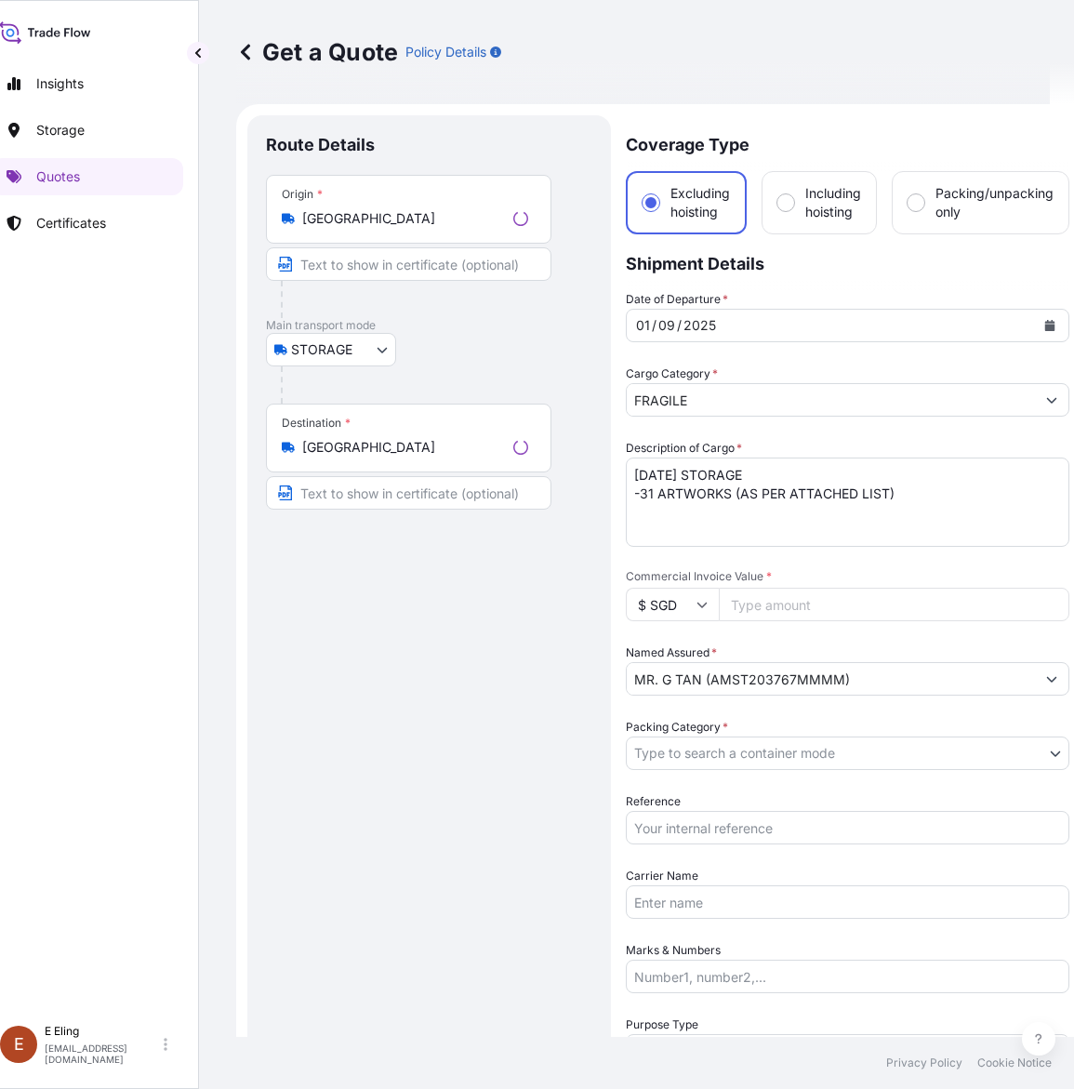
scroll to position [30, 0]
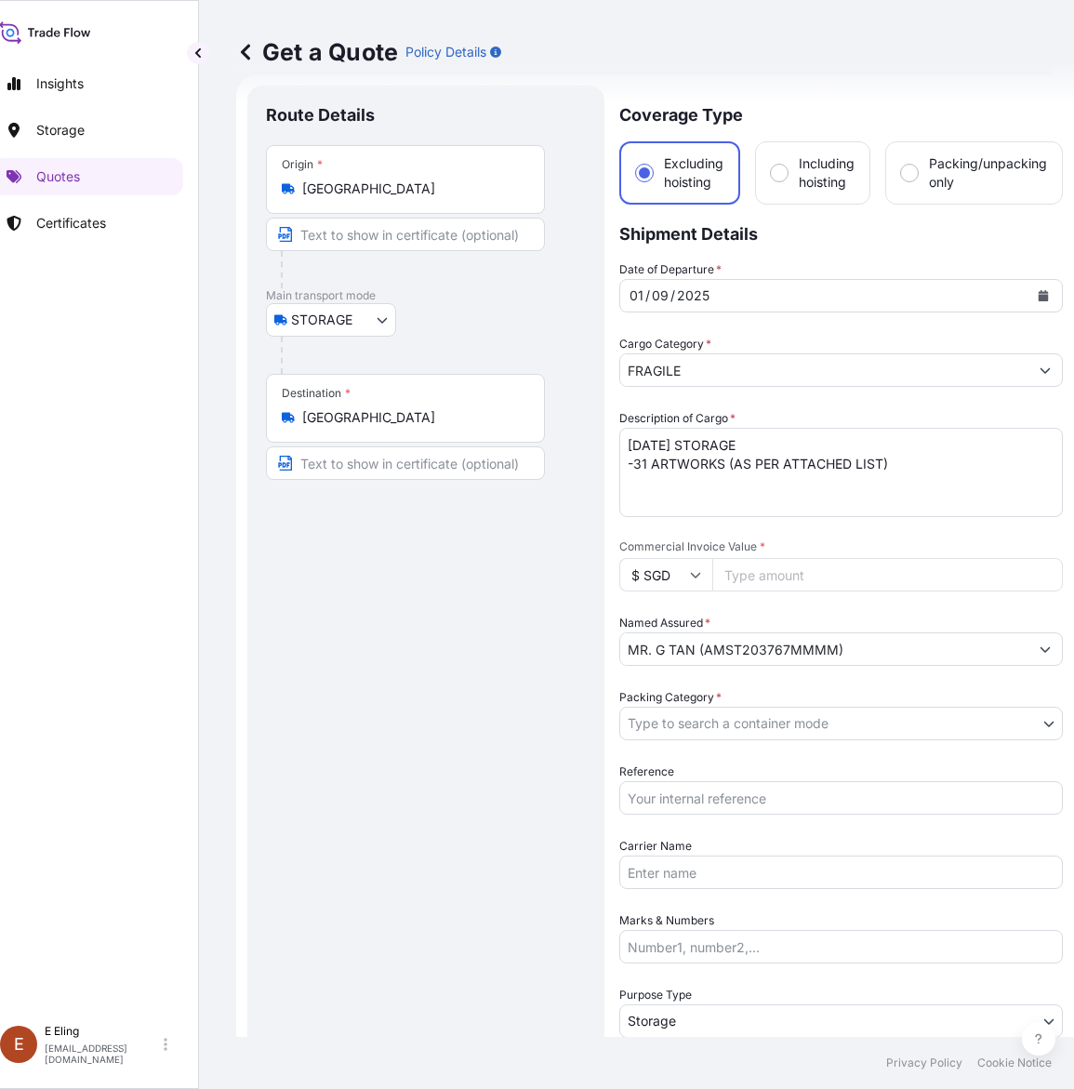
click at [1041, 285] on button "Calendar" at bounding box center [1043, 296] width 30 height 30
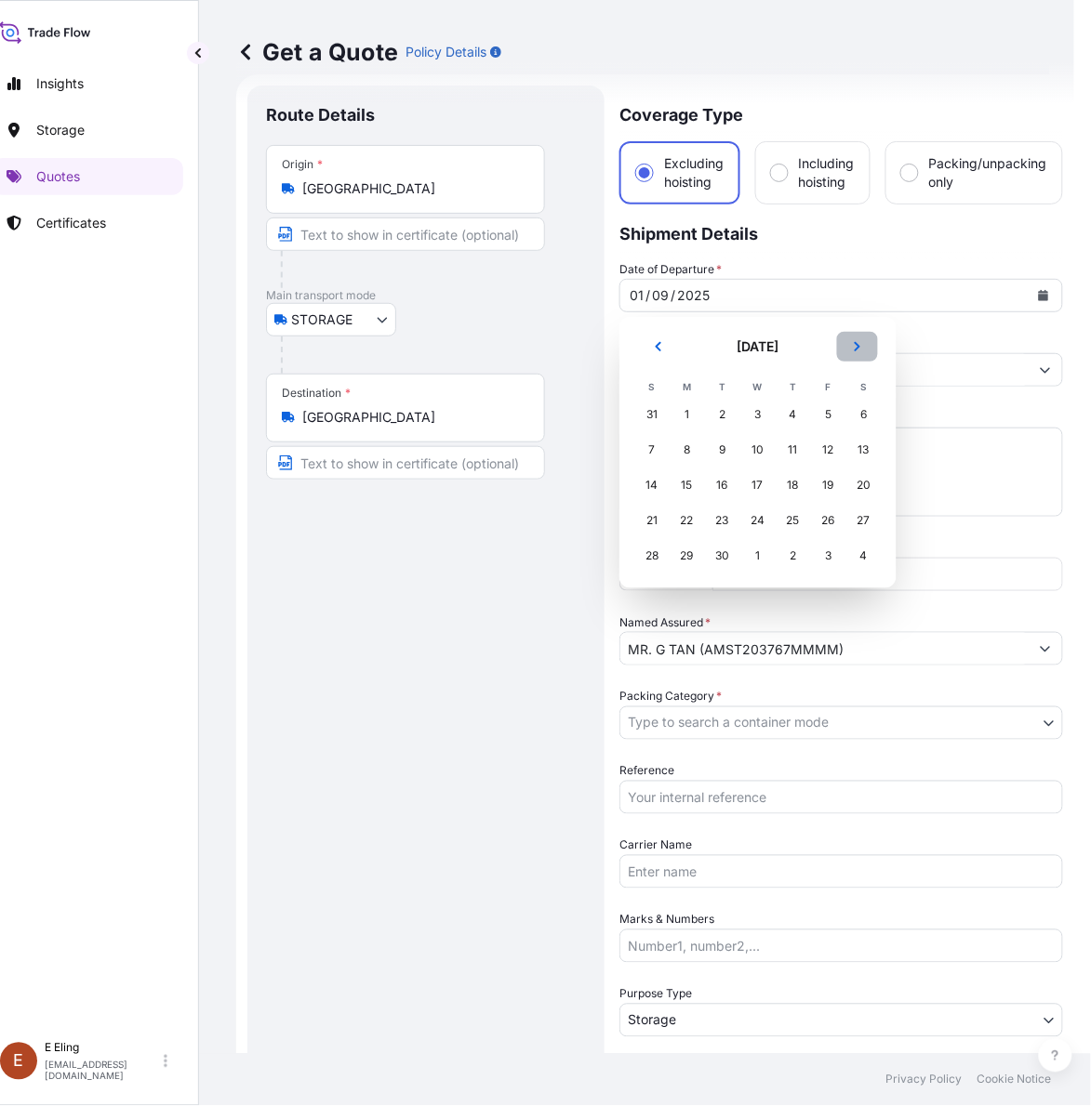
click at [849, 340] on button "Next" at bounding box center [857, 347] width 41 height 30
click at [767, 433] on td "8" at bounding box center [757, 449] width 35 height 35
click at [755, 418] on div "1" at bounding box center [757, 414] width 33 height 33
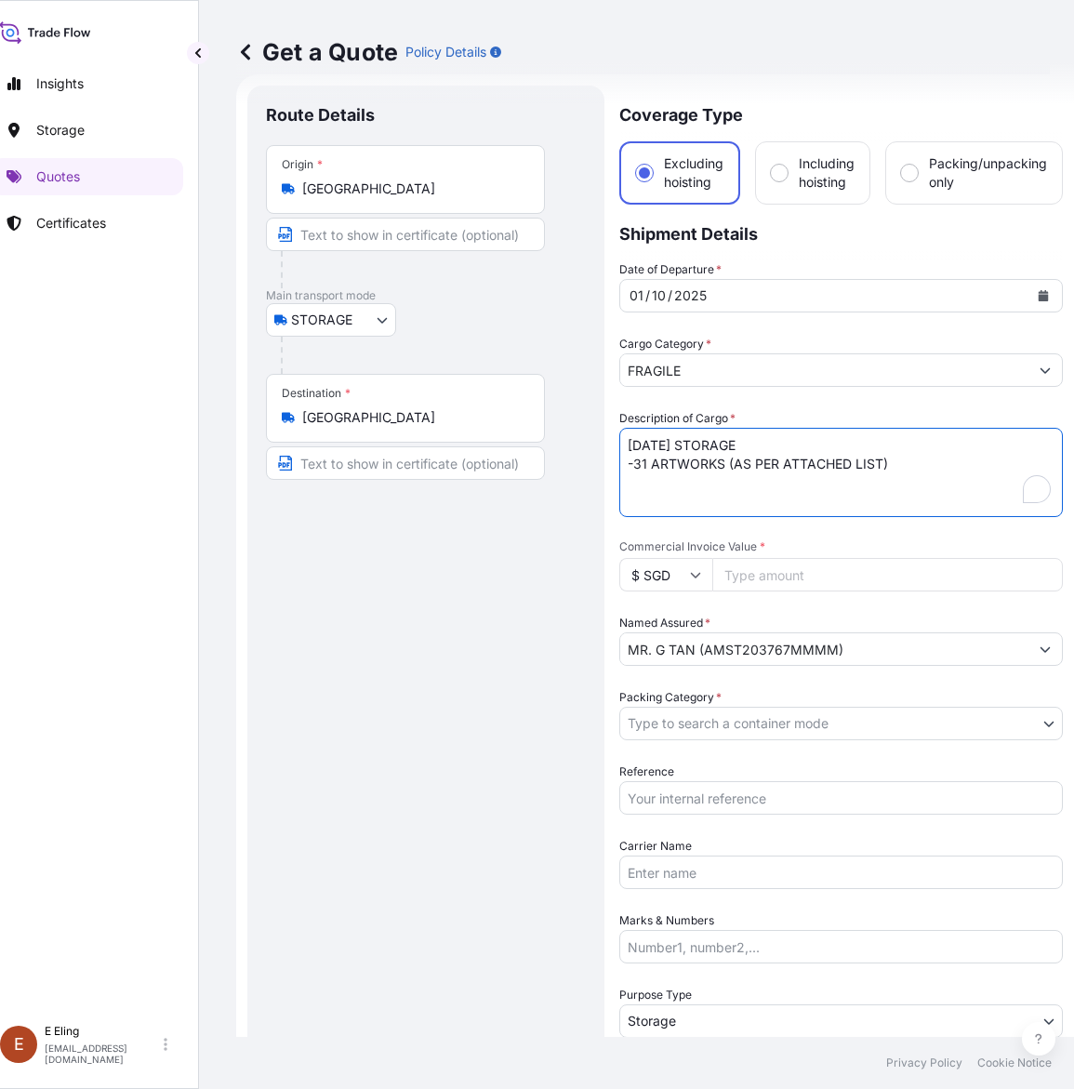
drag, startPoint x: 656, startPoint y: 437, endPoint x: 595, endPoint y: 435, distance: 61.4
click at [595, 435] on form "Route Details Place of loading Road / Inland Road / Inland Origin * Singapore M…" at bounding box center [655, 738] width 838 height 1329
type textarea "OCT25 STORAGE -31 ARTWORKS (AS PER ATTACHED LIST)"
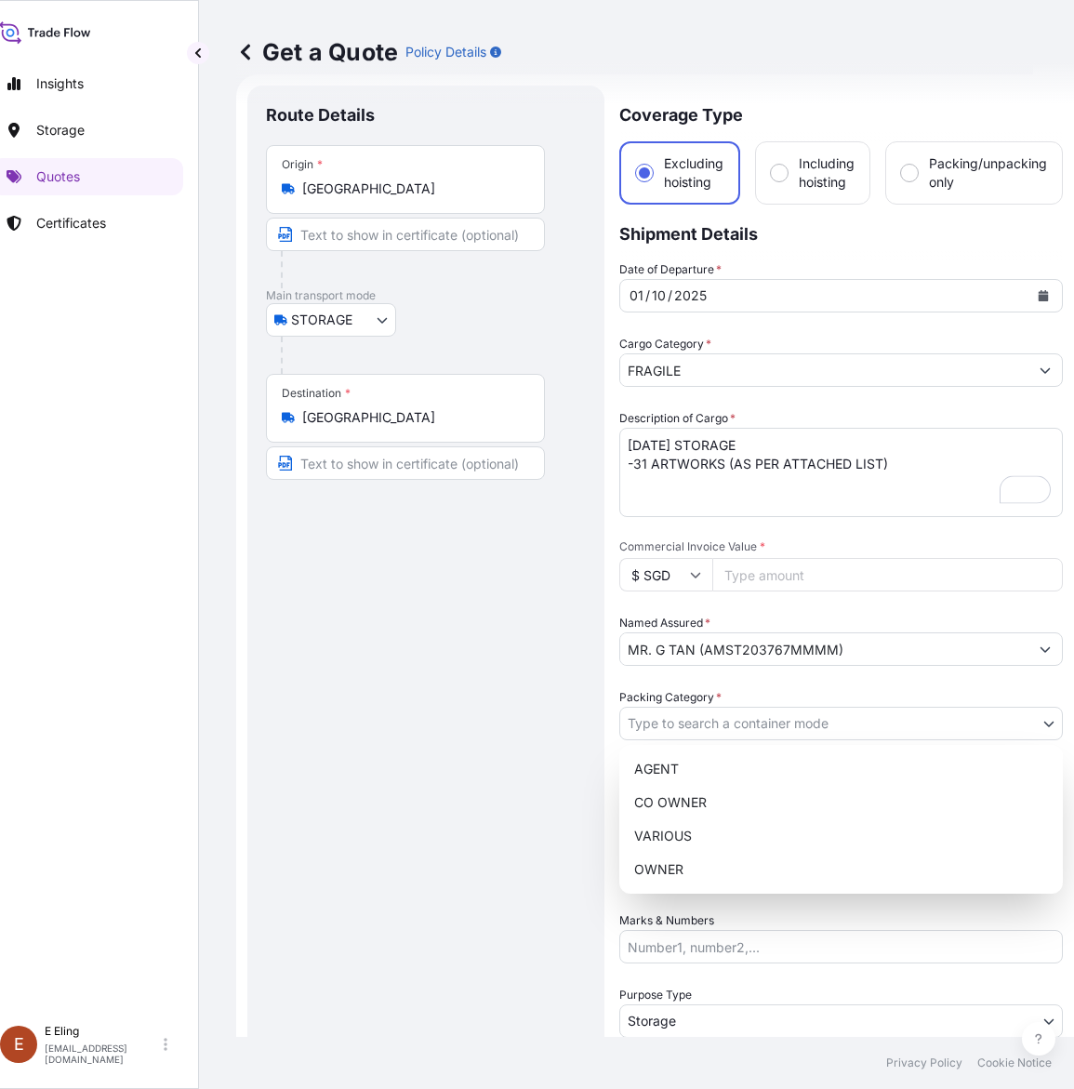
click at [704, 719] on body "Insights Storage Quotes Certificates E E Eling eeling@helutrans.com Get a Quote…" at bounding box center [504, 544] width 1057 height 1089
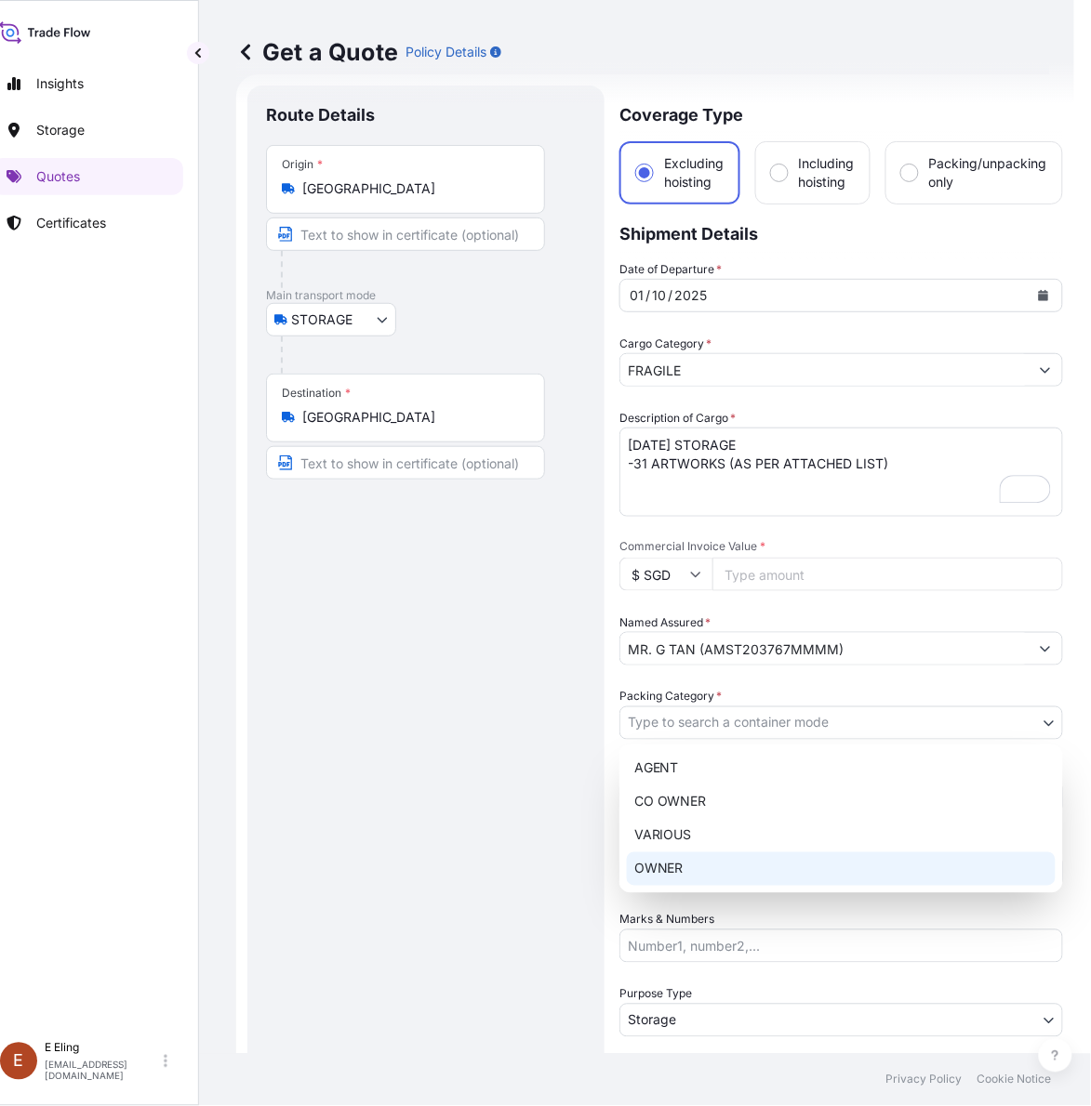
click at [680, 871] on div "OWNER" at bounding box center [841, 869] width 429 height 33
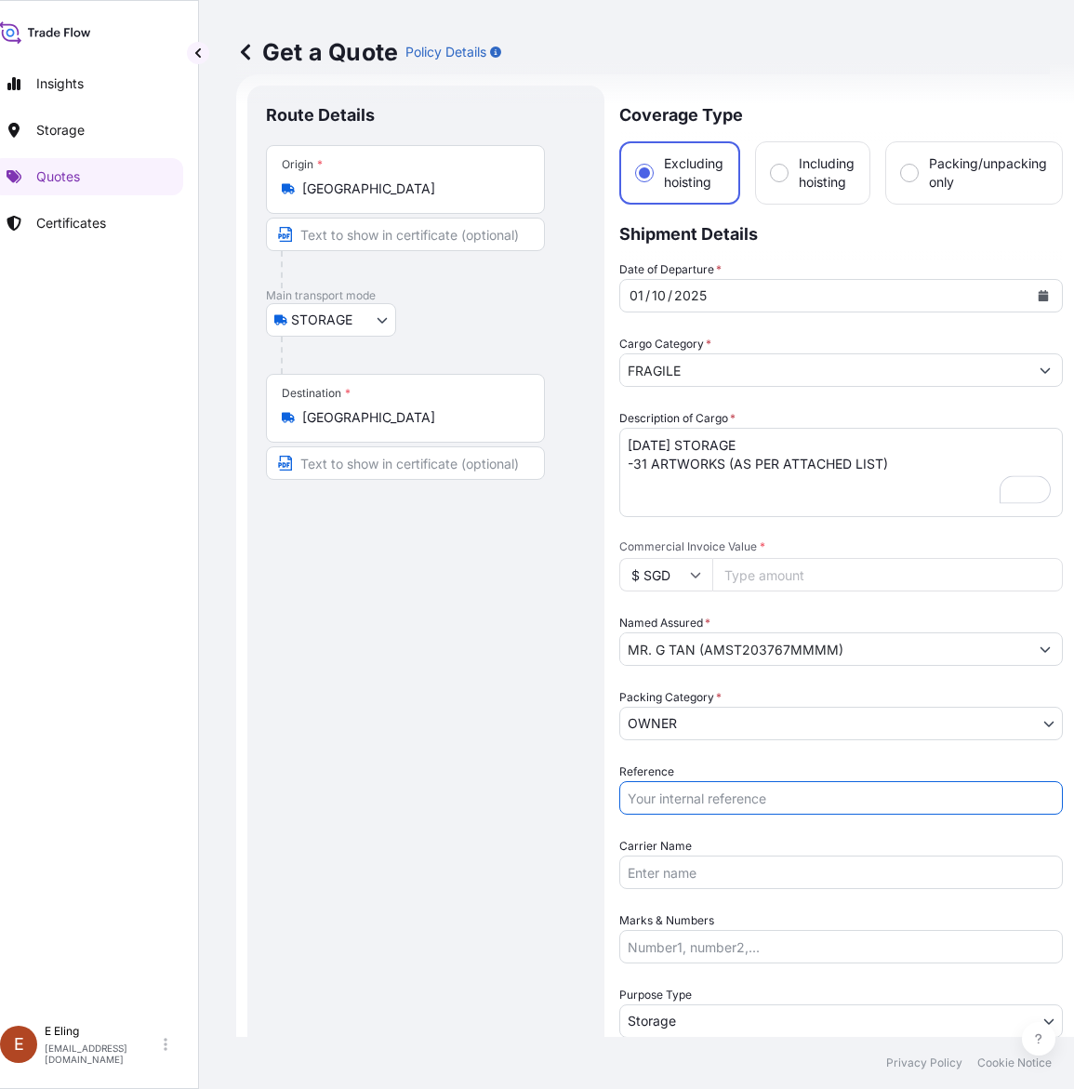
drag, startPoint x: 728, startPoint y: 800, endPoint x: 722, endPoint y: 854, distance: 54.3
click at [728, 800] on input "Reference" at bounding box center [841, 797] width 444 height 33
paste input "AMST203767MMMM"
type input "AMST203767MMMM"
drag, startPoint x: 769, startPoint y: 564, endPoint x: 982, endPoint y: 437, distance: 248.1
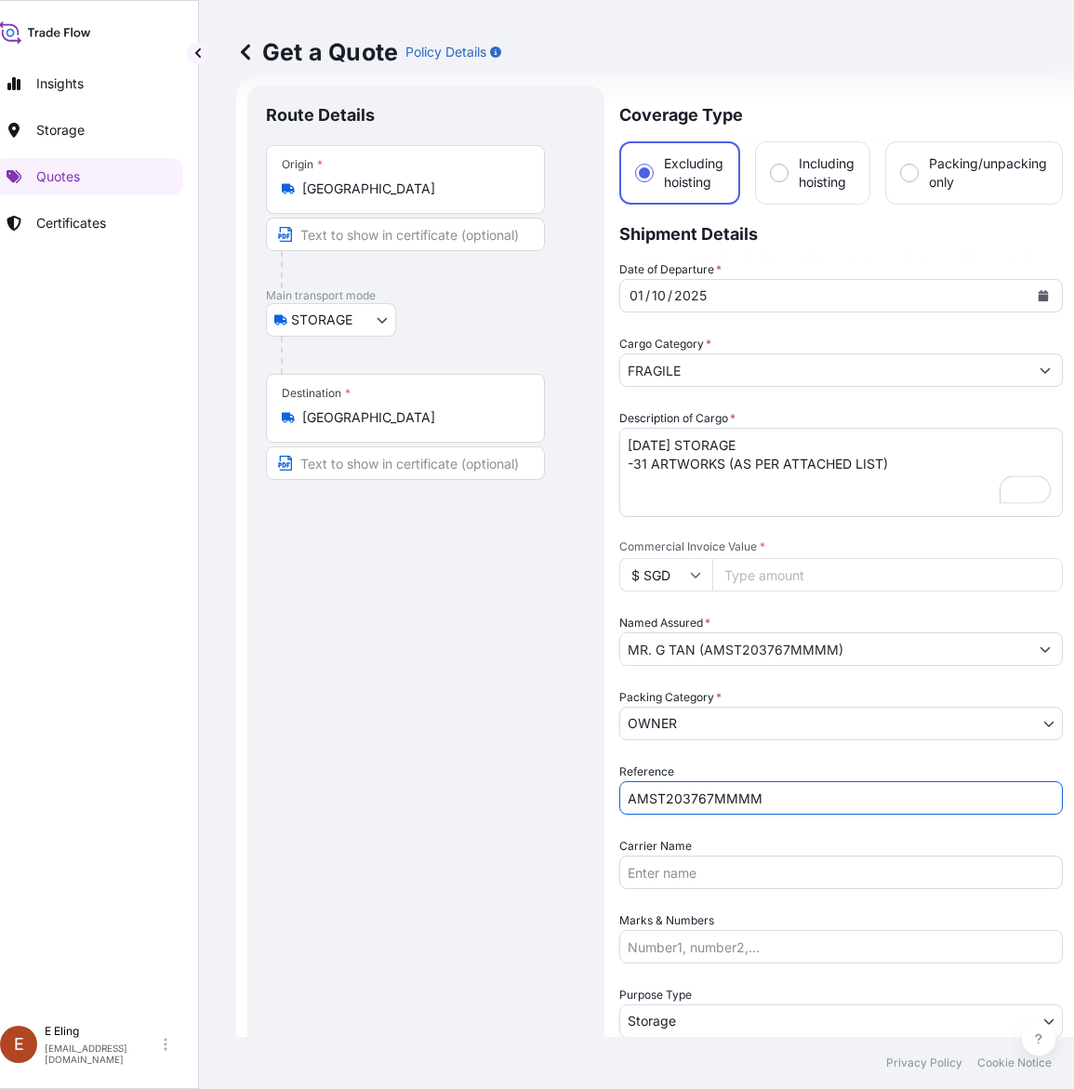
click at [774, 561] on input "Commercial Invoice Value *" at bounding box center [887, 574] width 351 height 33
click at [744, 569] on input "Commercial Invoice Value *" at bounding box center [887, 574] width 351 height 33
paste input "336585.28"
type input "336585.28"
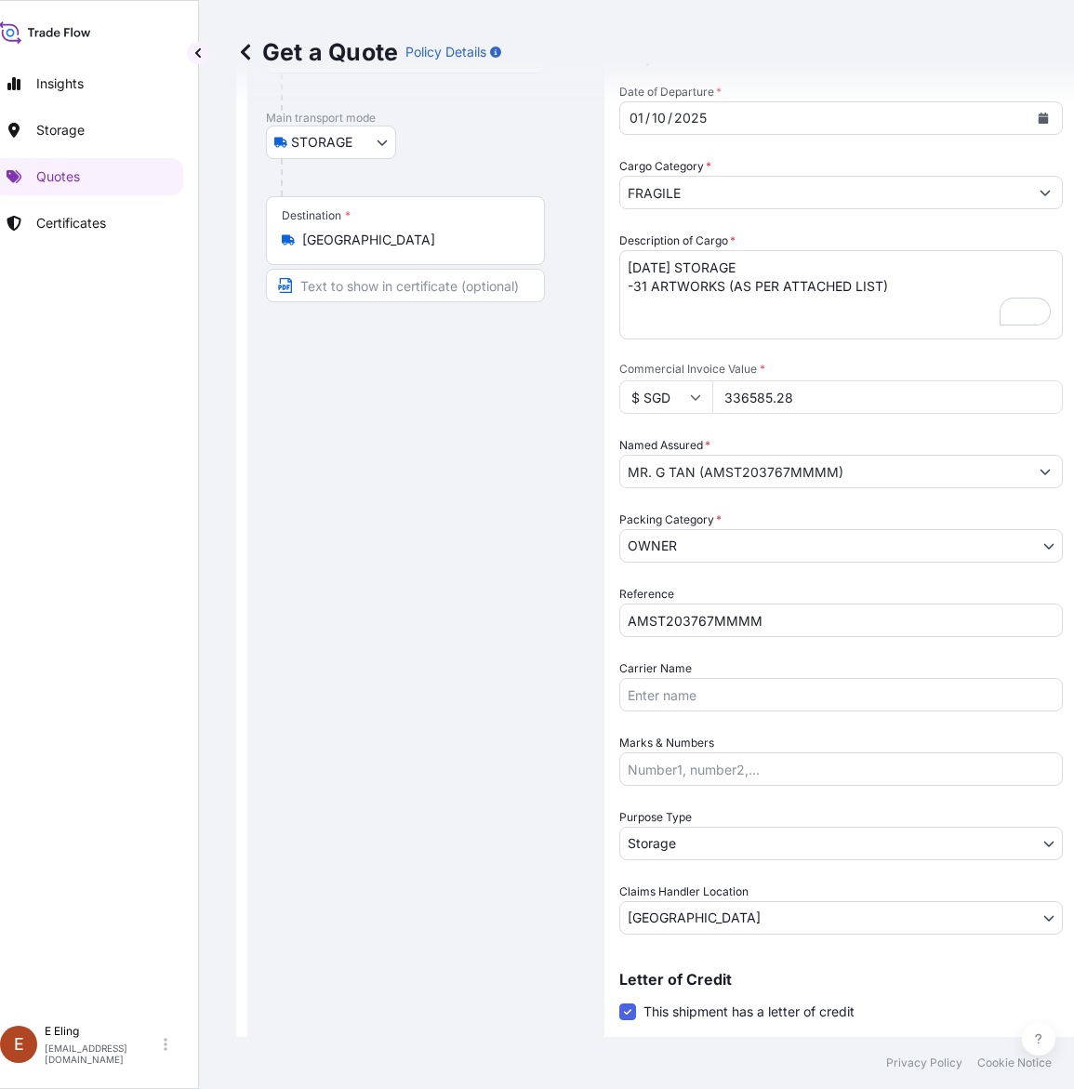
scroll to position [377, 0]
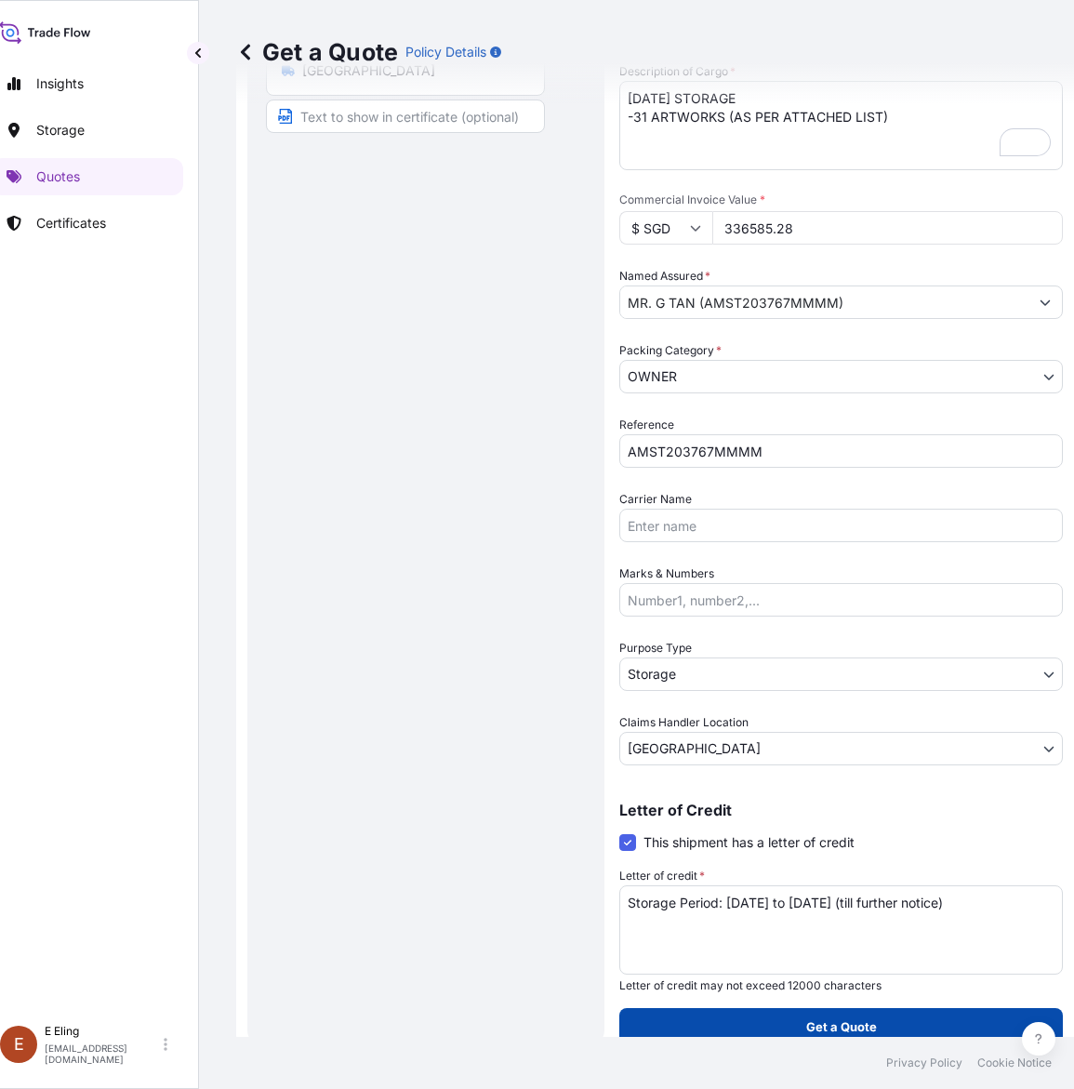
click at [821, 1034] on button "Get a Quote" at bounding box center [841, 1026] width 444 height 37
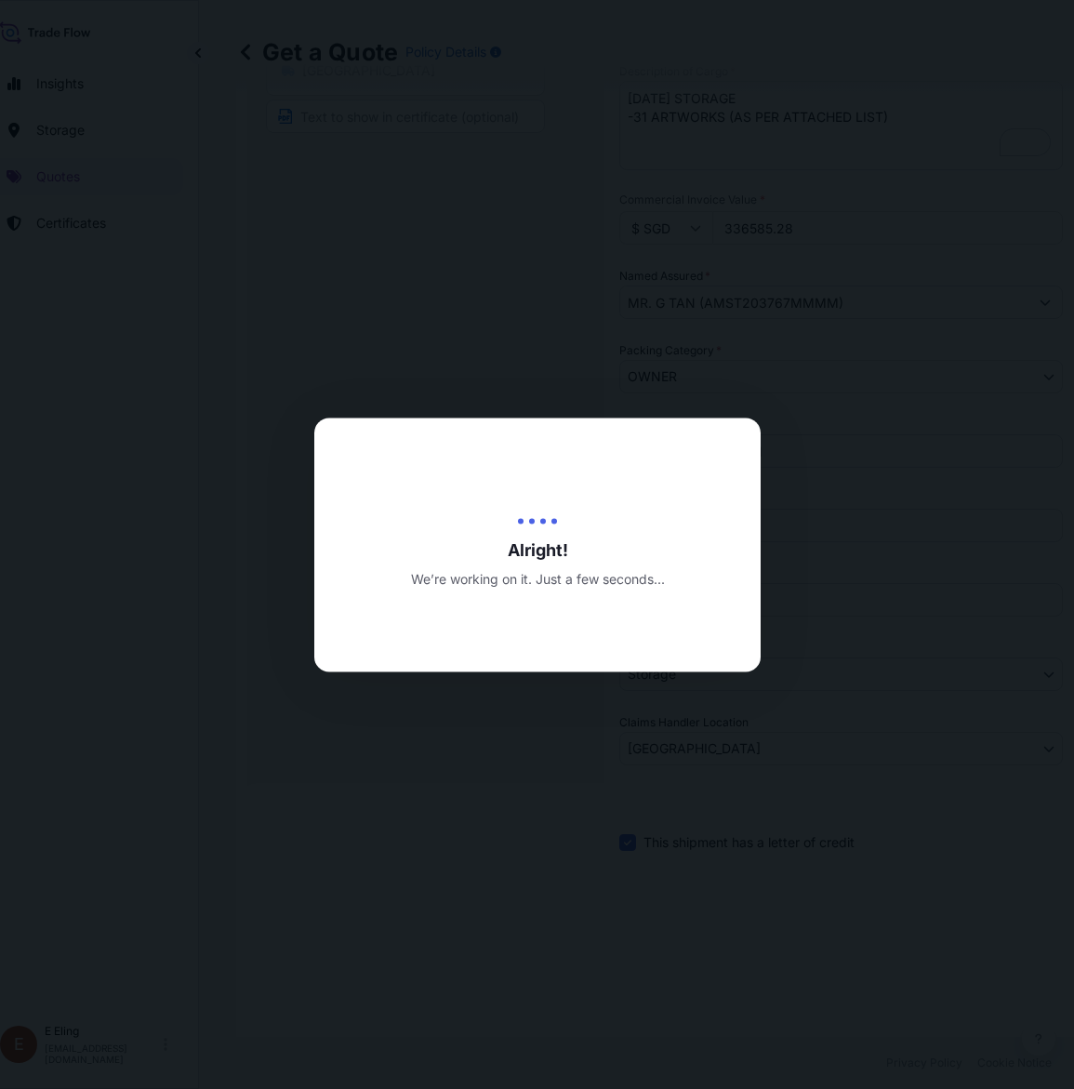
type input "13/10/2025"
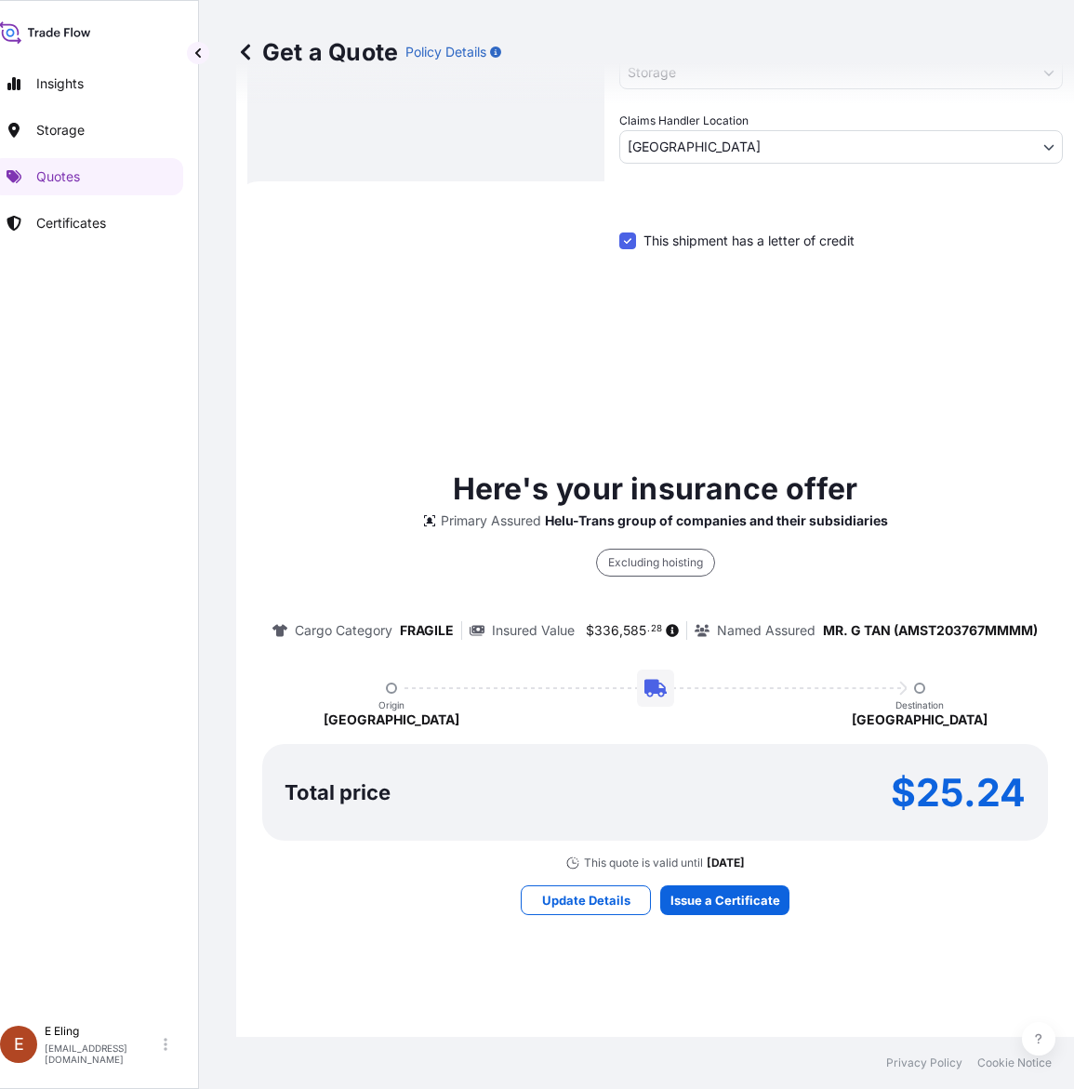
scroll to position [1069, 0]
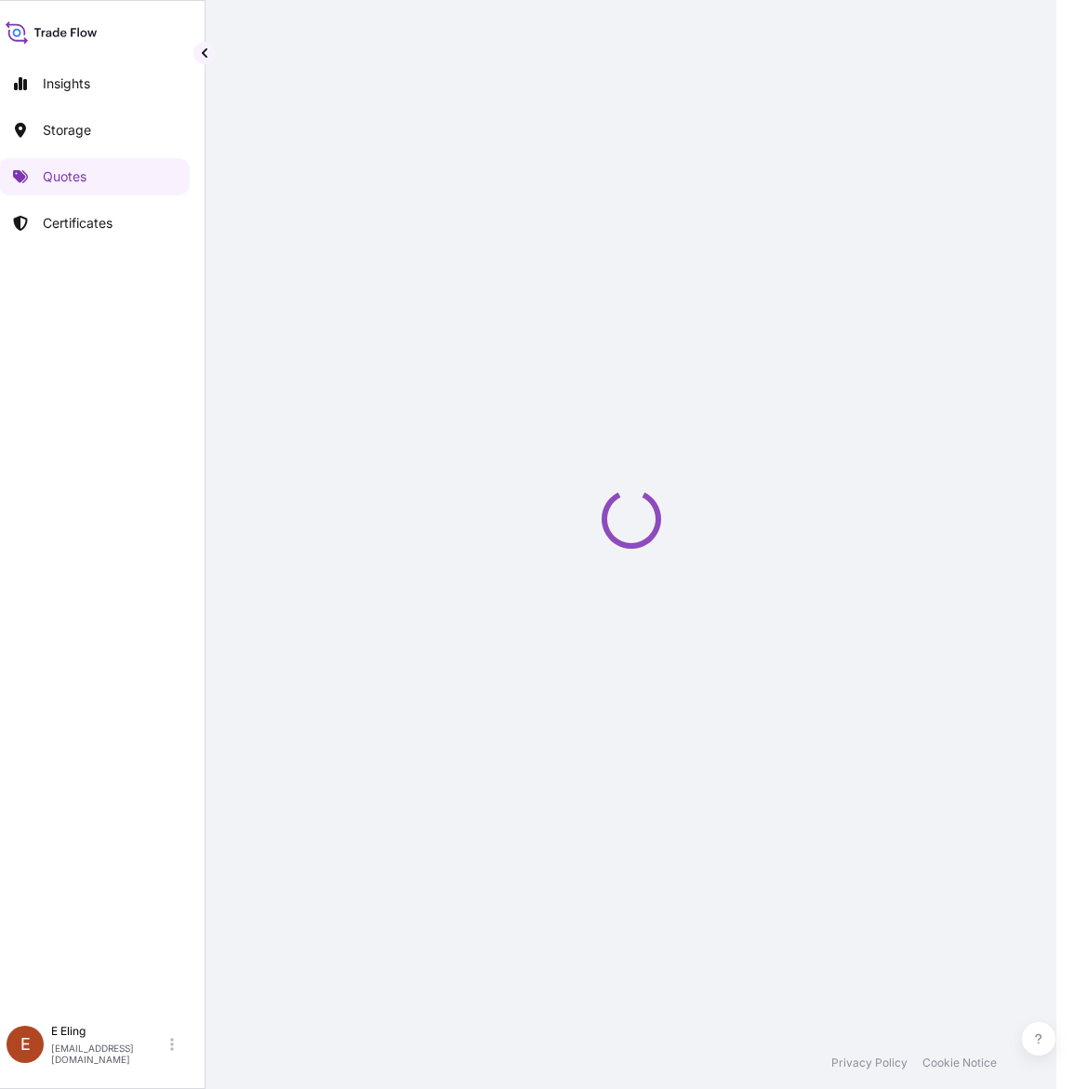
select select "STORAGE"
select select "Transit"
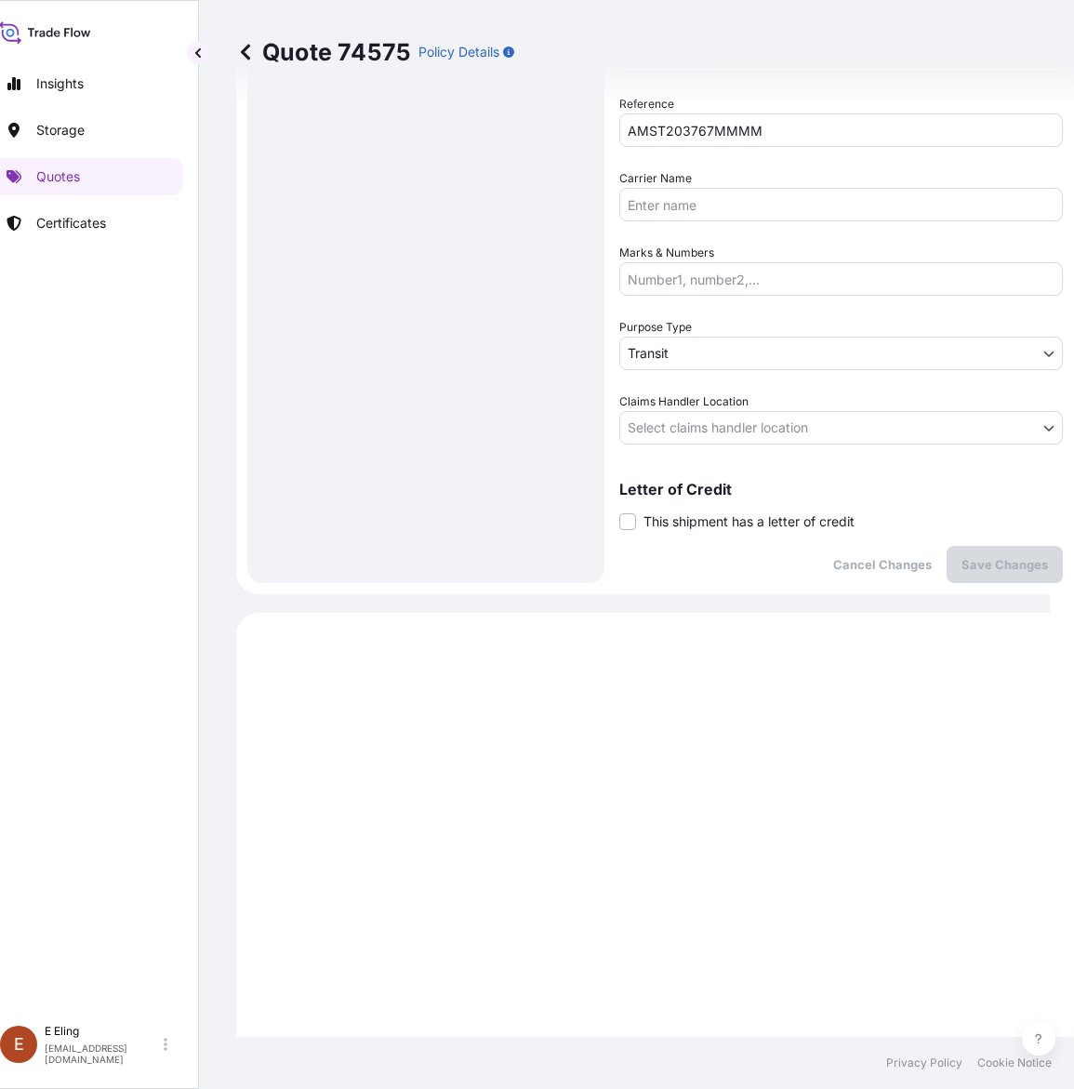
click at [676, 519] on span "This shipment has a letter of credit" at bounding box center [748, 521] width 211 height 19
click at [619, 511] on input "This shipment has a letter of credit" at bounding box center [619, 511] width 0 height 0
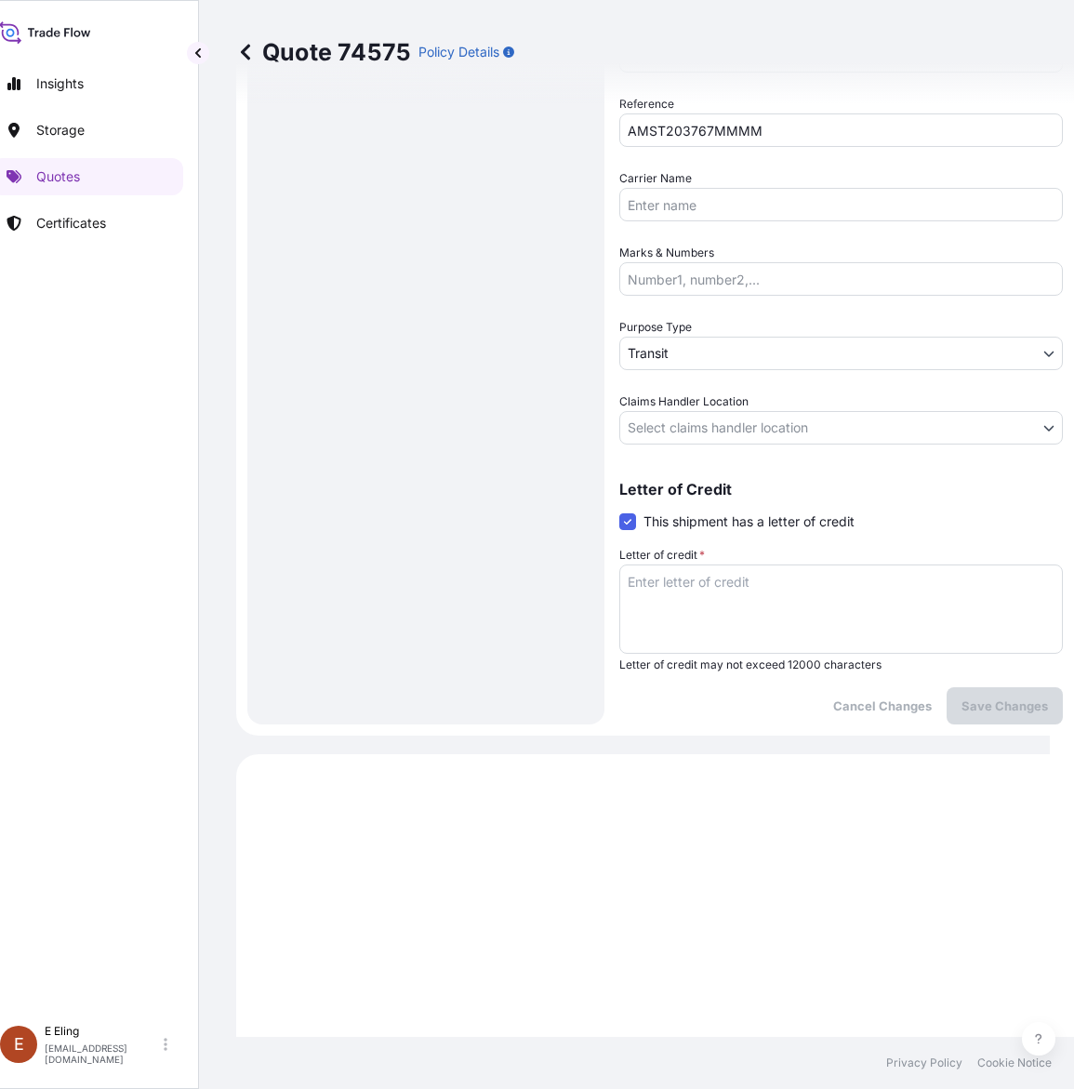
click at [746, 604] on textarea "Letter of credit *" at bounding box center [841, 608] width 444 height 89
paste textarea "Storage Period: 01 Oct 2025 to 31 Oct 2025 (till further notice)"
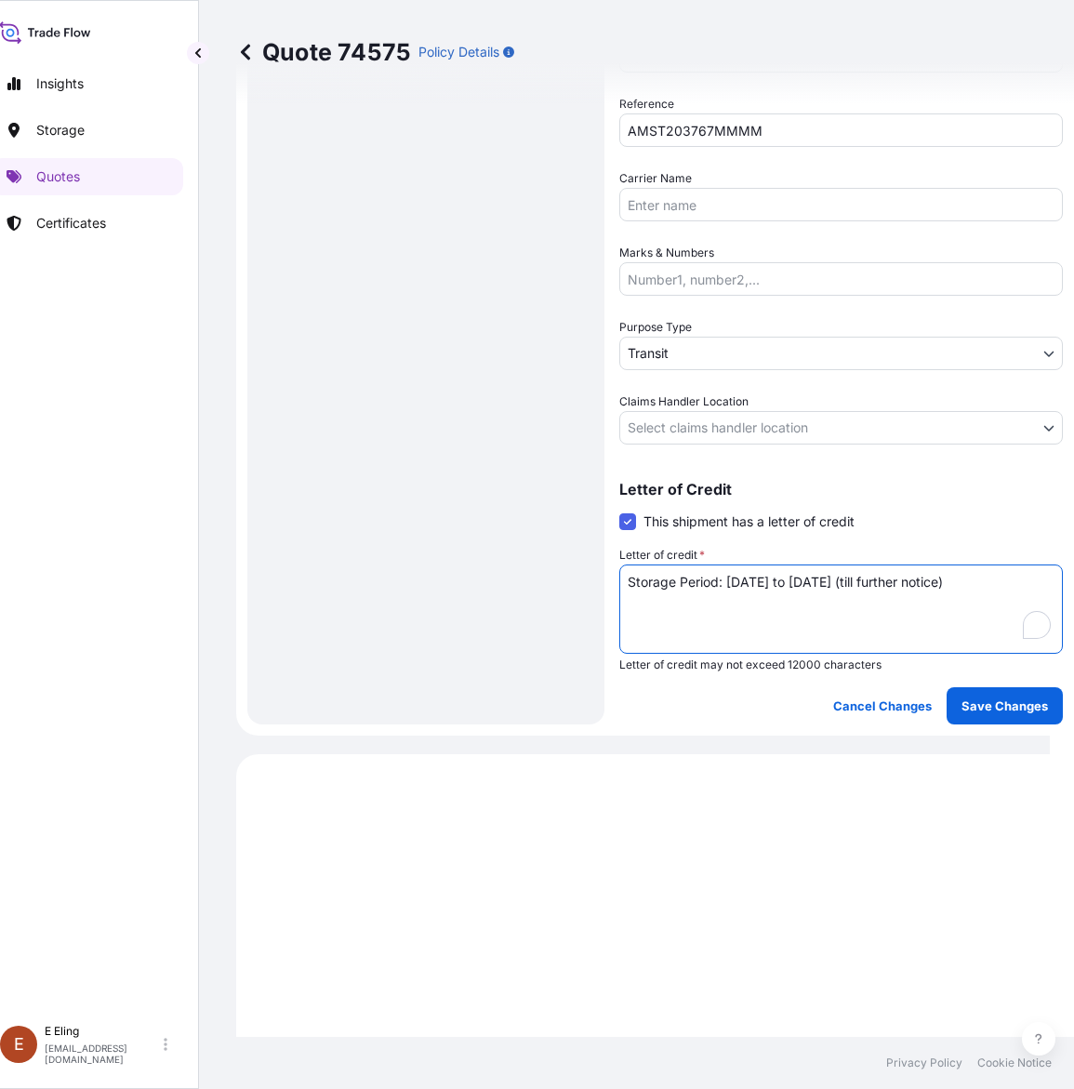
type textarea "Storage Period: 01 Oct 2025 to 31 Oct 2025 (till further notice)"
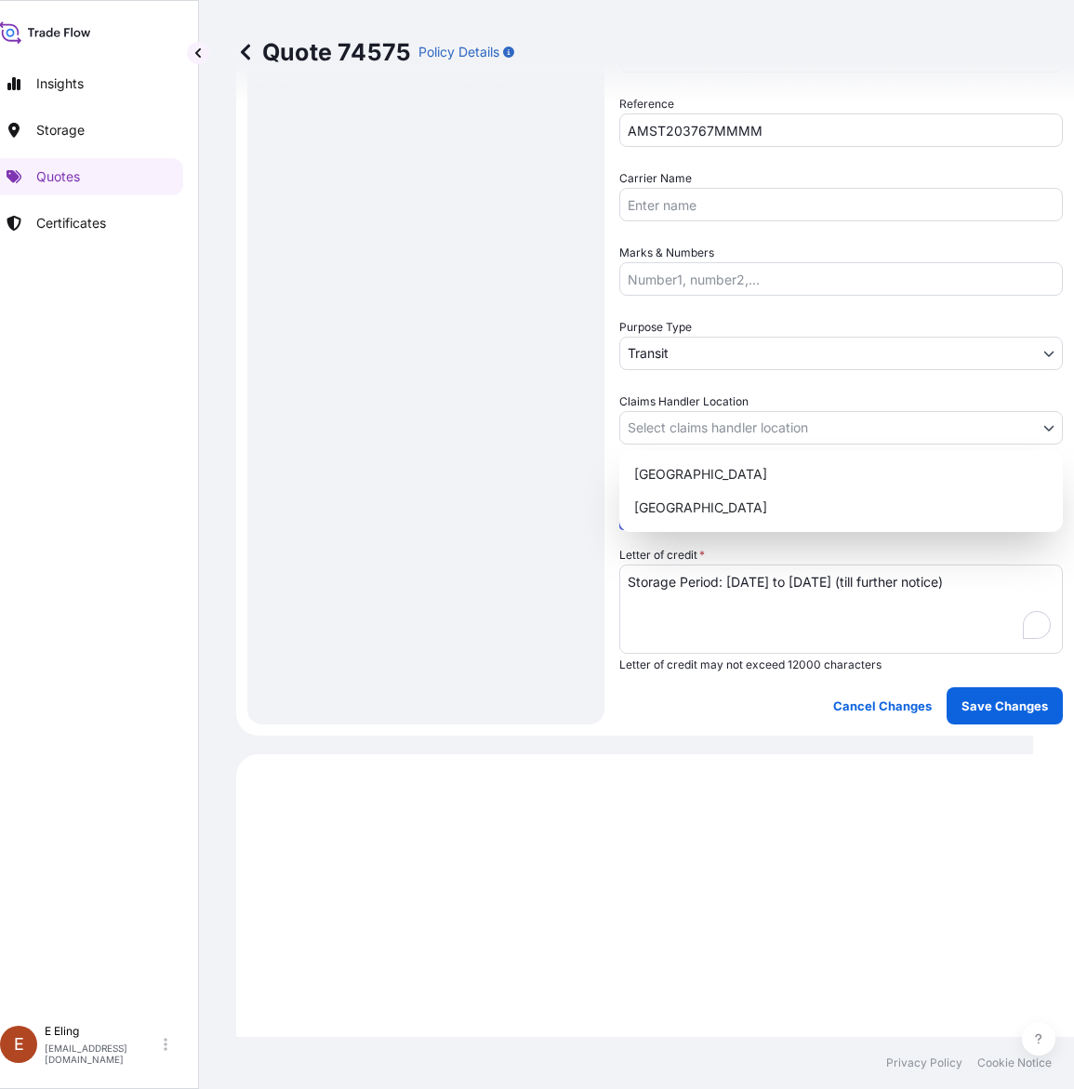
click at [733, 433] on body "Insights Storage Quotes Certificates E E Eling eeling@helutrans.com Quote 74575…" at bounding box center [504, 544] width 1057 height 1089
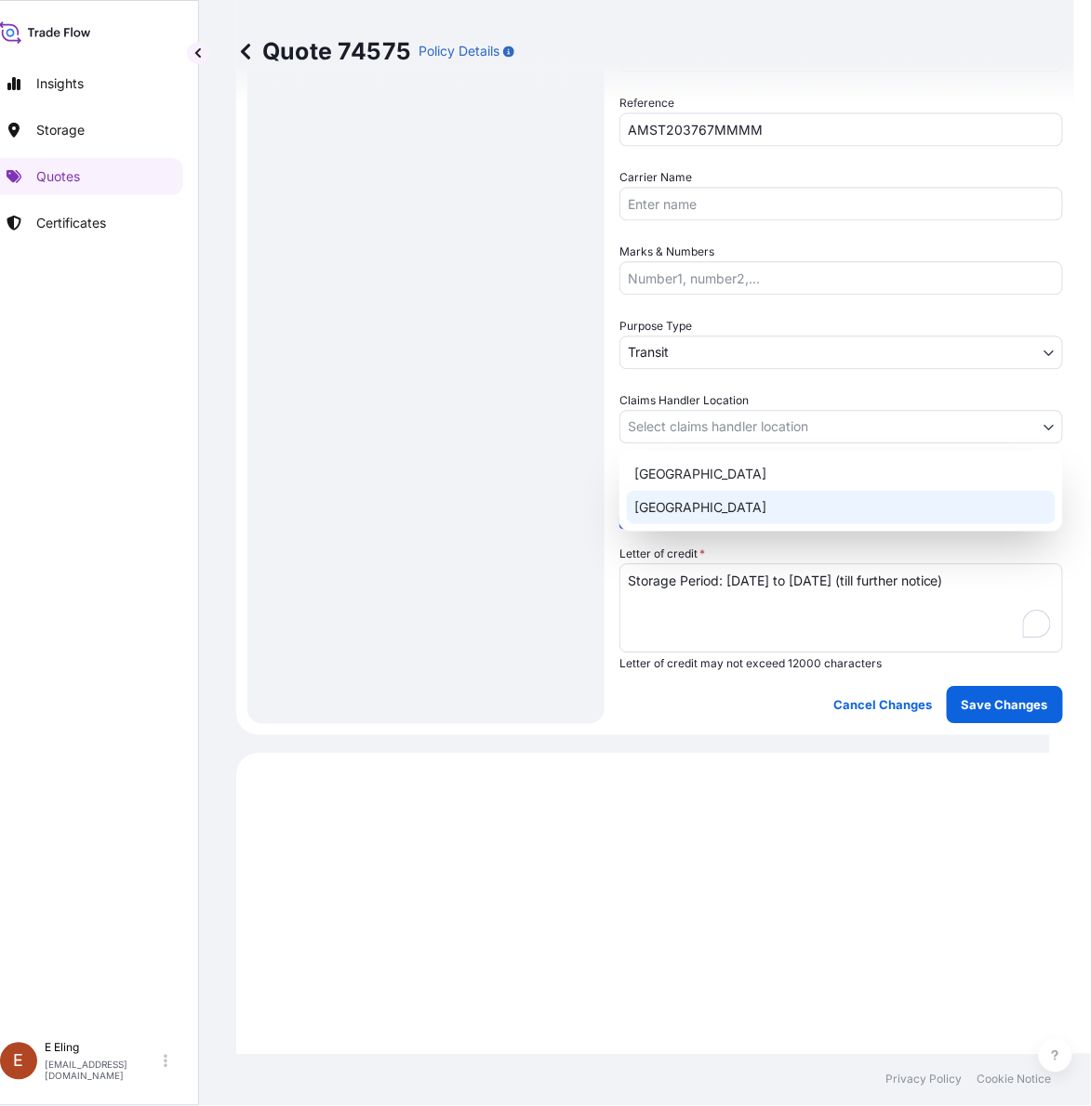
click at [708, 500] on div "Singapore" at bounding box center [841, 507] width 429 height 33
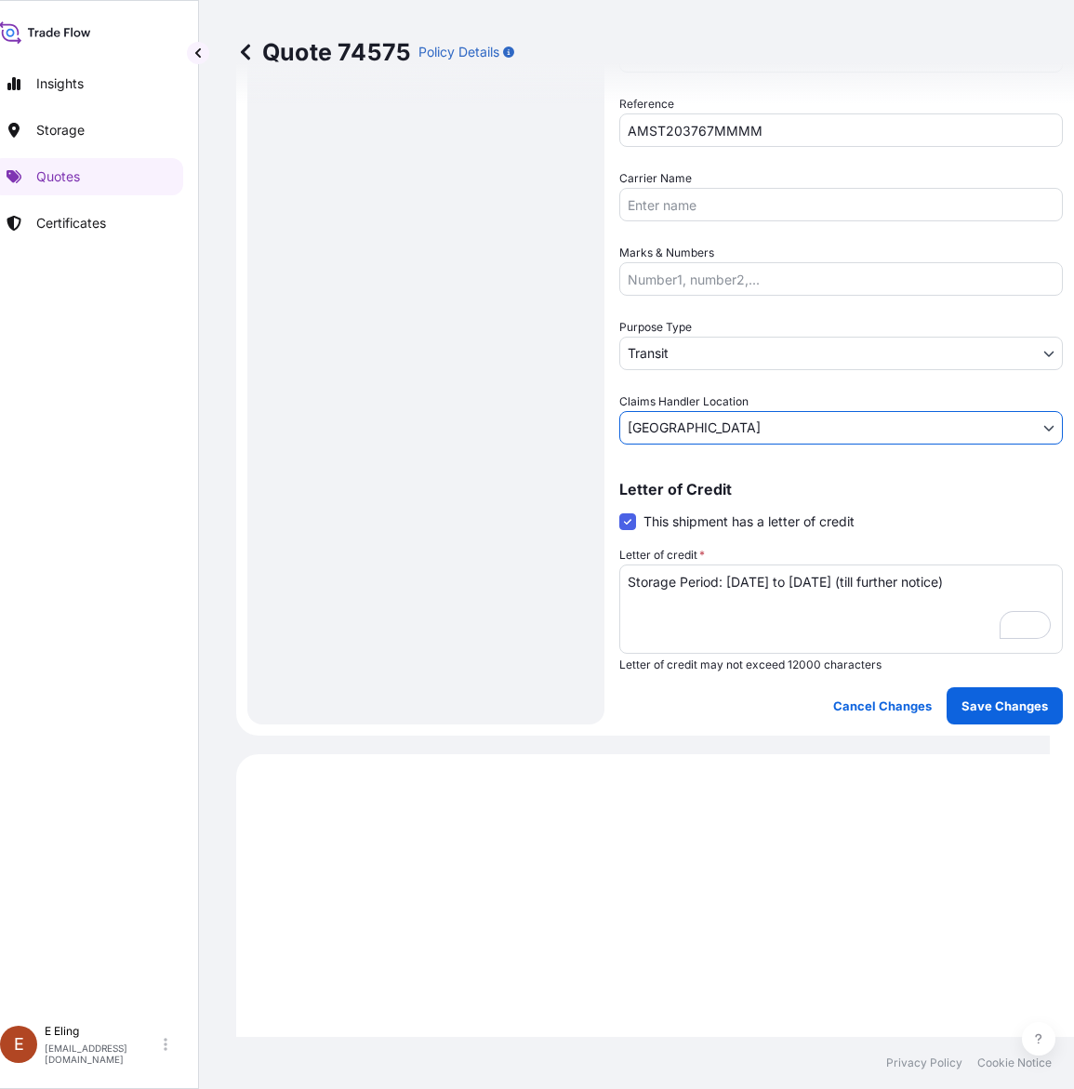
click at [691, 340] on body "Insights Storage Quotes Certificates E E Eling eeling@helutrans.com Quote 74575…" at bounding box center [513, 544] width 1074 height 1089
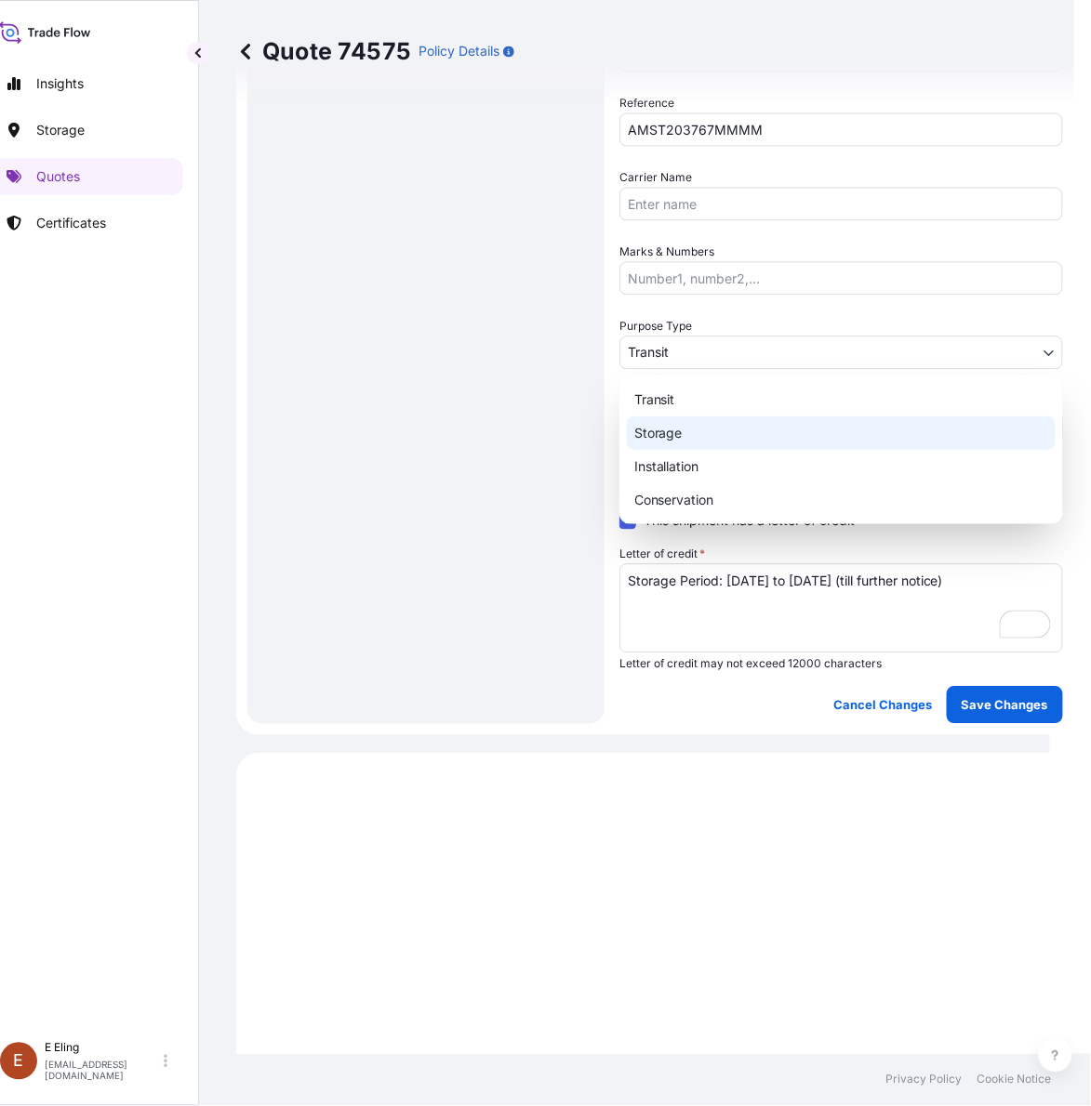
click at [694, 430] on div "Transit Storage Installation Conservation" at bounding box center [841, 450] width 444 height 149
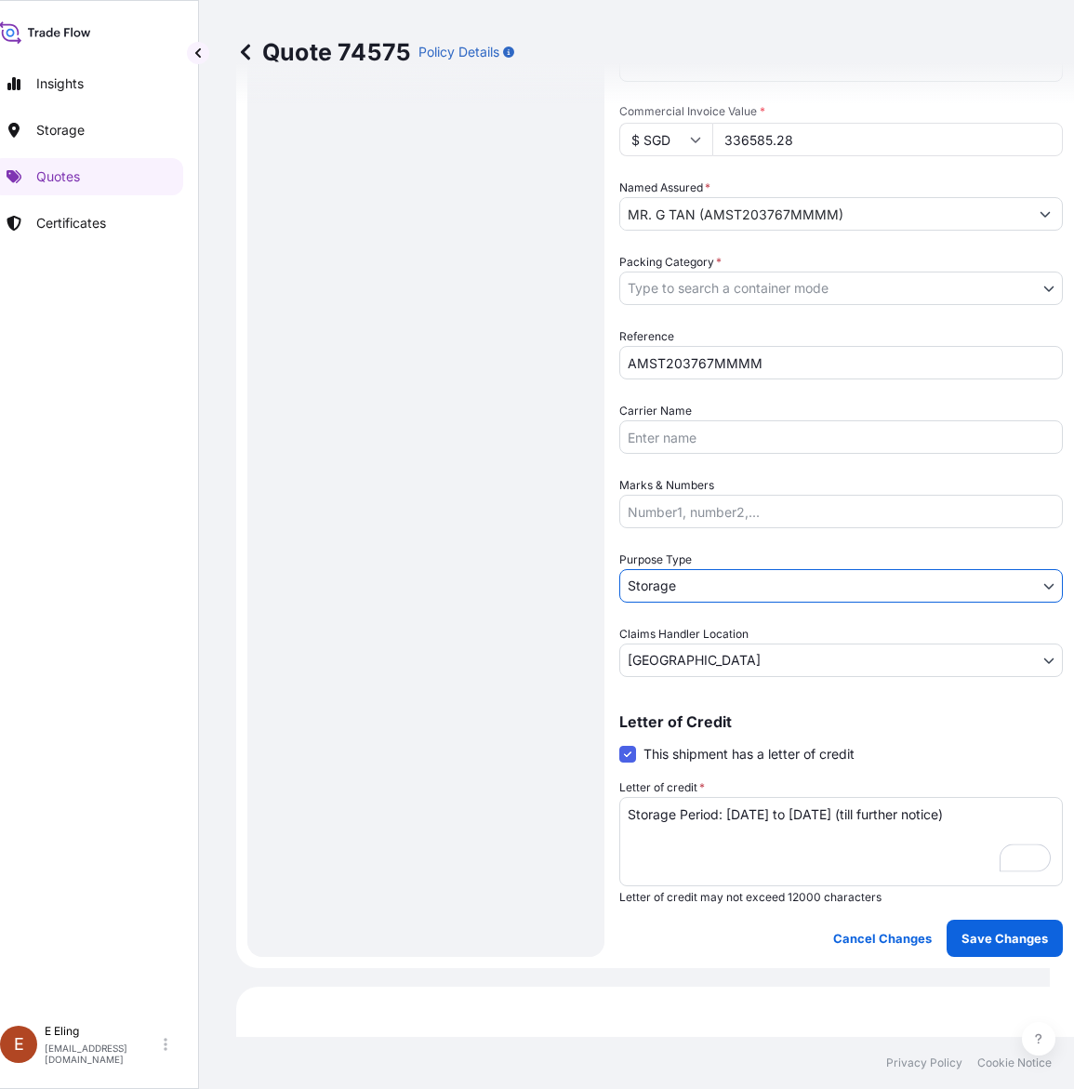
click at [693, 303] on body "Insights Storage Quotes Certificates E E Eling eeling@helutrans.com Quote 74575…" at bounding box center [513, 544] width 1074 height 1089
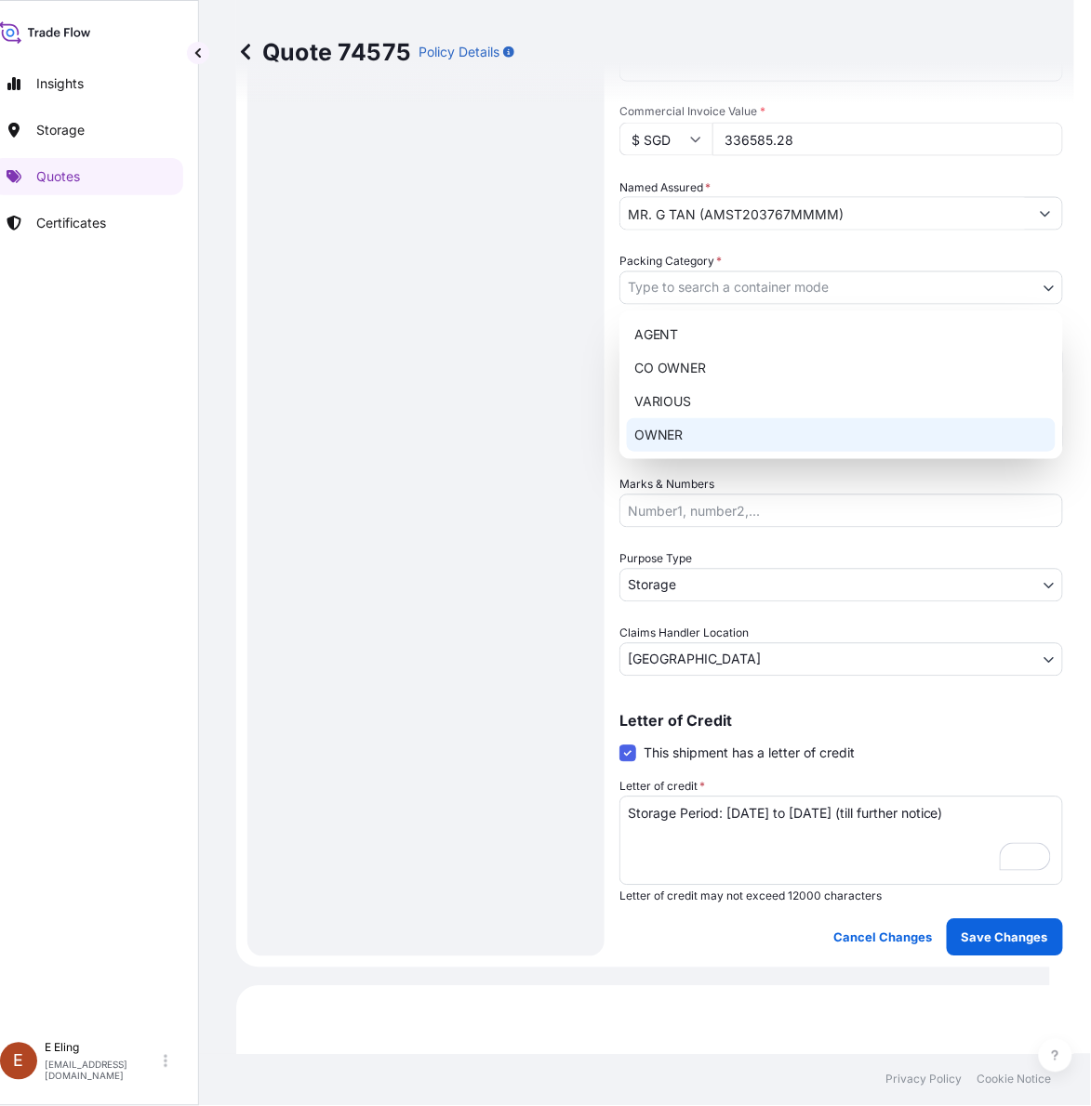
click at [681, 423] on div "OWNER" at bounding box center [841, 434] width 429 height 33
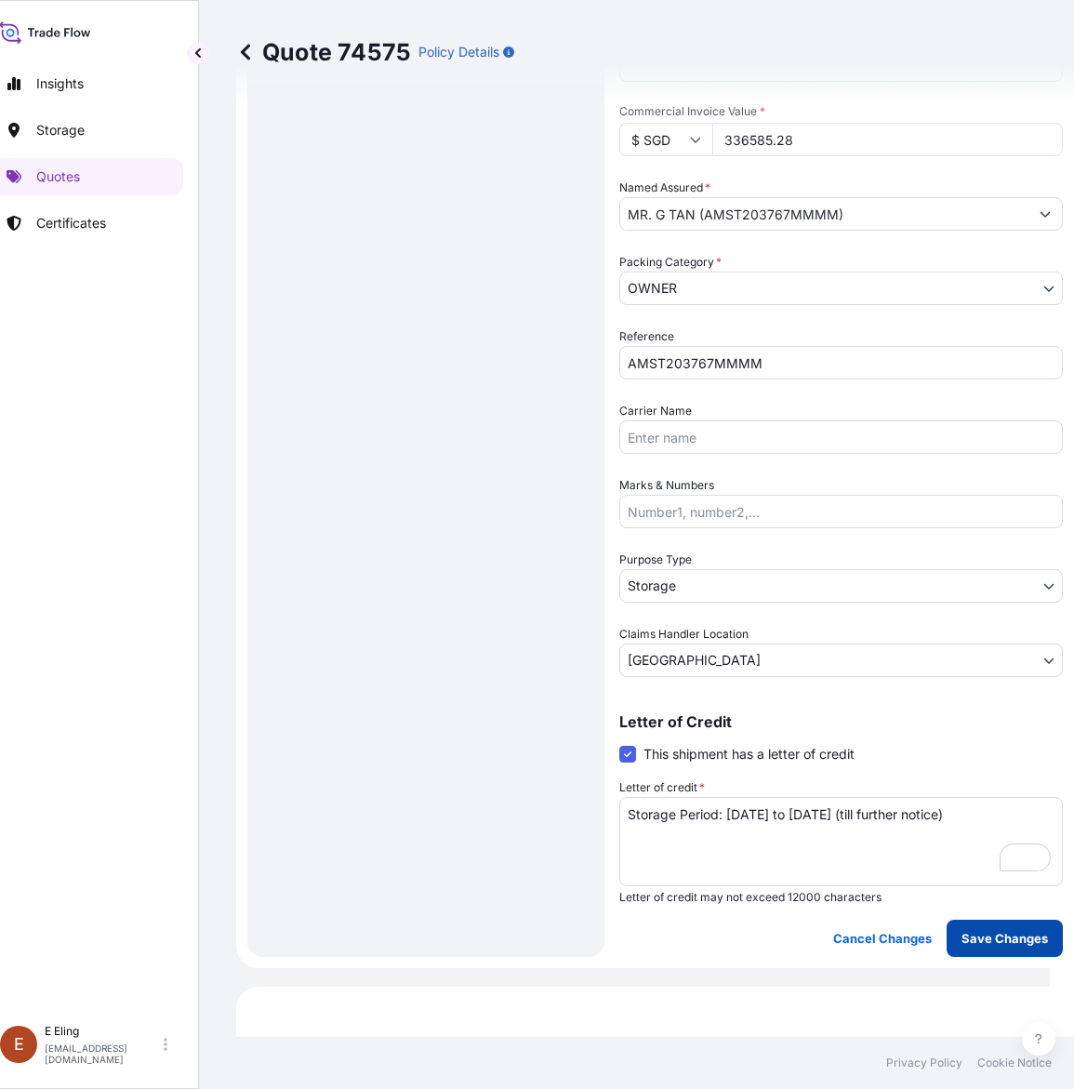
click at [991, 922] on button "Save Changes" at bounding box center [1005, 938] width 116 height 37
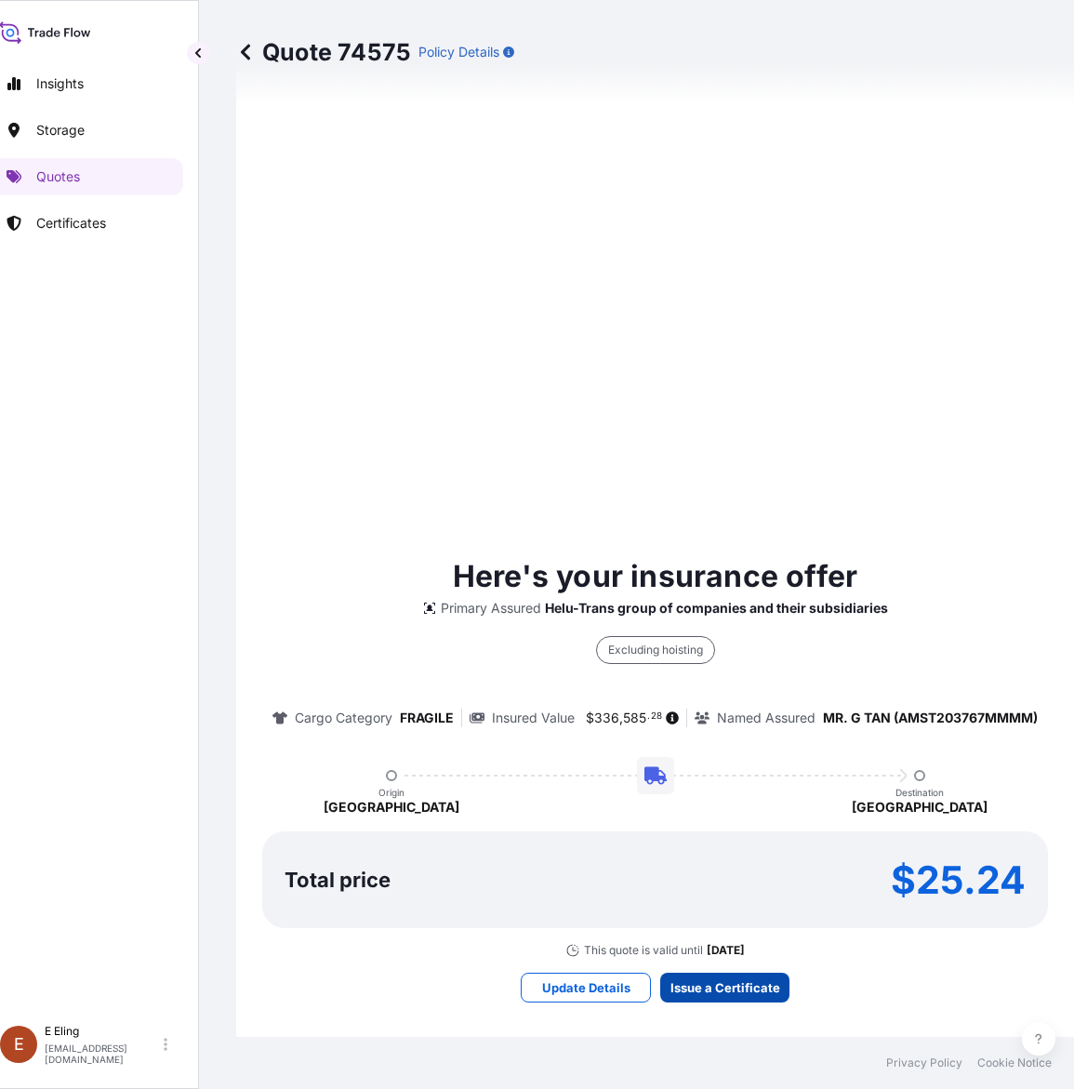
select select "STORAGE"
select select "Storage"
select select "Singapore"
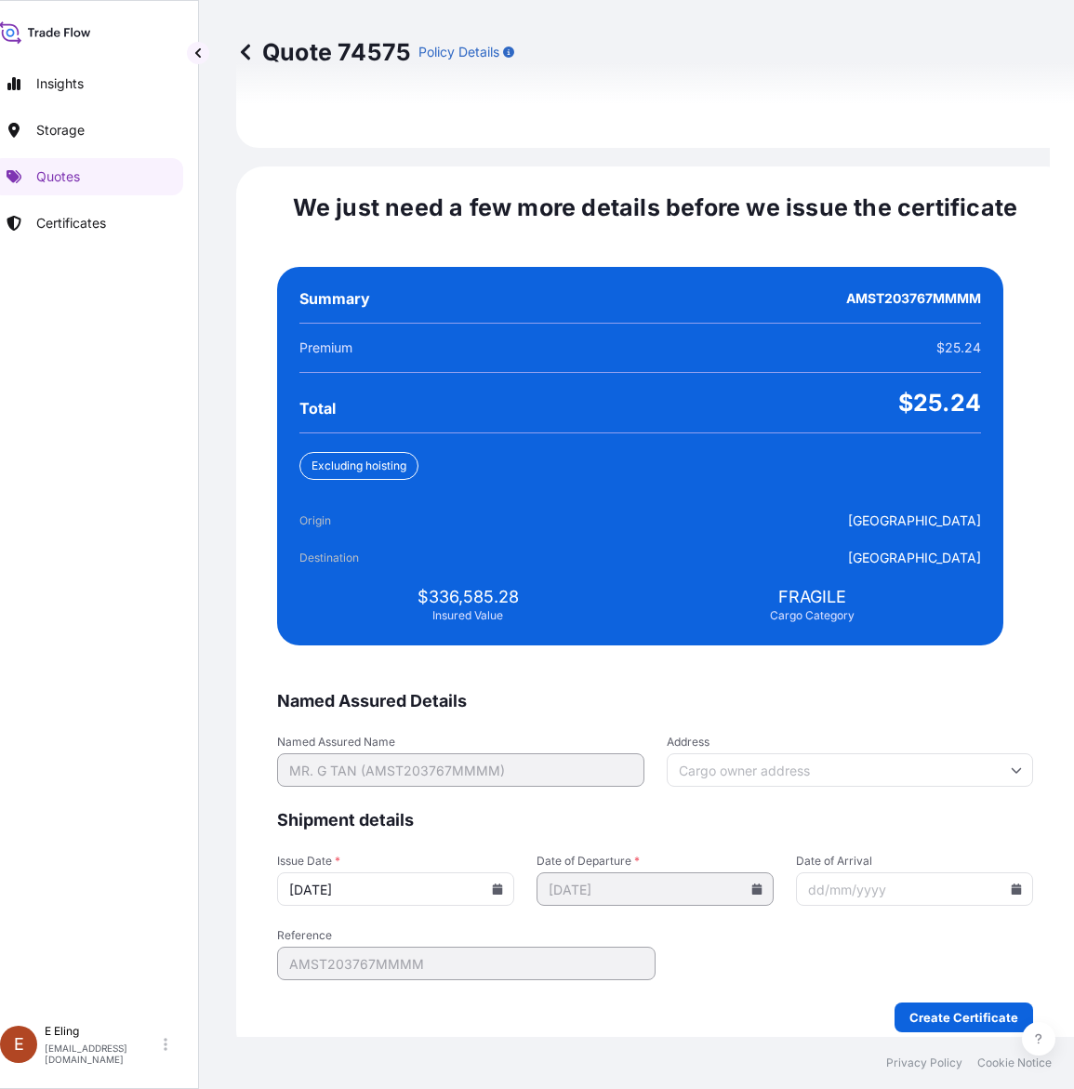
click at [502, 872] on input "13/10/2025" at bounding box center [395, 888] width 237 height 33
click at [514, 872] on input "13/10/2025" at bounding box center [395, 888] width 237 height 33
click at [503, 883] on icon at bounding box center [498, 888] width 10 height 11
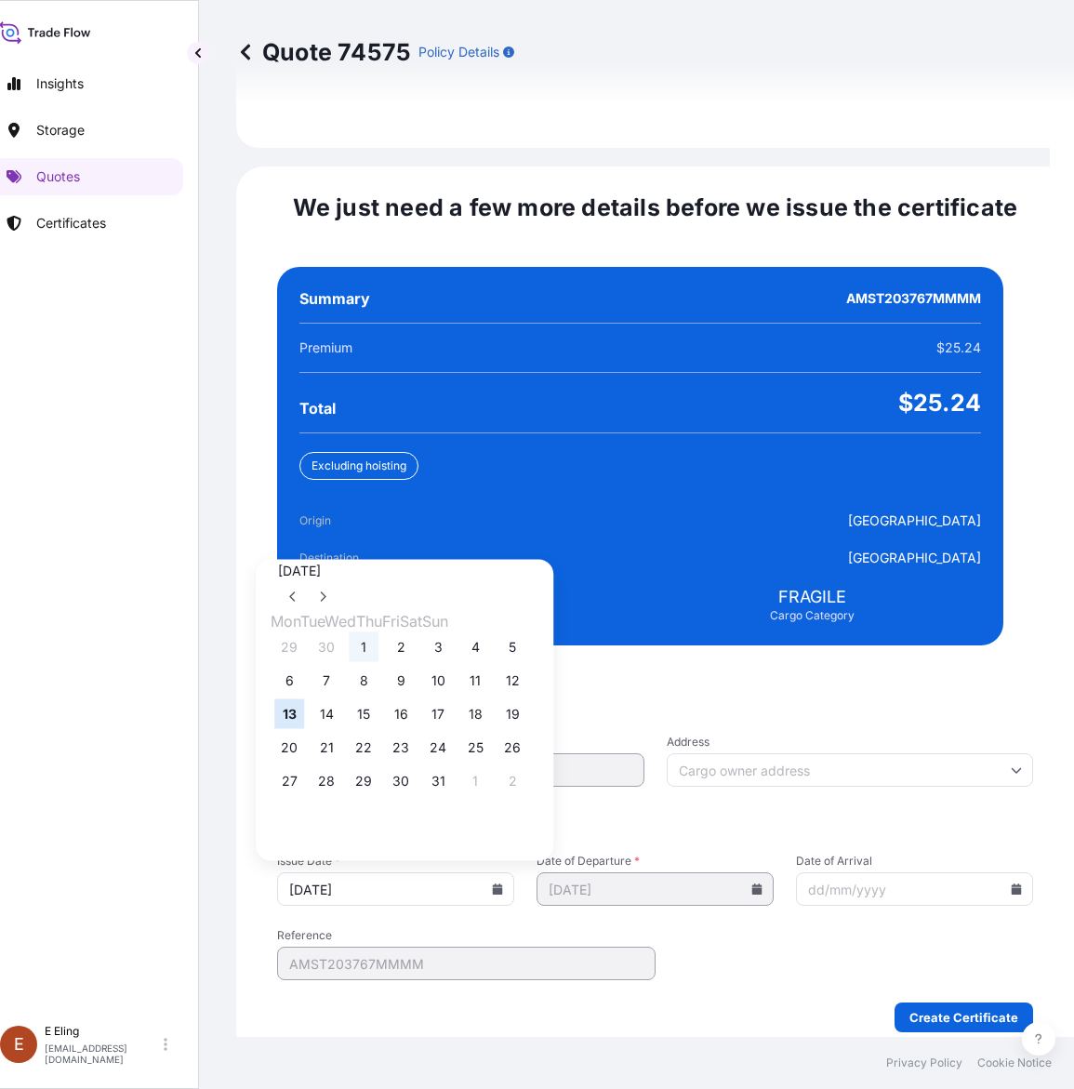
click at [374, 632] on button "1" at bounding box center [364, 647] width 30 height 30
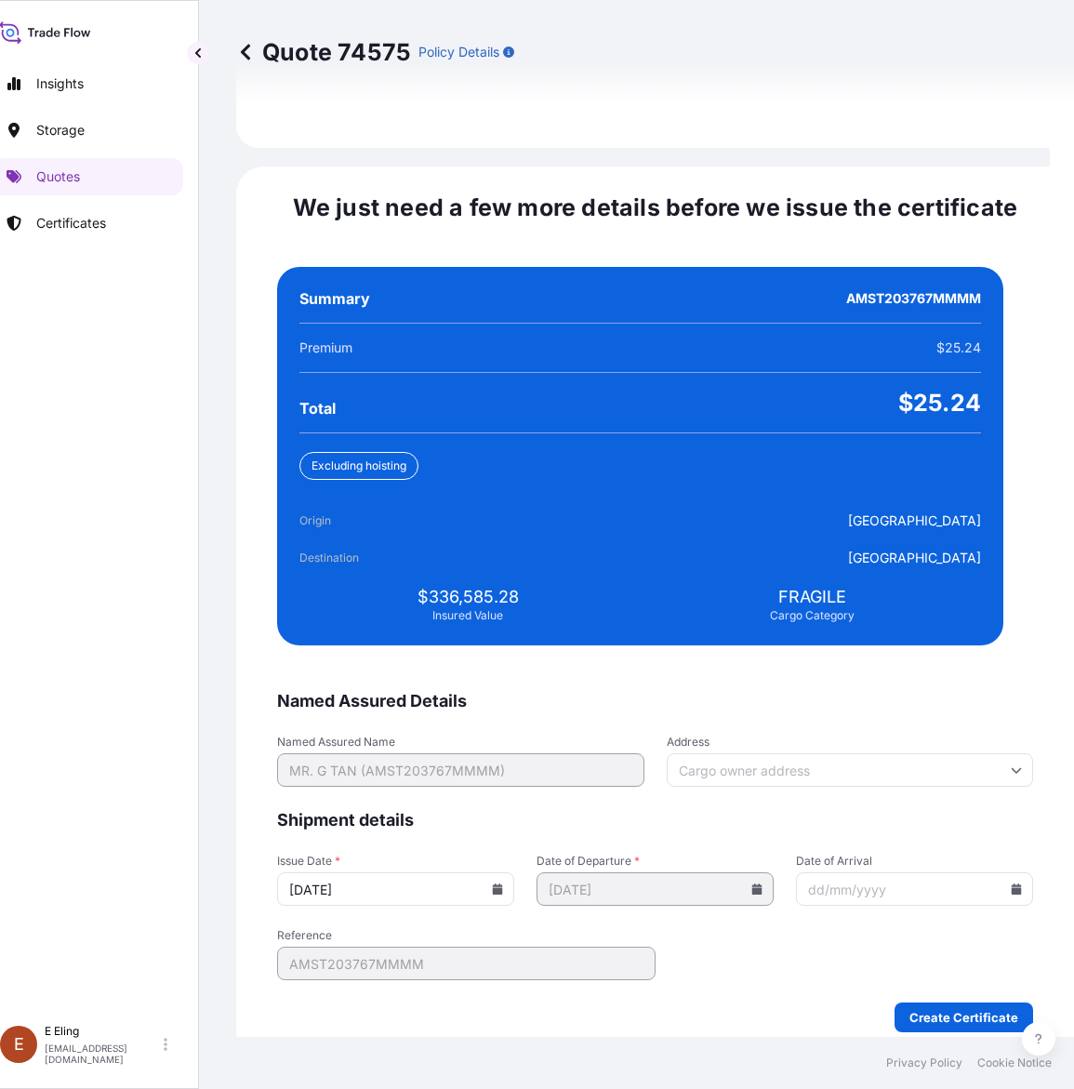
type input "01/10/2025"
click at [1012, 883] on icon at bounding box center [1017, 888] width 10 height 11
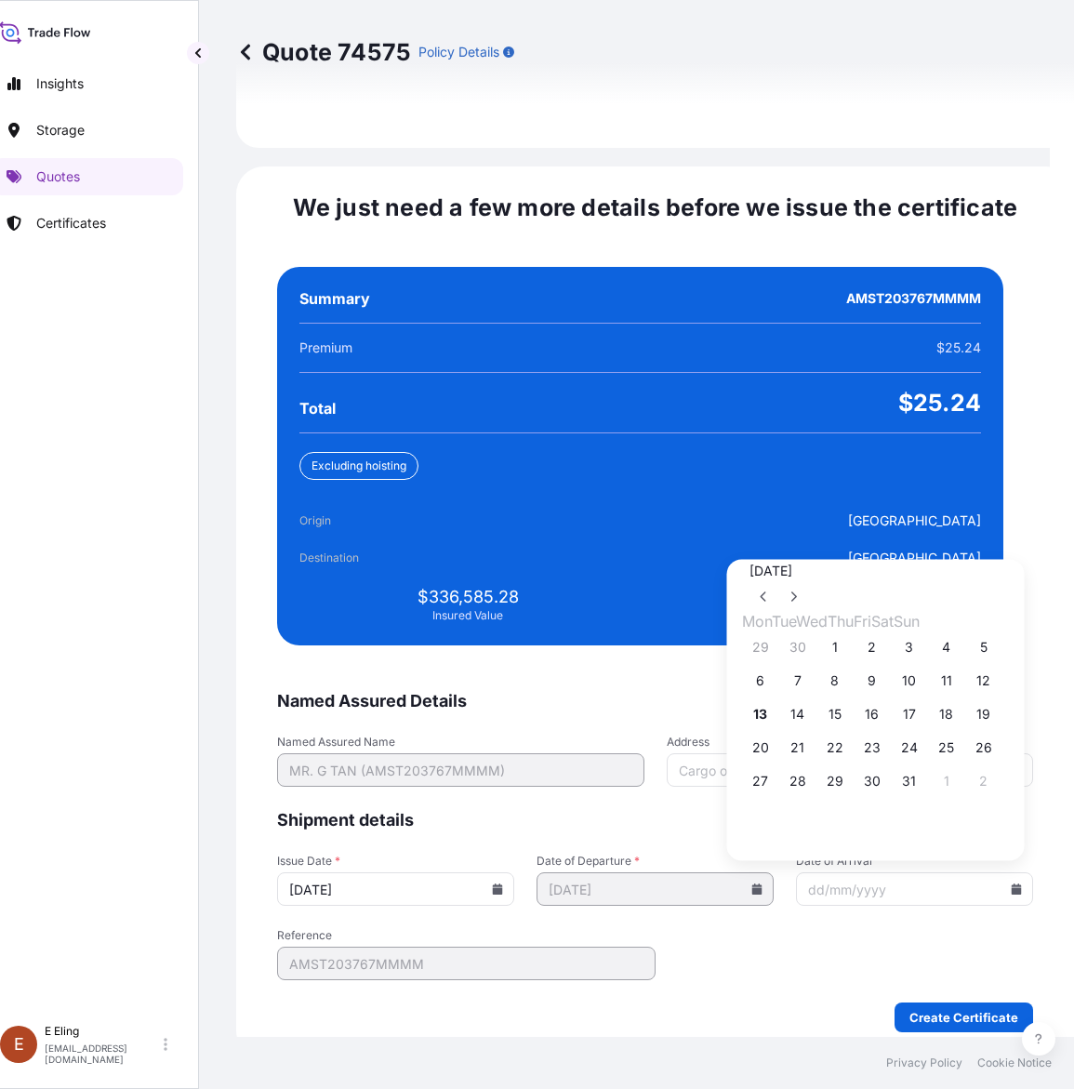
click at [924, 774] on button "31" at bounding box center [909, 781] width 30 height 30
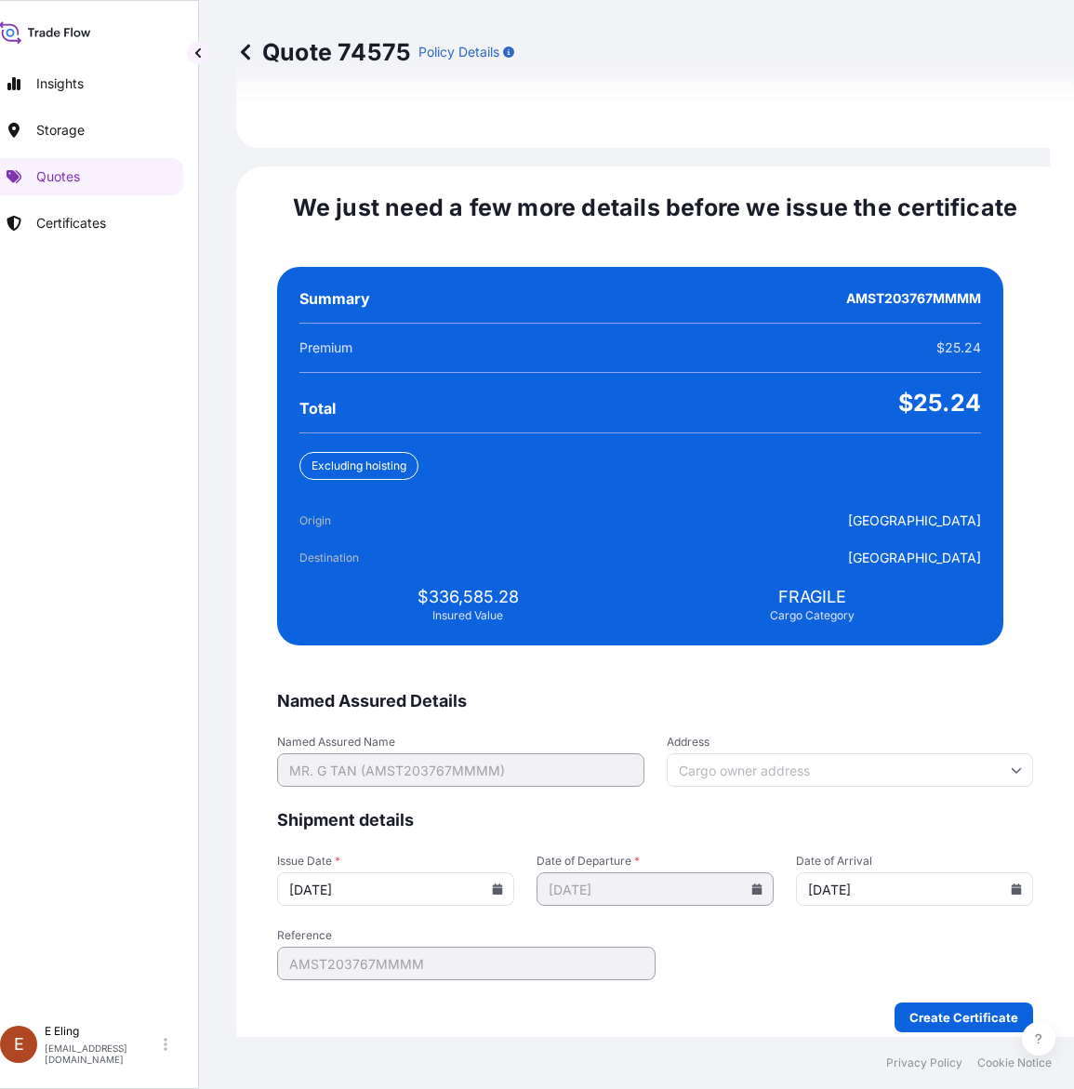
type input "31/10/2025"
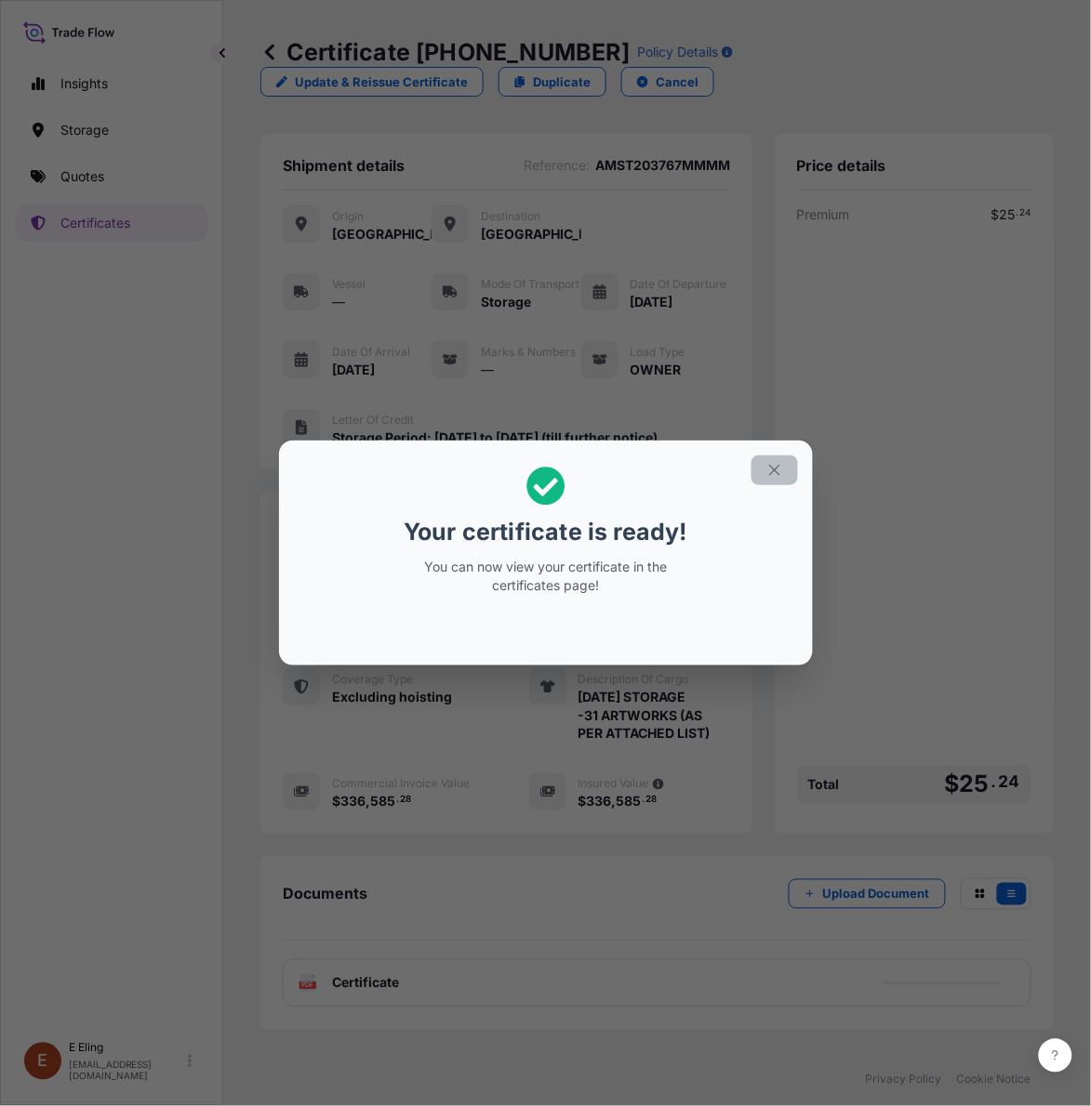
click at [766, 472] on icon "button" at bounding box center [774, 470] width 17 height 17
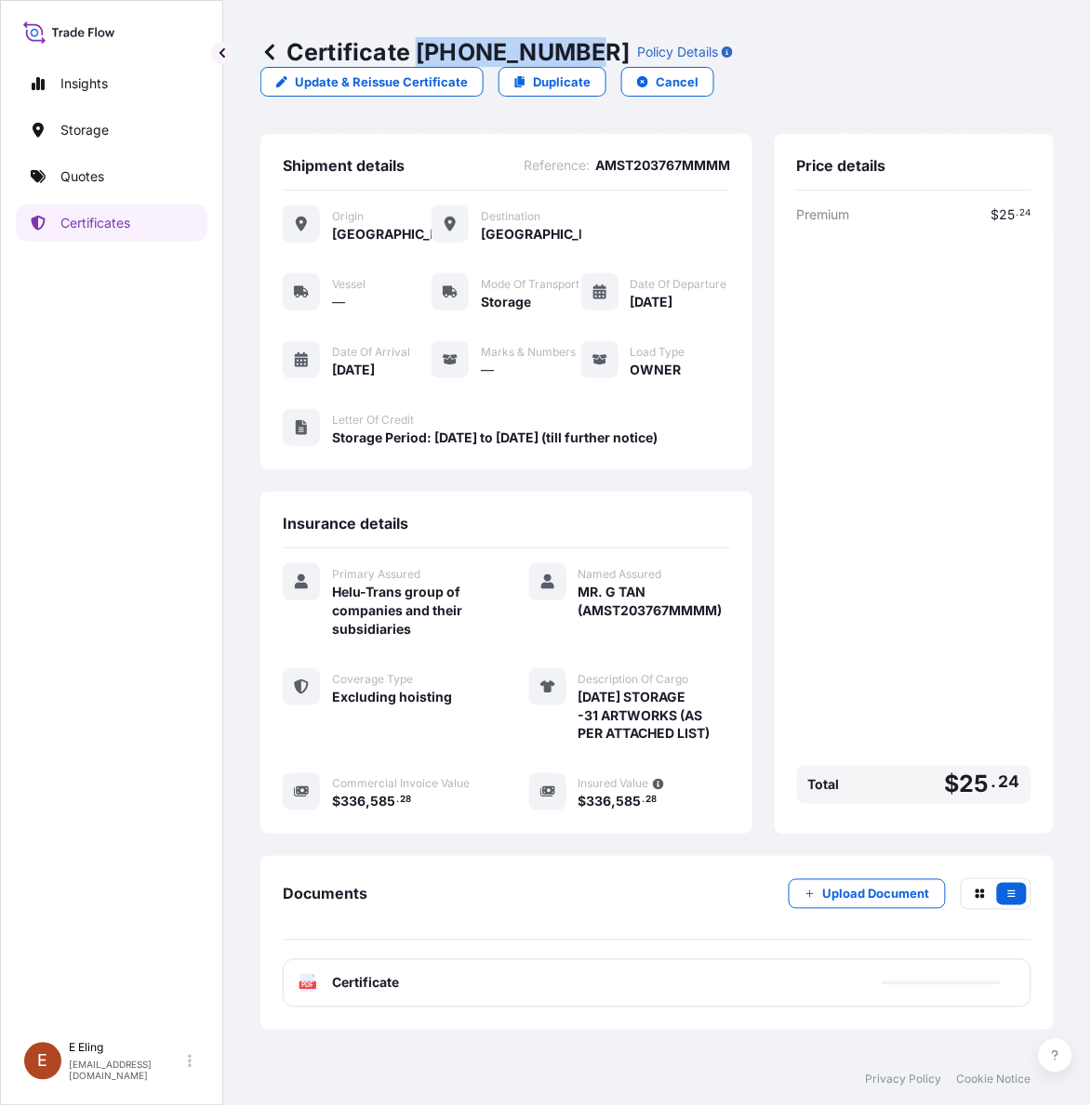
copy p "31504-1651-1"
drag, startPoint x: 420, startPoint y: 49, endPoint x: 578, endPoint y: 52, distance: 158.1
click at [575, 52] on p "Certificate 31504-1651-1" at bounding box center [444, 52] width 369 height 30
click at [1049, 350] on div "Price details Premium $ 25 . 24 Total $ 25 . 24" at bounding box center [914, 484] width 279 height 700
drag, startPoint x: 1043, startPoint y: 570, endPoint x: 1033, endPoint y: 575, distance: 11.2
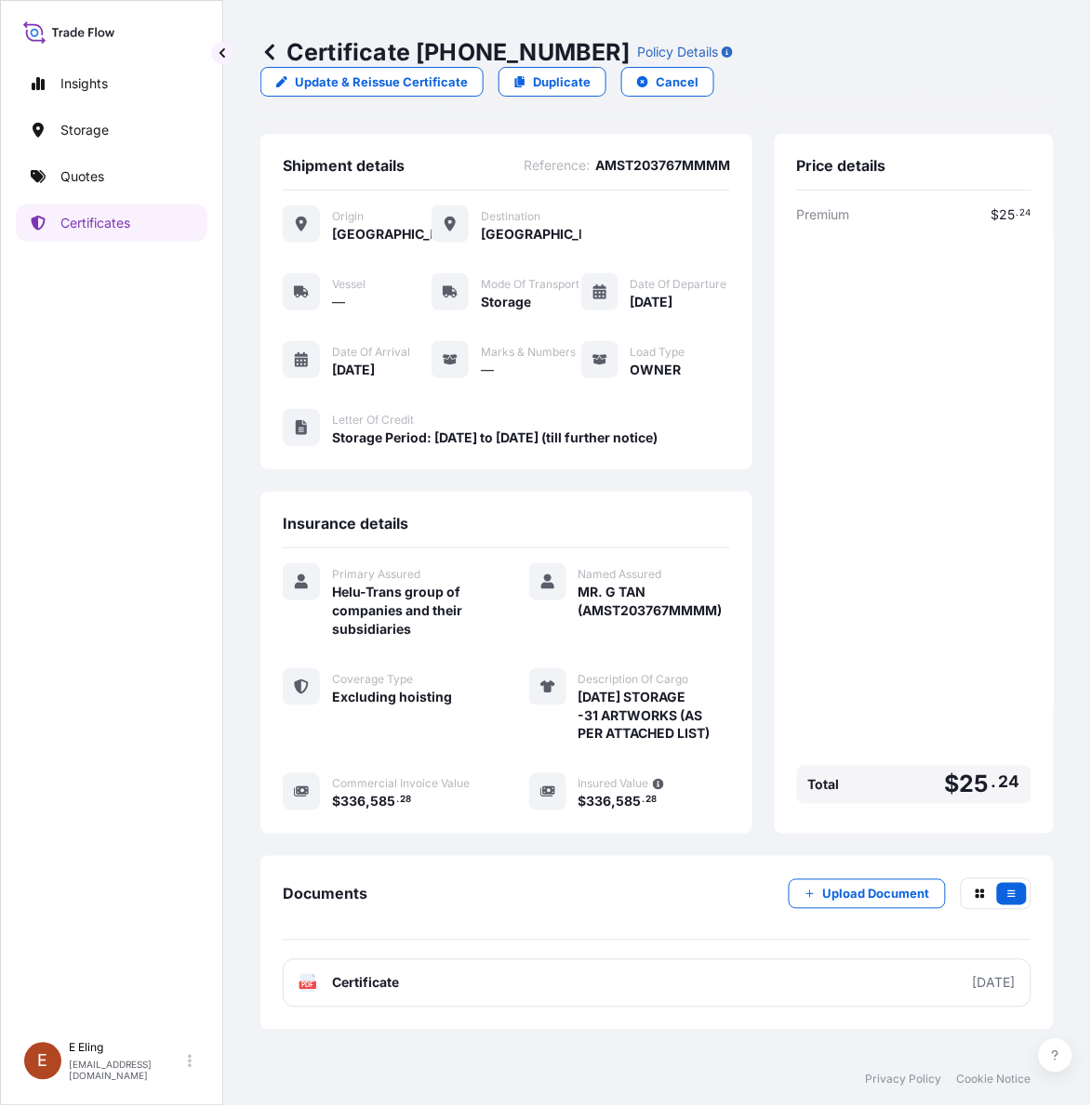
click at [1041, 570] on div "Price details Premium $ 25 . 24 Total $ 25 . 24" at bounding box center [914, 484] width 279 height 700
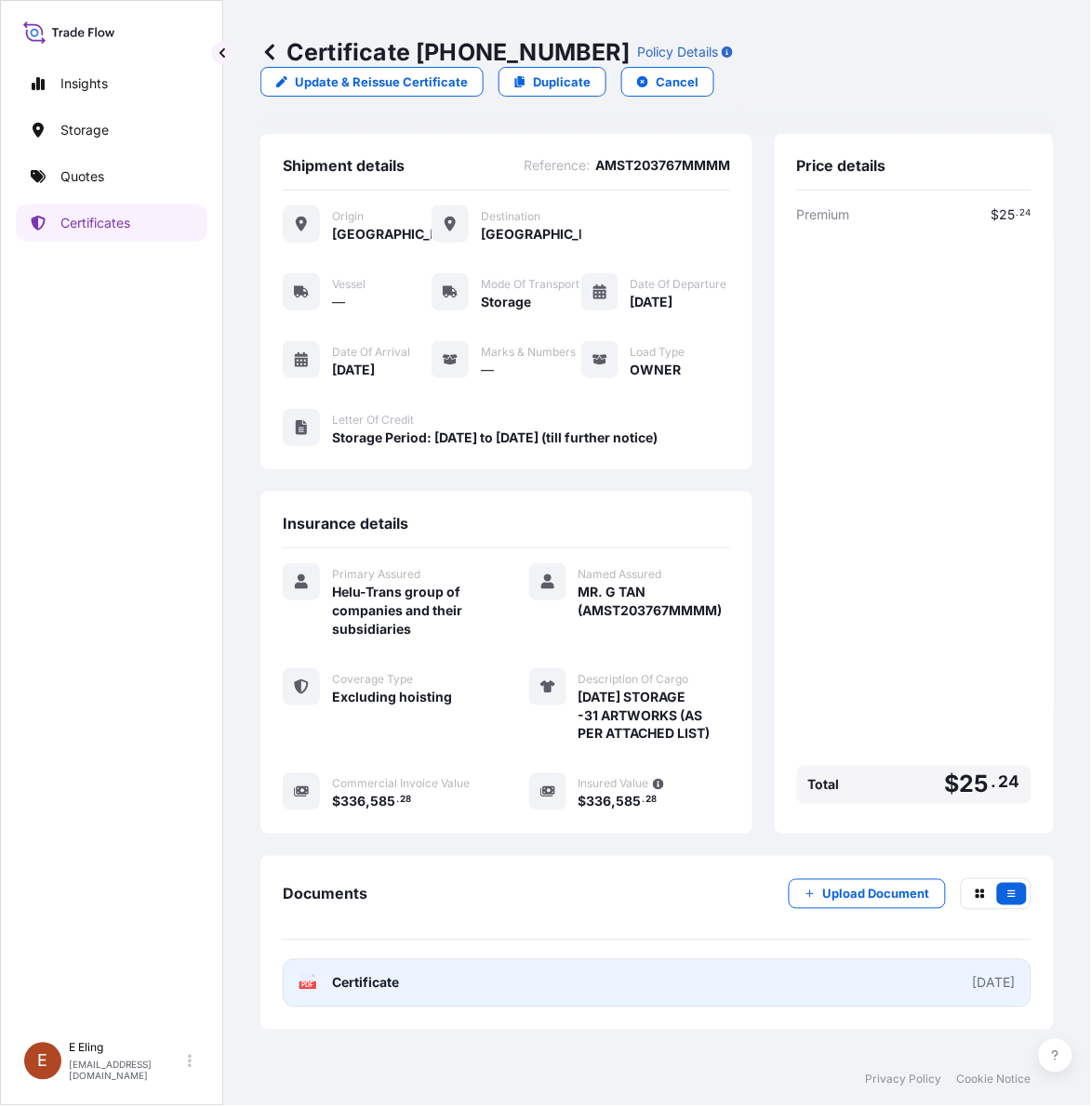
click at [480, 1000] on link "PDF Certificate 2025-10-01" at bounding box center [657, 984] width 748 height 48
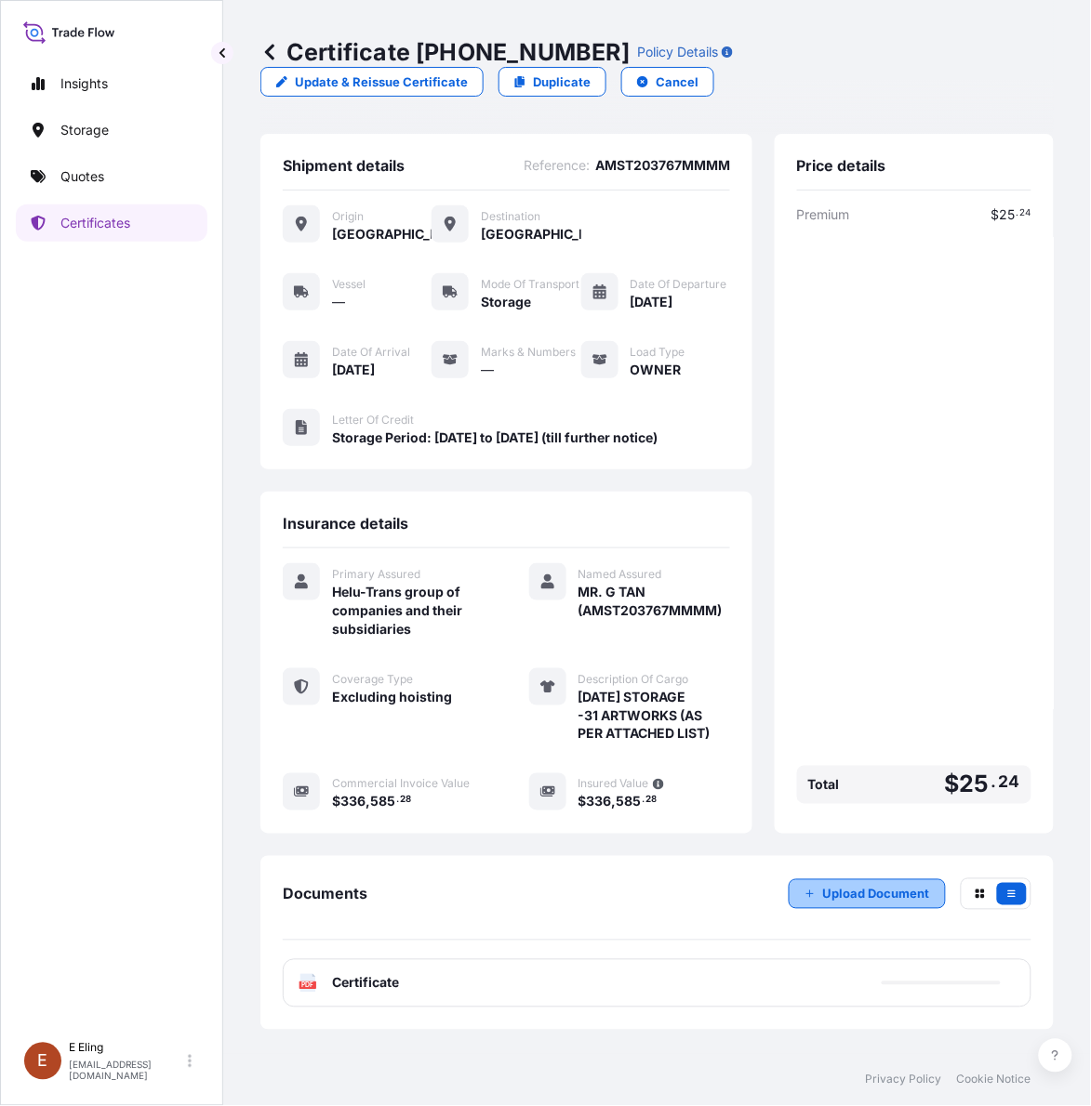
click at [828, 890] on button "Upload Document" at bounding box center [866, 895] width 157 height 30
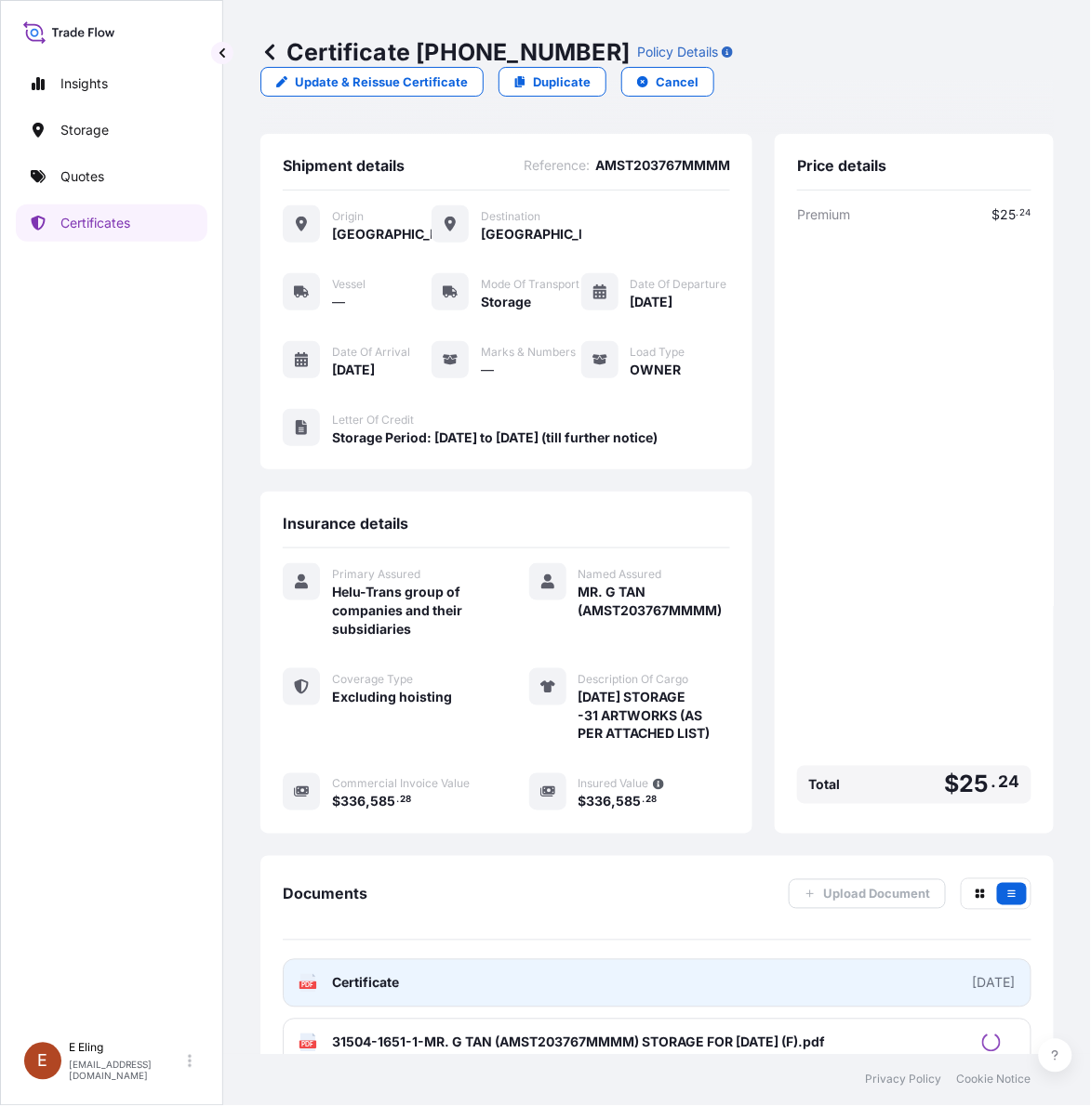
scroll to position [77, 0]
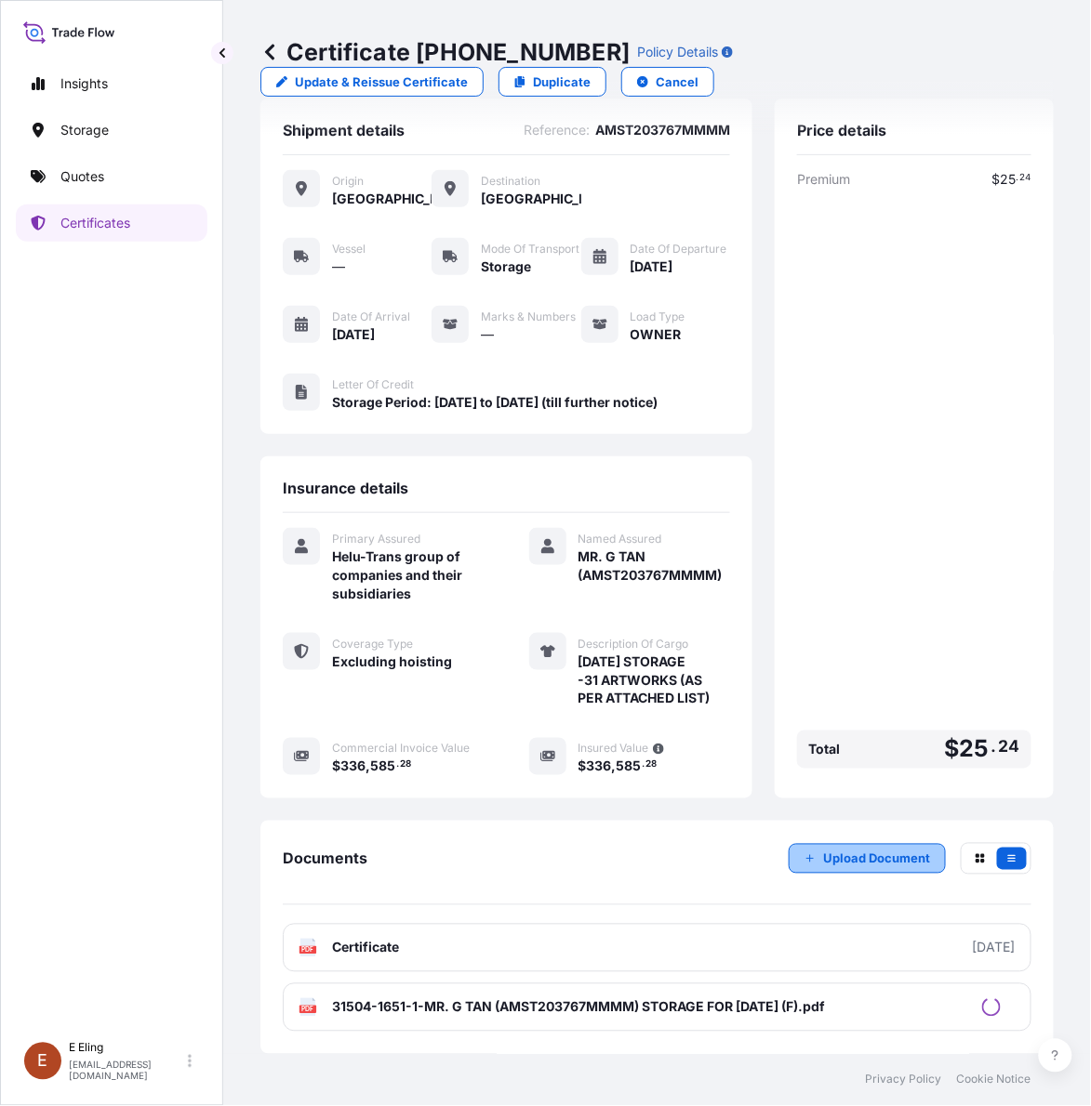
click at [860, 850] on p "Upload Document" at bounding box center [876, 859] width 107 height 19
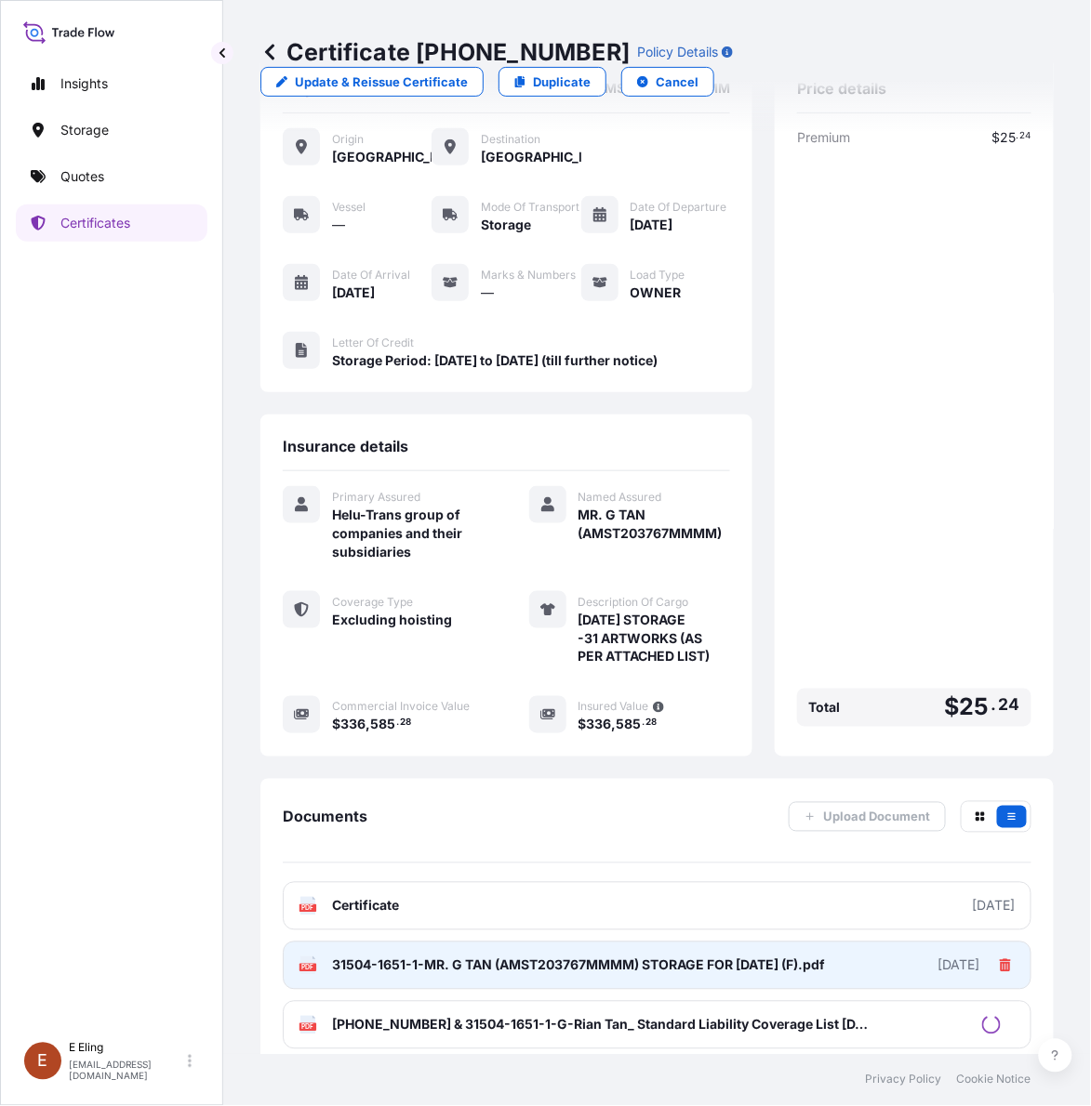
click at [999, 973] on icon at bounding box center [1005, 966] width 13 height 13
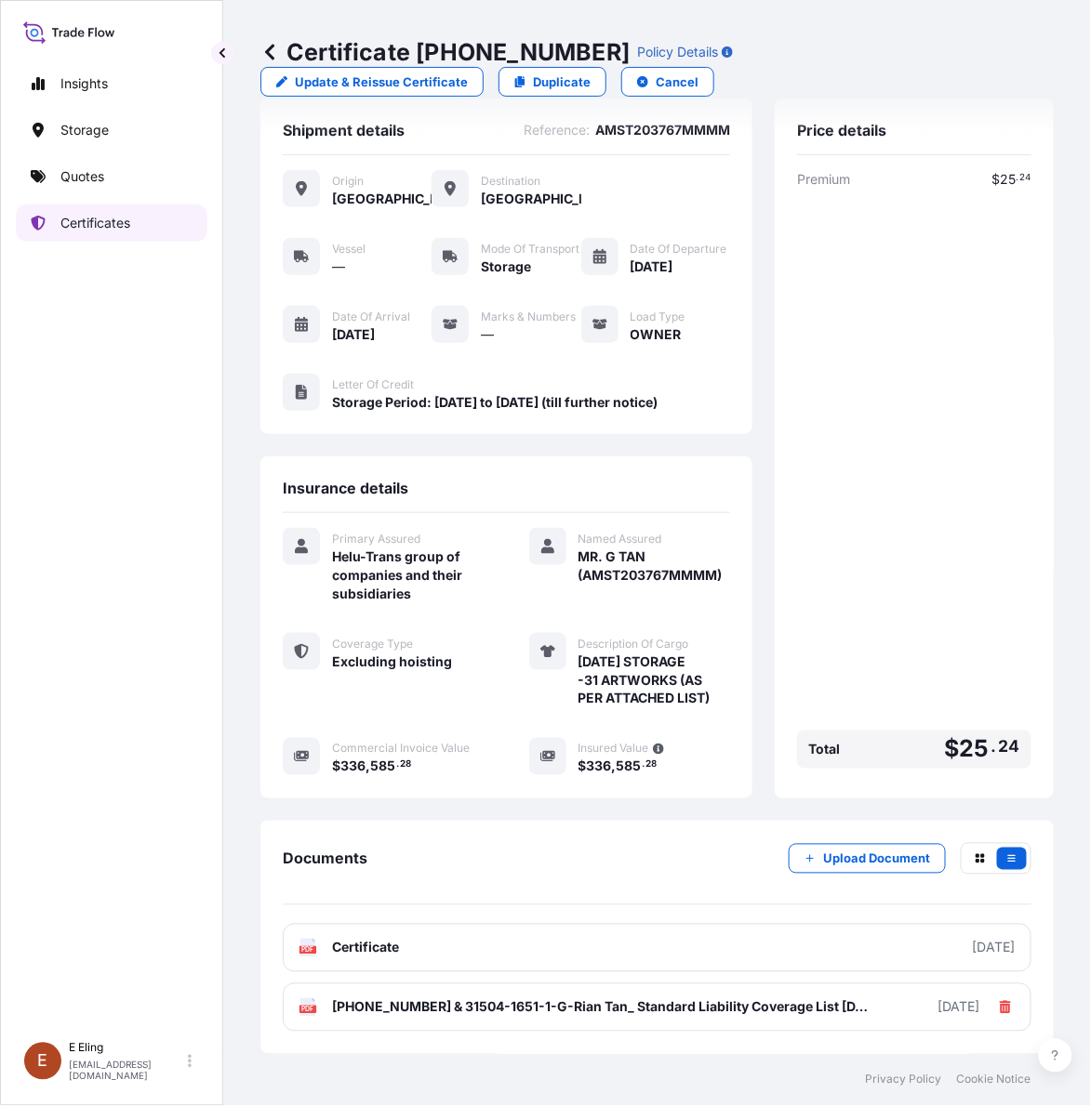
click at [99, 219] on p "Certificates" at bounding box center [95, 223] width 70 height 19
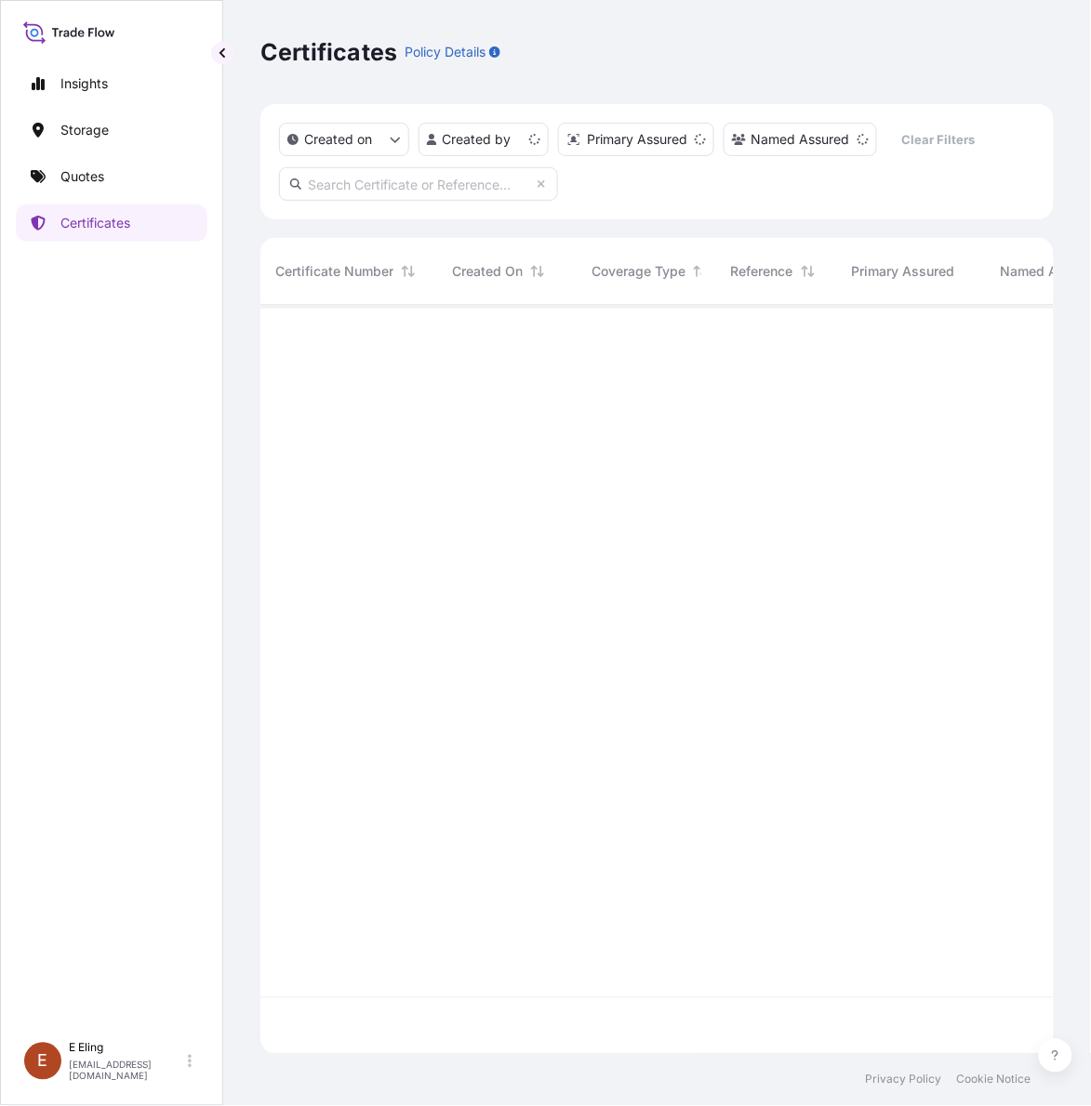
scroll to position [742, 776]
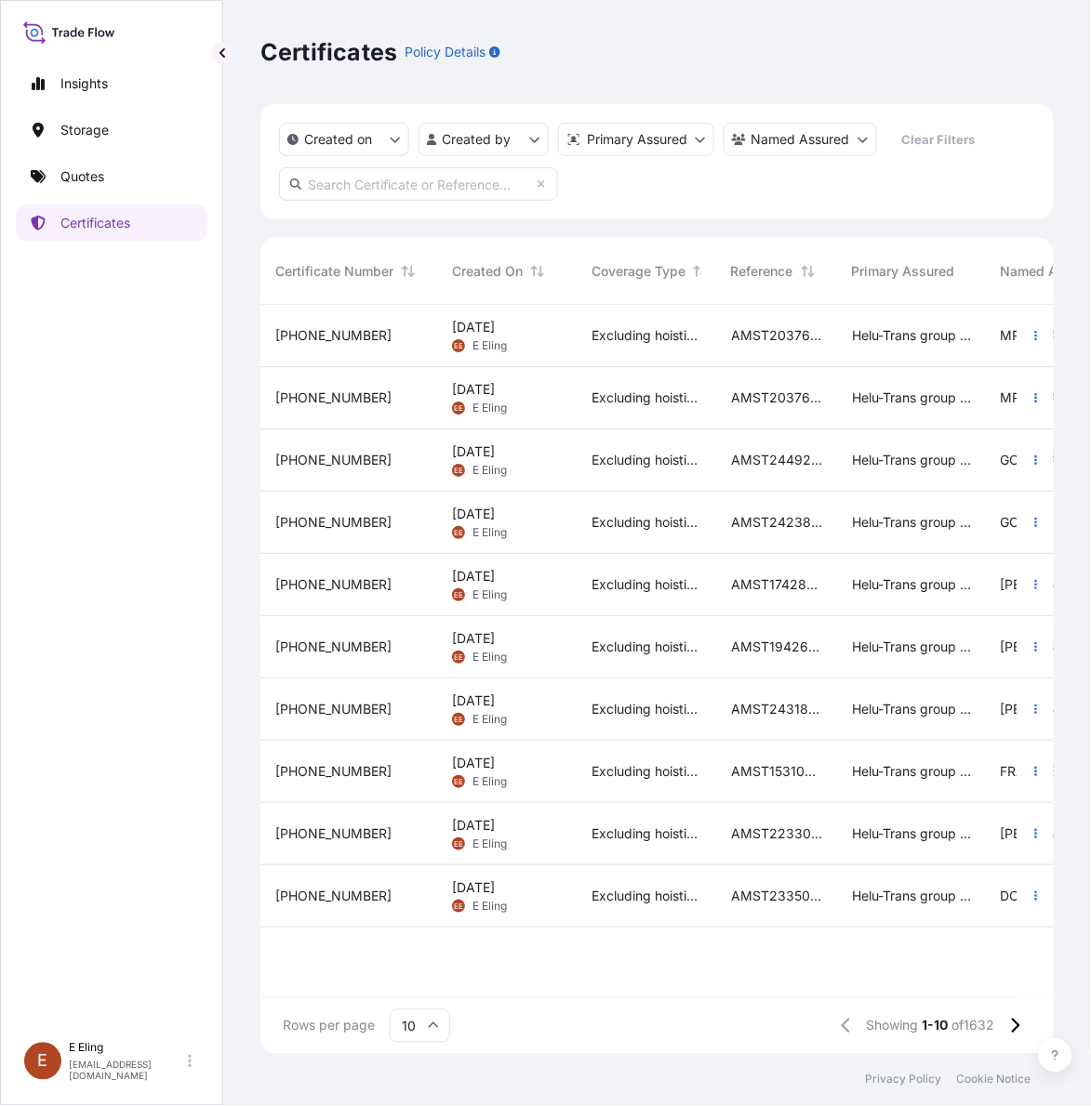
click at [699, 381] on div "Excluding hoisting" at bounding box center [645, 398] width 139 height 62
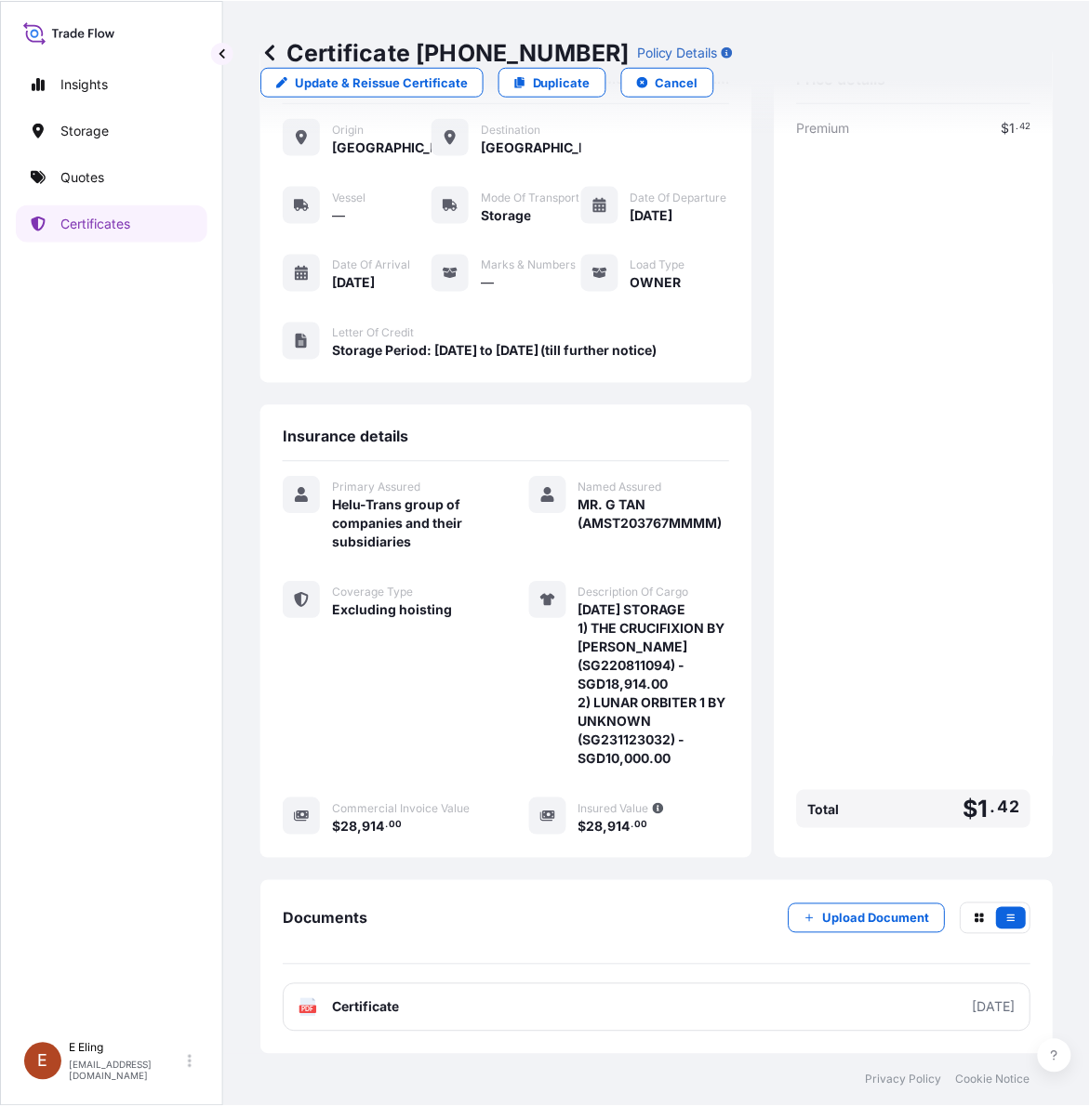
scroll to position [149, 0]
click at [841, 909] on p "Upload Document" at bounding box center [876, 918] width 107 height 19
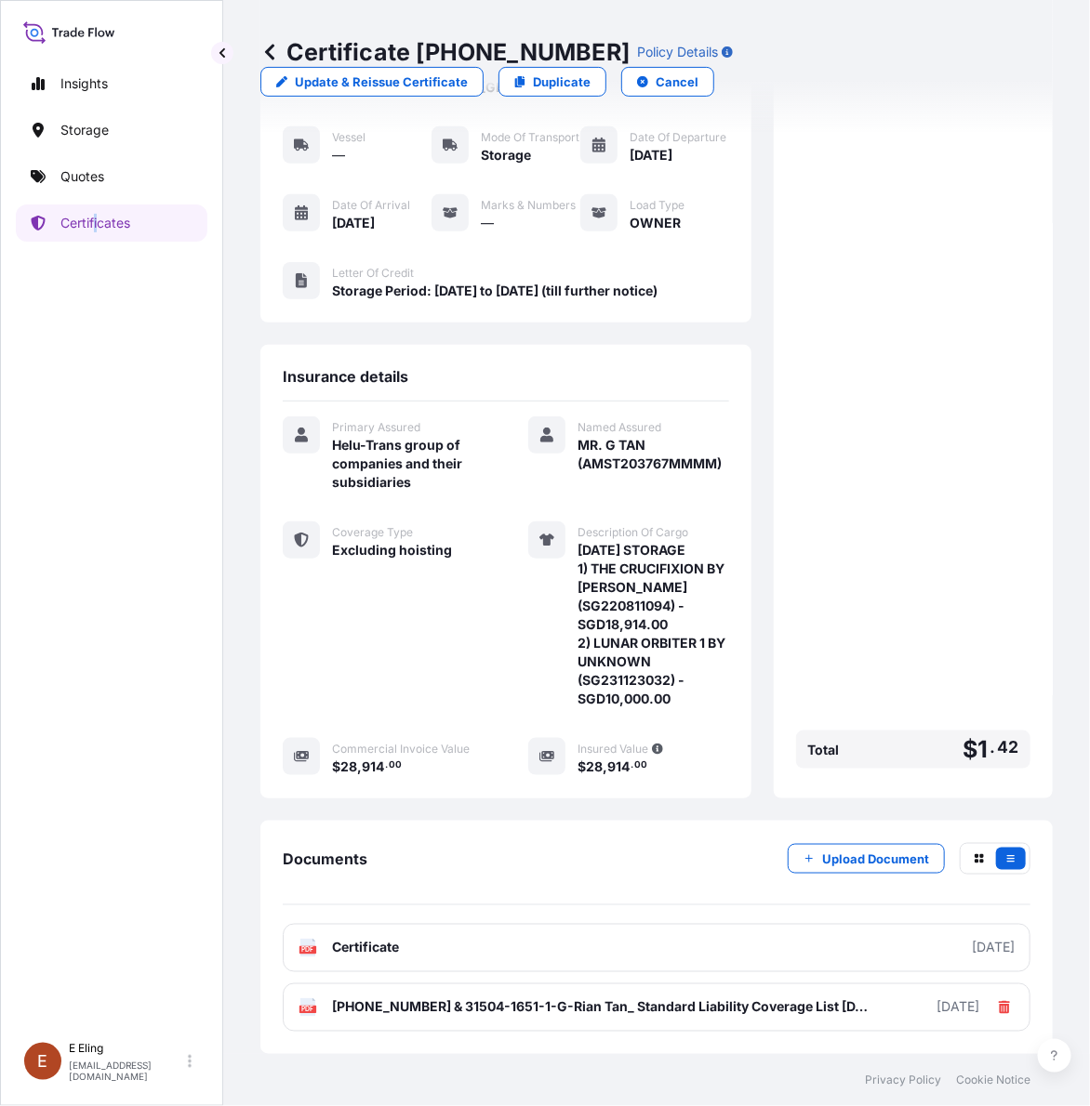
click at [96, 203] on div "Insights Storage Quotes Certificates" at bounding box center [112, 540] width 192 height 985
click at [116, 230] on p "Certificates" at bounding box center [95, 223] width 70 height 19
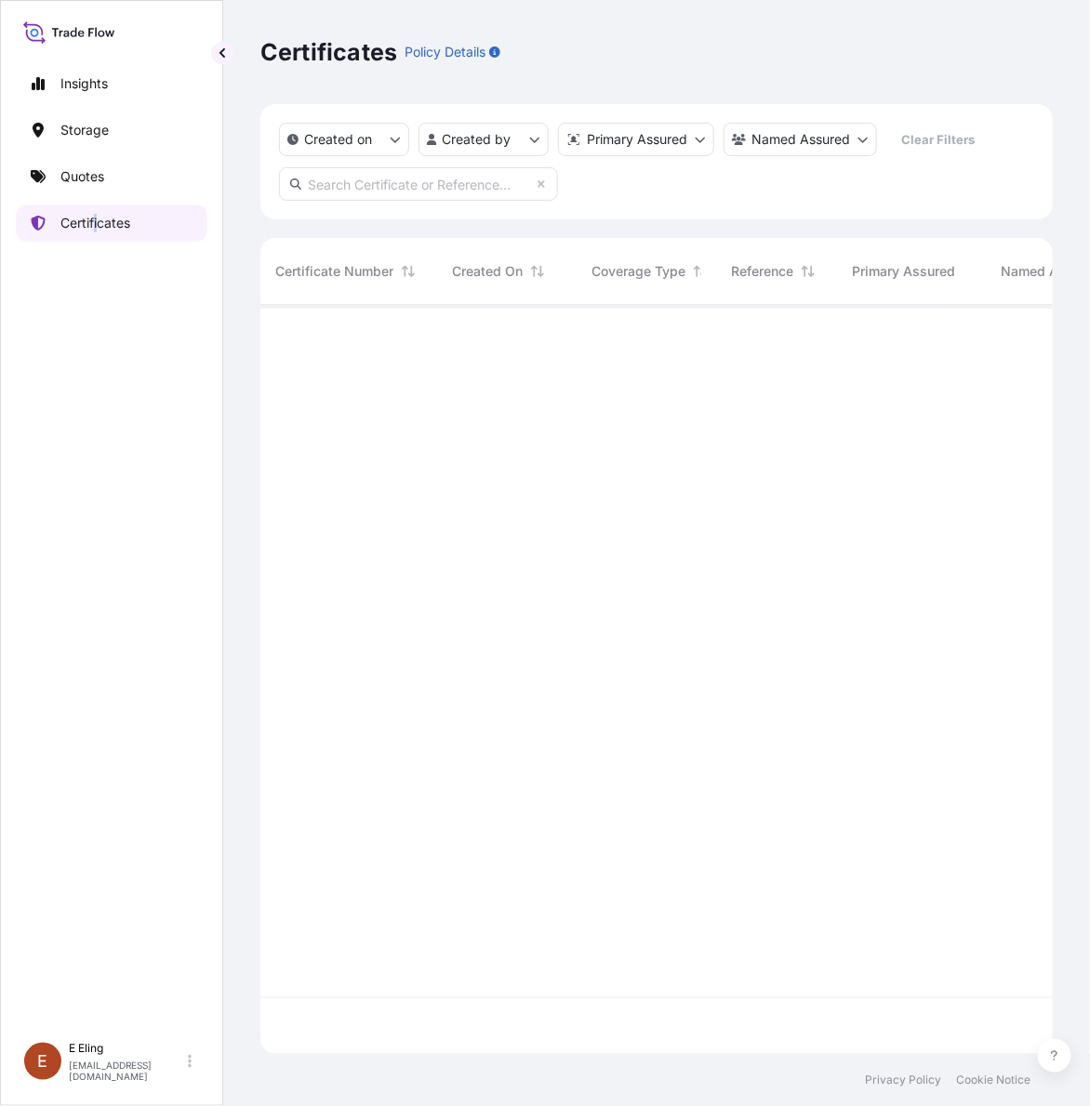
scroll to position [742, 775]
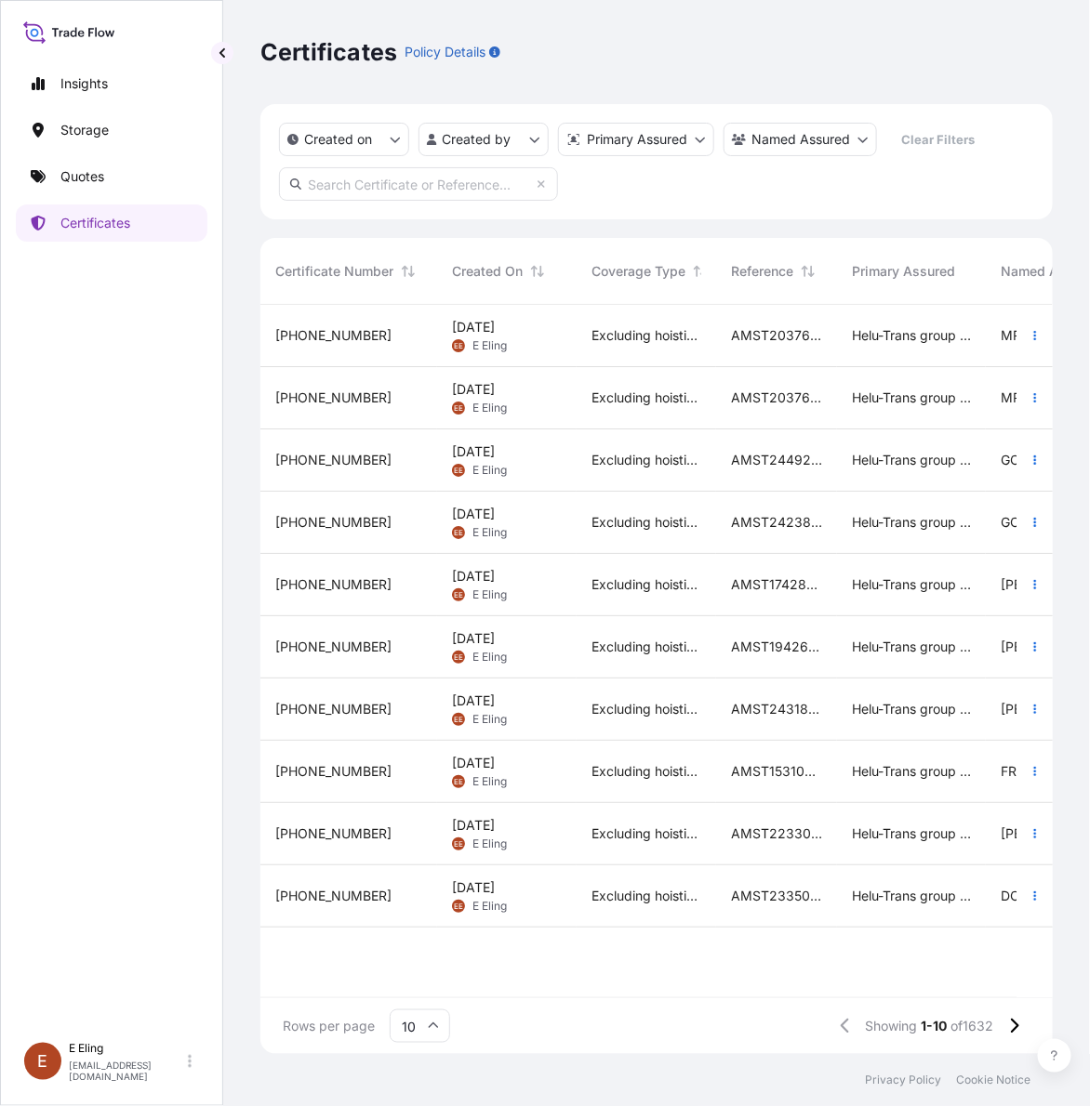
click at [741, 225] on div "Created on Created by Primary Assured Named Assured Clear Filters Certificate N…" at bounding box center [656, 579] width 792 height 950
click at [432, 164] on div "Created on Created by Primary Assured Named Assured Clear Filters" at bounding box center [656, 161] width 792 height 115
click at [430, 191] on input "text" at bounding box center [418, 183] width 279 height 33
paste input "AMST161024MMHT"
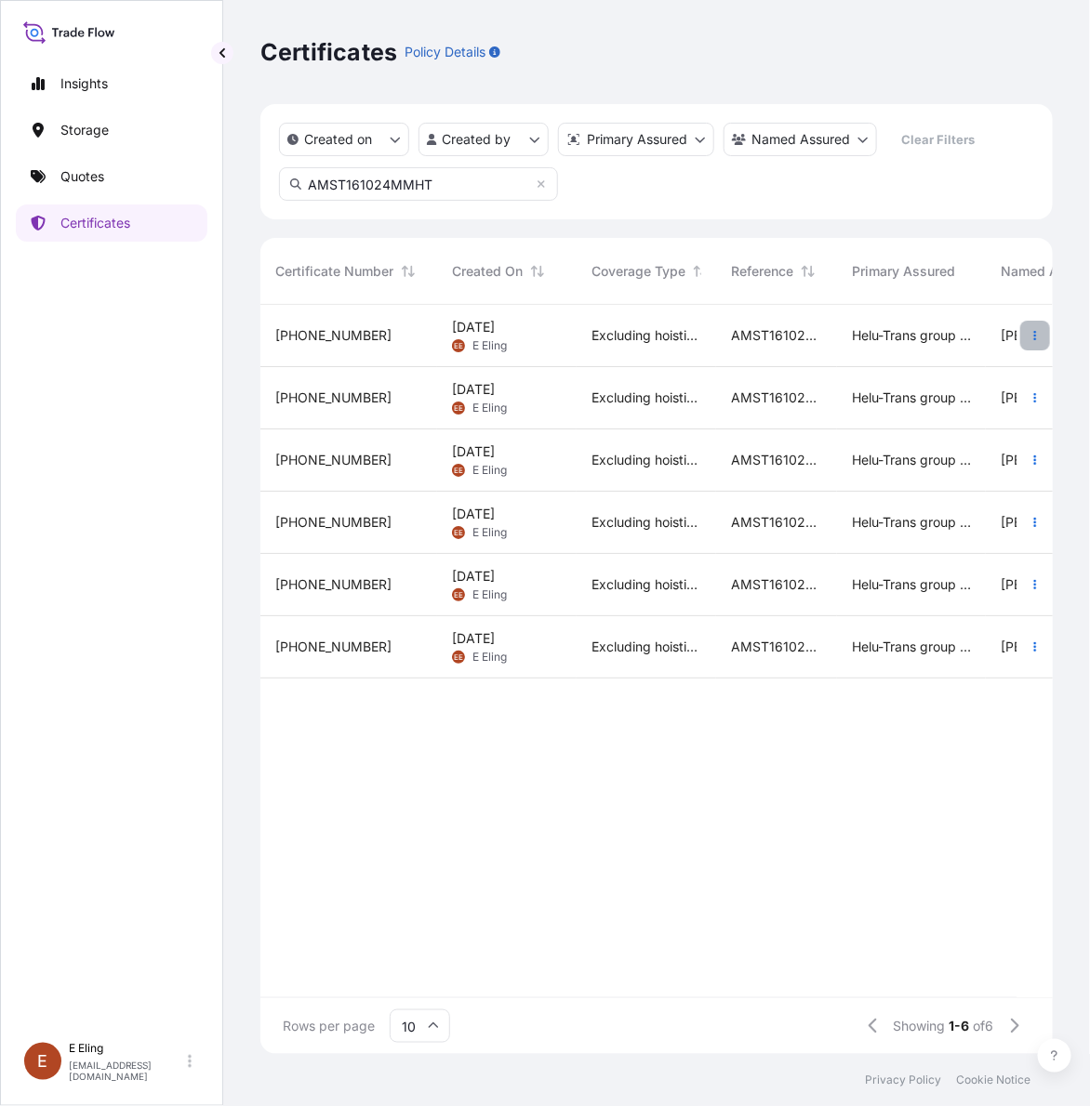
type input "AMST161024MMHT"
click at [1030, 332] on icon "button" at bounding box center [1034, 335] width 11 height 11
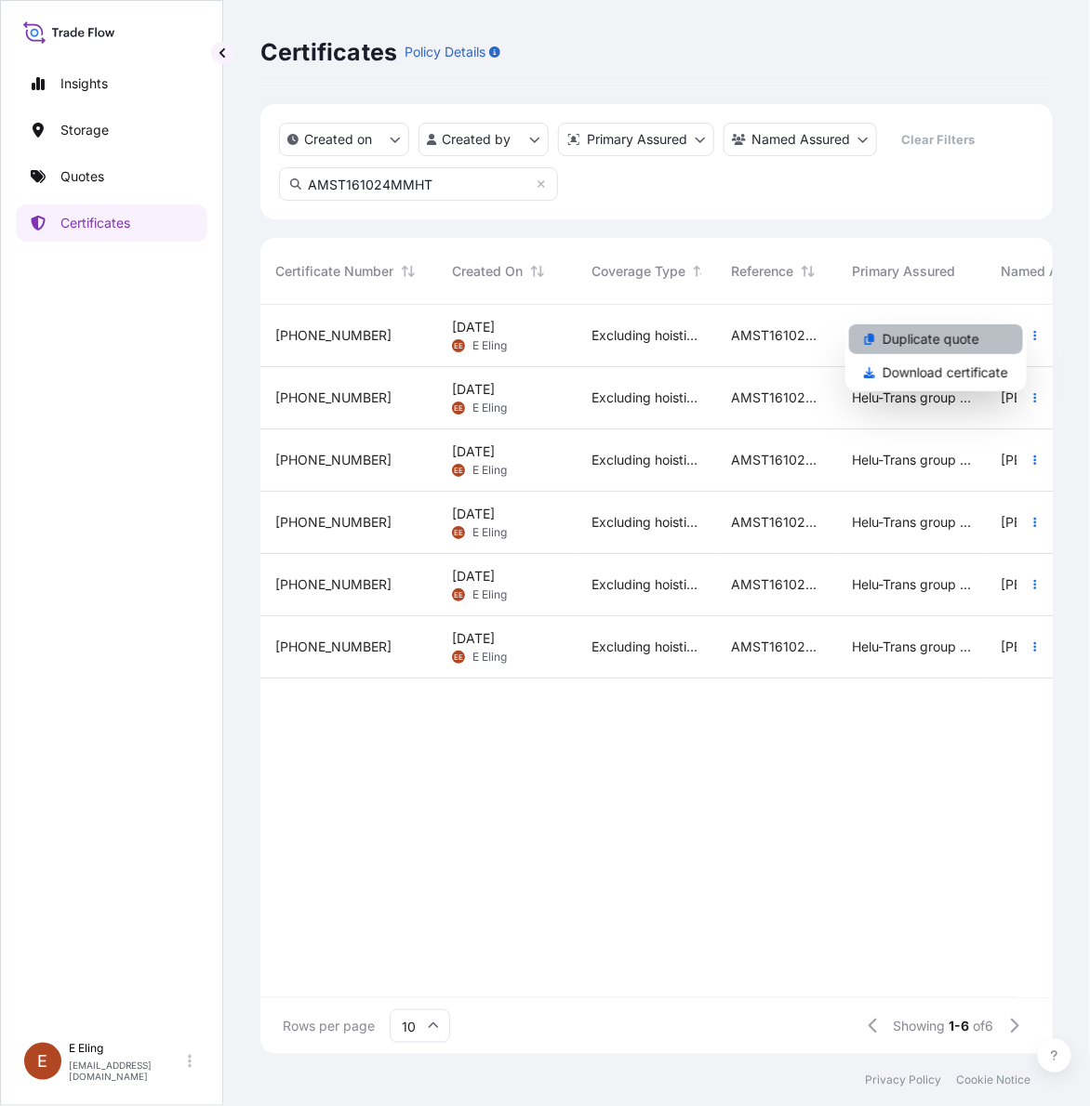
click at [967, 338] on p "Duplicate quote" at bounding box center [930, 339] width 97 height 19
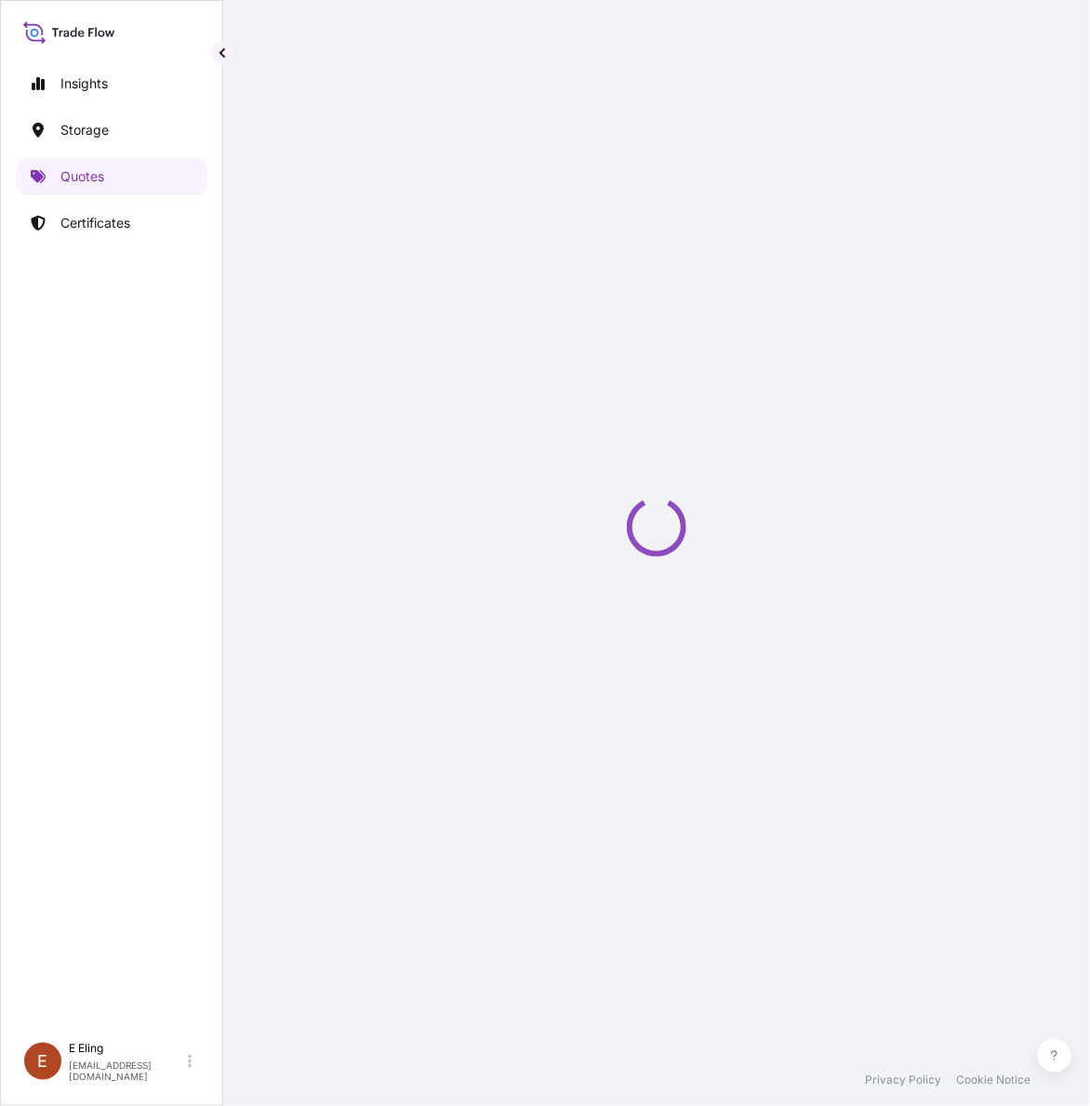
select select "STORAGE"
select select "Storage"
select select "Singapore"
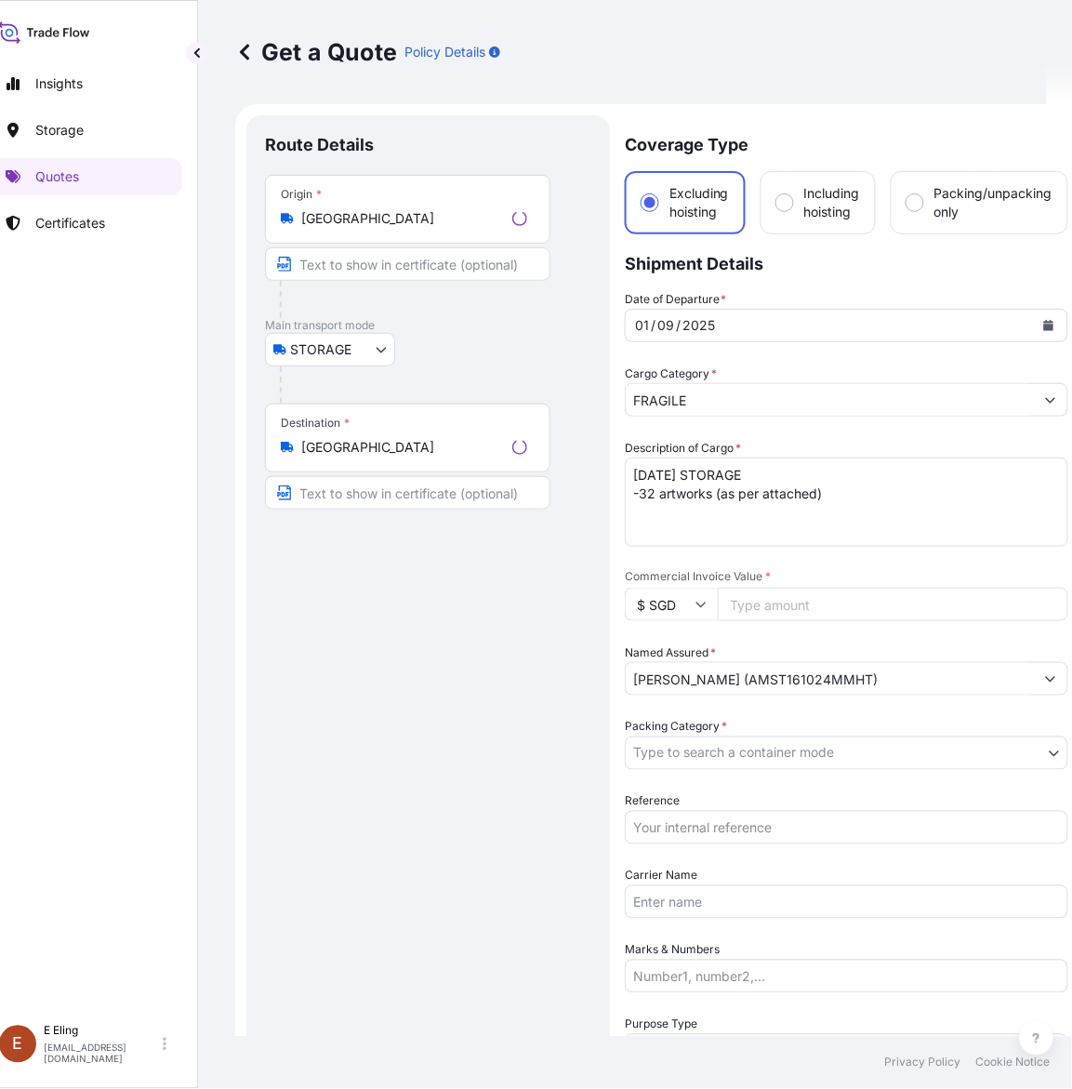
scroll to position [30, 0]
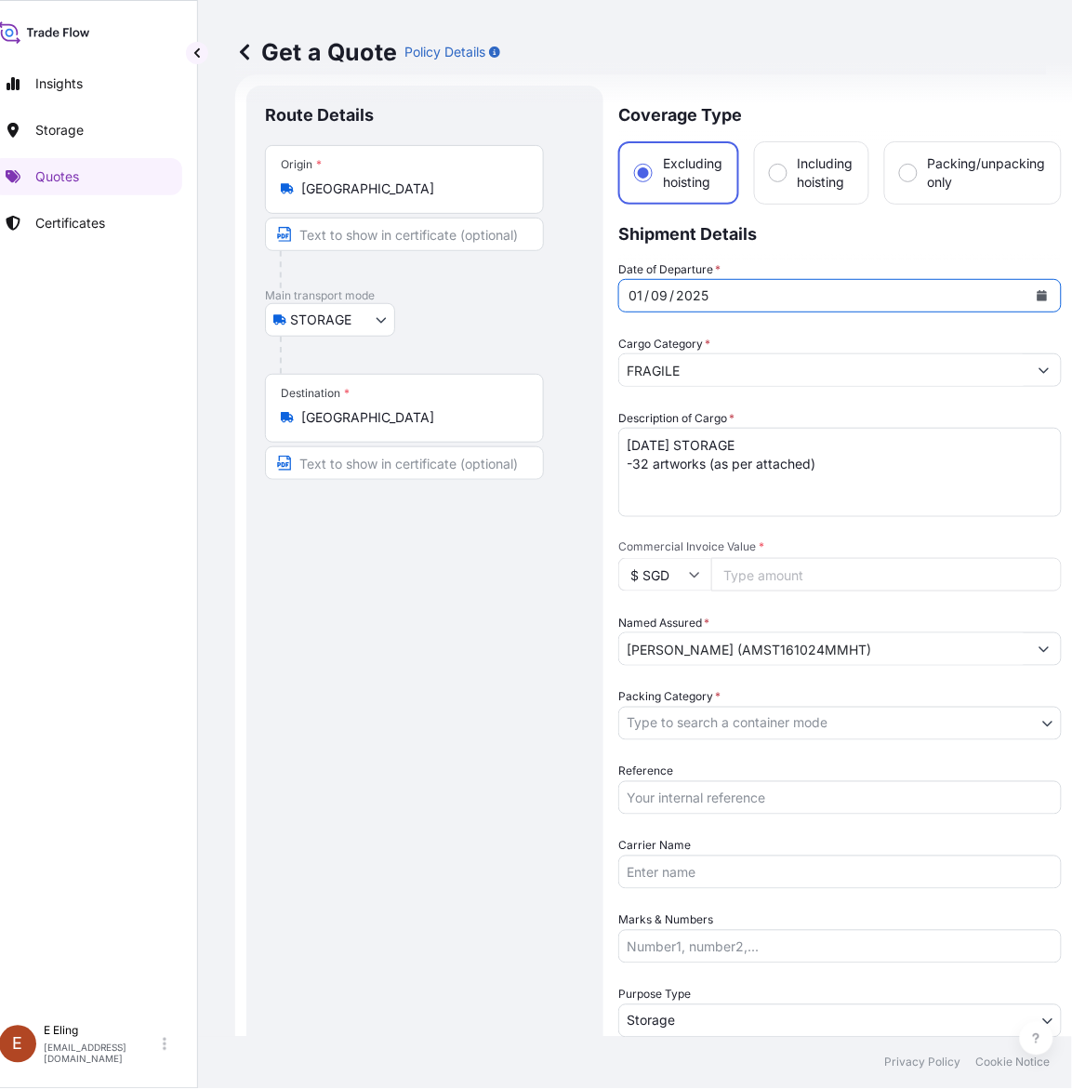
click at [1041, 291] on icon "Calendar" at bounding box center [1042, 295] width 11 height 11
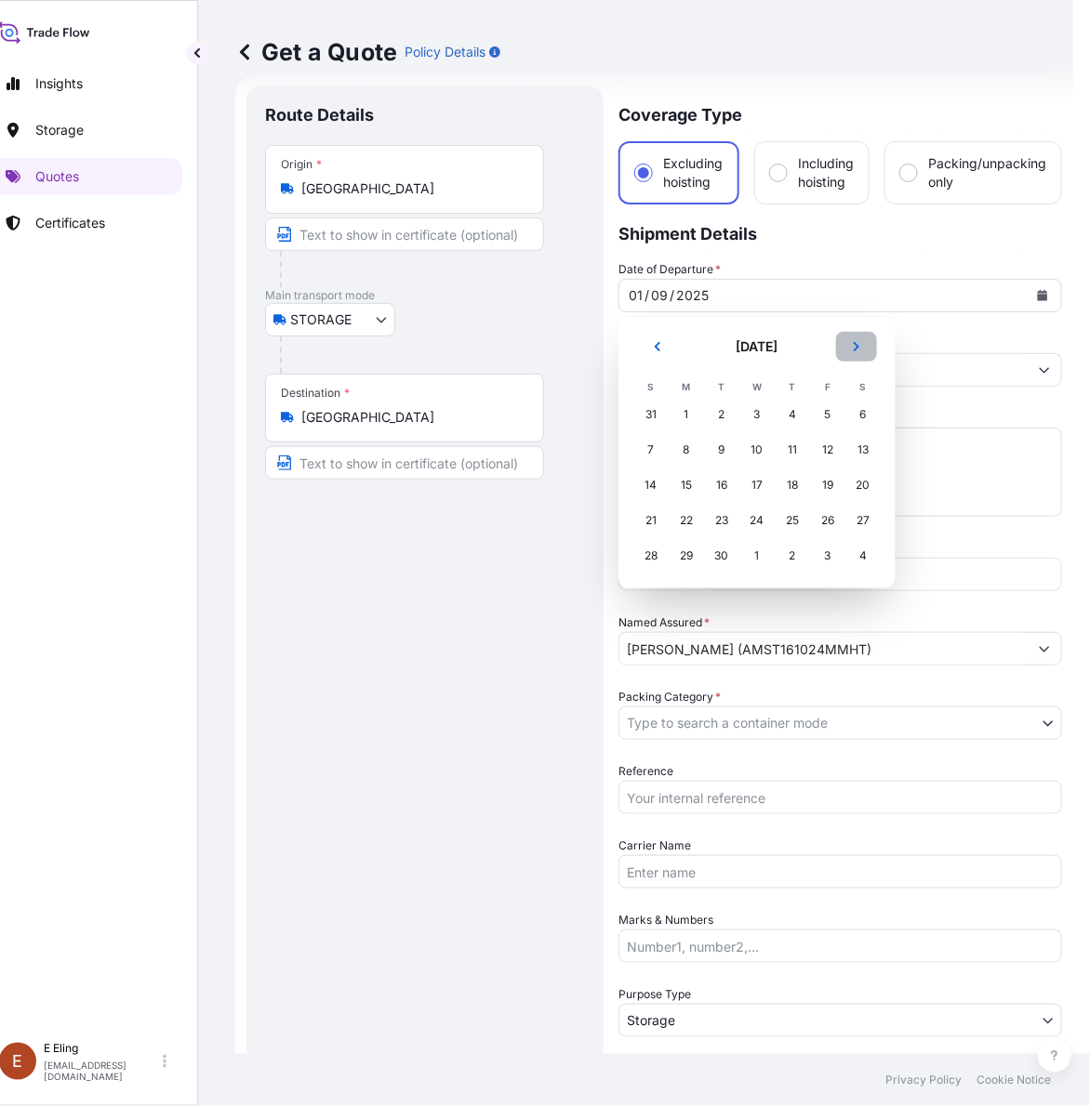
click at [858, 350] on icon "Next" at bounding box center [856, 346] width 11 height 11
click at [761, 418] on div "1" at bounding box center [756, 414] width 33 height 33
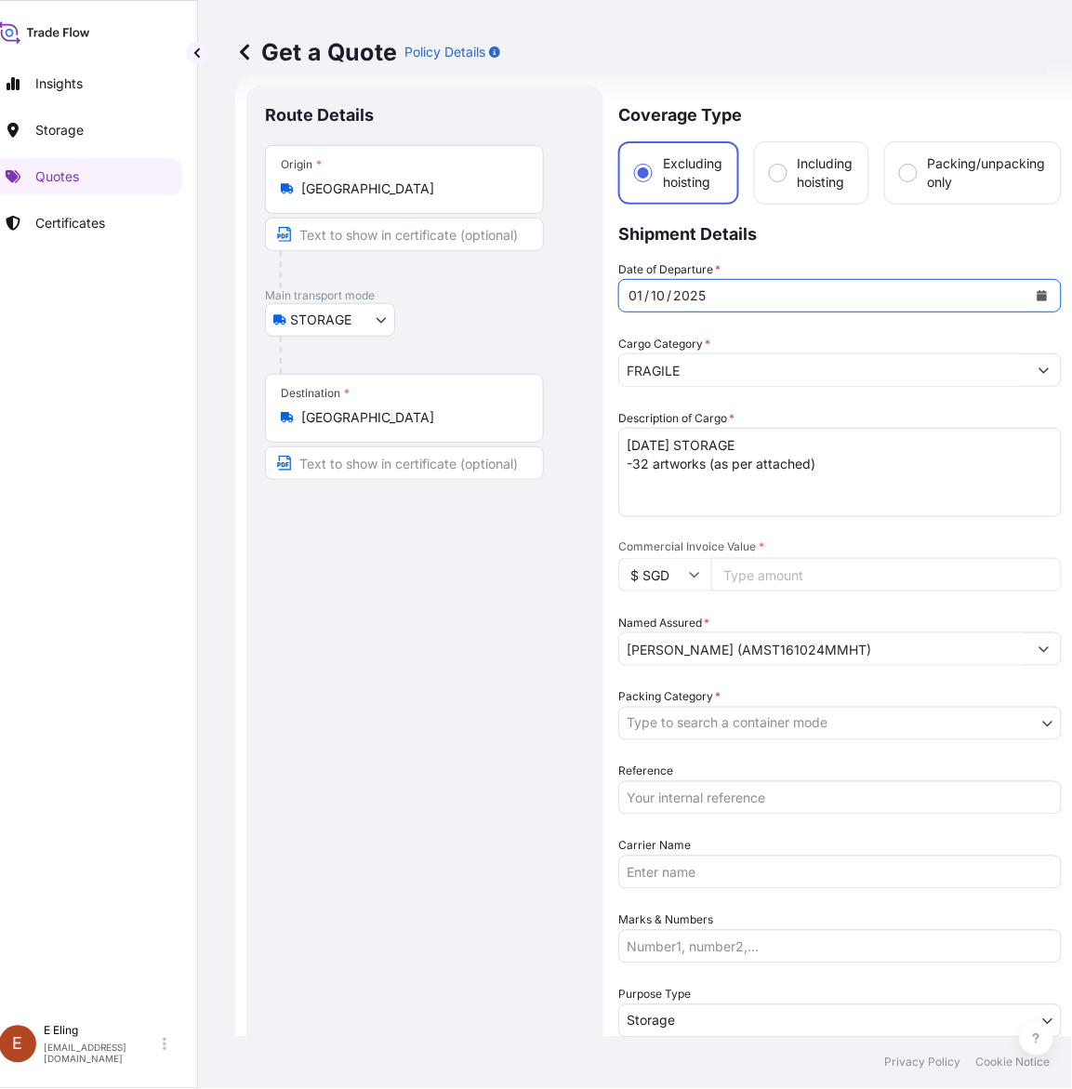
click at [643, 444] on textarea "SEP25 STORAGE -32 artworks (as per attached)" at bounding box center [840, 472] width 444 height 89
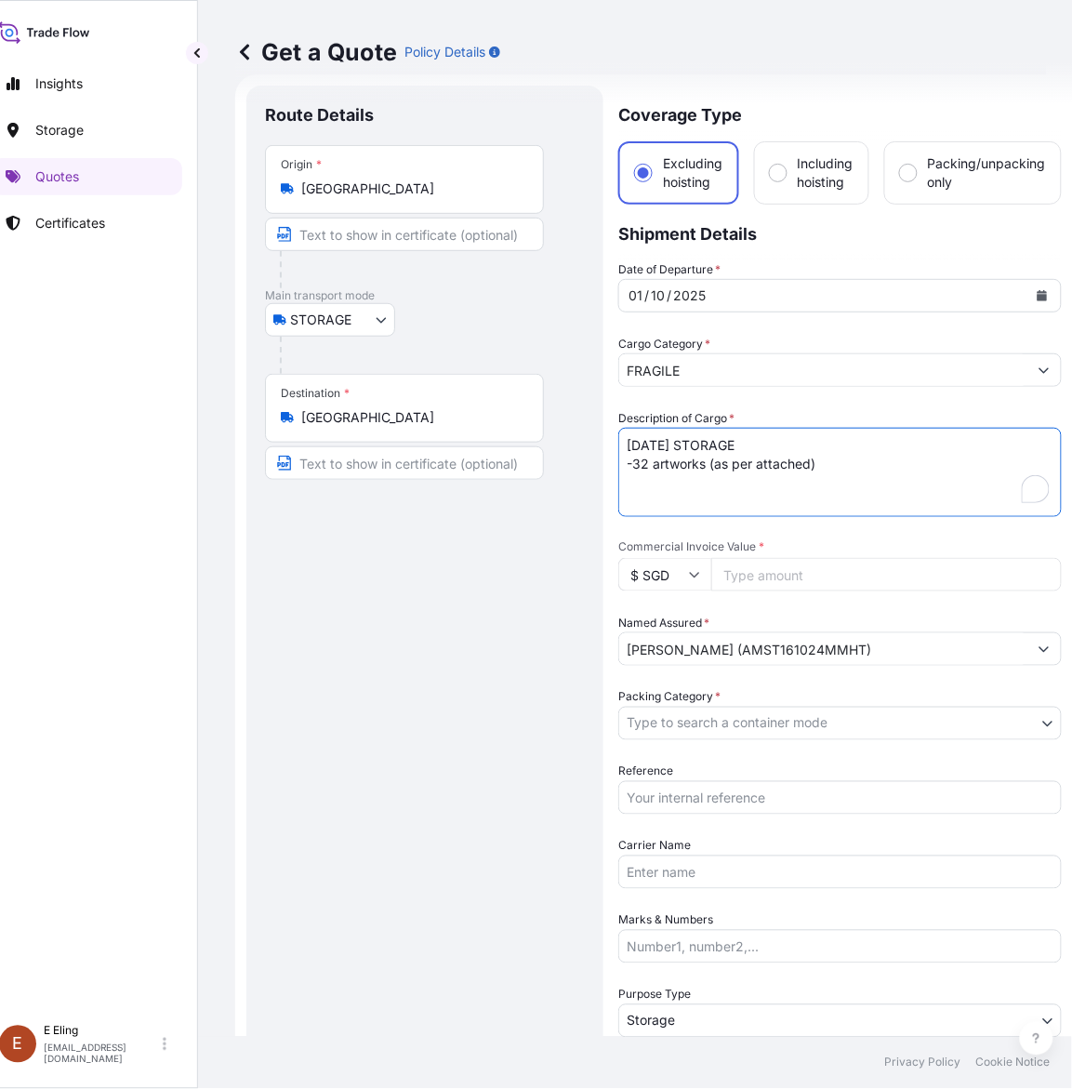
drag, startPoint x: 652, startPoint y: 444, endPoint x: 602, endPoint y: 437, distance: 50.6
click at [602, 437] on form "Route Details Place of loading Road / Inland Road / Inland Origin * Singapore M…" at bounding box center [654, 738] width 838 height 1329
type textarea "OCT25 STORAGE -32 artworks (as per attached)"
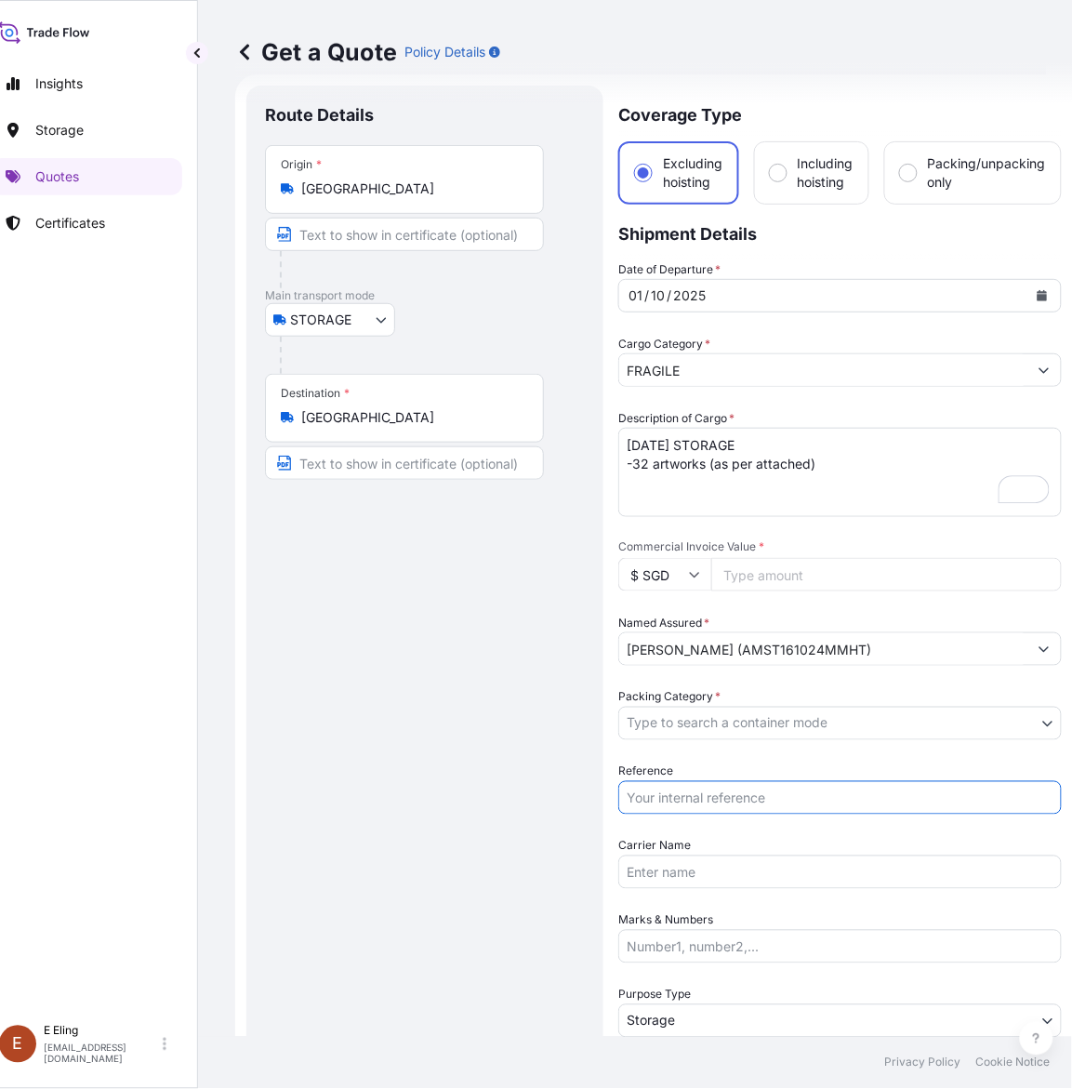
click at [702, 788] on input "Reference" at bounding box center [840, 797] width 444 height 33
paste input "AMST161024MMHT"
type input "AMST161024MMHT"
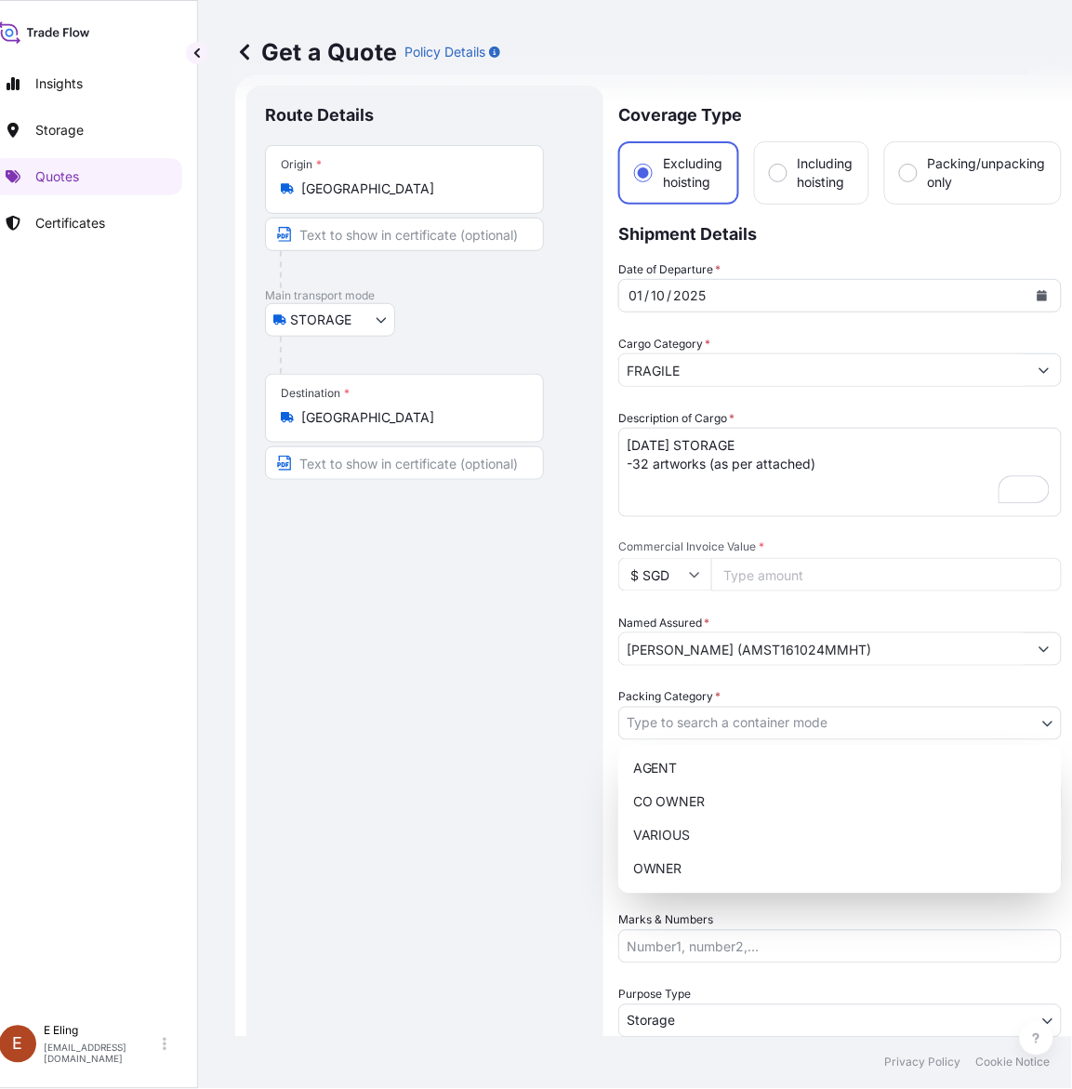
click at [713, 717] on body "October 2025 Insights Storage Quotes Certificates E E Eling eeling@helutrans.co…" at bounding box center [502, 544] width 1054 height 1089
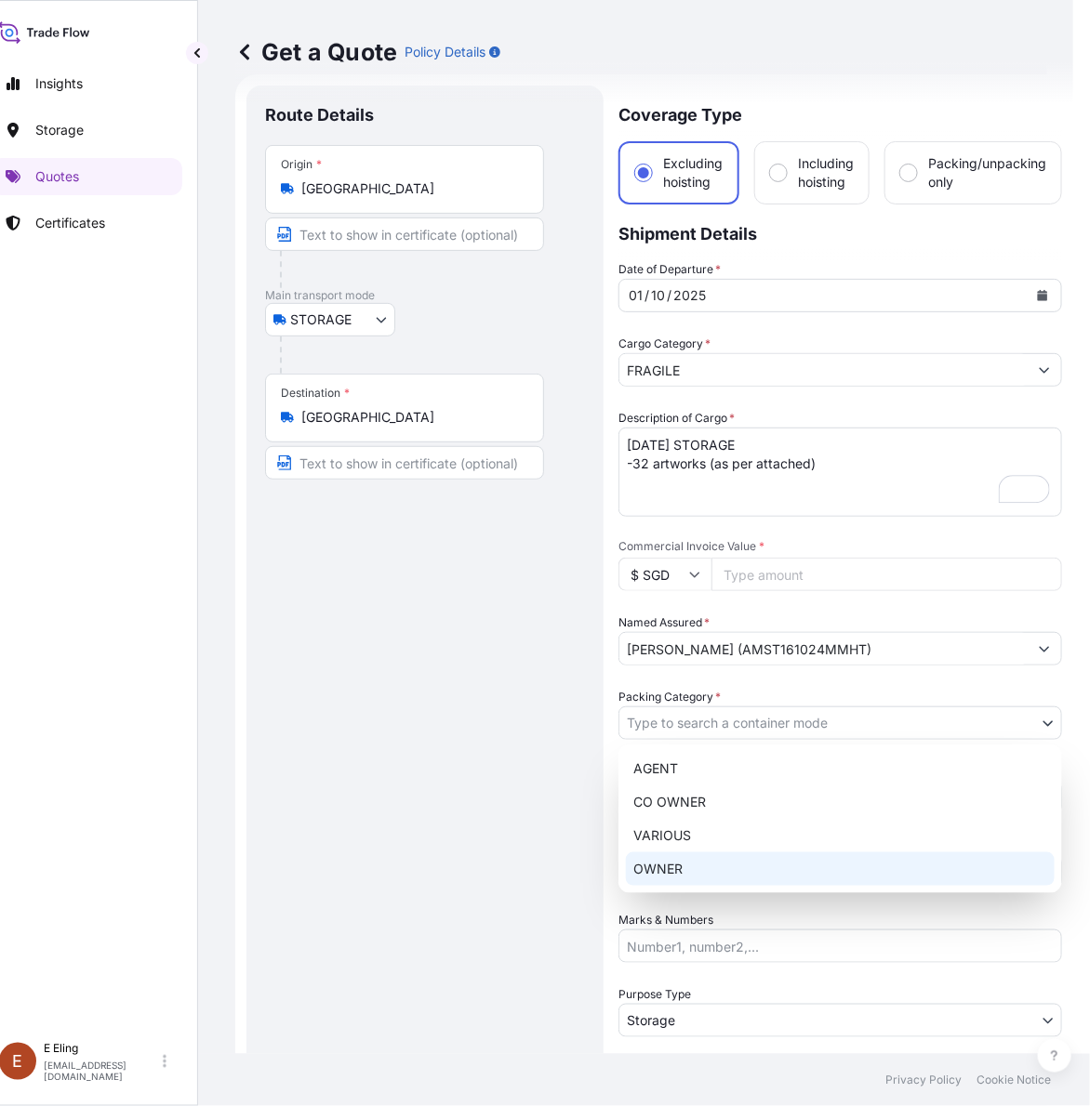
click at [681, 870] on div "OWNER" at bounding box center [840, 869] width 429 height 33
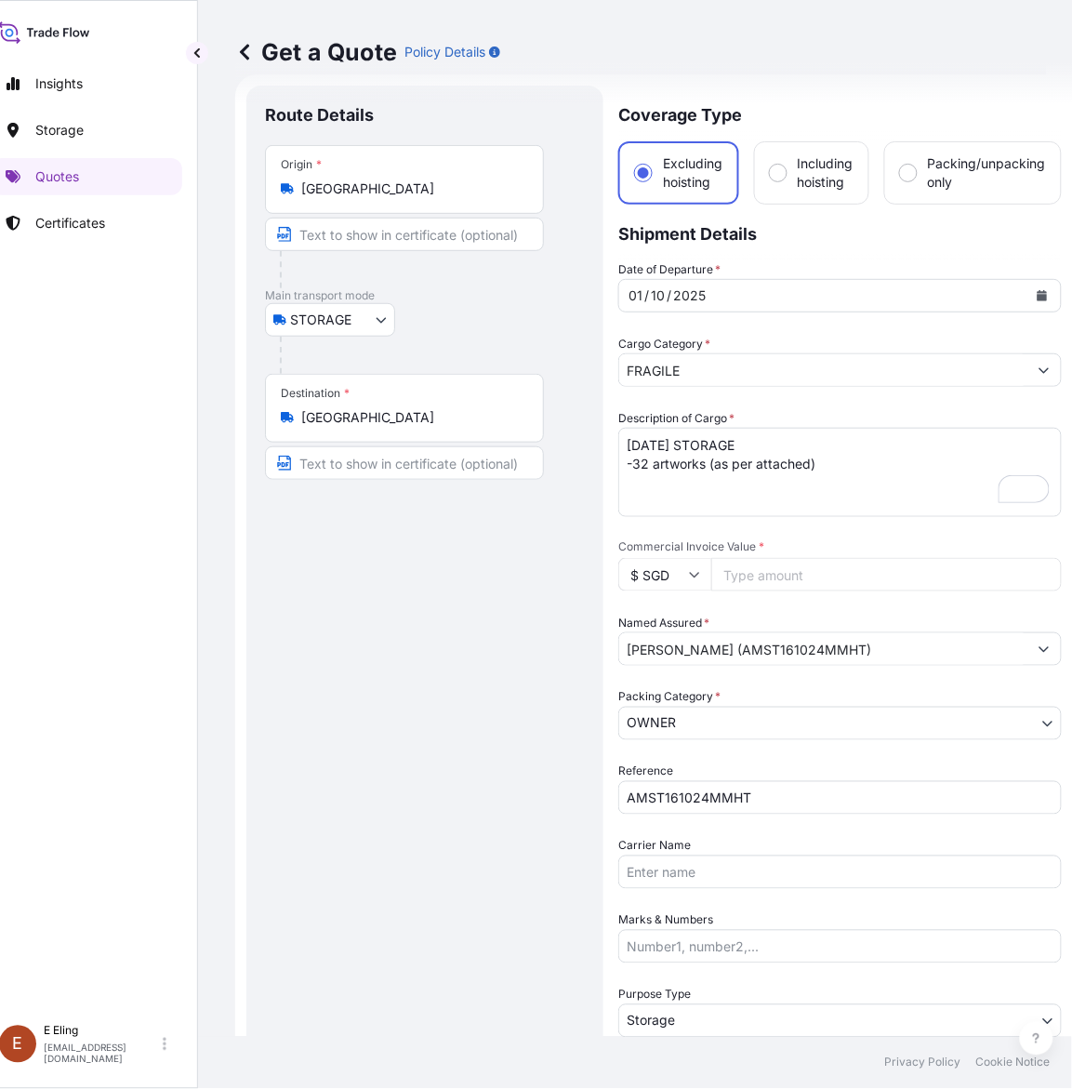
drag, startPoint x: 786, startPoint y: 582, endPoint x: 777, endPoint y: 577, distance: 9.6
click at [782, 582] on input "Commercial Invoice Value *" at bounding box center [886, 574] width 351 height 33
paste input "152038.12"
type input "152038.12"
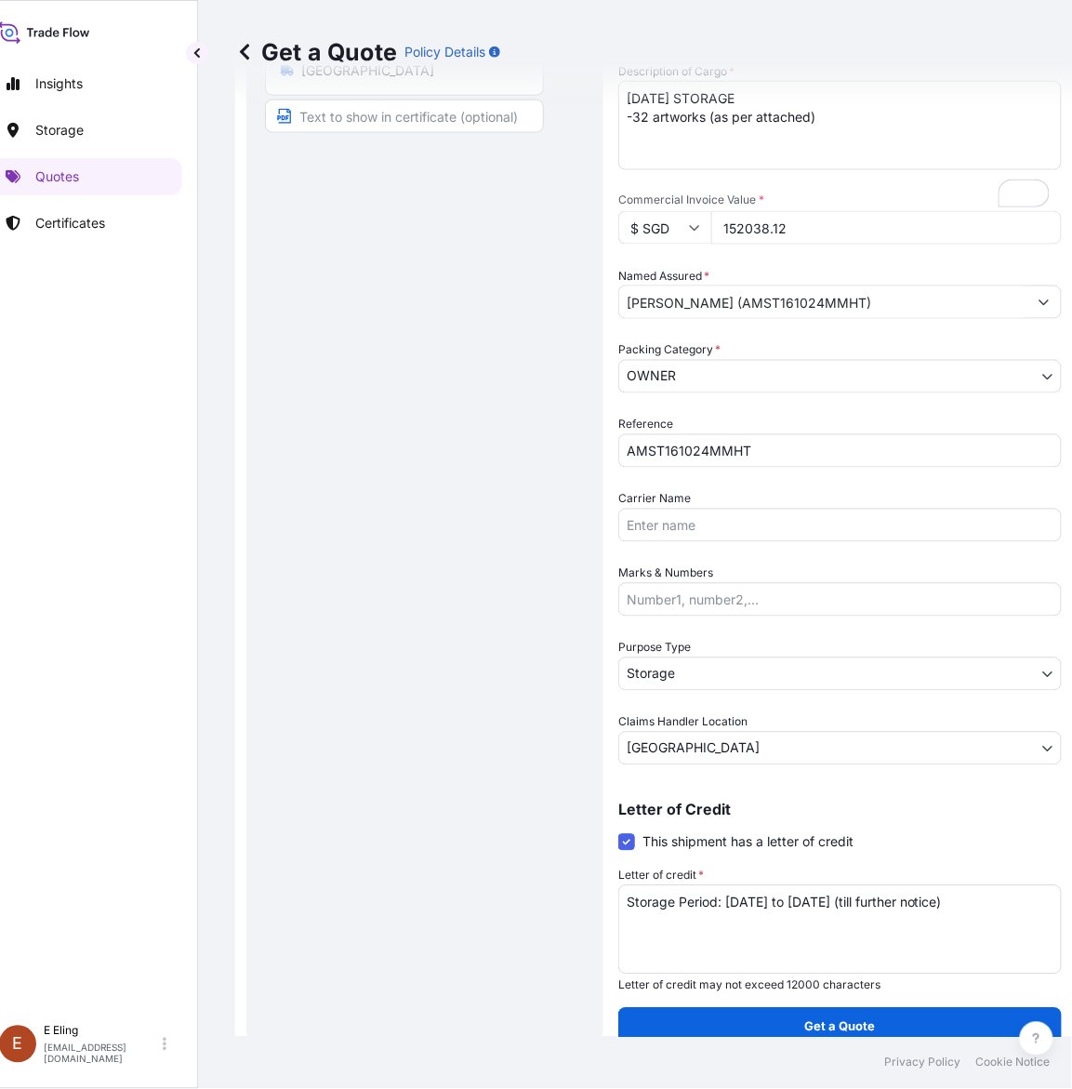
scroll to position [377, 0]
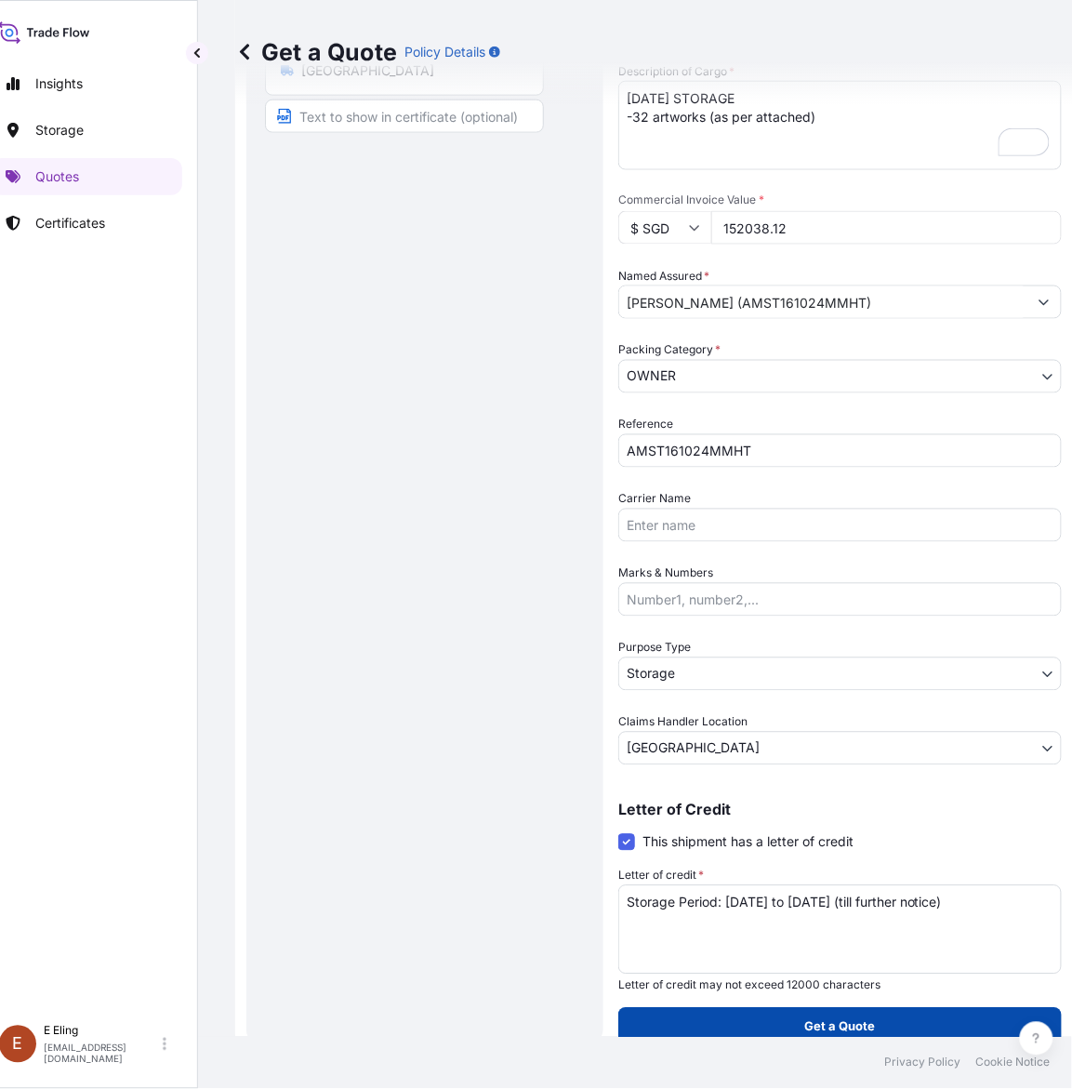
click at [814, 1040] on button "Get a Quote" at bounding box center [840, 1026] width 444 height 37
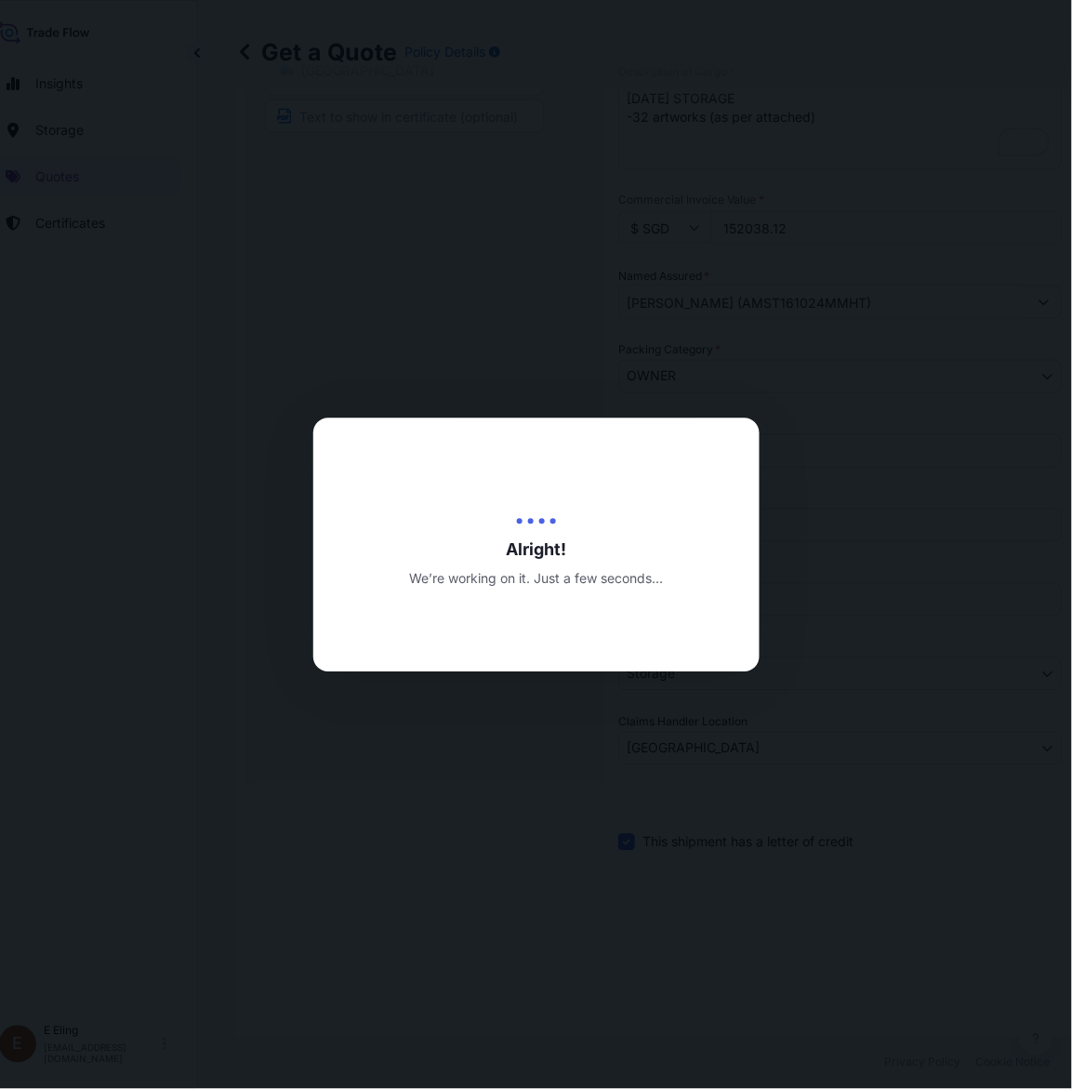
type input "13/10/2025"
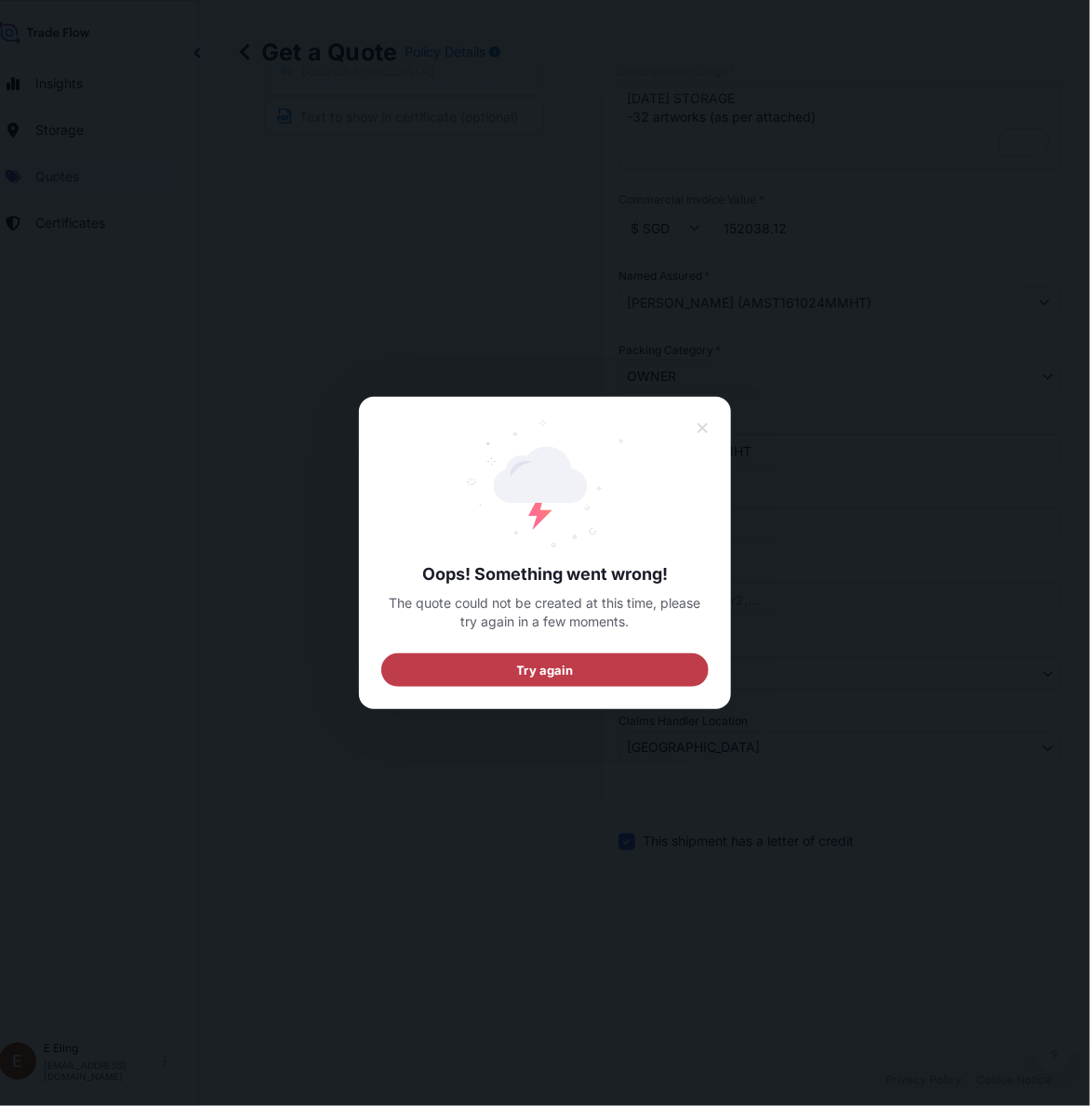
click at [606, 661] on button "Try again" at bounding box center [544, 670] width 327 height 33
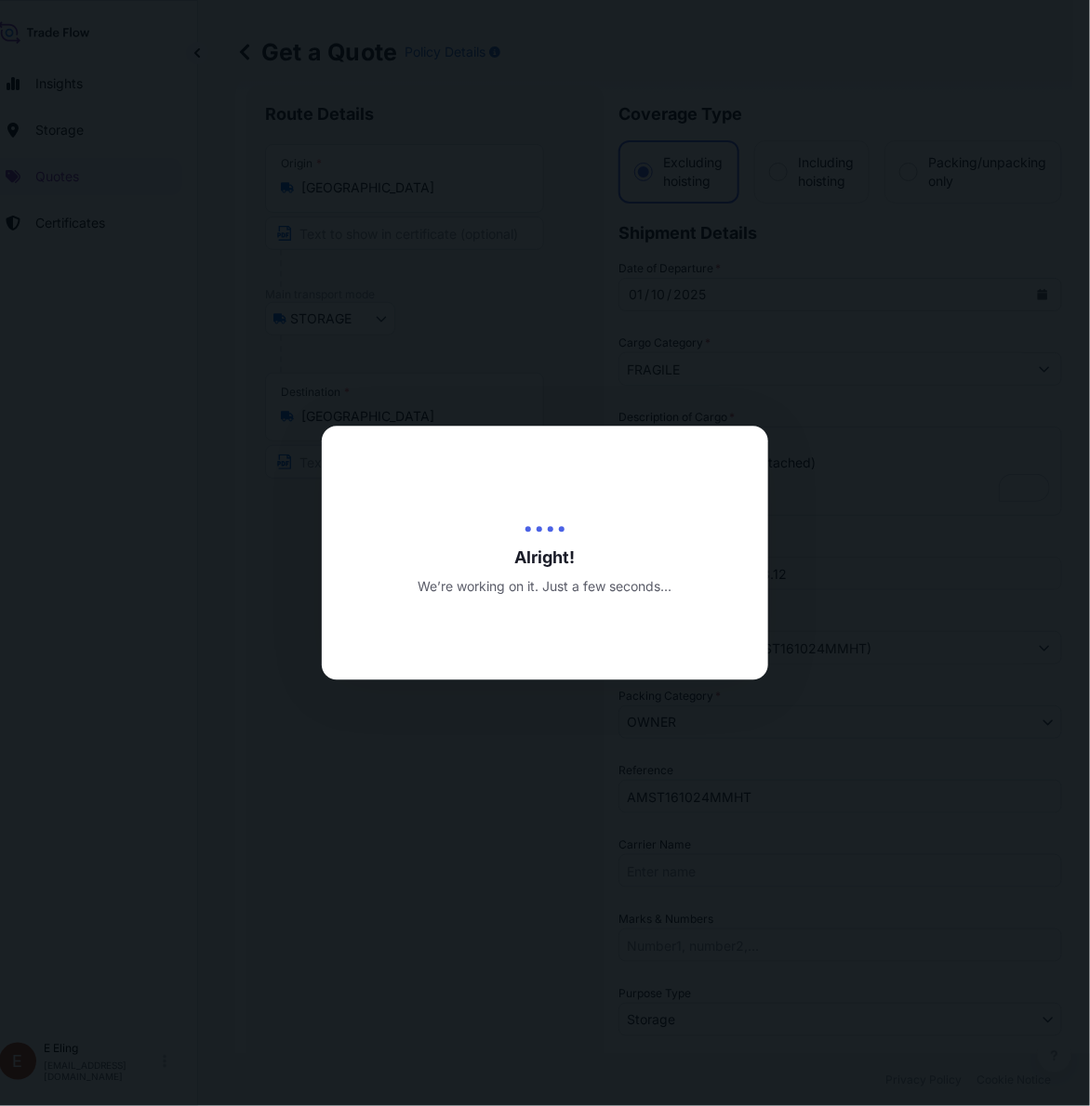
scroll to position [30, 0]
